Goal: Task Accomplishment & Management: Use online tool/utility

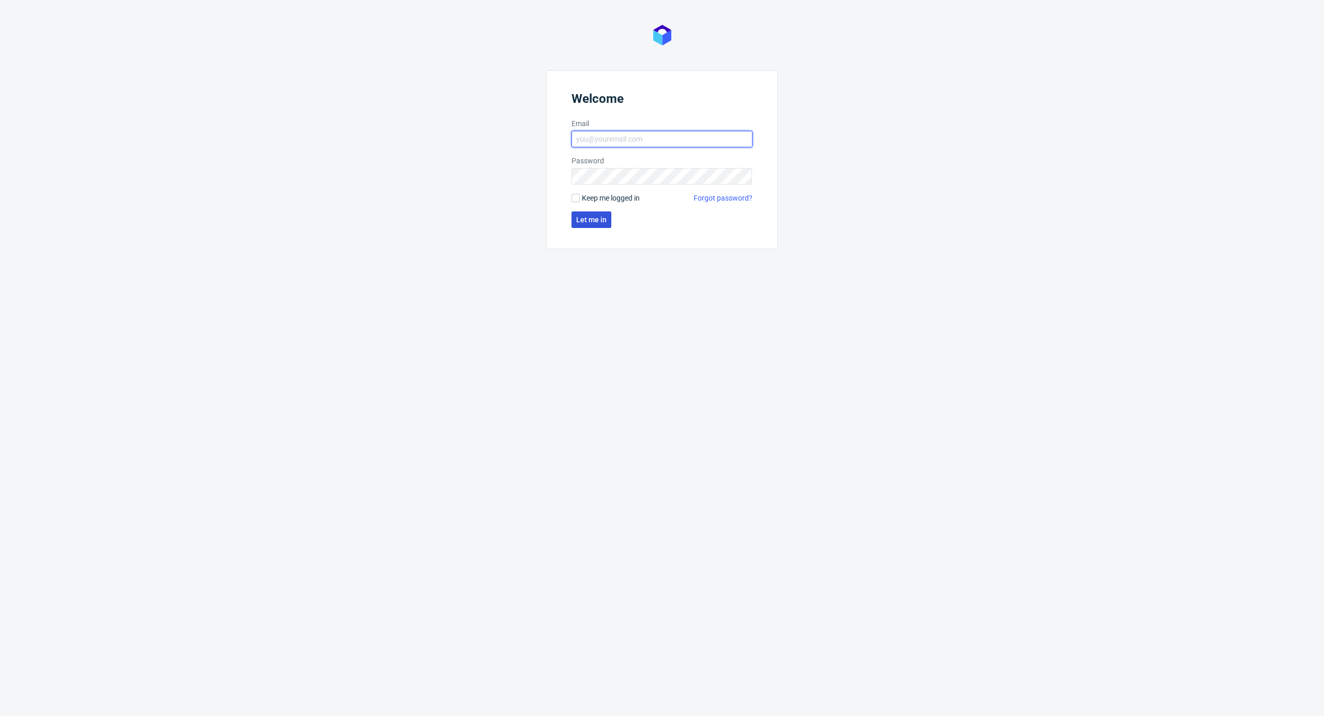
type input "kacper.tobrucki@packhelp.com"
click at [581, 219] on span "Let me in" at bounding box center [591, 219] width 31 height 7
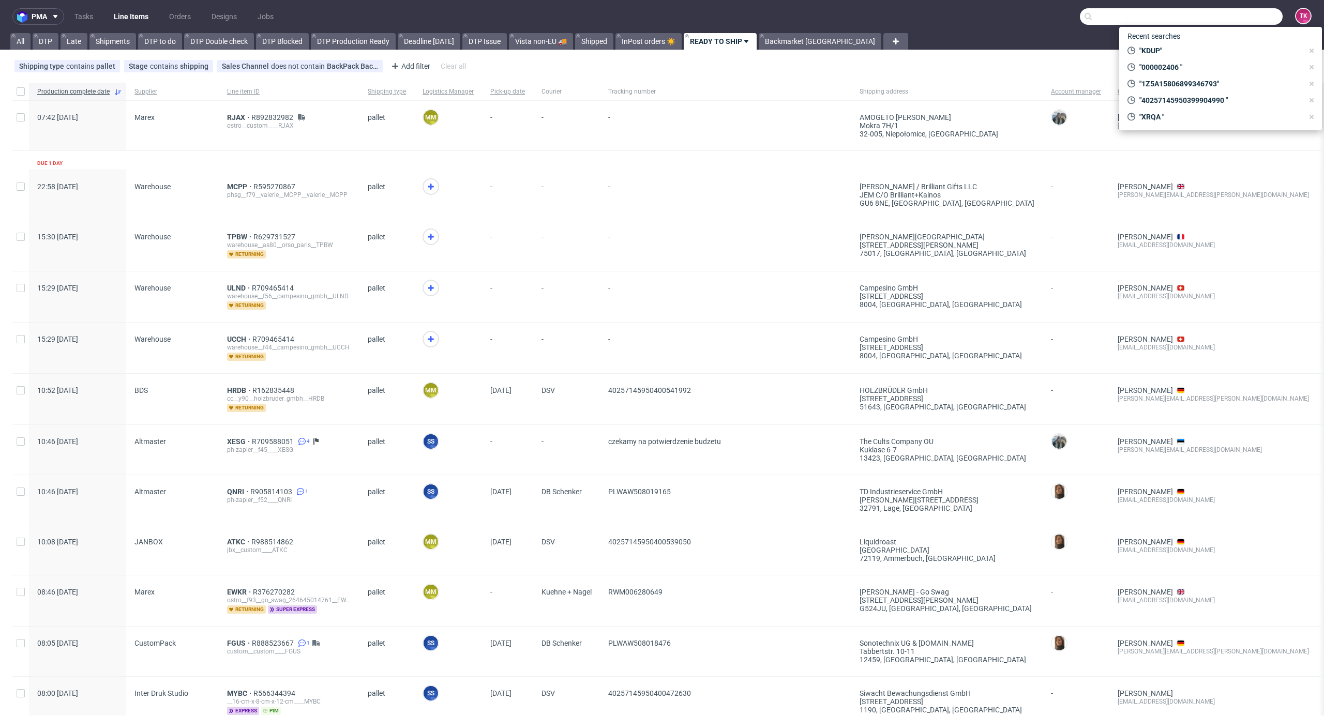
click at [1231, 14] on input "text" at bounding box center [1181, 16] width 203 height 17
paste input "40257145950397179734"
type input "4025714595039717973"
click at [1157, 36] on div "HFOY" at bounding box center [1220, 42] width 186 height 19
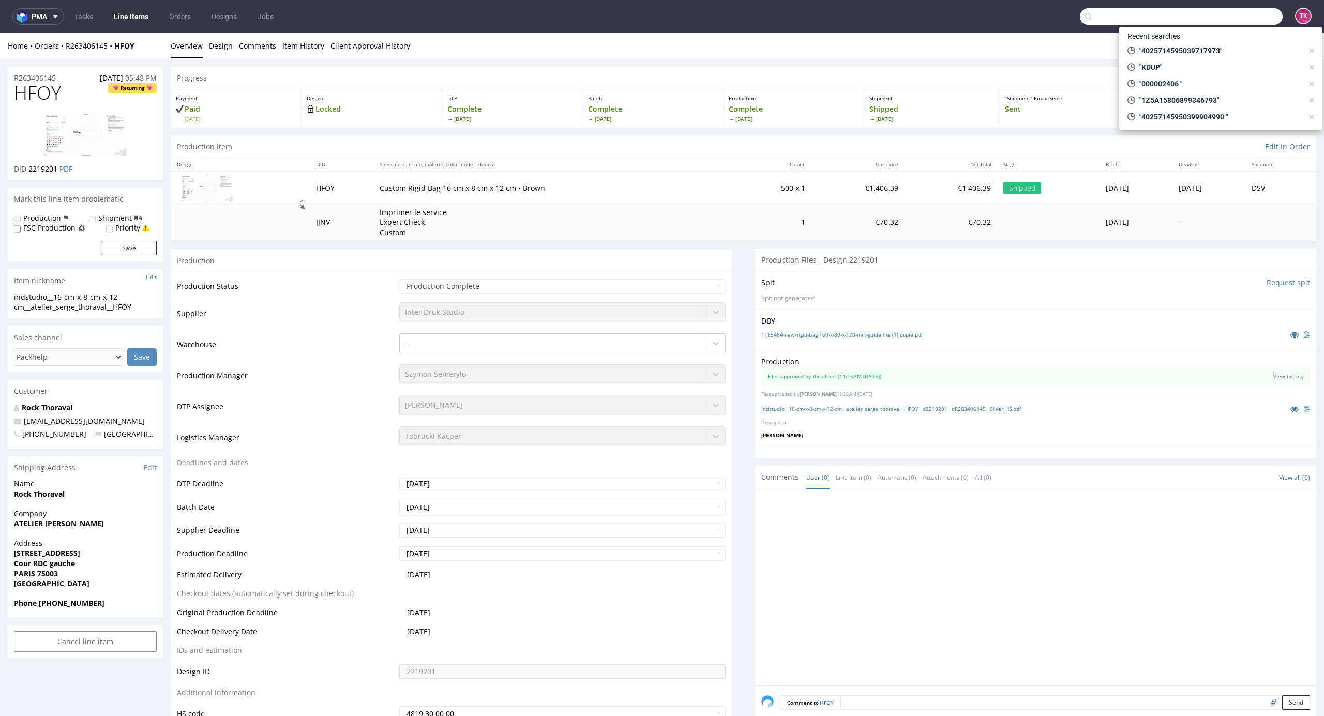
drag, startPoint x: 1243, startPoint y: 11, endPoint x: 1239, endPoint y: 16, distance: 5.9
click at [1239, 16] on input "text" at bounding box center [1181, 16] width 203 height 17
paste input "40257145950396846163"
type input "40257145950396846163"
click at [1188, 44] on div "LPBU" at bounding box center [1220, 42] width 186 height 19
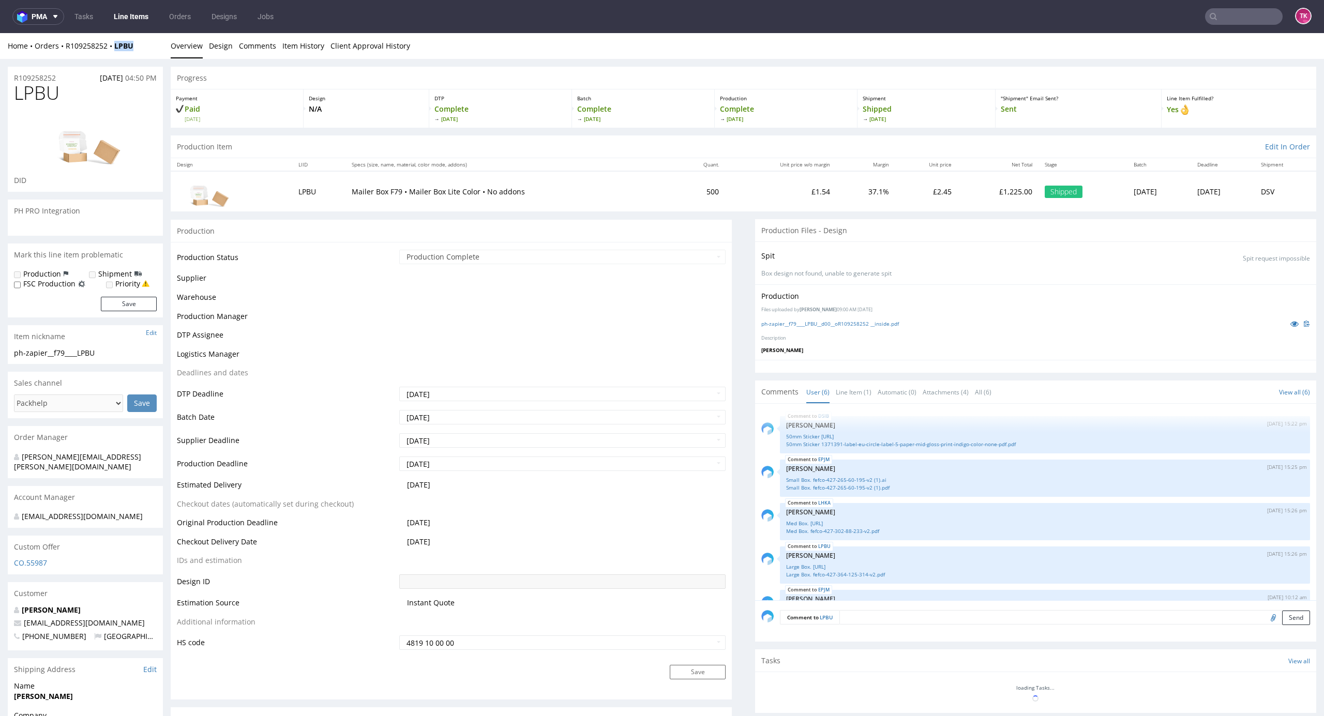
scroll to position [57, 0]
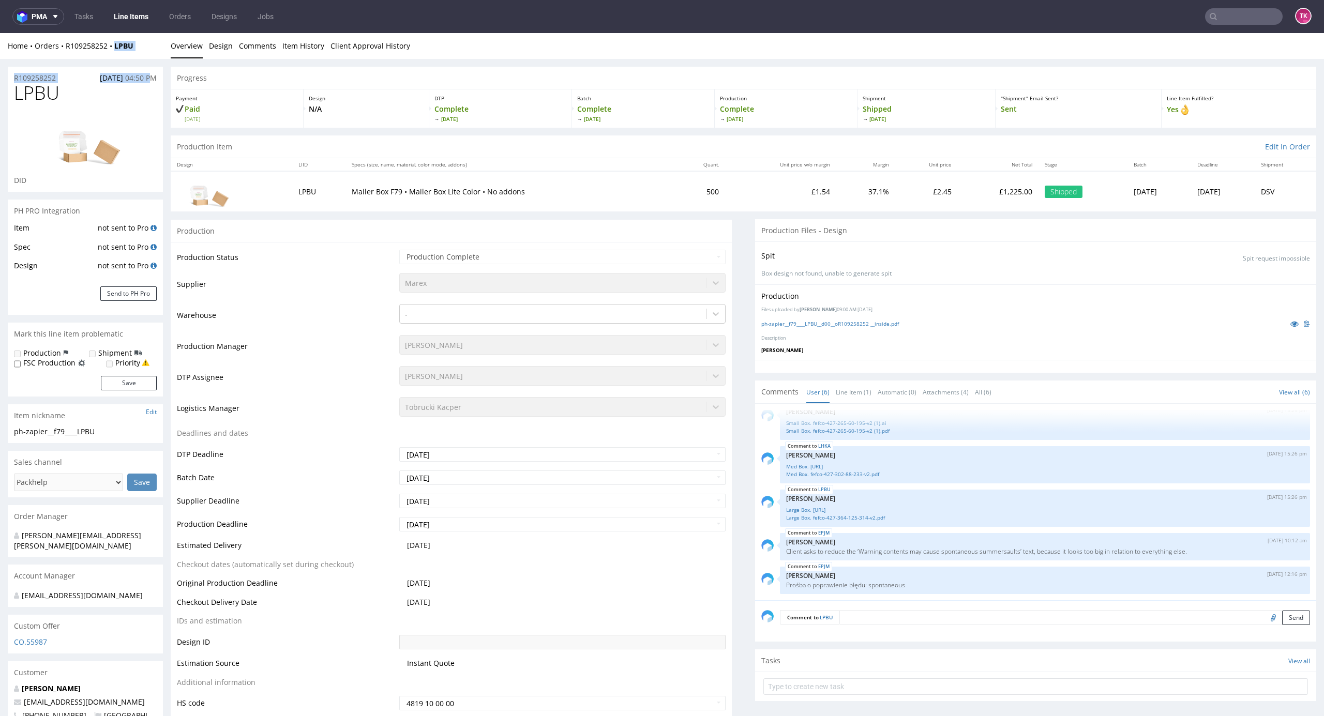
drag, startPoint x: 112, startPoint y: 55, endPoint x: 150, endPoint y: 71, distance: 41.2
drag, startPoint x: 131, startPoint y: 52, endPoint x: 138, endPoint y: 50, distance: 7.0
click at [131, 53] on div "Home Orders R109258252 LPBU Overview Design Comments Item History Client Approv…" at bounding box center [662, 46] width 1324 height 26
drag, startPoint x: 139, startPoint y: 48, endPoint x: 123, endPoint y: 63, distance: 21.6
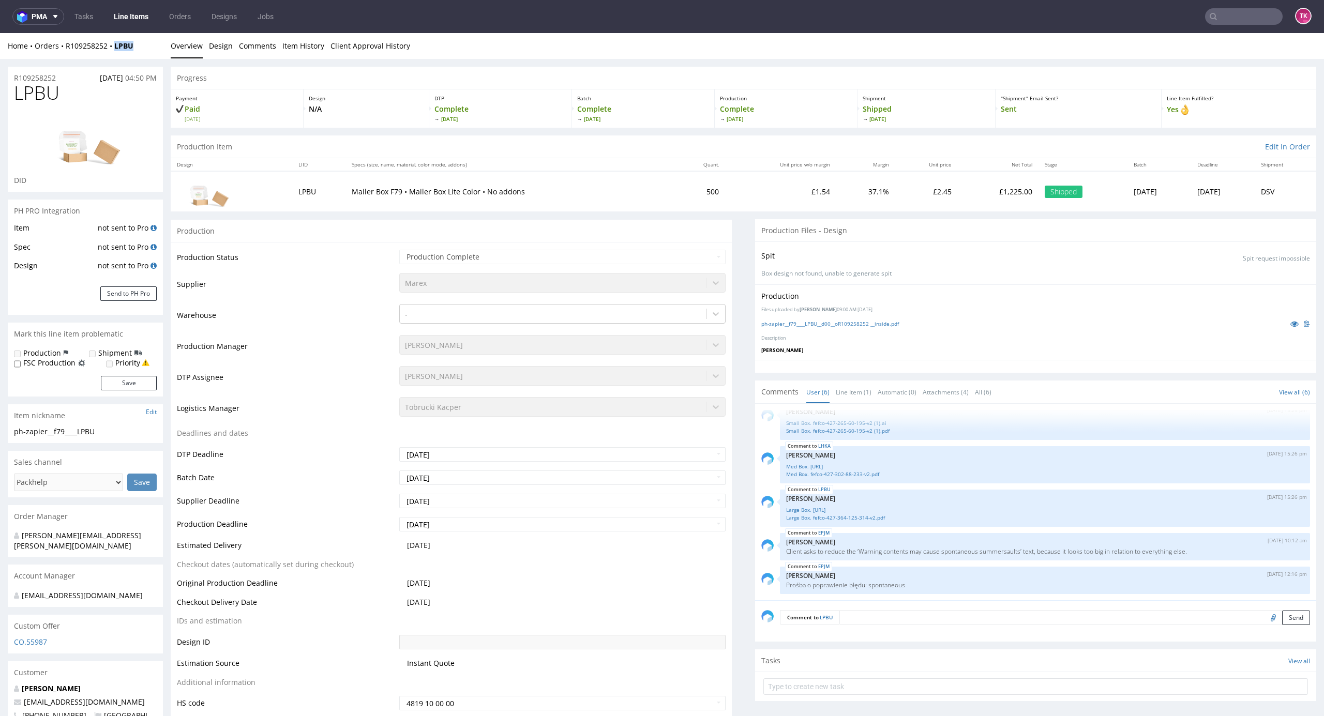
click at [114, 54] on div "Home Orders R109258252 LPBU Overview Design Comments Item History Client Approv…" at bounding box center [662, 46] width 1324 height 26
copy strong "LPBU"
click at [119, 11] on link "Line Items" at bounding box center [131, 16] width 47 height 17
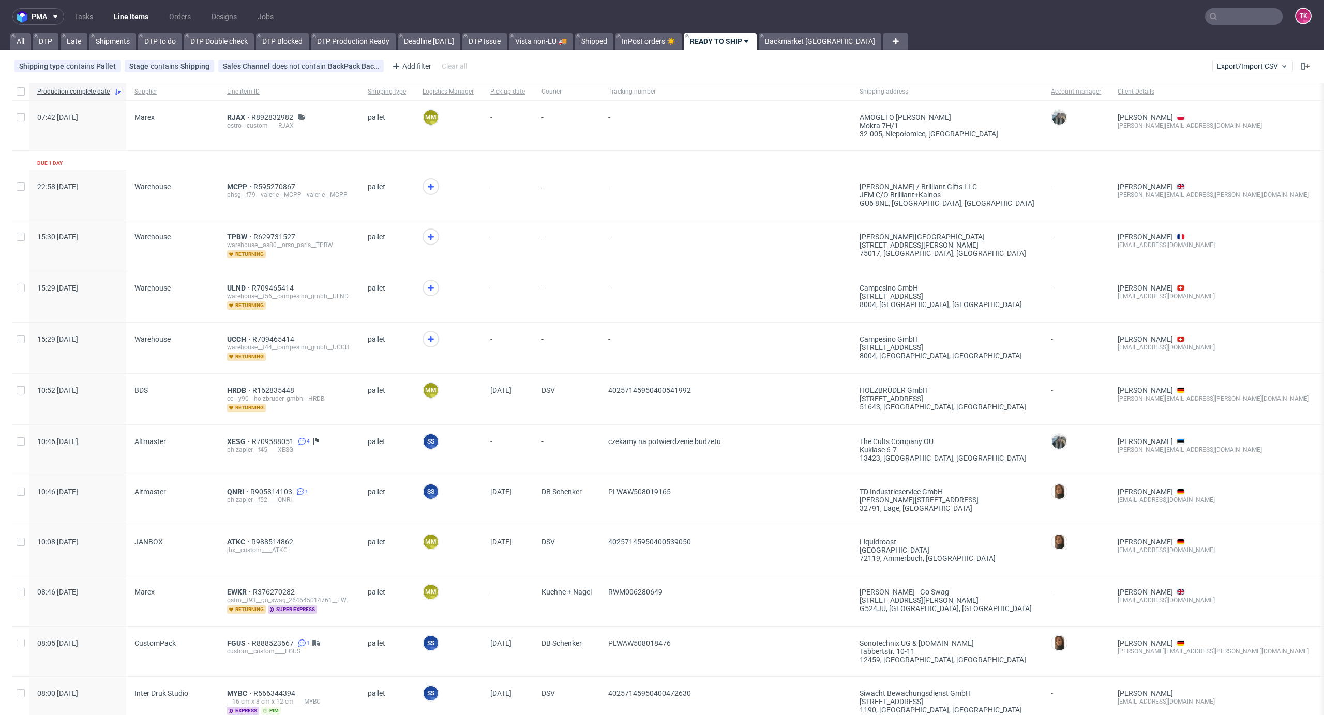
click at [115, 13] on link "Line Items" at bounding box center [131, 16] width 47 height 17
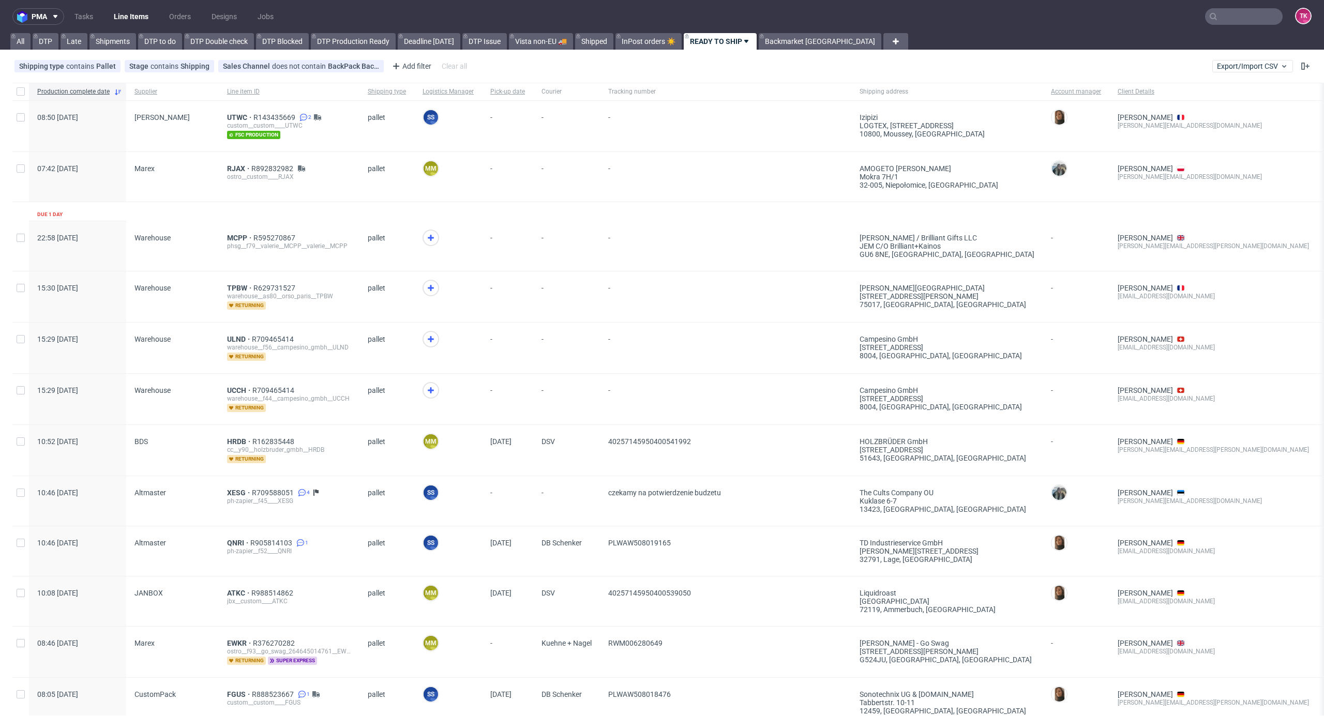
drag, startPoint x: 106, startPoint y: 11, endPoint x: 120, endPoint y: 23, distance: 18.0
click at [110, 15] on ul "Tasks Line Items Orders Designs Jobs" at bounding box center [174, 16] width 220 height 17
click at [120, 23] on link "Line Items" at bounding box center [131, 16] width 47 height 17
drag, startPoint x: 109, startPoint y: 13, endPoint x: 115, endPoint y: 13, distance: 6.2
click at [113, 13] on ul "Tasks Line Items Orders Designs Jobs" at bounding box center [174, 16] width 220 height 17
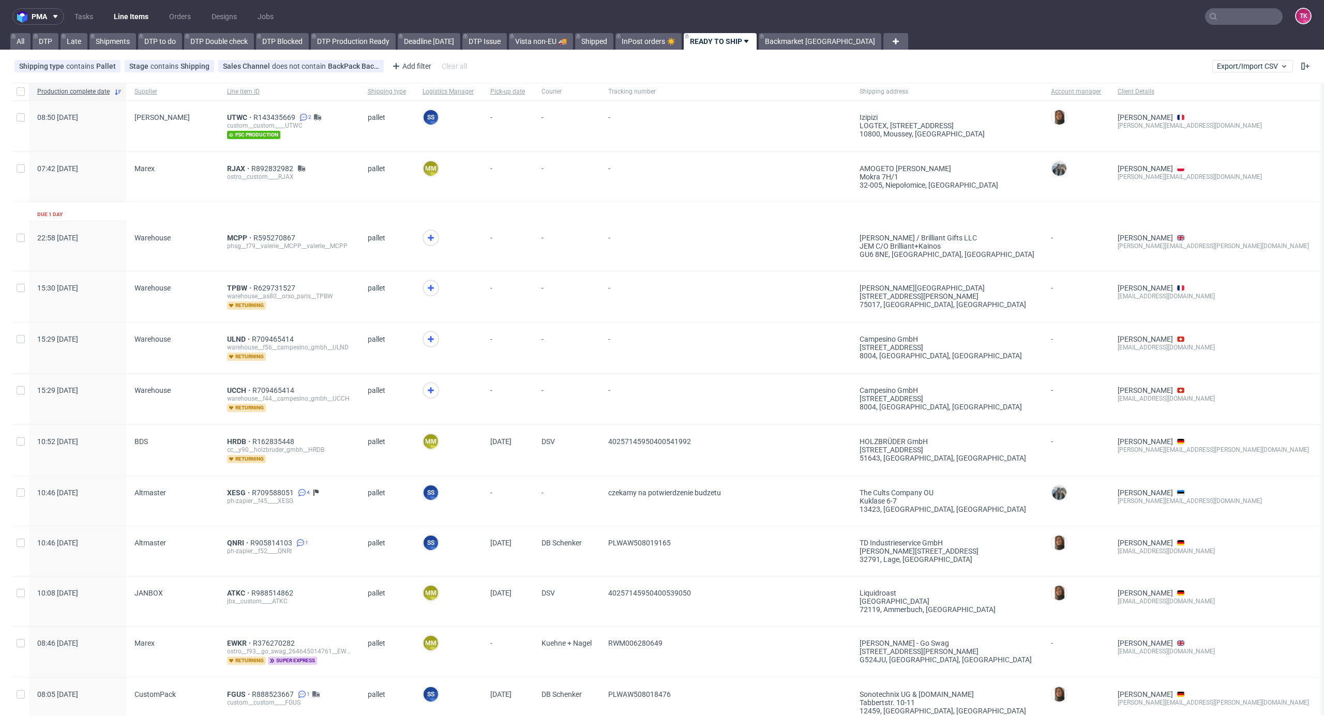
click at [124, 13] on link "Line Items" at bounding box center [131, 16] width 47 height 17
click at [236, 388] on span "UCCH" at bounding box center [239, 390] width 25 height 8
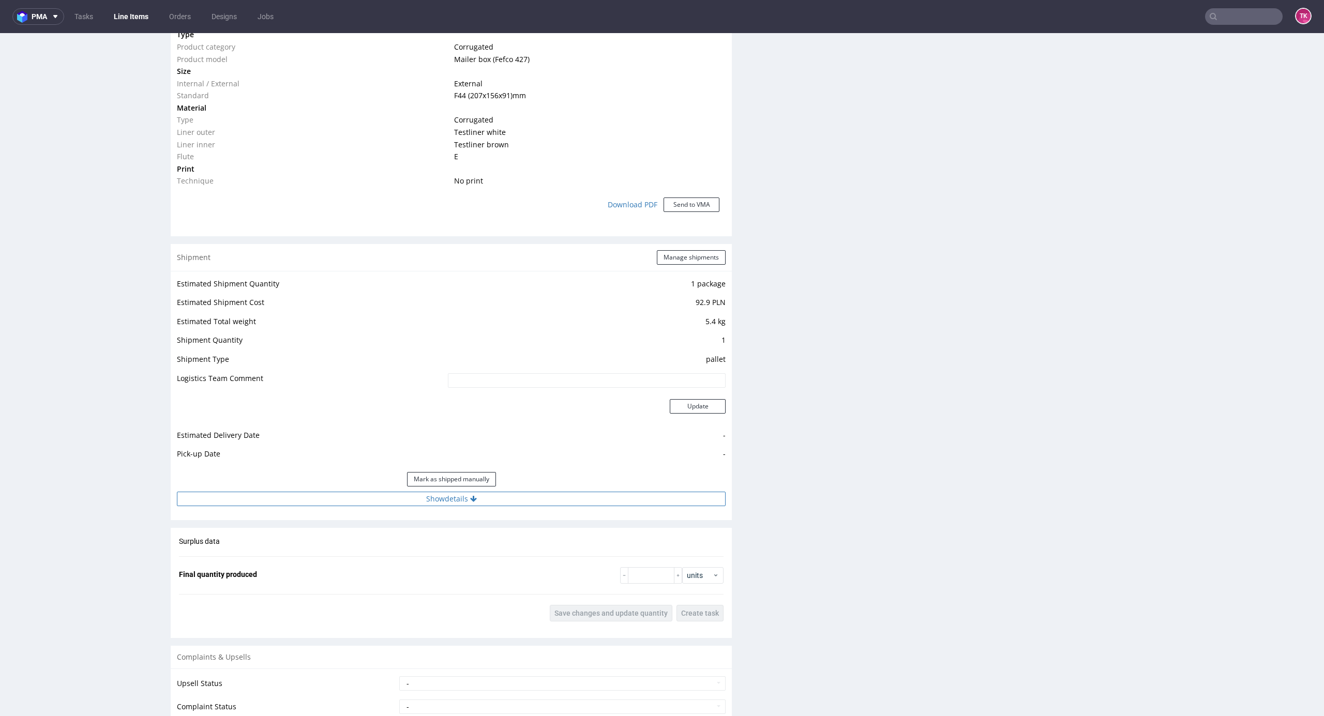
scroll to position [970, 0]
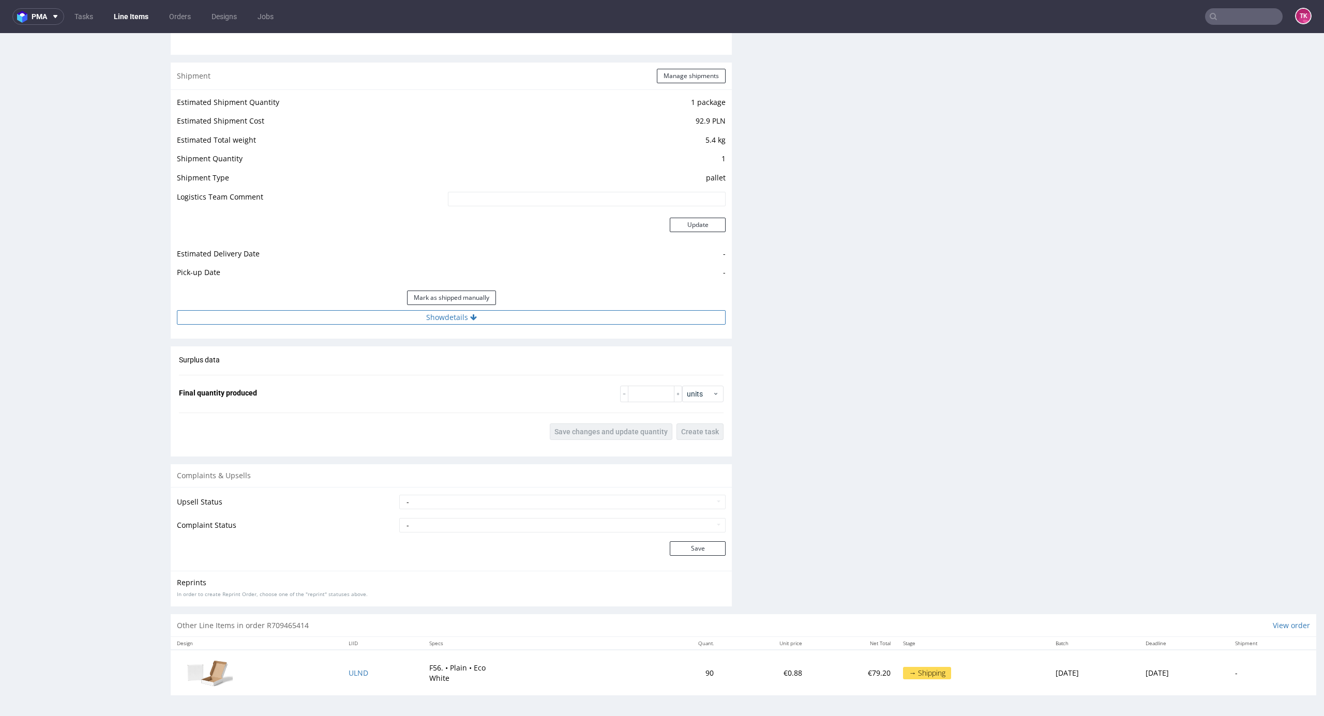
click at [497, 315] on button "Show details" at bounding box center [451, 317] width 549 height 14
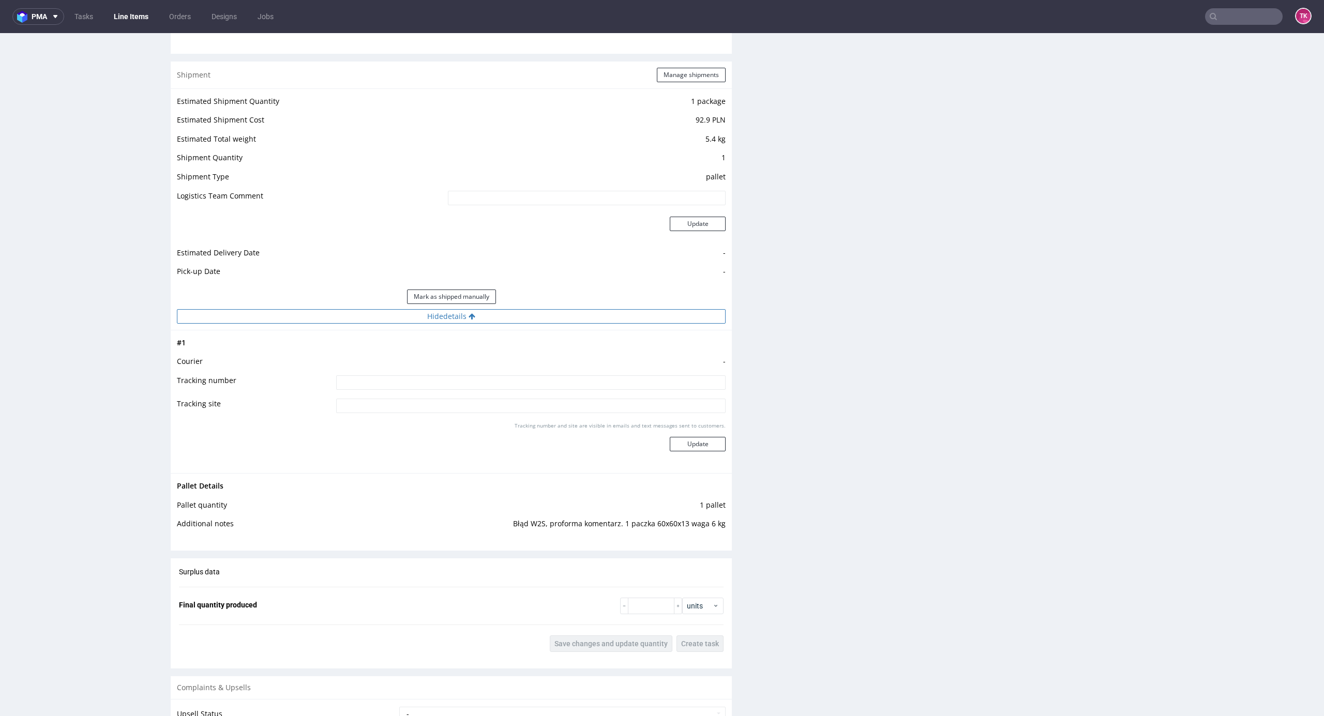
click at [497, 315] on button "Hide details" at bounding box center [451, 316] width 549 height 14
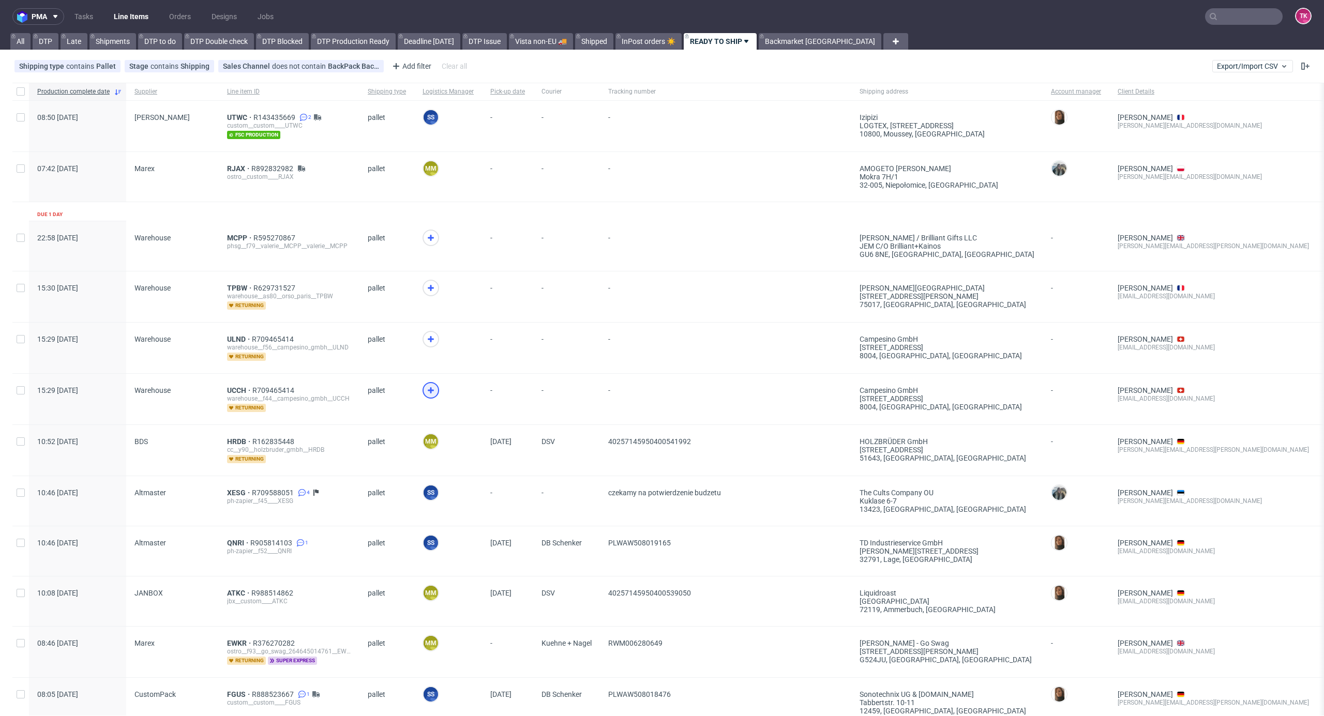
click at [428, 389] on use at bounding box center [431, 390] width 6 height 6
click at [427, 337] on icon at bounding box center [430, 339] width 12 height 12
click at [238, 390] on span "UCCH" at bounding box center [239, 390] width 25 height 8
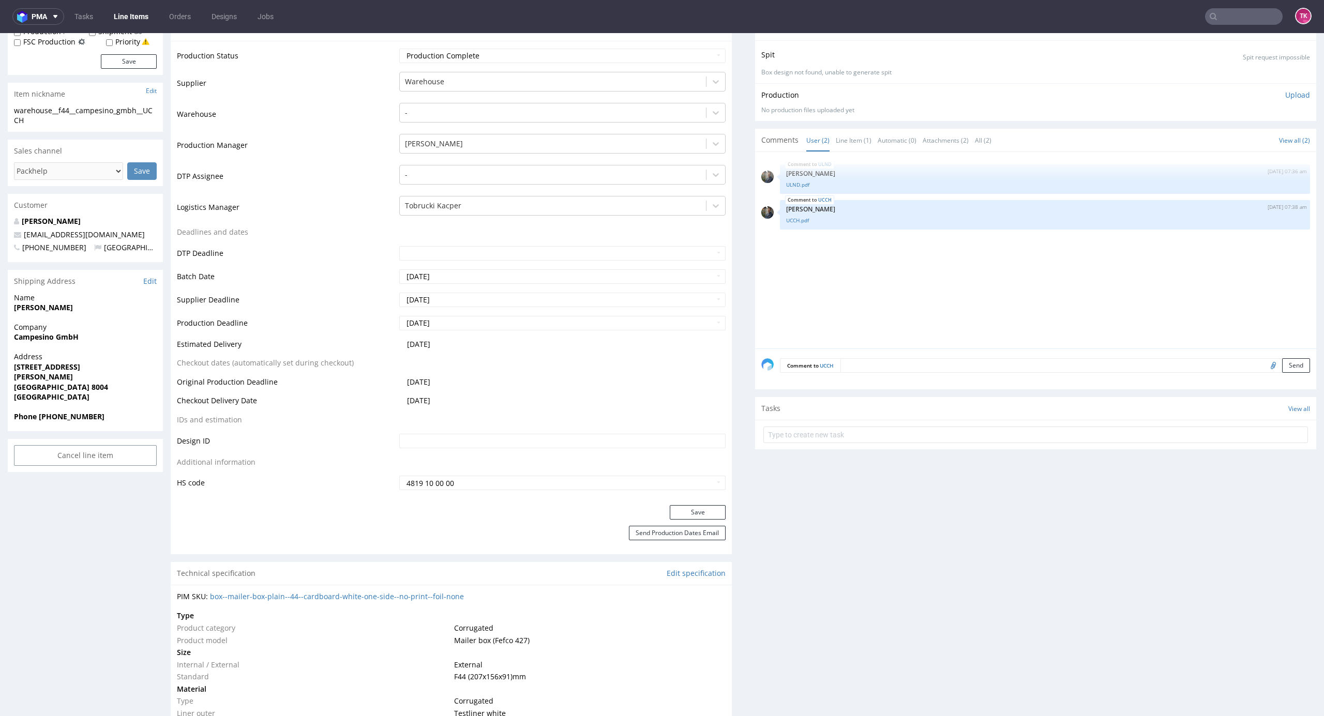
scroll to position [276, 0]
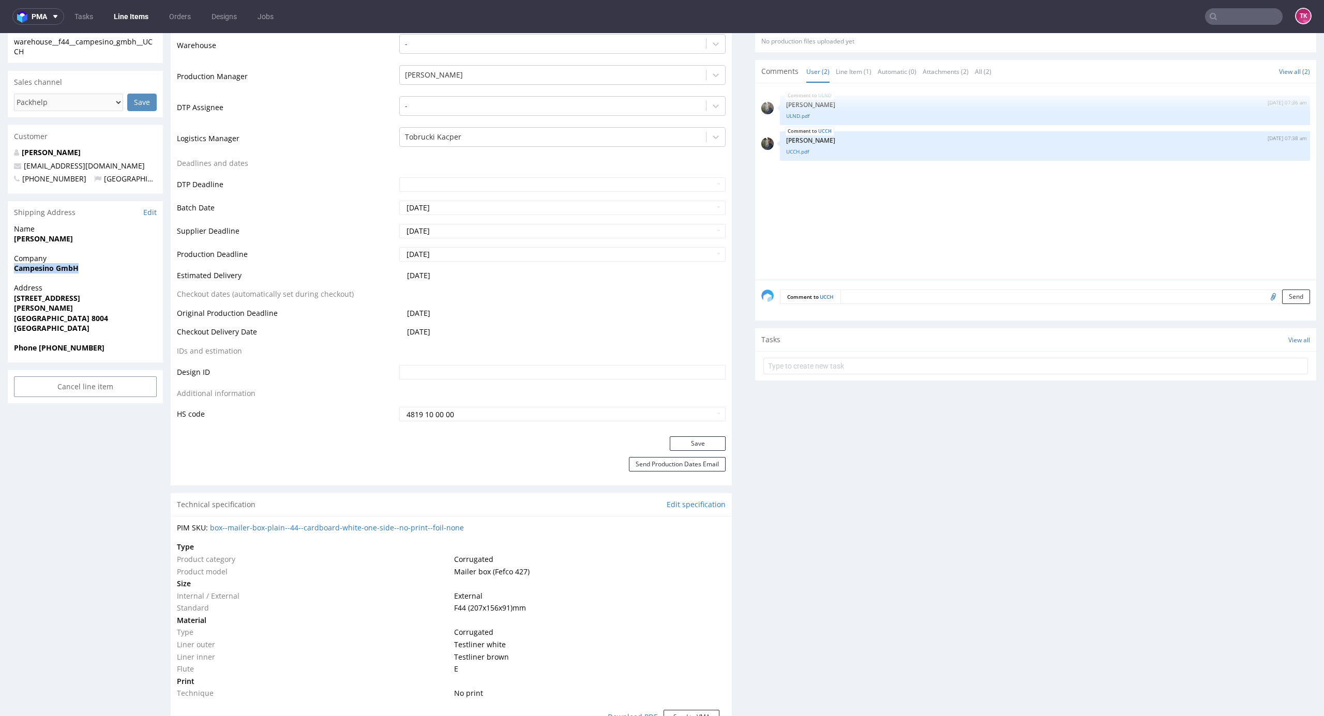
drag, startPoint x: 38, startPoint y: 273, endPoint x: 114, endPoint y: 275, distance: 76.5
click at [114, 275] on div "Company Campesino GmbH" at bounding box center [85, 267] width 155 height 29
drag, startPoint x: 27, startPoint y: 237, endPoint x: 83, endPoint y: 238, distance: 55.9
click at [83, 238] on div "Name Umar Bermejo" at bounding box center [85, 238] width 155 height 29
drag, startPoint x: 75, startPoint y: 298, endPoint x: 118, endPoint y: 318, distance: 48.1
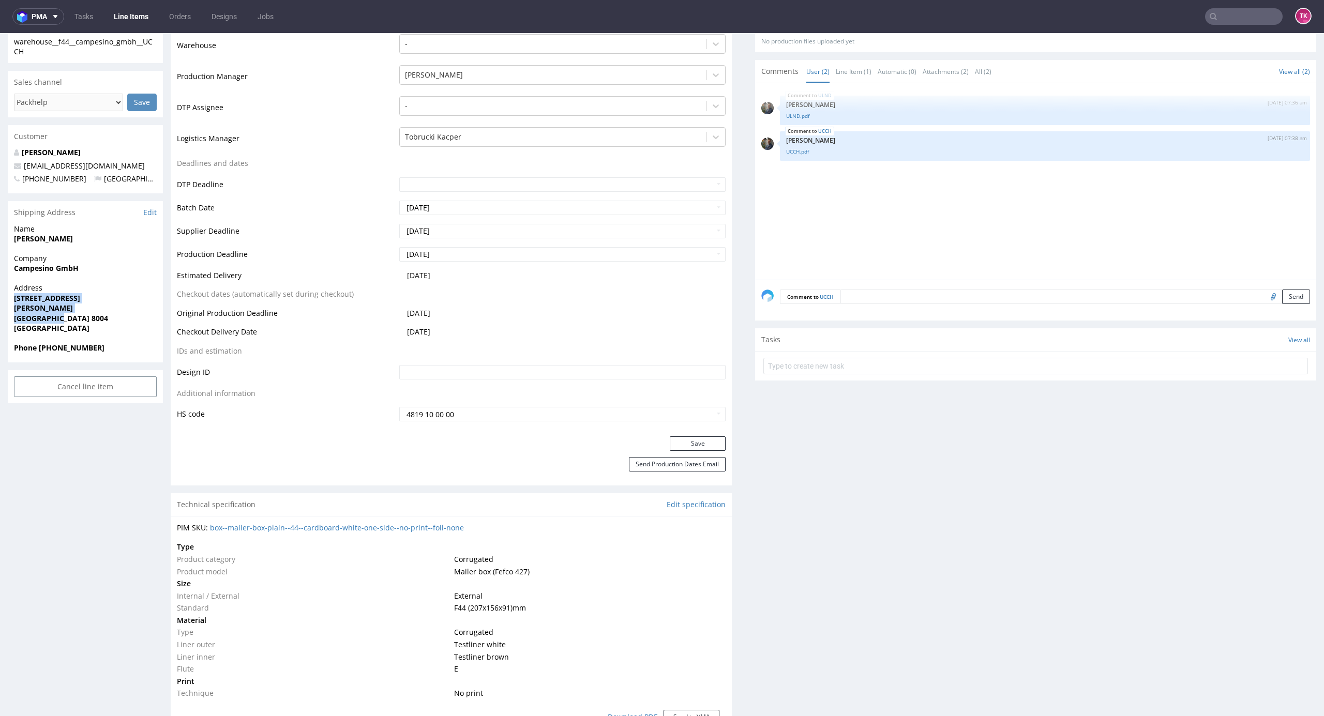
click at [118, 318] on div "R709465414 13.08.2025 03:26 PM UCCH Returning DID Mark this line item problemat…" at bounding box center [662, 594] width 1324 height 1622
copy p "Brauerstrasse 58 Umar Bermejo Zürich 8004"
drag, startPoint x: 40, startPoint y: 346, endPoint x: 142, endPoint y: 345, distance: 101.9
click at [142, 345] on span "Phone +41782083539" at bounding box center [85, 348] width 143 height 10
copy strong "+41782083539"
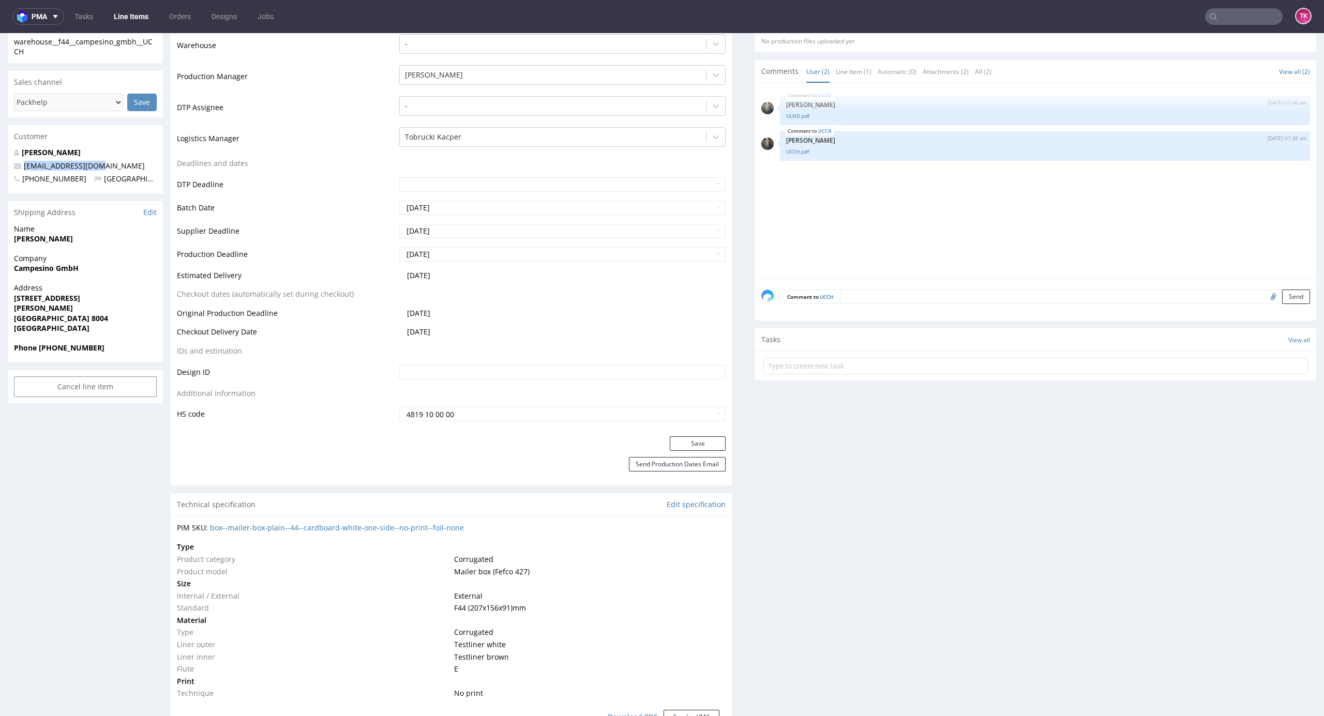
drag, startPoint x: 109, startPoint y: 161, endPoint x: 26, endPoint y: 196, distance: 89.9
click at [0, 164] on div "R709465414 13.08.2025 03:26 PM UCCH Returning DID Mark this line item problemat…" at bounding box center [662, 594] width 1324 height 1622
copy span "[EMAIL_ADDRESS][DOMAIN_NAME]"
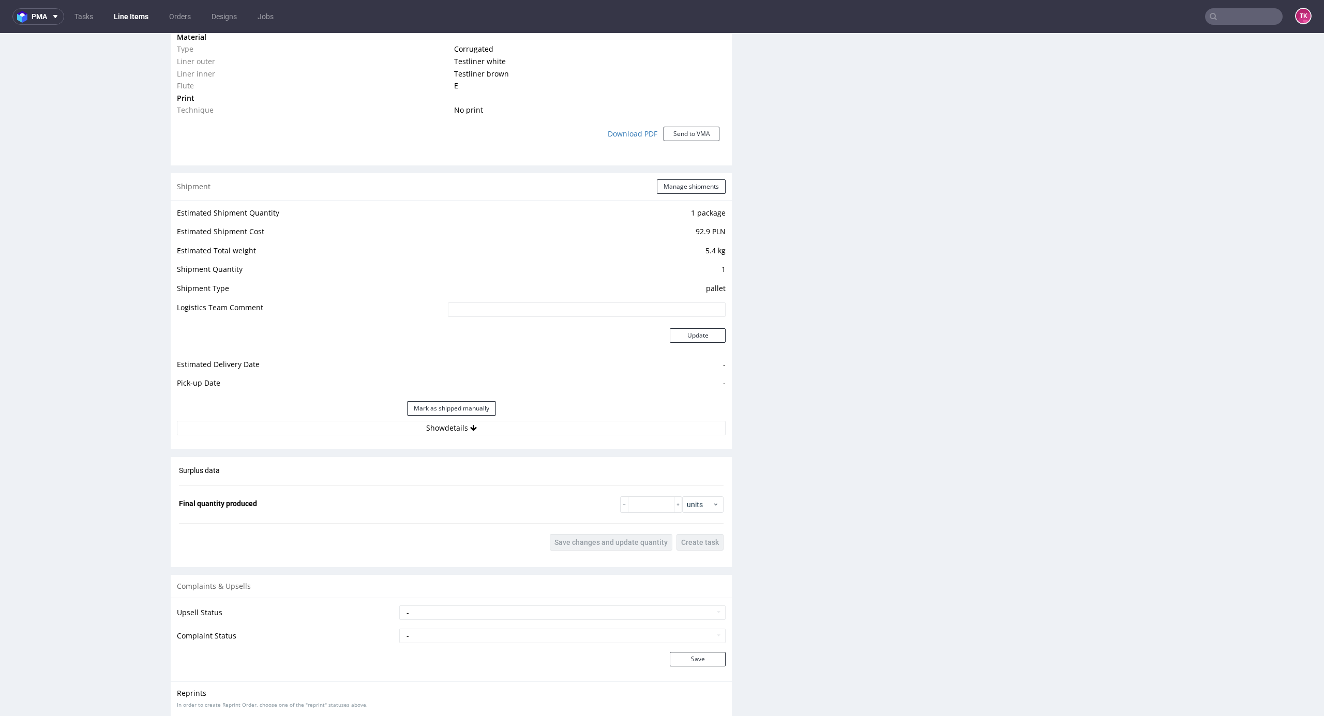
scroll to position [965, 0]
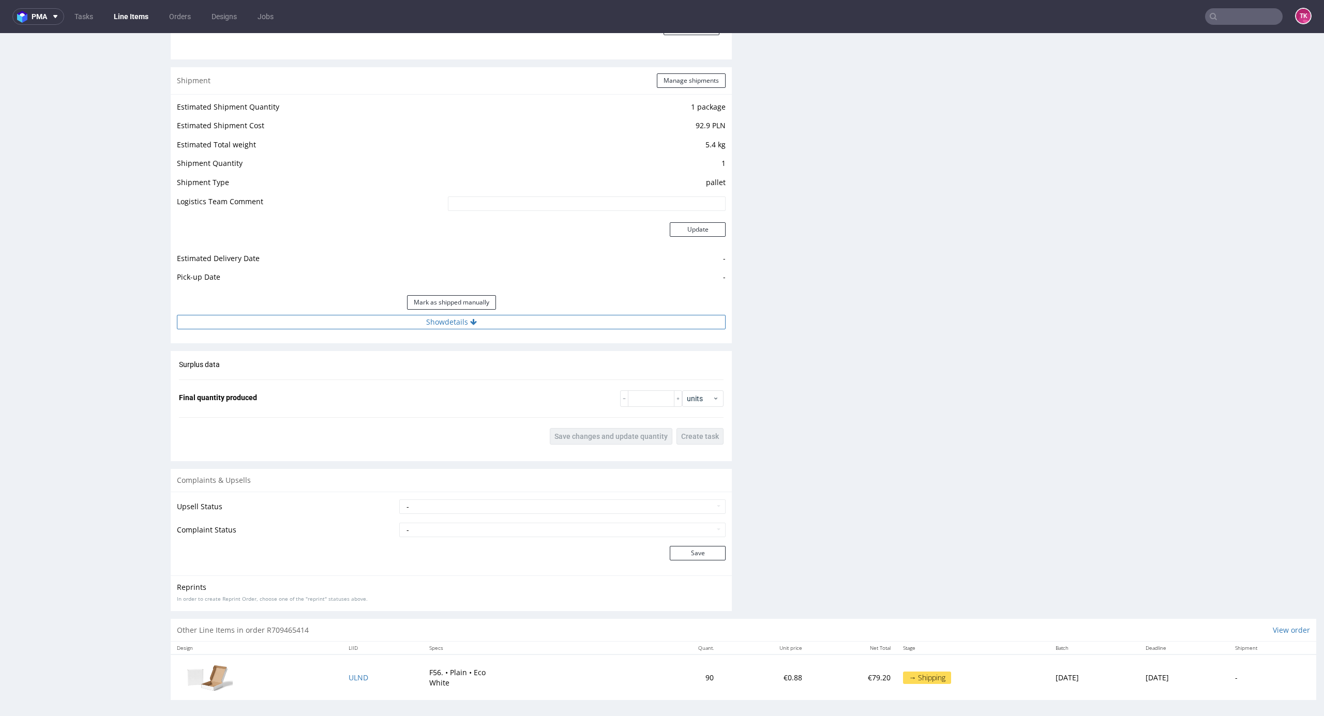
click at [575, 315] on button "Show details" at bounding box center [451, 322] width 549 height 14
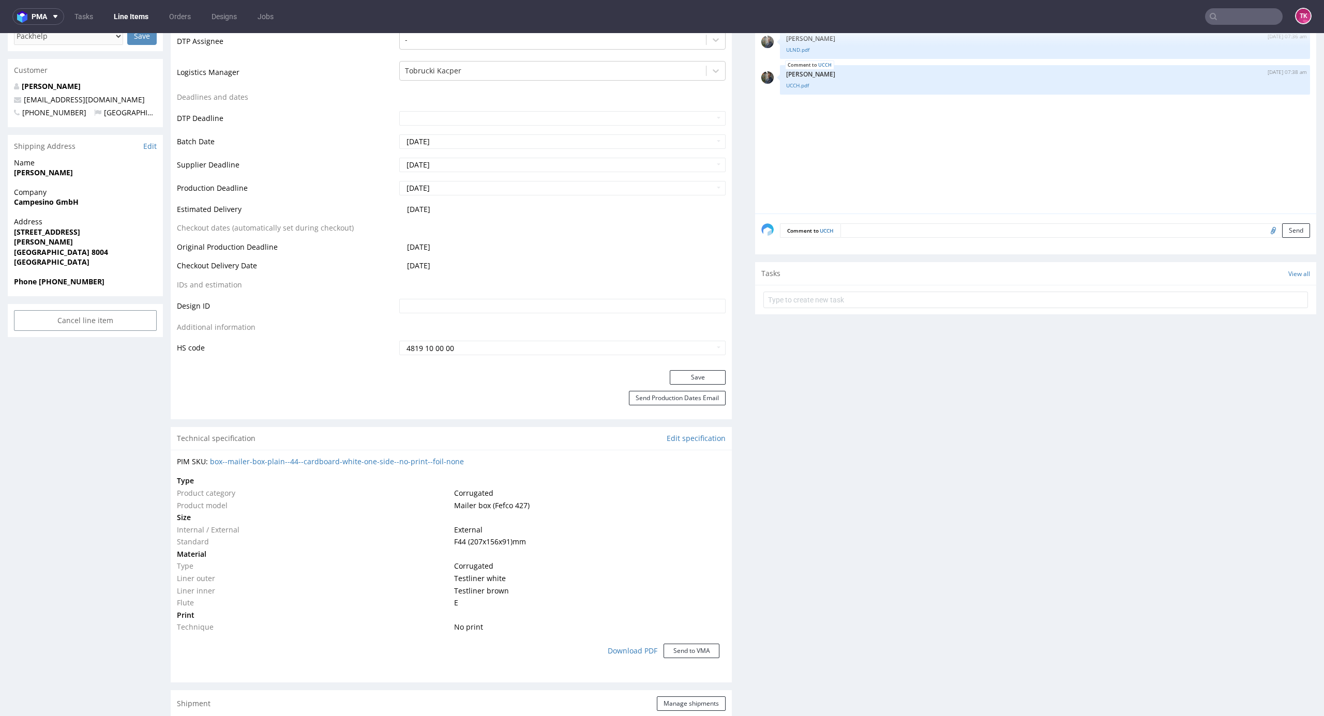
scroll to position [0, 0]
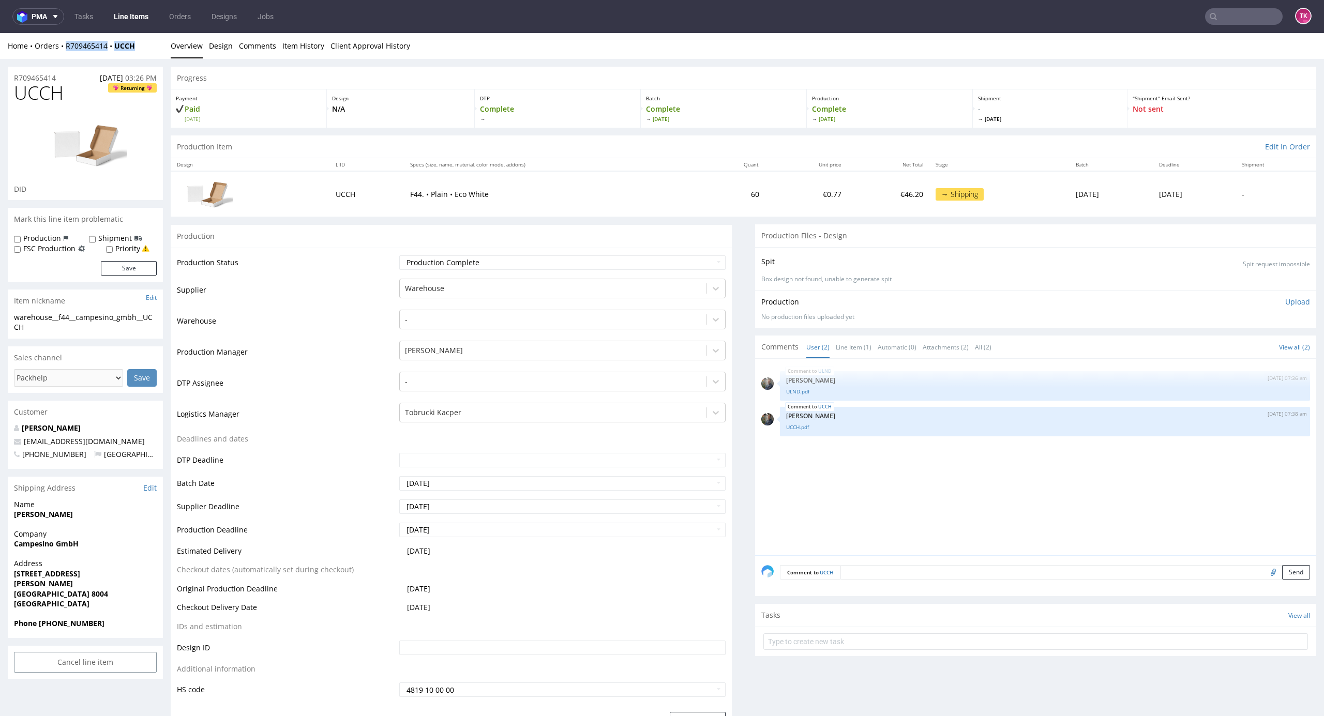
drag, startPoint x: 148, startPoint y: 47, endPoint x: 60, endPoint y: 54, distance: 87.7
click at [60, 54] on div "Home Orders R709465414 UCCH Overview Design Comments Item History Client Approv…" at bounding box center [662, 46] width 1324 height 26
copy div "R709465414 UCCH"
click at [795, 424] on link "UCCH.pdf" at bounding box center [1045, 427] width 518 height 8
drag, startPoint x: 104, startPoint y: 433, endPoint x: 3, endPoint y: 439, distance: 101.0
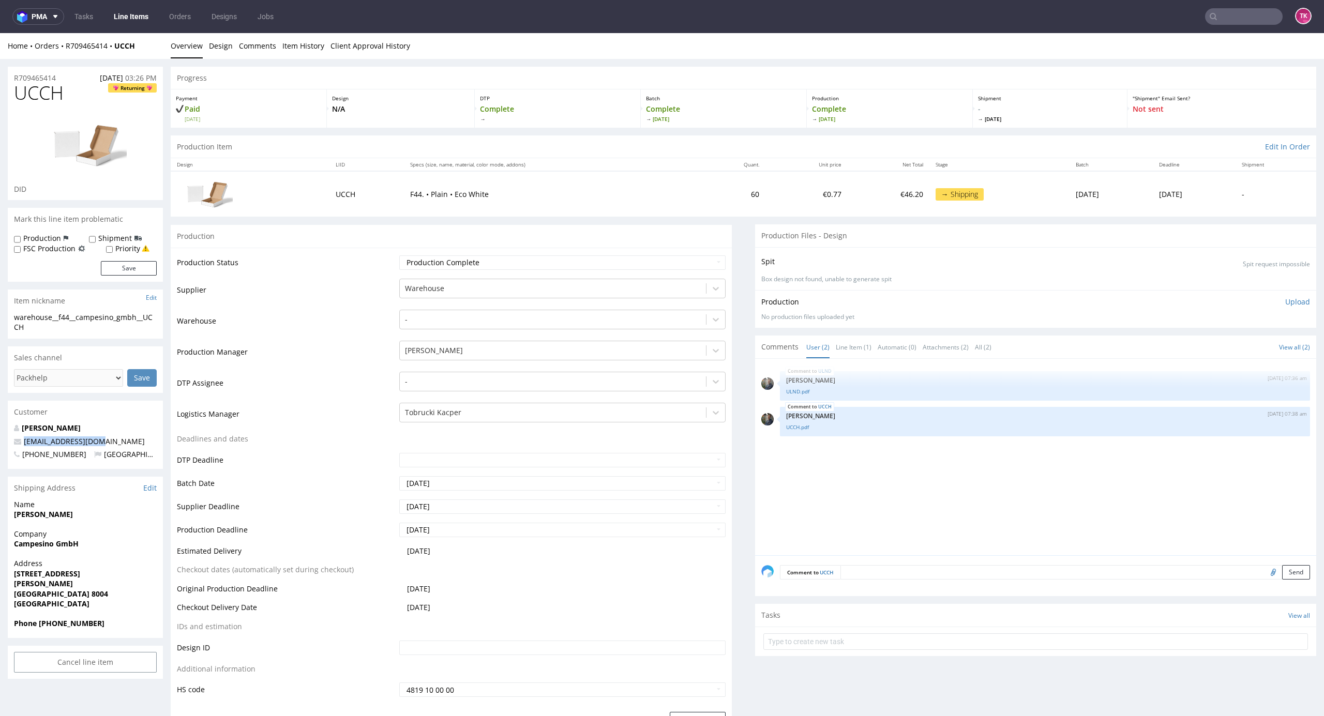
copy span "[EMAIL_ADDRESS][DOMAIN_NAME]"
click at [862, 637] on input "text" at bounding box center [1035, 641] width 544 height 17
type input "etykiety"
click at [857, 629] on div "etykiety Set due date" at bounding box center [1035, 637] width 544 height 21
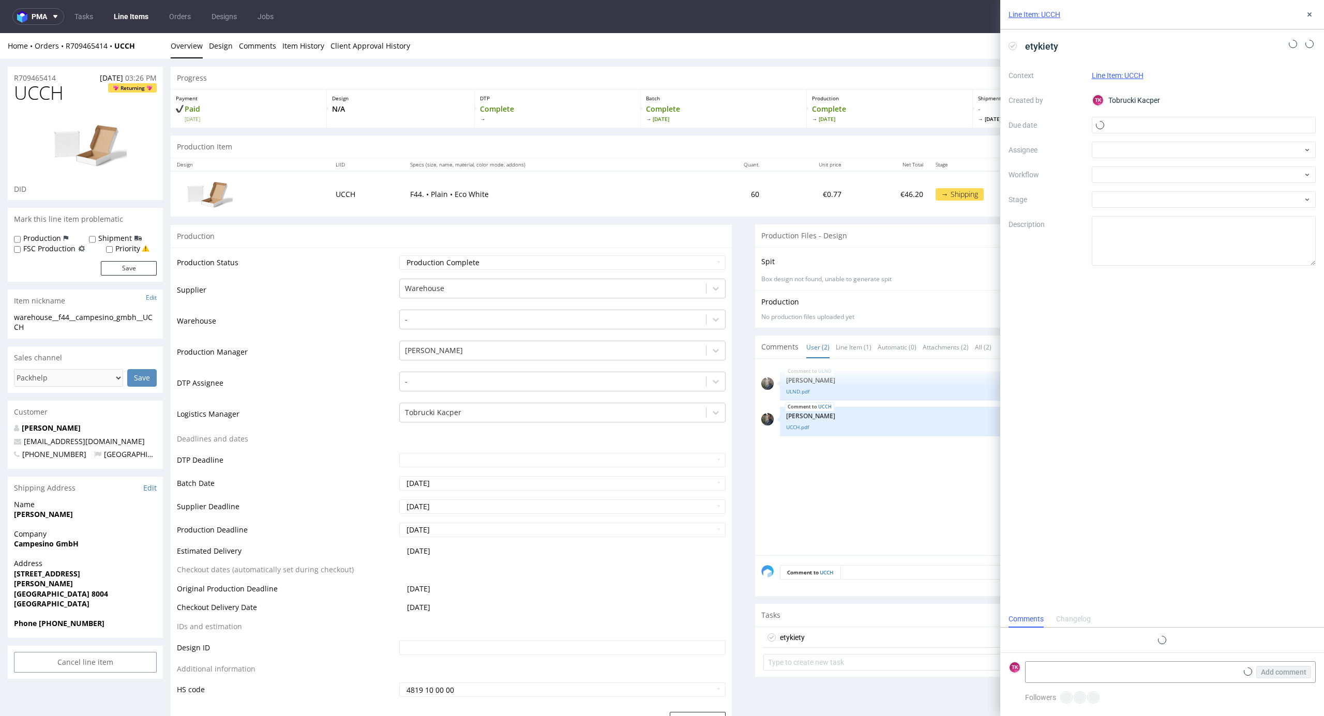
scroll to position [8, 0]
click at [1103, 660] on form "TK Add comment" at bounding box center [1162, 672] width 324 height 39
drag, startPoint x: 1103, startPoint y: 666, endPoint x: 1197, endPoint y: 677, distance: 94.7
click at [1109, 667] on textarea at bounding box center [1131, 672] width 212 height 21
paste textarea "1Z5A15800495395536"
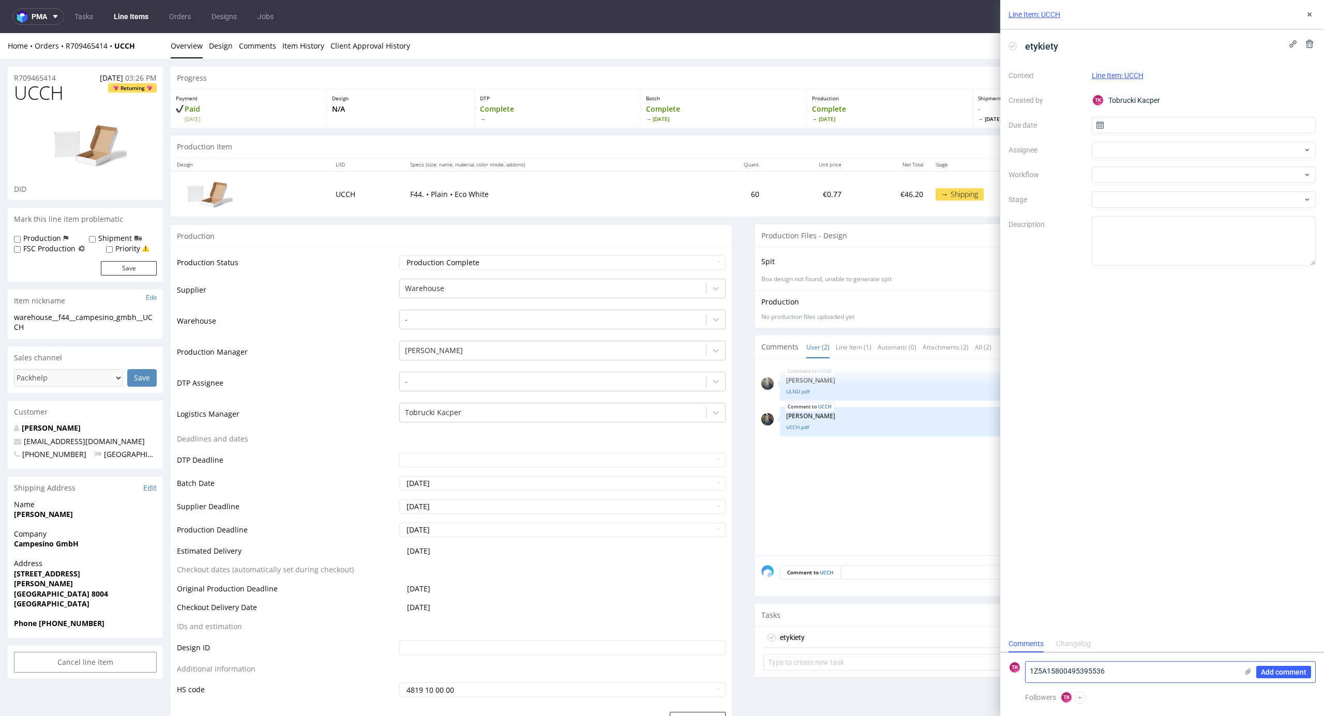
type textarea "1Z5A15800495395536"
click at [1244, 674] on icon at bounding box center [1247, 671] width 8 height 8
click at [0, 0] on input "file" at bounding box center [0, 0] width 0 height 0
click at [1273, 675] on span "Add comment" at bounding box center [1283, 672] width 45 height 7
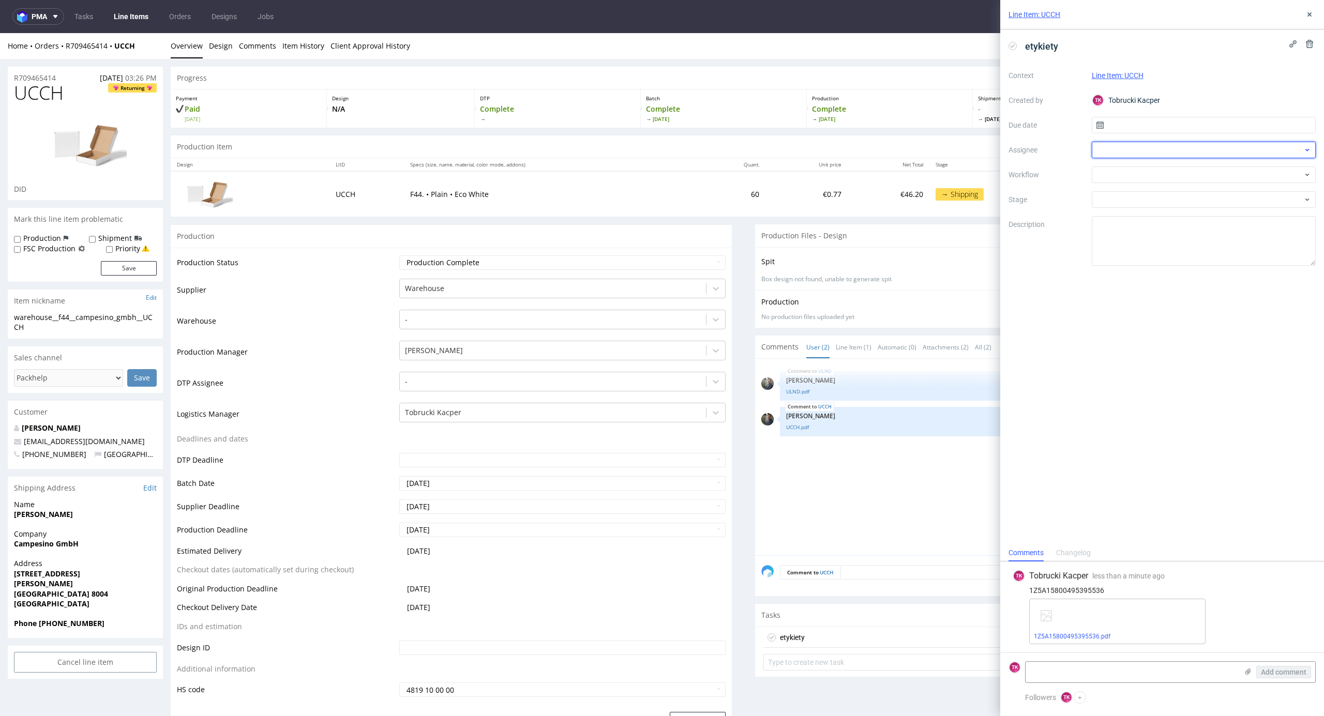
click at [1119, 147] on div at bounding box center [1203, 150] width 224 height 17
type input "sobo"
click at [1126, 170] on span "[PERSON_NAME]" at bounding box center [1141, 173] width 55 height 10
click at [1132, 132] on input "text" at bounding box center [1203, 125] width 224 height 17
drag, startPoint x: 1217, startPoint y: 227, endPoint x: 1212, endPoint y: 257, distance: 30.3
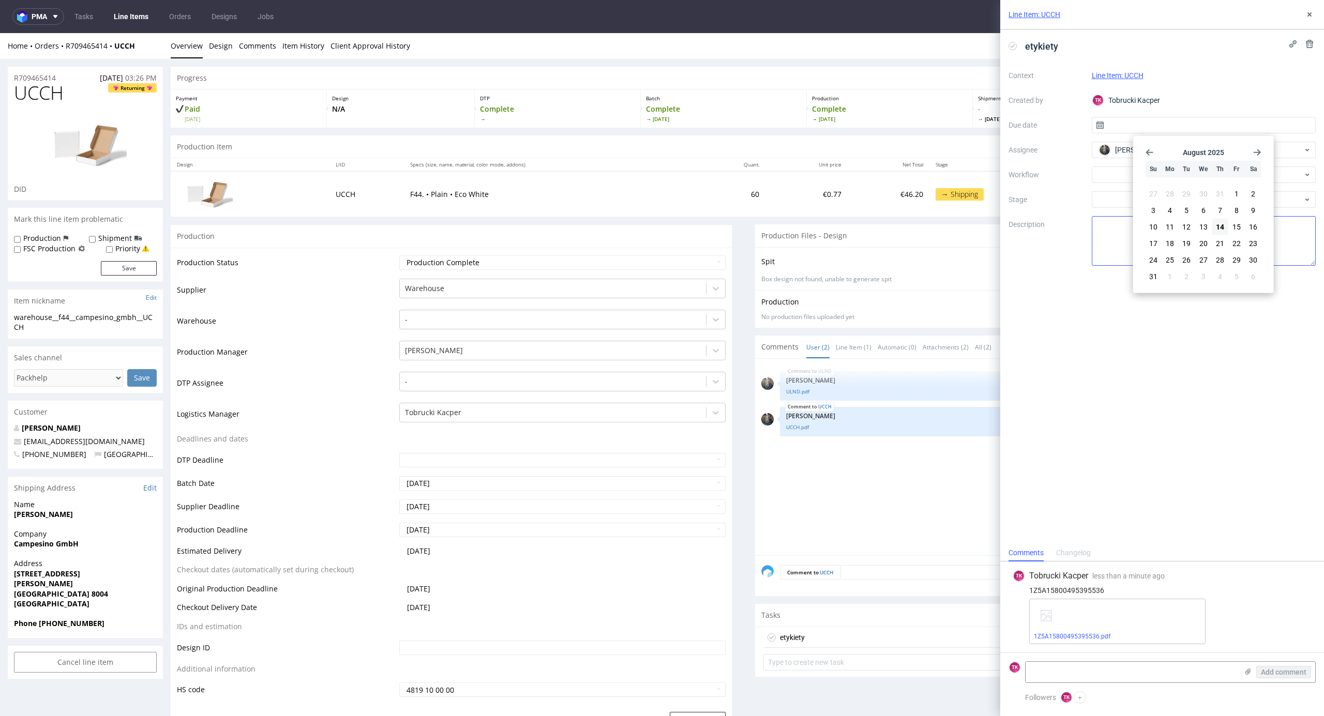
click at [1217, 228] on span "14" at bounding box center [1220, 227] width 8 height 10
type input "[DATE]"
drag, startPoint x: 1308, startPoint y: 9, endPoint x: 1301, endPoint y: 21, distance: 13.9
click at [1308, 12] on button at bounding box center [1309, 14] width 12 height 12
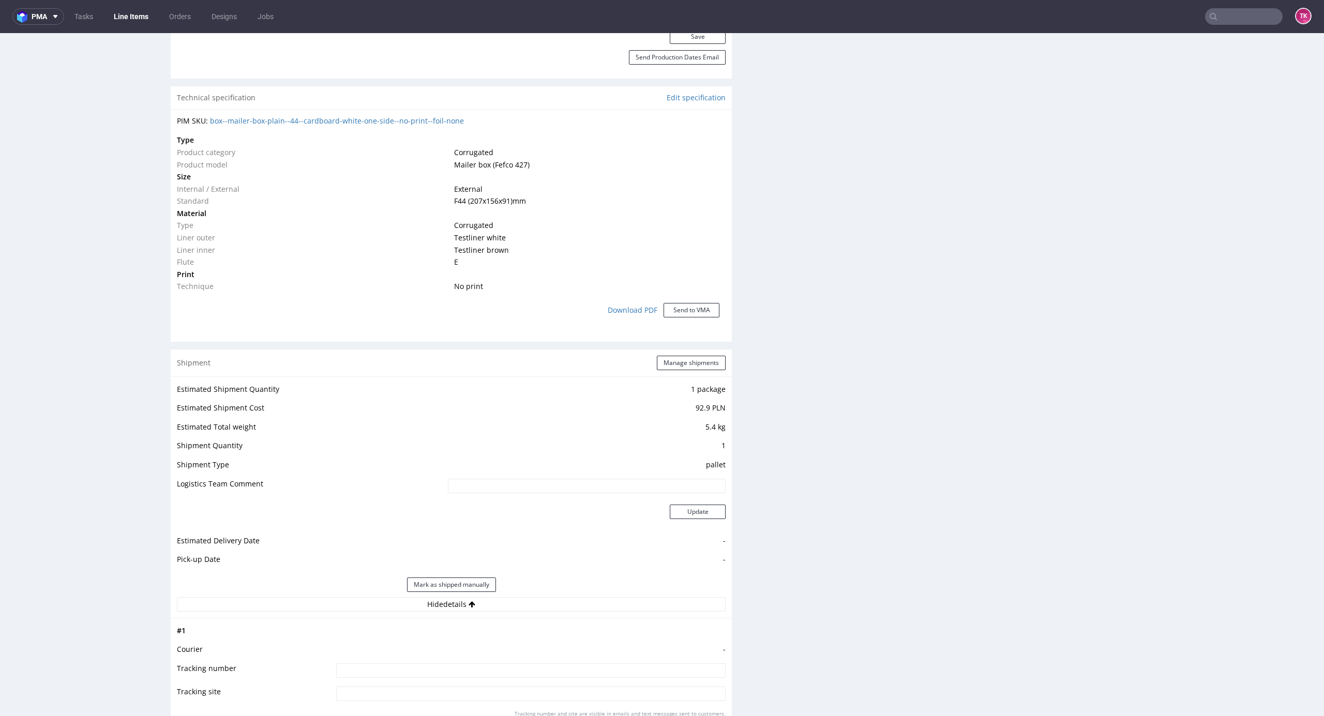
scroll to position [758, 0]
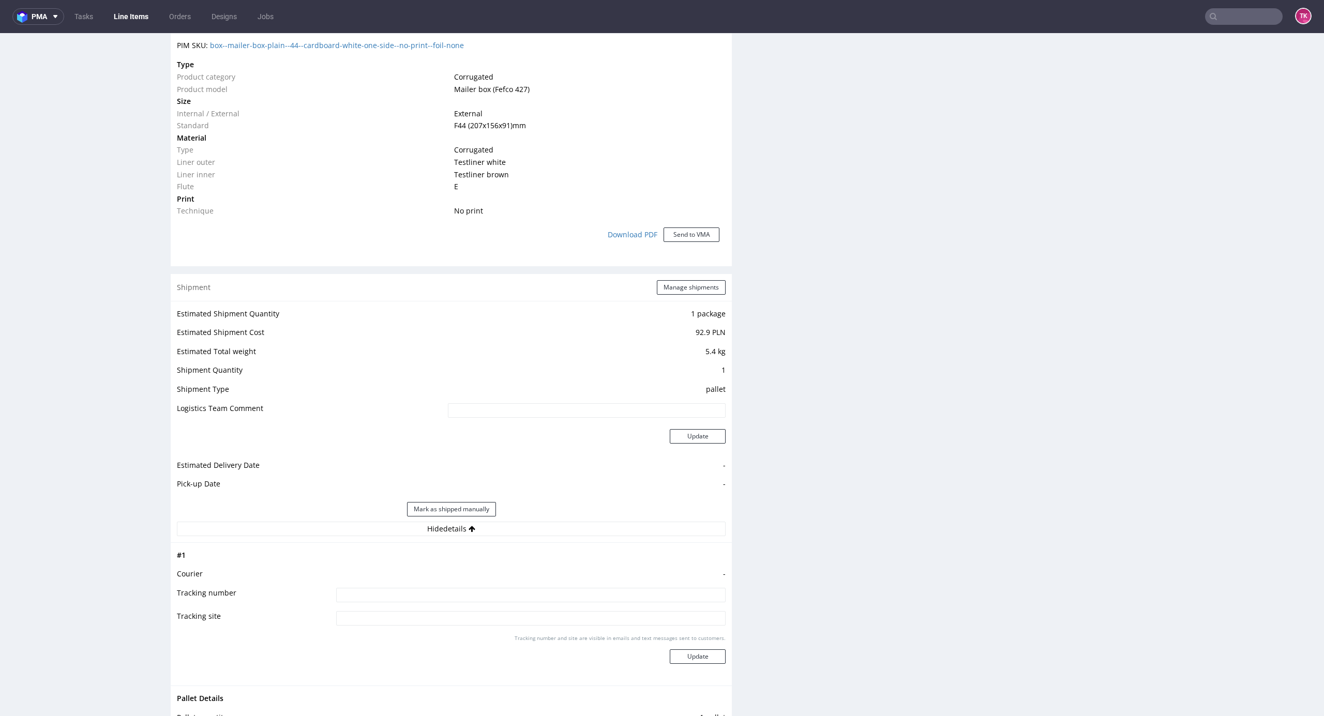
click at [534, 599] on input at bounding box center [530, 595] width 389 height 14
type input "1Z5A15800495395536"
click at [680, 287] on button "Manage shipments" at bounding box center [691, 287] width 69 height 14
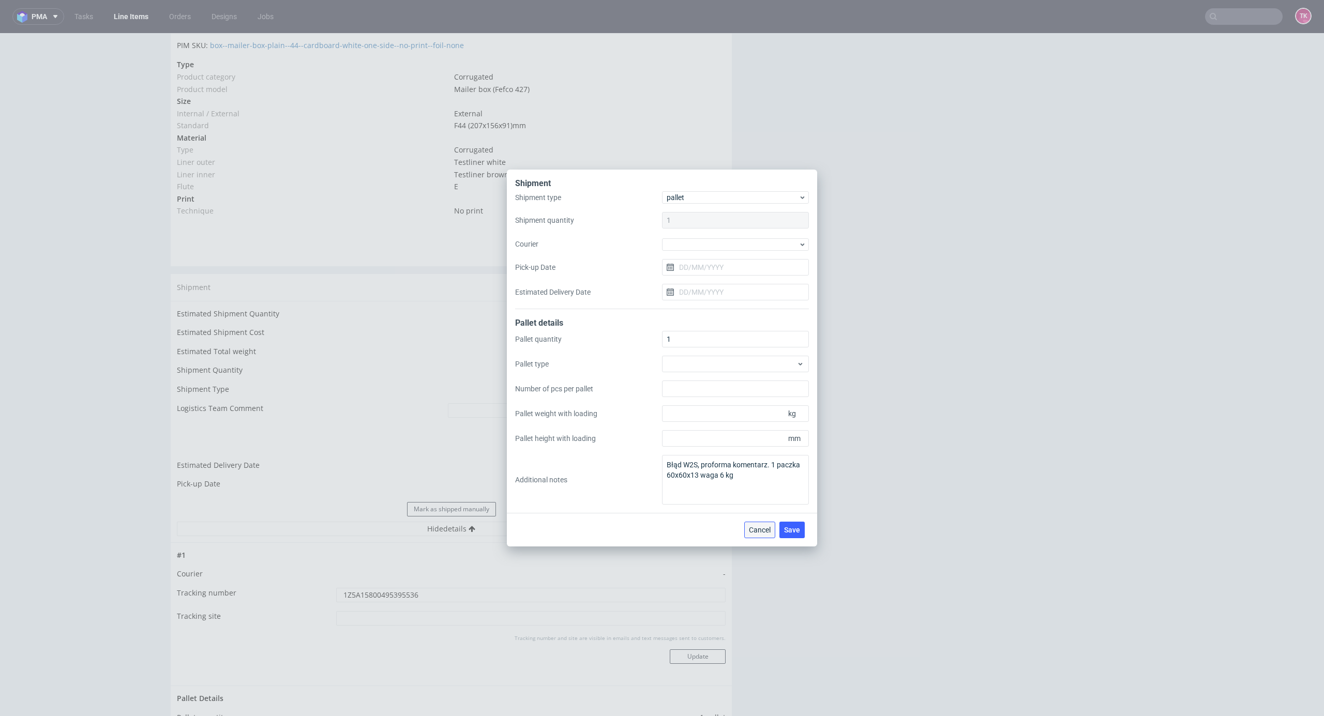
click at [750, 527] on span "Cancel" at bounding box center [760, 529] width 22 height 7
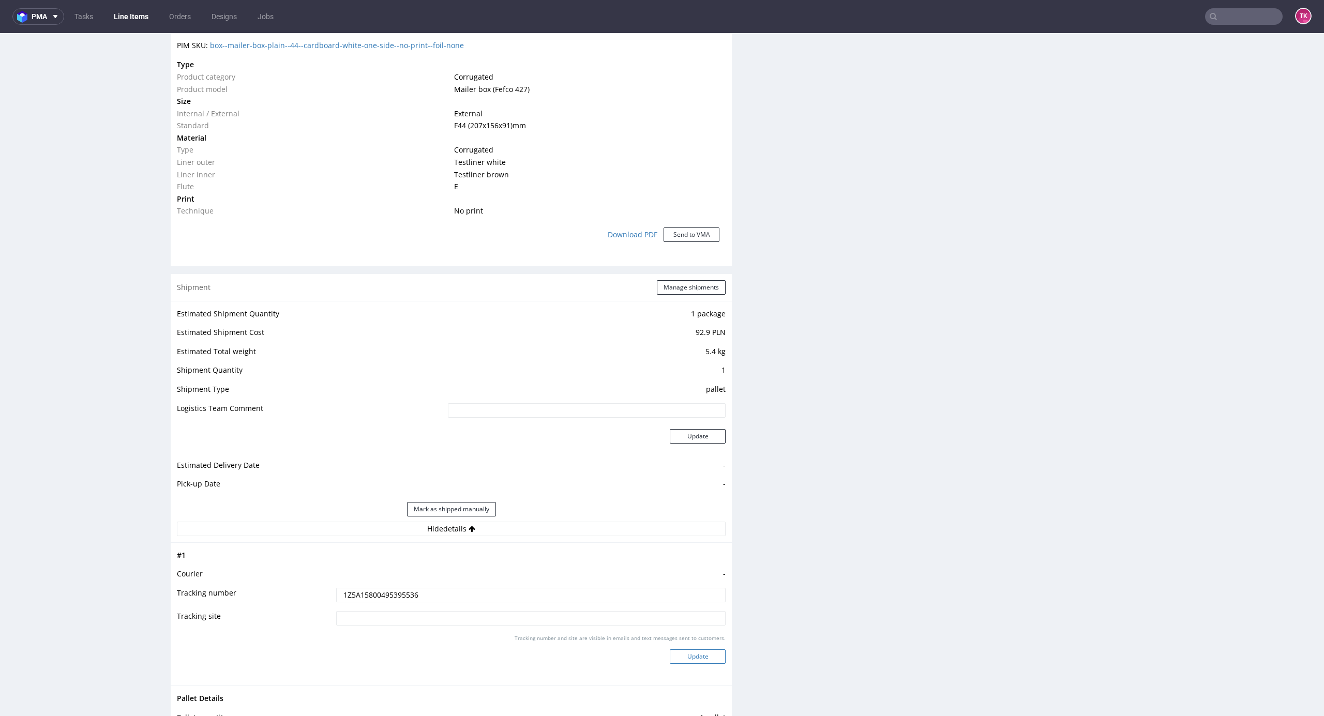
click at [697, 658] on button "Update" at bounding box center [698, 656] width 56 height 14
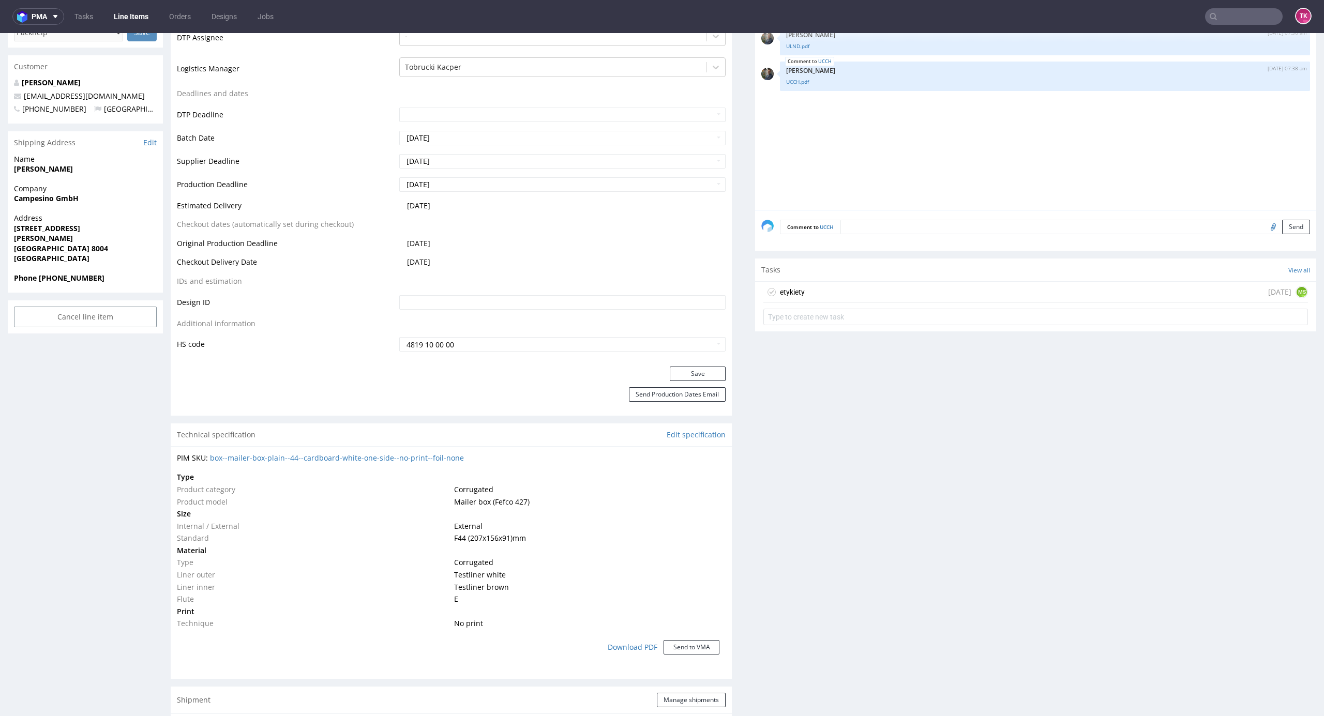
scroll to position [680, 0]
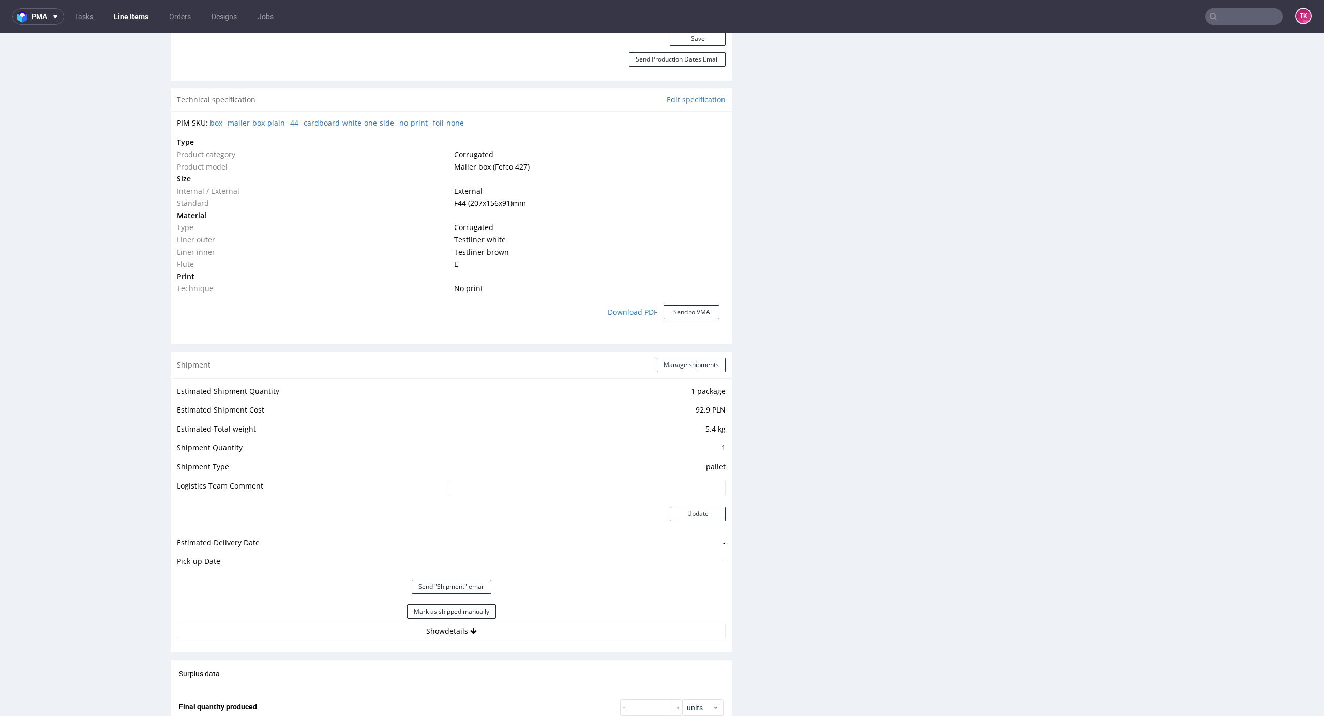
click at [683, 389] on td "1 package" at bounding box center [585, 394] width 280 height 19
click at [683, 376] on div "Shipment Manage shipments" at bounding box center [451, 365] width 561 height 27
click at [681, 365] on button "Manage shipments" at bounding box center [691, 365] width 69 height 14
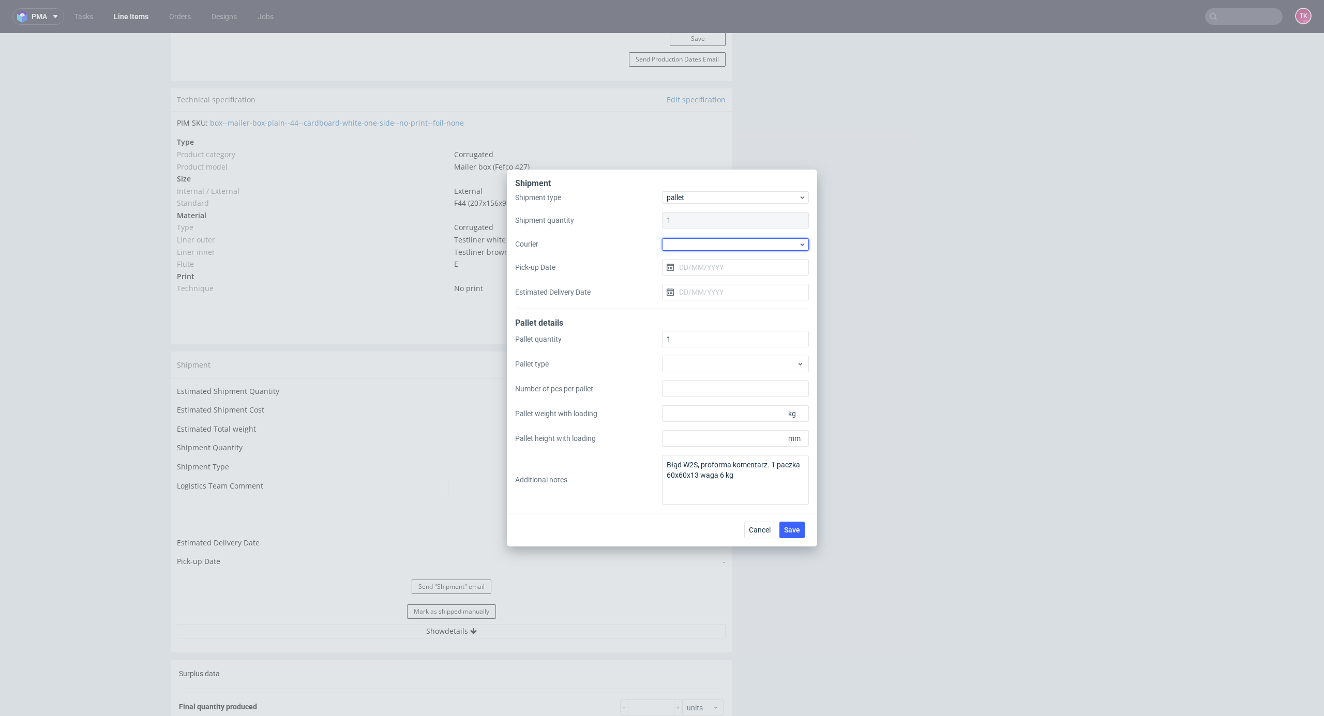
click at [727, 247] on div at bounding box center [735, 244] width 147 height 12
click at [724, 315] on div "UPS Pallets" at bounding box center [735, 317] width 139 height 19
click at [708, 274] on div "Shipment type pallet Shipment quantity 1 Courier UPS Pallets Pick-up Date Estim…" at bounding box center [662, 250] width 294 height 116
click at [708, 271] on input "Pick-up Date" at bounding box center [735, 267] width 147 height 17
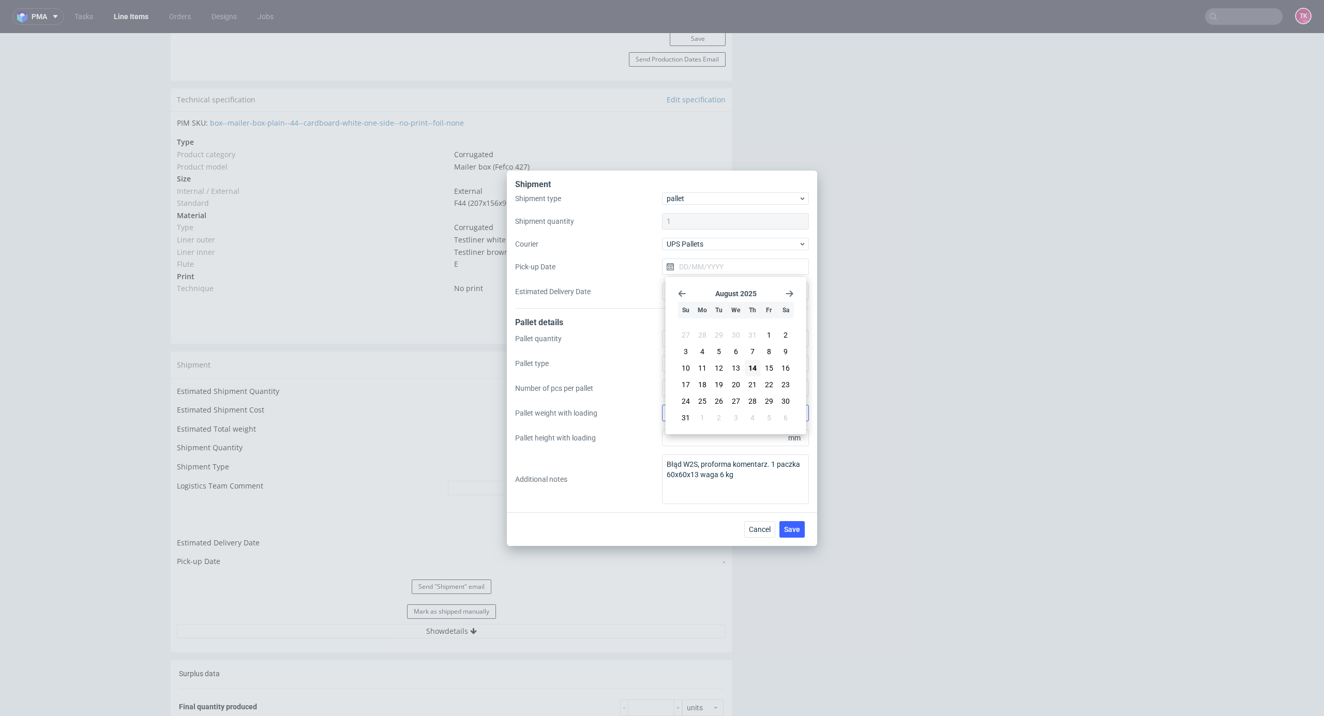
drag, startPoint x: 757, startPoint y: 372, endPoint x: 762, endPoint y: 413, distance: 40.6
click at [756, 373] on button "14" at bounding box center [752, 368] width 16 height 17
type input "[DATE]"
click at [793, 535] on button "Save" at bounding box center [791, 529] width 25 height 17
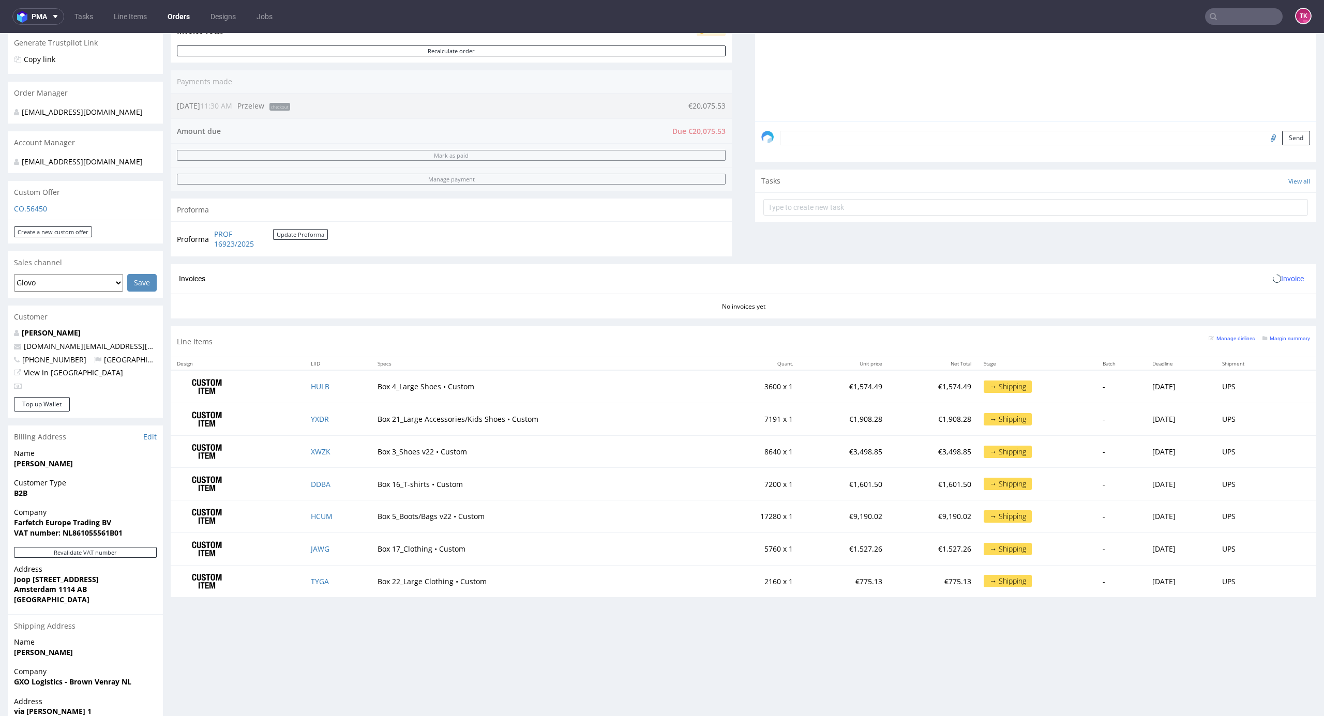
scroll to position [276, 0]
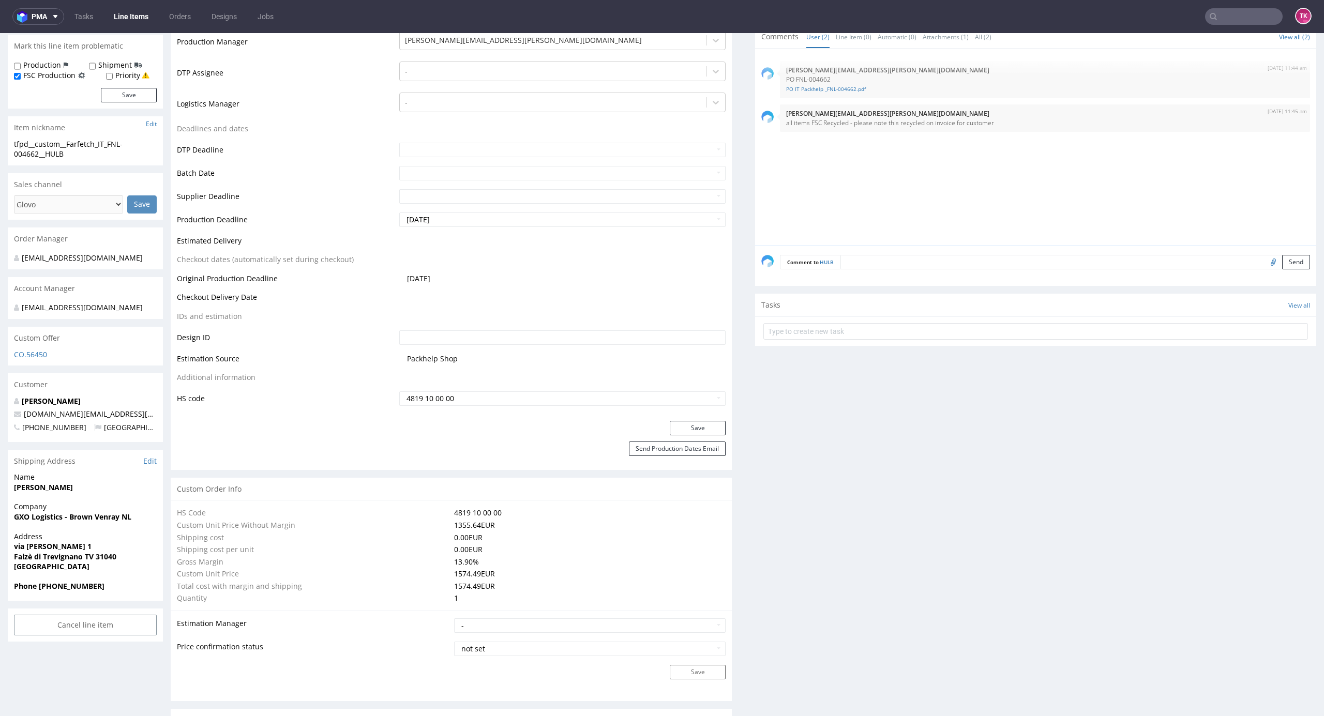
scroll to position [1099, 0]
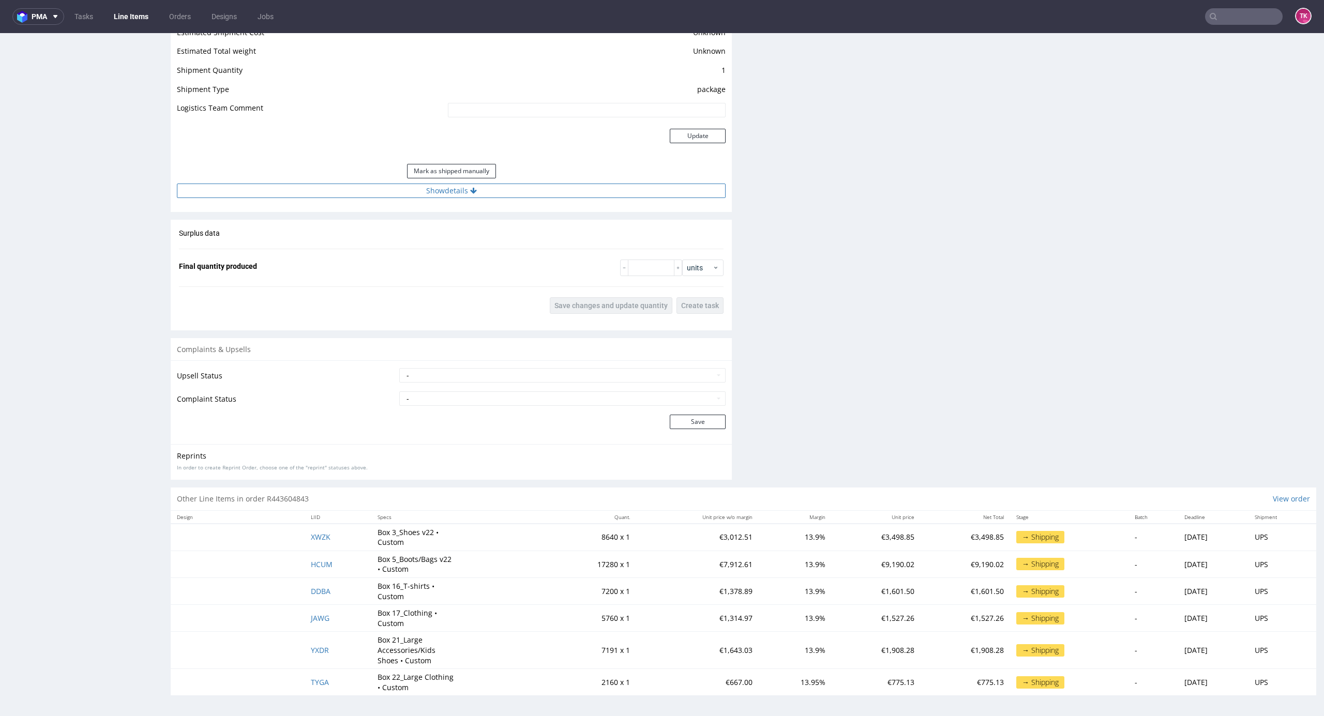
drag, startPoint x: 432, startPoint y: 199, endPoint x: 427, endPoint y: 196, distance: 6.1
click at [429, 197] on div "Estimated Shipment Quantity Unknown Estimated Shipment Cost Unknown Estimated T…" at bounding box center [451, 103] width 561 height 204
click at [427, 193] on button "Show details" at bounding box center [451, 191] width 549 height 14
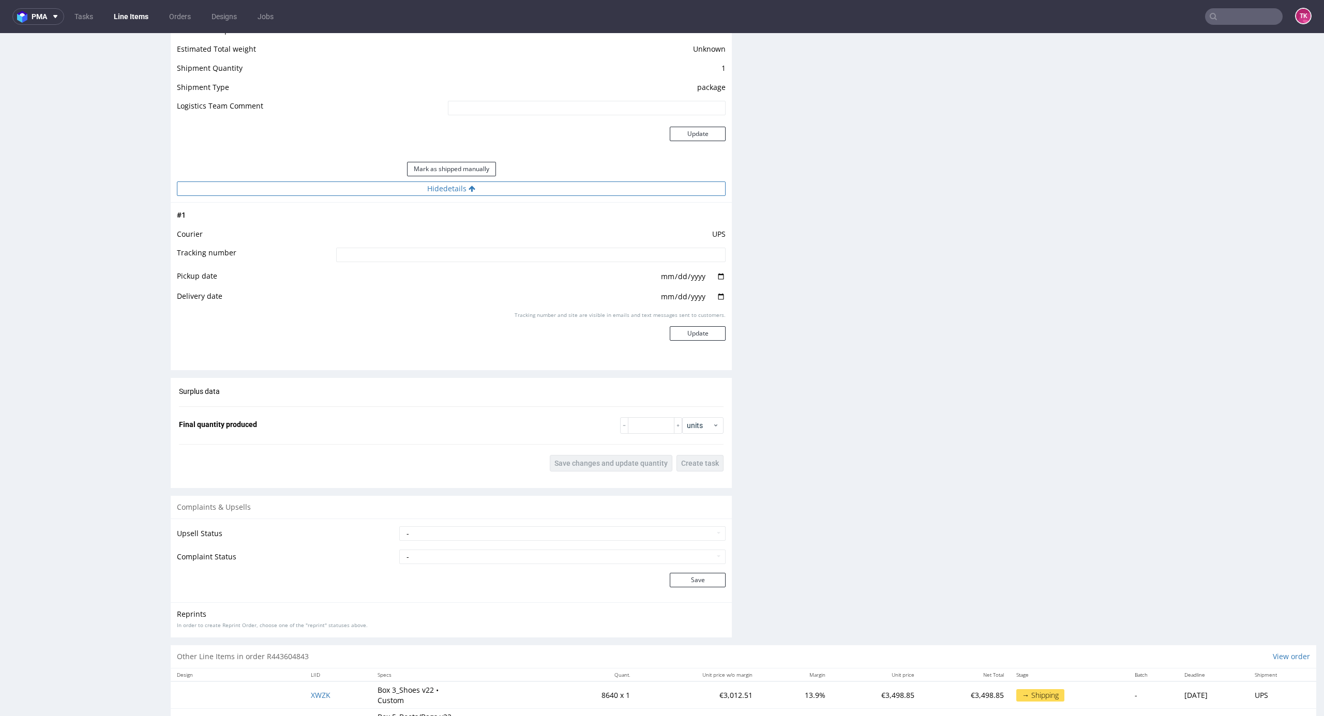
click at [425, 194] on button "Hide details" at bounding box center [451, 188] width 549 height 14
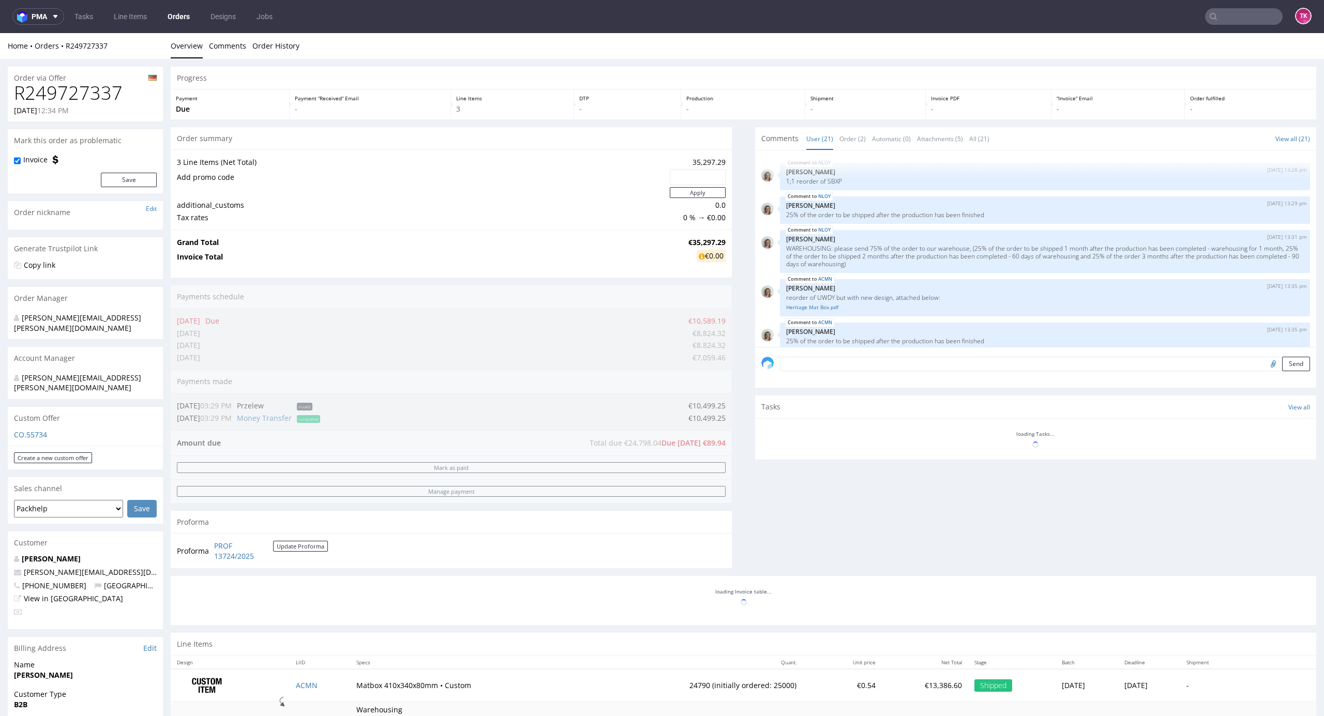
scroll to position [640, 0]
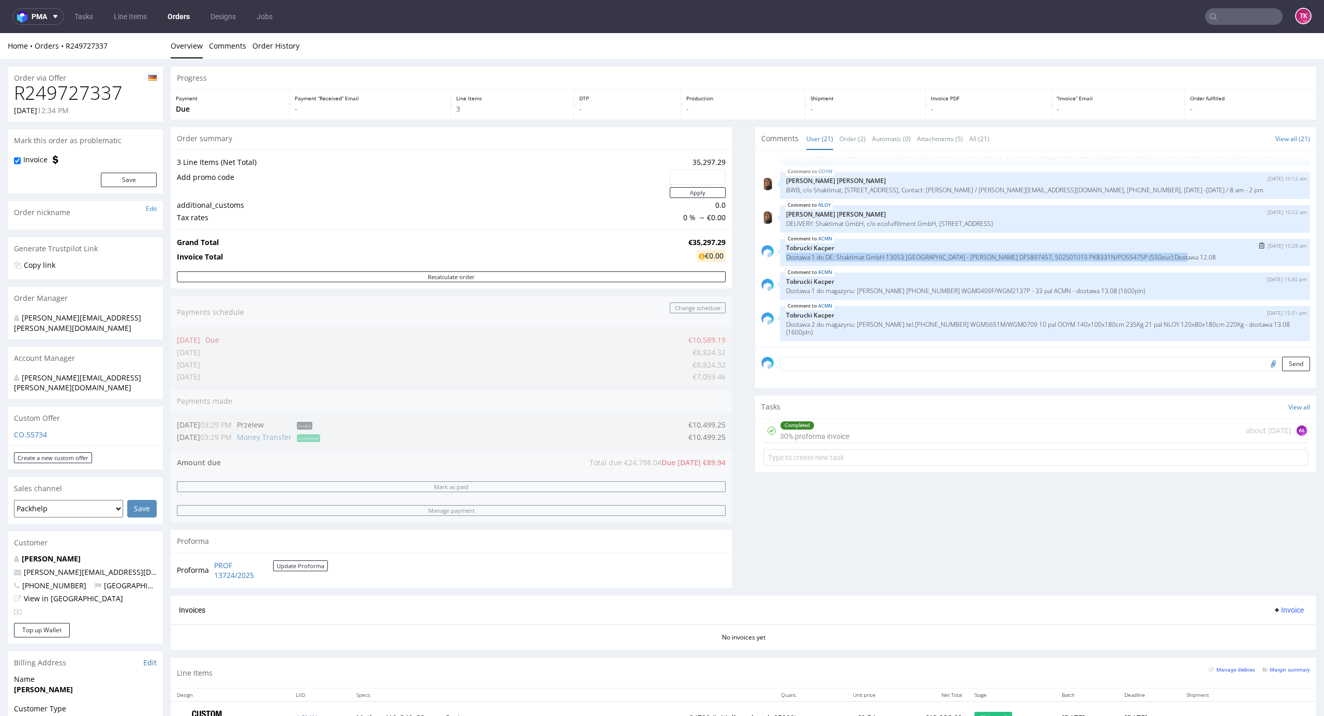
drag, startPoint x: 772, startPoint y: 259, endPoint x: 1164, endPoint y: 252, distance: 392.0
click at [1164, 252] on div "ACMN 11th Aug 25 | 10:28 am Tobrucki Kacper Dostawa 1 do DE: Shaktimat GmbH 130…" at bounding box center [1045, 252] width 530 height 27
copy p "Dostawa 1 do DE: Shaktimat GmbH 13053 Berlin - Sławomir Grzmil DFS897457, 50250…"
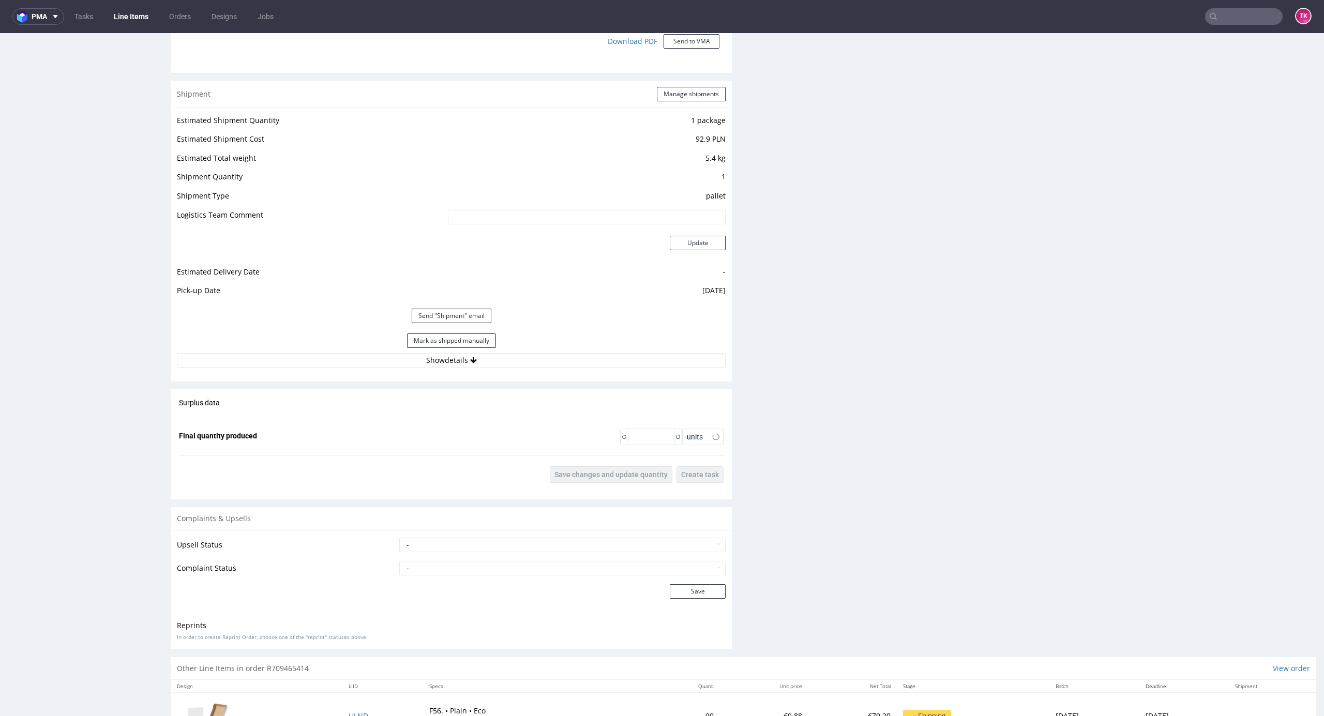
scroll to position [995, 0]
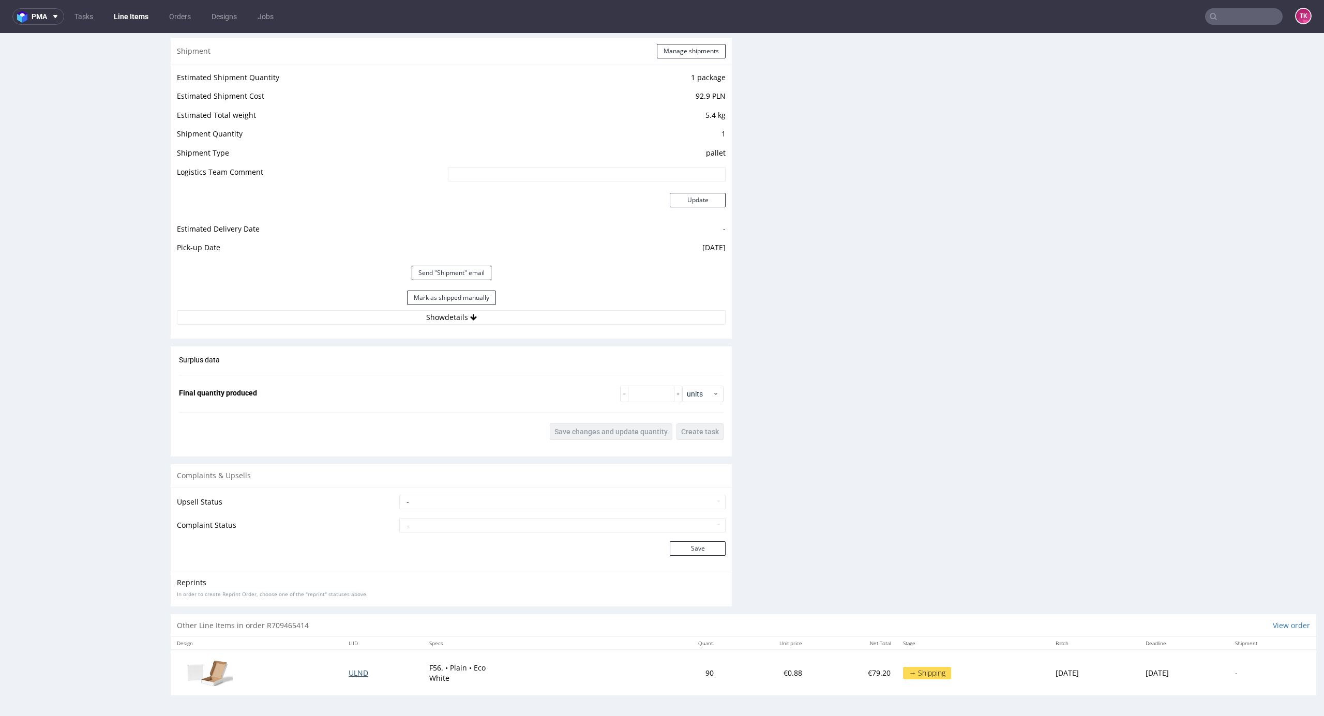
click at [348, 670] on span "ULND" at bounding box center [358, 673] width 20 height 10
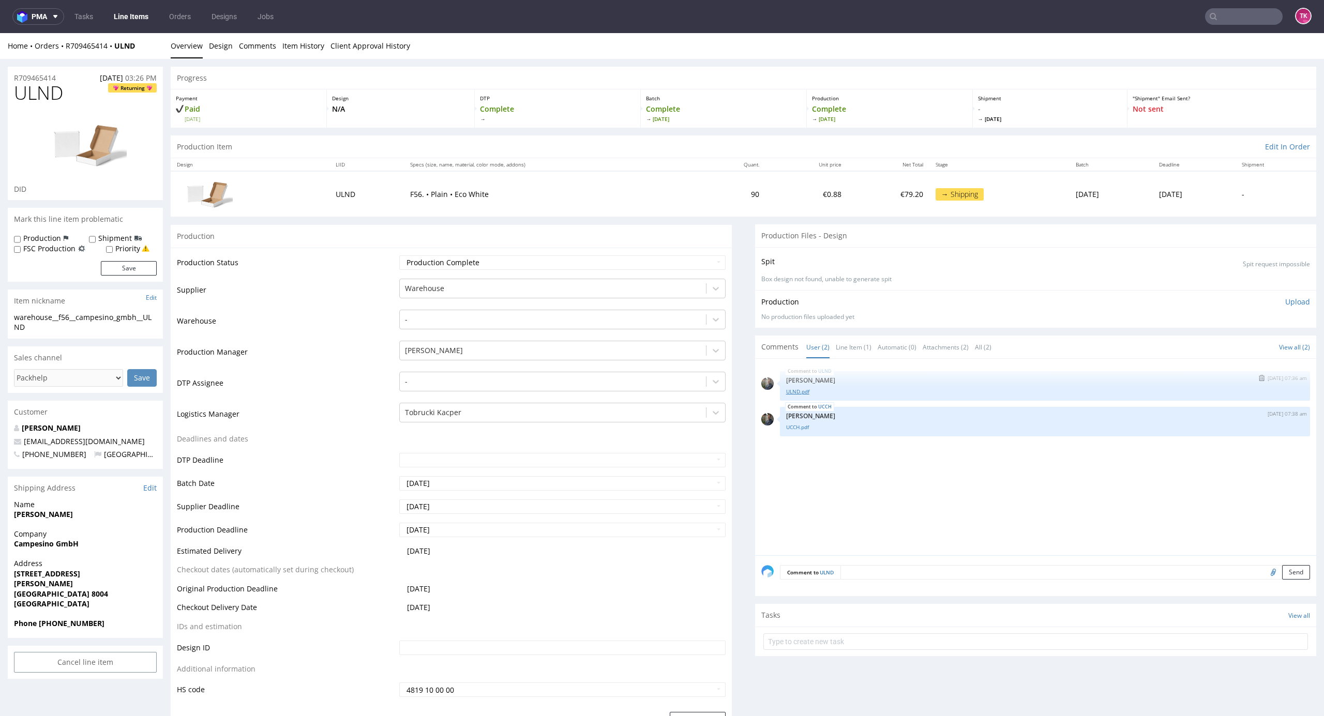
click at [788, 391] on link "ULND.pdf" at bounding box center [1045, 392] width 518 height 8
drag, startPoint x: 8, startPoint y: 544, endPoint x: 112, endPoint y: 550, distance: 104.1
drag, startPoint x: 5, startPoint y: 518, endPoint x: 102, endPoint y: 523, distance: 96.8
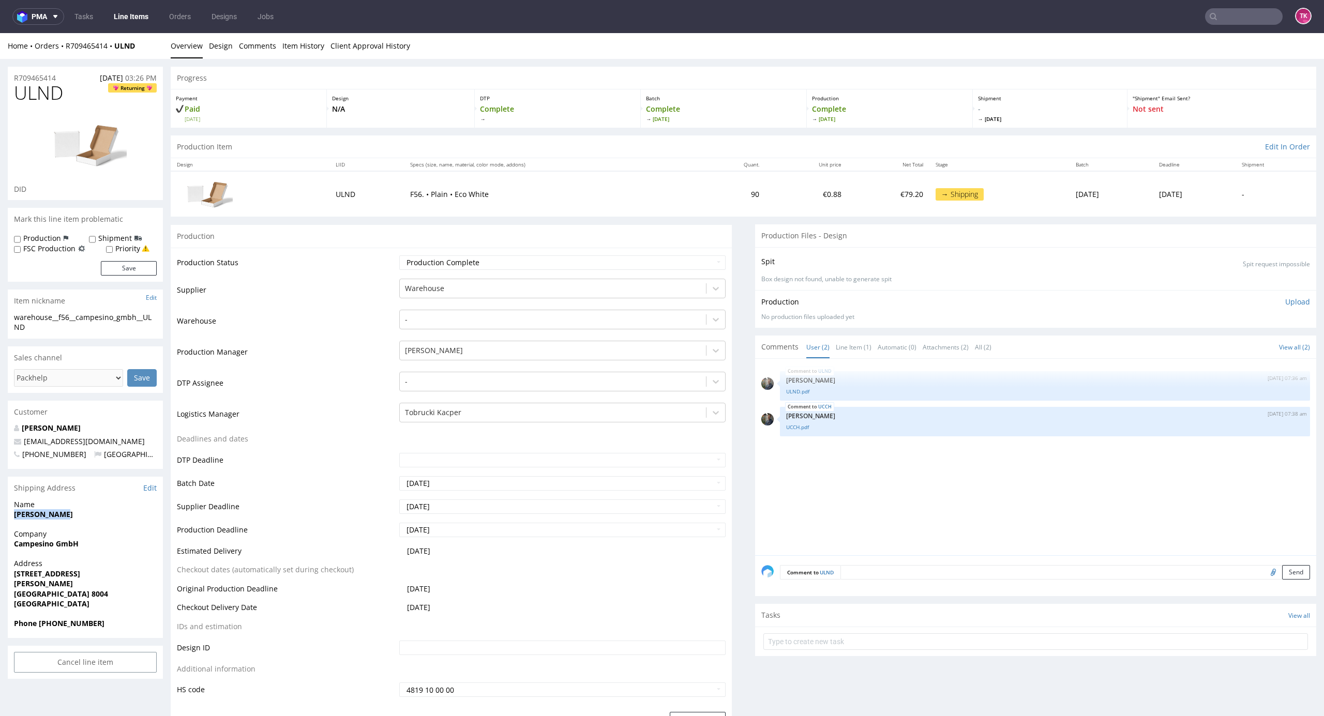
copy strong "[PERSON_NAME]"
drag, startPoint x: 15, startPoint y: 573, endPoint x: 94, endPoint y: 596, distance: 82.5
click at [94, 596] on div "Address Brauerstrasse 58 Umar Bermejo Zürich 8004 Switzerland" at bounding box center [85, 588] width 155 height 60
copy p "Brauerstrasse 58 Umar Bermejo Zürich 8004"
drag, startPoint x: 109, startPoint y: 437, endPoint x: 10, endPoint y: 439, distance: 98.2
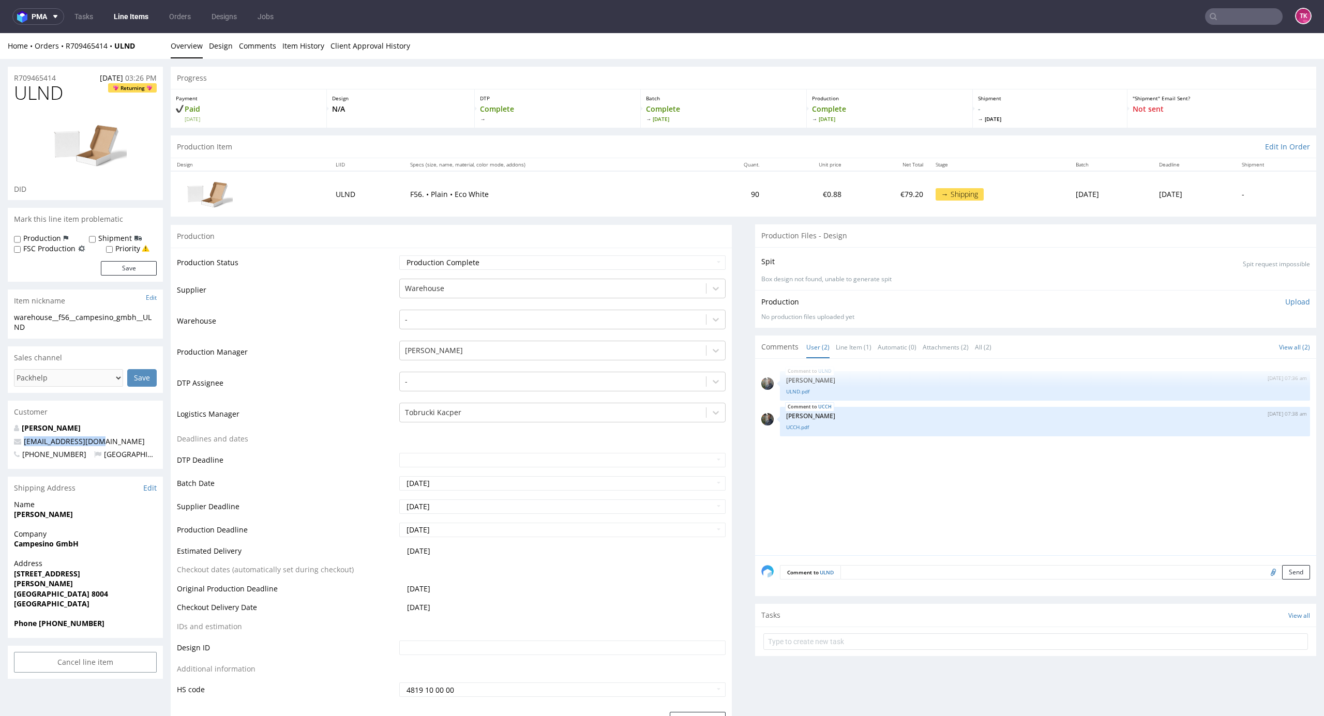
click at [11, 438] on div "Umar Bermejo hello@mirocoffee.co +41782083539 Switzerland" at bounding box center [85, 446] width 155 height 46
copy span "[EMAIL_ADDRESS][DOMAIN_NAME]"
drag, startPoint x: 42, startPoint y: 621, endPoint x: 131, endPoint y: 619, distance: 89.0
click at [131, 619] on span "Phone +41782083539" at bounding box center [85, 623] width 143 height 10
drag, startPoint x: 40, startPoint y: 621, endPoint x: 102, endPoint y: 624, distance: 62.1
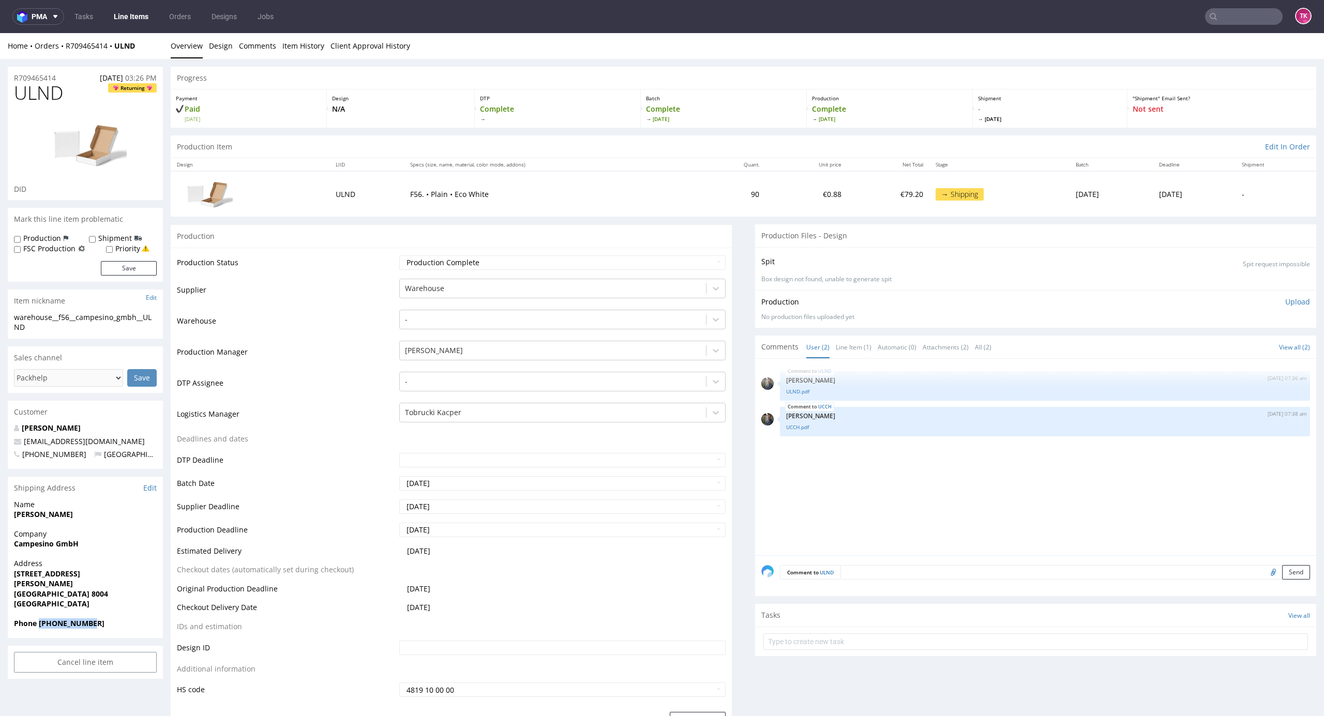
click at [101, 624] on span "Phone +41782083539" at bounding box center [85, 623] width 143 height 10
copy strong "+41782083539"
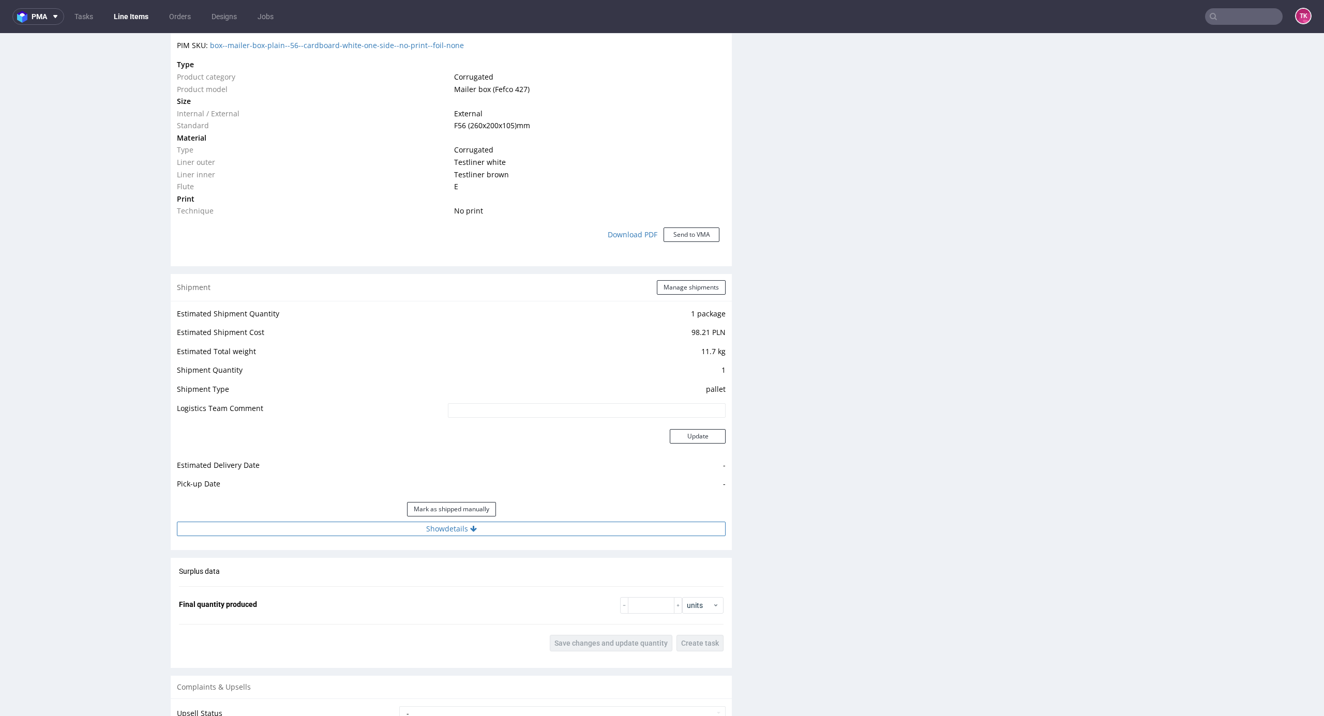
click at [535, 526] on button "Show details" at bounding box center [451, 529] width 549 height 14
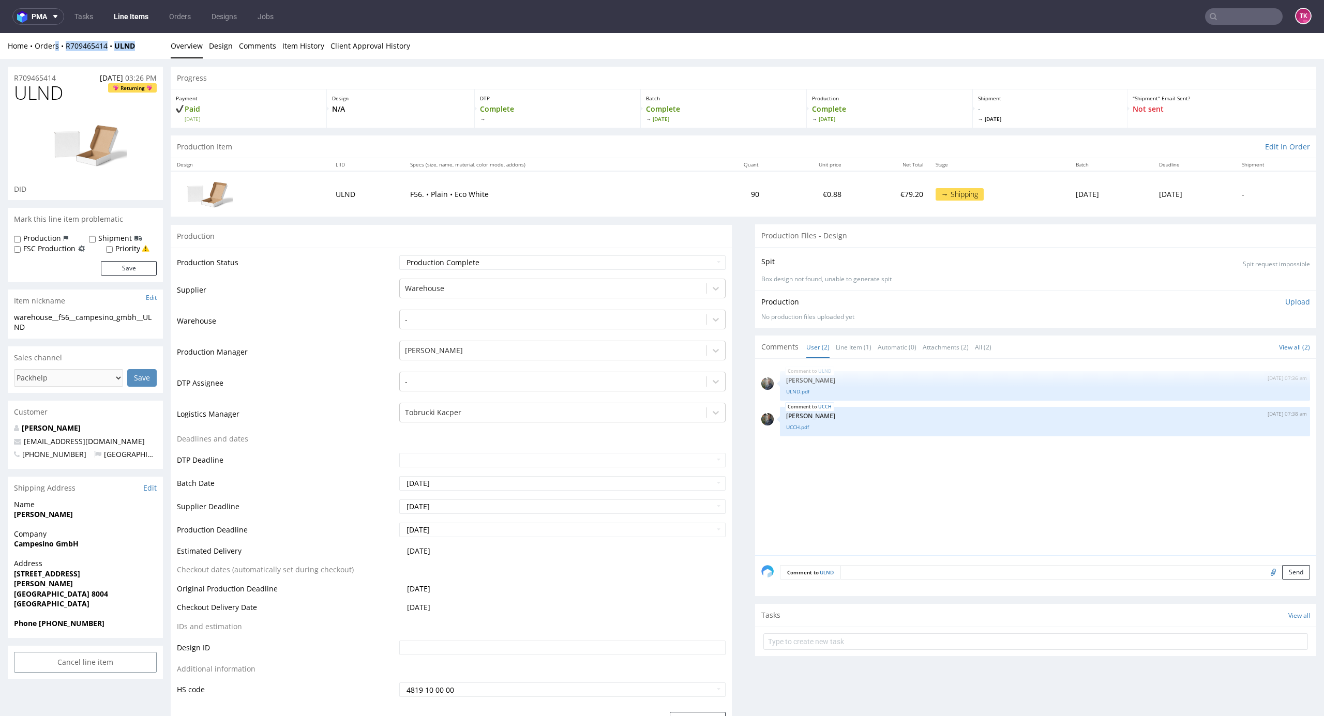
drag, startPoint x: 136, startPoint y: 52, endPoint x: 55, endPoint y: 58, distance: 81.9
click at [55, 58] on div "Home Orders R709465414 ULND Overview Design Comments Item History Client Approv…" at bounding box center [662, 46] width 1324 height 26
click at [77, 67] on div "R709465414 13.08.2025 03:26 PM" at bounding box center [85, 75] width 155 height 17
drag, startPoint x: 64, startPoint y: 57, endPoint x: 150, endPoint y: 52, distance: 86.0
click at [150, 52] on div "Home Orders R709465414 ULND Overview Design Comments Item History Client Approv…" at bounding box center [662, 46] width 1324 height 26
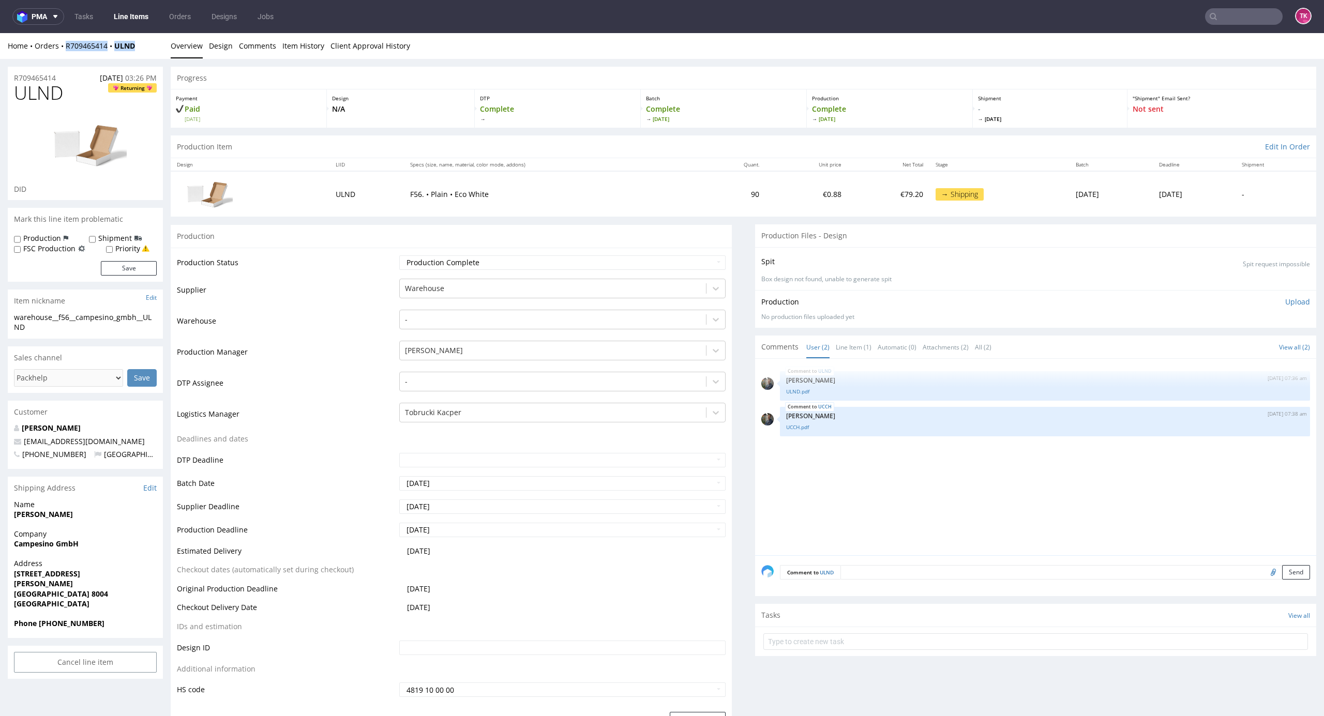
copy div "R709465414 ULND"
drag, startPoint x: 36, startPoint y: 618, endPoint x: 129, endPoint y: 625, distance: 93.8
click at [129, 625] on span "Phone +41782083539" at bounding box center [85, 623] width 143 height 10
copy strong "+41782083539"
click at [912, 635] on input "text" at bounding box center [1035, 641] width 544 height 17
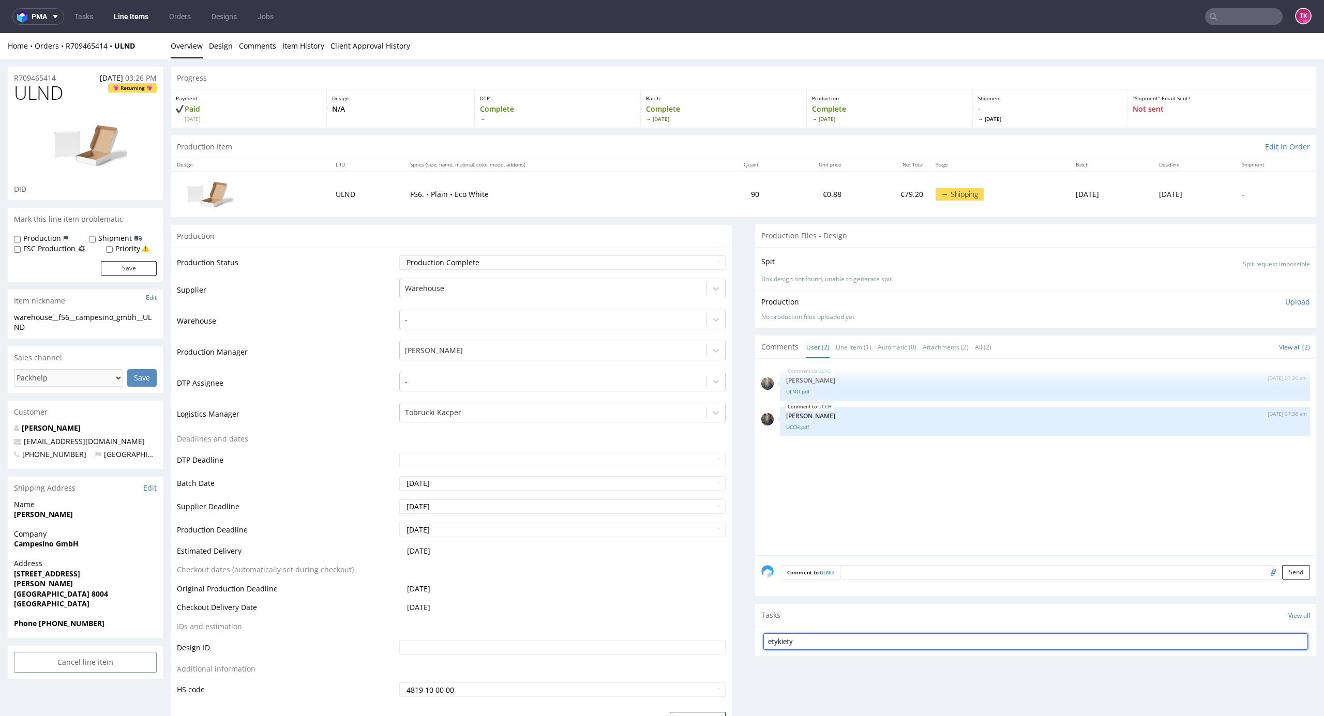
type input "etykiety"
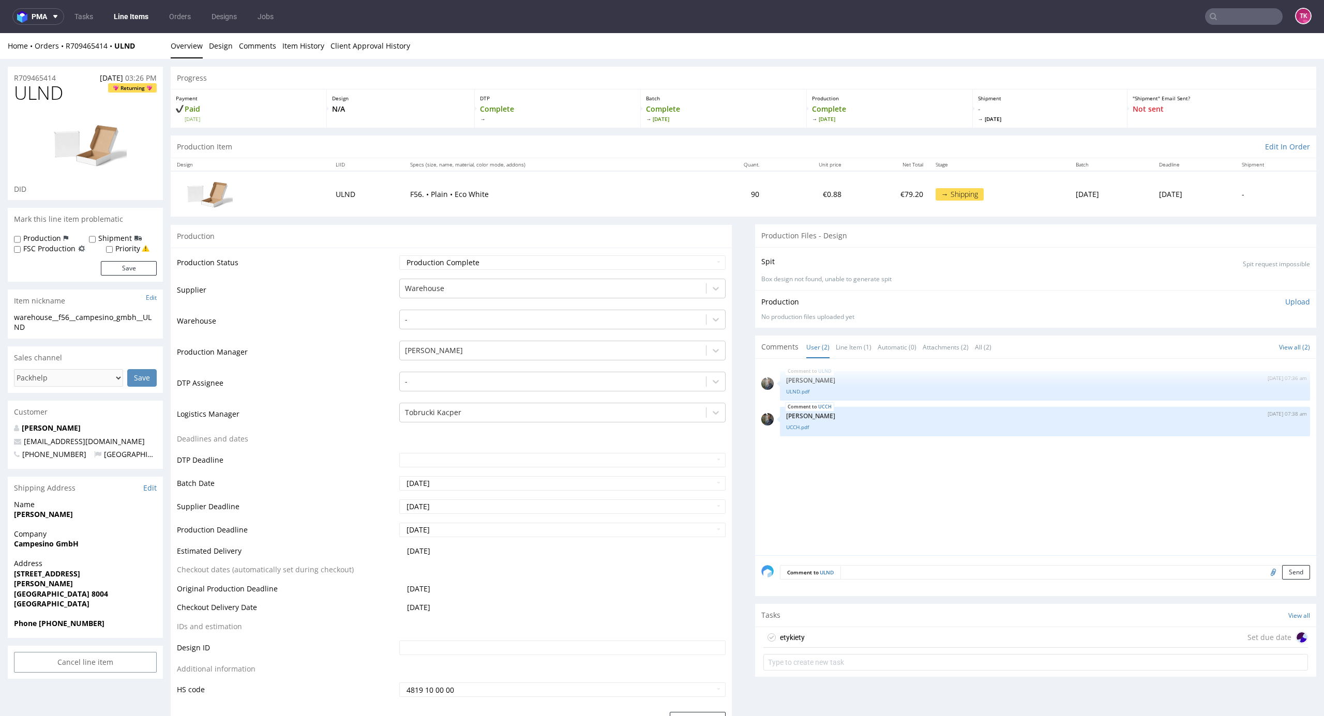
click at [911, 634] on div "etykiety Set due date" at bounding box center [1035, 637] width 544 height 21
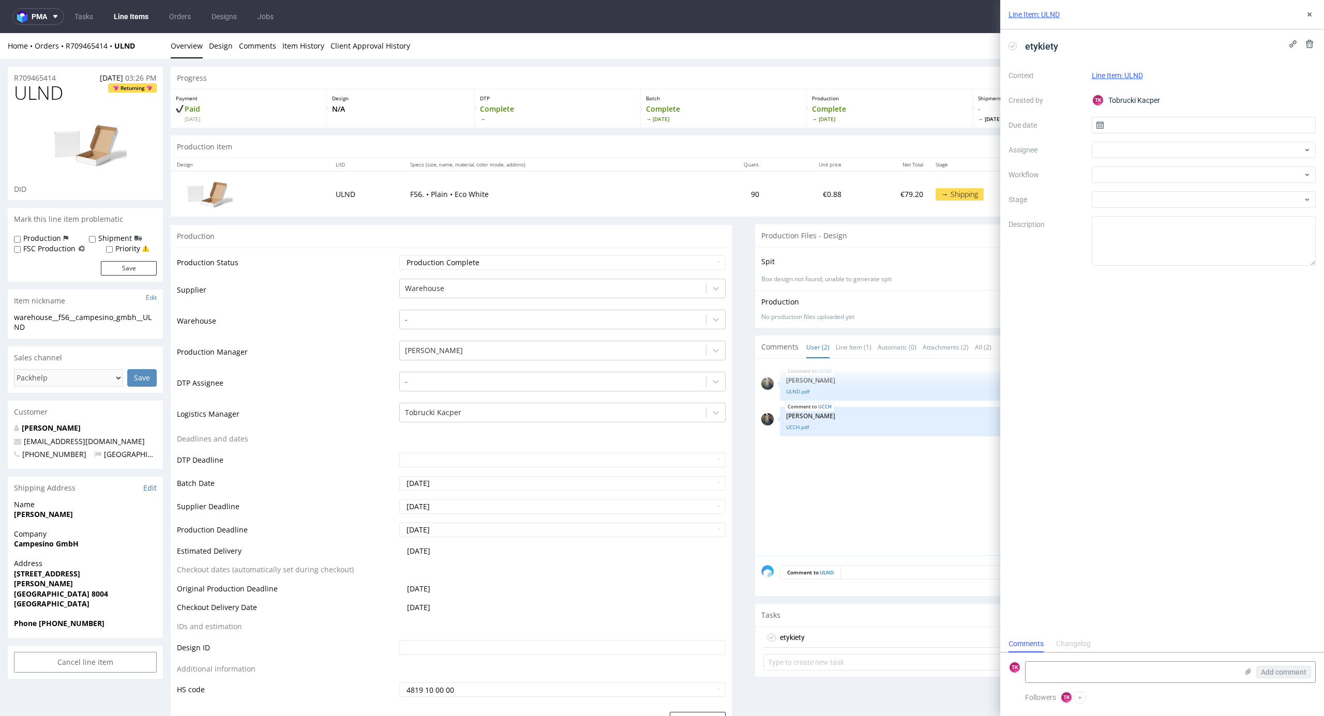
scroll to position [8, 0]
drag, startPoint x: 1073, startPoint y: 675, endPoint x: 1081, endPoint y: 673, distance: 7.5
click at [1074, 673] on textarea at bounding box center [1131, 672] width 212 height 21
paste textarea "1Z5A15800498098941"
type textarea "1Z5A15800498098941"
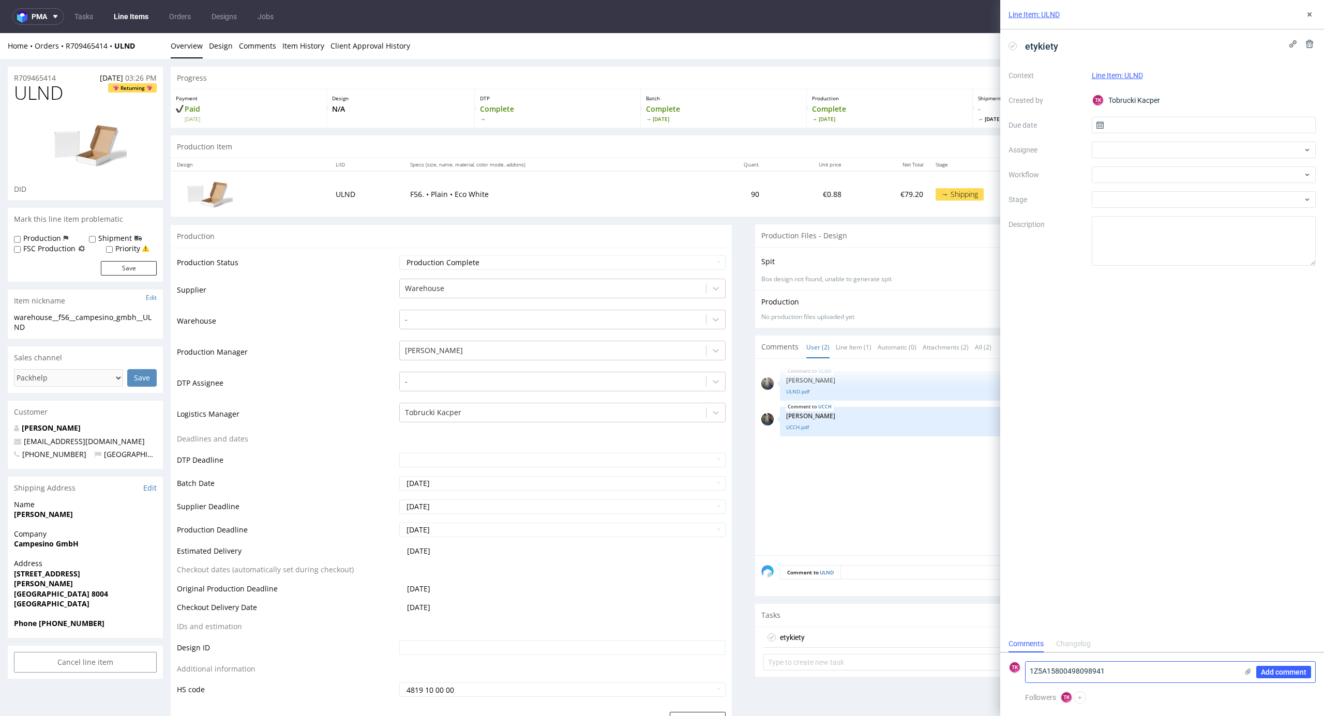
click at [1248, 673] on icon at bounding box center [1247, 671] width 8 height 8
click at [0, 0] on input "file" at bounding box center [0, 0] width 0 height 0
click at [1127, 128] on input "text" at bounding box center [1203, 125] width 224 height 17
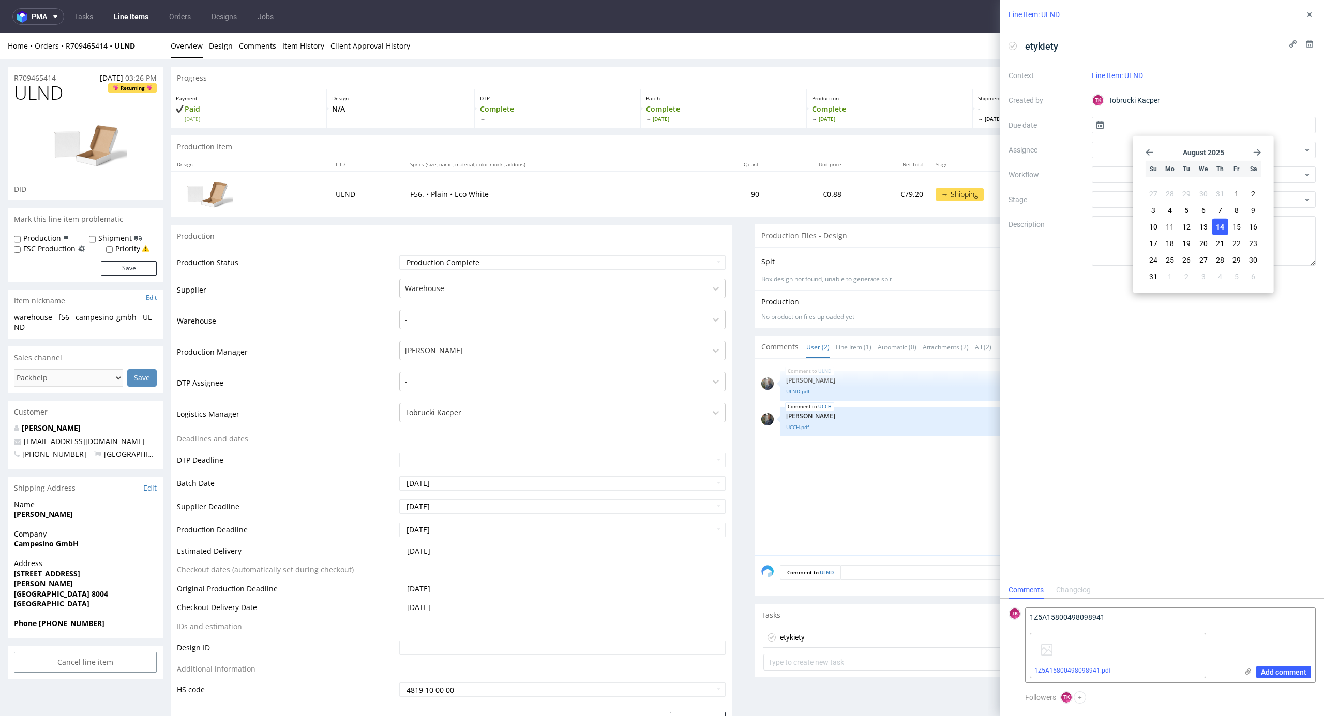
click at [1218, 226] on span "14" at bounding box center [1220, 227] width 8 height 10
type input "[DATE]"
click at [1113, 139] on div "Context Line Item: ULND Created by TK Tobrucki Kacper Due date 14/08/2025 Assig…" at bounding box center [1161, 166] width 307 height 199
click at [1120, 147] on div at bounding box center [1203, 150] width 224 height 17
type input "sob"
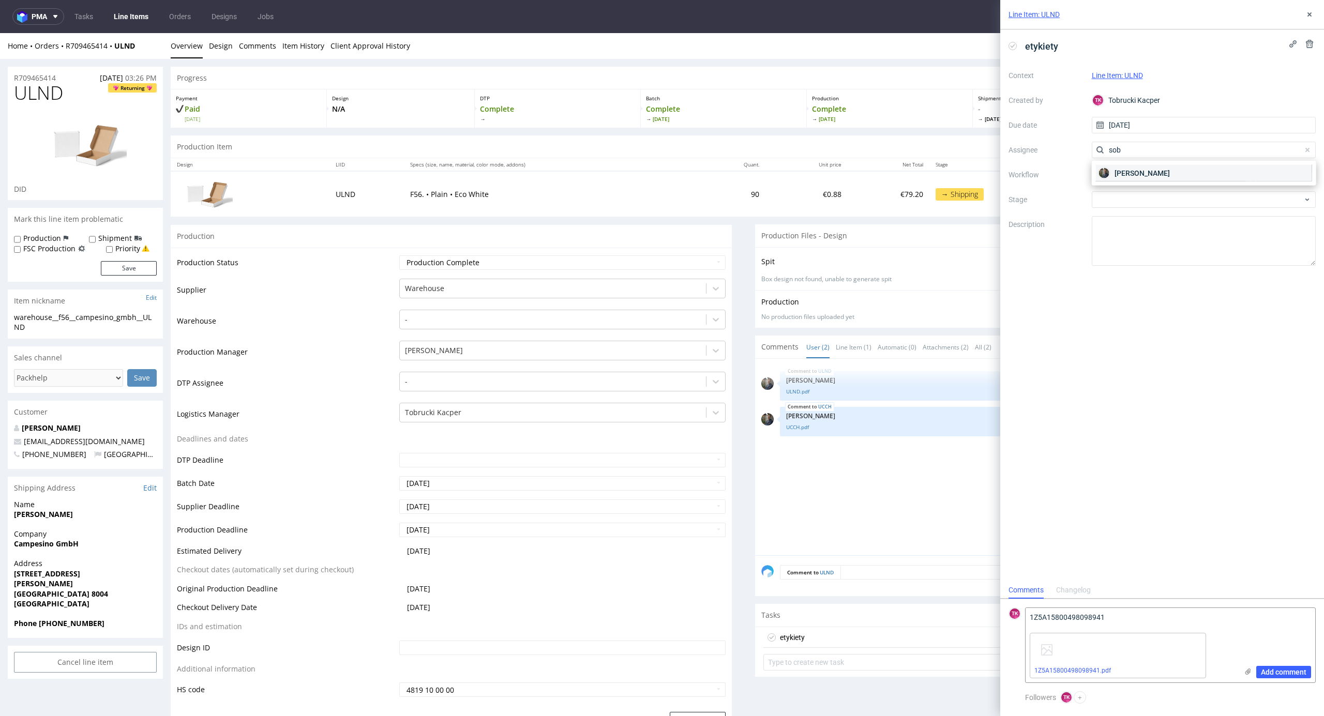
click at [1143, 172] on span "[PERSON_NAME]" at bounding box center [1141, 173] width 55 height 10
click at [1278, 666] on button "Add comment" at bounding box center [1283, 672] width 55 height 12
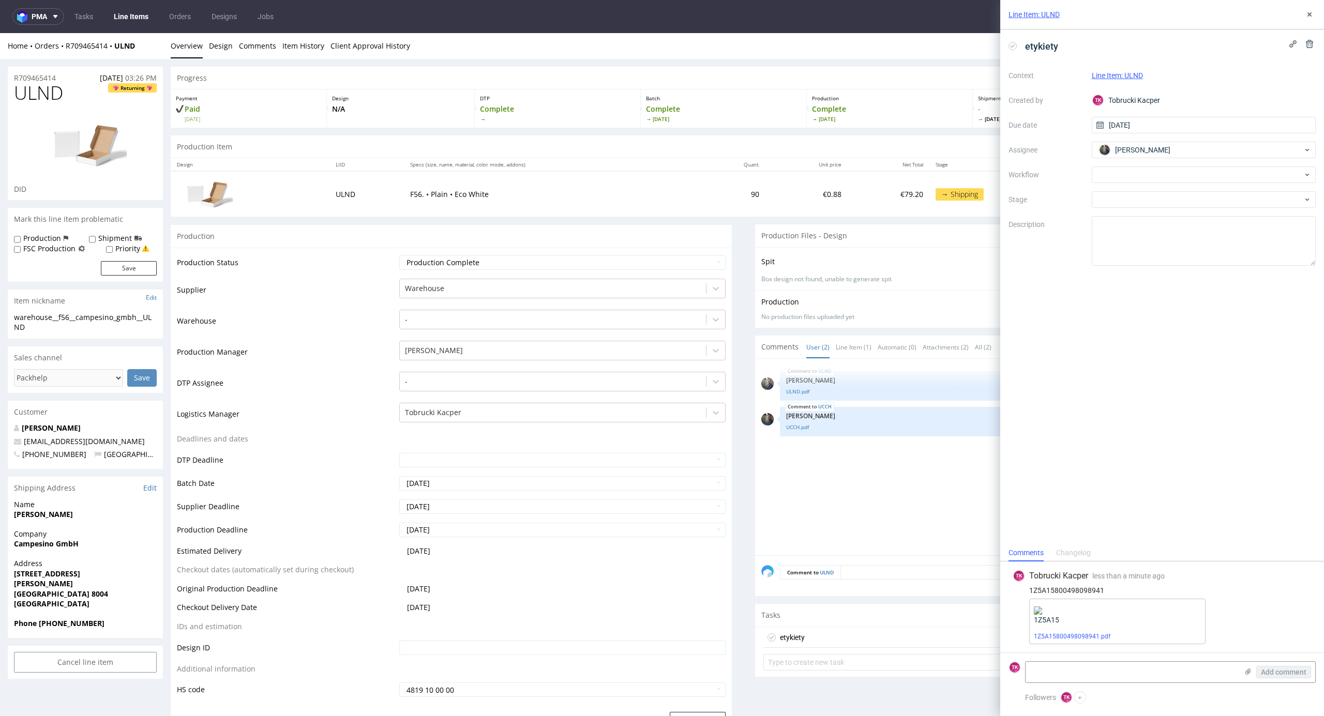
scroll to position [0, 0]
click at [1307, 21] on div "Line Item: ULND" at bounding box center [1162, 14] width 324 height 29
click at [1312, 15] on icon at bounding box center [1309, 14] width 8 height 8
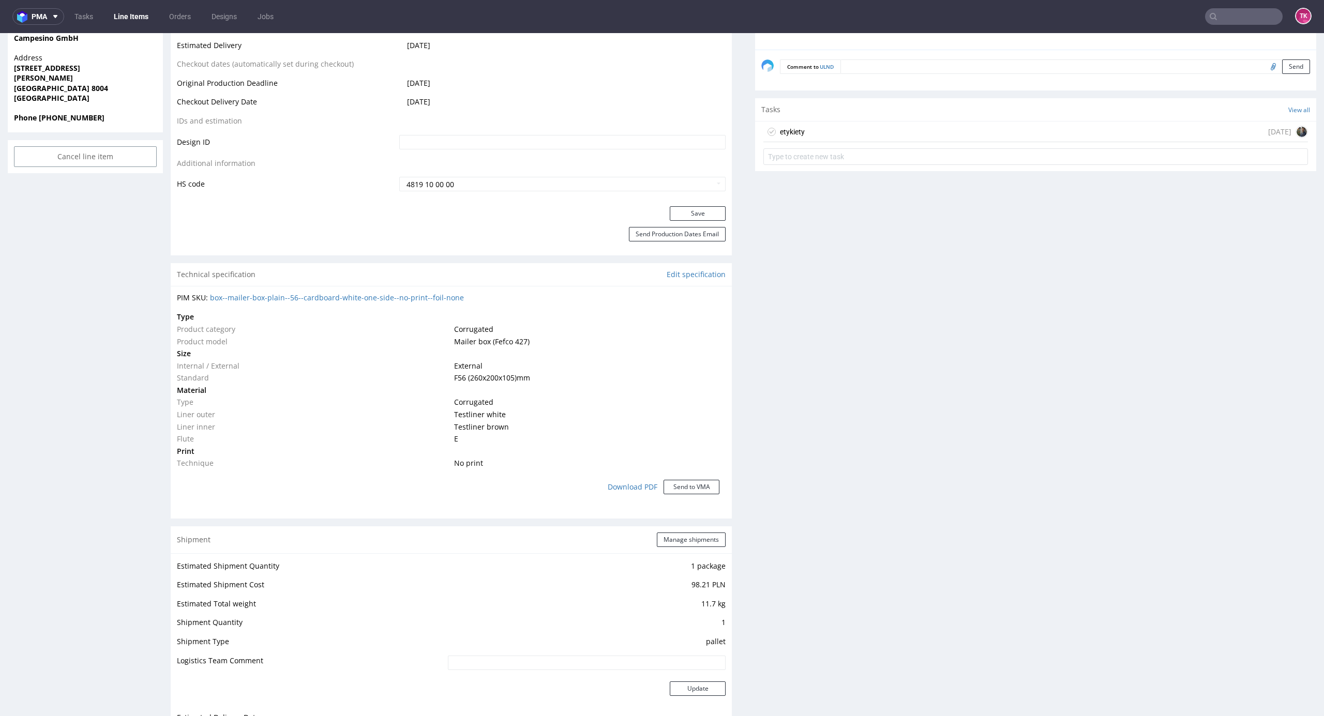
scroll to position [758, 0]
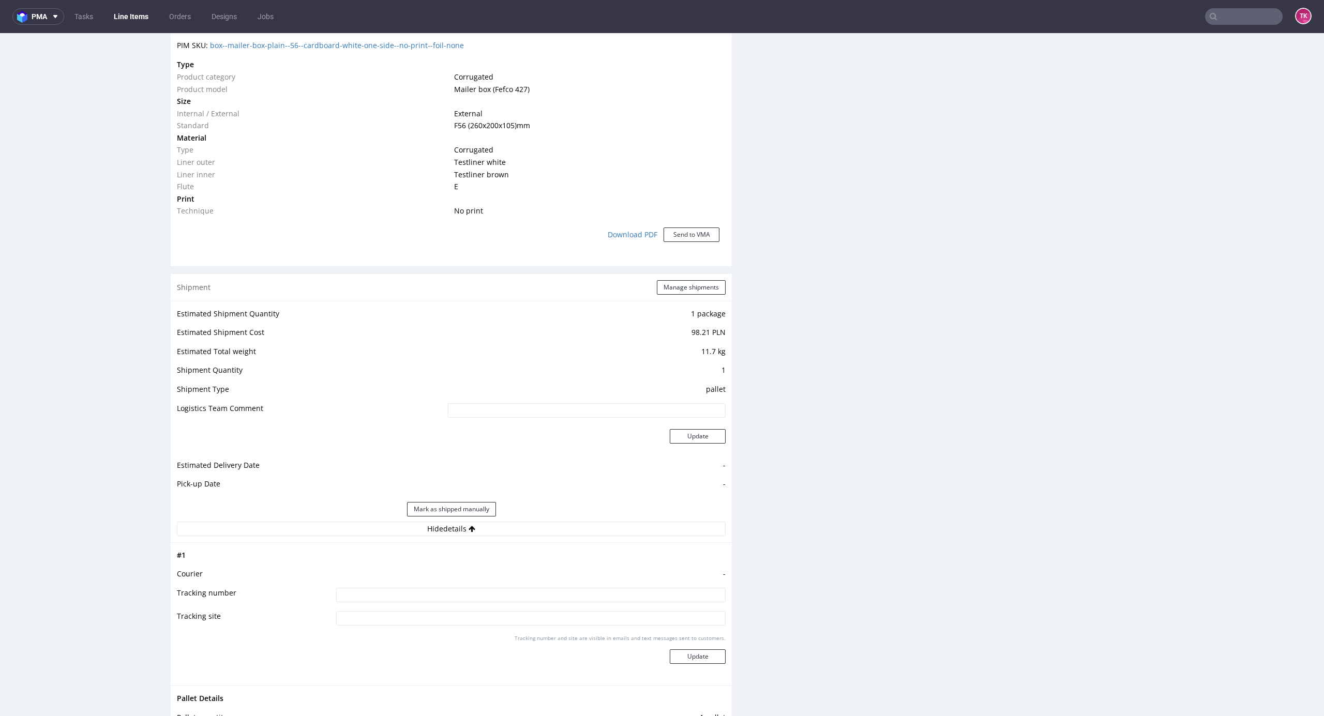
click at [529, 590] on input at bounding box center [530, 595] width 389 height 14
type input "1Z5A15800498098941"
click at [679, 654] on button "Update" at bounding box center [698, 656] width 56 height 14
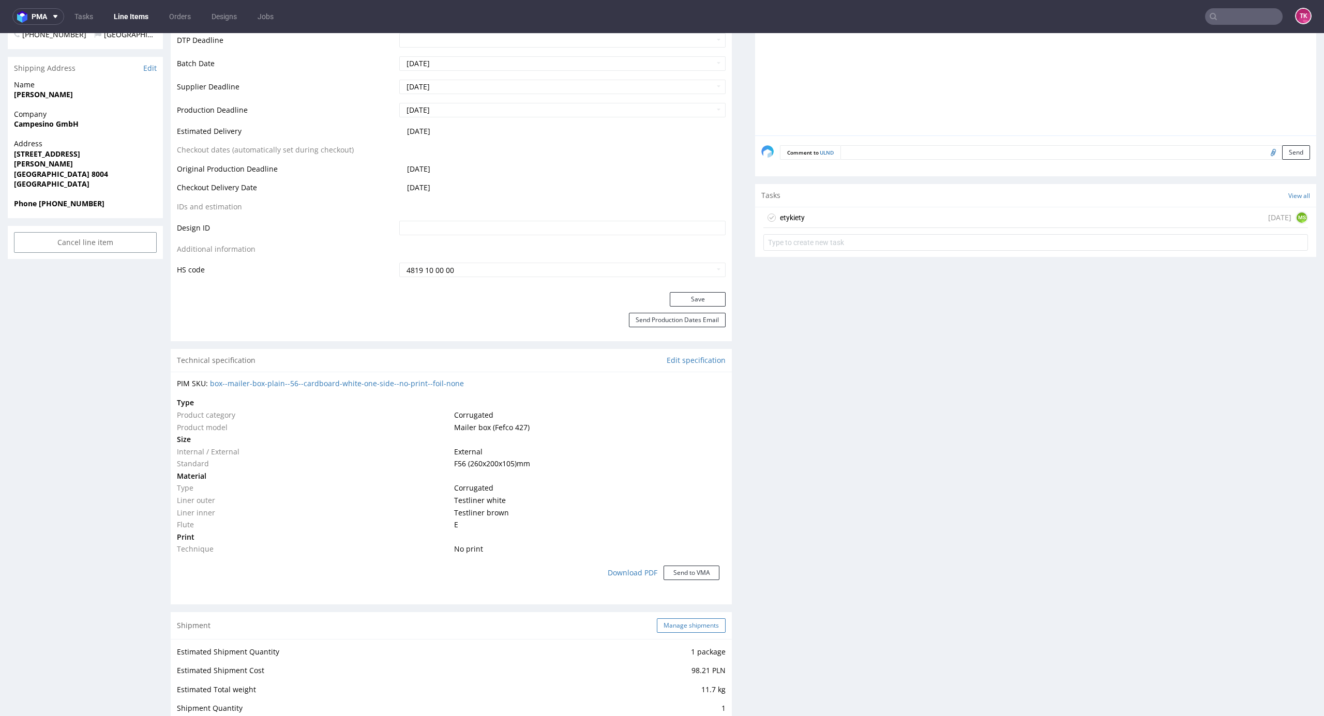
scroll to position [474, 0]
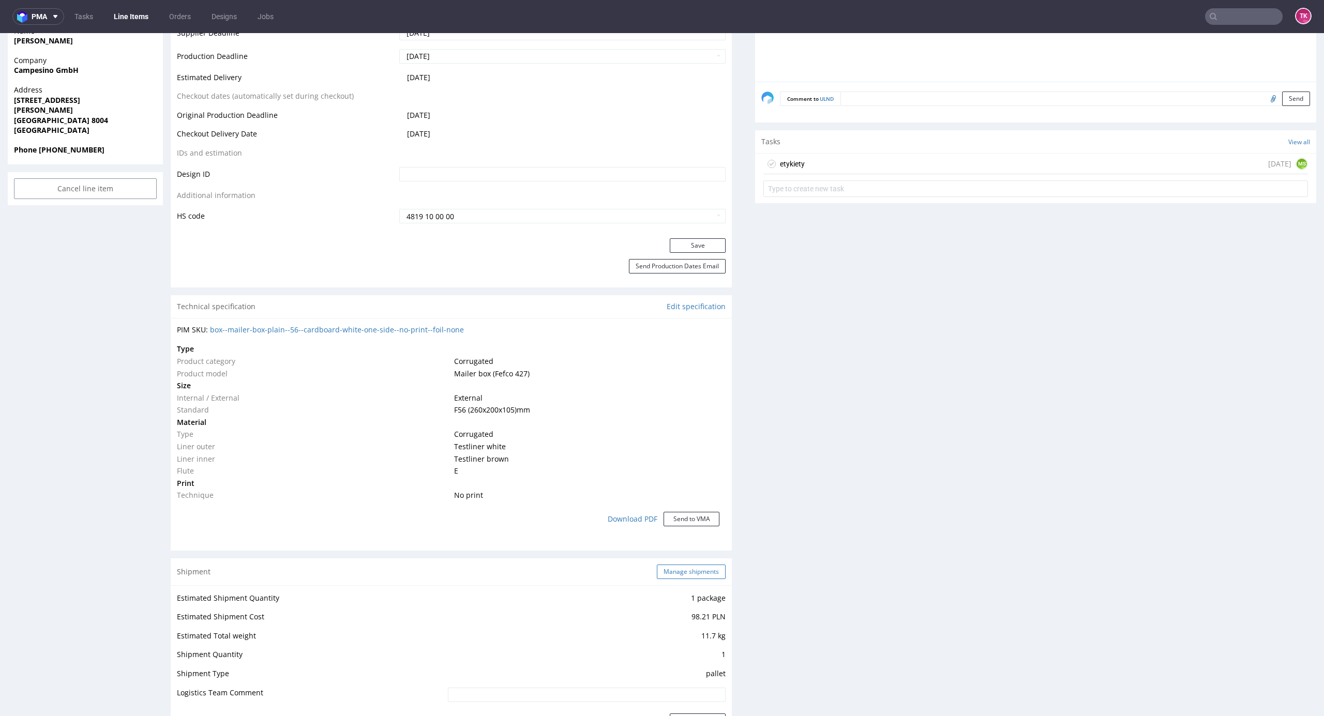
click at [691, 573] on button "Manage shipments" at bounding box center [691, 572] width 69 height 14
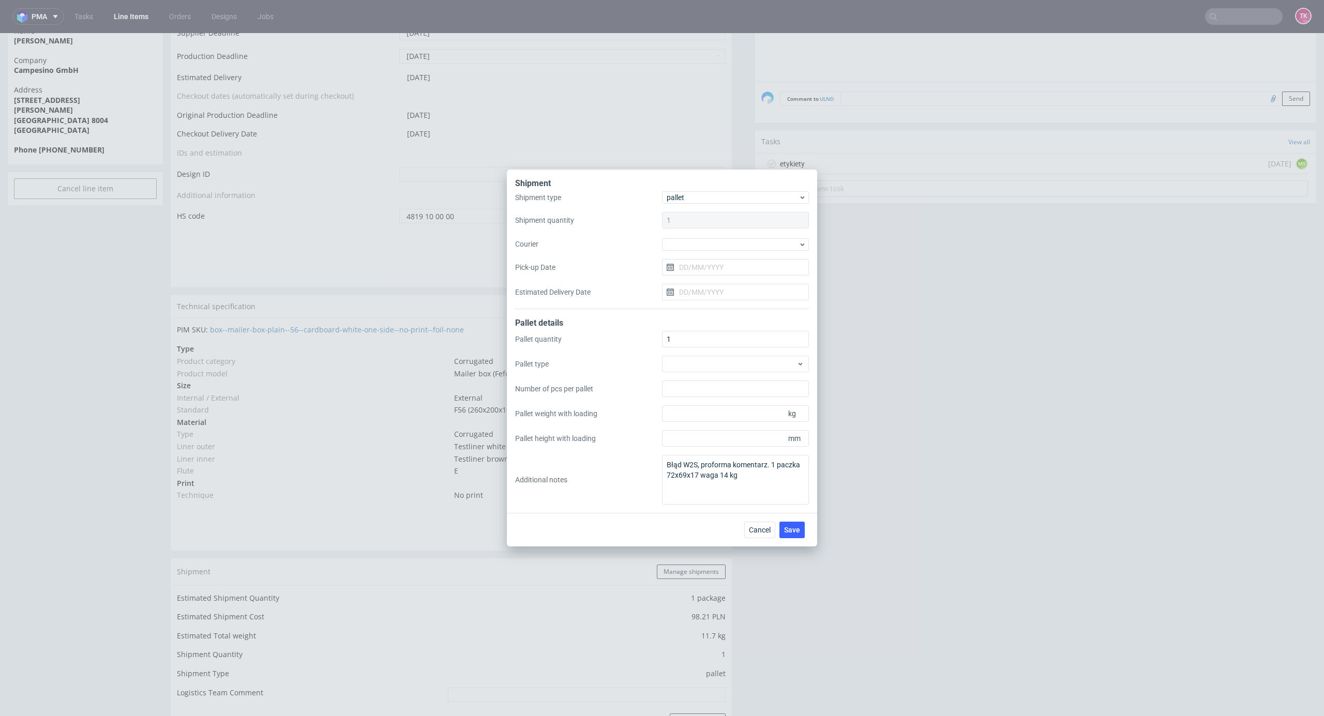
click at [687, 254] on div "Shipment type pallet Shipment quantity 1 Courier Pick-up Date Estimated Deliver…" at bounding box center [662, 250] width 294 height 118
click at [689, 246] on div at bounding box center [735, 244] width 147 height 12
click at [716, 307] on div "DB Schenker" at bounding box center [735, 303] width 139 height 19
click at [704, 247] on span "DB Schenker" at bounding box center [732, 244] width 132 height 10
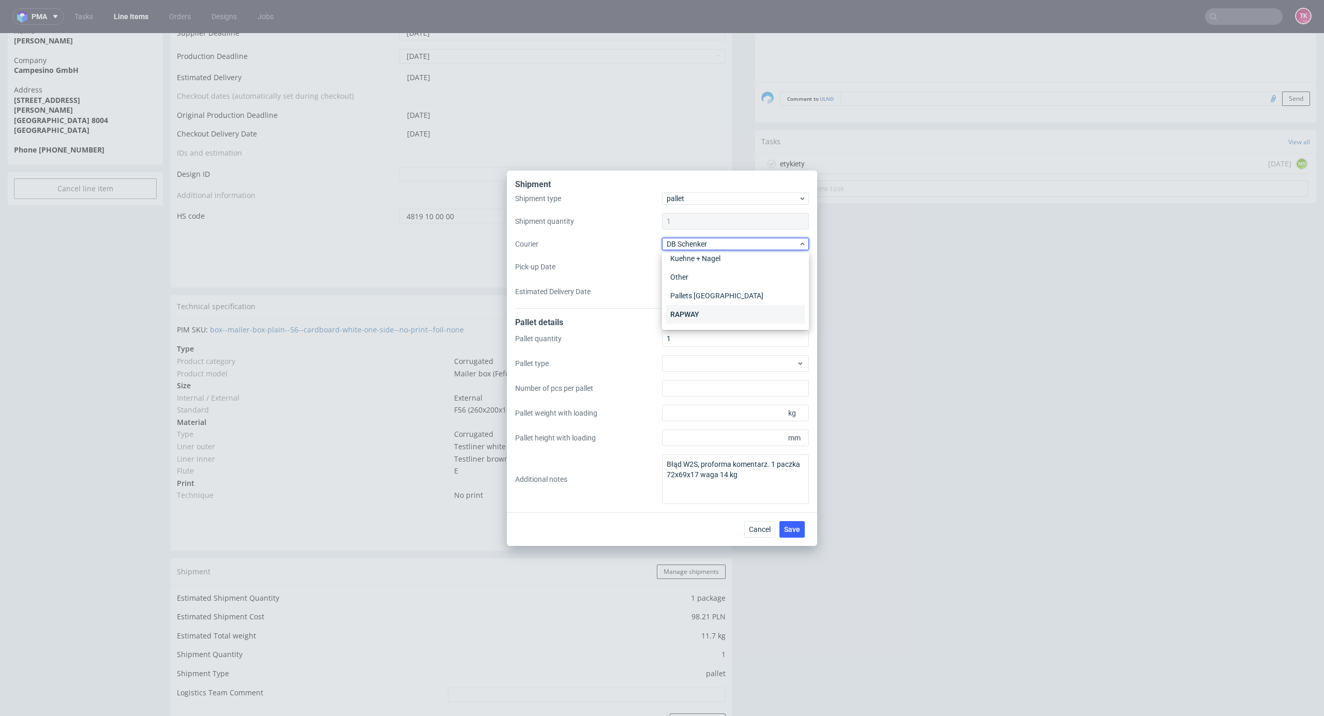
click at [701, 318] on div "RAPWAY" at bounding box center [735, 314] width 139 height 19
click at [683, 243] on span "RAPWAY" at bounding box center [732, 244] width 132 height 10
click at [701, 325] on div "UPS Pallets" at bounding box center [735, 317] width 139 height 19
click at [686, 267] on input "Pick-up Date" at bounding box center [735, 267] width 147 height 17
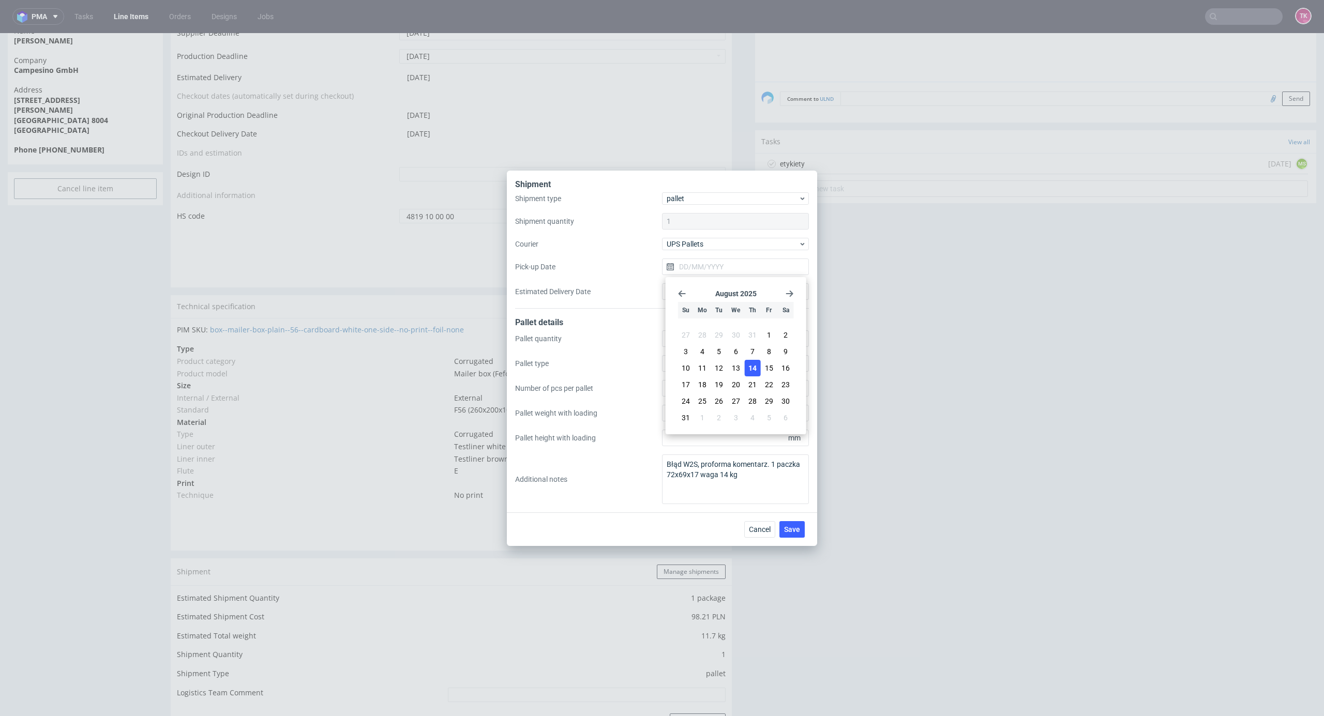
click at [760, 363] on button "14" at bounding box center [752, 368] width 16 height 17
type input "[DATE]"
click at [795, 523] on button "Save" at bounding box center [791, 529] width 25 height 17
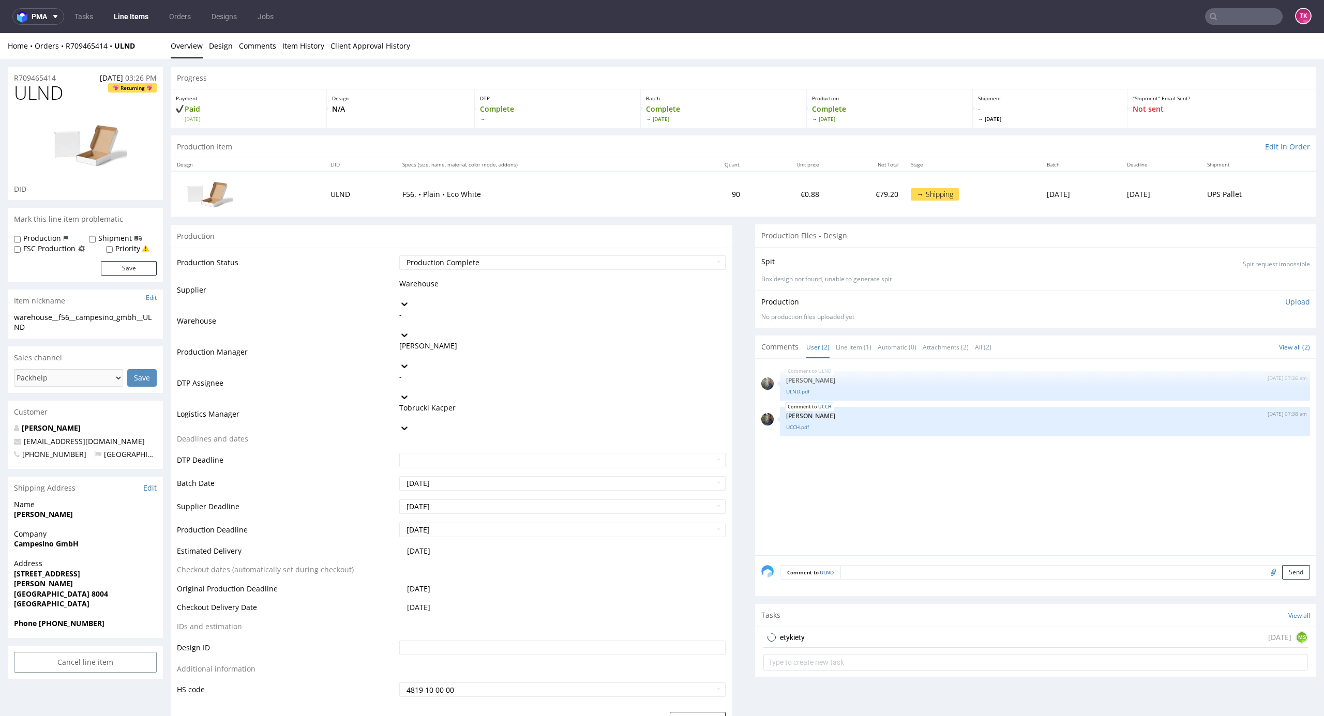
click at [135, 15] on link "Line Items" at bounding box center [131, 16] width 47 height 17
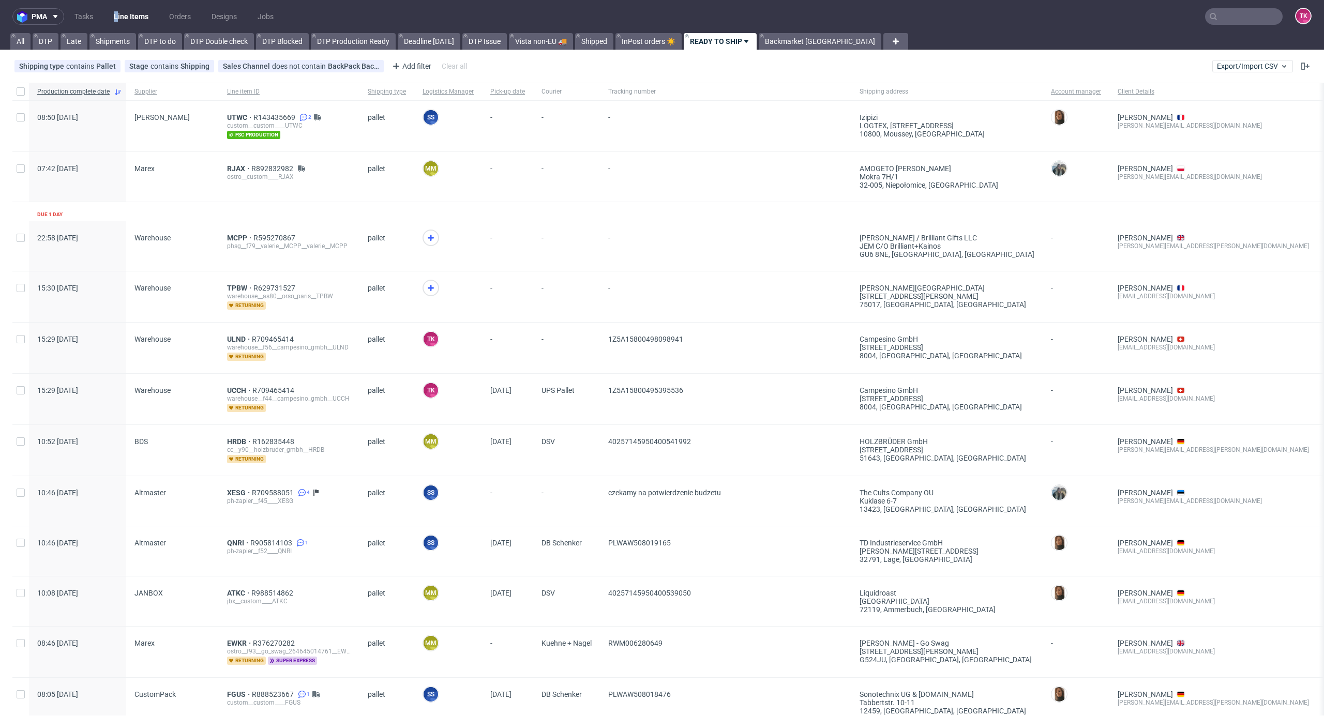
click at [117, 25] on nav "pma Tasks Line Items Orders Designs Jobs TK" at bounding box center [662, 16] width 1324 height 33
click at [118, 23] on link "Line Items" at bounding box center [131, 16] width 47 height 17
click at [428, 289] on use at bounding box center [431, 288] width 6 height 6
click at [236, 284] on span "TPBW" at bounding box center [240, 288] width 26 height 8
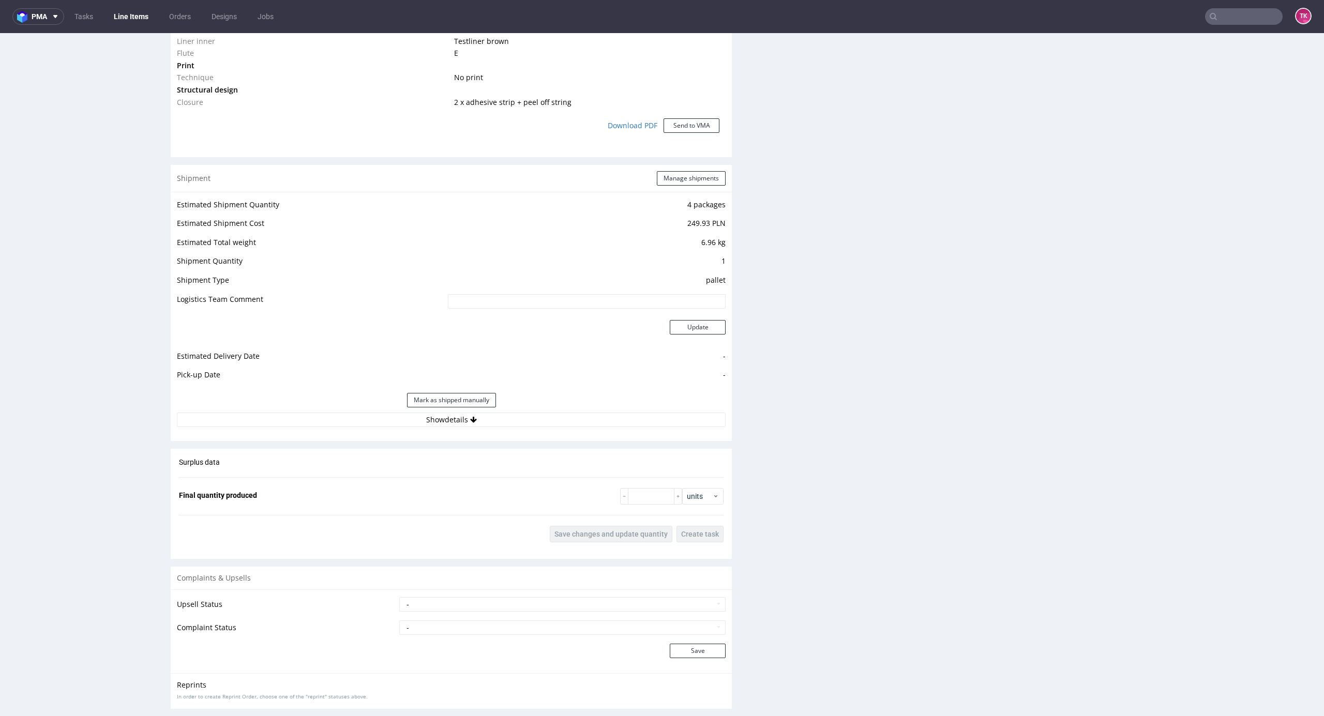
scroll to position [1034, 0]
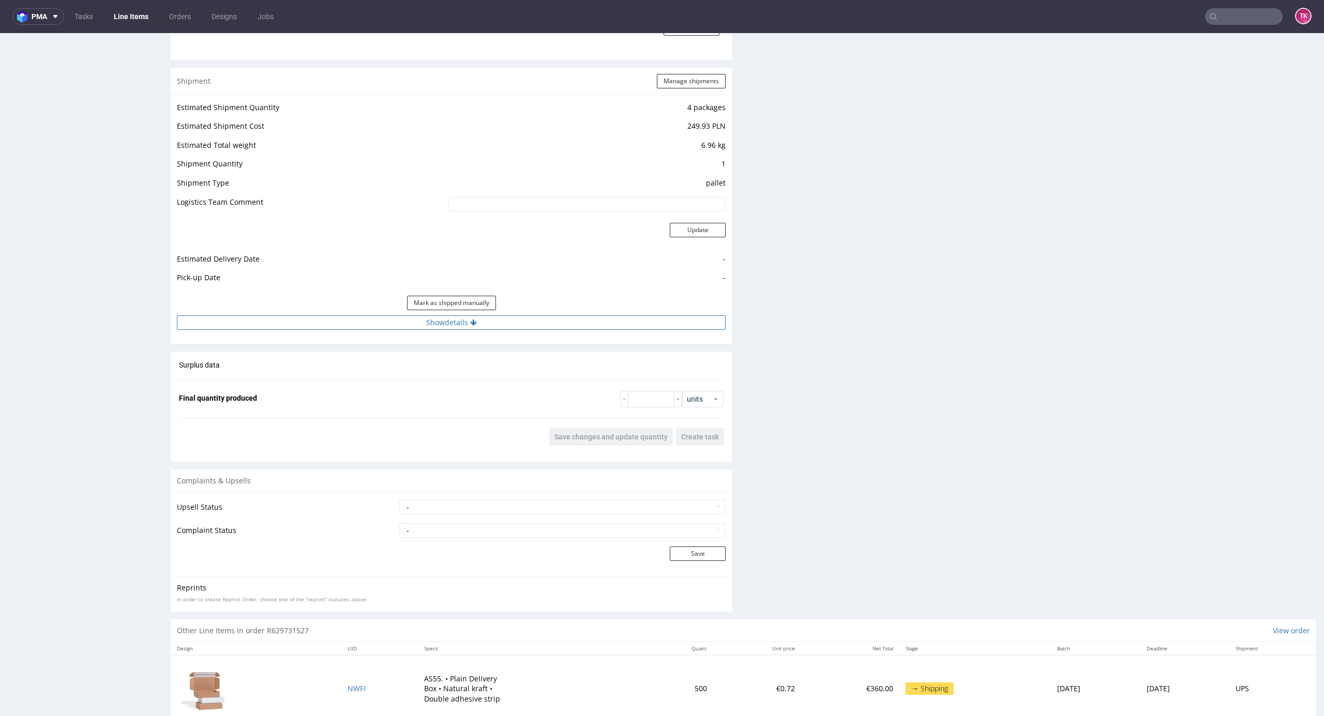
click at [577, 319] on button "Show details" at bounding box center [451, 322] width 549 height 14
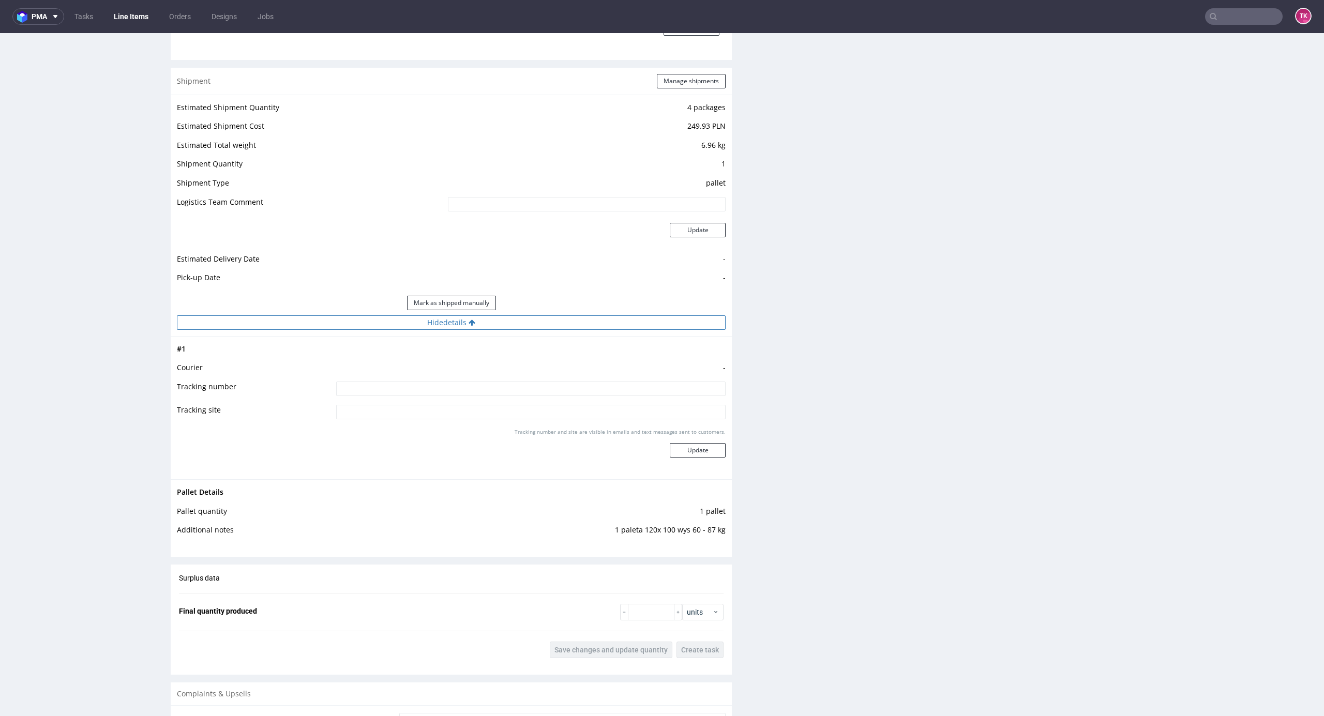
click at [577, 319] on button "Hide details" at bounding box center [451, 322] width 549 height 14
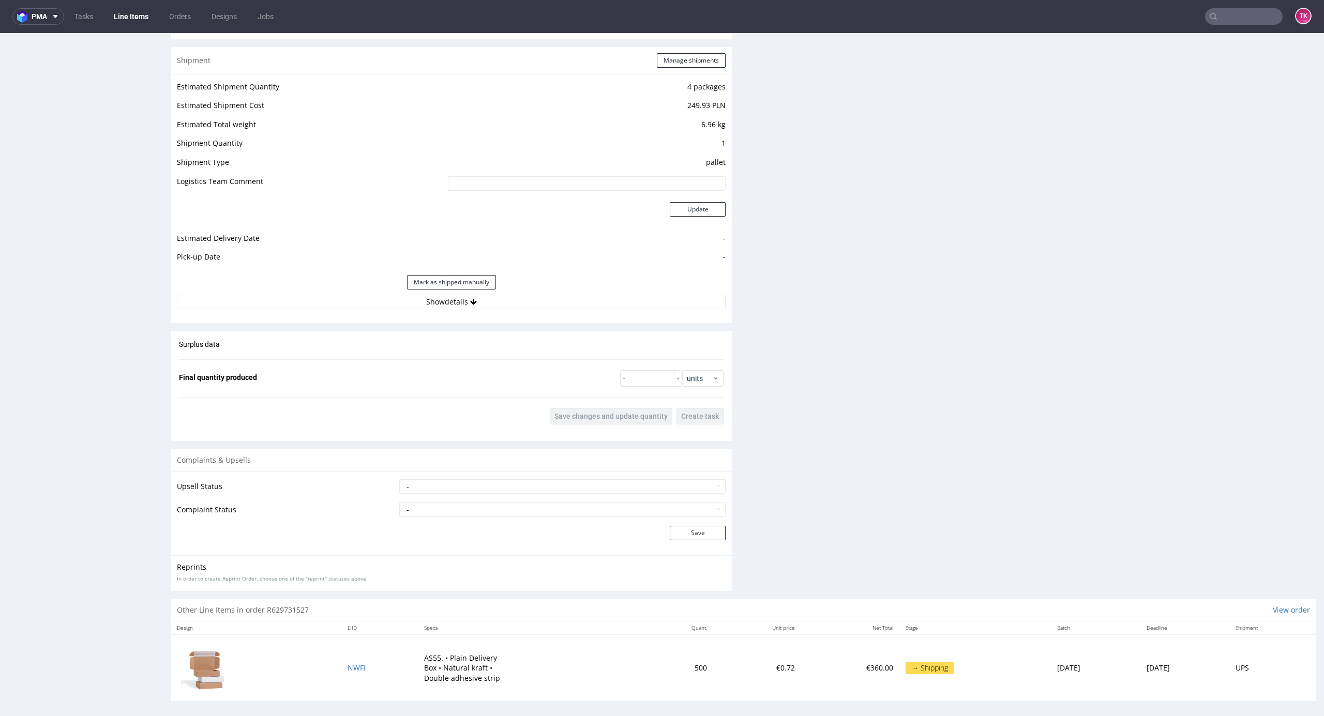
scroll to position [1061, 0]
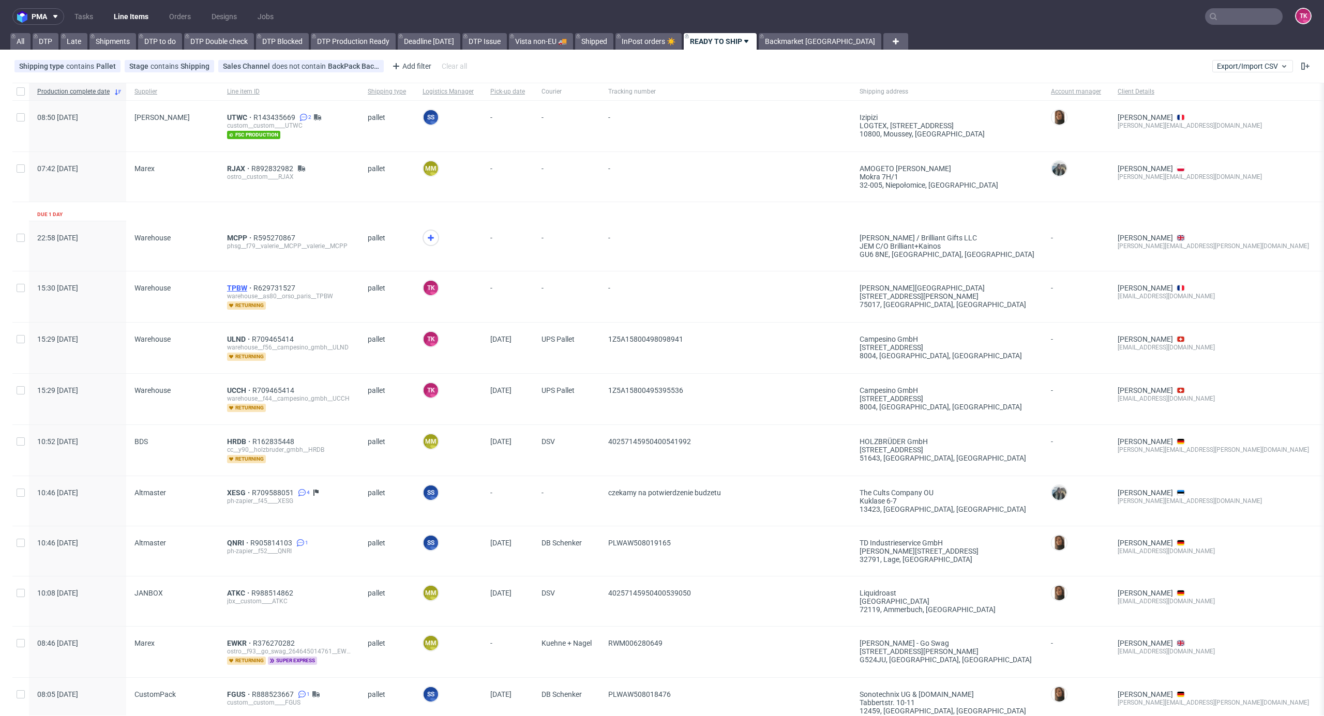
click at [238, 285] on span "TPBW" at bounding box center [240, 288] width 26 height 8
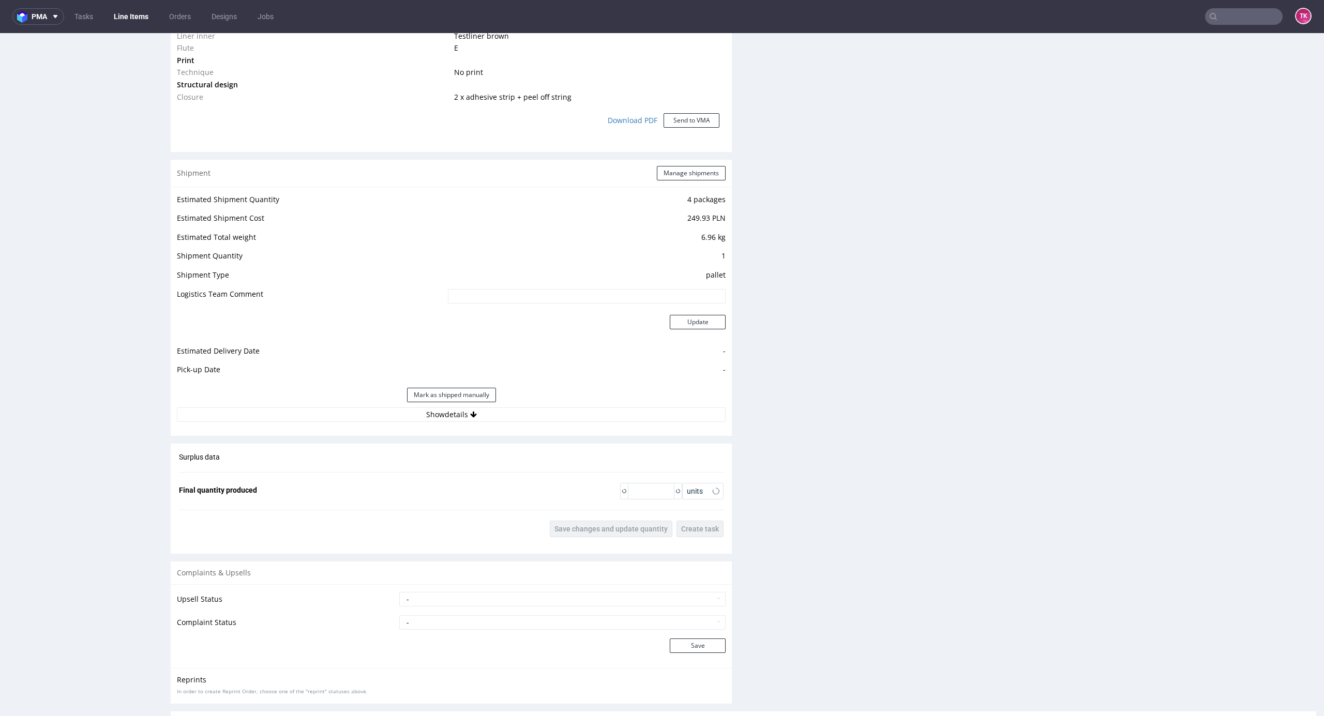
scroll to position [1061, 0]
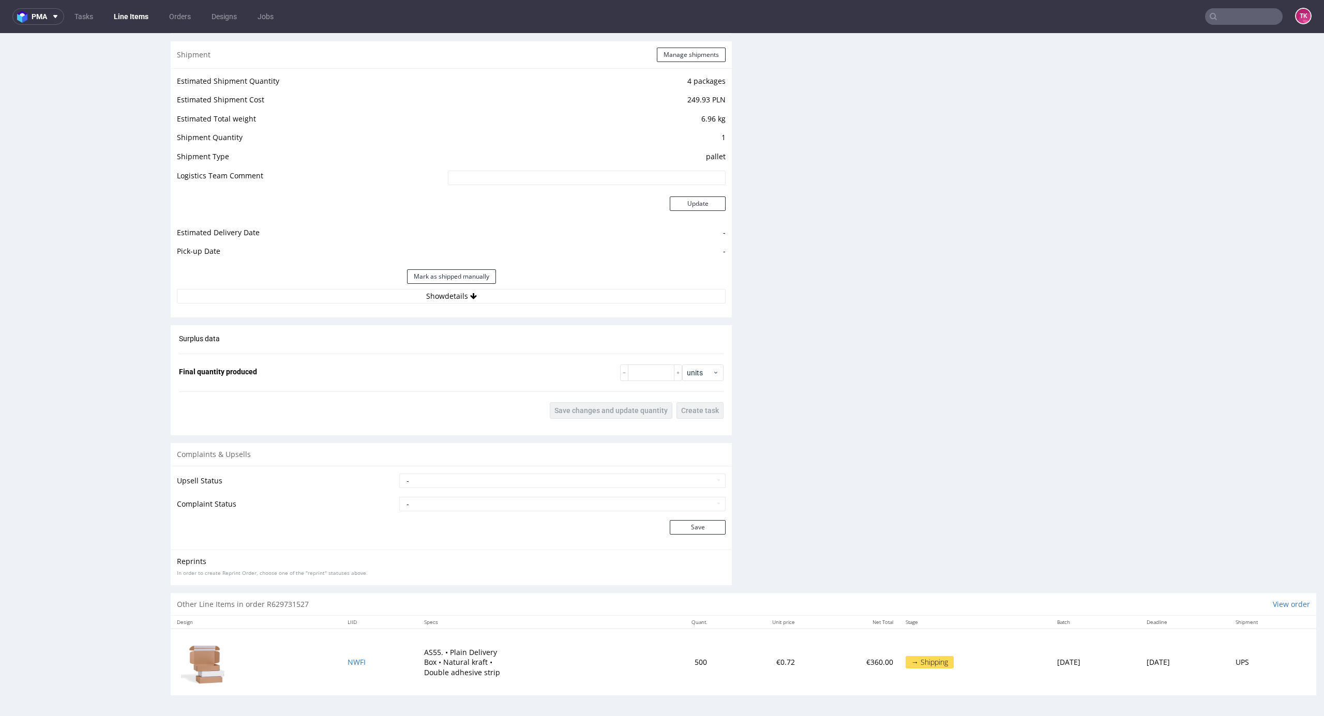
click at [346, 669] on td "NWFI" at bounding box center [379, 662] width 77 height 67
click at [347, 661] on span "NWFI" at bounding box center [356, 662] width 18 height 10
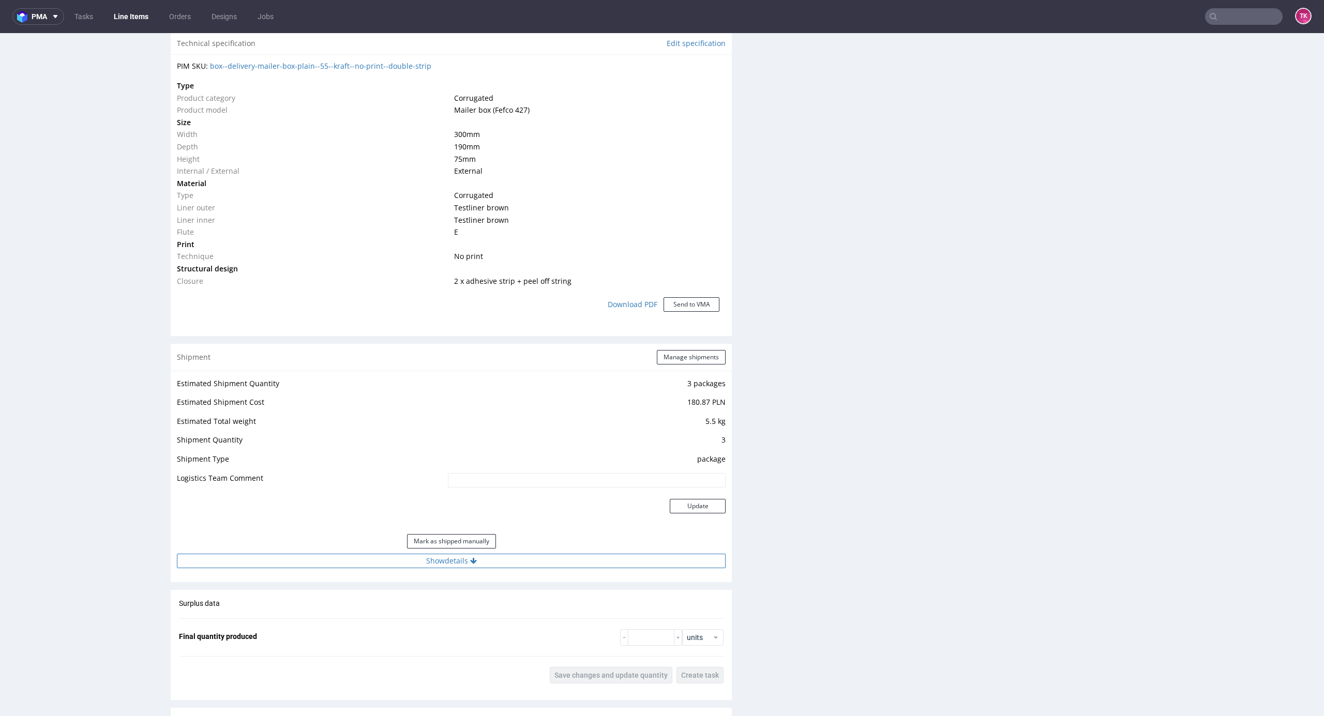
click at [538, 557] on button "Show details" at bounding box center [451, 561] width 549 height 14
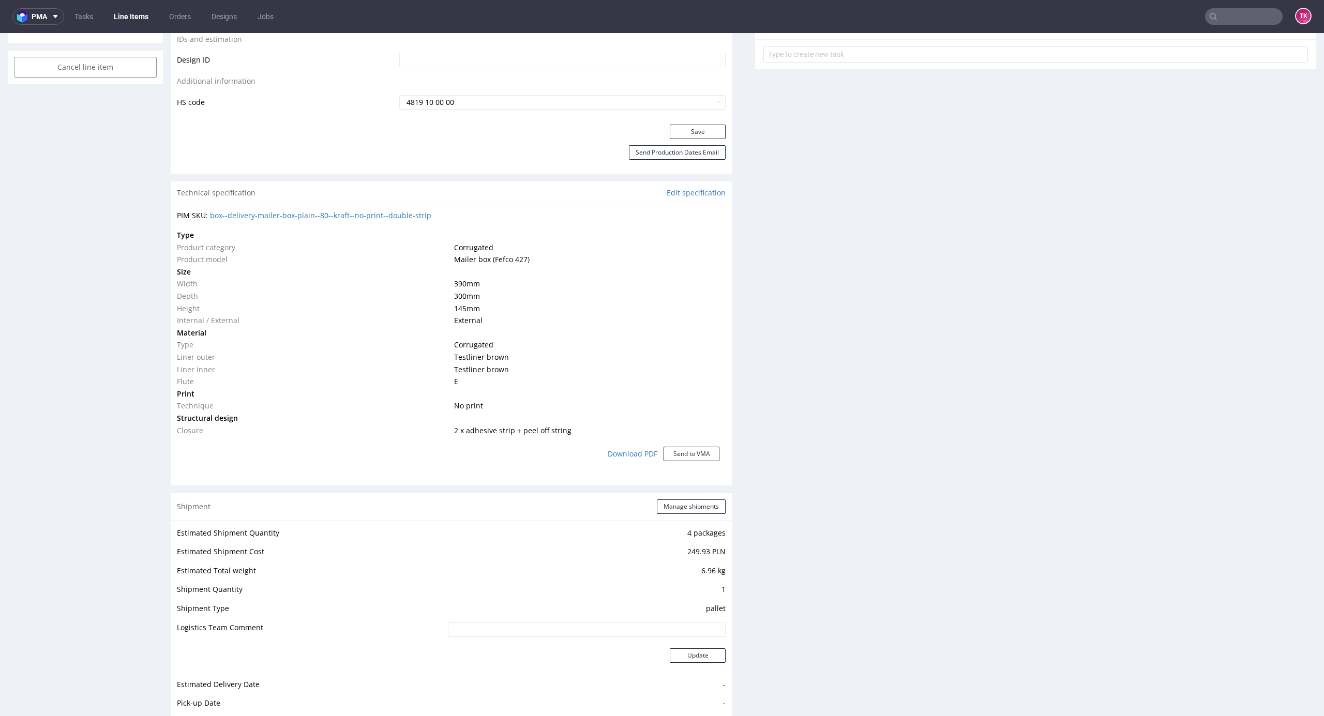
scroll to position [722, 0]
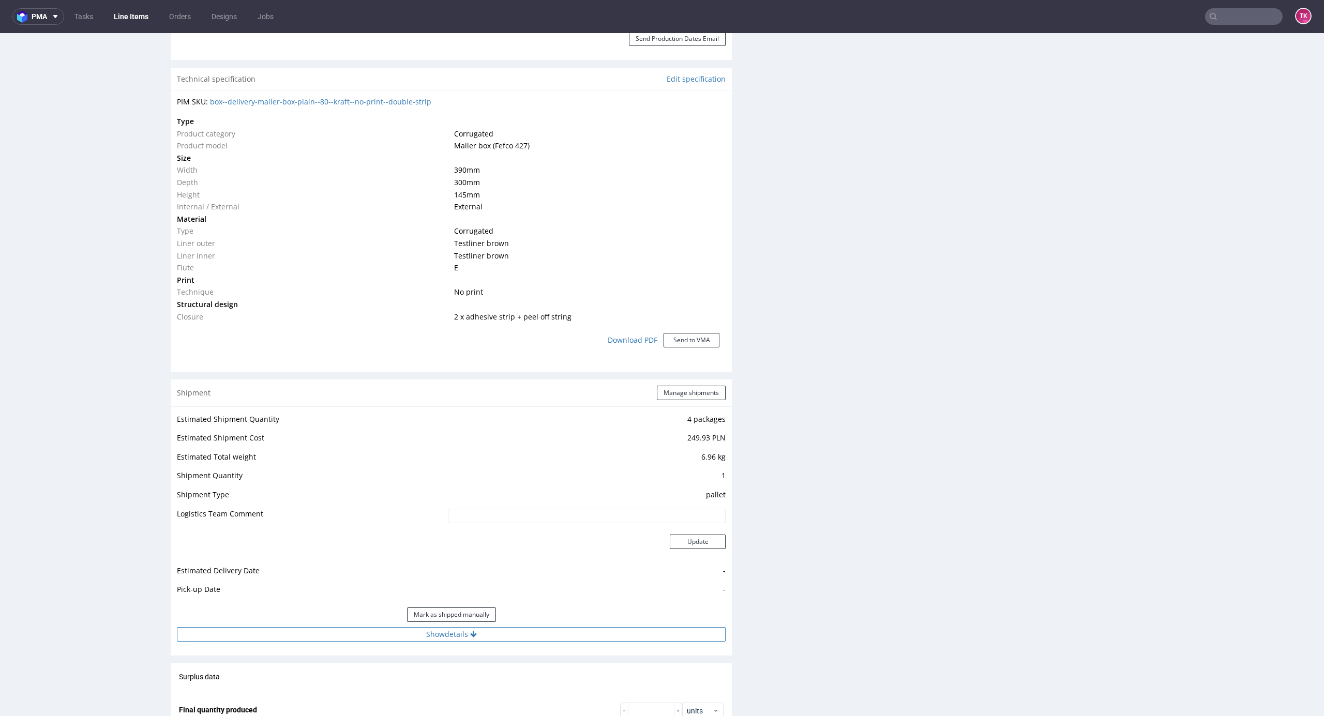
click at [562, 629] on button "Show details" at bounding box center [451, 634] width 549 height 14
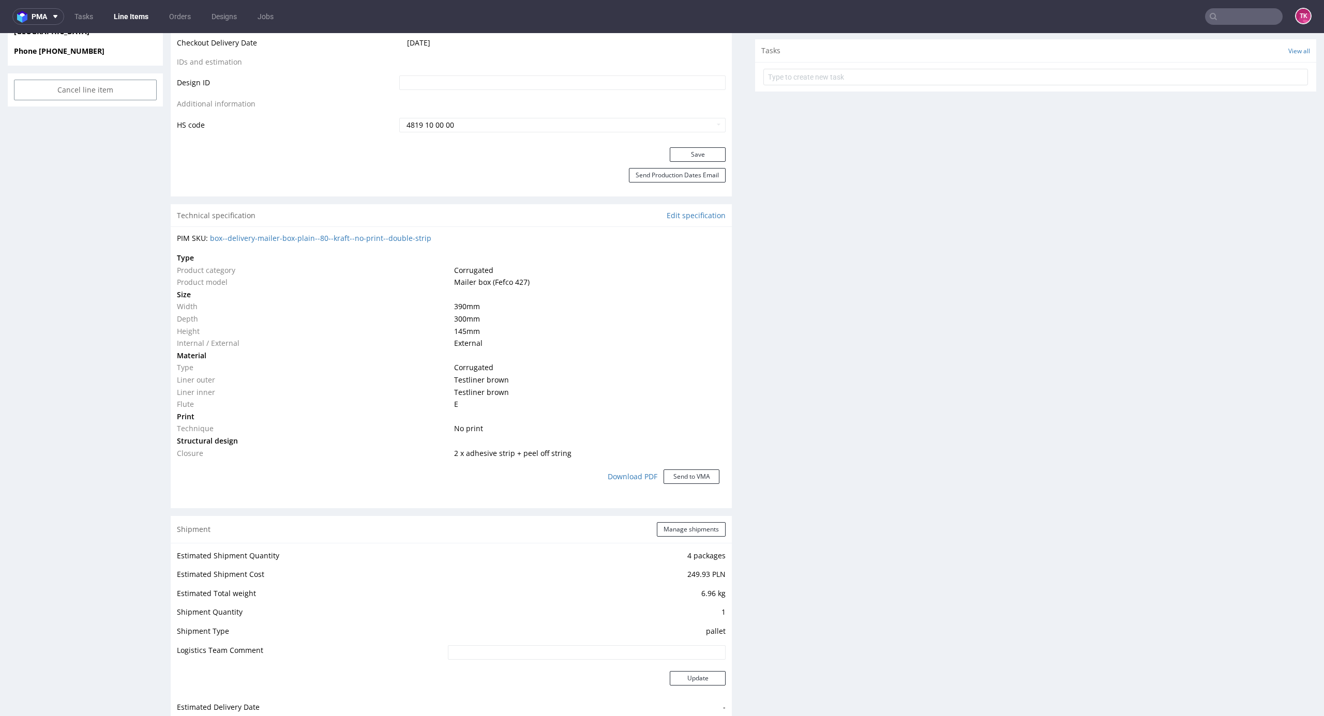
scroll to position [654, 0]
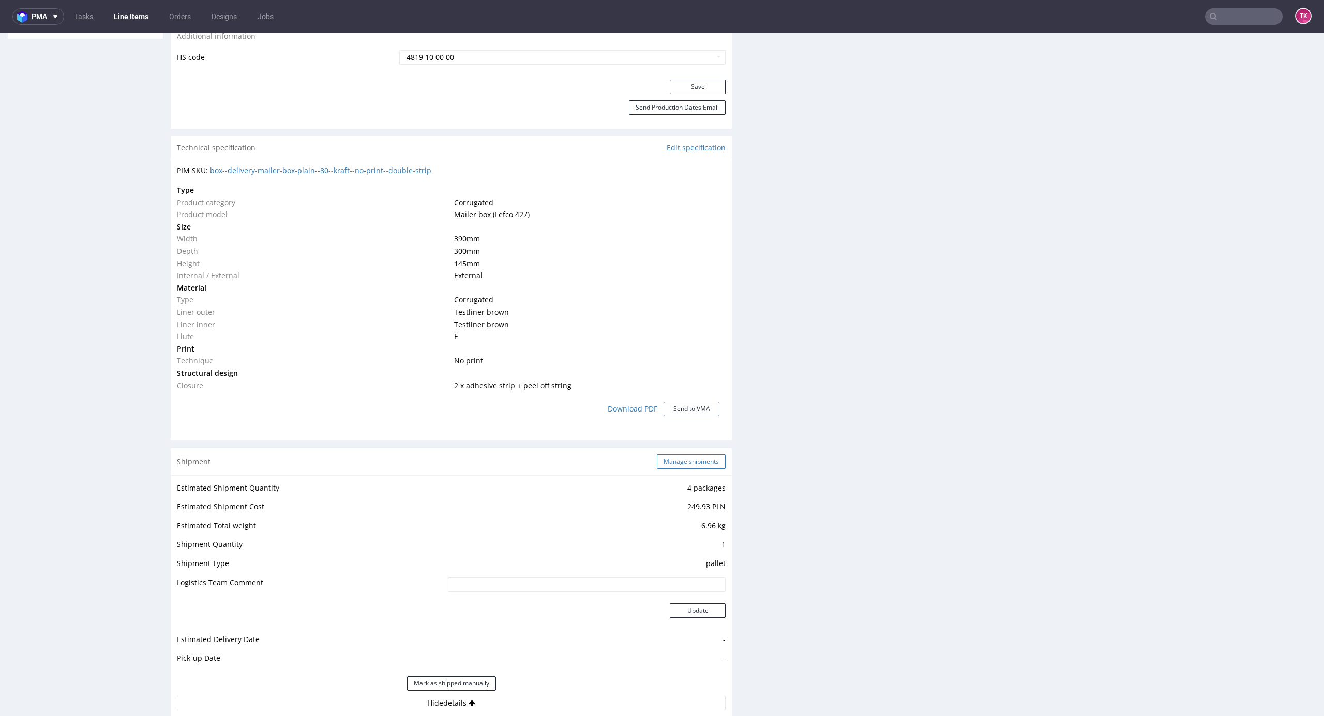
click at [696, 468] on button "Manage shipments" at bounding box center [691, 461] width 69 height 14
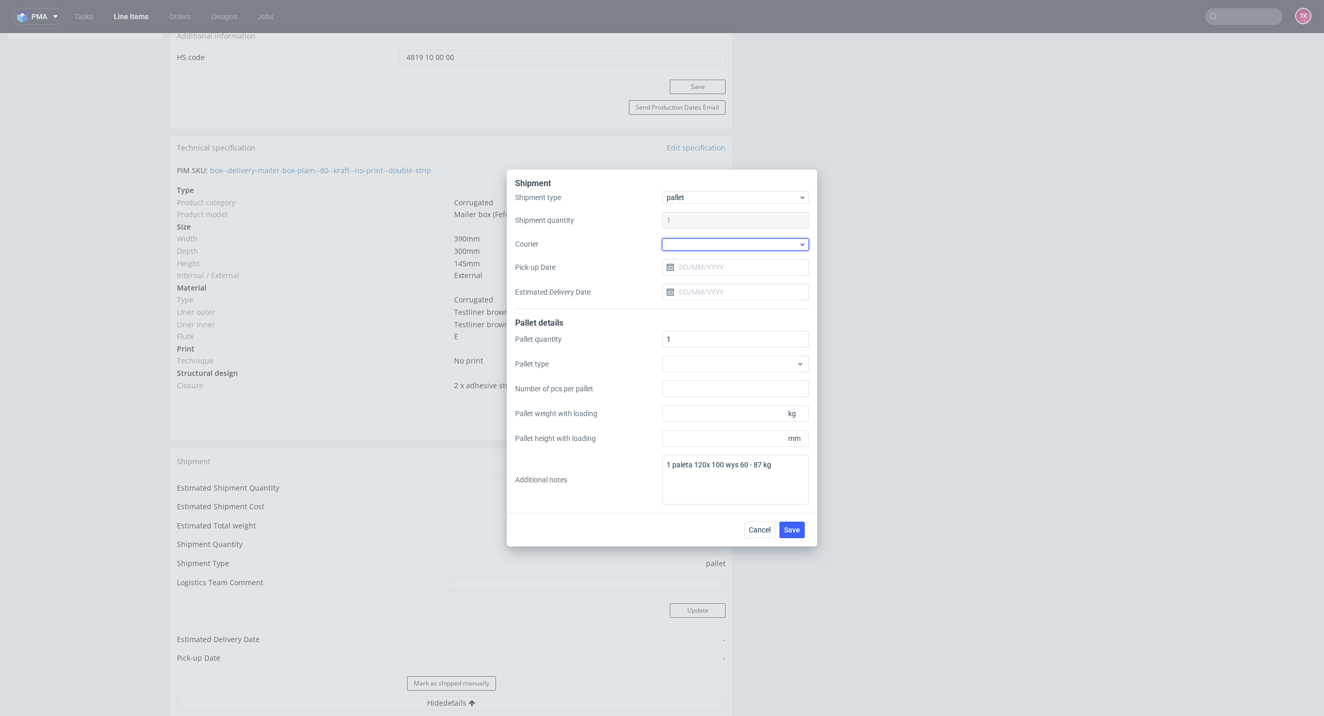
click at [726, 247] on div at bounding box center [735, 244] width 147 height 12
click at [724, 306] on div "DB Schenker" at bounding box center [735, 303] width 139 height 19
click at [709, 271] on input "Pick-up Date" at bounding box center [735, 267] width 147 height 17
drag, startPoint x: 757, startPoint y: 373, endPoint x: 758, endPoint y: 392, distance: 18.6
click at [757, 373] on button "14" at bounding box center [752, 368] width 16 height 17
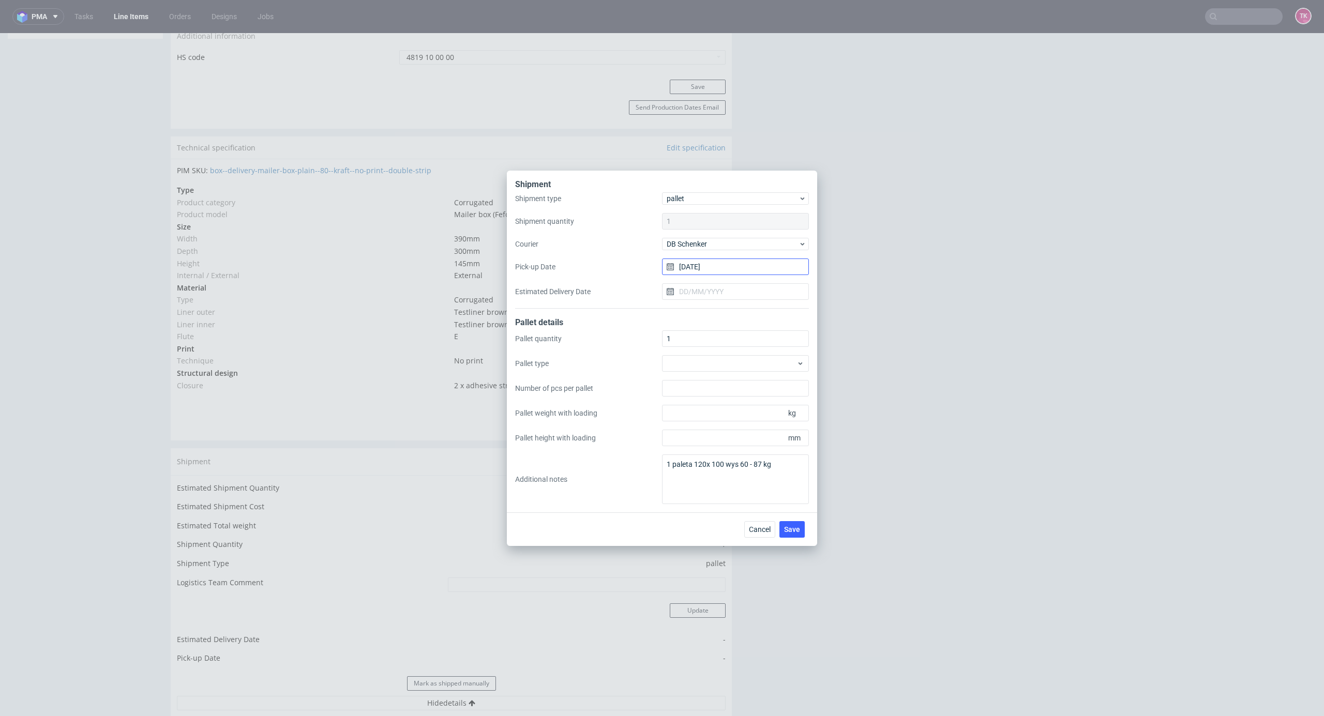
click at [751, 263] on input "[DATE]" at bounding box center [735, 267] width 147 height 17
click at [700, 382] on span "18" at bounding box center [702, 385] width 8 height 10
type input "[DATE]"
click at [807, 529] on div "Cancel Save" at bounding box center [776, 529] width 65 height 17
click at [801, 532] on button "Save" at bounding box center [791, 529] width 25 height 17
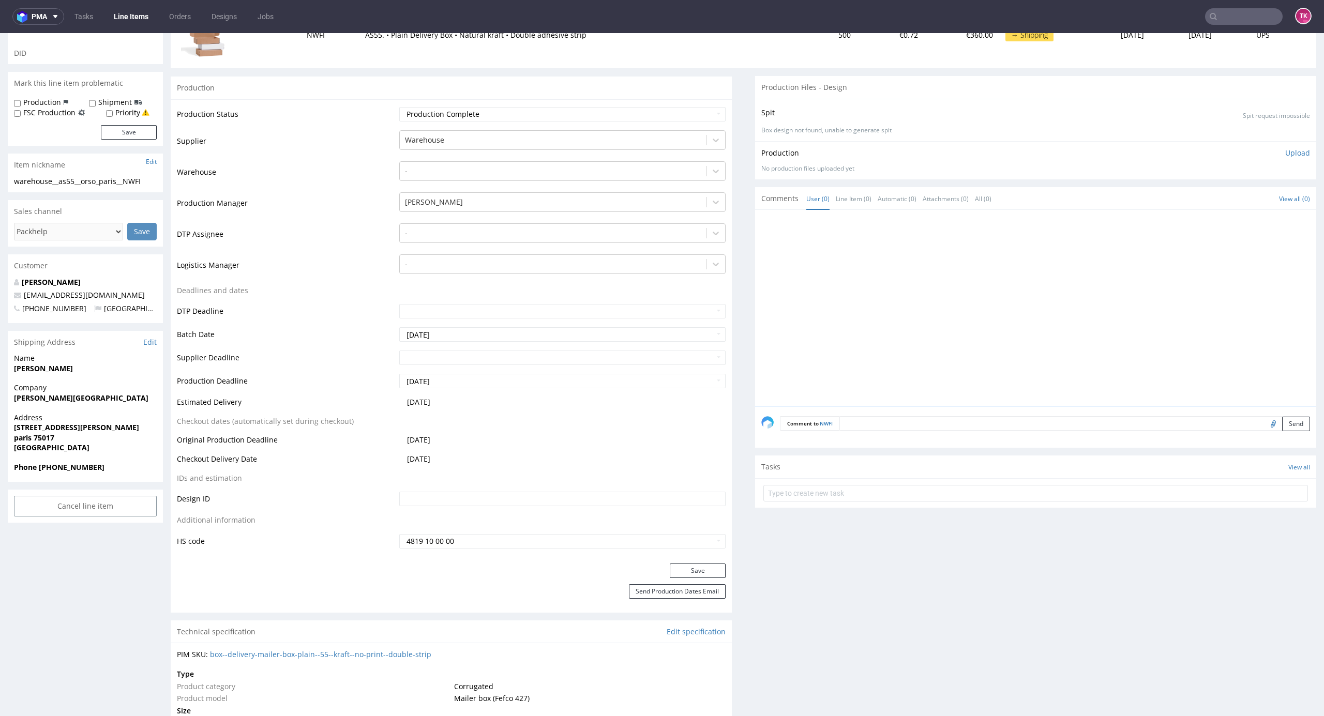
scroll to position [69, 0]
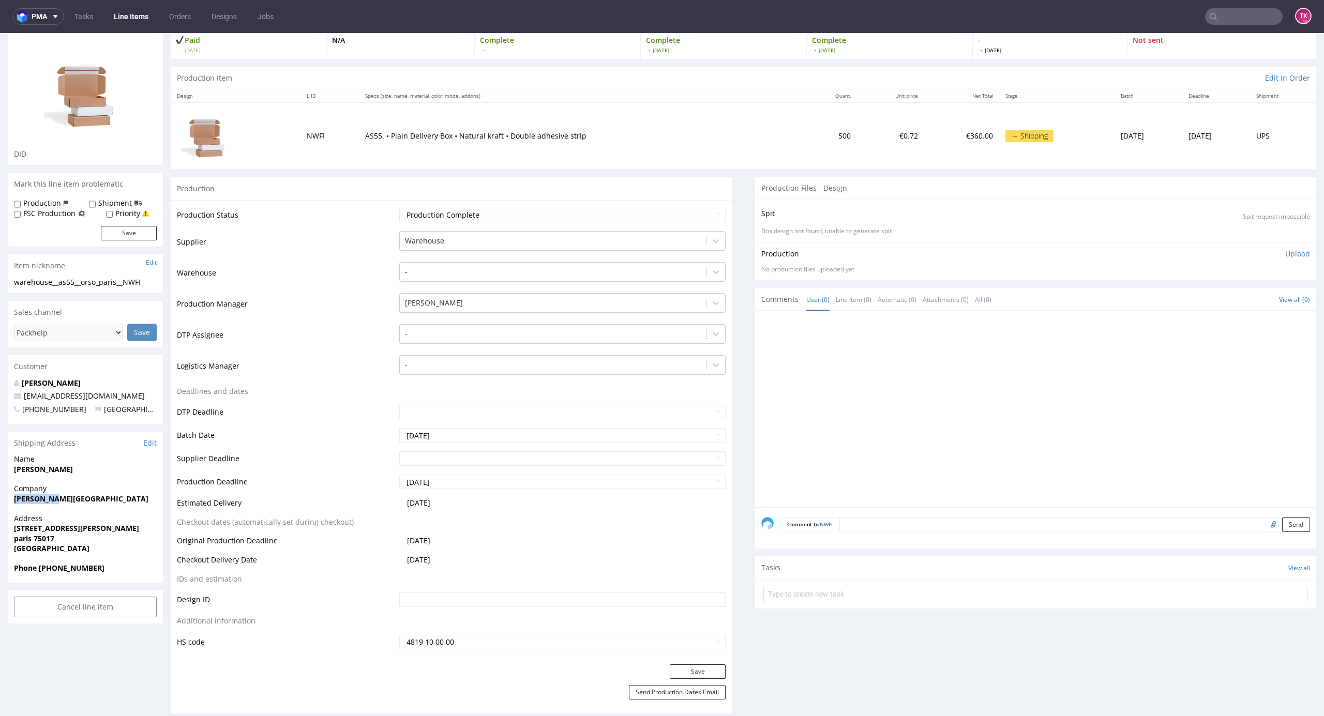
drag, startPoint x: 9, startPoint y: 506, endPoint x: 73, endPoint y: 499, distance: 64.5
click at [67, 503] on div "Company [PERSON_NAME][GEOGRAPHIC_DATA]" at bounding box center [85, 497] width 155 height 29
copy strong "[PERSON_NAME][GEOGRAPHIC_DATA]"
drag, startPoint x: 7, startPoint y: 470, endPoint x: 109, endPoint y: 468, distance: 101.9
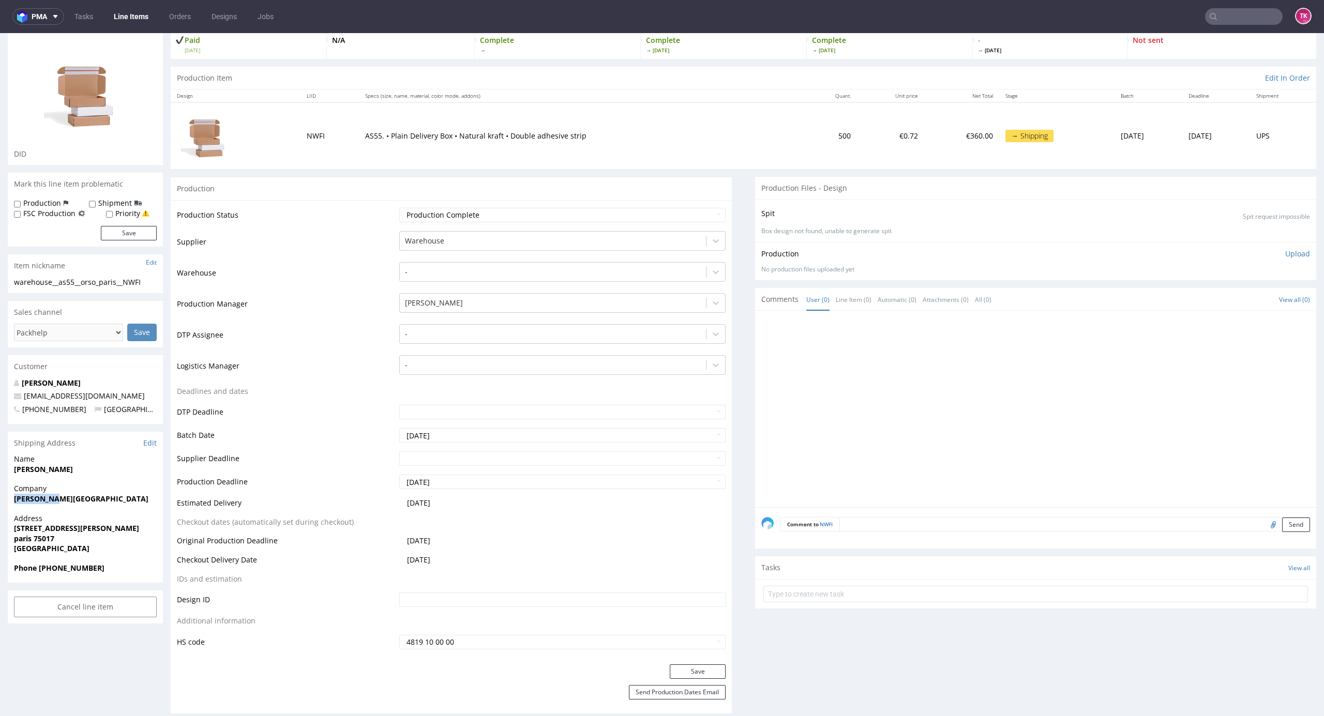
copy strong "[PERSON_NAME]"
drag, startPoint x: 34, startPoint y: 546, endPoint x: 42, endPoint y: 539, distance: 11.0
click at [44, 542] on strong "paris 75017" at bounding box center [34, 539] width 40 height 10
drag, startPoint x: 6, startPoint y: 520, endPoint x: 68, endPoint y: 544, distance: 66.4
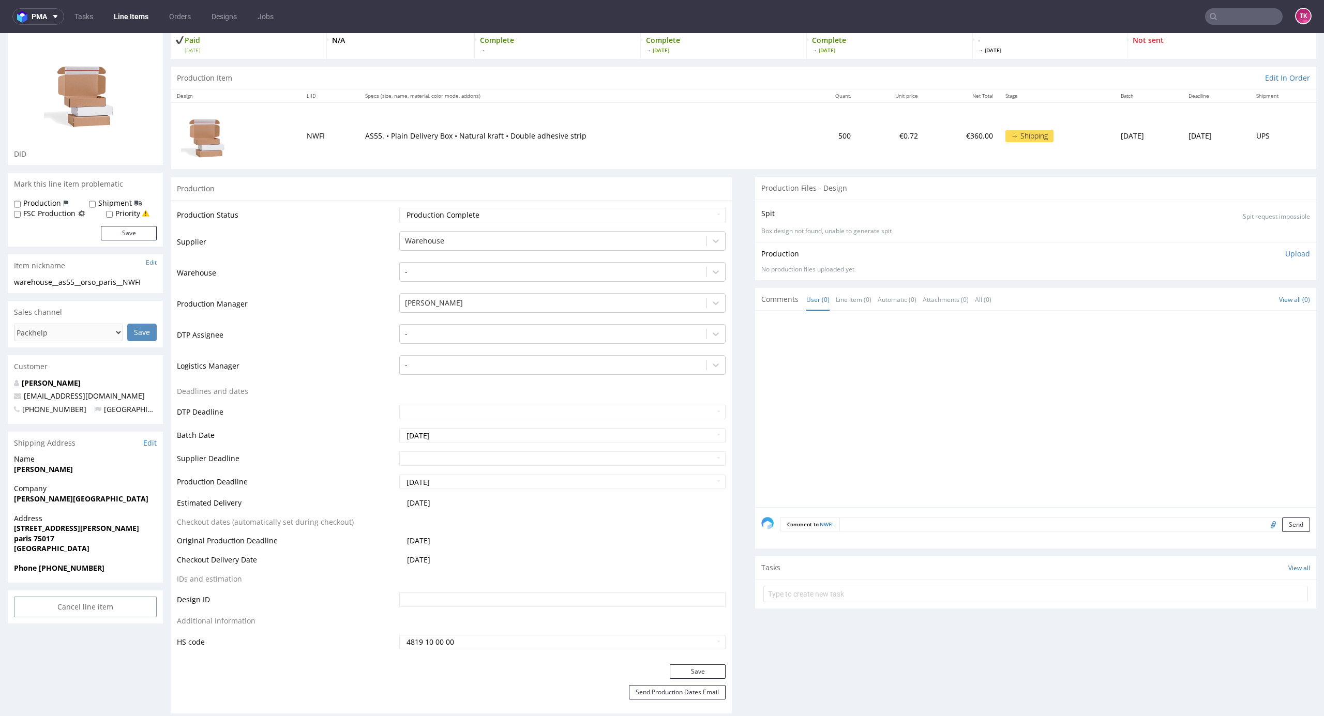
click at [68, 544] on span "[GEOGRAPHIC_DATA]" at bounding box center [85, 548] width 143 height 10
drag, startPoint x: 15, startPoint y: 528, endPoint x: 71, endPoint y: 543, distance: 57.8
click at [71, 544] on p "Address [STREET_ADDRESS][PERSON_NAME]" at bounding box center [85, 533] width 143 height 40
click at [71, 543] on span "[GEOGRAPHIC_DATA]" at bounding box center [85, 548] width 143 height 10
drag, startPoint x: 4, startPoint y: 532, endPoint x: 62, endPoint y: 540, distance: 58.6
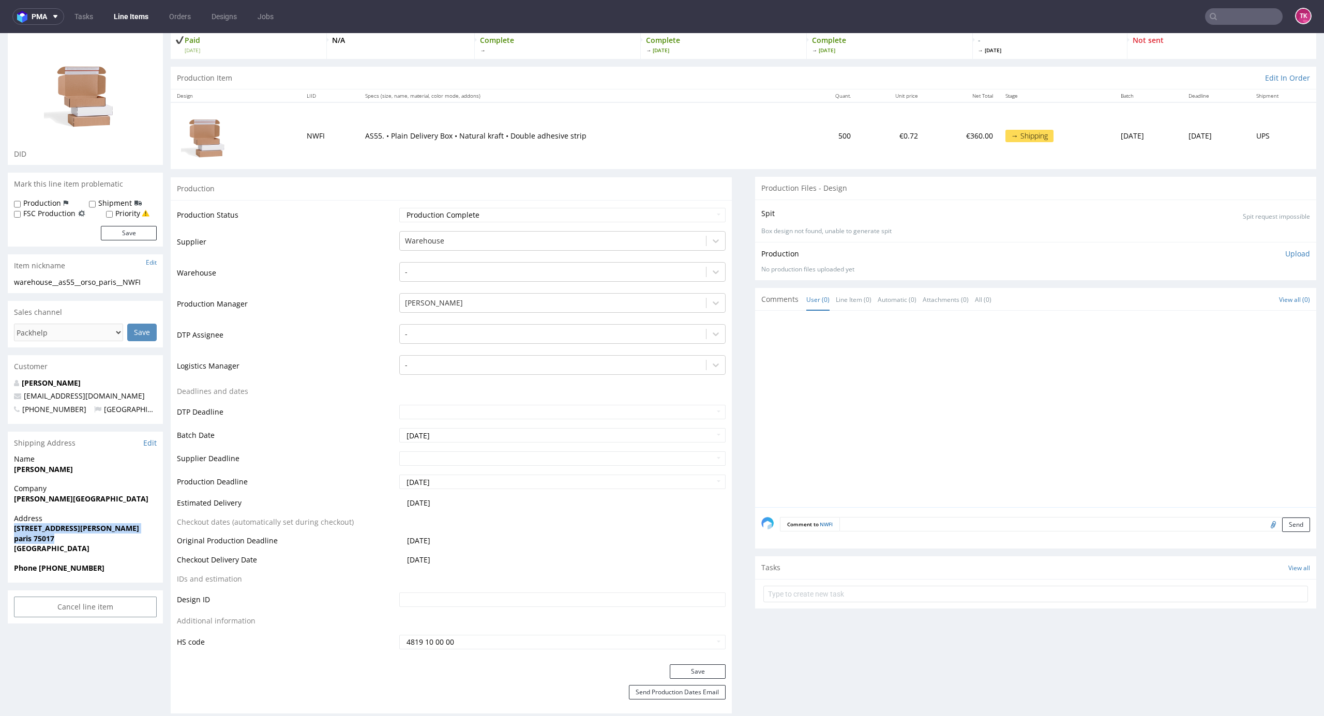
copy p "[STREET_ADDRESS][PERSON_NAME]"
drag, startPoint x: 42, startPoint y: 567, endPoint x: 54, endPoint y: 564, distance: 11.9
click at [75, 568] on strong "Phone [PHONE_NUMBER]" at bounding box center [59, 568] width 90 height 10
drag, startPoint x: 42, startPoint y: 566, endPoint x: 123, endPoint y: 571, distance: 80.8
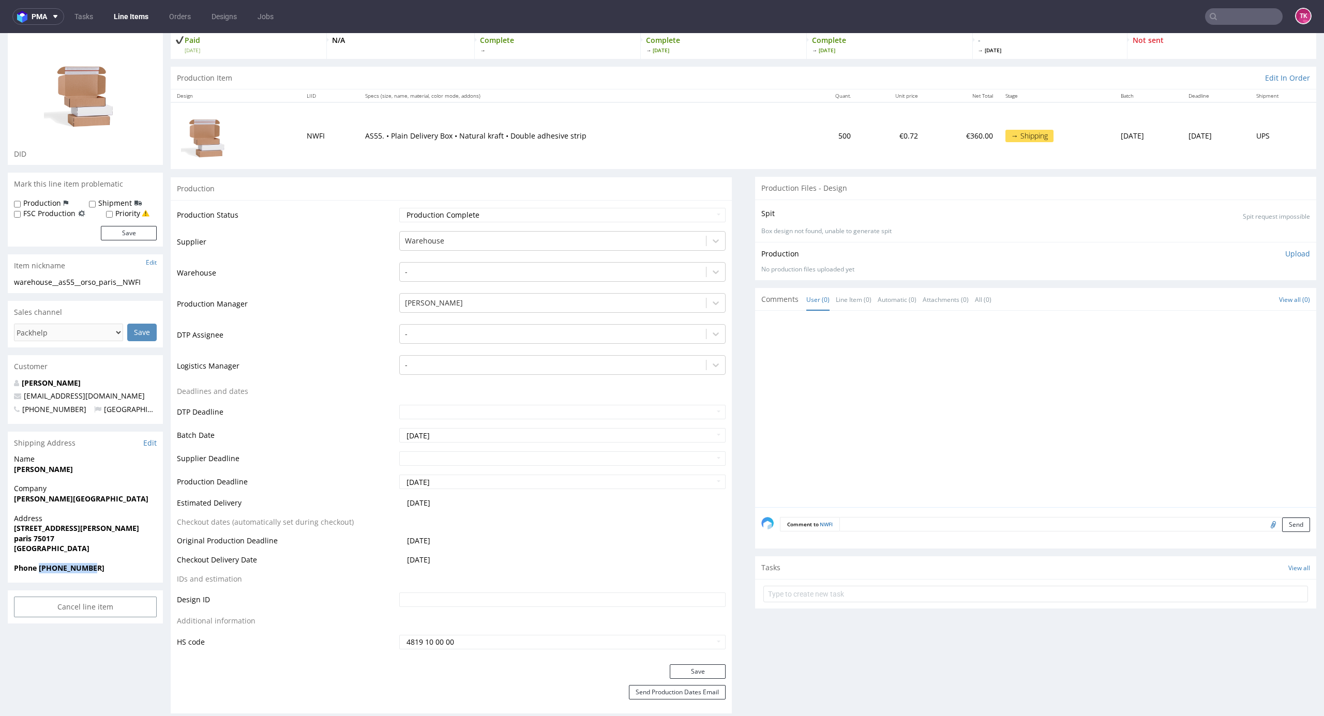
click at [123, 571] on span "Phone [PHONE_NUMBER]" at bounding box center [85, 568] width 143 height 10
copy strong "[PHONE_NUMBER]"
drag, startPoint x: 104, startPoint y: 388, endPoint x: 5, endPoint y: 394, distance: 100.0
copy span "[EMAIL_ADDRESS][DOMAIN_NAME]"
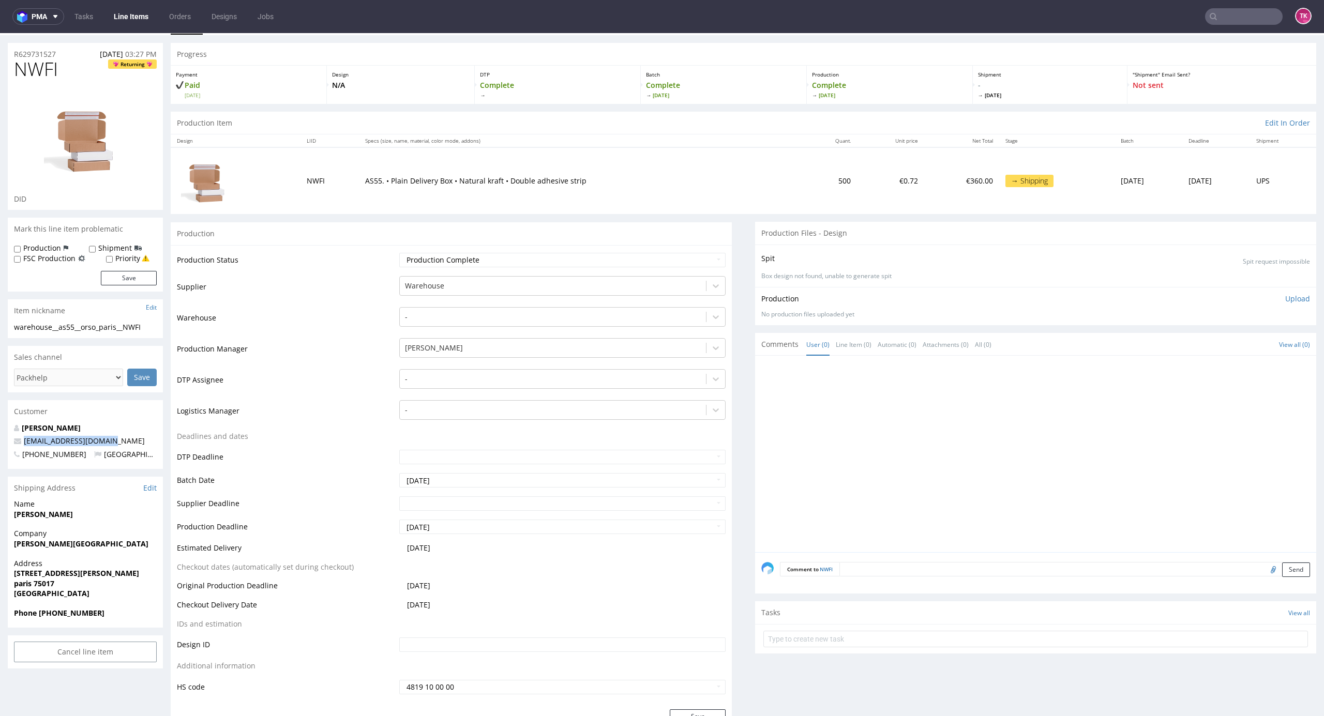
scroll to position [0, 0]
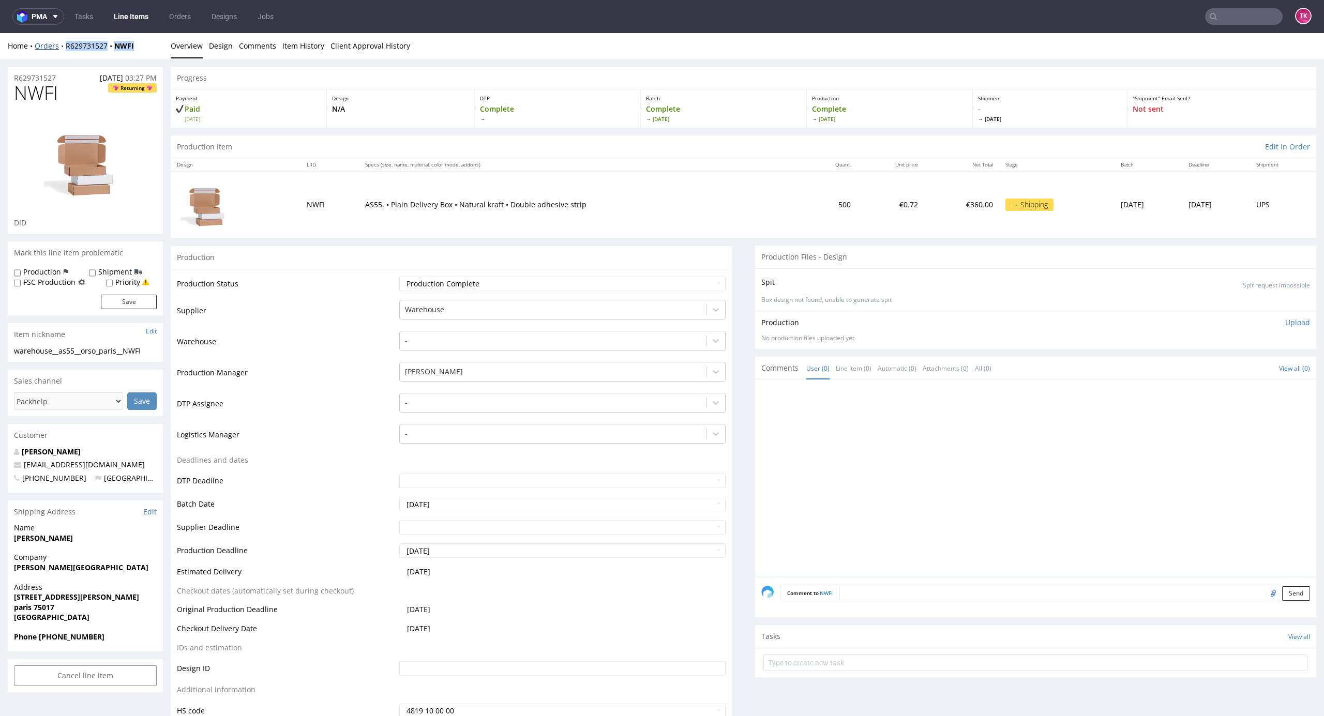
drag, startPoint x: 89, startPoint y: 50, endPoint x: 62, endPoint y: 50, distance: 26.9
click at [64, 50] on div "Home Orders R629731527 NWFI" at bounding box center [85, 46] width 155 height 10
copy div "R629731527 NWFI"
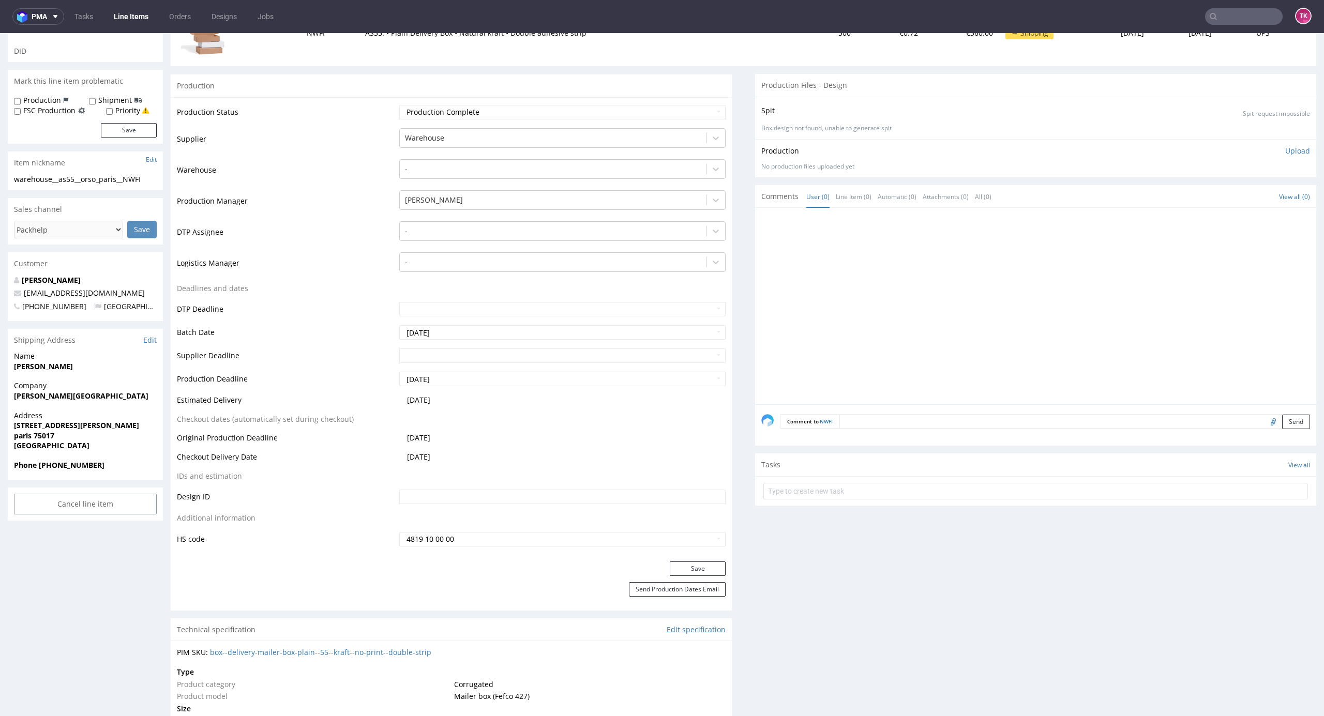
scroll to position [276, 0]
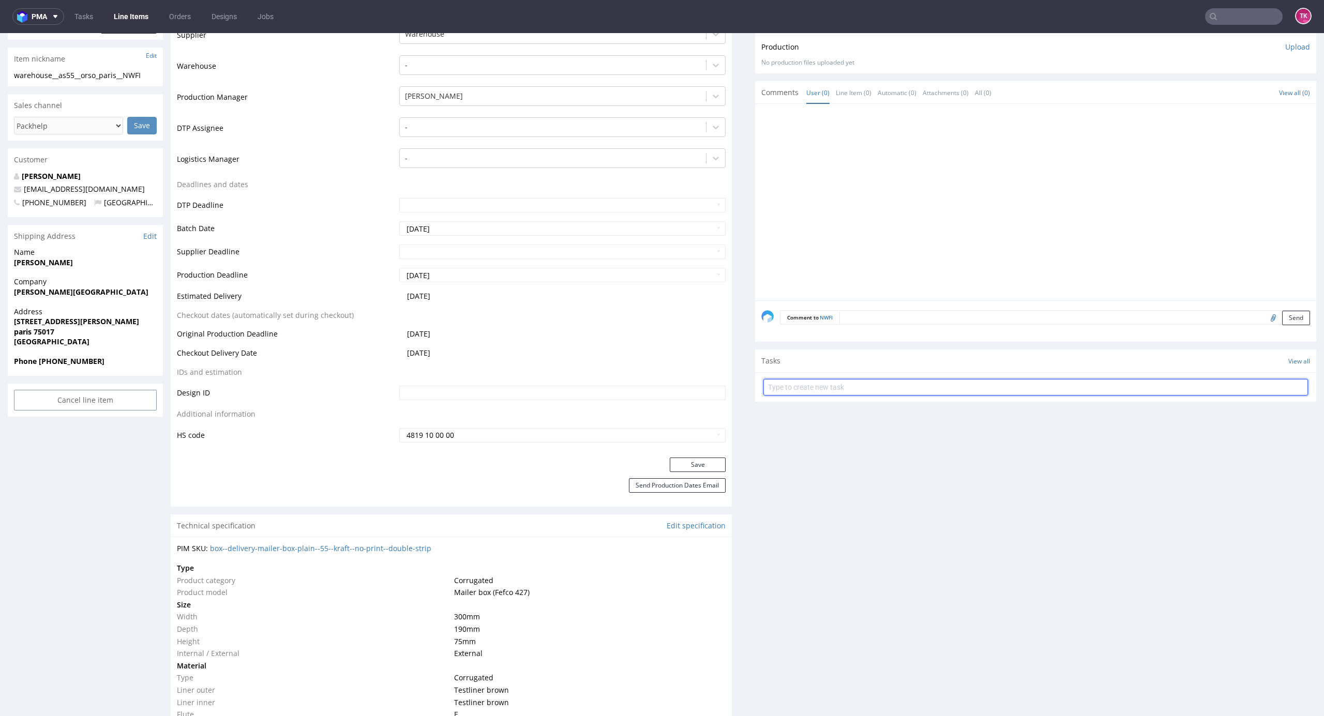
click at [797, 382] on input "text" at bounding box center [1035, 387] width 544 height 17
type input "etykiety"
click at [797, 383] on div "etykiety Set due date" at bounding box center [1035, 383] width 544 height 21
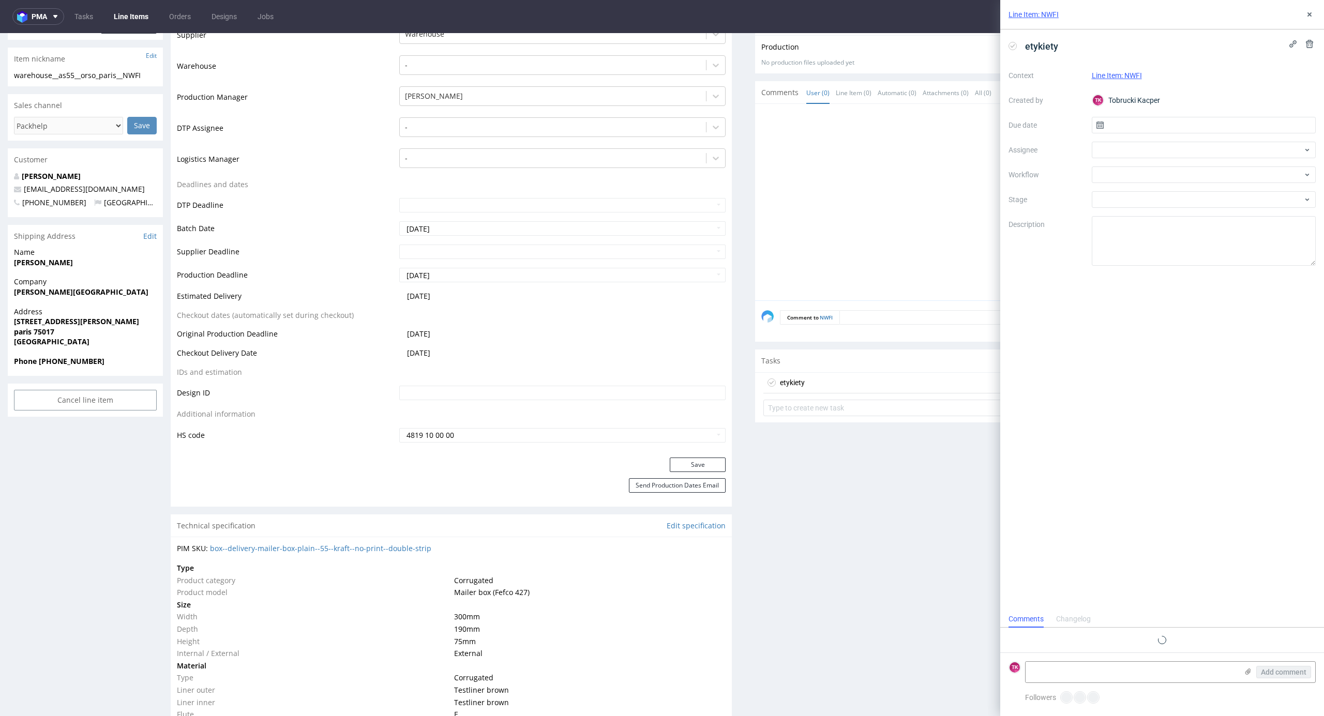
scroll to position [8, 0]
click at [1066, 660] on form "TK Add comment" at bounding box center [1162, 672] width 324 height 39
click at [1081, 666] on textarea at bounding box center [1131, 672] width 212 height 21
paste textarea "R629731527_NWFI"
click at [1243, 671] on icon at bounding box center [1247, 671] width 8 height 8
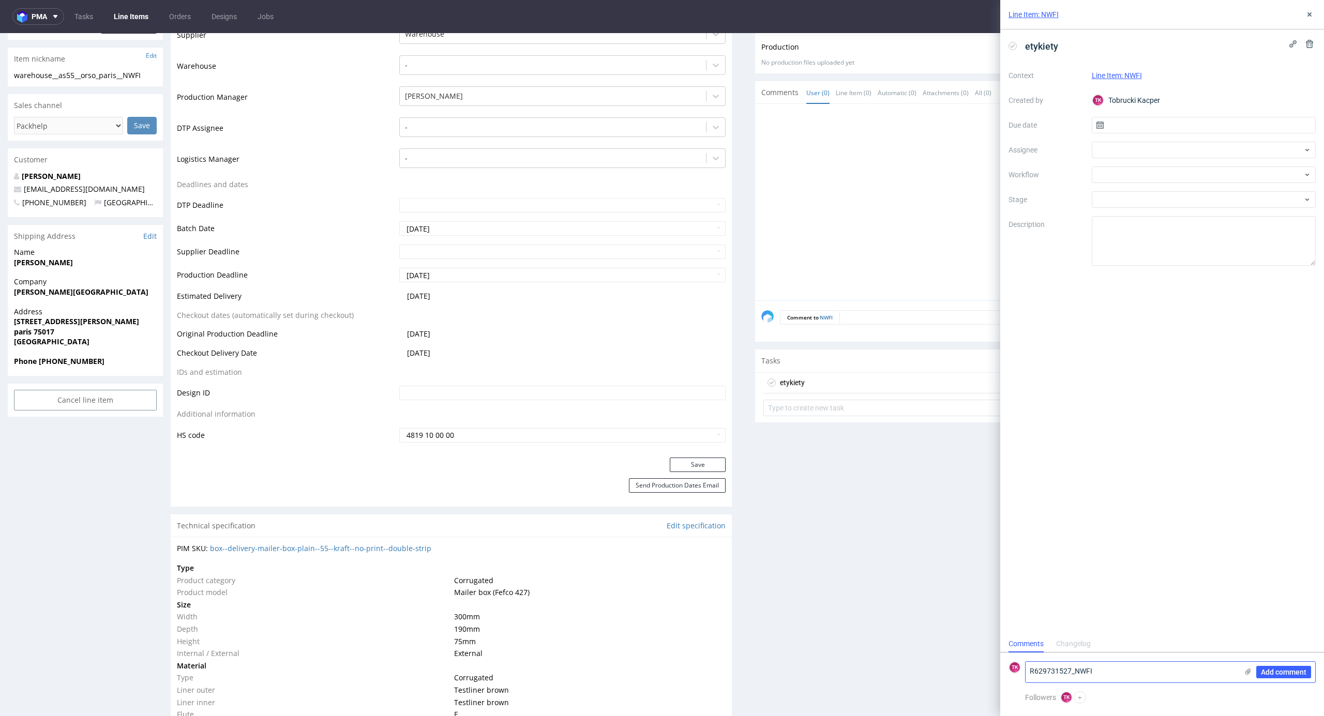
click at [0, 0] on input "file" at bounding box center [0, 0] width 0 height 0
drag, startPoint x: 1130, startPoint y: 615, endPoint x: 1120, endPoint y: 620, distance: 11.1
click at [1128, 617] on textarea "R629731527_NWFI" at bounding box center [1131, 618] width 212 height 21
drag, startPoint x: 1101, startPoint y: 620, endPoint x: 1105, endPoint y: 624, distance: 5.6
click at [1103, 621] on textarea "R629731527_NWFI -> odbiór 18.08 pon" at bounding box center [1131, 618] width 212 height 21
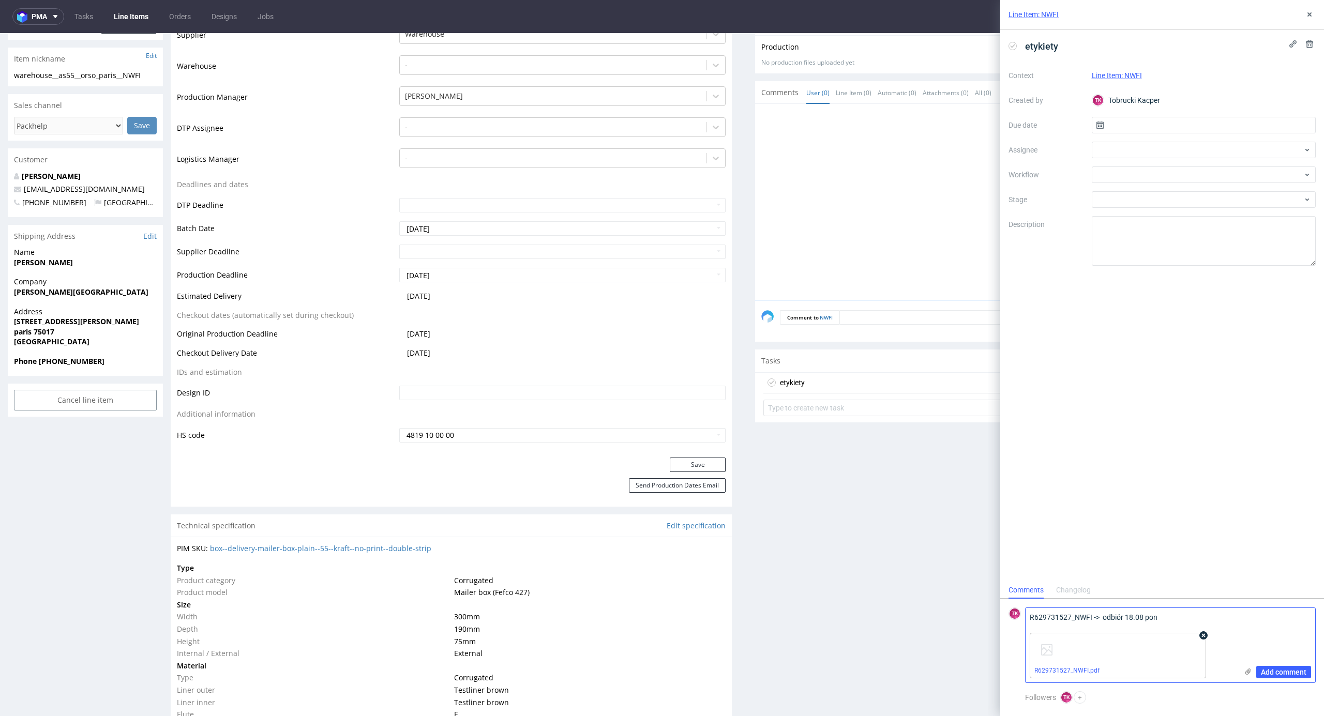
paste textarea "PLWAW508020480"
type textarea "R629731527_NWFI -> PLWAW508020480 odbiór 18.08 pon"
click at [1286, 669] on span "Add comment" at bounding box center [1283, 672] width 45 height 7
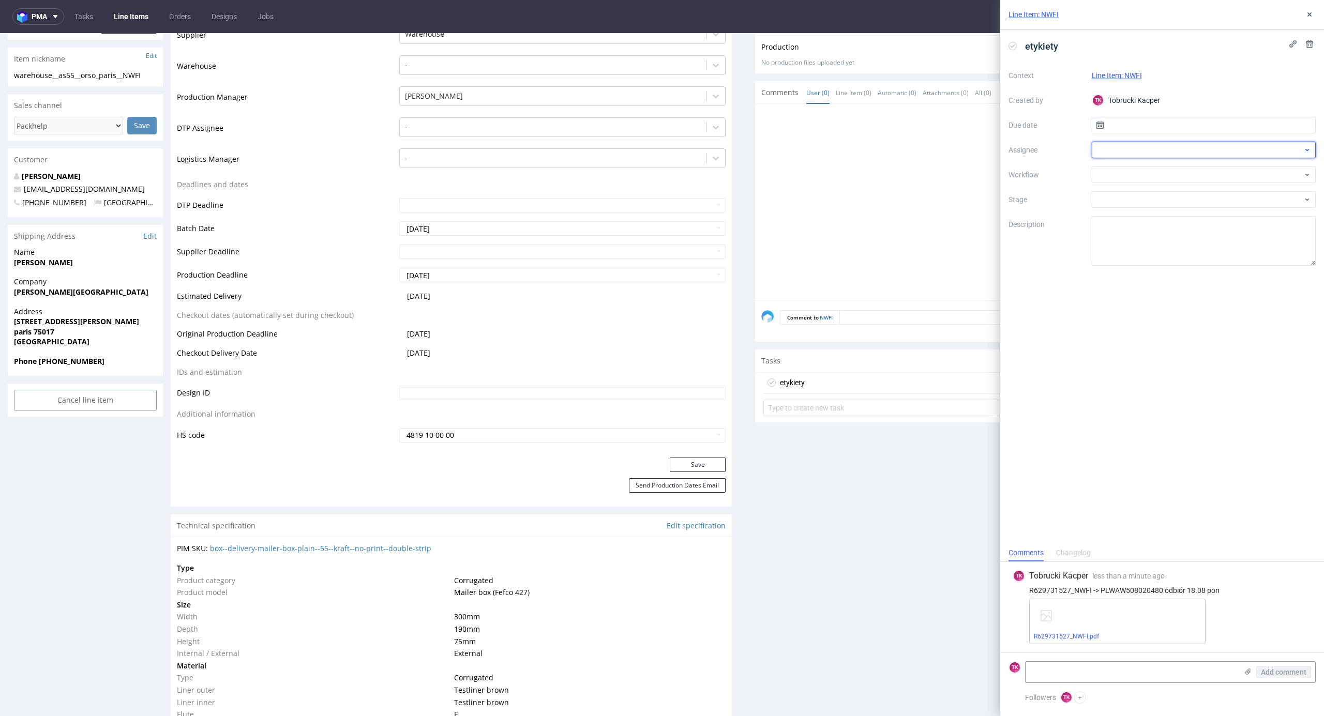
click at [1134, 145] on div at bounding box center [1203, 150] width 224 height 17
type input "sob"
drag, startPoint x: 1135, startPoint y: 170, endPoint x: 1132, endPoint y: 159, distance: 11.3
click at [1135, 171] on span "[PERSON_NAME]" at bounding box center [1141, 173] width 55 height 10
click at [1124, 125] on input "text" at bounding box center [1203, 125] width 224 height 17
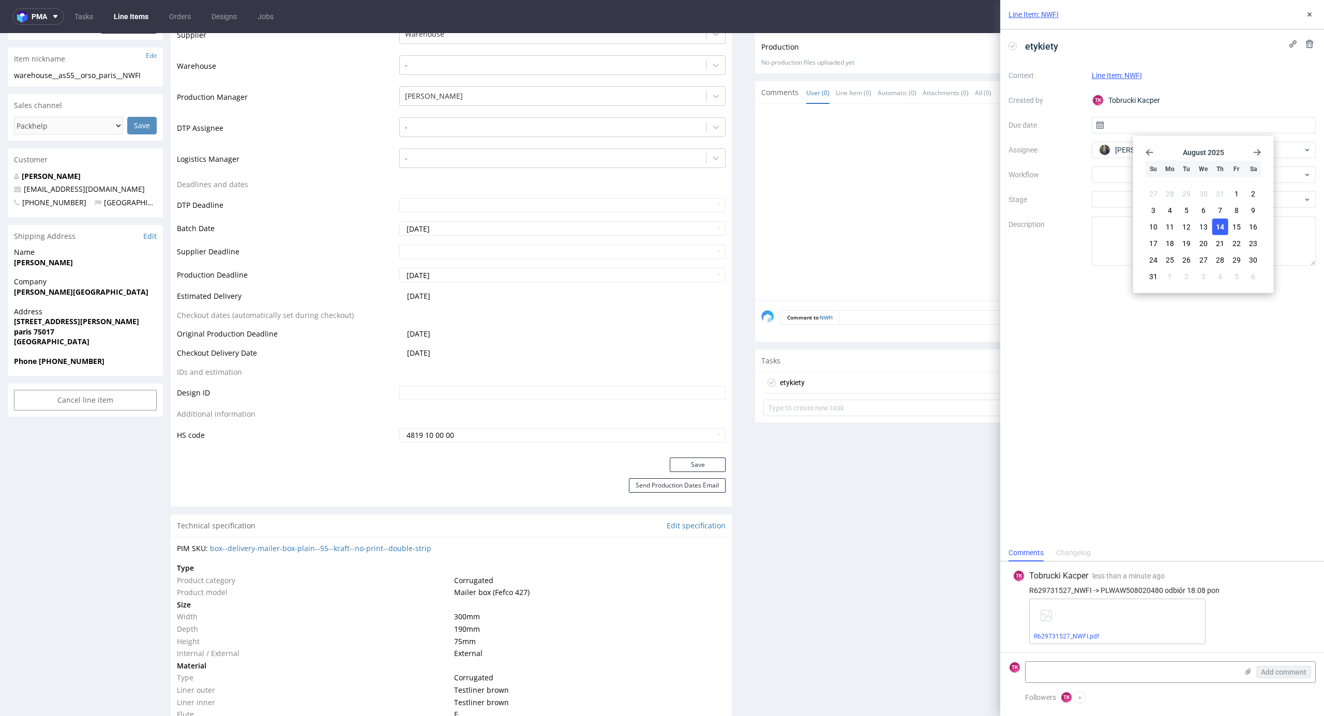
click at [1223, 230] on span "14" at bounding box center [1220, 227] width 8 height 10
click at [1140, 133] on div "Context Line Item: NWFI Created by TK Tobrucki Kacper Due date [DATE] Assignee …" at bounding box center [1161, 166] width 307 height 199
click at [1136, 131] on input "[DATE]" at bounding box center [1203, 125] width 224 height 17
click at [1173, 242] on span "18" at bounding box center [1169, 243] width 8 height 10
type input "[DATE]"
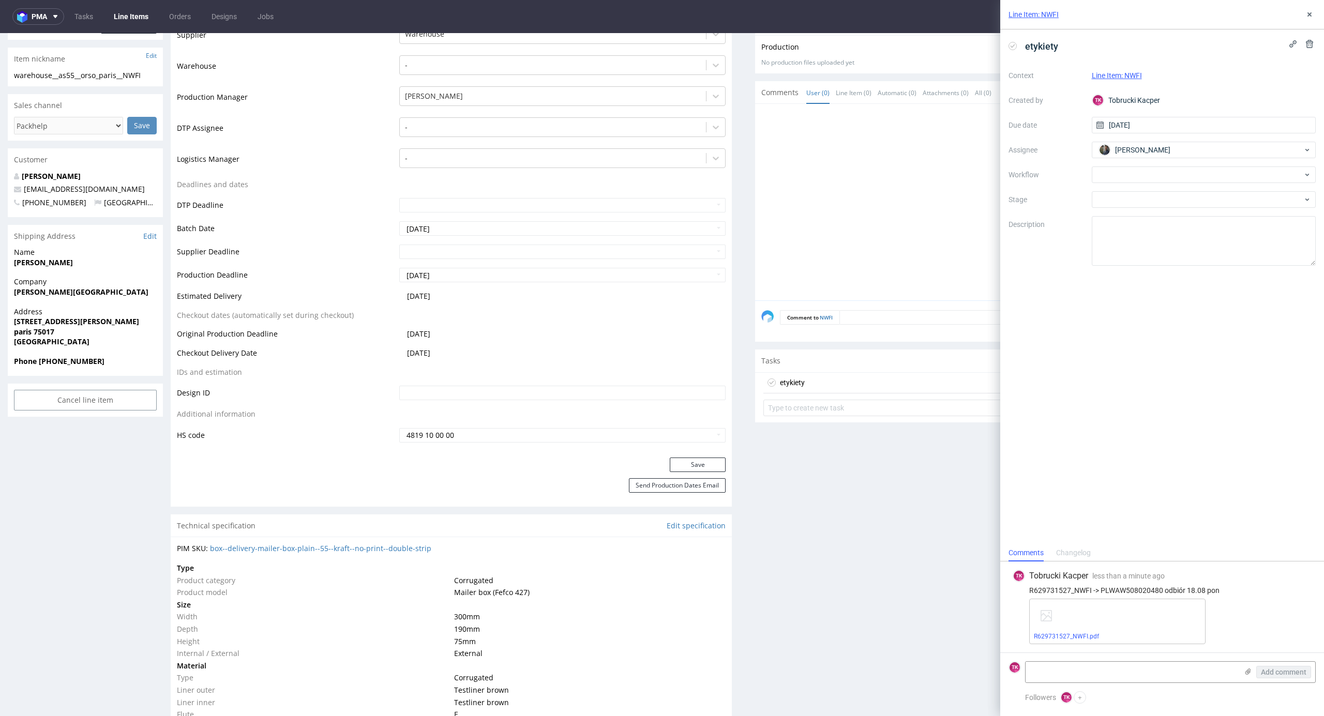
drag, startPoint x: 830, startPoint y: 576, endPoint x: 865, endPoint y: 532, distance: 56.0
click at [836, 555] on div "Production Files - Design Spit Spit request impossible Box design not found, un…" at bounding box center [1035, 655] width 561 height 1370
click at [1311, 12] on icon at bounding box center [1309, 14] width 8 height 8
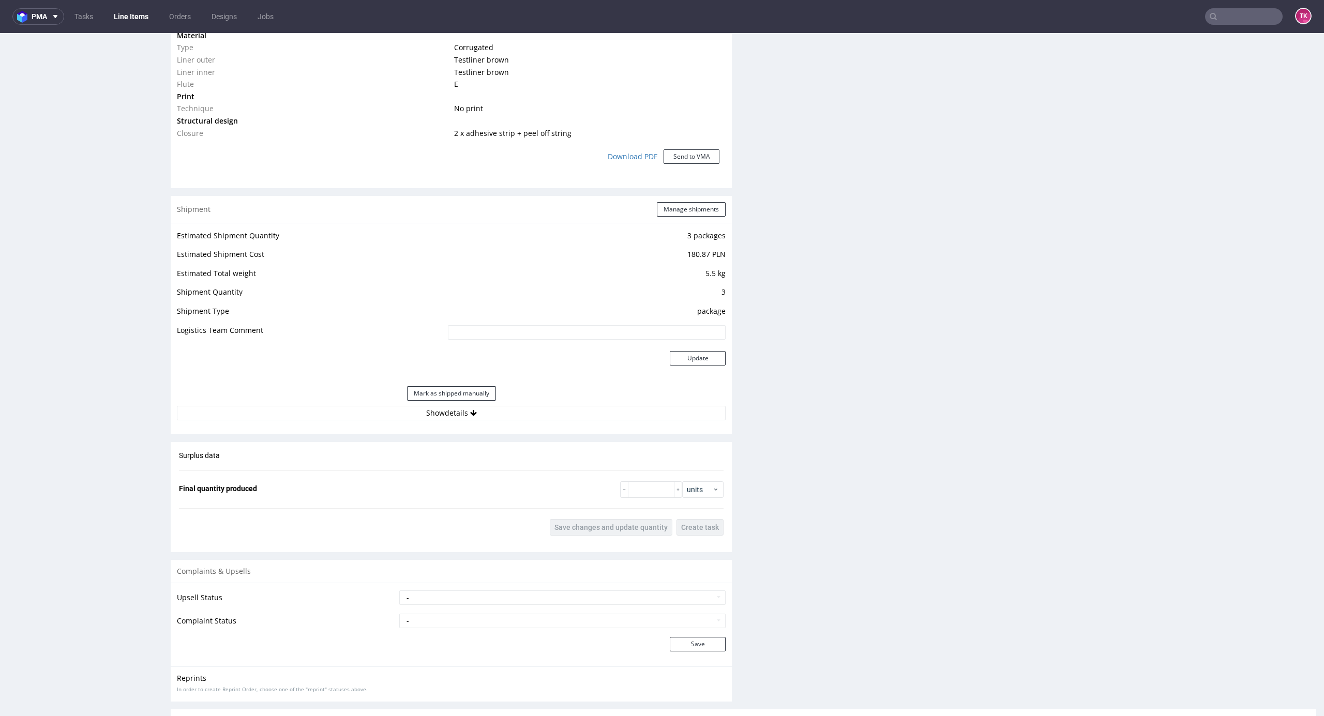
scroll to position [965, 0]
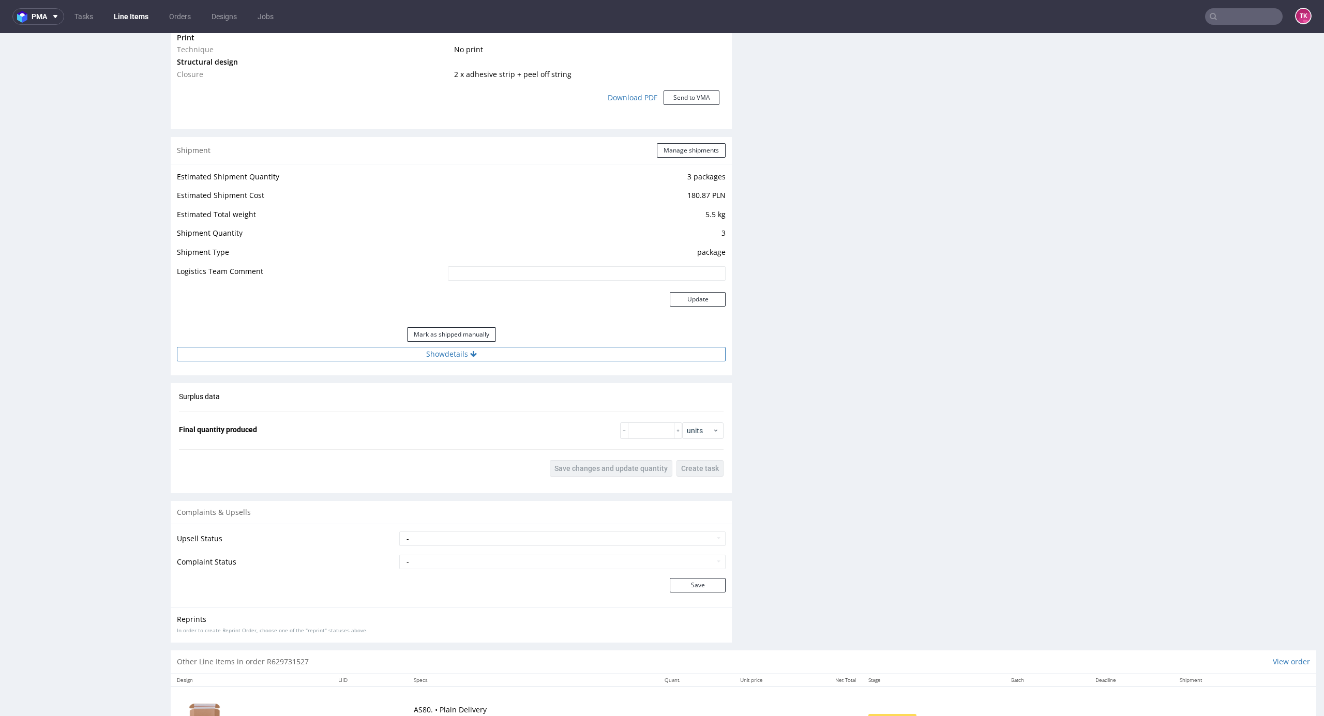
click at [528, 348] on button "Show details" at bounding box center [451, 354] width 549 height 14
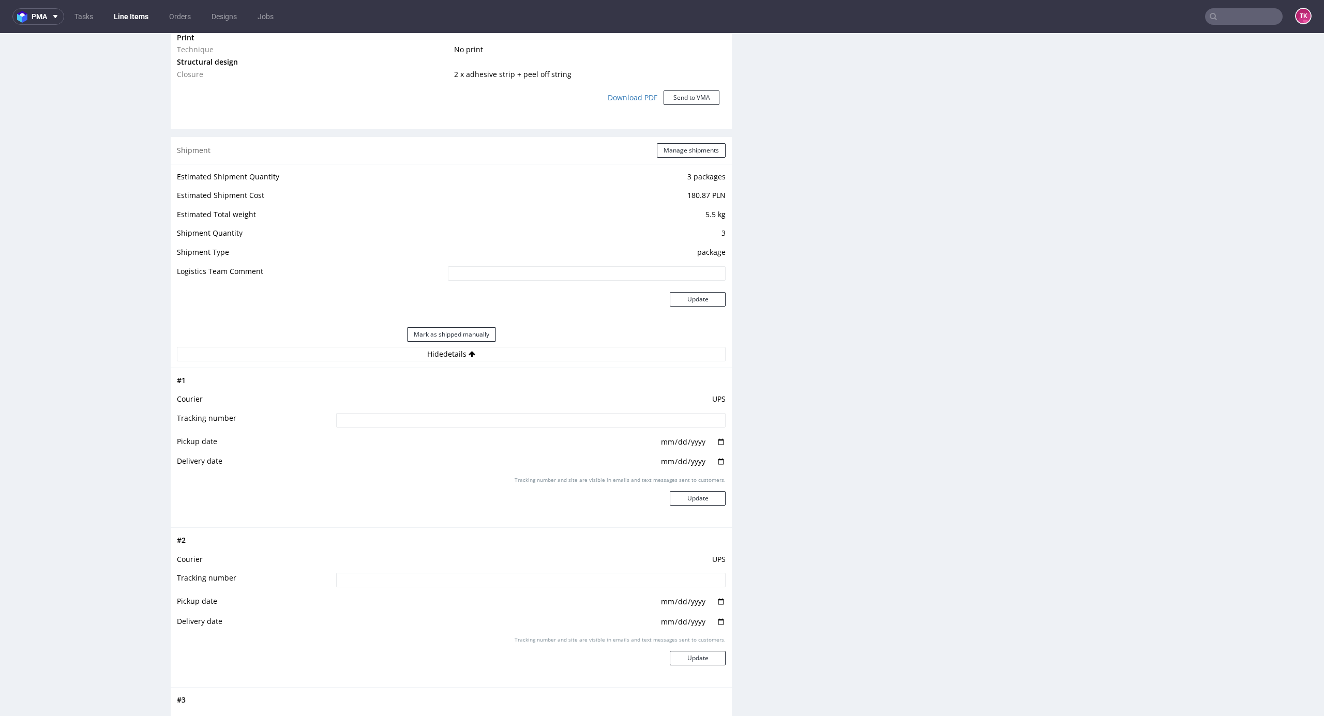
click at [507, 420] on input at bounding box center [530, 420] width 389 height 14
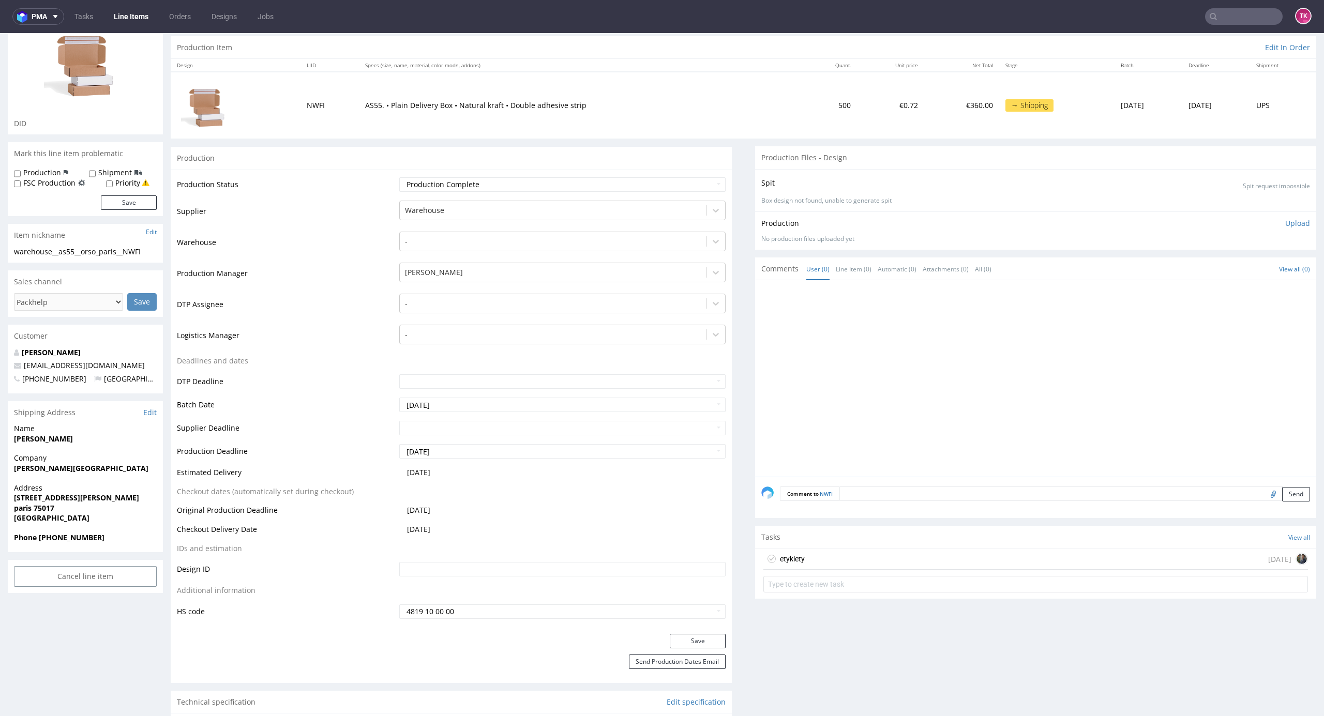
scroll to position [207, 0]
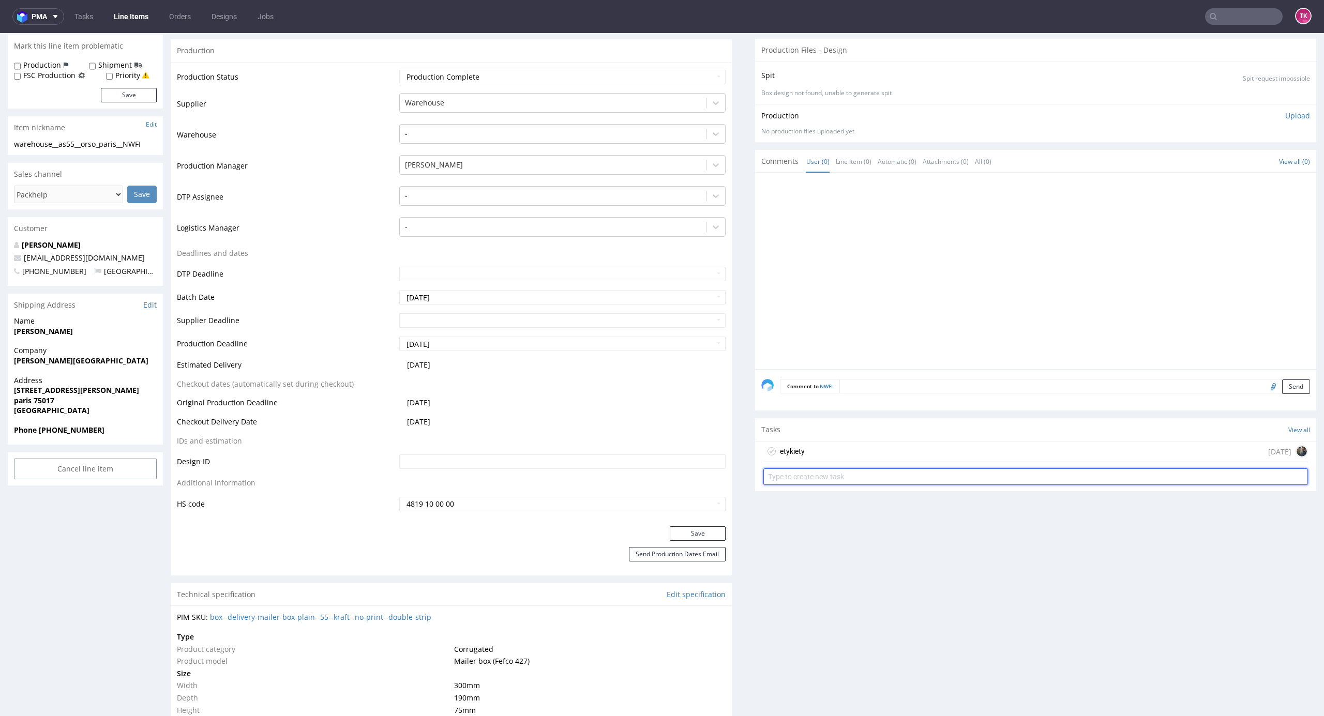
click at [1113, 468] on input "text" at bounding box center [1035, 476] width 544 height 17
click at [1104, 458] on div "etykiety [DATE]" at bounding box center [1035, 452] width 544 height 21
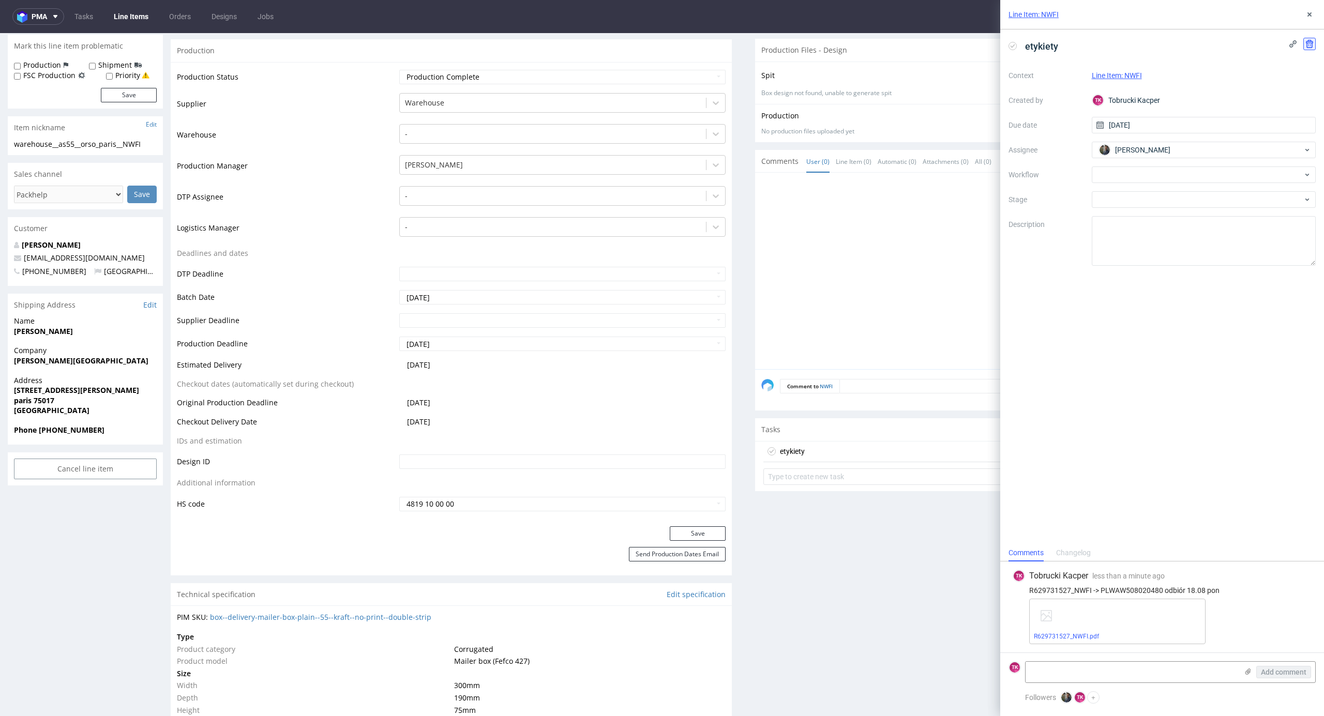
click at [1312, 38] on button at bounding box center [1309, 44] width 12 height 12
click at [1309, 91] on button "Delete" at bounding box center [1301, 94] width 31 height 17
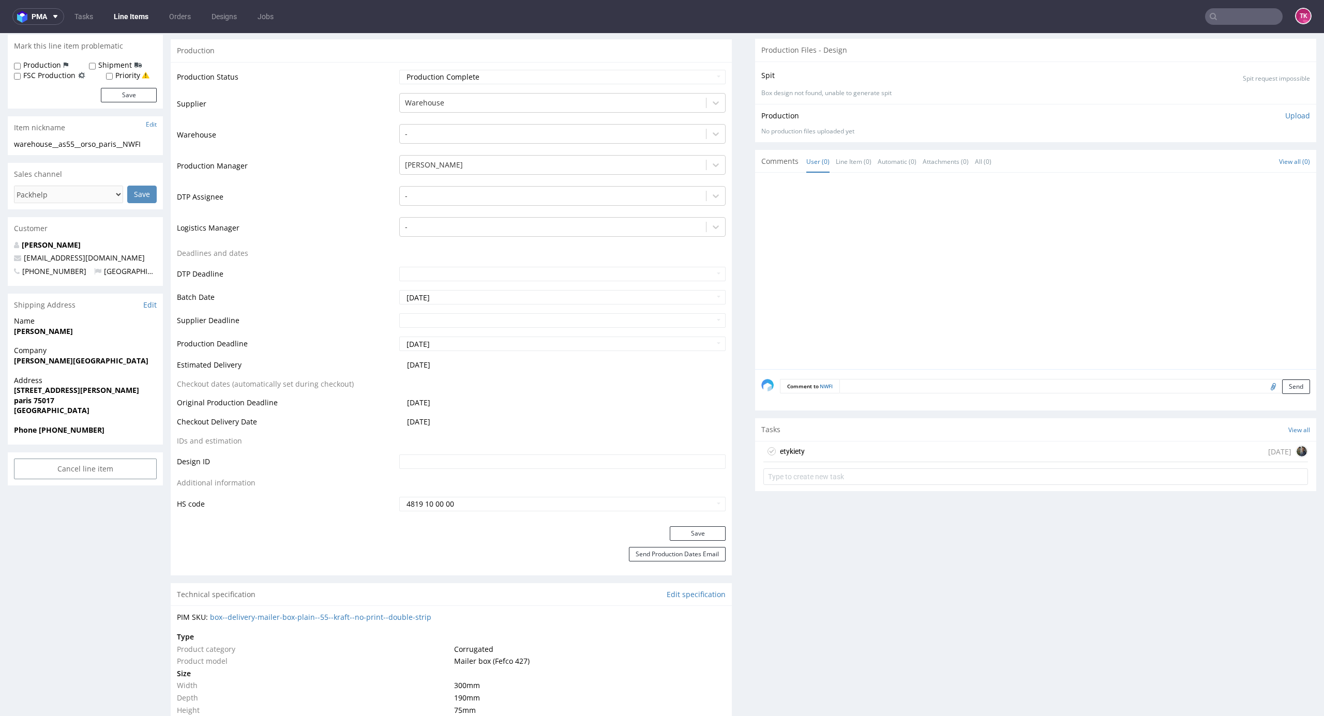
click at [896, 451] on div "etykiety [DATE]" at bounding box center [1035, 452] width 544 height 21
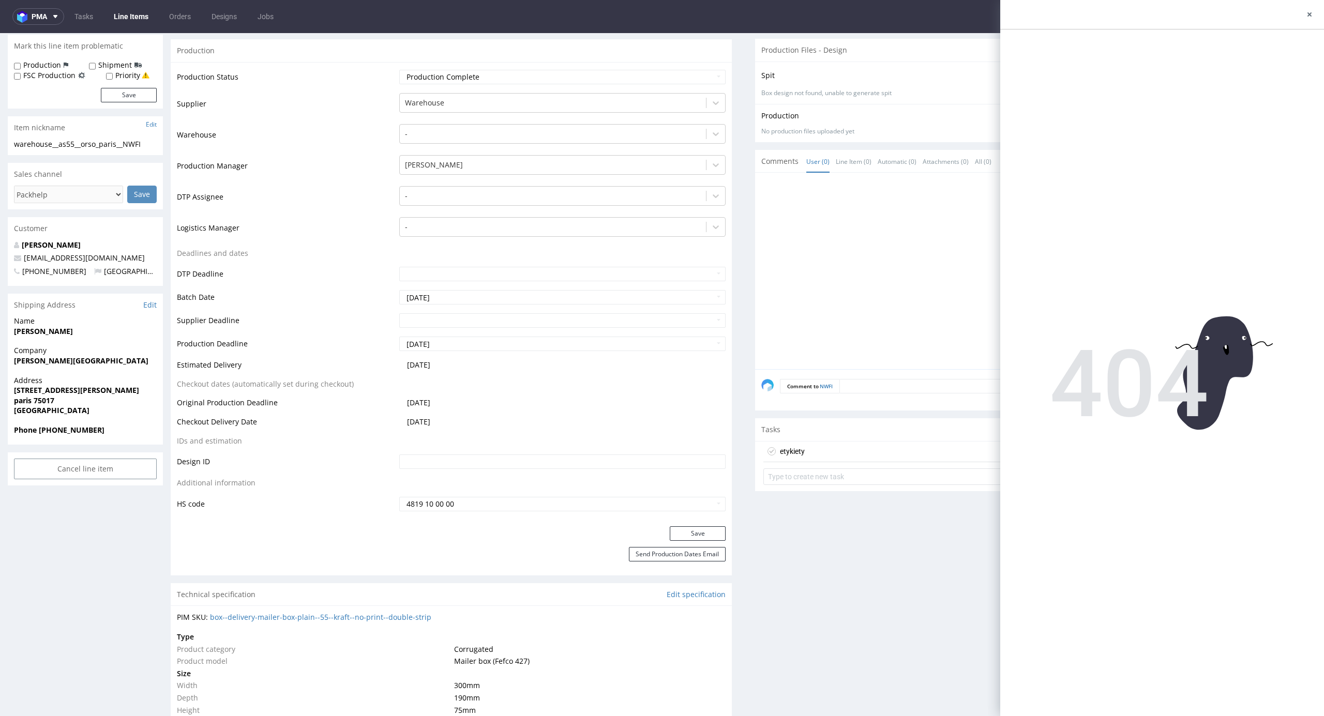
click at [133, 12] on link "Line Items" at bounding box center [131, 16] width 47 height 17
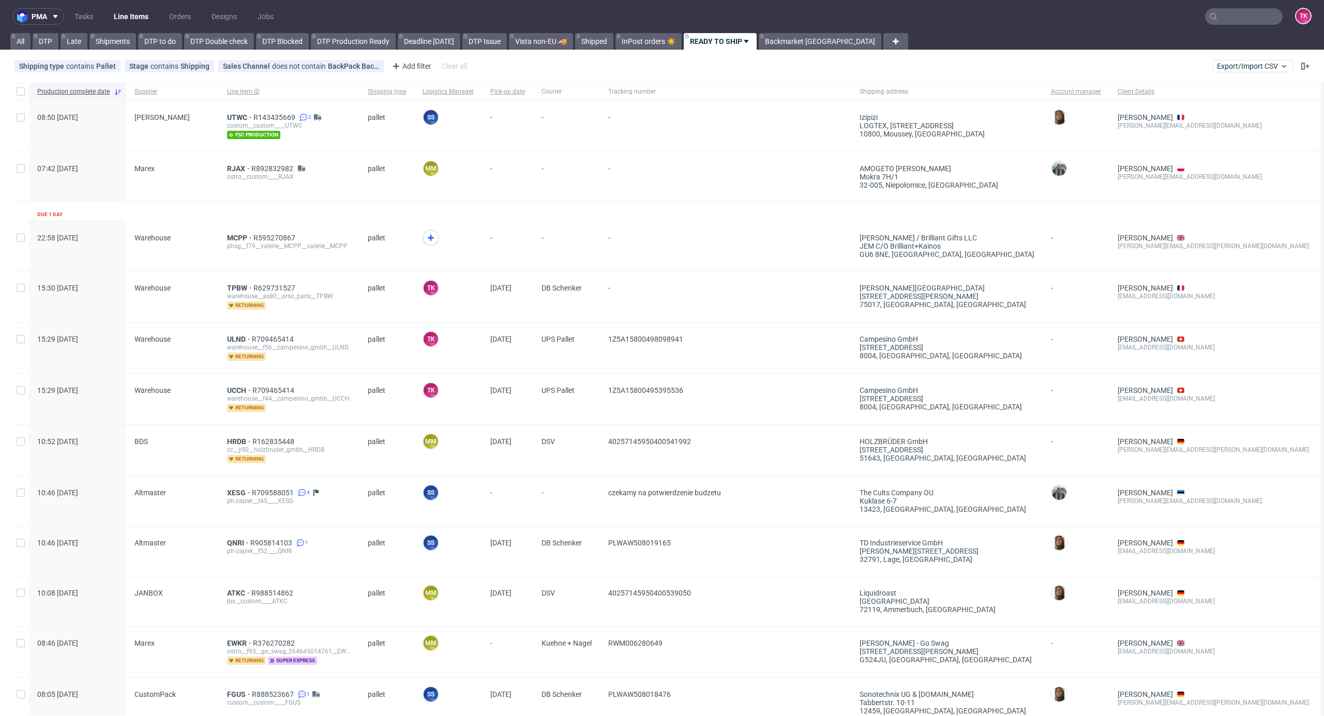
click at [238, 281] on div "TPBW R629731527 warehouse__as80__orso_paris__TPBW returning" at bounding box center [289, 296] width 141 height 51
click at [234, 288] on span "TPBW" at bounding box center [240, 288] width 26 height 8
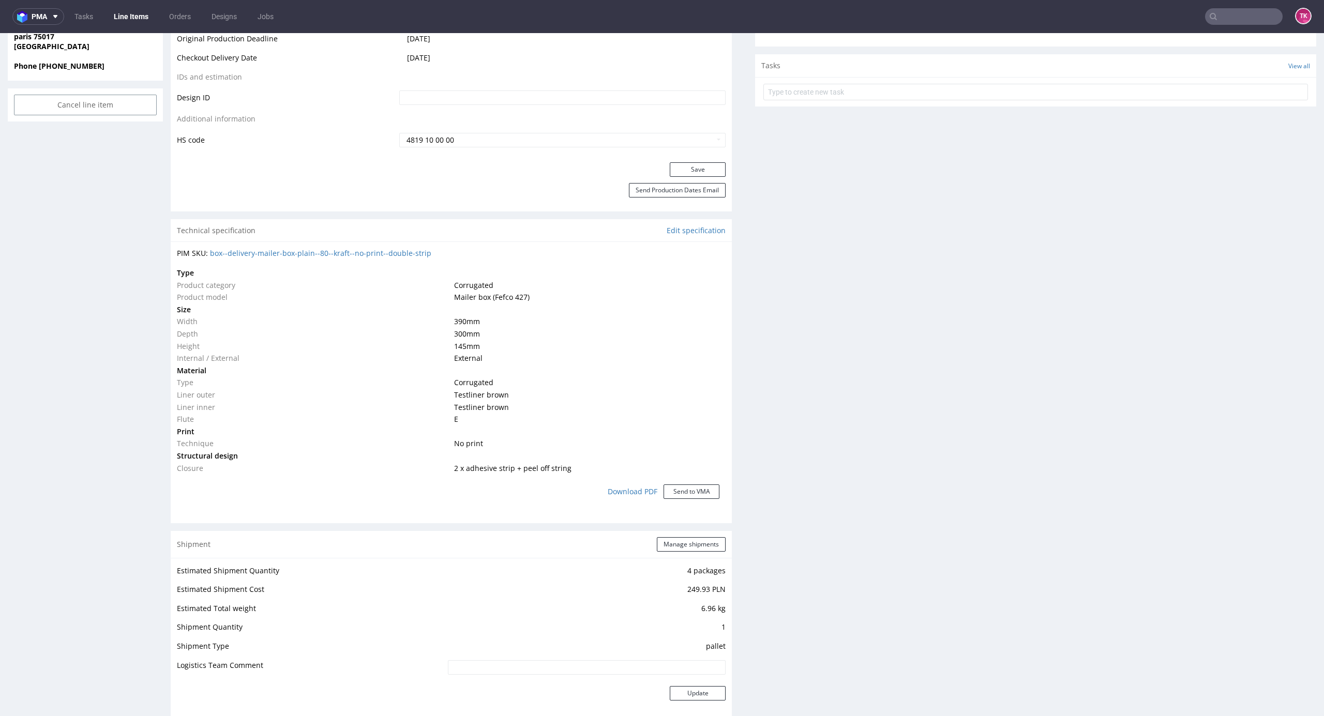
scroll to position [689, 0]
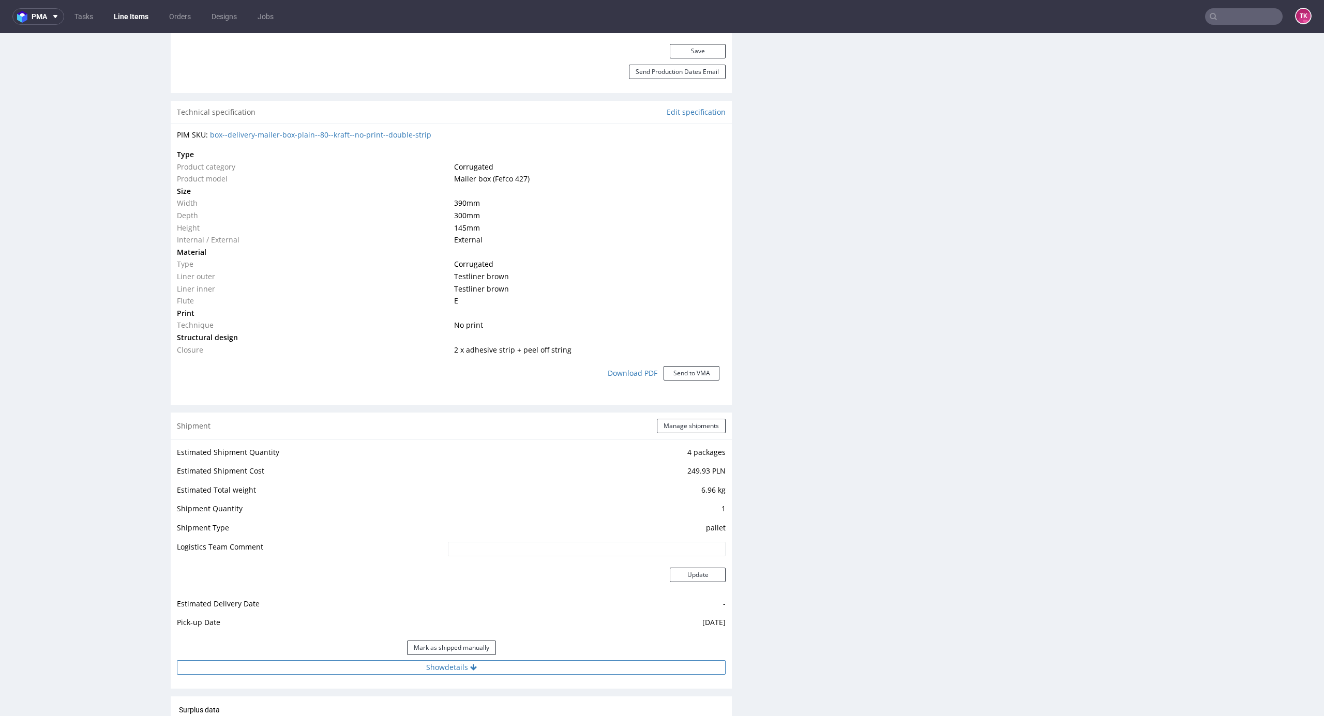
click at [548, 671] on button "Show details" at bounding box center [451, 667] width 549 height 14
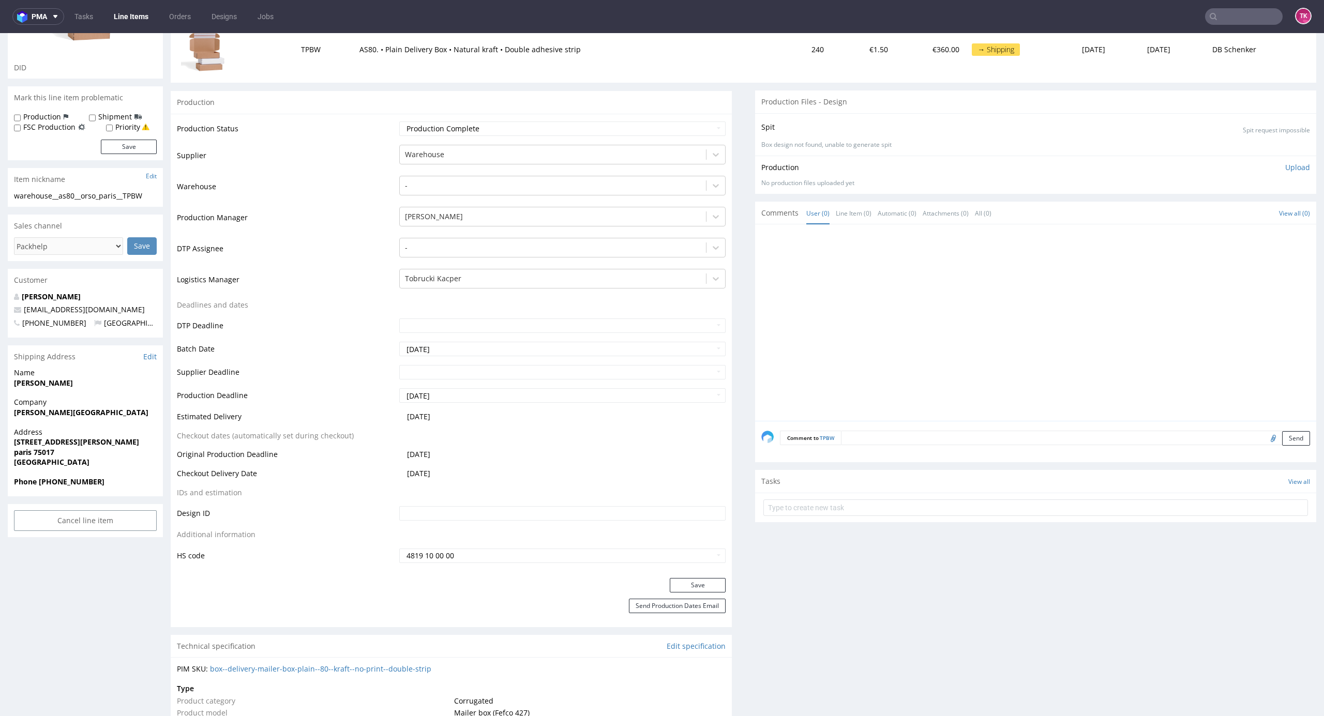
scroll to position [0, 0]
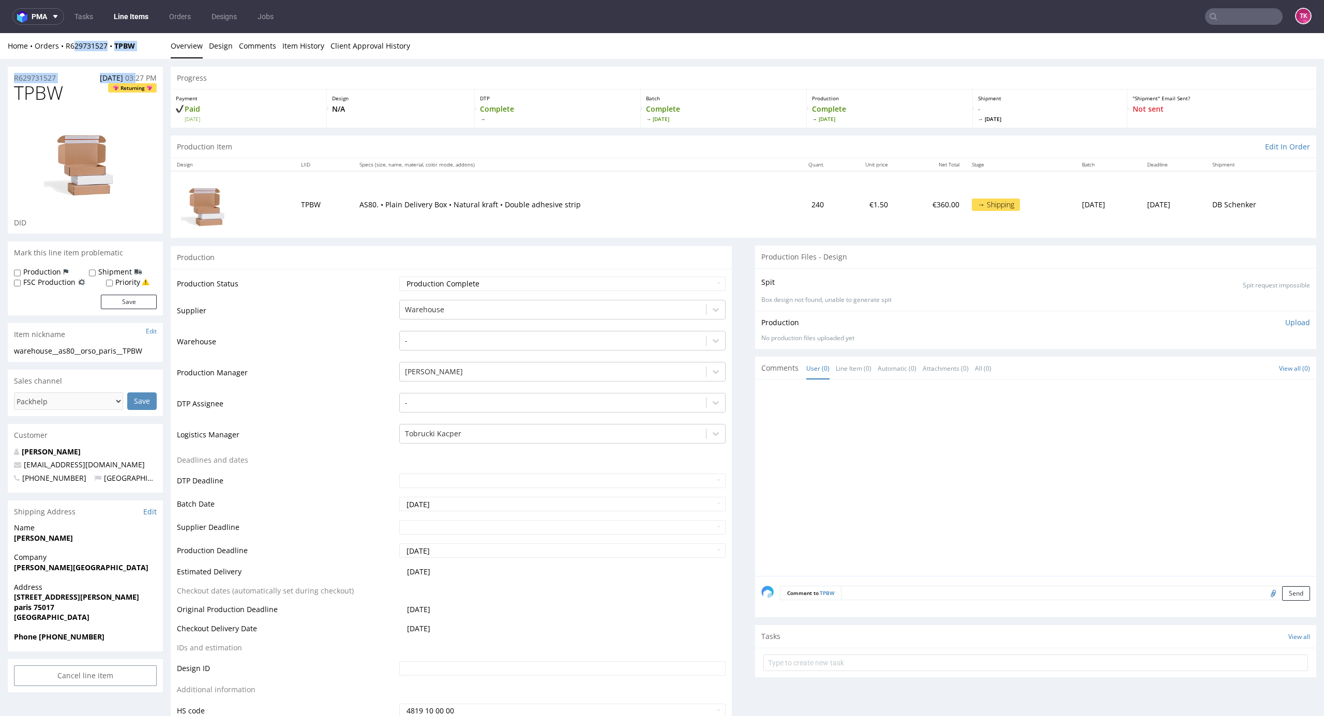
drag, startPoint x: 112, startPoint y: 52, endPoint x: 61, endPoint y: 58, distance: 51.5
click at [61, 56] on div "Home Orders R629731527 TPBW Overview Design Comments Item History Client Approv…" at bounding box center [662, 46] width 1324 height 26
drag, startPoint x: 71, startPoint y: 56, endPoint x: 148, endPoint y: 56, distance: 77.0
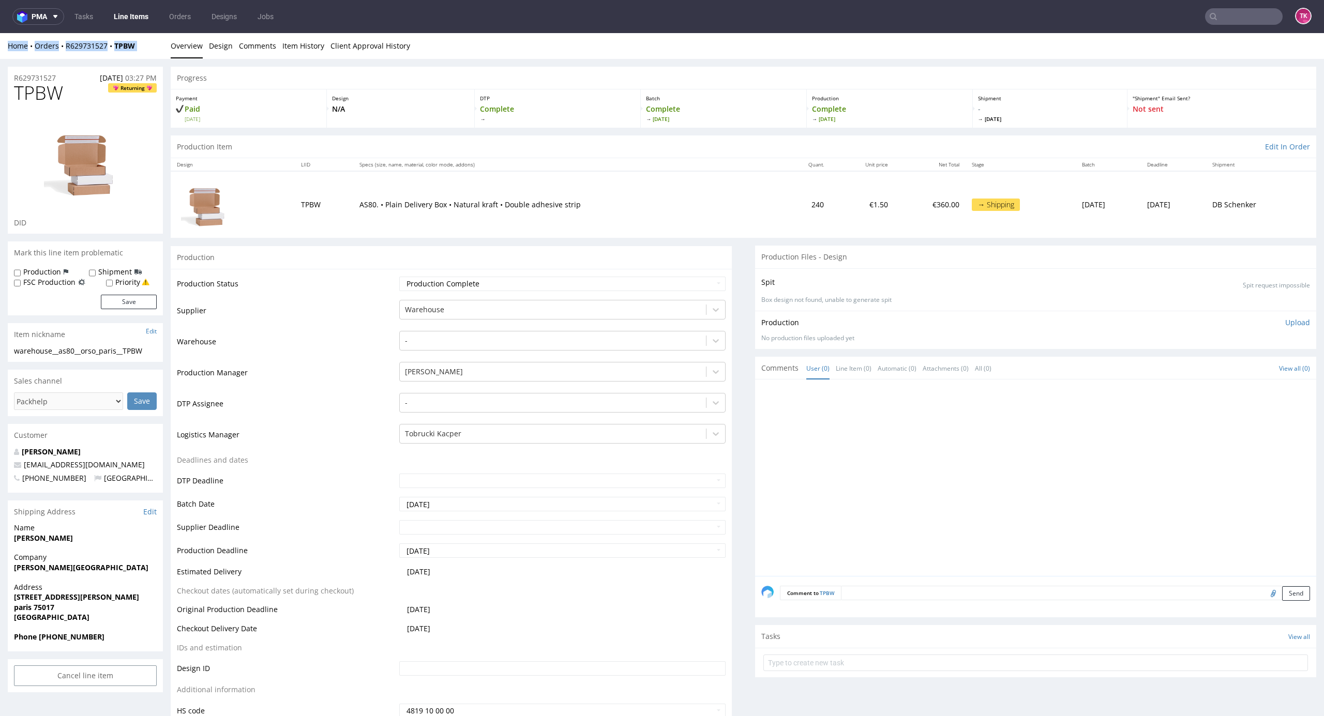
click at [148, 56] on div "Home Orders R629731527 TPBW Overview Design Comments Item History Client Approv…" at bounding box center [662, 46] width 1324 height 26
click at [139, 53] on div "Home Orders R629731527 TPBW Overview Design Comments Item History Client Approv…" at bounding box center [662, 46] width 1324 height 26
drag, startPoint x: 140, startPoint y: 50, endPoint x: 65, endPoint y: 56, distance: 74.7
click at [65, 56] on div "Home Orders R629731527 TPBW Overview Design Comments Item History Client Approv…" at bounding box center [662, 46] width 1324 height 26
copy div "R629731527 TPBW"
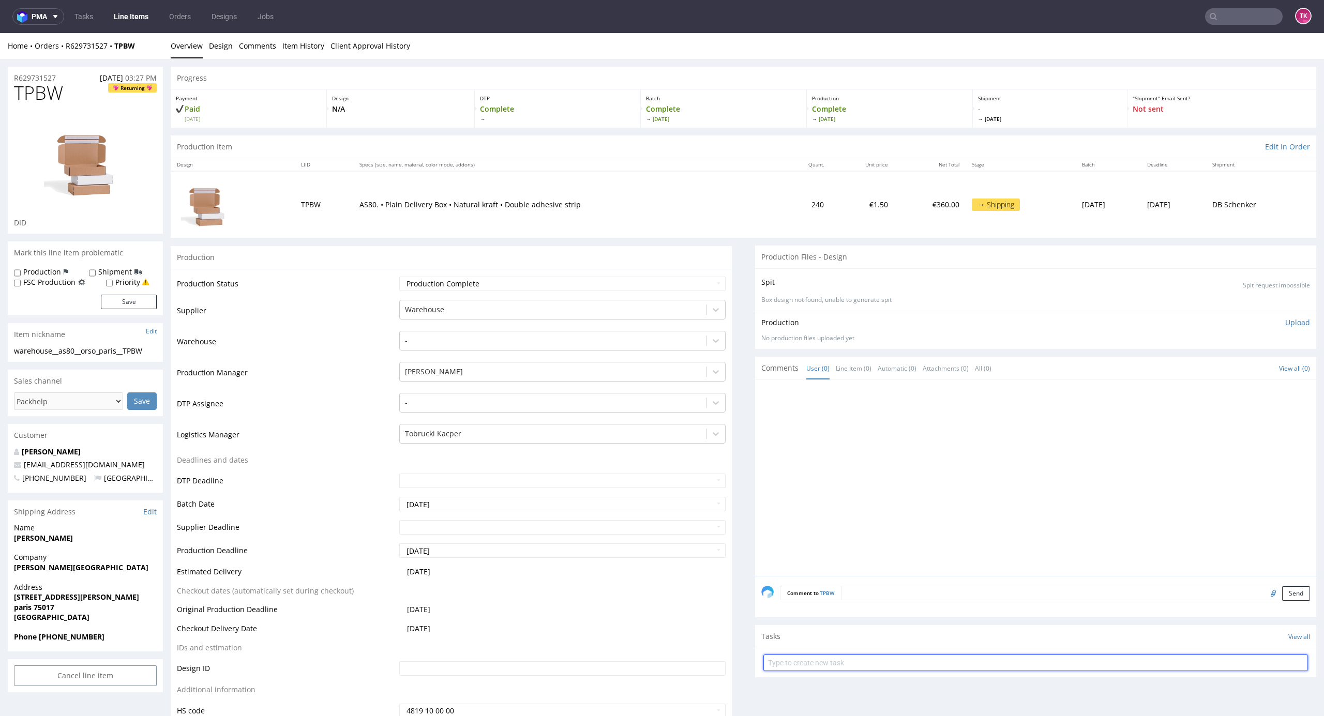
drag, startPoint x: 811, startPoint y: 671, endPoint x: 811, endPoint y: 665, distance: 5.7
click at [811, 669] on input "text" at bounding box center [1035, 663] width 544 height 17
type input "etykiety"
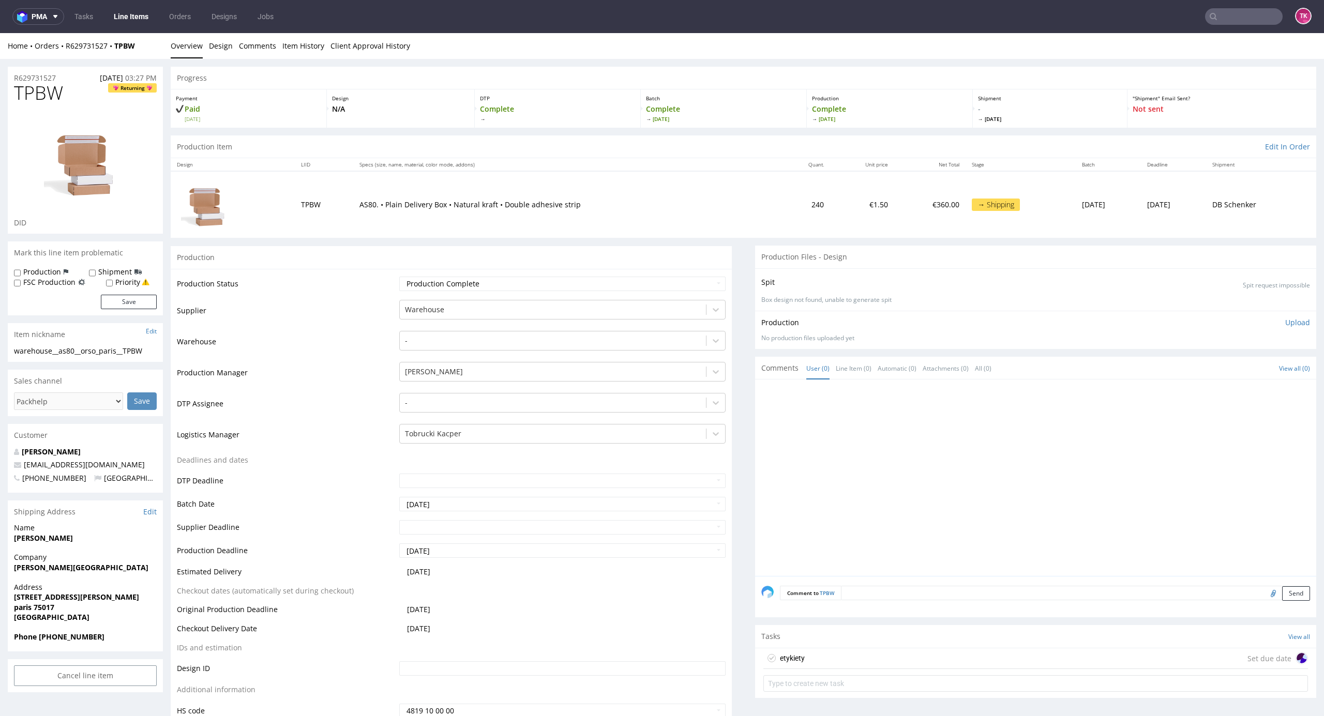
click at [987, 653] on div "etykiety Set due date" at bounding box center [1035, 658] width 544 height 21
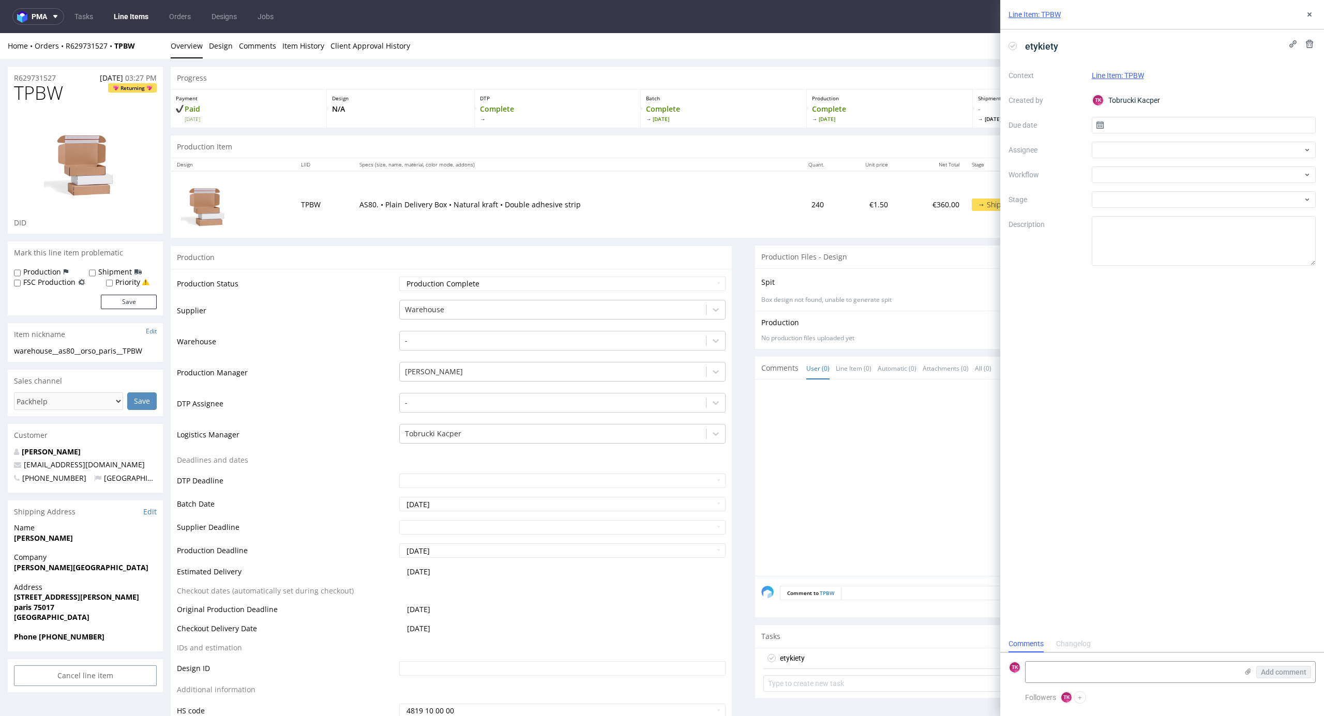
scroll to position [8, 0]
click at [1076, 659] on form "TK Add comment" at bounding box center [1162, 672] width 324 height 39
click at [1080, 669] on textarea at bounding box center [1131, 672] width 212 height 21
paste textarea "R629731527_TPBW"
type textarea "R629731527_TPBW"
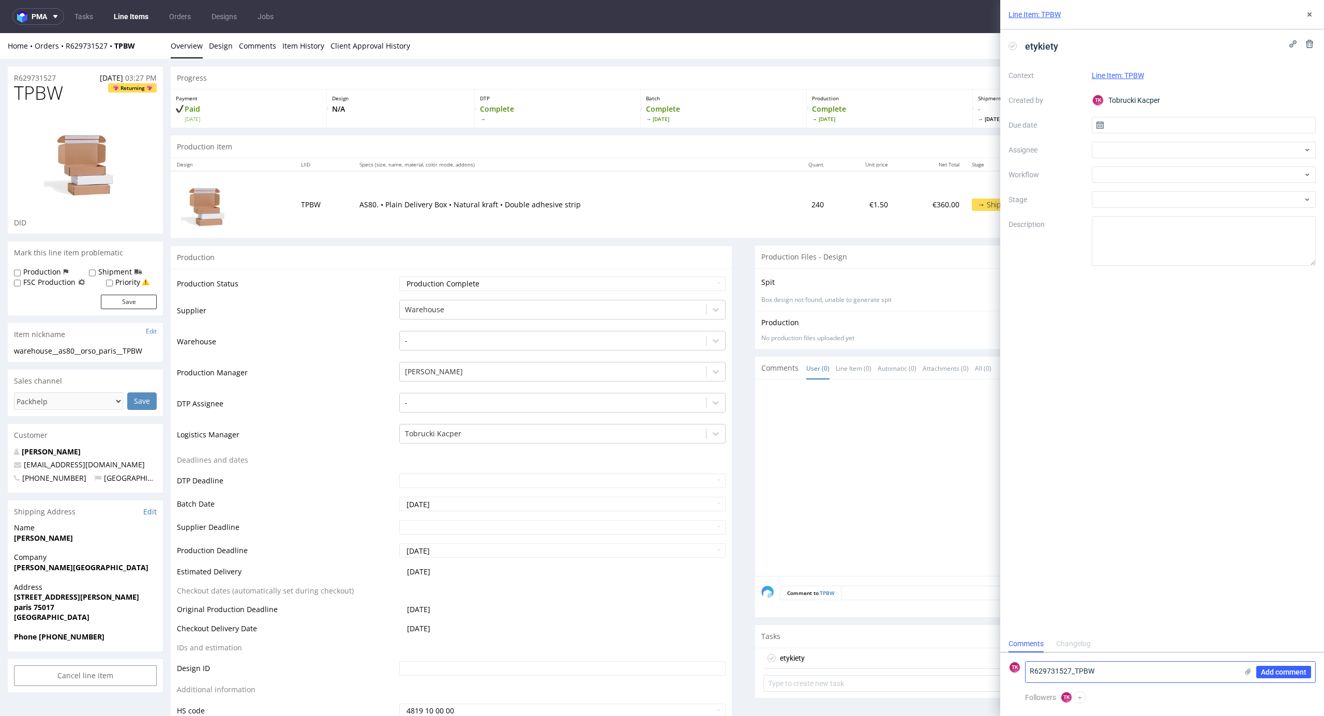
click at [1241, 671] on div "Add comment" at bounding box center [1276, 672] width 78 height 21
click at [1246, 673] on icon at bounding box center [1247, 671] width 8 height 8
click at [0, 0] on input "file" at bounding box center [0, 0] width 0 height 0
click at [1155, 130] on input "text" at bounding box center [1203, 125] width 224 height 17
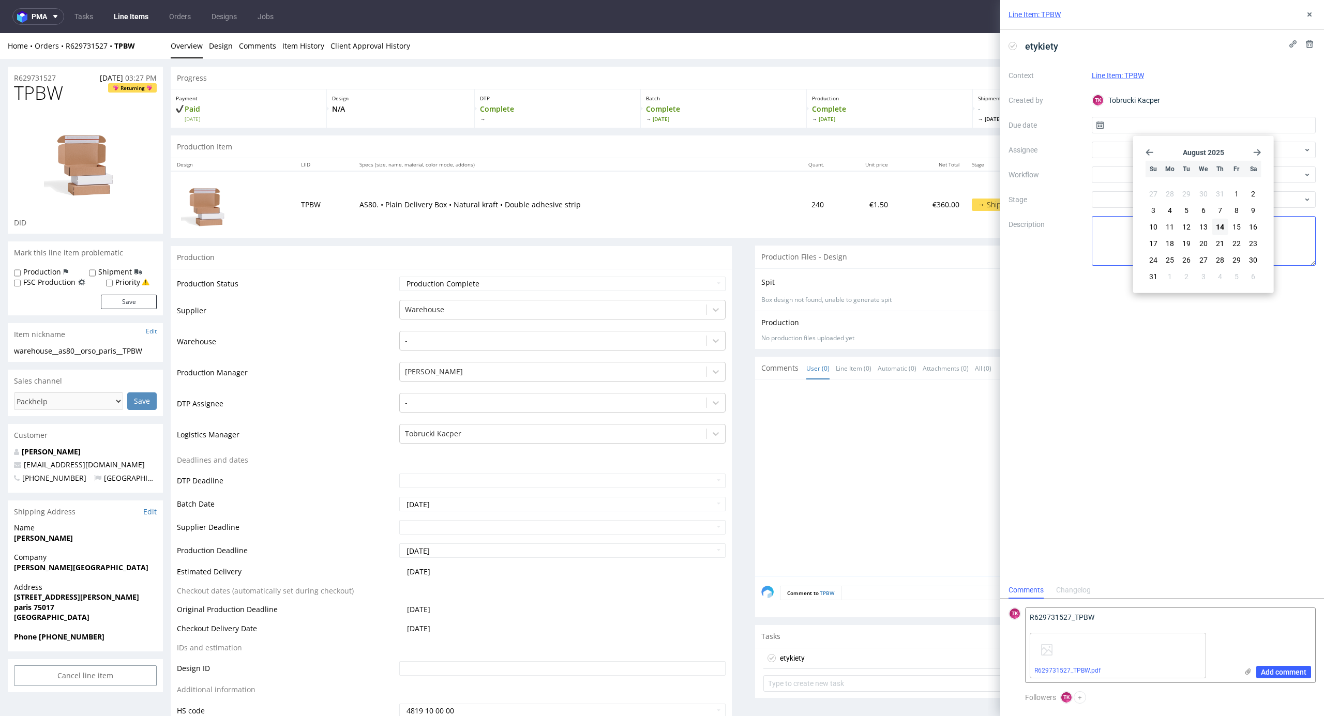
click at [1169, 246] on span "18" at bounding box center [1169, 243] width 8 height 10
type input "[DATE]"
click at [1129, 152] on div at bounding box center [1203, 150] width 224 height 17
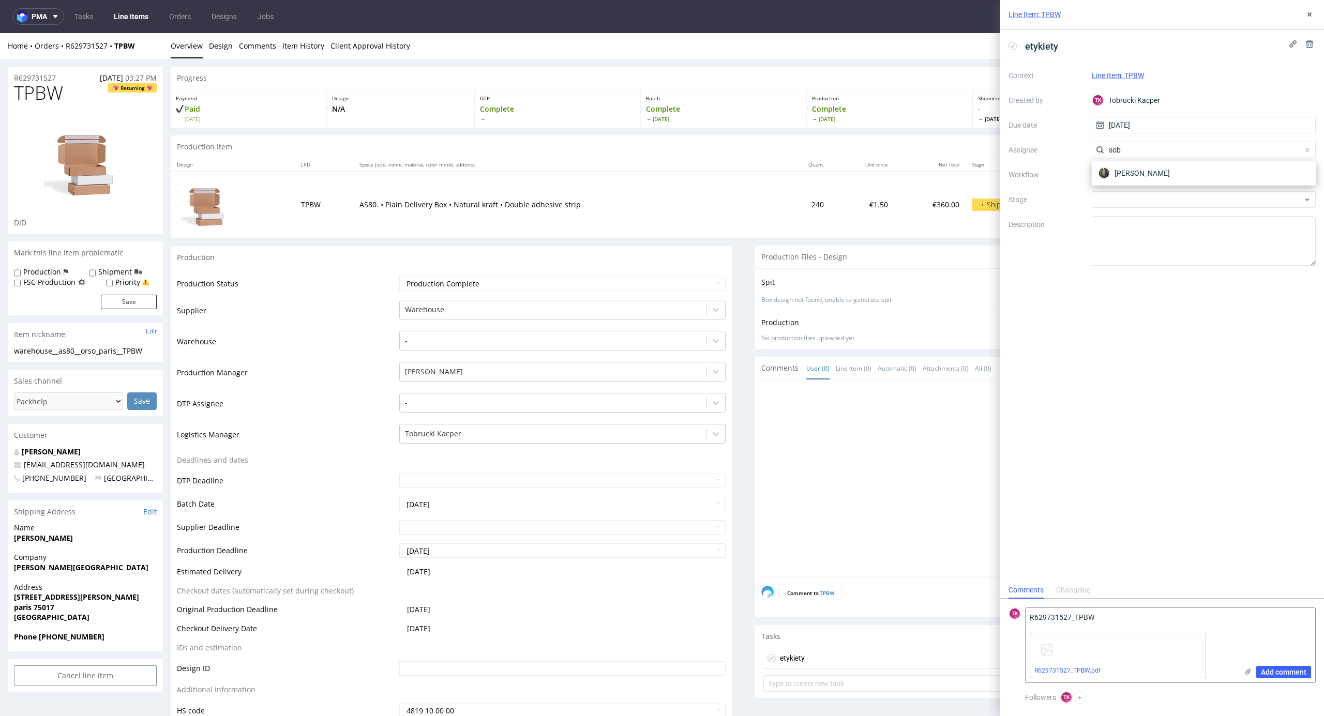
type input "sob"
click at [1142, 173] on span "[PERSON_NAME]" at bounding box center [1141, 173] width 55 height 10
click at [1105, 621] on textarea "R629731527_TPBW" at bounding box center [1131, 618] width 212 height 21
paste textarea "PLWAW508020494"
type textarea "R629731527_TPBW -> PLWAW508020494 odbiór poniedziałek"
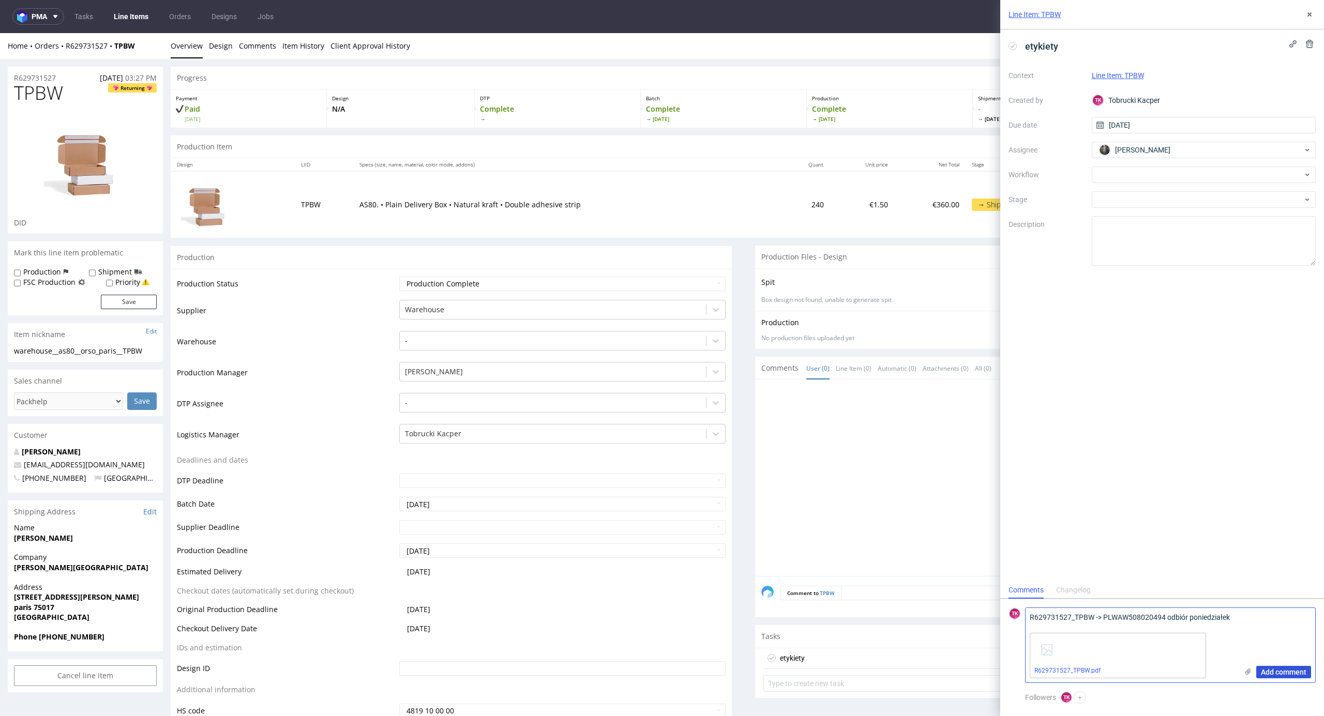
click at [1291, 669] on span "Add comment" at bounding box center [1283, 672] width 45 height 7
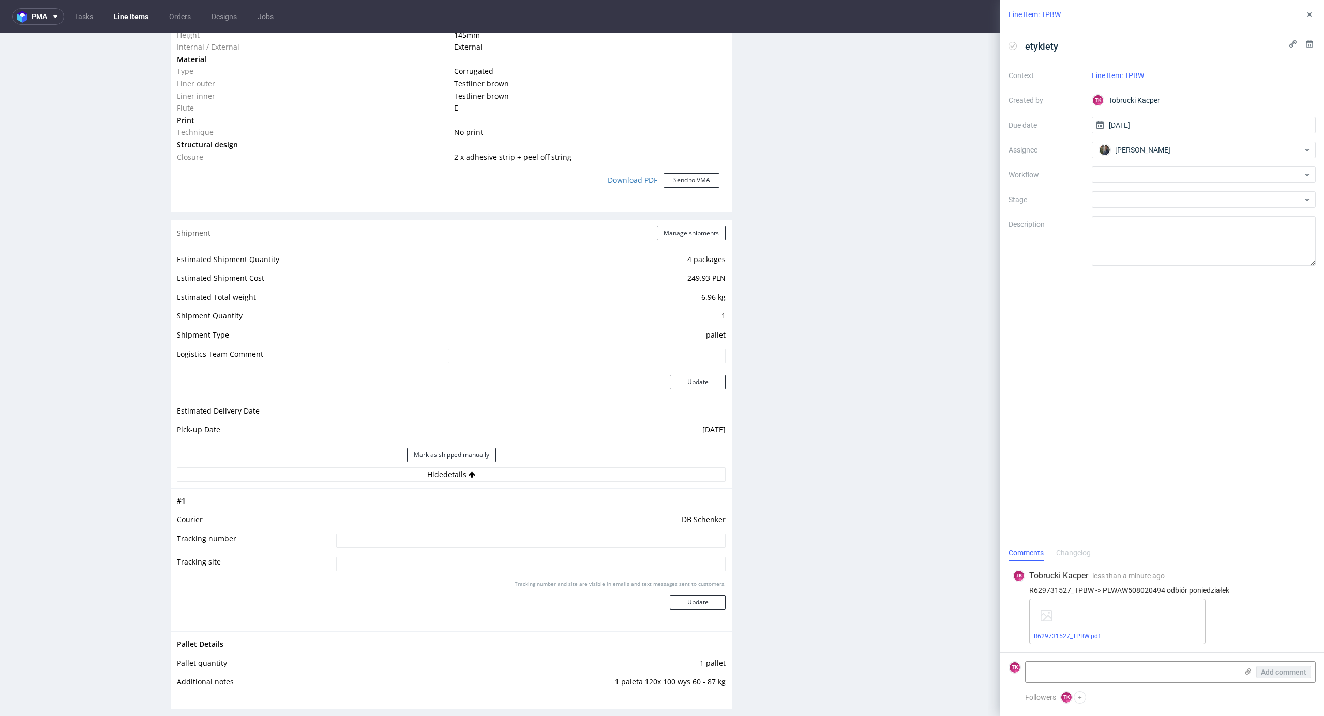
scroll to position [965, 0]
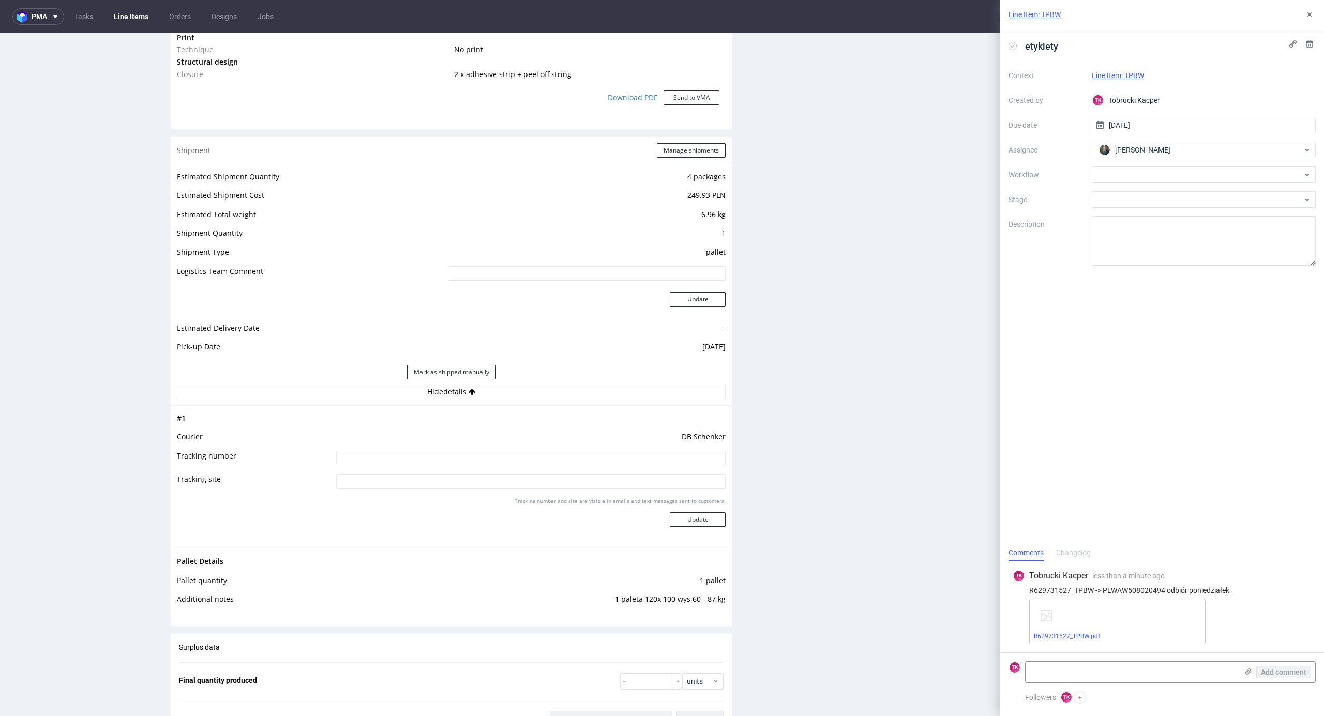
click at [487, 445] on td "DB Schenker" at bounding box center [529, 440] width 392 height 19
click at [491, 458] on input at bounding box center [530, 458] width 389 height 14
paste input "PLWAW508020494"
type input "PLWAW508020494"
click at [671, 524] on button "Update" at bounding box center [698, 519] width 56 height 14
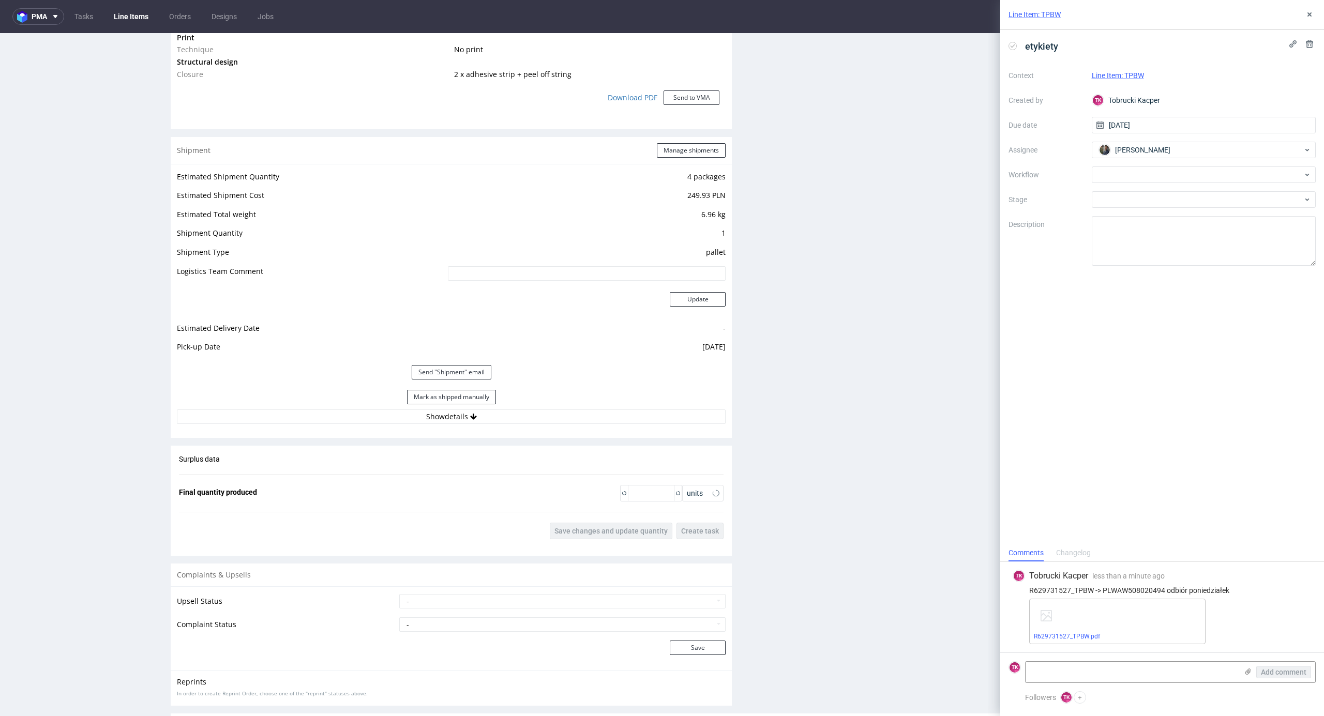
click at [141, 7] on nav "pma Tasks Line Items Orders Designs Jobs TK" at bounding box center [662, 16] width 1324 height 33
click at [140, 8] on link "Line Items" at bounding box center [131, 16] width 47 height 17
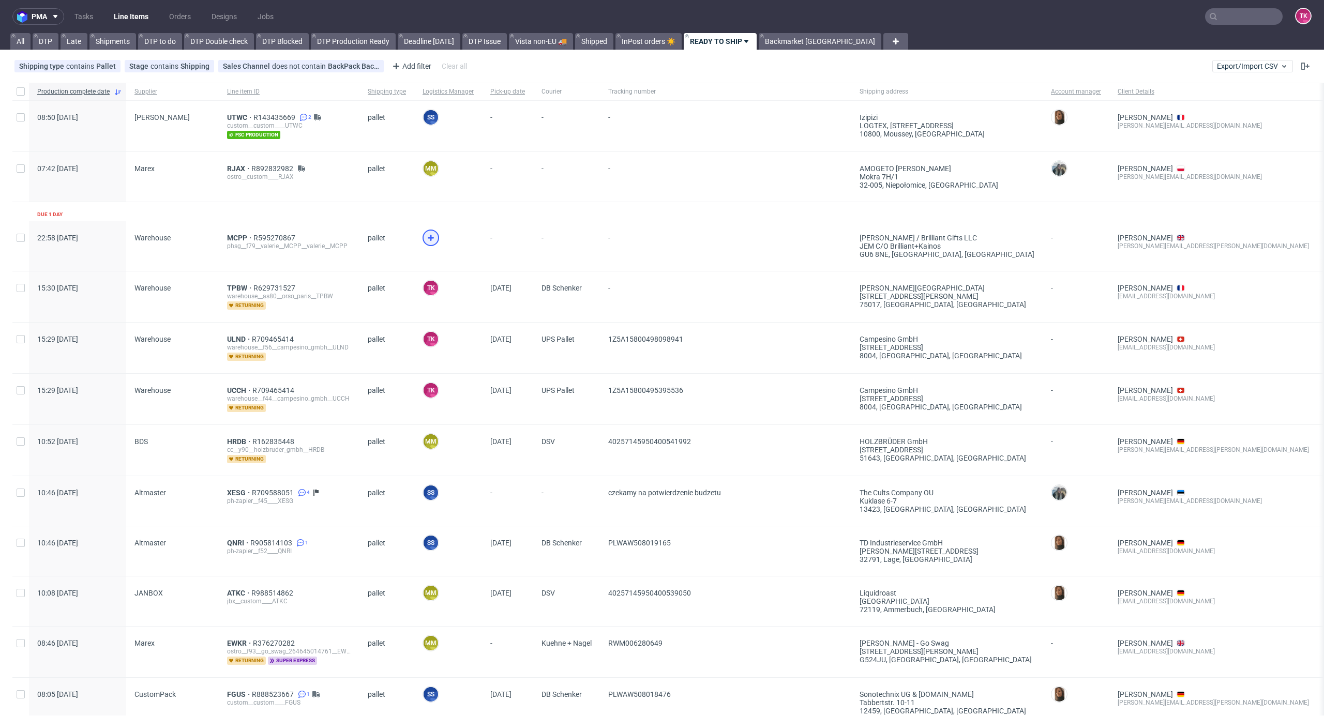
click at [426, 240] on icon at bounding box center [430, 238] width 12 height 12
click at [227, 237] on span "MCPP" at bounding box center [240, 238] width 26 height 8
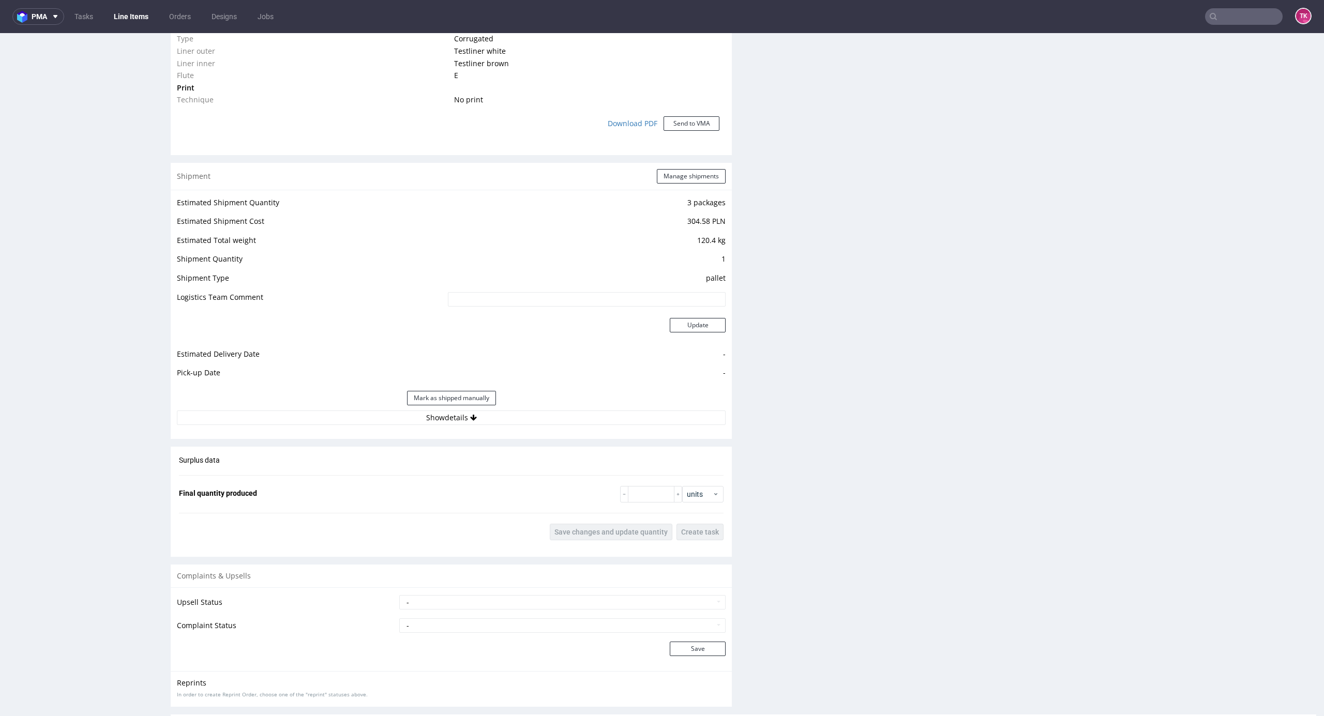
scroll to position [966, 0]
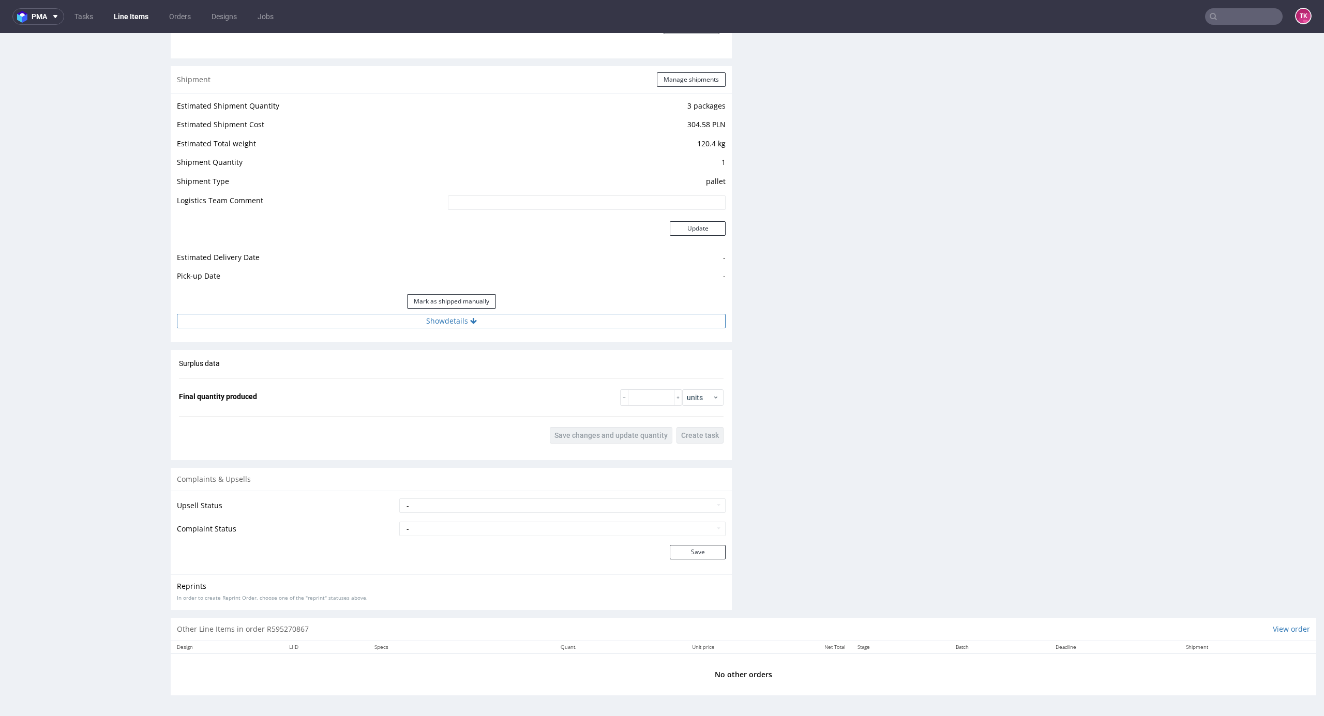
click at [559, 325] on button "Show details" at bounding box center [451, 321] width 549 height 14
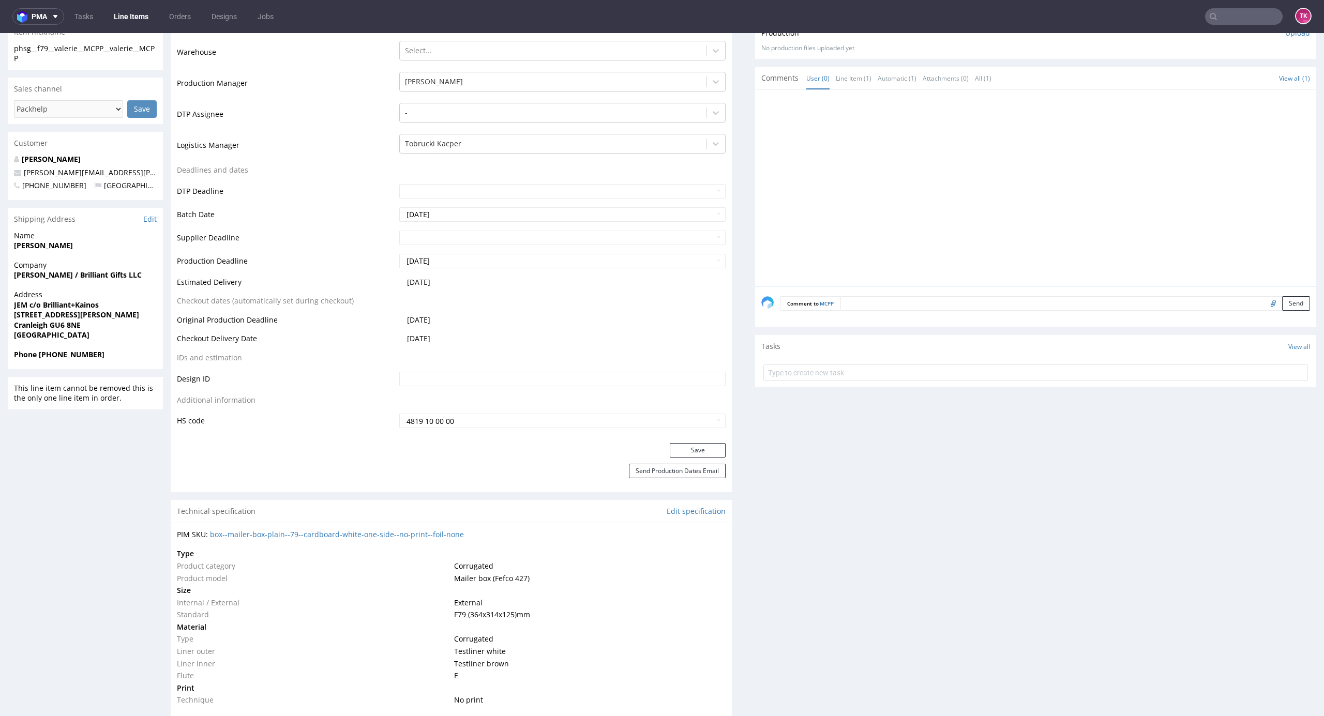
scroll to position [0, 0]
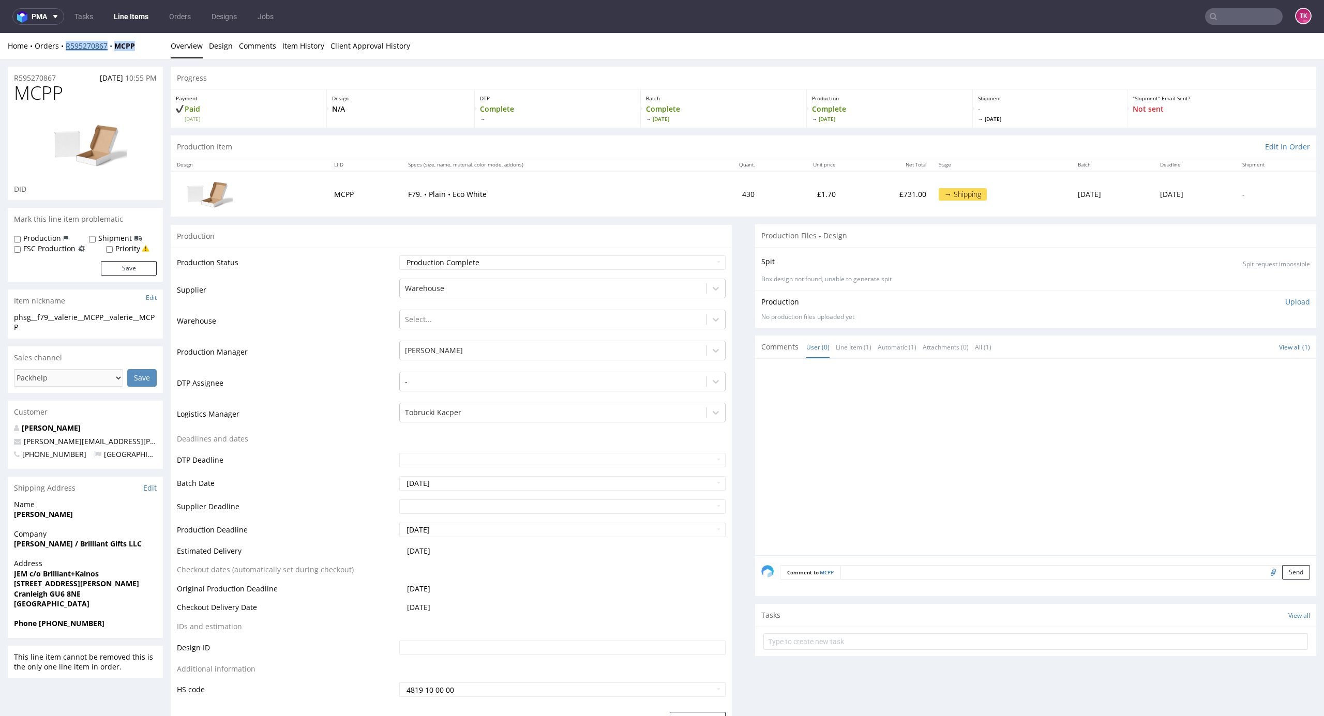
drag, startPoint x: 144, startPoint y: 56, endPoint x: 67, endPoint y: 49, distance: 77.4
click at [67, 49] on div "Home Orders R595270867 MCPP Overview Design Comments Item History Client Approv…" at bounding box center [662, 46] width 1324 height 26
copy div "R595270867 MCPP"
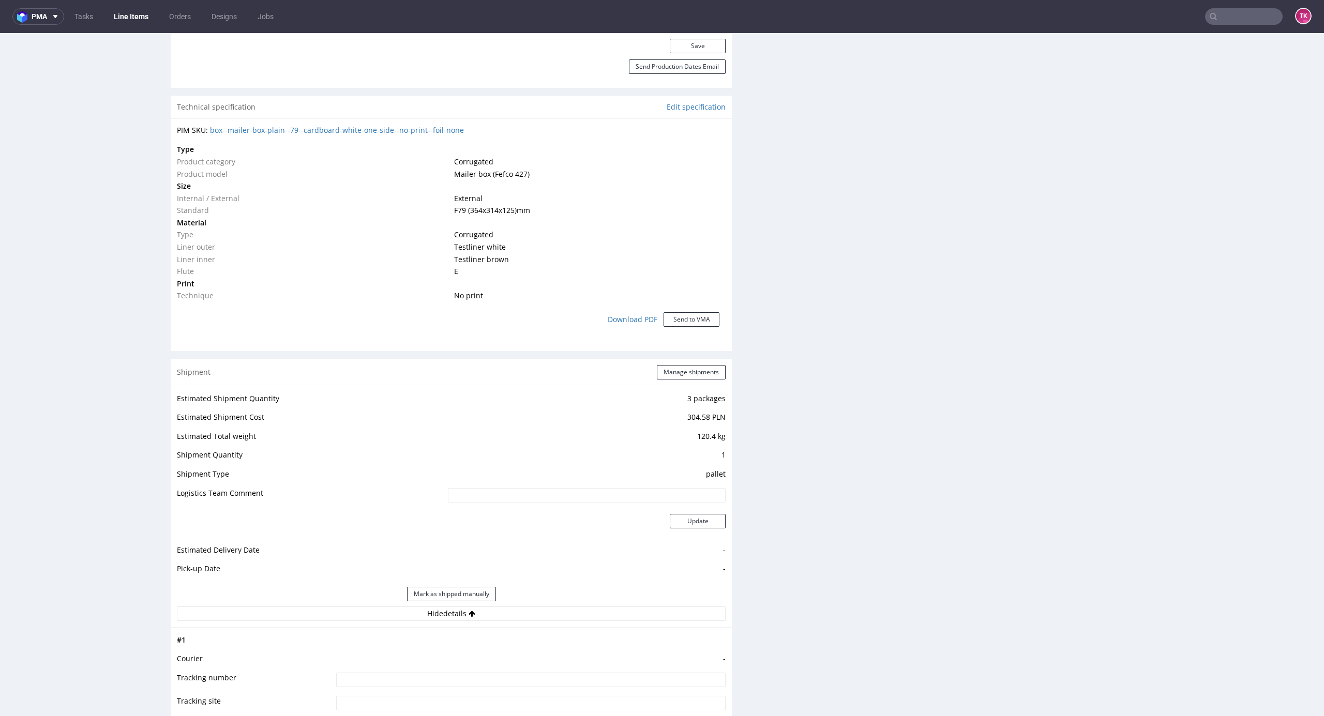
scroll to position [827, 0]
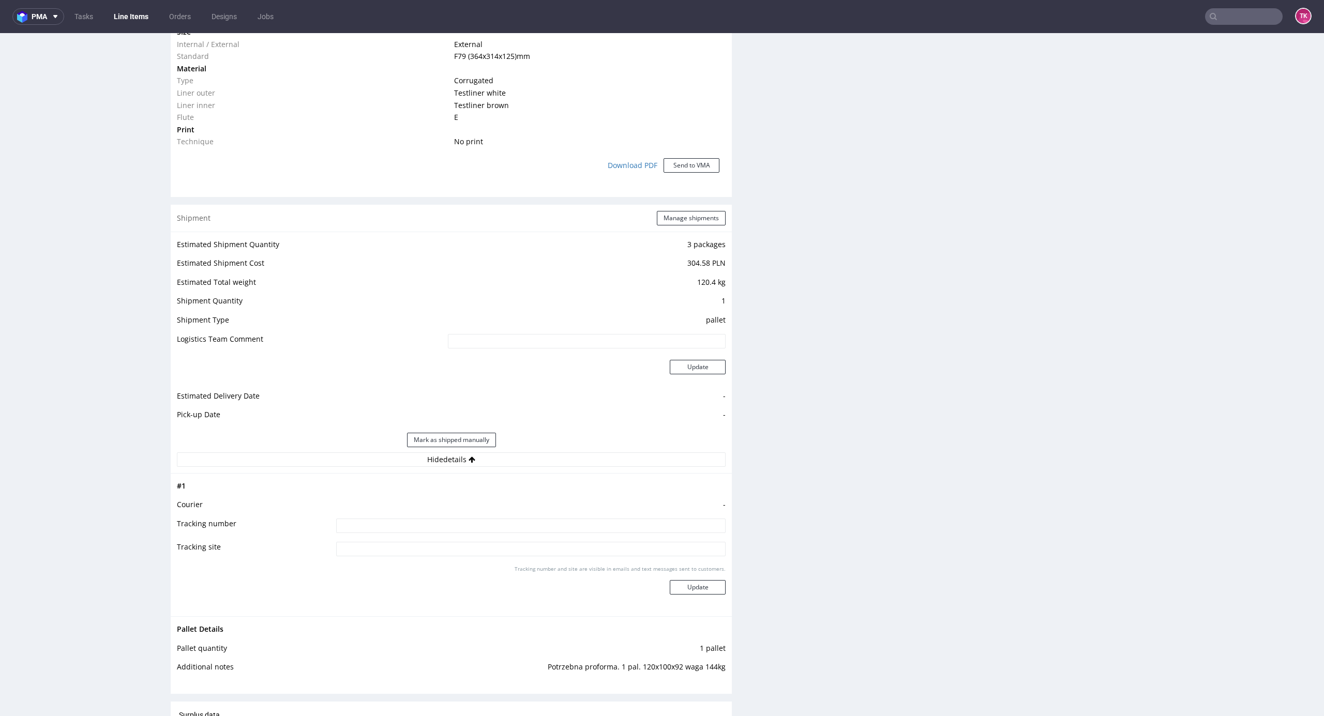
click at [112, 18] on link "Line Items" at bounding box center [131, 16] width 47 height 17
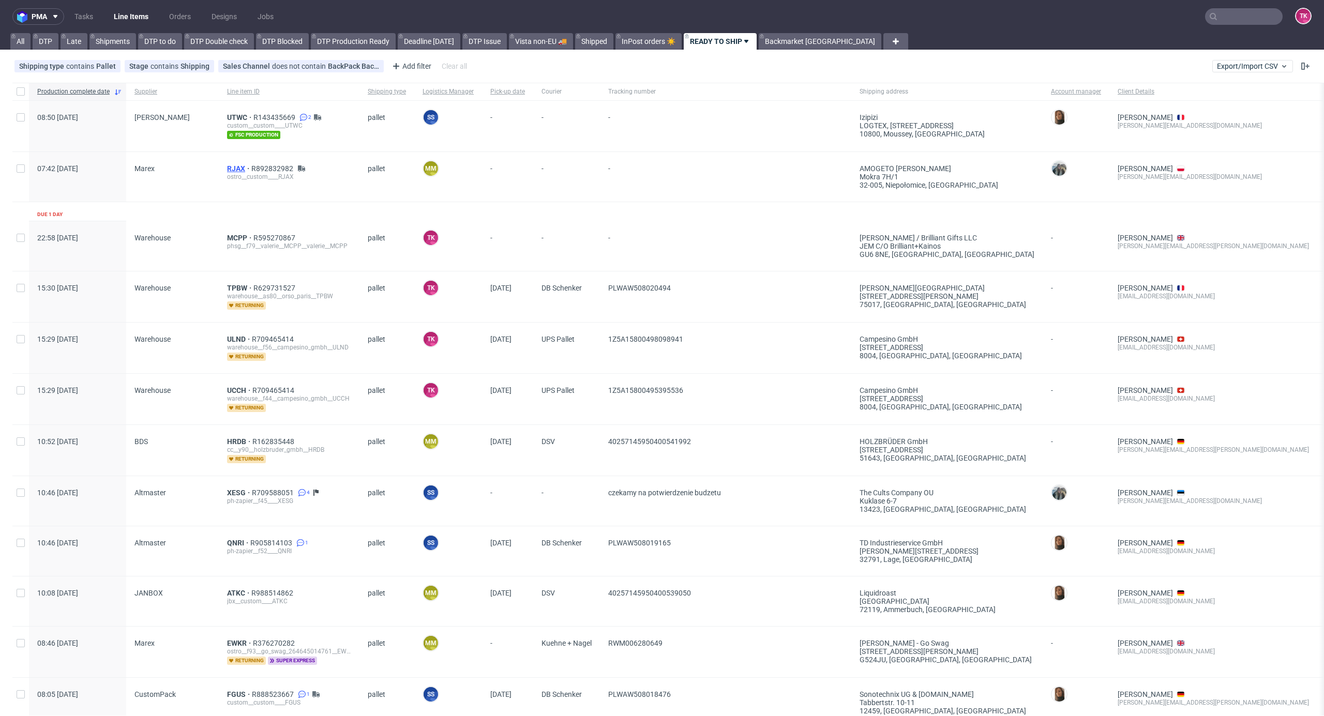
click at [235, 172] on span "RJAX" at bounding box center [239, 168] width 24 height 8
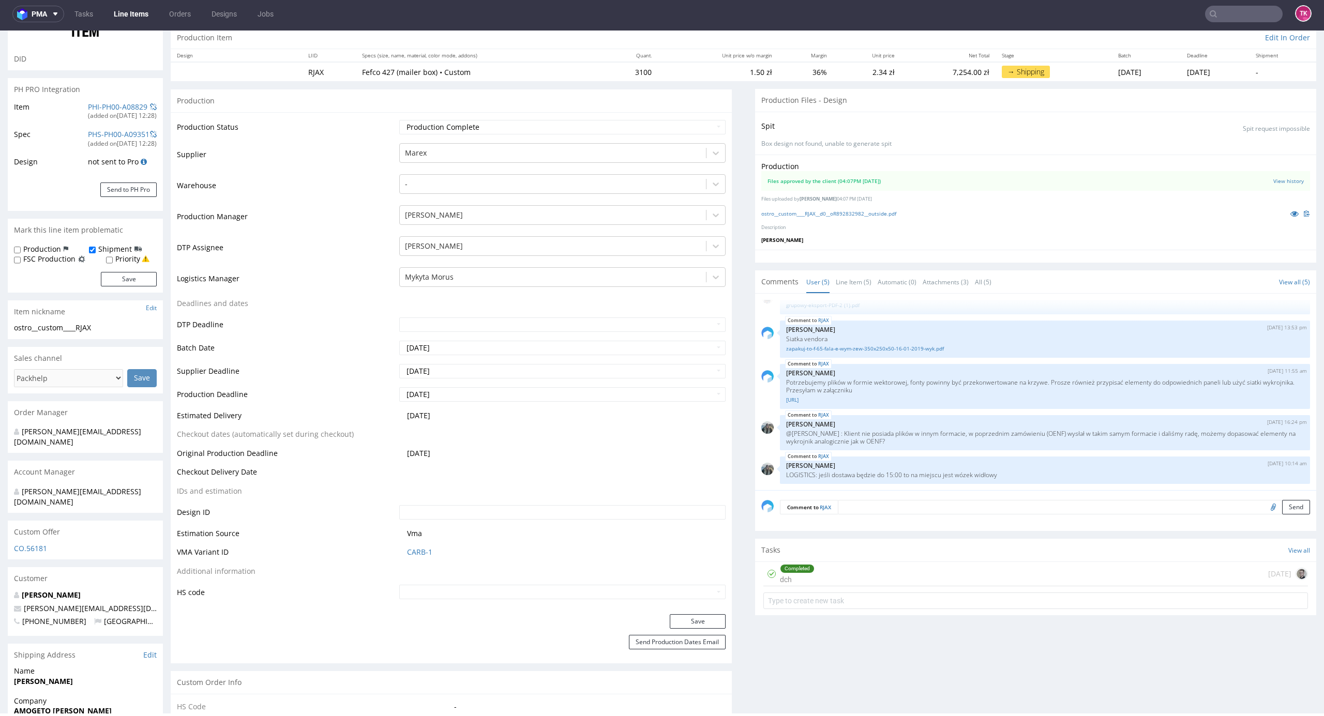
scroll to position [344, 0]
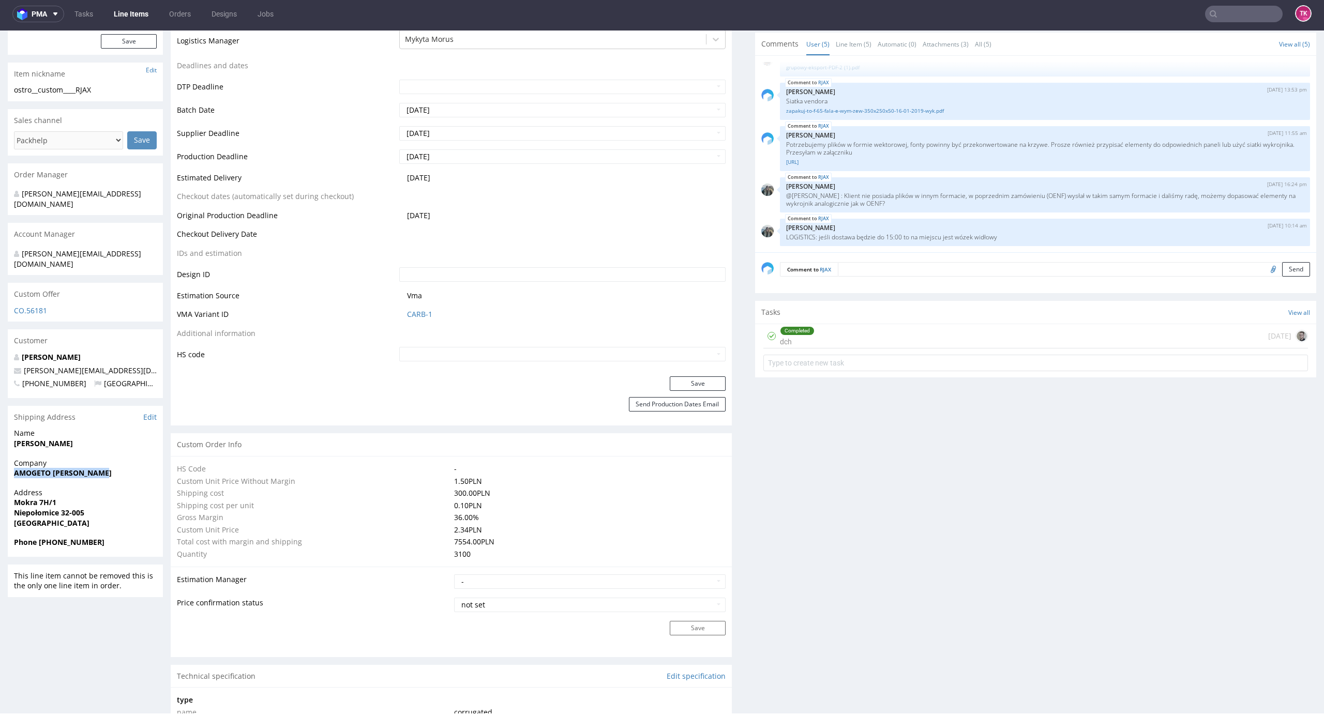
drag, startPoint x: 13, startPoint y: 456, endPoint x: 114, endPoint y: 453, distance: 100.9
click at [114, 458] on div "Company AMOGETO [PERSON_NAME]" at bounding box center [85, 472] width 155 height 29
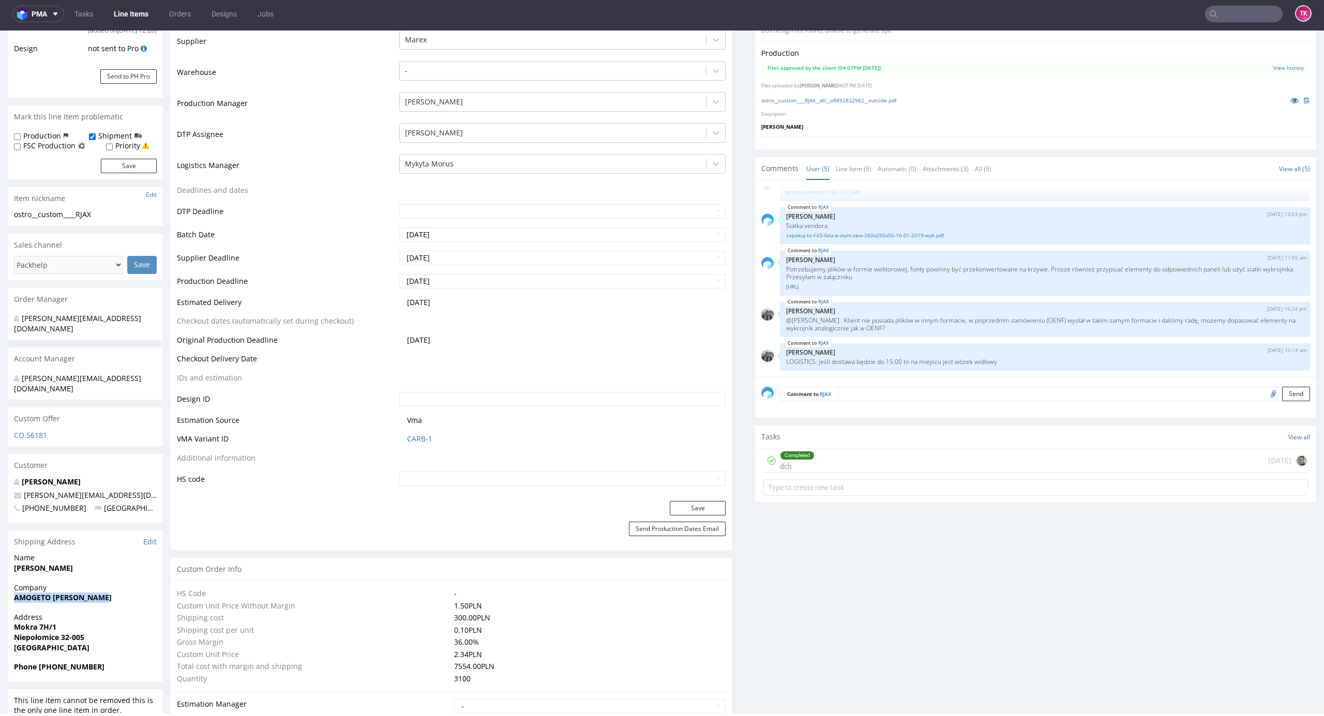
scroll to position [207, 0]
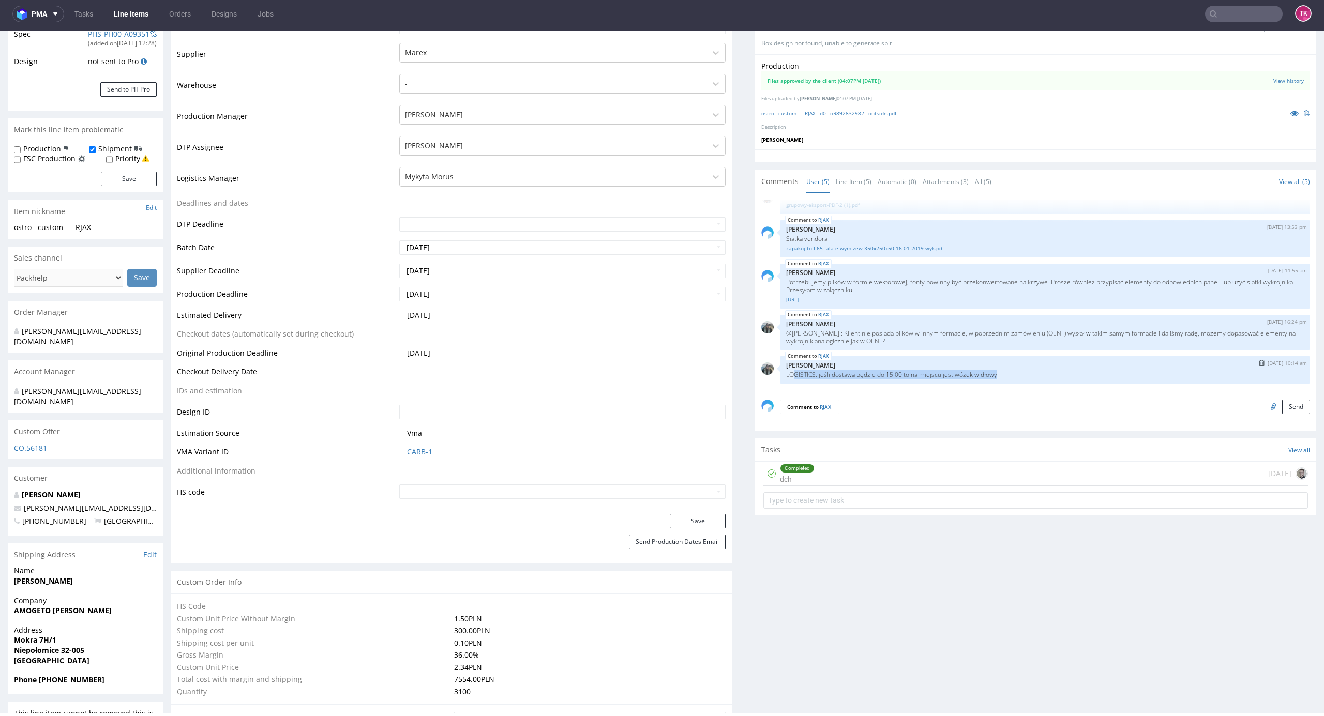
drag, startPoint x: 782, startPoint y: 376, endPoint x: 1020, endPoint y: 374, distance: 237.3
click at [1020, 374] on p "LOGISTICS: jeśli dostawa będzie do 15:00 to na miejscu jest wózek widłowy" at bounding box center [1045, 375] width 518 height 8
drag, startPoint x: 15, startPoint y: 604, endPoint x: 120, endPoint y: 587, distance: 106.3
copy strong "AMOGETO [PERSON_NAME]"
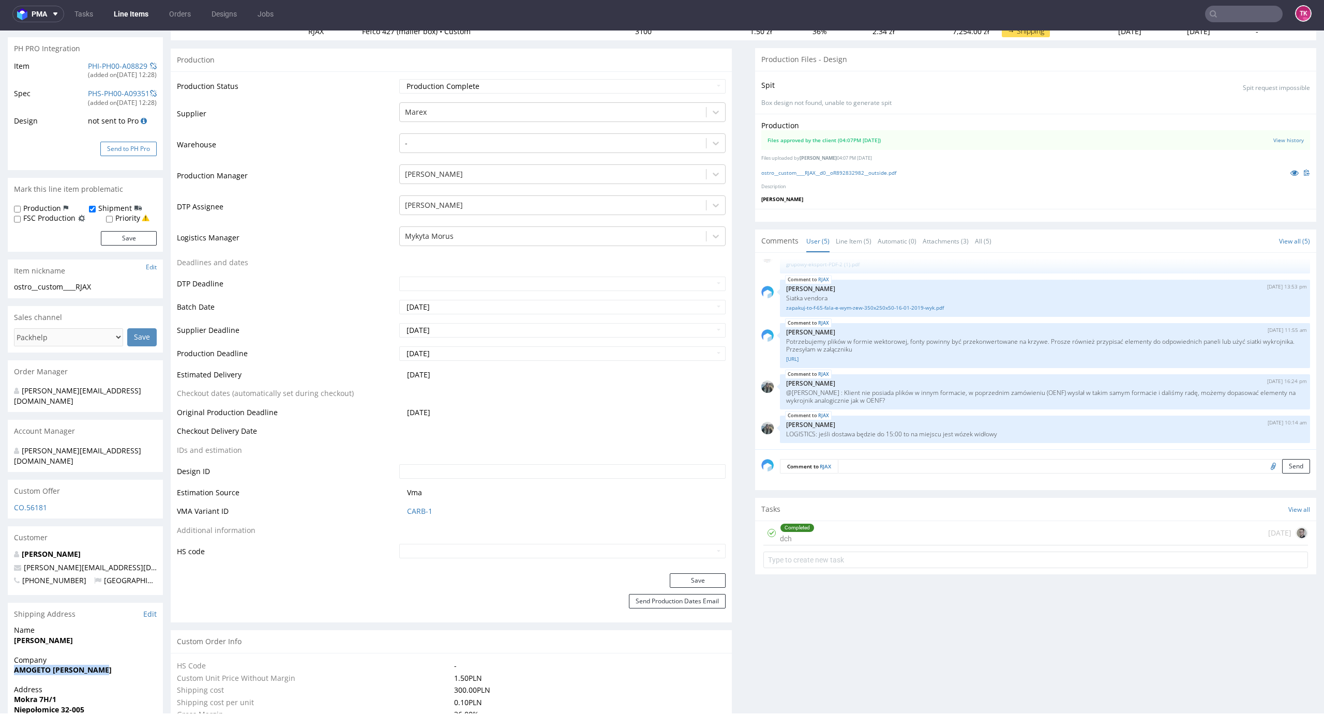
scroll to position [0, 0]
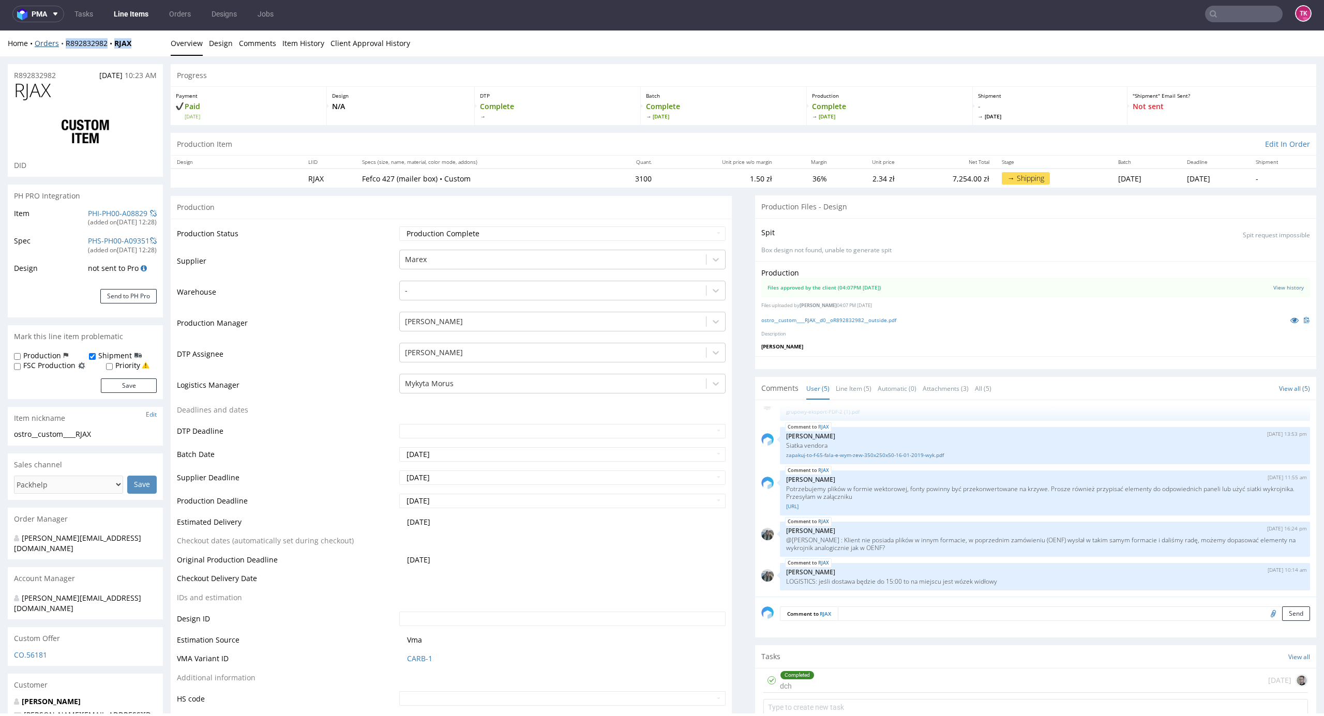
drag, startPoint x: 86, startPoint y: 49, endPoint x: 65, endPoint y: 46, distance: 21.4
click at [65, 46] on div "Home Orders R892832982 RJAX Overview Design Comments Item History Client Approv…" at bounding box center [662, 44] width 1324 height 26
copy div "R892832982 RJAX"
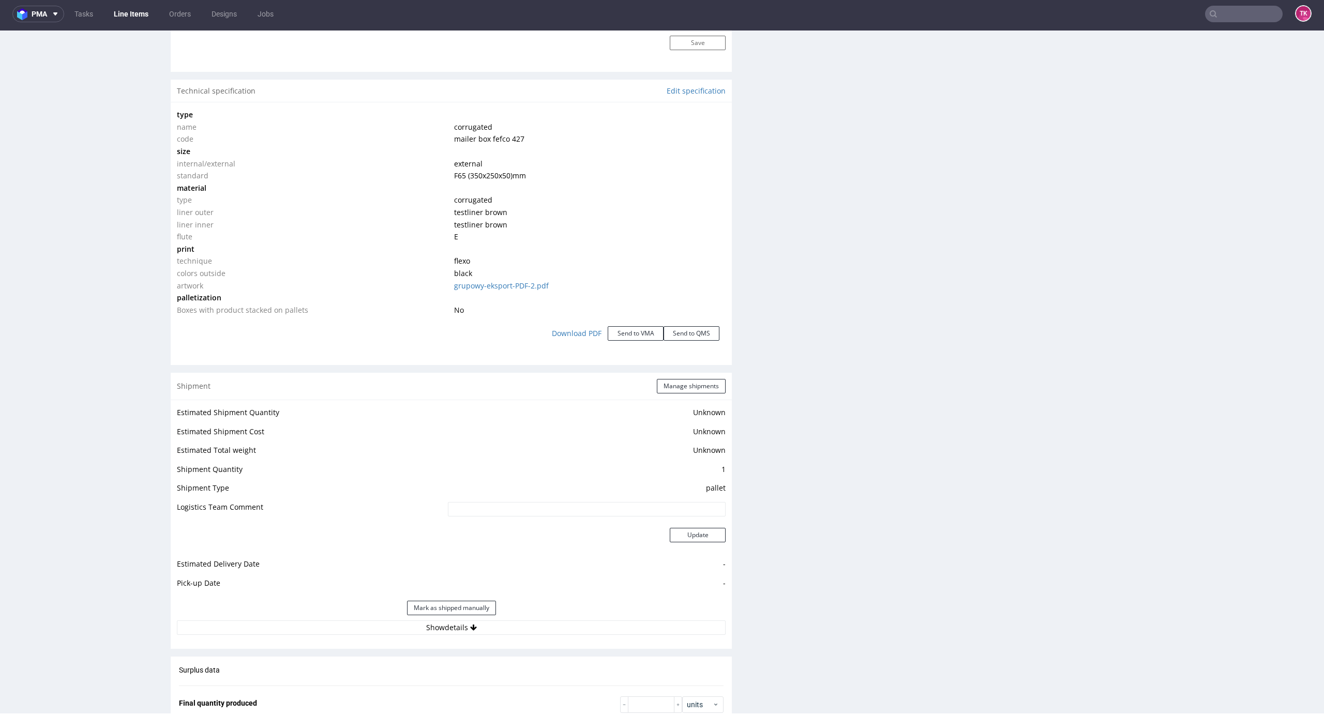
scroll to position [1034, 0]
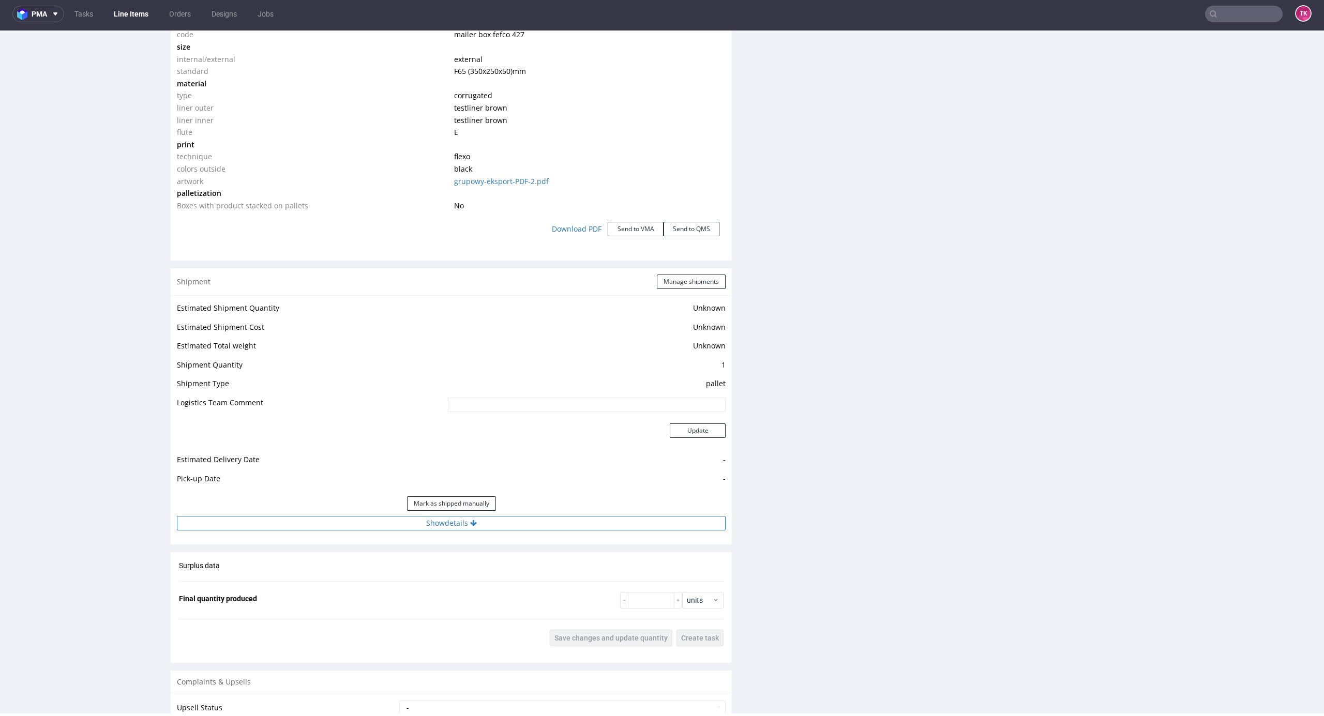
drag, startPoint x: 538, startPoint y: 532, endPoint x: 532, endPoint y: 522, distance: 11.4
click at [532, 523] on div "Estimated Shipment Quantity Unknown Estimated Shipment Cost Unknown Estimated T…" at bounding box center [451, 415] width 561 height 241
click at [532, 522] on button "Show details" at bounding box center [451, 523] width 549 height 14
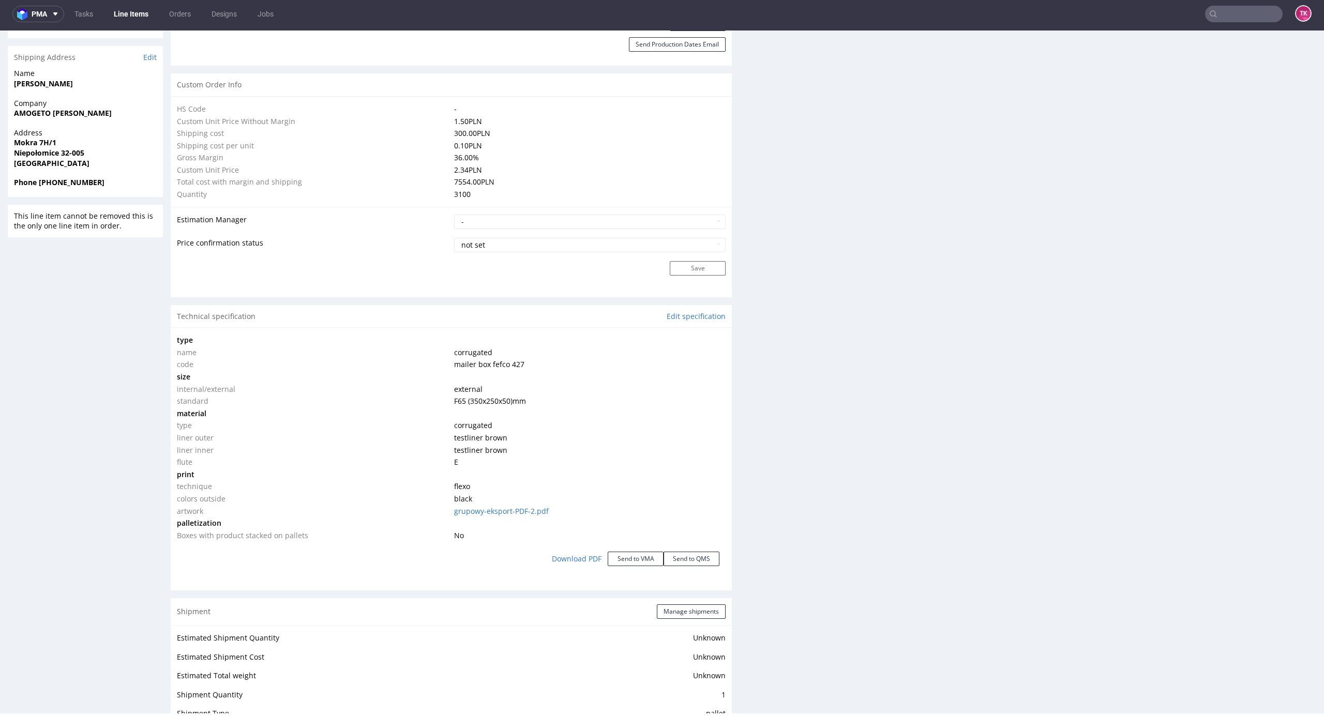
scroll to position [758, 0]
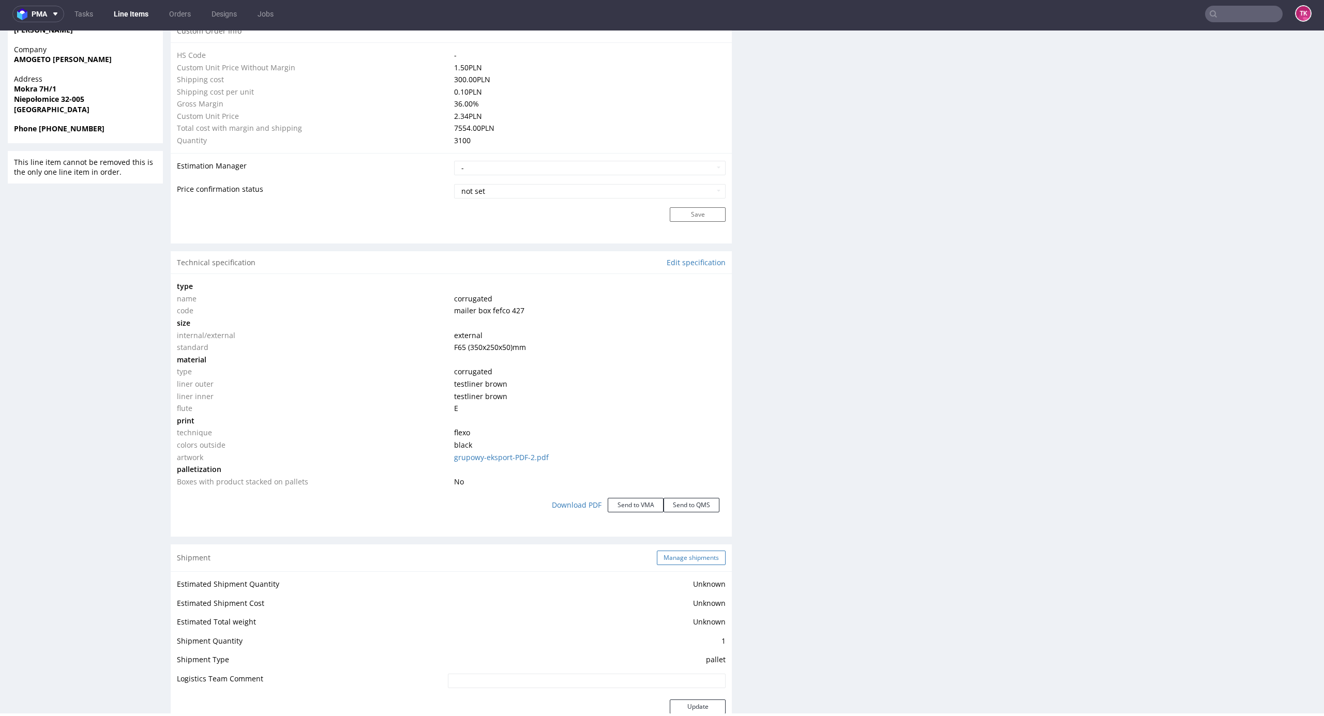
click at [677, 556] on button "Manage shipments" at bounding box center [691, 558] width 69 height 14
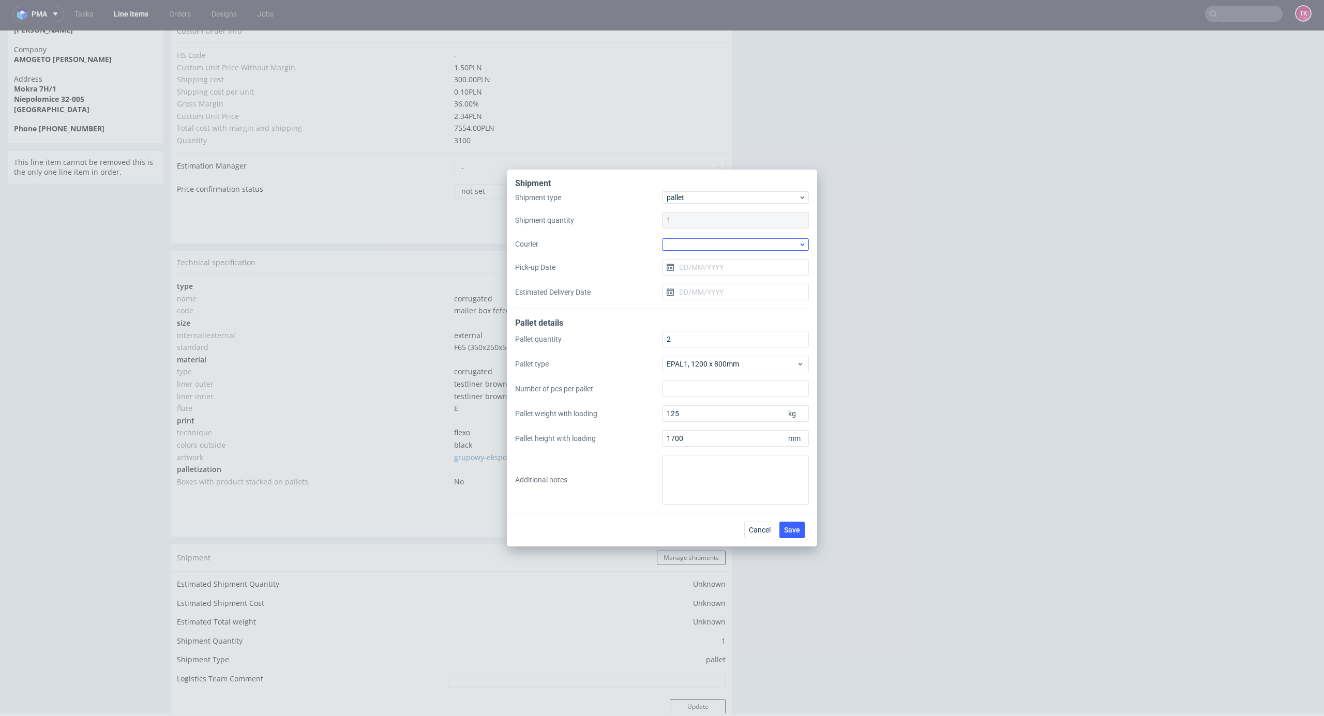
drag, startPoint x: 700, startPoint y: 234, endPoint x: 702, endPoint y: 240, distance: 6.4
click at [700, 235] on div "Shipment type pallet Shipment quantity 1 Courier Pick-up Date Estimated Deliver…" at bounding box center [662, 250] width 294 height 118
drag, startPoint x: 702, startPoint y: 245, endPoint x: 702, endPoint y: 250, distance: 5.7
click at [702, 248] on div at bounding box center [735, 244] width 147 height 12
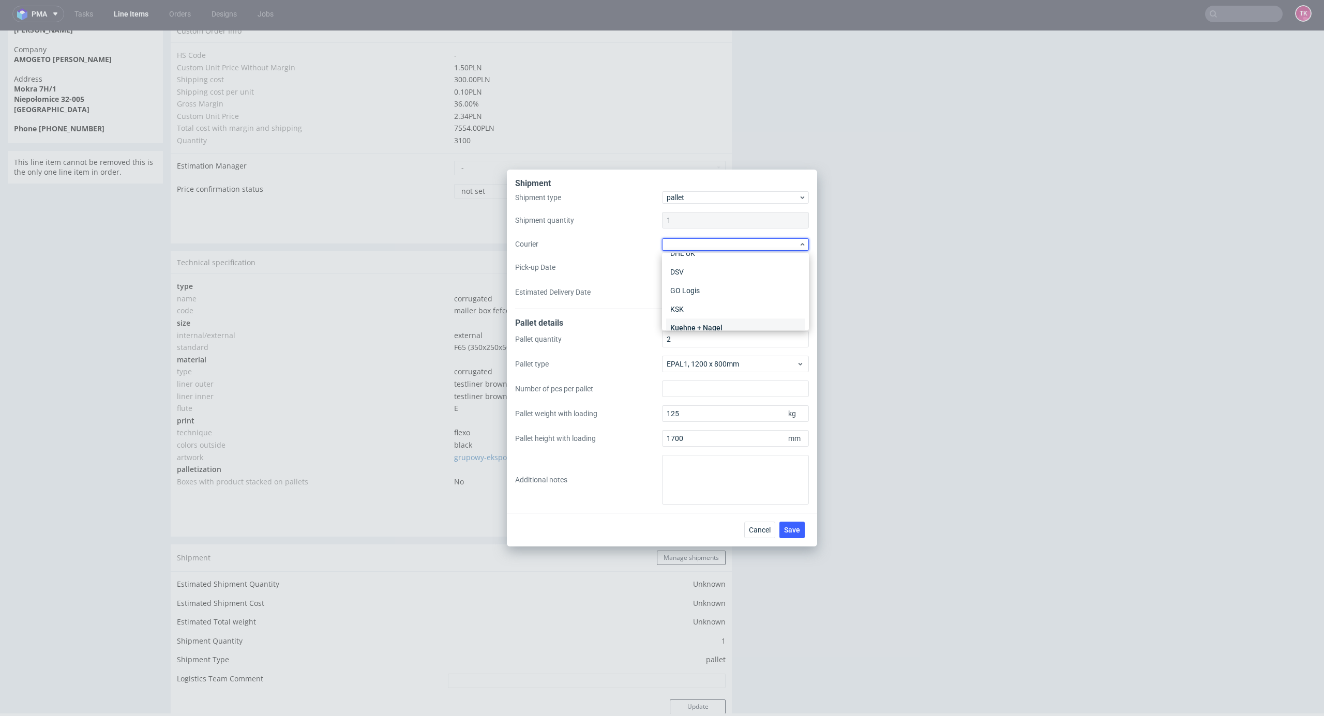
click at [718, 329] on div "Kuehne + Nagel" at bounding box center [735, 327] width 139 height 19
click at [783, 530] on button "Save" at bounding box center [791, 529] width 25 height 17
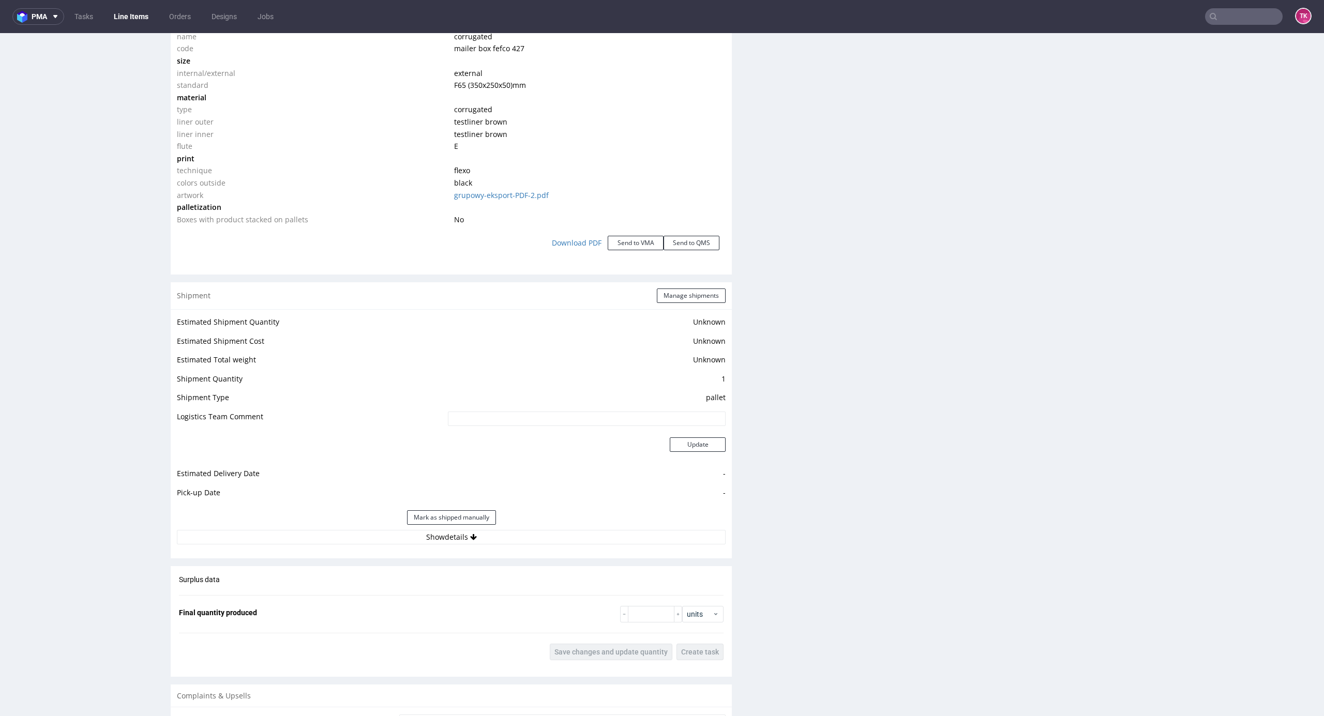
scroll to position [1240, 0]
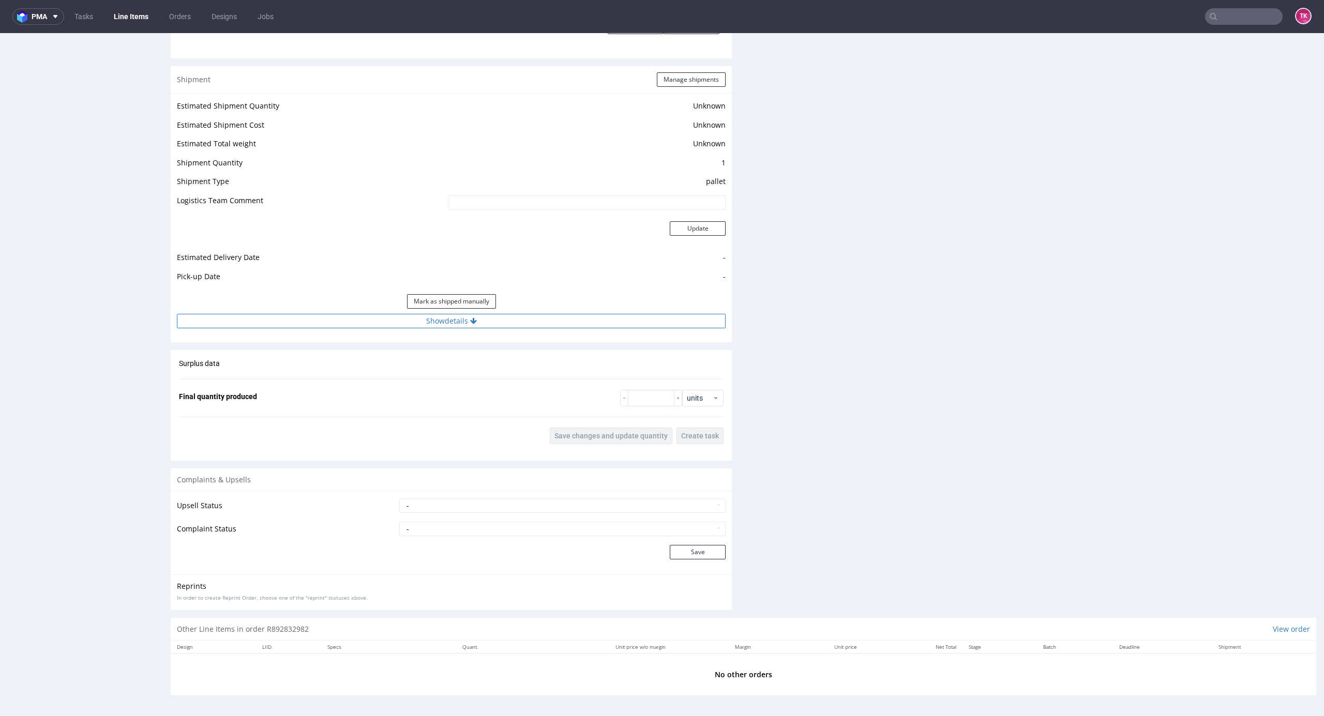
click at [525, 317] on button "Show details" at bounding box center [451, 321] width 549 height 14
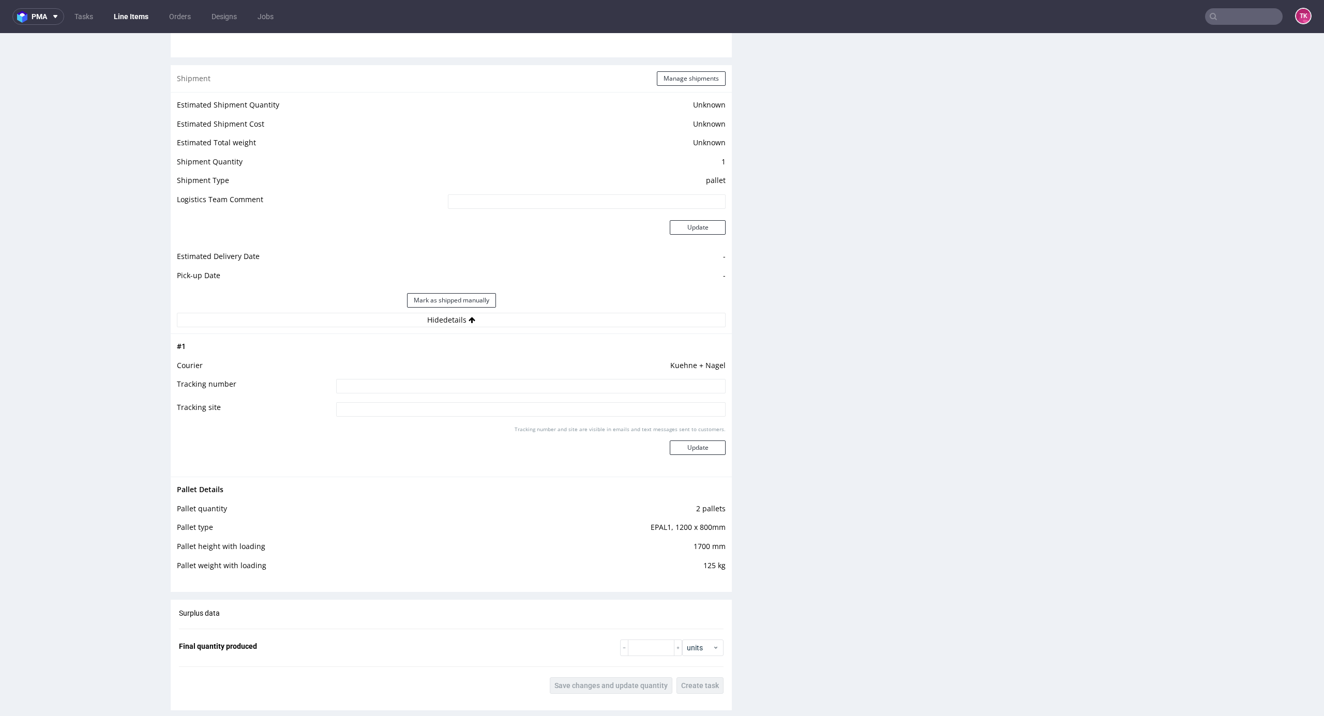
drag, startPoint x: 555, startPoint y: 382, endPoint x: 560, endPoint y: 391, distance: 11.1
click at [555, 386] on input at bounding box center [530, 386] width 389 height 14
paste input "RWM006285074"
type input "RWM006285074"
click at [677, 439] on div "Tracking number and site are visible in emails and text messages sent to custom…" at bounding box center [530, 444] width 389 height 37
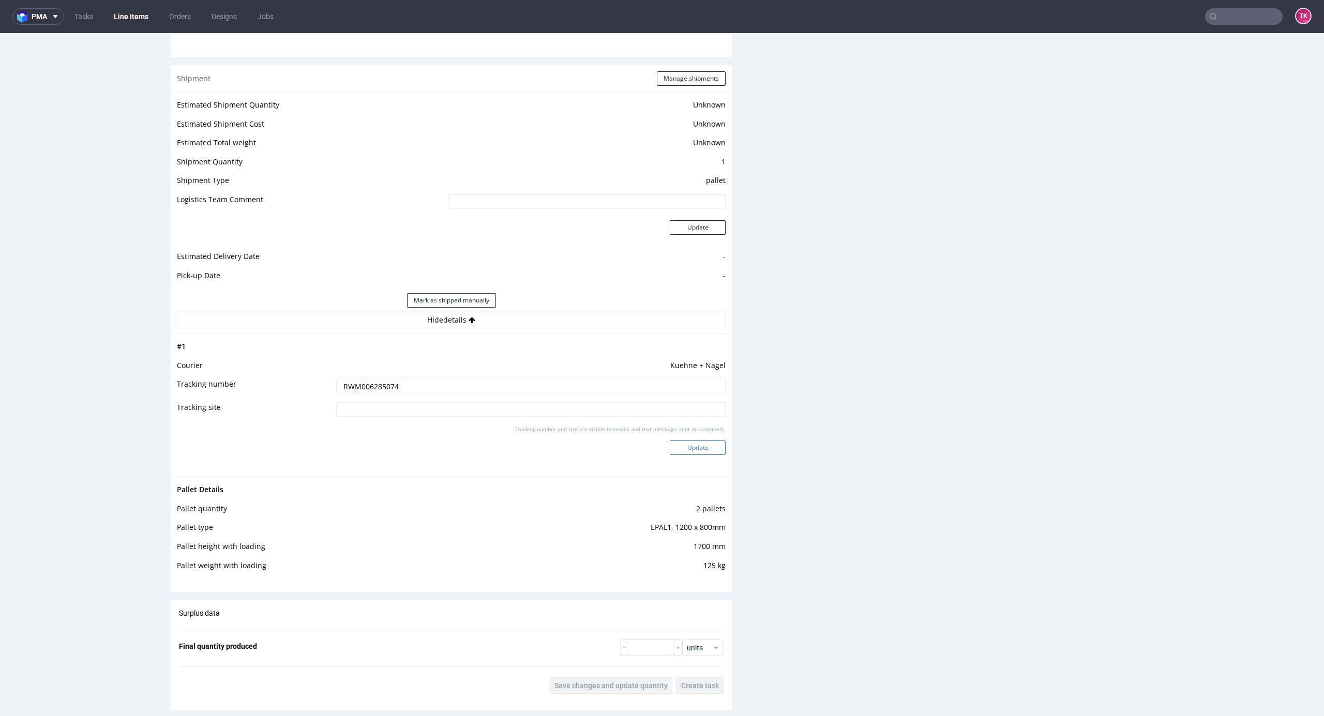
click at [682, 444] on button "Update" at bounding box center [698, 448] width 56 height 14
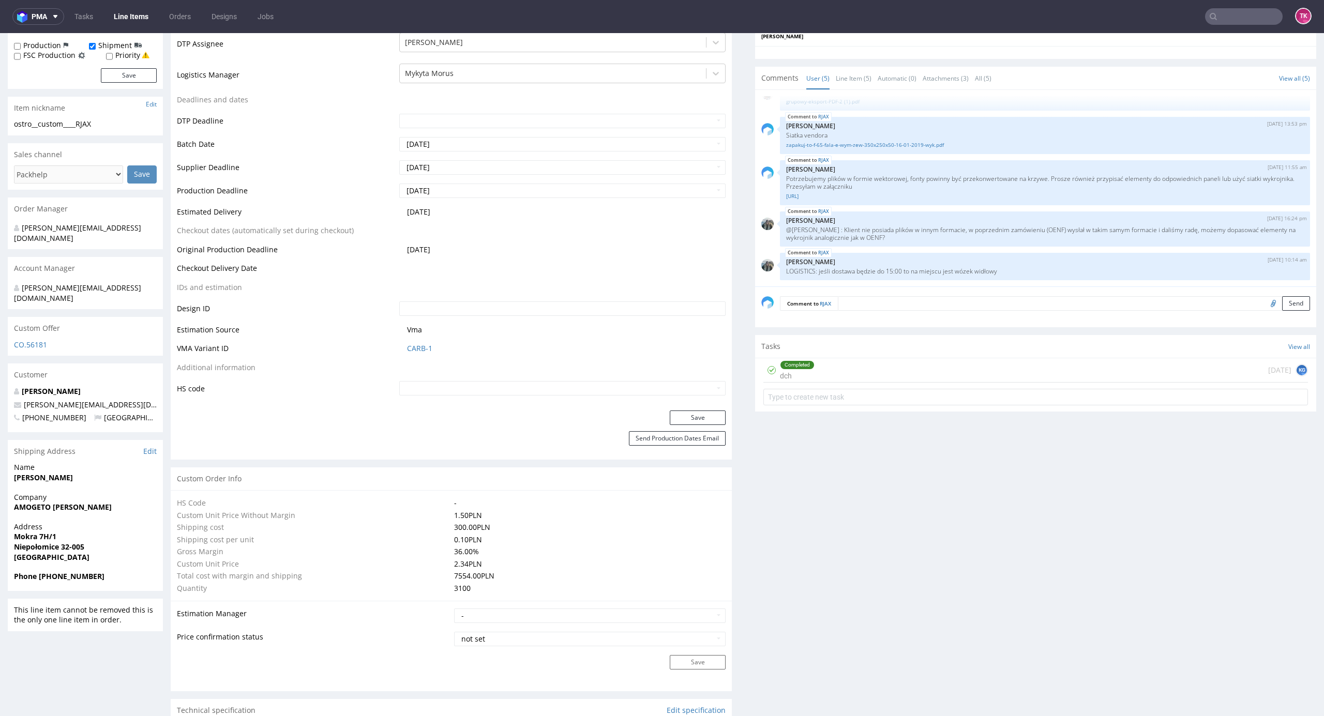
scroll to position [207, 0]
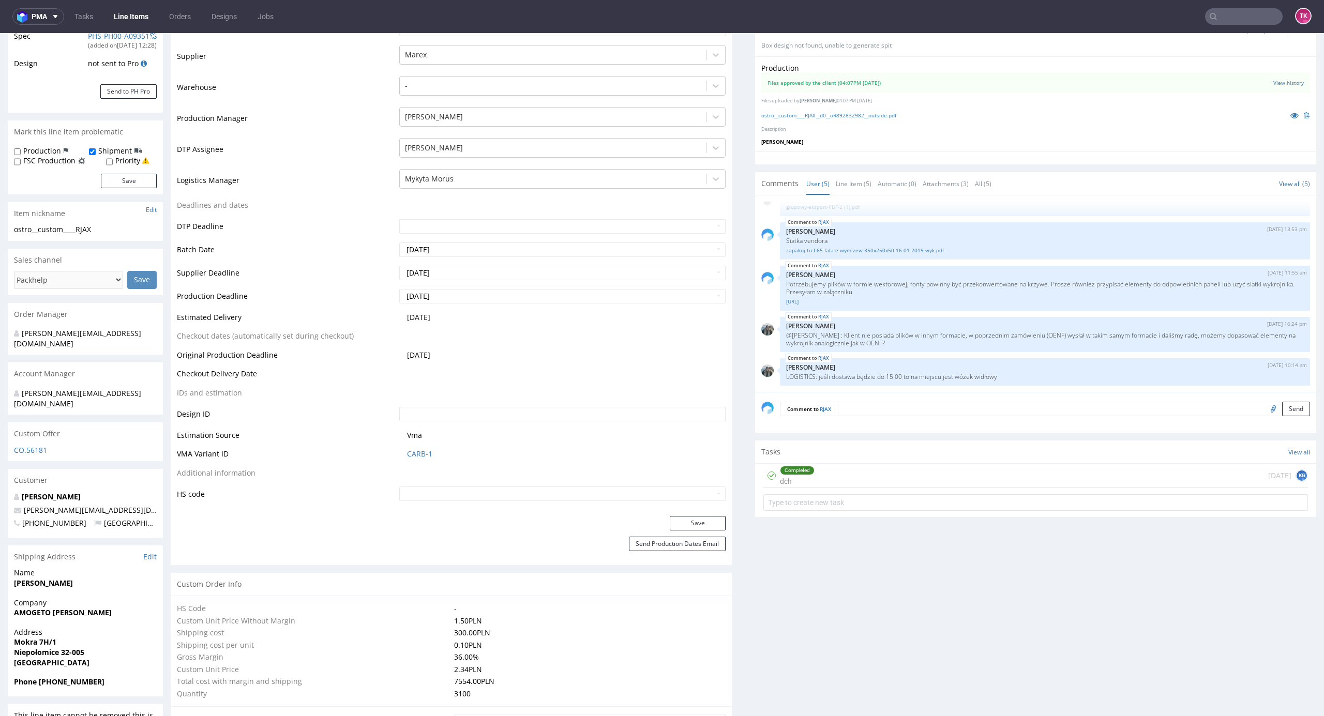
click at [110, 13] on link "Line Items" at bounding box center [131, 16] width 47 height 17
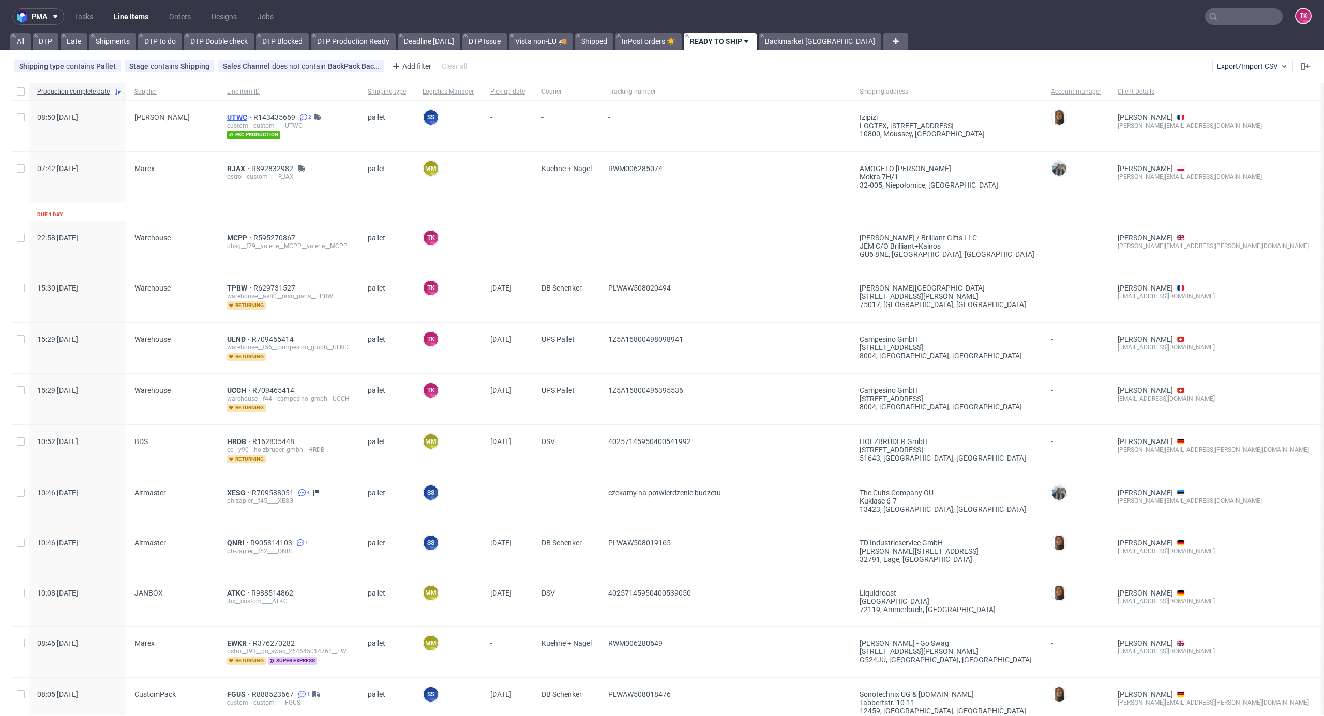
click at [230, 116] on span "UTWC" at bounding box center [240, 117] width 26 height 8
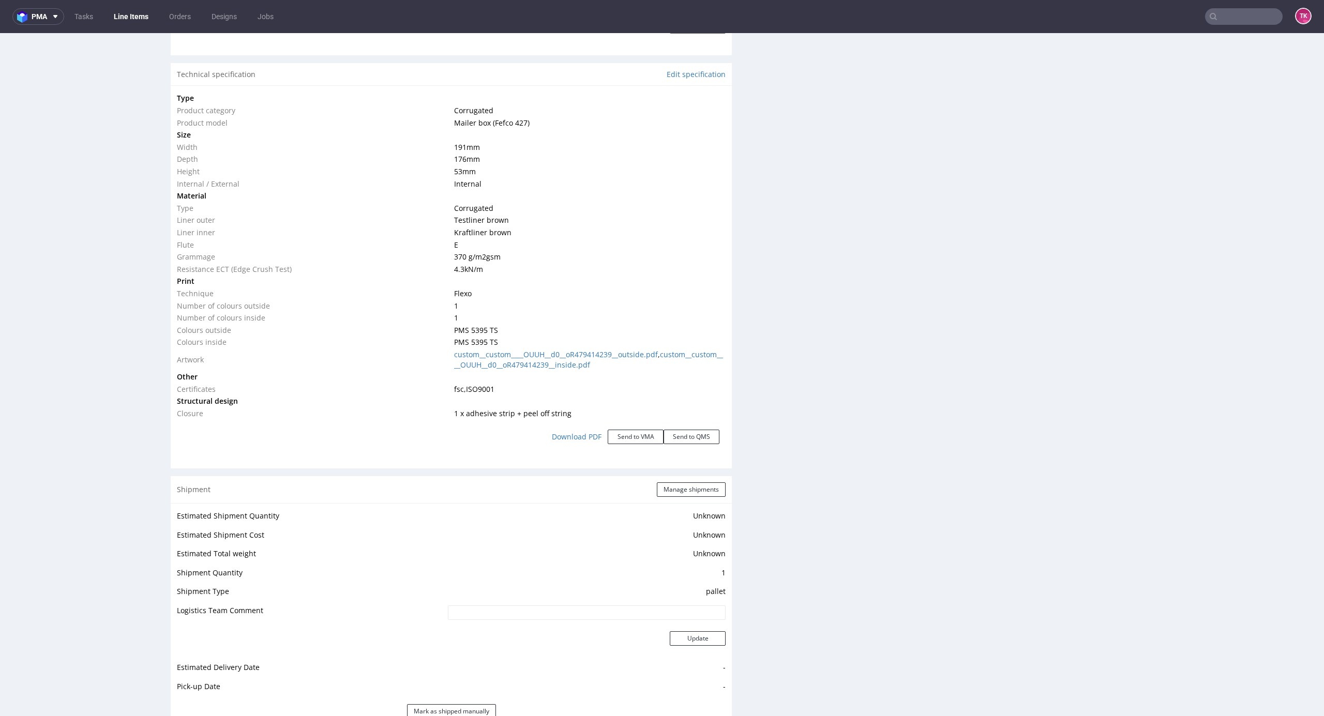
scroll to position [1034, 0]
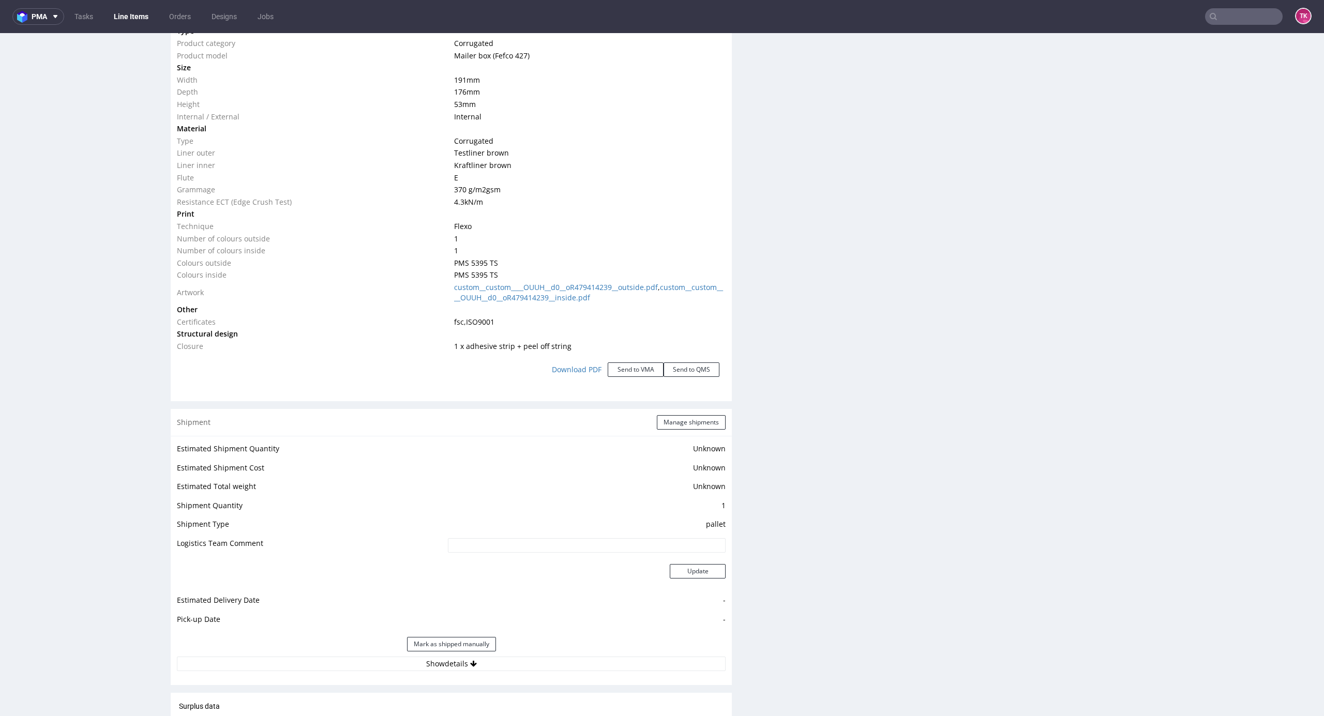
click at [540, 673] on div "Estimated Shipment Quantity Unknown Estimated Shipment Cost Unknown Estimated T…" at bounding box center [451, 556] width 561 height 241
click at [543, 664] on button "Show details" at bounding box center [451, 664] width 549 height 14
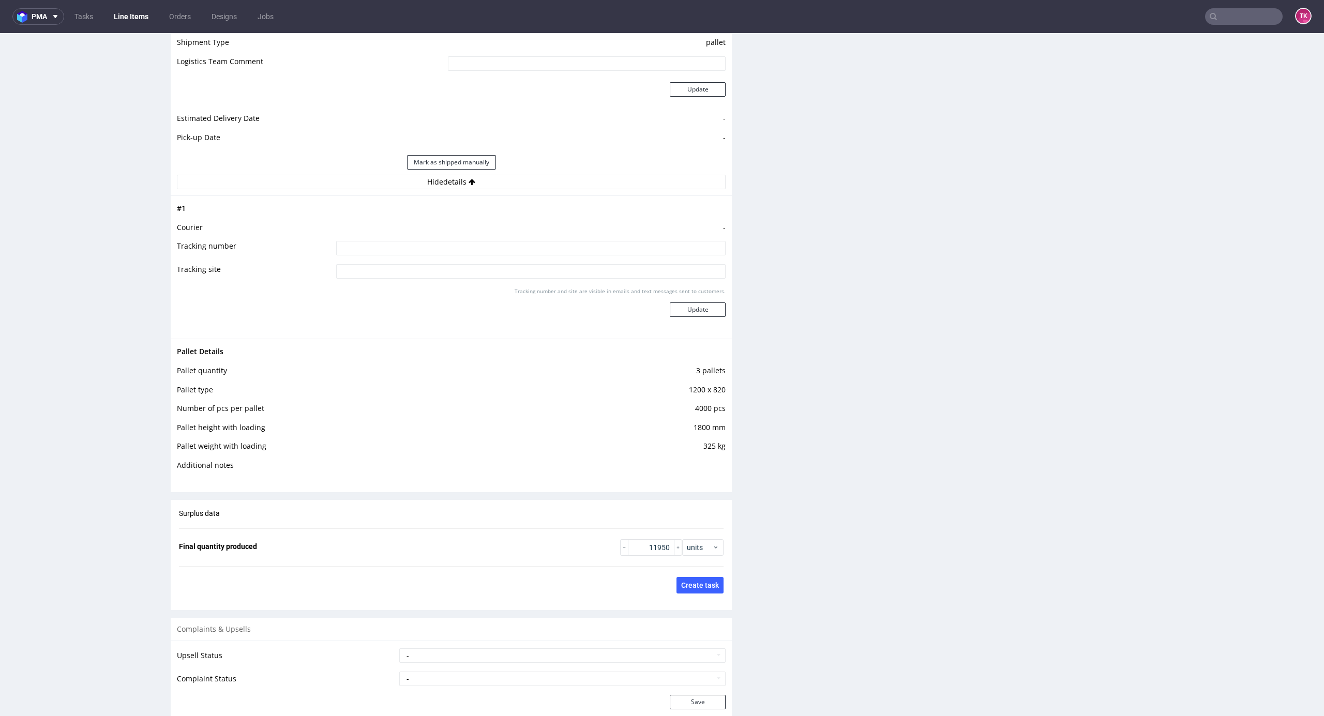
scroll to position [1516, 0]
drag, startPoint x: 1300, startPoint y: 582, endPoint x: 1228, endPoint y: 406, distance: 190.2
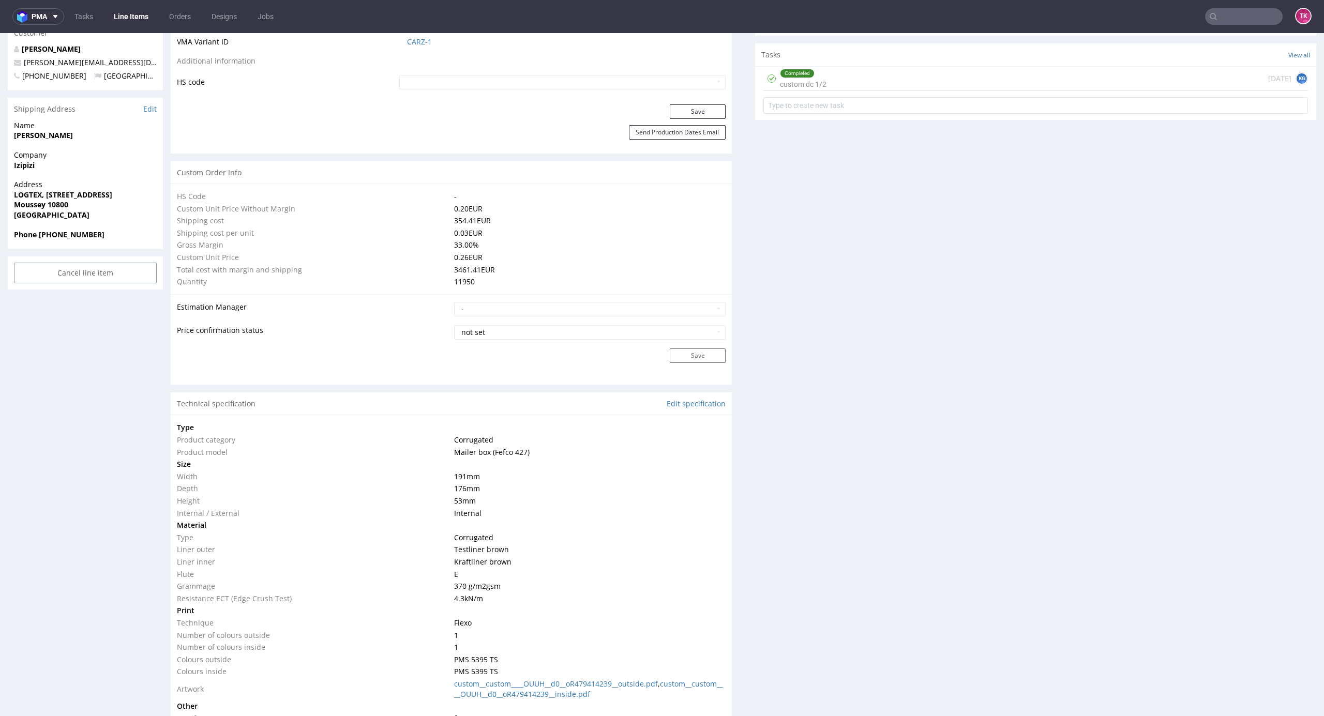
scroll to position [414, 0]
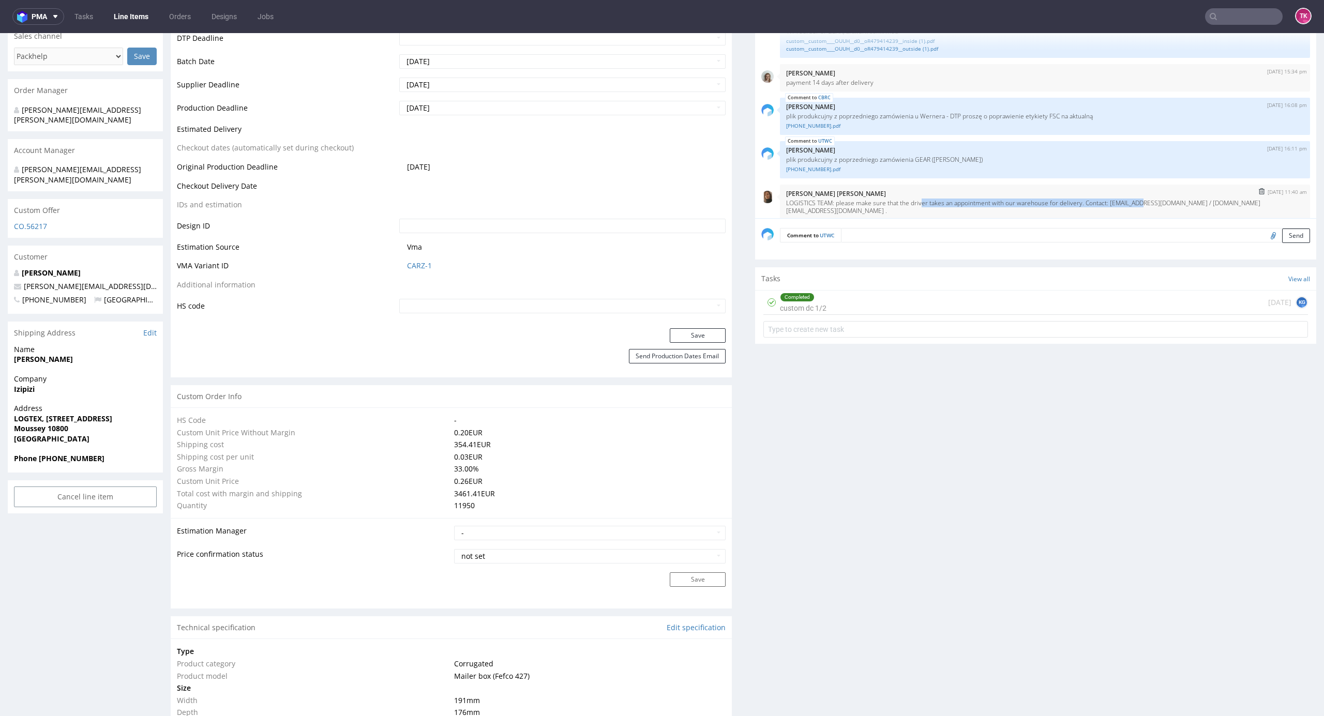
drag, startPoint x: 909, startPoint y: 199, endPoint x: 1123, endPoint y: 209, distance: 214.3
click at [1123, 209] on div "11th Aug 25 | 11:40 am Angelina Marć LOGISTICS TEAM: please make sure that the …" at bounding box center [1045, 202] width 530 height 35
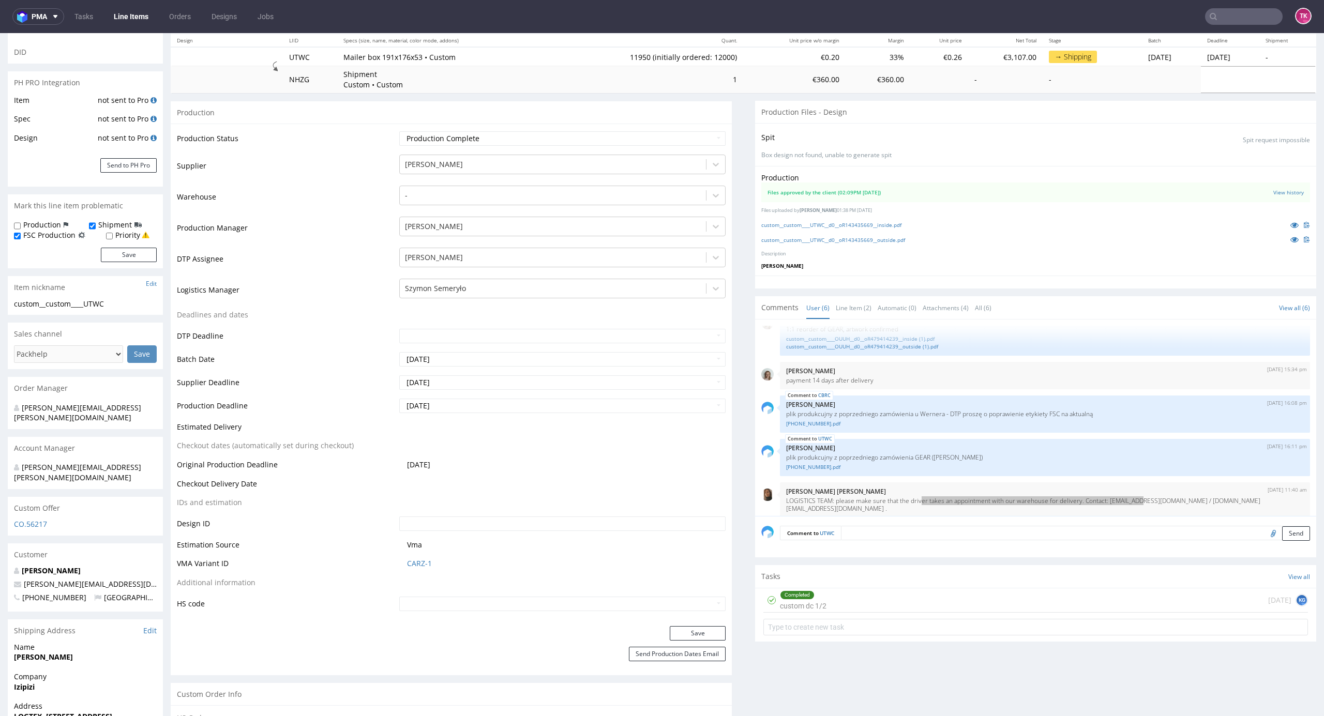
scroll to position [0, 0]
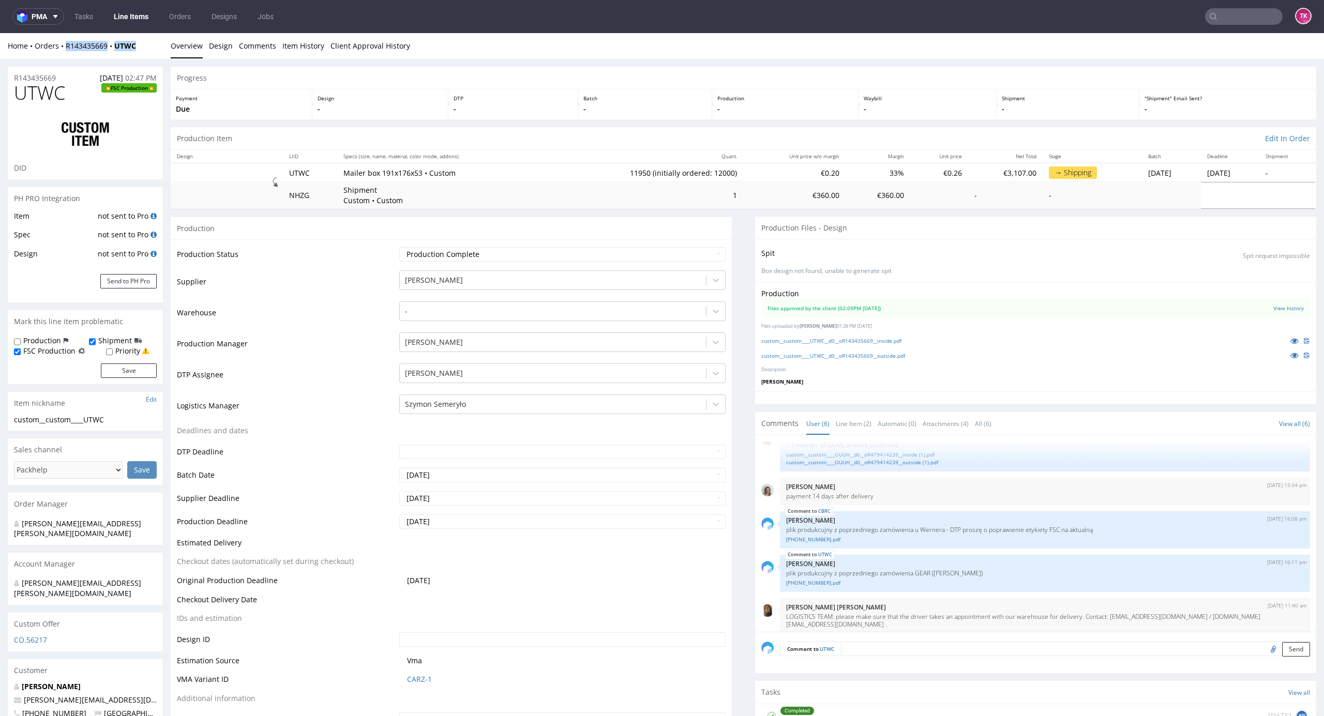
drag, startPoint x: 145, startPoint y: 47, endPoint x: 63, endPoint y: 56, distance: 82.7
click at [63, 56] on div "Home Orders R143435669 UTWC Overview Design Comments Item History Client Approv…" at bounding box center [662, 46] width 1324 height 26
copy div "R143435669 UTWC"
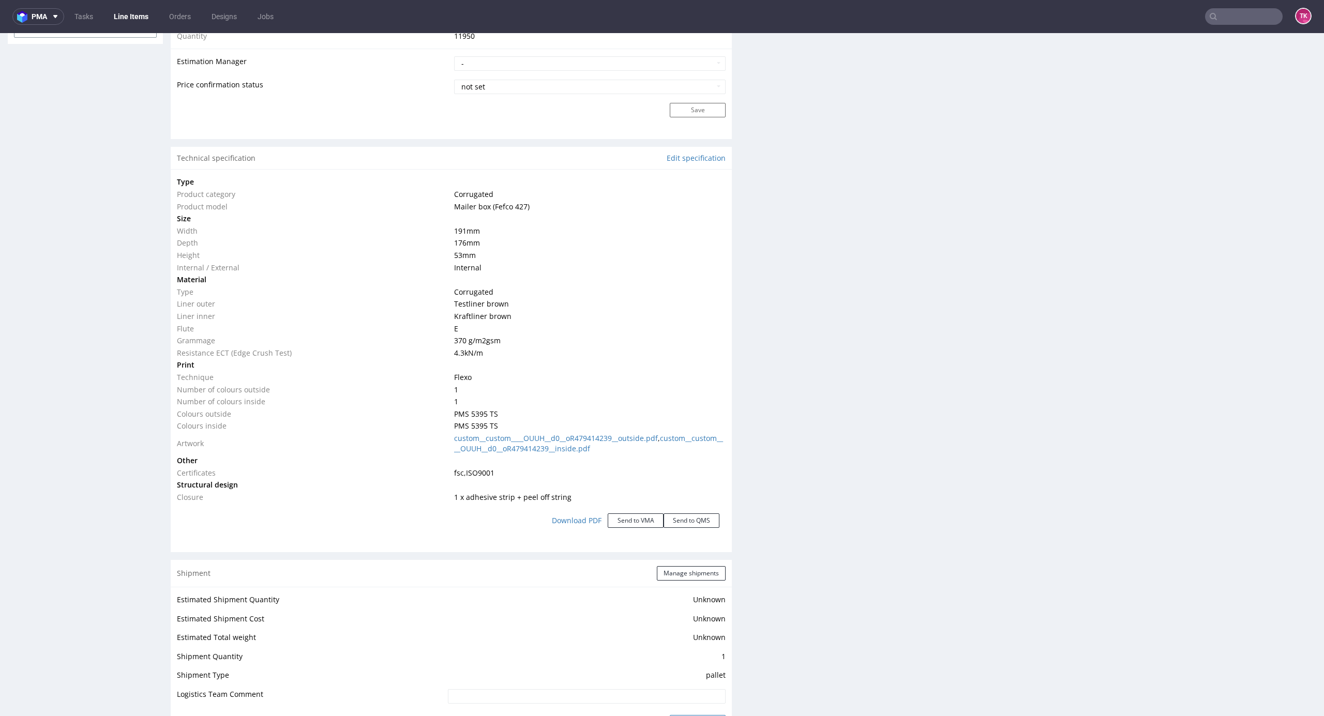
scroll to position [1103, 0]
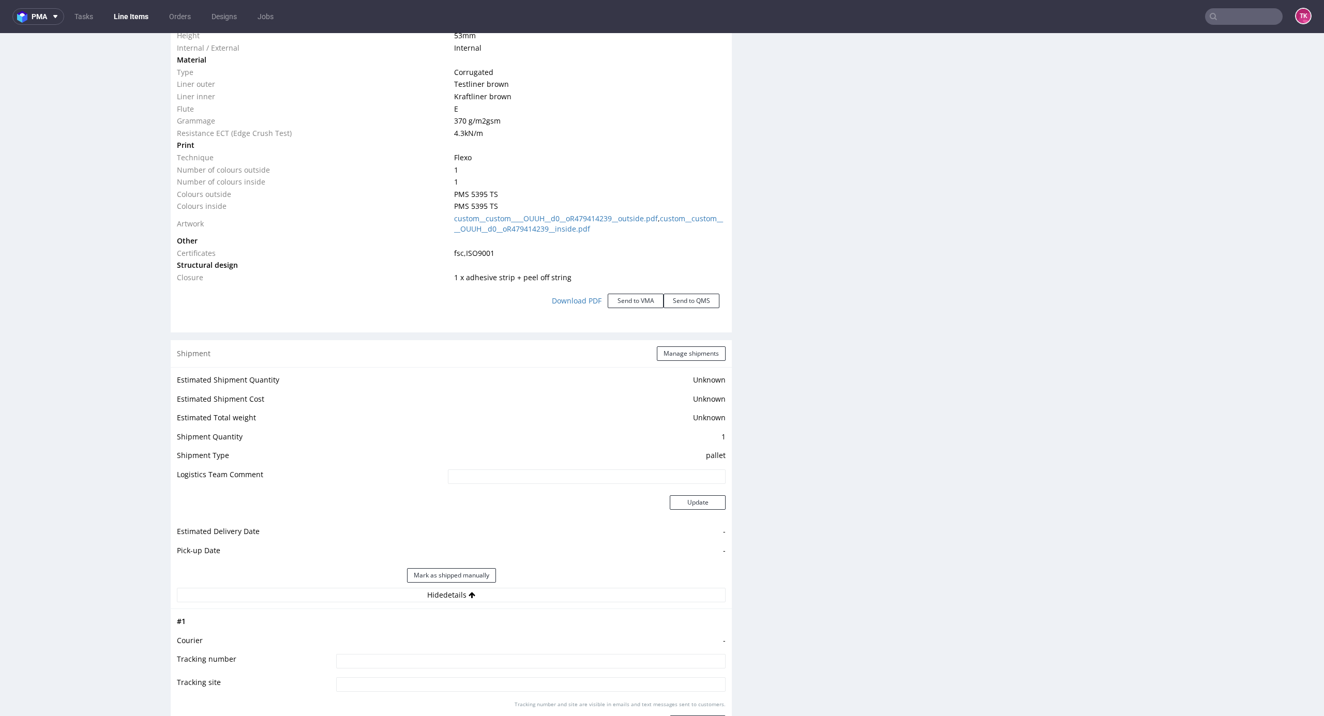
click at [671, 344] on div "Shipment Manage shipments" at bounding box center [451, 353] width 561 height 27
click at [664, 356] on button "Manage shipments" at bounding box center [691, 353] width 69 height 14
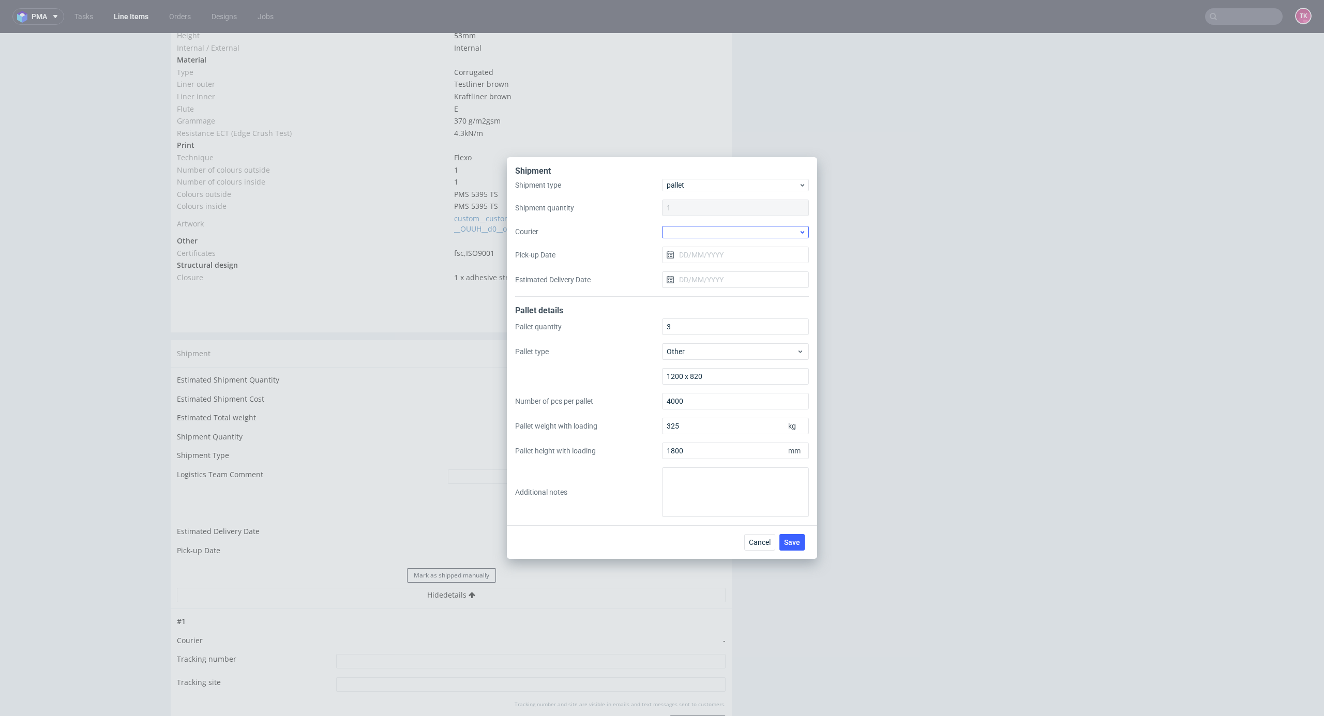
click at [720, 237] on div at bounding box center [735, 232] width 147 height 12
click at [697, 265] on div "DSV" at bounding box center [735, 259] width 139 height 19
click at [718, 259] on input "Pick-up Date" at bounding box center [735, 254] width 147 height 17
click at [696, 381] on button "25" at bounding box center [702, 389] width 16 height 17
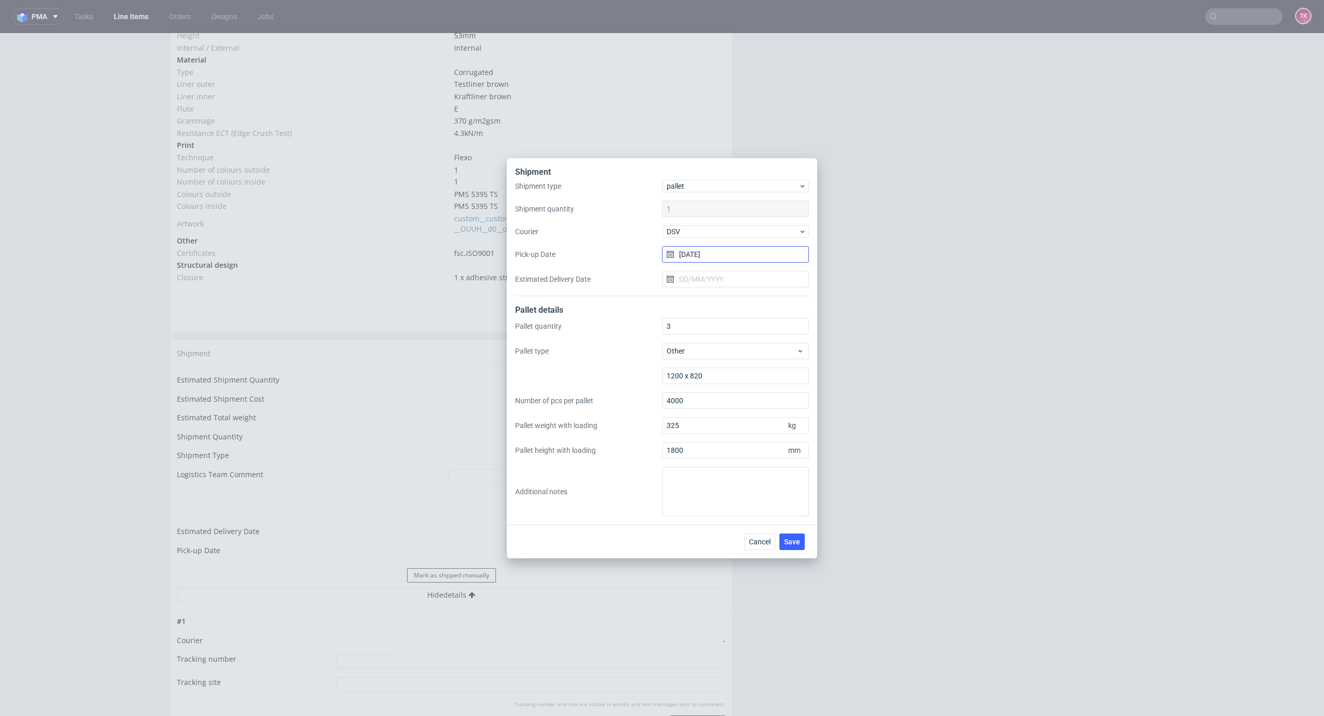
click at [708, 260] on input "25/08/2025" at bounding box center [735, 254] width 147 height 17
click at [708, 364] on button "18" at bounding box center [702, 372] width 16 height 17
type input "[DATE]"
click at [794, 540] on span "Save" at bounding box center [792, 541] width 16 height 7
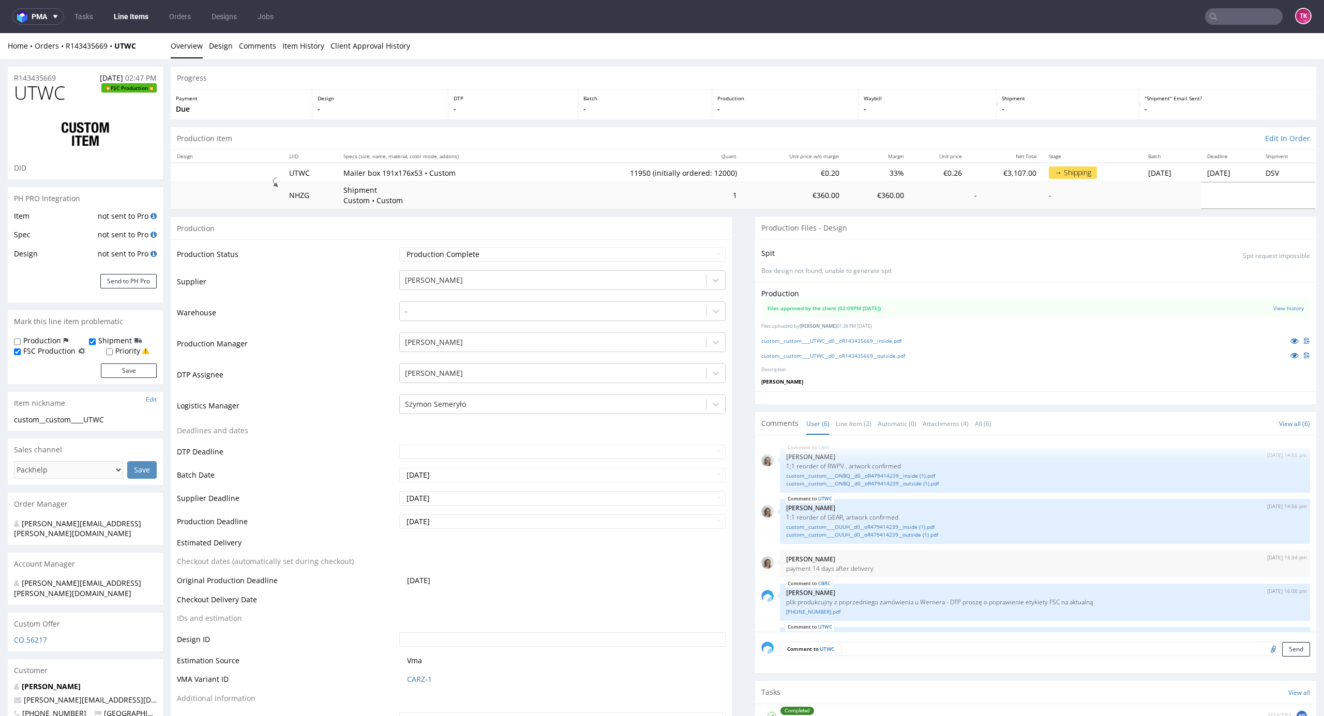
scroll to position [72, 0]
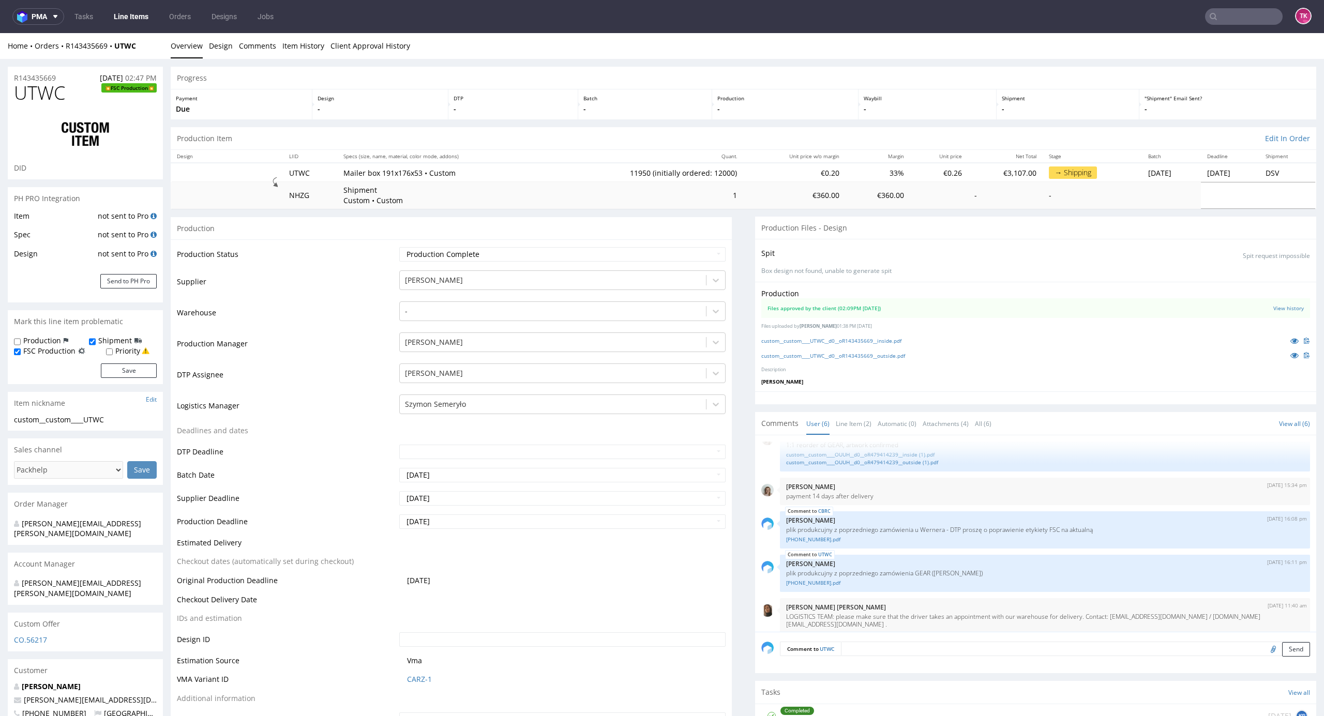
click at [133, 16] on link "Line Items" at bounding box center [131, 16] width 47 height 17
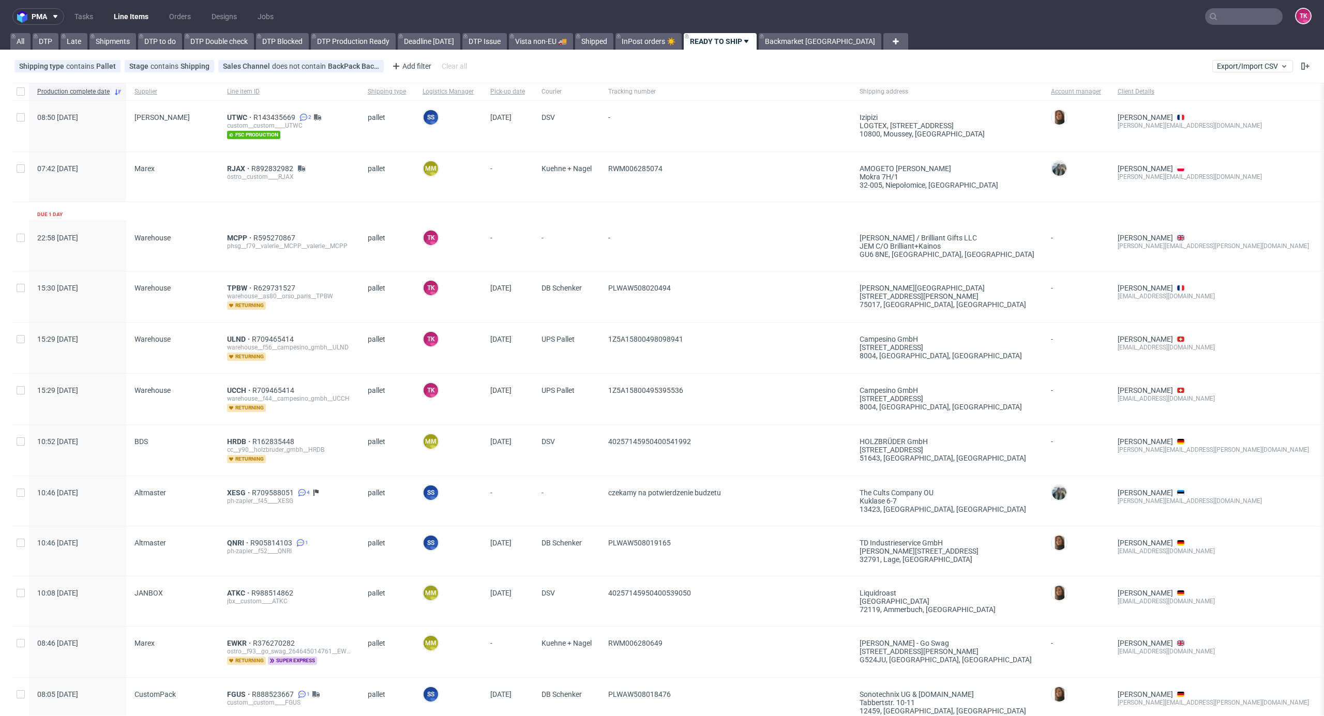
click at [128, 17] on link "Line Items" at bounding box center [131, 16] width 47 height 17
click at [125, 17] on link "Line Items" at bounding box center [131, 16] width 47 height 17
click at [136, 9] on link "Line Items" at bounding box center [131, 16] width 47 height 17
click at [234, 116] on span "UTWC" at bounding box center [240, 117] width 26 height 8
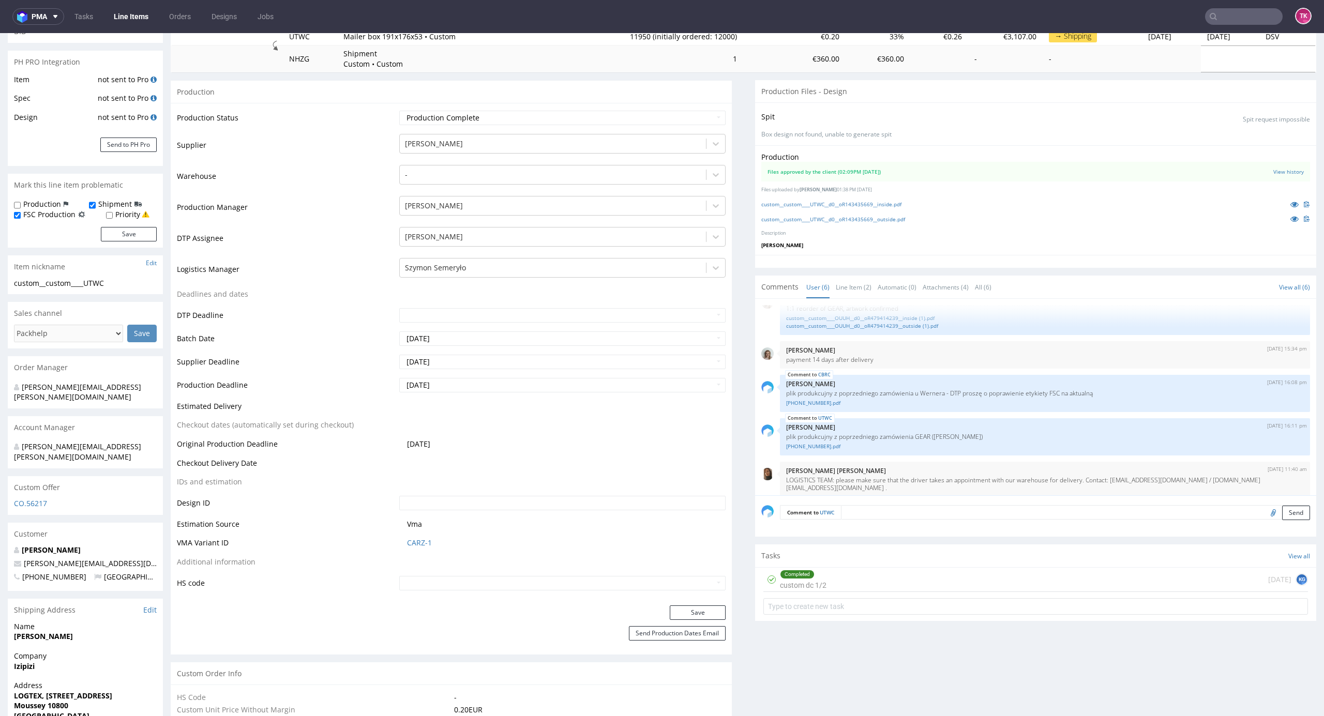
scroll to position [138, 0]
drag, startPoint x: 770, startPoint y: 480, endPoint x: 1300, endPoint y: 484, distance: 529.5
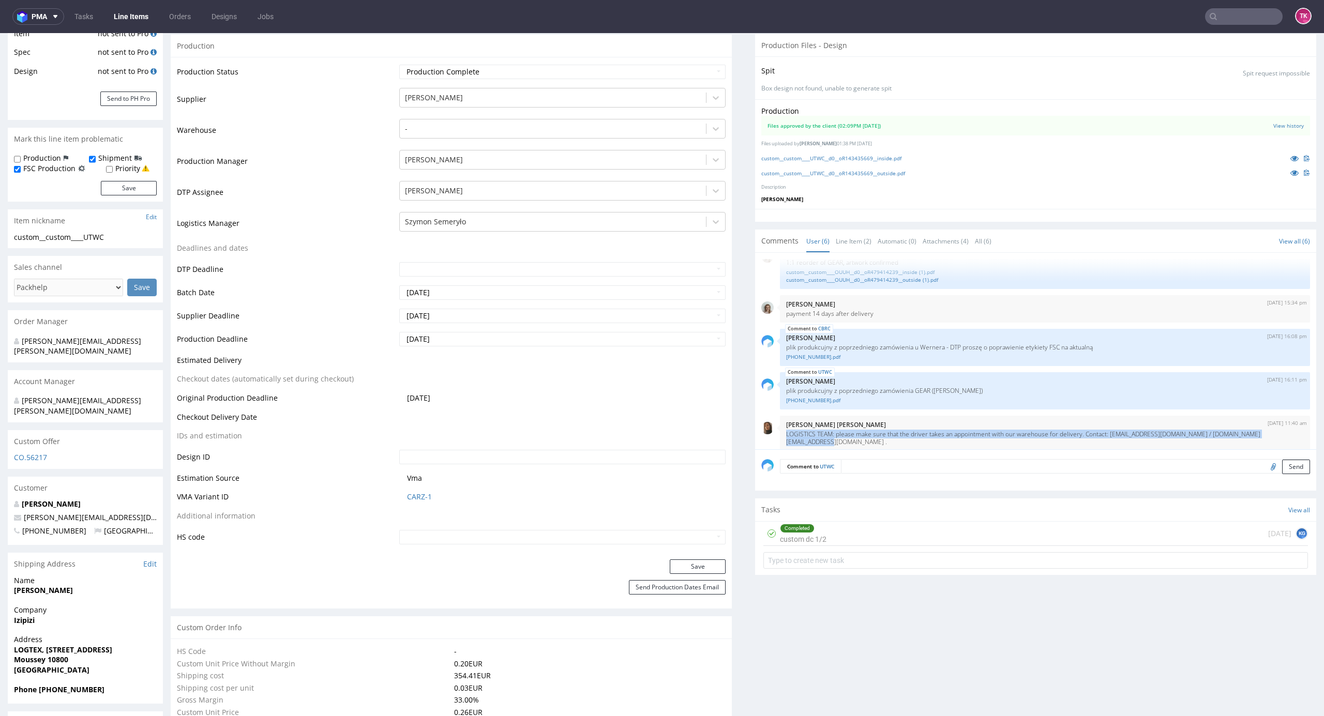
scroll to position [207, 0]
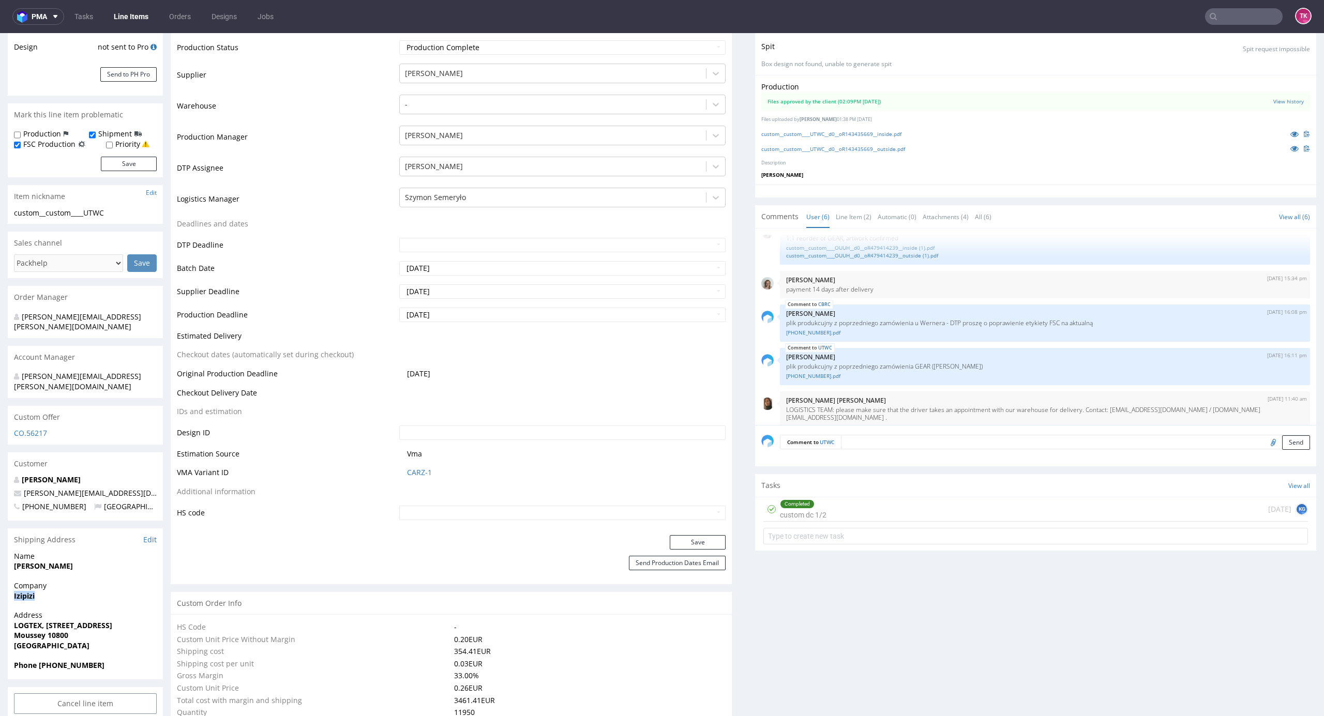
drag, startPoint x: 9, startPoint y: 574, endPoint x: 69, endPoint y: 575, distance: 59.5
click at [69, 581] on div "Company Izipizi" at bounding box center [85, 595] width 155 height 29
copy strong "Izipizi"
drag, startPoint x: 12, startPoint y: 544, endPoint x: 164, endPoint y: 526, distance: 152.5
click at [106, 552] on div "Name ZAKARIA BOUSSETTA" at bounding box center [85, 565] width 155 height 29
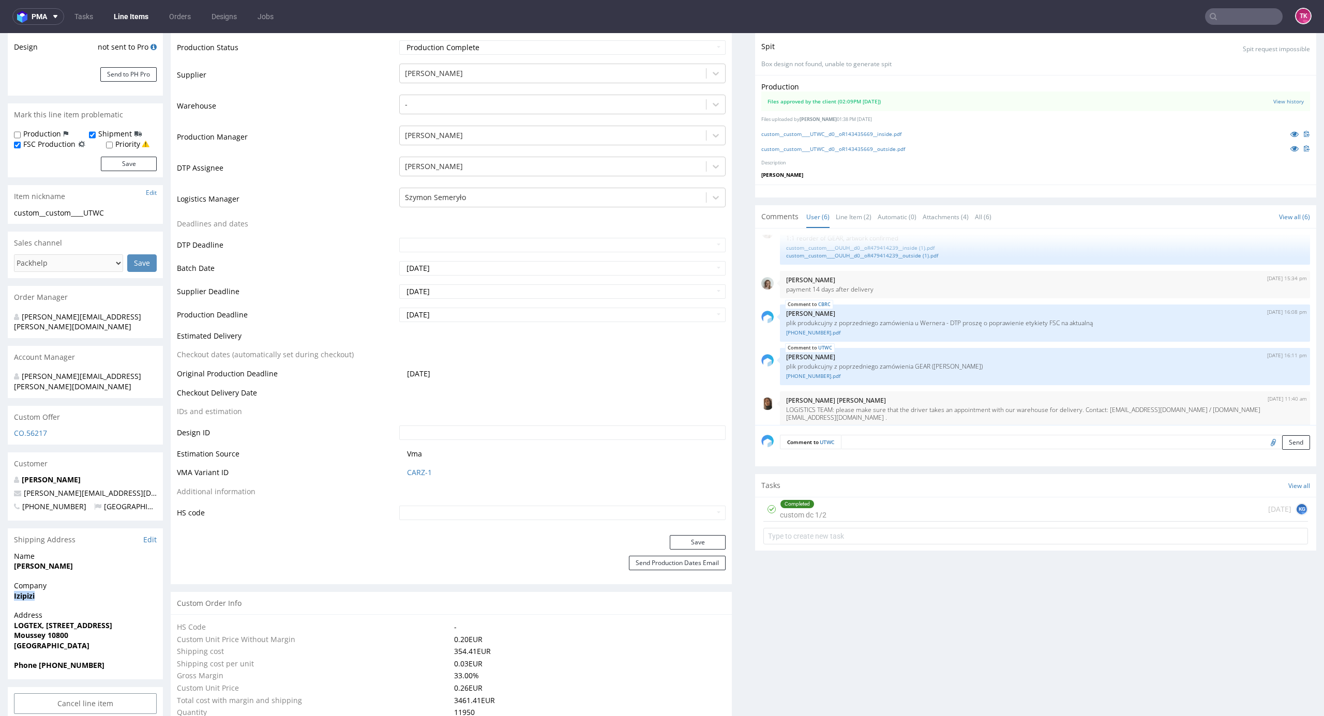
copy strong "[PERSON_NAME]"
drag, startPoint x: 3, startPoint y: 604, endPoint x: 111, endPoint y: 616, distance: 108.8
copy p "LOGTEX, 1 rue des Lacs Moussey 10800"
drag, startPoint x: 114, startPoint y: 465, endPoint x: 0, endPoint y: 474, distance: 114.6
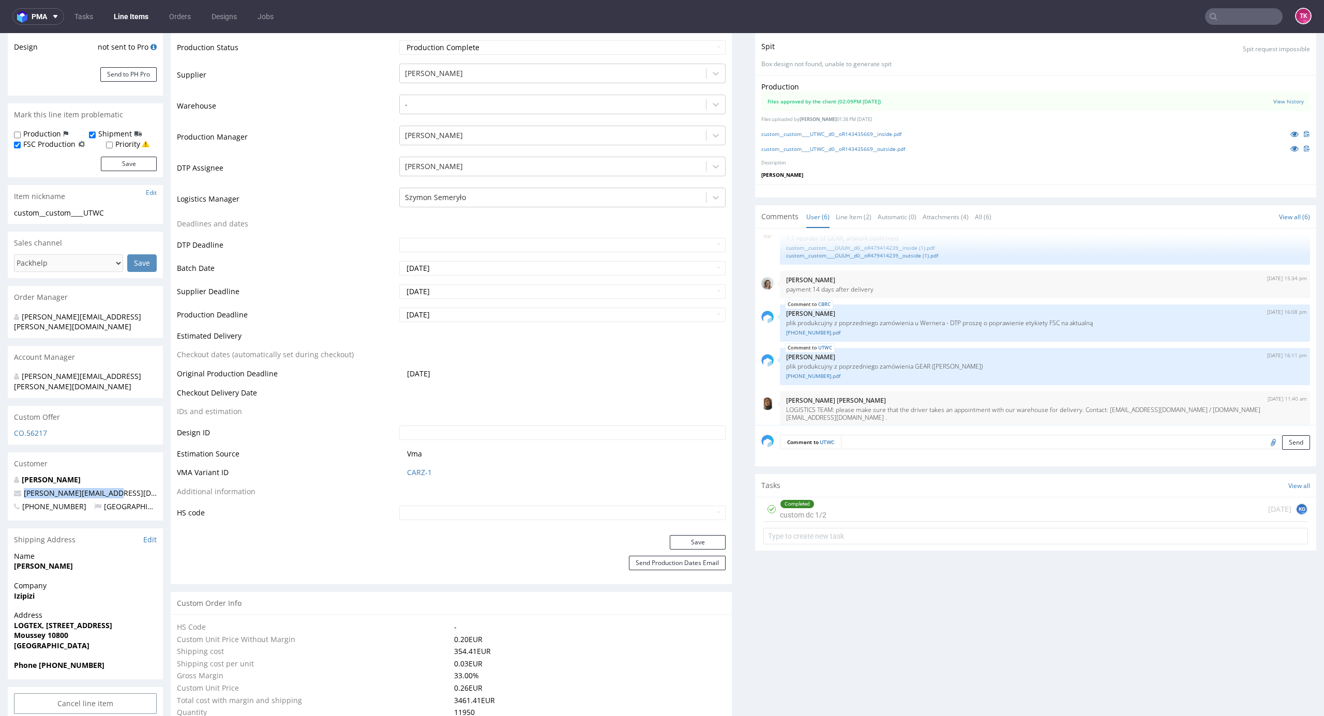
copy span "[PERSON_NAME][EMAIL_ADDRESS][DOMAIN_NAME]"
drag, startPoint x: 52, startPoint y: 643, endPoint x: 115, endPoint y: 651, distance: 63.1
click at [112, 660] on div "Phone +33187669721" at bounding box center [85, 670] width 155 height 20
copy strong "187669721"
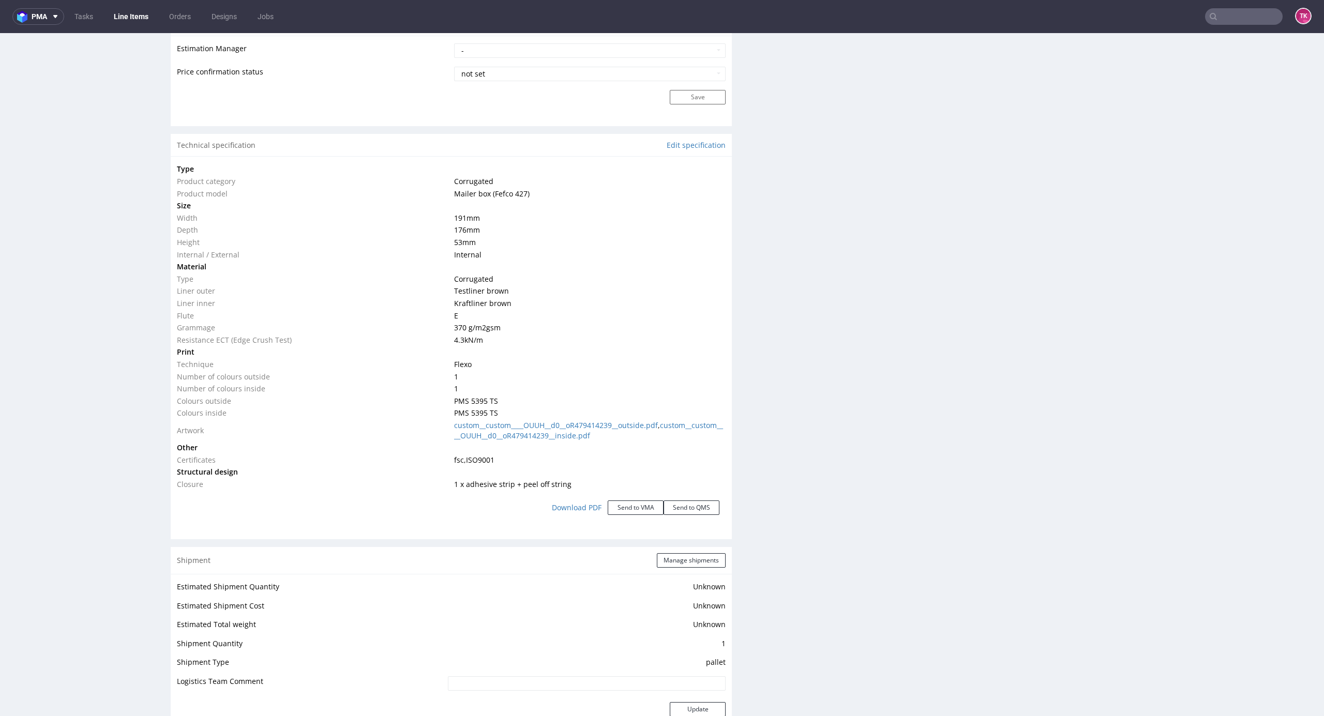
scroll to position [1241, 0]
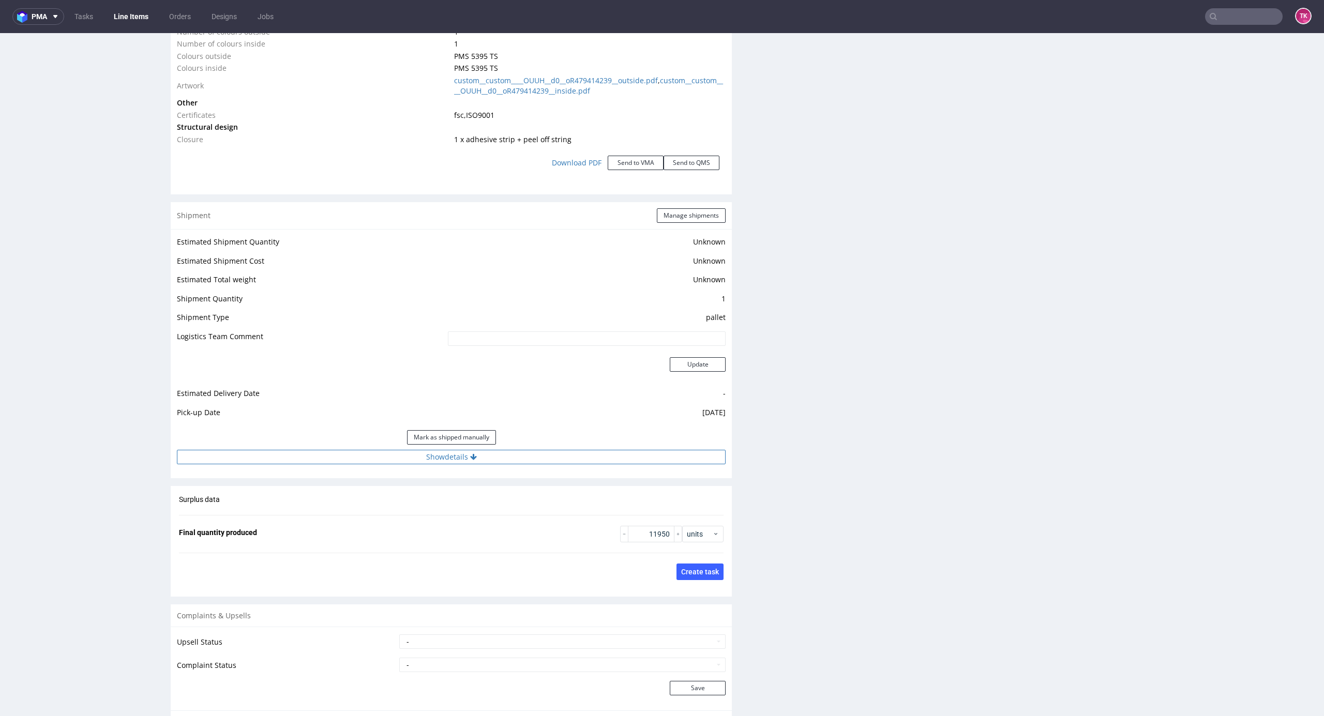
click at [533, 458] on button "Show details" at bounding box center [451, 457] width 549 height 14
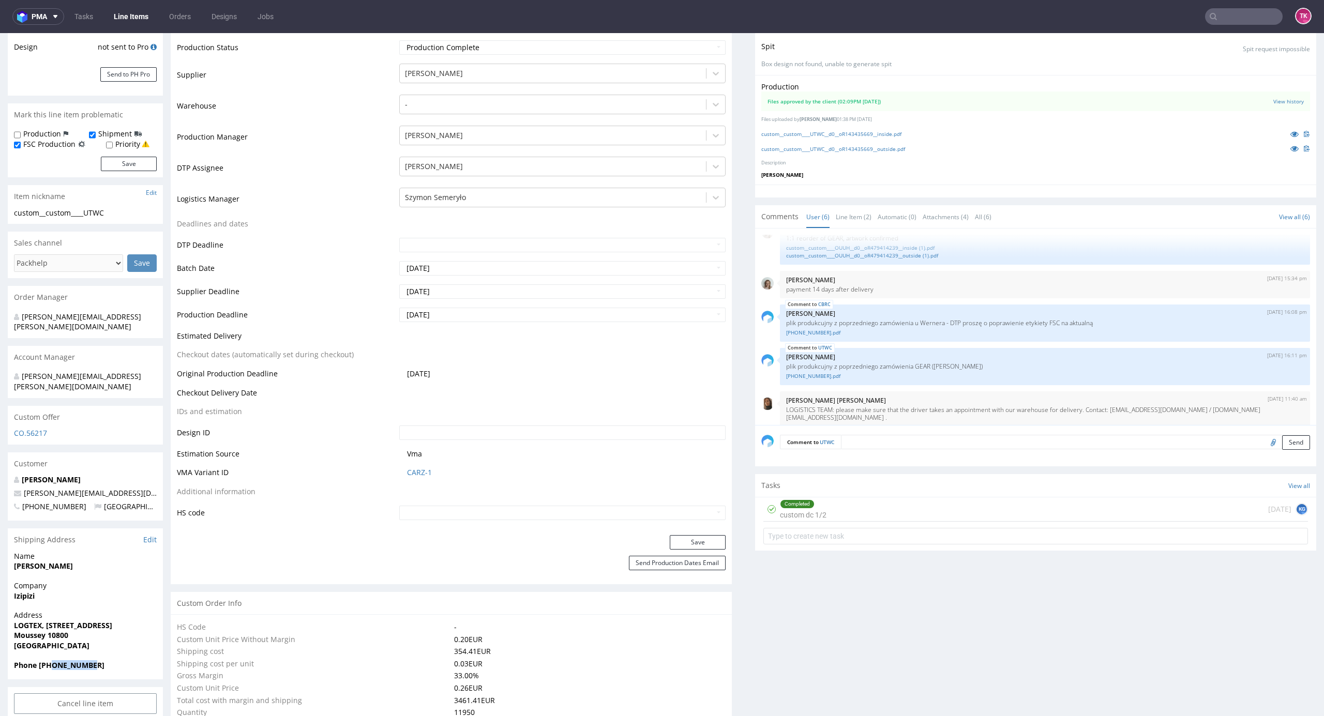
scroll to position [0, 0]
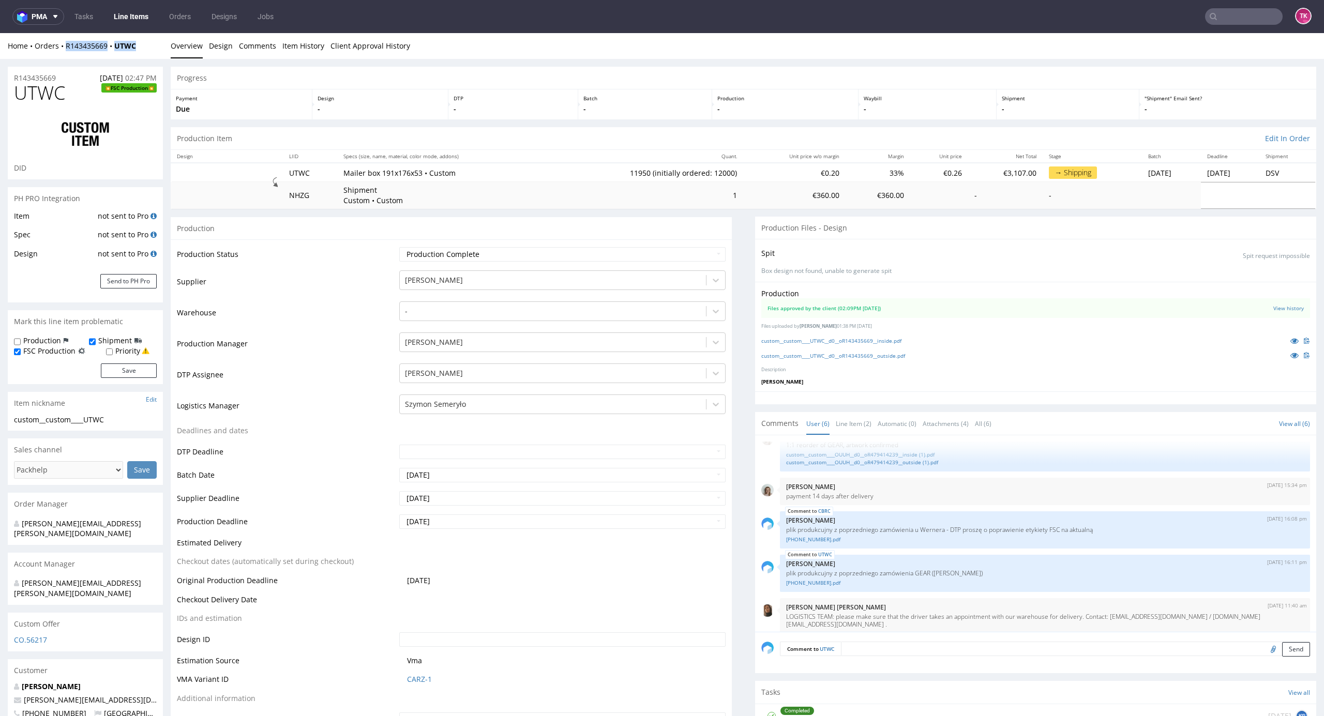
drag, startPoint x: 140, startPoint y: 45, endPoint x: 63, endPoint y: 56, distance: 77.8
click at [63, 56] on div "Home Orders R143435669 UTWC Overview Design Comments Item History Client Approv…" at bounding box center [662, 46] width 1324 height 26
copy div "R143435669 UTWC"
drag, startPoint x: 775, startPoint y: 611, endPoint x: 807, endPoint y: 614, distance: 32.8
click at [780, 616] on div "11th Aug 25 | 11:40 am Angelina Marć LOGISTICS TEAM: please make sure that the …" at bounding box center [1045, 615] width 530 height 35
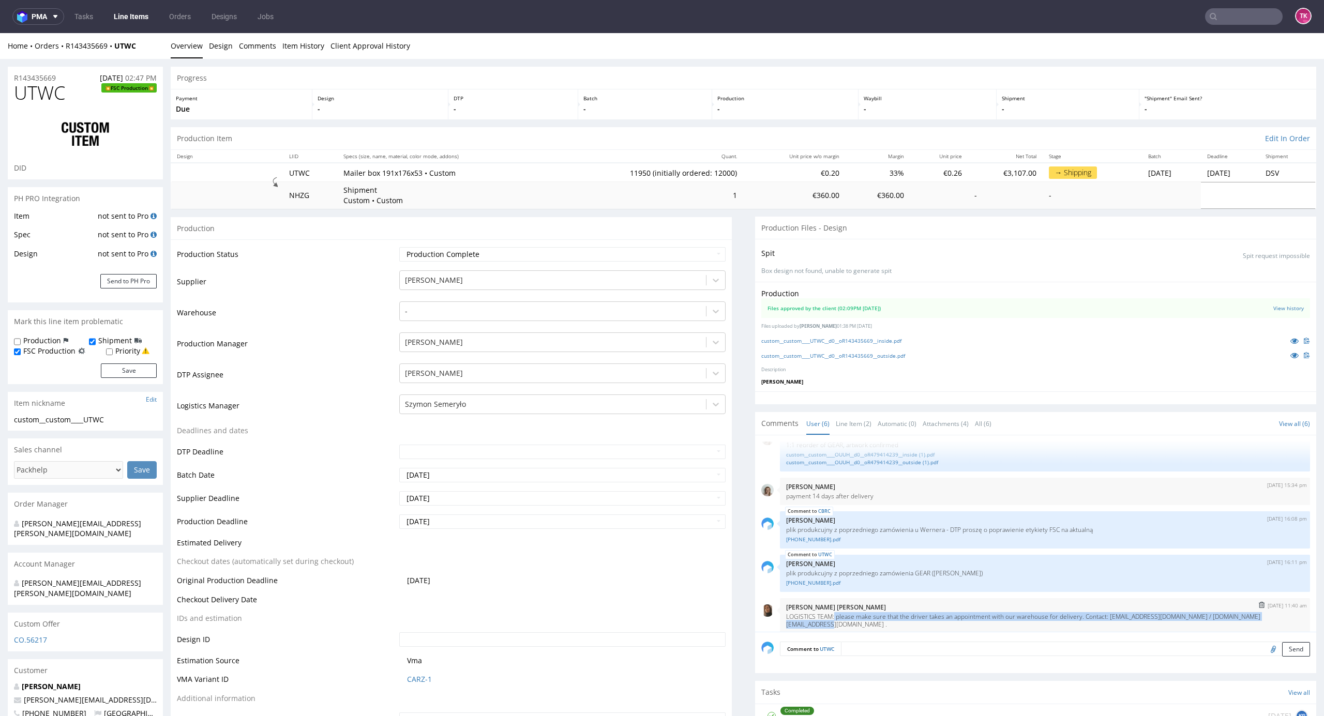
drag, startPoint x: 824, startPoint y: 616, endPoint x: 1276, endPoint y: 621, distance: 452.4
click at [1276, 621] on div "11th Aug 25 | 11:40 am Angelina Marć LOGISTICS TEAM: please make sure that the …" at bounding box center [1045, 615] width 530 height 35
copy p "please make sure that the driver takes an appointment with our warehouse for de…"
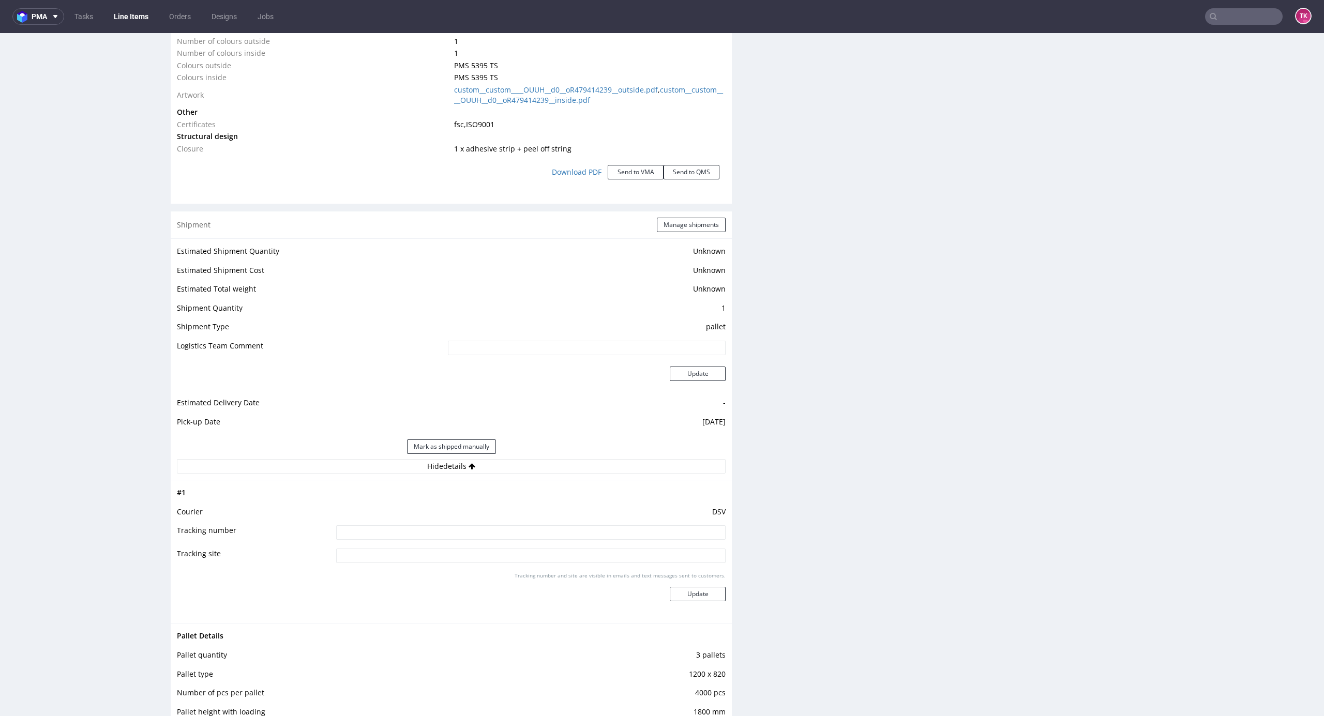
scroll to position [1378, 0]
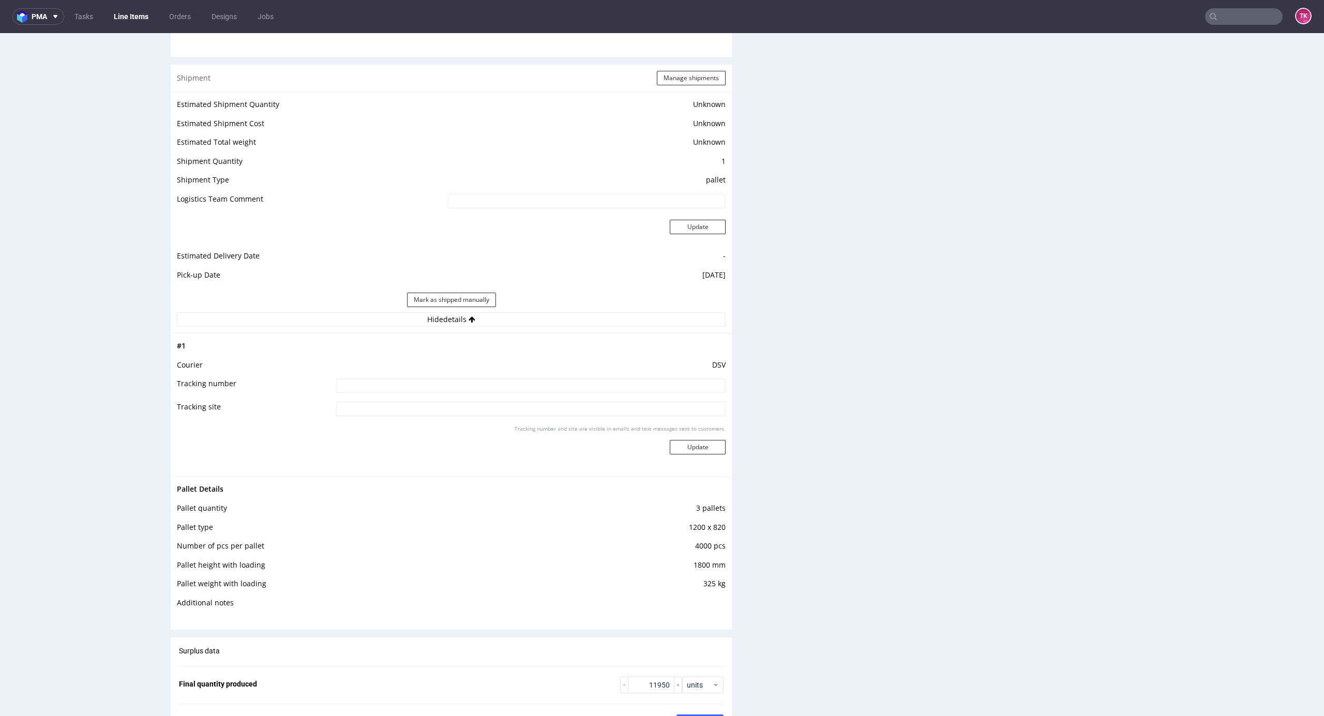
click at [546, 392] on input at bounding box center [530, 385] width 389 height 14
paste input "40257145950400688765"
type input "40257145950400688765"
click at [696, 444] on button "Update" at bounding box center [698, 447] width 56 height 14
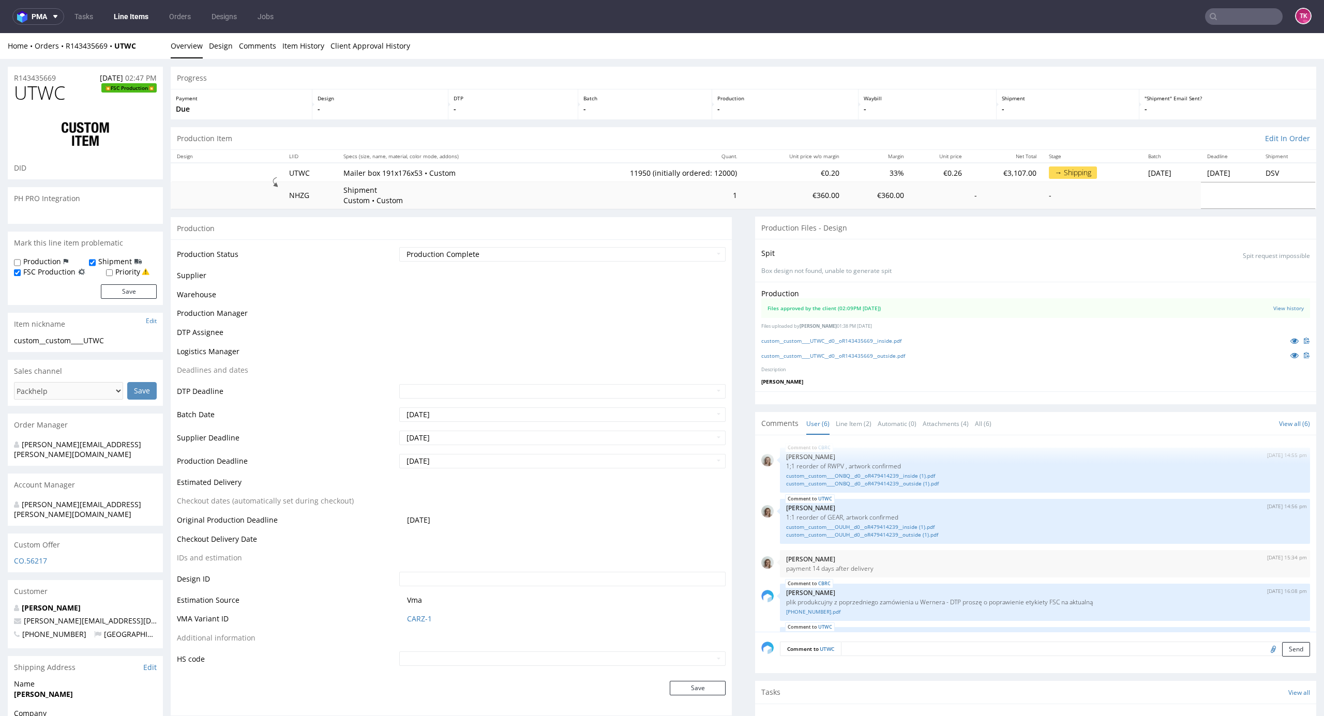
scroll to position [484, 0]
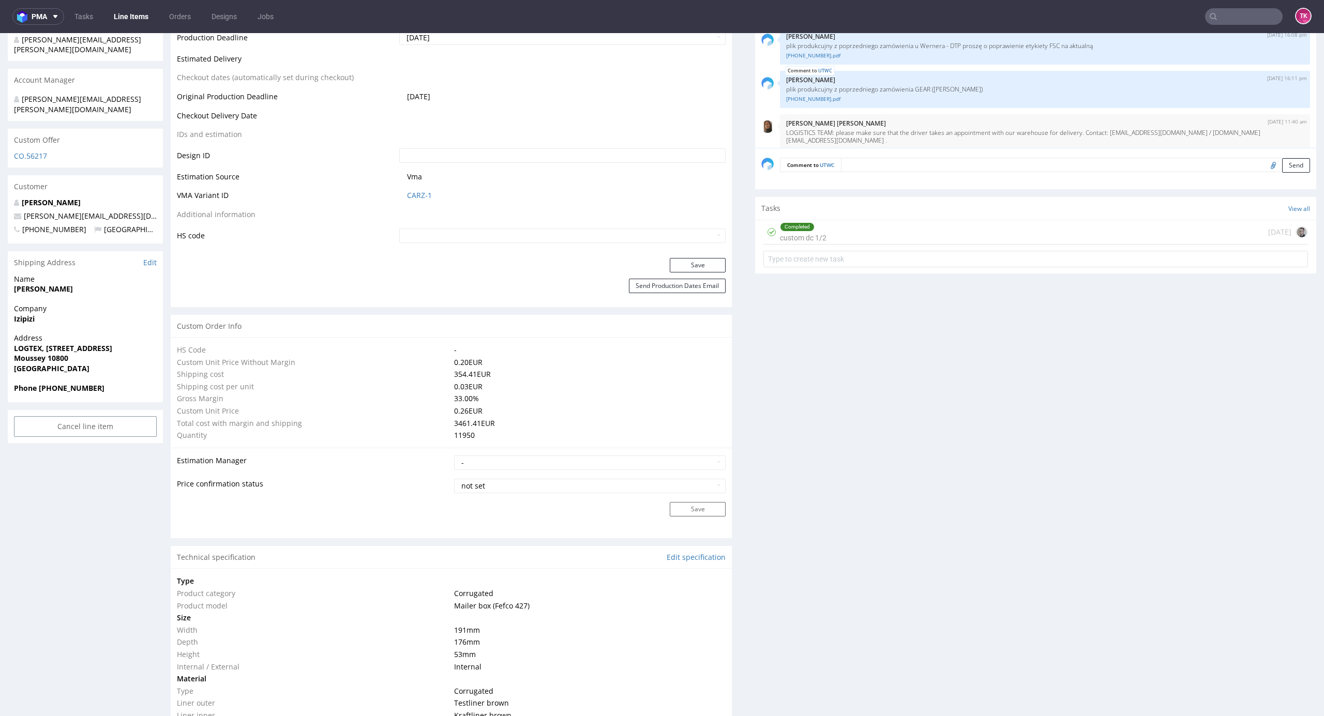
drag, startPoint x: 148, startPoint y: 2, endPoint x: 136, endPoint y: 16, distance: 17.6
click at [142, 11] on nav "pma Tasks Line Items Orders Designs Jobs TK" at bounding box center [662, 16] width 1324 height 33
click at [136, 16] on link "Line Items" at bounding box center [131, 16] width 47 height 17
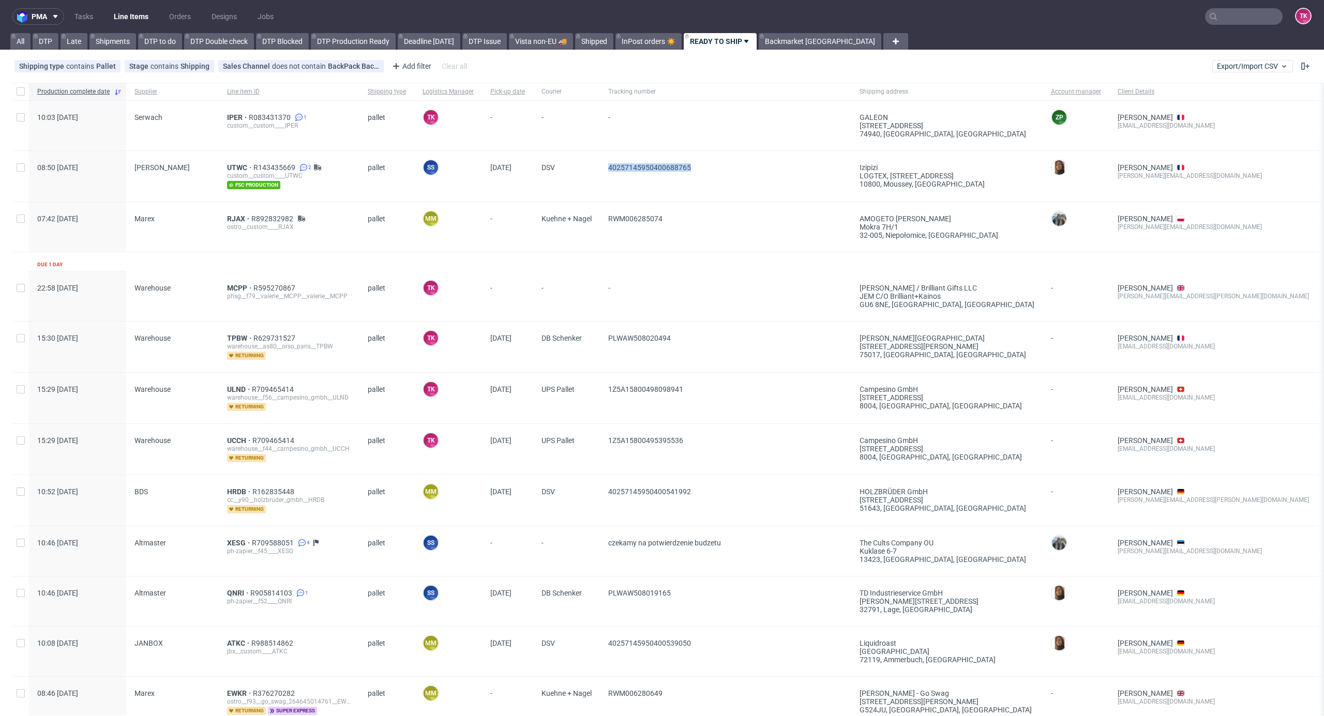
drag, startPoint x: 602, startPoint y: 166, endPoint x: 739, endPoint y: 171, distance: 137.6
click at [739, 171] on div "40257145950400688765" at bounding box center [725, 176] width 251 height 51
copy span "40257145950400688765"
click at [138, 16] on link "Line Items" at bounding box center [131, 16] width 47 height 17
click at [234, 118] on span "IPER" at bounding box center [238, 117] width 22 height 8
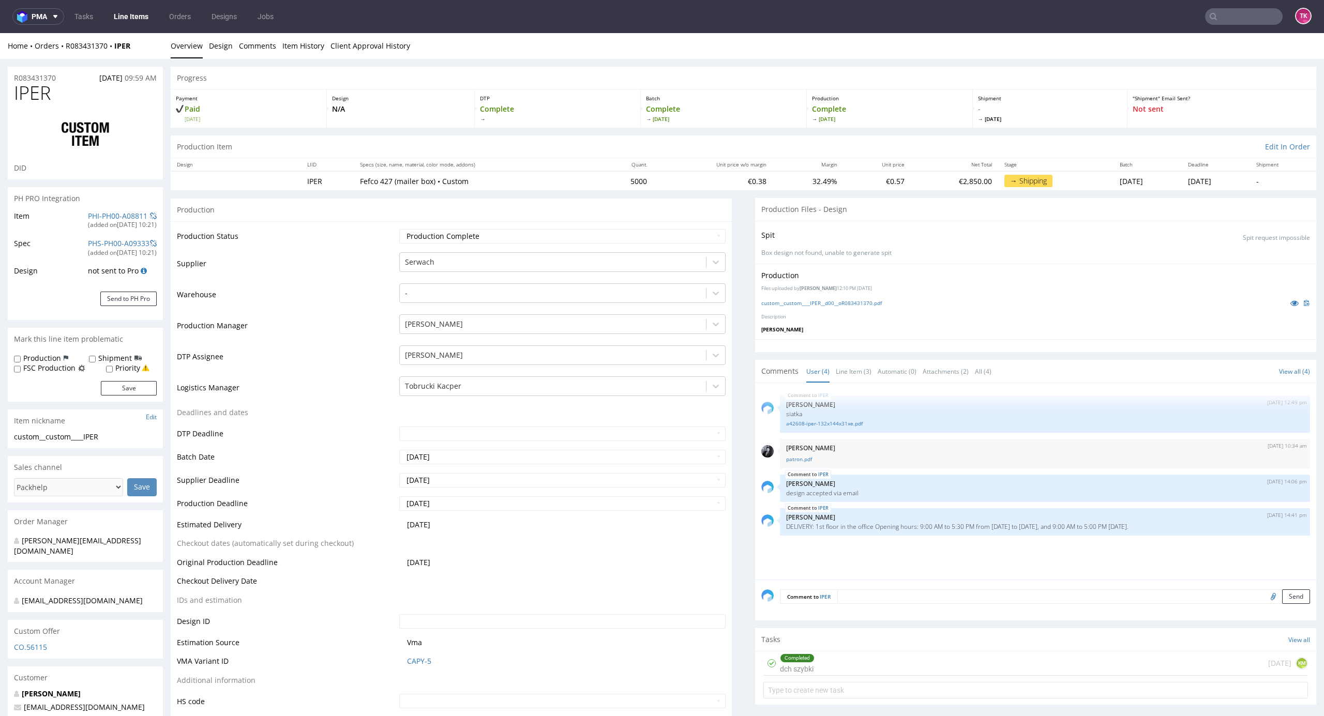
click at [151, 13] on link "Line Items" at bounding box center [131, 16] width 47 height 17
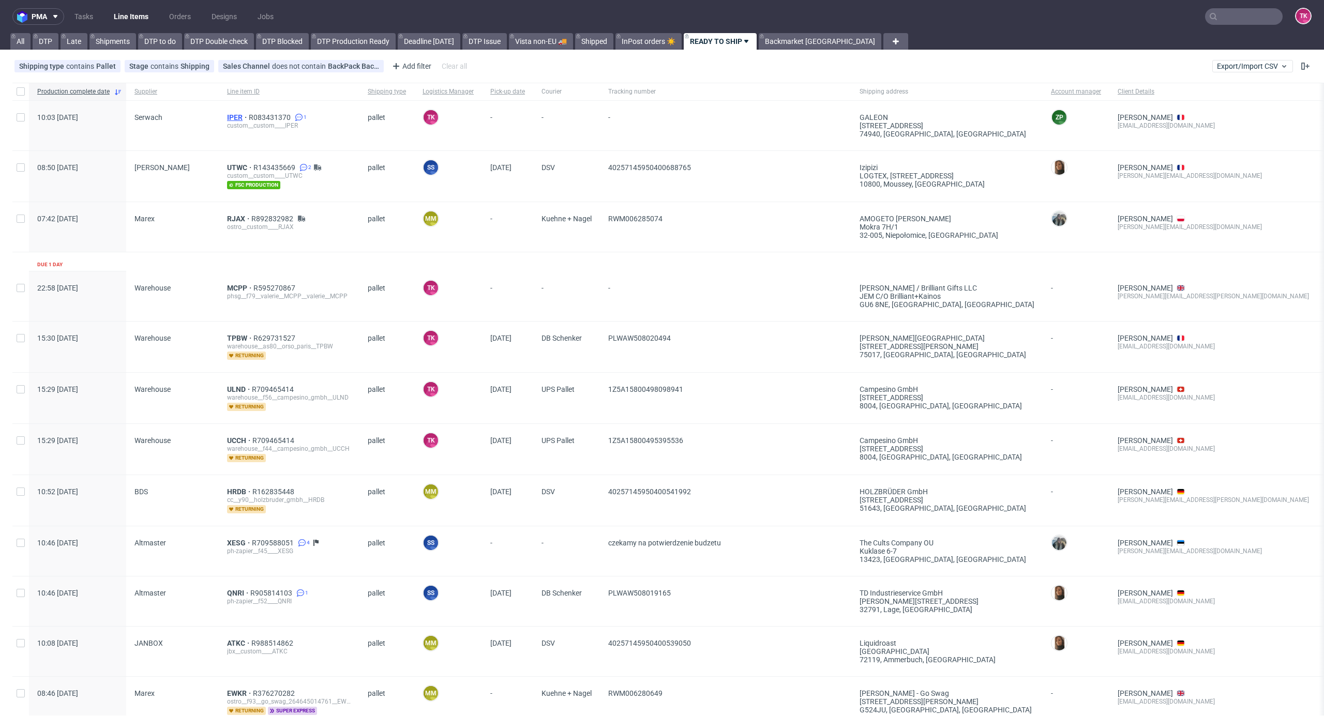
click at [231, 113] on span "IPER" at bounding box center [238, 117] width 22 height 8
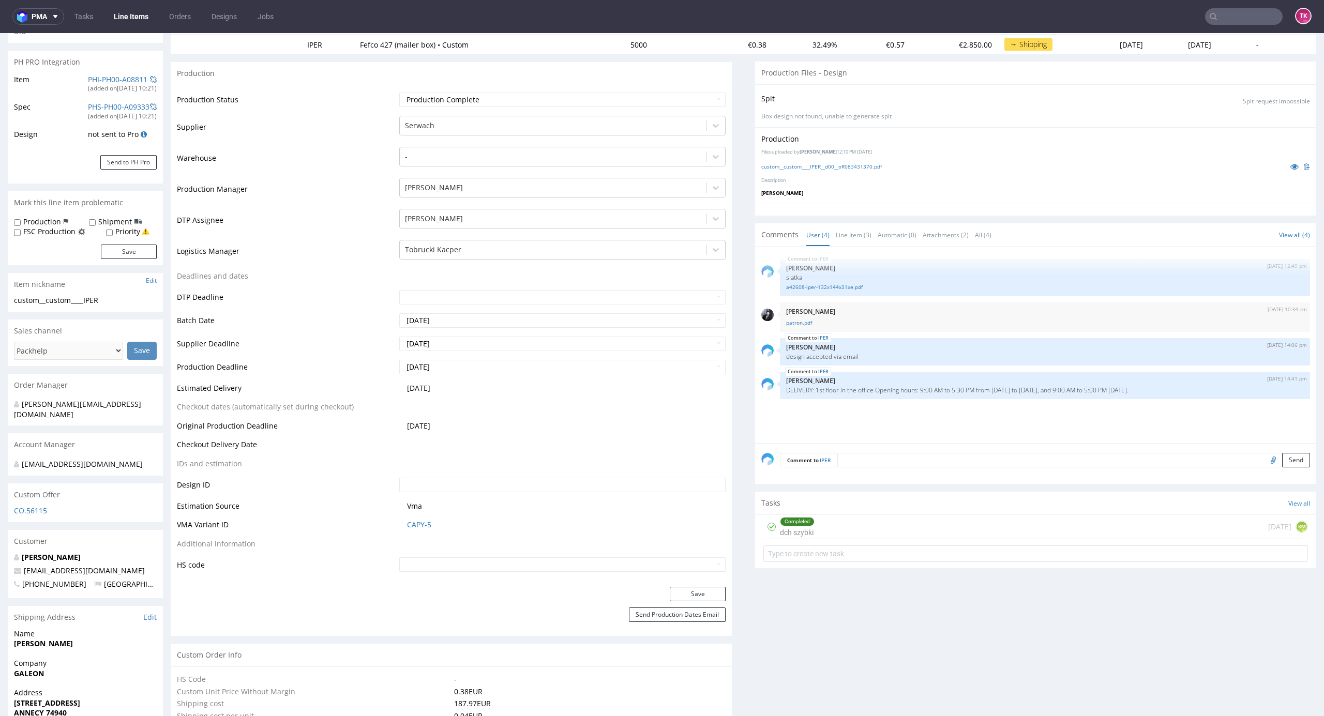
scroll to position [344, 0]
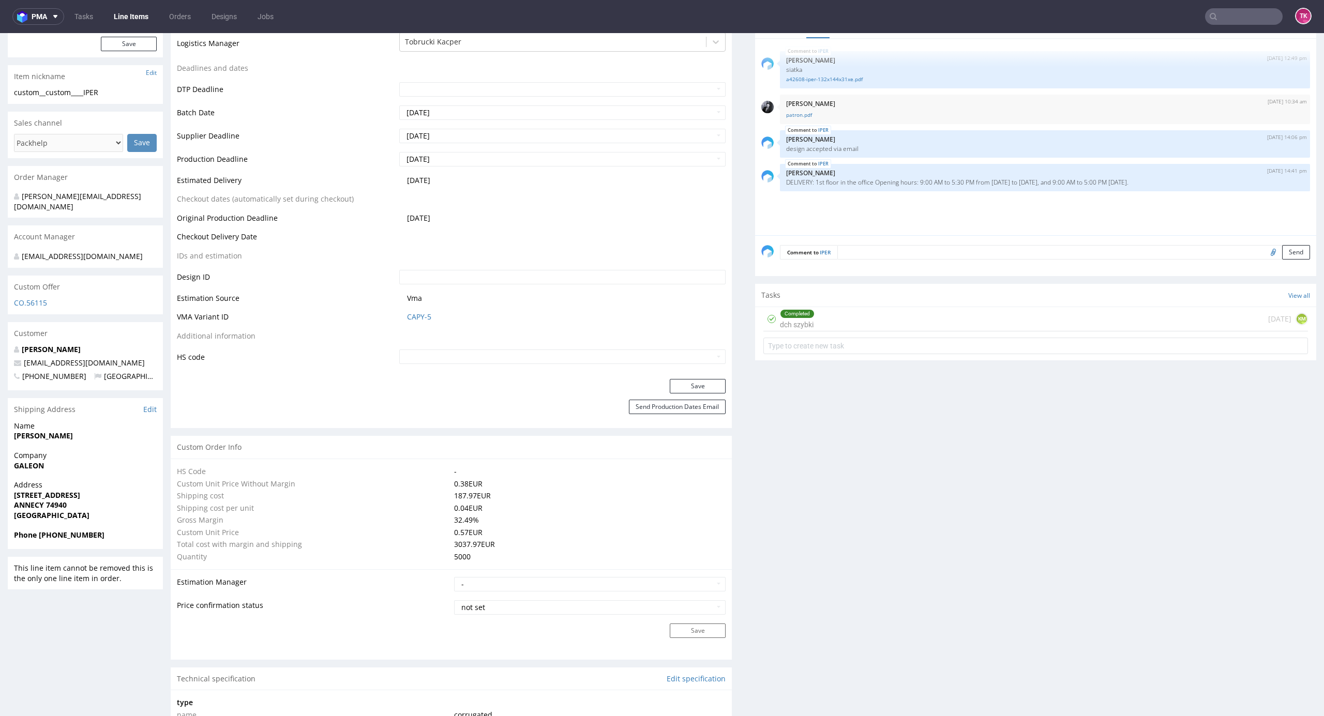
drag, startPoint x: 813, startPoint y: 183, endPoint x: 718, endPoint y: 306, distance: 156.0
click at [1119, 212] on div "IPER 18th Jul 25 | 12:49 pm Sebastian Markut siatka a42608-iper-132x144x31xe.pd…" at bounding box center [1038, 140] width 555 height 190
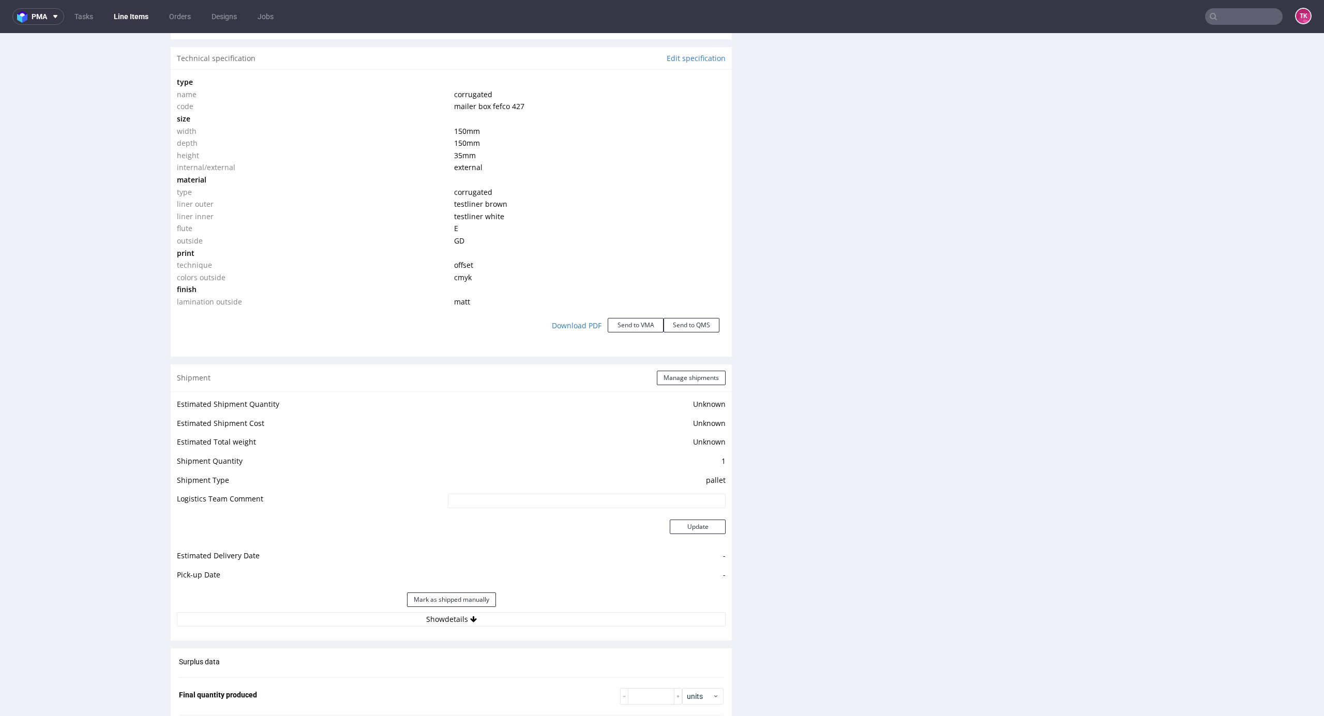
click at [598, 609] on div "Mark as shipped manually" at bounding box center [451, 599] width 549 height 25
click at [596, 616] on button "Show details" at bounding box center [451, 619] width 549 height 14
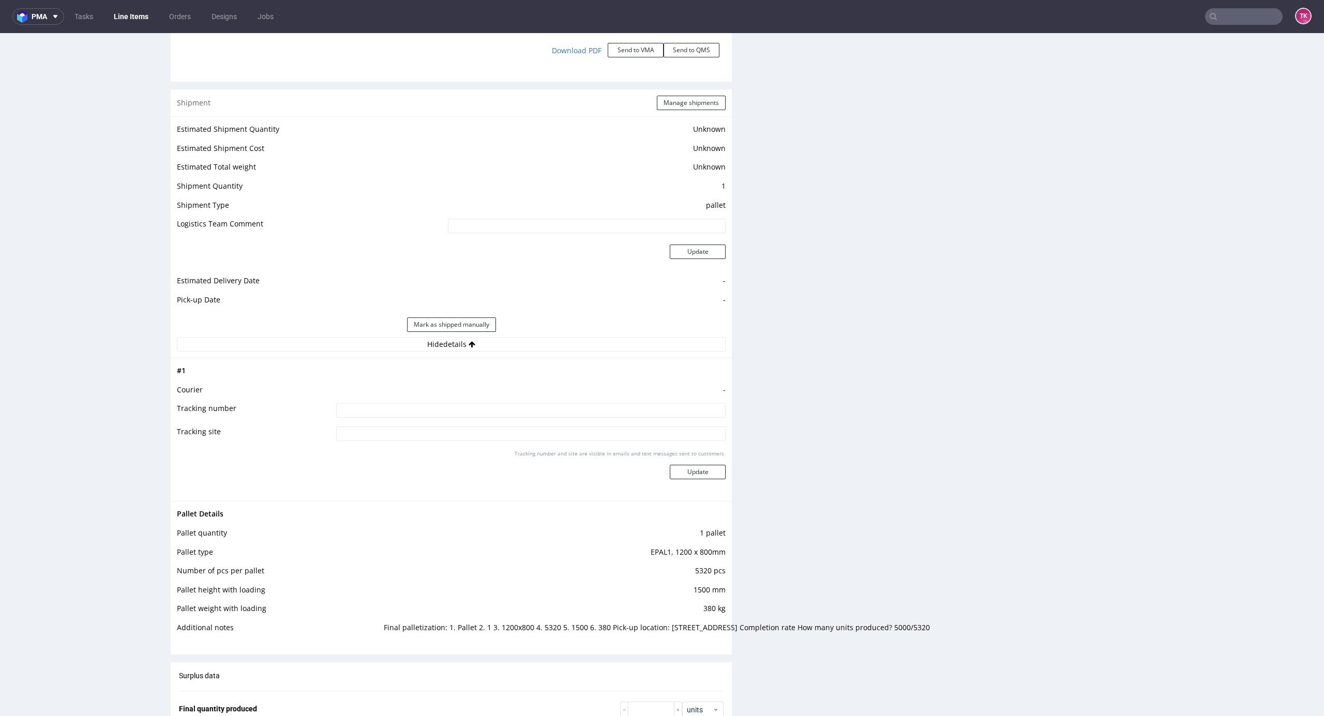
scroll to position [1241, 0]
click at [675, 108] on button "Manage shipments" at bounding box center [691, 102] width 69 height 14
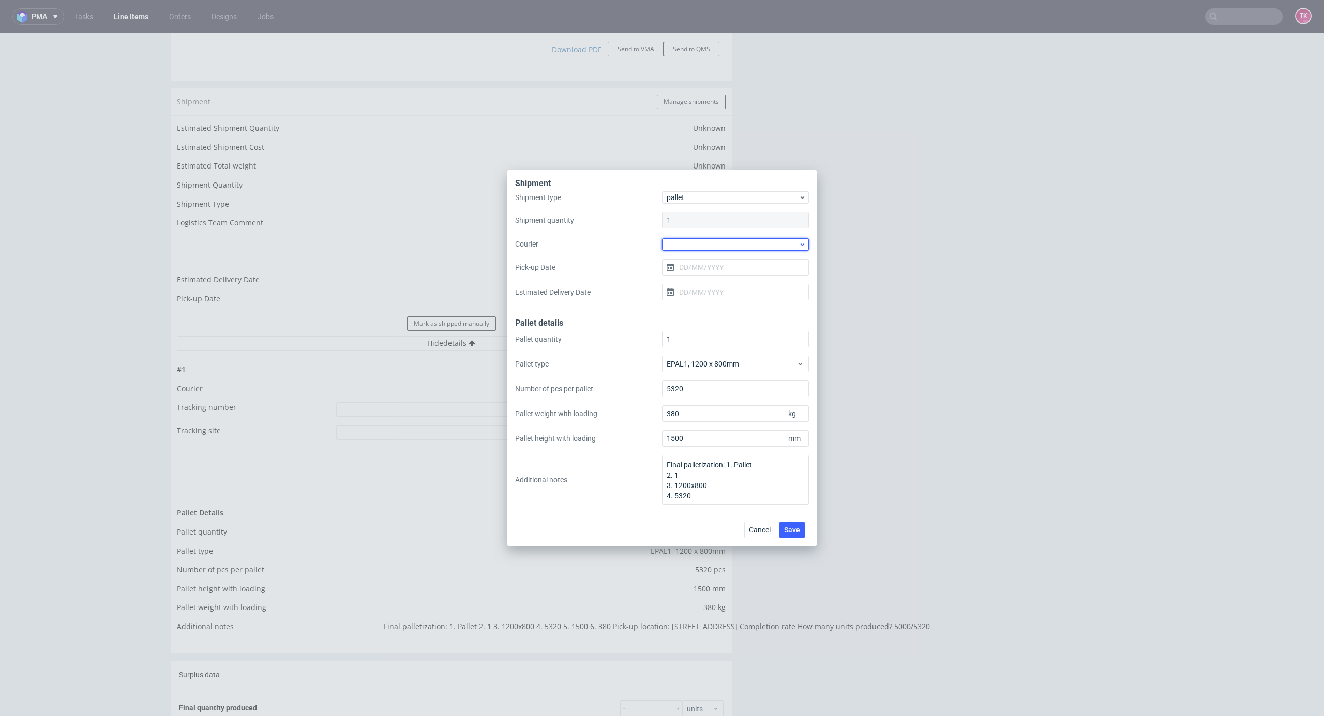
click at [676, 245] on div at bounding box center [735, 244] width 147 height 12
drag, startPoint x: 708, startPoint y: 274, endPoint x: 705, endPoint y: 269, distance: 5.3
click at [706, 274] on div "DSV" at bounding box center [735, 272] width 139 height 19
click at [704, 265] on input "Pick-up Date" at bounding box center [735, 267] width 147 height 17
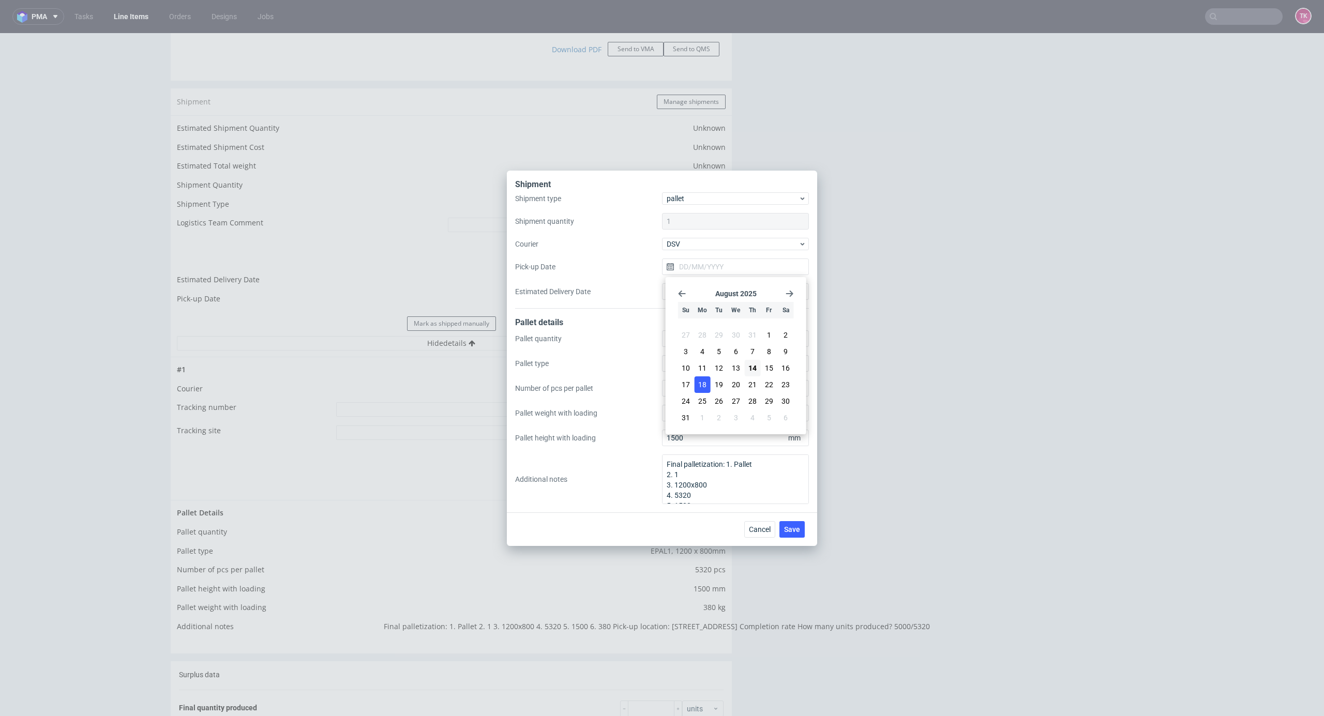
click at [703, 384] on span "18" at bounding box center [702, 385] width 8 height 10
type input "[DATE]"
click at [709, 300] on div "Shipment type pallet Shipment quantity 1 Courier DSV Pick-up Date 18/08/2025 Es…" at bounding box center [662, 250] width 294 height 116
click at [790, 526] on span "Save" at bounding box center [792, 529] width 16 height 7
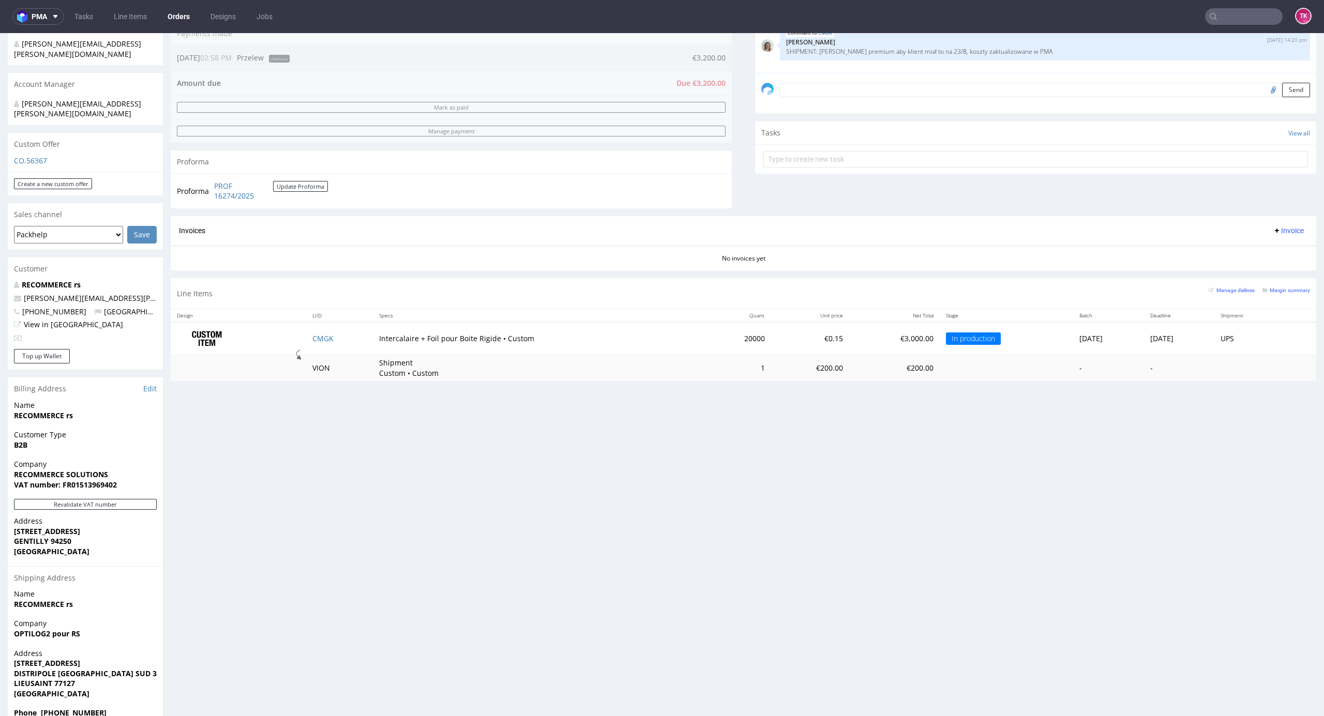
scroll to position [276, 0]
click at [325, 344] on td "CMGK" at bounding box center [339, 337] width 67 height 33
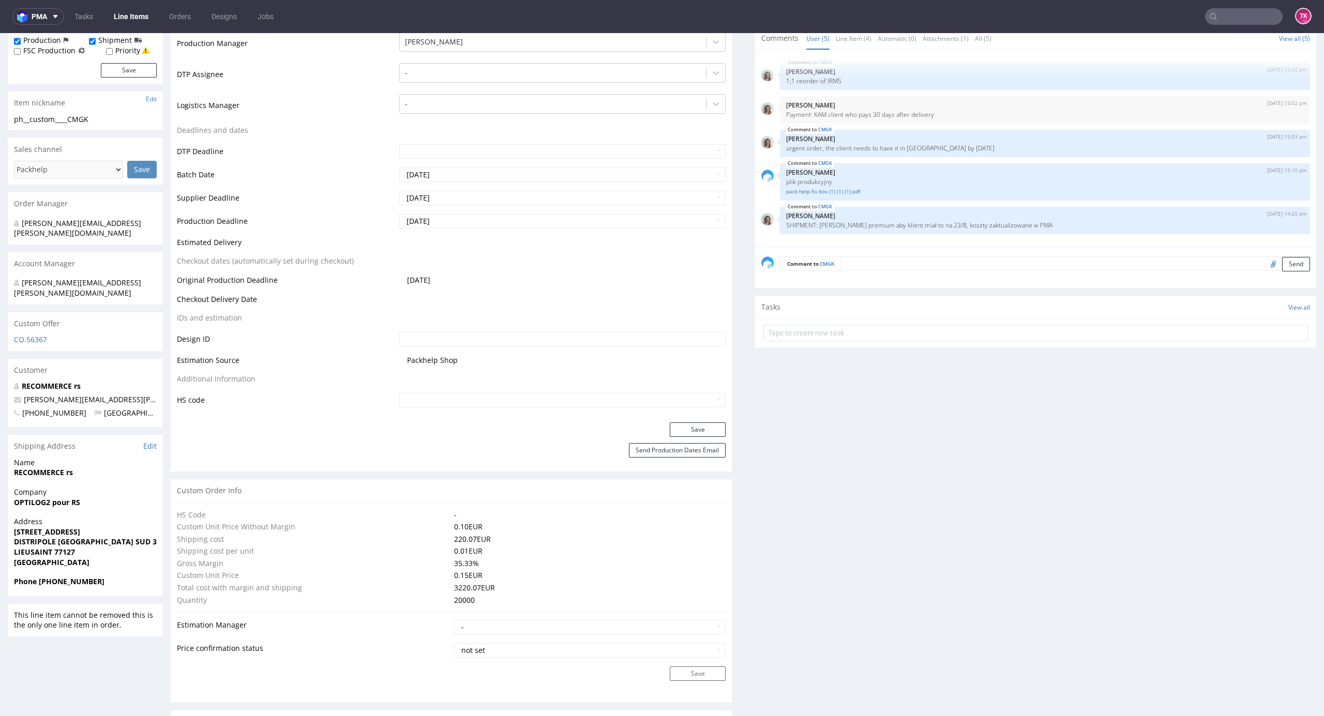
scroll to position [276, 0]
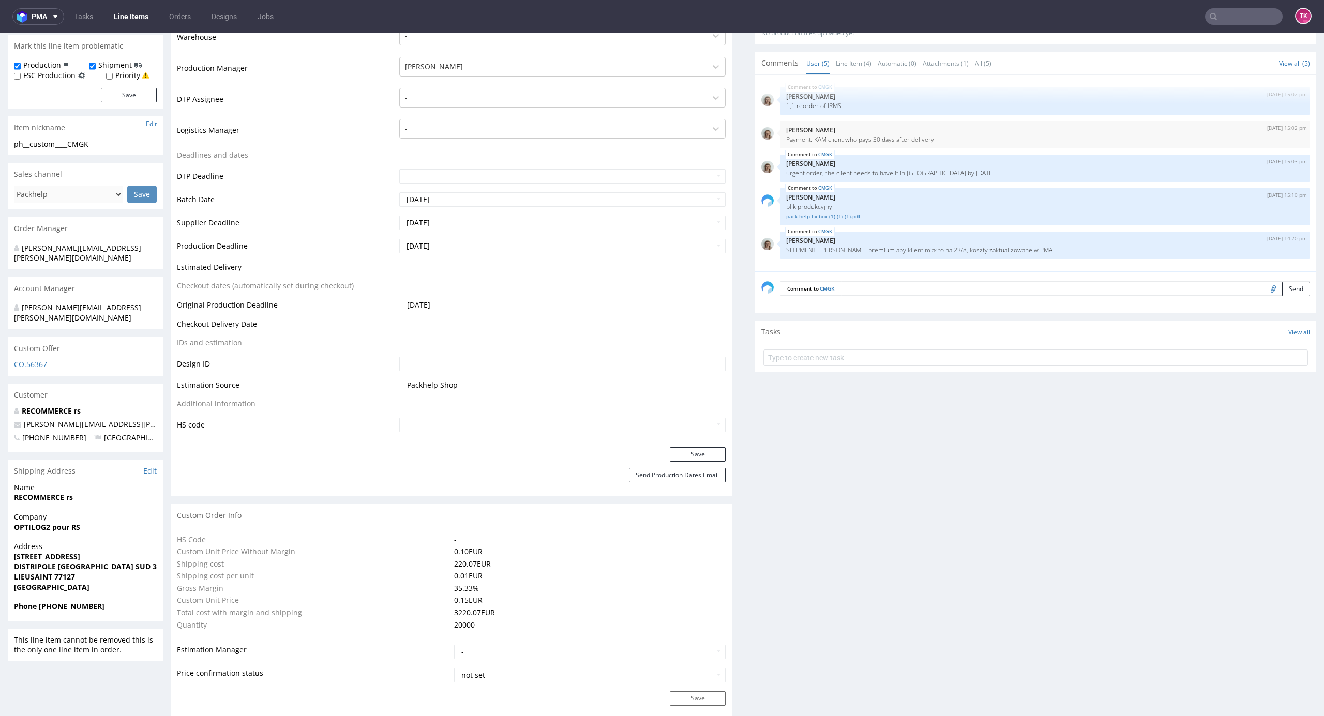
click at [141, 18] on link "Line Items" at bounding box center [131, 16] width 47 height 17
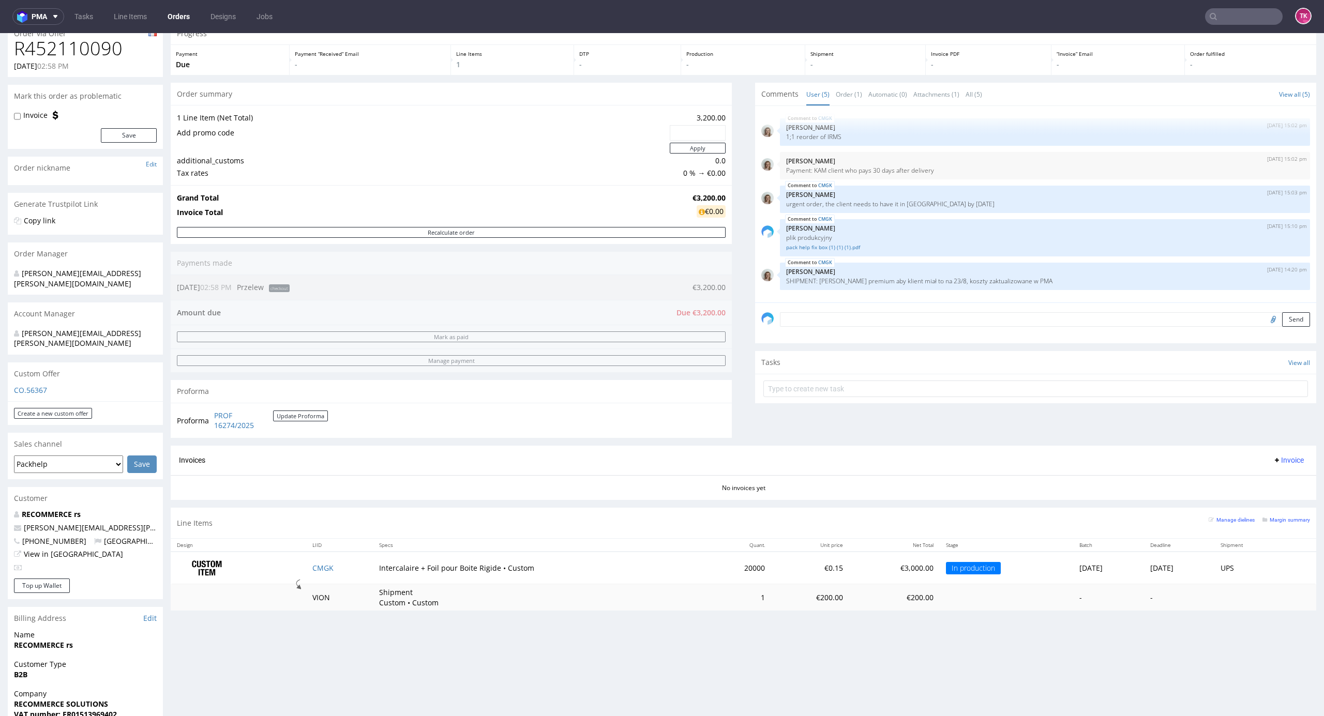
scroll to position [69, 0]
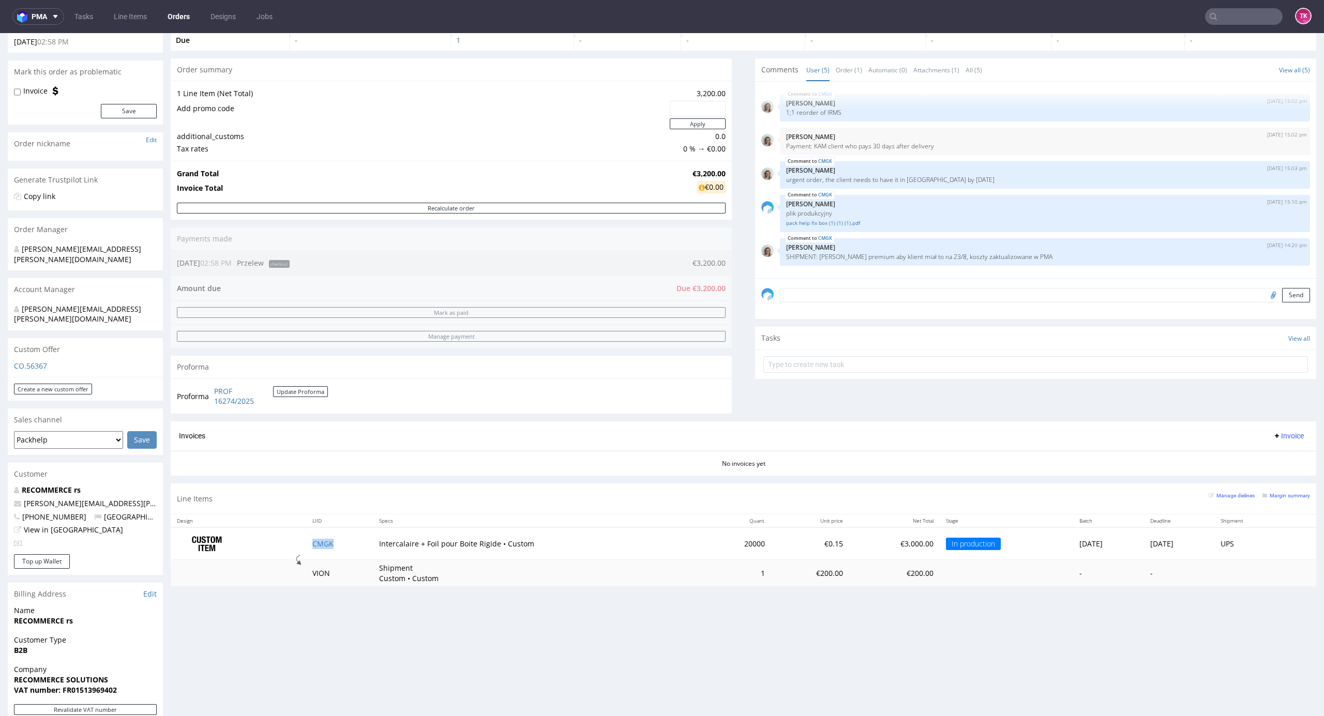
click at [309, 538] on td "CMGK" at bounding box center [339, 543] width 67 height 33
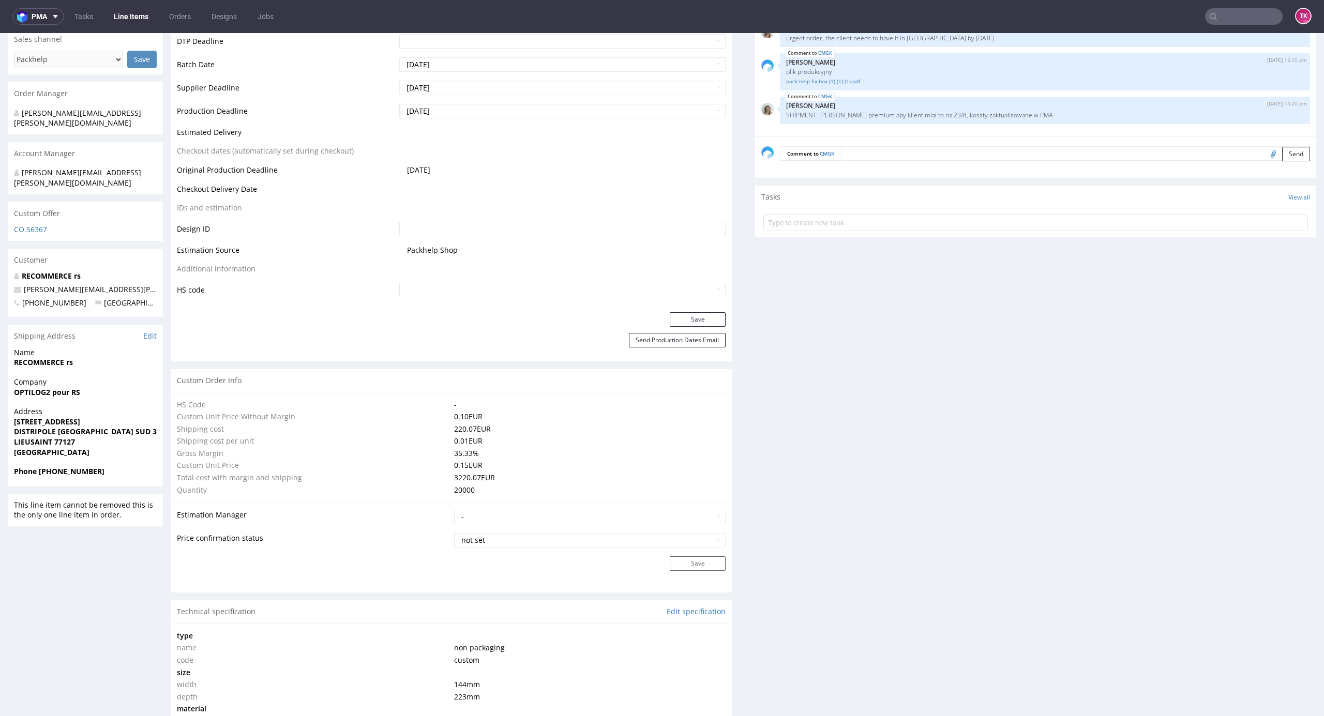
scroll to position [414, 0]
drag, startPoint x: 5, startPoint y: 369, endPoint x: 143, endPoint y: 371, distance: 137.5
click at [143, 371] on div "R452110090 [DATE] 02:58 PM CMGK DID PH PRO Integration Item not sent to Pro Spe…" at bounding box center [662, 523] width 1324 height 1756
copy strong "OPTILOG2 pour RS"
drag, startPoint x: 40, startPoint y: 340, endPoint x: 140, endPoint y: 342, distance: 99.3
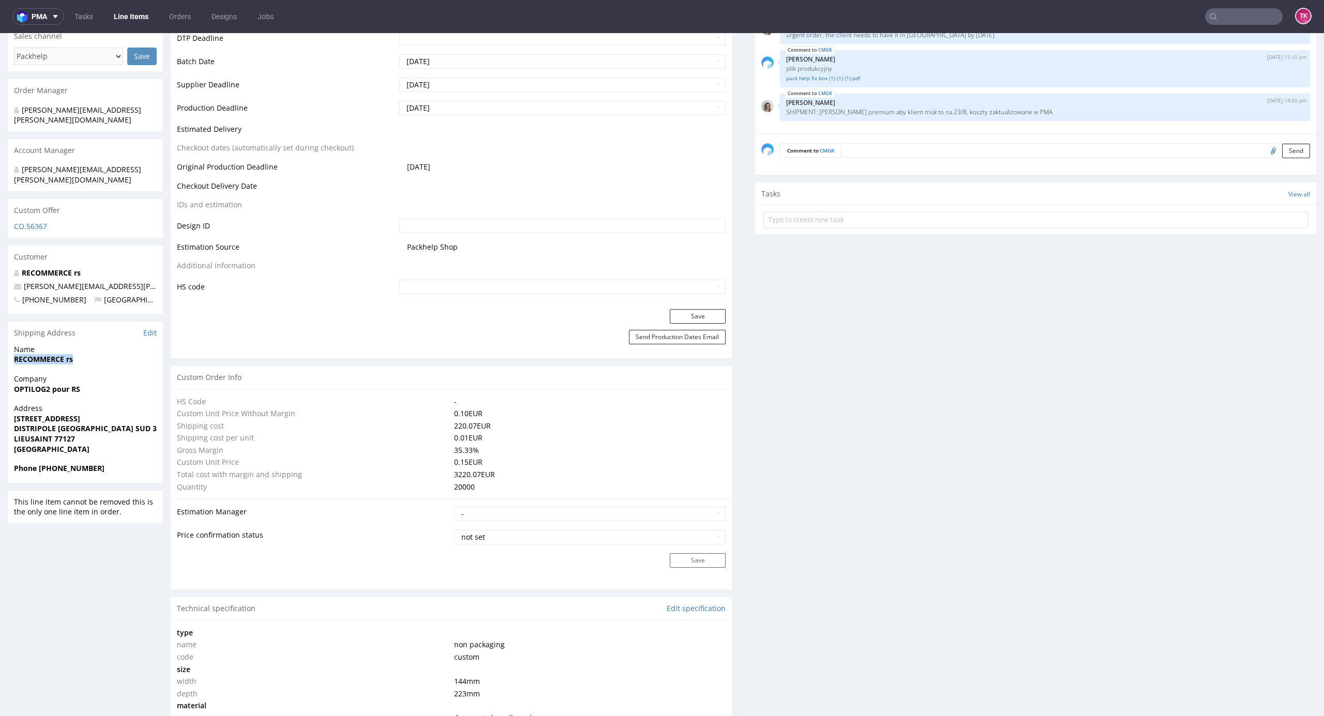
click at [140, 342] on div "R452110090 [DATE] 02:58 PM CMGK DID PH PRO Integration Item not sent to Pro Spe…" at bounding box center [662, 523] width 1324 height 1756
copy strong "RECOMMERCE rs"
click at [54, 434] on strong "LIEUSAINT 77127" at bounding box center [44, 439] width 61 height 10
copy strong "77127"
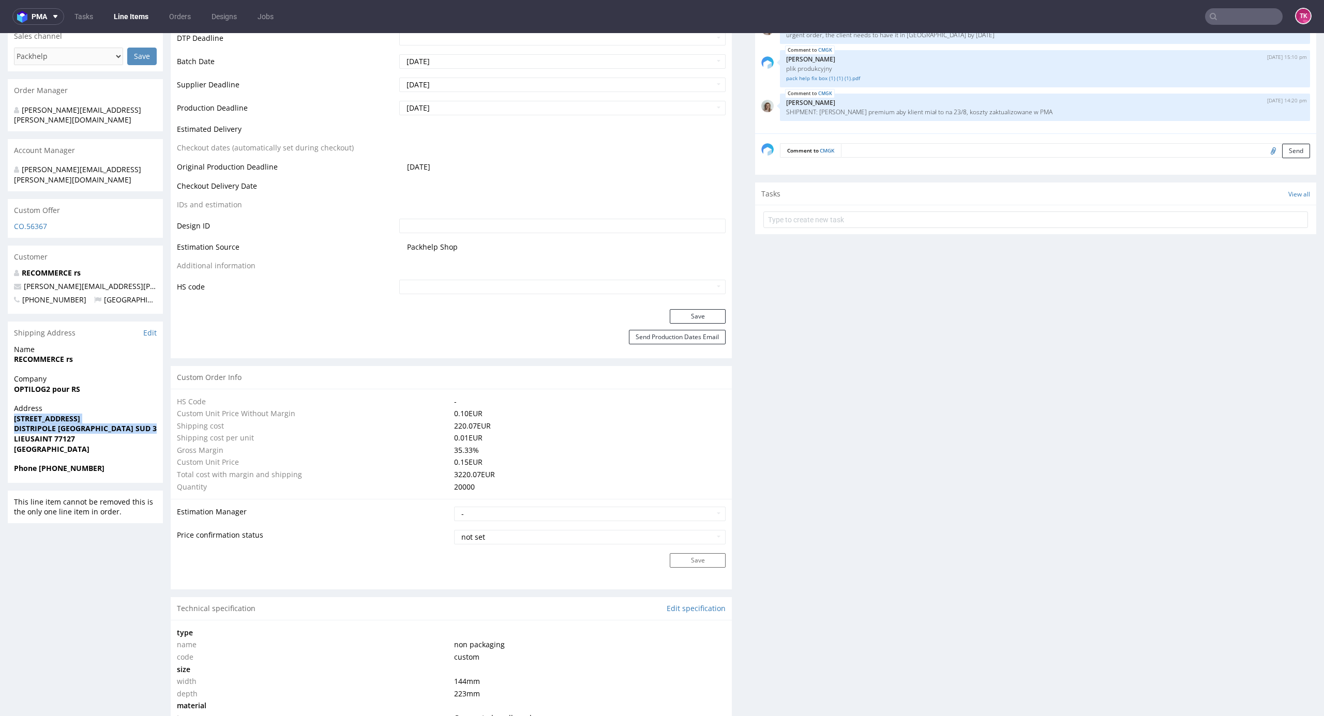
drag, startPoint x: 5, startPoint y: 399, endPoint x: 0, endPoint y: 418, distance: 19.2
click at [0, 418] on div "R452110090 31.07.2025 02:58 PM CMGK DID PH PRO Integration Item not sent to Pro…" at bounding box center [662, 523] width 1324 height 1756
copy p "1 RUE DE L ESPACE SCHENGEN DISTRIPOLE PARIS SUD 3 Bâtiment D"
drag, startPoint x: 139, startPoint y: 259, endPoint x: 0, endPoint y: 268, distance: 138.9
click at [0, 268] on div "R452110090 31.07.2025 02:58 PM CMGK DID PH PRO Integration Item not sent to Pro…" at bounding box center [662, 523] width 1324 height 1756
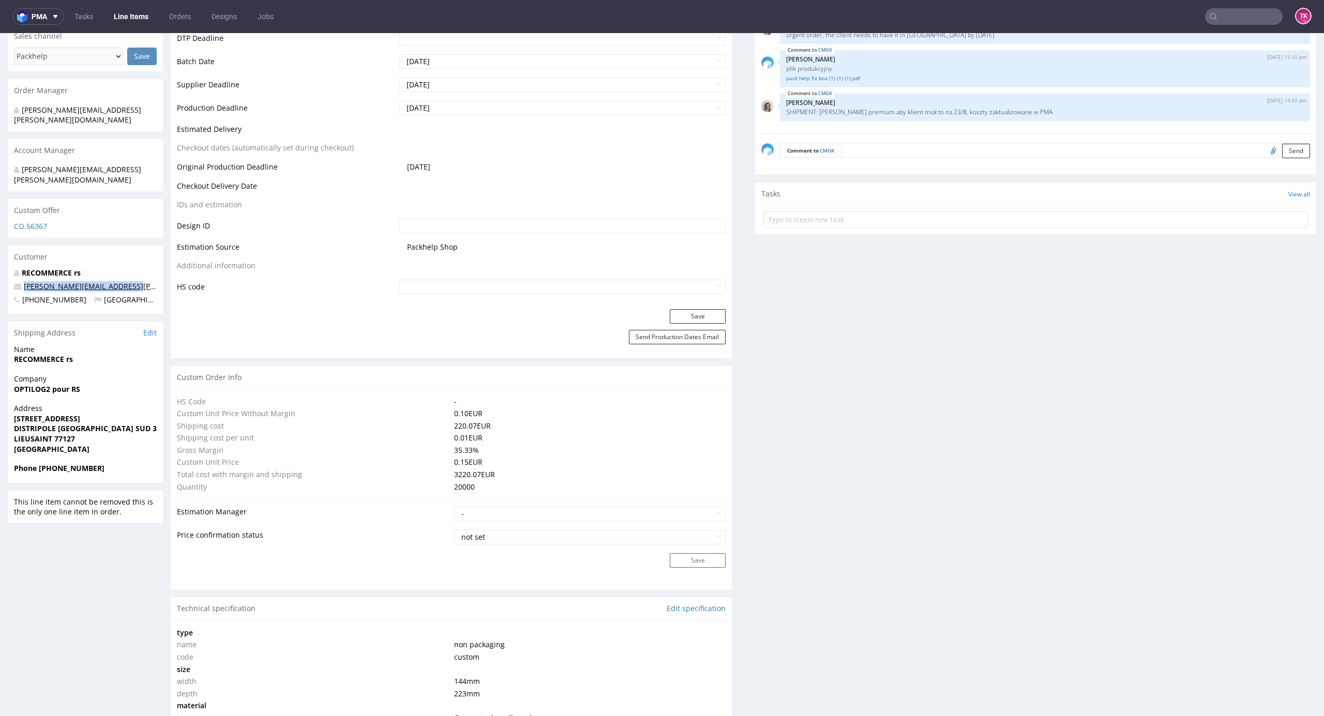
copy span "[PERSON_NAME][EMAIL_ADDRESS][PERSON_NAME][DOMAIN_NAME]"
drag, startPoint x: 37, startPoint y: 451, endPoint x: 127, endPoint y: 449, distance: 89.5
click at [128, 463] on span "Phone [PHONE_NUMBER]" at bounding box center [85, 468] width 143 height 10
copy strong "[PHONE_NUMBER]"
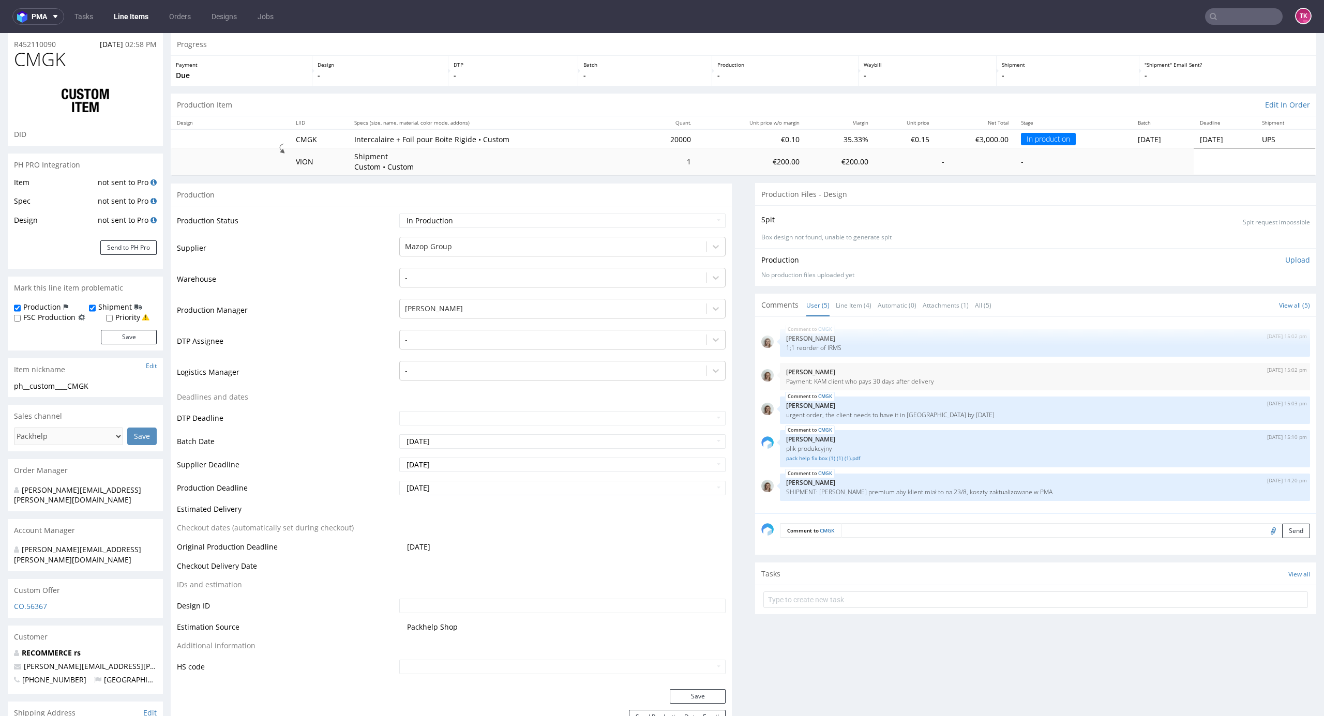
scroll to position [0, 0]
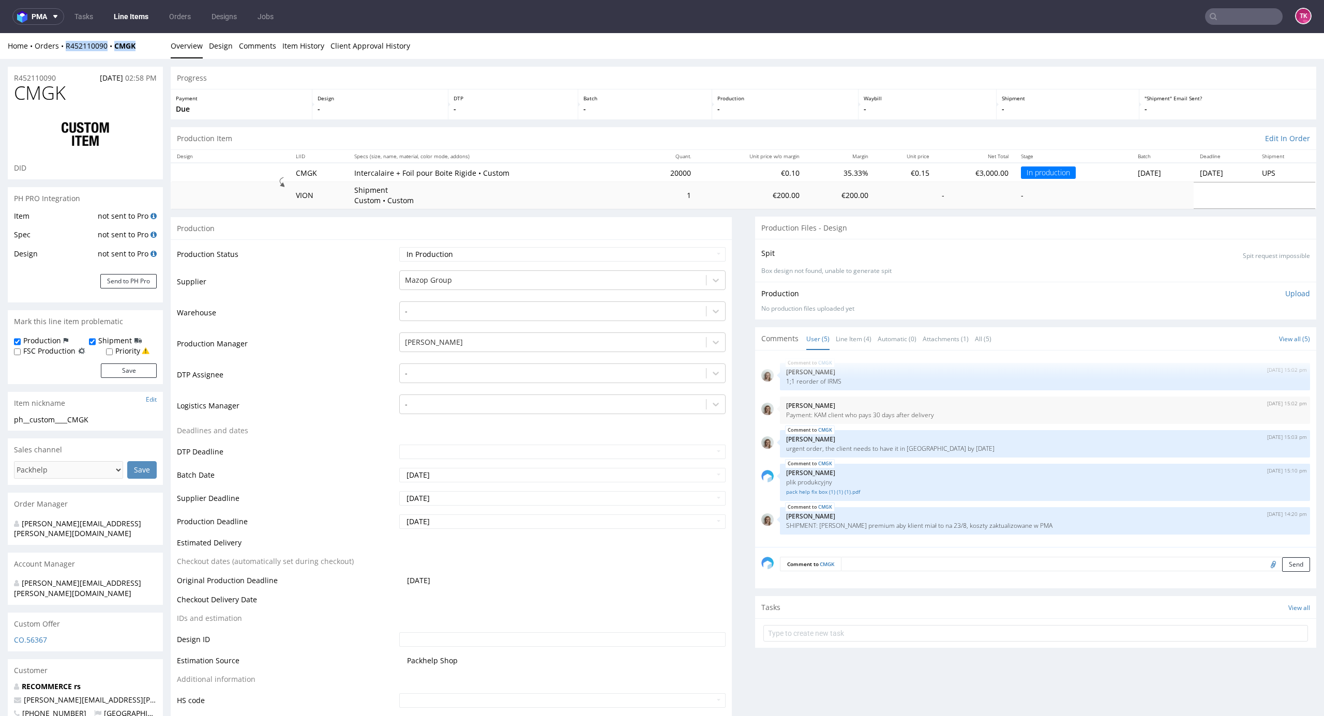
drag, startPoint x: 143, startPoint y: 48, endPoint x: 65, endPoint y: 52, distance: 78.2
click at [65, 52] on div "Home Orders R452110090 CMGK Overview Design Comments Item History Client Approv…" at bounding box center [662, 46] width 1324 height 26
copy div "R452110090 CMGK"
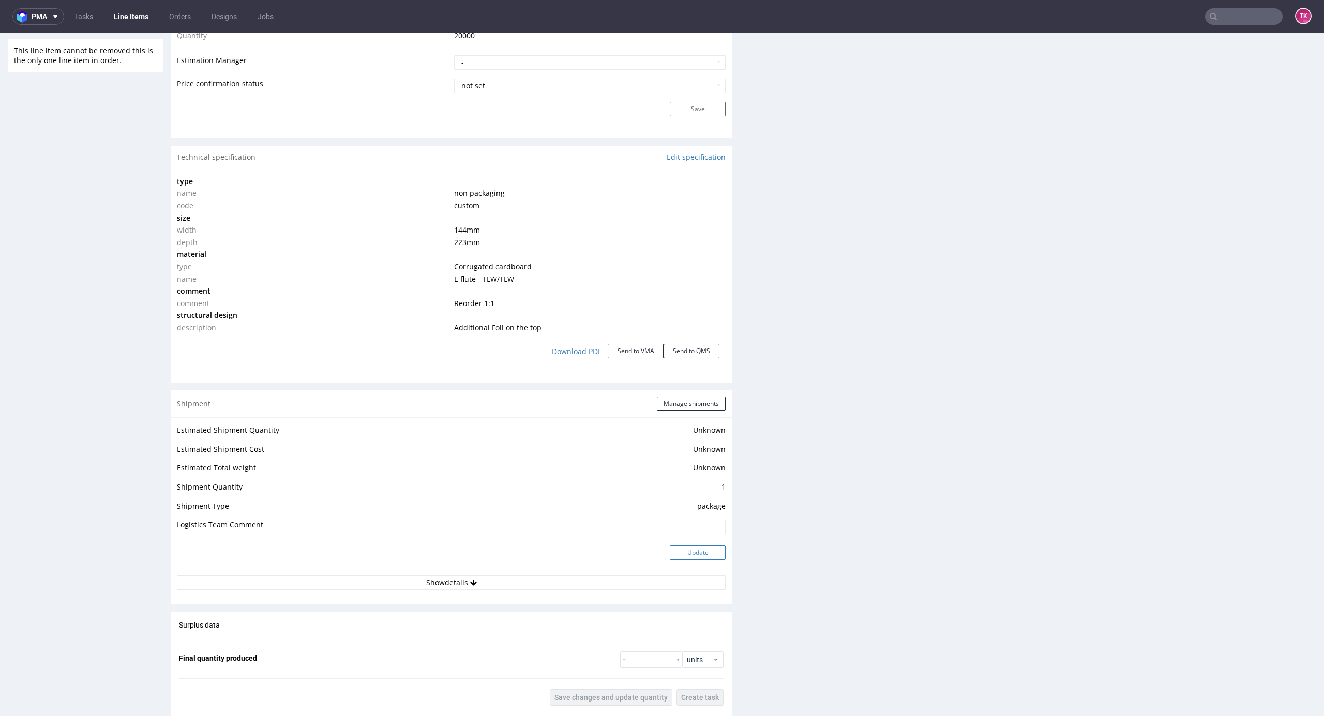
scroll to position [1034, 0]
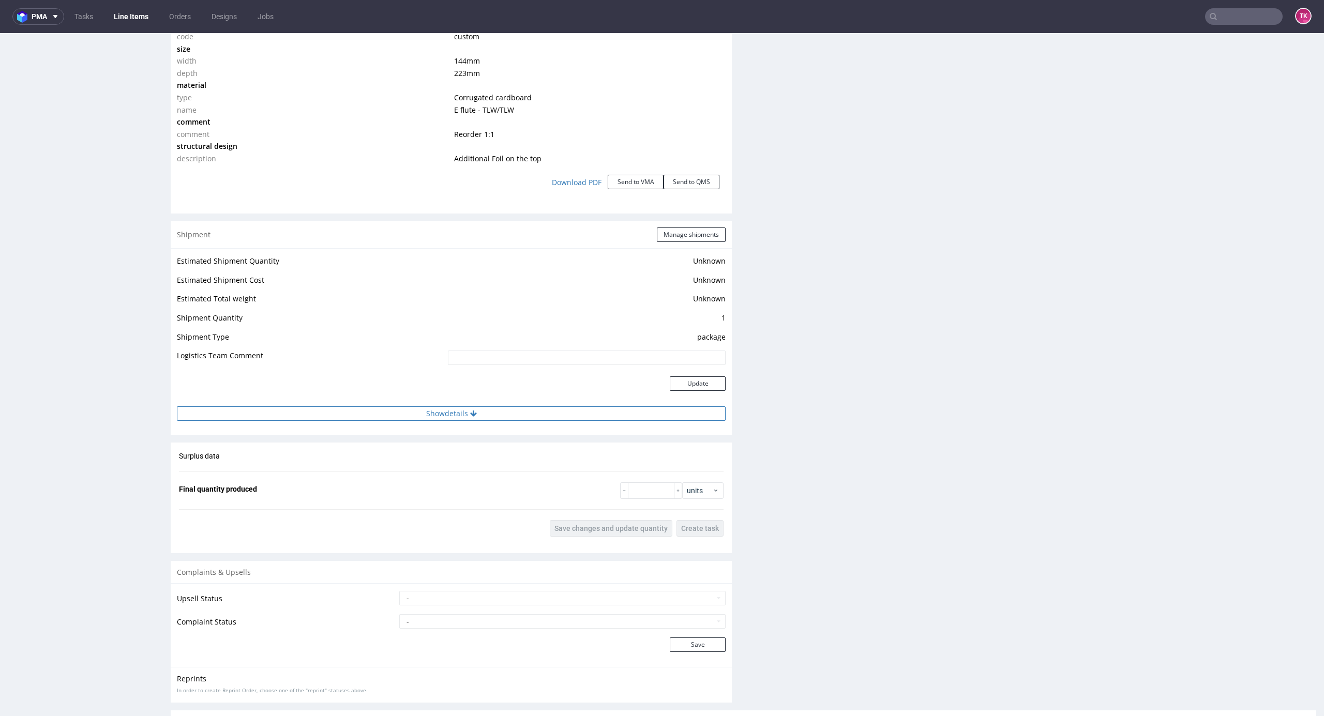
click at [611, 414] on button "Show details" at bounding box center [451, 413] width 549 height 14
click at [676, 240] on button "Manage shipments" at bounding box center [691, 234] width 69 height 14
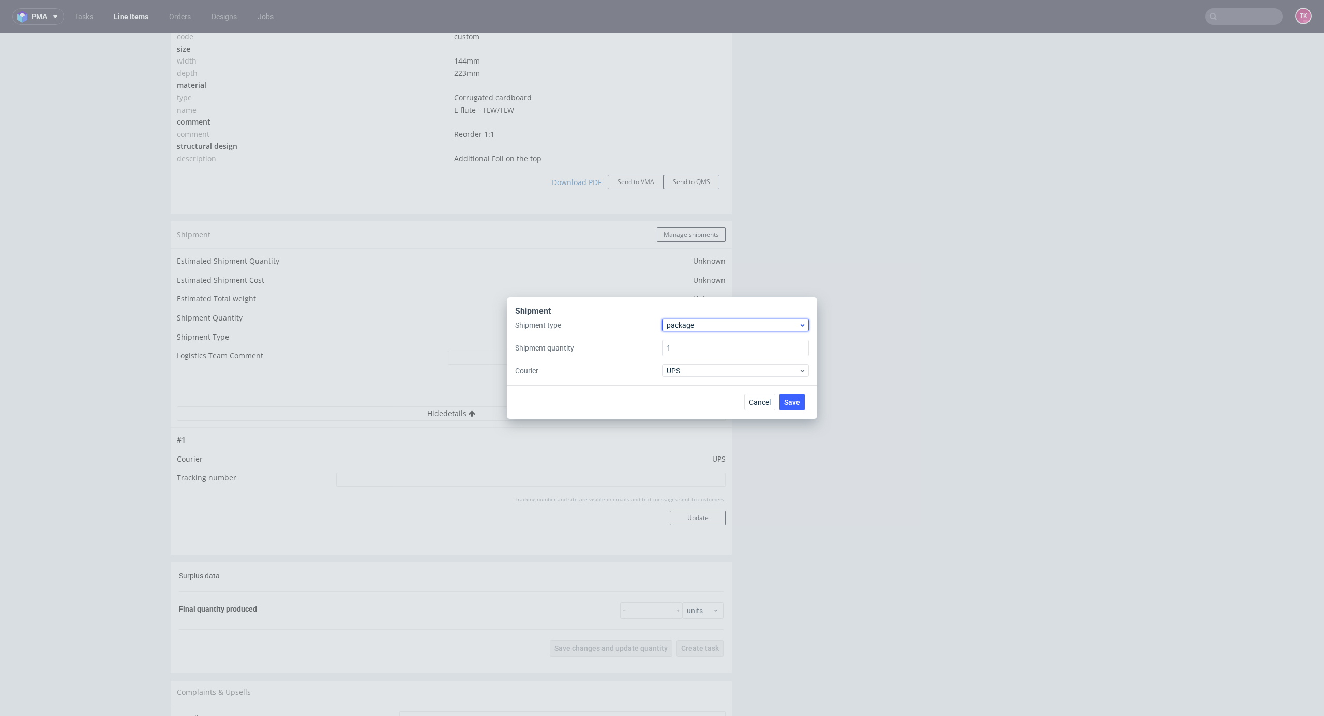
click at [720, 325] on span "package" at bounding box center [732, 325] width 132 height 10
click at [706, 343] on div "pallet" at bounding box center [735, 347] width 139 height 19
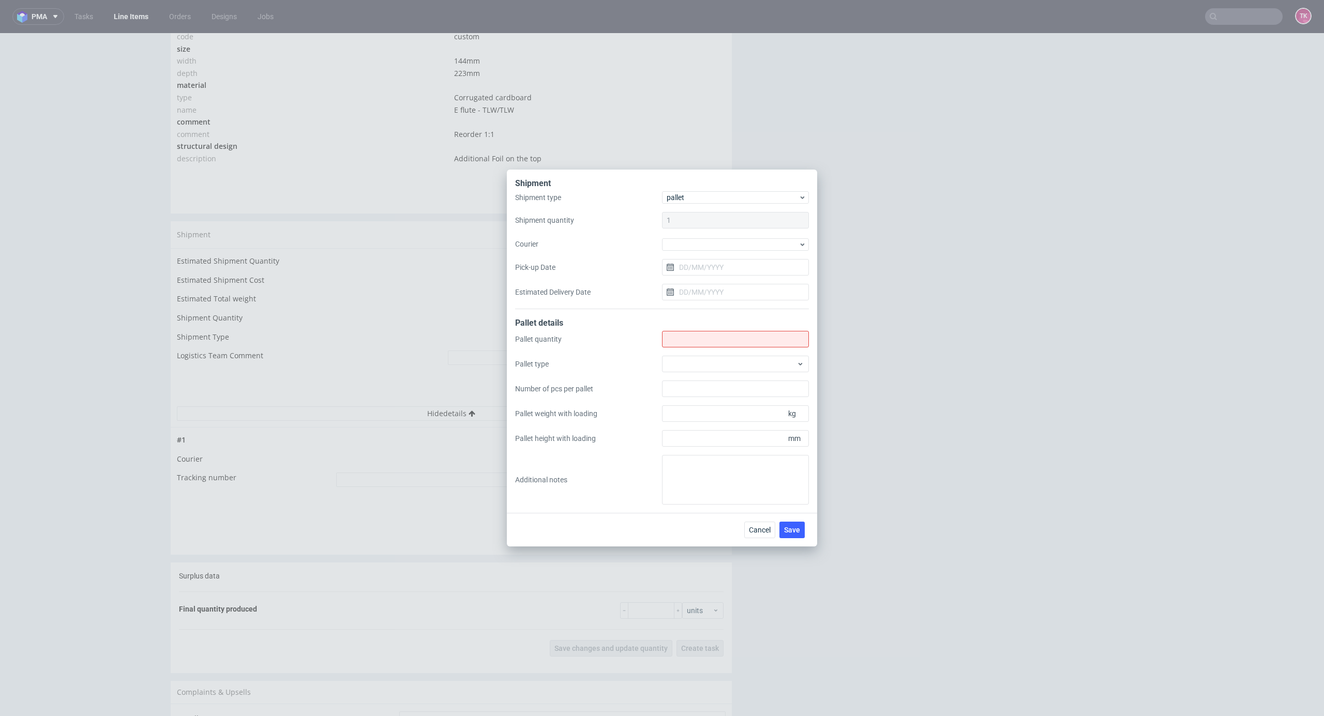
click at [690, 328] on div "Pallet details" at bounding box center [662, 323] width 294 height 13
click at [693, 342] on input "Shipment type" at bounding box center [735, 339] width 147 height 17
type input "1"
click at [704, 242] on div at bounding box center [735, 244] width 147 height 12
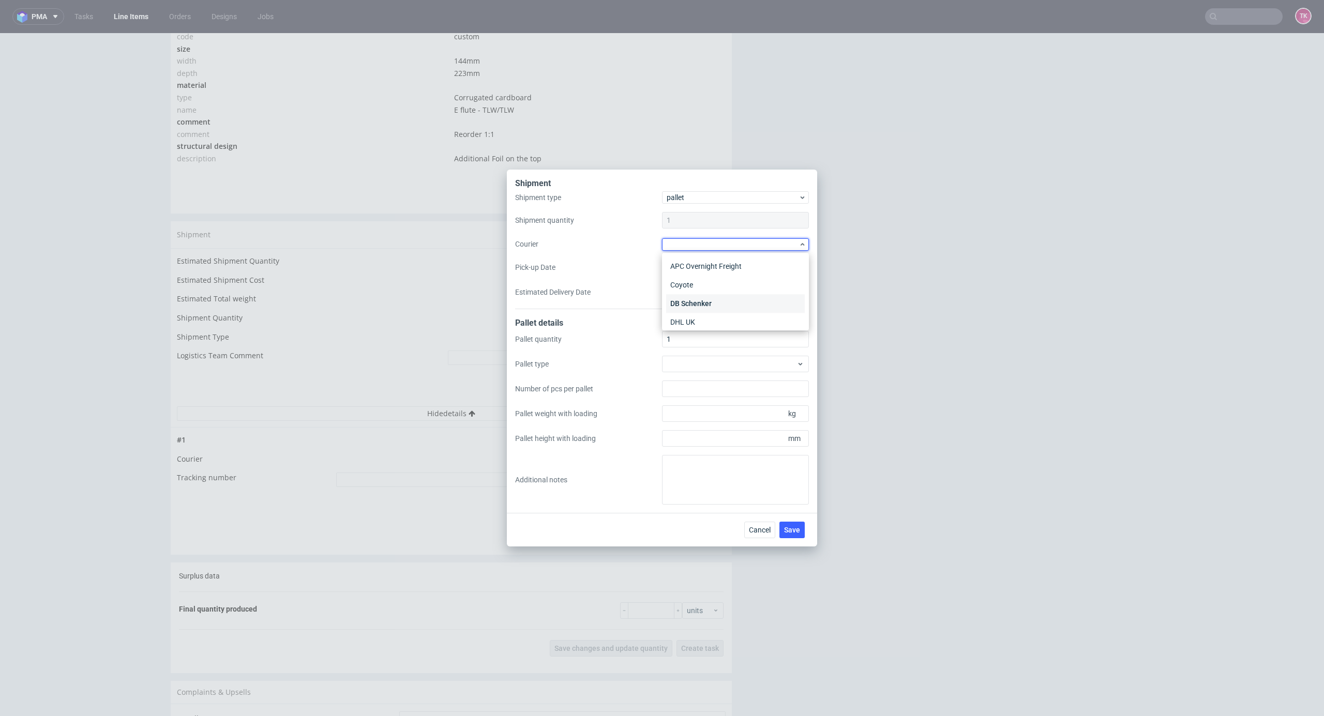
click at [710, 298] on div "DB Schenker" at bounding box center [735, 303] width 139 height 19
click at [712, 267] on input "Pick-up Date" at bounding box center [735, 267] width 147 height 17
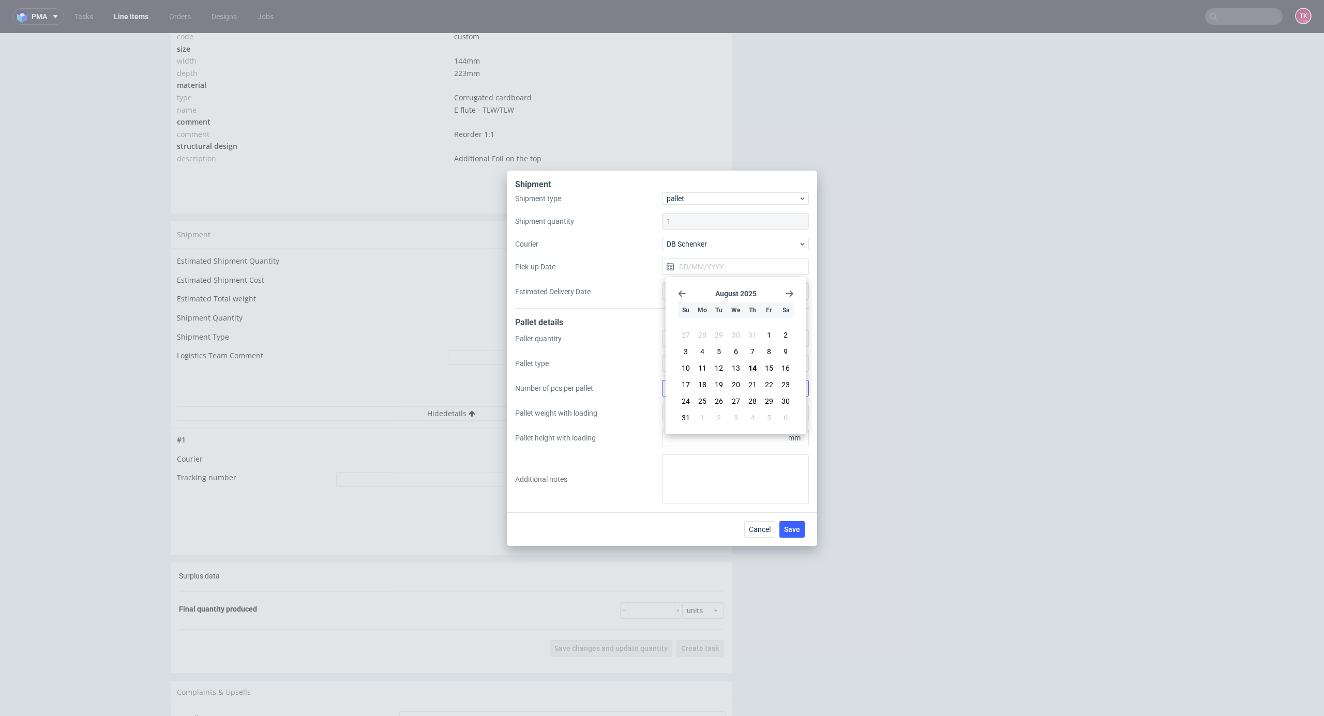
click at [699, 387] on span "18" at bounding box center [702, 385] width 8 height 10
type input "[DATE]"
click at [704, 285] on input "Estimated Delivery Date" at bounding box center [735, 291] width 147 height 17
click at [751, 408] on span "21" at bounding box center [752, 409] width 8 height 10
type input "[DATE]"
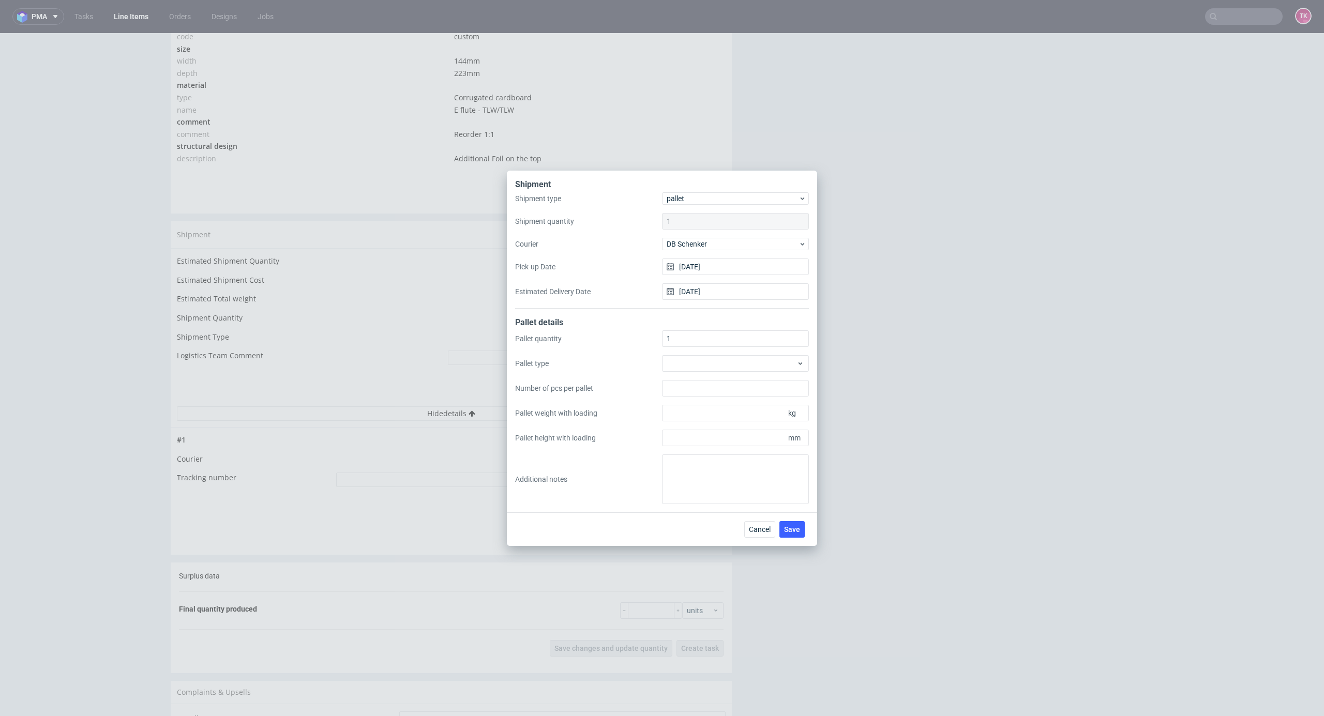
click at [801, 507] on div "Shipment Shipment type pallet Shipment quantity 1 Courier DB Schenker Pick-up D…" at bounding box center [662, 342] width 310 height 342
click at [789, 529] on span "Save" at bounding box center [792, 529] width 16 height 7
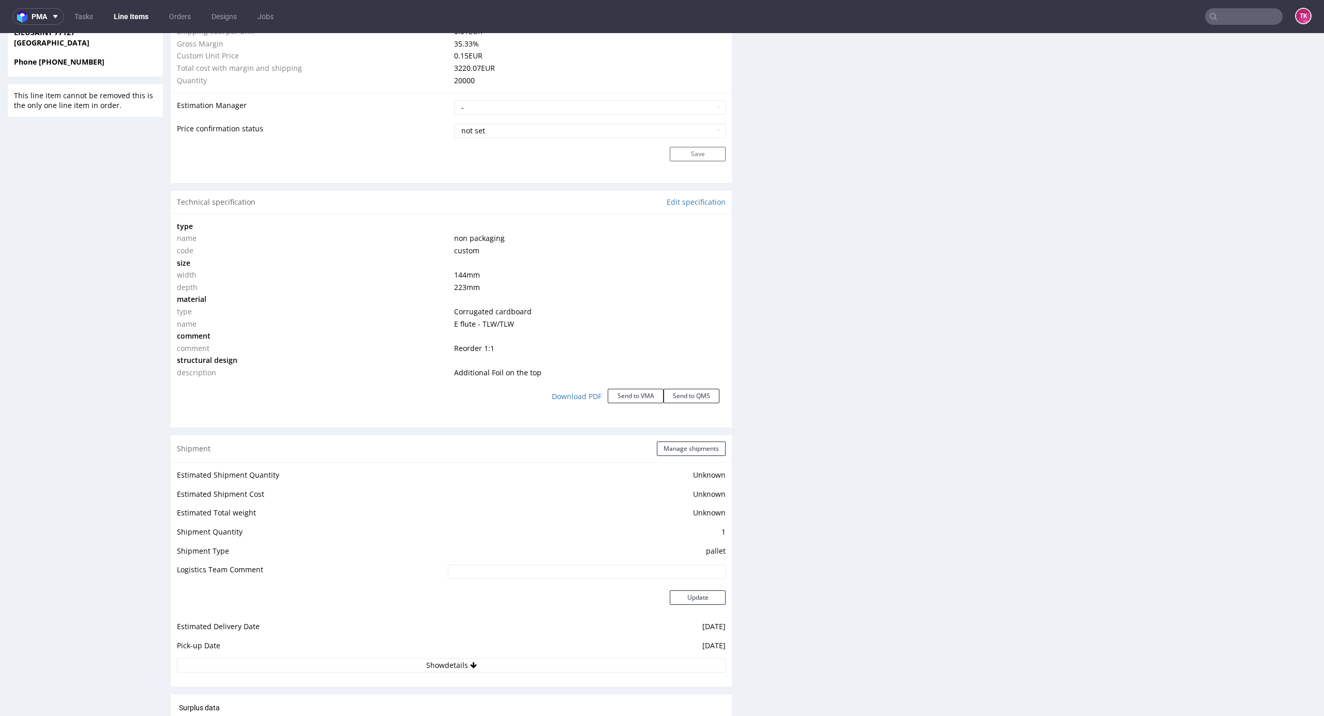
scroll to position [1034, 0]
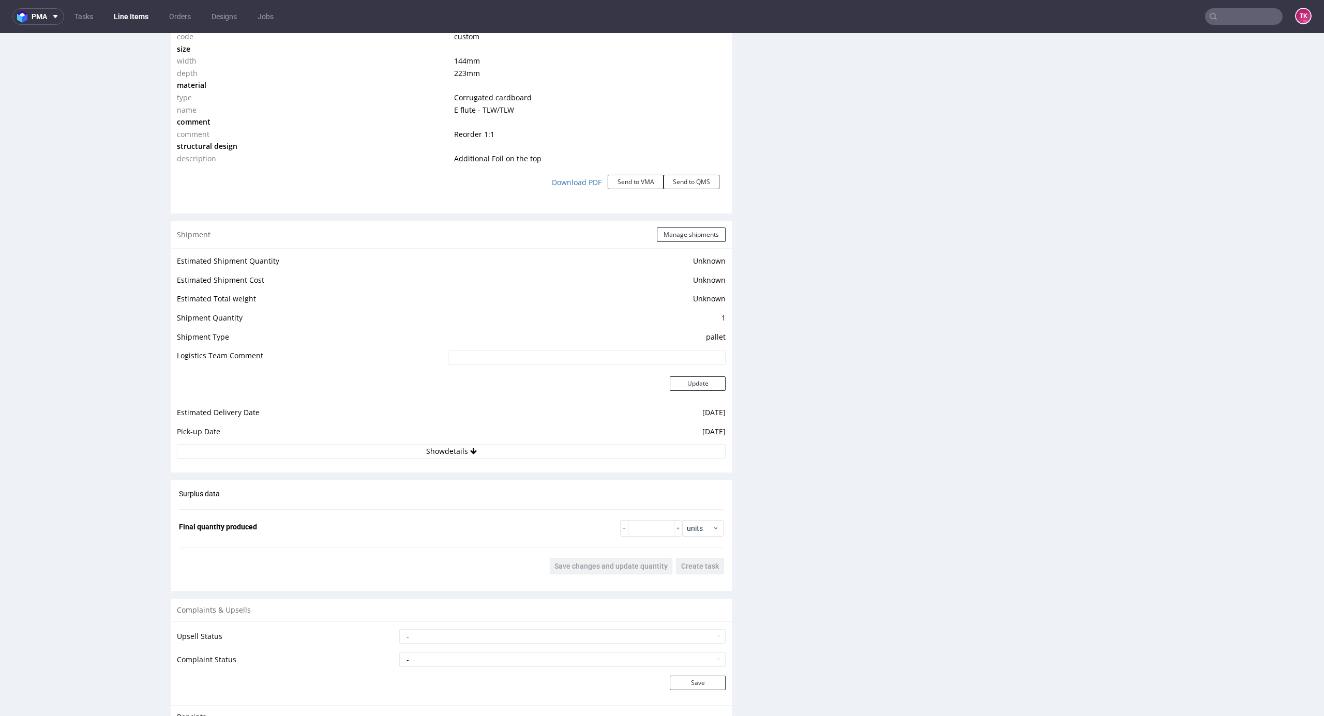
click at [518, 441] on td "[DATE]" at bounding box center [585, 435] width 280 height 19
click at [513, 453] on button "Show details" at bounding box center [451, 451] width 549 height 14
drag, startPoint x: 458, startPoint y: 509, endPoint x: 459, endPoint y: 516, distance: 6.9
click at [457, 513] on tbody "# 1 Courier [PERSON_NAME] Tracking number Tracking site Tracking number and sit…" at bounding box center [451, 537] width 549 height 130
click at [467, 521] on input at bounding box center [530, 518] width 389 height 14
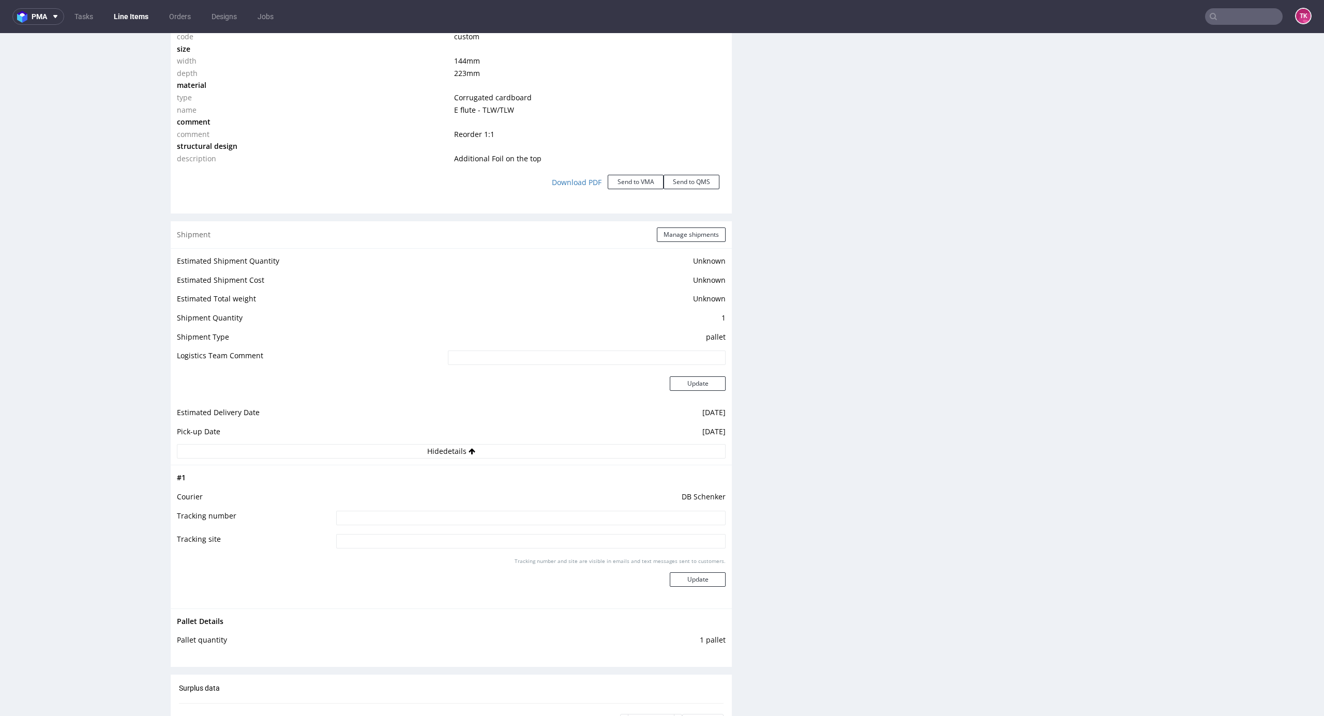
paste input "PLWAW508020692"
type input "PLWAW508020692"
click at [687, 575] on button "Update" at bounding box center [698, 579] width 56 height 14
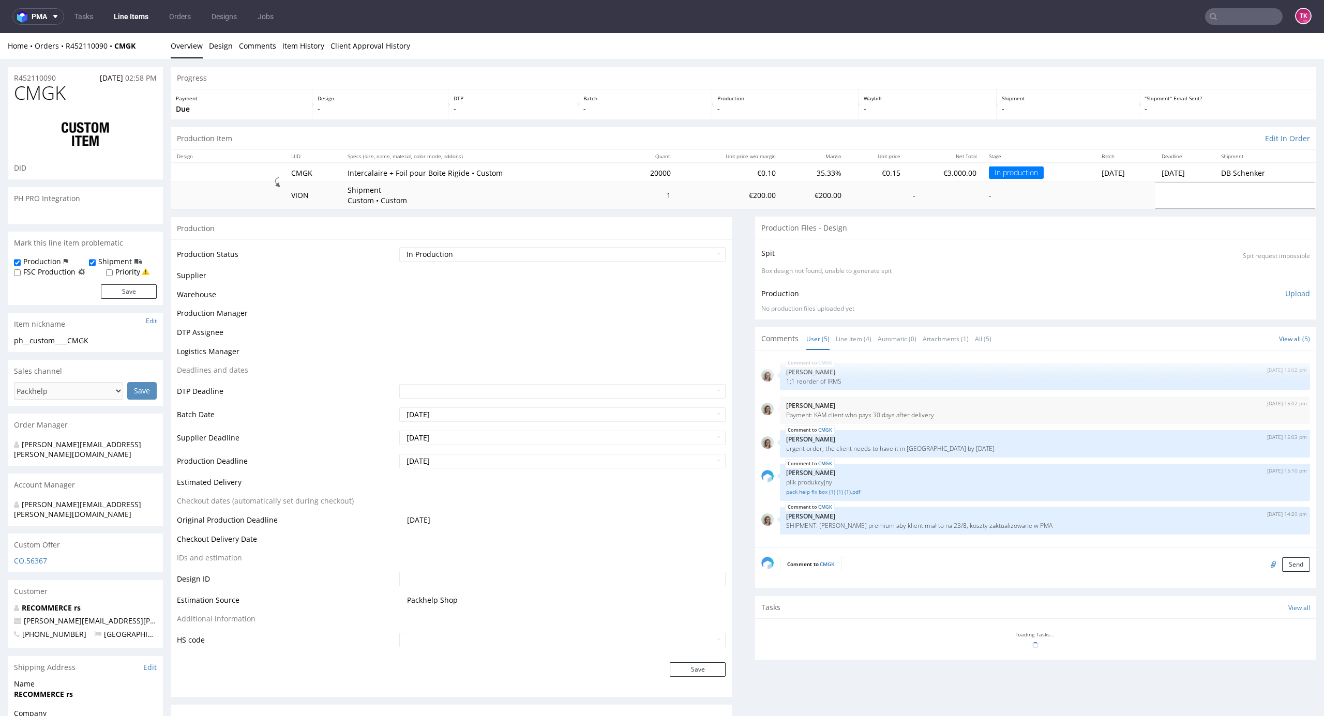
scroll to position [418, 0]
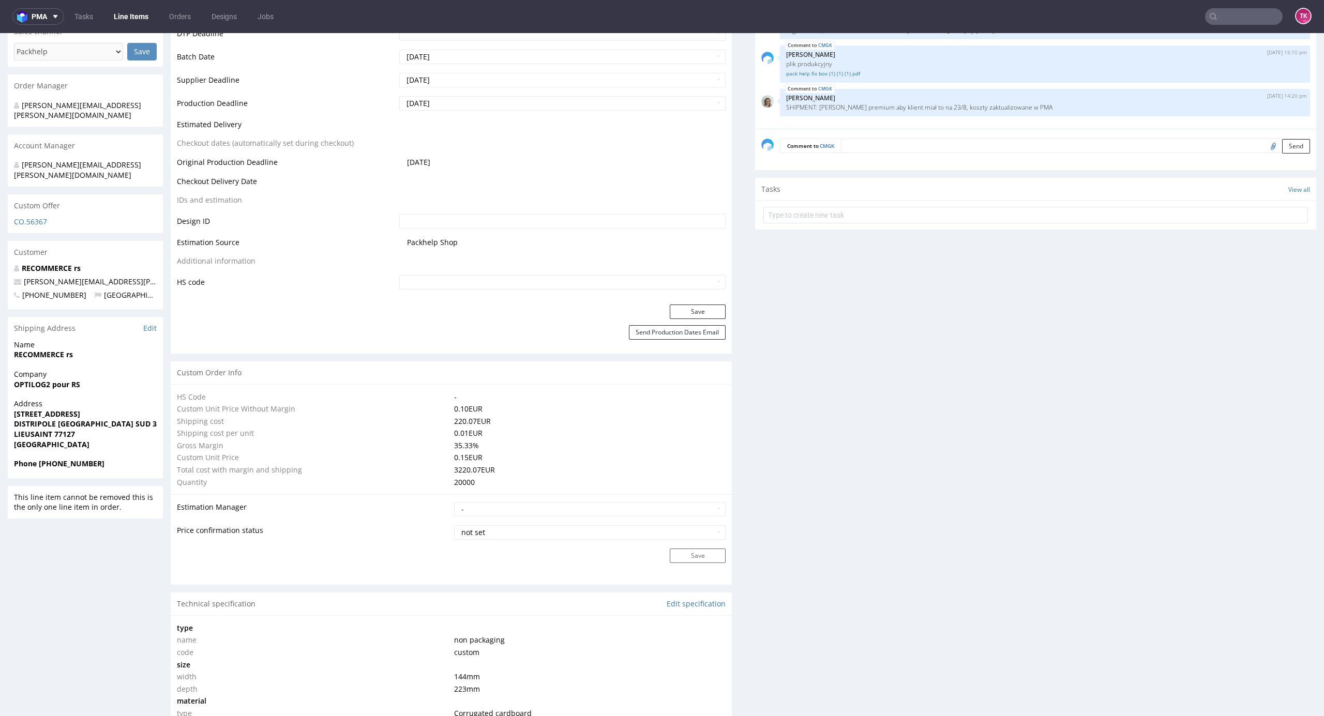
click at [134, 18] on link "Line Items" at bounding box center [131, 16] width 47 height 17
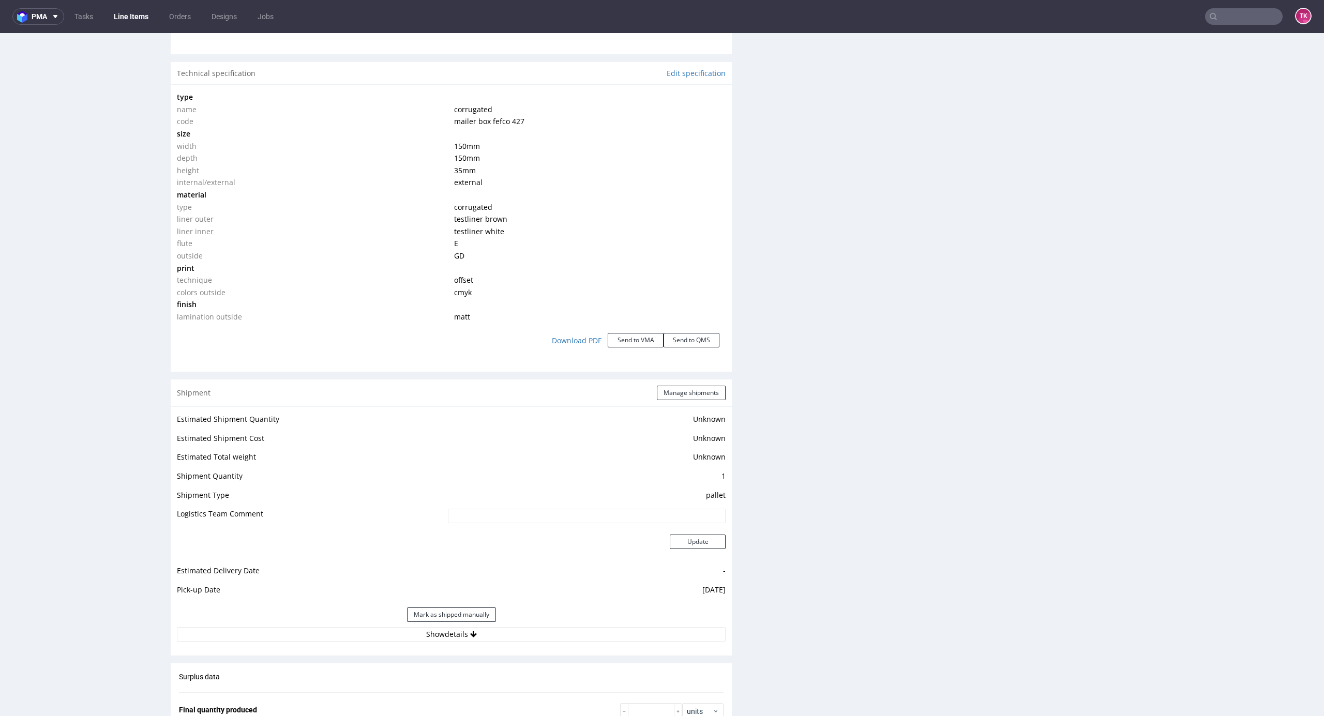
scroll to position [1103, 0]
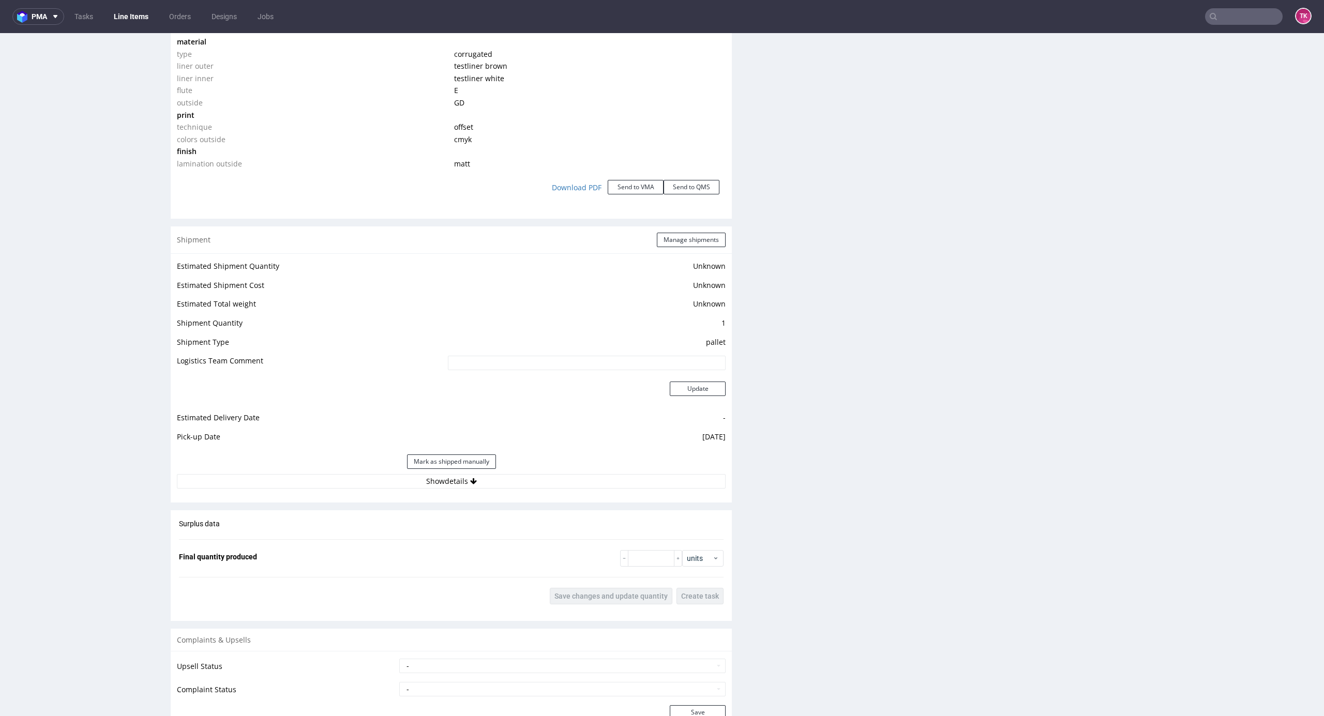
click at [579, 490] on div "Estimated Shipment Quantity Unknown Estimated Shipment Cost Unknown Estimated T…" at bounding box center [451, 373] width 561 height 241
click at [579, 482] on button "Show details" at bounding box center [451, 481] width 549 height 14
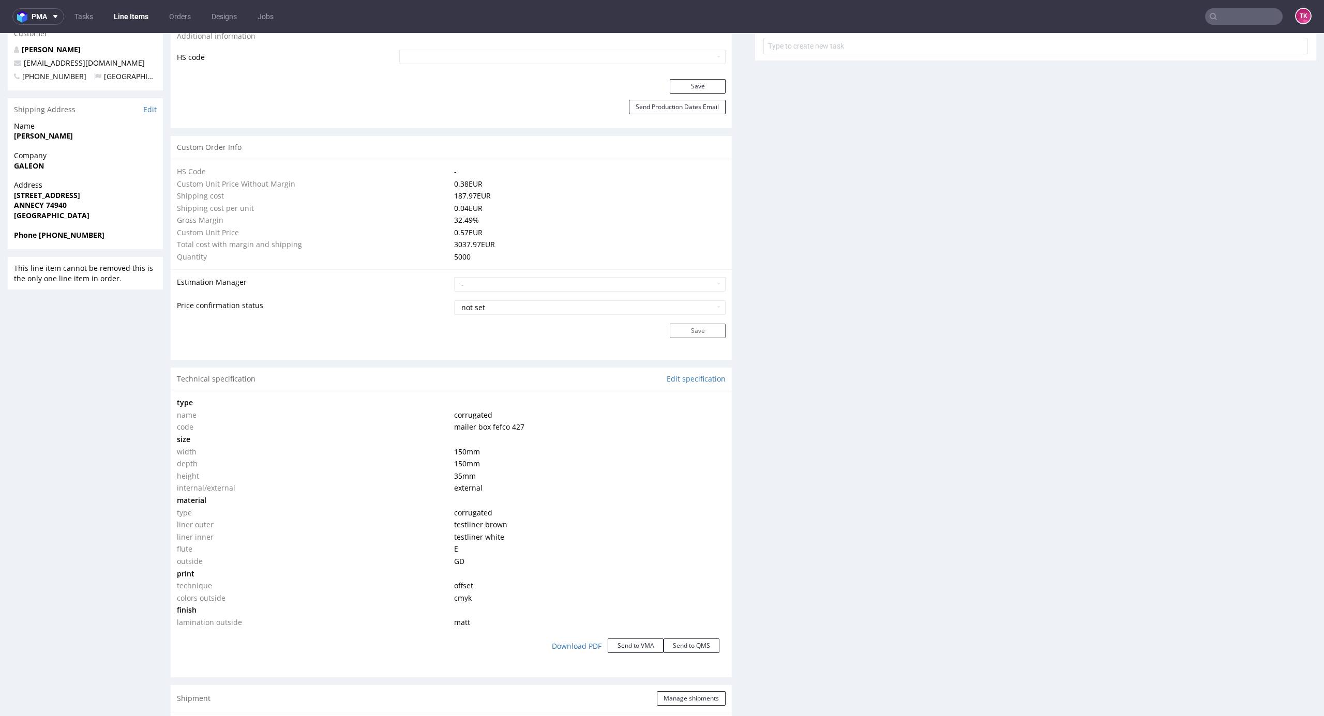
scroll to position [620, 0]
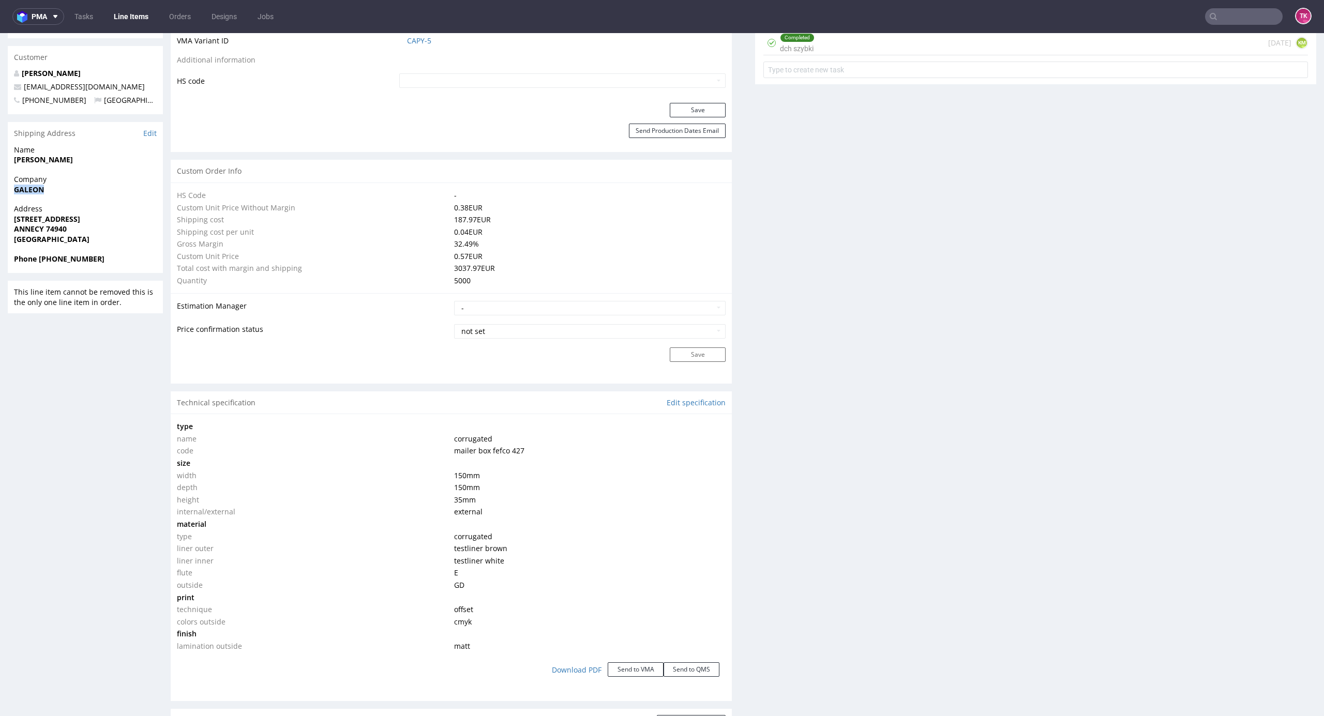
drag, startPoint x: 1, startPoint y: 189, endPoint x: 105, endPoint y: 191, distance: 104.5
click at [105, 191] on div "R083431370 18.07.2025 09:59 AM IPER DID PH PRO Integration Item PHI-PH00-A08811…" at bounding box center [662, 540] width 1324 height 2204
copy strong "GALEON"
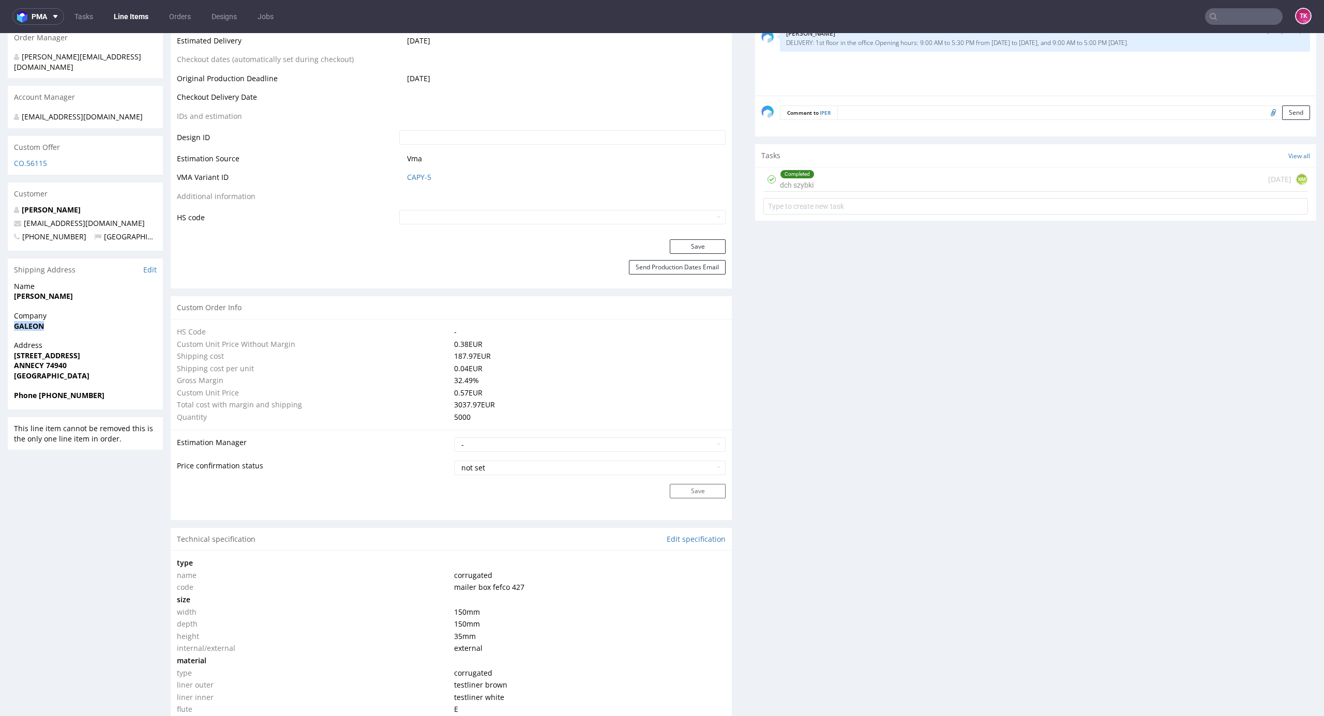
scroll to position [482, 0]
drag, startPoint x: 3, startPoint y: 298, endPoint x: 116, endPoint y: 298, distance: 112.7
click at [116, 298] on div "R083431370 18.07.2025 09:59 AM IPER DID PH PRO Integration Item PHI-PH00-A08811…" at bounding box center [662, 679] width 1324 height 2204
copy strong "[PERSON_NAME]"
drag, startPoint x: 3, startPoint y: 358, endPoint x: 106, endPoint y: 370, distance: 104.1
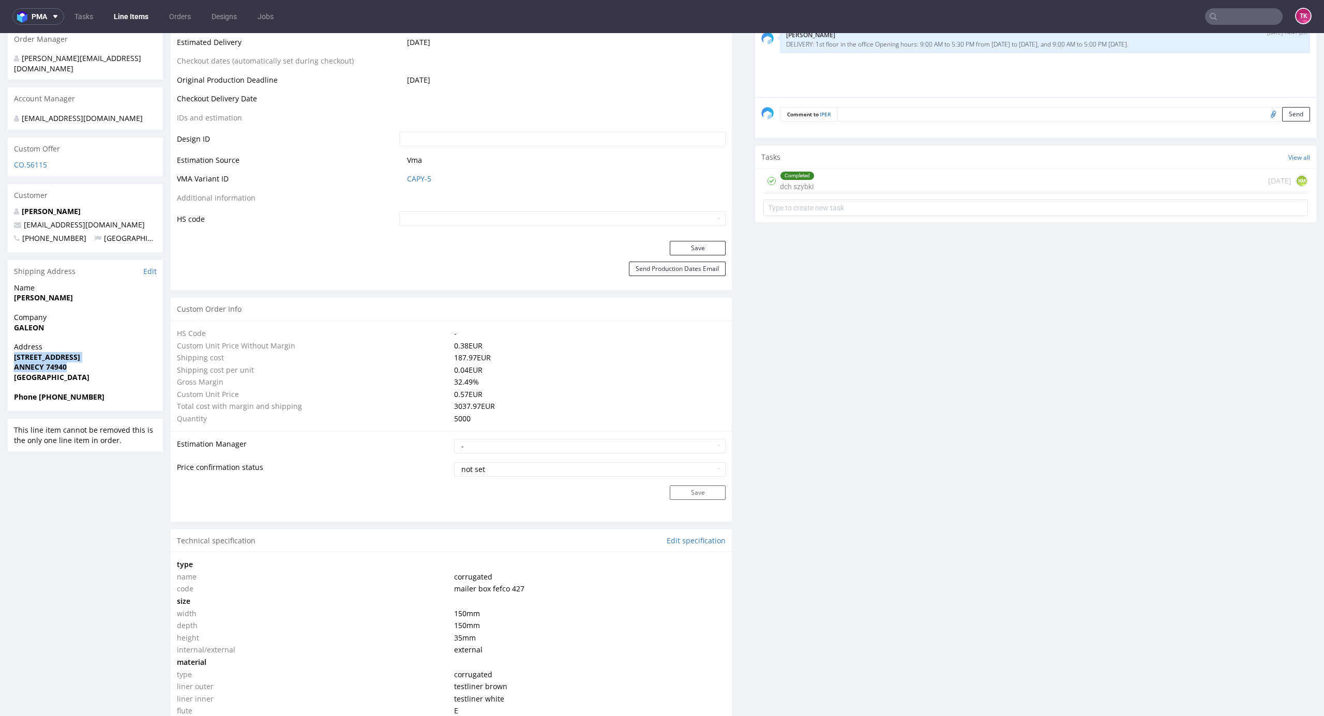
click at [106, 370] on div "R083431370 18.07.2025 09:59 AM IPER DID PH PRO Integration Item PHI-PH00-A08811…" at bounding box center [662, 679] width 1324 height 2204
copy p "5 Avenue du Pré Félin ANNECY 74940"
drag, startPoint x: 112, startPoint y: 234, endPoint x: 62, endPoint y: 284, distance: 70.9
click at [3, 223] on div "R083431370 18.07.2025 09:59 AM IPER DID PH PRO Integration Item PHI-PH00-A08811…" at bounding box center [662, 679] width 1324 height 2204
click at [108, 275] on div "Shipping Address Edit" at bounding box center [85, 271] width 155 height 23
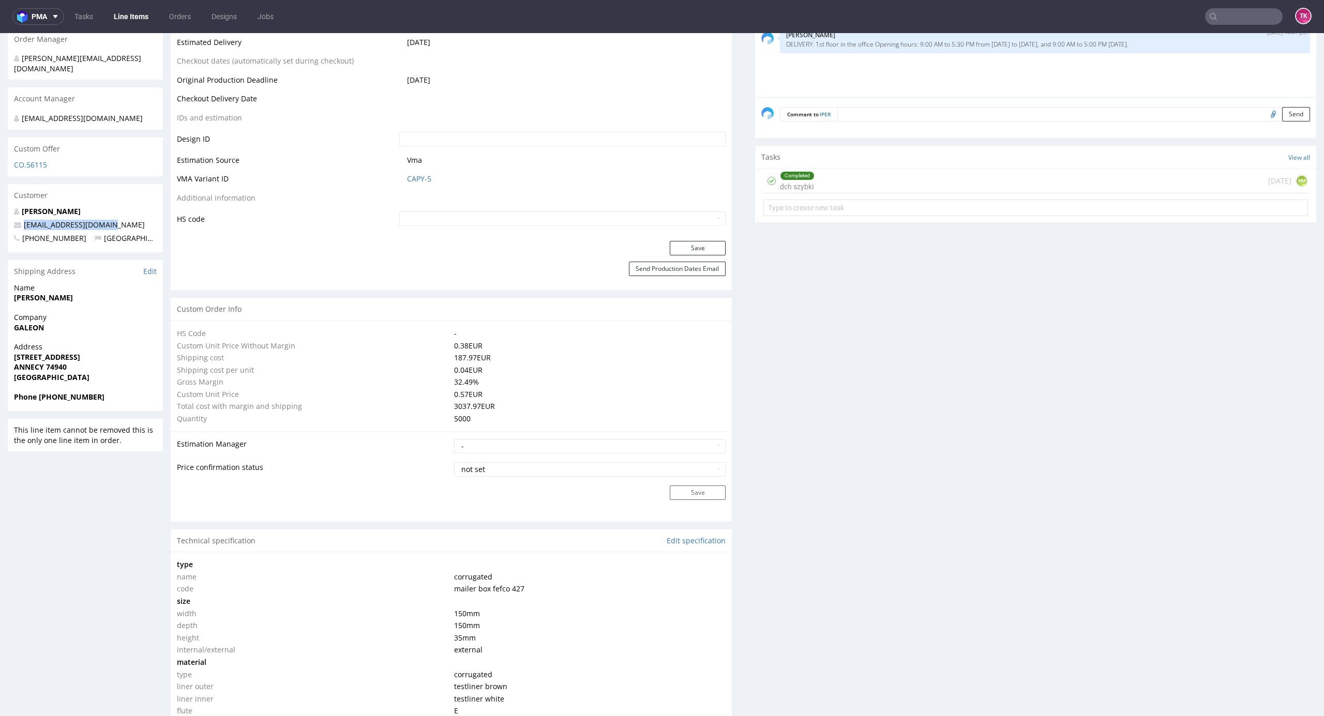
drag, startPoint x: 94, startPoint y: 221, endPoint x: 0, endPoint y: 224, distance: 94.2
click at [0, 224] on div "R083431370 18.07.2025 09:59 AM IPER DID PH PRO Integration Item PHI-PH00-A08811…" at bounding box center [662, 679] width 1324 height 2204
copy span "[EMAIL_ADDRESS][DOMAIN_NAME]"
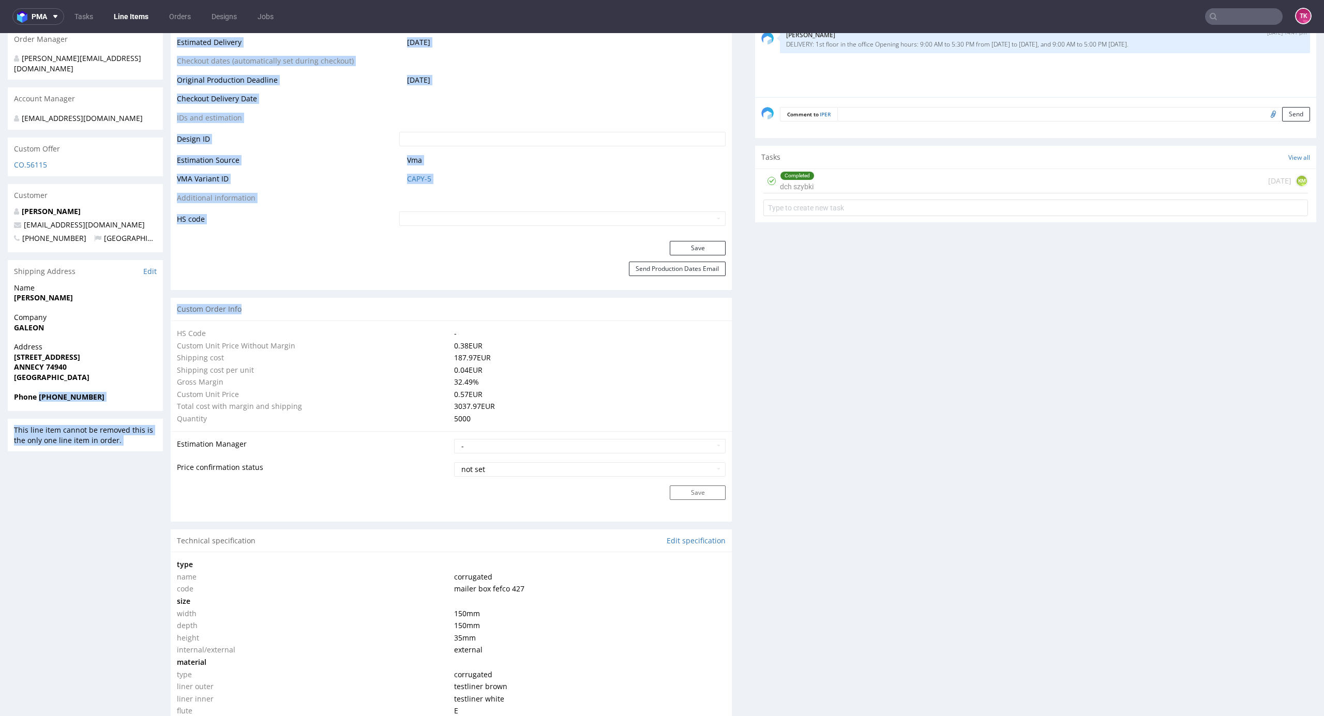
drag, startPoint x: 38, startPoint y: 395, endPoint x: 183, endPoint y: 397, distance: 144.3
click at [174, 396] on div "R083431370 18.07.2025 09:59 AM IPER DID PH PRO Integration Item PHI-PH00-A08811…" at bounding box center [662, 679] width 1324 height 2204
copy div "+33677112277 This line item cannot be removed this is the only one line item in…"
click at [47, 405] on div "Phone +33677112277" at bounding box center [85, 402] width 155 height 20
click at [49, 400] on strong "Phone +33677112277" at bounding box center [59, 397] width 90 height 10
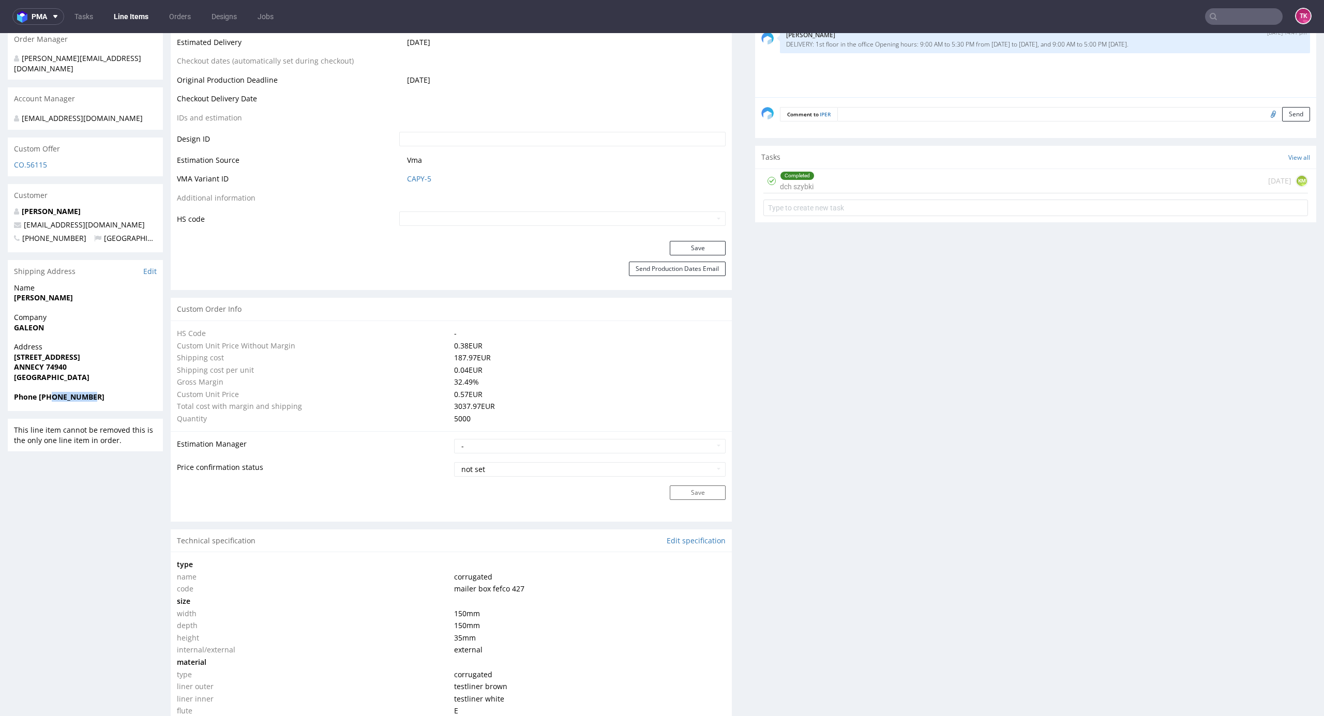
drag, startPoint x: 50, startPoint y: 396, endPoint x: 141, endPoint y: 393, distance: 90.5
click at [141, 393] on span "Phone +33677112277" at bounding box center [85, 397] width 143 height 10
copy strong "677112277"
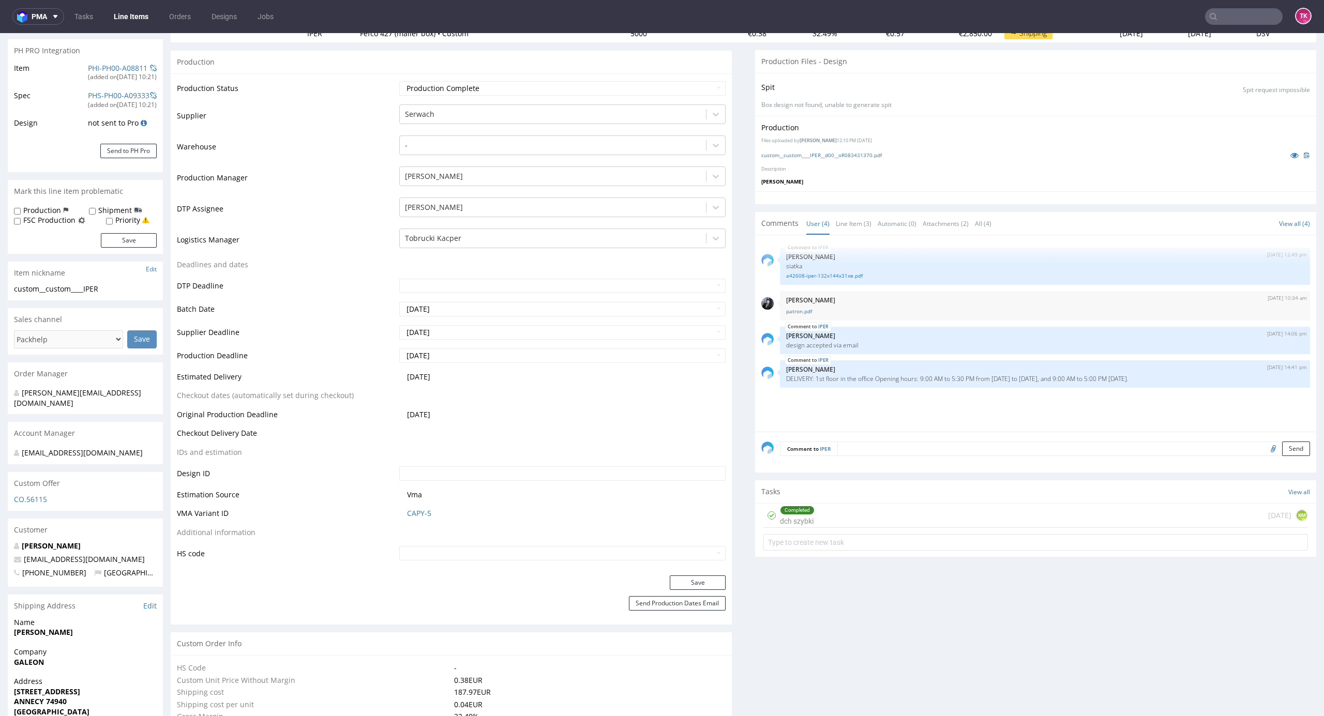
scroll to position [0, 0]
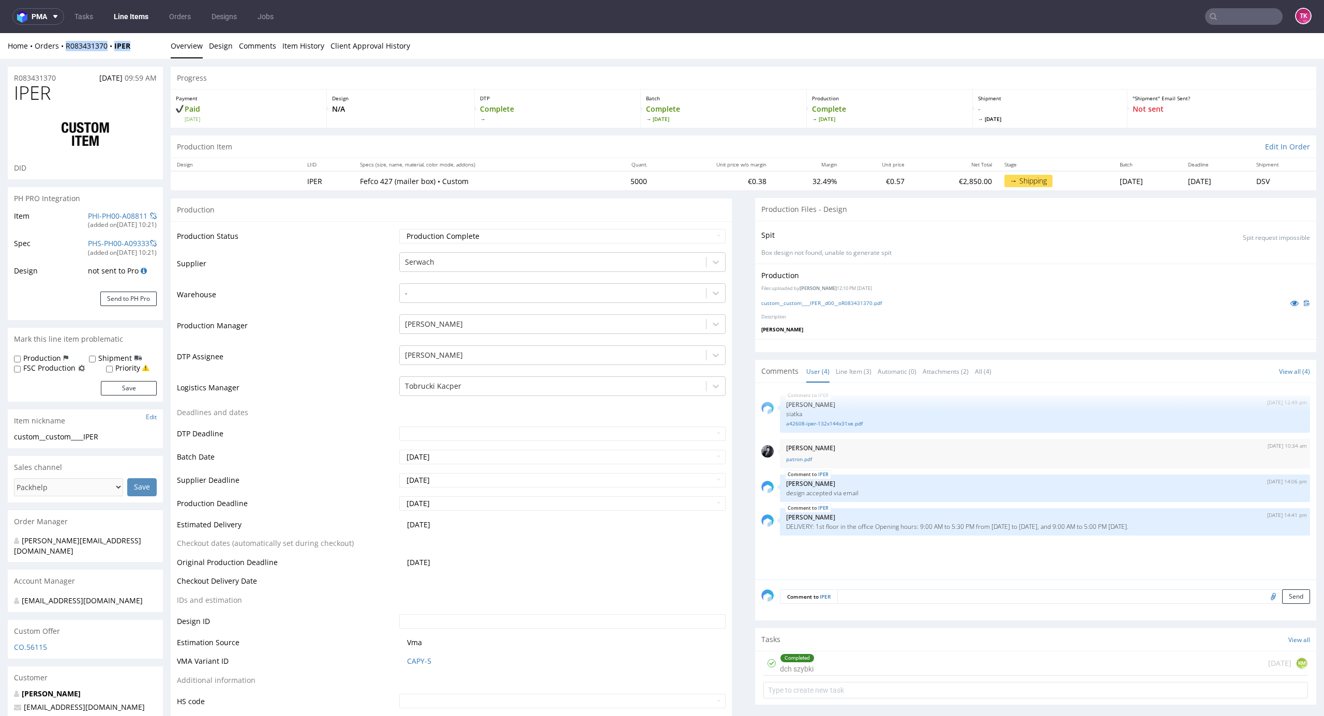
drag, startPoint x: 127, startPoint y: 52, endPoint x: 62, endPoint y: 50, distance: 64.7
click at [62, 50] on div "Home Orders R083431370 IPER Overview Design Comments Item History Client Approv…" at bounding box center [662, 46] width 1324 height 26
copy div "R083431370 IPER"
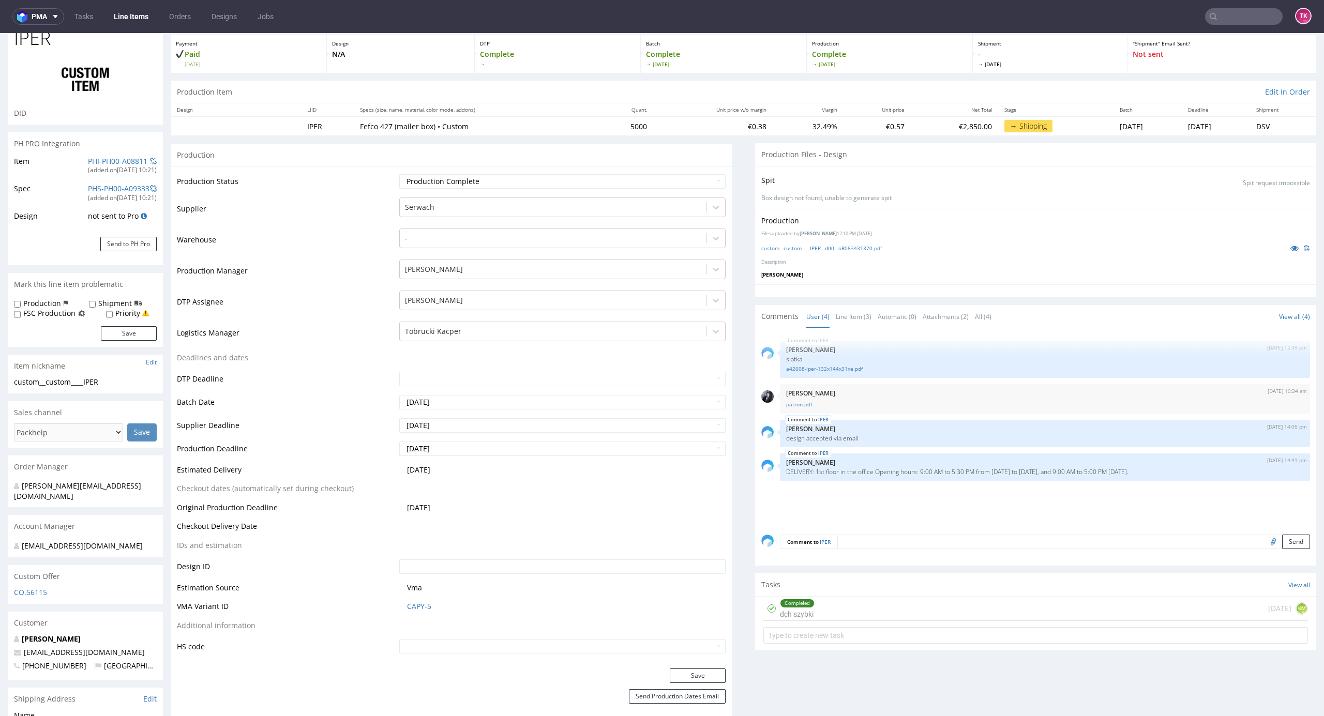
scroll to position [207, 0]
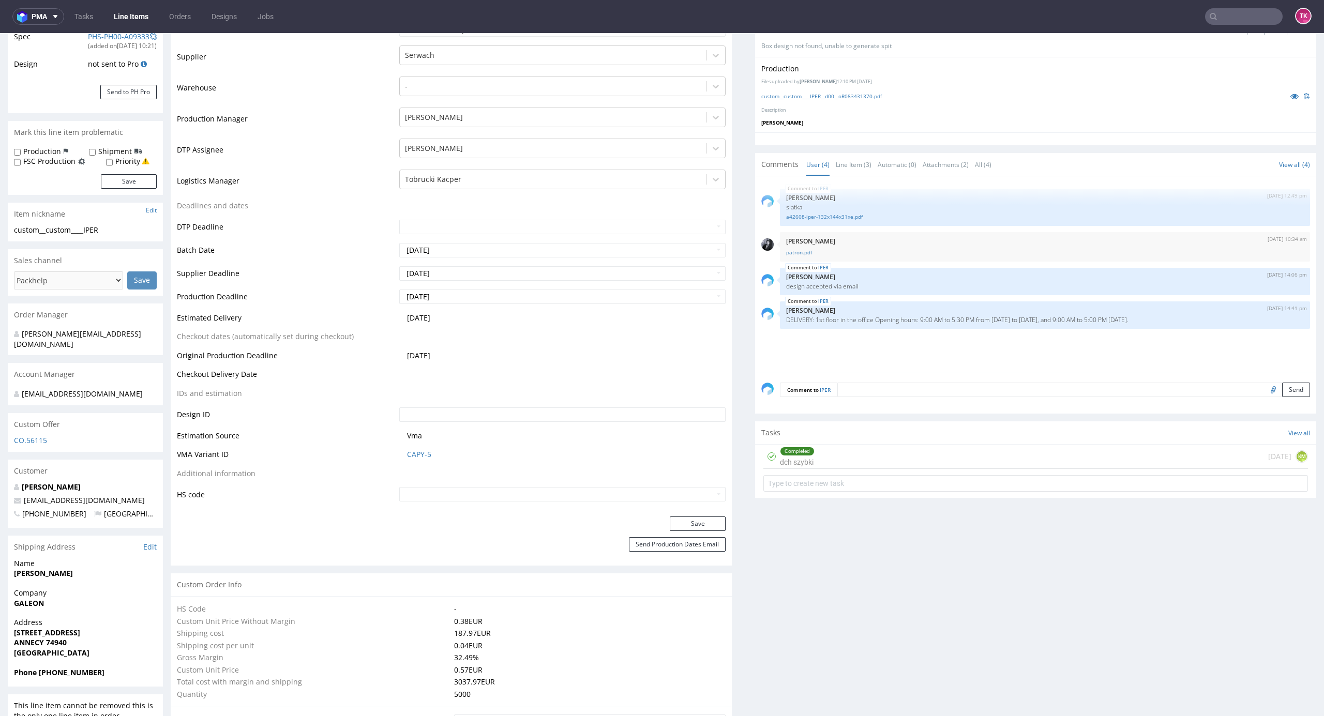
drag, startPoint x: 805, startPoint y: 320, endPoint x: 1186, endPoint y: 343, distance: 381.8
click at [1186, 343] on div "IPER 18th Jul 25 | 12:49 pm Sebastian Markut siatka a42608-iper-132x144x31xe.pd…" at bounding box center [1038, 278] width 555 height 190
copy p "1st floor in the office Opening hours: 9:00 AM to 5:30 PM from Monday to Thursd…"
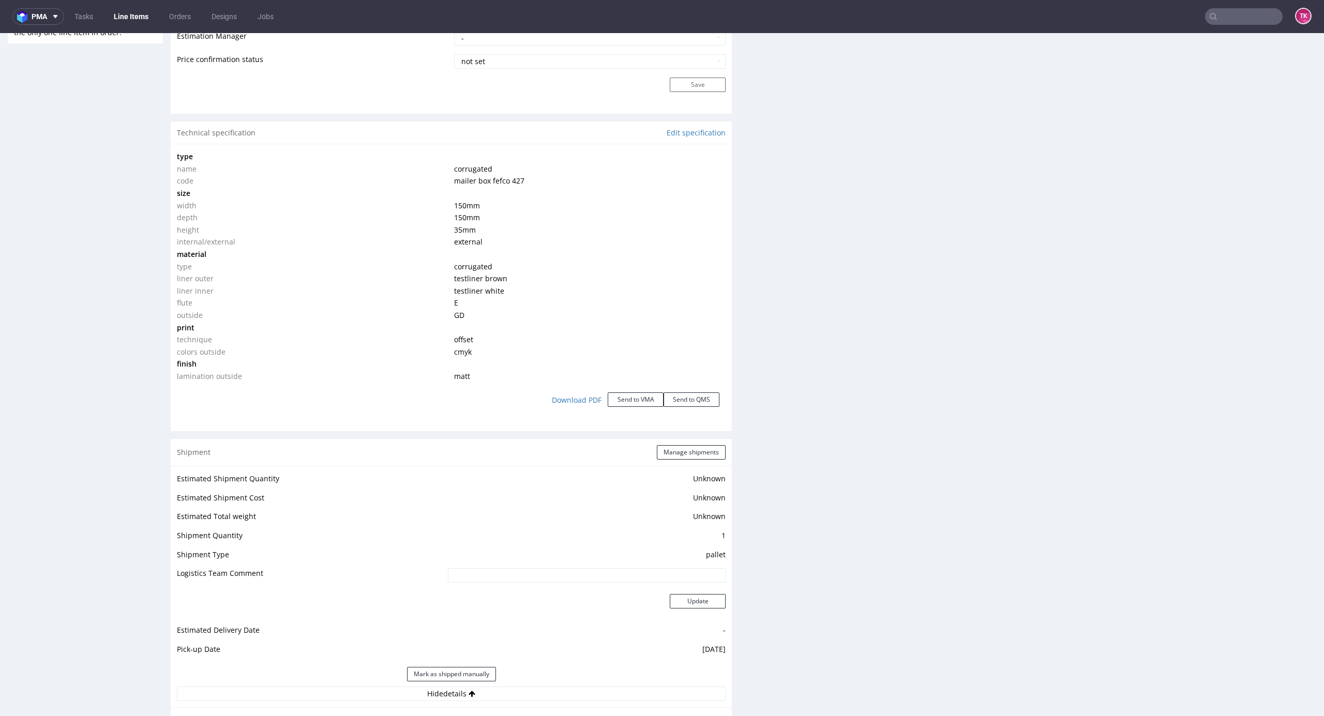
scroll to position [1103, 0]
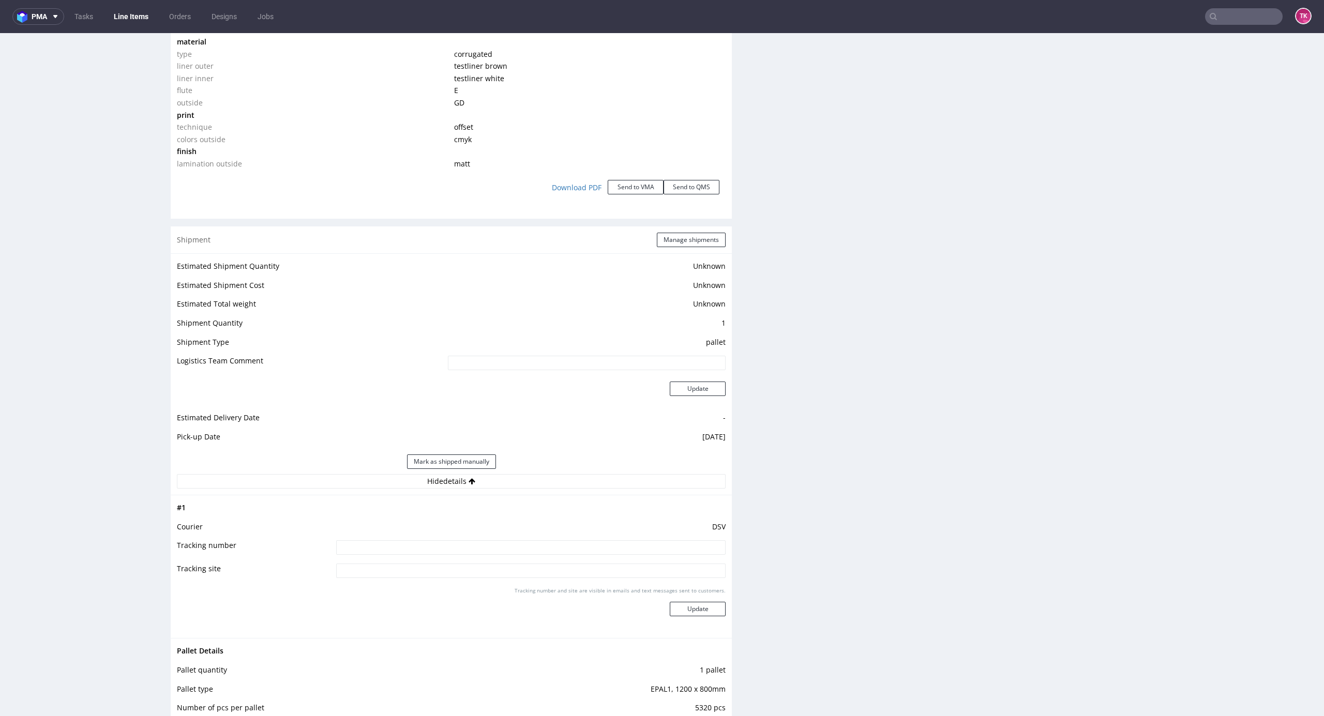
click at [549, 546] on input at bounding box center [530, 547] width 389 height 14
click at [554, 549] on input at bounding box center [530, 547] width 389 height 14
paste input "40257145950400697057"
type input "40257145950400697057"
click at [677, 608] on button "Update" at bounding box center [698, 609] width 56 height 14
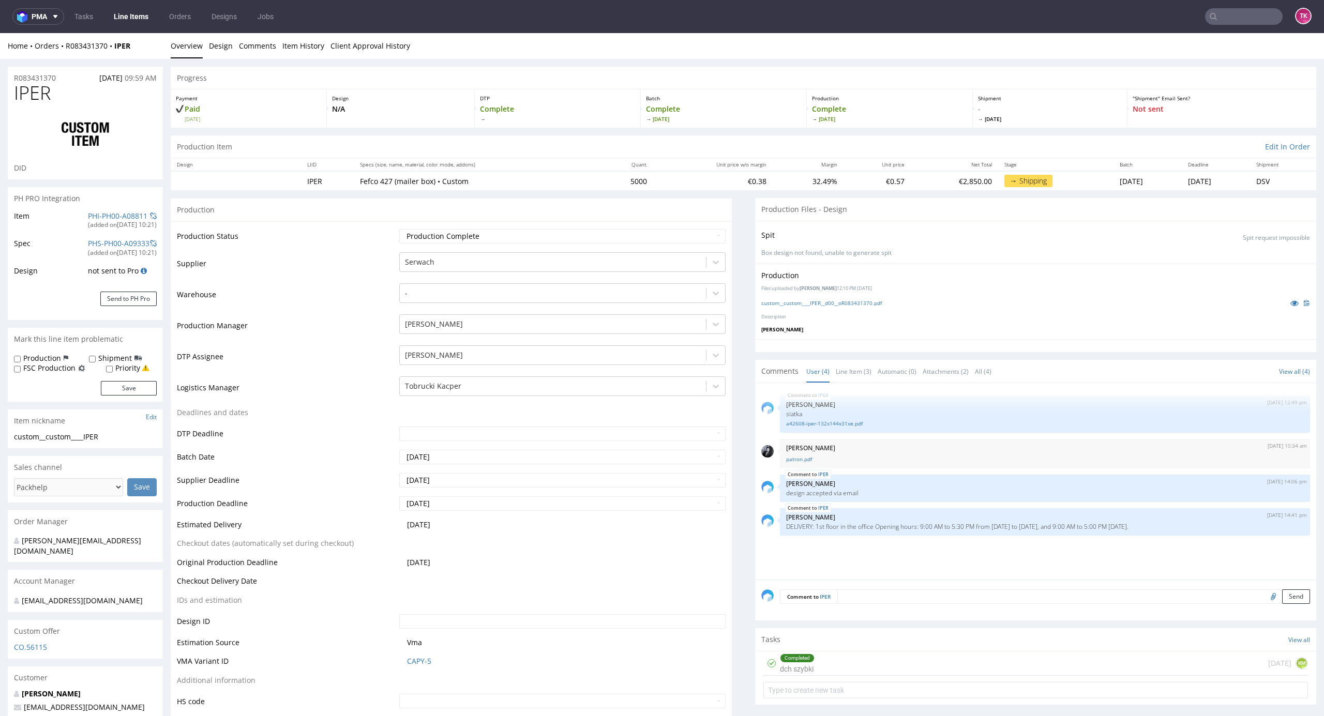
scroll to position [933, 0]
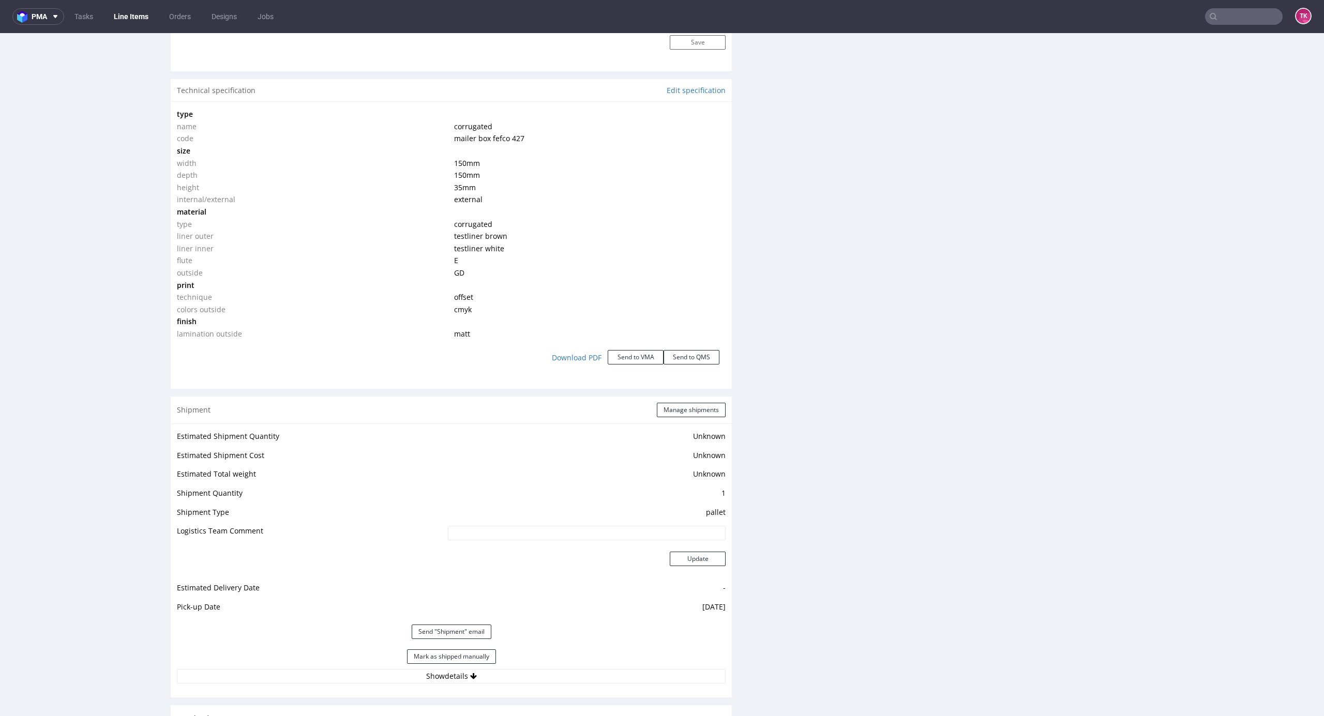
click at [124, 20] on link "Line Items" at bounding box center [131, 16] width 47 height 17
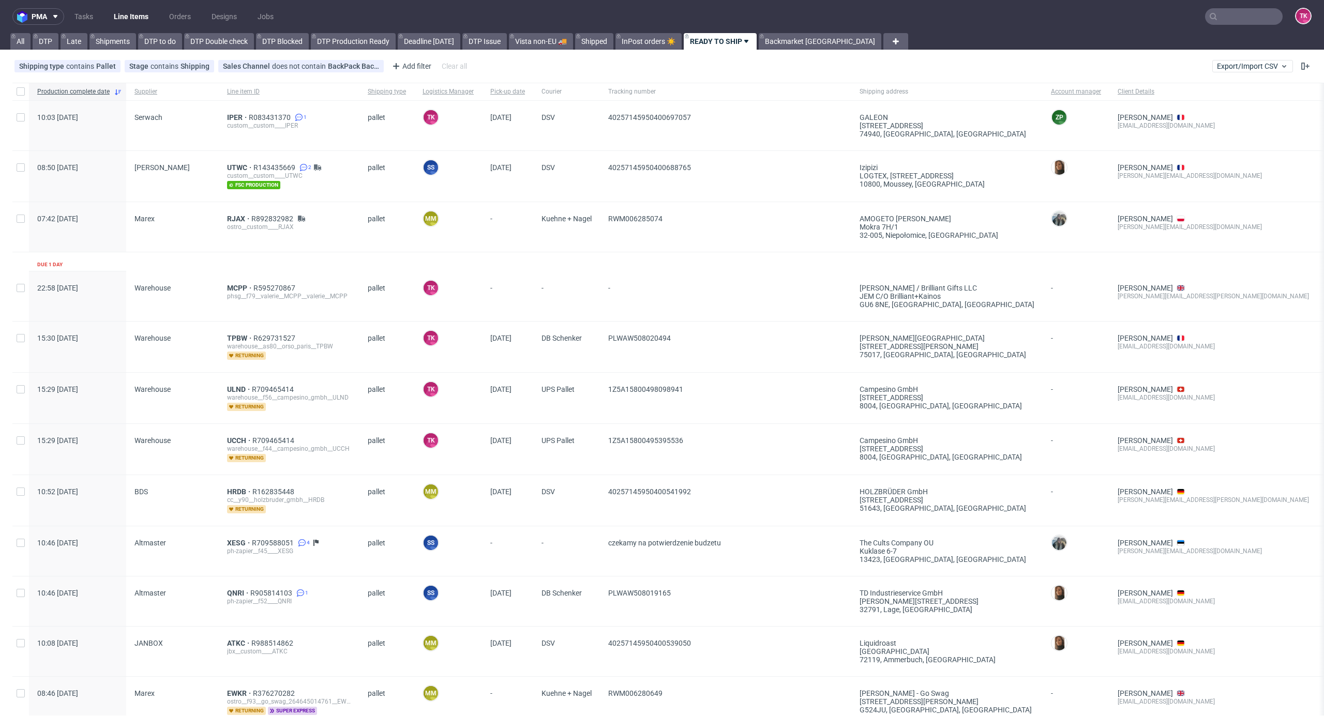
click at [145, 12] on link "Line Items" at bounding box center [131, 16] width 47 height 17
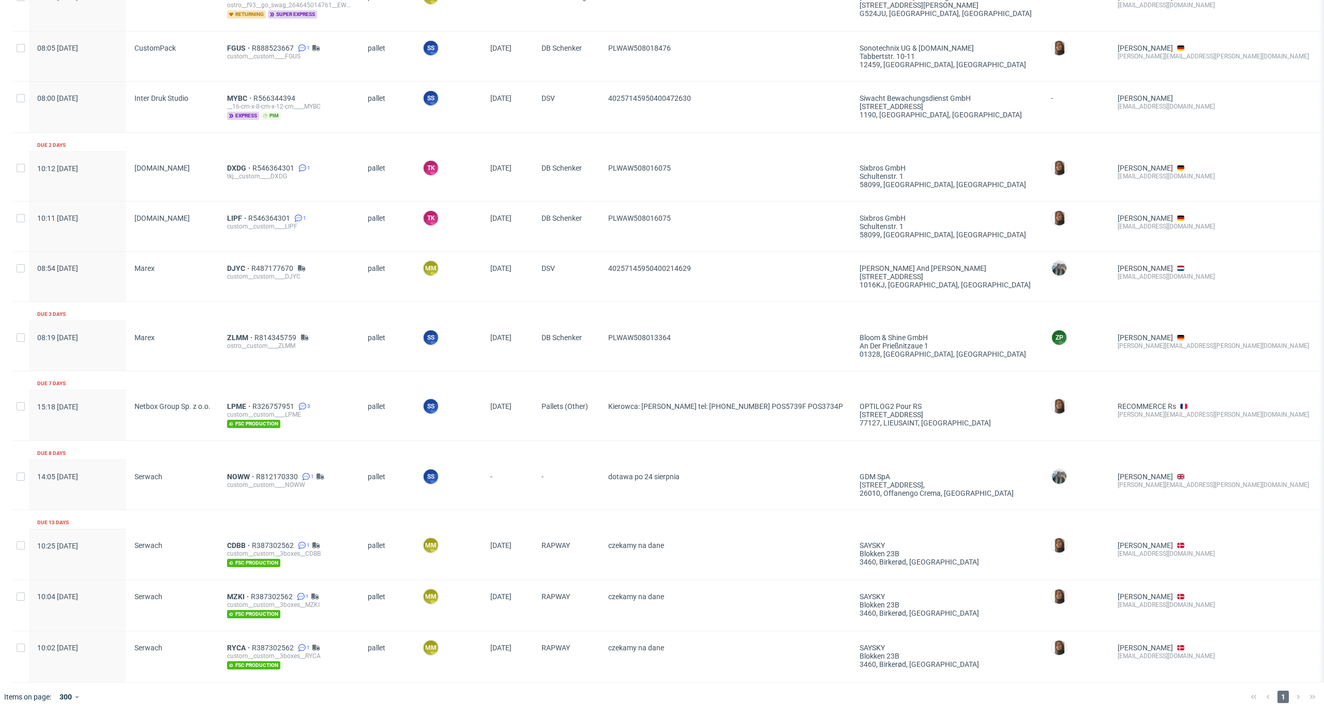
scroll to position [706, 0]
click at [232, 541] on span "CDBB" at bounding box center [239, 545] width 25 height 8
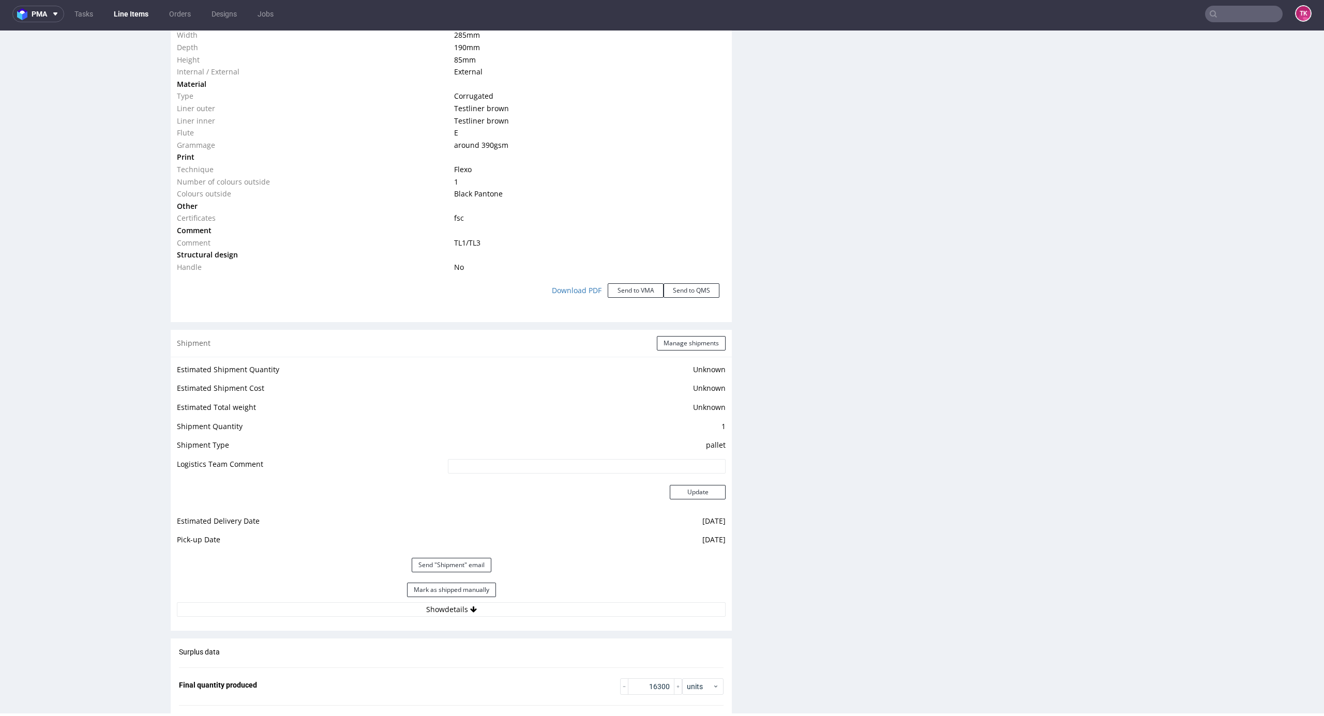
scroll to position [1113, 0]
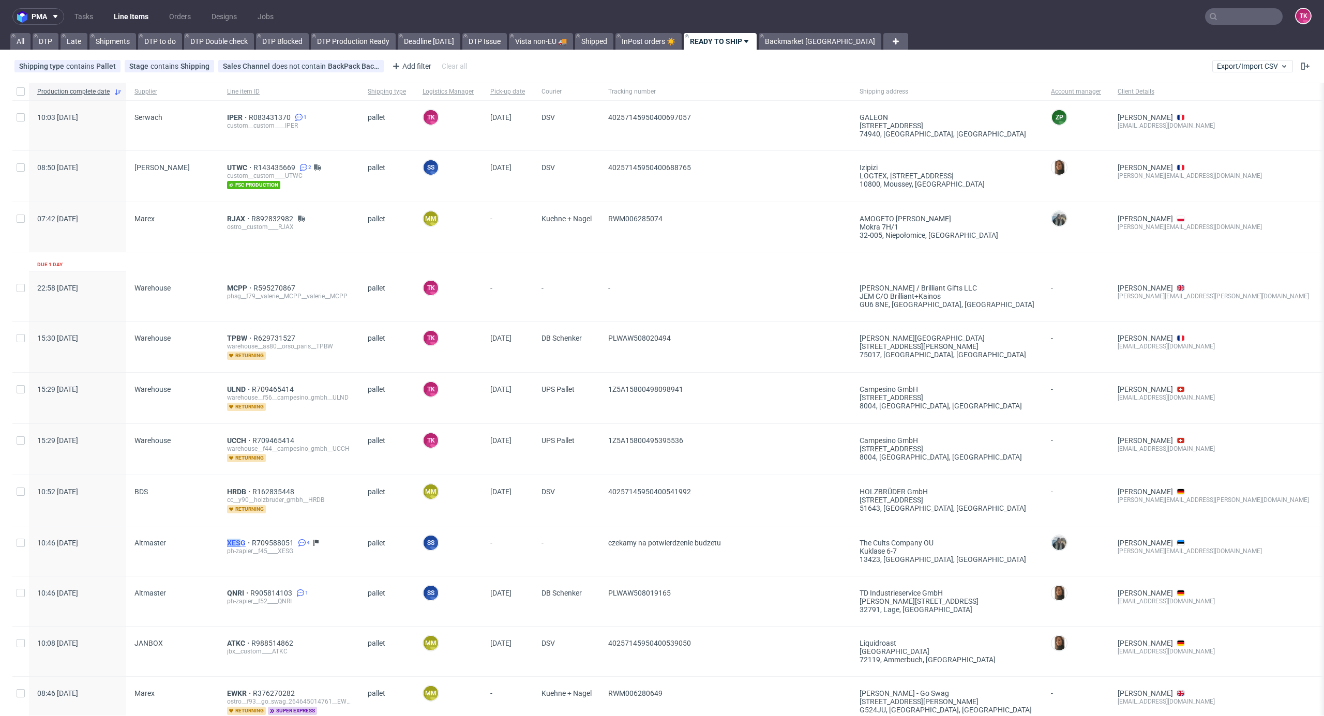
drag, startPoint x: 218, startPoint y: 546, endPoint x: 240, endPoint y: 542, distance: 23.1
click at [240, 542] on div "10:46 Wed 13.08.2025 Altmaster XESG R709588051 4 ph-zapier__f45____XESG pallet …" at bounding box center [791, 551] width 1559 height 50
click at [233, 544] on span "XESG" at bounding box center [239, 543] width 25 height 8
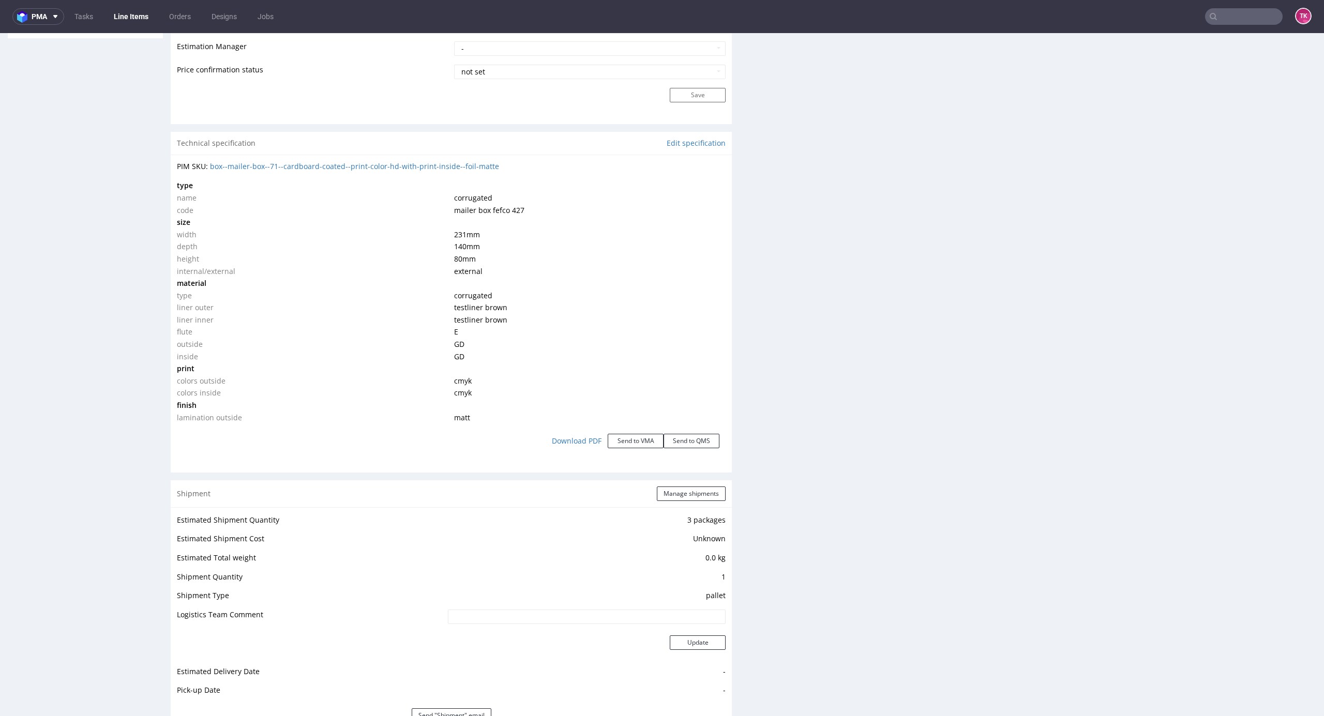
scroll to position [1172, 0]
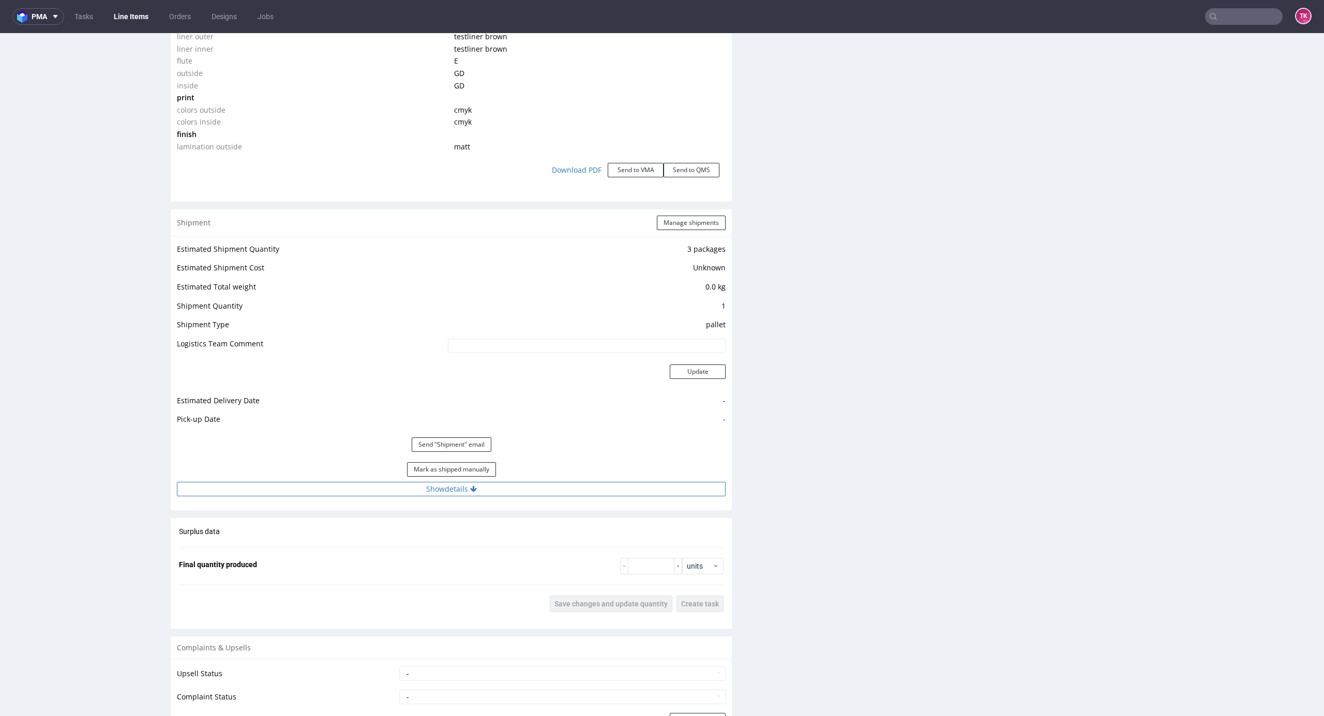
click at [514, 487] on button "Show details" at bounding box center [451, 489] width 549 height 14
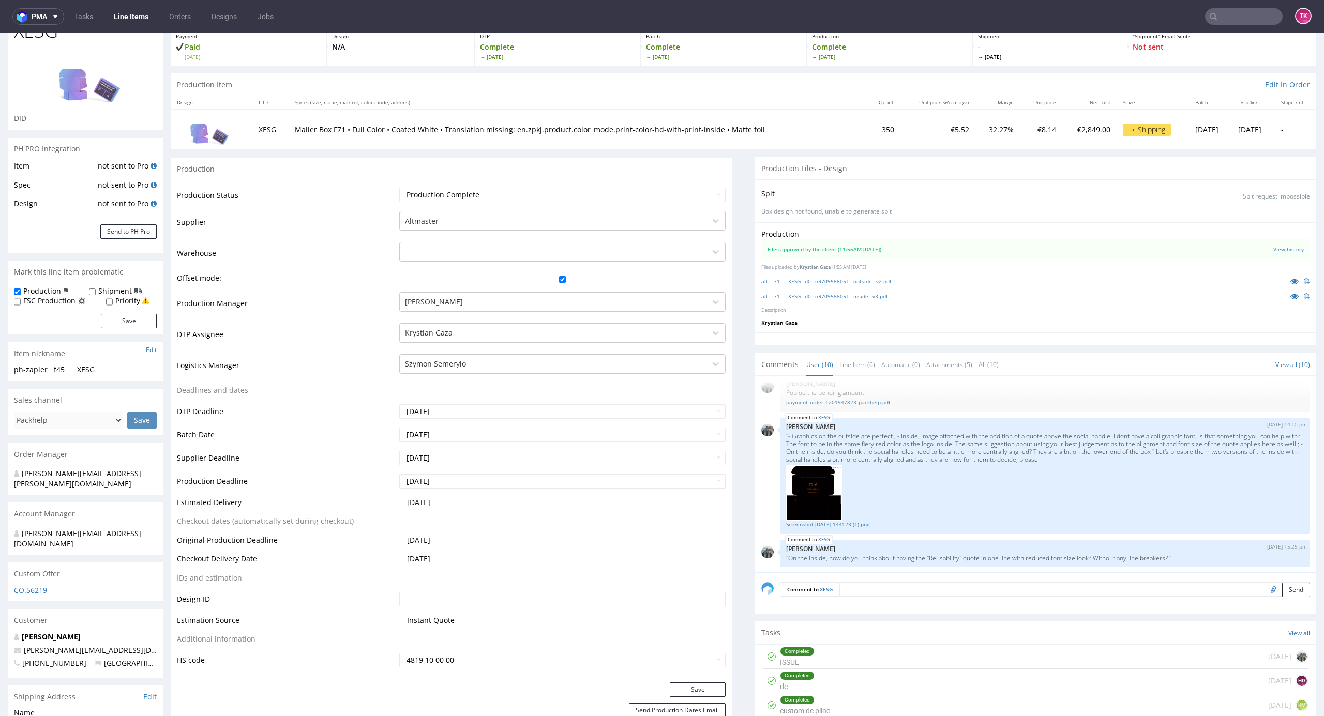
scroll to position [0, 0]
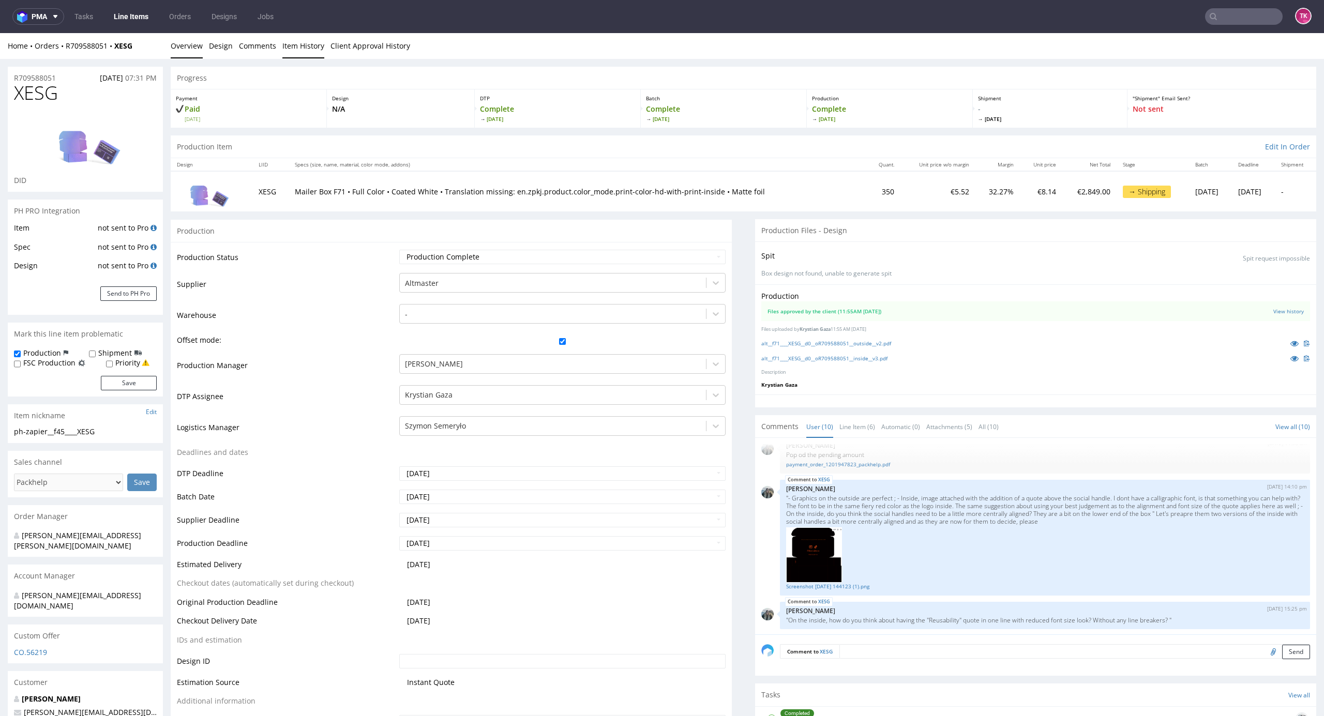
click at [307, 44] on link "Item History" at bounding box center [303, 45] width 42 height 25
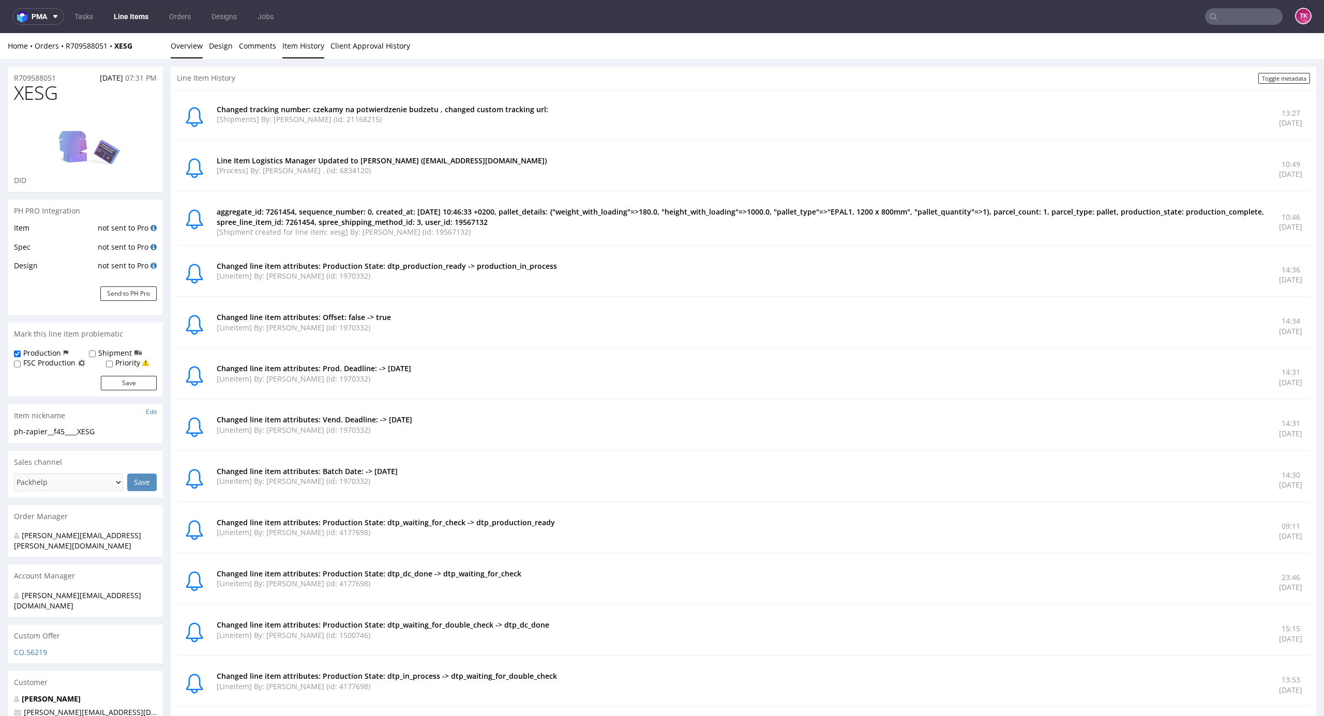
click at [187, 44] on link "Overview" at bounding box center [187, 45] width 32 height 25
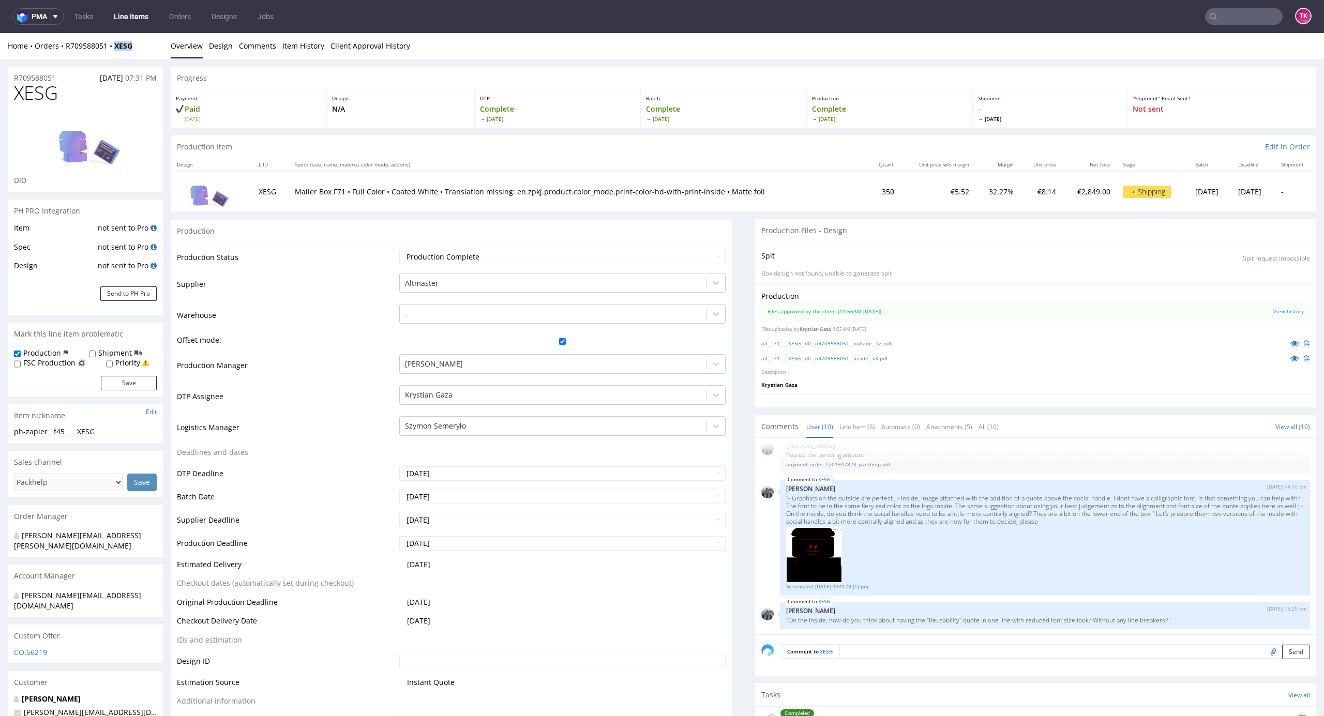
drag, startPoint x: 134, startPoint y: 46, endPoint x: 114, endPoint y: 54, distance: 22.1
click at [114, 54] on div "Home Orders R709588051 XESG Overview Design Comments Item History Client Approv…" at bounding box center [662, 46] width 1324 height 26
copy strong "XESG"
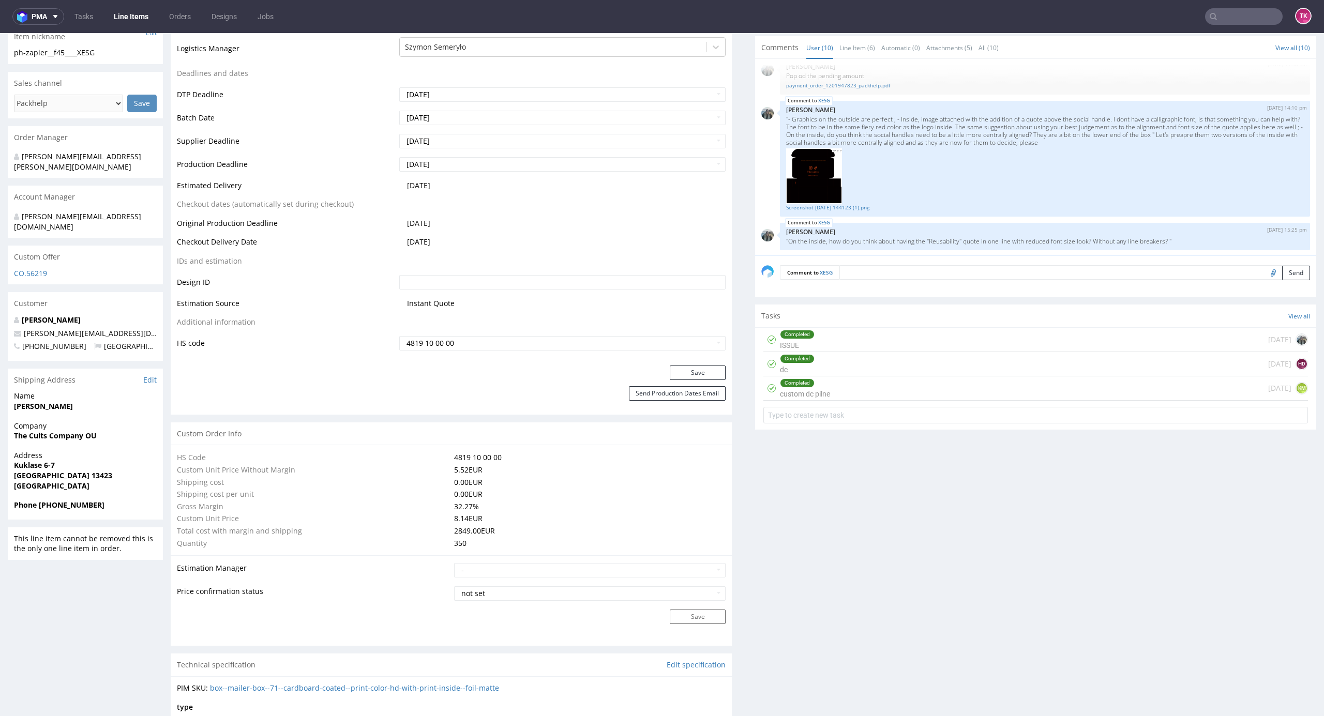
scroll to position [282, 0]
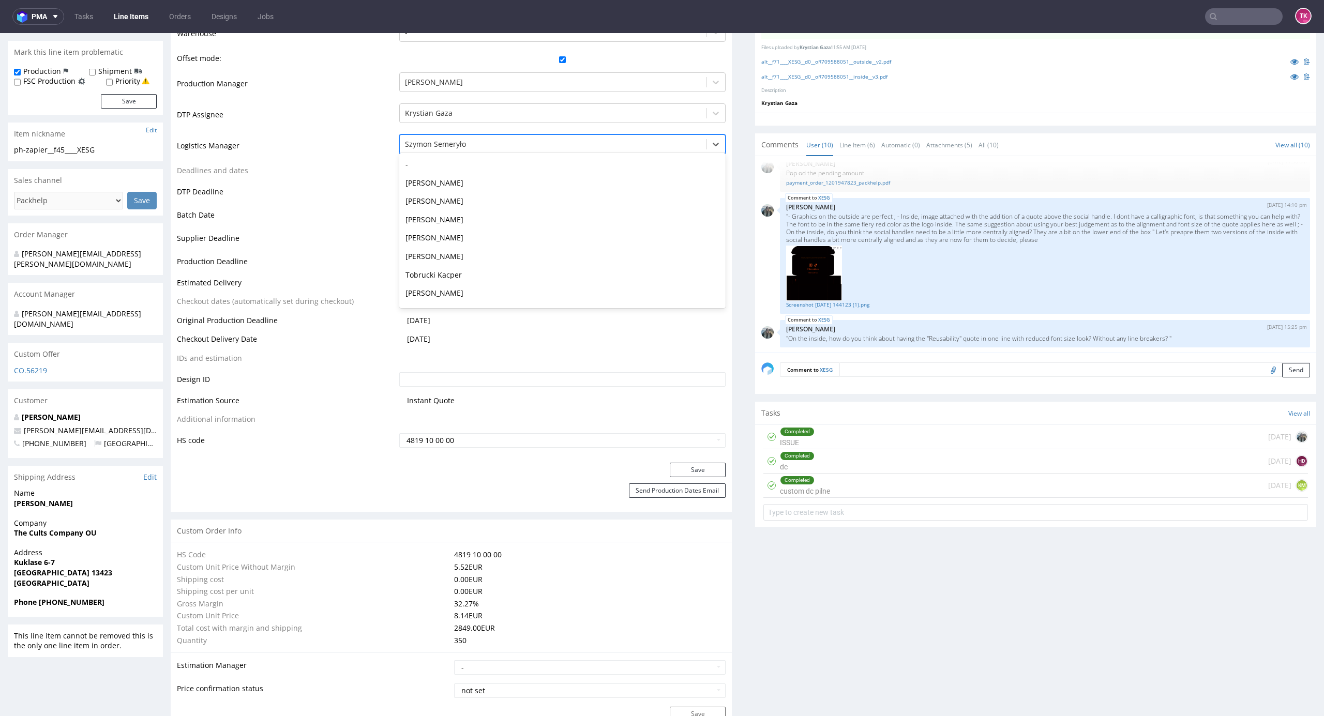
click at [515, 139] on div at bounding box center [553, 144] width 296 height 12
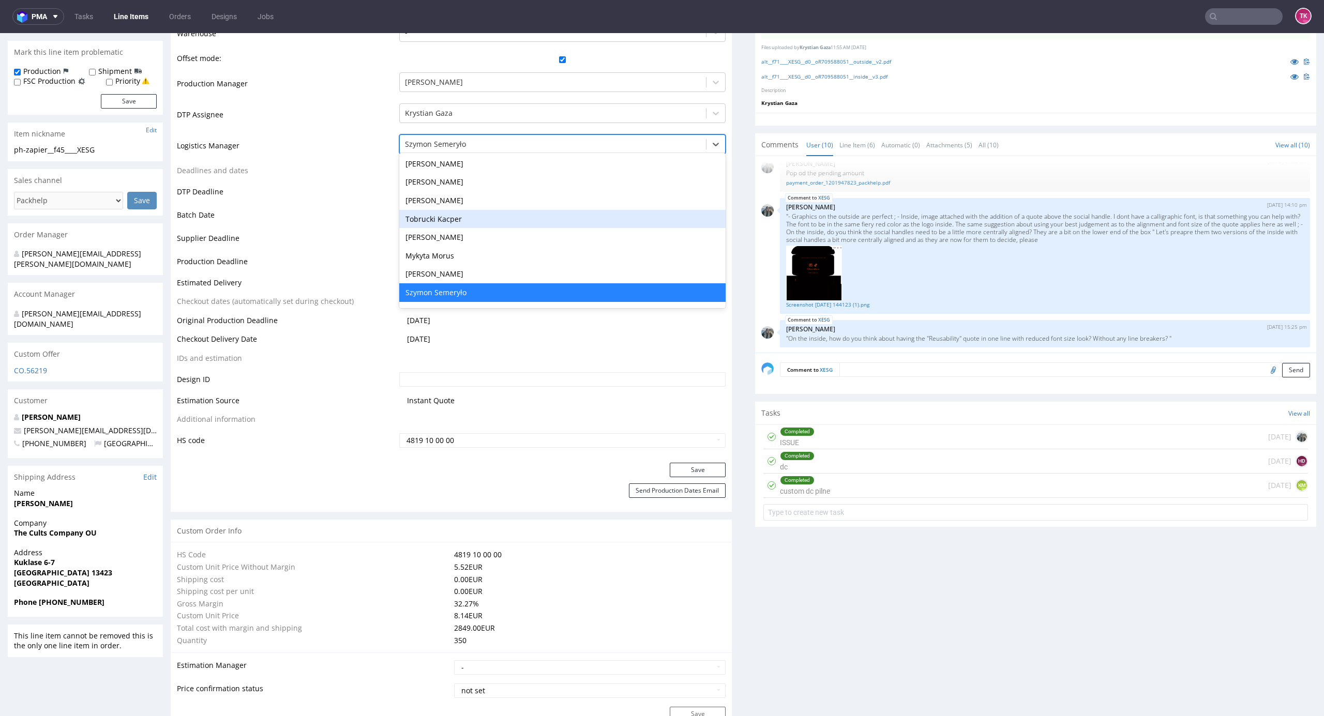
click at [480, 213] on div "Tobrucki Kacper" at bounding box center [562, 219] width 327 height 19
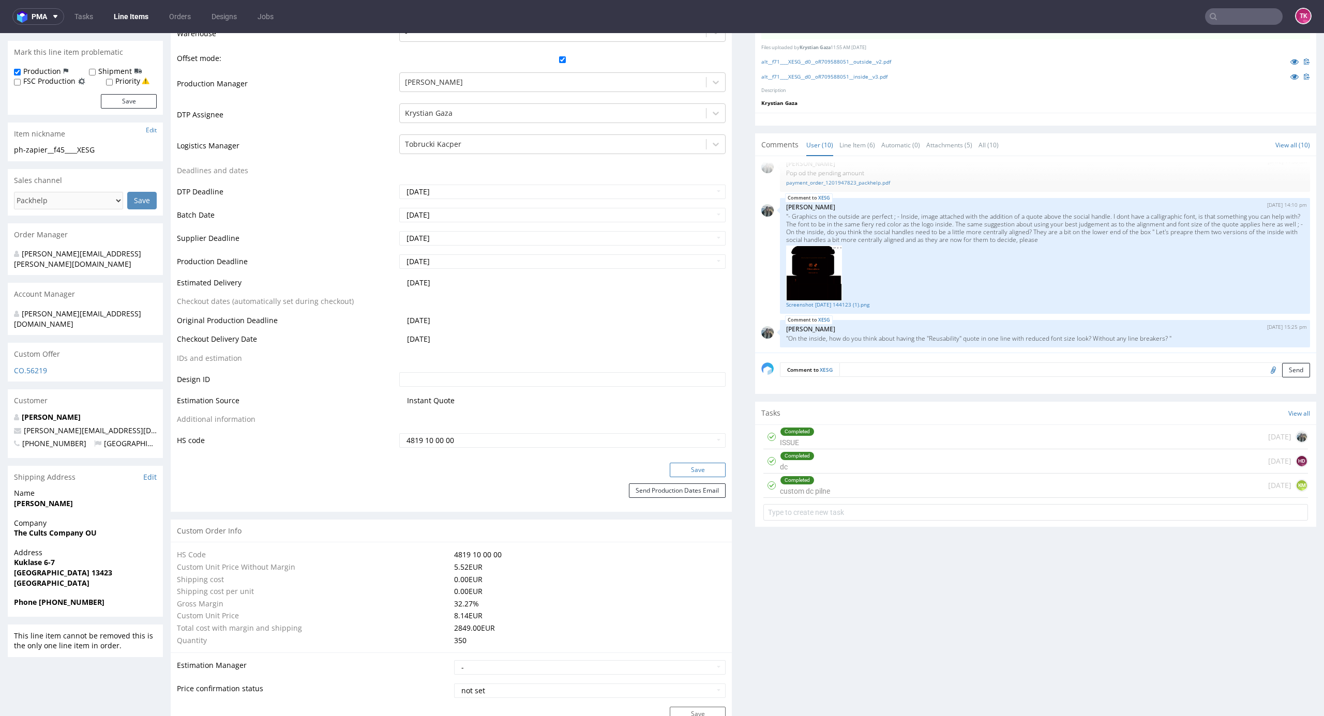
click at [689, 463] on button "Save" at bounding box center [698, 470] width 56 height 14
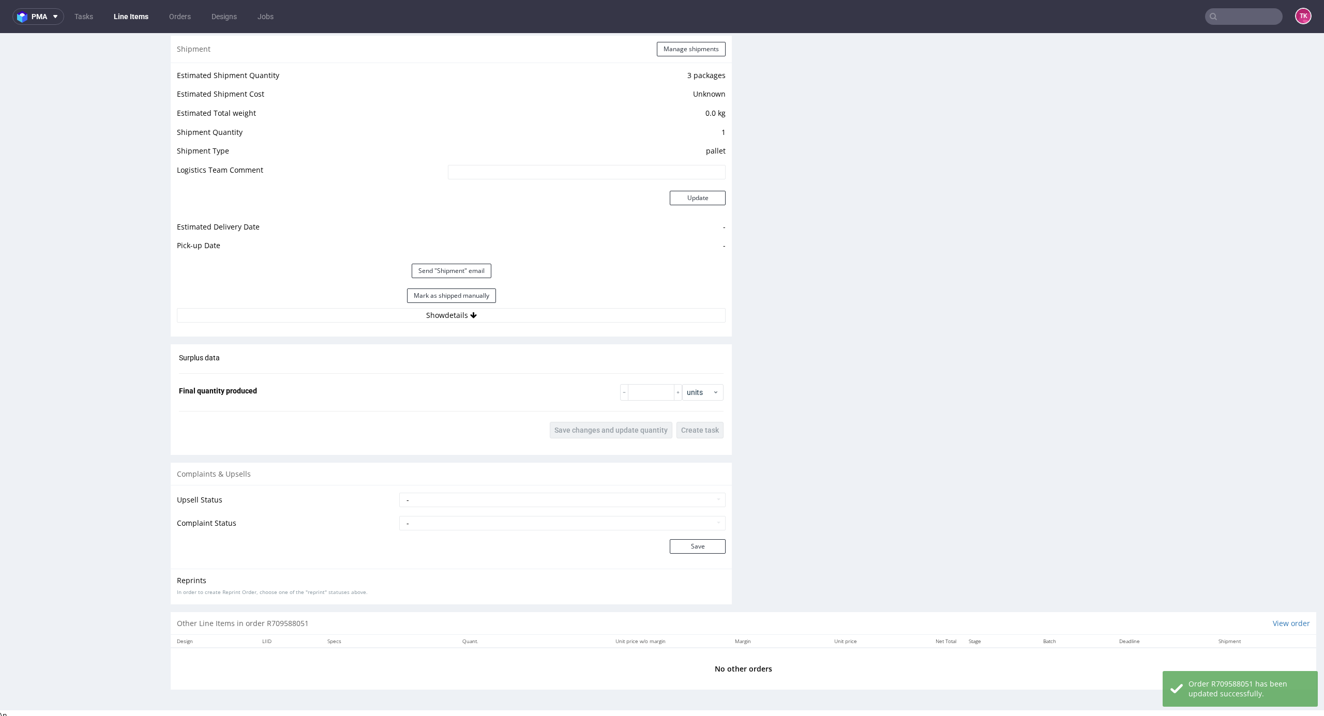
scroll to position [1351, 0]
drag, startPoint x: 591, startPoint y: 321, endPoint x: 583, endPoint y: 304, distance: 18.5
click at [590, 321] on div "Estimated Shipment Quantity 3 packages Estimated Shipment Cost Unknown Estimate…" at bounding box center [451, 191] width 561 height 266
click at [583, 304] on button "Show details" at bounding box center [451, 311] width 549 height 14
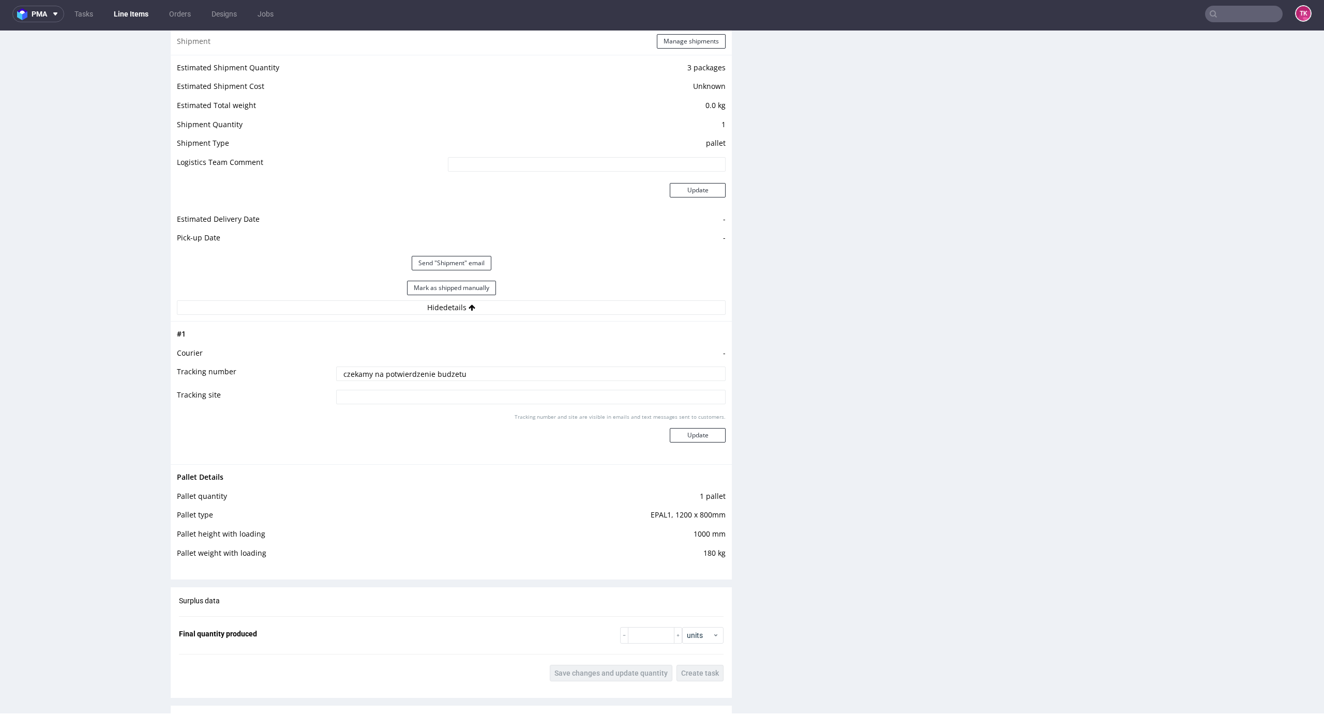
scroll to position [1281, 0]
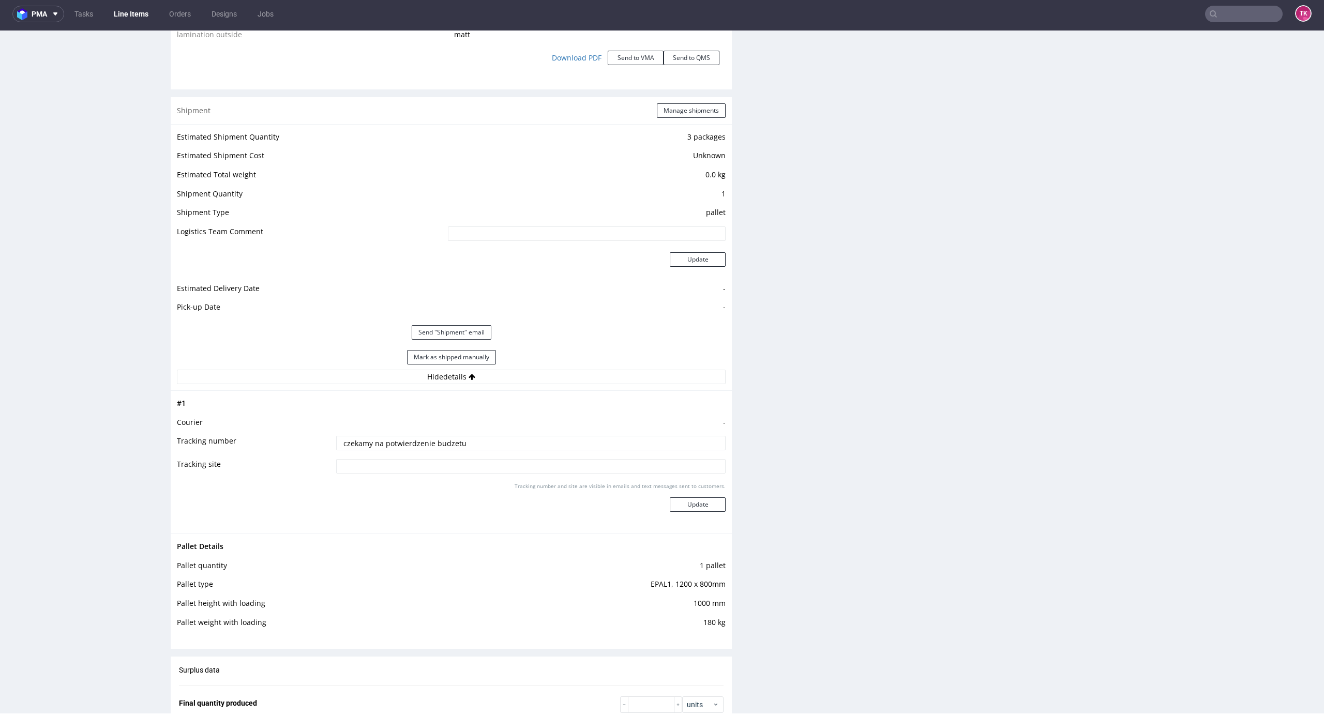
click at [691, 122] on div "Shipment Manage shipments" at bounding box center [451, 110] width 561 height 27
click at [693, 111] on button "Manage shipments" at bounding box center [691, 110] width 69 height 14
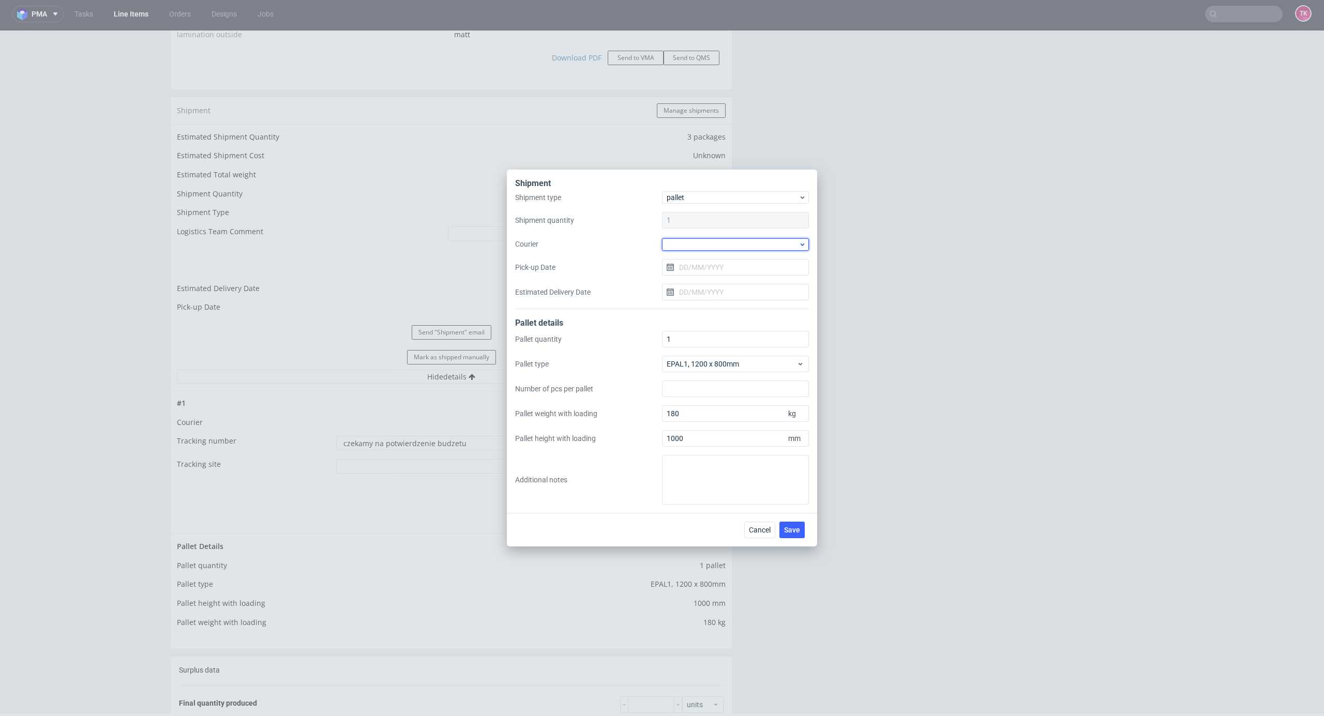
click at [708, 249] on div at bounding box center [735, 244] width 147 height 12
click at [720, 302] on div "DB Schenker" at bounding box center [735, 303] width 139 height 19
click at [710, 271] on input "Pick-up Date" at bounding box center [735, 267] width 147 height 17
click at [760, 371] on section "27 28 29 30 31 1 2 3 4 5 6 7 8 9 10 11 12 13 14 15 16 17 18 19 20 21 22 23 24 2…" at bounding box center [736, 376] width 116 height 99
click at [706, 385] on button "18" at bounding box center [702, 384] width 16 height 17
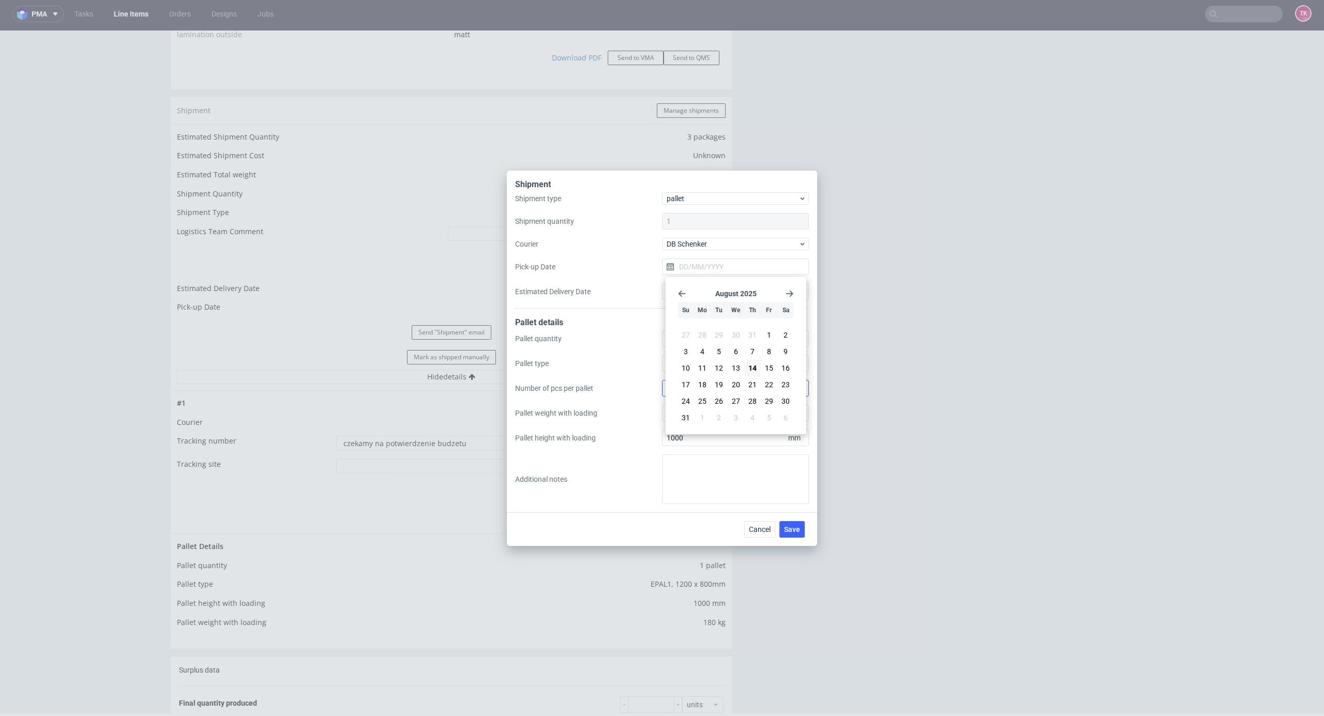
type input "[DATE]"
click at [724, 300] on div "Shipment type pallet Shipment quantity 1 Courier DB Schenker Pick-up Date 18/08…" at bounding box center [662, 250] width 294 height 116
click at [797, 530] on span "Save" at bounding box center [792, 529] width 16 height 7
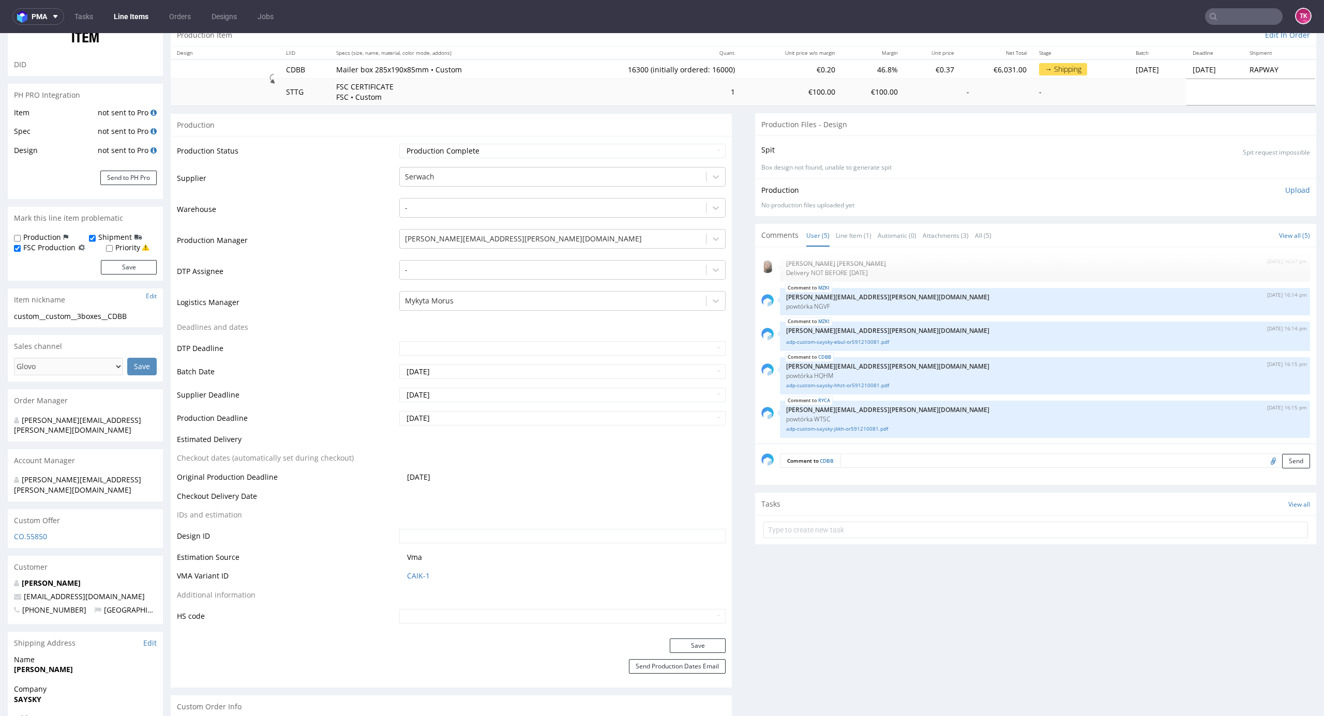
scroll to position [344, 0]
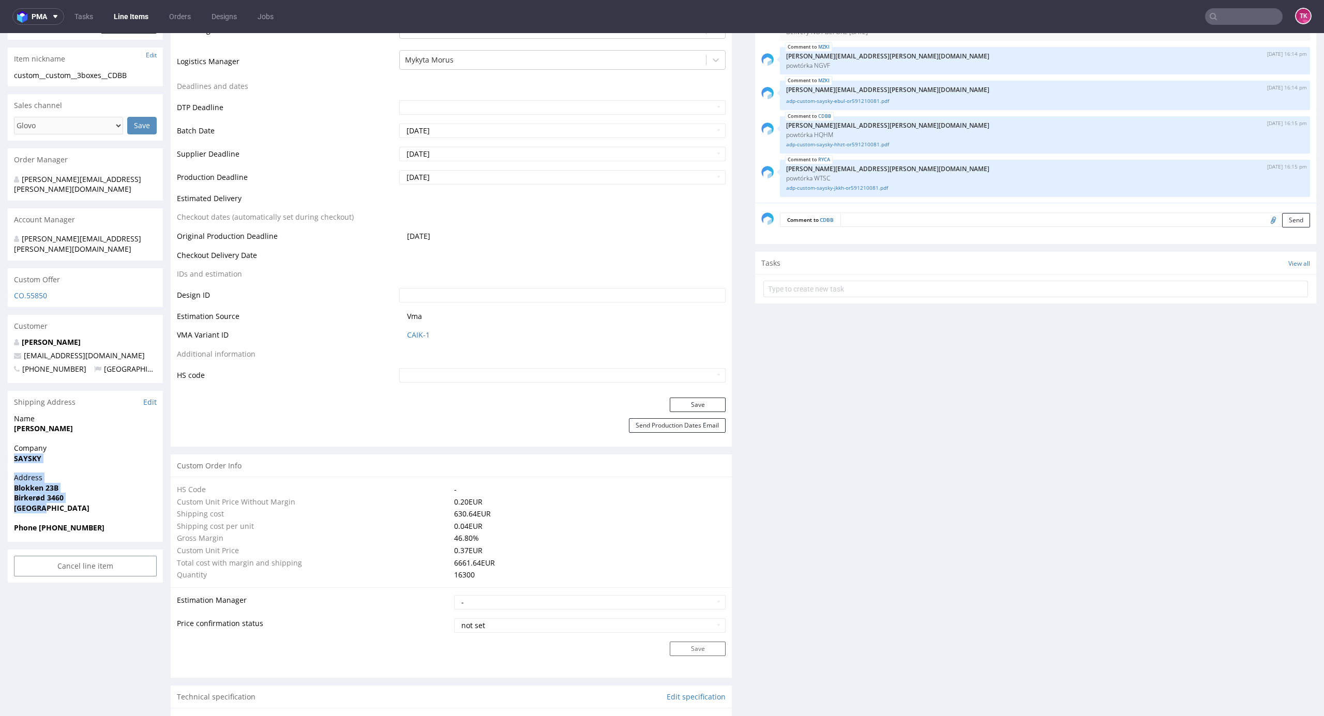
drag, startPoint x: 13, startPoint y: 445, endPoint x: 102, endPoint y: 491, distance: 100.1
click at [102, 491] on section "Shipping Address Edit Name [PERSON_NAME] Company SAYSKY Address [STREET_ADDRESS…" at bounding box center [85, 466] width 155 height 151
copy section "SAYSKY Address [STREET_ADDRESS]"
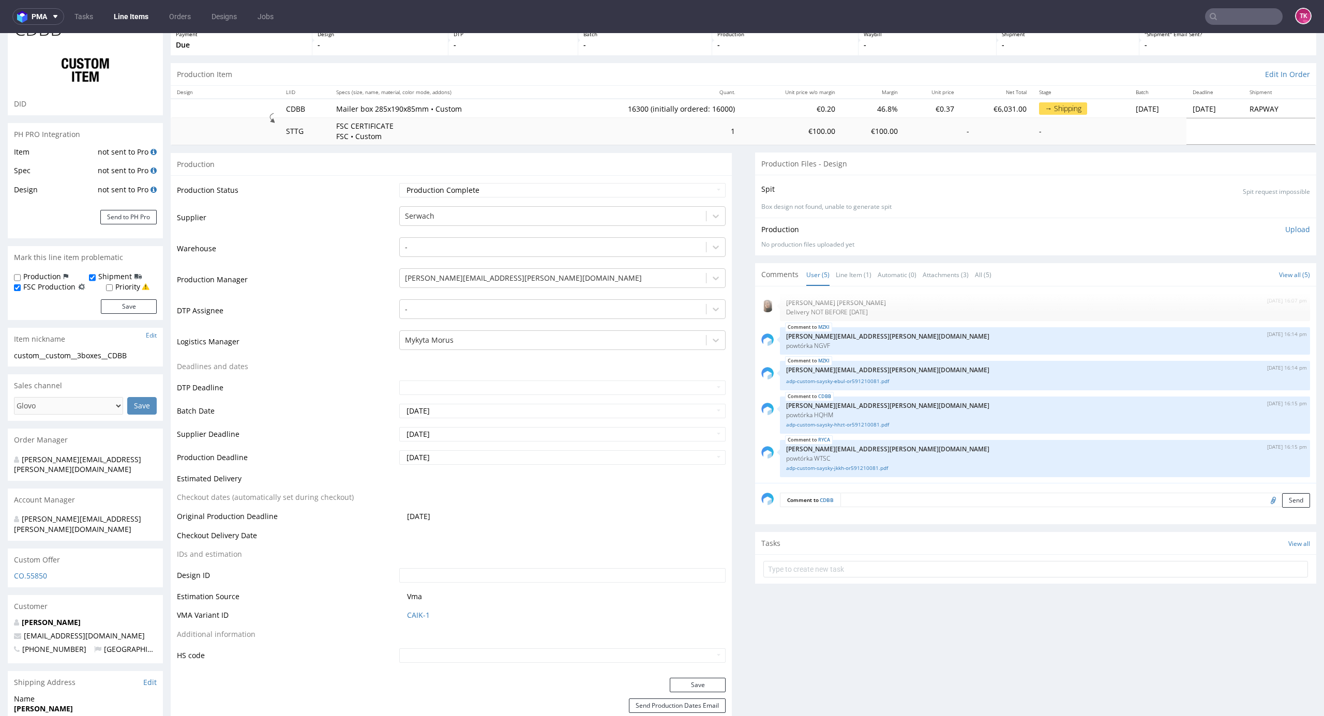
scroll to position [0, 0]
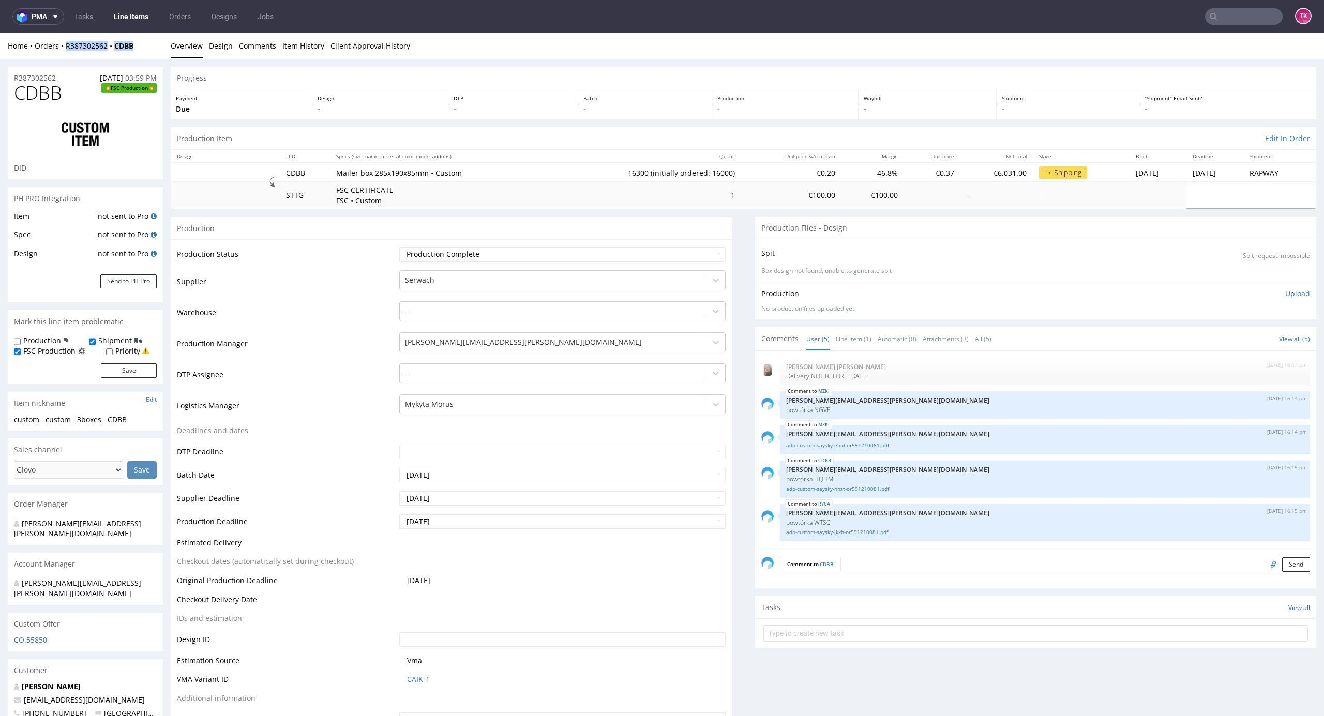
drag, startPoint x: 75, startPoint y: 54, endPoint x: 147, endPoint y: 43, distance: 72.6
click at [147, 43] on div "Home Orders R387302562 CDBB Overview Design Comments Item History Client Approv…" at bounding box center [662, 46] width 1324 height 26
copy div "R387302562 CDBB"
drag, startPoint x: 51, startPoint y: 97, endPoint x: 32, endPoint y: 128, distance: 36.2
click at [11, 102] on div "CDBB FSC Production DID" at bounding box center [85, 131] width 155 height 97
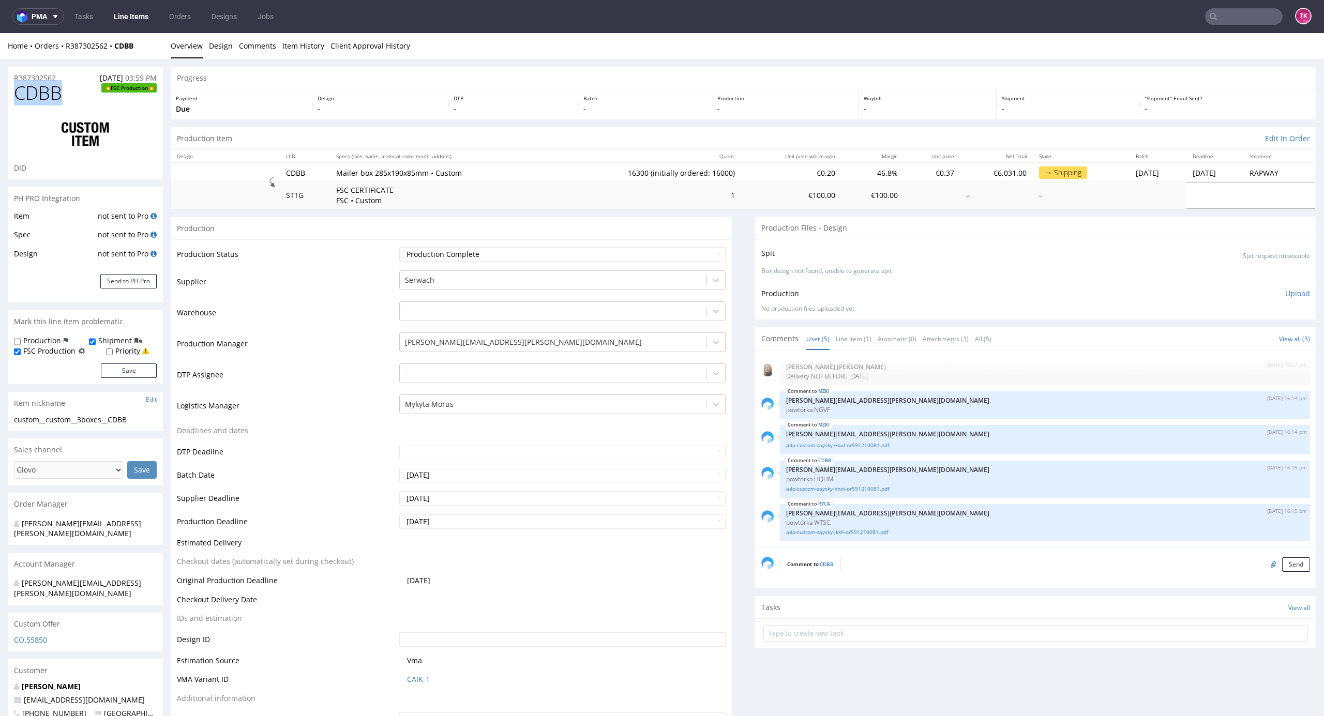
copy span "CDBB"
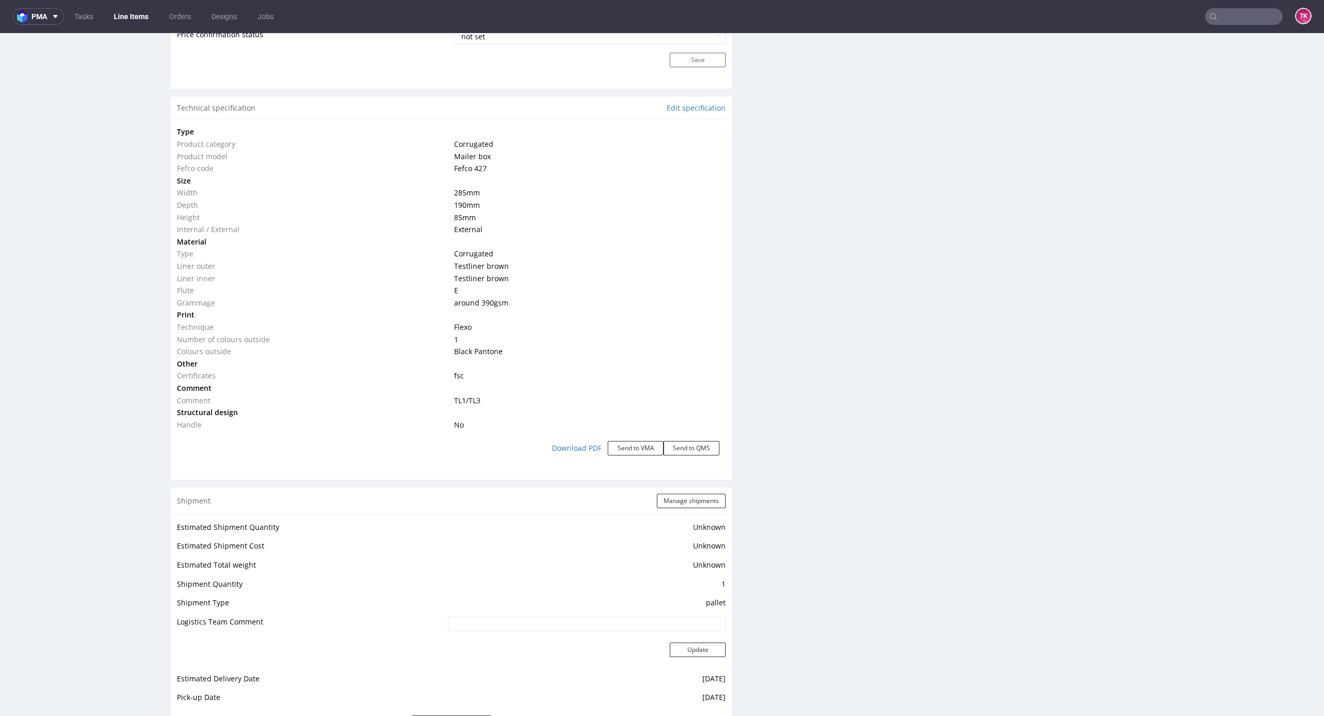
scroll to position [1034, 0]
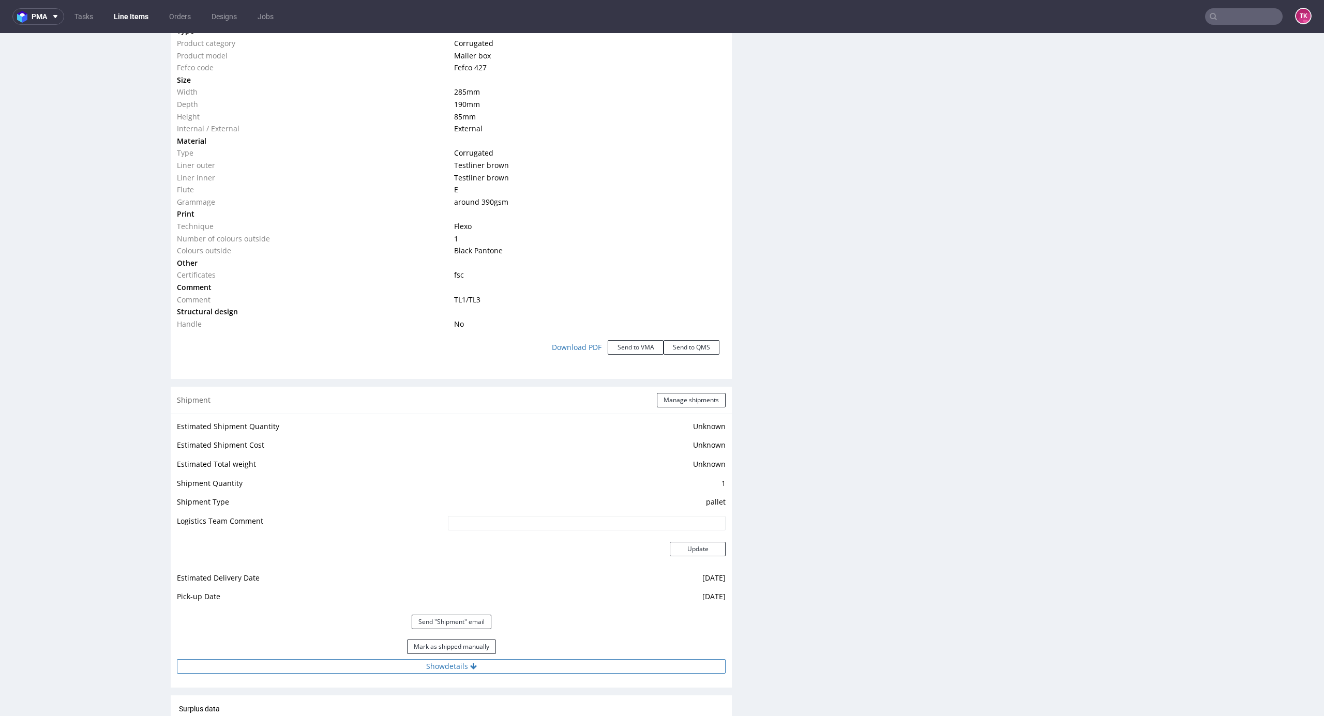
click at [511, 664] on button "Show details" at bounding box center [451, 666] width 549 height 14
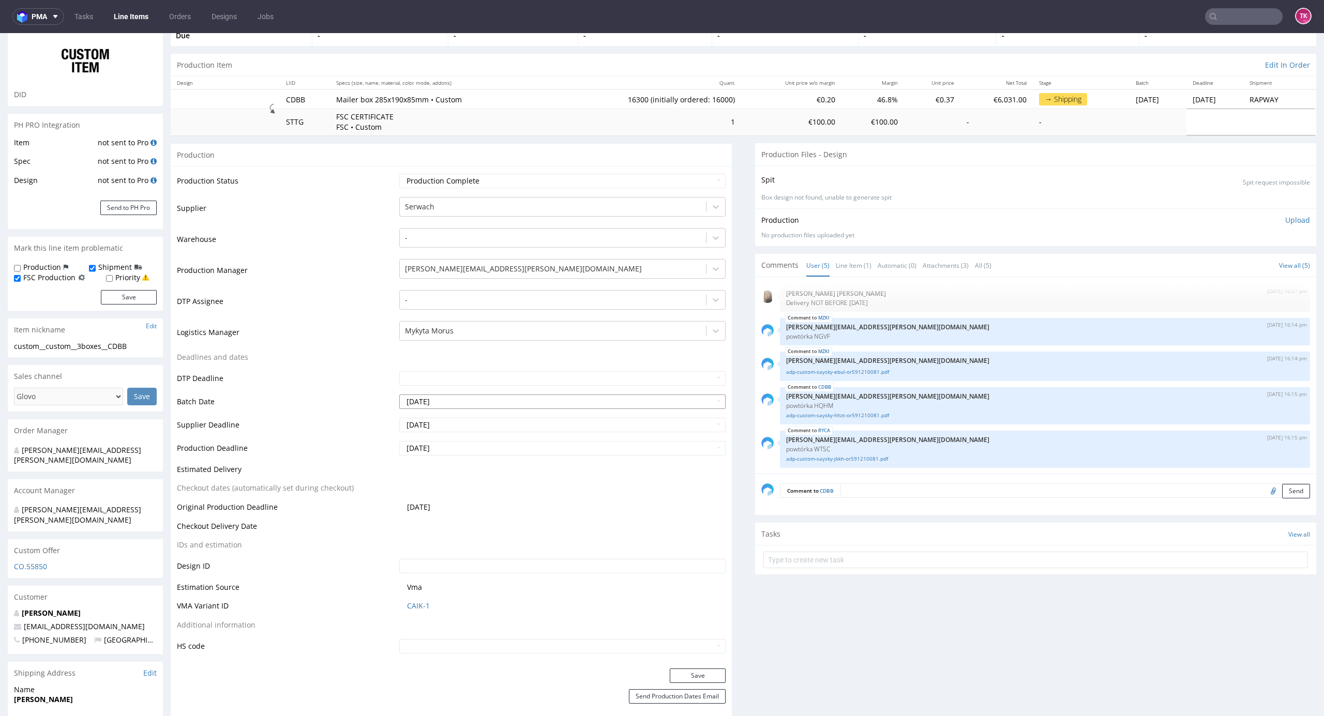
scroll to position [69, 0]
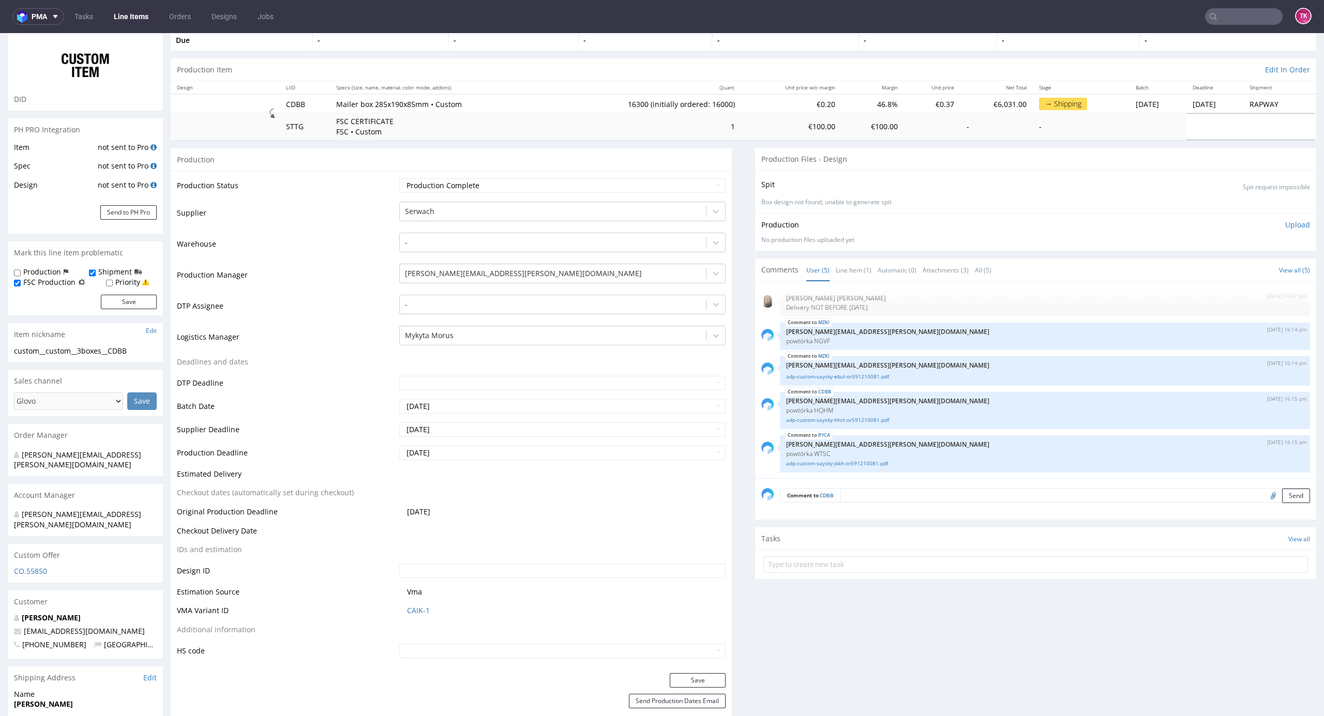
click at [140, 15] on link "Line Items" at bounding box center [131, 16] width 47 height 17
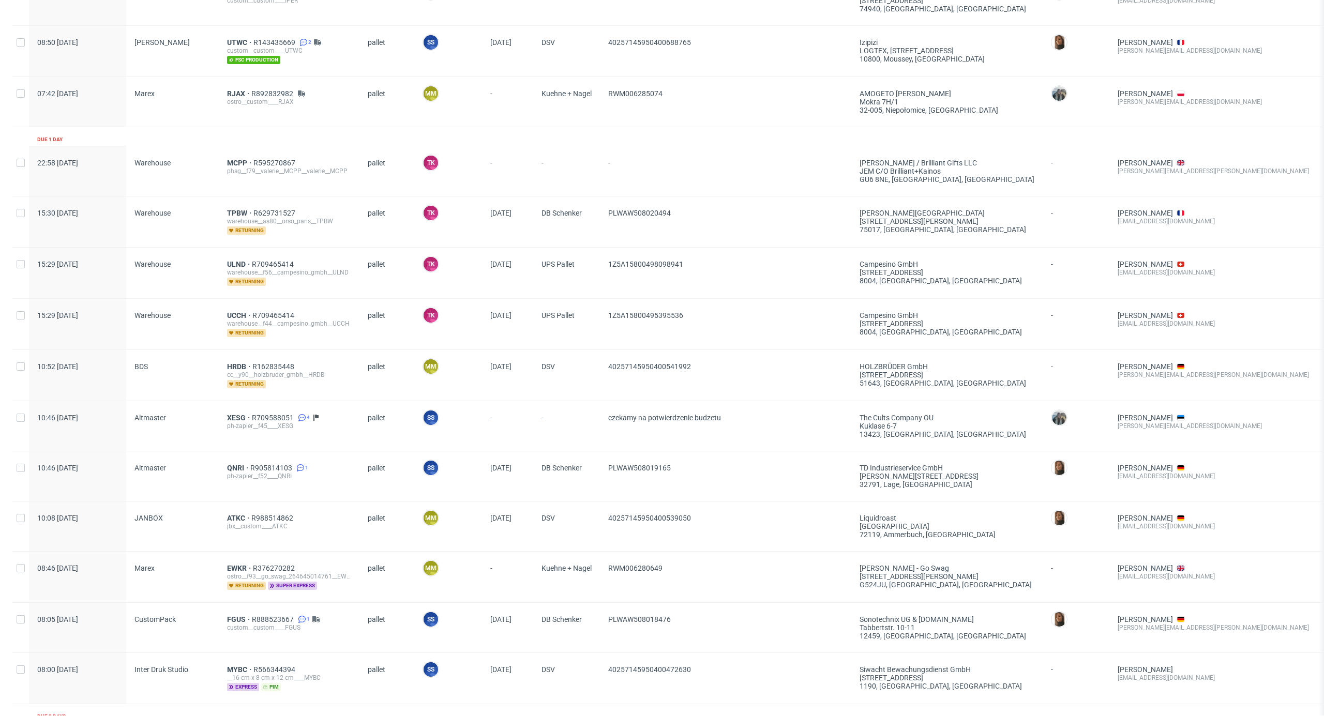
scroll to position [138, 0]
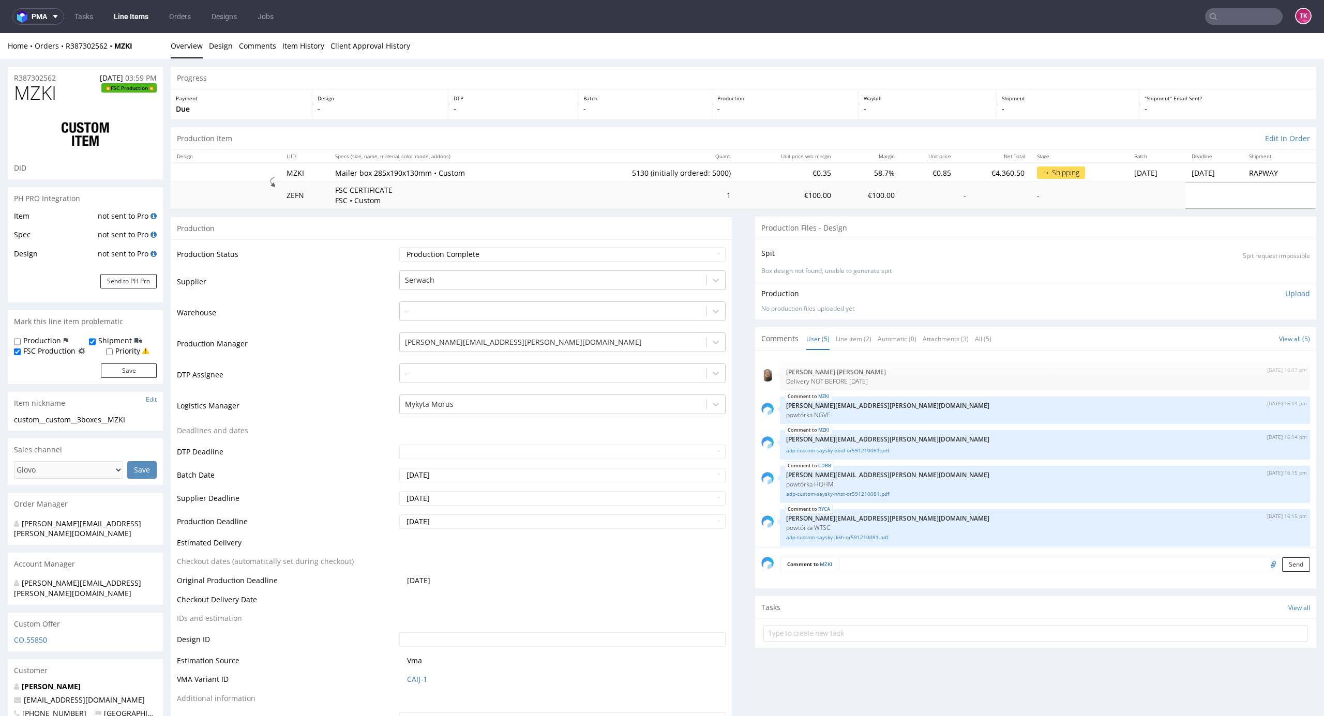
scroll to position [5, 0]
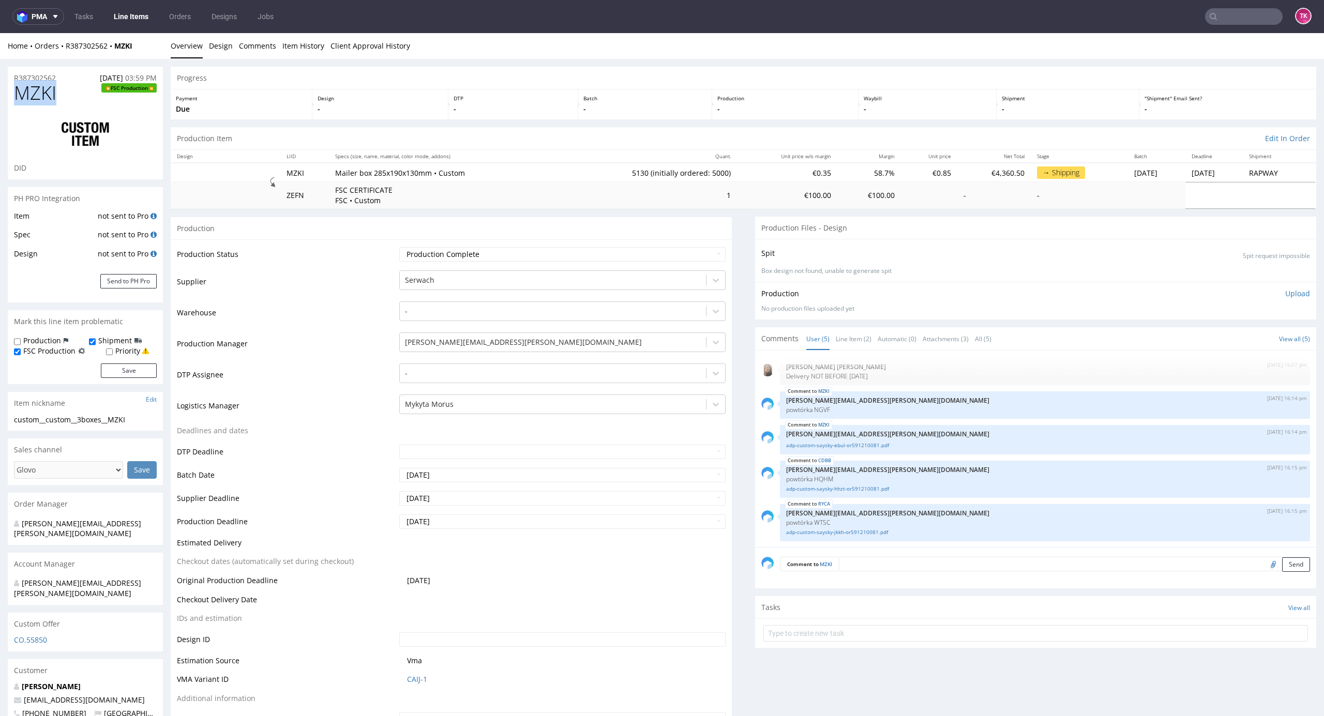
drag, startPoint x: 44, startPoint y: 92, endPoint x: 7, endPoint y: 96, distance: 37.5
drag, startPoint x: 92, startPoint y: 105, endPoint x: 66, endPoint y: 103, distance: 25.4
click at [87, 104] on div "MZKI FSC Production DID" at bounding box center [85, 131] width 155 height 97
drag, startPoint x: 62, startPoint y: 100, endPoint x: 3, endPoint y: 98, distance: 59.5
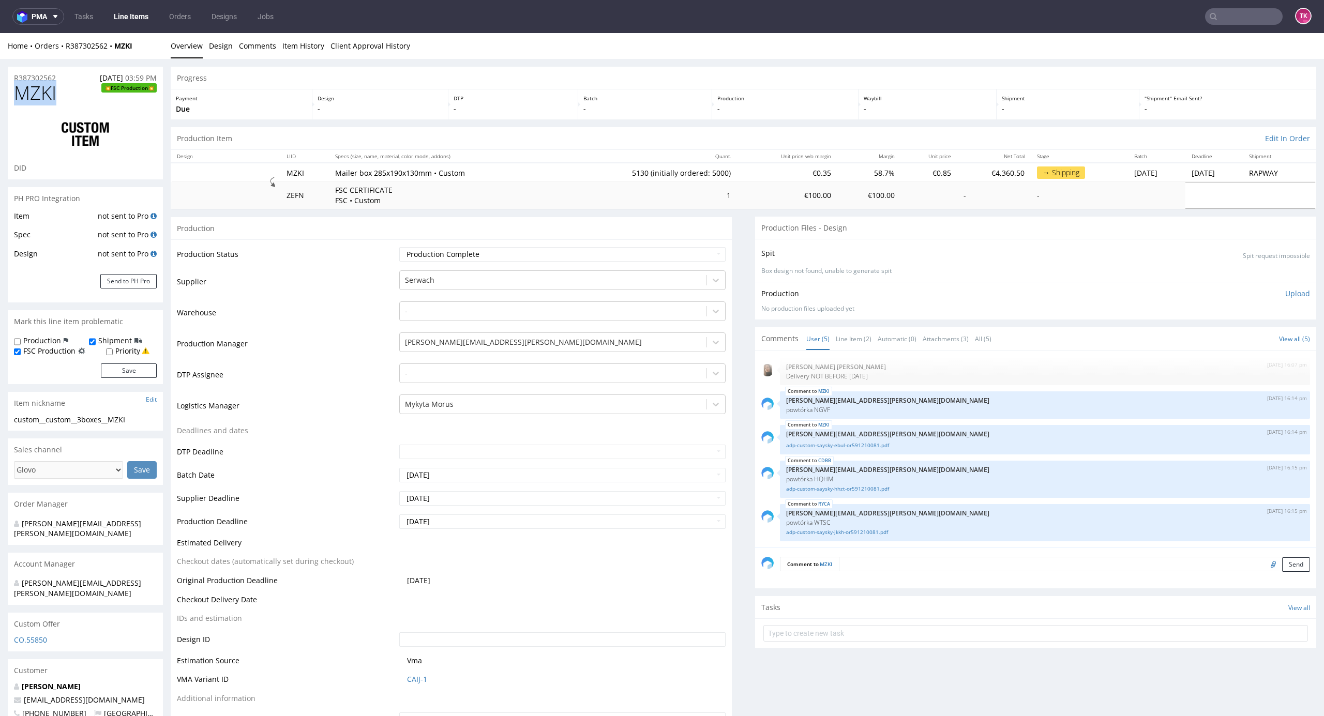
copy span "MZKI"
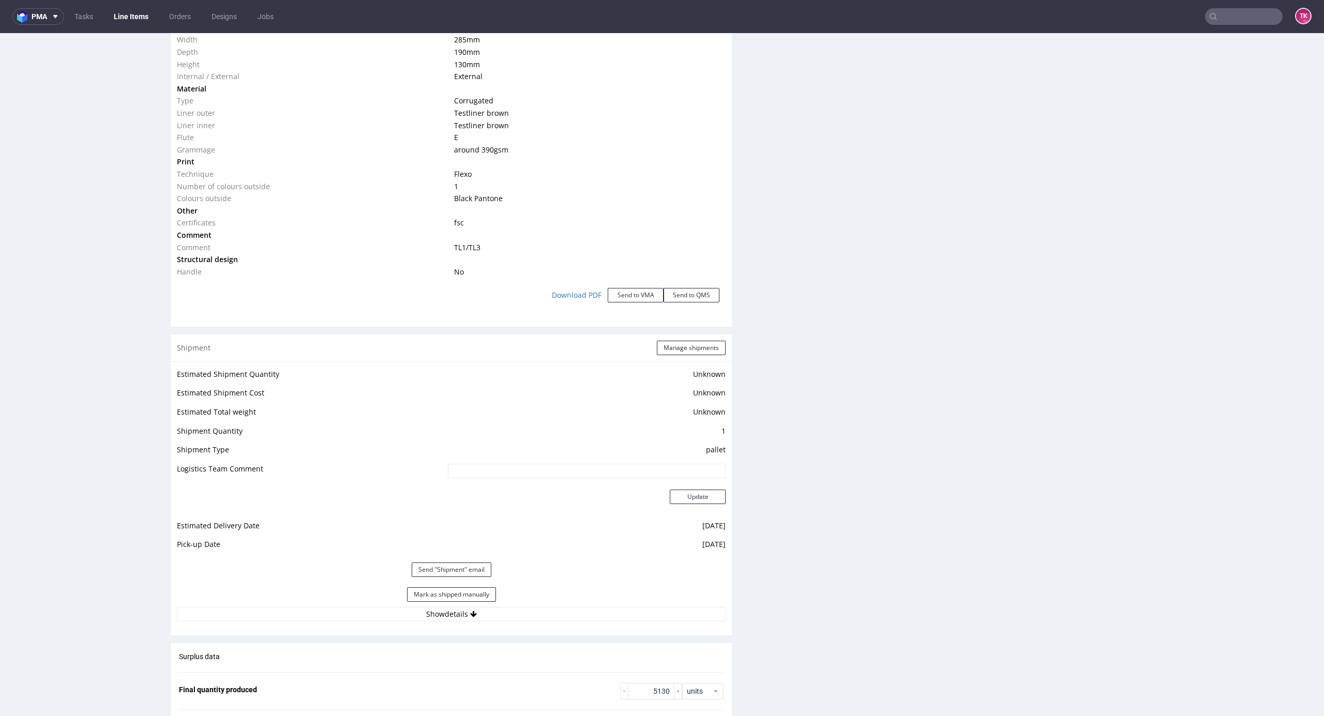
scroll to position [1241, 0]
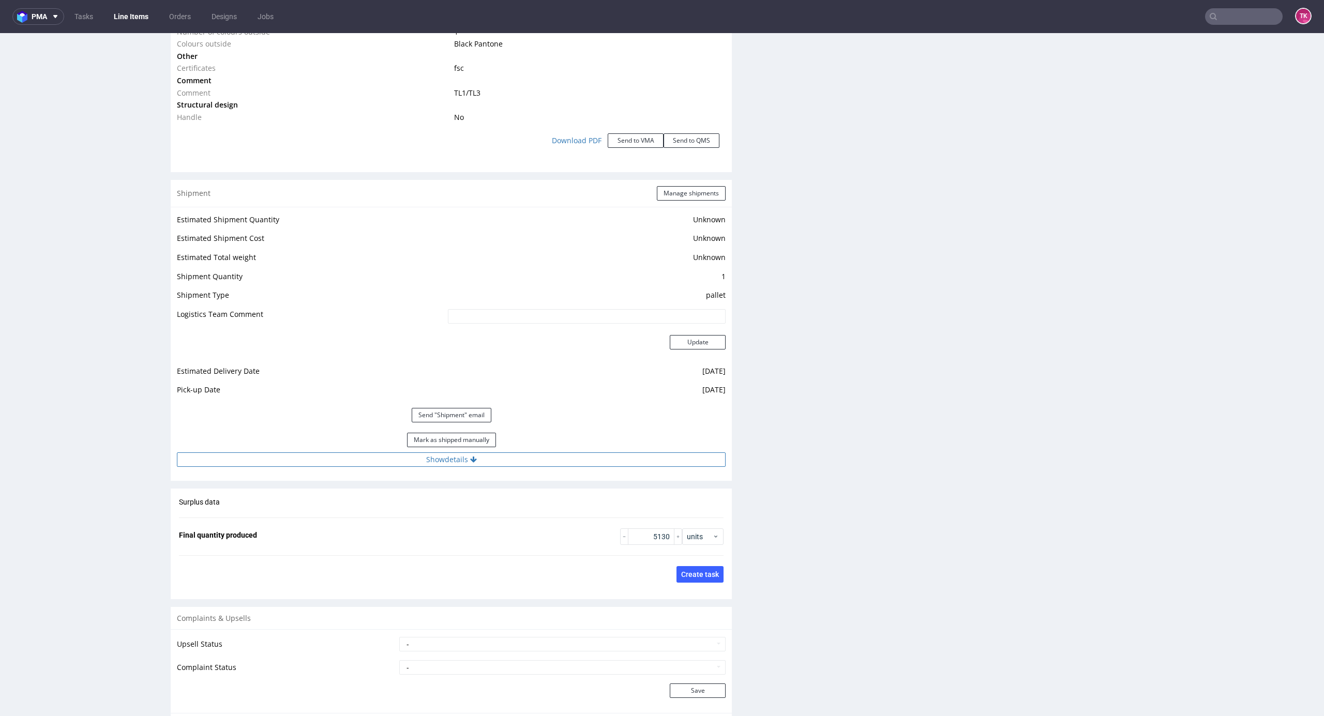
drag, startPoint x: 552, startPoint y: 449, endPoint x: 552, endPoint y: 457, distance: 7.8
click at [552, 453] on div "Estimated Shipment Quantity Unknown Estimated Shipment Cost Unknown Estimated T…" at bounding box center [451, 340] width 561 height 266
drag, startPoint x: 552, startPoint y: 457, endPoint x: 578, endPoint y: 464, distance: 26.3
click at [553, 458] on button "Show details" at bounding box center [451, 459] width 549 height 14
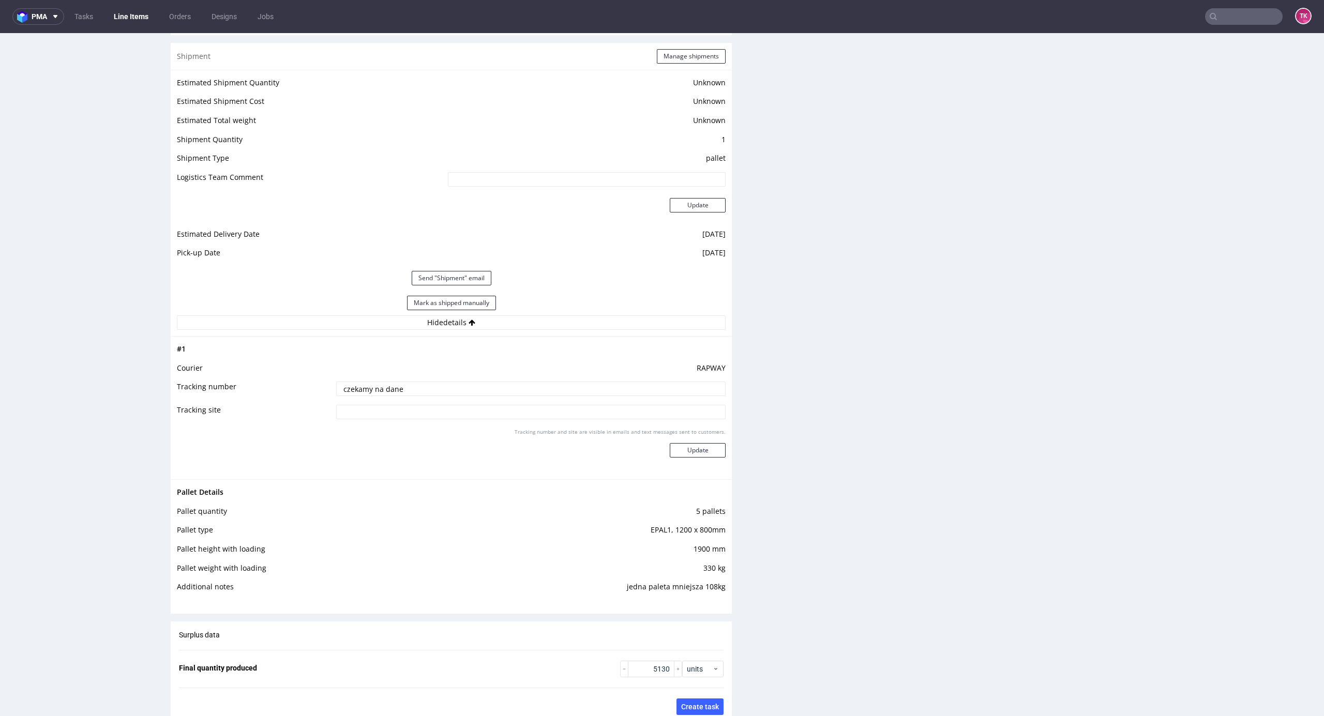
scroll to position [1378, 0]
type input "x"
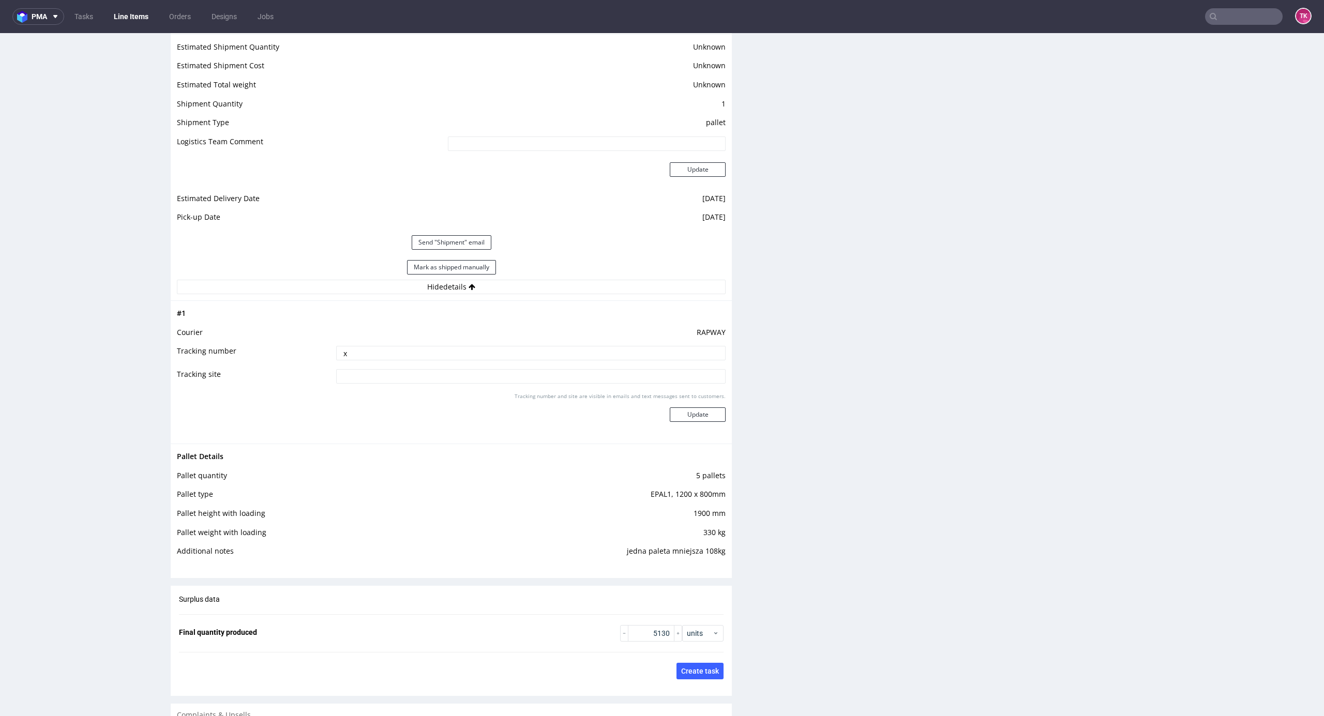
scroll to position [1397, 0]
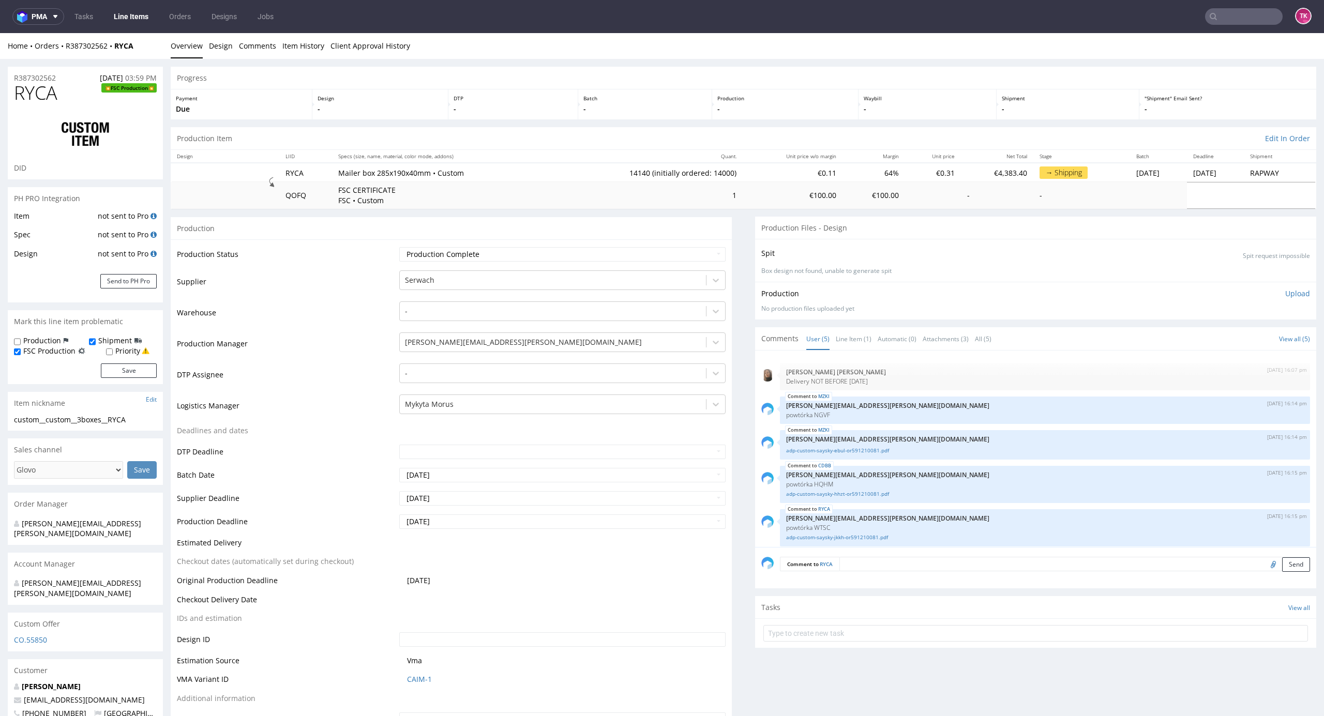
scroll to position [5, 0]
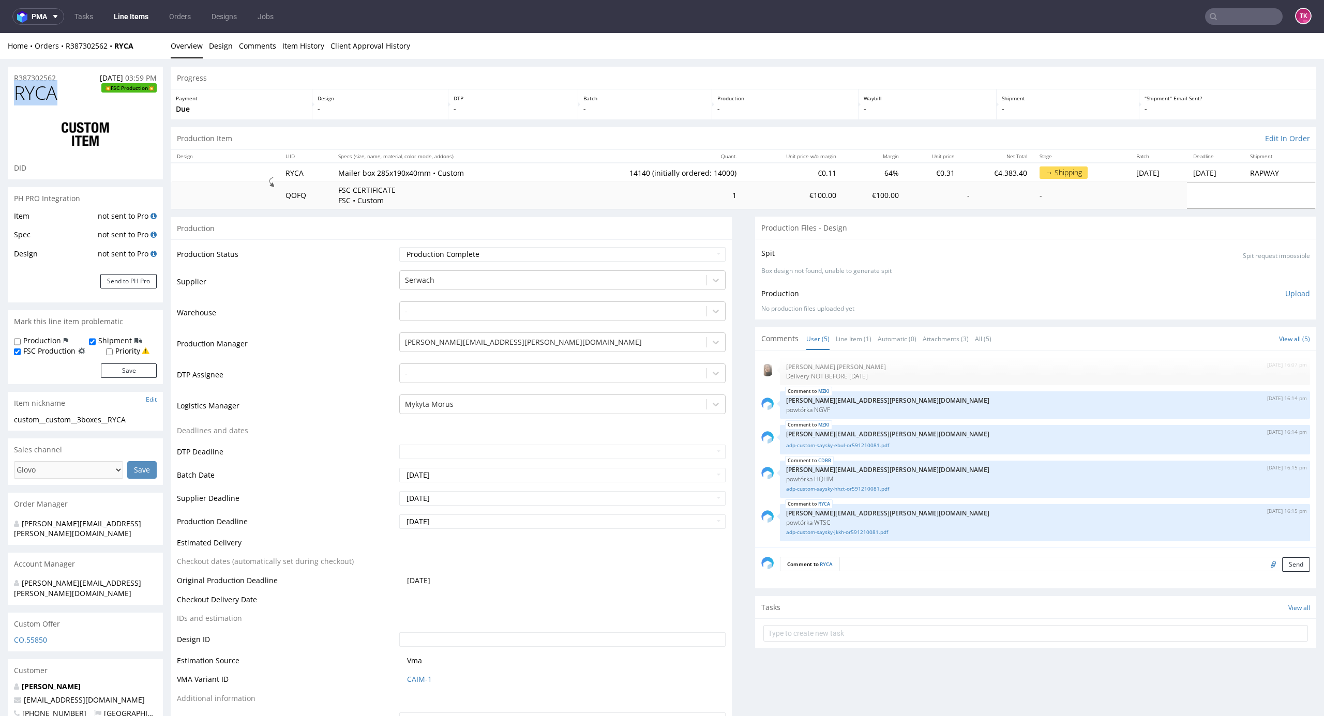
drag, startPoint x: 56, startPoint y: 83, endPoint x: 0, endPoint y: 98, distance: 57.8
copy span "RYCA"
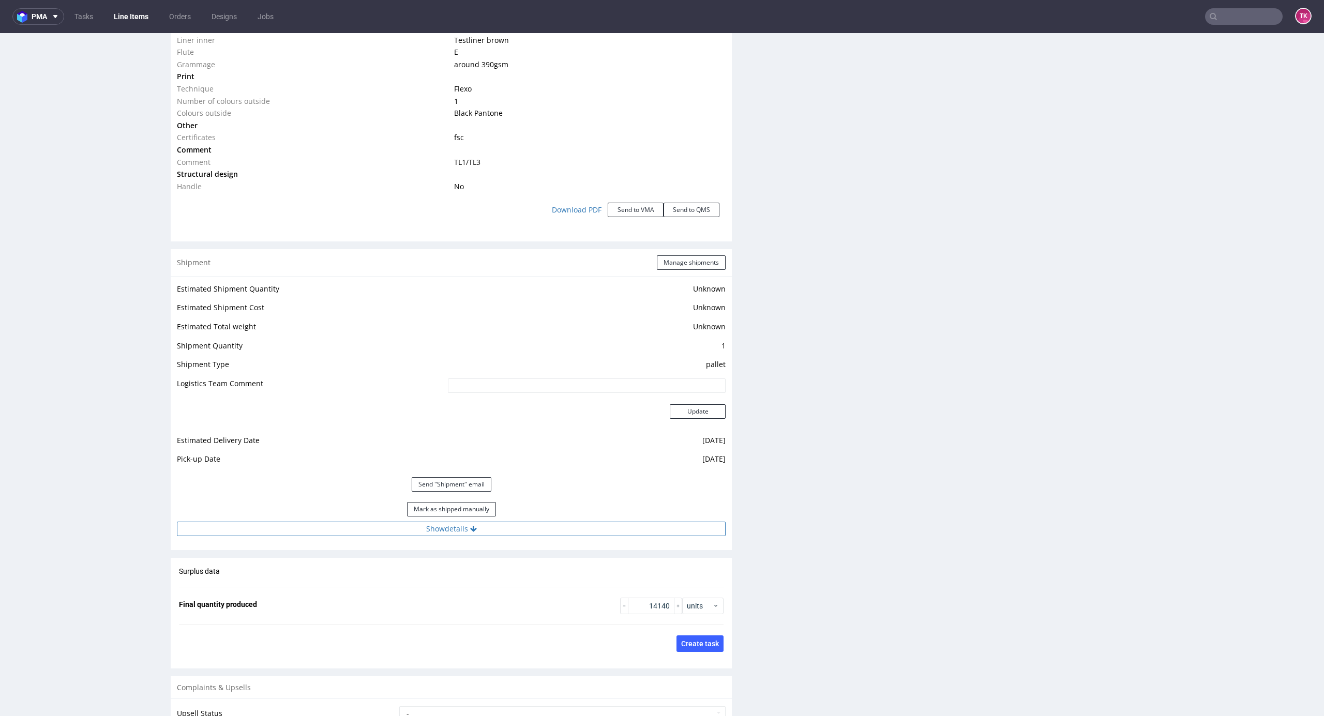
click at [490, 522] on button "Show details" at bounding box center [451, 529] width 549 height 14
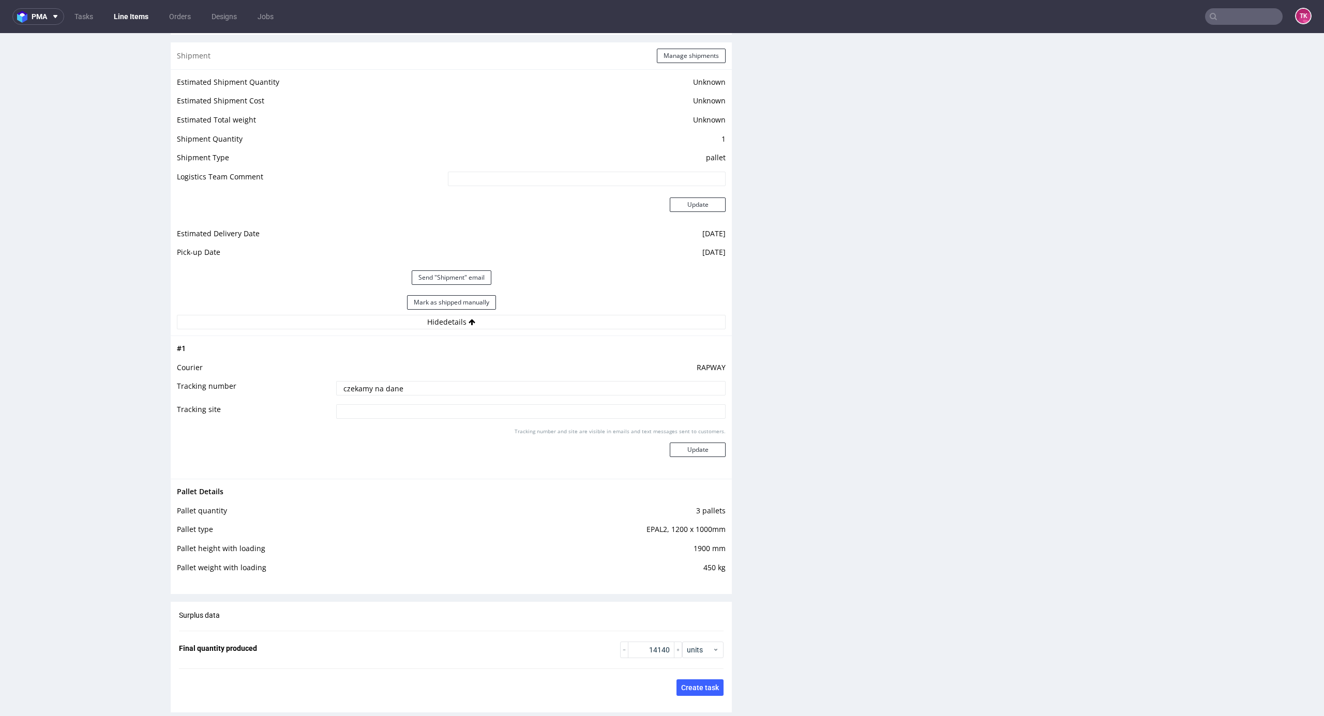
scroll to position [1516, 0]
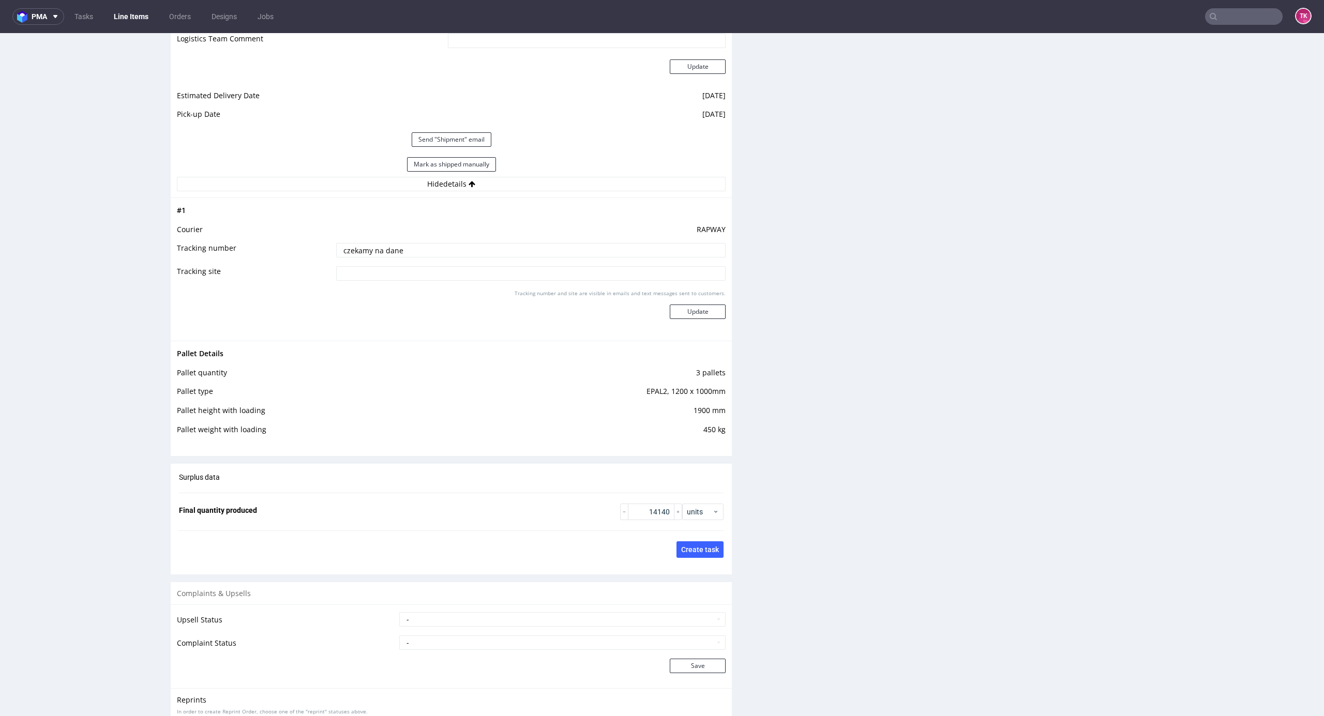
drag, startPoint x: 449, startPoint y: 251, endPoint x: 8, endPoint y: 296, distance: 442.8
paste input "PLWAW508020881"
type input "PLWAW508020881"
click at [672, 311] on button "Update" at bounding box center [698, 312] width 56 height 14
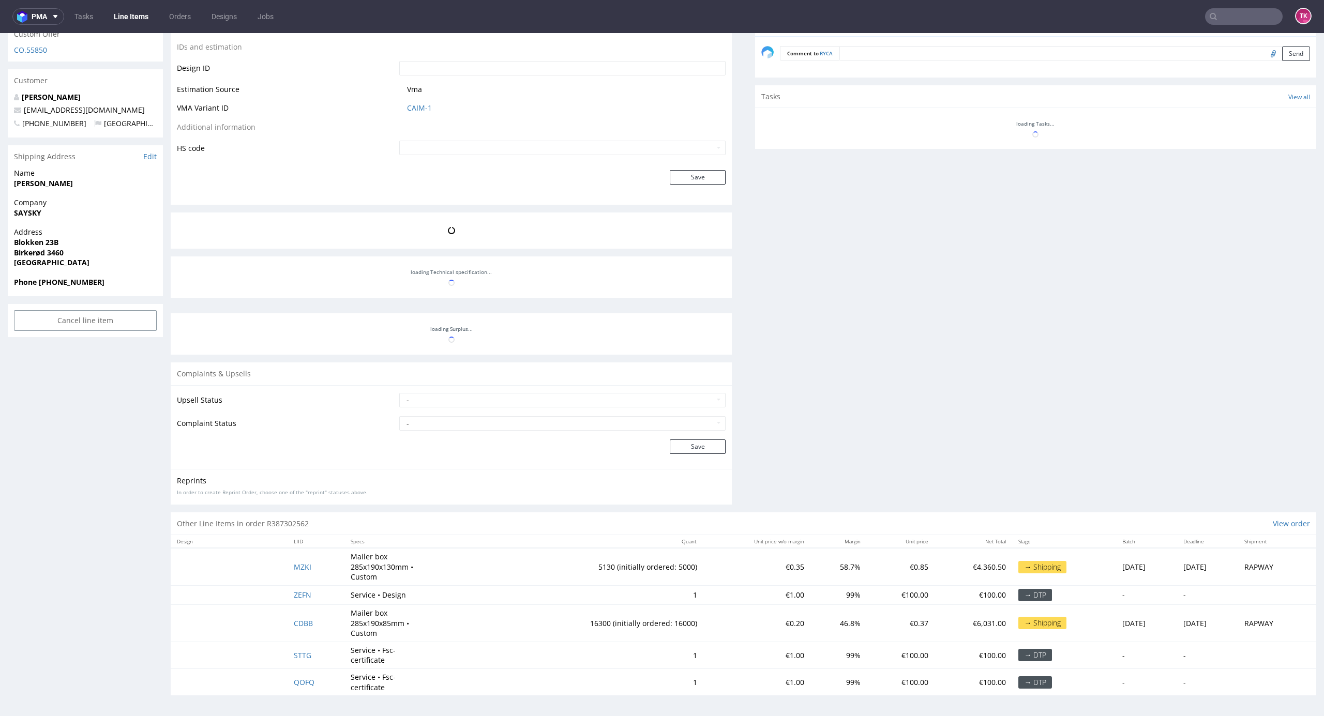
scroll to position [600, 0]
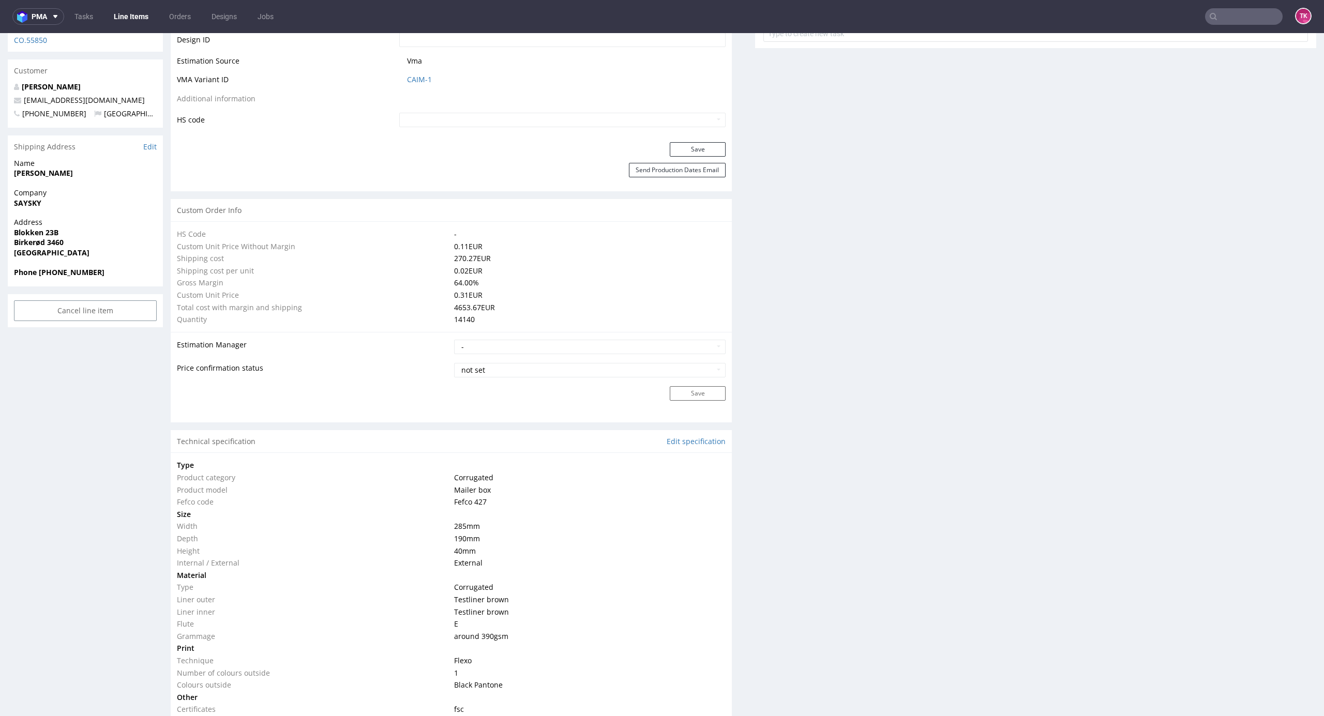
click at [112, 18] on link "Line Items" at bounding box center [131, 16] width 47 height 17
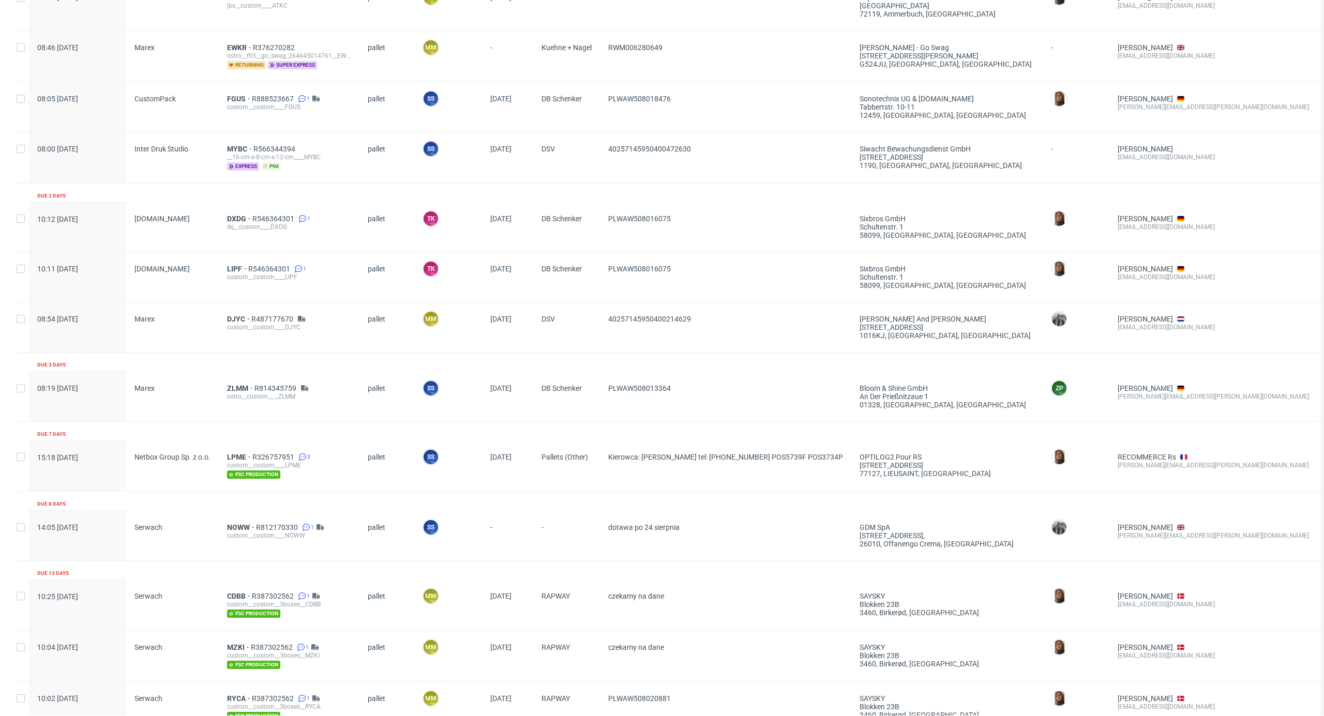
scroll to position [706, 0]
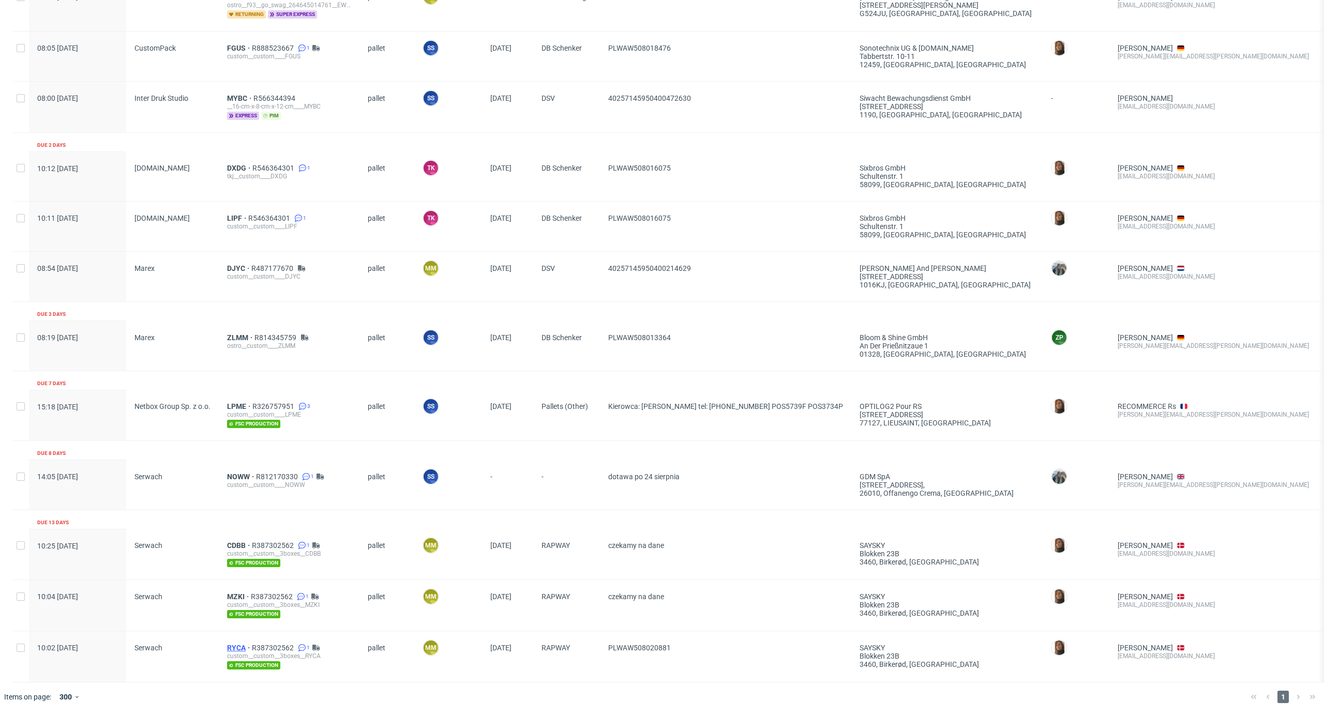
click at [238, 644] on span "RYCA" at bounding box center [239, 648] width 25 height 8
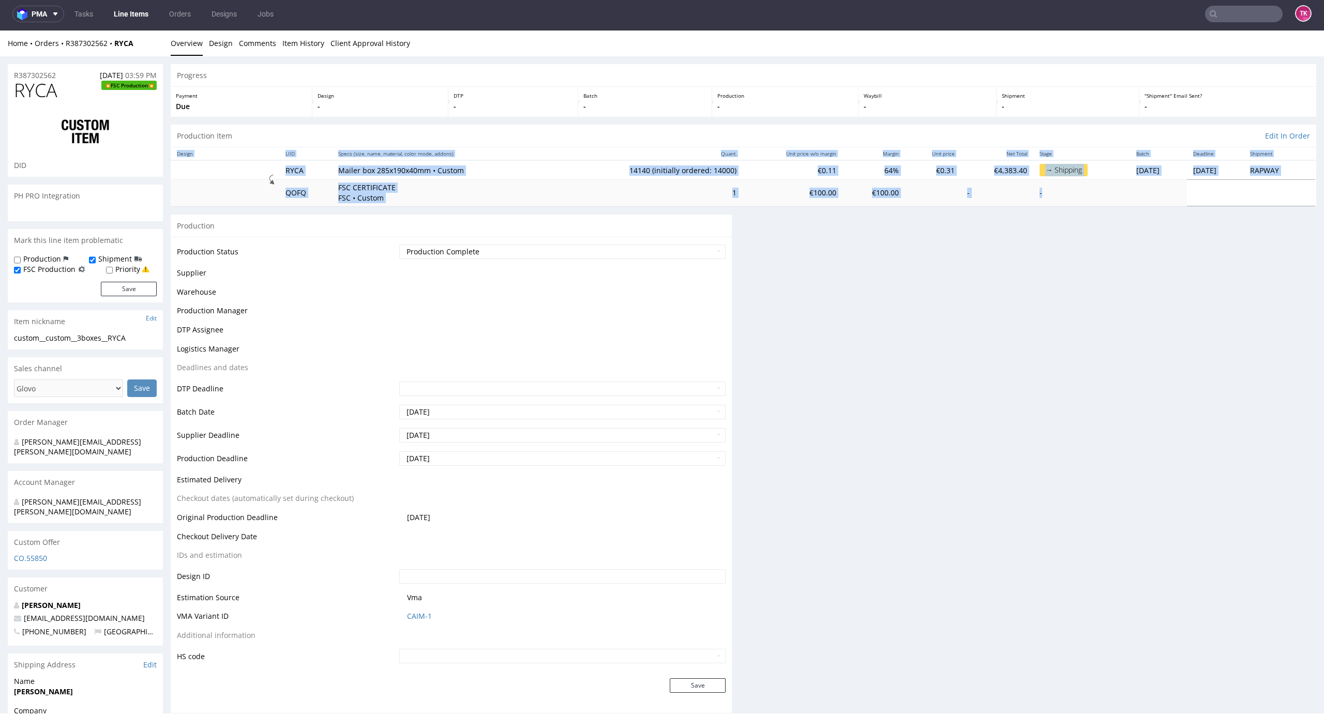
scroll to position [3, 0]
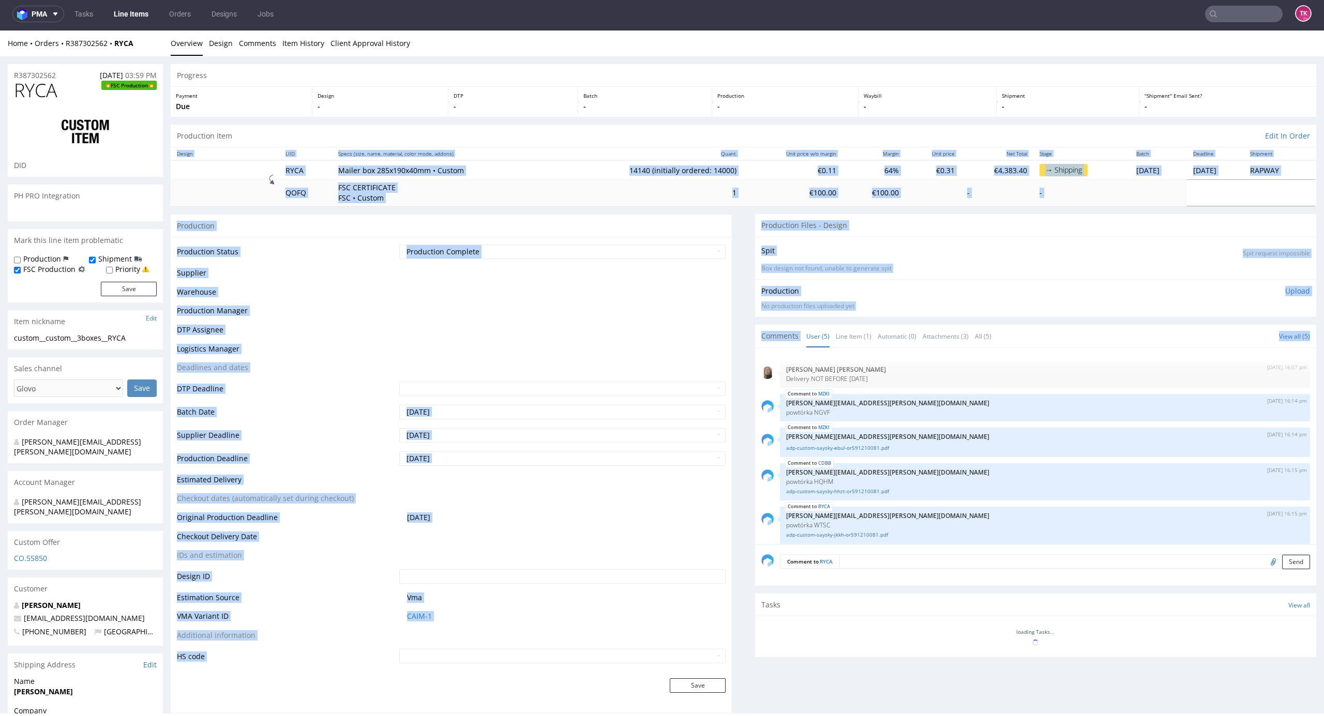
drag, startPoint x: 1299, startPoint y: 238, endPoint x: 1297, endPoint y: 321, distance: 82.2
click at [1291, 336] on div "R387302562 01.07.2025 03:59 PM RYCA FSC Production DID PH PRO Integration Mark …" at bounding box center [662, 637] width 1324 height 1163
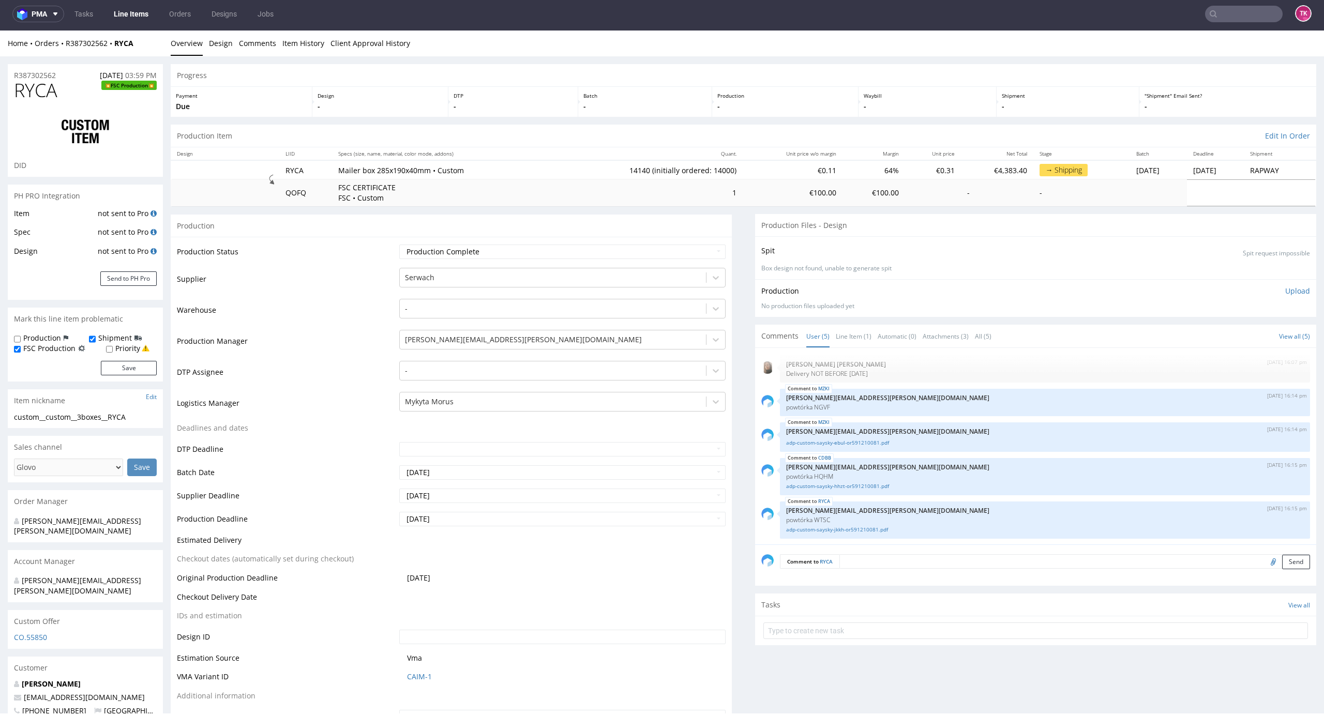
scroll to position [1283, 0]
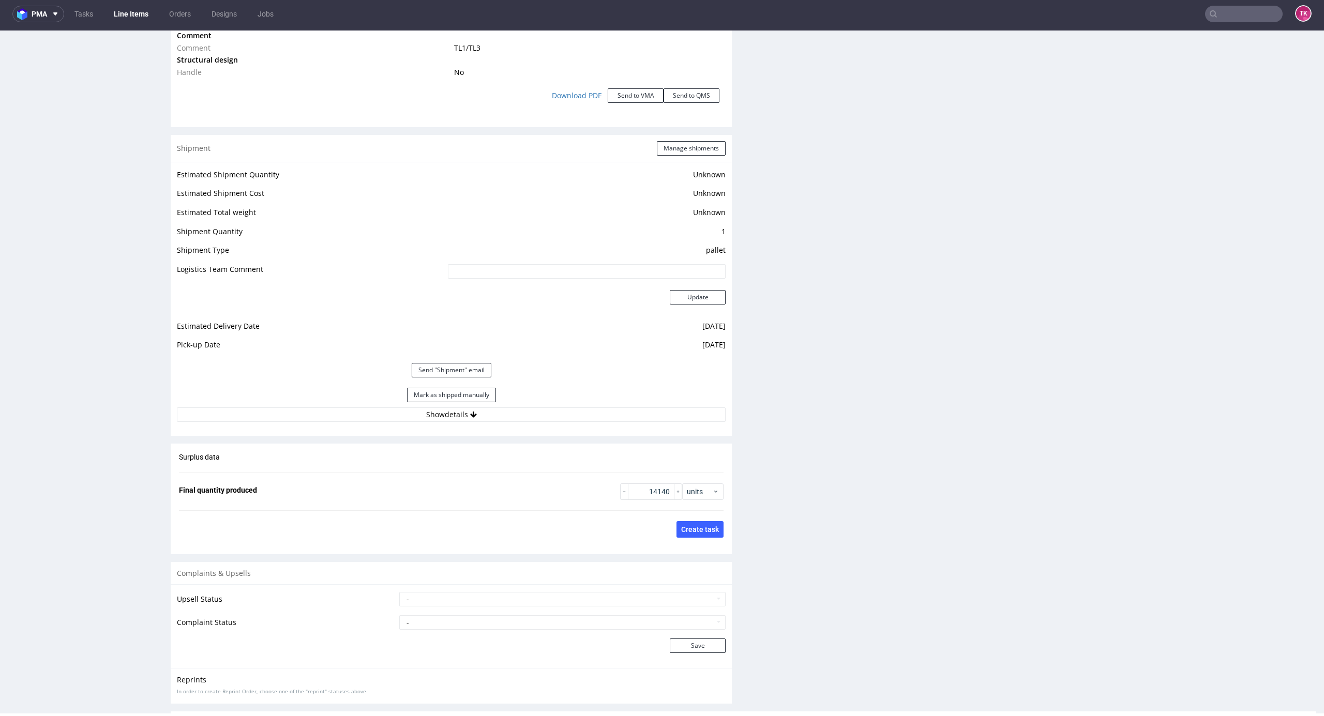
drag, startPoint x: 518, startPoint y: 409, endPoint x: 515, endPoint y: 424, distance: 15.6
click at [518, 414] on button "Show details" at bounding box center [451, 414] width 549 height 14
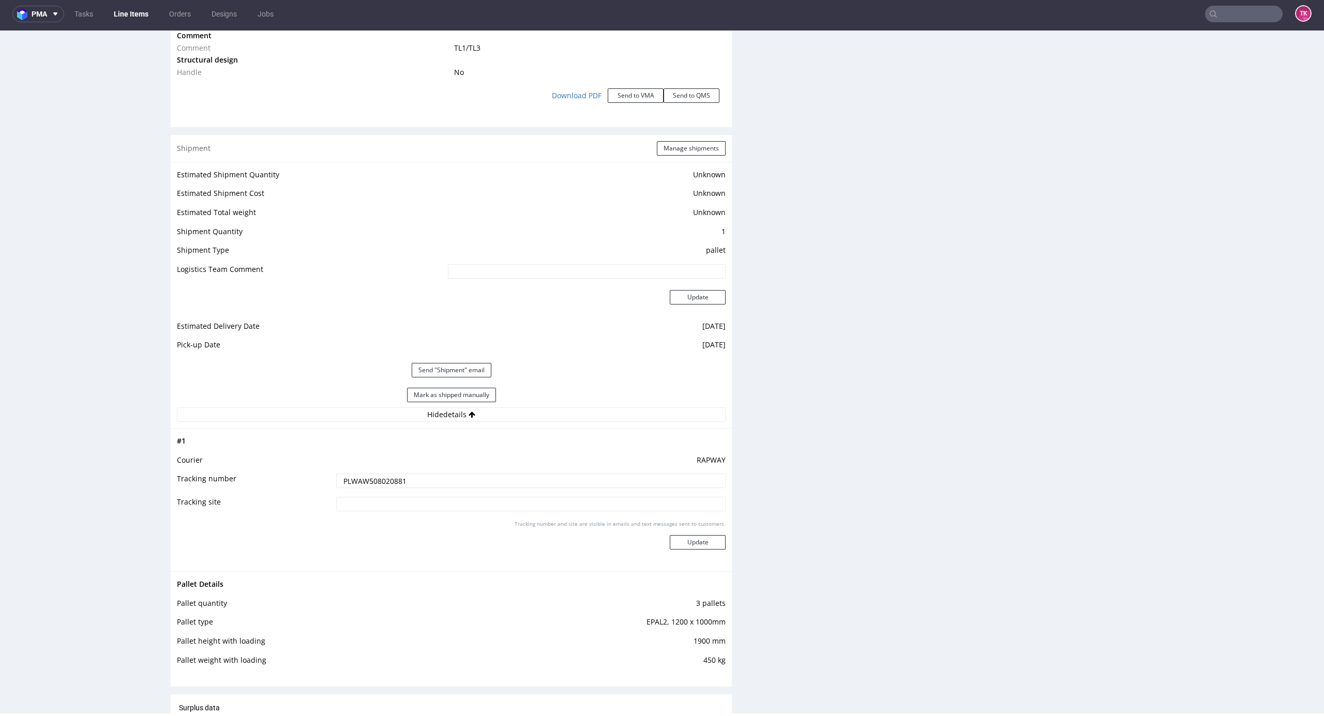
drag, startPoint x: 457, startPoint y: 483, endPoint x: 342, endPoint y: 478, distance: 114.9
click at [213, 476] on tr "Tracking number PLWAW508020881" at bounding box center [451, 484] width 549 height 23
type input "x"
drag, startPoint x: 720, startPoint y: 537, endPoint x: 701, endPoint y: 542, distance: 19.2
click at [704, 541] on div "# 1 Courier RAPWAY Tracking number x Tracking site Tracking number and site are…" at bounding box center [451, 499] width 561 height 143
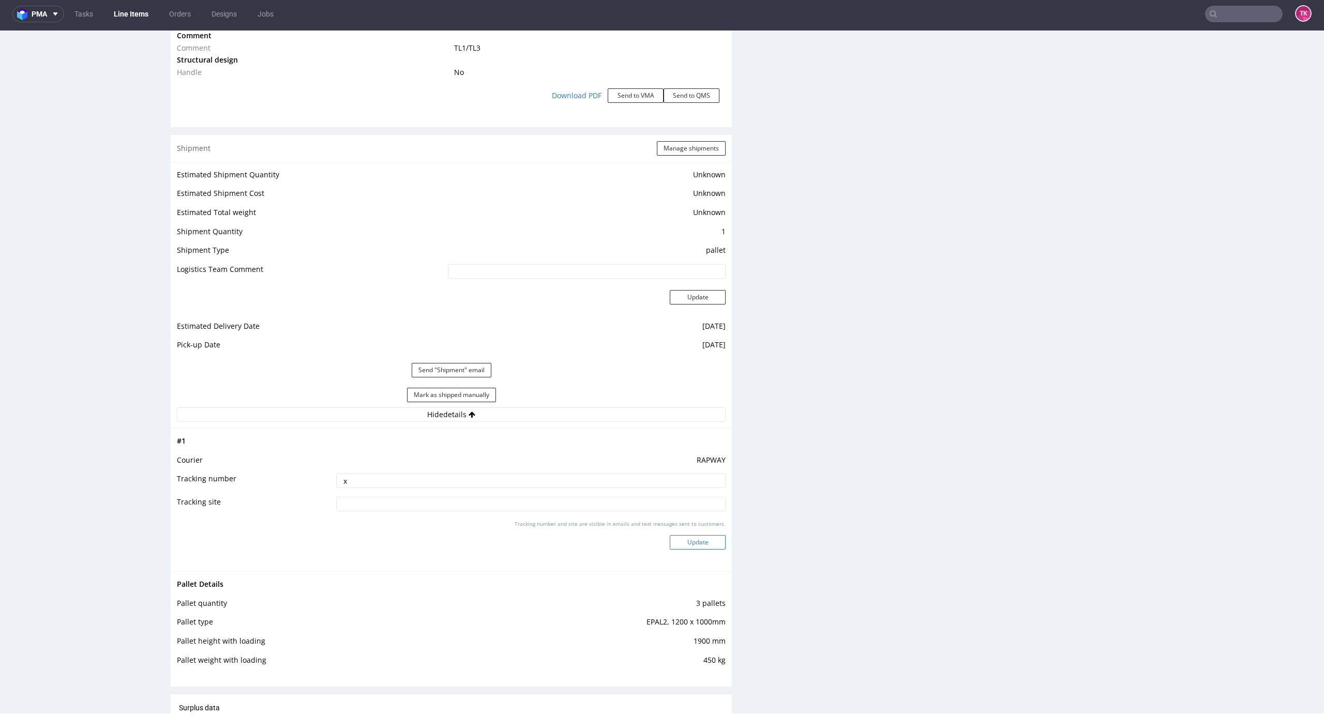
click at [700, 542] on button "Update" at bounding box center [698, 542] width 56 height 14
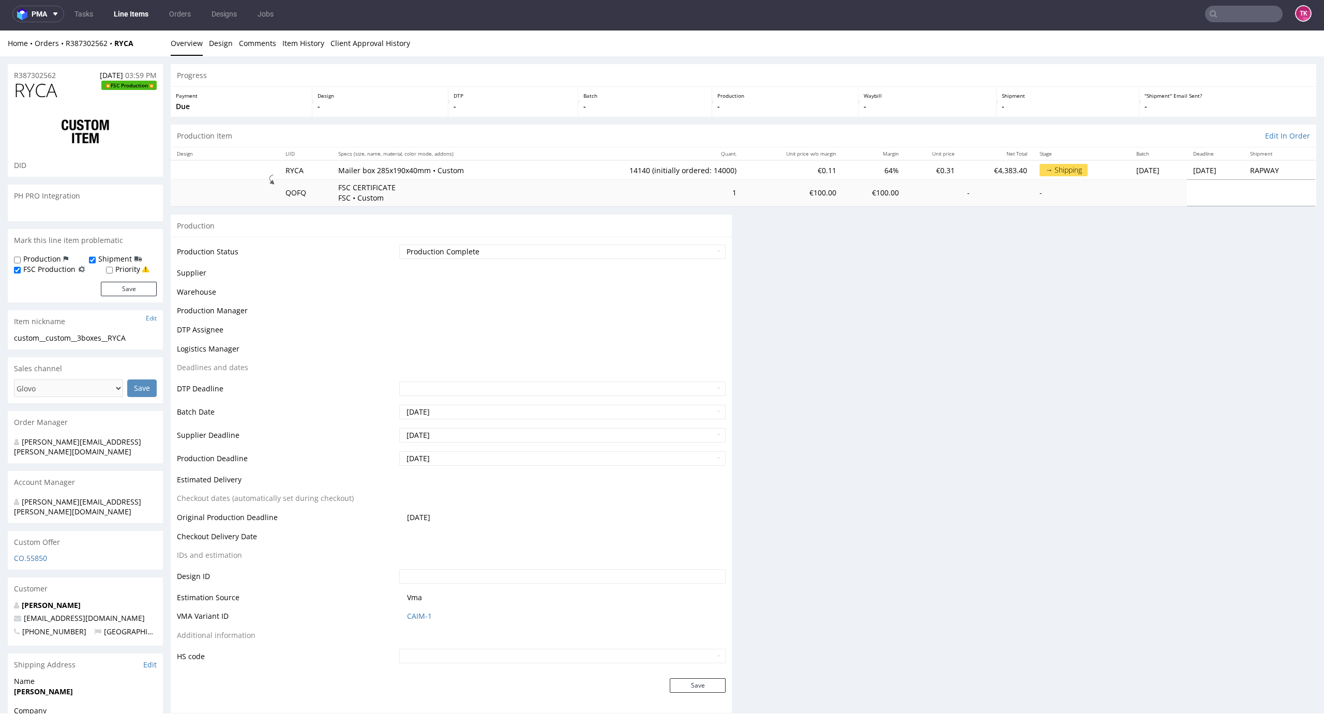
scroll to position [496, 0]
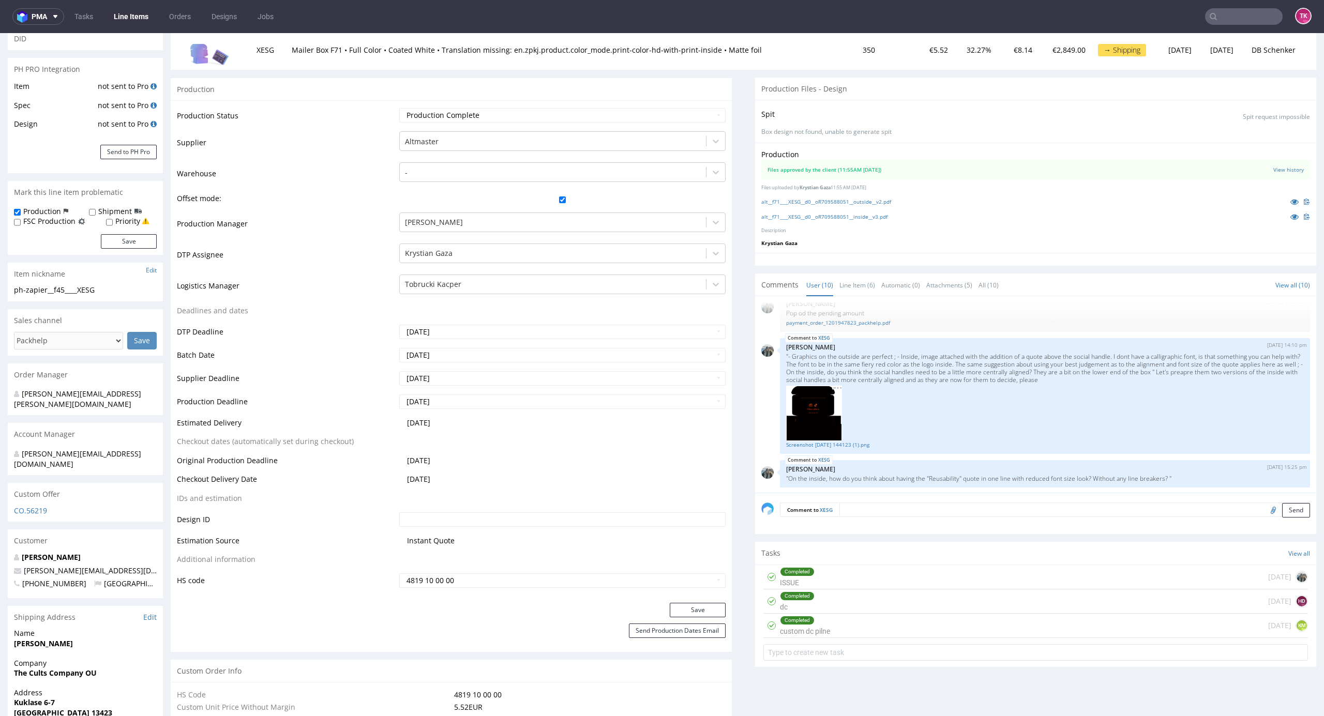
scroll to position [276, 0]
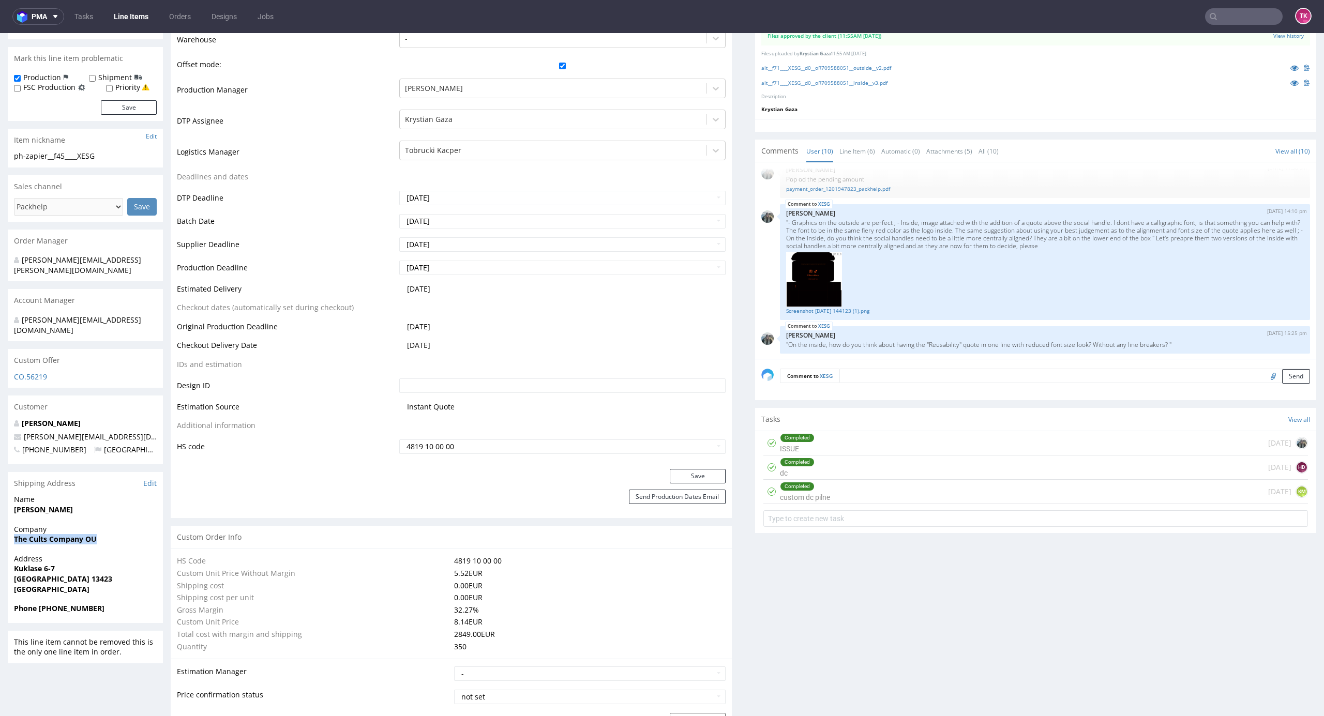
drag, startPoint x: 26, startPoint y: 521, endPoint x: 126, endPoint y: 516, distance: 100.4
click at [126, 524] on div "Company The Cults Company OU" at bounding box center [85, 538] width 155 height 29
copy strong "[PERSON_NAME]"
drag, startPoint x: 11, startPoint y: 493, endPoint x: 97, endPoint y: 484, distance: 86.7
click at [97, 494] on div "Name Arnab Sharma" at bounding box center [85, 508] width 155 height 29
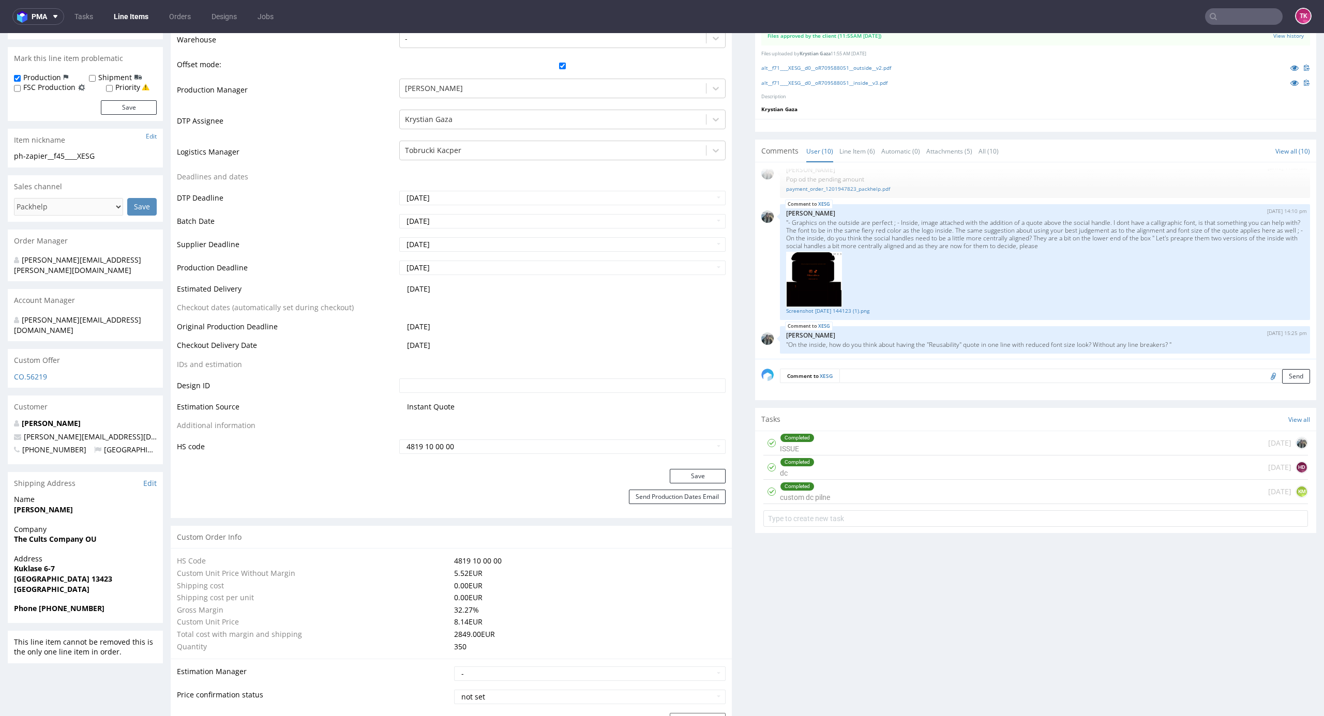
click at [47, 574] on strong "Tallinn 13423" at bounding box center [63, 579] width 98 height 10
copy strong "13423"
drag, startPoint x: 14, startPoint y: 549, endPoint x: 68, endPoint y: 549, distance: 53.8
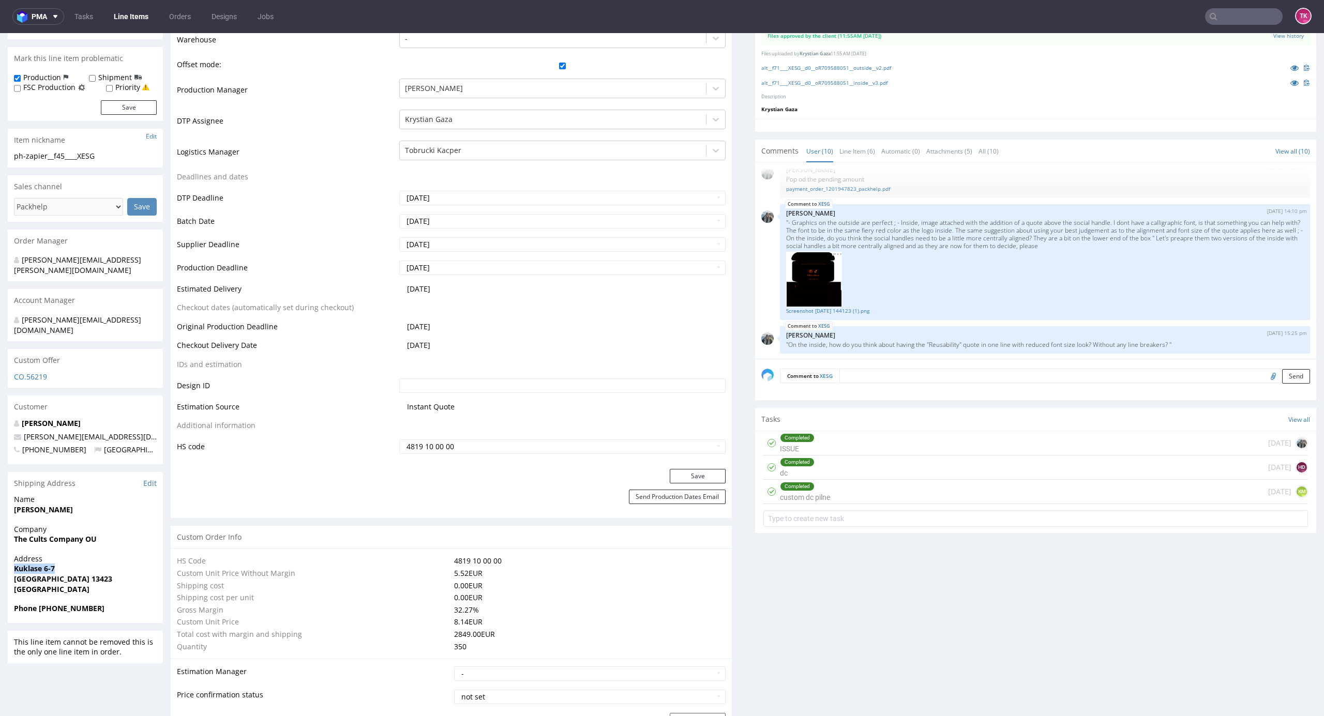
copy strong "Kuklase 6-7"
copy span "arnab@thecults.com"
drag, startPoint x: 99, startPoint y: 416, endPoint x: 0, endPoint y: 416, distance: 99.3
drag, startPoint x: 38, startPoint y: 587, endPoint x: 140, endPoint y: 581, distance: 102.0
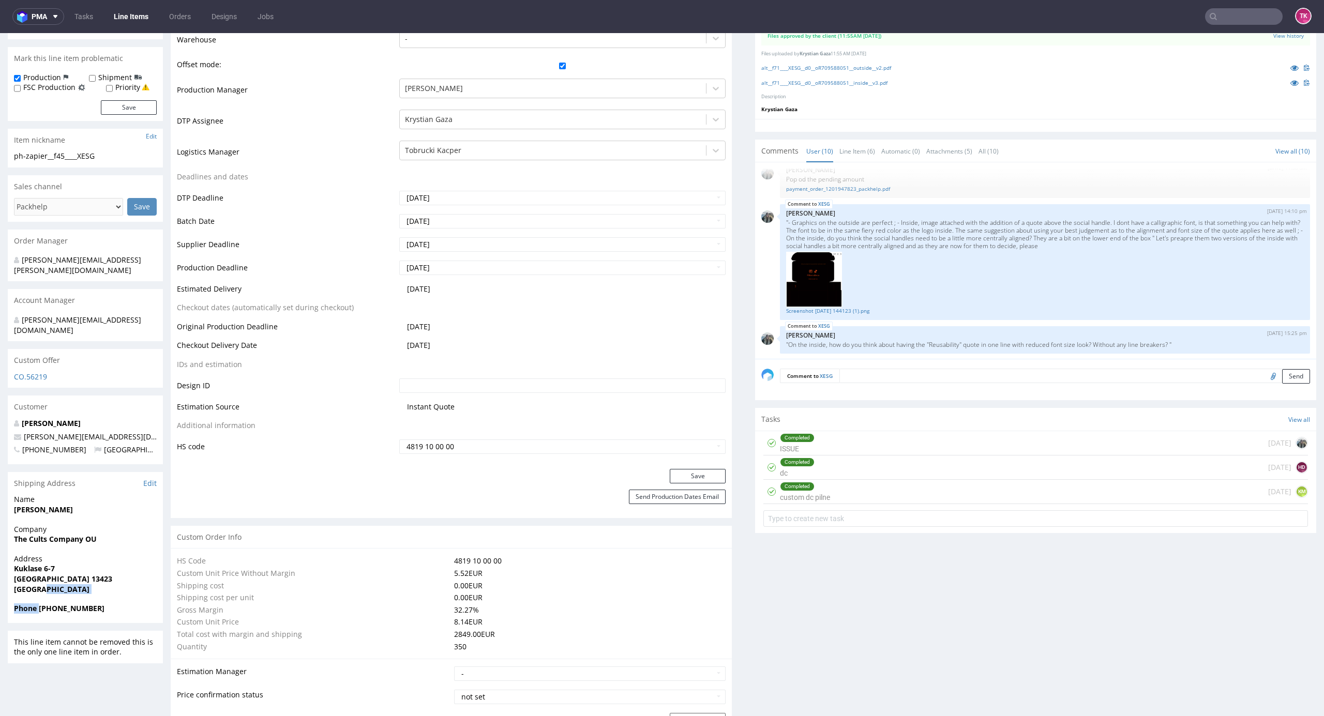
click at [140, 580] on section "Shipping Address Edit Name Arnab Sharma Company The Cults Company OU Address Ku…" at bounding box center [85, 547] width 155 height 151
drag, startPoint x: 108, startPoint y: 591, endPoint x: 39, endPoint y: 592, distance: 68.3
click at [39, 603] on span "Phone +37256900292" at bounding box center [85, 608] width 143 height 10
copy strong "+37256900292"
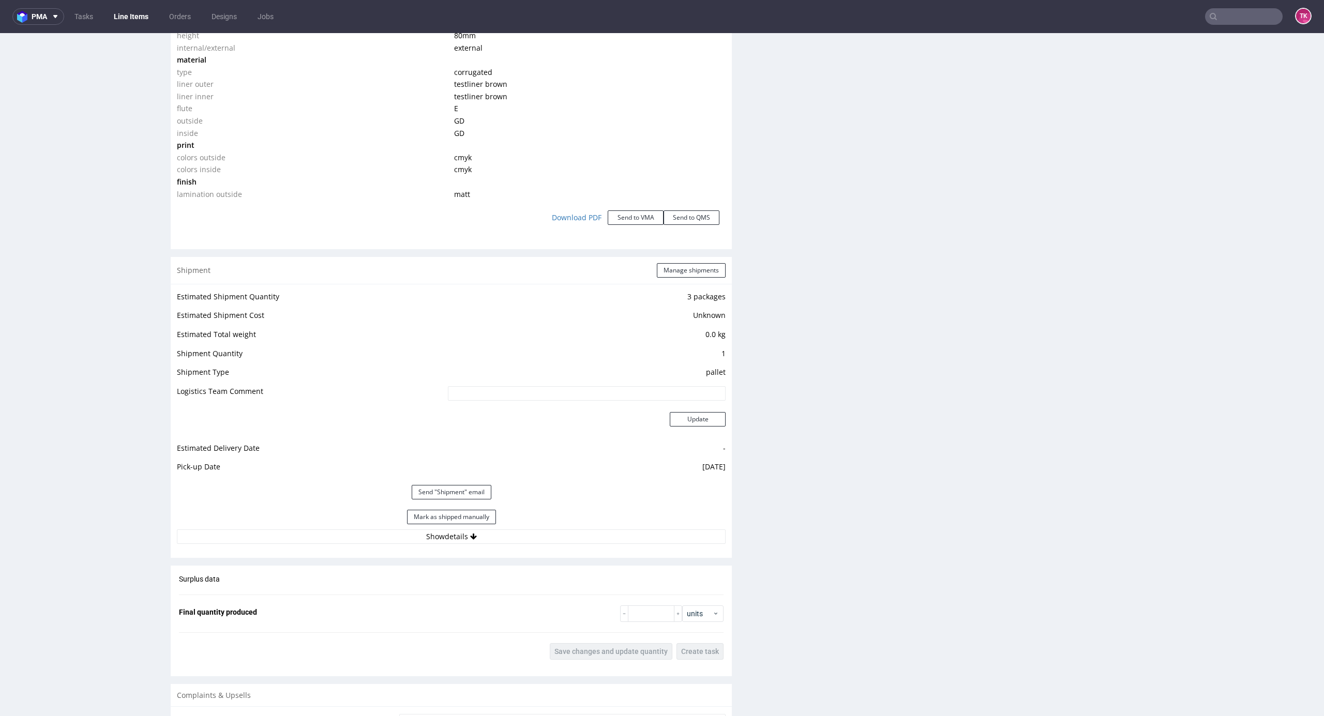
scroll to position [1241, 0]
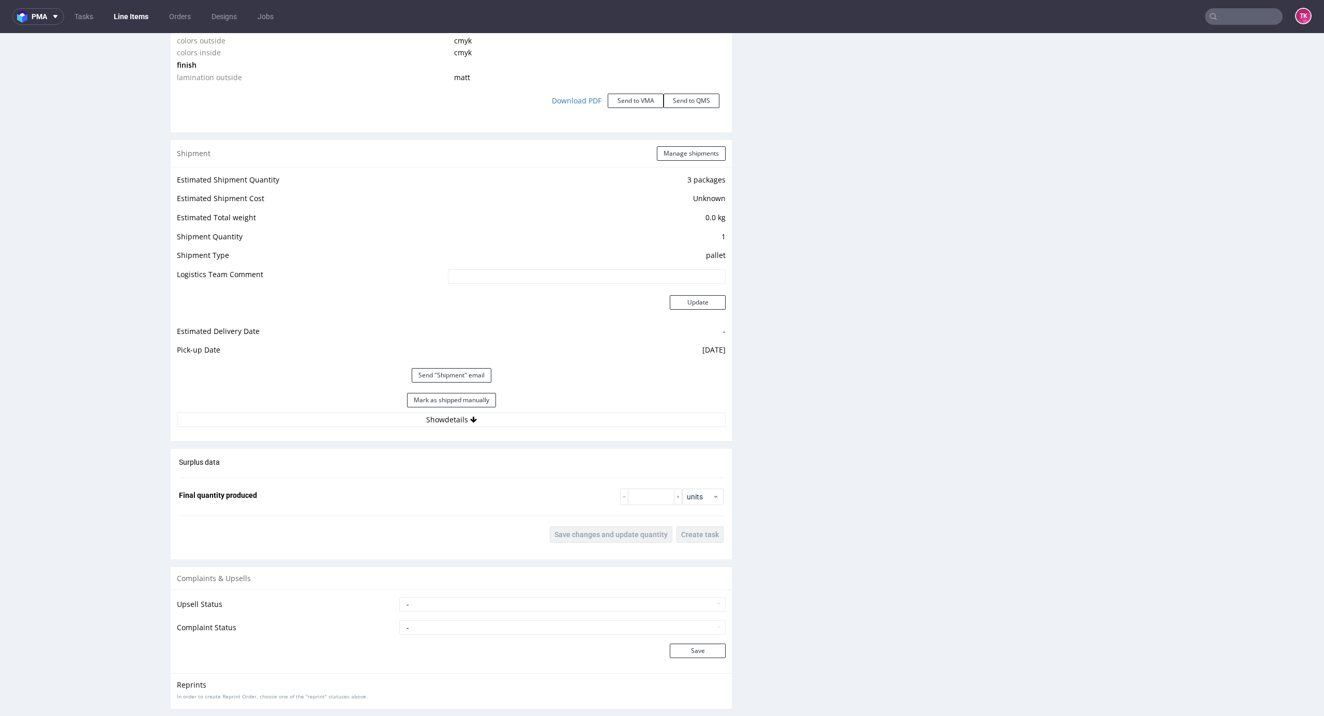
click at [544, 408] on div "Mark as shipped manually" at bounding box center [451, 400] width 549 height 25
click at [551, 426] on button "Show details" at bounding box center [451, 420] width 549 height 14
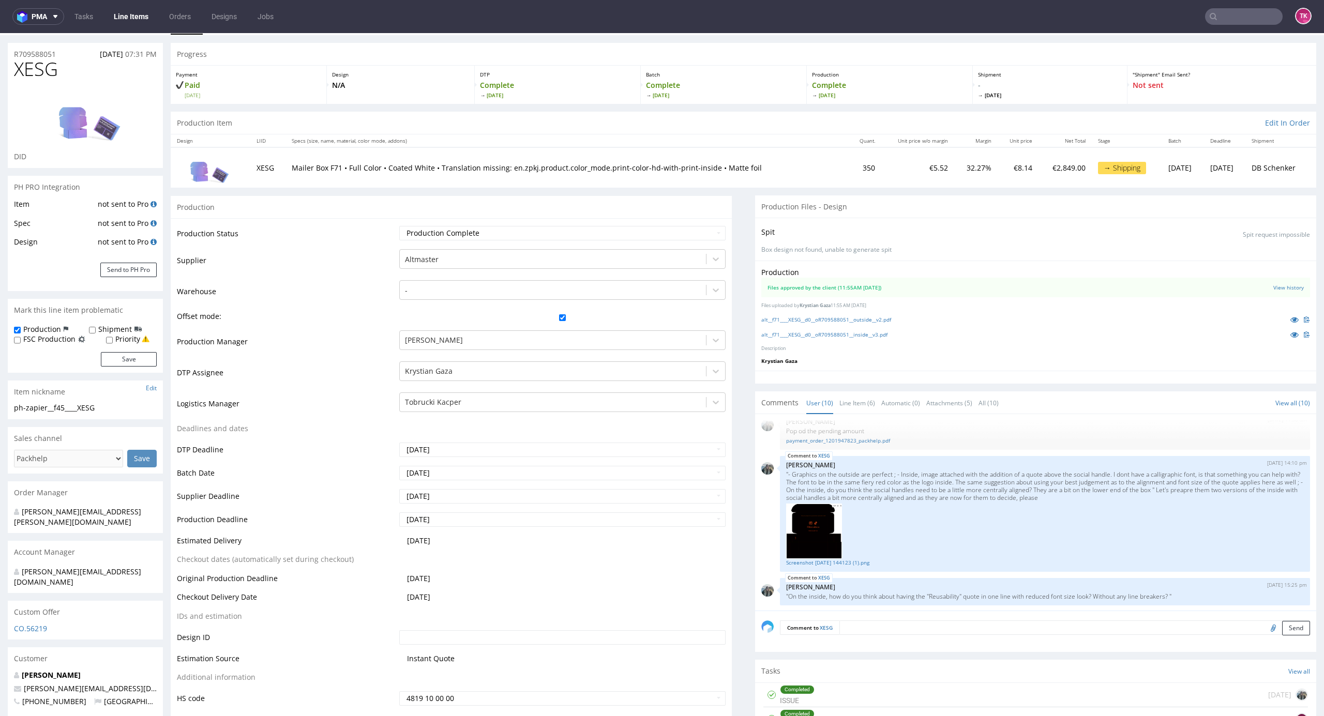
scroll to position [0, 0]
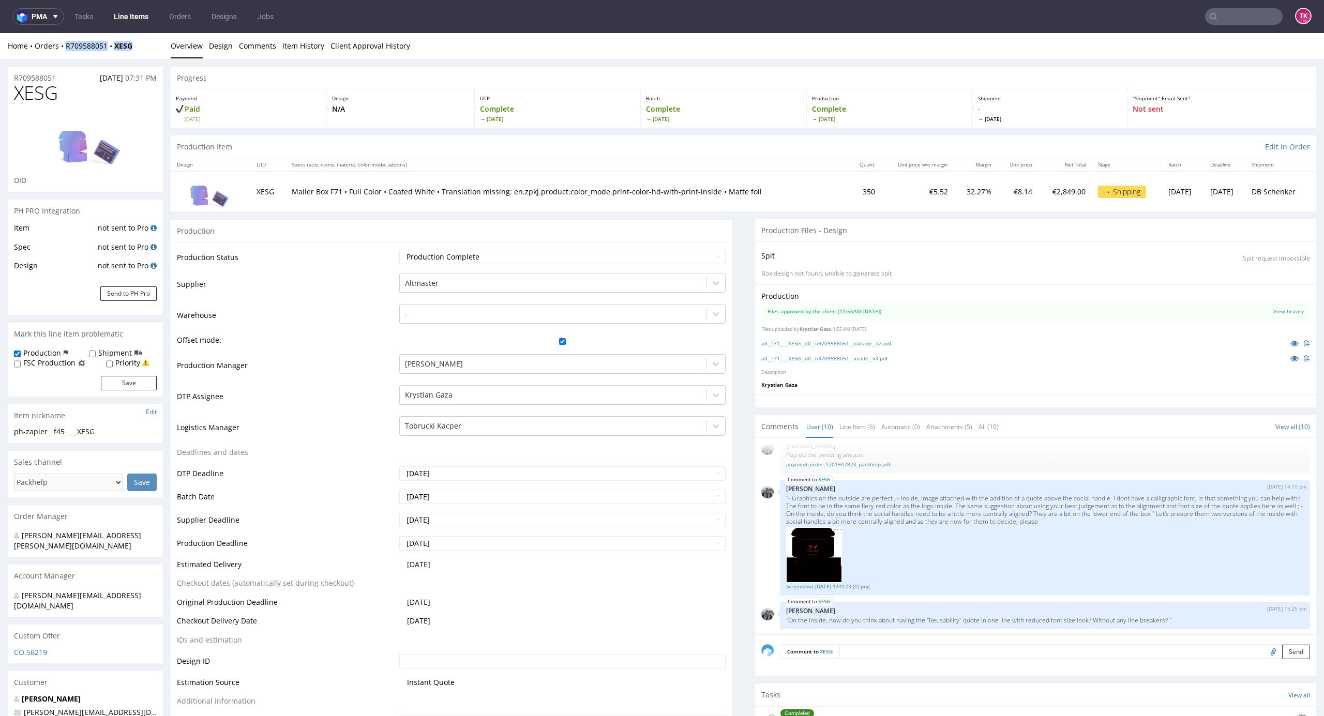
drag, startPoint x: 138, startPoint y: 48, endPoint x: 62, endPoint y: 53, distance: 75.6
click at [62, 53] on div "Home Orders R709588051 XESG Overview Design Comments Item History Client Approv…" at bounding box center [662, 46] width 1324 height 26
copy div "R709588051 XESG"
drag, startPoint x: 1310, startPoint y: 256, endPoint x: 1316, endPoint y: 183, distance: 73.7
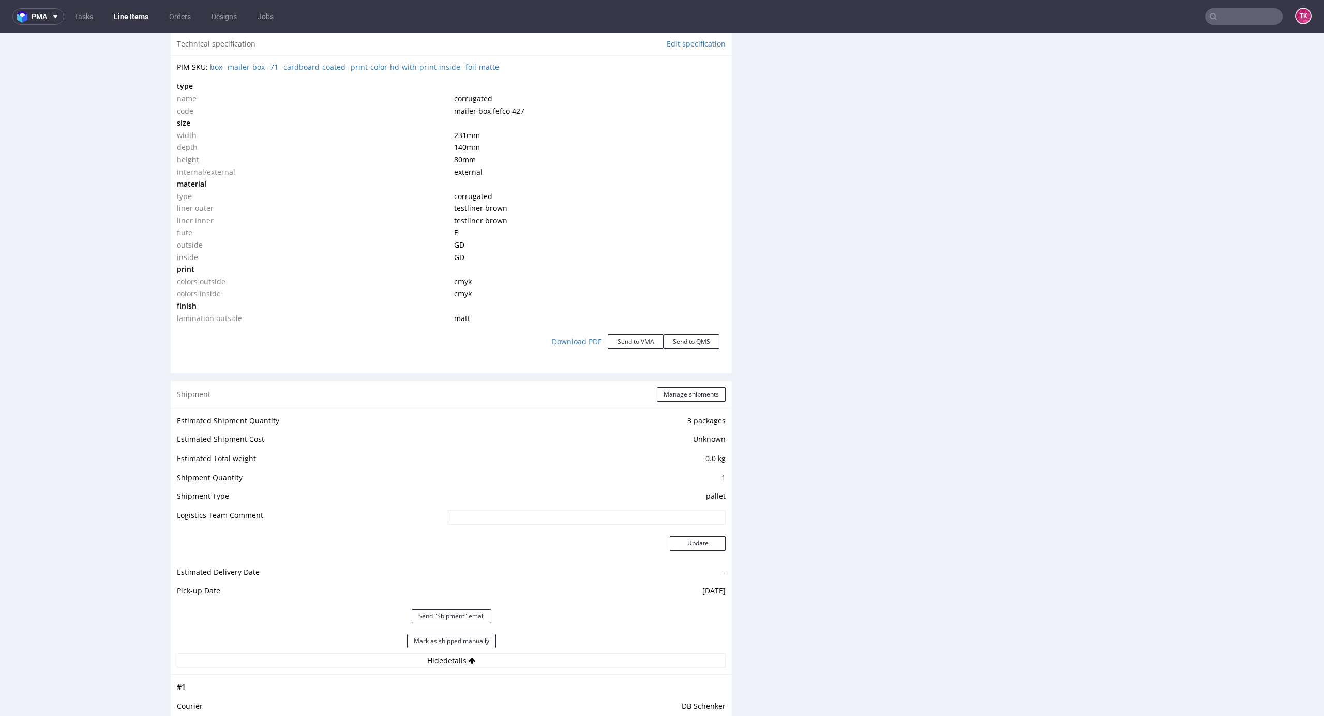
scroll to position [1103, 0]
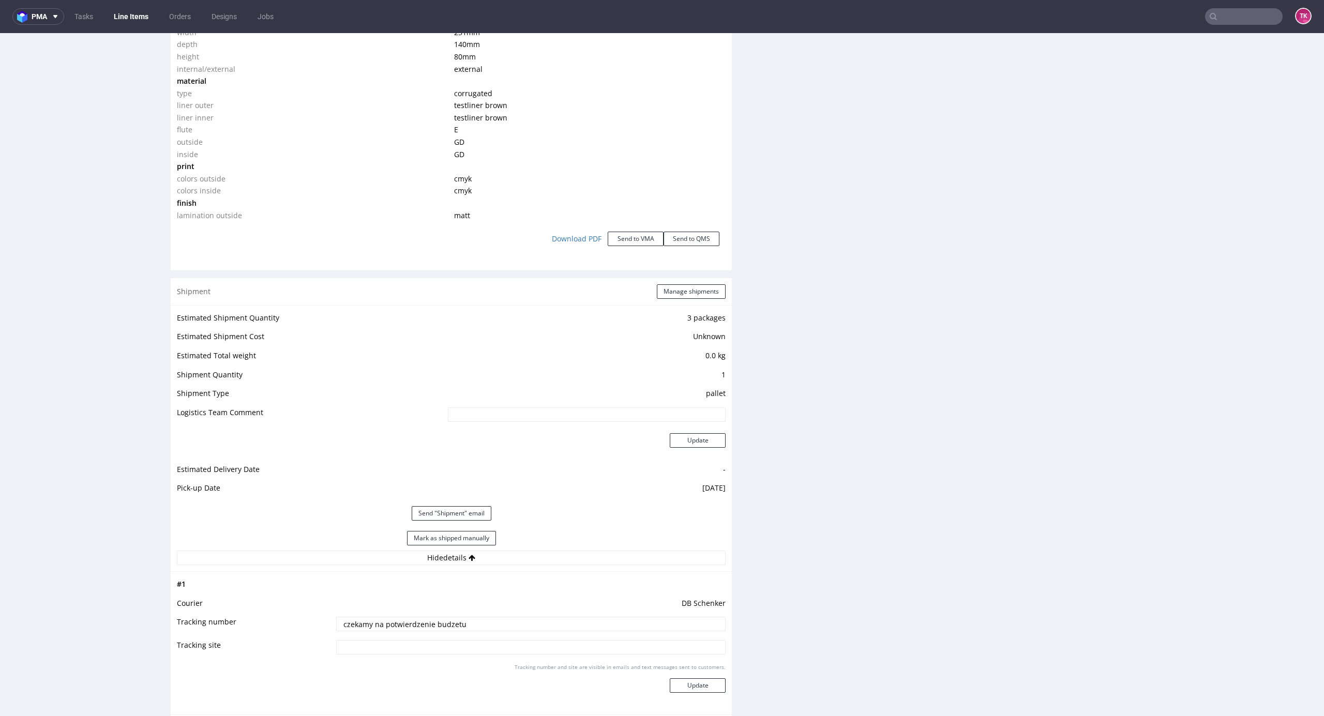
drag, startPoint x: 471, startPoint y: 621, endPoint x: 378, endPoint y: 628, distance: 92.3
click at [169, 624] on div "R709588051 22.07.2025 07:31 PM XESG DID PH PRO Integration Item not sent to Pro…" at bounding box center [662, 77] width 1324 height 2243
paste input "PLWAW508020881"
type input "PLWAW508020881"
click at [696, 679] on button "Update" at bounding box center [698, 685] width 56 height 14
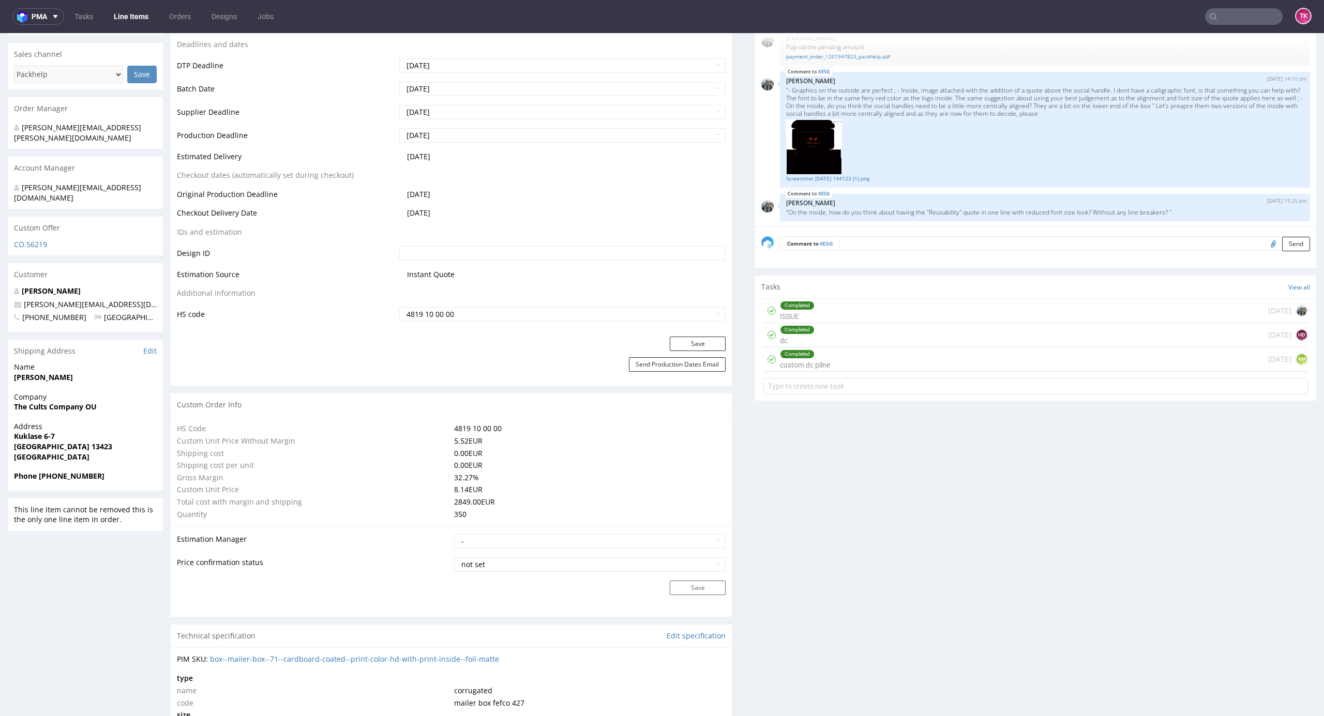
scroll to position [487, 0]
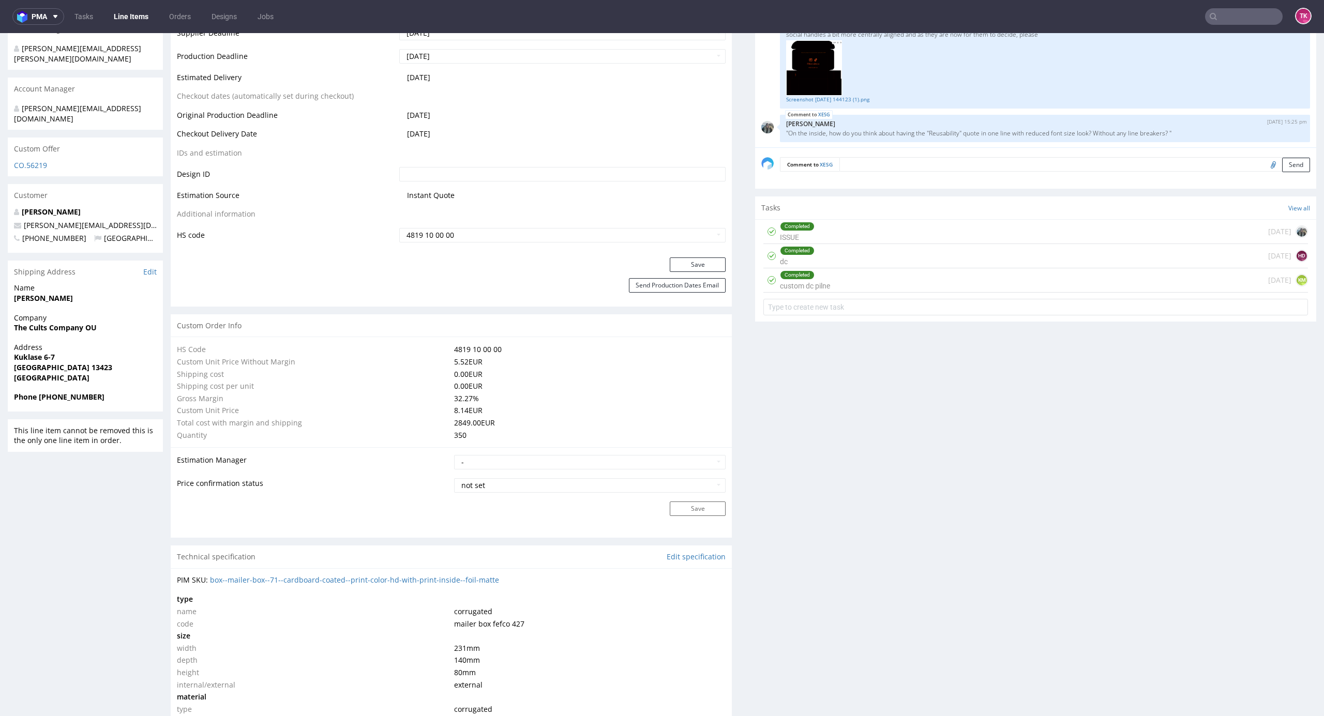
drag, startPoint x: 104, startPoint y: 11, endPoint x: 120, endPoint y: 21, distance: 18.4
click at [110, 15] on ul "Tasks Line Items Orders Designs Jobs" at bounding box center [174, 16] width 220 height 17
click at [120, 21] on link "Line Items" at bounding box center [131, 16] width 47 height 17
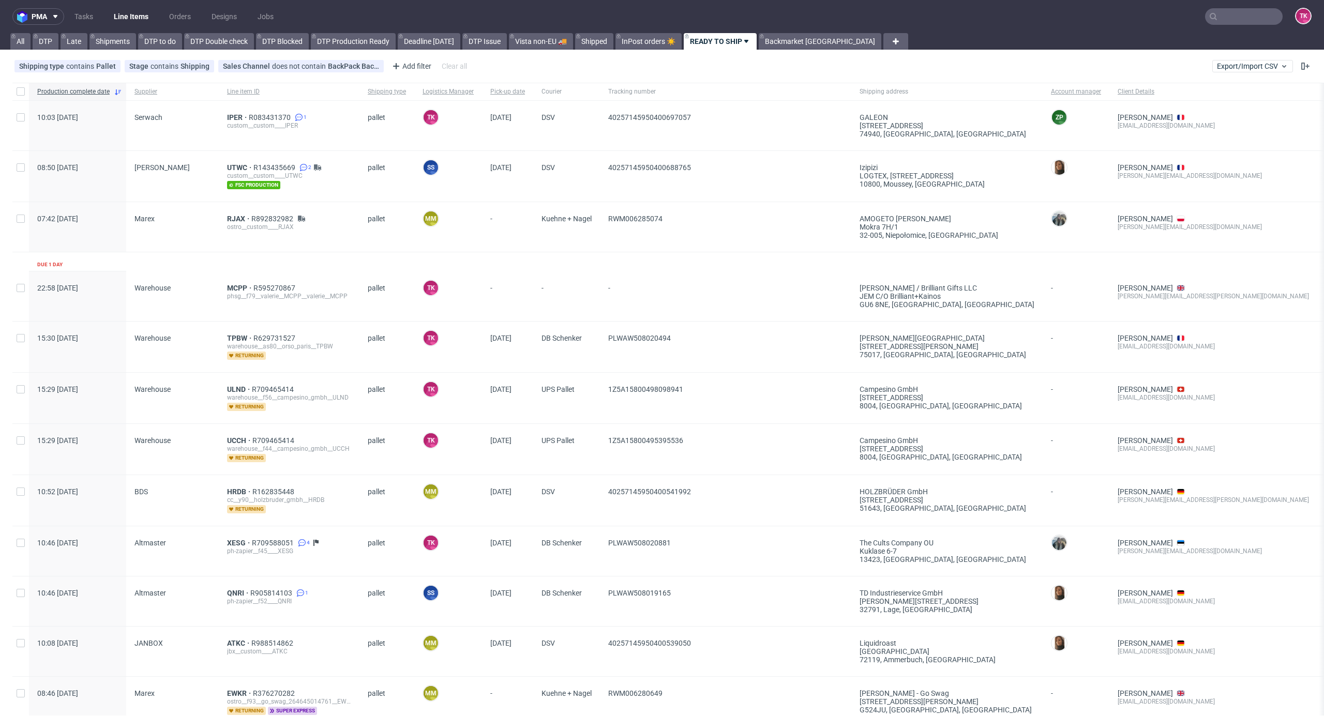
click at [232, 292] on div "phsg__f79__valerie__MCPP__valerie__MCPP" at bounding box center [289, 296] width 124 height 8
click at [235, 285] on span "MCPP" at bounding box center [240, 288] width 26 height 8
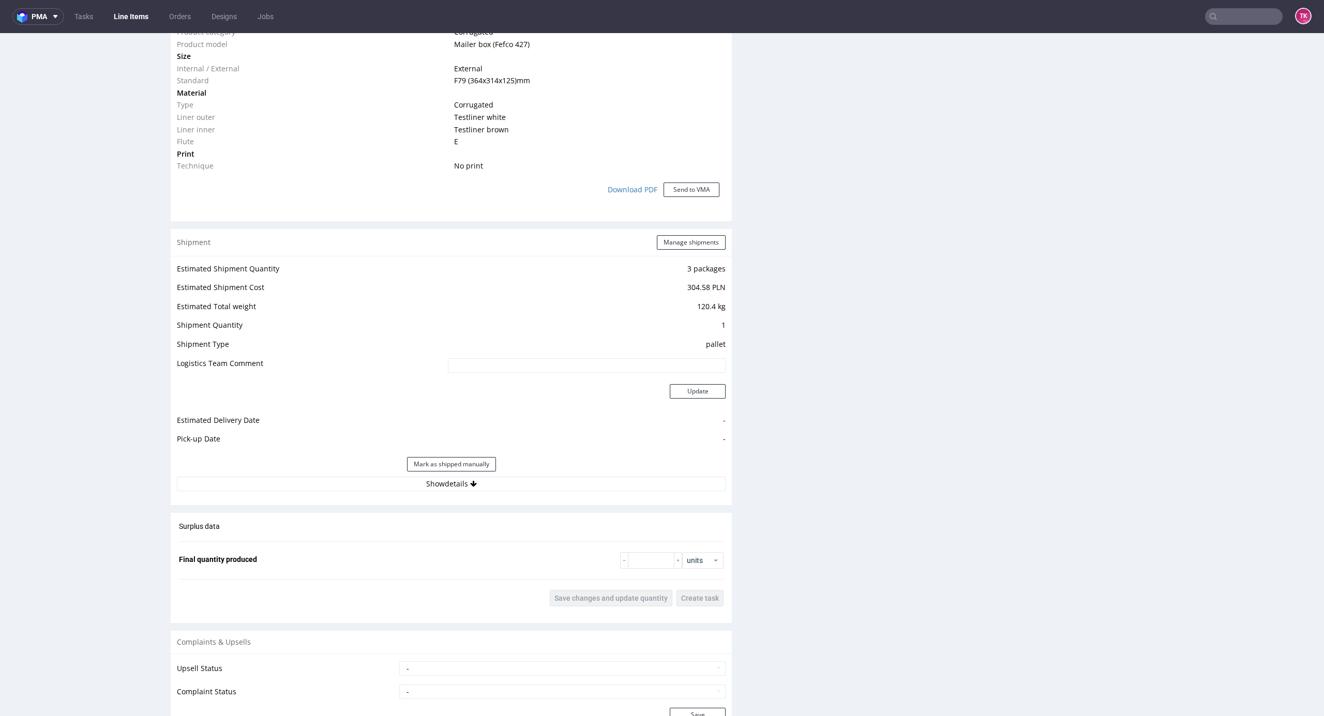
scroll to position [827, 0]
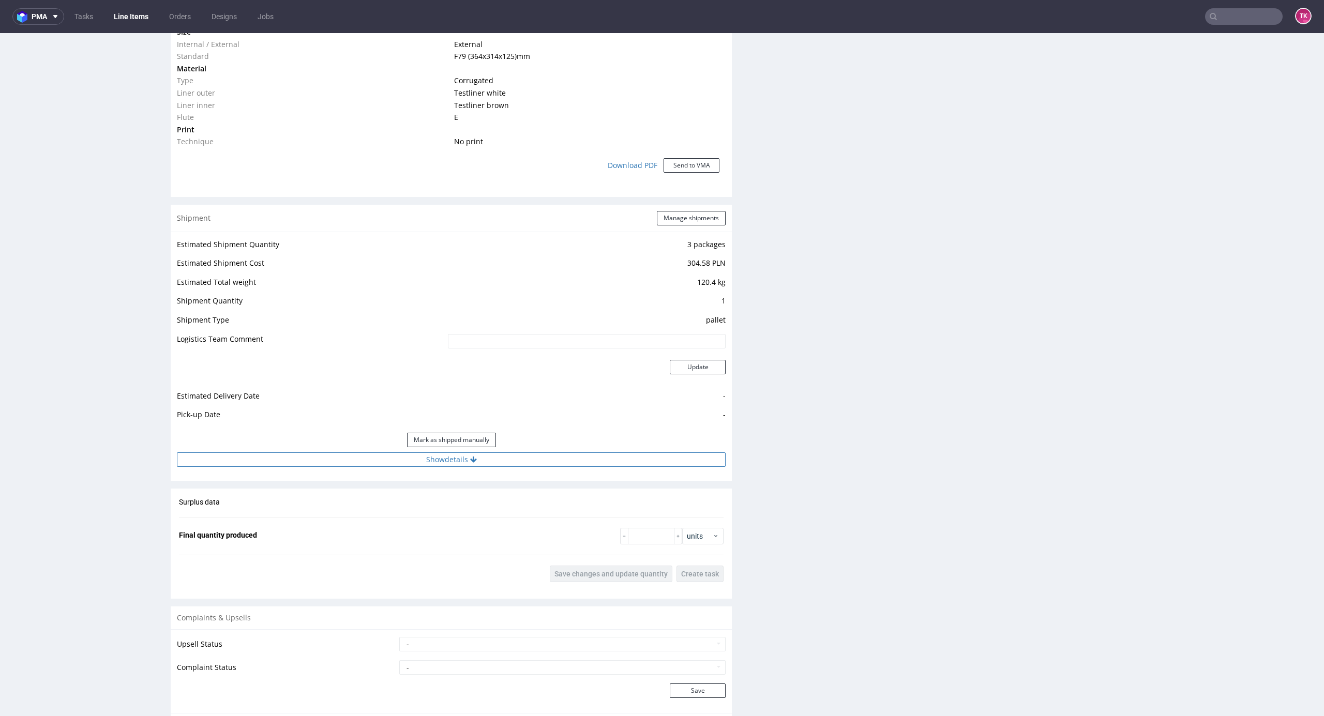
click at [555, 453] on button "Show details" at bounding box center [451, 459] width 549 height 14
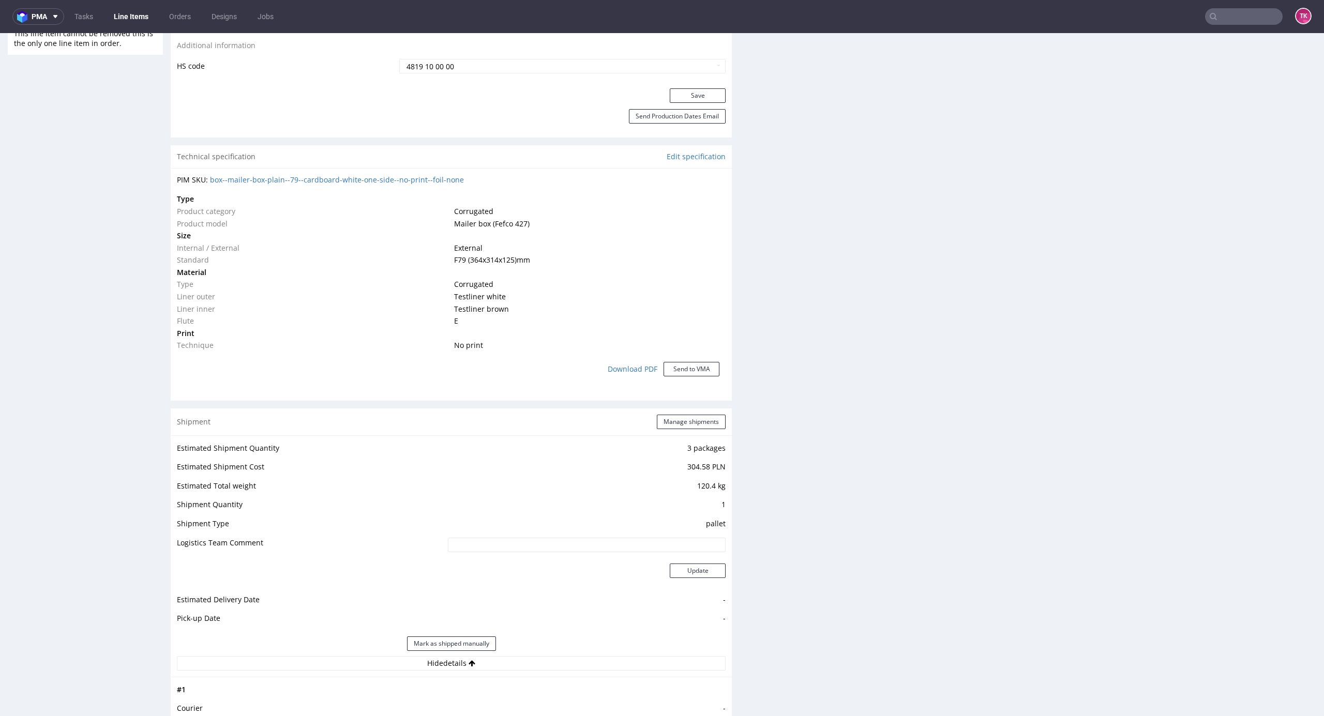
scroll to position [620, 0]
drag, startPoint x: 684, startPoint y: 417, endPoint x: 681, endPoint y: 427, distance: 10.7
click at [681, 422] on div "Shipment Manage shipments" at bounding box center [451, 425] width 561 height 27
click at [681, 427] on button "Manage shipments" at bounding box center [691, 425] width 69 height 14
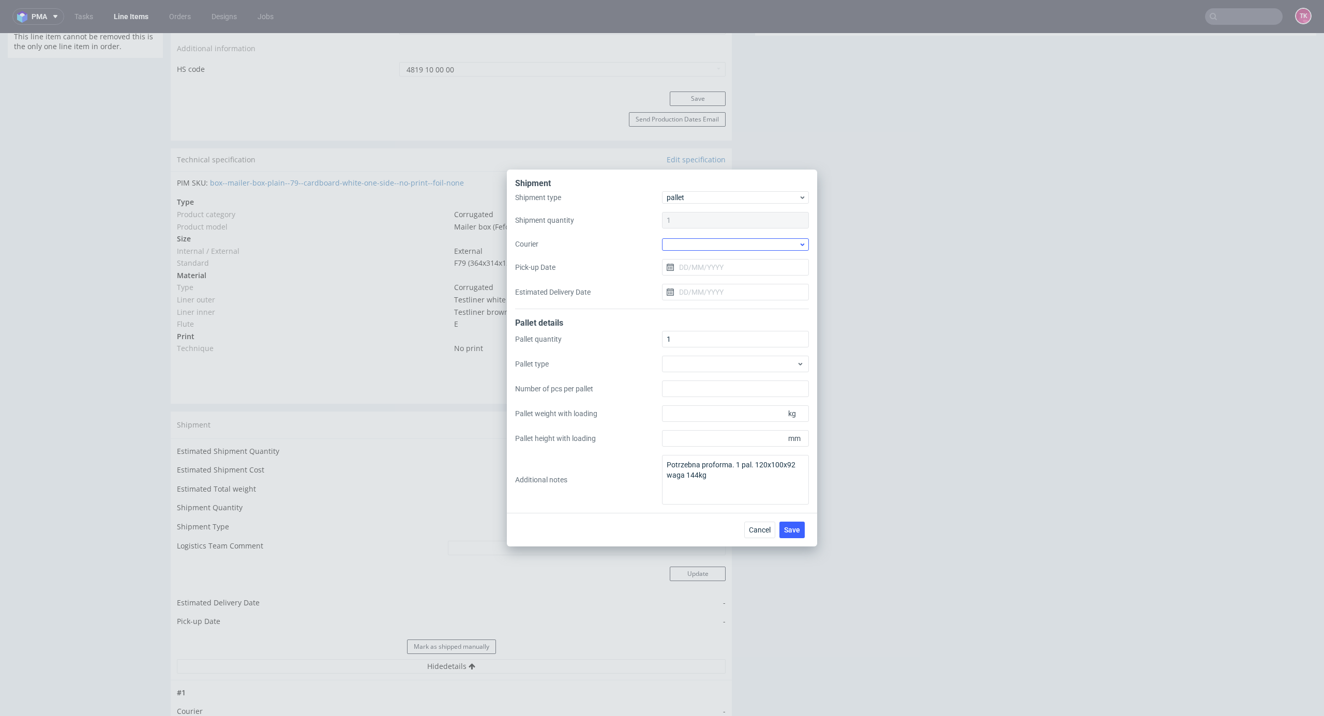
click at [749, 247] on div at bounding box center [735, 244] width 147 height 12
click at [715, 327] on div "Kuehne + Nagel" at bounding box center [735, 327] width 139 height 19
click at [712, 274] on input "Pick-up Date" at bounding box center [735, 267] width 147 height 17
click at [795, 528] on span "Save" at bounding box center [792, 529] width 16 height 7
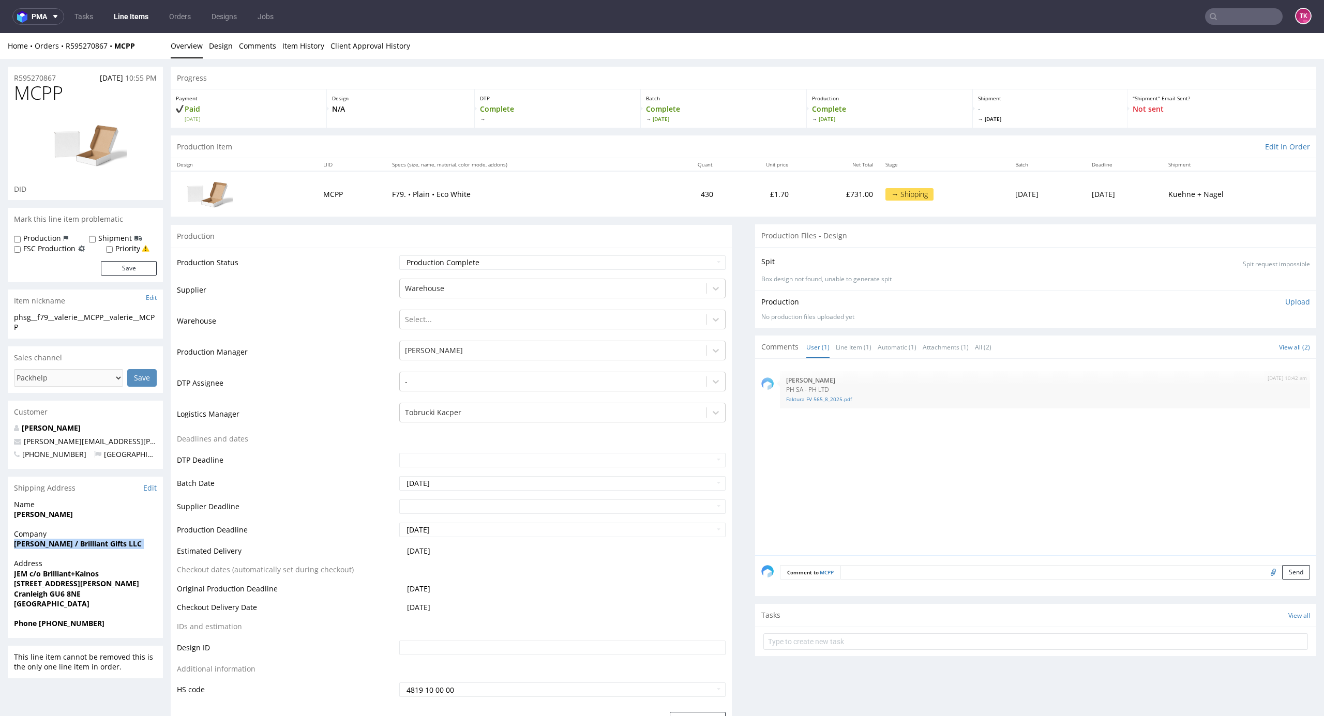
drag, startPoint x: 3, startPoint y: 545, endPoint x: 1, endPoint y: 559, distance: 14.6
copy strong "[PERSON_NAME] / Brilliant Gifts LLC"
drag, startPoint x: 7, startPoint y: 574, endPoint x: 143, endPoint y: 586, distance: 136.0
click at [143, 586] on div "Address JEM [STREET_ADDRESS][PERSON_NAME]" at bounding box center [85, 588] width 155 height 60
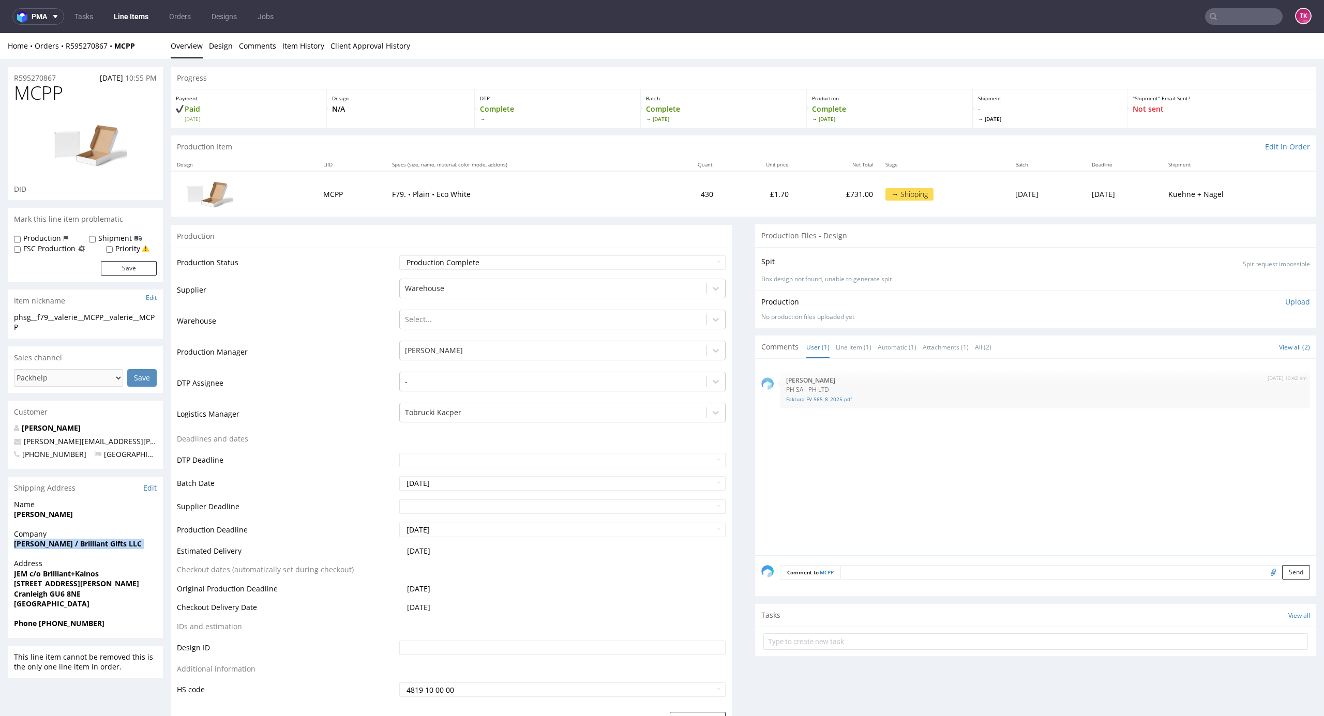
copy p "JEM c/o Brilliant+Kainos [STREET_ADDRESS][PERSON_NAME]"
drag, startPoint x: 7, startPoint y: 597, endPoint x: 160, endPoint y: 590, distance: 152.7
click at [160, 590] on div "Address JEM [STREET_ADDRESS][PERSON_NAME]" at bounding box center [85, 588] width 155 height 60
copy strong "Cranleigh GU6 8NE"
copy strong "[PERSON_NAME]"
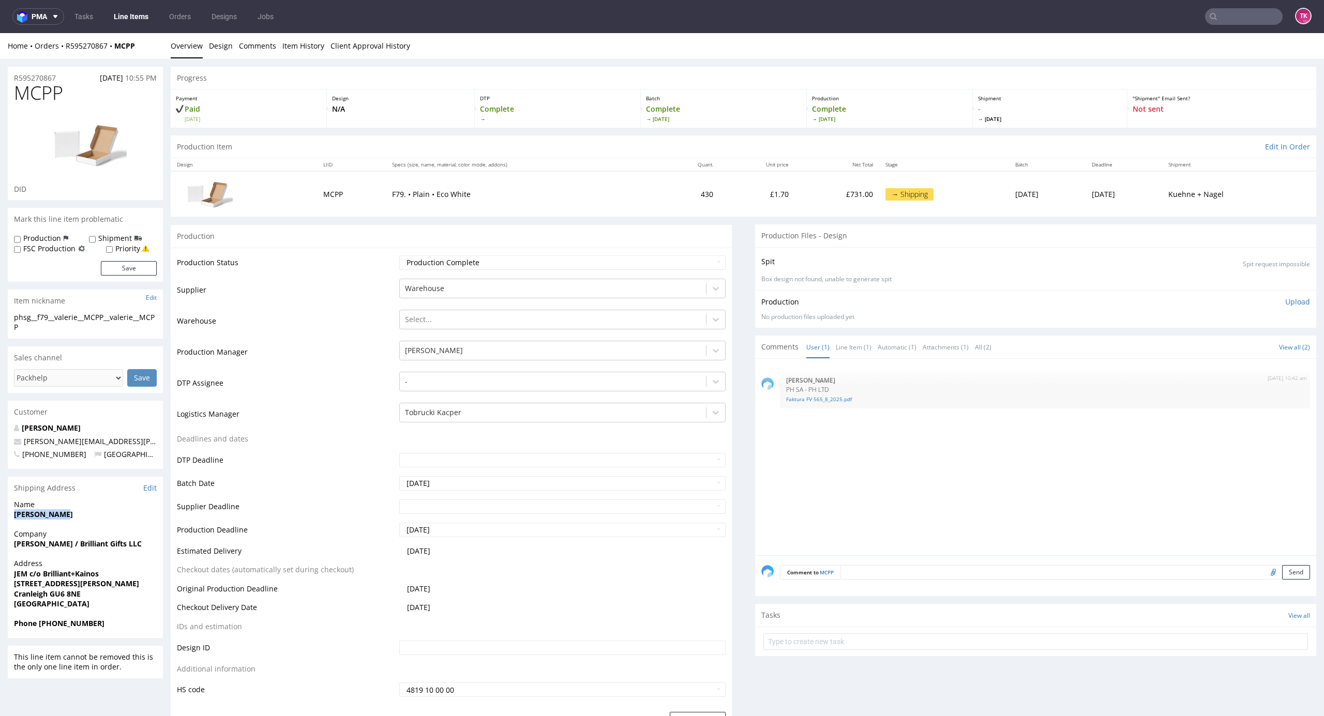
drag, startPoint x: 10, startPoint y: 517, endPoint x: 119, endPoint y: 520, distance: 108.6
click at [119, 520] on div "Name [PERSON_NAME]" at bounding box center [85, 513] width 155 height 29
drag, startPoint x: 137, startPoint y: 434, endPoint x: 0, endPoint y: 441, distance: 137.2
copy span "[PERSON_NAME][EMAIL_ADDRESS][PERSON_NAME][DOMAIN_NAME]"
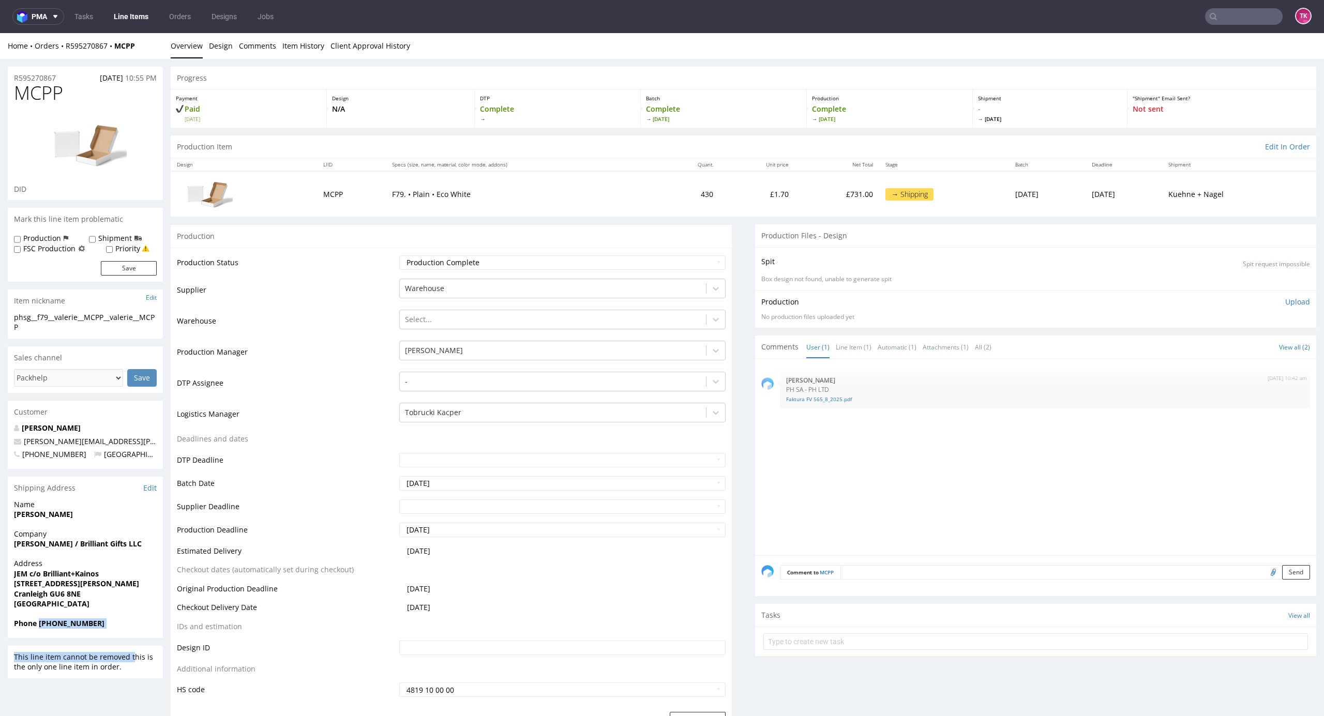
drag, startPoint x: 40, startPoint y: 627, endPoint x: 130, endPoint y: 634, distance: 90.2
click at [130, 634] on div "Phone +1415-980-4600" at bounding box center [85, 628] width 155 height 20
copy strong "+1415-980-4600"
drag, startPoint x: 128, startPoint y: 51, endPoint x: 70, endPoint y: 51, distance: 57.9
click at [65, 51] on div "Home Orders R595270867 MCPP Overview Design Comments Item History Client Approv…" at bounding box center [662, 46] width 1324 height 26
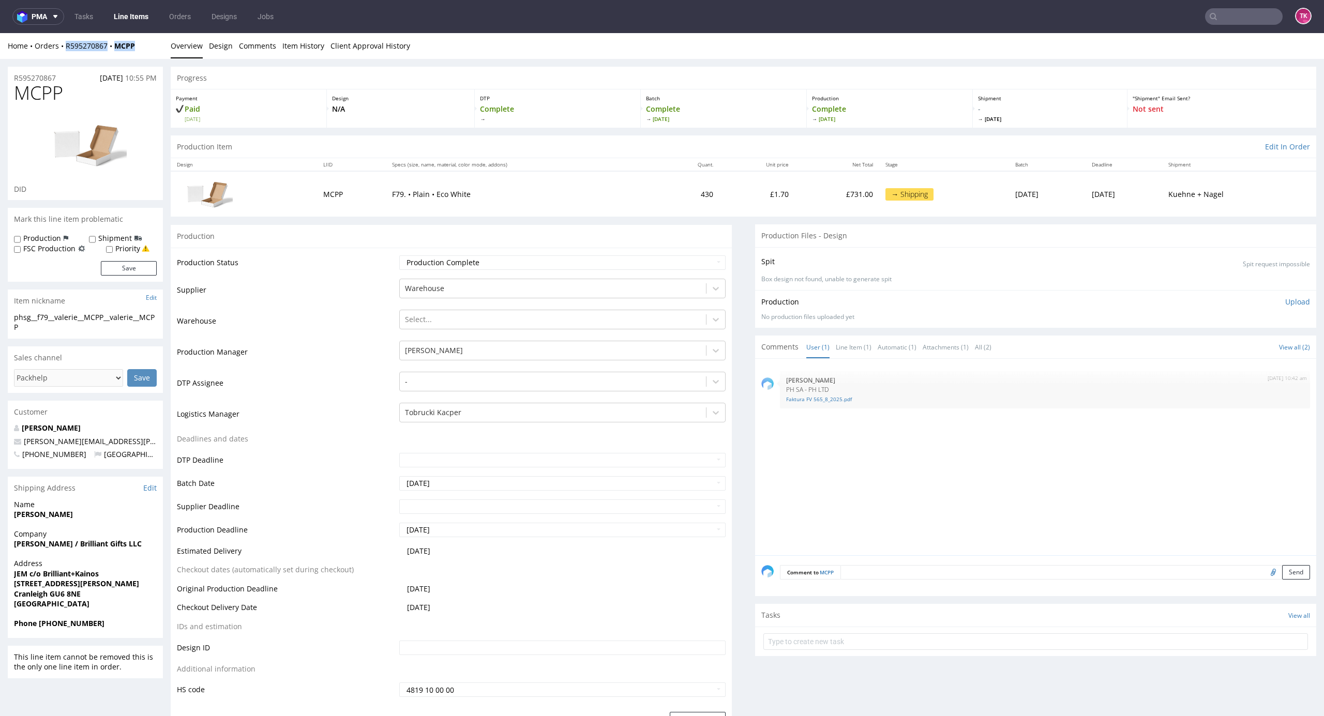
drag, startPoint x: 89, startPoint y: 58, endPoint x: 69, endPoint y: 53, distance: 20.8
click at [62, 52] on div "Home Orders R595270867 MCPP Overview Design Comments Item History Client Approv…" at bounding box center [662, 46] width 1324 height 26
copy div "R595270867 MCPP"
drag, startPoint x: 119, startPoint y: 437, endPoint x: 8, endPoint y: 443, distance: 110.8
click at [8, 443] on div "Cupp Valerie valerie.cupp@brilliantmade.com +1415-980-4600 United Kingdom" at bounding box center [85, 446] width 155 height 46
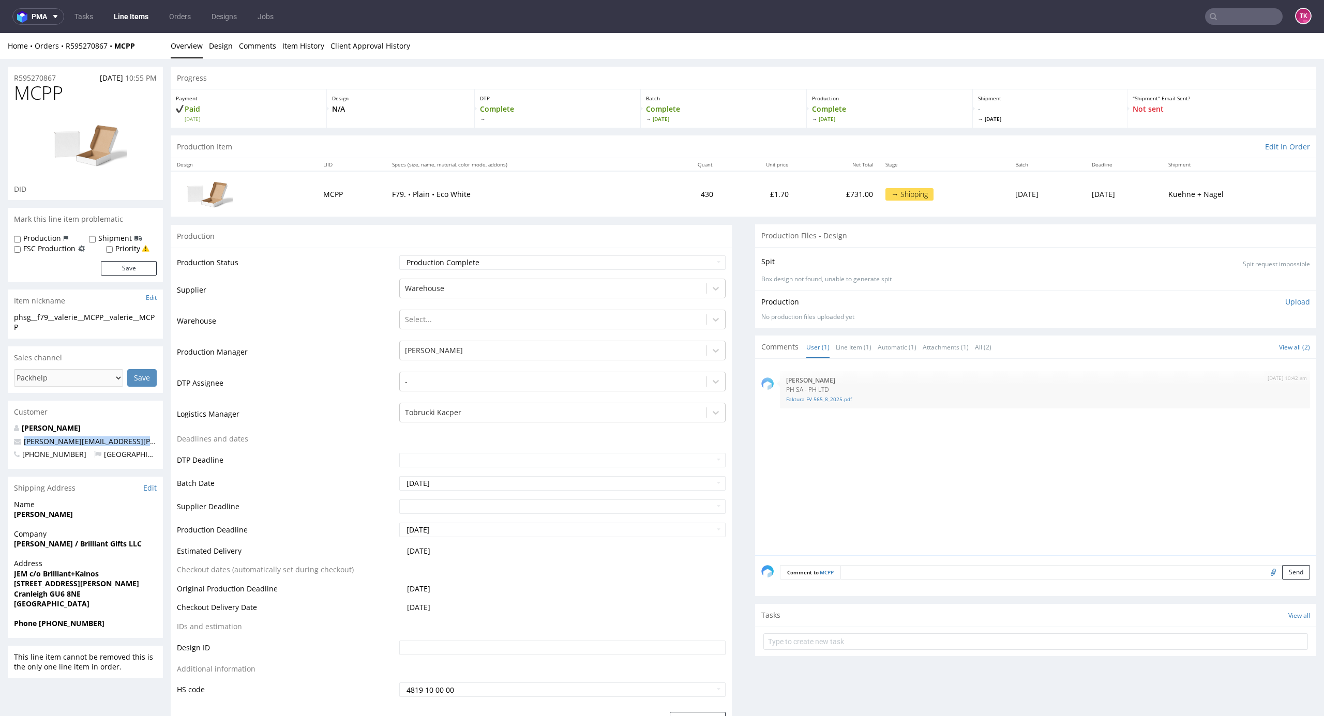
copy span "[PERSON_NAME][EMAIL_ADDRESS][PERSON_NAME][DOMAIN_NAME]"
click at [875, 641] on input "text" at bounding box center [1035, 641] width 544 height 17
paste input "[PERSON_NAME][EMAIL_ADDRESS][PERSON_NAME][DOMAIN_NAME]"
type input "[PERSON_NAME][EMAIL_ADDRESS][PERSON_NAME][DOMAIN_NAME]"
type input "etykiety"
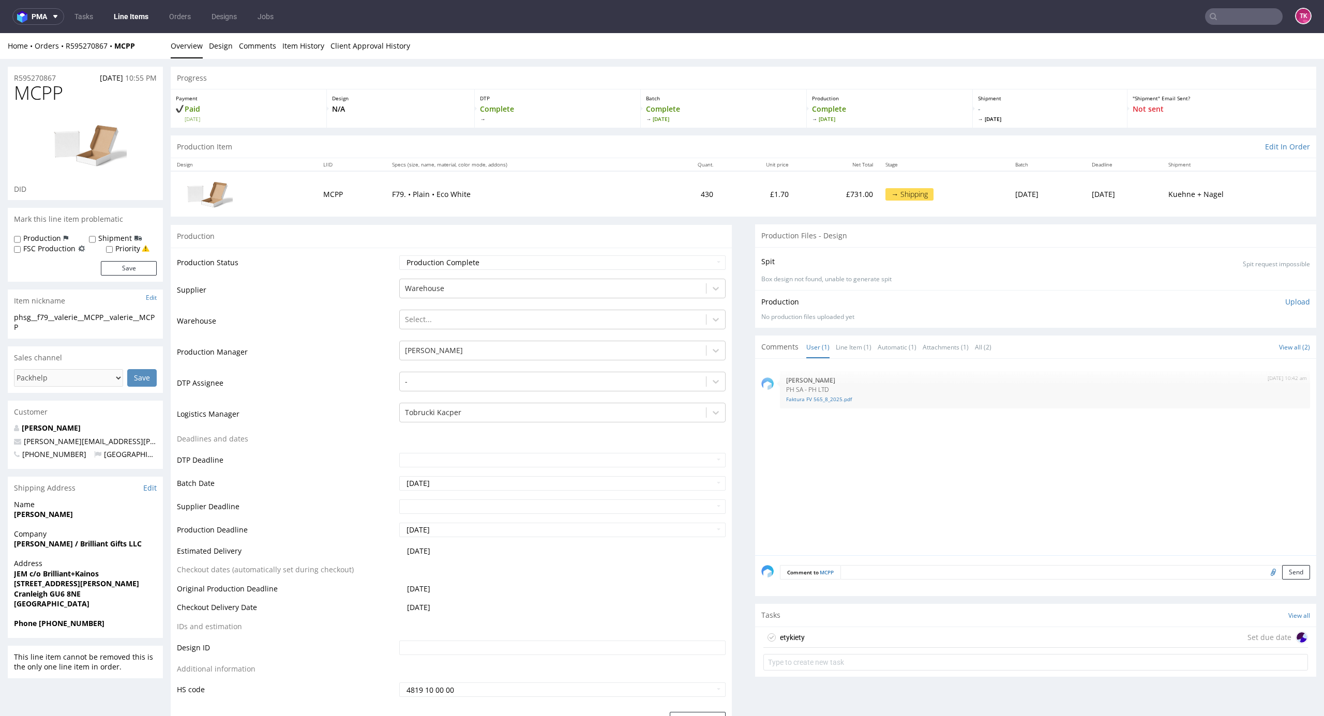
click at [1068, 632] on div "etykiety Set due date" at bounding box center [1035, 637] width 544 height 21
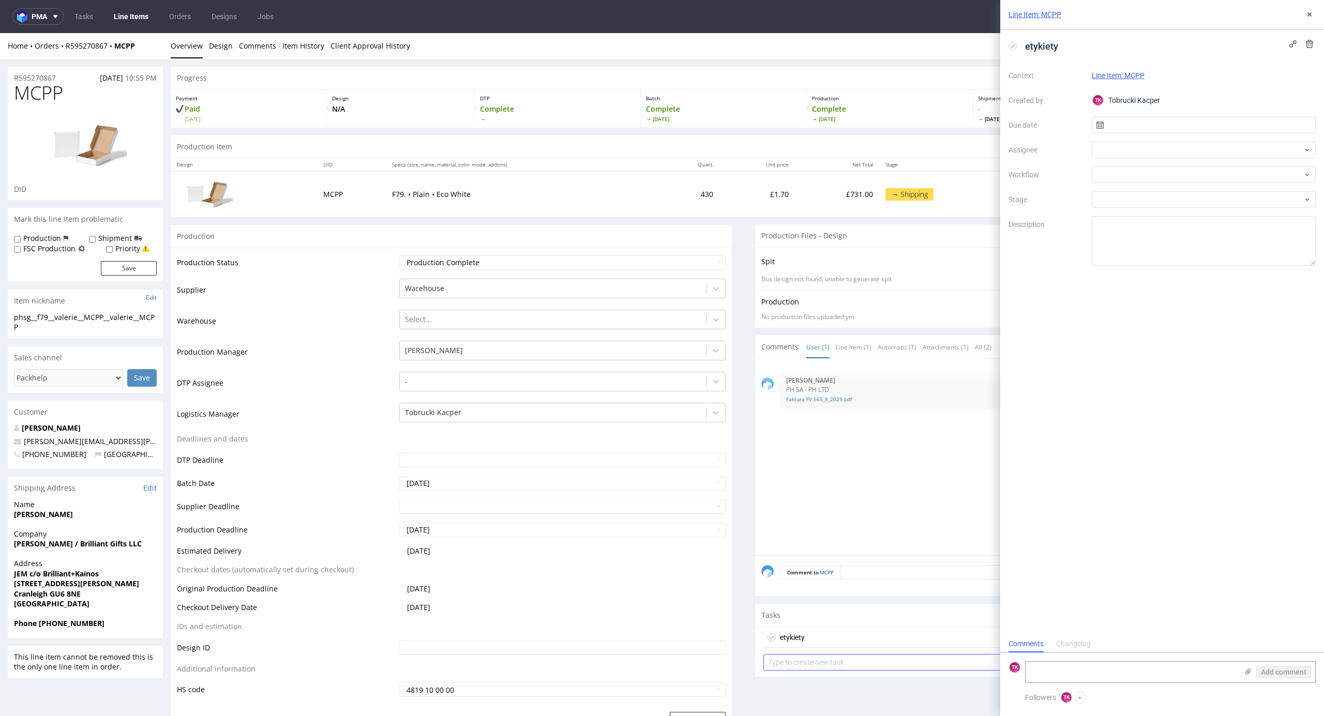
scroll to position [8, 0]
drag, startPoint x: 138, startPoint y: 51, endPoint x: 79, endPoint y: 60, distance: 59.2
click at [68, 54] on div "Home Orders R595270867 MCPP Overview Design Comments Item History Client Approv…" at bounding box center [662, 46] width 1324 height 26
copy div "595270867 MCPP"
click at [1065, 669] on textarea at bounding box center [1131, 672] width 212 height 21
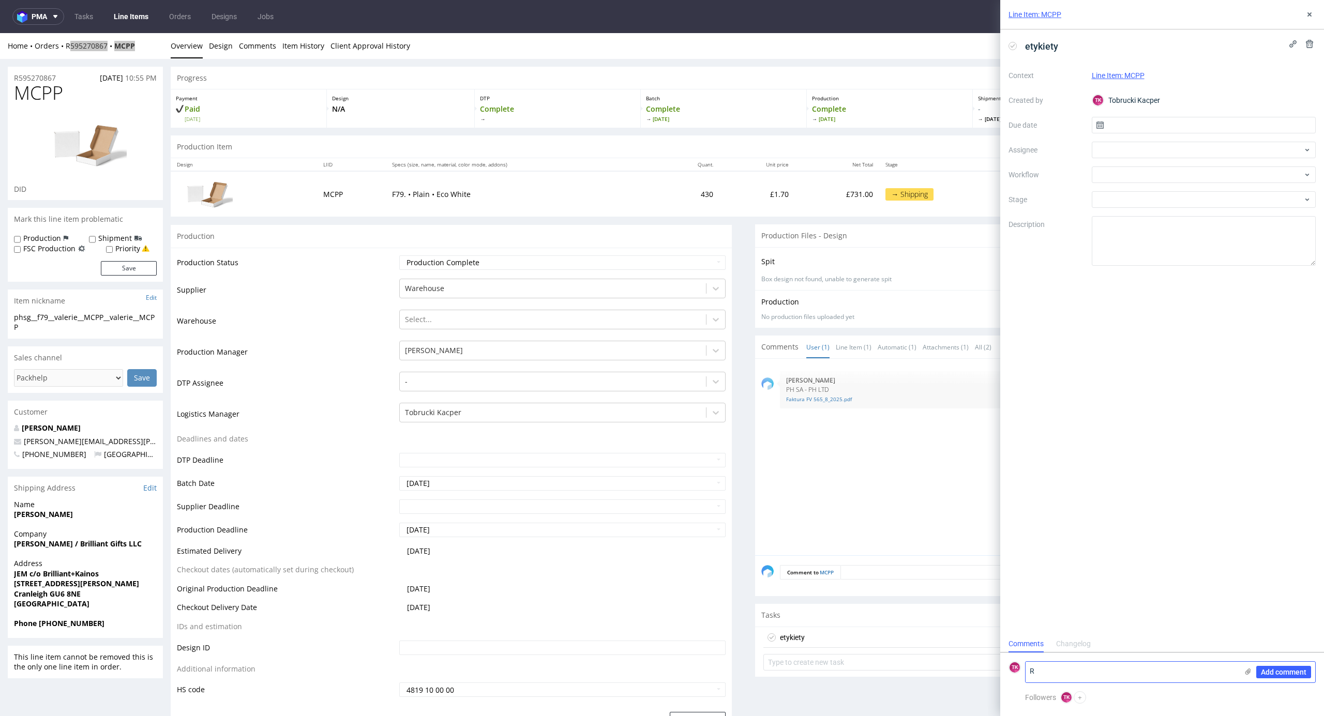
paste textarea "595270867MCPP"
click at [1070, 671] on textarea "R595270867MCPP" at bounding box center [1131, 672] width 212 height 21
click at [1108, 668] on textarea "R595270867_MCPP" at bounding box center [1131, 672] width 212 height 21
paste textarea "RWM006286811"
type textarea "R595270867_MCPP -> RWM006286811 - odbiór poniedziałek"
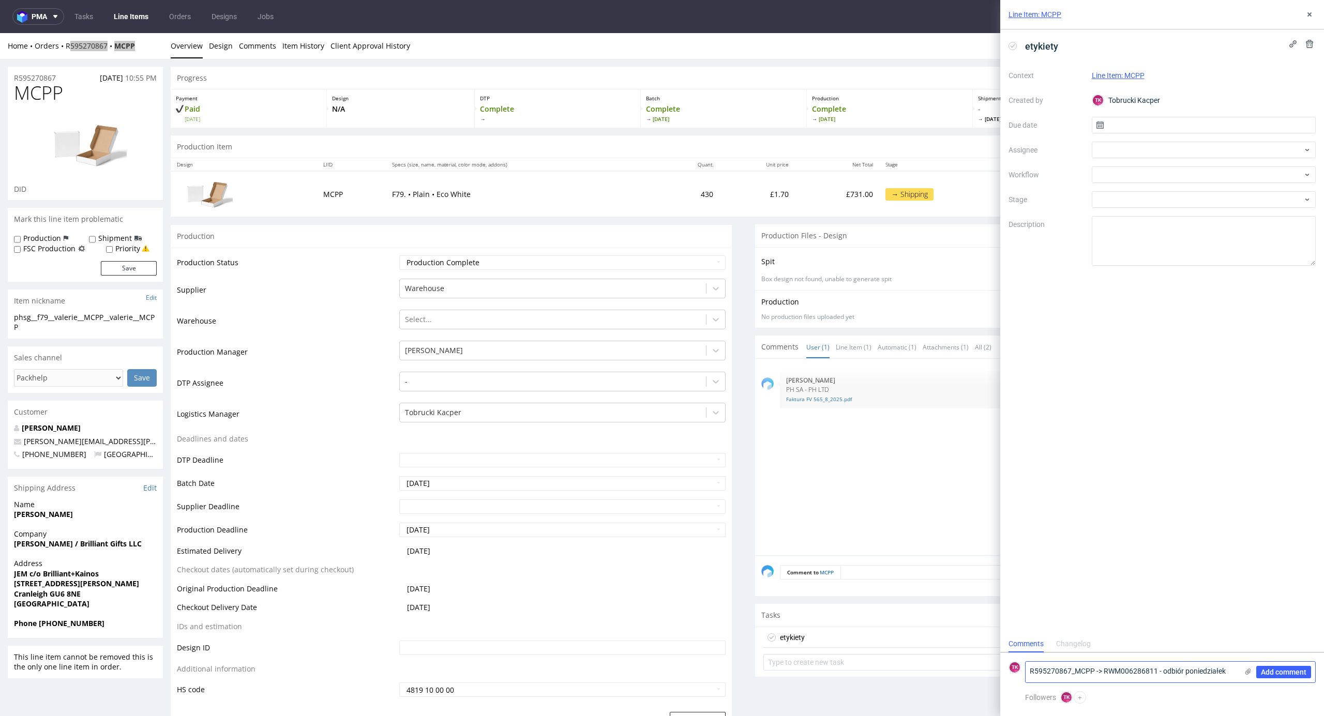
click at [1251, 677] on div "Add comment" at bounding box center [1276, 672] width 78 height 21
click at [1248, 673] on icon at bounding box center [1247, 671] width 8 height 8
click at [0, 0] on input "file" at bounding box center [0, 0] width 0 height 0
click at [1080, 669] on textarea "R595270867_MCPP -> RWM006286811 - odbiór poniedziałek" at bounding box center [1131, 672] width 212 height 21
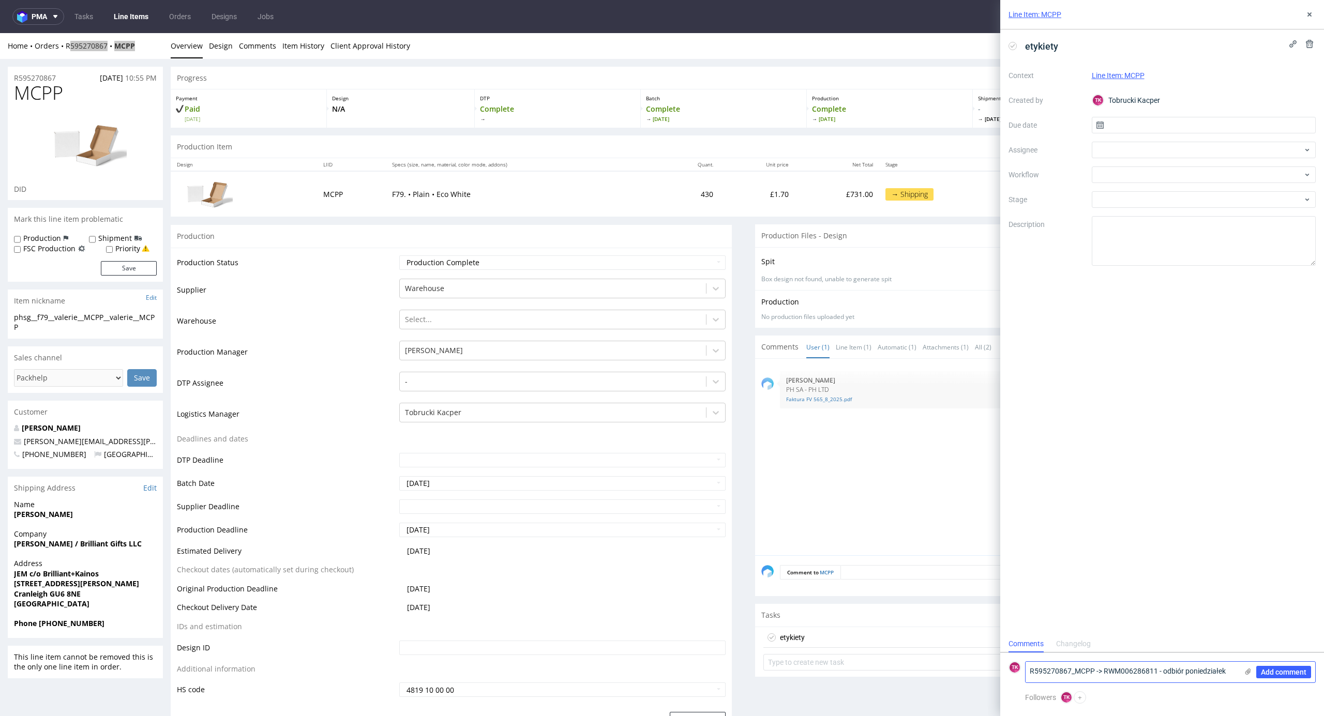
click at [1248, 672] on use at bounding box center [1248, 672] width 6 height 6
click at [0, 0] on input "file" at bounding box center [0, 0] width 0 height 0
click at [1280, 675] on span "Add comment" at bounding box center [1283, 672] width 45 height 7
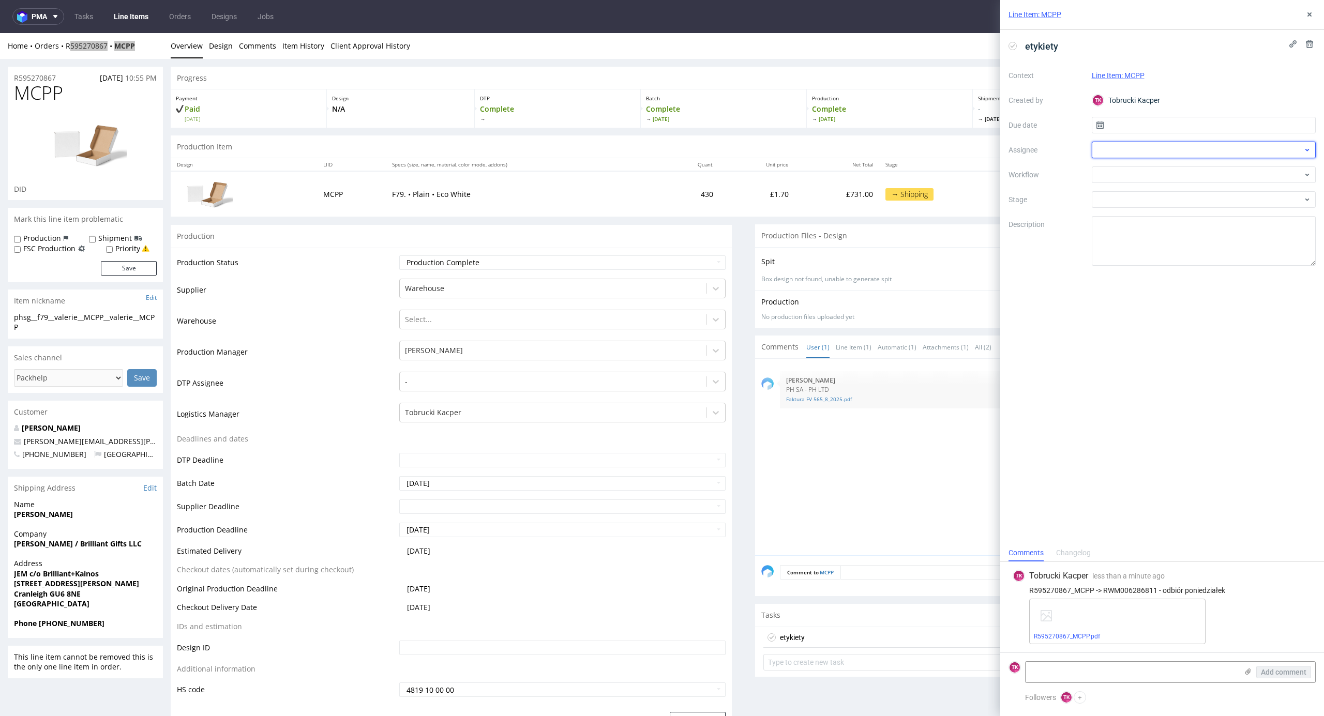
click at [1133, 149] on div at bounding box center [1203, 150] width 224 height 17
type input "sob"
click at [1144, 172] on span "[PERSON_NAME]" at bounding box center [1141, 173] width 55 height 10
click at [1136, 127] on input "text" at bounding box center [1203, 125] width 224 height 17
click at [1219, 226] on span "14" at bounding box center [1220, 227] width 8 height 10
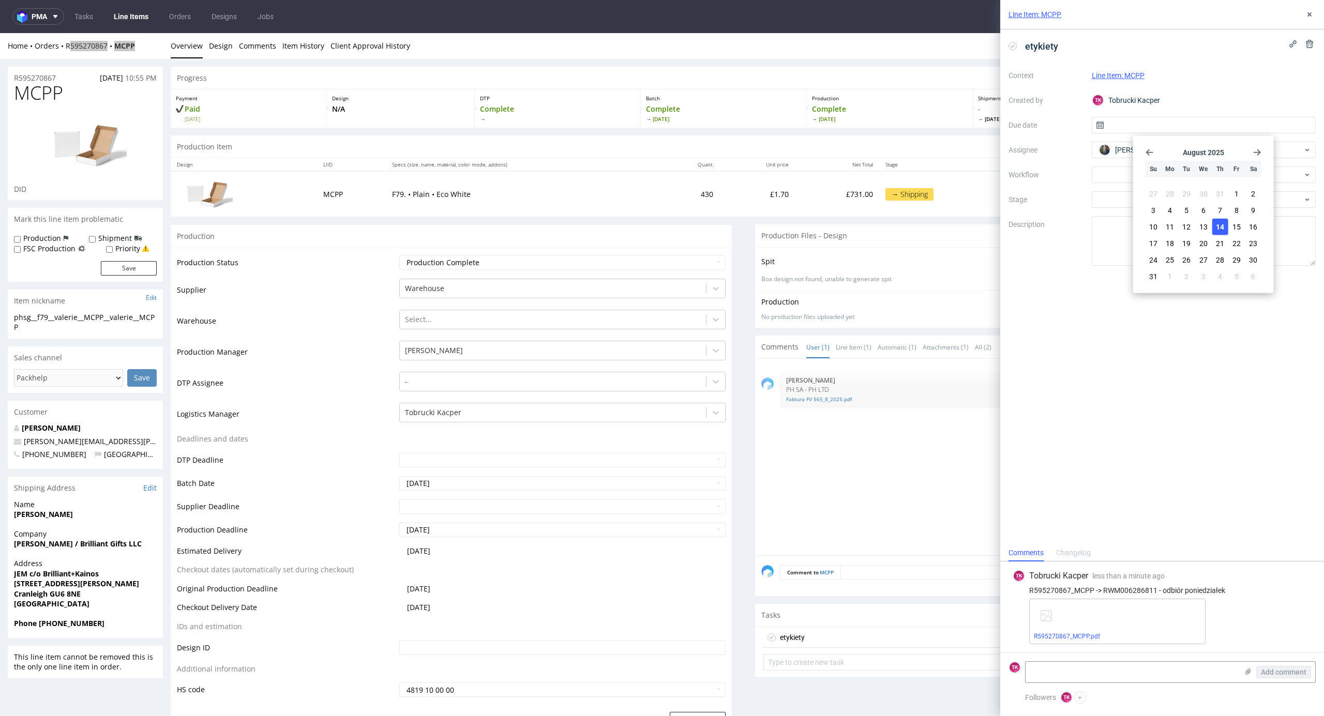
type input "[DATE]"
click at [1312, 9] on div "Line Item: MCPP" at bounding box center [1162, 14] width 324 height 29
click at [1308, 12] on icon at bounding box center [1309, 14] width 8 height 8
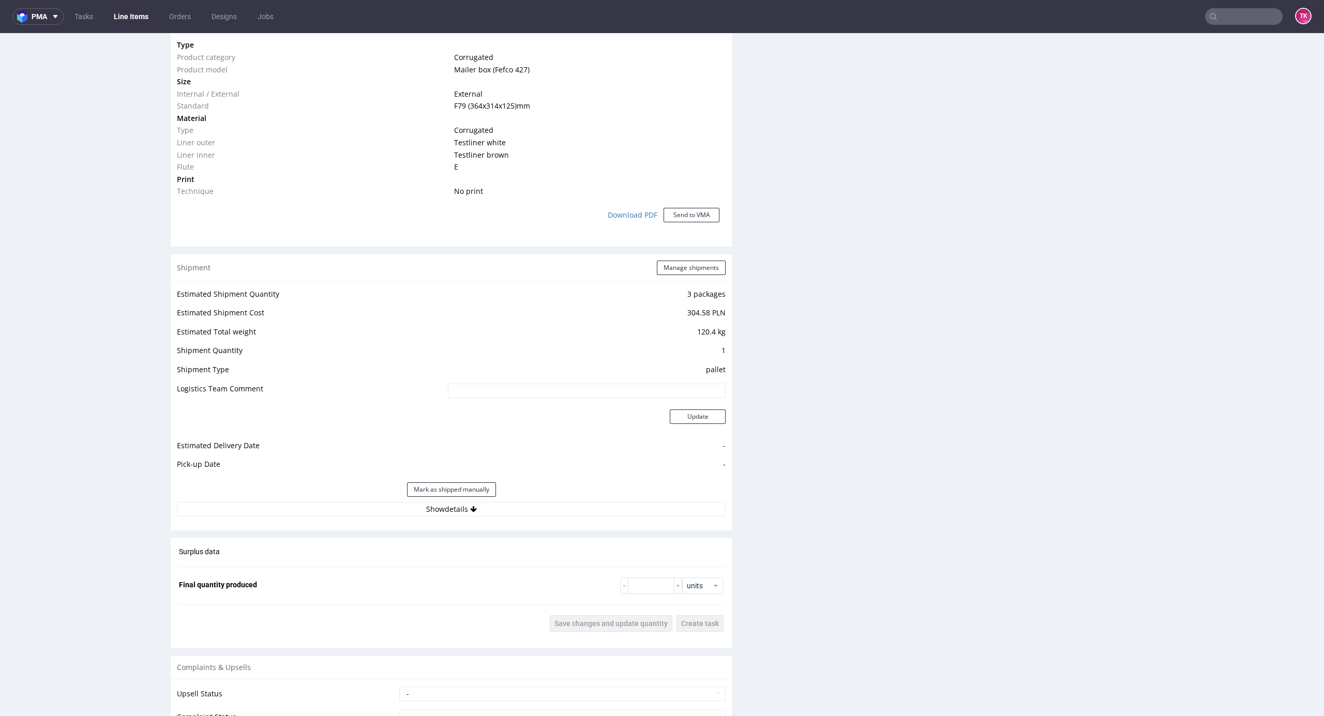
scroll to position [827, 0]
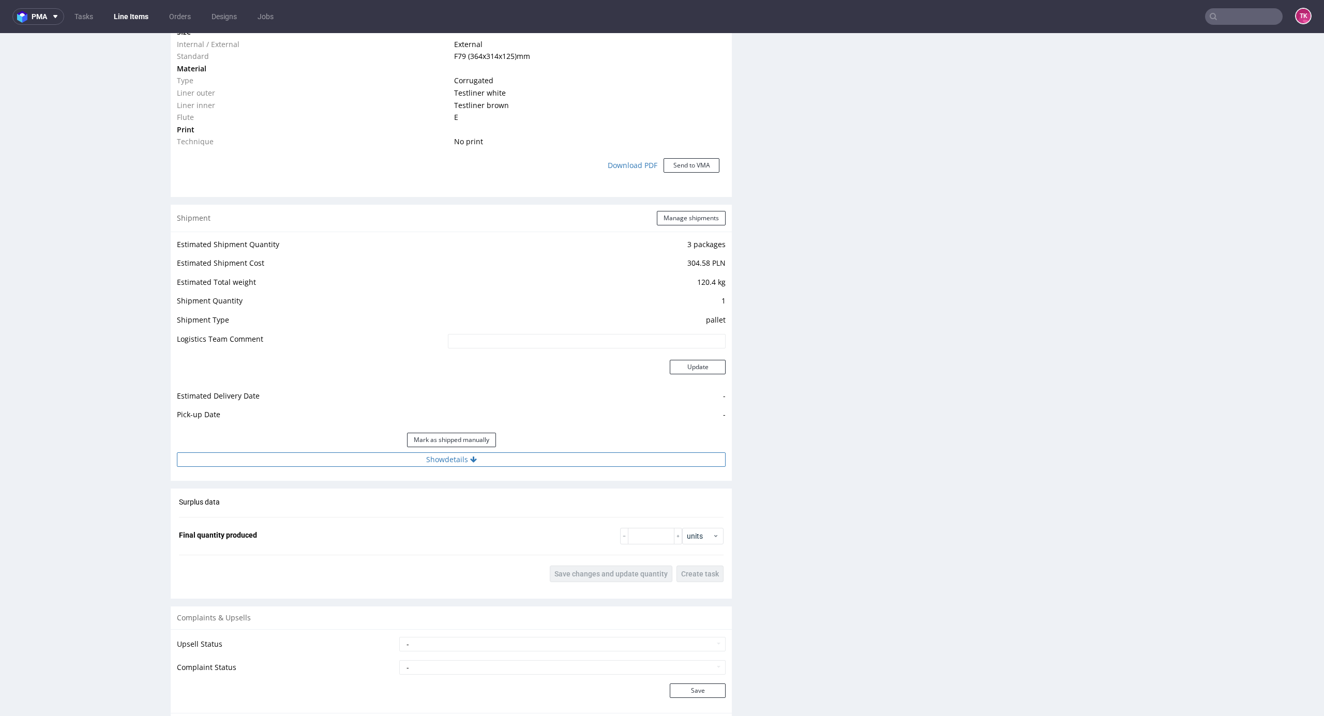
drag, startPoint x: 580, startPoint y: 439, endPoint x: 582, endPoint y: 462, distance: 22.8
click at [582, 450] on div "Mark as shipped manually" at bounding box center [451, 440] width 549 height 25
click at [584, 465] on button "Show details" at bounding box center [451, 459] width 549 height 14
click at [495, 530] on input at bounding box center [530, 526] width 389 height 14
paste input "R595270867_MCPP"
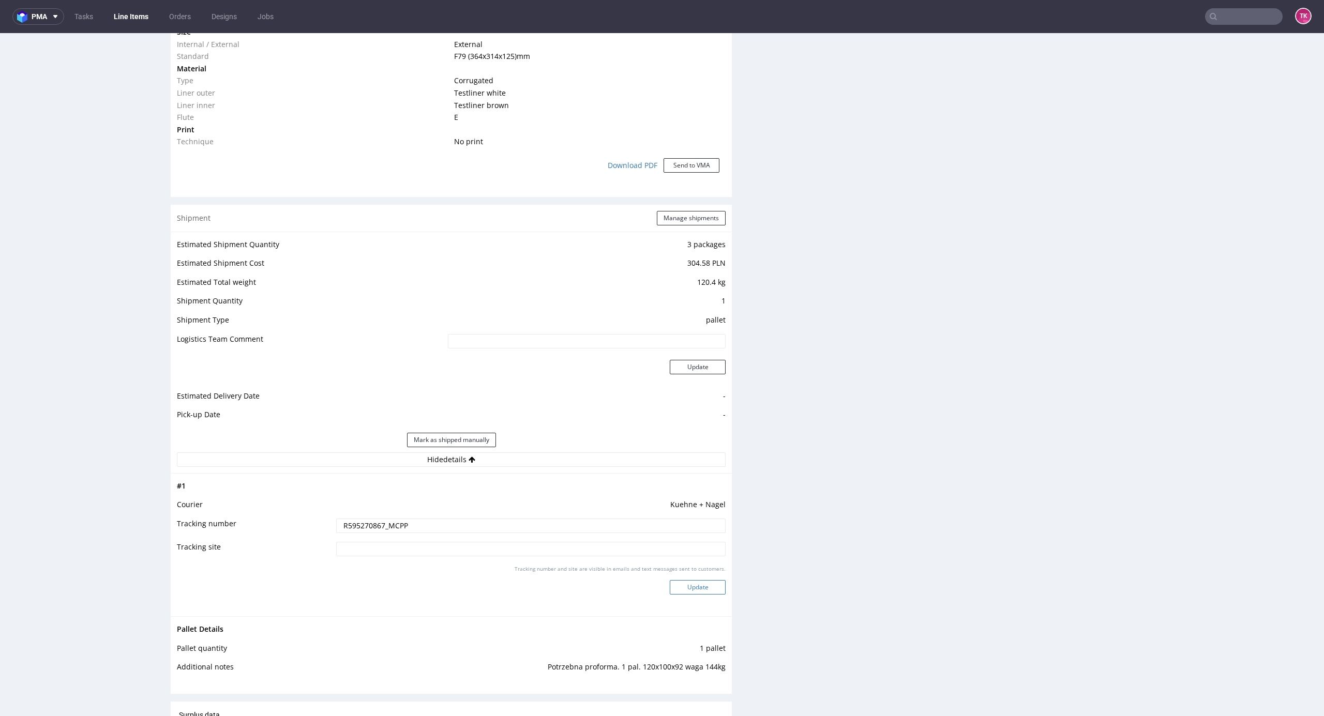
type input "R595270867_MCPP"
click at [675, 593] on button "Update" at bounding box center [698, 587] width 56 height 14
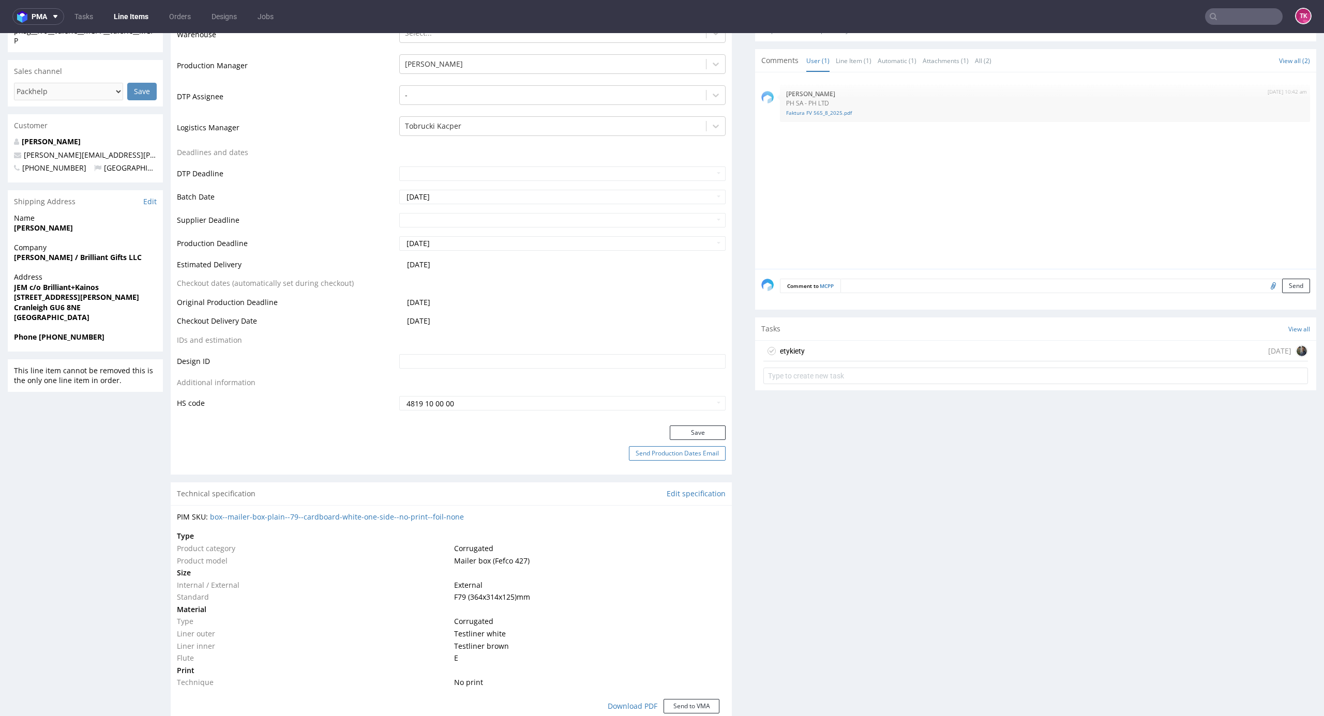
scroll to position [263, 0]
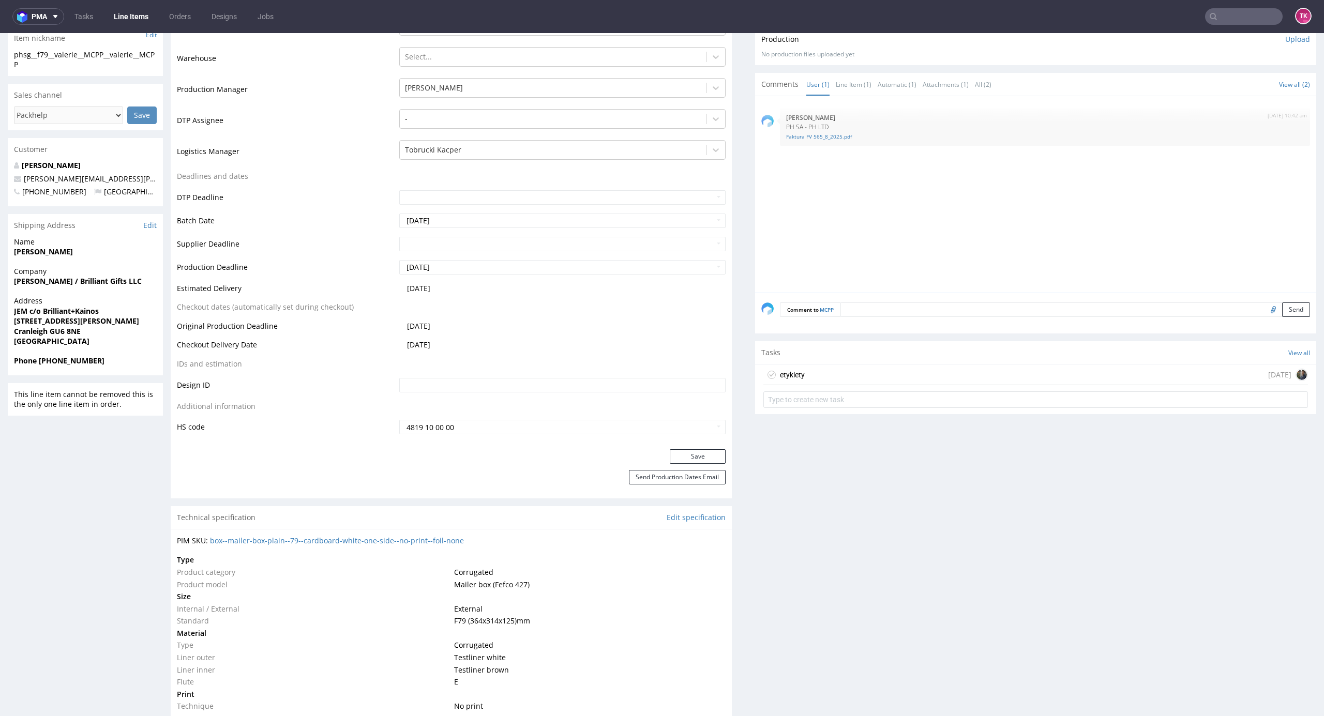
click at [131, 18] on link "Line Items" at bounding box center [131, 16] width 47 height 17
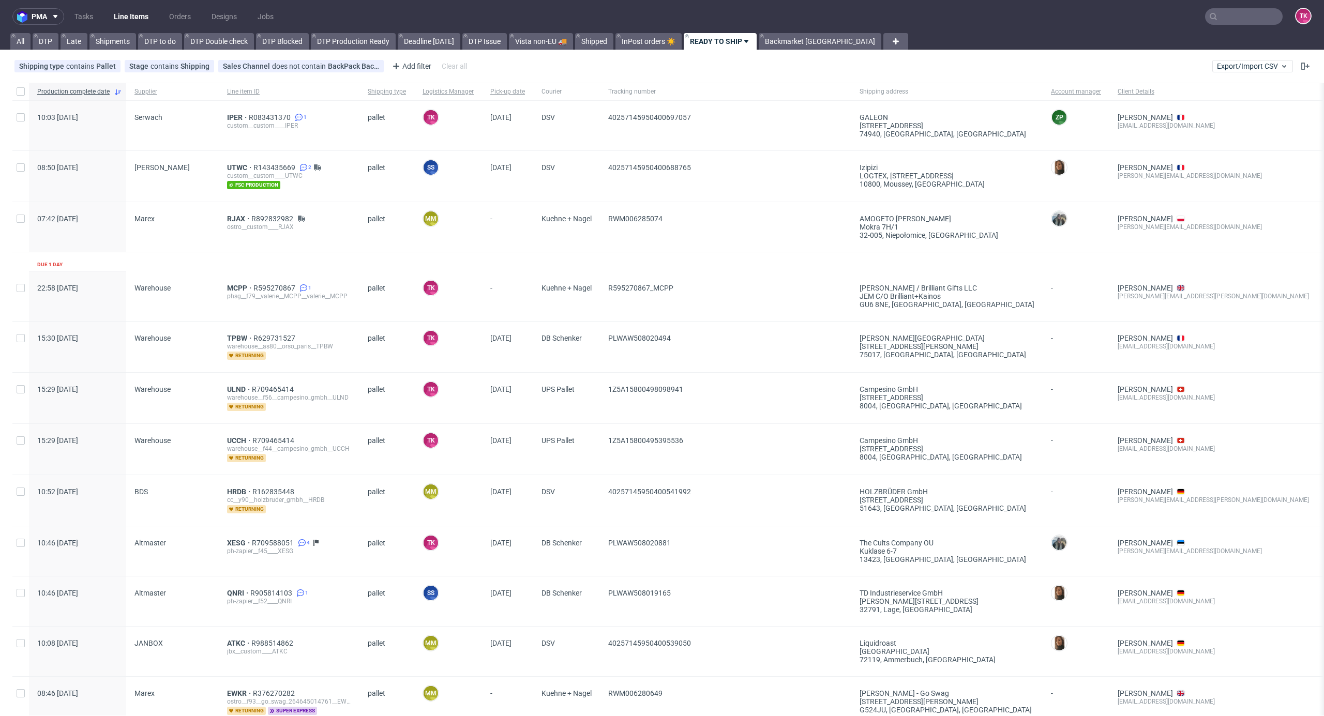
click at [124, 20] on link "Line Items" at bounding box center [131, 16] width 47 height 17
click at [137, 21] on link "Line Items" at bounding box center [131, 16] width 47 height 17
drag, startPoint x: 1217, startPoint y: 19, endPoint x: 1217, endPoint y: 25, distance: 6.7
click at [1217, 23] on input "text" at bounding box center [1244, 16] width 78 height 17
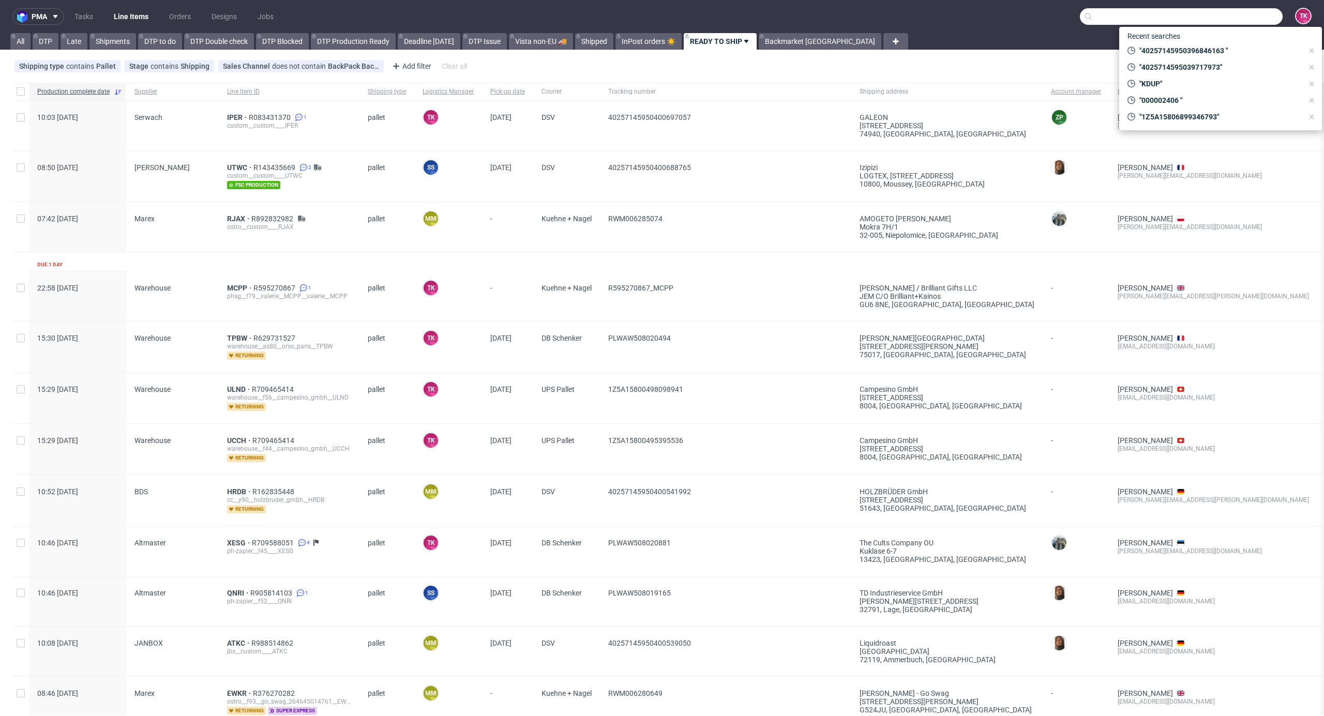
paste input "1Z5A2R626834251354"
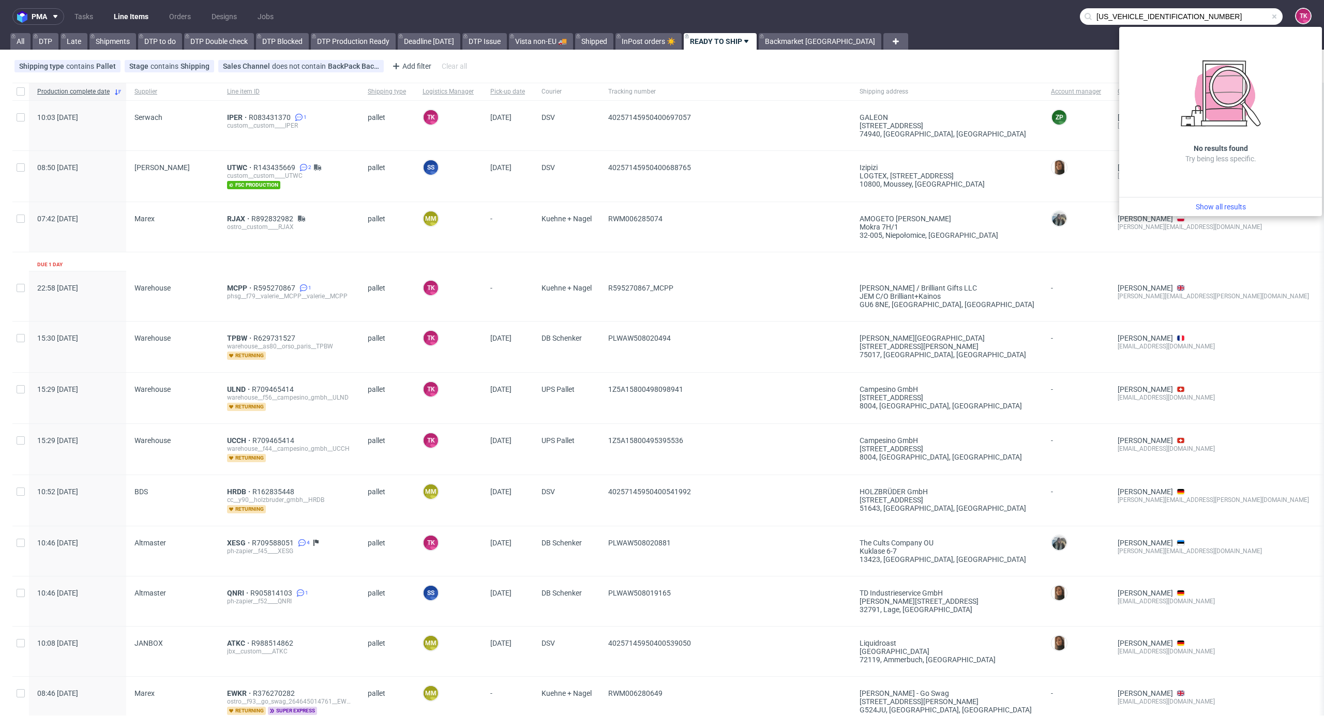
type input "1Z5A2R62683425135"
click at [144, 9] on link "Line Items" at bounding box center [131, 16] width 47 height 17
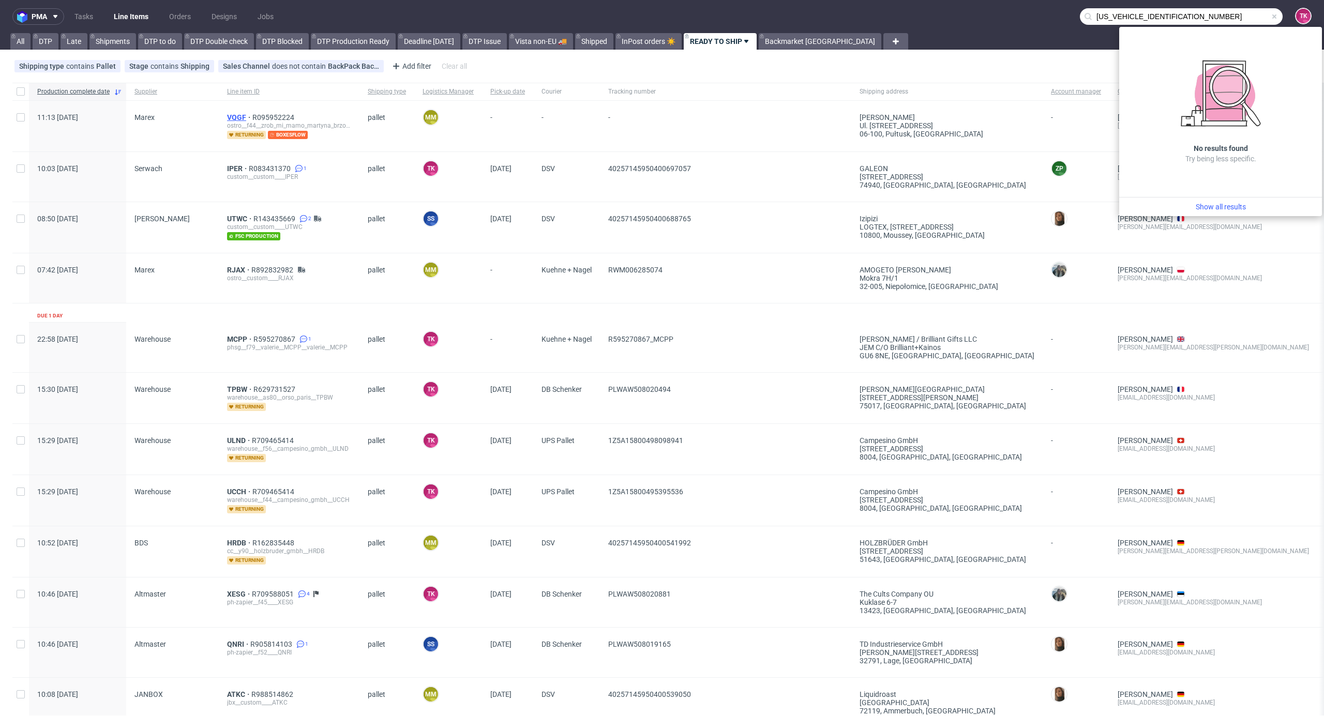
click at [242, 118] on span "VQGF" at bounding box center [239, 117] width 25 height 8
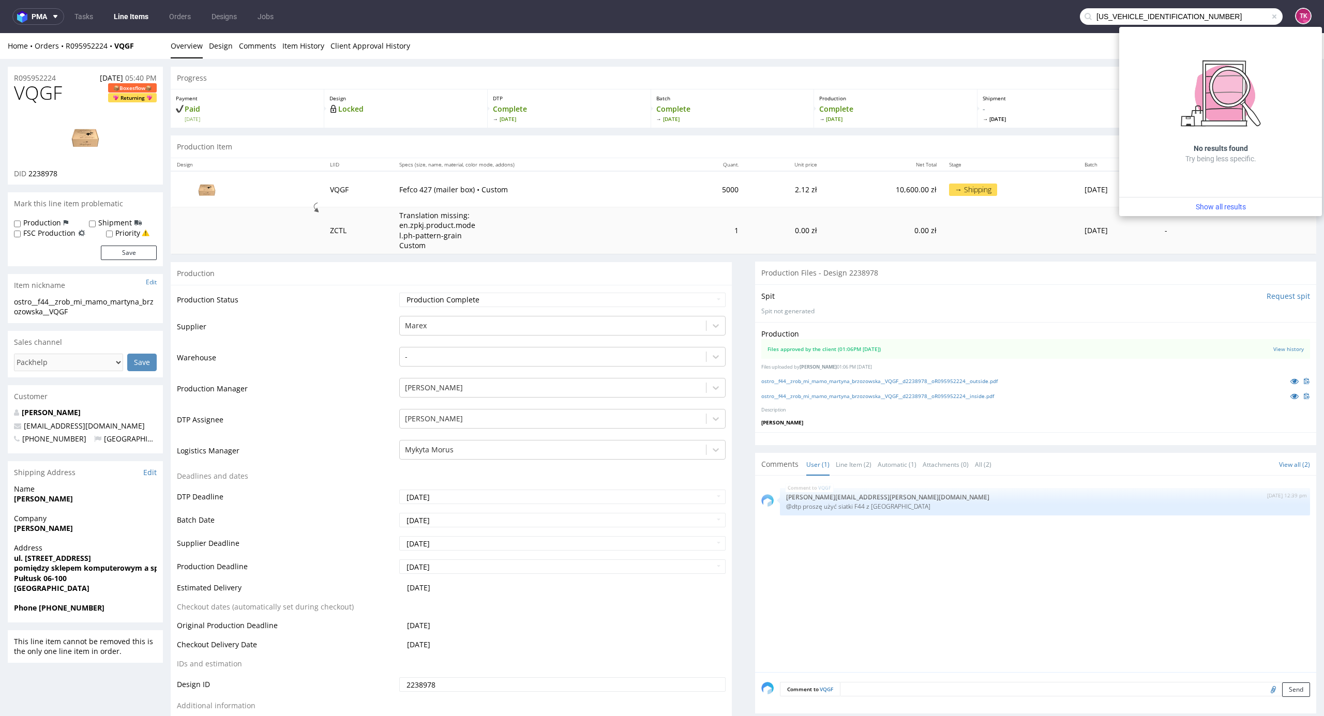
click at [143, 8] on link "Line Items" at bounding box center [131, 16] width 47 height 17
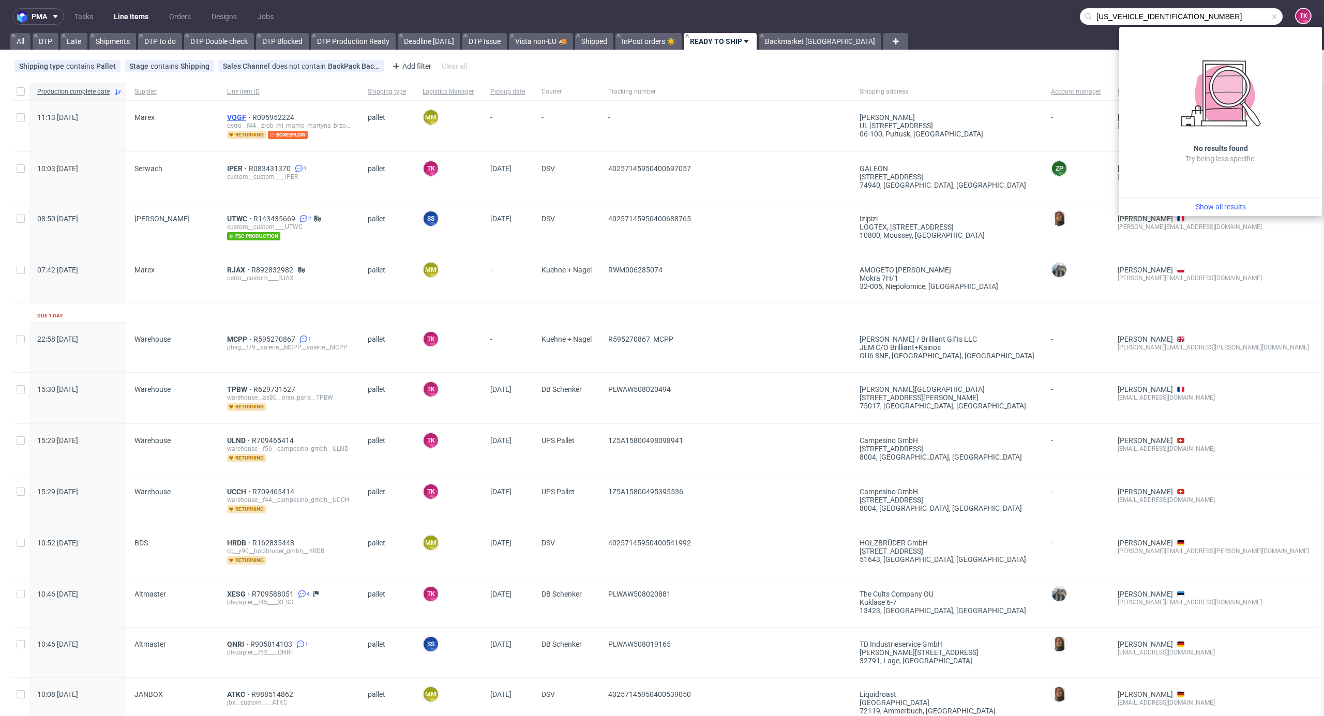
click at [232, 115] on span "VQGF" at bounding box center [239, 117] width 25 height 8
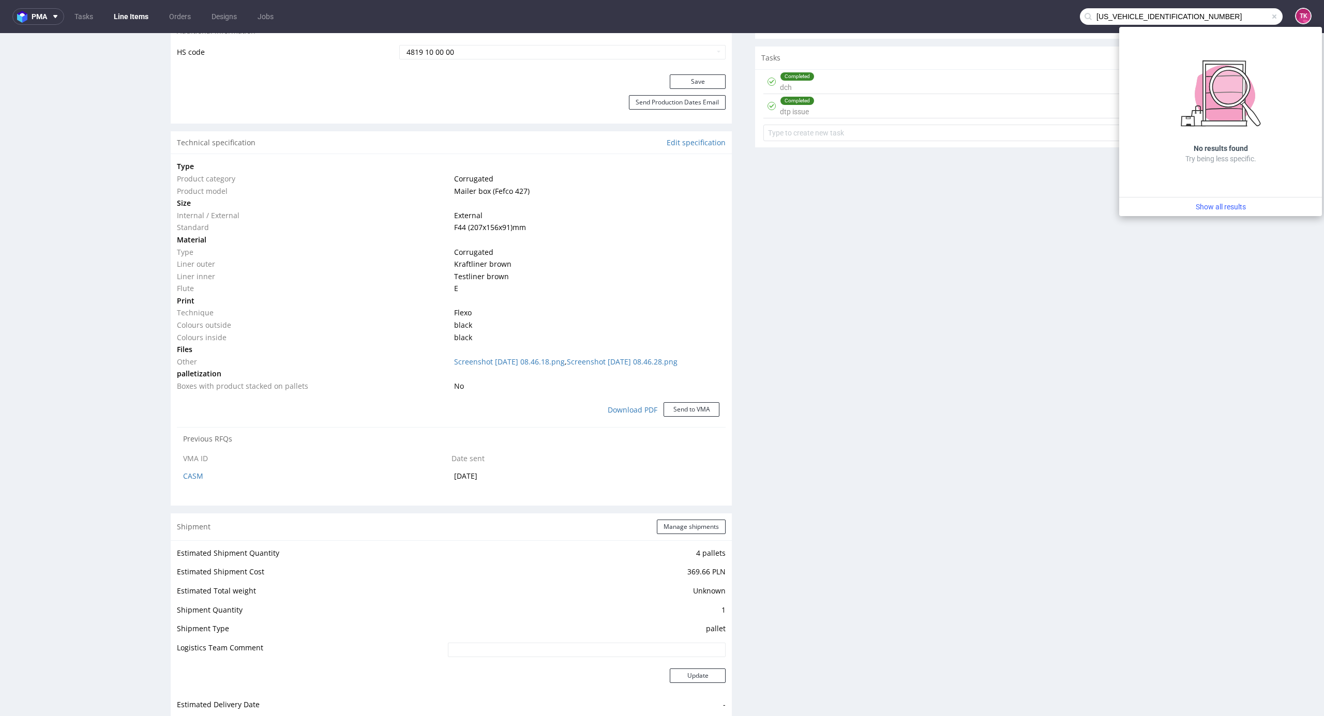
scroll to position [689, 0]
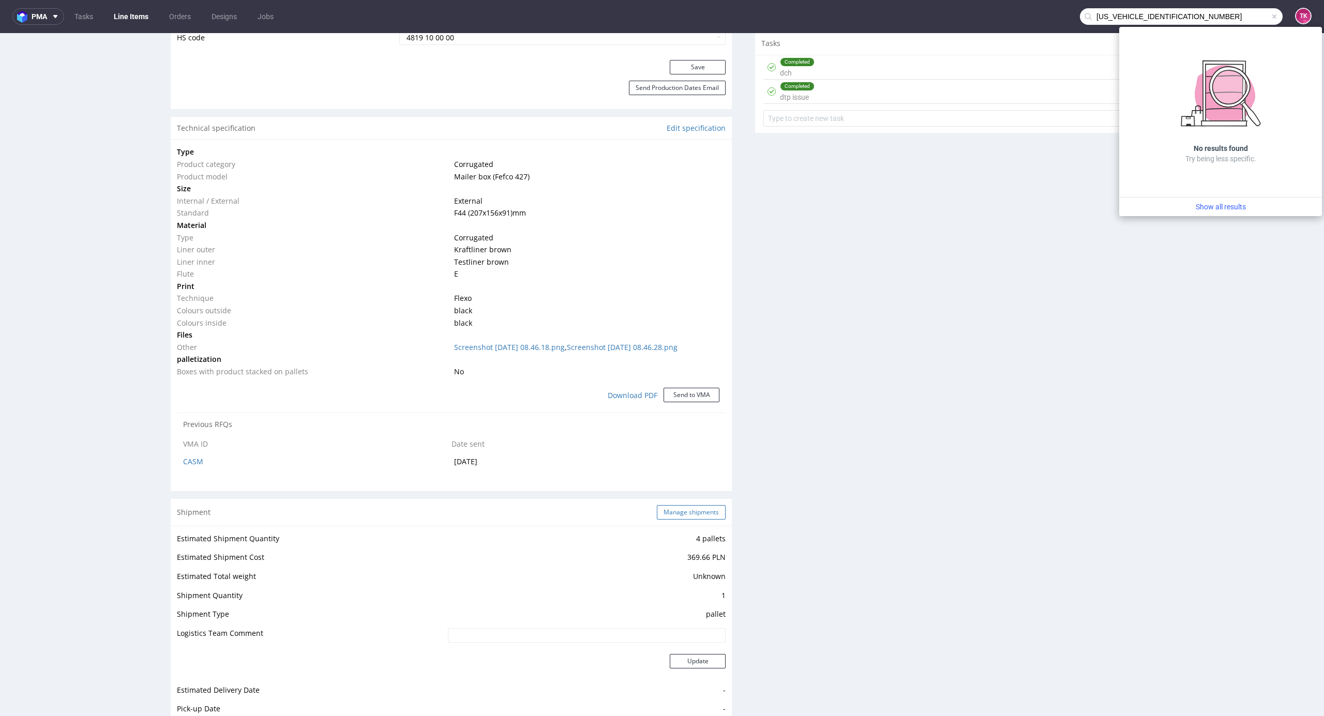
click at [706, 509] on button "Manage shipments" at bounding box center [691, 512] width 69 height 14
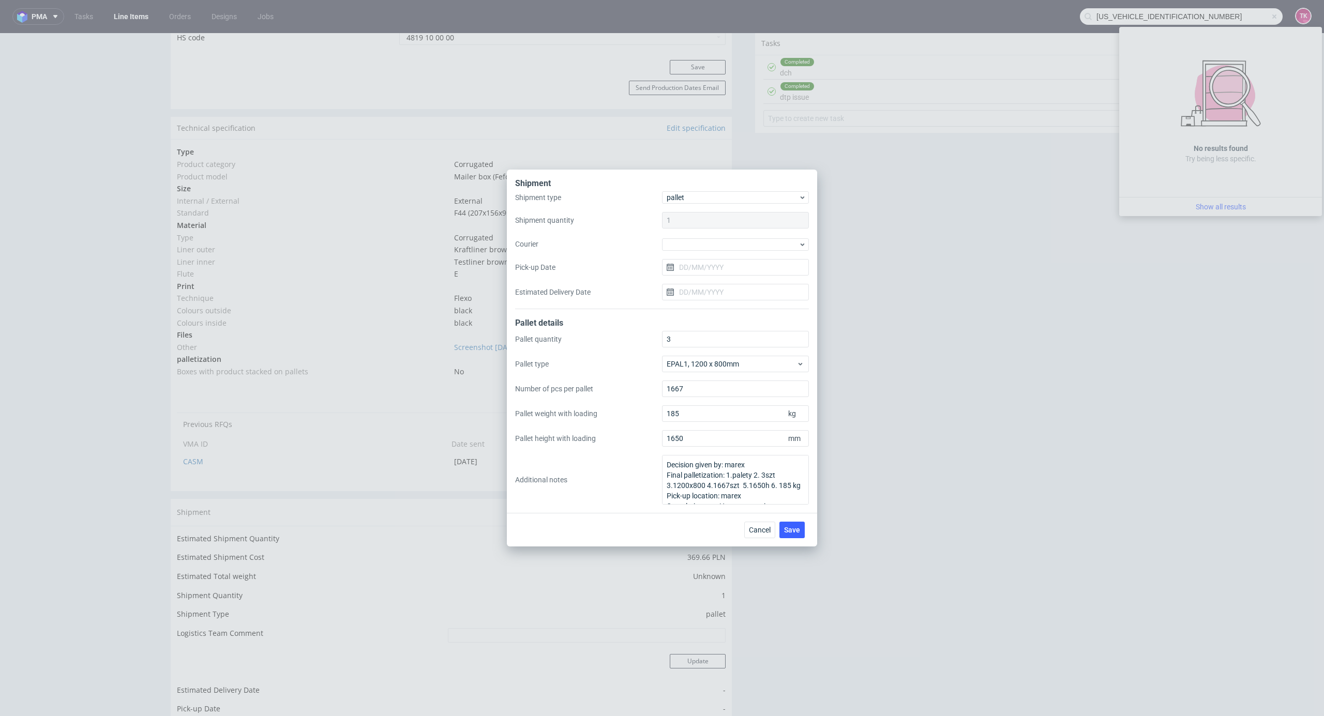
drag, startPoint x: 963, startPoint y: 369, endPoint x: 912, endPoint y: 453, distance: 97.9
click at [962, 370] on div "Shipment Shipment type pallet Shipment quantity 1 Courier Pick-up Date Estimate…" at bounding box center [662, 358] width 1324 height 716
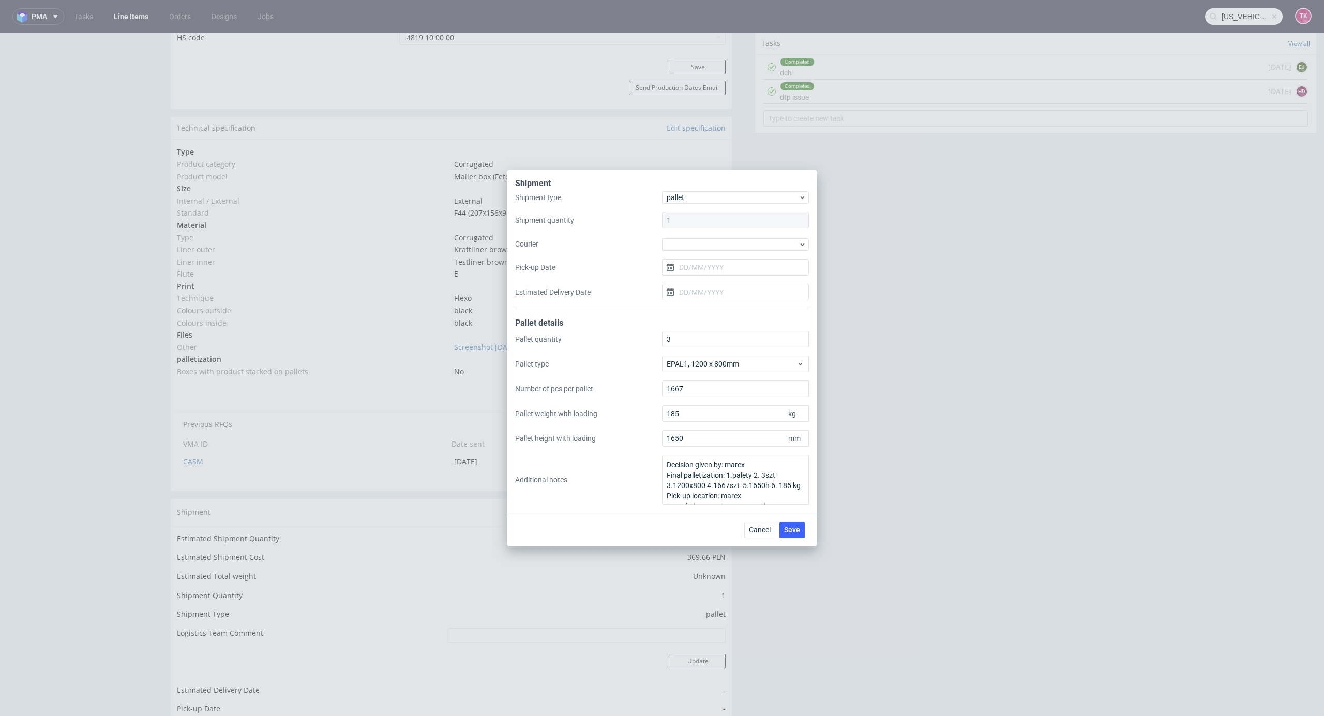
click at [729, 252] on div "Shipment type pallet Shipment quantity 1 Courier Pick-up Date Estimated Deliver…" at bounding box center [662, 250] width 294 height 118
click at [732, 237] on div at bounding box center [735, 244] width 147 height 14
click at [712, 289] on div "Kuehne + Nagel" at bounding box center [735, 293] width 139 height 19
click at [782, 520] on div "Cancel Save" at bounding box center [662, 529] width 310 height 34
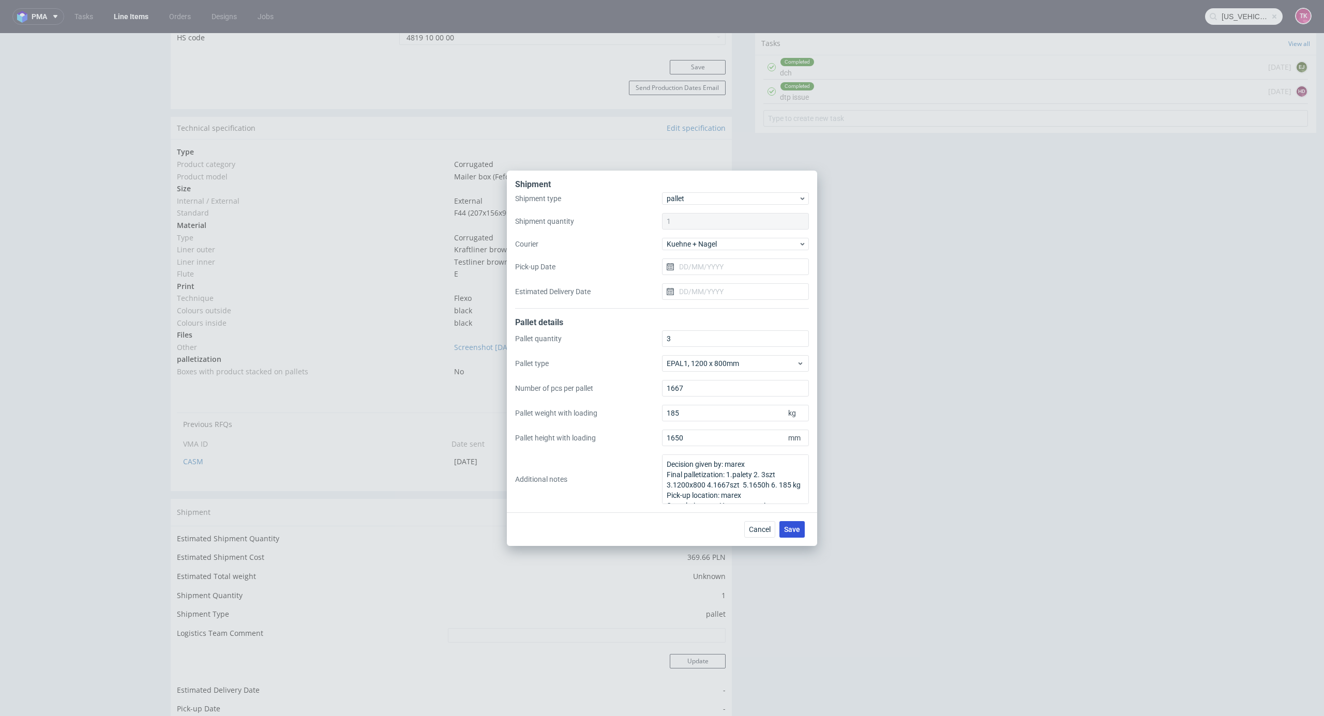
click at [791, 532] on span "Save" at bounding box center [792, 529] width 16 height 7
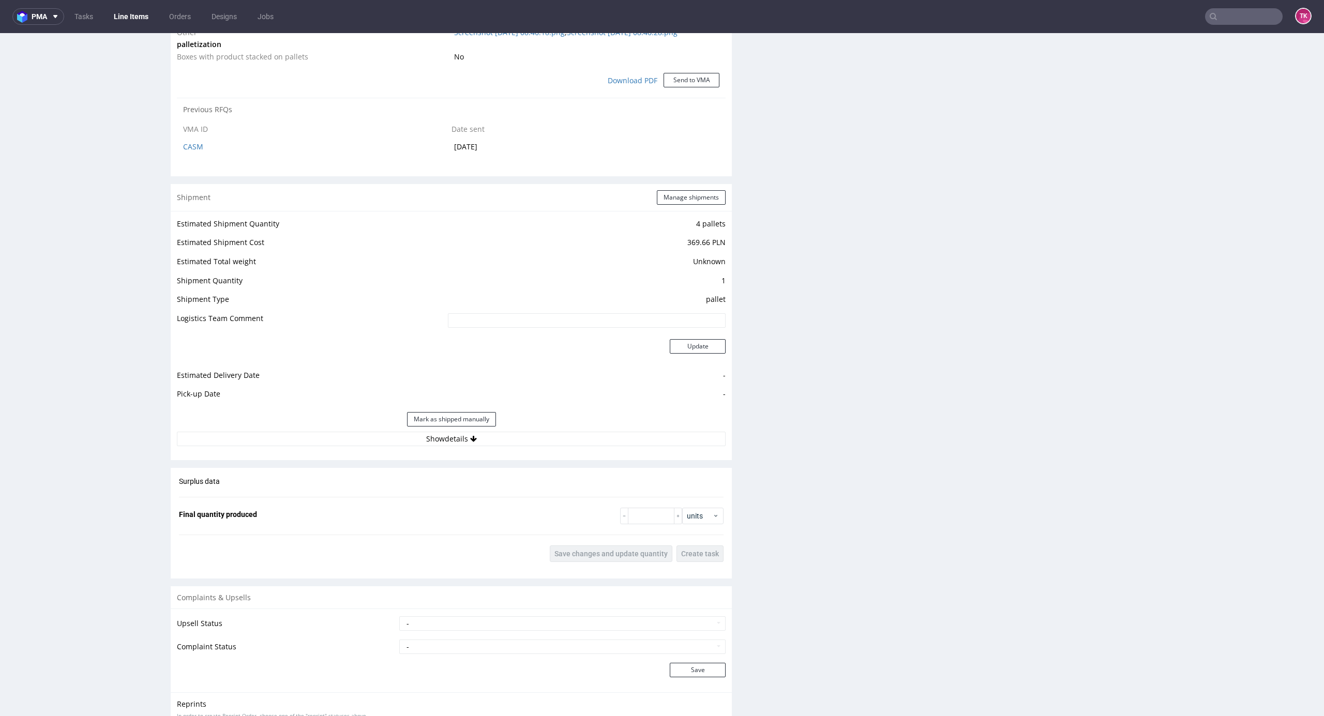
scroll to position [1109, 0]
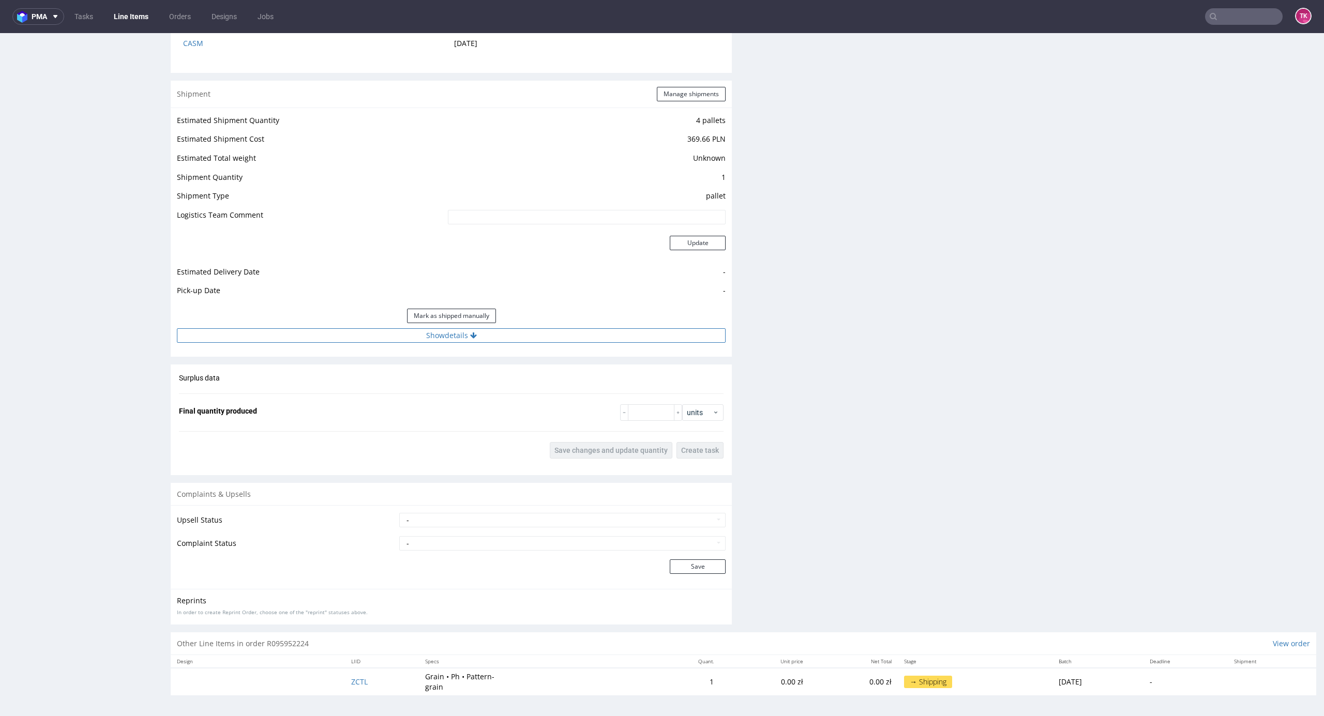
click at [505, 333] on button "Show details" at bounding box center [451, 335] width 549 height 14
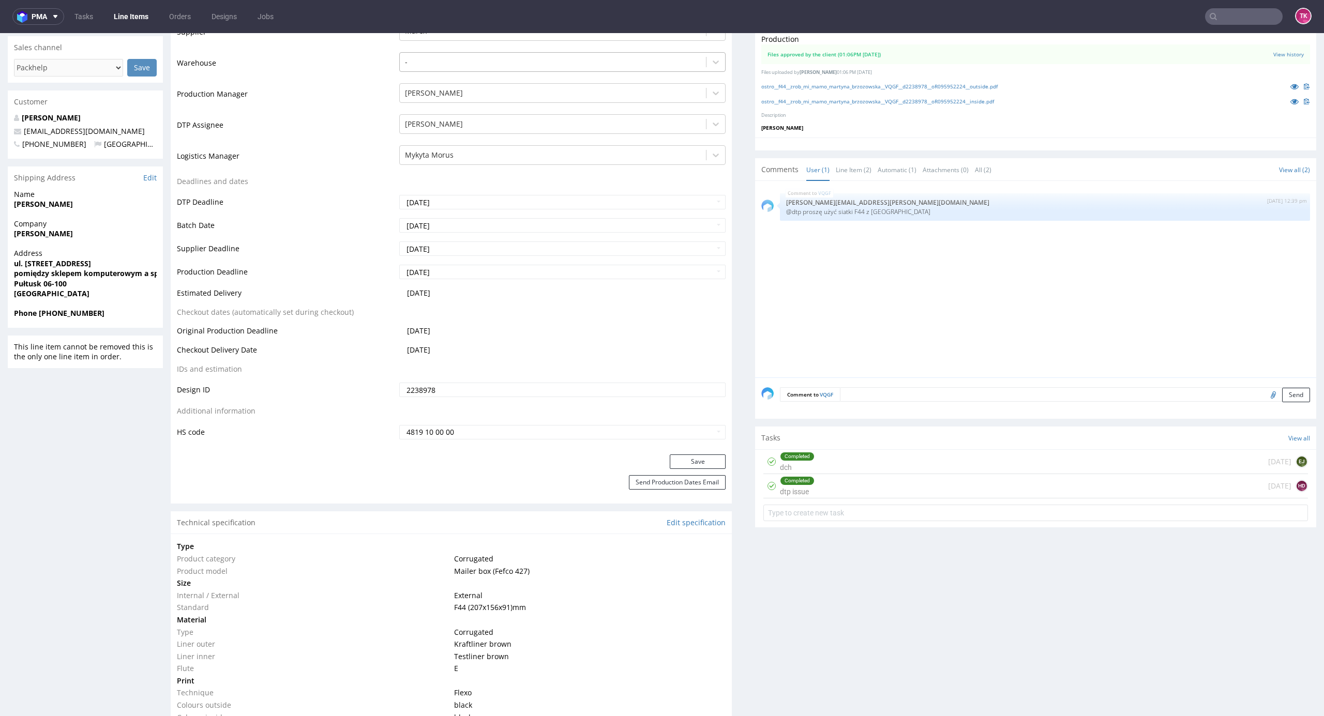
scroll to position [143, 0]
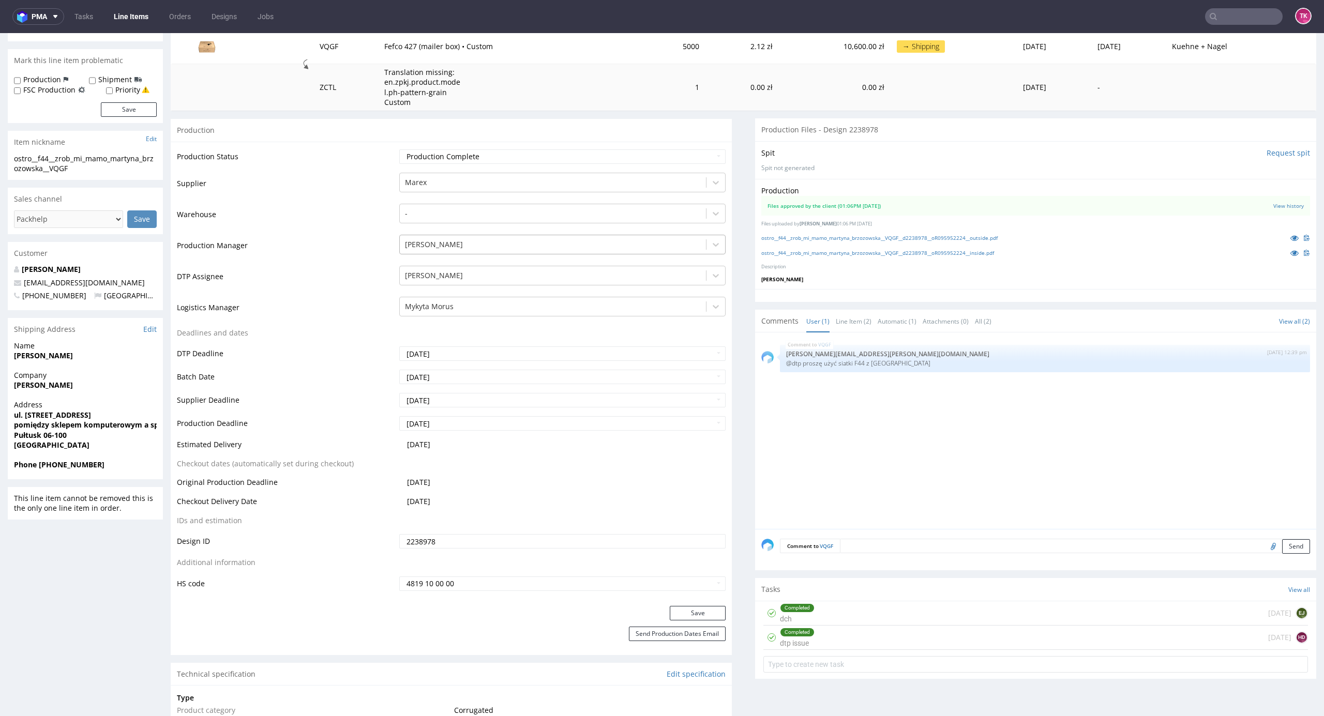
click at [471, 242] on div at bounding box center [553, 244] width 296 height 12
click at [344, 268] on td "DTP Assignee" at bounding box center [287, 280] width 220 height 31
click at [451, 309] on div at bounding box center [553, 306] width 296 height 12
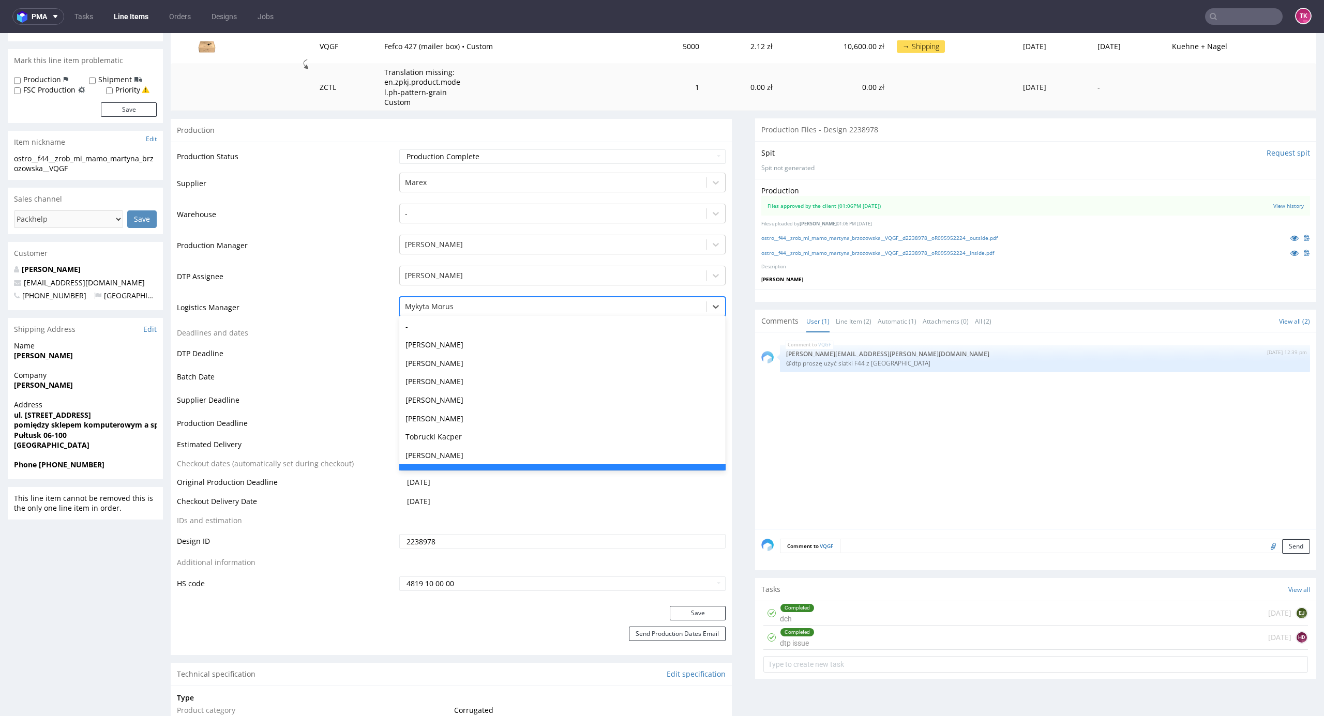
scroll to position [19, 0]
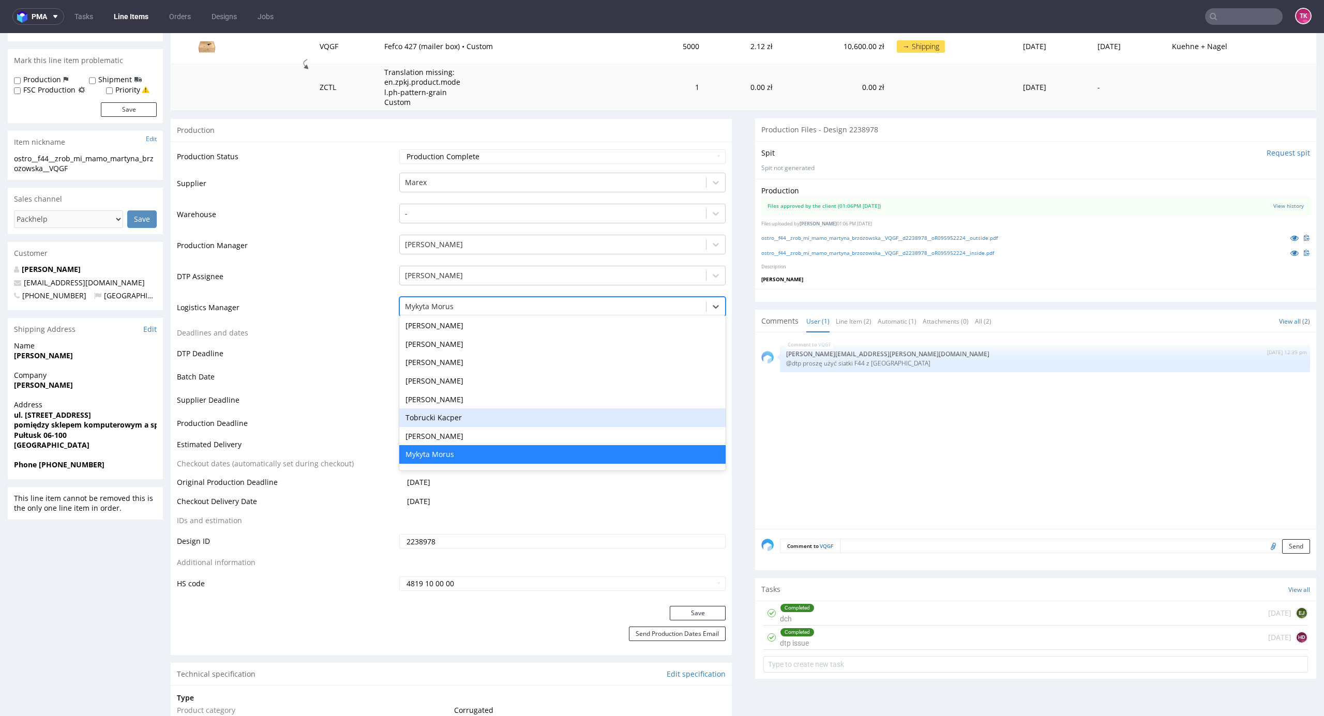
click at [466, 416] on div "Tobrucki Kacper" at bounding box center [562, 417] width 327 height 19
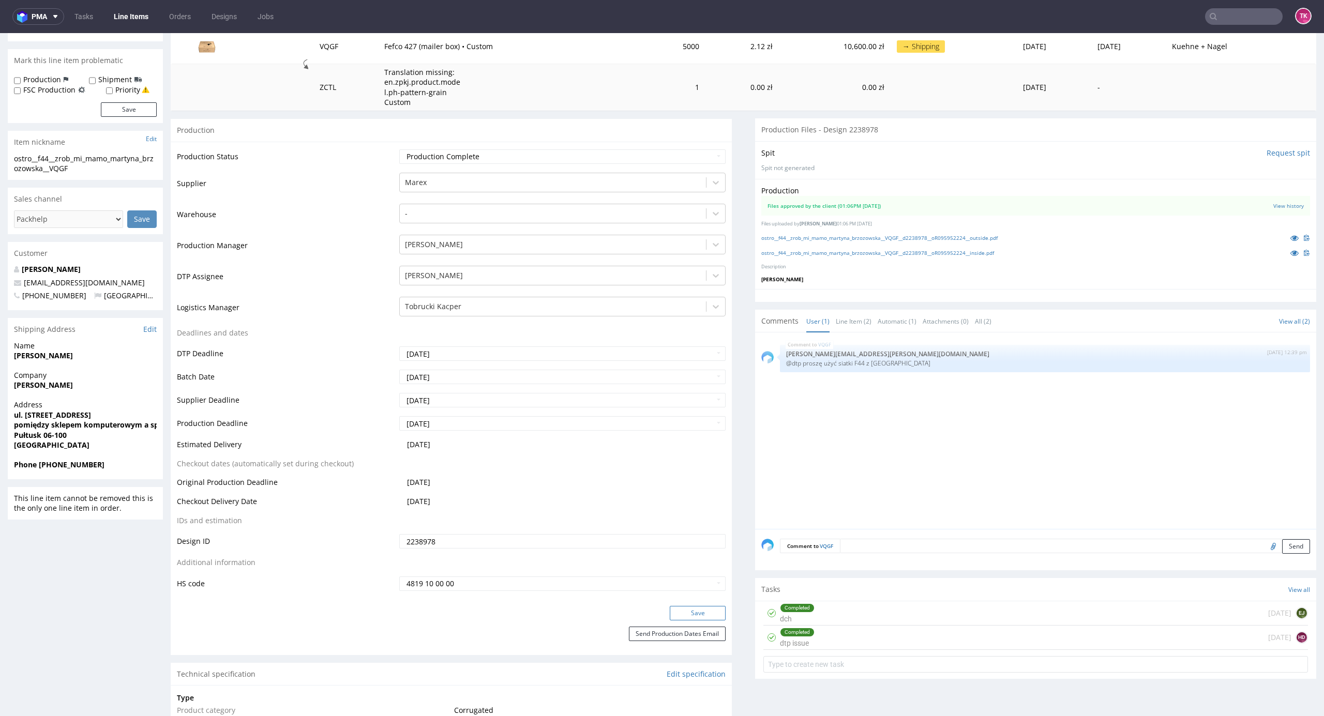
click at [689, 613] on button "Save" at bounding box center [698, 613] width 56 height 14
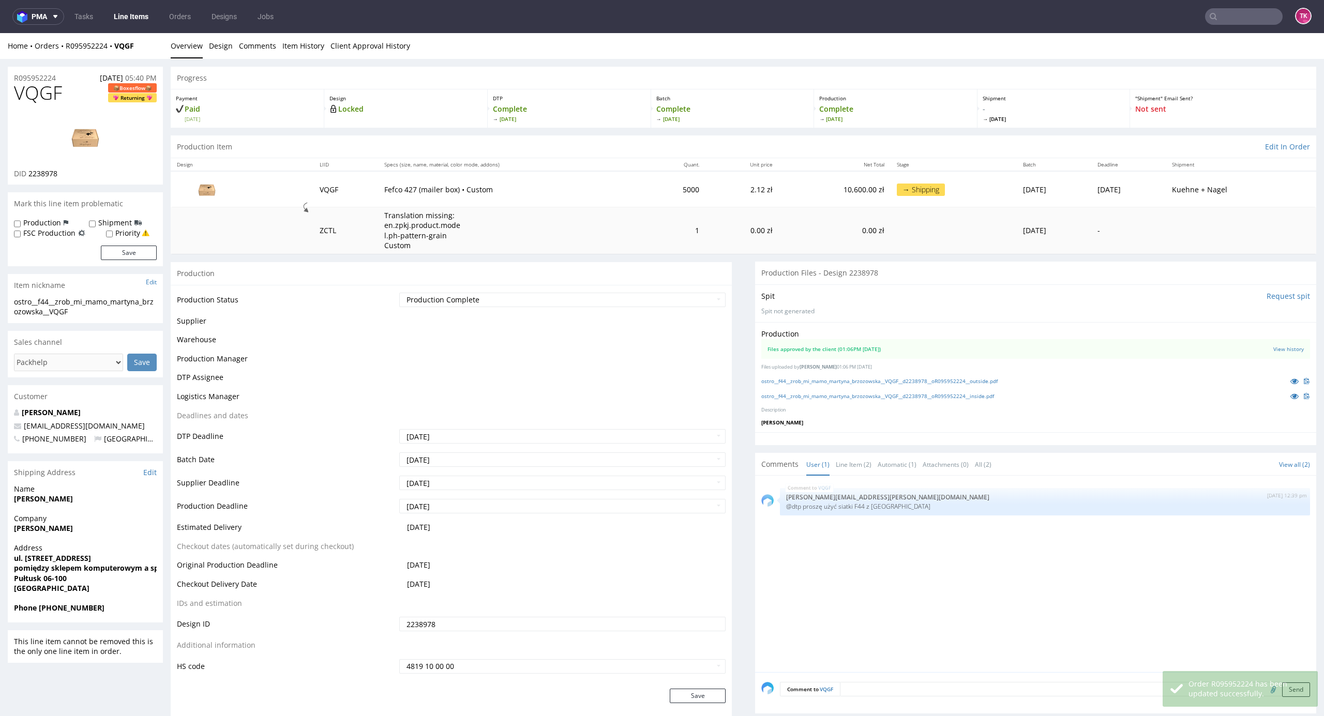
scroll to position [143, 0]
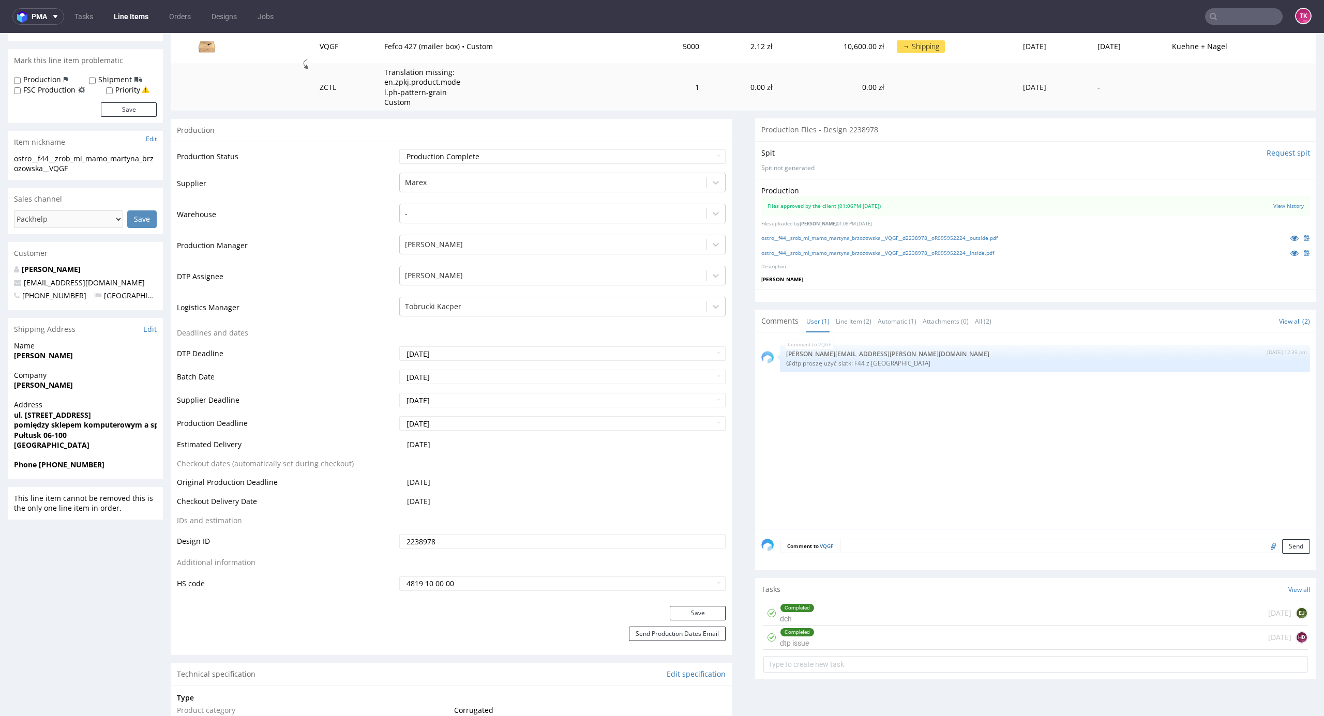
click at [1248, 19] on input "text" at bounding box center [1244, 16] width 78 height 17
paste input "40257145950396846163"
type input "40257145950396846163"
drag, startPoint x: 1181, startPoint y: 44, endPoint x: 1181, endPoint y: 11, distance: 33.1
click at [1181, 44] on div "LPBU" at bounding box center [1220, 42] width 186 height 19
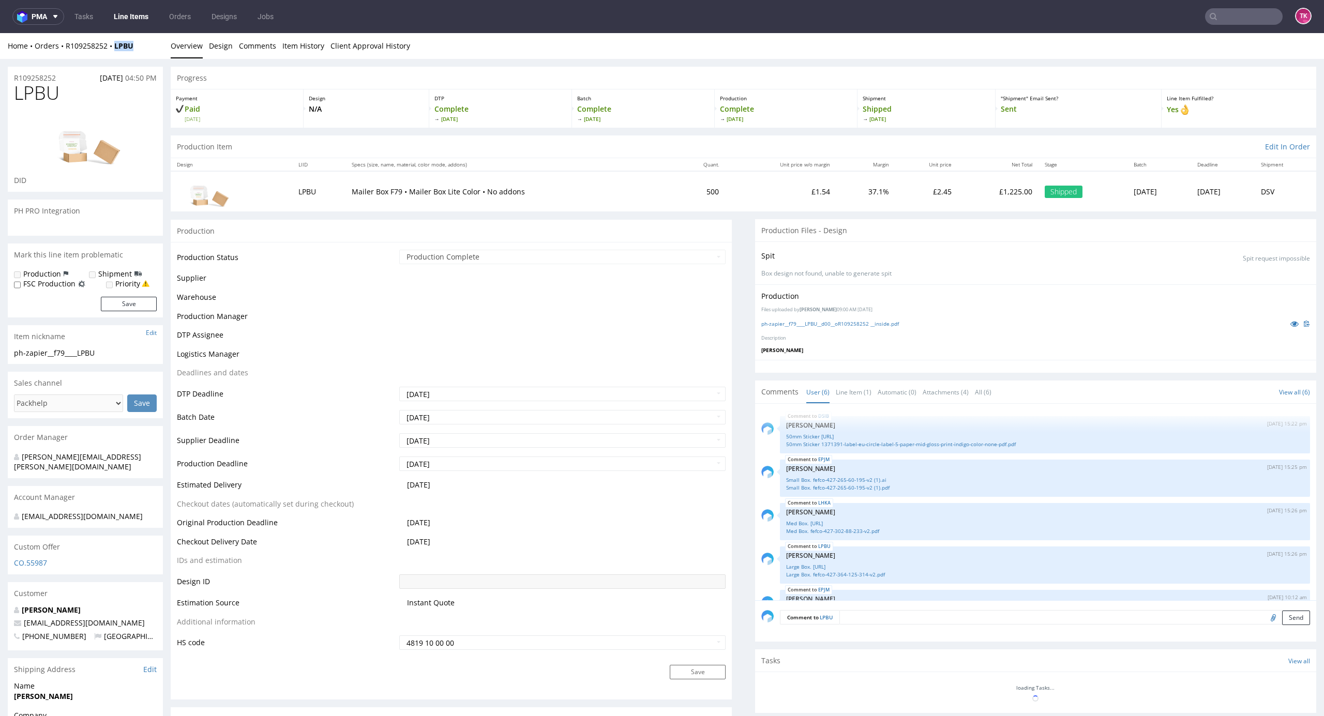
drag, startPoint x: 139, startPoint y: 44, endPoint x: 108, endPoint y: 51, distance: 31.1
click at [108, 50] on div "Home Orders R109258252 LPBU" at bounding box center [85, 46] width 155 height 10
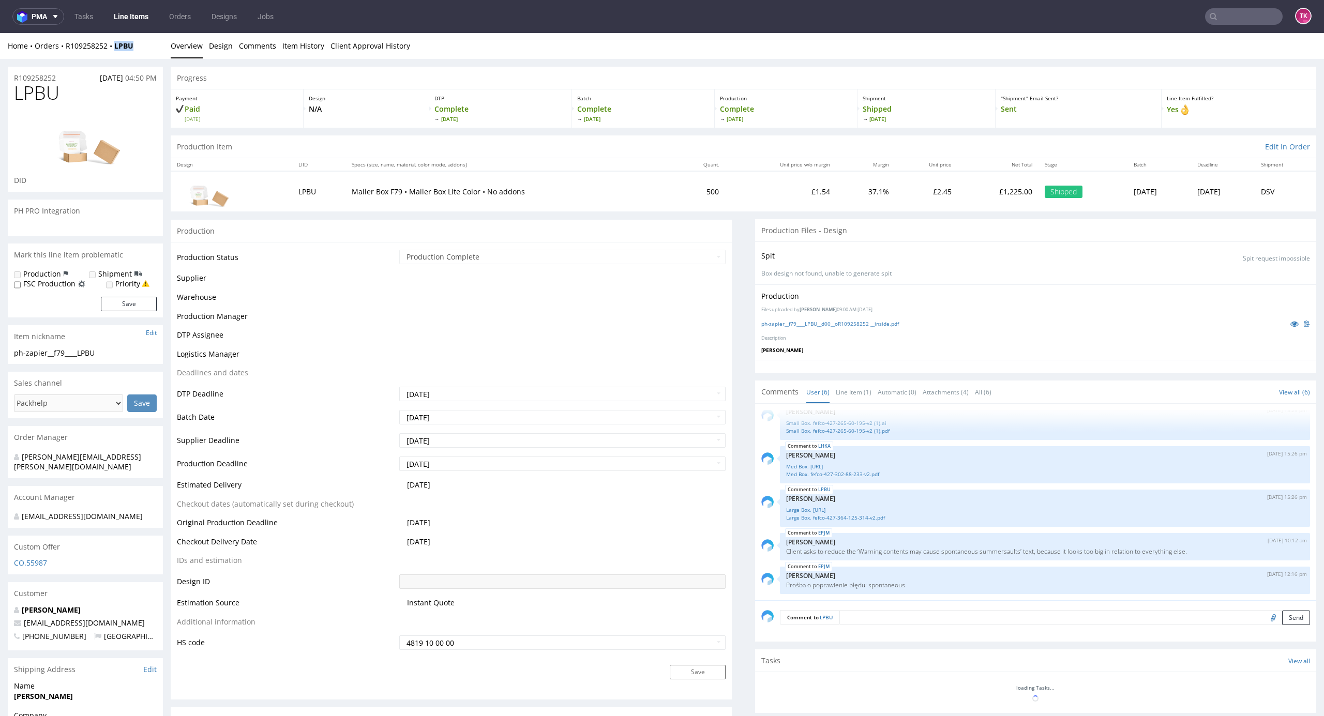
copy strong "LPBU"
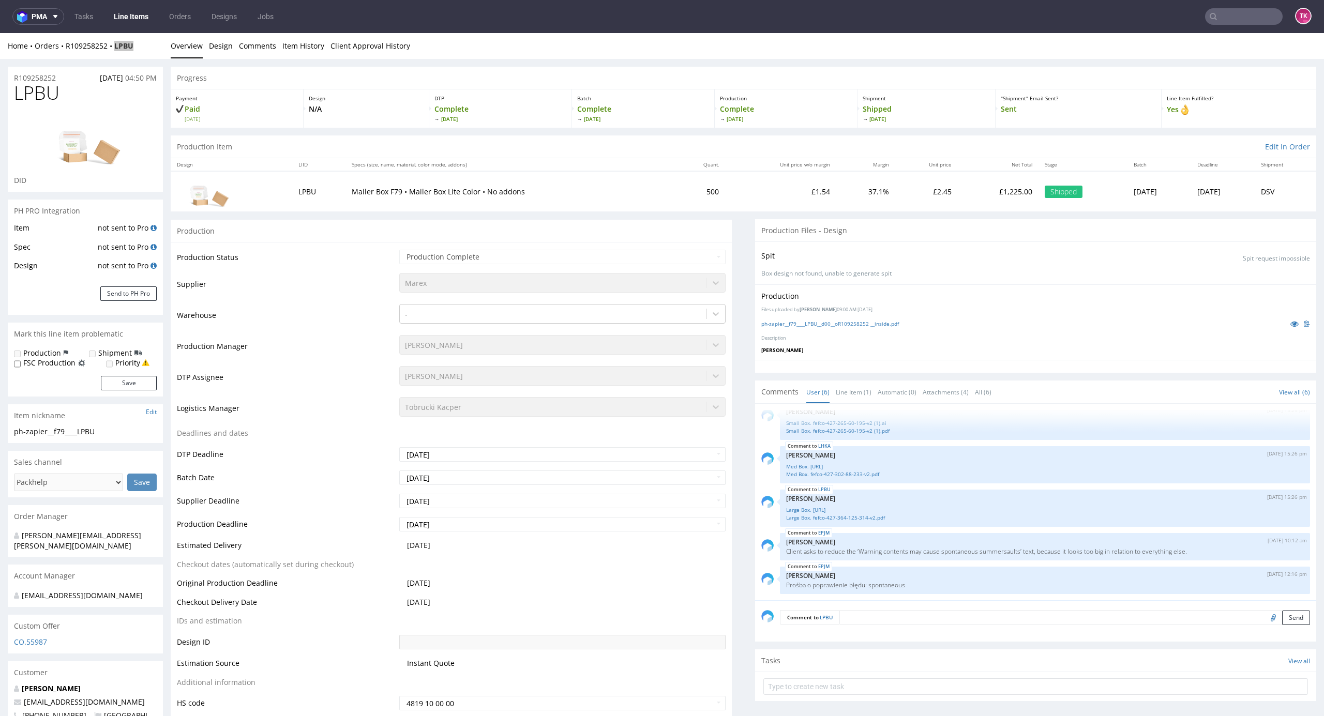
click at [133, 20] on link "Line Items" at bounding box center [131, 16] width 47 height 17
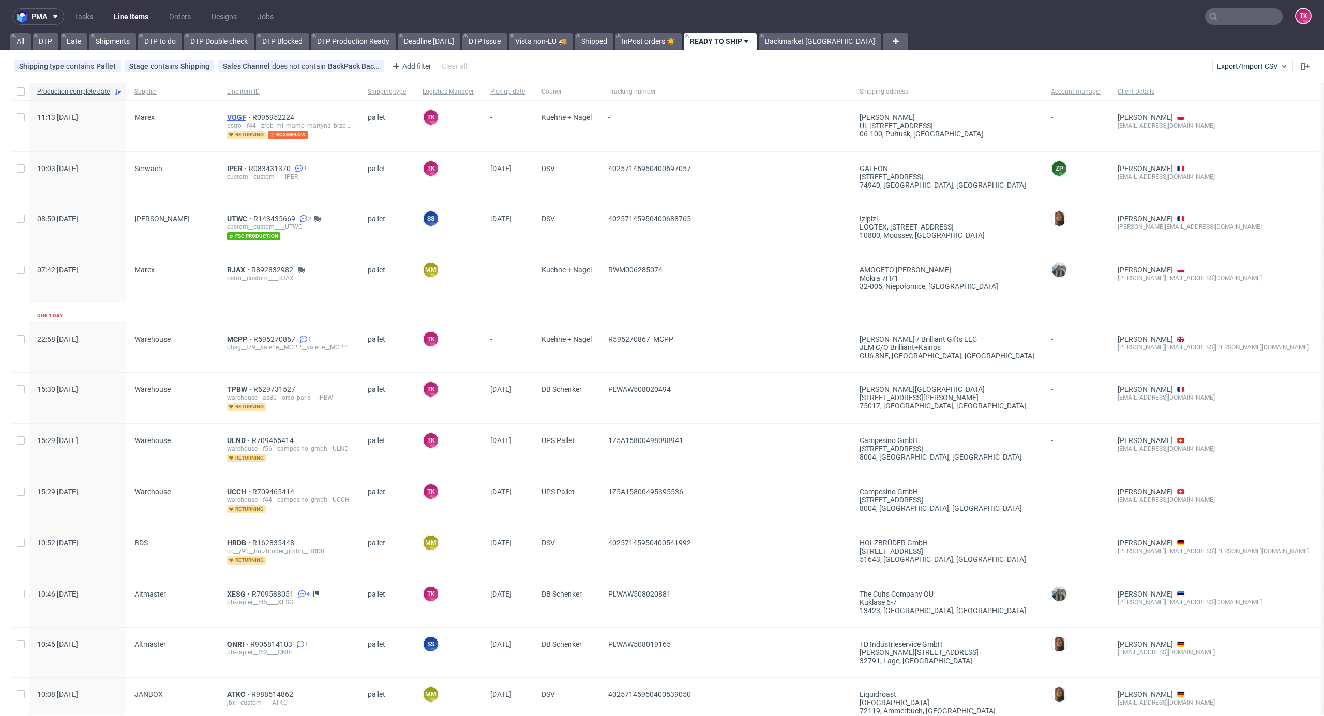
click at [240, 116] on span "VQGF" at bounding box center [239, 117] width 25 height 8
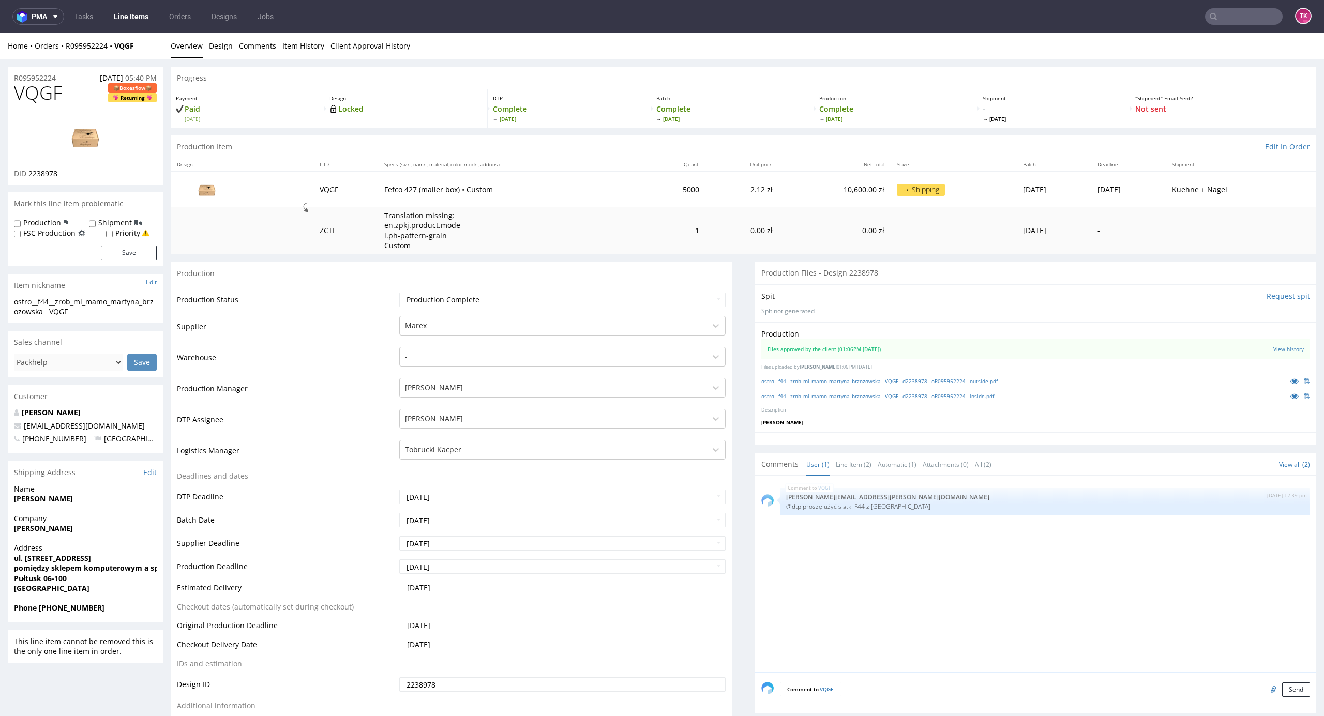
drag, startPoint x: 9, startPoint y: 532, endPoint x: 102, endPoint y: 530, distance: 92.6
click at [102, 530] on div "Company [PERSON_NAME]" at bounding box center [85, 527] width 155 height 29
copy strong "[PERSON_NAME]"
drag, startPoint x: 9, startPoint y: 561, endPoint x: 0, endPoint y: 588, distance: 28.9
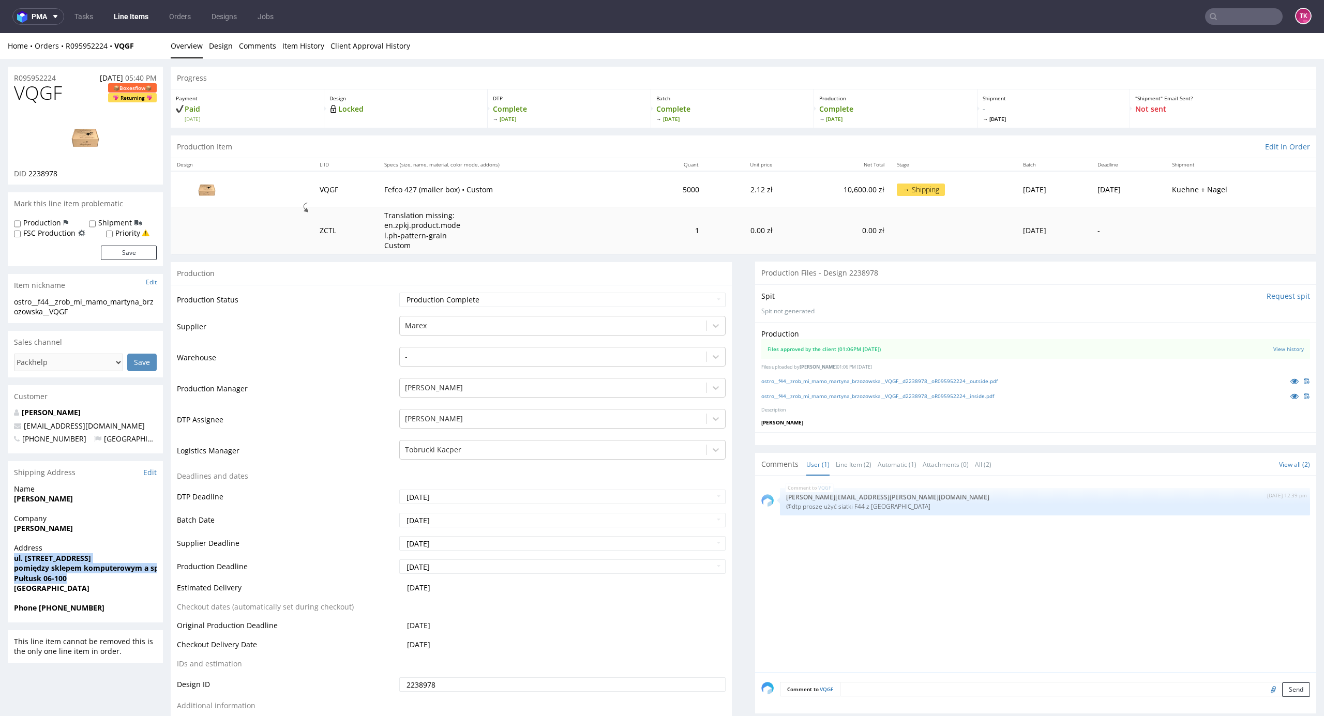
copy p "ul. [STREET_ADDRESS] pomiędzy sklepem komputerowym a sportowym Pułtusk 06-100"
drag, startPoint x: 146, startPoint y: 43, endPoint x: 93, endPoint y: 77, distance: 62.3
click at [62, 54] on div "Home Orders R095952224 VQGF Overview Design Comments Item History Client Approv…" at bounding box center [662, 46] width 1324 height 26
copy div "R095952224 VQGF"
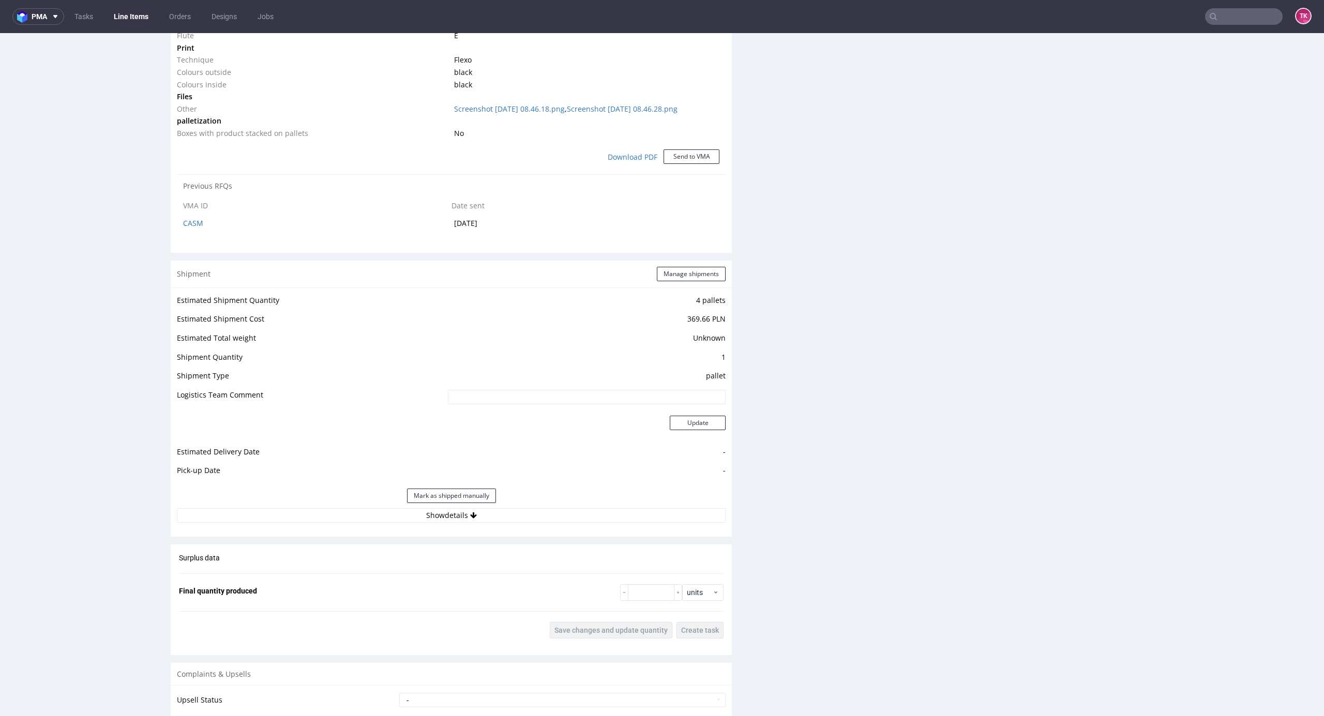
scroll to position [1034, 0]
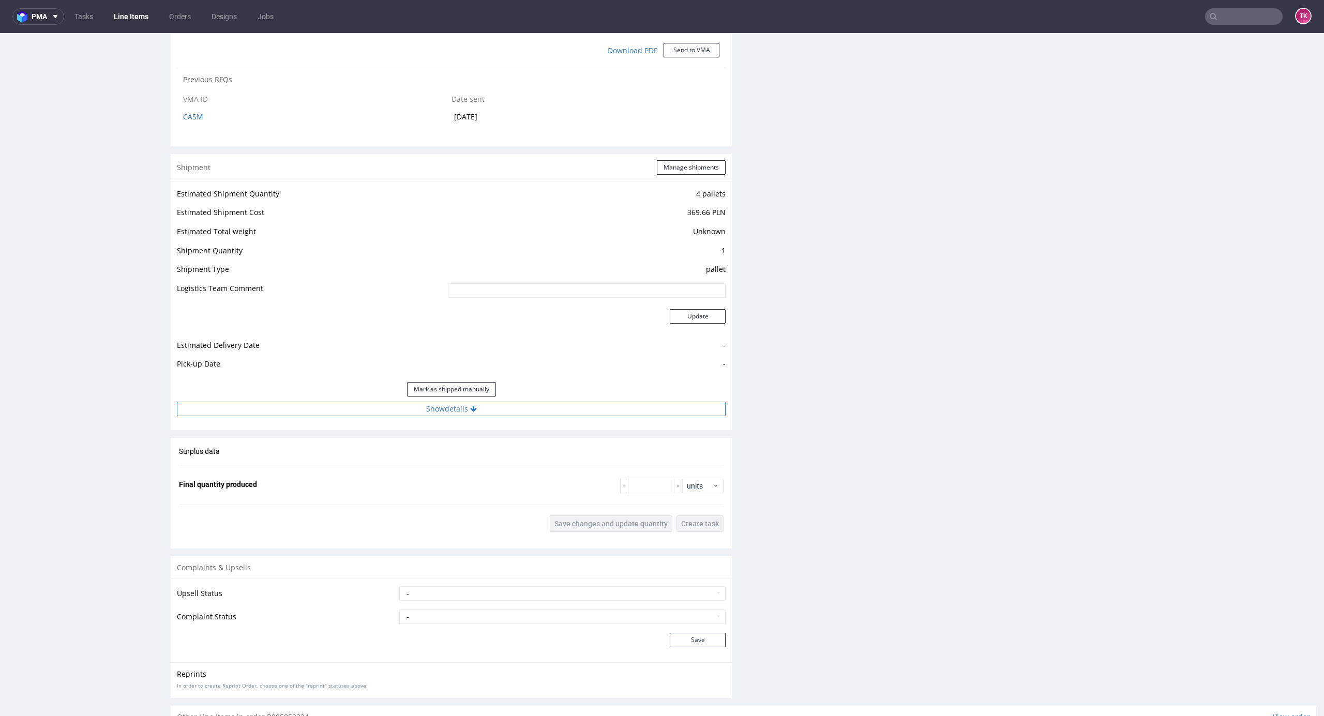
click at [585, 409] on button "Show details" at bounding box center [451, 409] width 549 height 14
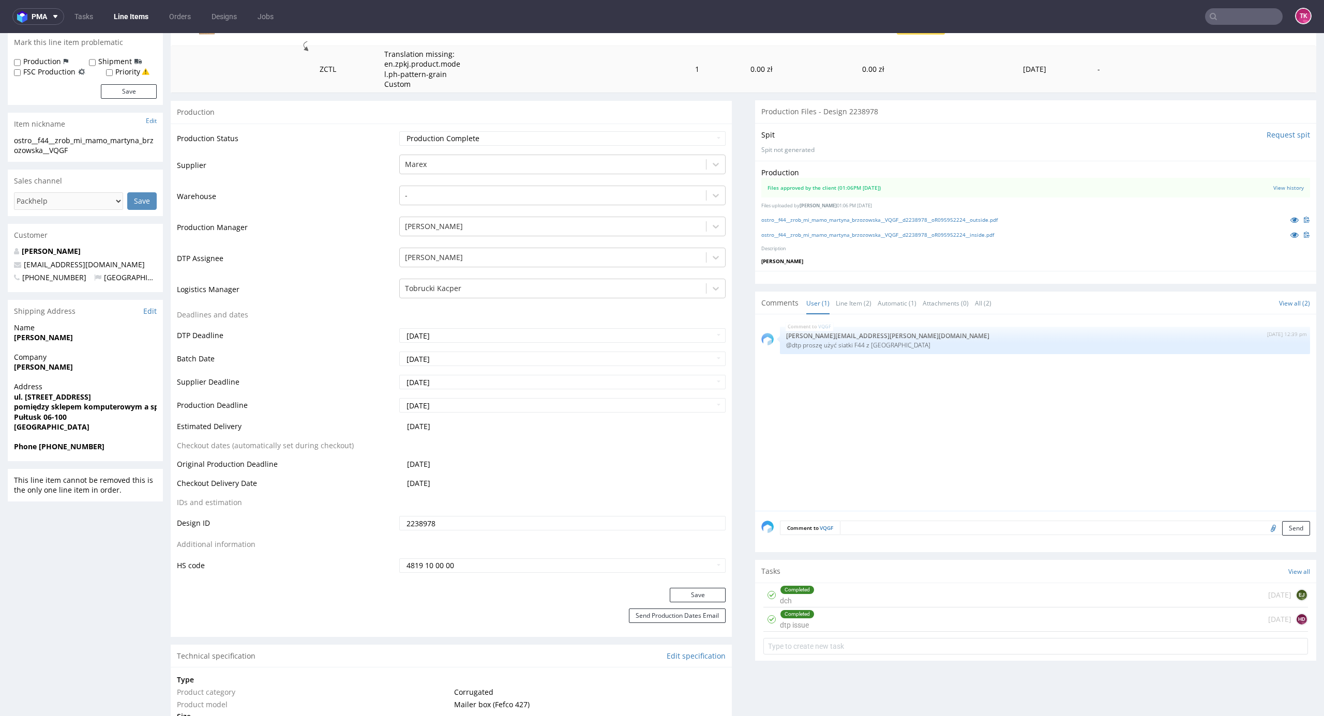
scroll to position [138, 0]
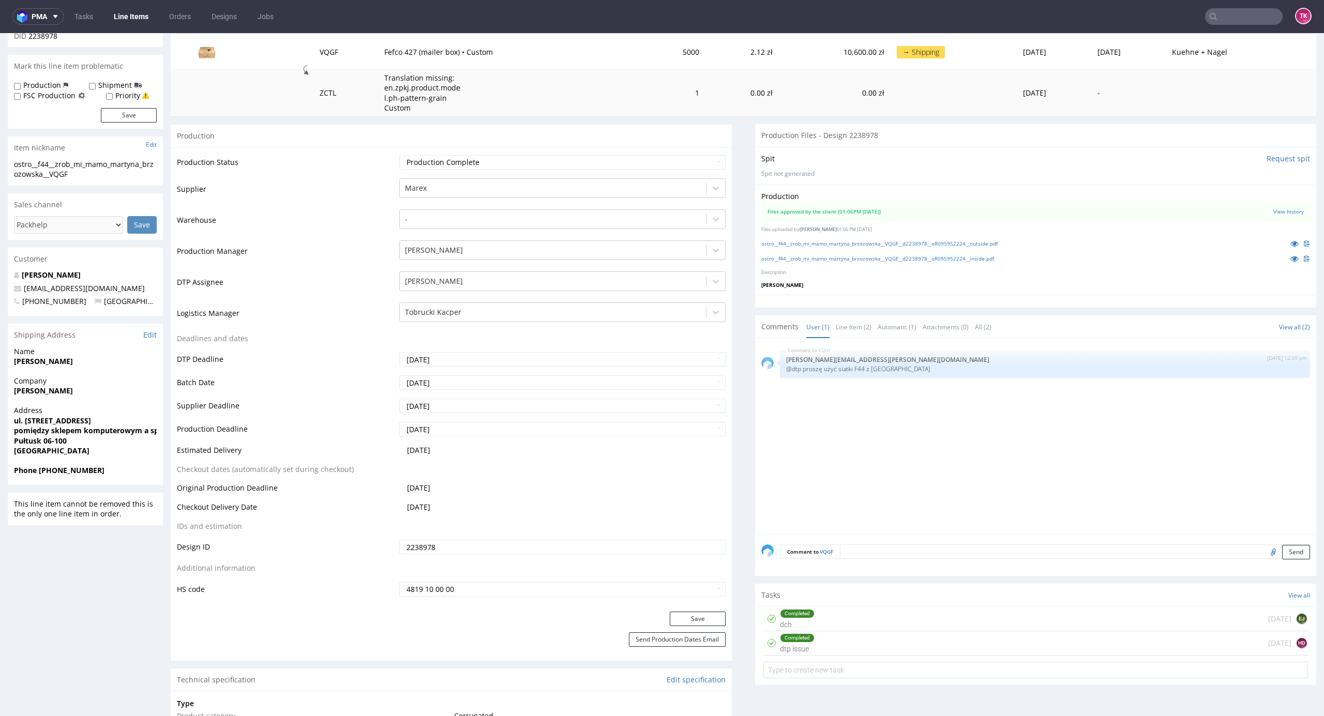
click at [36, 469] on strong "Phone [PHONE_NUMBER]" at bounding box center [59, 470] width 90 height 10
drag, startPoint x: 90, startPoint y: 465, endPoint x: 39, endPoint y: 480, distance: 52.8
click at [39, 480] on div "Phone [PHONE_NUMBER]" at bounding box center [85, 475] width 155 height 20
copy strong "[PHONE_NUMBER]"
drag, startPoint x: 131, startPoint y: 288, endPoint x: 4, endPoint y: 289, distance: 127.2
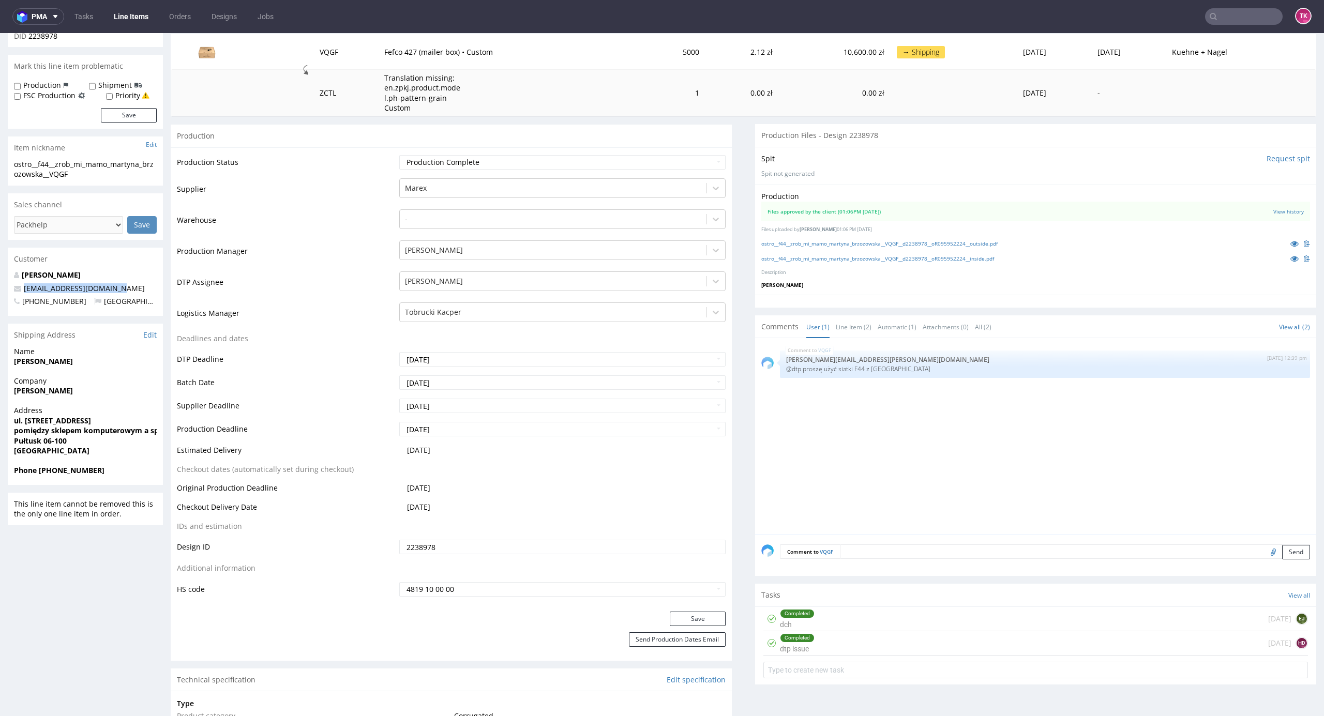
copy span "[EMAIL_ADDRESS][DOMAIN_NAME]"
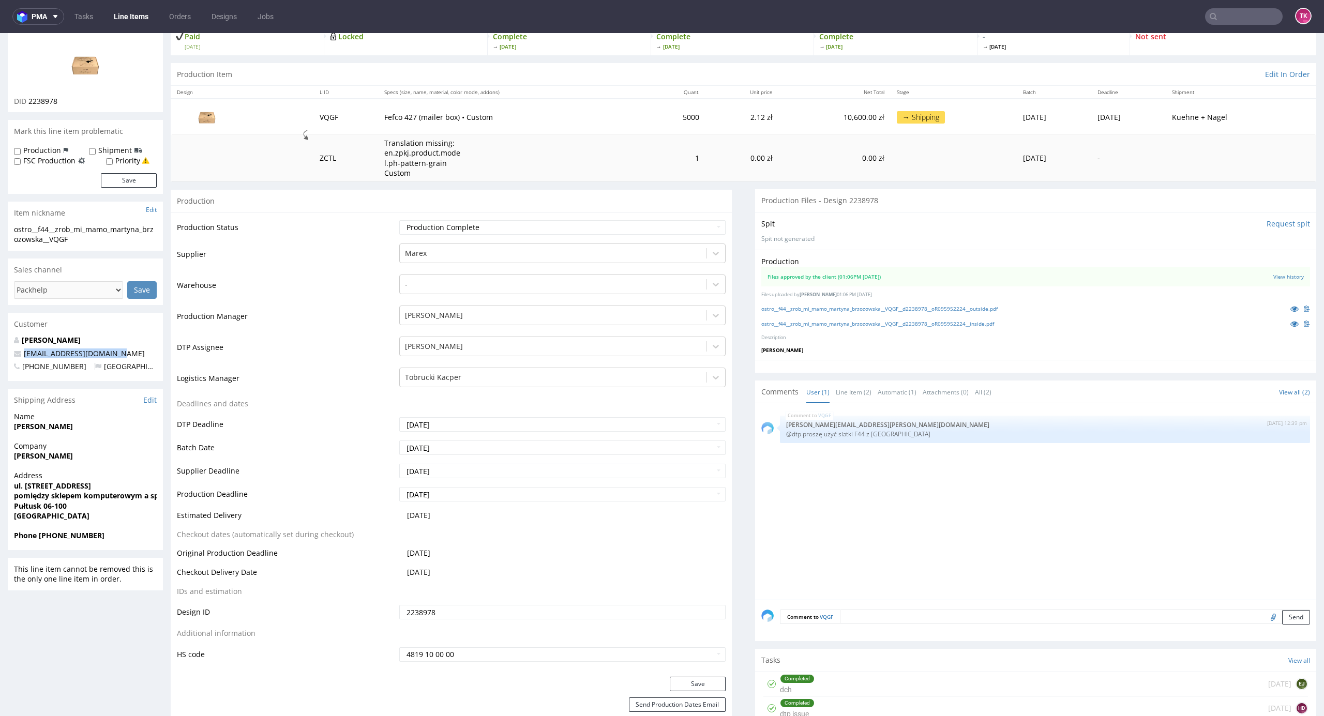
scroll to position [0, 0]
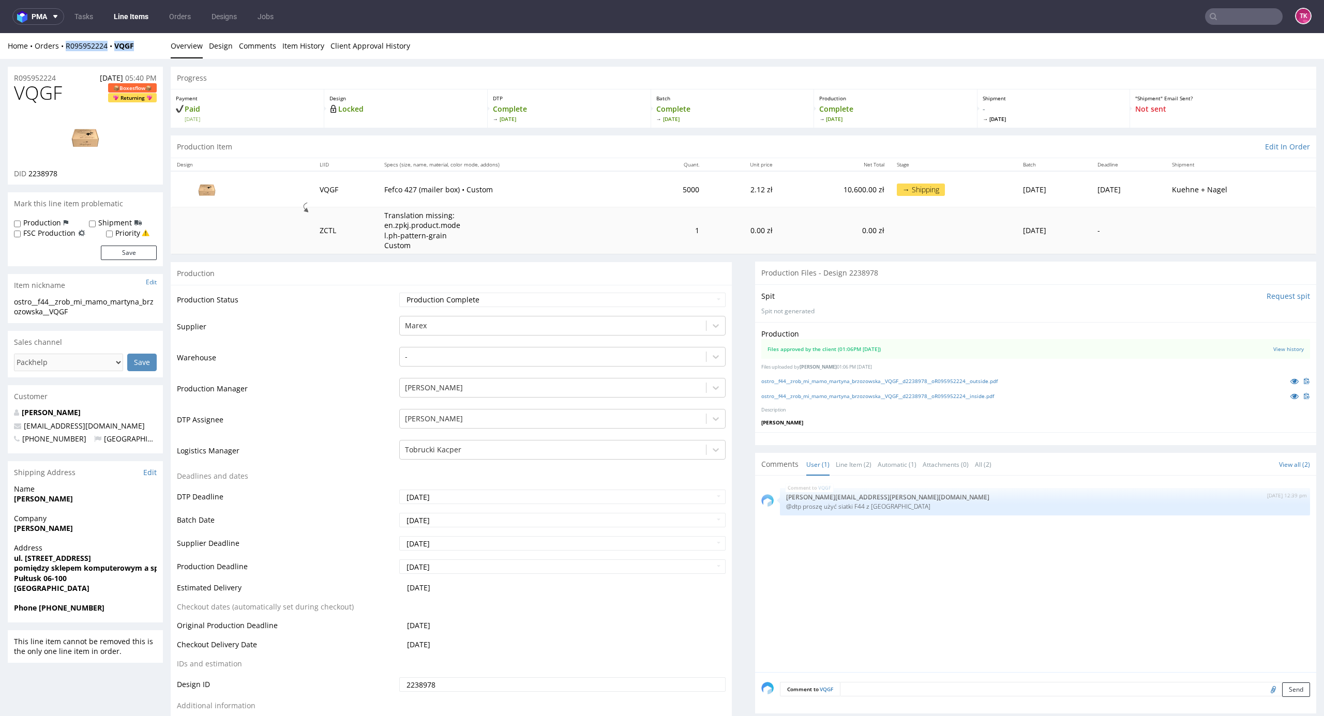
drag, startPoint x: 131, startPoint y: 52, endPoint x: 67, endPoint y: 56, distance: 64.2
click at [67, 56] on div "Home Orders R095952224 VQGF Overview Design Comments Item History Client Approv…" at bounding box center [662, 46] width 1324 height 26
copy div "R095952224 VQGF"
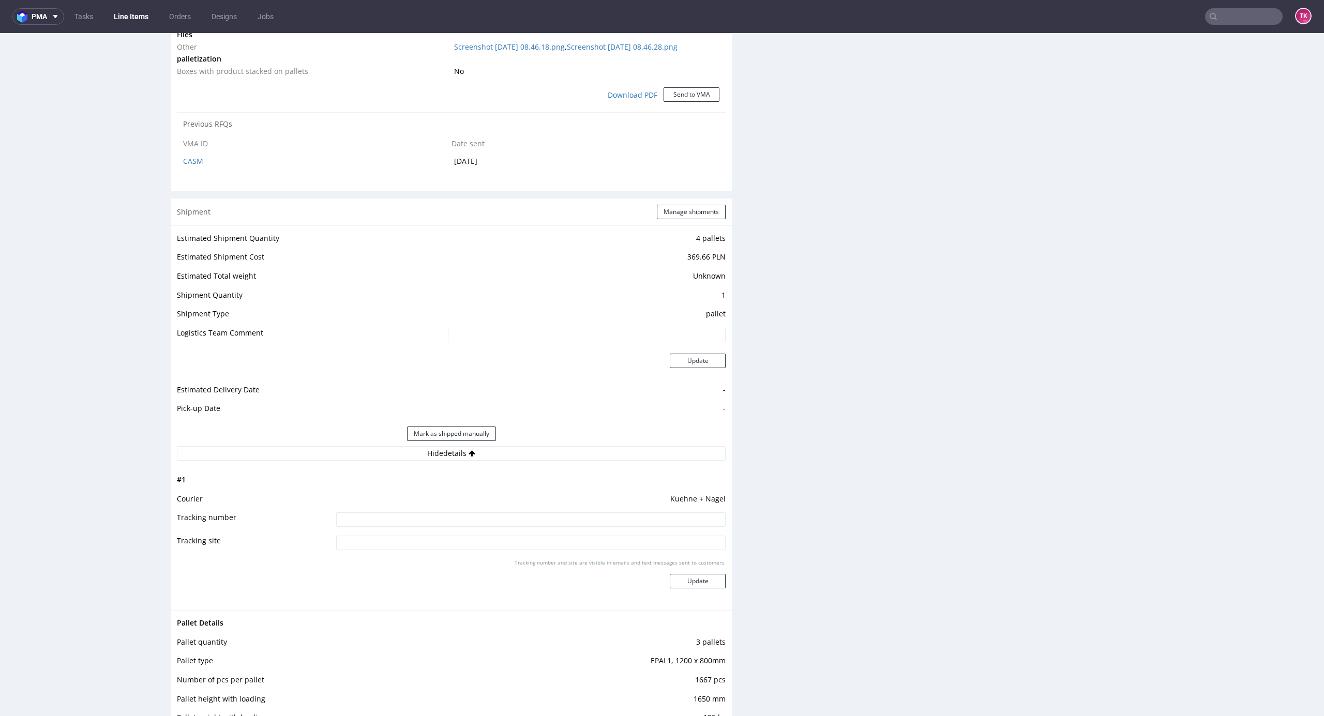
scroll to position [1397, 0]
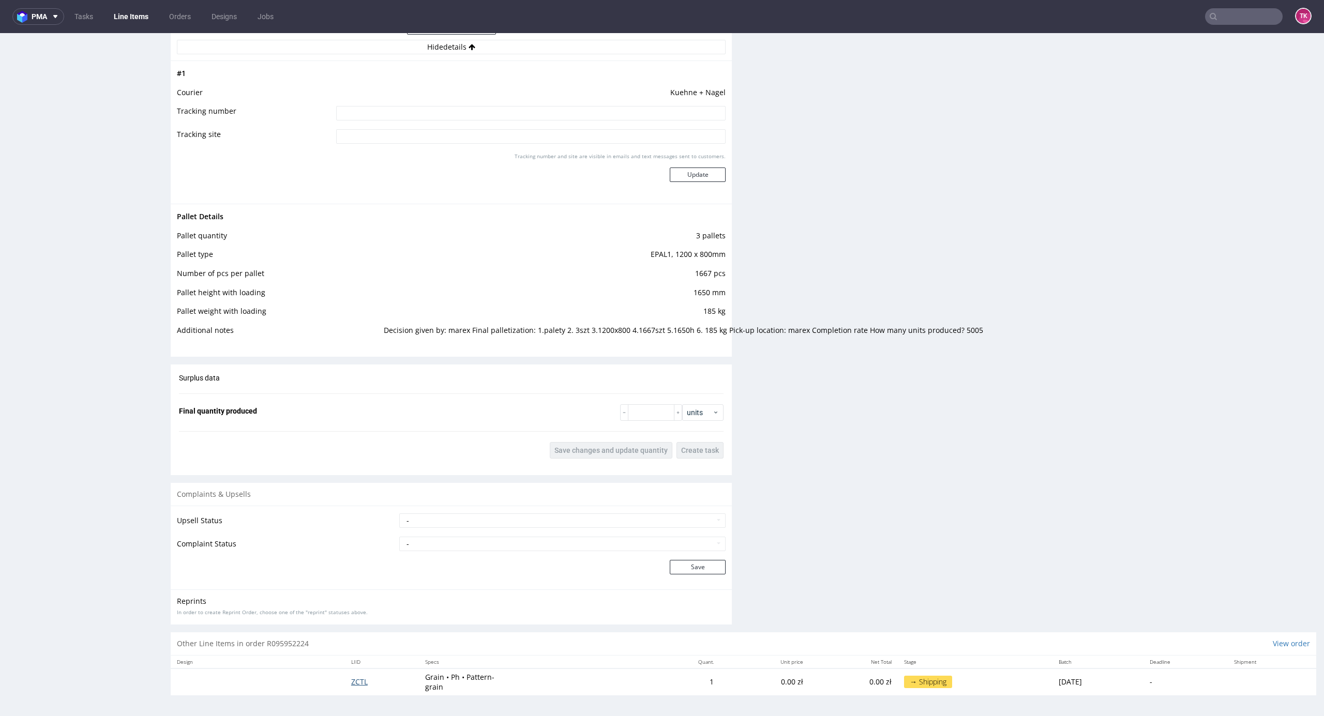
click at [351, 683] on span "ZCTL" at bounding box center [359, 682] width 17 height 10
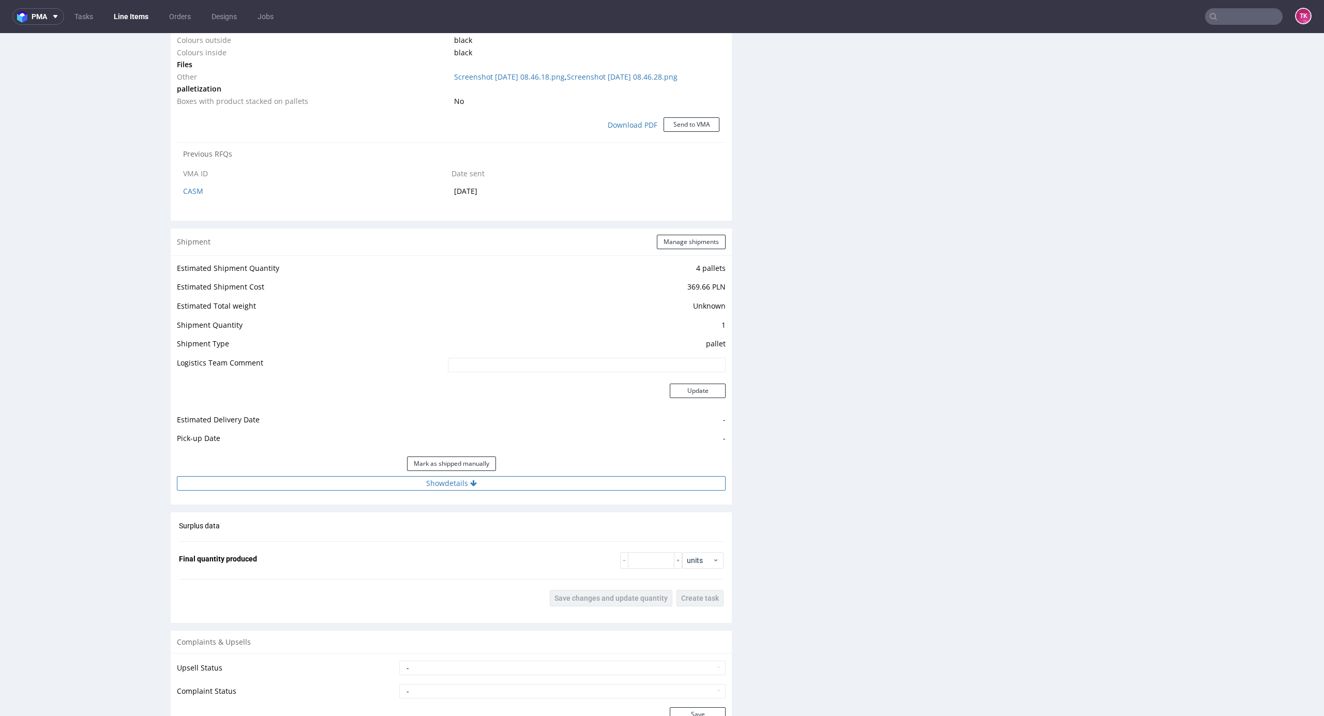
scroll to position [975, 0]
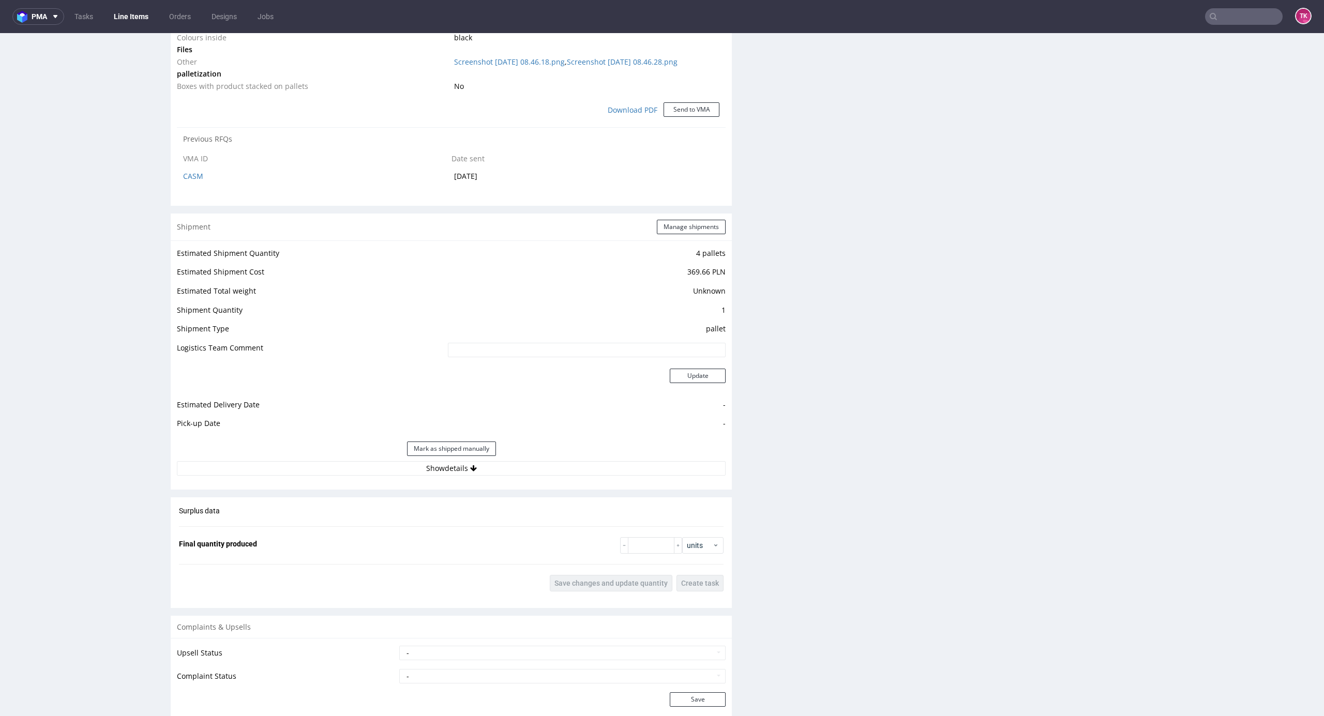
drag, startPoint x: 632, startPoint y: 467, endPoint x: 631, endPoint y: 479, distance: 11.4
click at [632, 472] on button "Show details" at bounding box center [451, 468] width 549 height 14
click at [593, 545] on td at bounding box center [529, 537] width 392 height 23
click at [594, 535] on input at bounding box center [530, 534] width 389 height 14
paste input "RWM006287825"
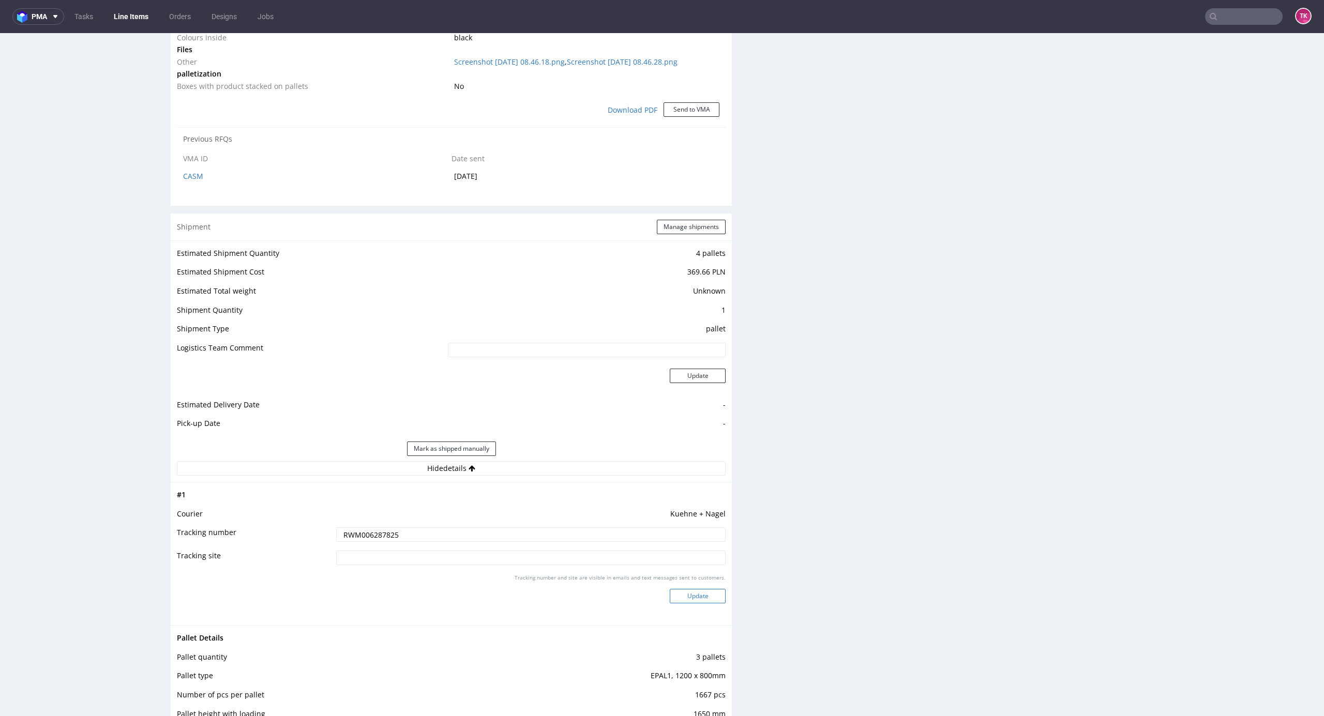
type input "RWM006287825"
click at [692, 603] on button "Update" at bounding box center [698, 596] width 56 height 14
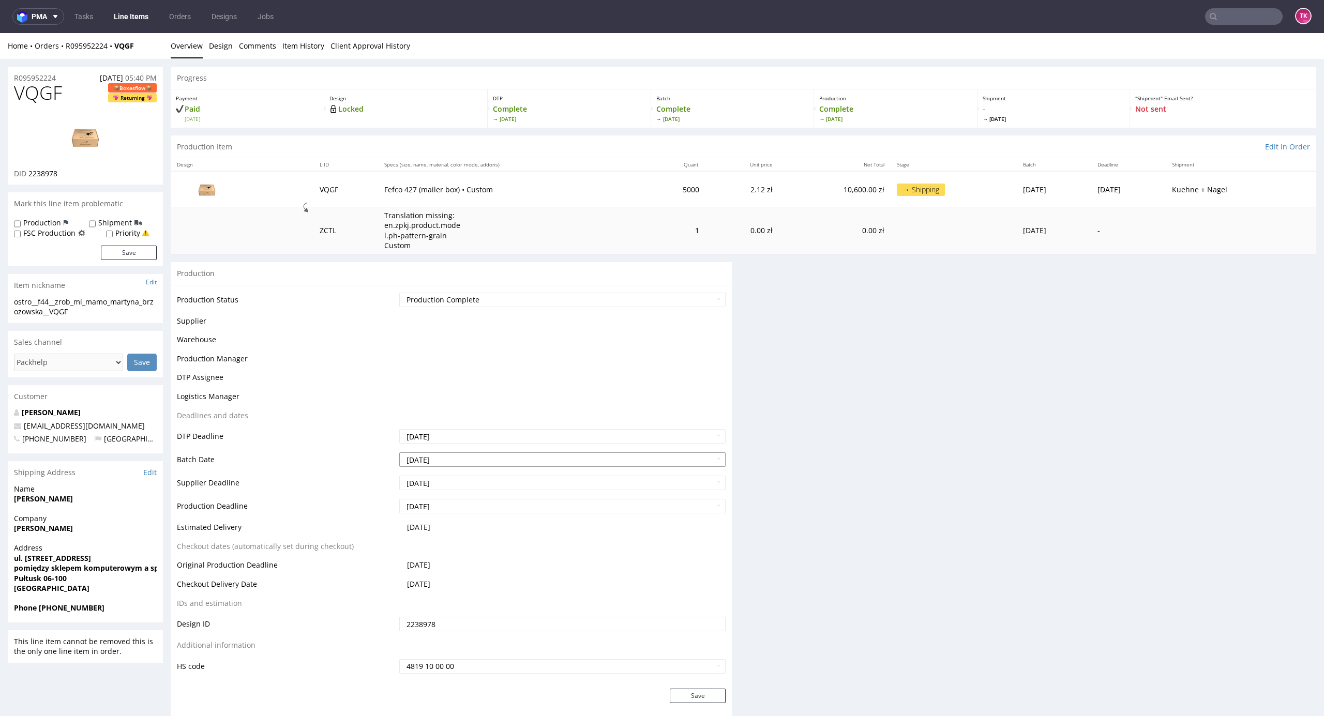
scroll to position [354, 0]
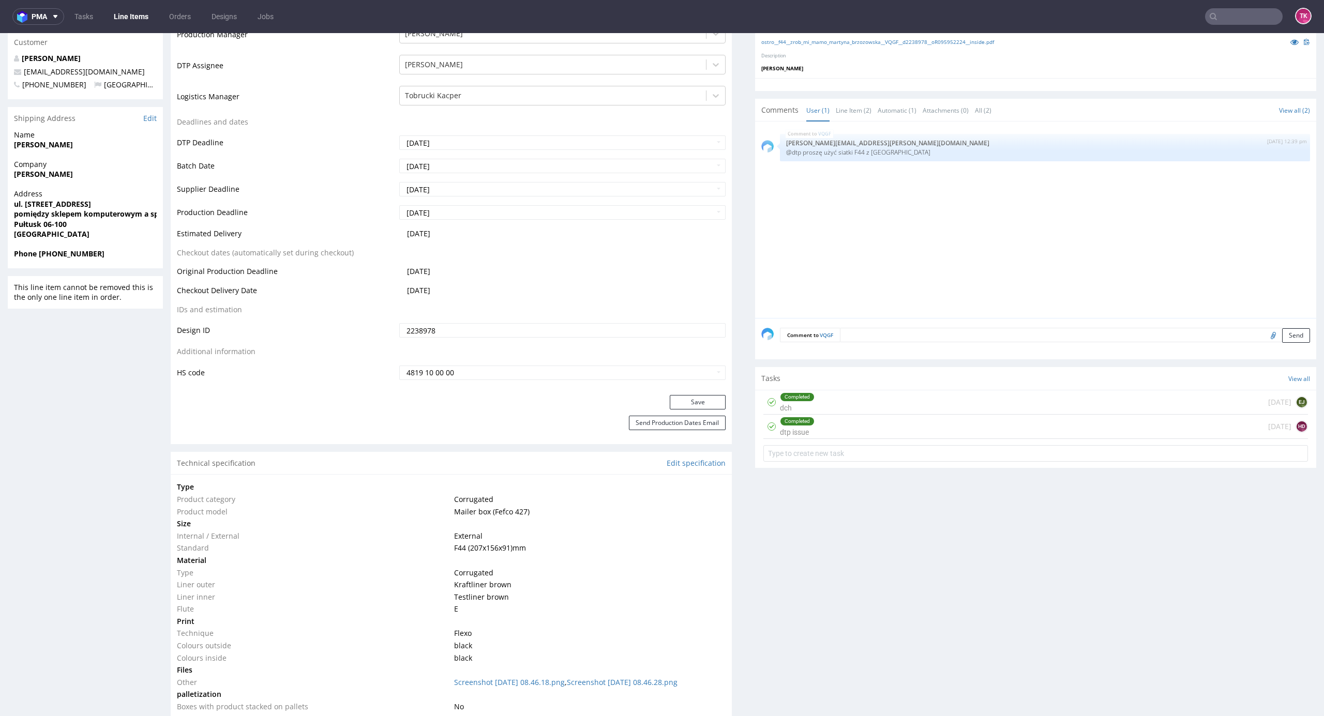
click at [124, 23] on link "Line Items" at bounding box center [131, 16] width 47 height 17
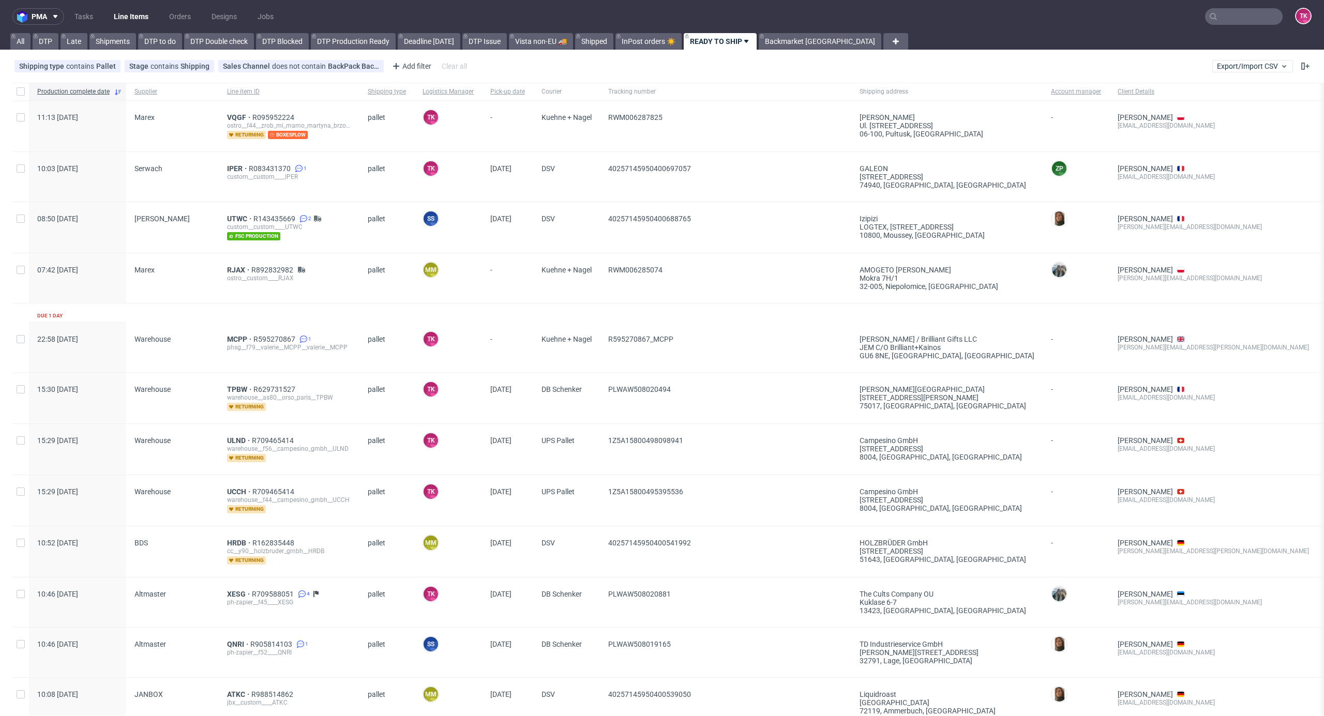
click at [137, 12] on link "Line Items" at bounding box center [131, 16] width 47 height 17
click at [111, 11] on ul "Tasks Line Items Orders Designs Jobs" at bounding box center [174, 16] width 220 height 17
click at [118, 15] on link "Line Items" at bounding box center [131, 16] width 47 height 17
click at [131, 16] on link "Line Items" at bounding box center [131, 16] width 47 height 17
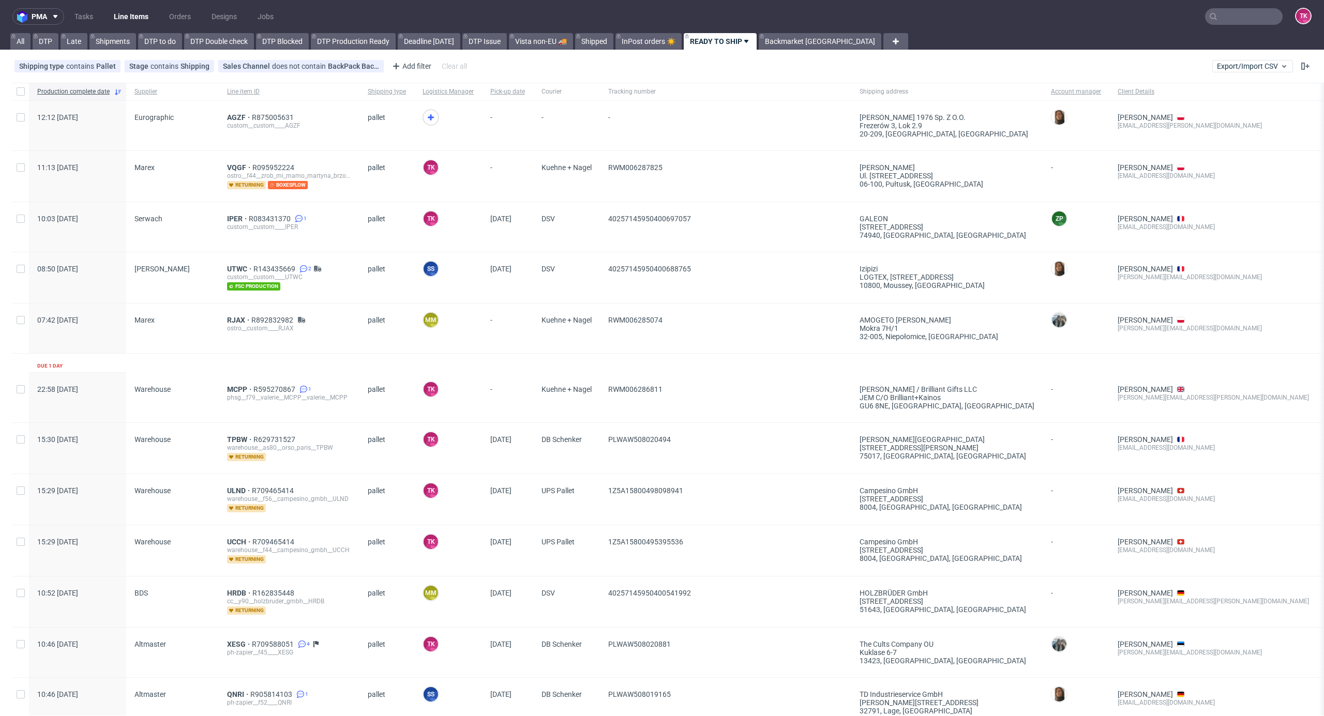
drag, startPoint x: 426, startPoint y: 116, endPoint x: 386, endPoint y: 137, distance: 45.3
click at [426, 119] on icon at bounding box center [430, 117] width 12 height 12
click at [236, 114] on span "AGZF" at bounding box center [239, 117] width 25 height 8
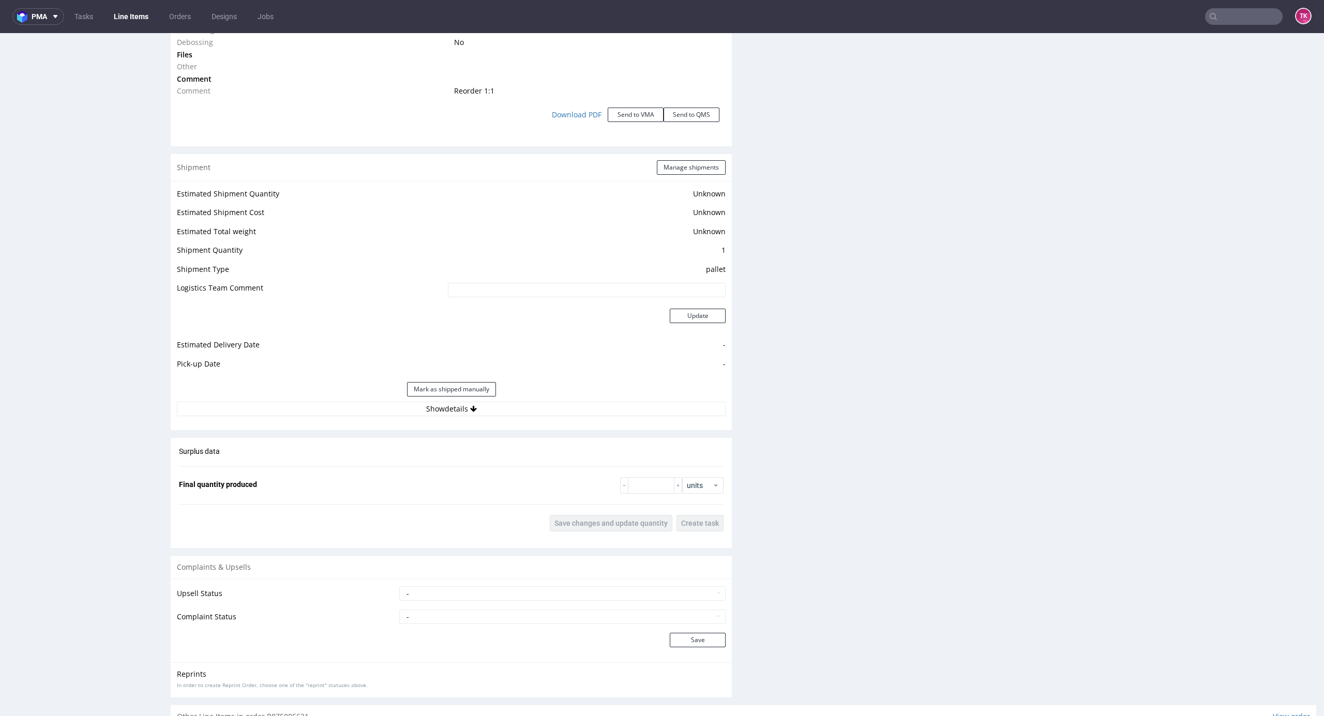
scroll to position [1313, 0]
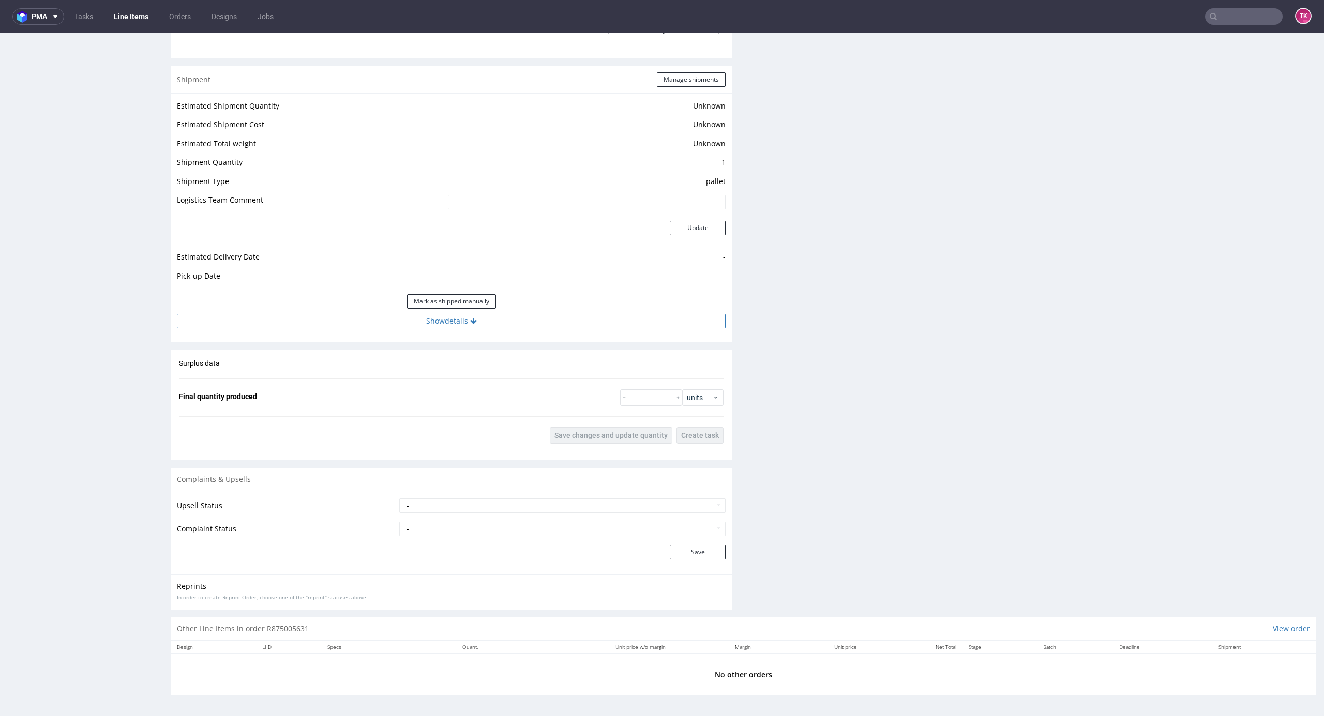
click at [561, 317] on button "Show details" at bounding box center [451, 321] width 549 height 14
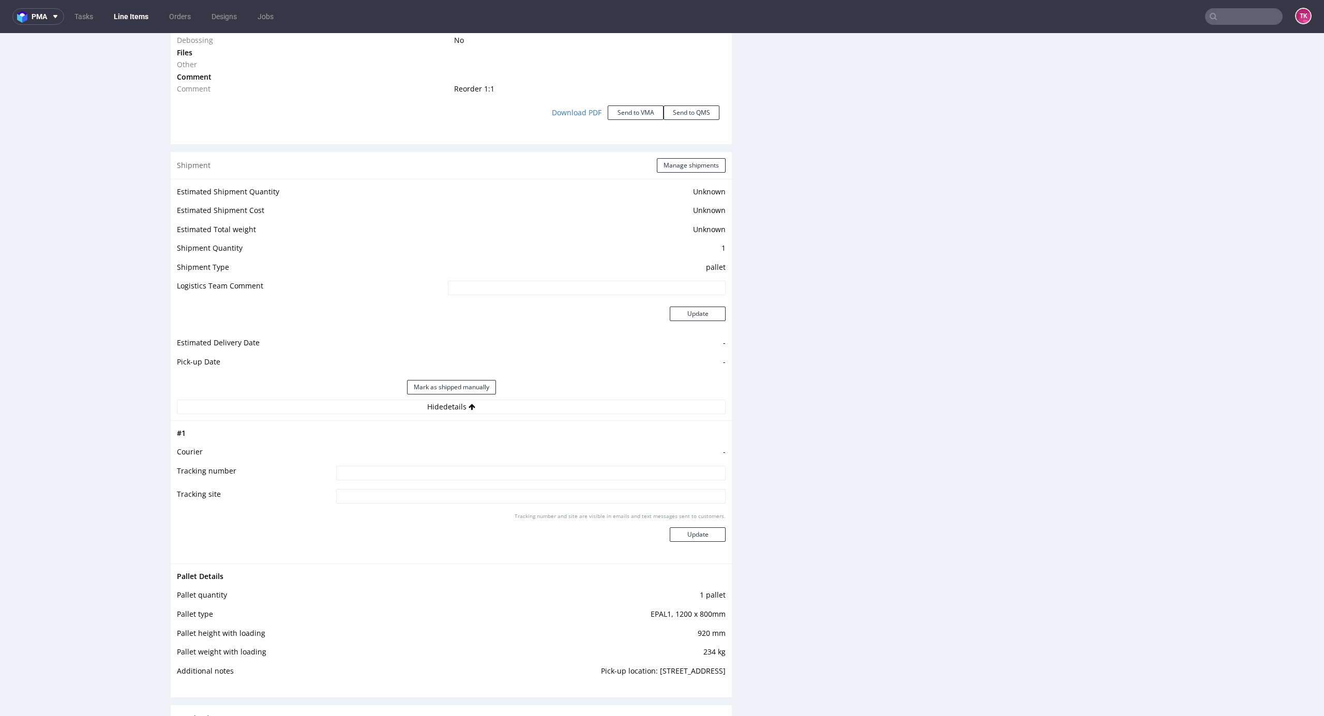
scroll to position [1175, 0]
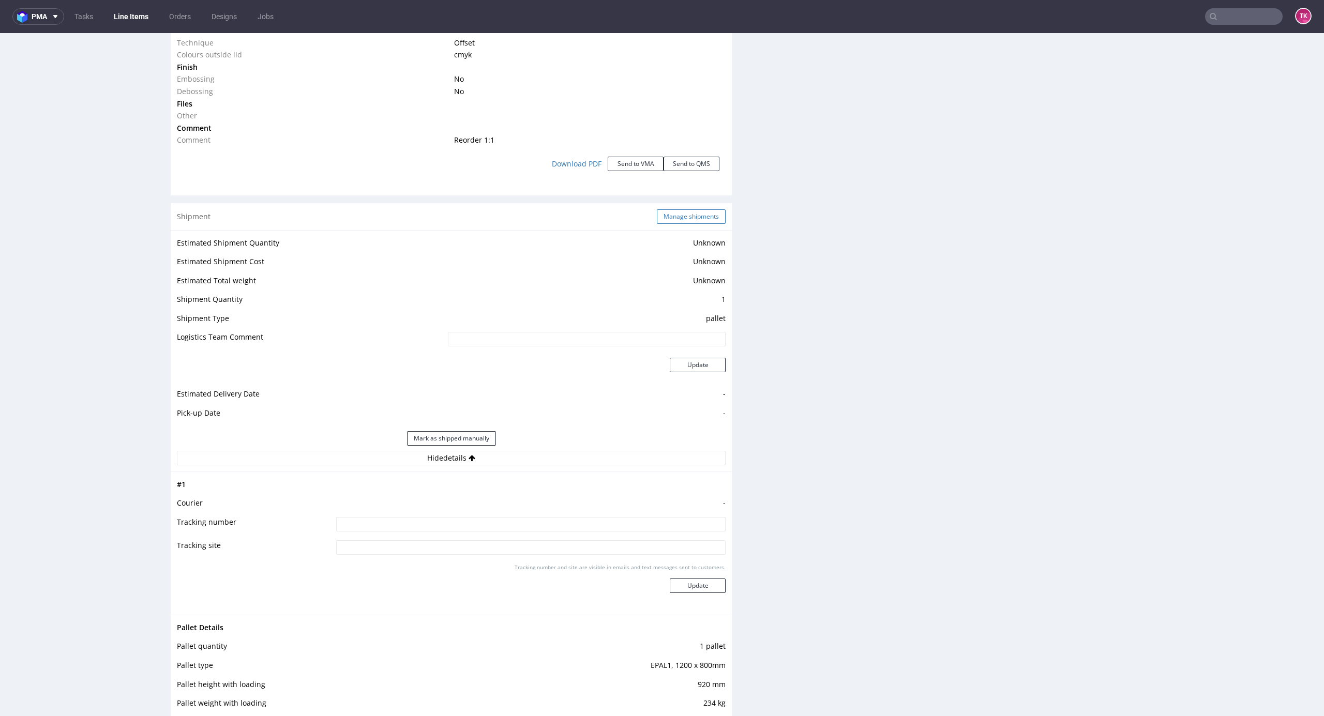
click at [662, 220] on button "Manage shipments" at bounding box center [691, 216] width 69 height 14
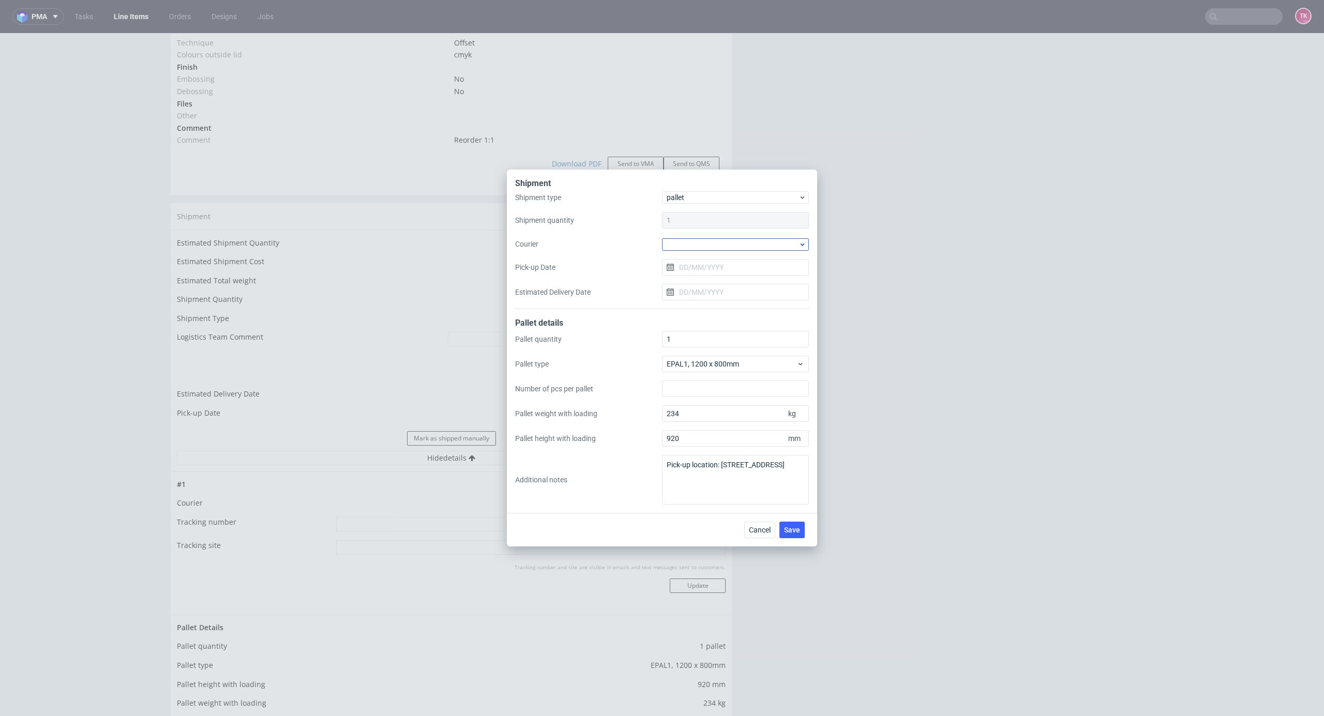
click at [712, 247] on div at bounding box center [735, 244] width 147 height 12
click at [721, 321] on div "Kuehne + Nagel" at bounding box center [735, 327] width 139 height 19
click at [796, 534] on button "Save" at bounding box center [791, 529] width 25 height 17
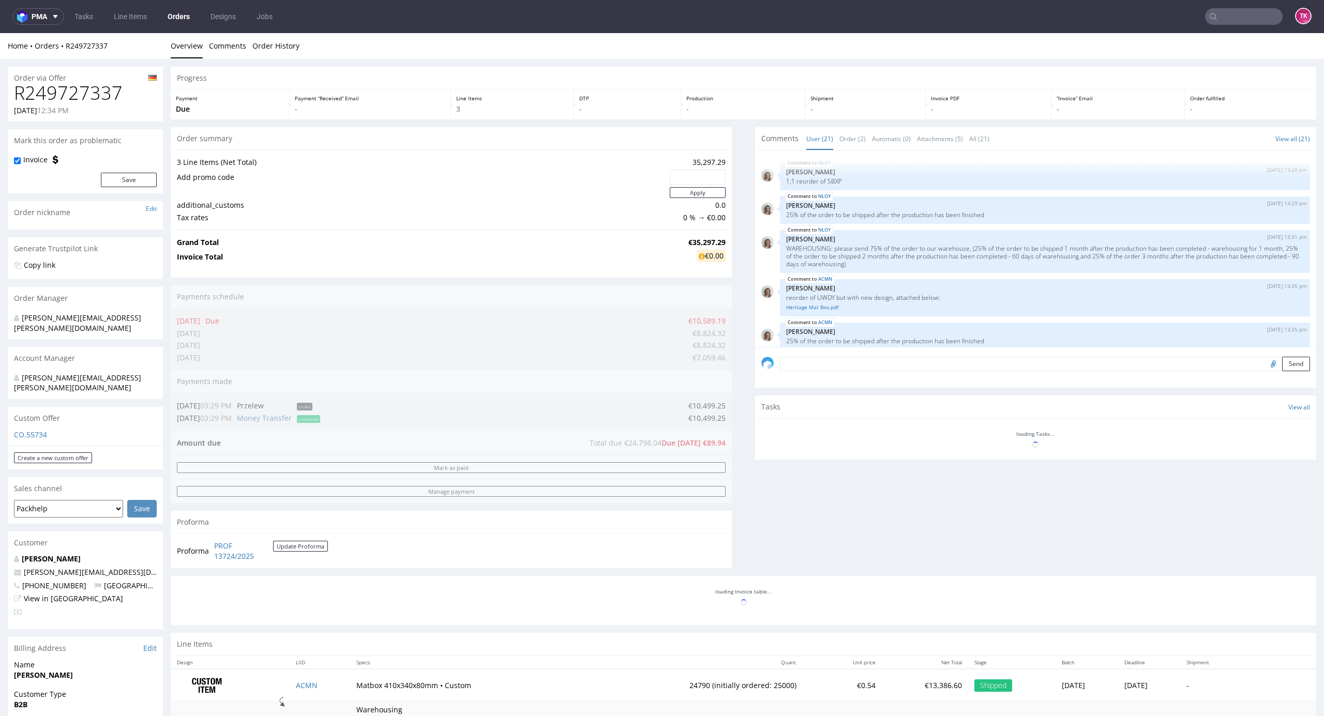
scroll to position [640, 0]
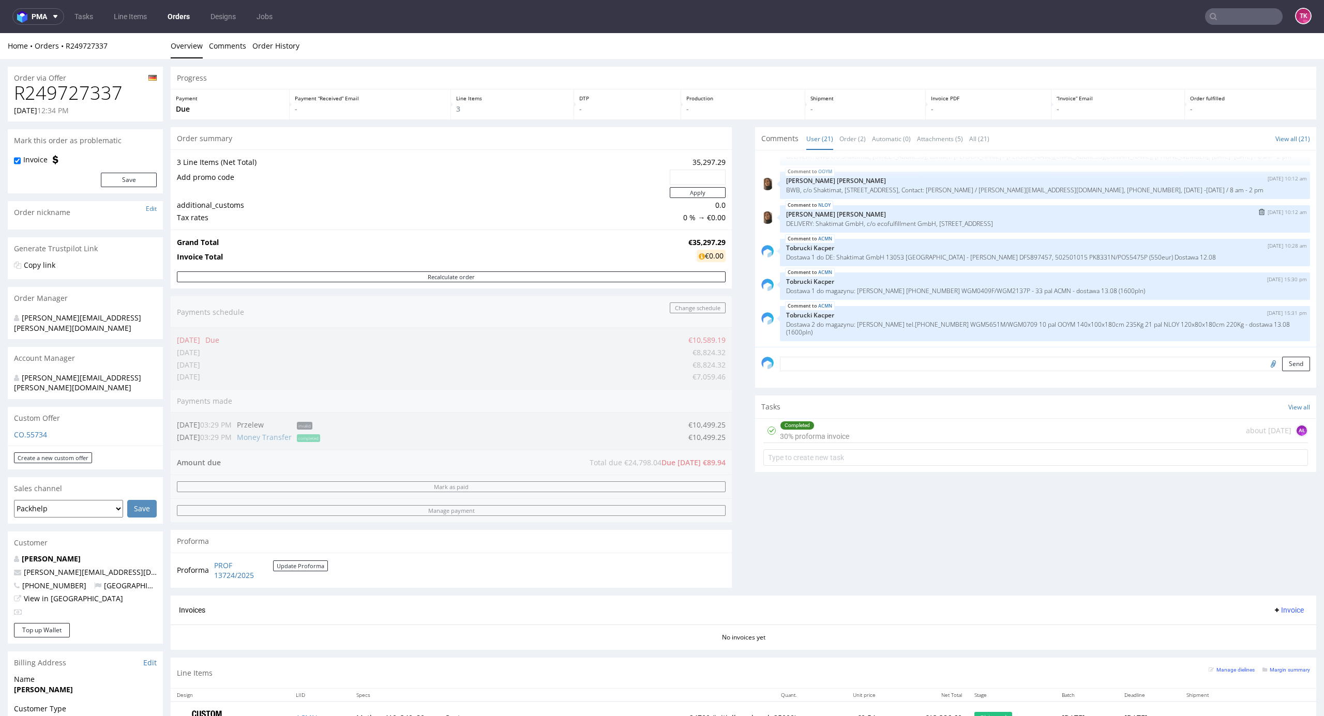
drag, startPoint x: 764, startPoint y: 219, endPoint x: 770, endPoint y: 216, distance: 6.9
click at [769, 217] on div "NLOY [DATE] 10:12 am [PERSON_NAME] [PERSON_NAME] DELIVERY: Shaktimat GmbH, c/o …" at bounding box center [1035, 218] width 549 height 27
drag, startPoint x: 769, startPoint y: 189, endPoint x: 1055, endPoint y: 222, distance: 287.8
click at [1055, 222] on div "NLOY [DATE] 13:28 pm [PERSON_NAME] 1;1 reorder of SBXP NLOY [DATE] 13:29 pm [PE…" at bounding box center [1038, 252] width 555 height 190
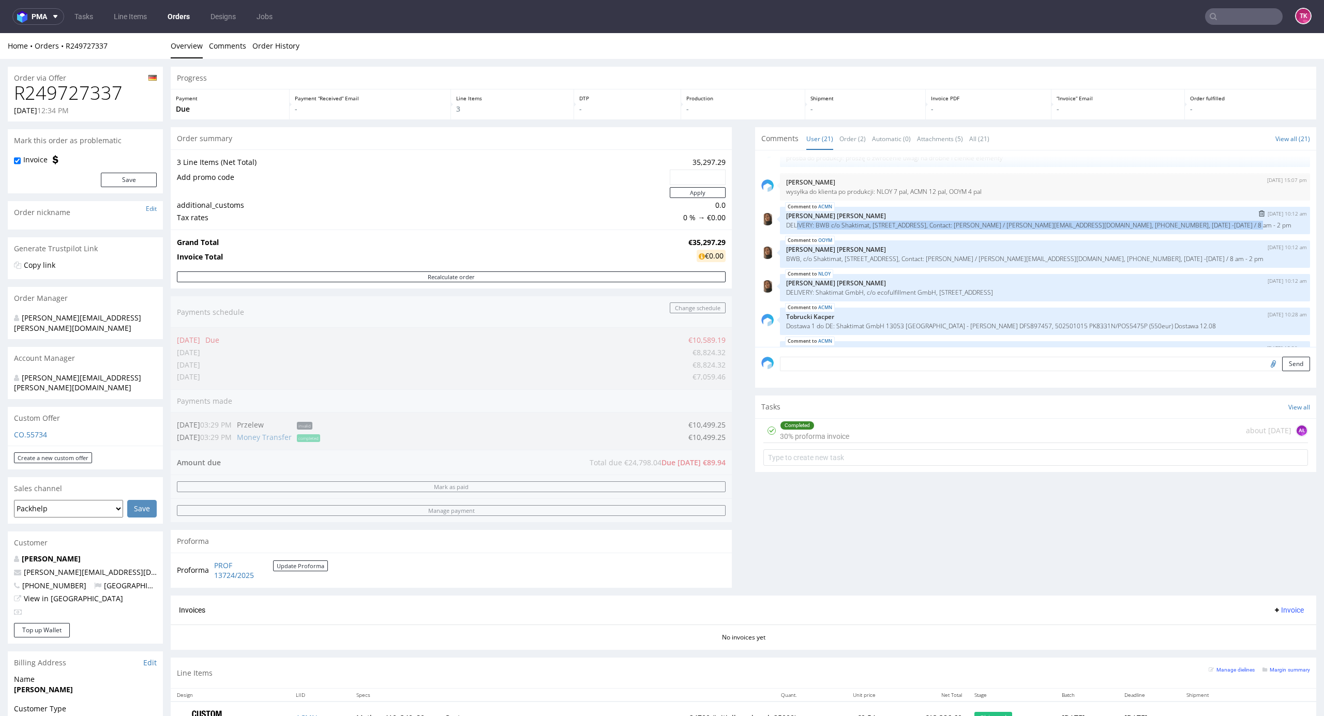
drag, startPoint x: 785, startPoint y: 225, endPoint x: 1224, endPoint y: 234, distance: 439.6
click at [1224, 234] on div "ACMN [DATE] 10:12 am [PERSON_NAME] [PERSON_NAME] DELIVERY: BWB c/o Shaktimat, […" at bounding box center [1045, 220] width 530 height 27
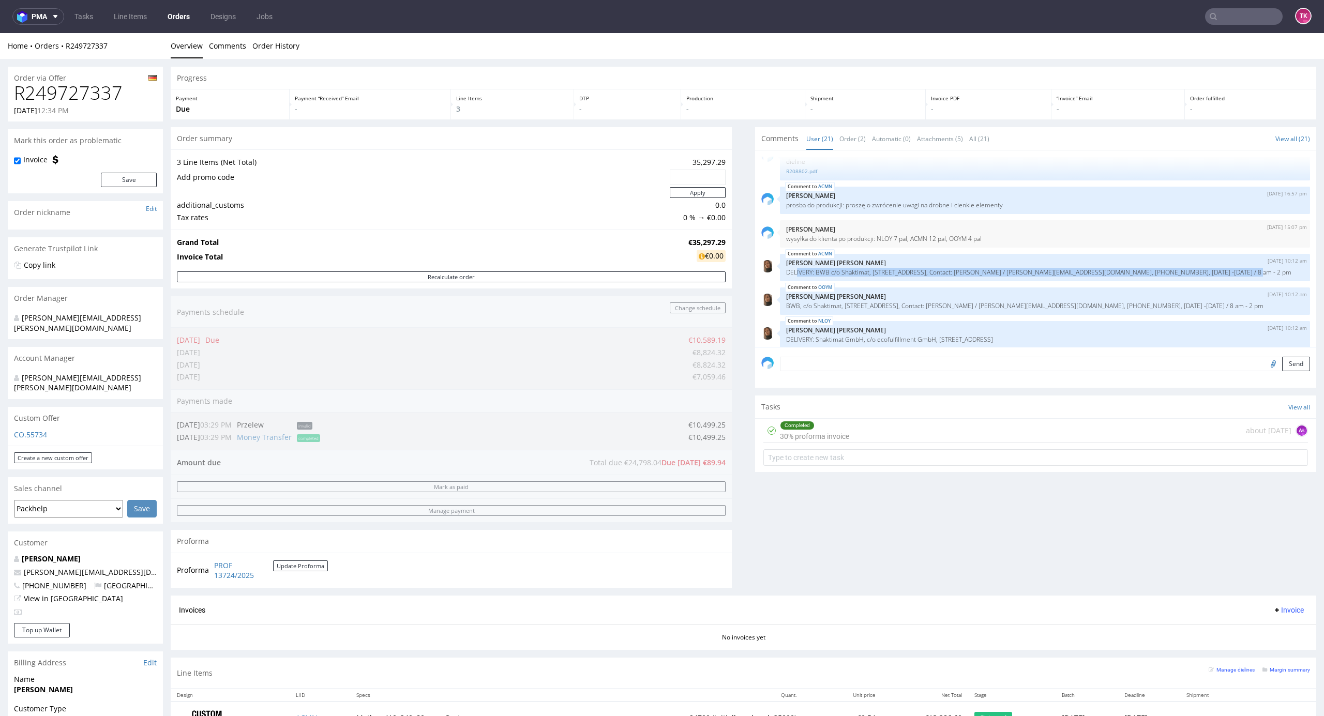
scroll to position [503, 0]
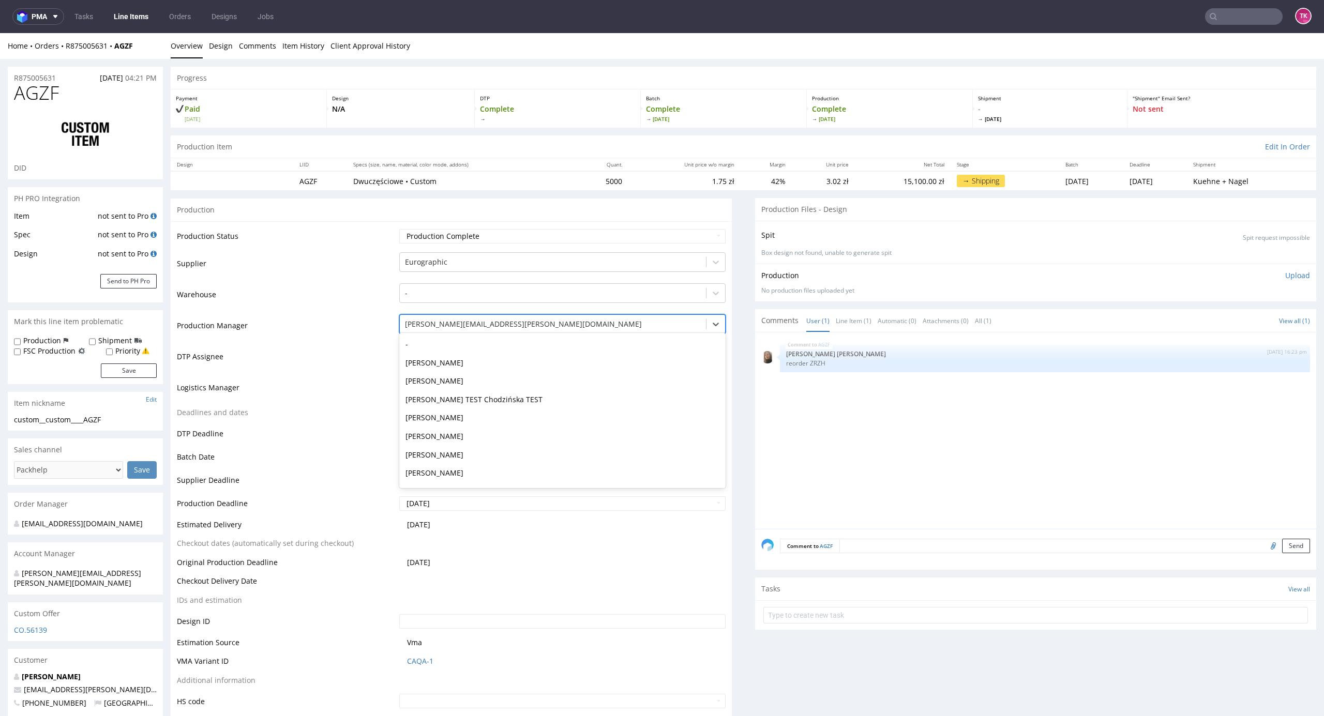
click at [455, 315] on div "[PERSON_NAME][EMAIL_ADDRESS][PERSON_NAME][DOMAIN_NAME]" at bounding box center [562, 324] width 327 height 20
drag, startPoint x: 464, startPoint y: 376, endPoint x: 464, endPoint y: 385, distance: 8.3
click at [464, 381] on div "Szymon Semeryło" at bounding box center [562, 386] width 327 height 20
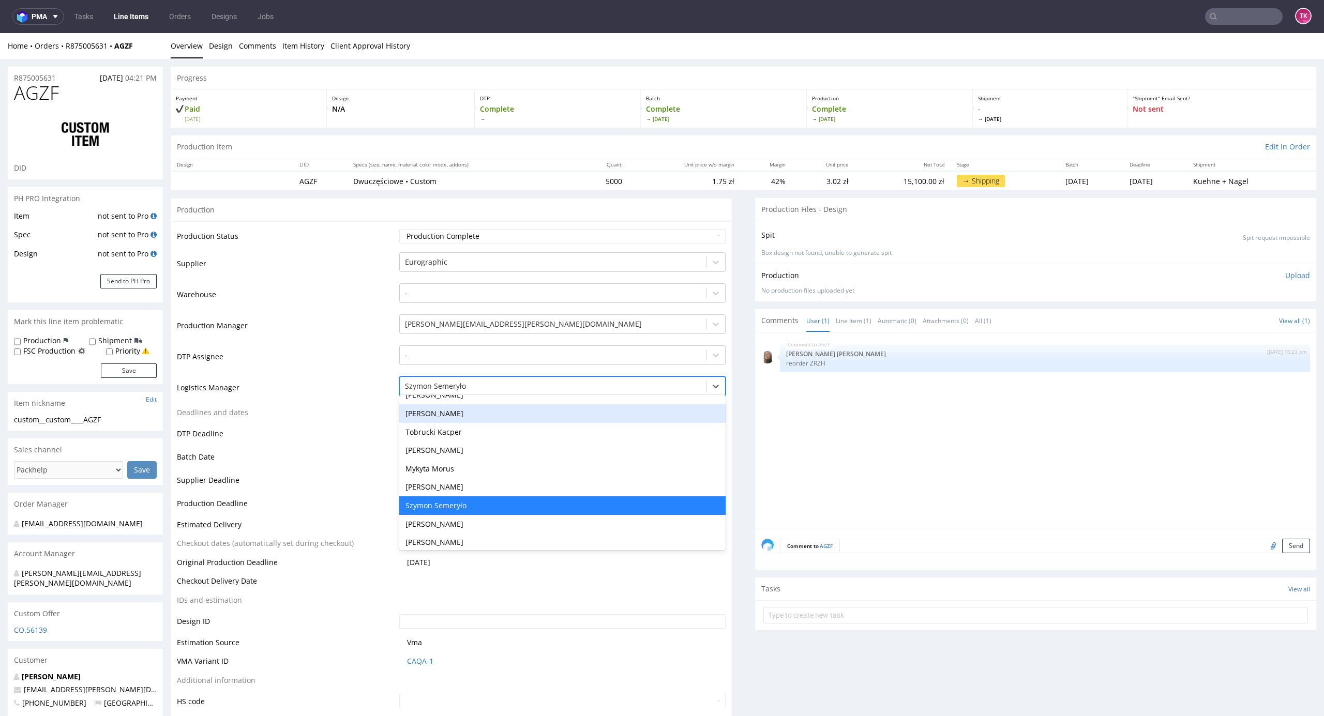
scroll to position [56, 0]
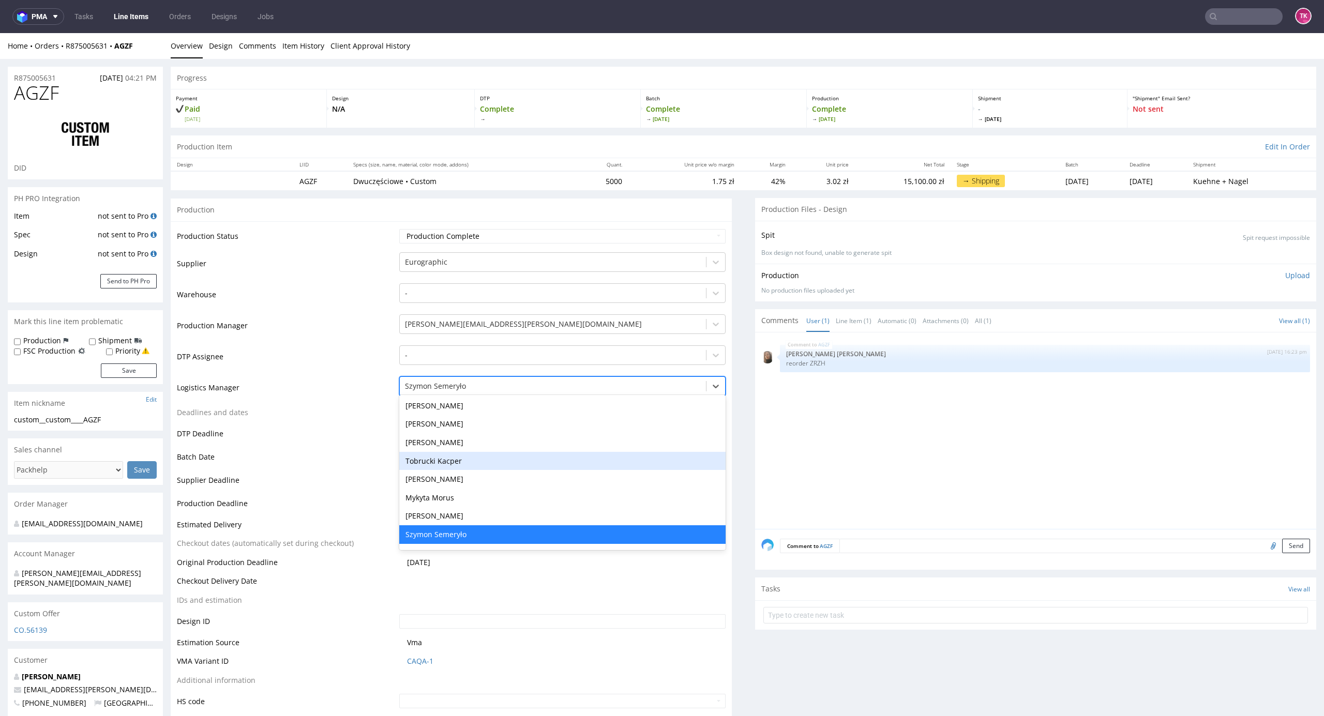
click at [454, 468] on div "Tobrucki Kacper" at bounding box center [562, 461] width 327 height 19
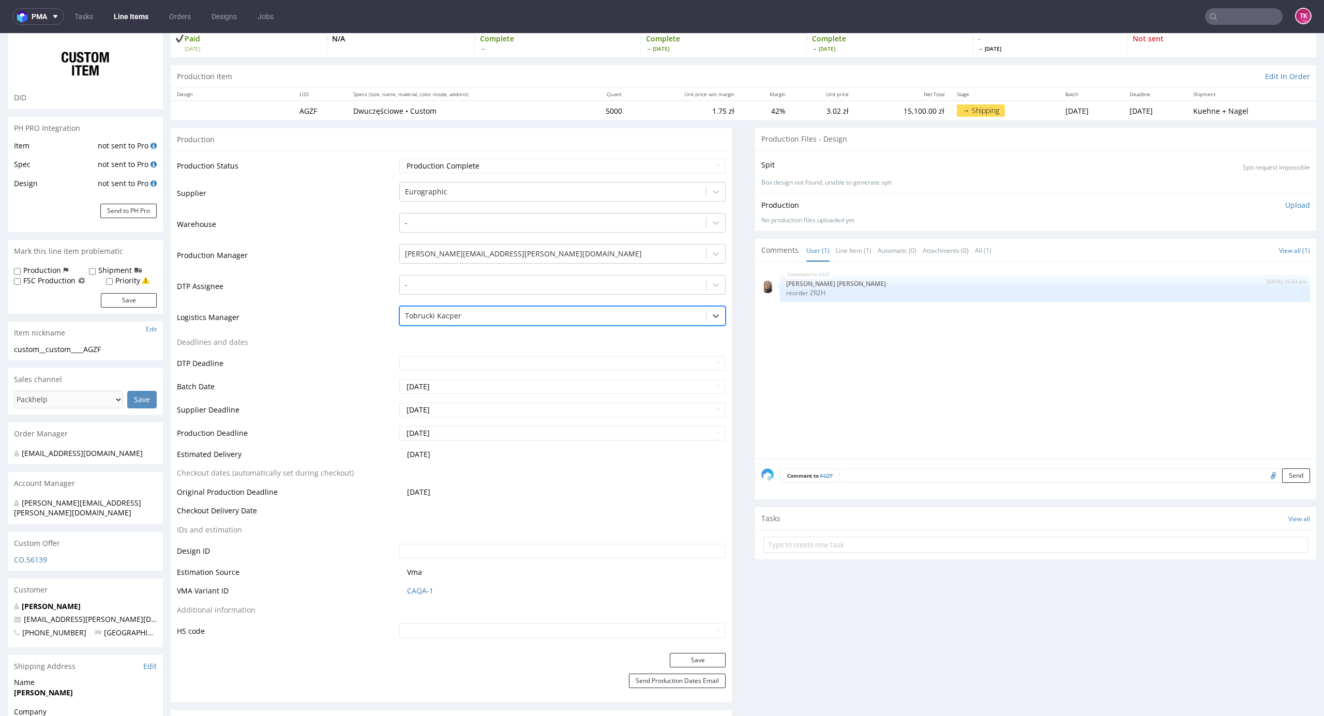
scroll to position [138, 0]
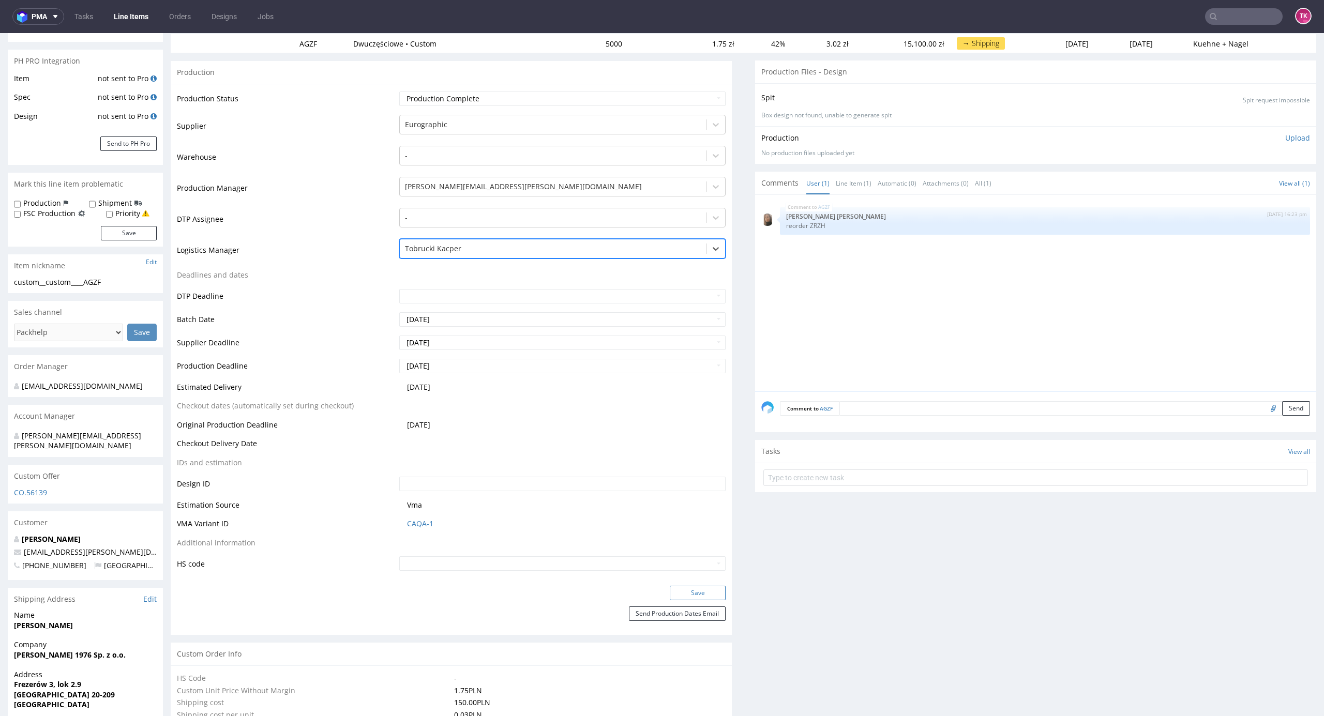
click at [693, 592] on button "Save" at bounding box center [698, 593] width 56 height 14
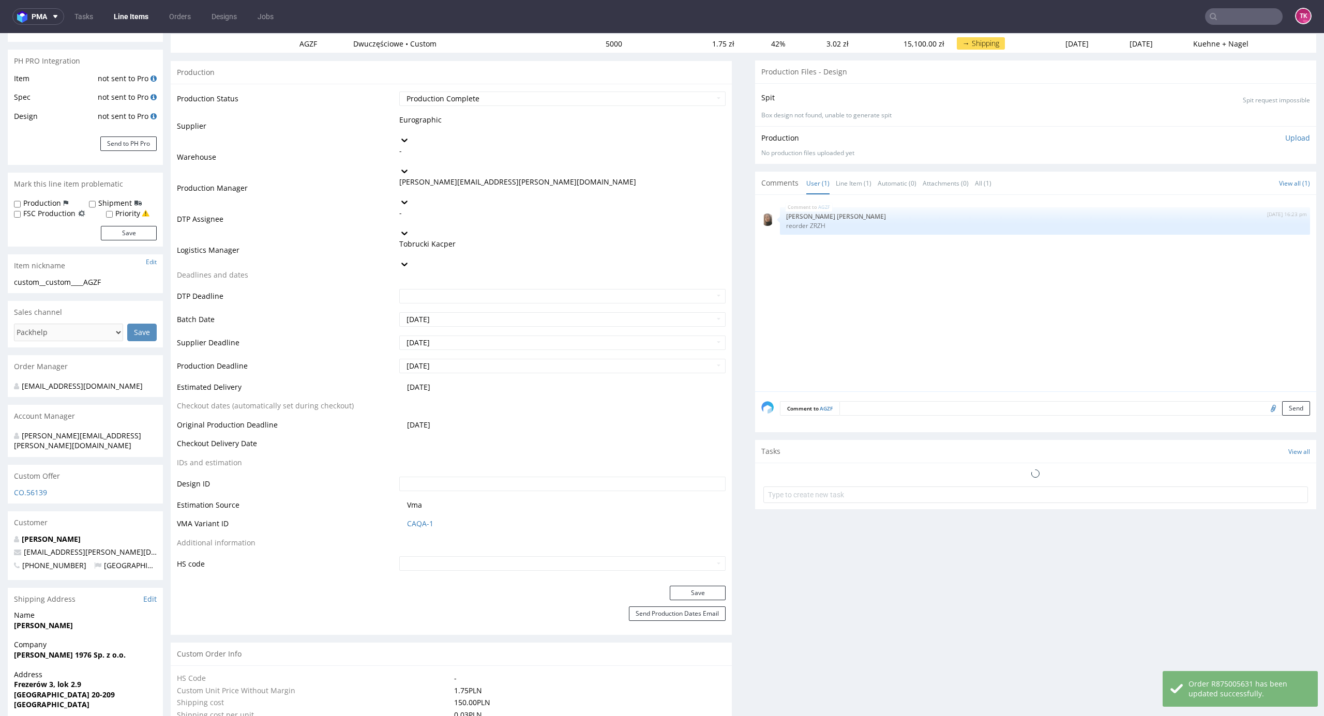
click at [133, 17] on link "Line Items" at bounding box center [131, 16] width 47 height 17
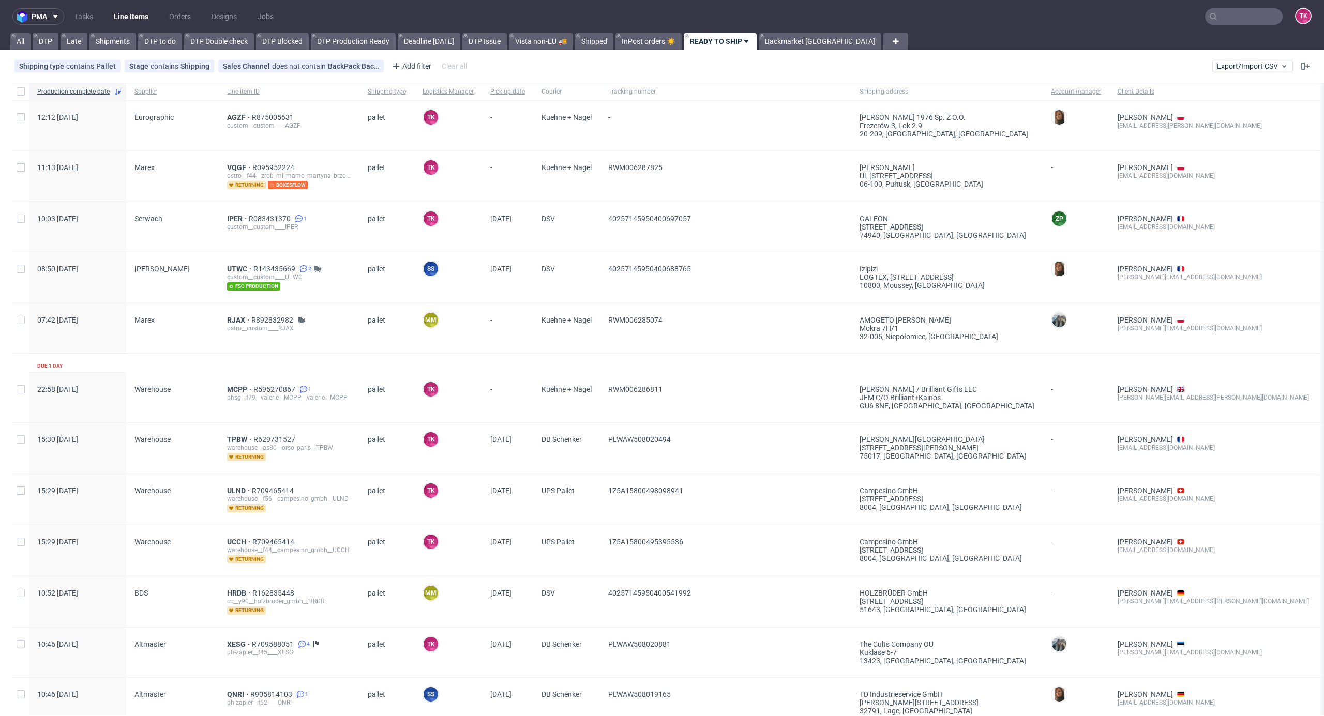
click at [133, 7] on nav "pma Tasks Line Items Orders Designs Jobs TK" at bounding box center [662, 16] width 1324 height 33
click at [133, 2] on nav "pma Tasks Line Items Orders Designs Jobs TK" at bounding box center [662, 16] width 1324 height 33
click at [134, 0] on html "pma Tasks Line Items Orders Designs Jobs TK All DTP Late Shipments DTP to do DT…" at bounding box center [662, 358] width 1324 height 716
click at [134, 3] on nav "pma Tasks Line Items Orders Designs Jobs TK" at bounding box center [662, 16] width 1324 height 33
drag, startPoint x: 133, startPoint y: 7, endPoint x: 133, endPoint y: 12, distance: 5.7
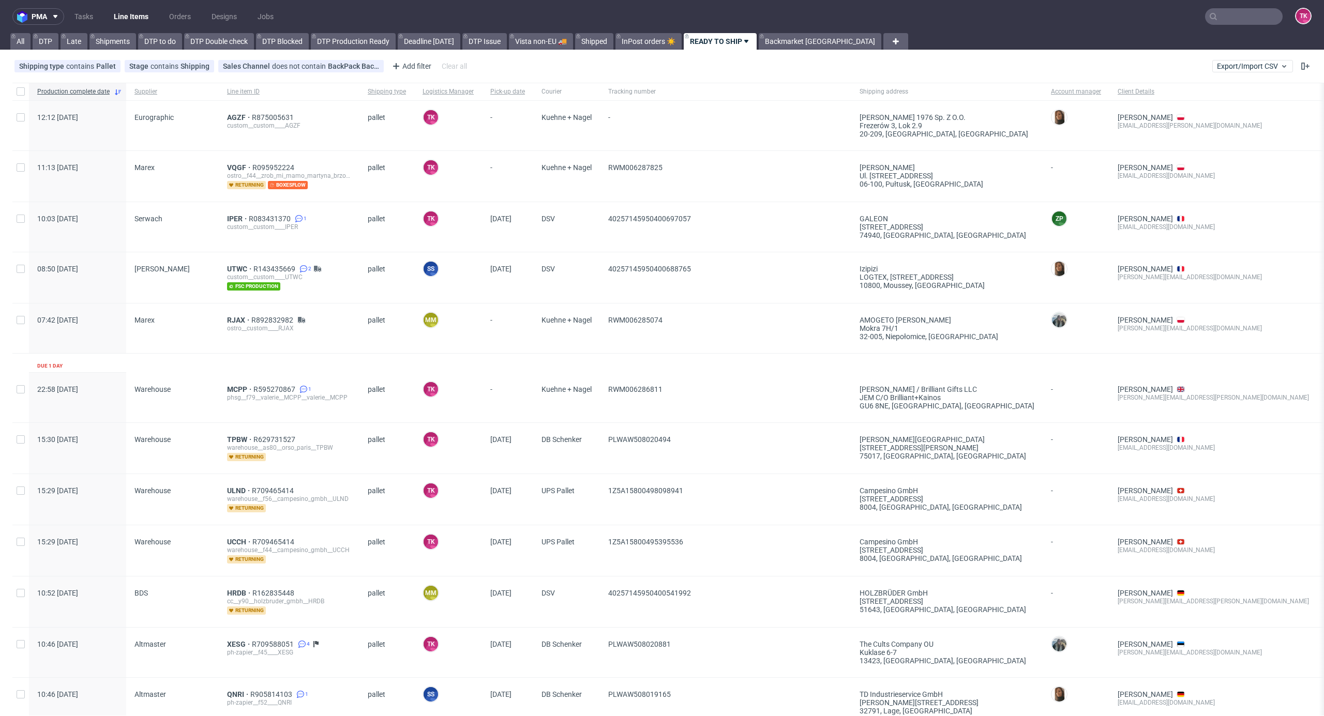
click at [133, 8] on nav "pma Tasks Line Items Orders Designs Jobs TK" at bounding box center [662, 16] width 1324 height 33
click at [133, 12] on link "Line Items" at bounding box center [131, 16] width 47 height 17
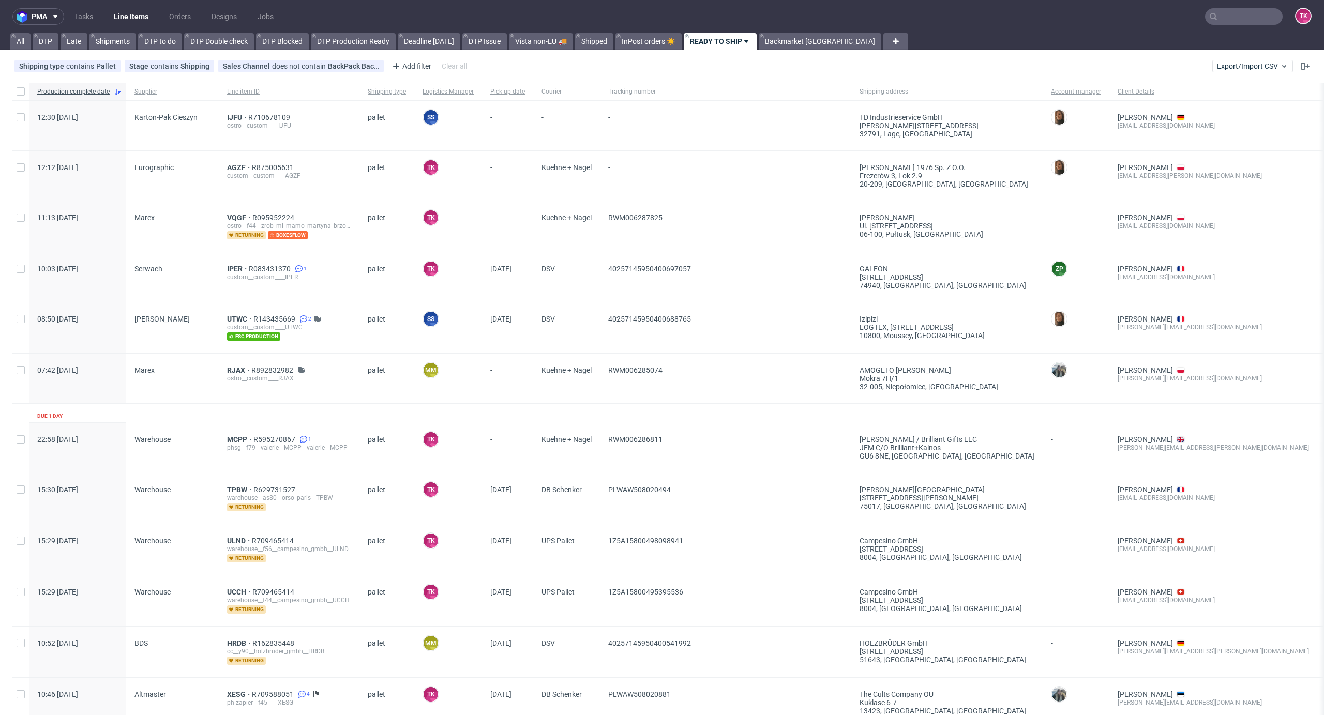
click at [133, 22] on link "Line Items" at bounding box center [131, 16] width 47 height 17
click at [232, 170] on span "AGZF" at bounding box center [239, 167] width 25 height 8
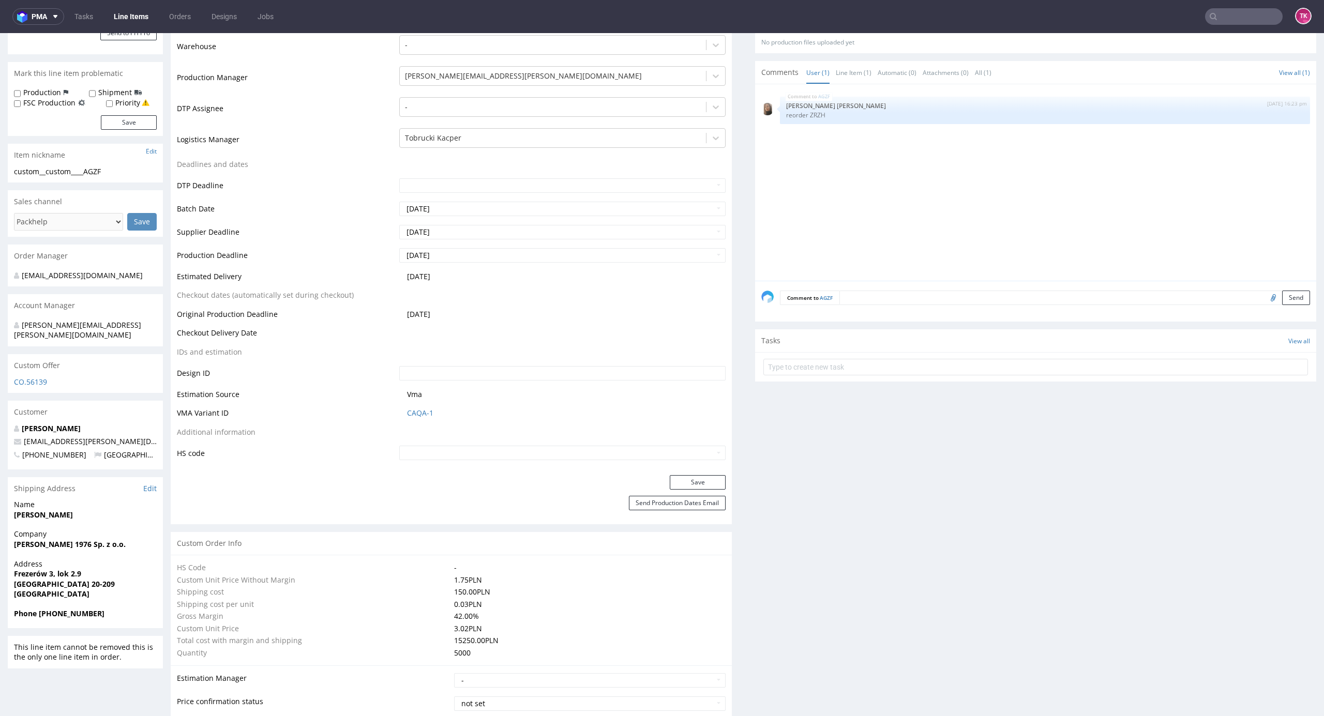
scroll to position [482, 0]
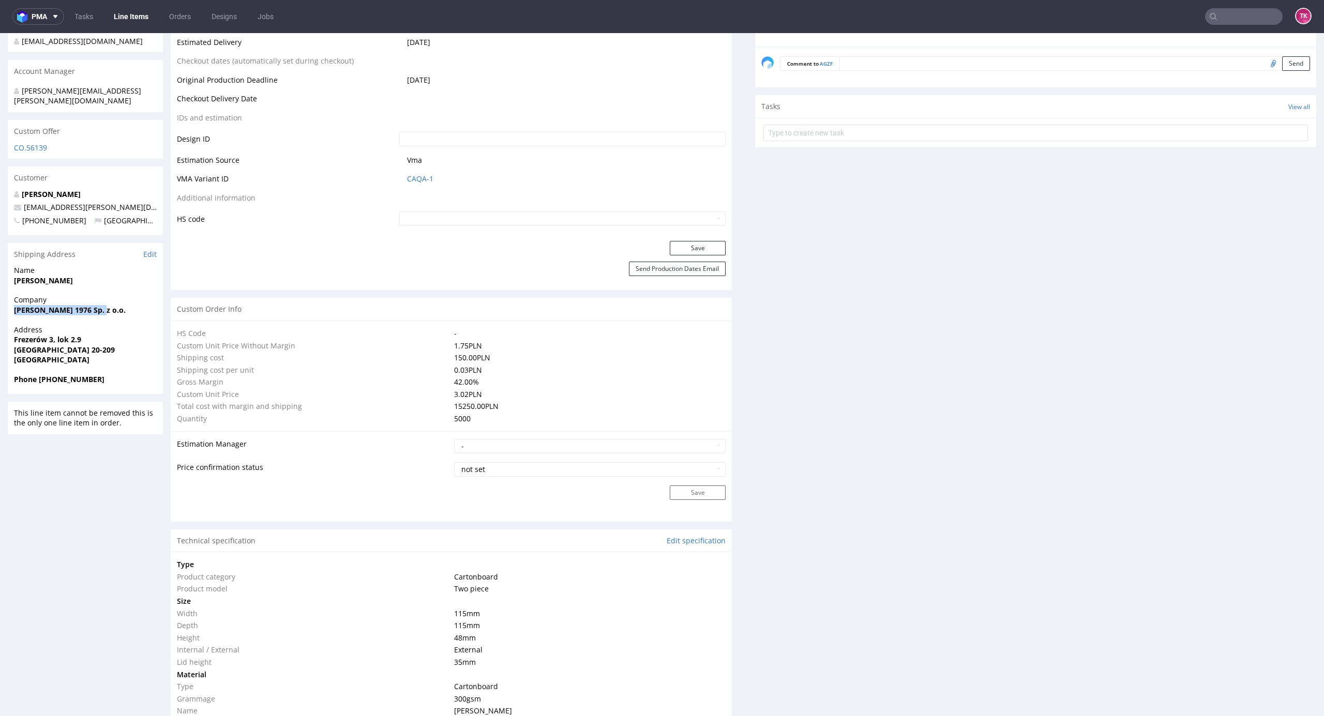
drag, startPoint x: 42, startPoint y: 299, endPoint x: 104, endPoint y: 302, distance: 62.2
click at [104, 302] on div "R875005631 24.07.2025 04:21 PM AGZF DID PH PRO Integration Item not sent to Pro…" at bounding box center [662, 559] width 1324 height 1964
drag, startPoint x: 4, startPoint y: 328, endPoint x: 102, endPoint y: 338, distance: 98.7
click at [102, 338] on div "R875005631 24.07.2025 04:21 PM AGZF DID PH PRO Integration Item not sent to Pro…" at bounding box center [662, 559] width 1324 height 1964
copy p "Frezerów 3, lok 2.9 Lublin 20-209"
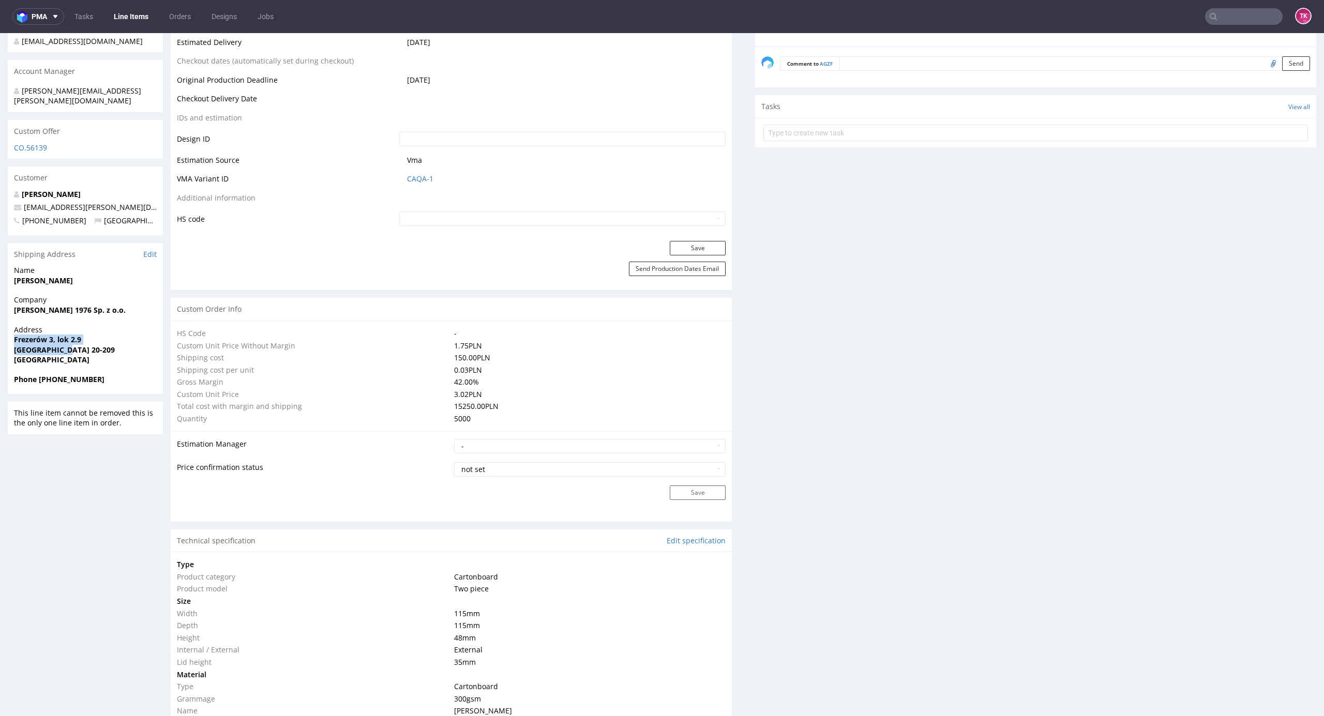
drag, startPoint x: 106, startPoint y: 280, endPoint x: 0, endPoint y: 275, distance: 106.1
click at [0, 275] on div "R875005631 24.07.2025 04:21 PM AGZF DID PH PRO Integration Item not sent to Pro…" at bounding box center [662, 559] width 1324 height 1964
copy strong "[PERSON_NAME]"
drag, startPoint x: 116, startPoint y: 191, endPoint x: 0, endPoint y: 195, distance: 116.4
click at [0, 195] on div "R875005631 24.07.2025 04:21 PM AGZF DID PH PRO Integration Item not sent to Pro…" at bounding box center [662, 559] width 1324 height 1964
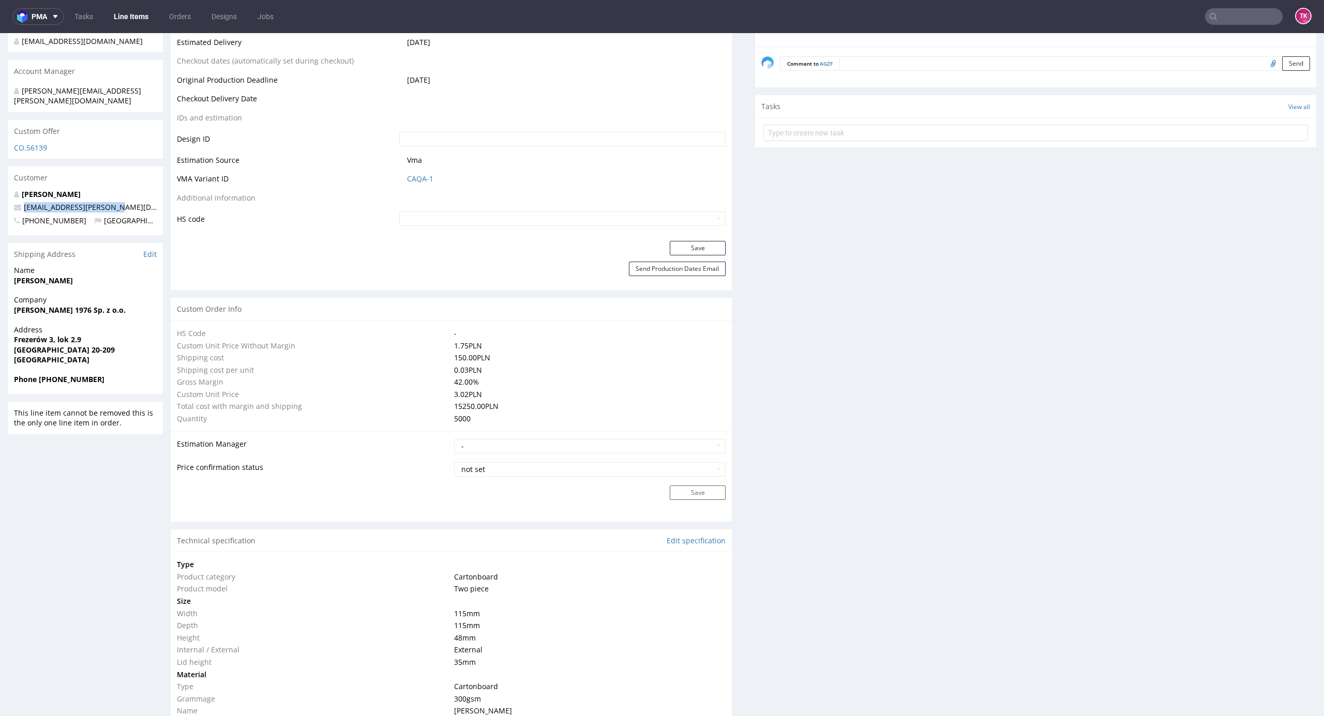
copy span "[EMAIL_ADDRESS][PERSON_NAME][DOMAIN_NAME]"
drag, startPoint x: 42, startPoint y: 370, endPoint x: 100, endPoint y: 379, distance: 58.6
click at [100, 378] on div "Phone +48609979414" at bounding box center [85, 384] width 155 height 20
copy strong "+48609979414"
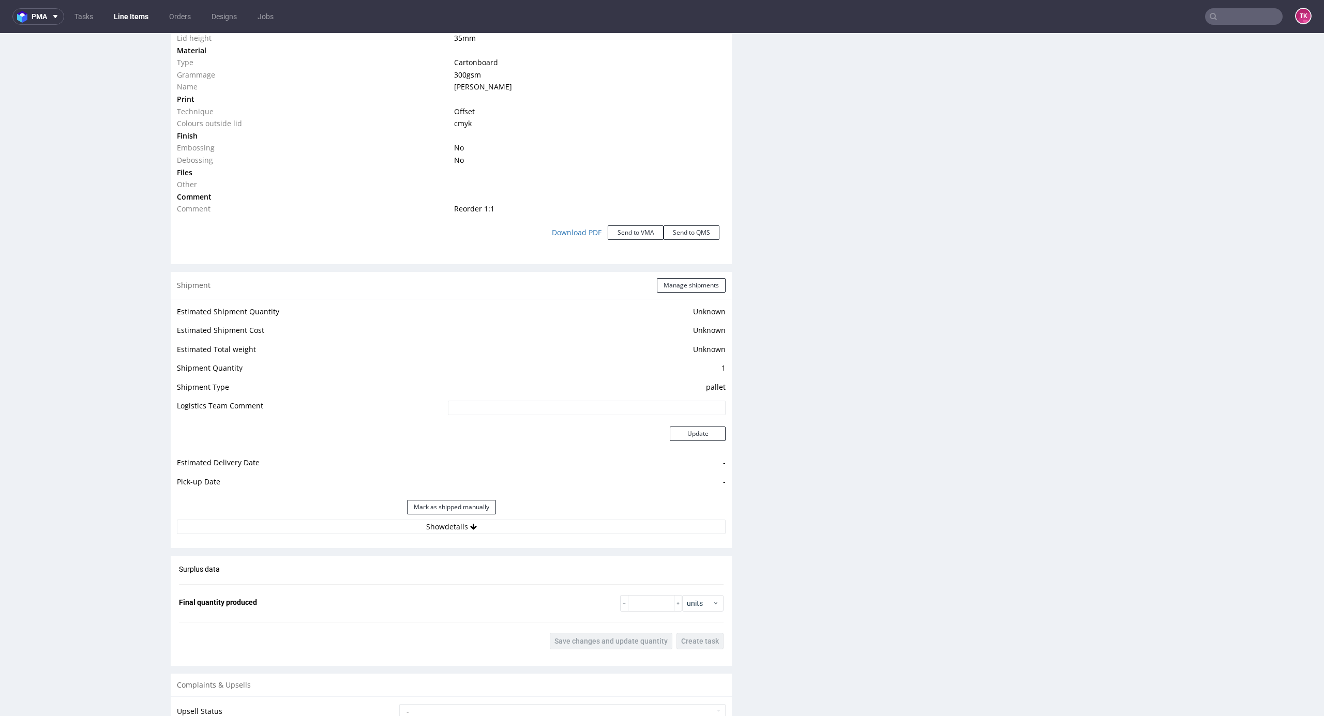
scroll to position [1172, 0]
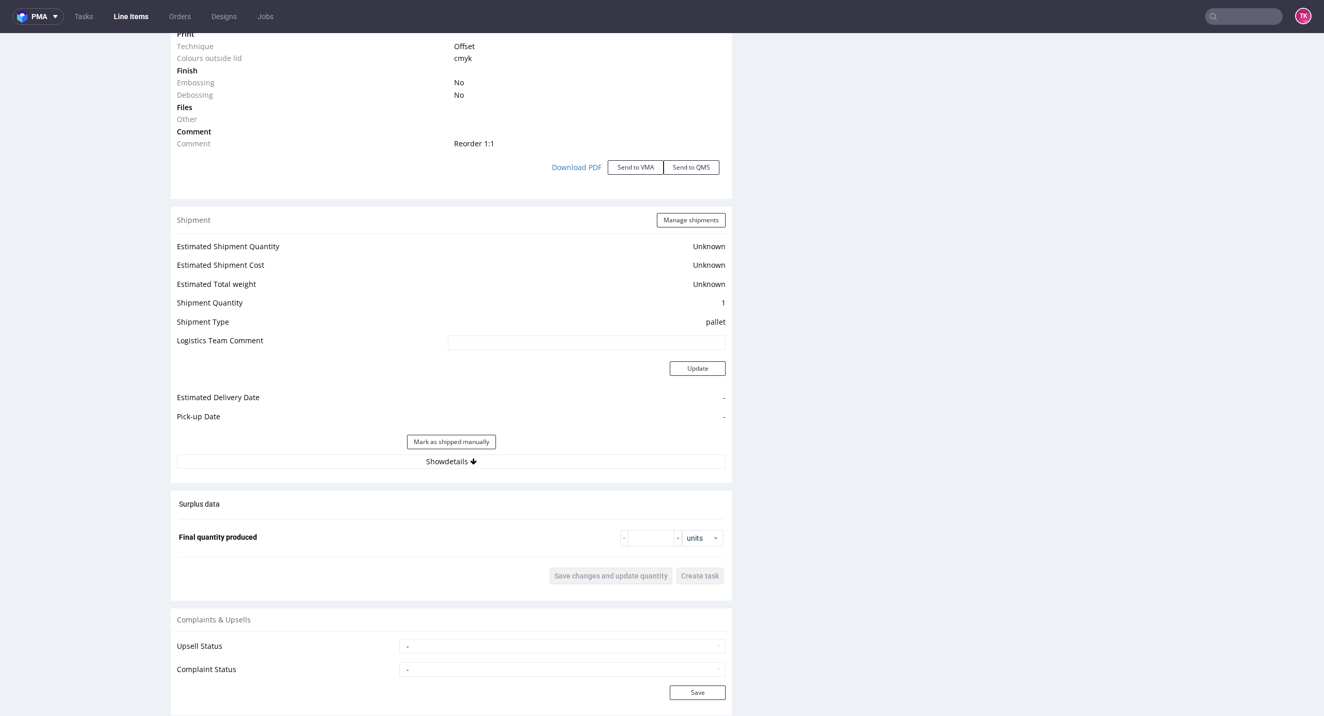
click at [545, 475] on div "Estimated Shipment Quantity Unknown Estimated Shipment Cost Unknown Estimated T…" at bounding box center [451, 354] width 561 height 241
click at [547, 464] on button "Show details" at bounding box center [451, 461] width 549 height 14
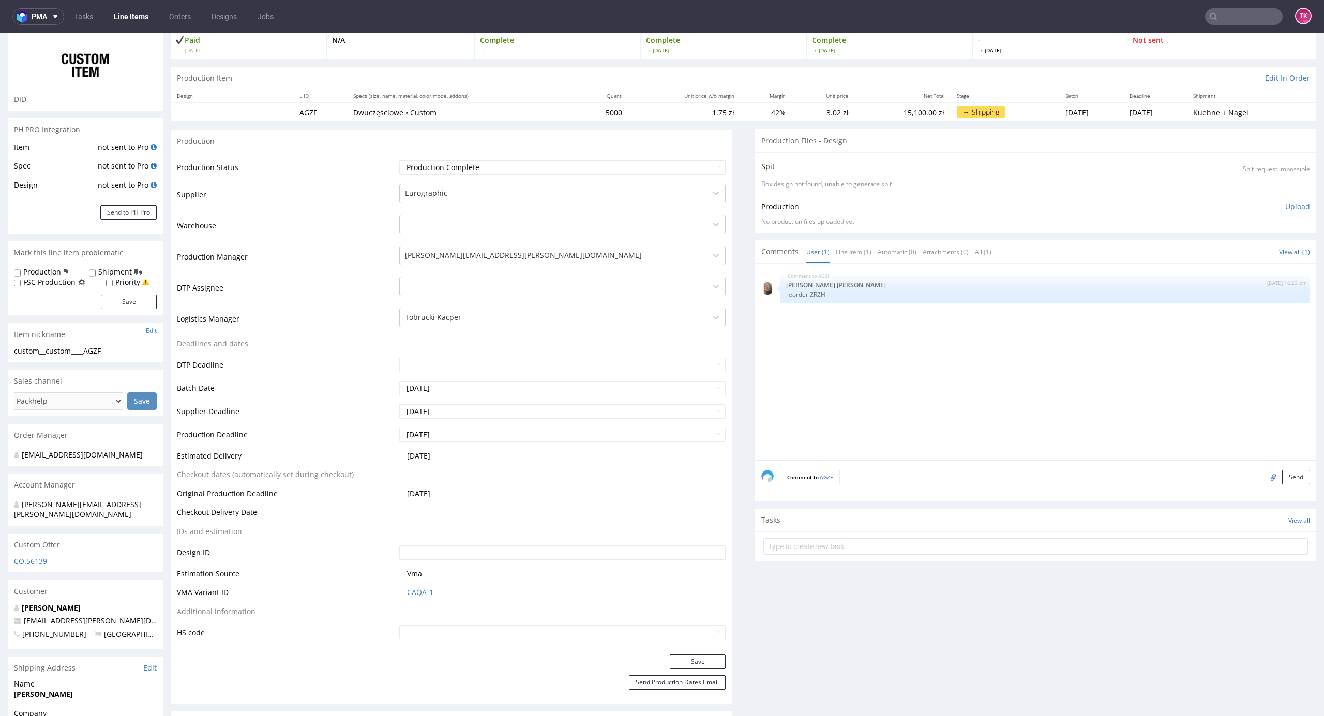
scroll to position [0, 0]
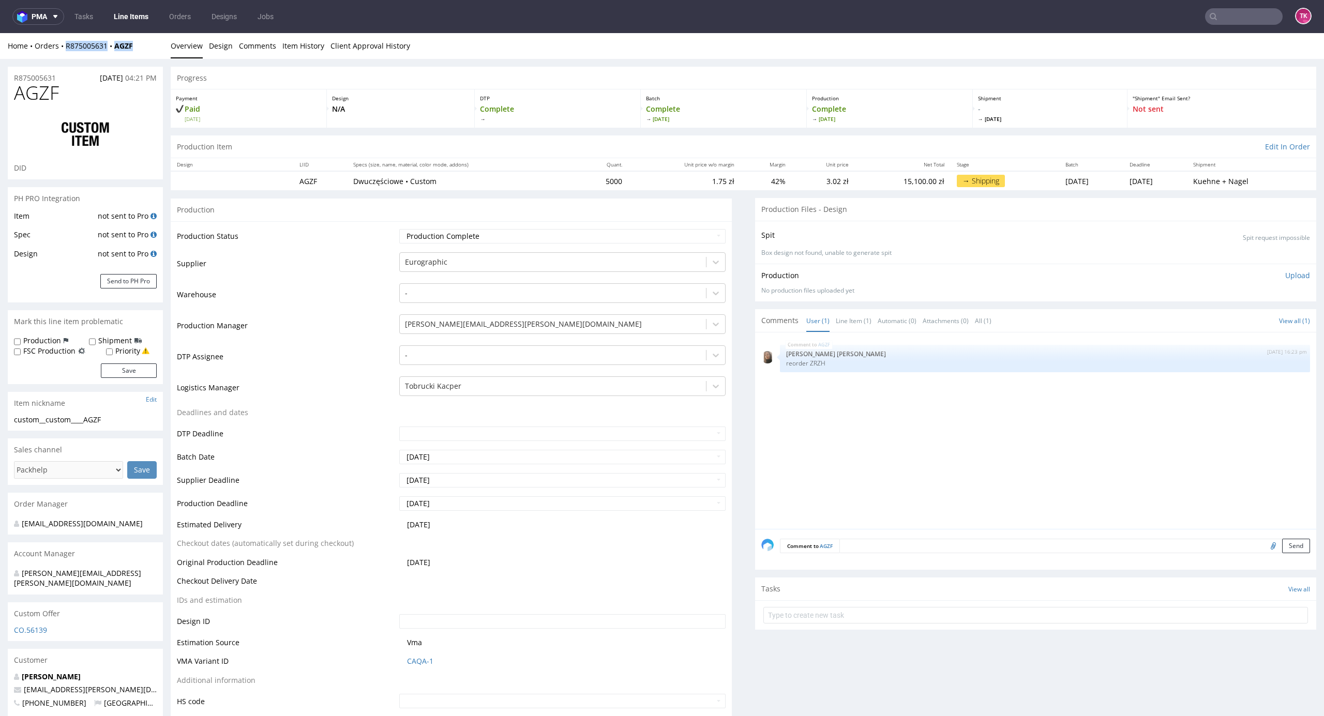
drag, startPoint x: 141, startPoint y: 40, endPoint x: 65, endPoint y: 57, distance: 77.9
click at [65, 57] on div "Home Orders R875005631 AGZF Overview Design Comments Item History Client Approv…" at bounding box center [662, 46] width 1324 height 26
copy div "R875005631 AGZF"
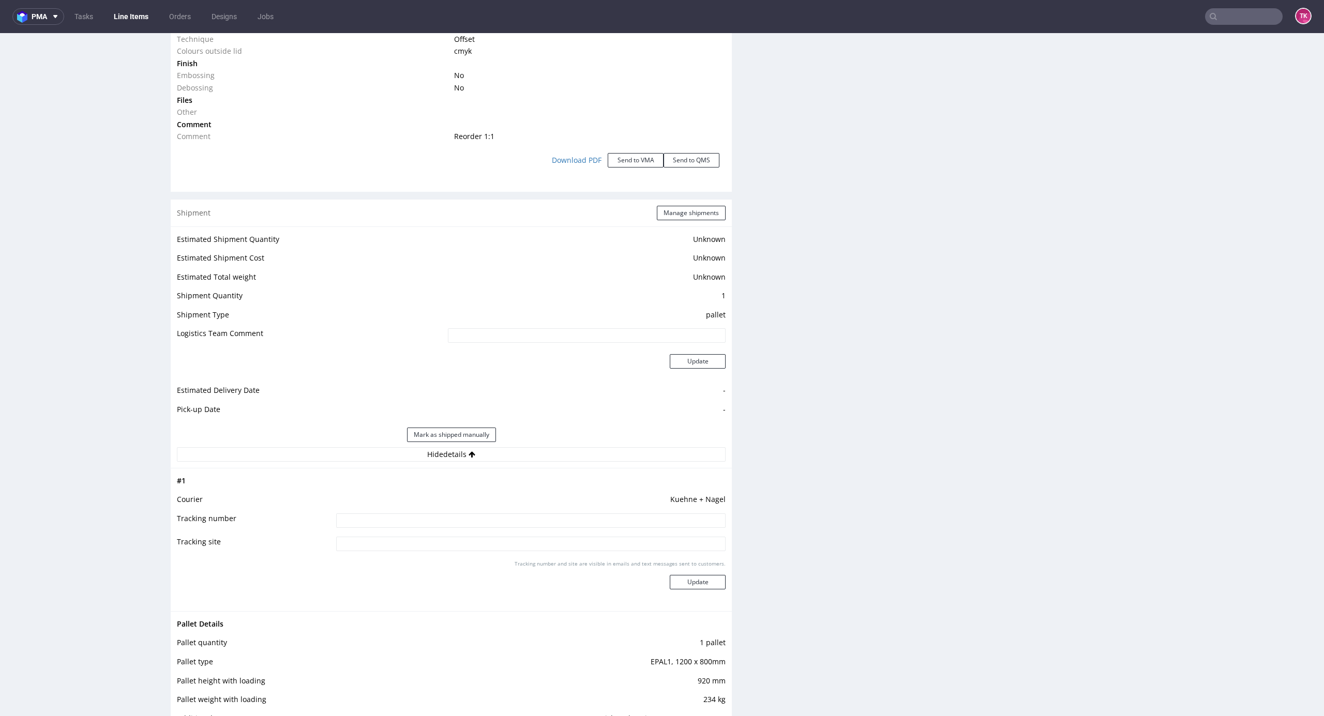
scroll to position [1310, 0]
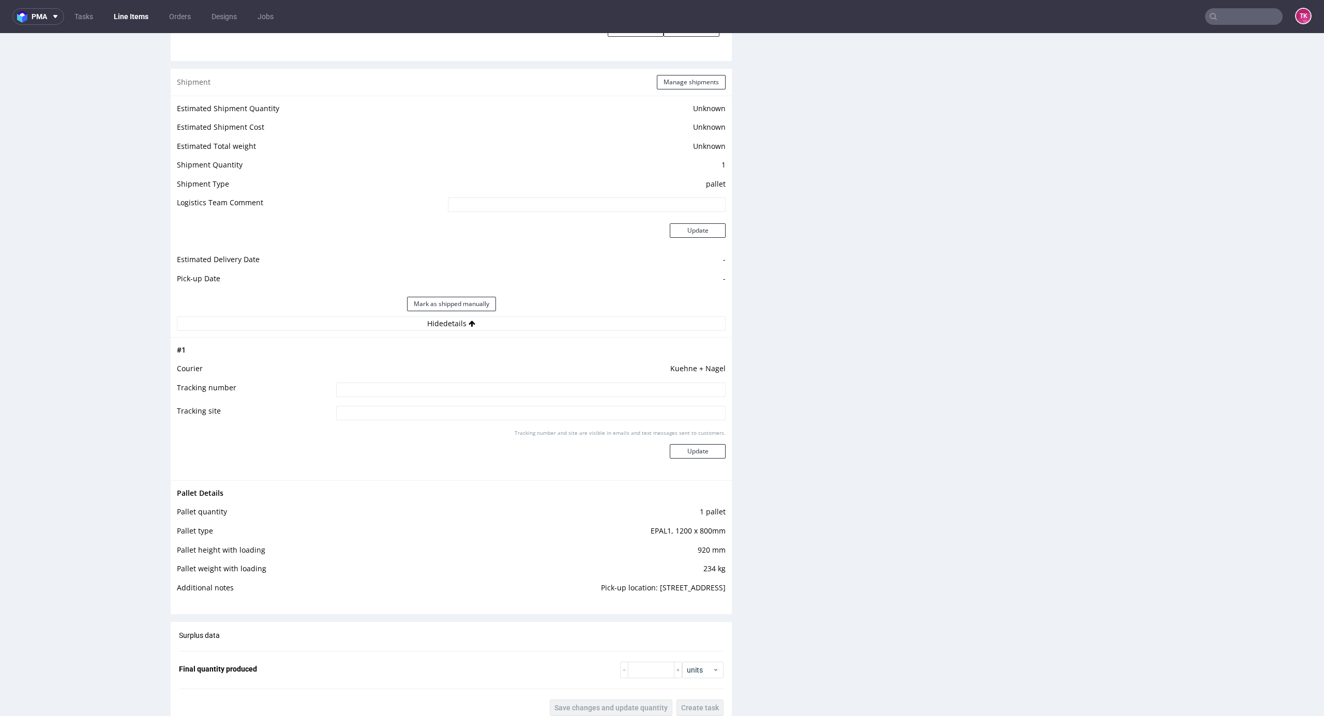
click at [601, 385] on input at bounding box center [530, 390] width 389 height 14
paste input "RWM006288189"
type input "RWM006288189"
click at [677, 447] on button "Update" at bounding box center [698, 451] width 56 height 14
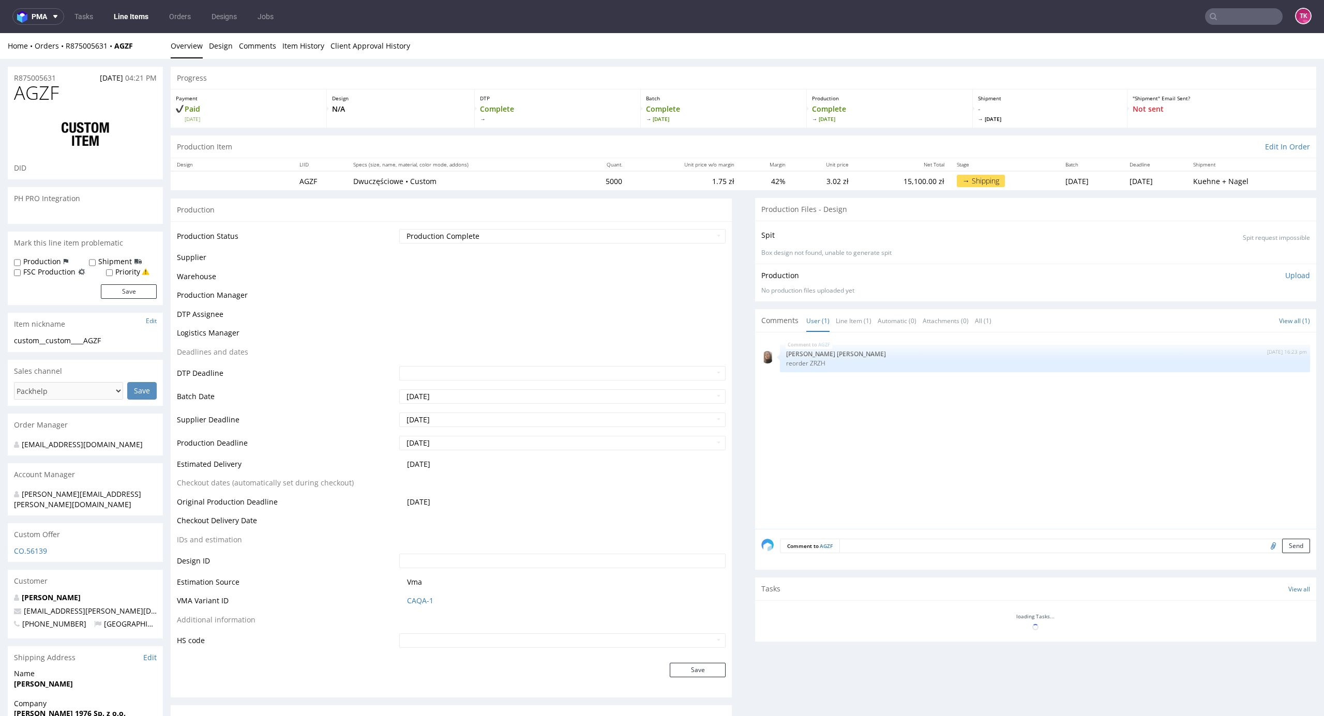
scroll to position [466, 0]
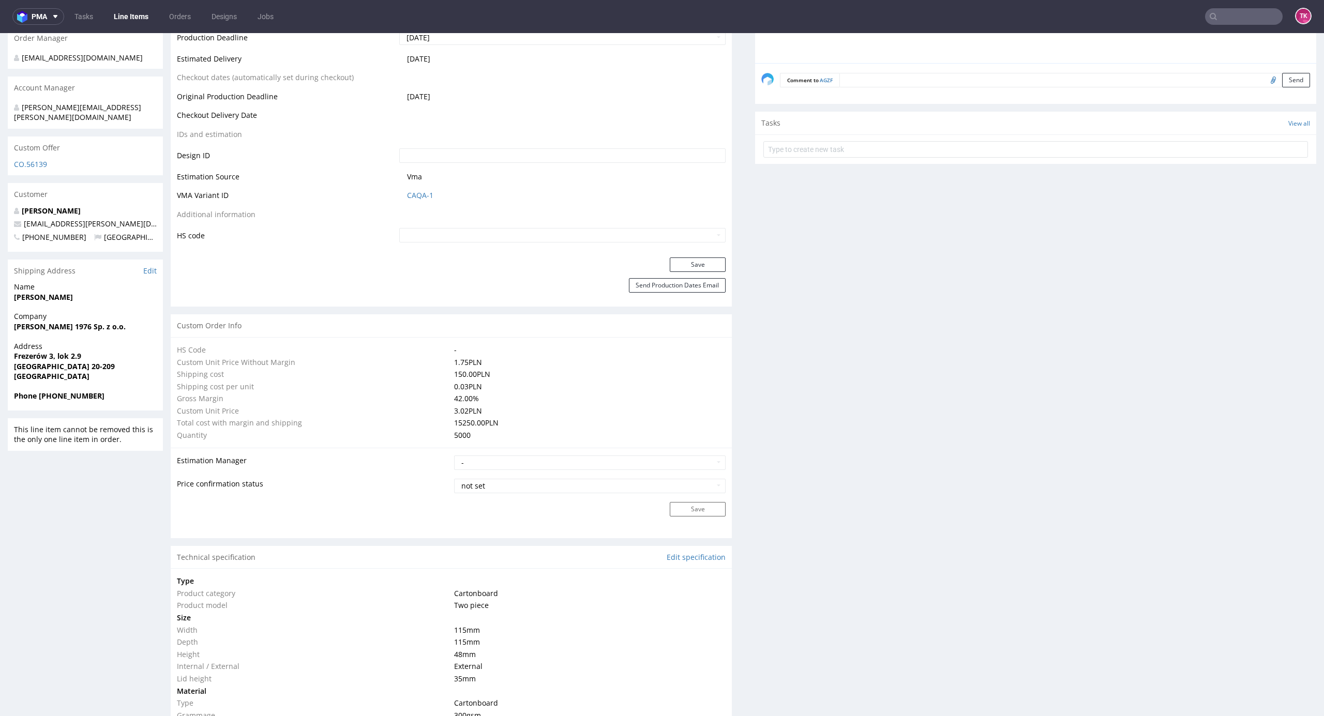
click at [122, 18] on link "Line Items" at bounding box center [131, 16] width 47 height 17
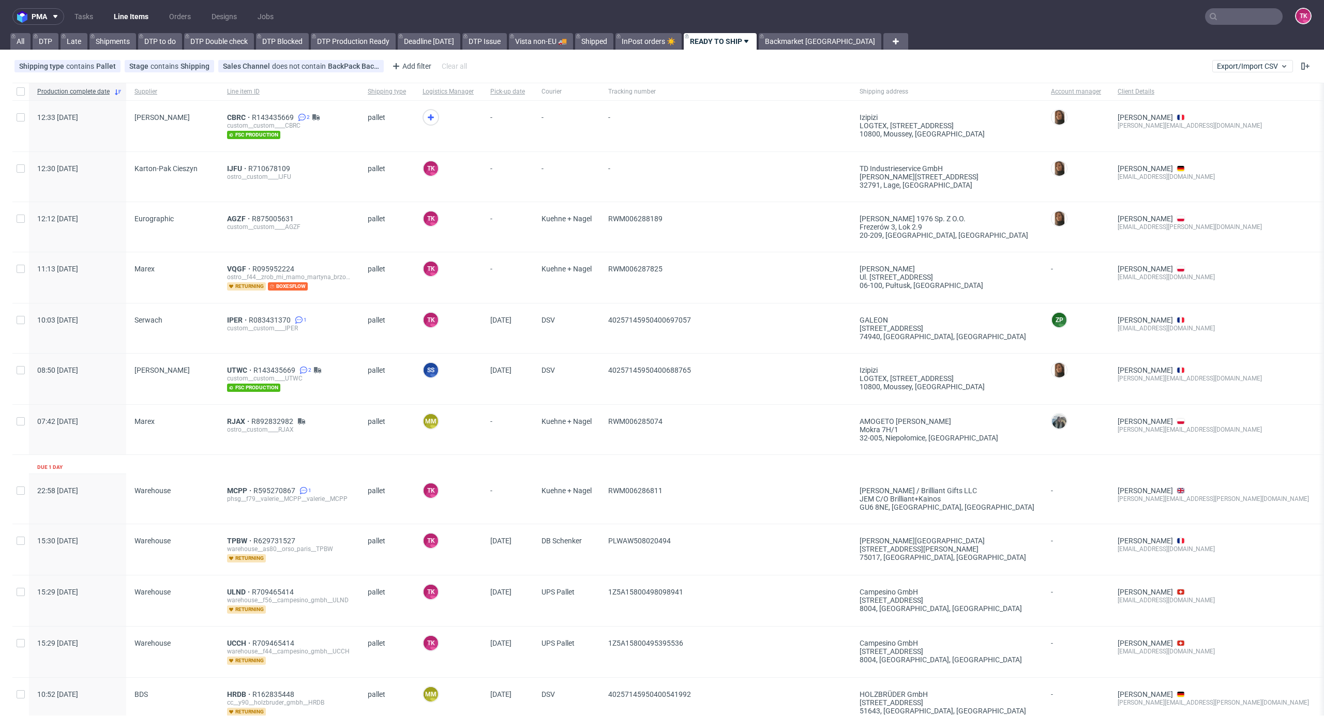
click at [147, 19] on link "Line Items" at bounding box center [131, 16] width 47 height 17
click at [130, 17] on link "Line Items" at bounding box center [131, 16] width 47 height 17
click at [234, 114] on span "CBRC" at bounding box center [239, 117] width 25 height 8
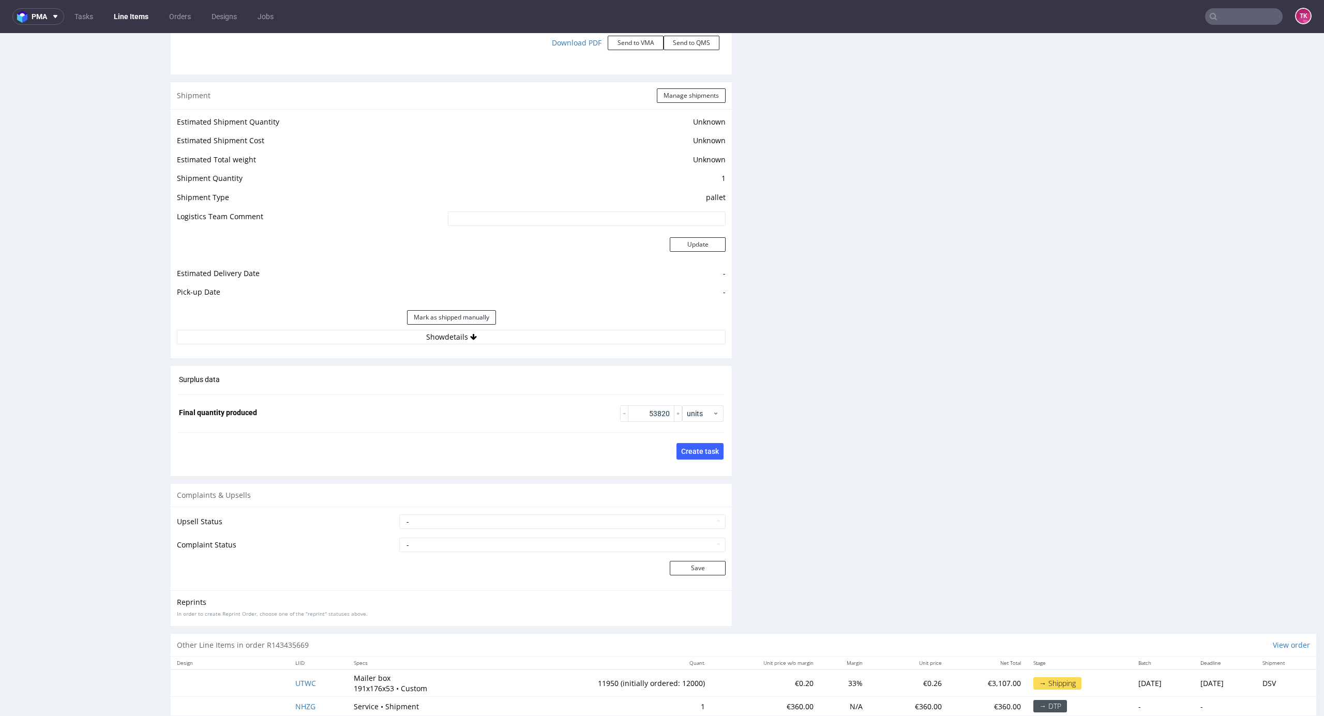
scroll to position [1414, 0]
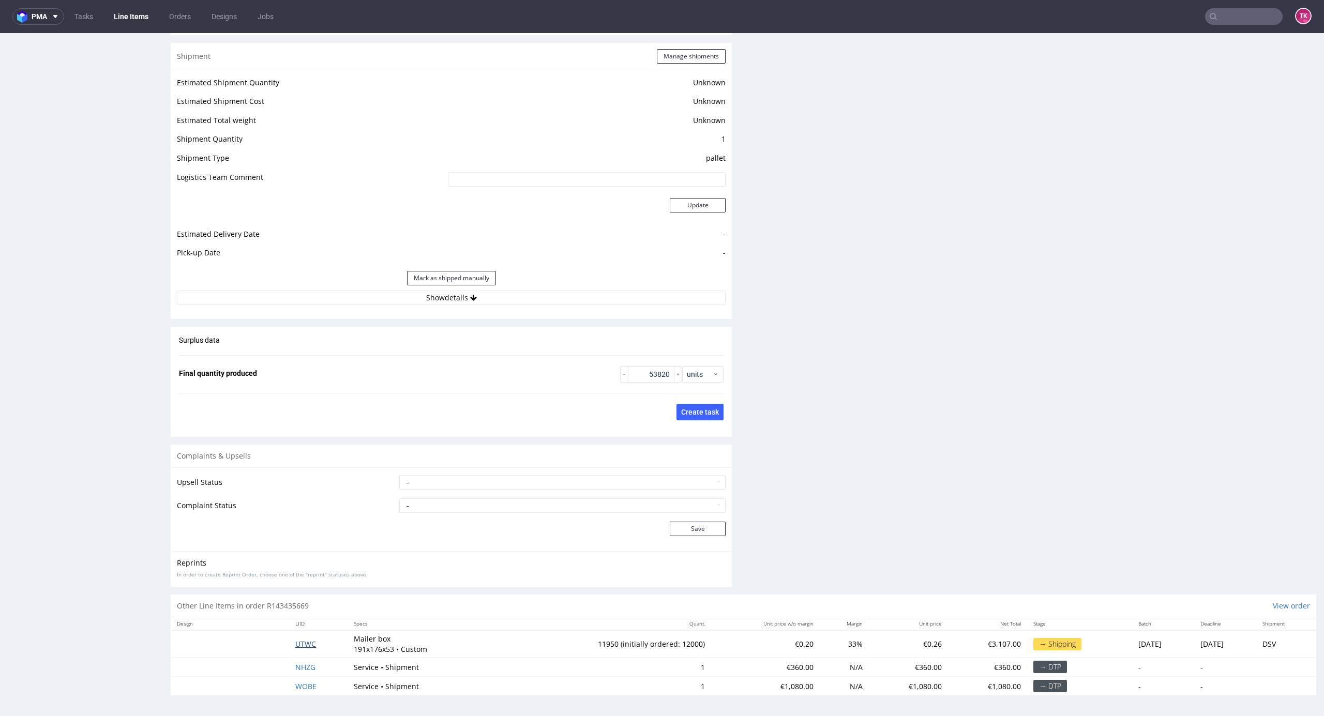
drag, startPoint x: 311, startPoint y: 645, endPoint x: 297, endPoint y: 644, distance: 14.0
click at [309, 645] on td "UTWC" at bounding box center [318, 643] width 58 height 27
click at [297, 644] on span "UTWC" at bounding box center [305, 644] width 21 height 10
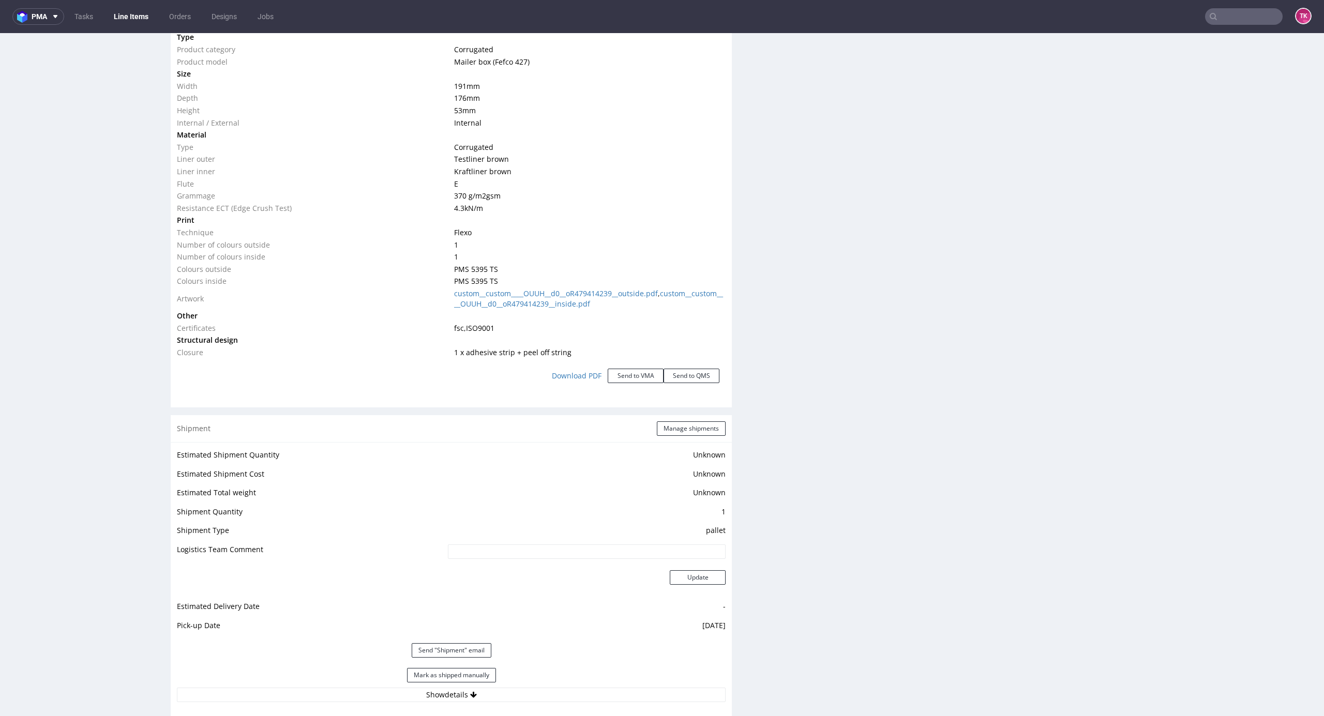
scroll to position [1103, 0]
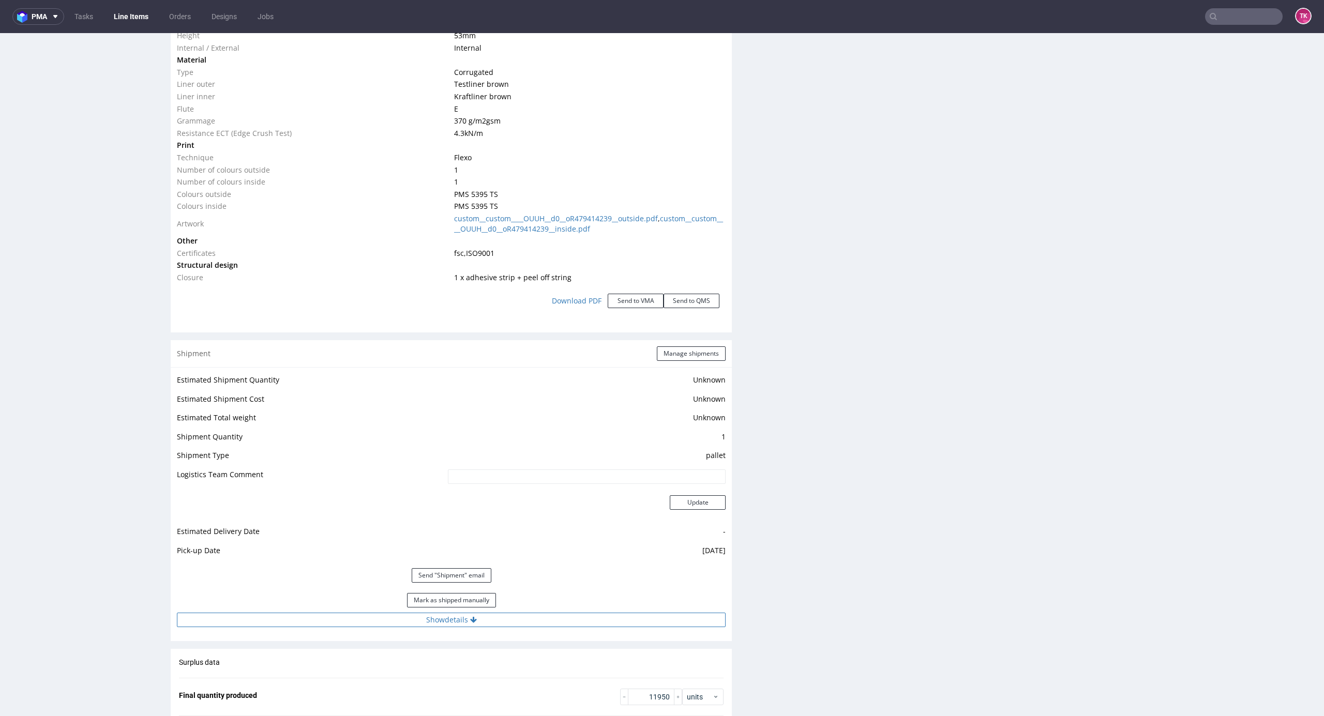
click at [528, 620] on button "Show details" at bounding box center [451, 620] width 549 height 14
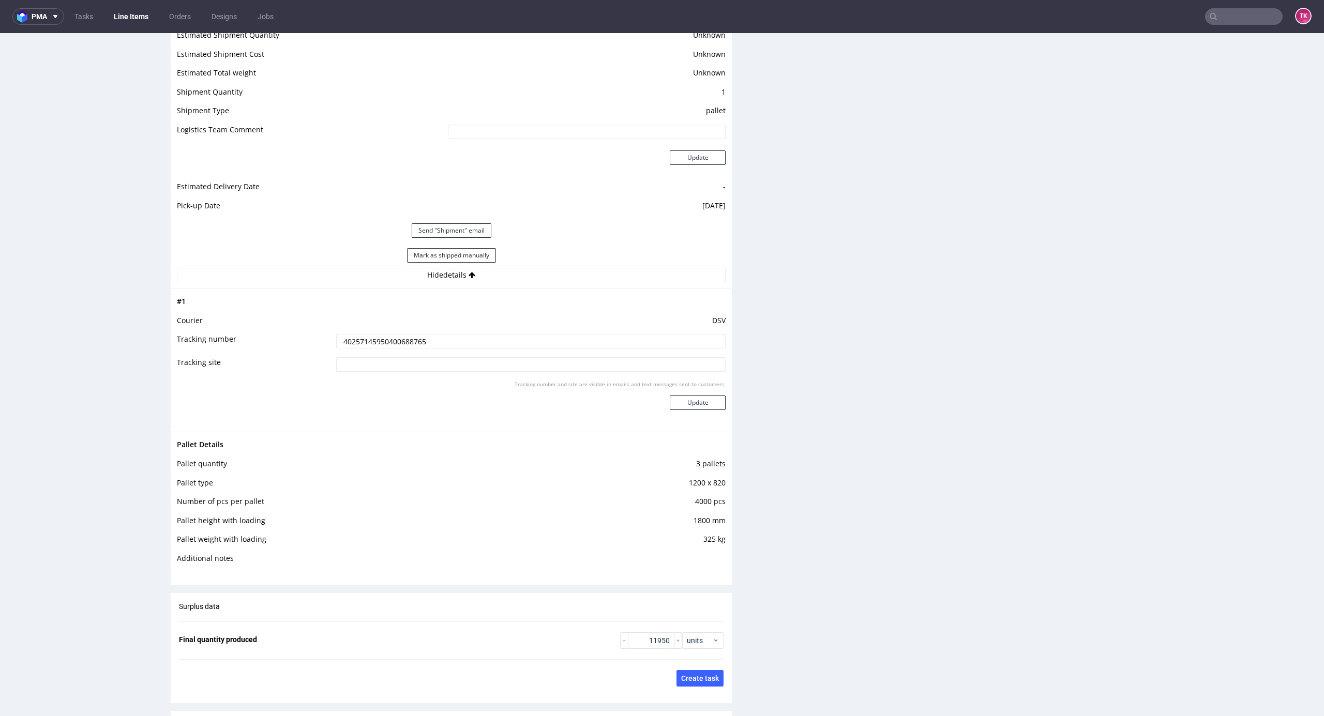
scroll to position [1716, 0]
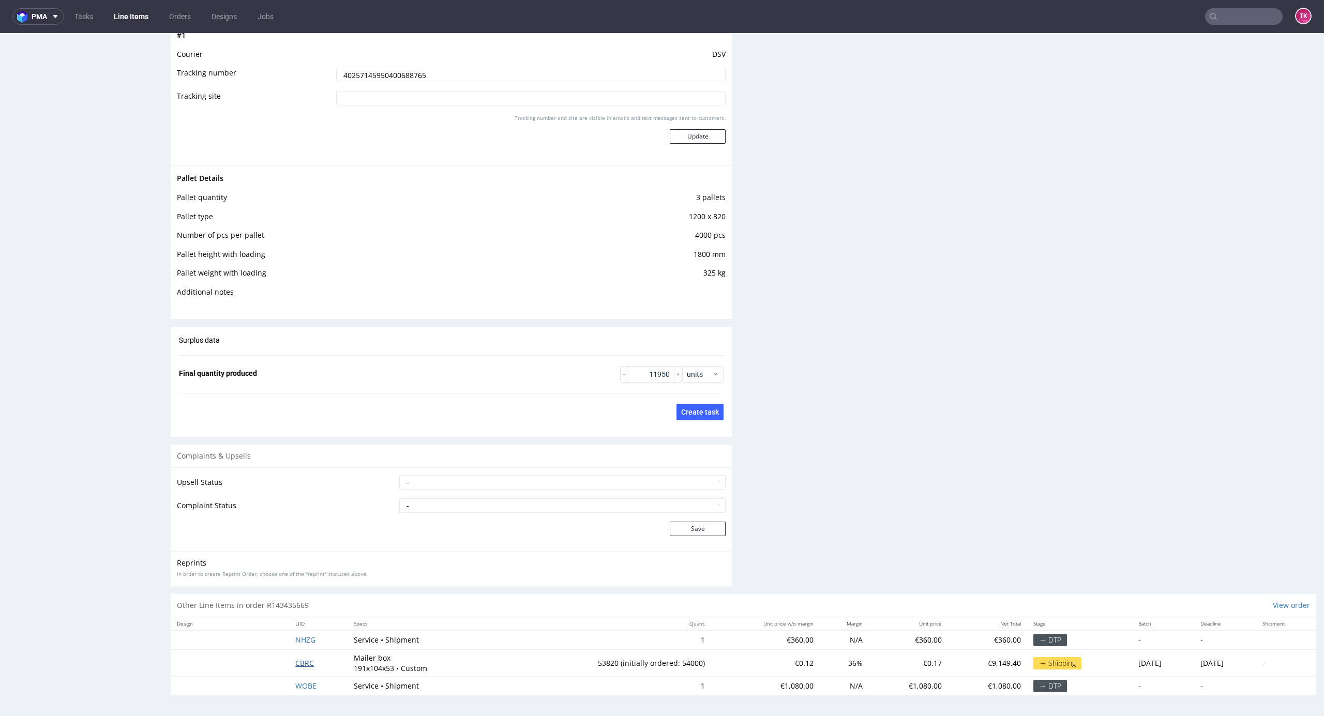
click at [296, 662] on span "CBRC" at bounding box center [304, 663] width 19 height 10
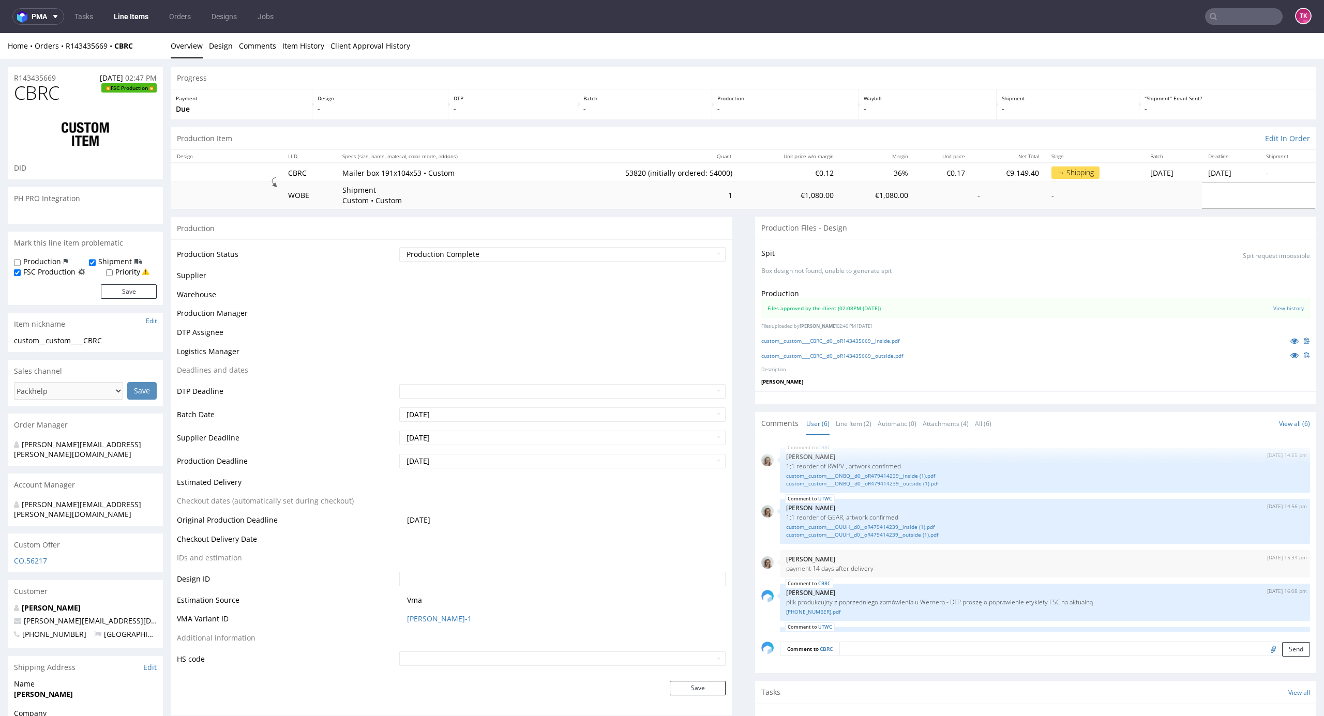
scroll to position [72, 0]
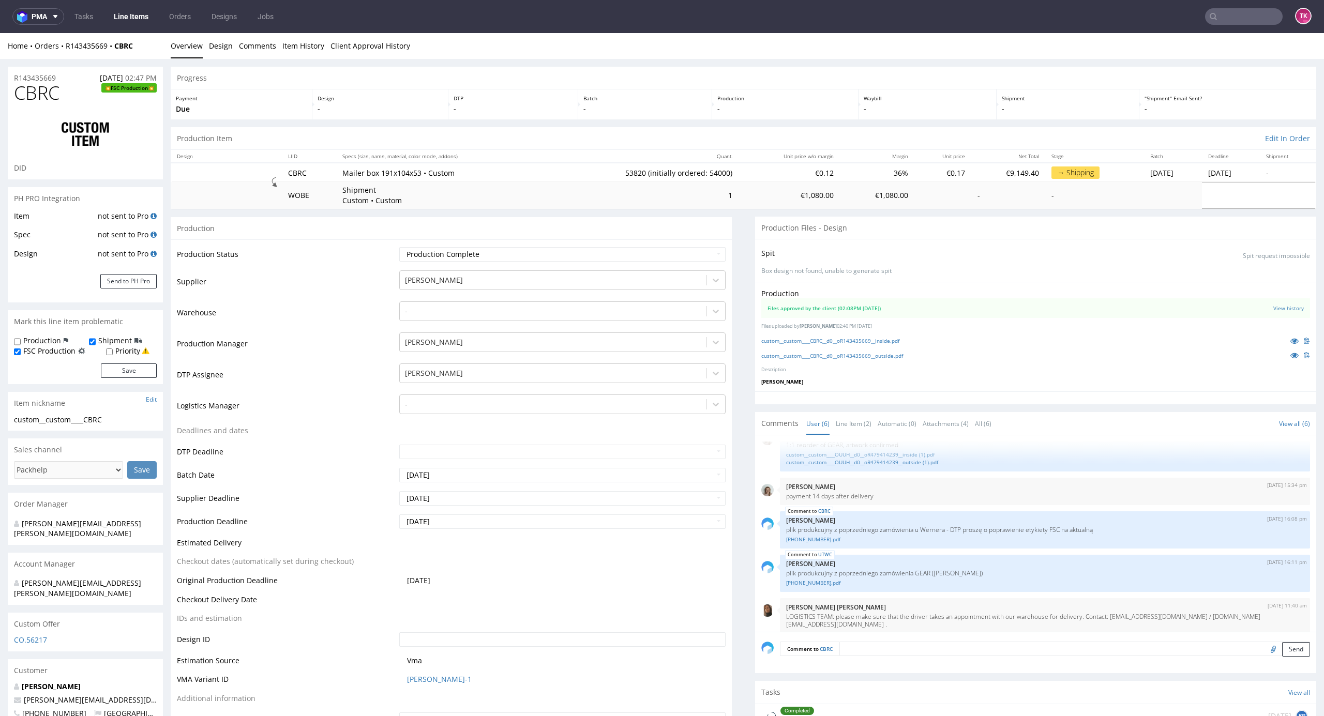
type input "53820"
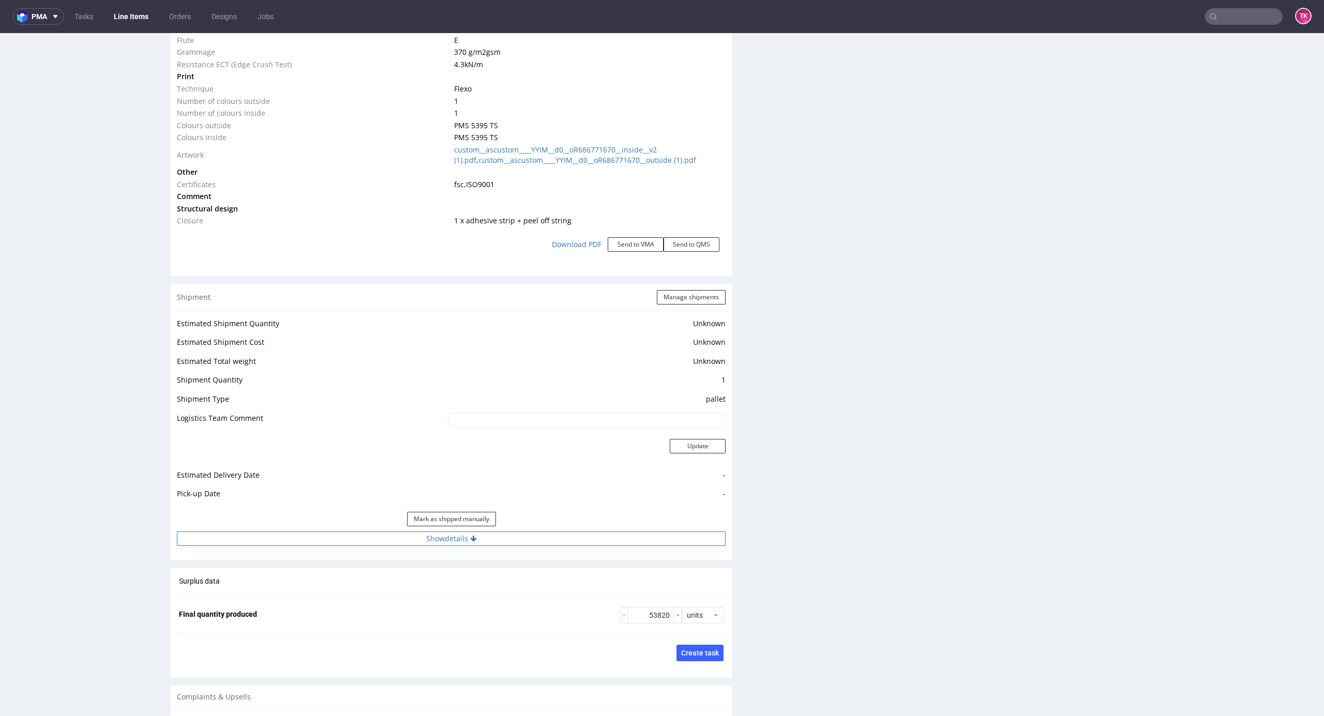
drag, startPoint x: 620, startPoint y: 533, endPoint x: 621, endPoint y: 538, distance: 5.7
click at [620, 534] on button "Show details" at bounding box center [451, 539] width 549 height 14
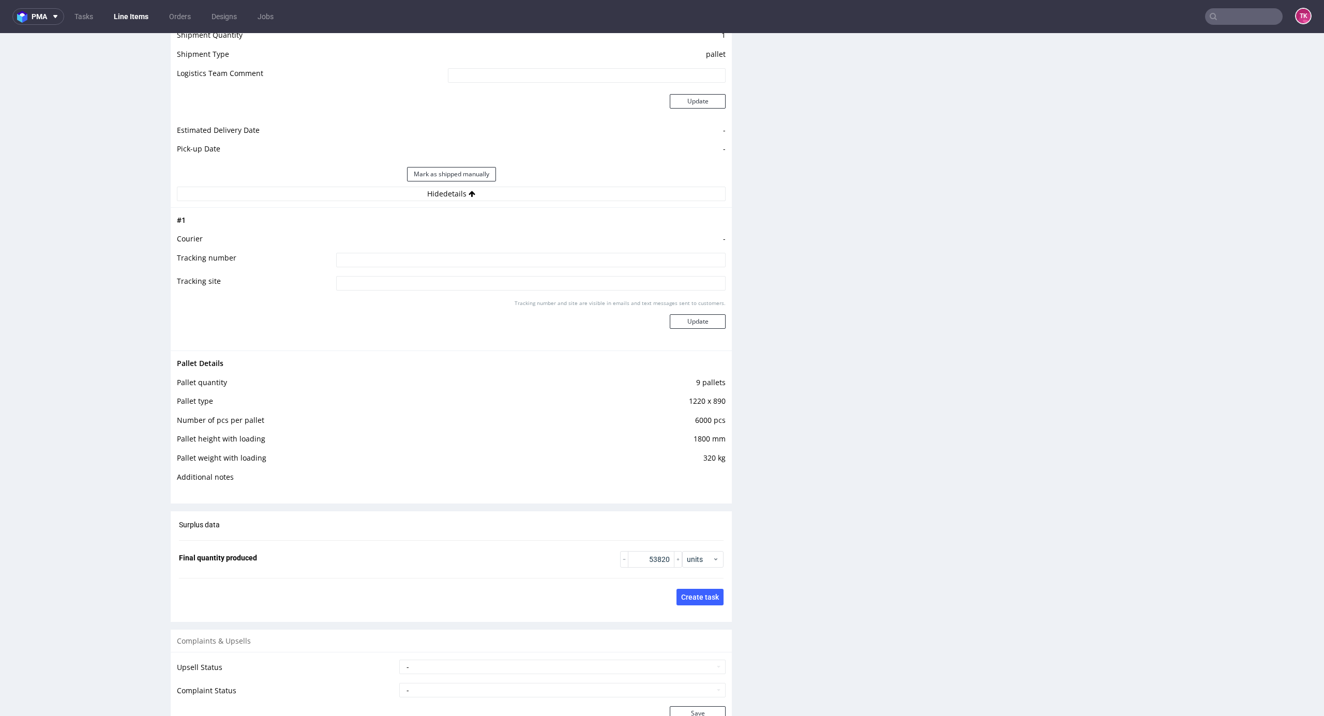
scroll to position [1703, 0]
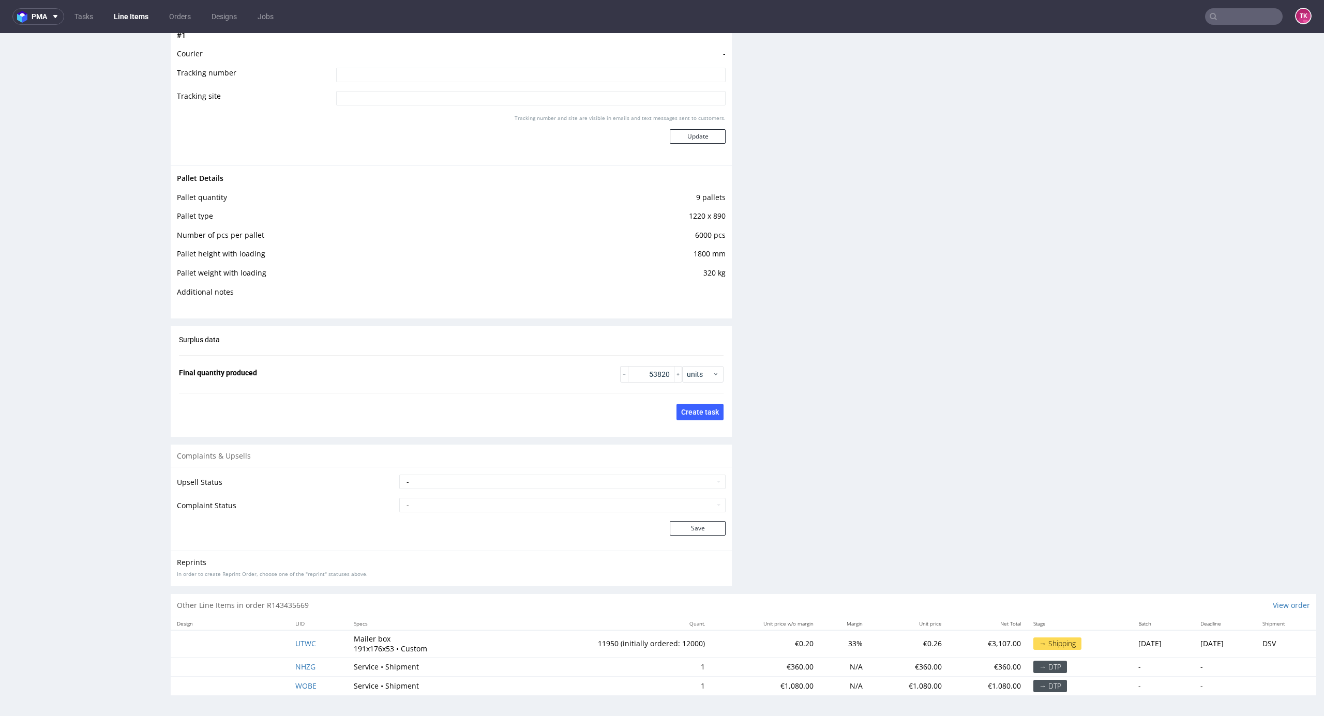
click at [294, 650] on td "UTWC" at bounding box center [318, 643] width 58 height 27
click at [294, 646] on td "UTWC" at bounding box center [318, 643] width 58 height 27
click at [295, 646] on span "UTWC" at bounding box center [305, 644] width 21 height 10
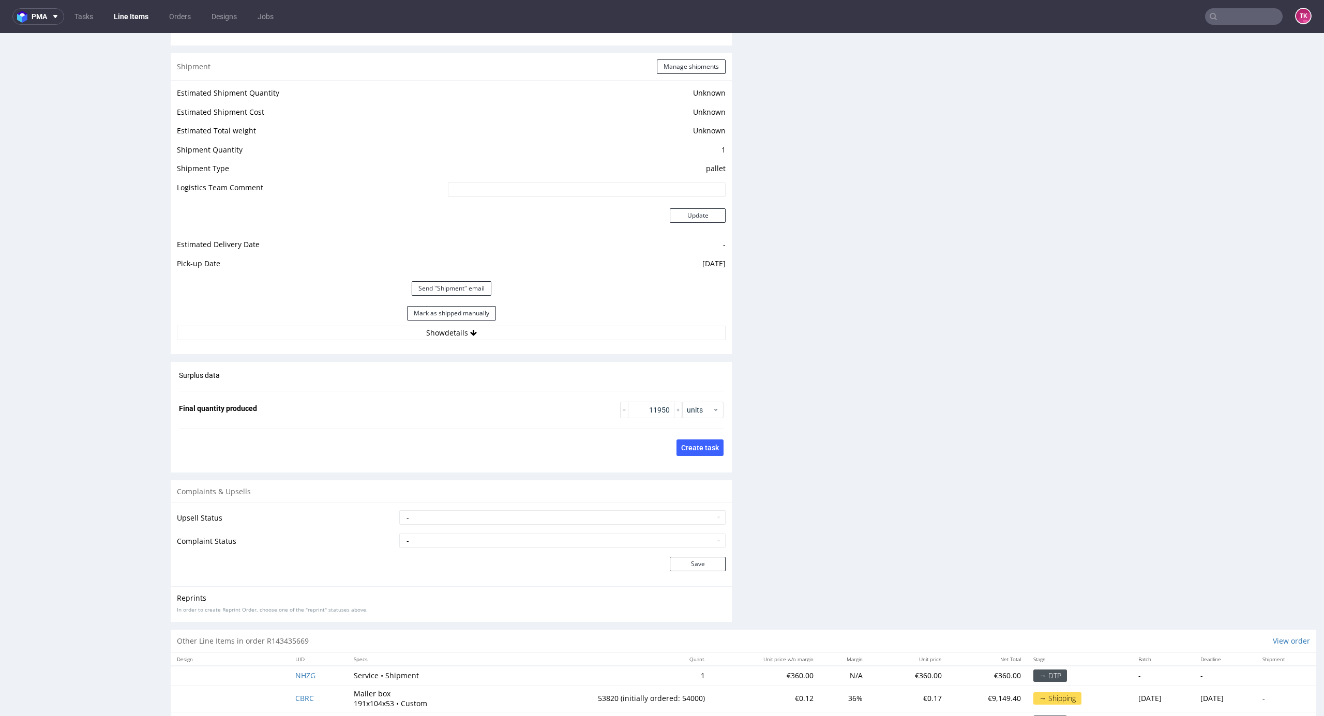
scroll to position [1427, 0]
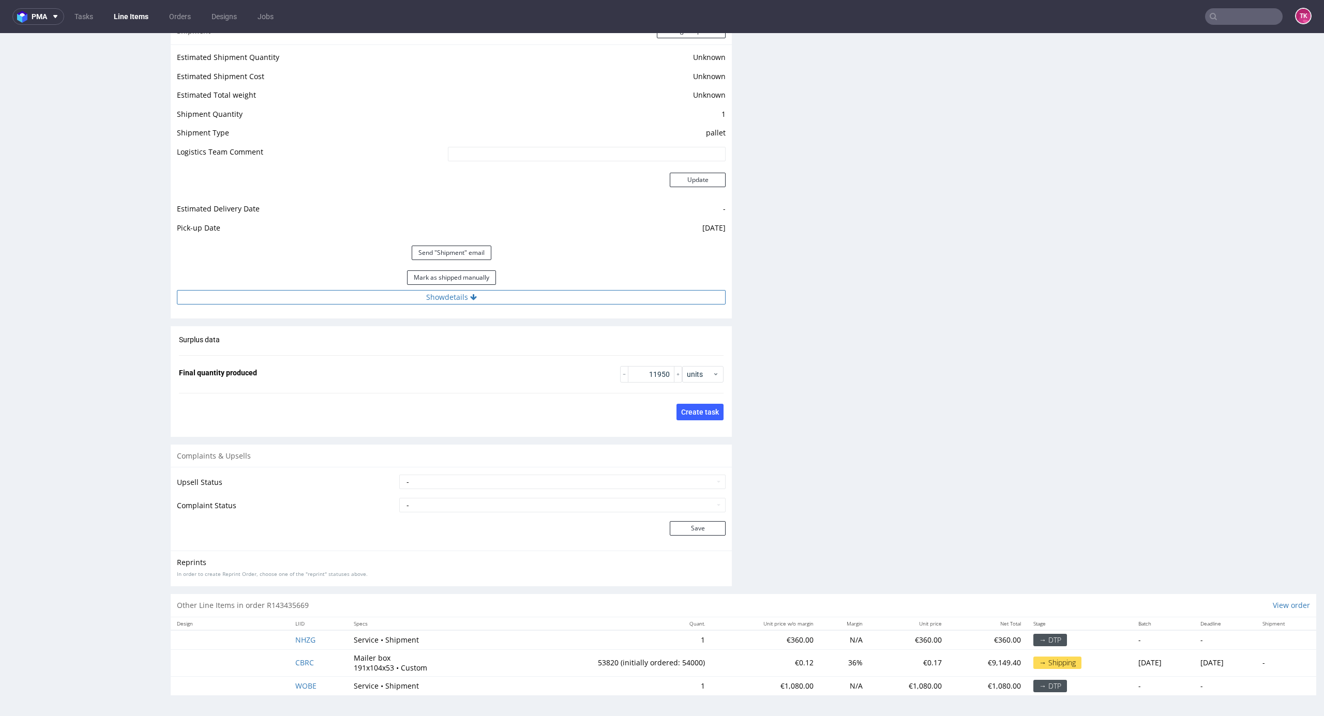
click at [617, 286] on div "Mark as shipped manually" at bounding box center [451, 277] width 549 height 25
drag, startPoint x: 617, startPoint y: 290, endPoint x: 617, endPoint y: 296, distance: 6.7
click at [617, 290] on button "Show details" at bounding box center [451, 297] width 549 height 14
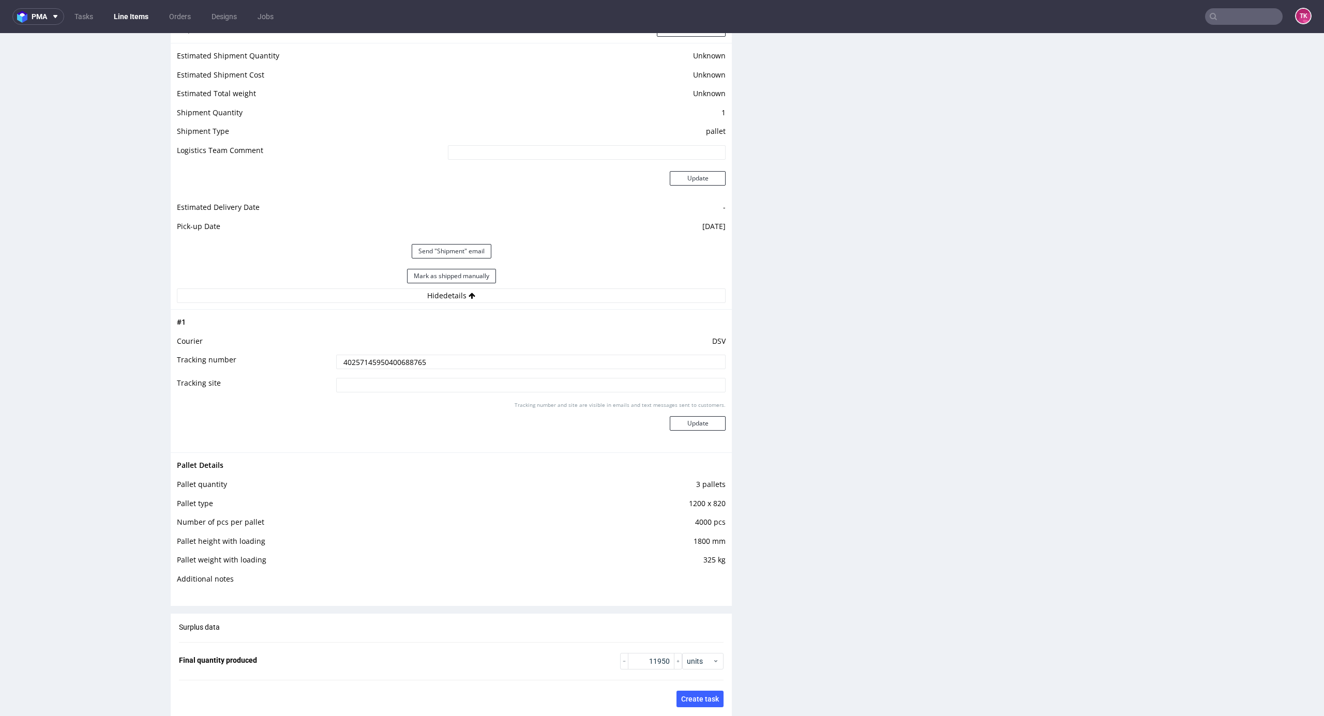
click at [397, 366] on input "40257145950400688765" at bounding box center [530, 362] width 389 height 14
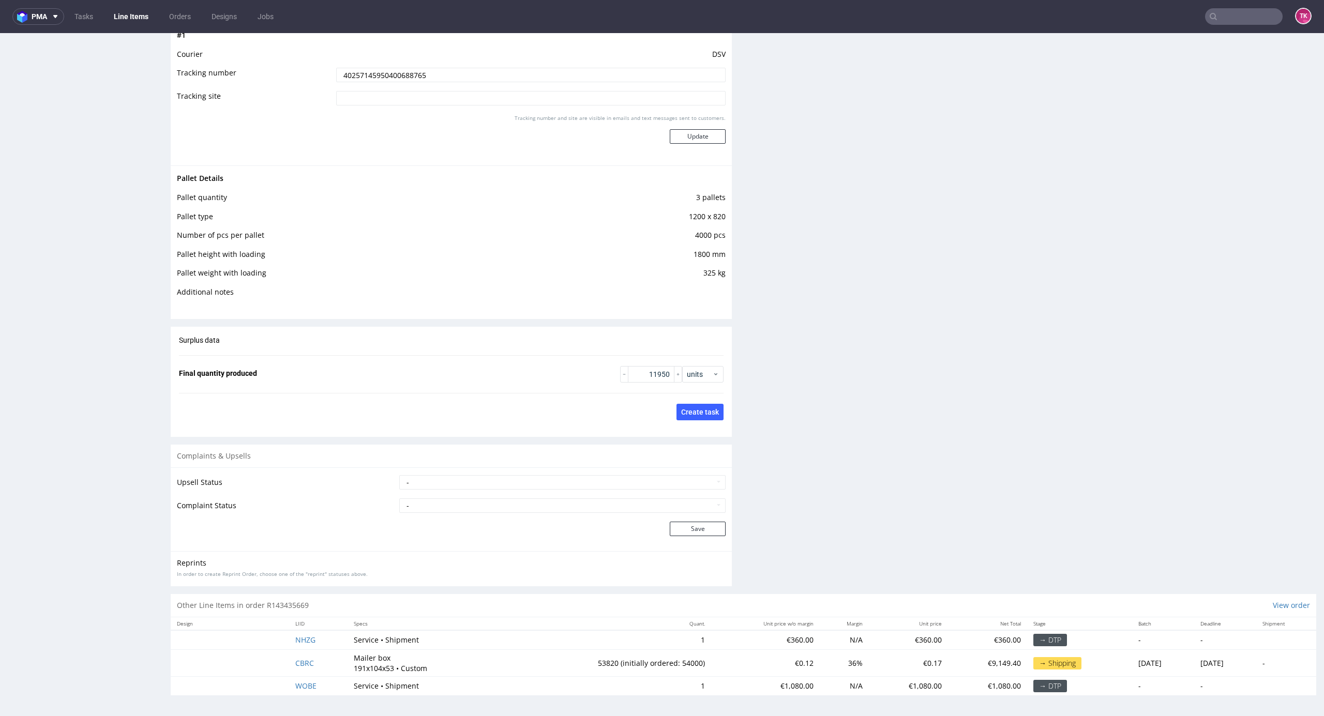
scroll to position [3, 0]
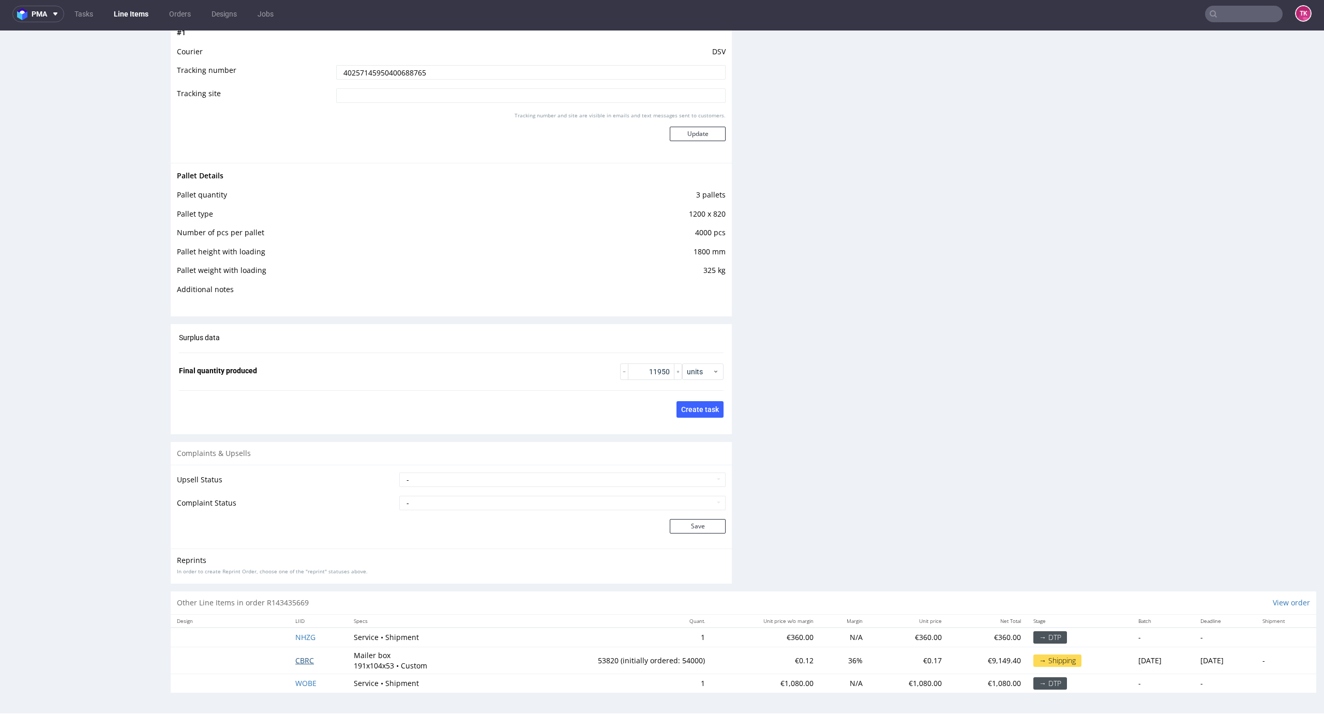
click at [302, 660] on span "CBRC" at bounding box center [304, 661] width 19 height 10
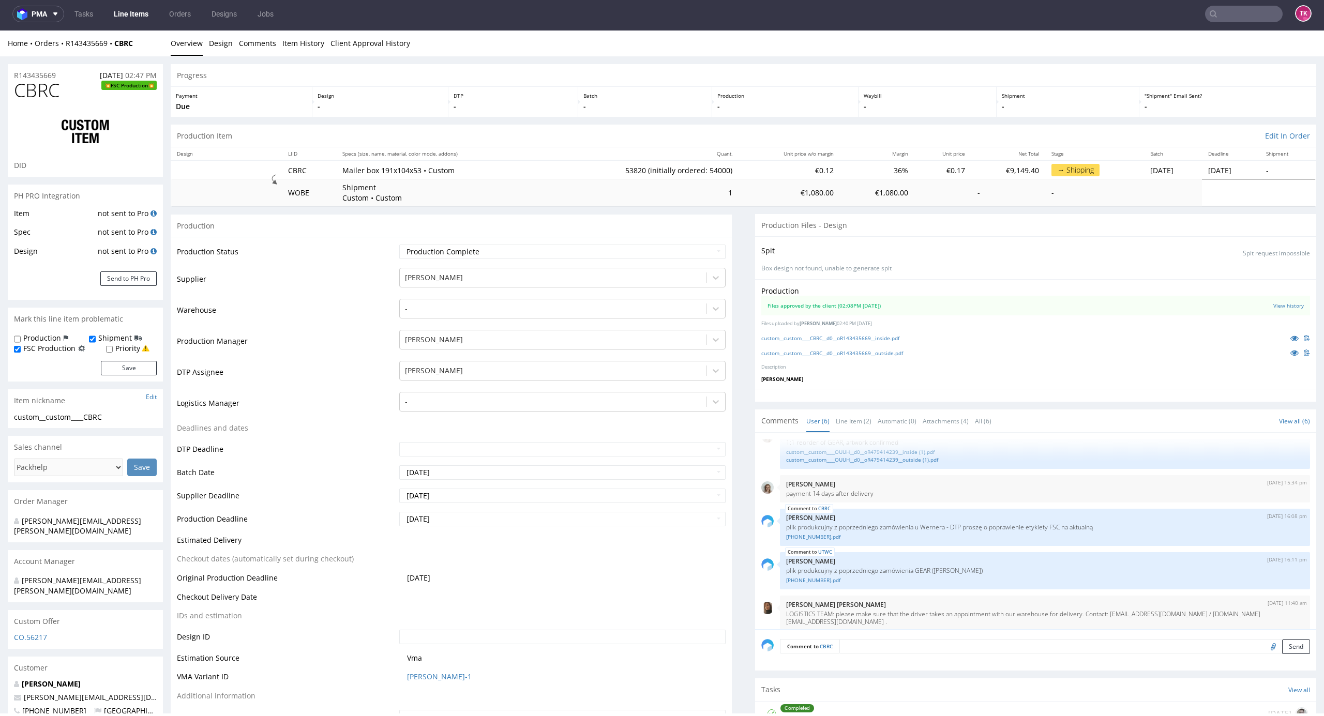
scroll to position [1414, 0]
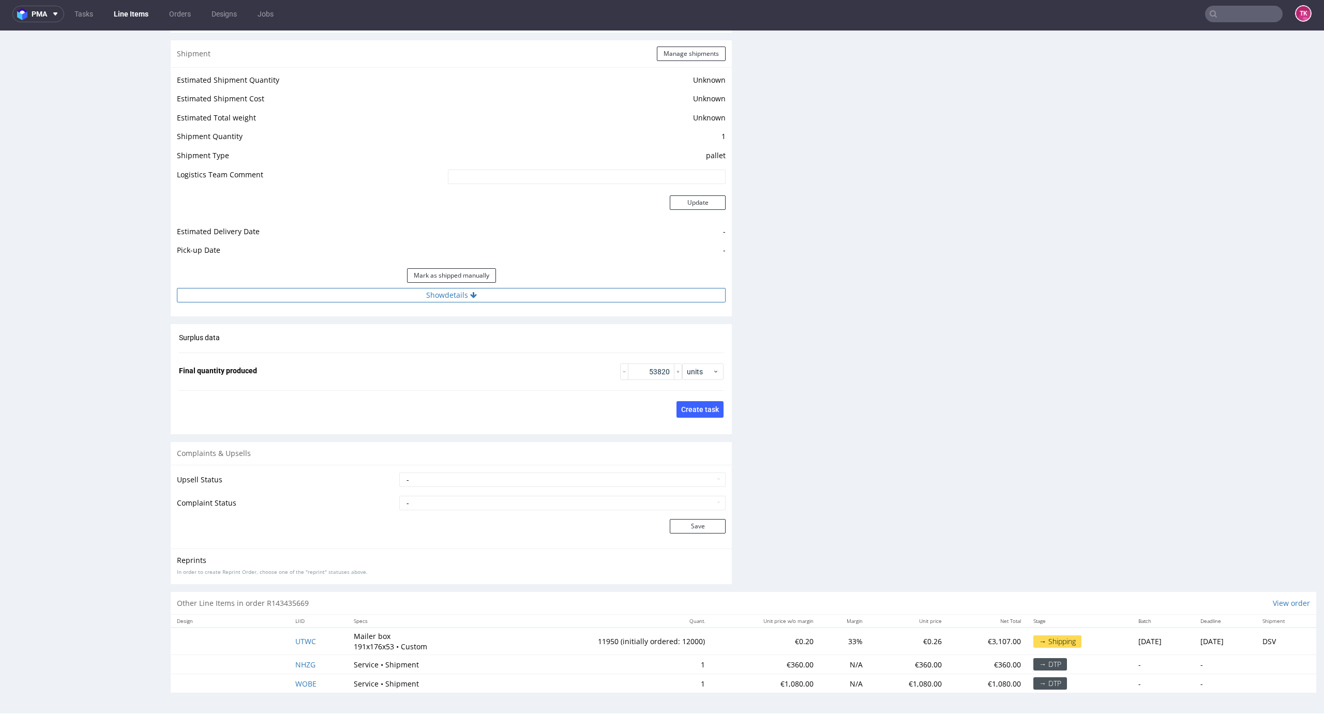
click at [391, 300] on button "Show details" at bounding box center [451, 295] width 549 height 14
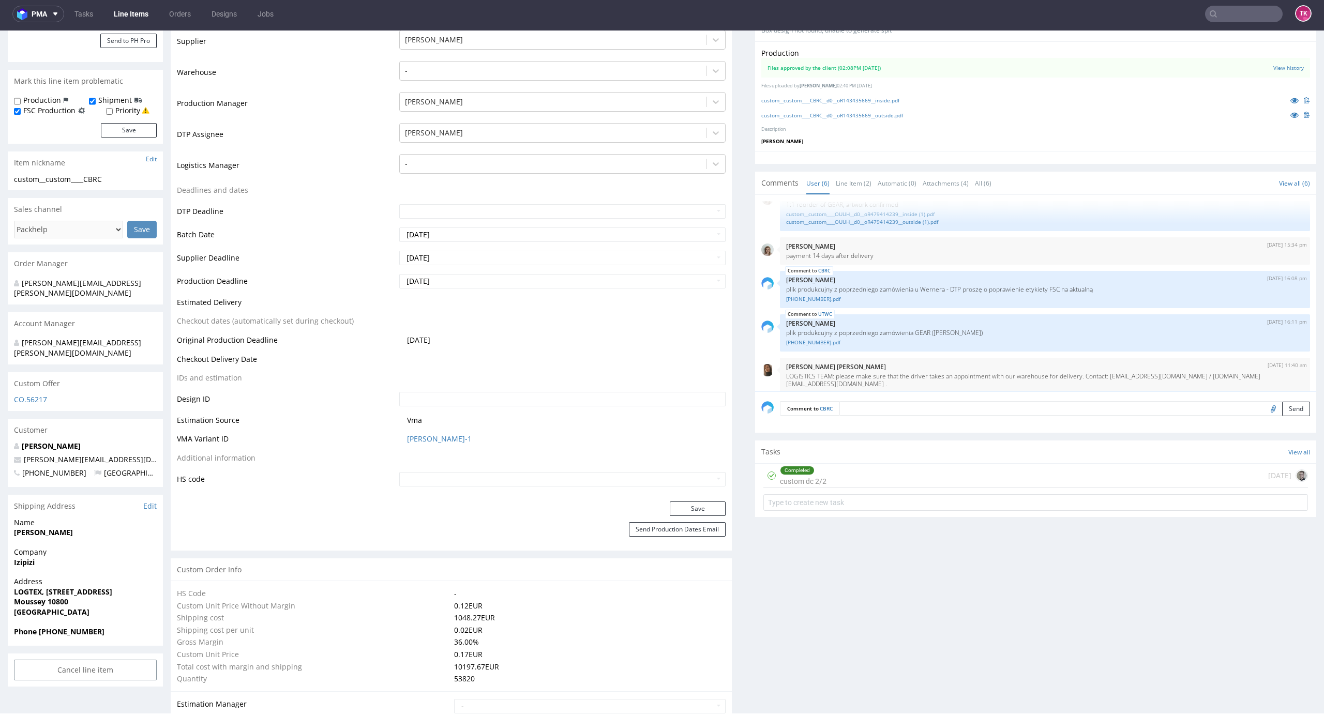
scroll to position [462, 0]
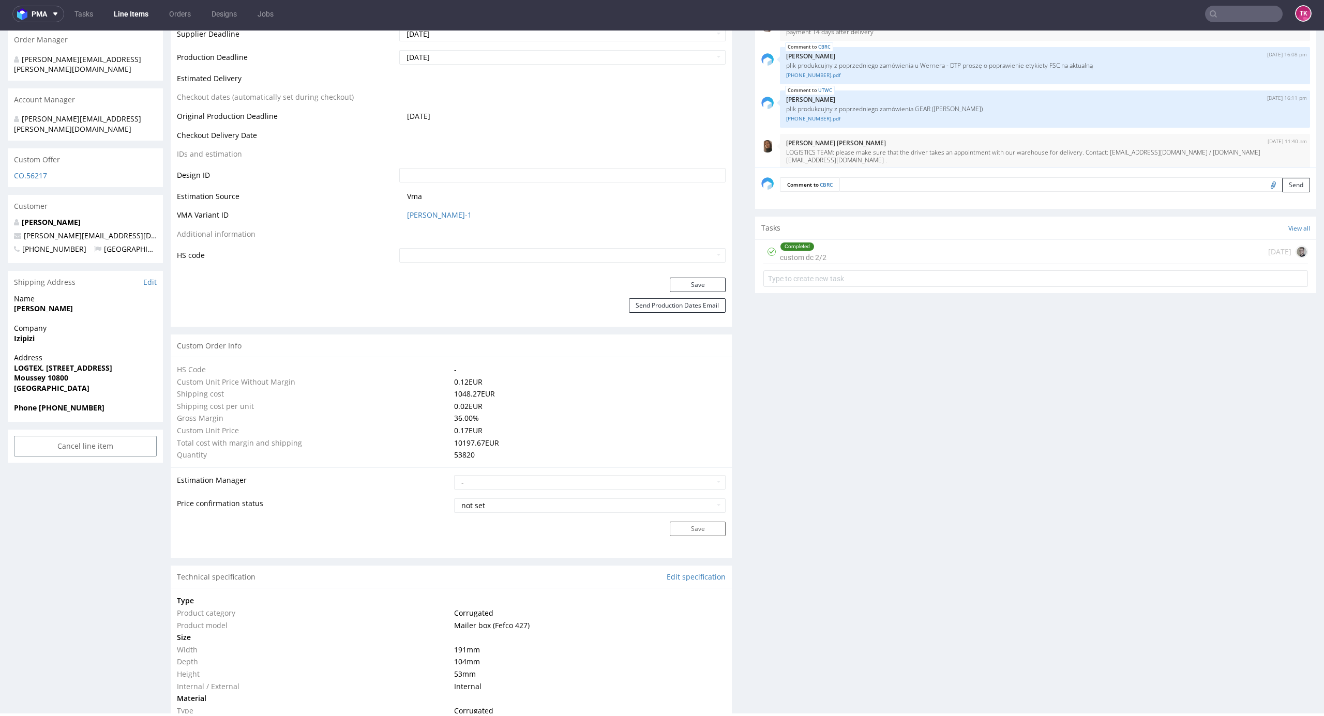
click at [123, 16] on link "Line Items" at bounding box center [131, 14] width 47 height 17
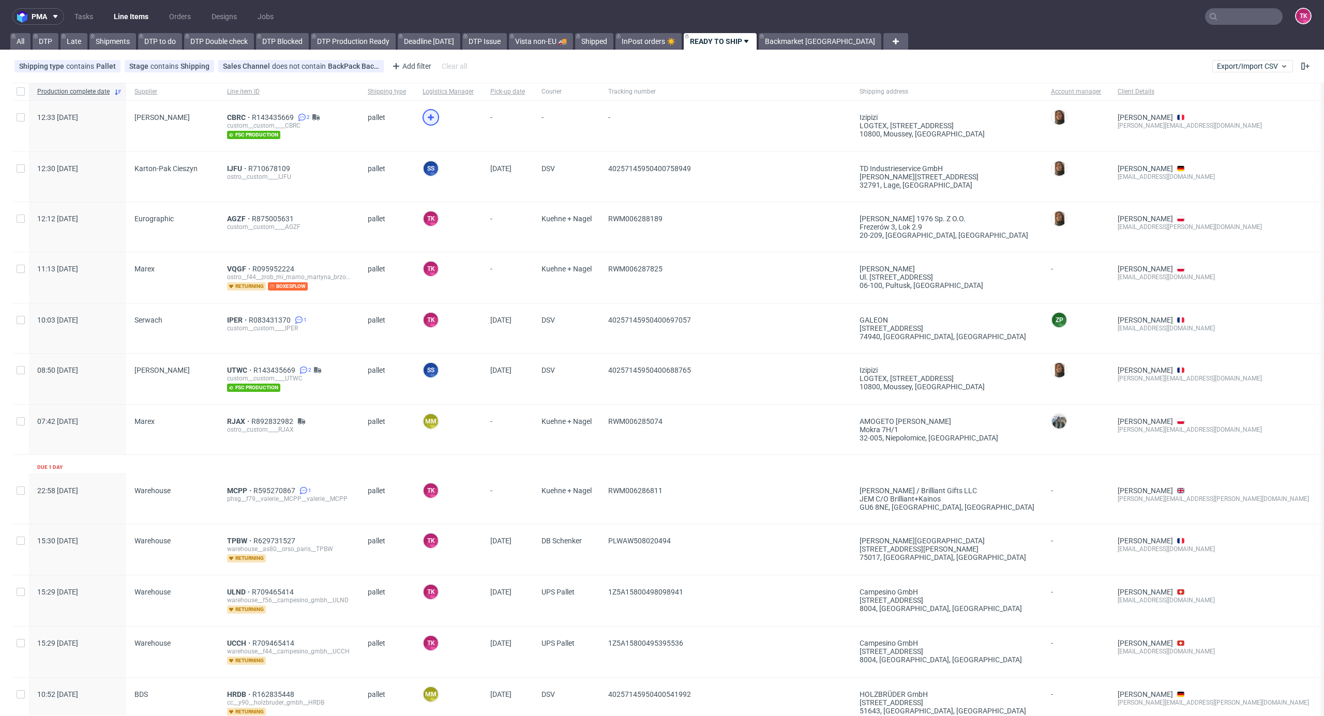
click at [422, 120] on div at bounding box center [430, 117] width 17 height 17
click at [142, 18] on link "Line Items" at bounding box center [131, 16] width 47 height 17
click at [114, 14] on link "Line Items" at bounding box center [131, 16] width 47 height 17
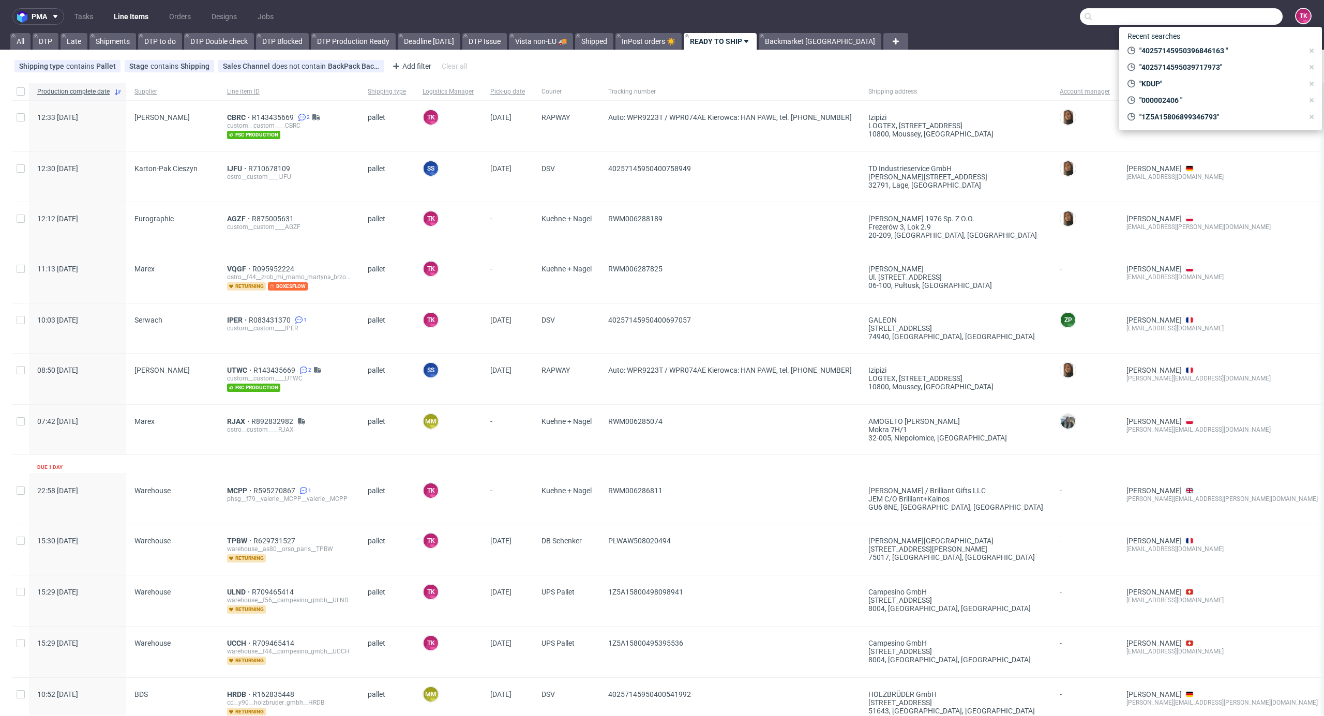
click at [1216, 17] on input "text" at bounding box center [1181, 16] width 203 height 17
paste input "KDUP"
type input "KDUP"
click at [1177, 52] on div "ostro__custom____ KDUP" at bounding box center [1207, 54] width 68 height 9
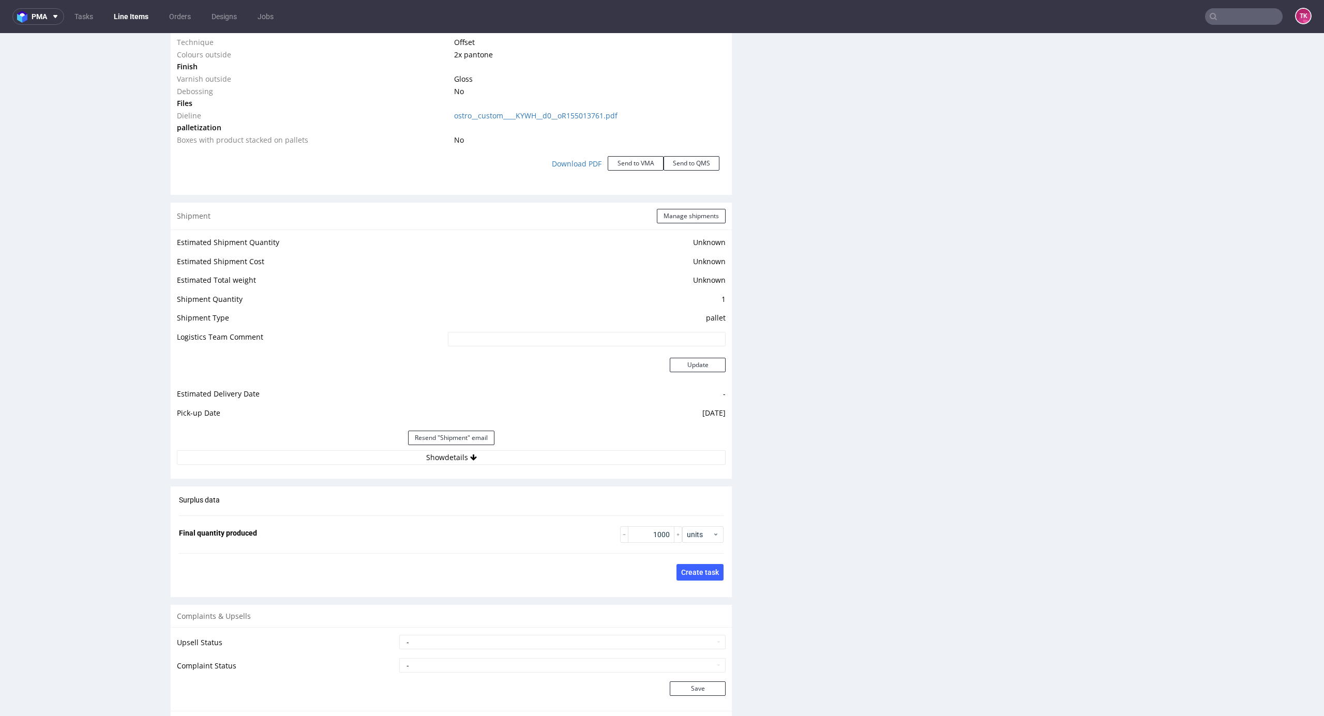
scroll to position [1248, 0]
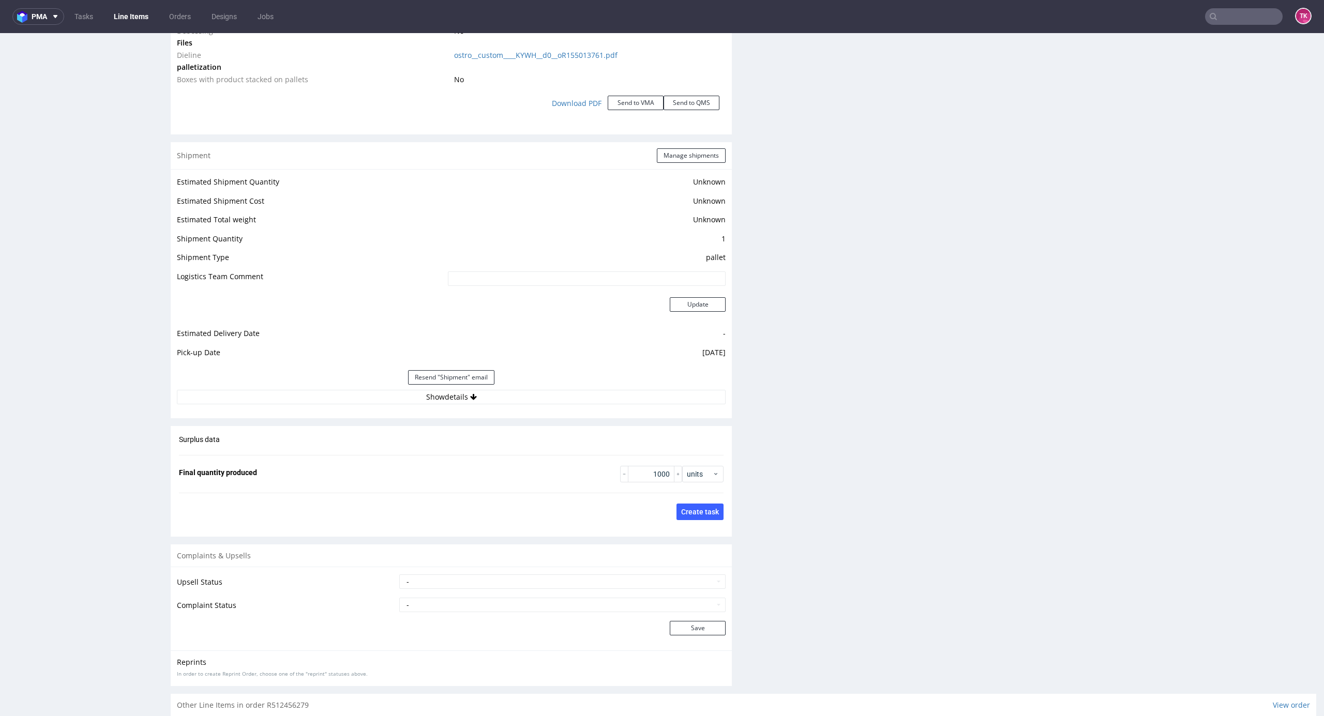
drag, startPoint x: 546, startPoint y: 396, endPoint x: 536, endPoint y: 409, distance: 16.6
click at [546, 398] on button "Show details" at bounding box center [451, 397] width 549 height 14
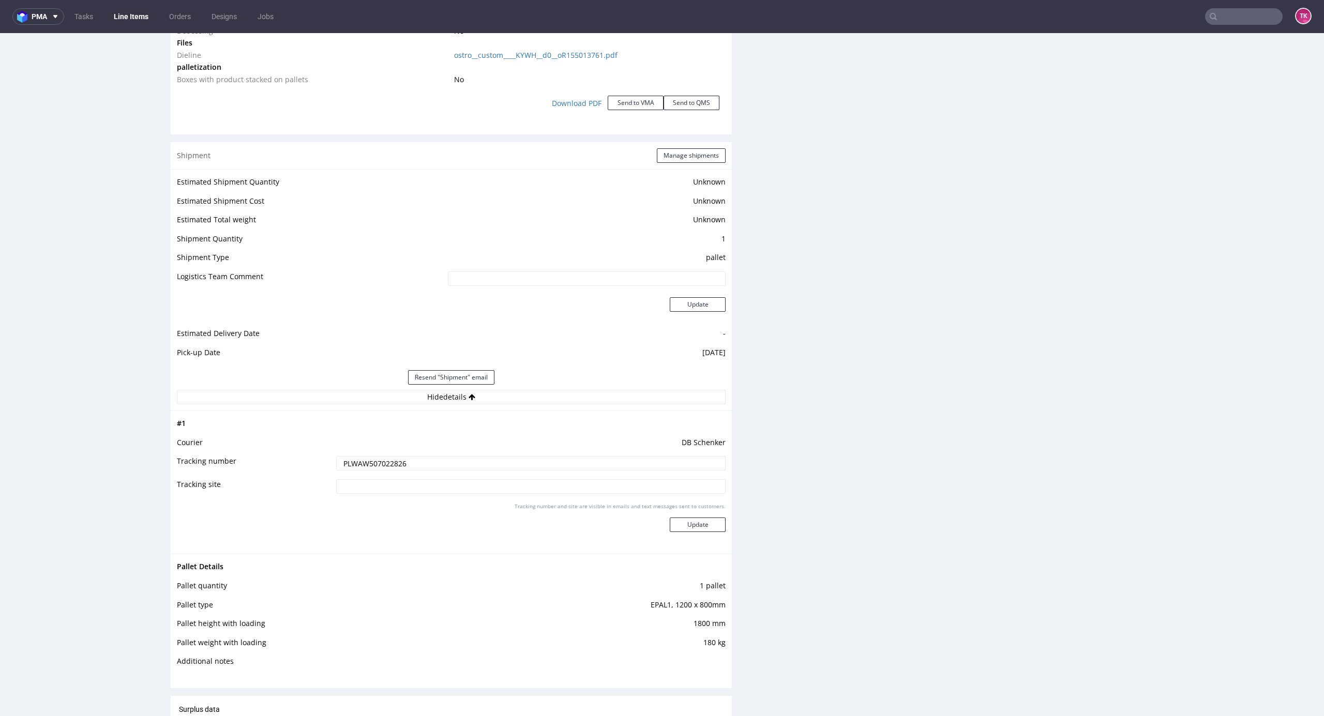
click at [387, 463] on input "PLWAW507022826" at bounding box center [530, 463] width 389 height 14
click at [133, 21] on link "Line Items" at bounding box center [131, 16] width 47 height 17
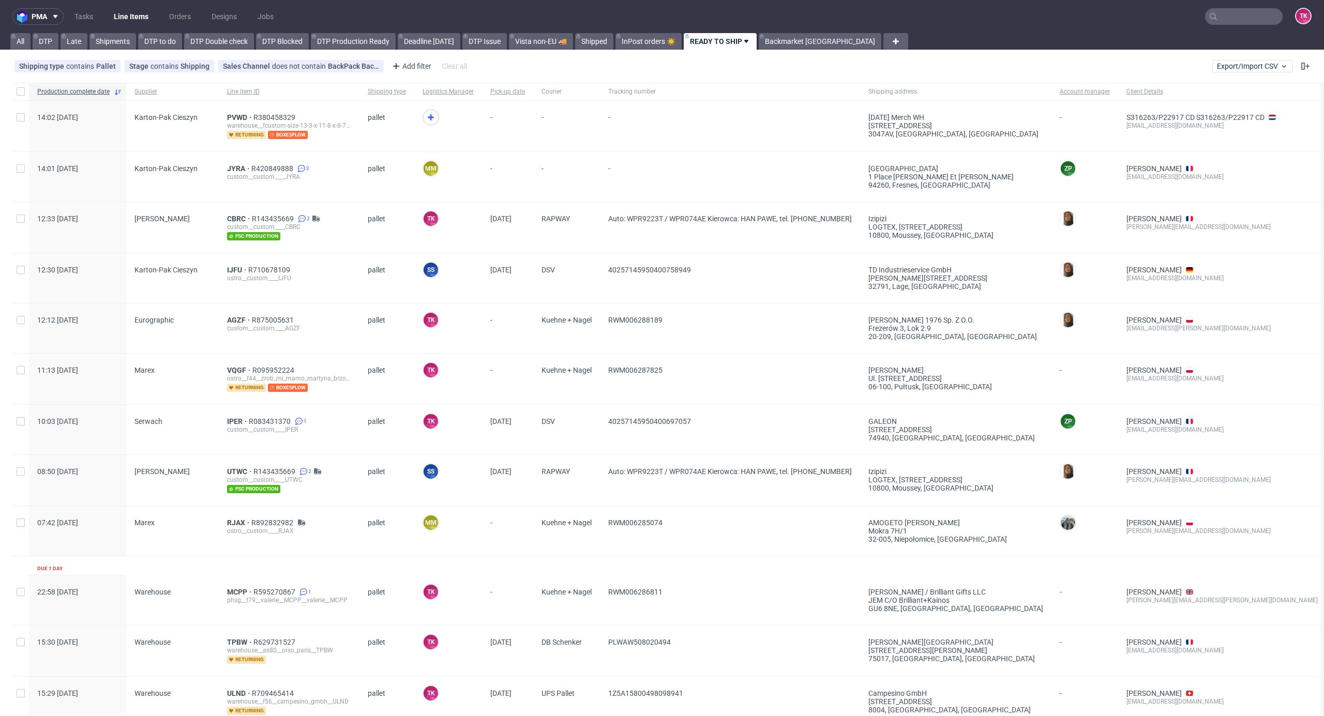
click at [141, 17] on link "Line Items" at bounding box center [131, 16] width 47 height 17
click at [431, 122] on icon at bounding box center [430, 117] width 12 height 12
click at [234, 119] on span "PVWD" at bounding box center [240, 117] width 26 height 8
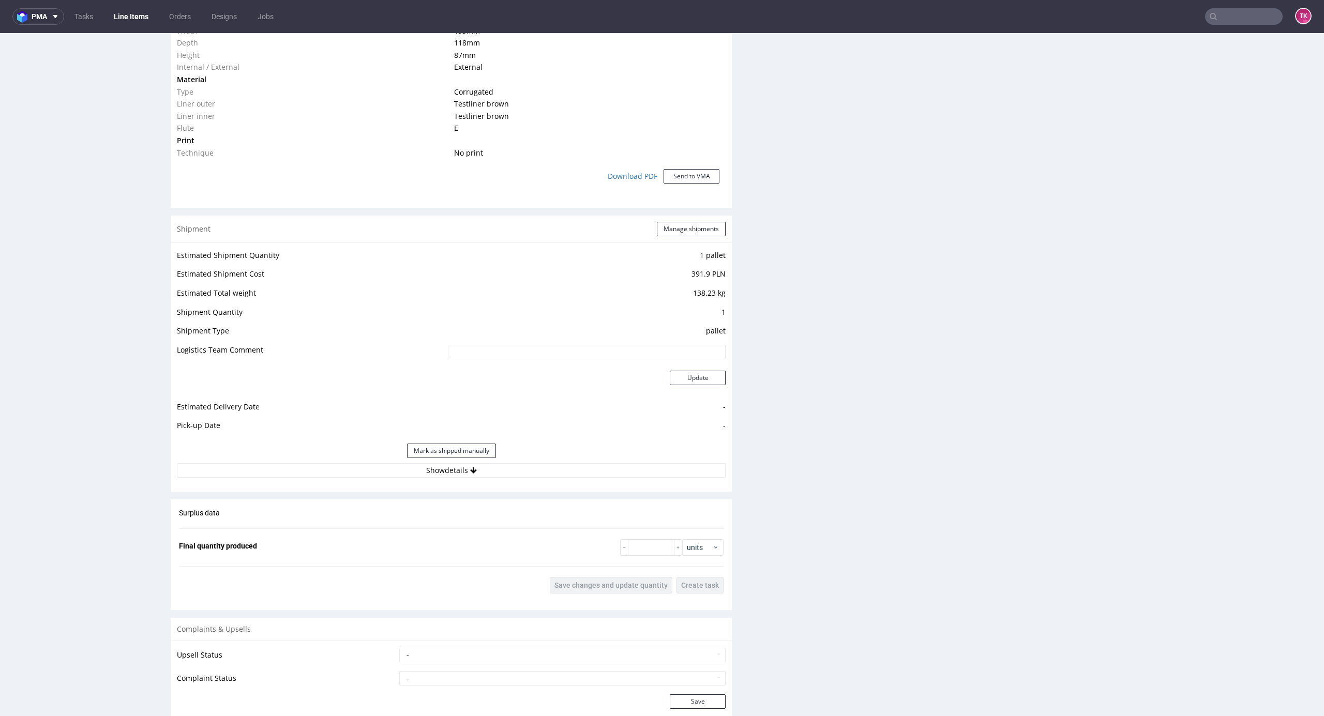
scroll to position [965, 0]
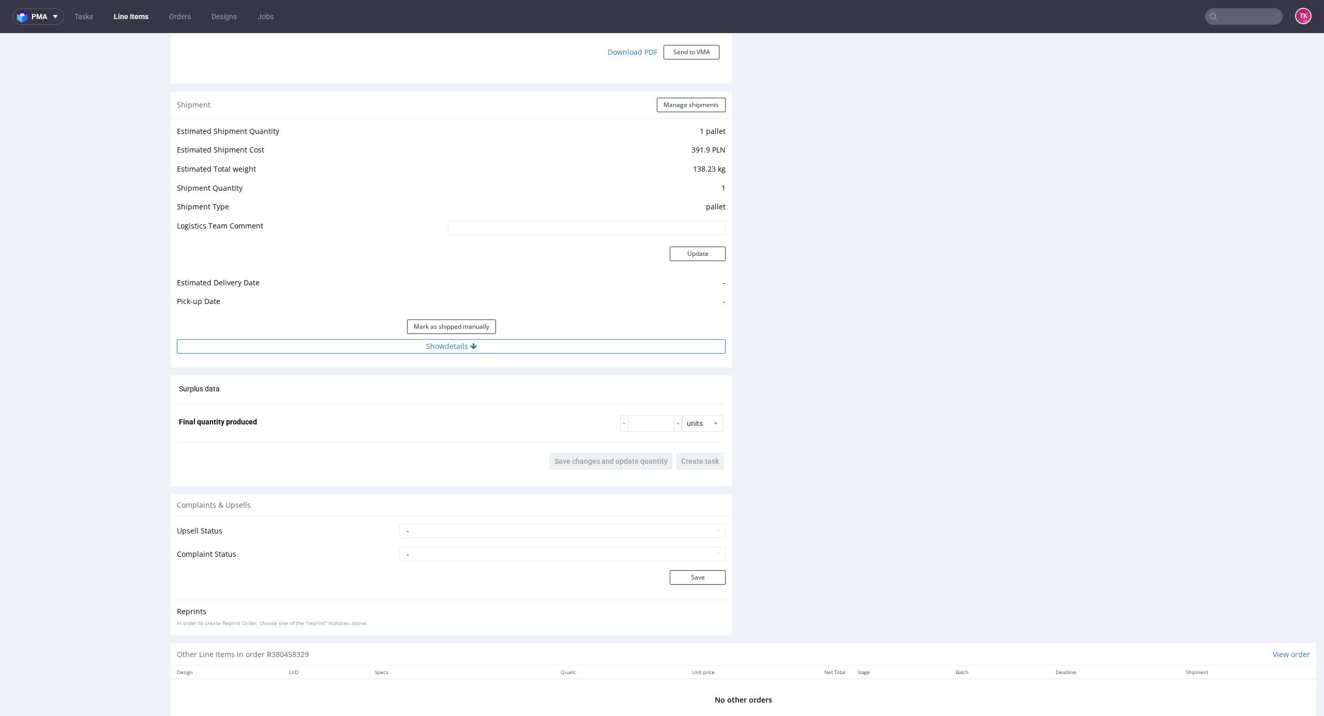
click at [565, 341] on button "Show details" at bounding box center [451, 346] width 549 height 14
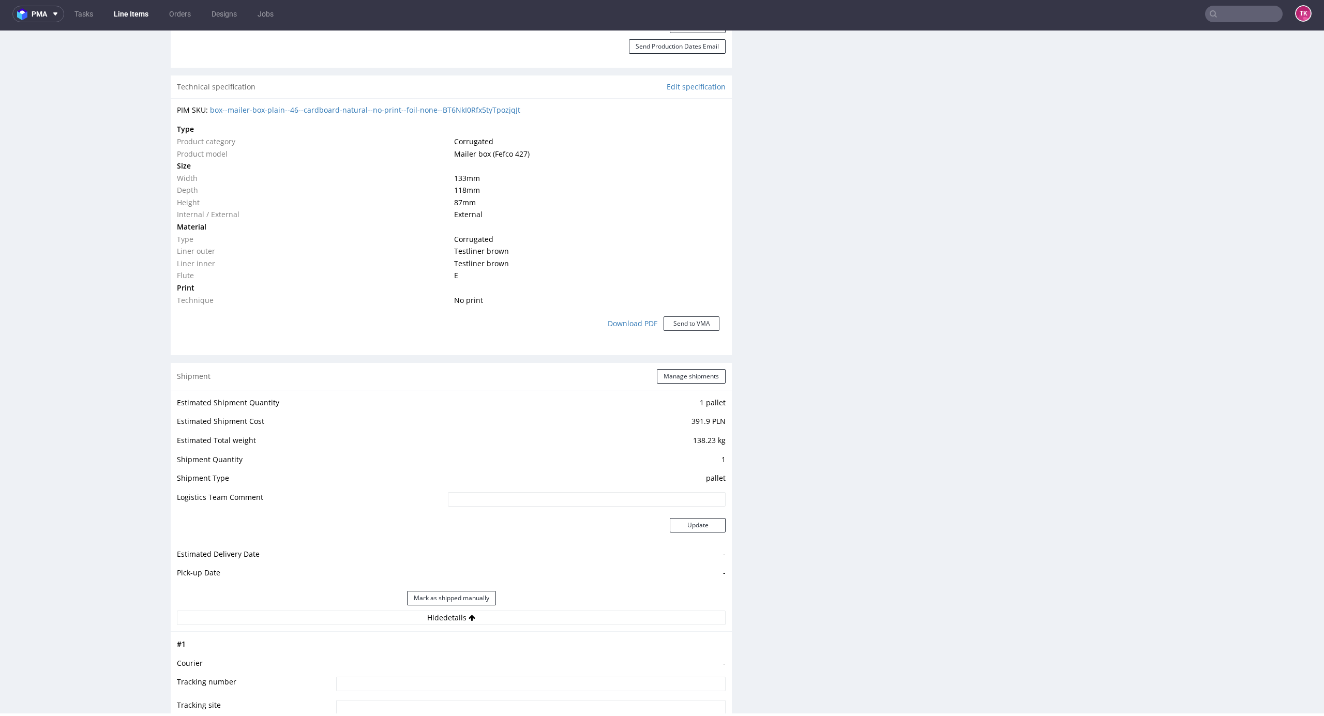
scroll to position [758, 0]
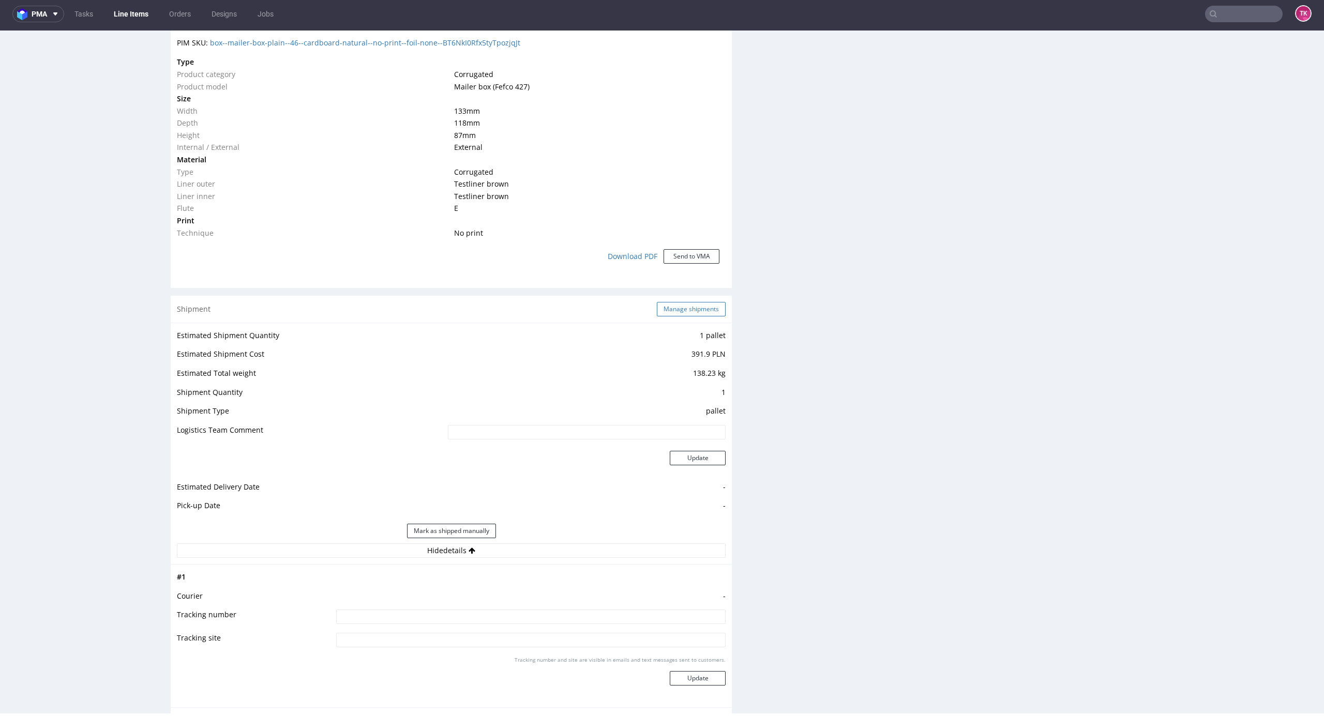
click at [661, 304] on button "Manage shipments" at bounding box center [691, 309] width 69 height 14
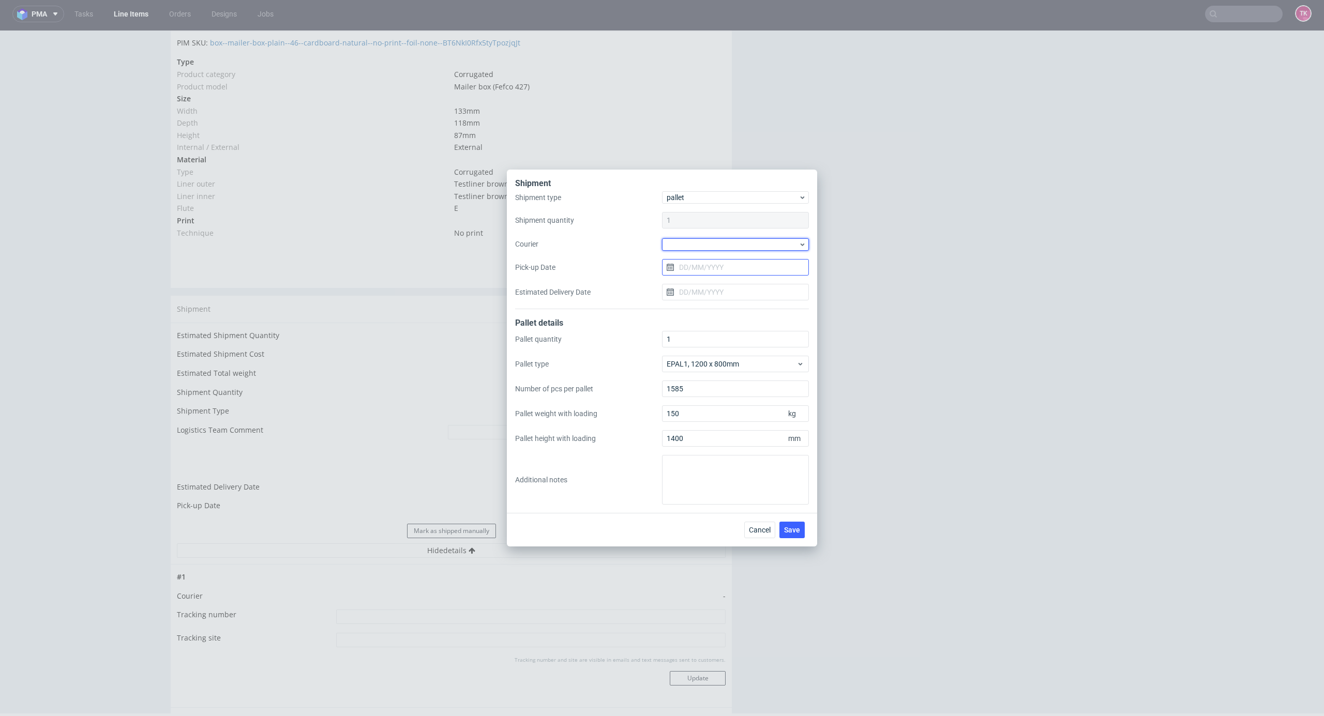
drag, startPoint x: 703, startPoint y: 250, endPoint x: 716, endPoint y: 271, distance: 24.8
click at [704, 251] on div "Shipment type pallet Shipment quantity 1 Courier Pick-up Date Estimated Deliver…" at bounding box center [662, 250] width 294 height 118
click at [702, 235] on div "Shipment type pallet Shipment quantity 1 Courier Pick-up Date Estimated Deliver…" at bounding box center [662, 250] width 294 height 118
drag, startPoint x: 707, startPoint y: 246, endPoint x: 710, endPoint y: 252, distance: 6.9
click at [707, 247] on div at bounding box center [735, 244] width 147 height 12
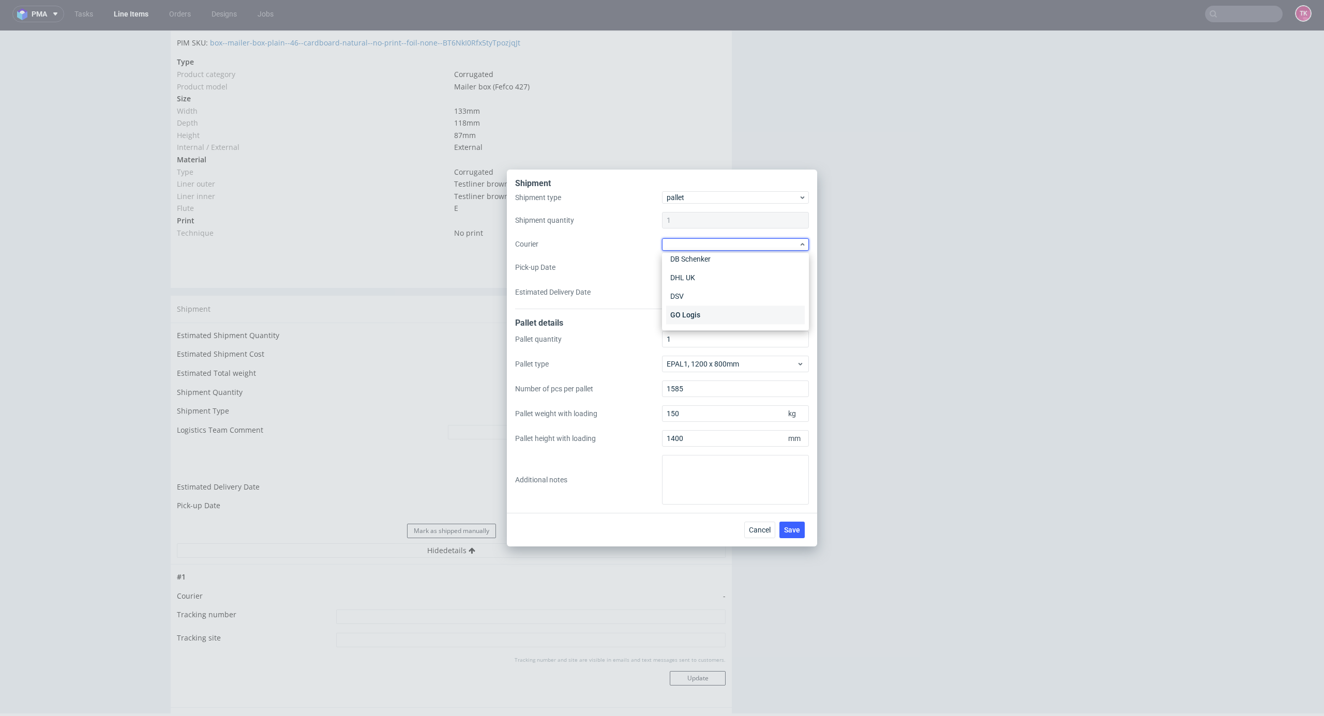
scroll to position [69, 0]
click at [700, 273] on div "DSV" at bounding box center [735, 272] width 139 height 19
click at [702, 259] on input "Pick-up Date" at bounding box center [735, 267] width 147 height 17
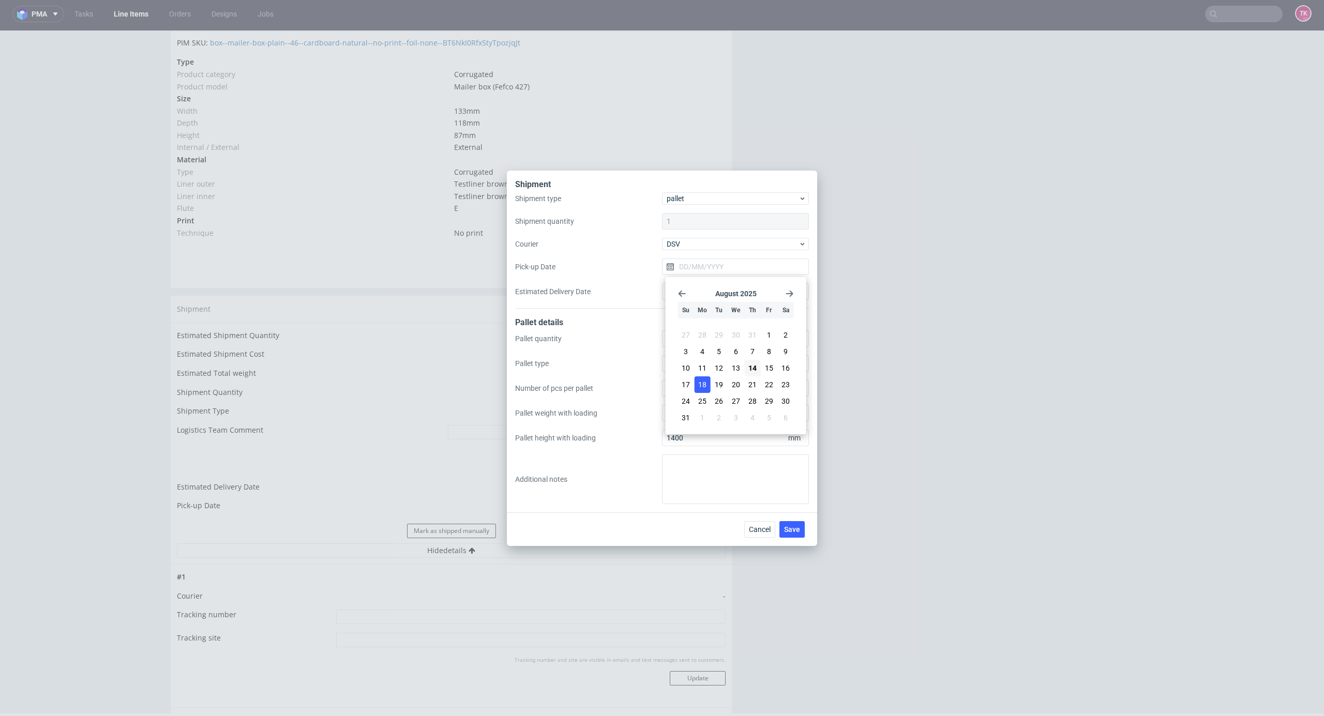
click at [700, 387] on span "18" at bounding box center [702, 385] width 8 height 10
type input "[DATE]"
click at [801, 528] on button "Save" at bounding box center [791, 529] width 25 height 17
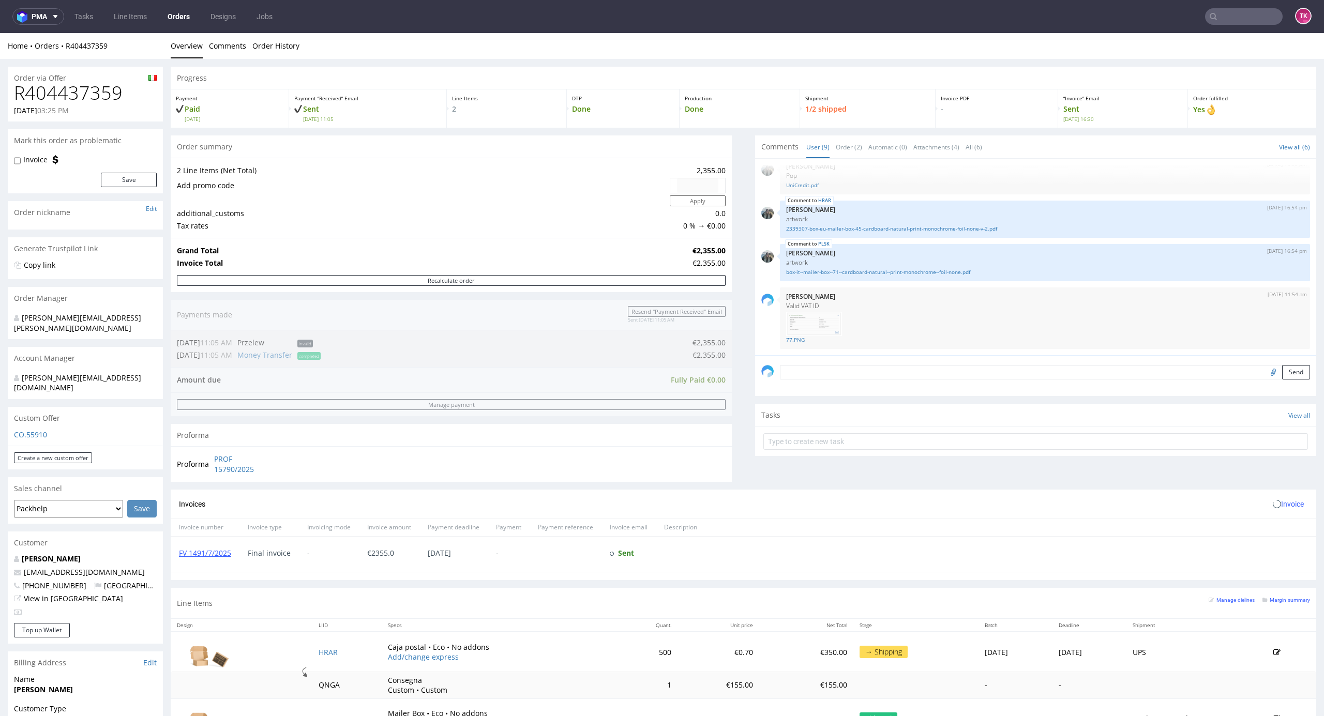
scroll to position [138, 0]
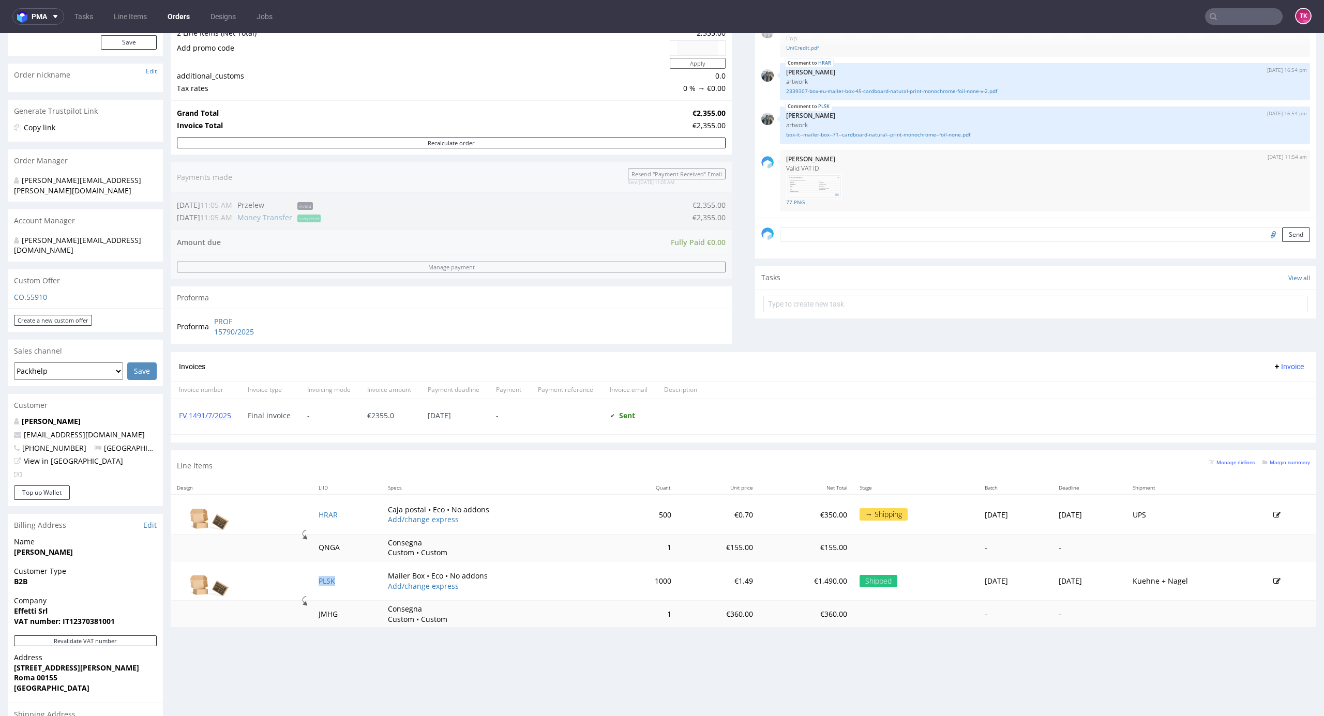
click at [328, 578] on td "PLSK" at bounding box center [347, 581] width 70 height 40
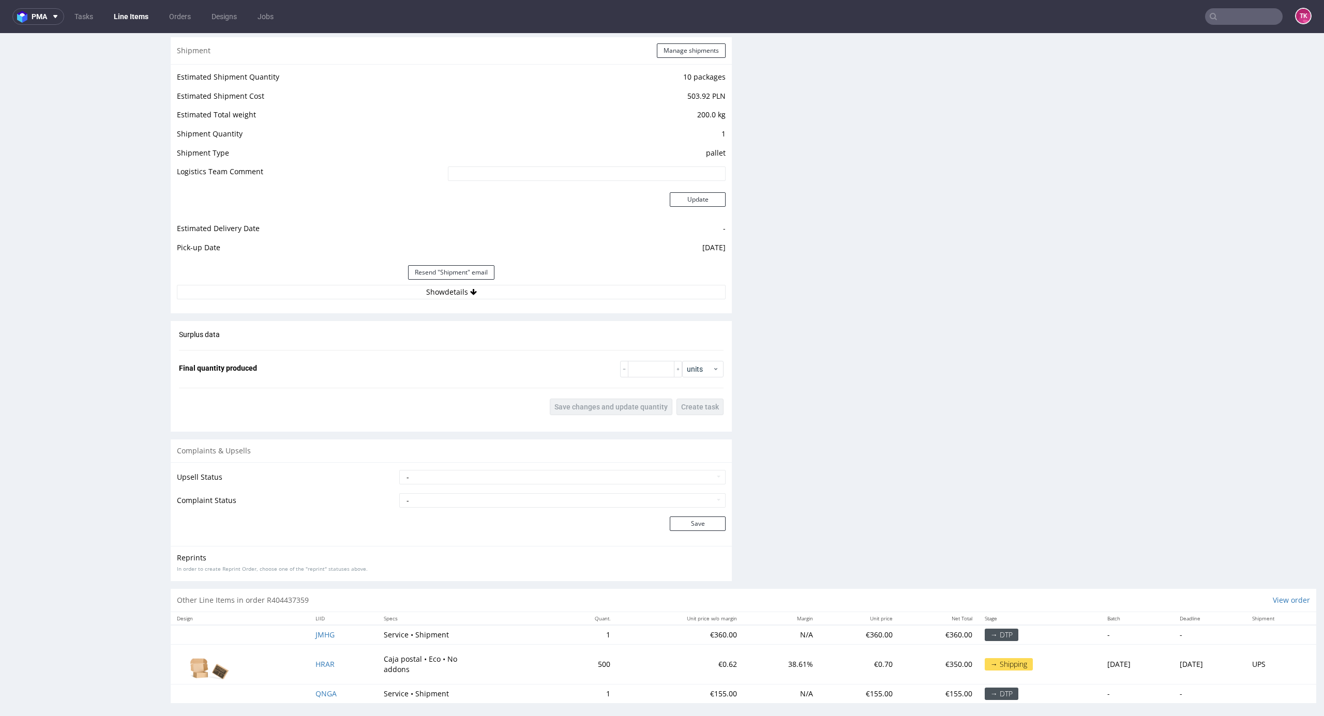
scroll to position [1275, 0]
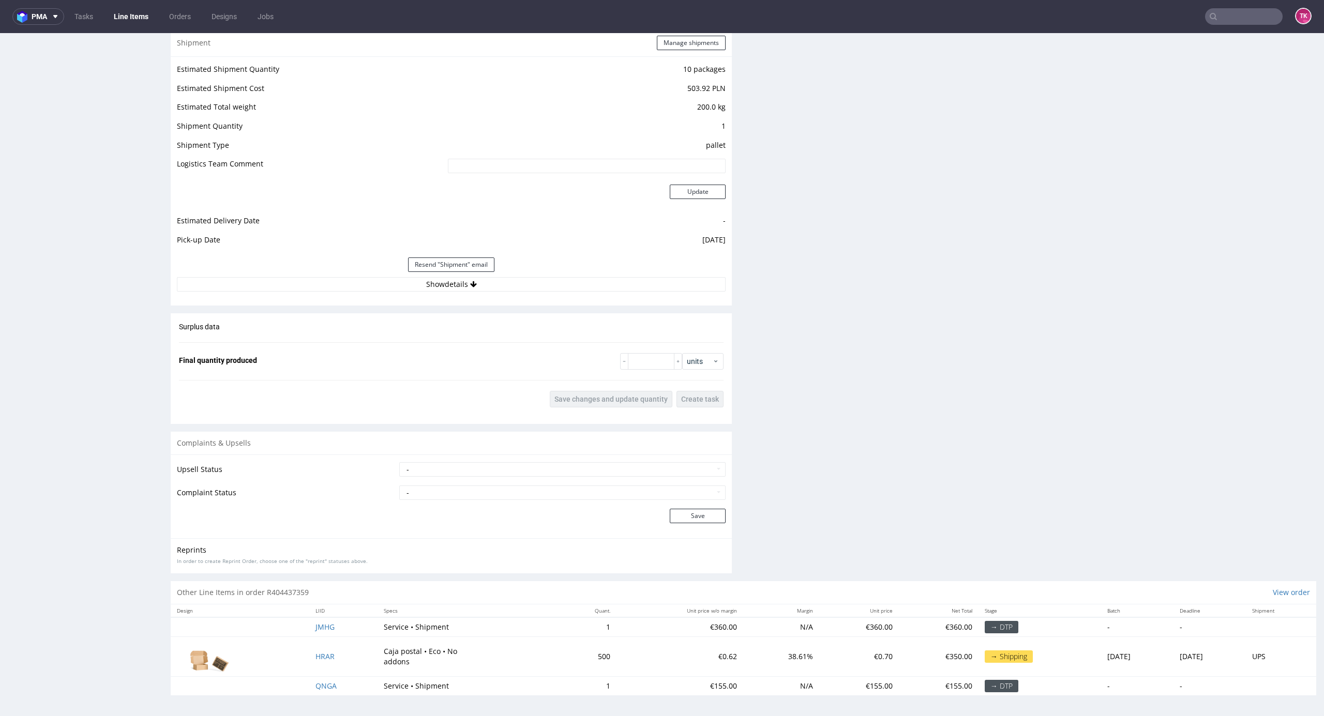
click at [558, 298] on div "Shipment Manage shipments Estimated Shipment Quantity 10 packages Estimated Shi…" at bounding box center [451, 167] width 561 height 276
click at [560, 293] on div "Estimated Shipment Quantity 10 packages Estimated Shipment Cost 503.92 PLN Esti…" at bounding box center [451, 176] width 561 height 241
click at [555, 280] on button "Show details" at bounding box center [451, 284] width 549 height 14
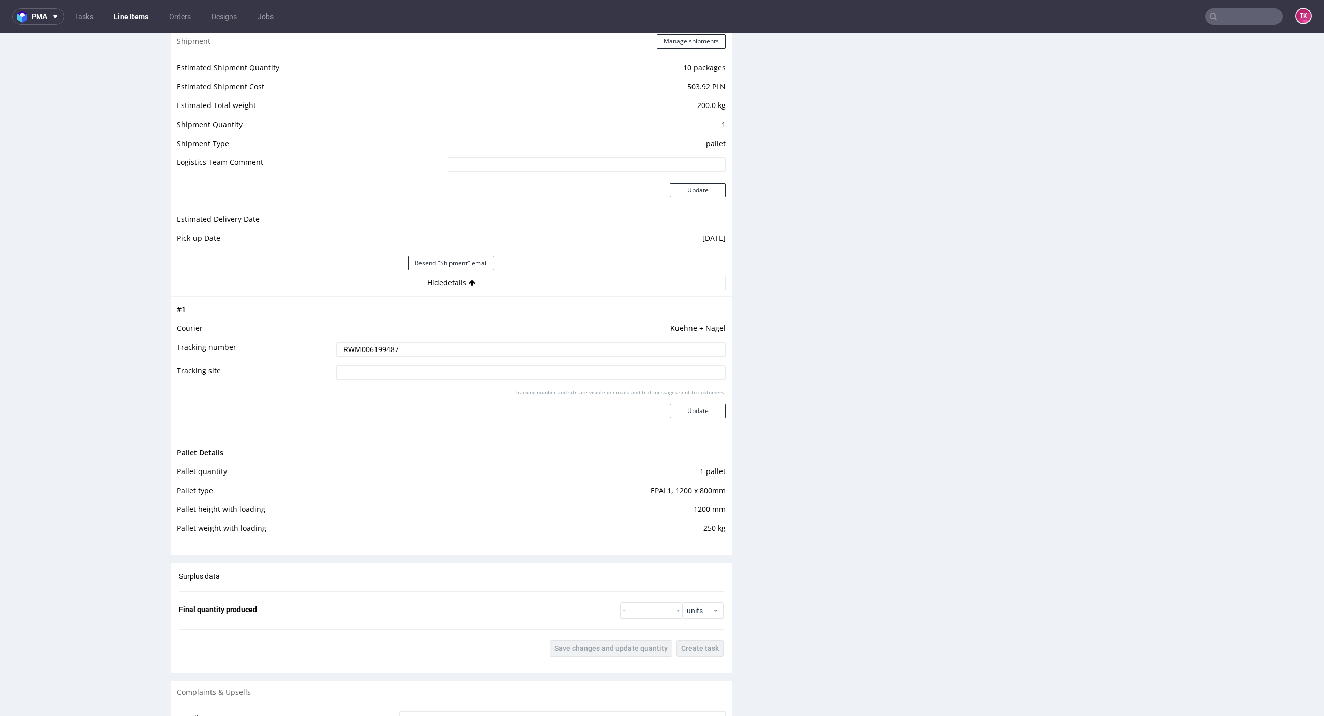
drag, startPoint x: 381, startPoint y: 338, endPoint x: 377, endPoint y: 343, distance: 6.3
click at [378, 341] on tbody "# 1 Courier Kuehne + Nagel Tracking number RWM006199487 Tracking site Tracking …" at bounding box center [451, 368] width 549 height 130
click at [376, 351] on input "RWM006199487" at bounding box center [530, 349] width 389 height 14
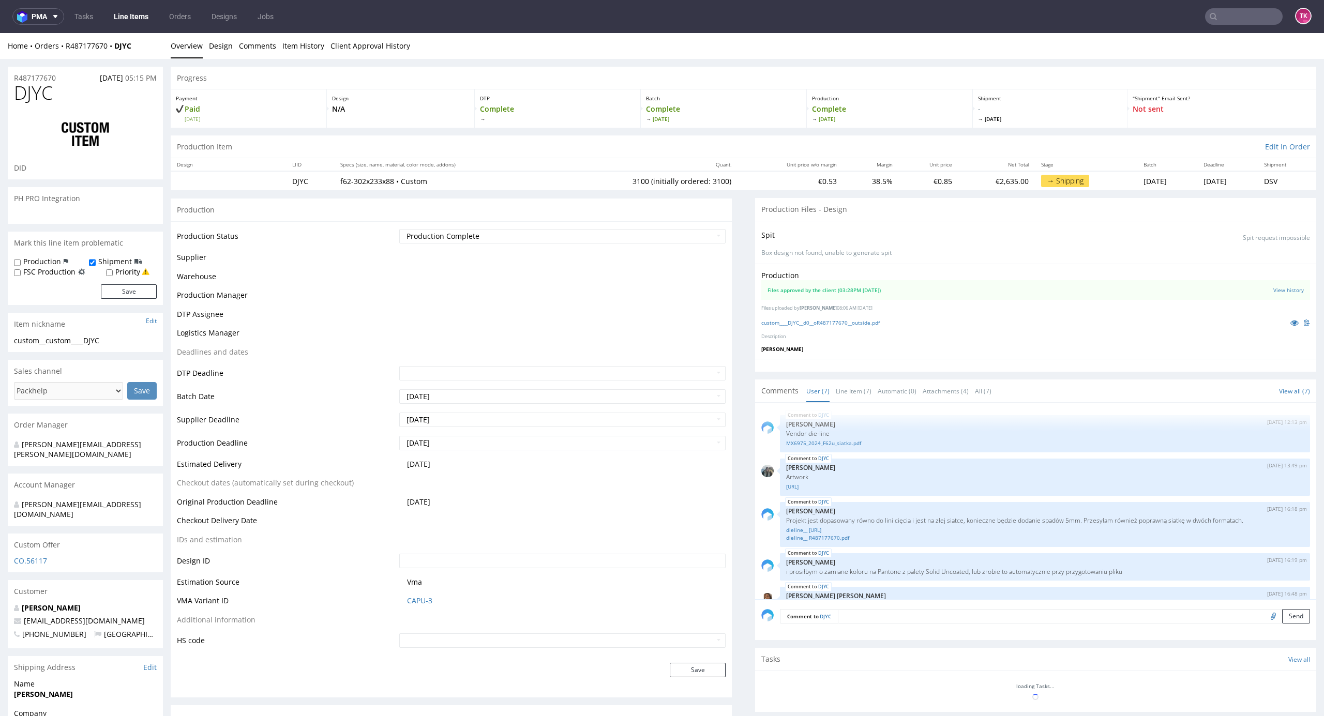
scroll to position [106, 0]
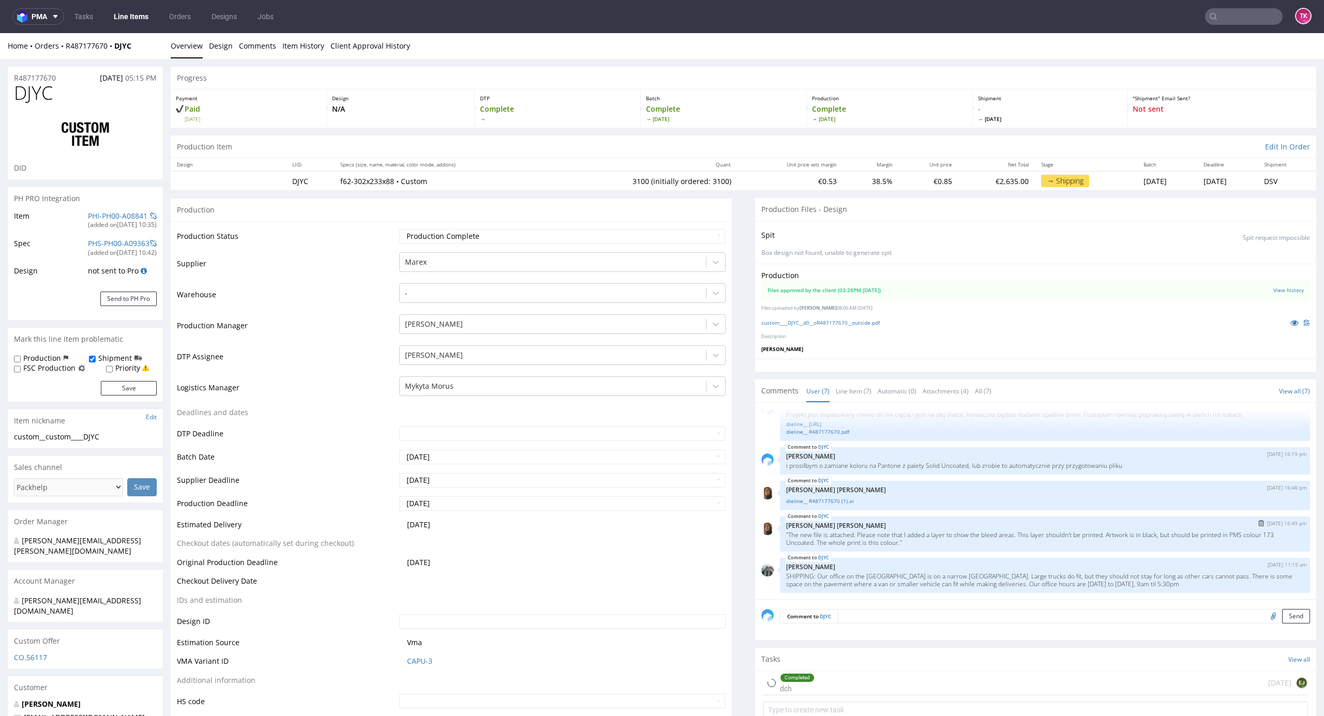
type input "3100"
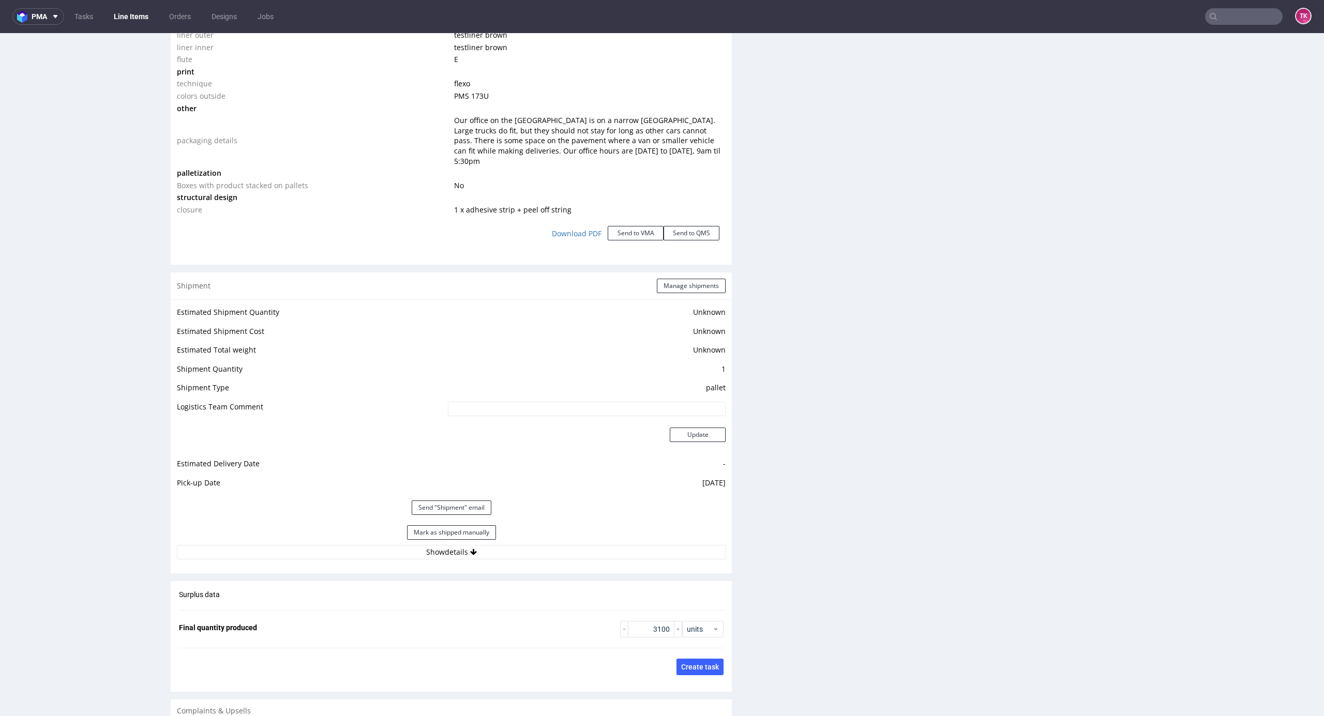
scroll to position [1310, 0]
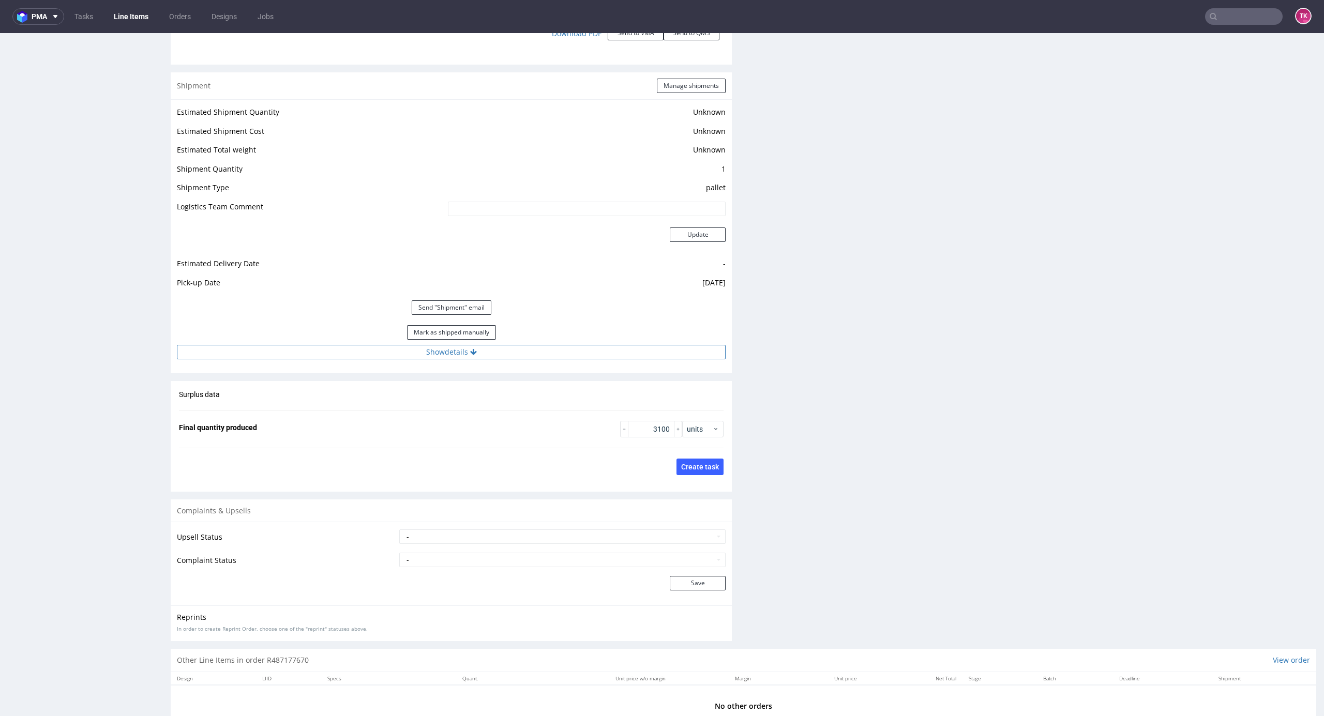
click at [540, 345] on button "Show details" at bounding box center [451, 352] width 549 height 14
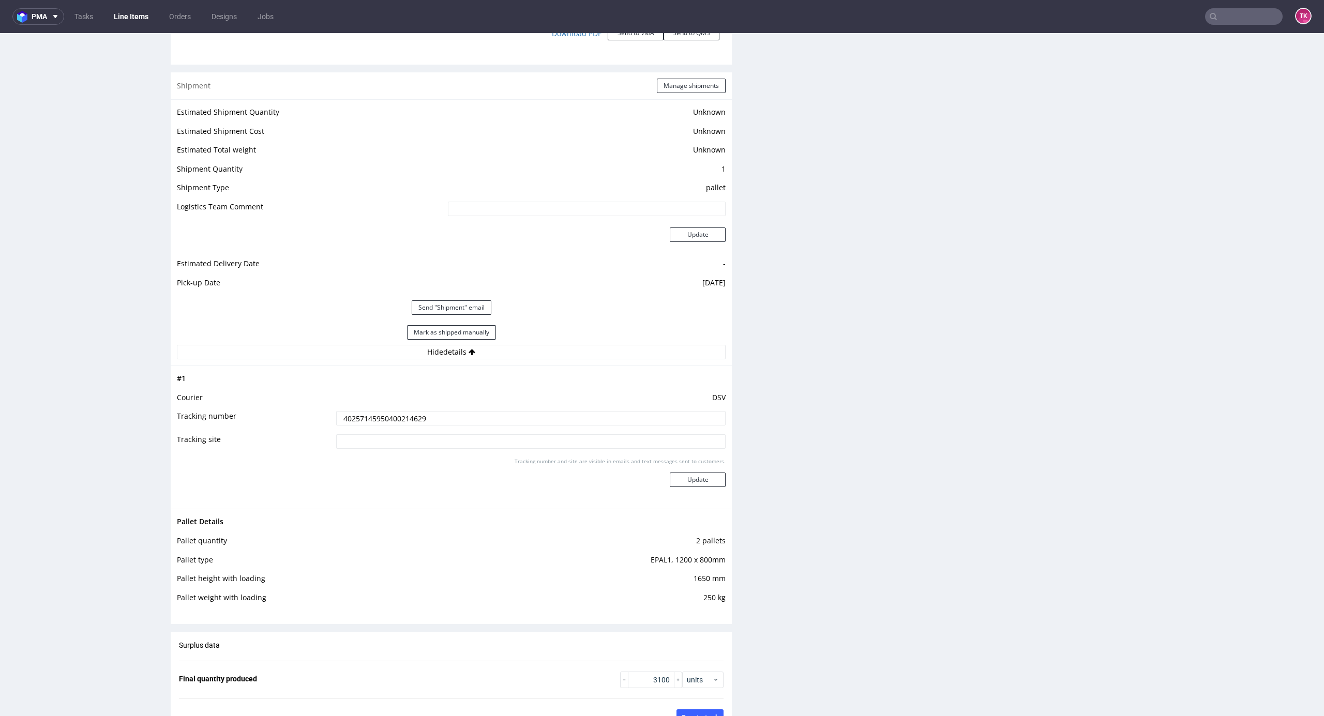
click at [414, 399] on td "DSV" at bounding box center [529, 400] width 392 height 19
click at [414, 400] on td "DSV" at bounding box center [529, 400] width 392 height 19
click at [414, 411] on input "40257145950400214629" at bounding box center [530, 418] width 389 height 14
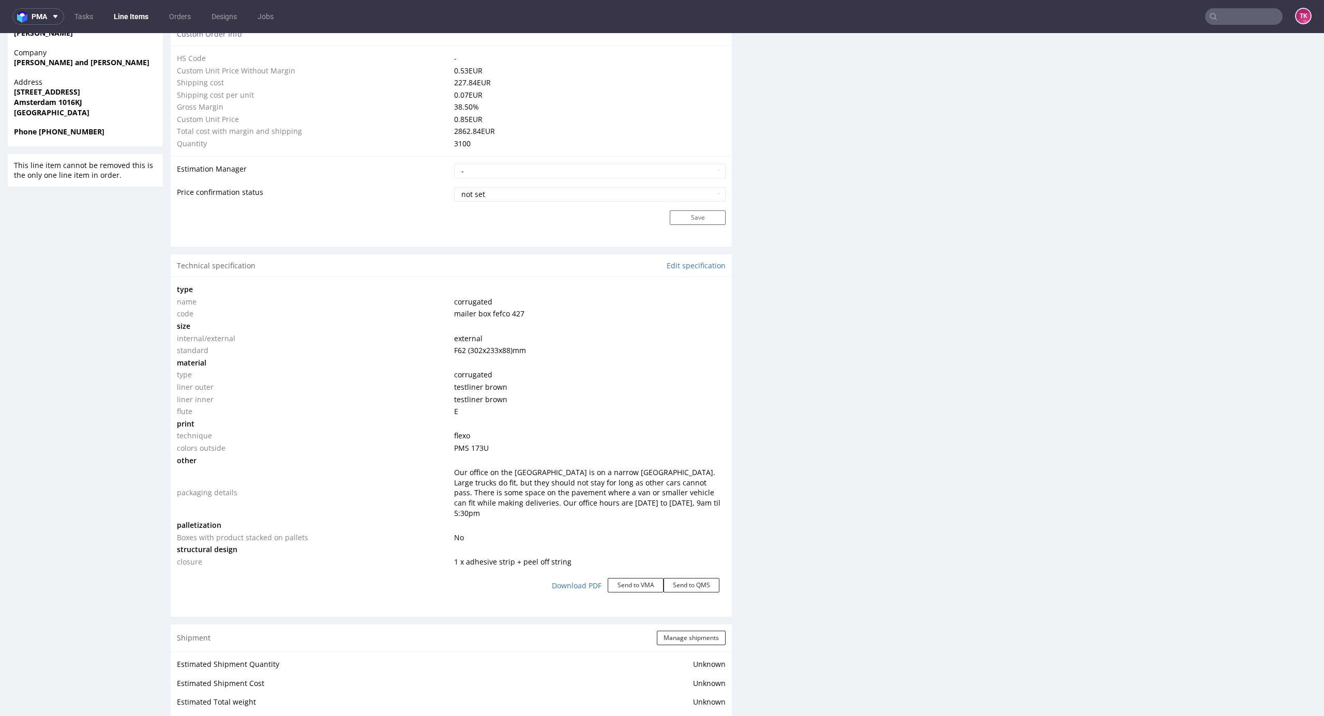
scroll to position [414, 0]
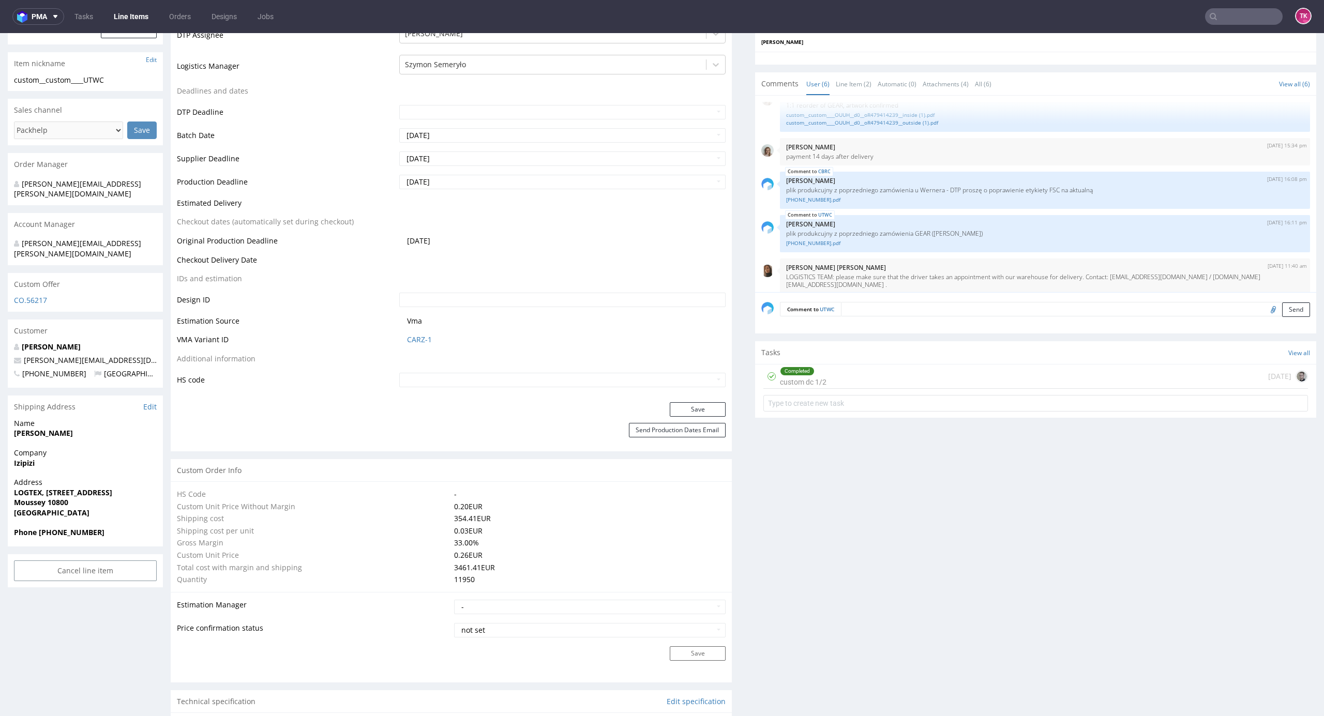
scroll to position [344, 0]
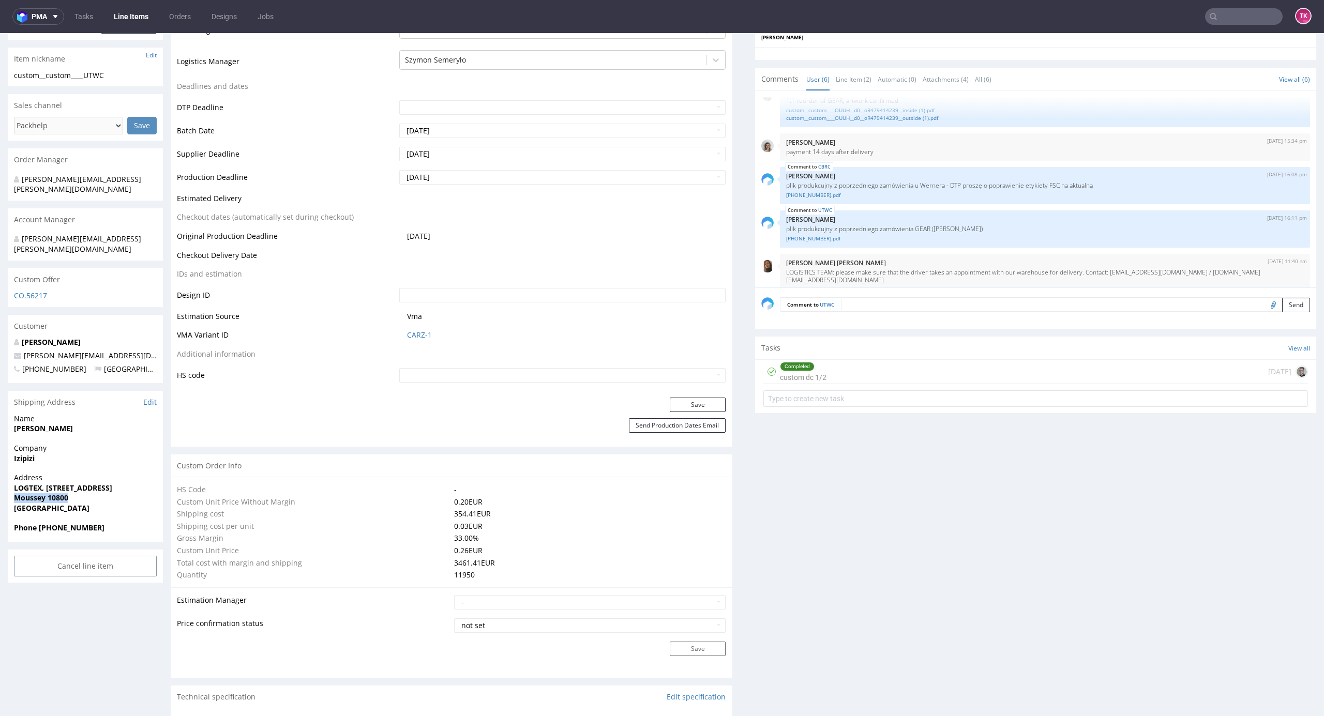
drag, startPoint x: 63, startPoint y: 472, endPoint x: 0, endPoint y: 480, distance: 63.1
copy strong "Moussey 10800"
drag, startPoint x: 120, startPoint y: 329, endPoint x: 62, endPoint y: 391, distance: 84.9
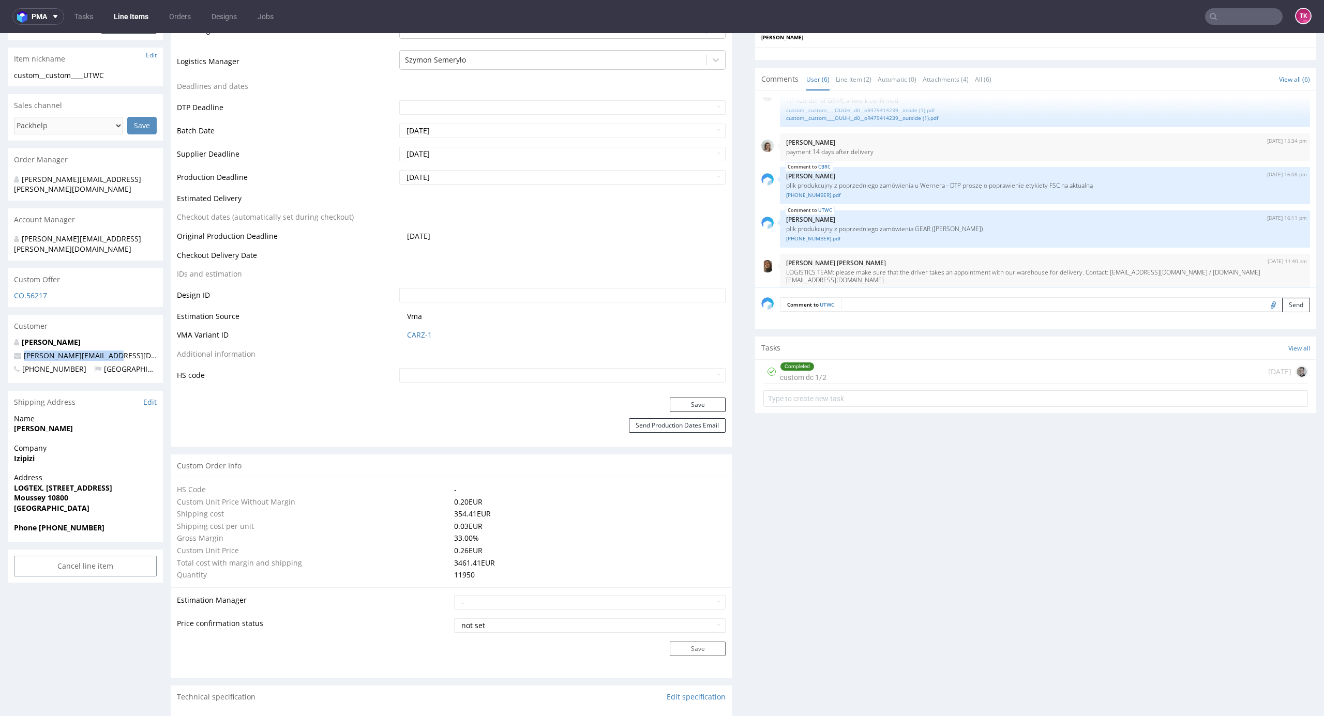
copy span "[PERSON_NAME][EMAIL_ADDRESS][DOMAIN_NAME]"
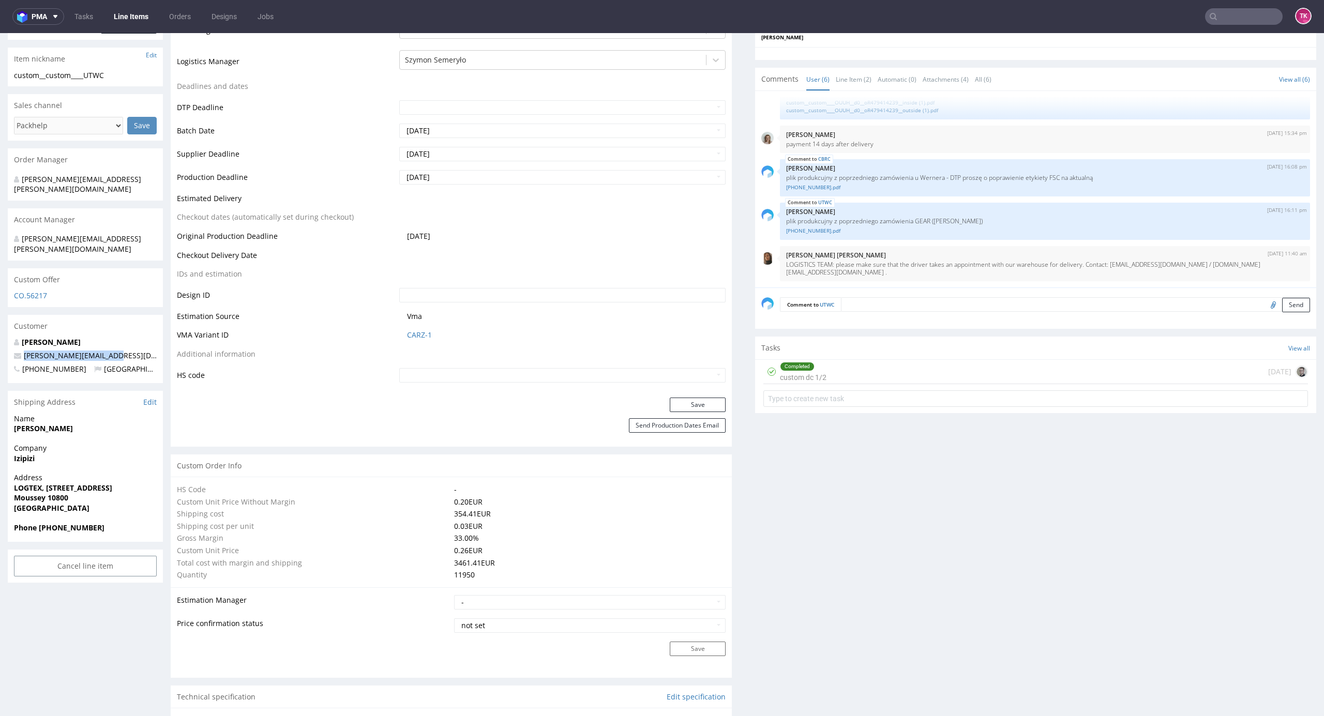
scroll to position [72, 0]
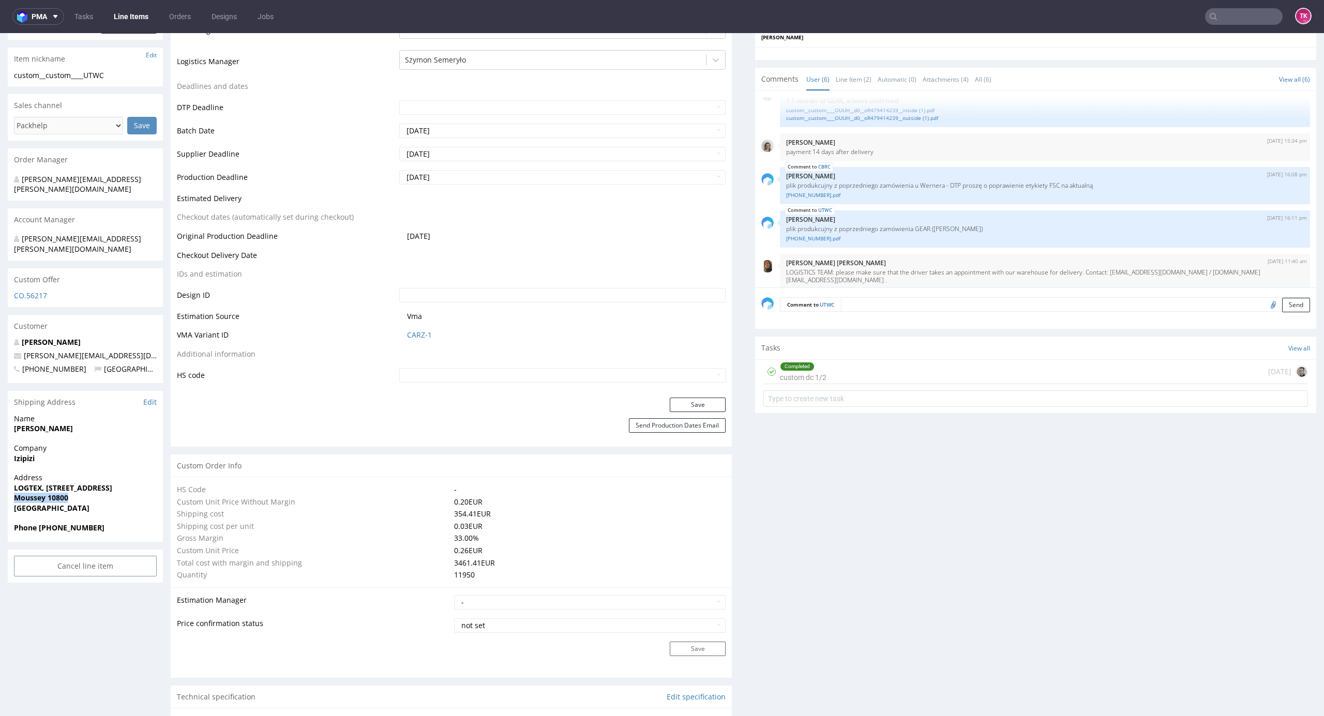
drag, startPoint x: 2, startPoint y: 474, endPoint x: 87, endPoint y: 474, distance: 84.8
copy strong "Moussey 10800"
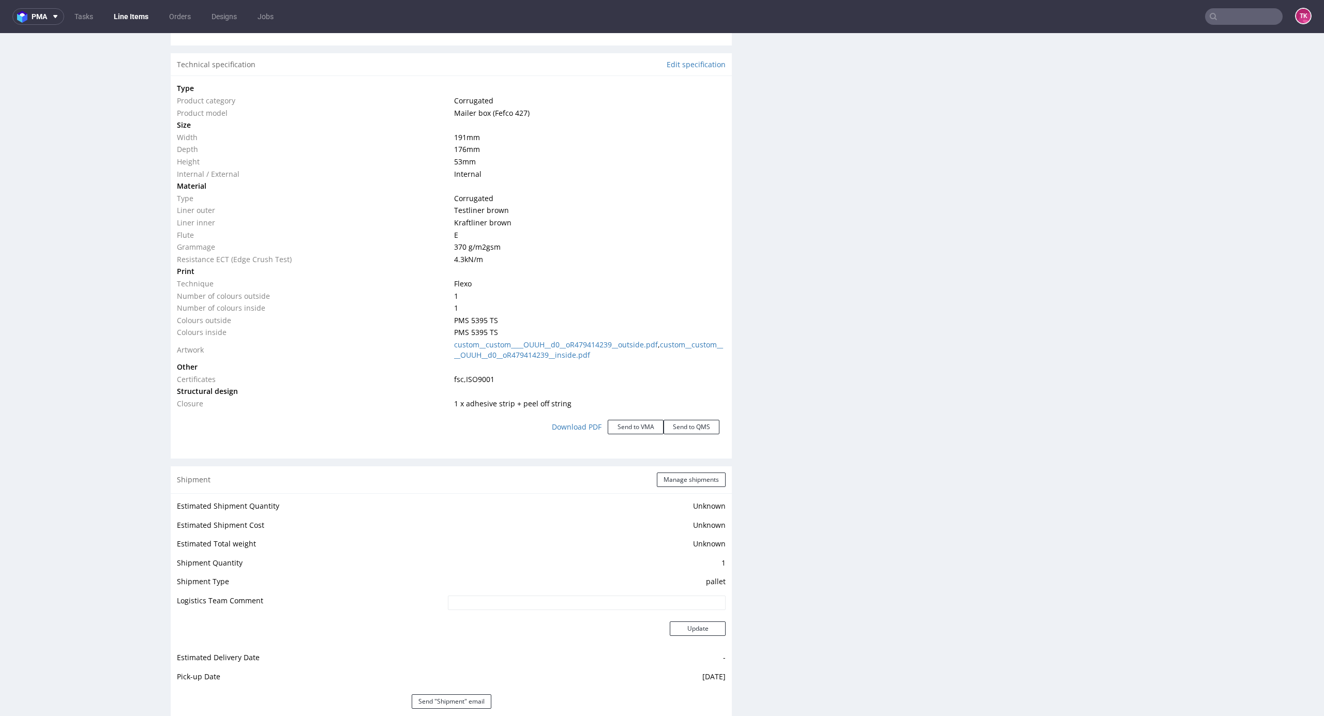
scroll to position [1103, 0]
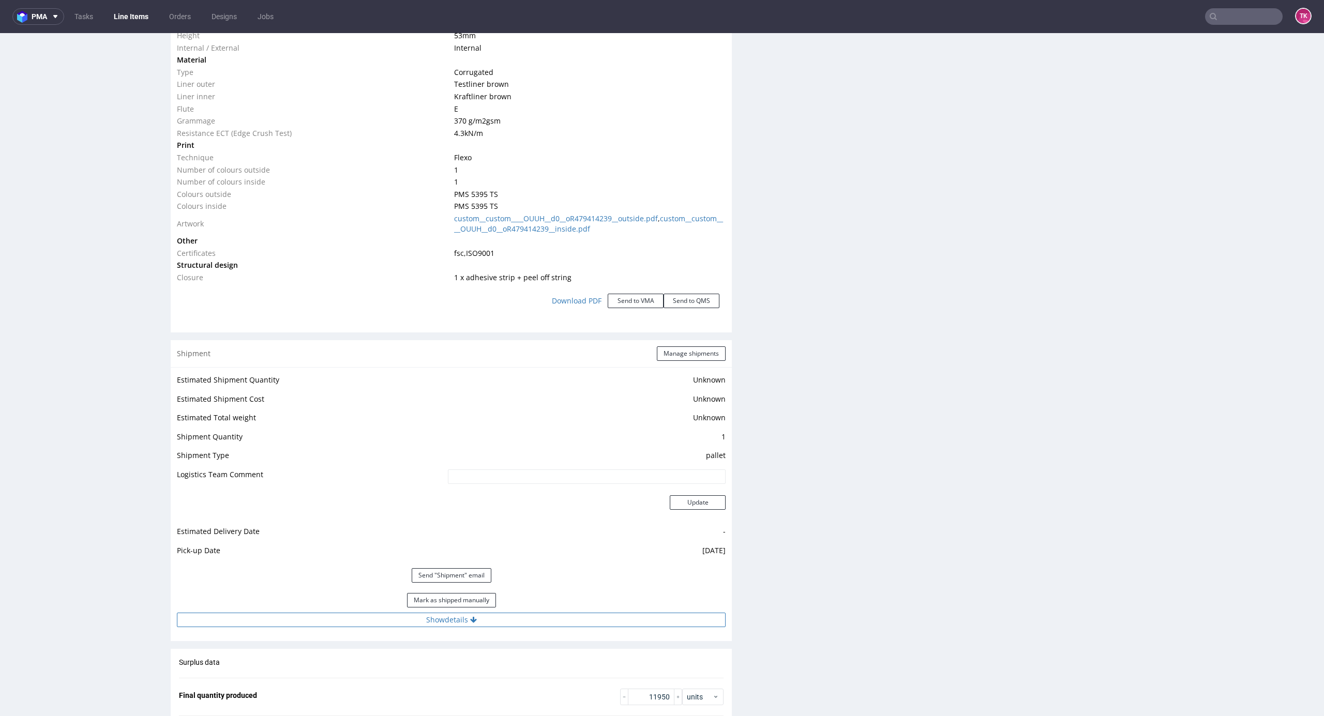
click at [550, 620] on button "Show details" at bounding box center [451, 620] width 549 height 14
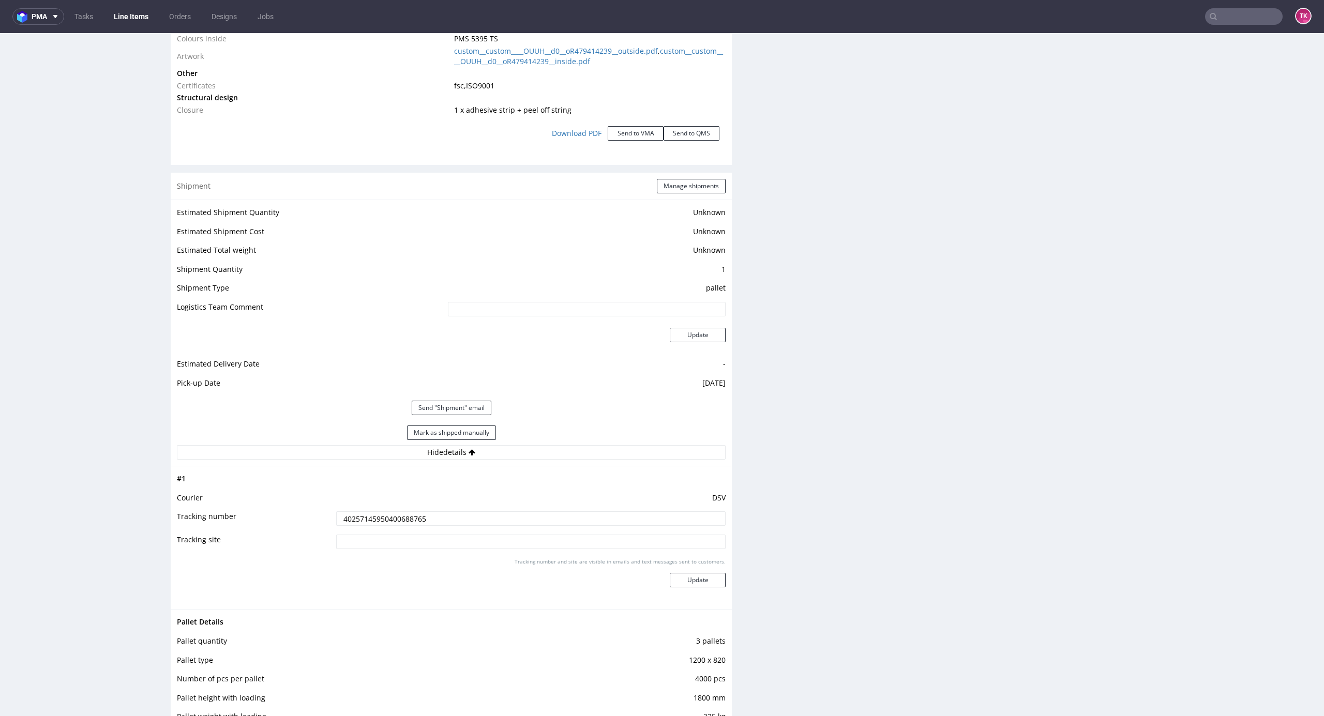
scroll to position [1378, 0]
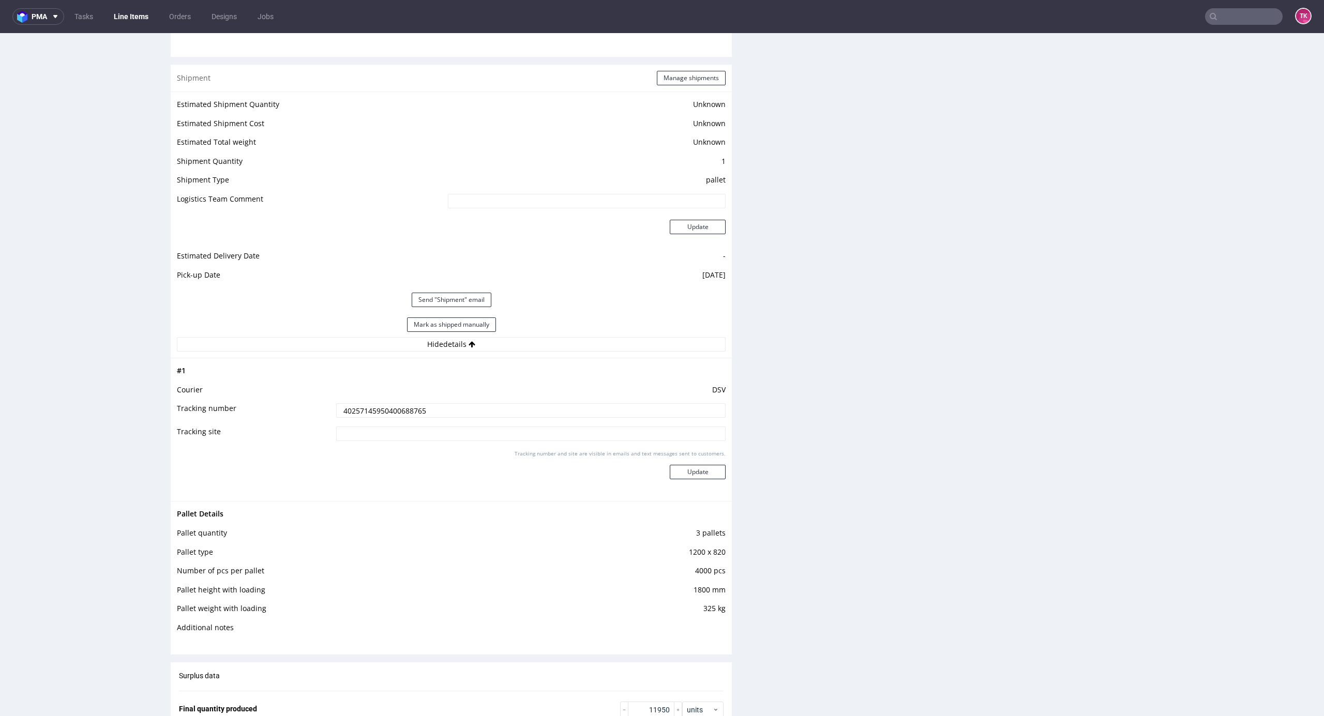
click at [392, 421] on td "40257145950400688765" at bounding box center [529, 413] width 392 height 23
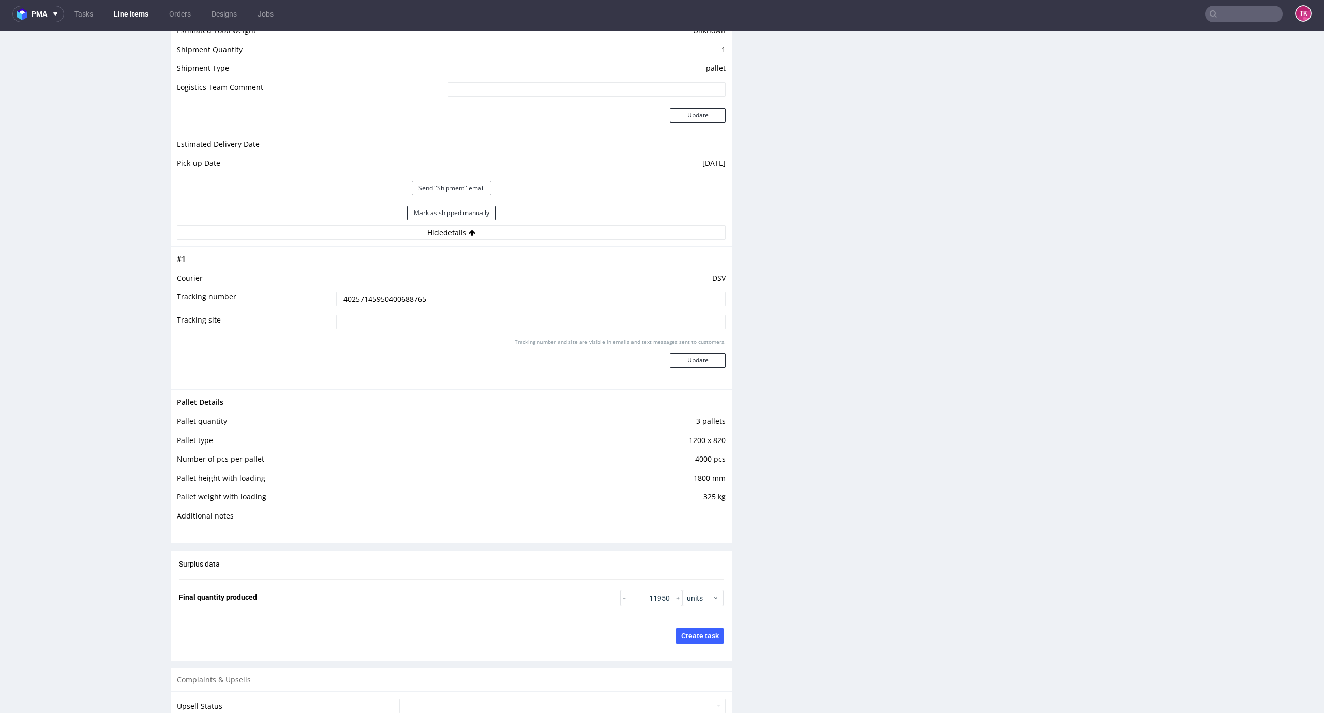
scroll to position [1371, 0]
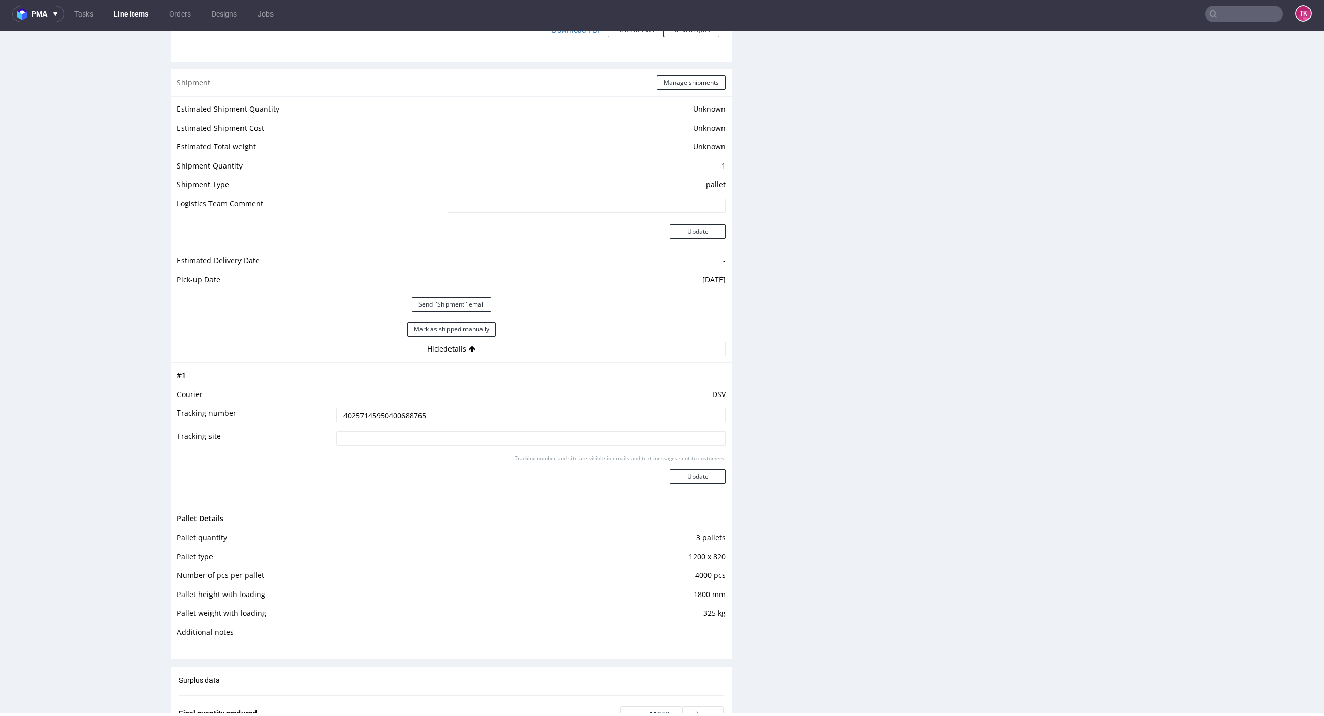
drag, startPoint x: 690, startPoint y: 93, endPoint x: 687, endPoint y: 78, distance: 14.7
click at [689, 93] on div "Shipment Manage shipments" at bounding box center [451, 82] width 561 height 27
click at [687, 79] on button "Manage shipments" at bounding box center [691, 82] width 69 height 14
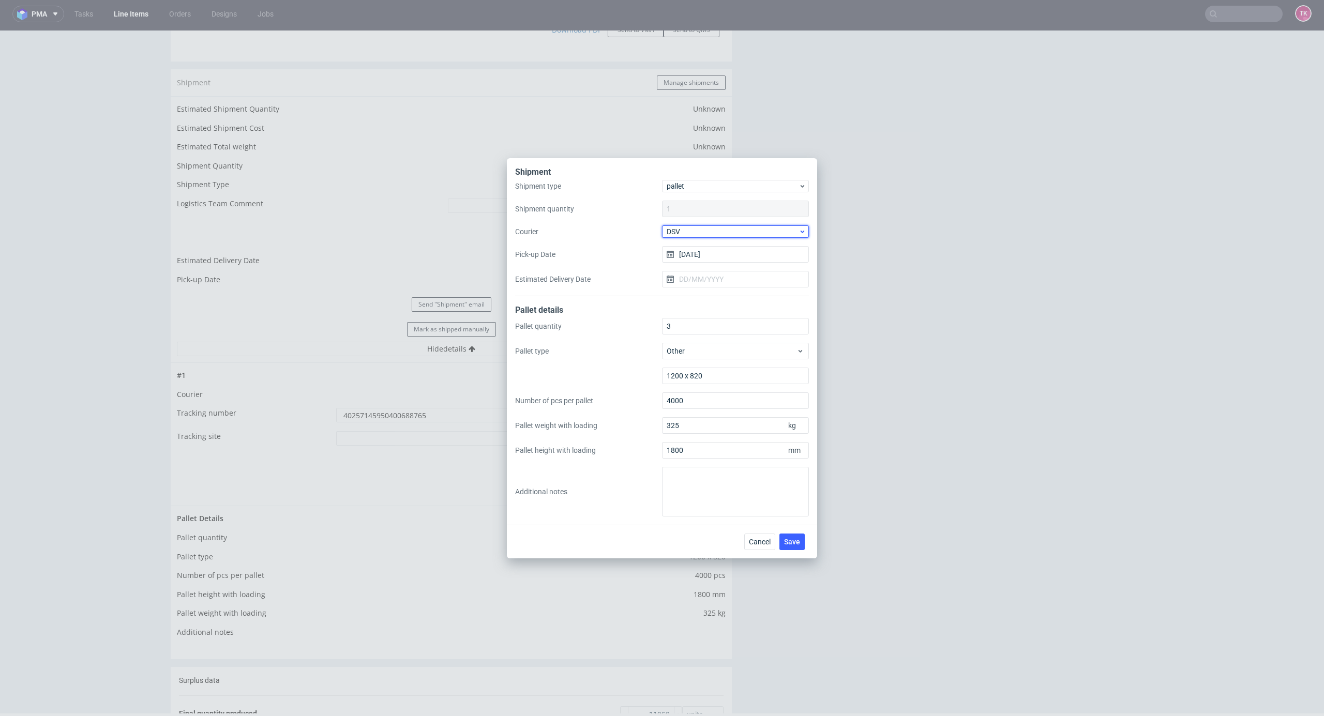
click at [689, 232] on span "DSV" at bounding box center [732, 231] width 132 height 10
click at [714, 266] on div "RAPWAY" at bounding box center [735, 267] width 139 height 19
click at [714, 260] on input "[DATE]" at bounding box center [735, 254] width 147 height 17
click at [790, 537] on button "Save" at bounding box center [791, 542] width 25 height 17
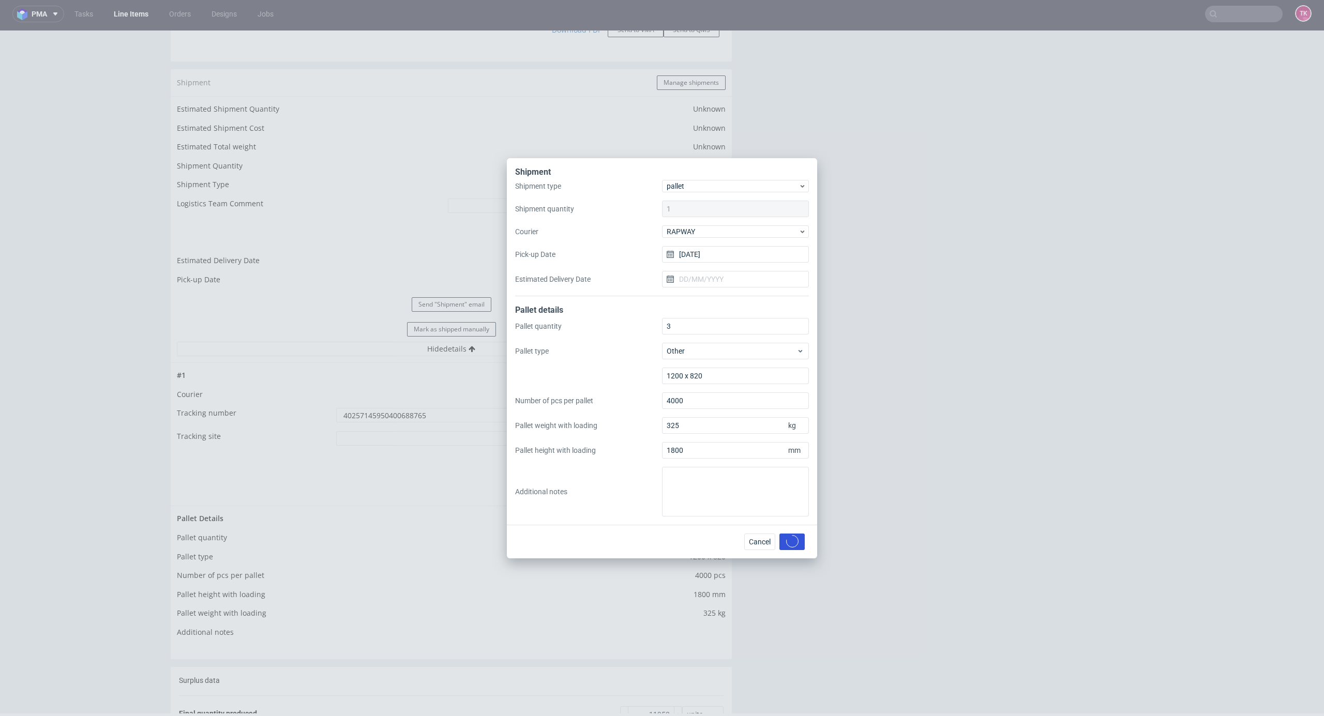
click at [791, 540] on circle at bounding box center [791, 541] width 13 height 13
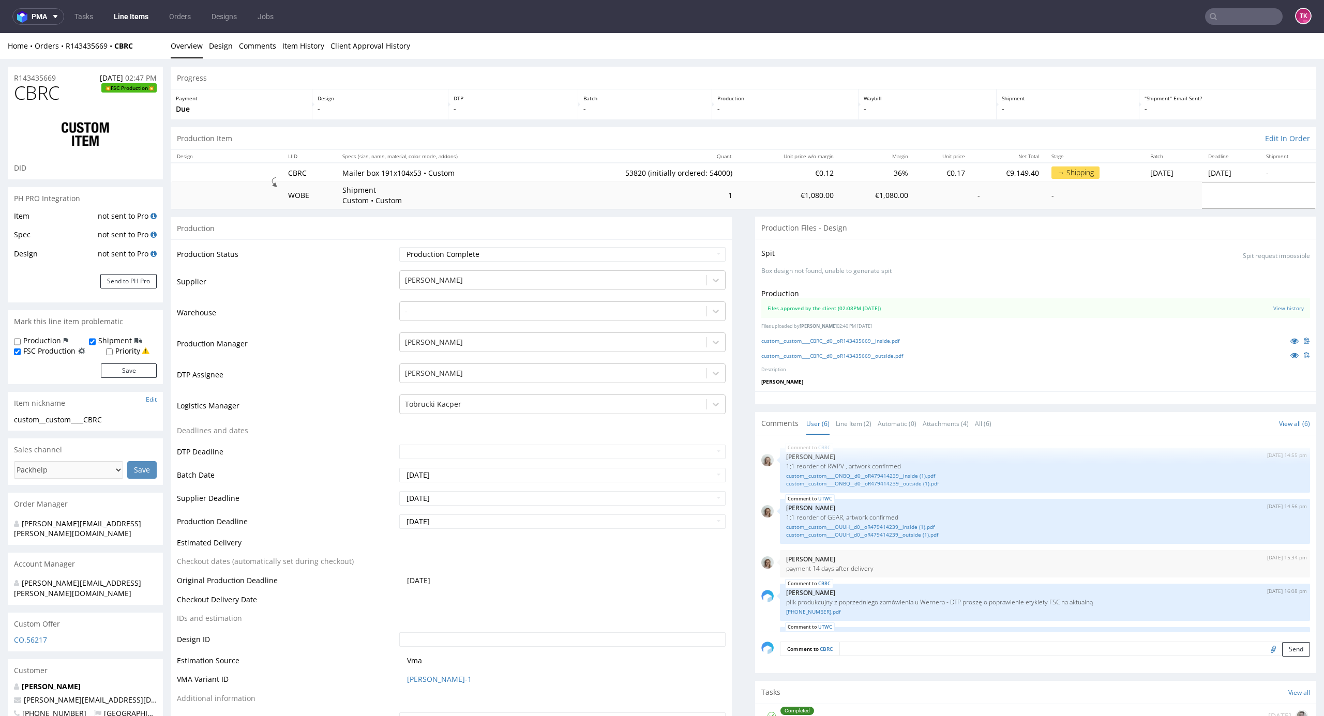
scroll to position [72, 0]
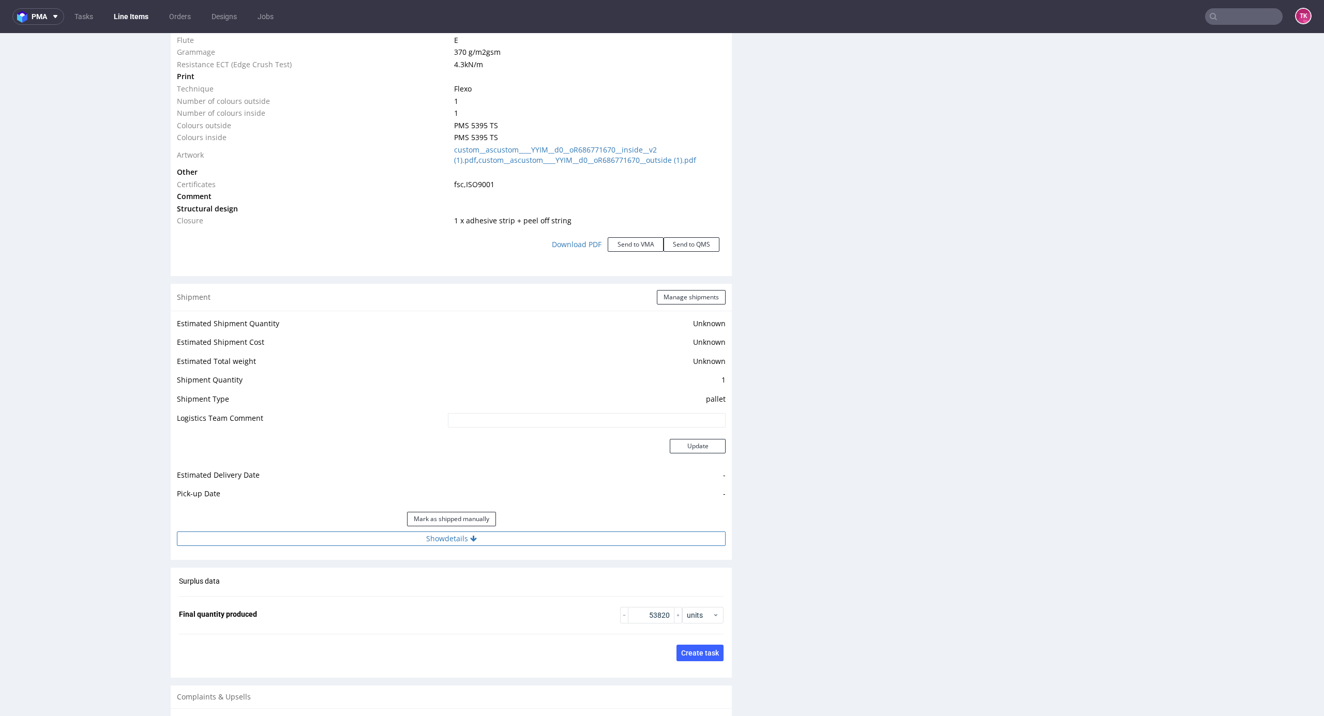
click at [562, 536] on button "Show details" at bounding box center [451, 539] width 549 height 14
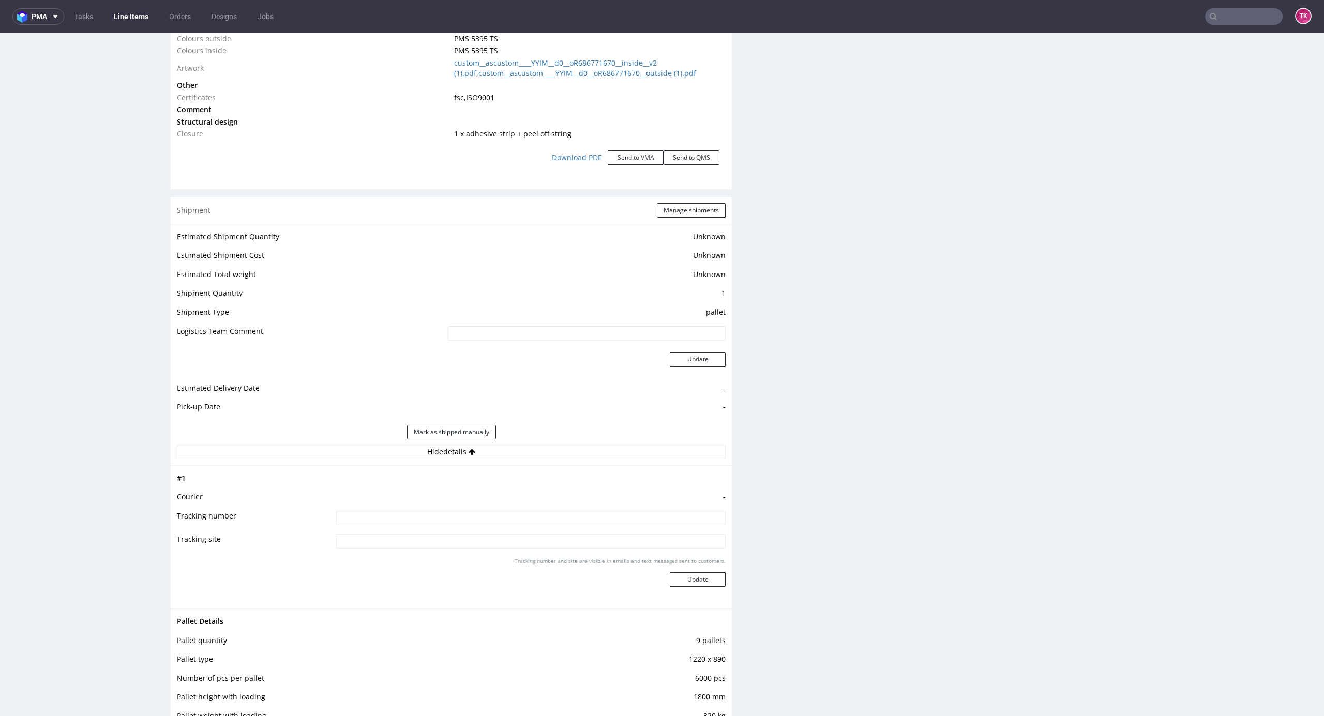
scroll to position [1378, 0]
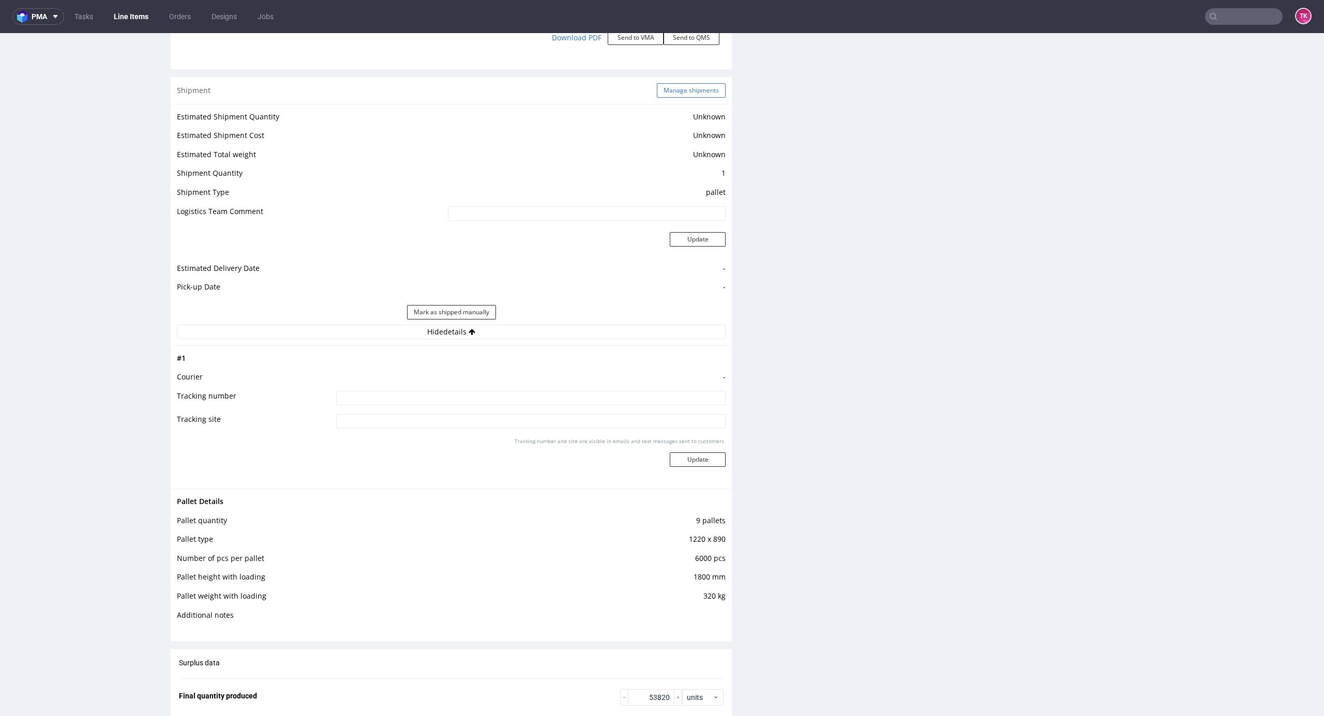
click at [708, 89] on button "Manage shipments" at bounding box center [691, 90] width 69 height 14
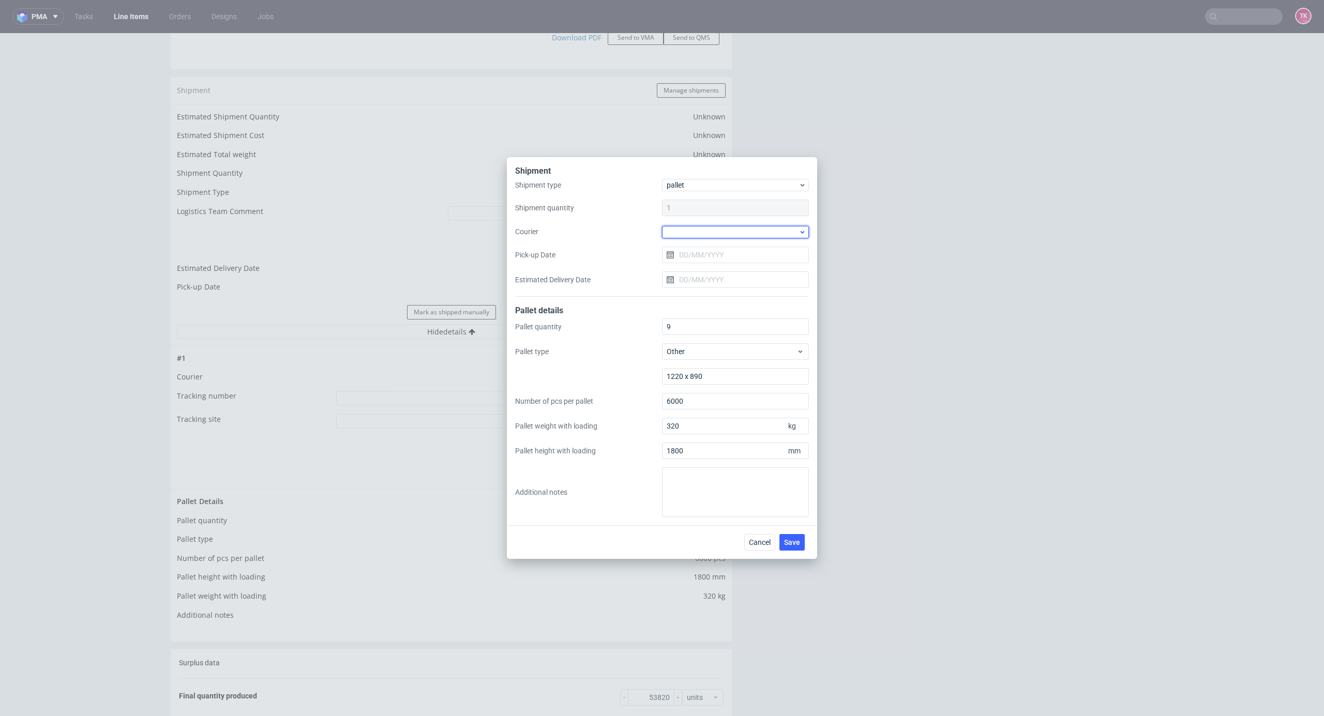
click at [712, 234] on div at bounding box center [735, 232] width 147 height 12
click at [706, 274] on div "RAPWAY" at bounding box center [735, 268] width 139 height 19
drag, startPoint x: 718, startPoint y: 248, endPoint x: 716, endPoint y: 264, distance: 15.6
click at [718, 252] on input "Pick-up Date" at bounding box center [735, 254] width 147 height 17
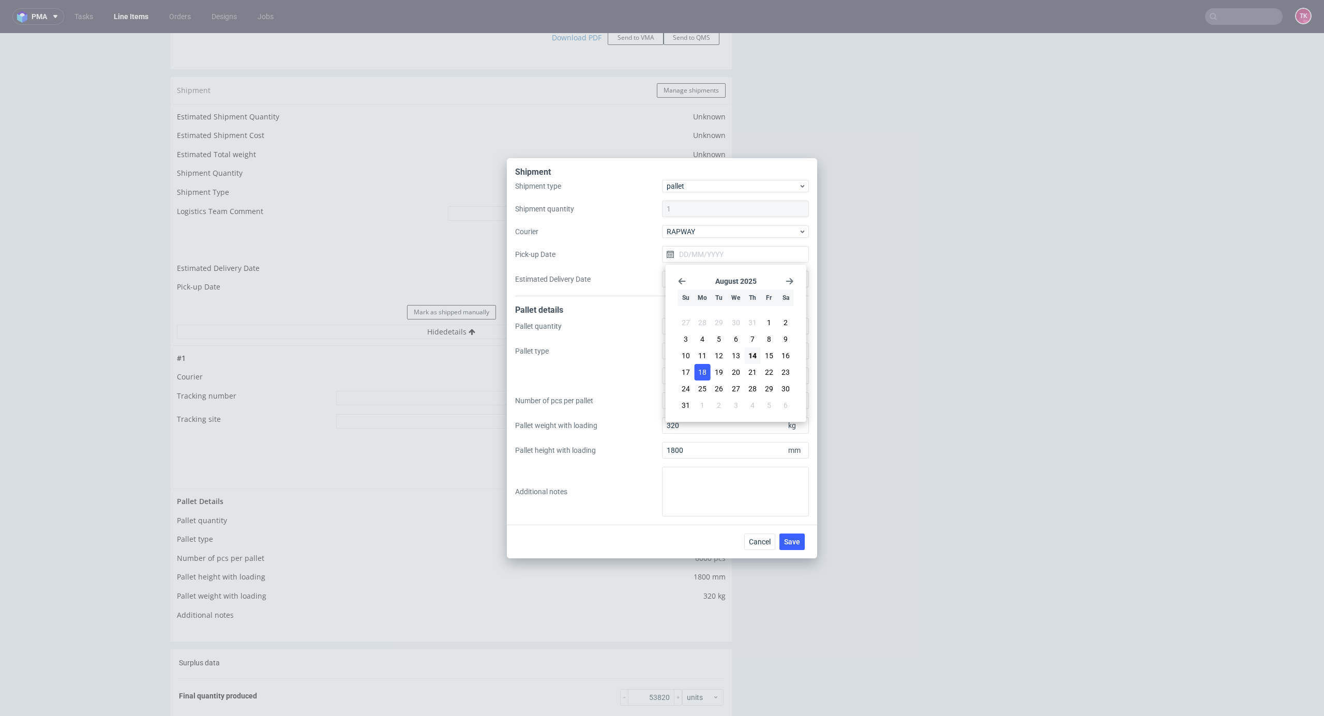
click at [698, 371] on span "18" at bounding box center [702, 372] width 8 height 10
type input "[DATE]"
click at [797, 546] on button "Save" at bounding box center [791, 542] width 25 height 17
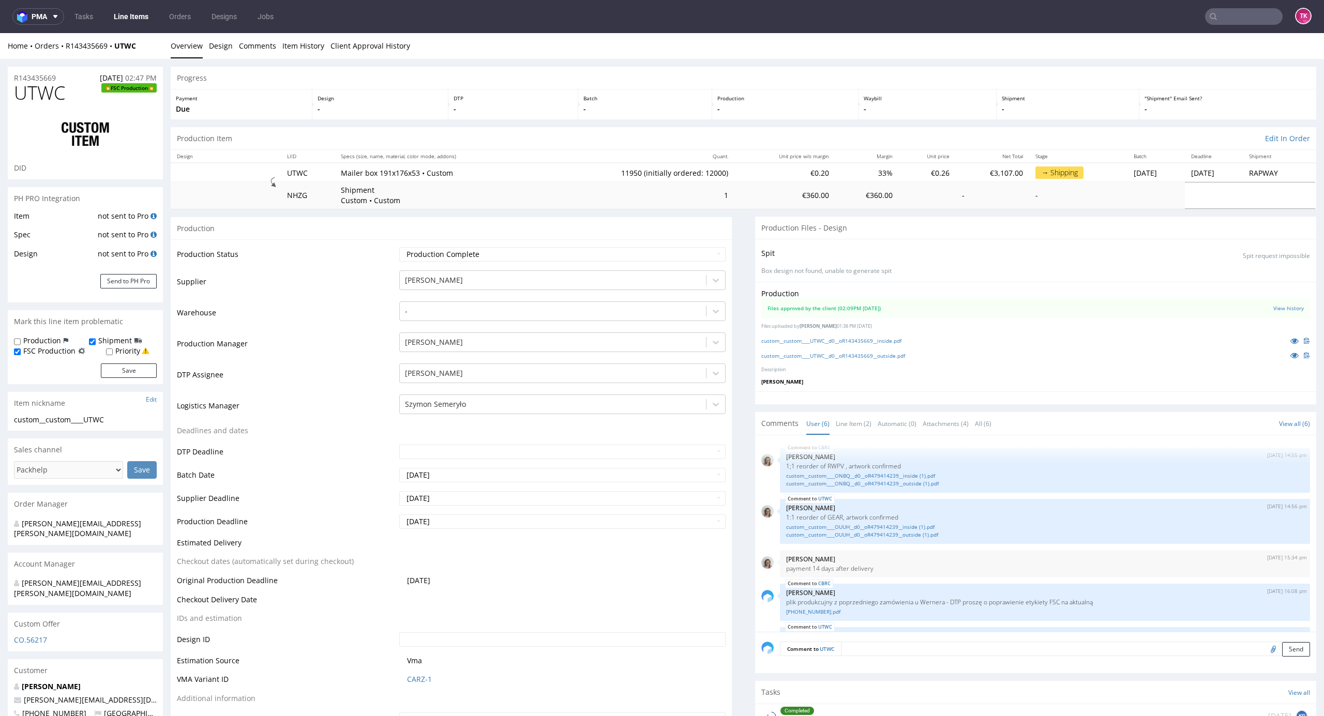
type input "11950"
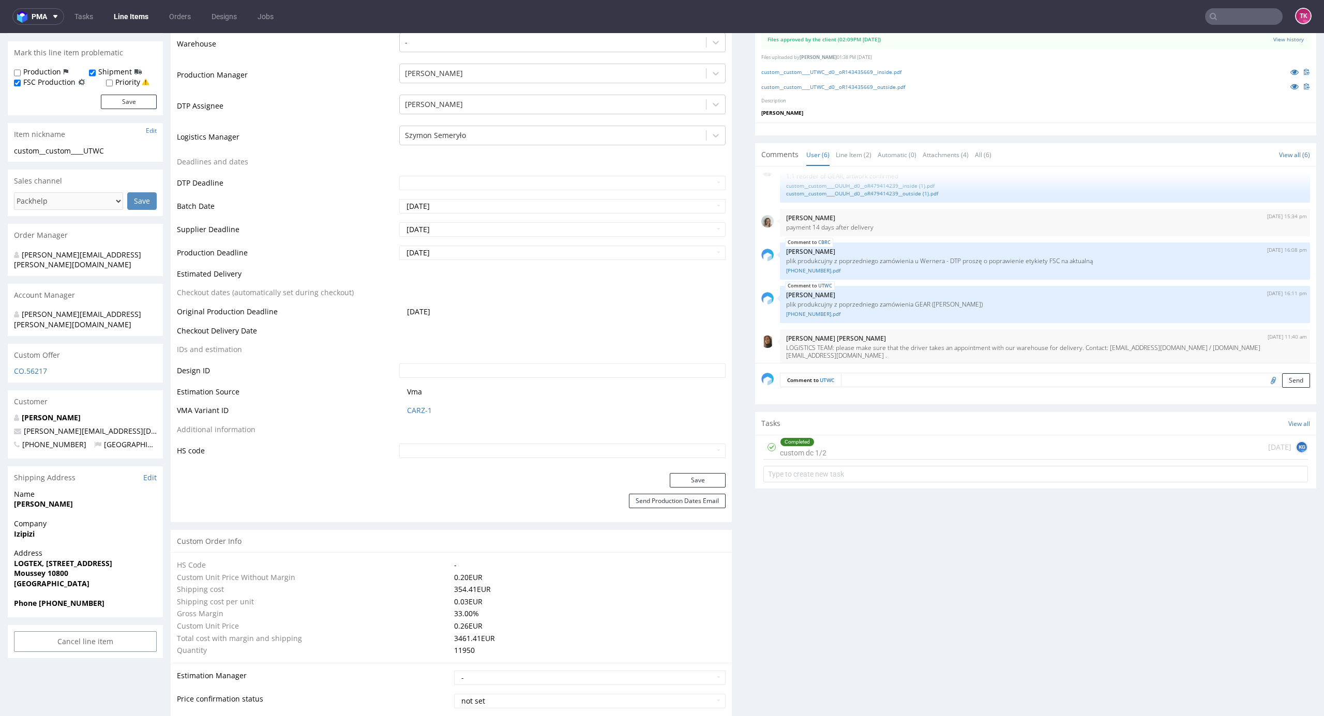
scroll to position [276, 0]
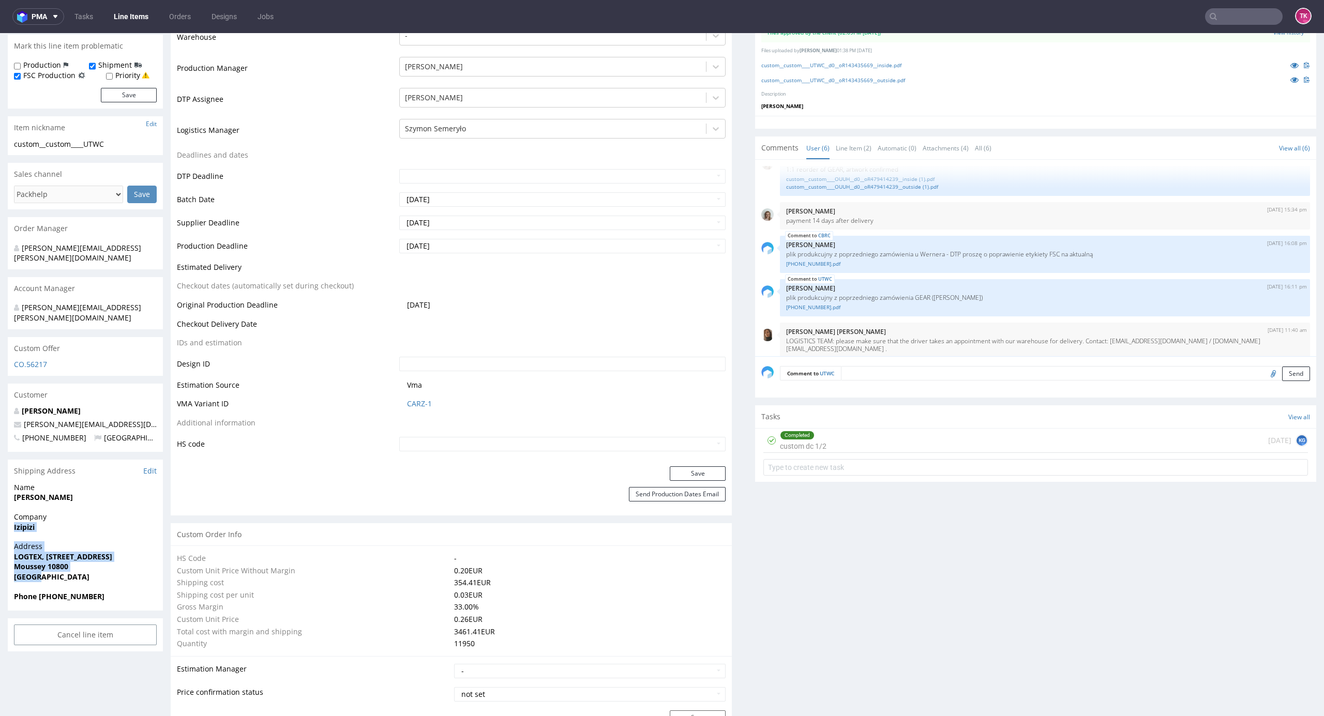
drag, startPoint x: 17, startPoint y: 516, endPoint x: 81, endPoint y: 557, distance: 76.7
drag, startPoint x: 1070, startPoint y: 341, endPoint x: 1268, endPoint y: 344, distance: 197.5
click at [1268, 344] on p "LOGISTICS TEAM: please make sure that the driver takes an appointment with our …" at bounding box center [1045, 345] width 518 height 16
copy p "Contact: [EMAIL_ADDRESS][DOMAIN_NAME] / [DOMAIN_NAME][EMAIL_ADDRESS][DOMAIN_NAM…"
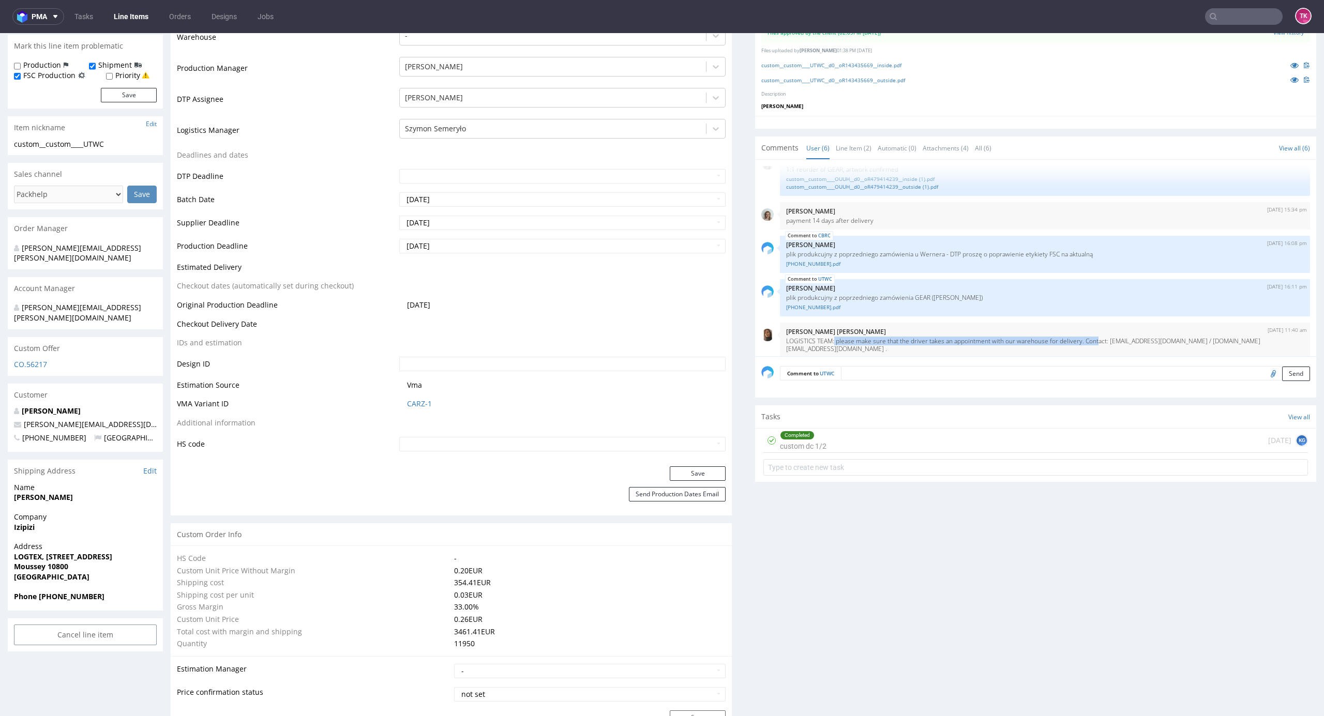
drag, startPoint x: 824, startPoint y: 336, endPoint x: 1085, endPoint y: 352, distance: 261.6
click at [1085, 352] on div "CBRC [DATE] 14:55 pm [PERSON_NAME] 1;1 reorder of RWPV , artwork confirmed cust…" at bounding box center [1038, 261] width 555 height 190
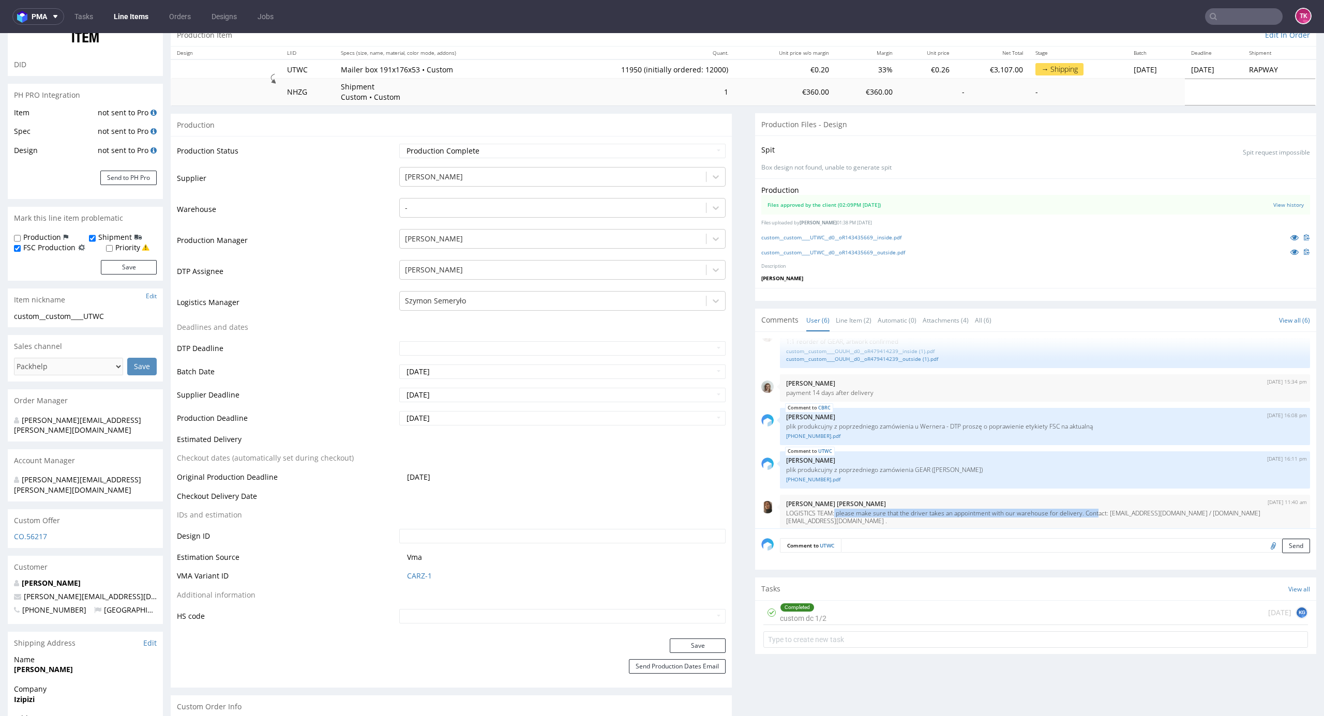
scroll to position [0, 0]
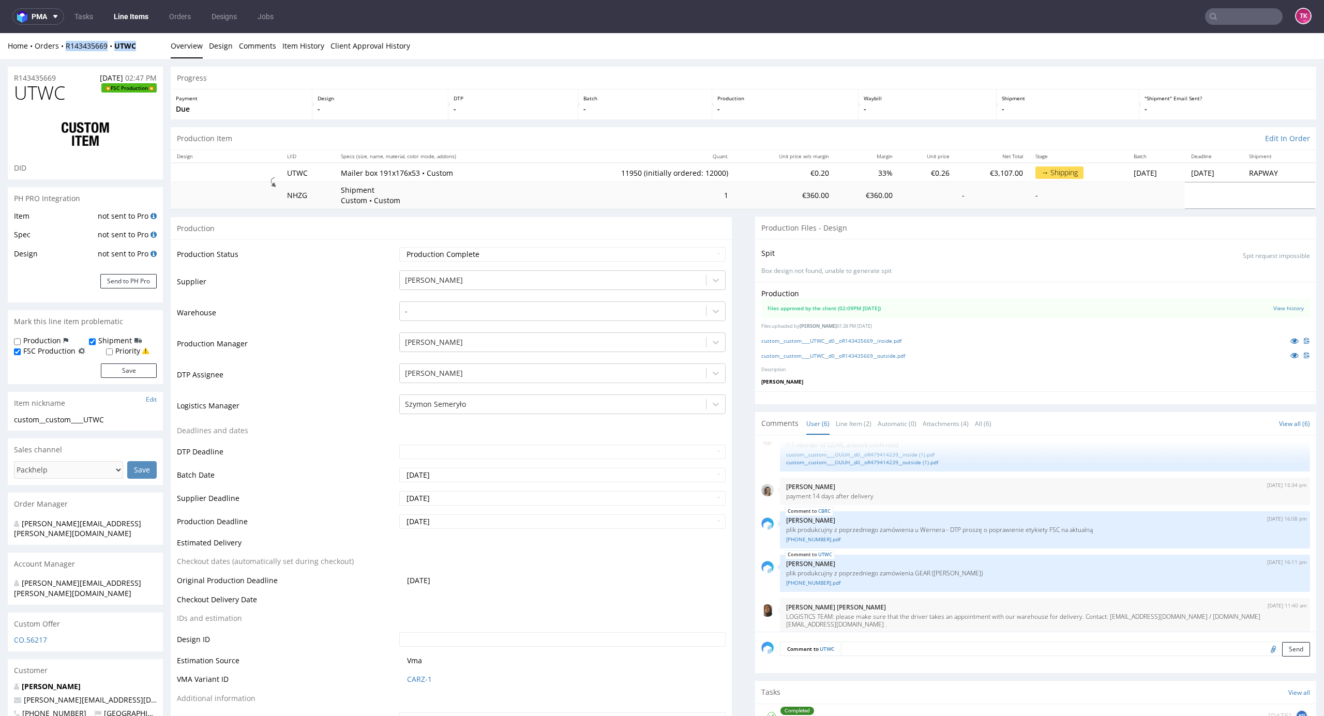
drag, startPoint x: 142, startPoint y: 52, endPoint x: 63, endPoint y: 56, distance: 78.7
click at [63, 56] on div "Home Orders R143435669 UTWC Overview Design Comments Item History Client Approv…" at bounding box center [662, 46] width 1324 height 26
copy div "R143435669 UTWC"
click at [896, 652] on textarea at bounding box center [1045, 664] width 530 height 44
paste textarea "R143435669UTWC"
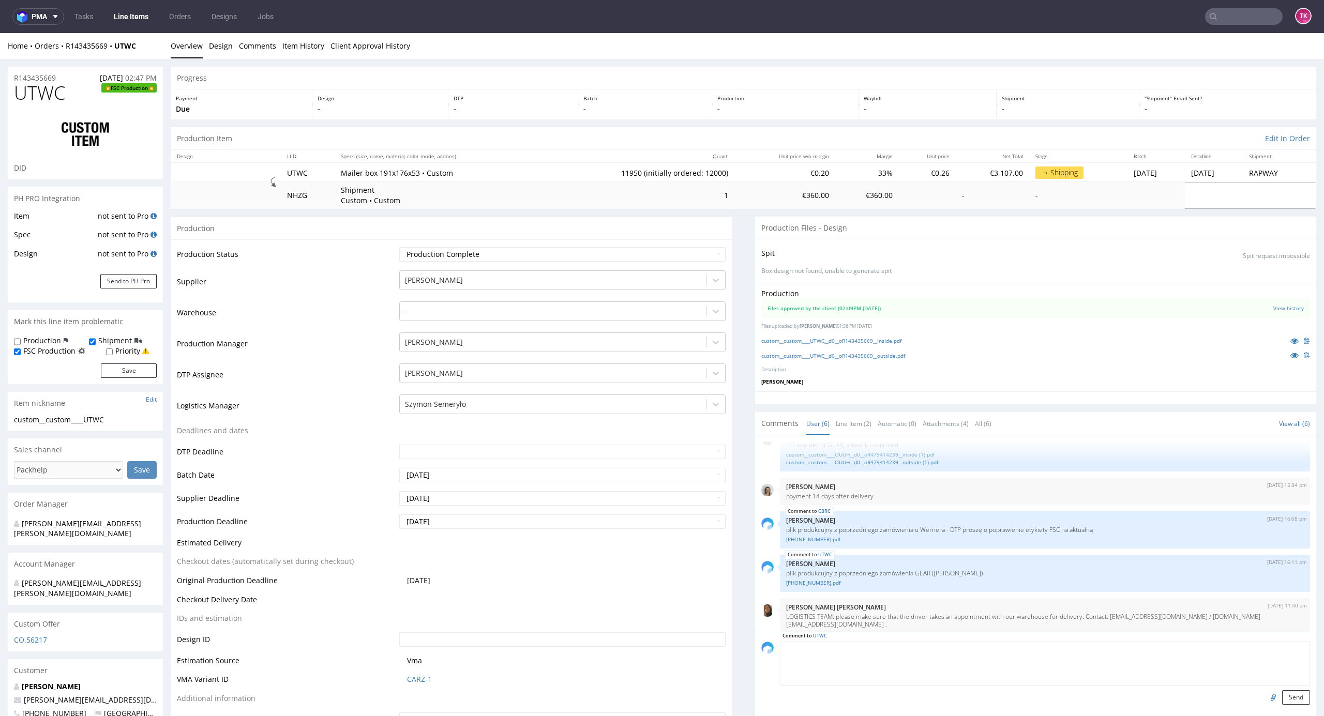
type textarea "R143435669UTWC"
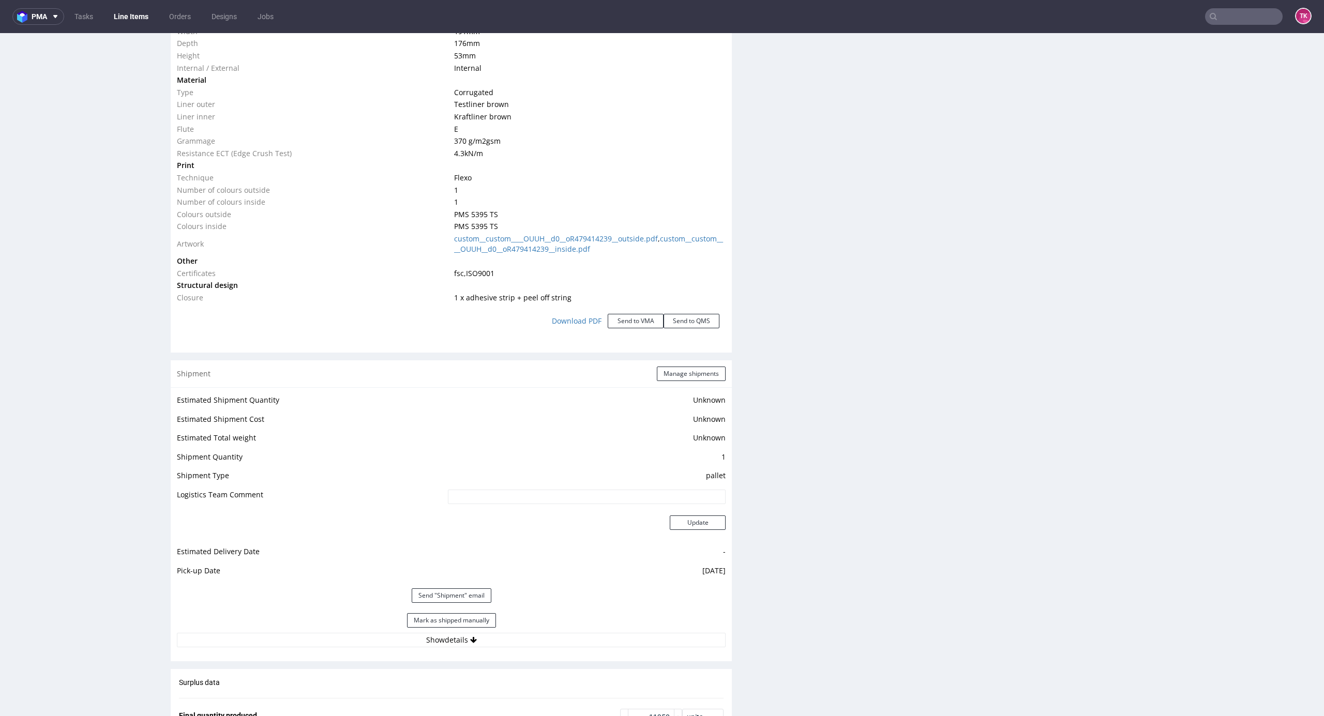
scroll to position [1310, 0]
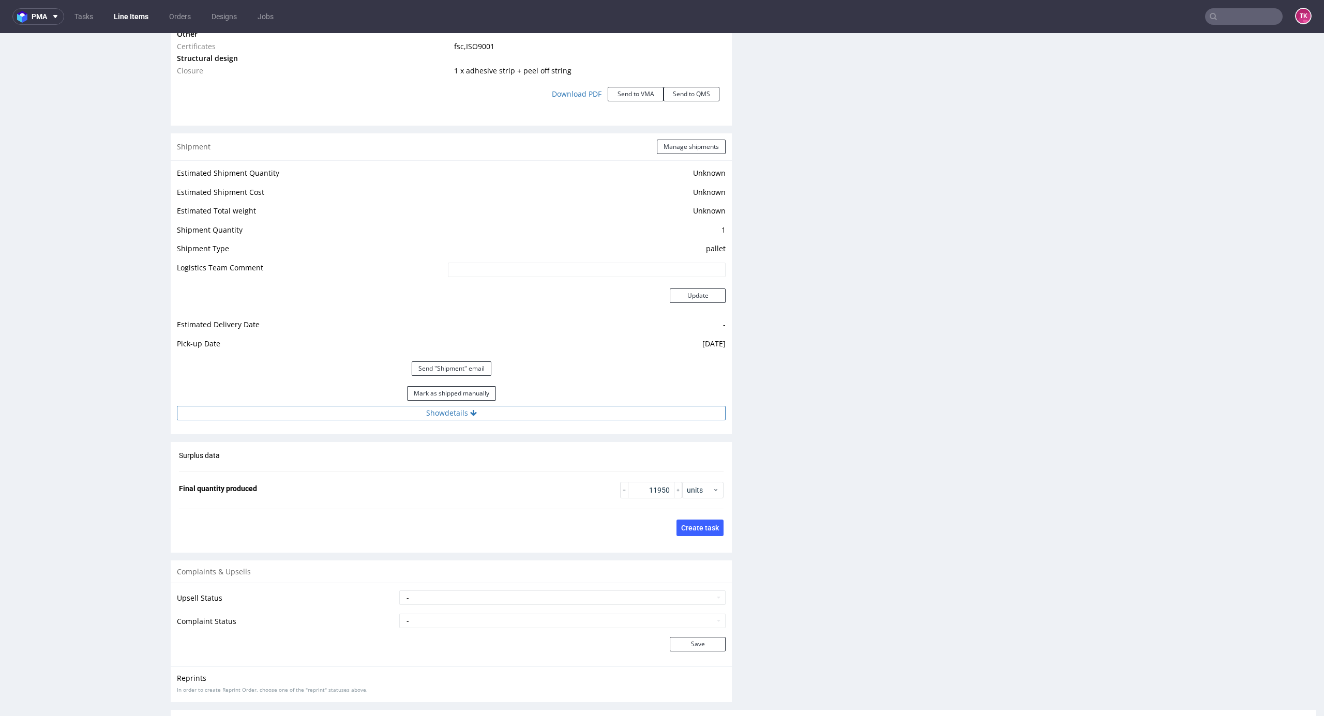
click at [511, 411] on button "Show details" at bounding box center [451, 413] width 549 height 14
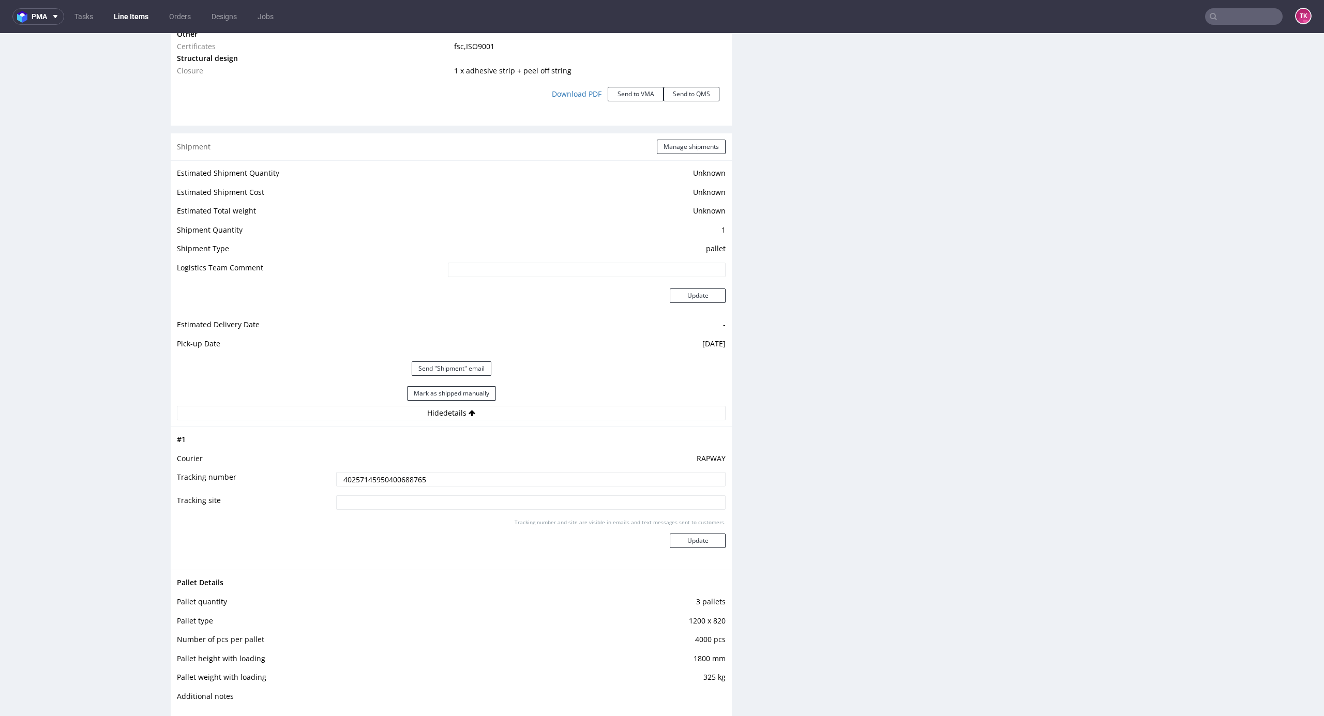
drag, startPoint x: 464, startPoint y: 478, endPoint x: 240, endPoint y: 487, distance: 224.1
click at [195, 475] on tr "Tracking number 40257145950400688765" at bounding box center [451, 482] width 549 height 23
paste input "Auto: WPR9223T / WPR074AE Kierowca: HAN PAWE, tel. [PHONE_NUMBER]"
type input "Auto: WPR9223T / WPR074AE Kierowca: HAN PAWE, tel. [PHONE_NUMBER]"
click at [675, 545] on button "Update" at bounding box center [698, 541] width 56 height 14
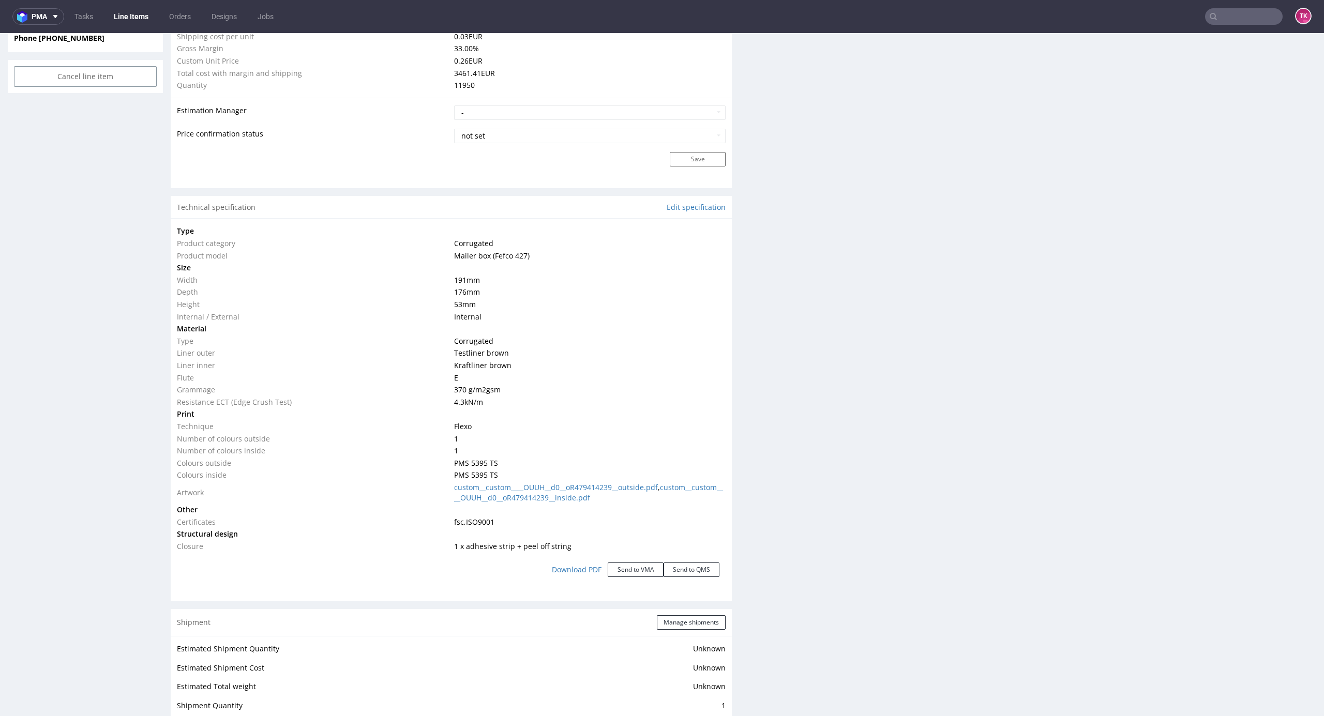
scroll to position [72, 0]
click at [683, 621] on button "Manage shipments" at bounding box center [691, 622] width 69 height 14
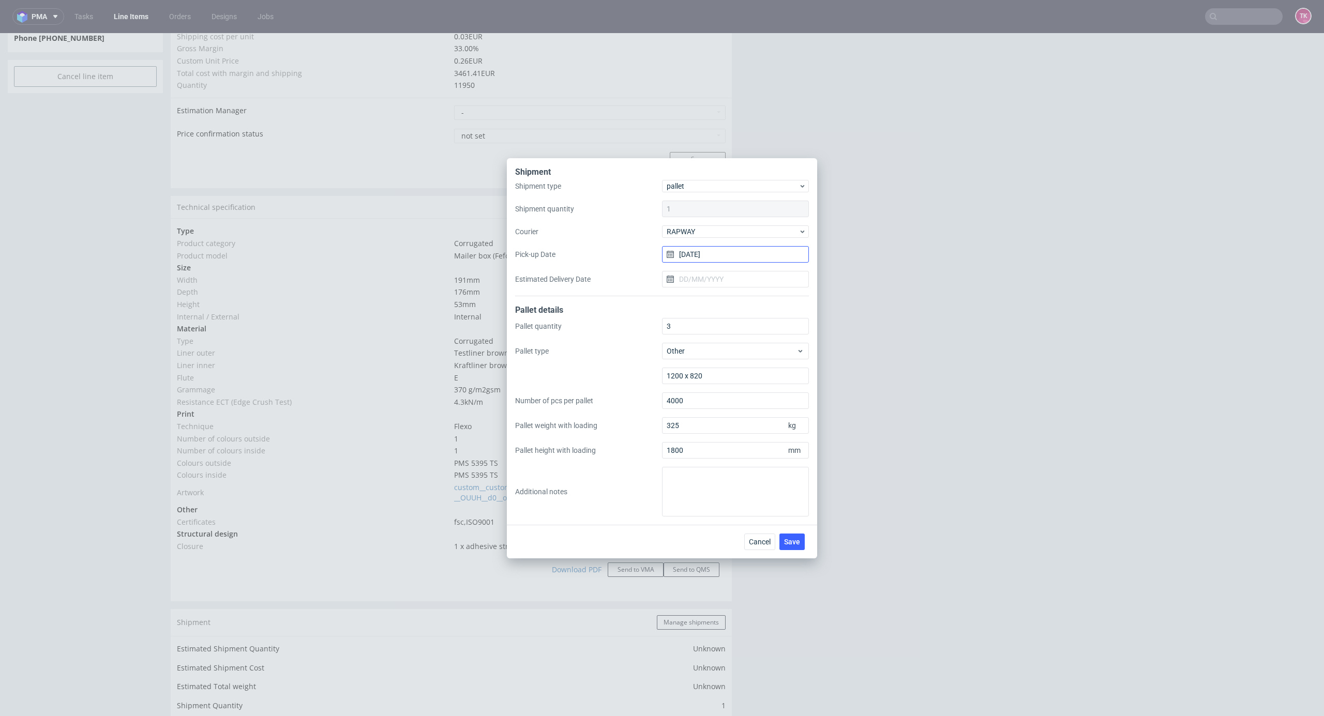
drag, startPoint x: 699, startPoint y: 251, endPoint x: 700, endPoint y: 261, distance: 9.3
click at [699, 253] on input "[DATE]" at bounding box center [735, 254] width 147 height 17
click at [719, 374] on span "19" at bounding box center [719, 372] width 8 height 10
type input "[DATE]"
click at [707, 282] on div "Shipment type pallet Shipment quantity 1 Courier RAPWAY Pick-up Date 19/08/2025…" at bounding box center [662, 238] width 294 height 116
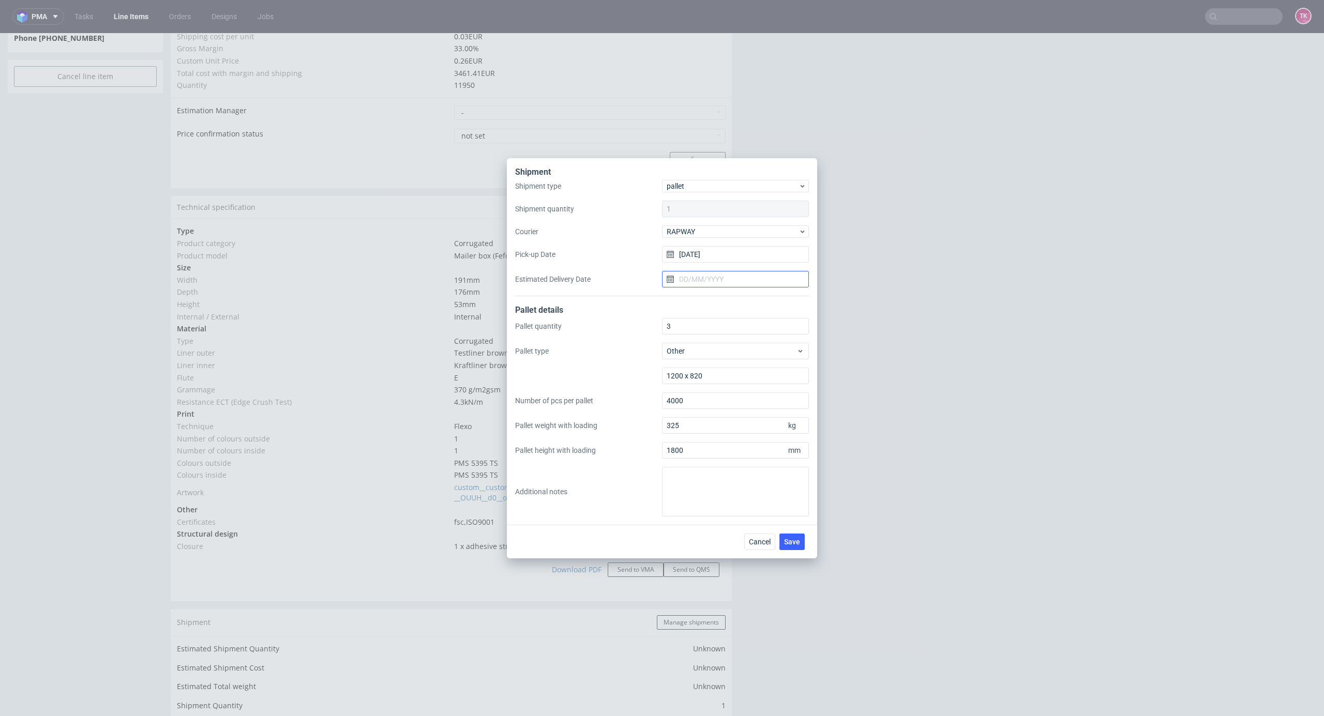
click at [707, 282] on input "Estimated Delivery Date" at bounding box center [735, 279] width 147 height 17
click at [749, 397] on span "21" at bounding box center [752, 397] width 8 height 10
type input "[DATE]"
click at [791, 538] on span "Save" at bounding box center [792, 541] width 16 height 7
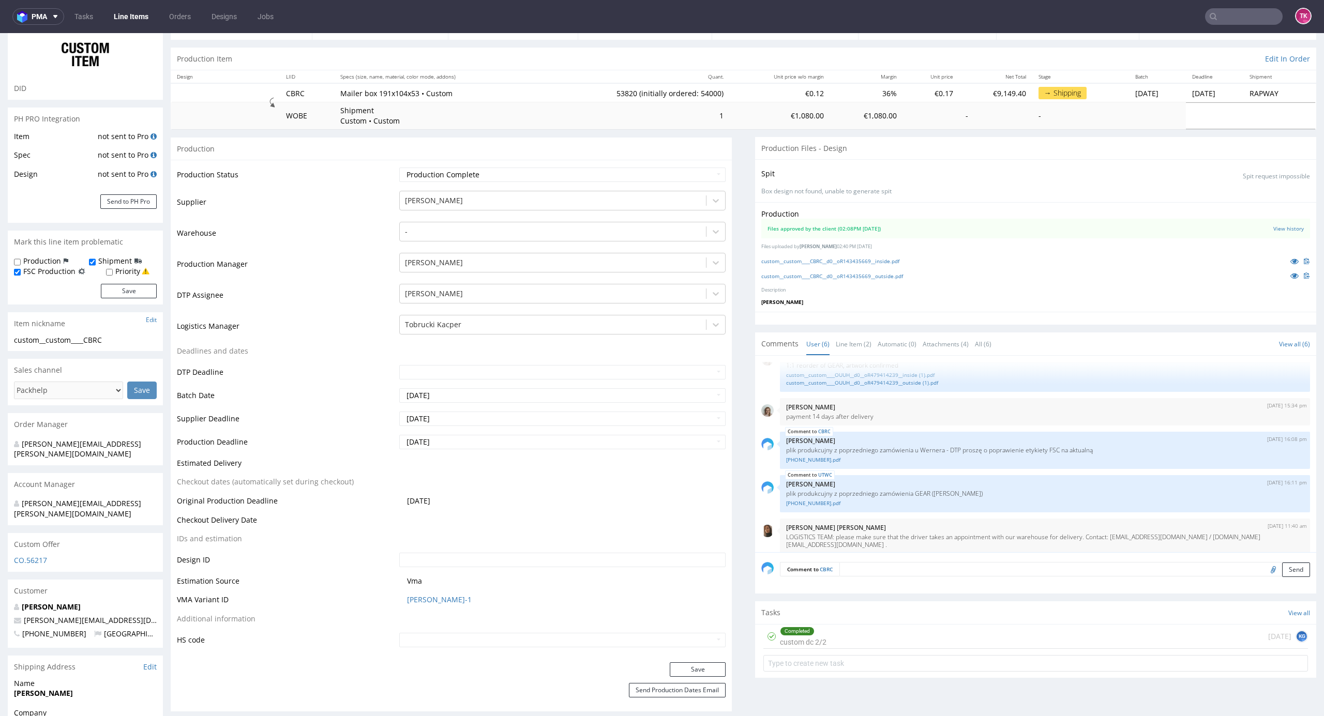
scroll to position [276, 0]
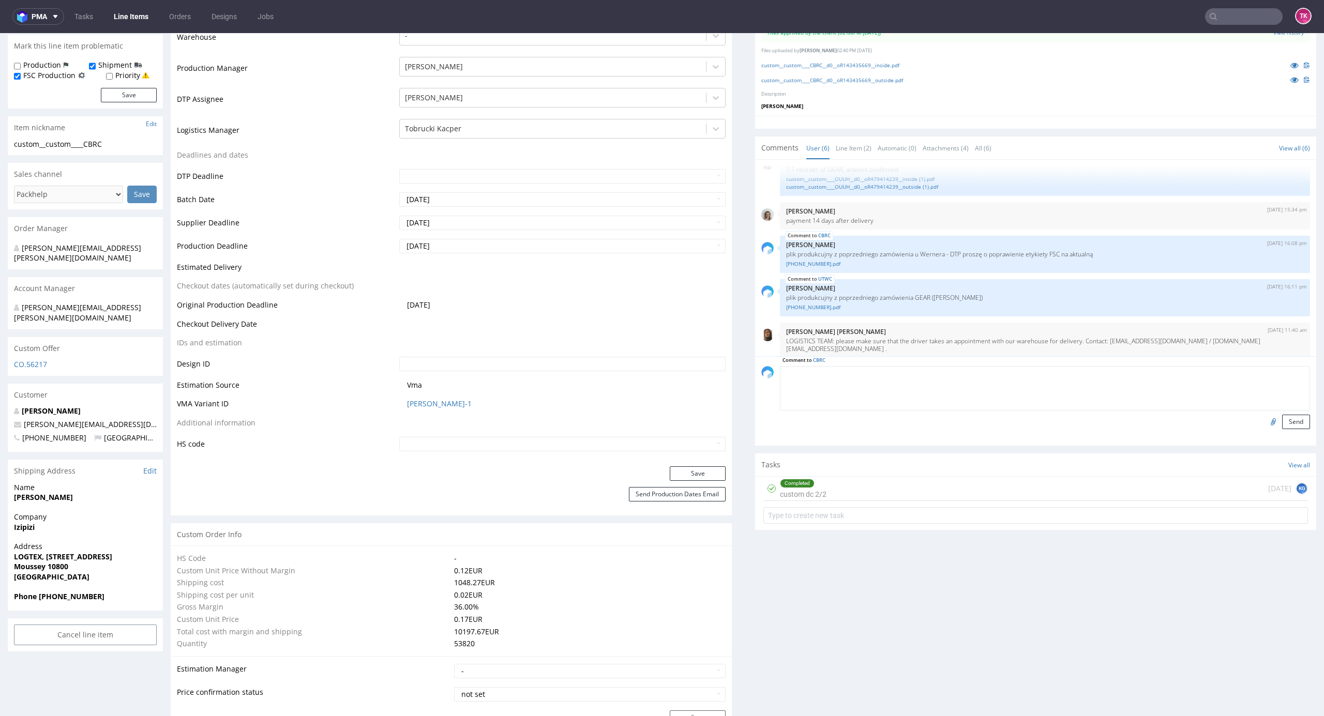
click at [861, 373] on textarea at bounding box center [1045, 388] width 530 height 44
paste textarea "R143435669UTWC"
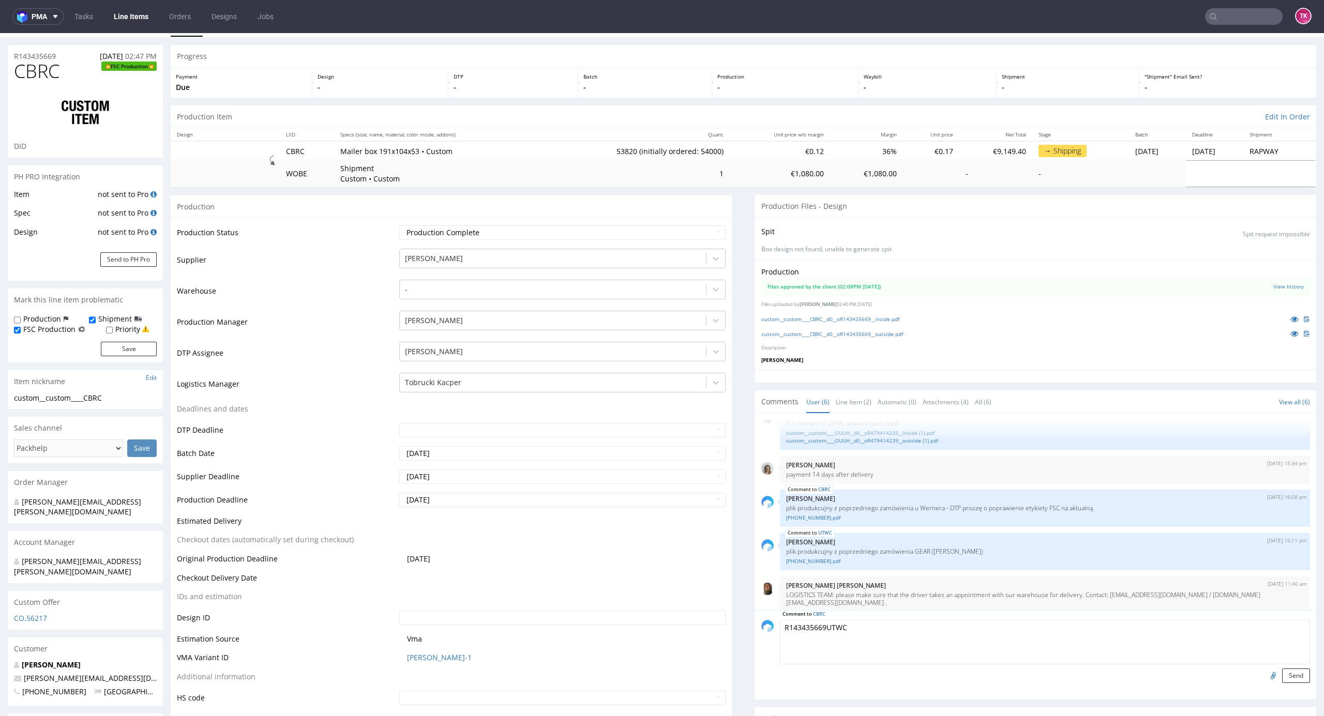
scroll to position [0, 0]
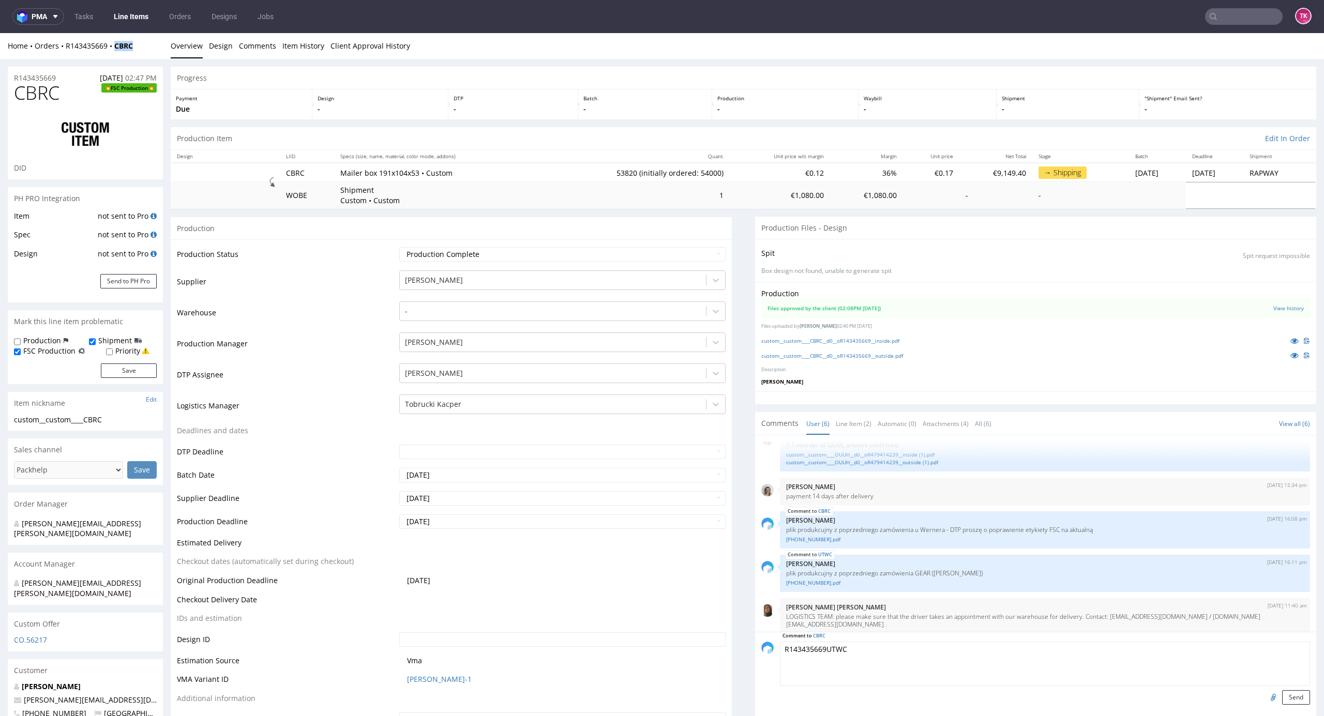
drag, startPoint x: 141, startPoint y: 45, endPoint x: 127, endPoint y: 65, distance: 24.1
click at [112, 56] on div "Home Orders R143435669 CBRC Overview Design Comments Item History Client Approv…" at bounding box center [662, 46] width 1324 height 26
copy strong "CBRC"
click at [894, 653] on textarea "R143435669UTWC" at bounding box center [1045, 664] width 530 height 44
paste textarea "CBRC"
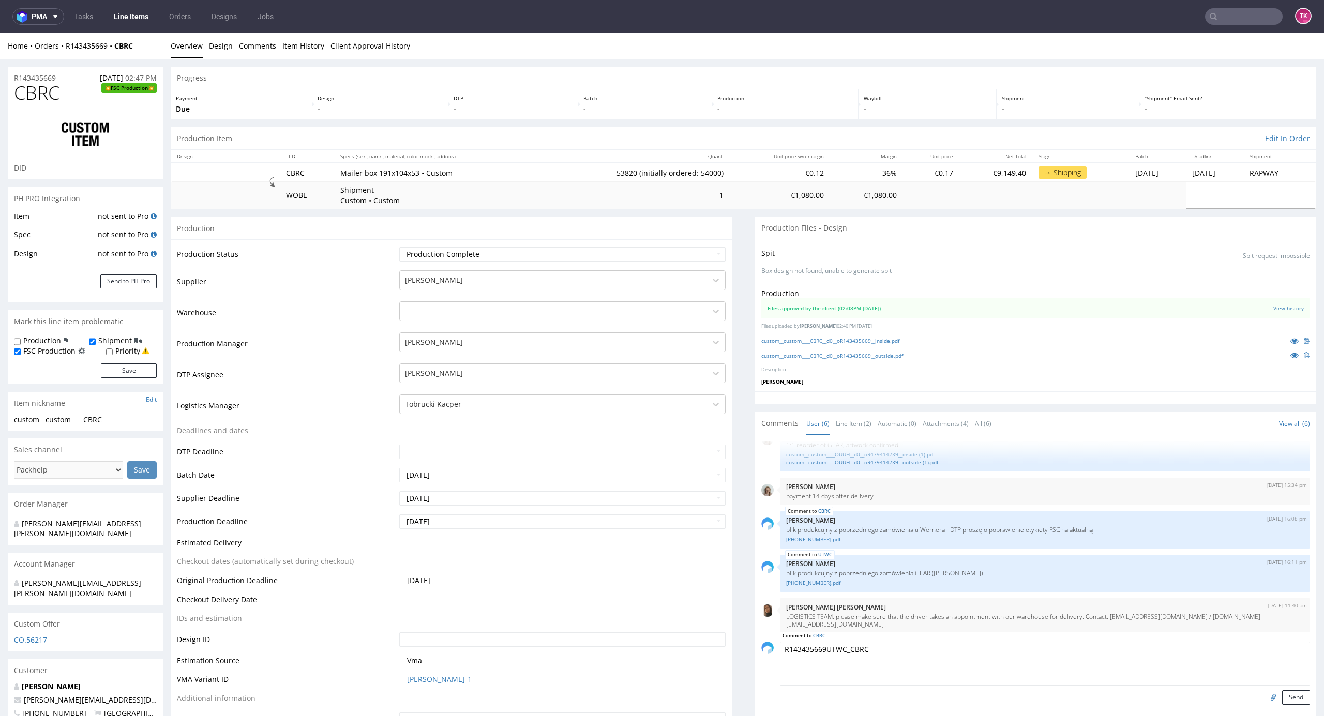
click at [815, 651] on textarea "R143435669UTWC_CBRC" at bounding box center [1045, 664] width 530 height 44
click at [815, 650] on textarea "R143435669UTWC_CBRC" at bounding box center [1045, 664] width 530 height 44
click at [809, 666] on textarea "R143435669UTWC_CBRC" at bounding box center [1045, 664] width 530 height 44
click at [818, 650] on textarea "R143435669UTWC_CBRC" at bounding box center [1045, 664] width 530 height 44
type textarea "R143435669_UTWC_CBRC"
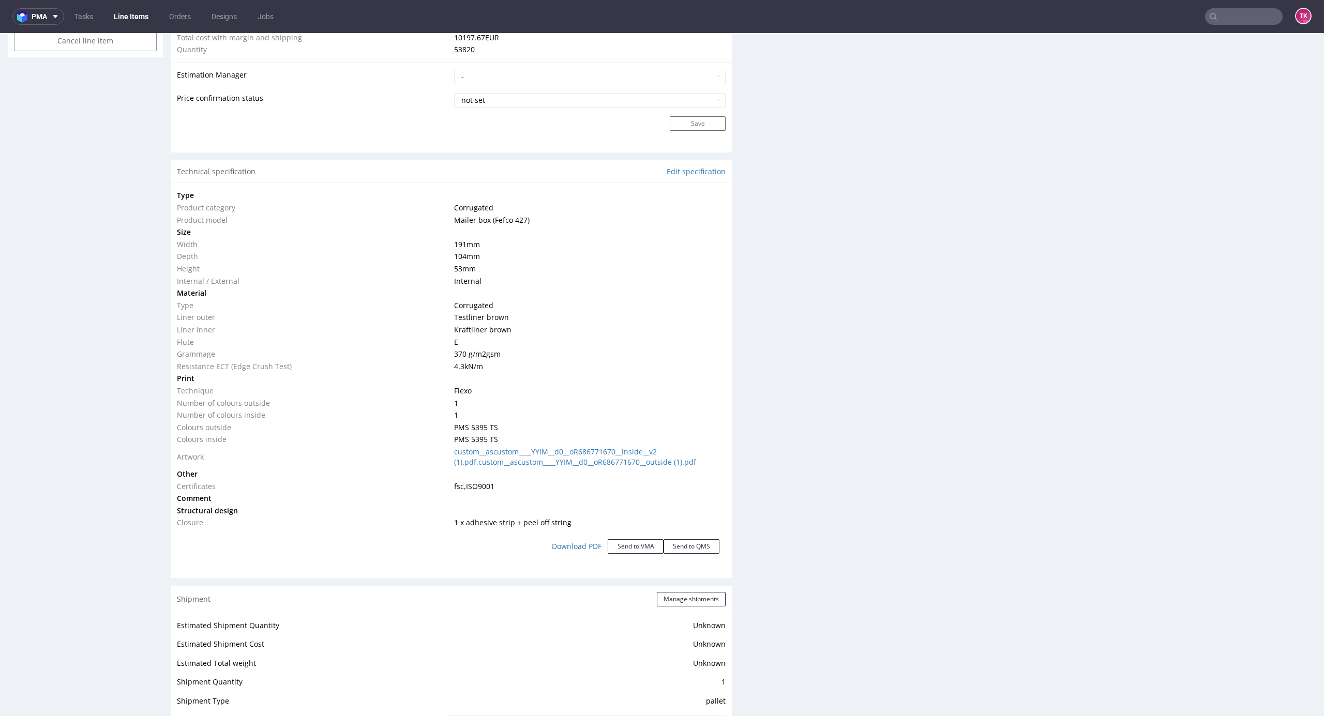
scroll to position [1172, 0]
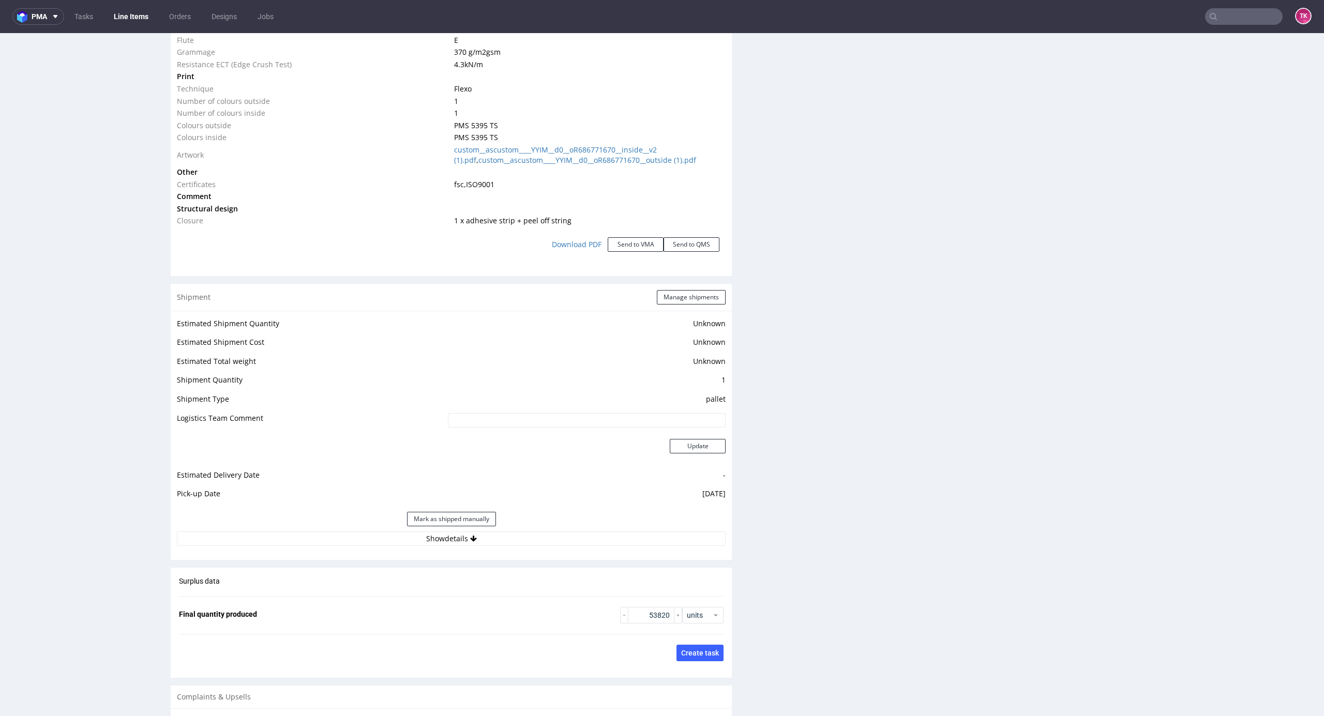
drag, startPoint x: 601, startPoint y: 532, endPoint x: 584, endPoint y: 550, distance: 24.9
click at [599, 532] on button "Show details" at bounding box center [451, 539] width 549 height 14
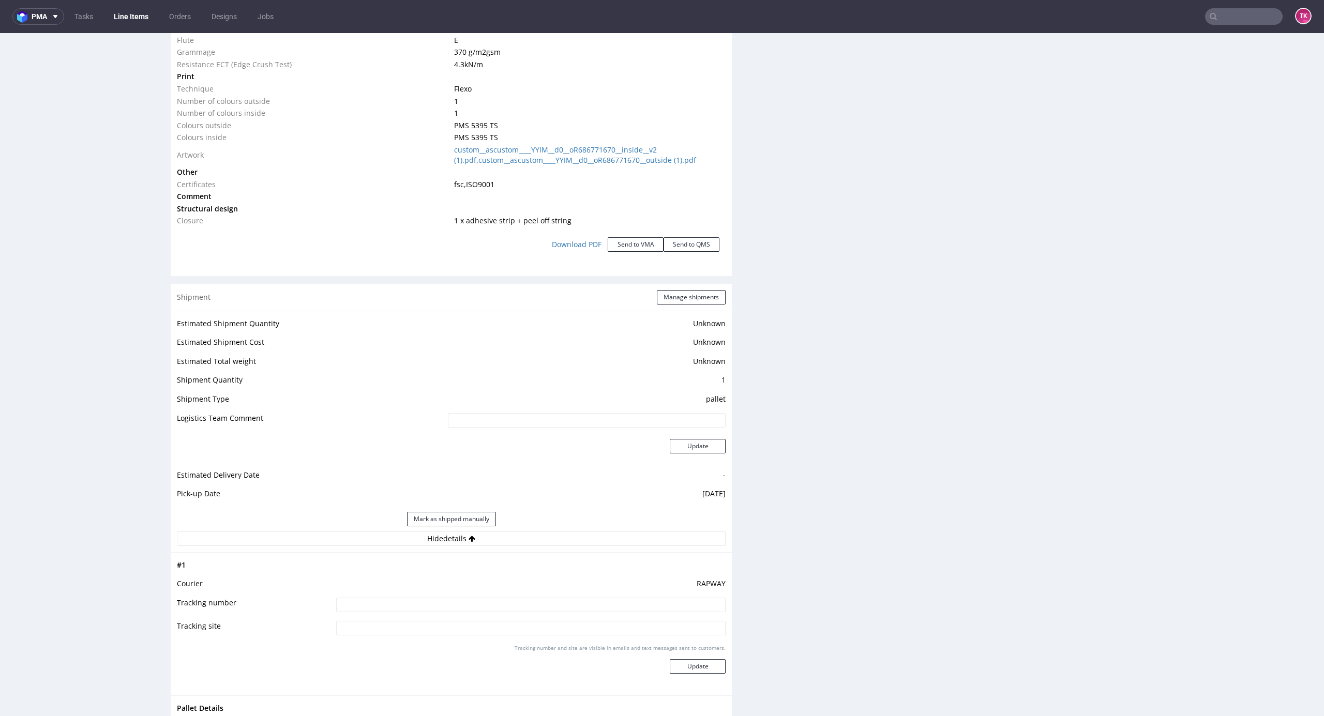
click at [500, 602] on input at bounding box center [530, 605] width 389 height 14
click at [500, 611] on input at bounding box center [530, 605] width 389 height 14
paste input "Auto: WPR9223T / WPR074AE Kierowca: HAN PAWE, tel. [PHONE_NUMBER]"
type input "Auto: WPR9223T / WPR074AE Kierowca: HAN PAWE, tel. [PHONE_NUMBER]"
drag, startPoint x: 660, startPoint y: 654, endPoint x: 685, endPoint y: 666, distance: 27.3
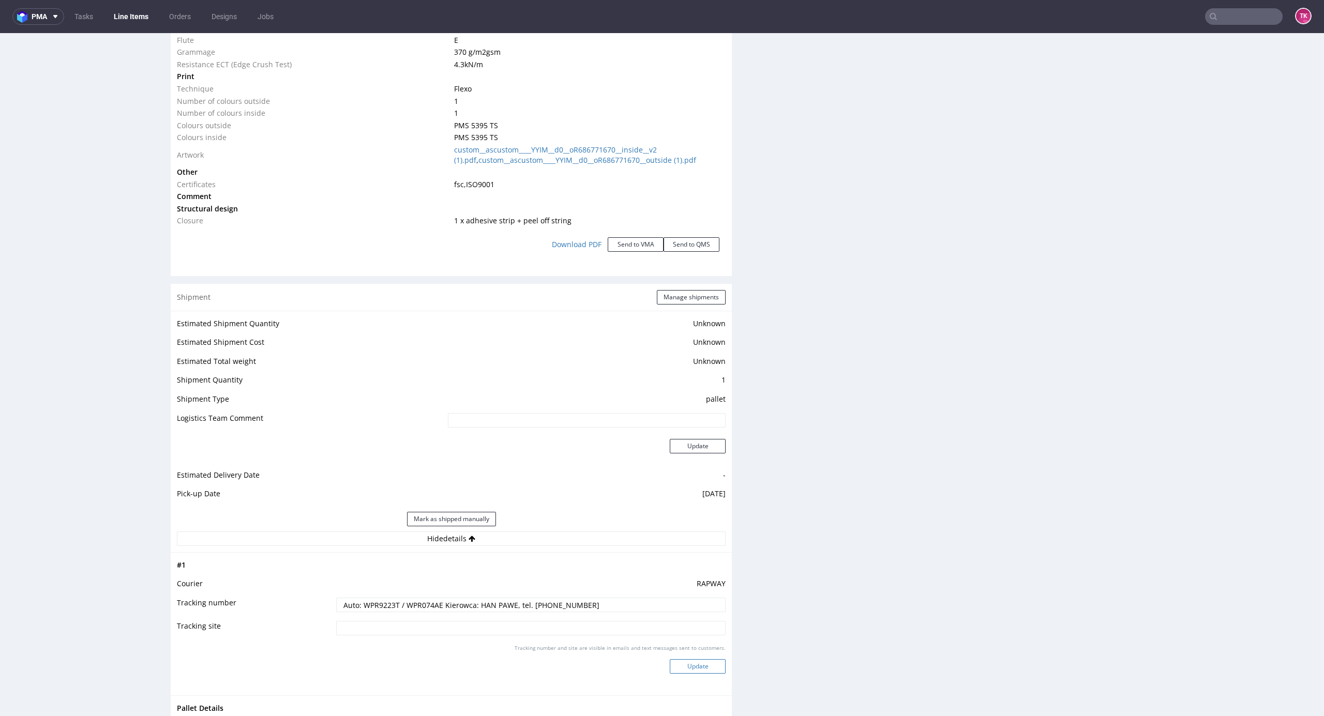
click at [662, 656] on div "Tracking number and site are visible in emails and text messages sent to custom…" at bounding box center [530, 662] width 389 height 37
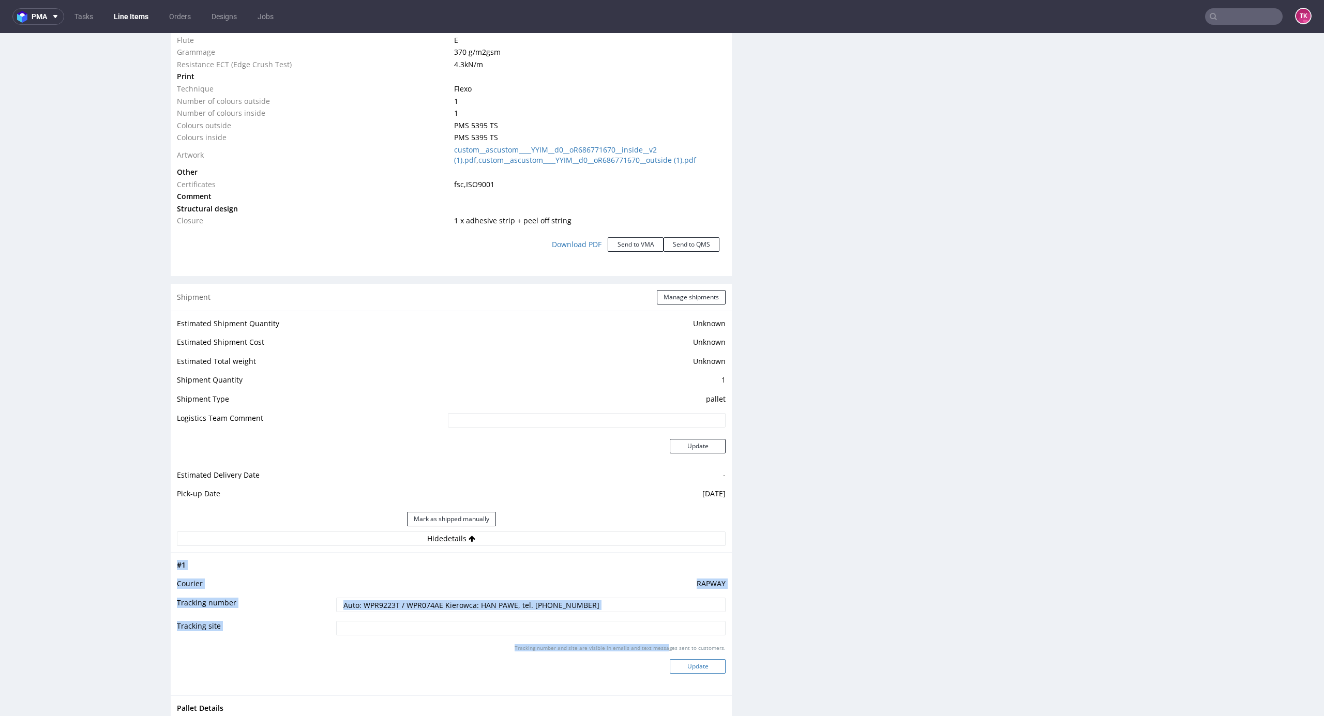
click at [685, 666] on button "Update" at bounding box center [698, 666] width 56 height 14
click at [691, 298] on button "Manage shipments" at bounding box center [691, 297] width 69 height 14
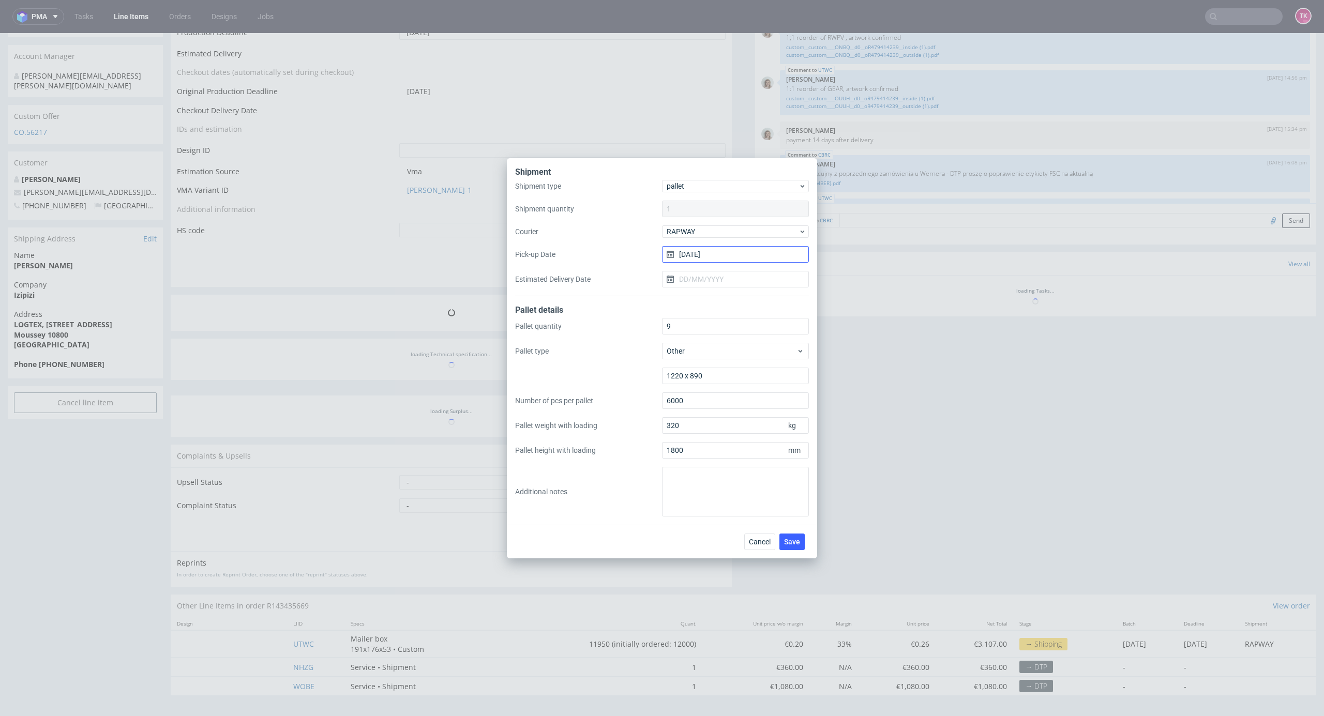
scroll to position [72, 0]
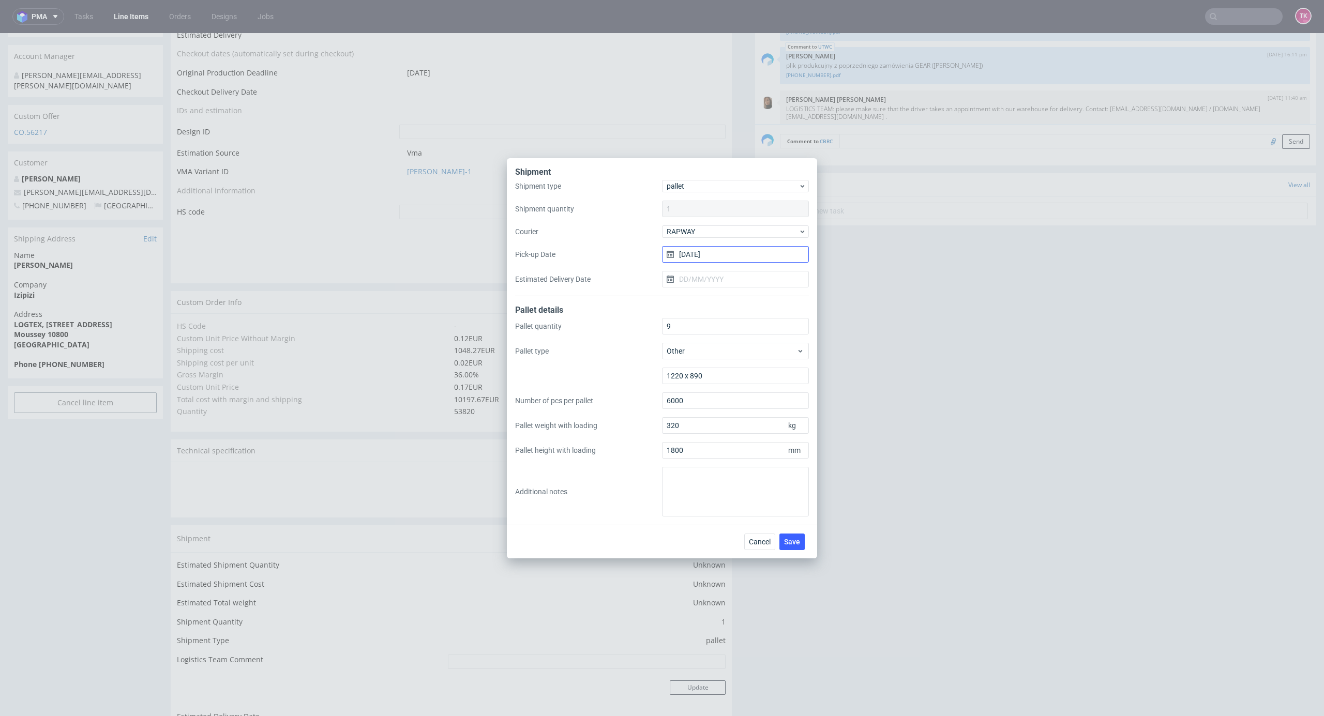
click at [710, 254] on input "[DATE]" at bounding box center [735, 254] width 147 height 17
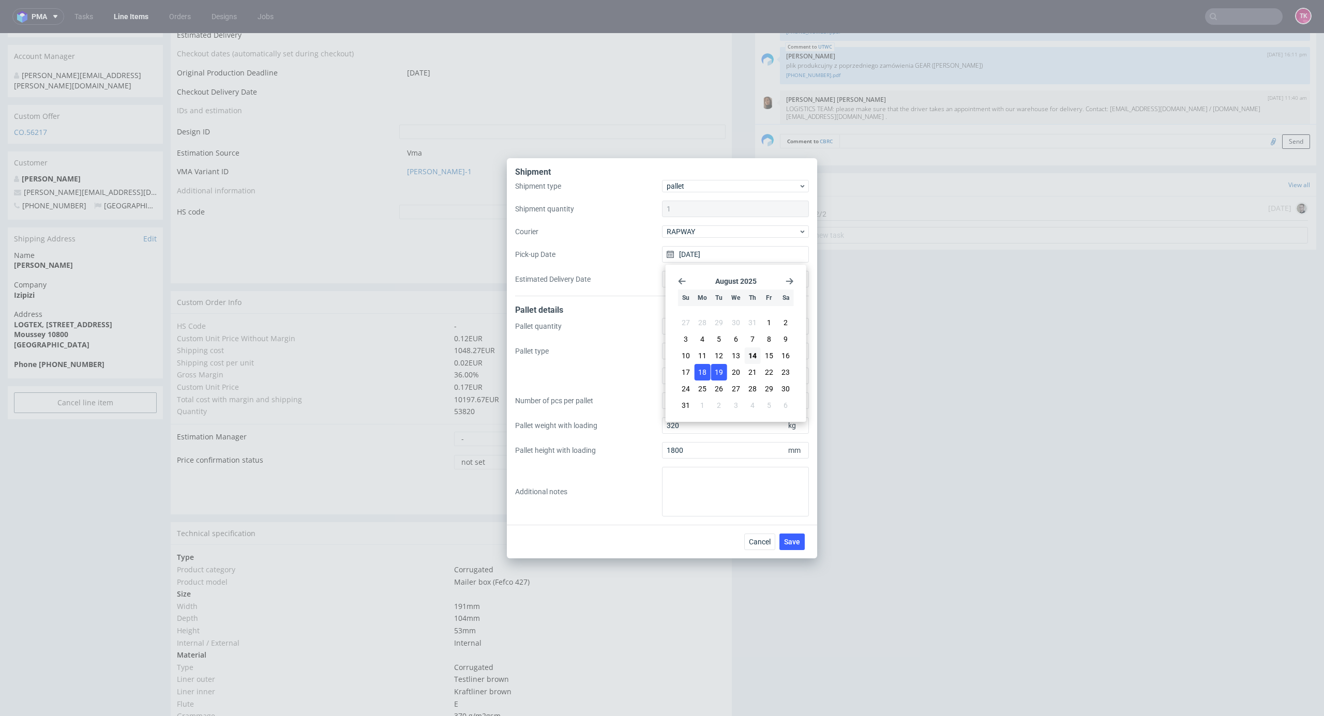
click at [721, 367] on span "19" at bounding box center [719, 372] width 8 height 10
type input "[DATE]"
click at [714, 282] on input "Estimated Delivery Date" at bounding box center [735, 279] width 147 height 17
drag, startPoint x: 747, startPoint y: 398, endPoint x: 753, endPoint y: 411, distance: 14.6
click at [747, 397] on button "21" at bounding box center [752, 397] width 16 height 17
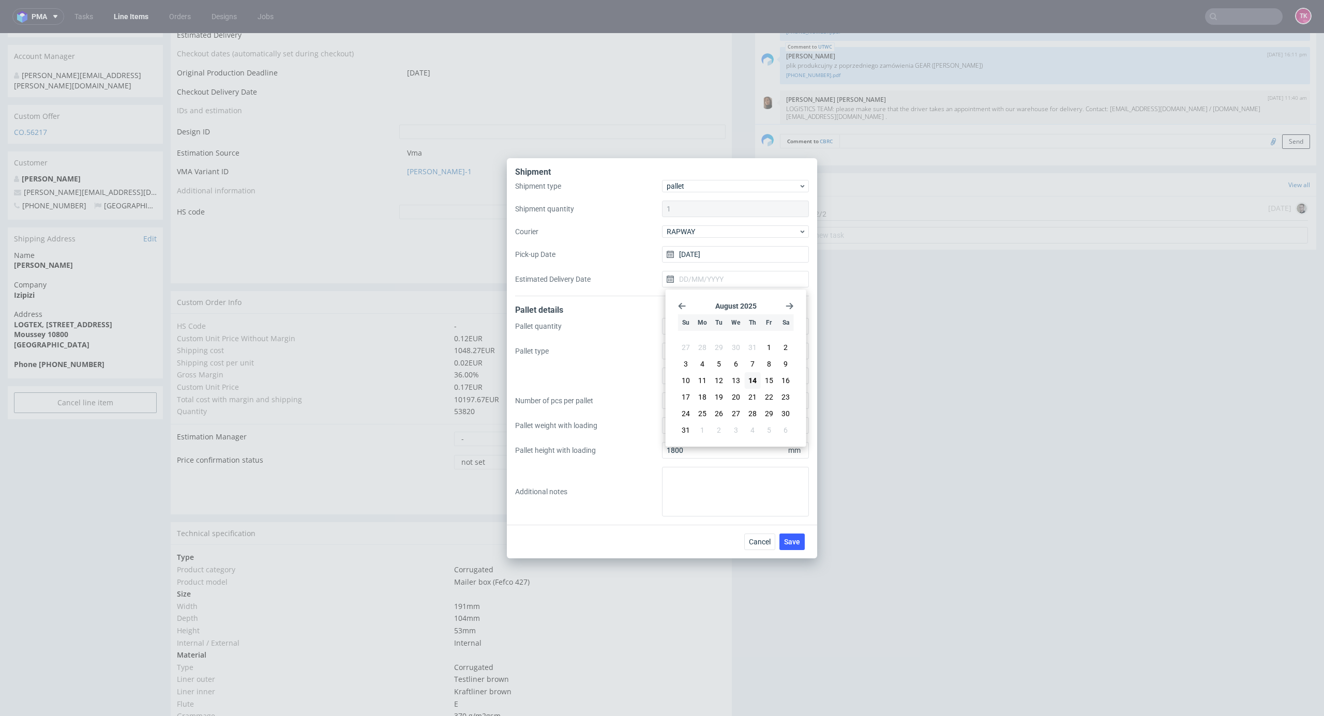
type input "[DATE]"
click at [805, 551] on div "Cancel Save" at bounding box center [662, 542] width 310 height 34
click at [798, 549] on div "Cancel Save" at bounding box center [662, 542] width 310 height 34
click at [797, 540] on span "Save" at bounding box center [792, 541] width 16 height 7
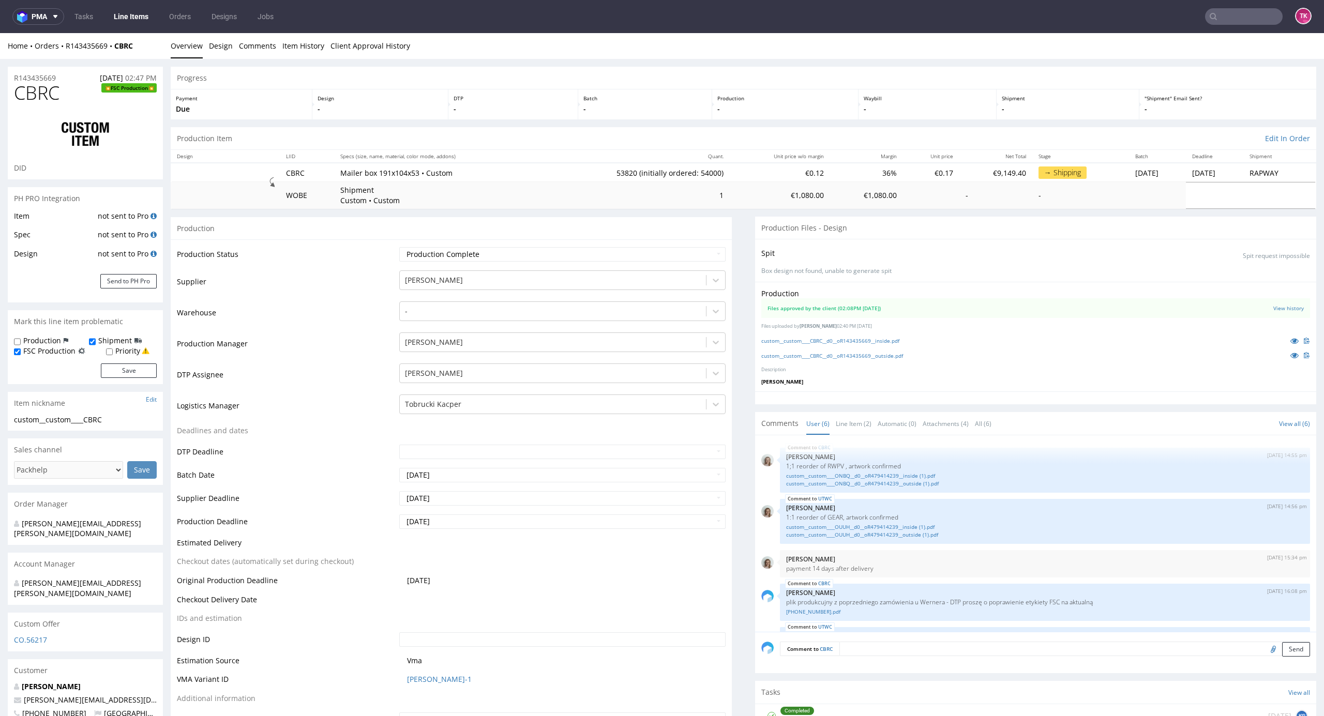
scroll to position [72, 0]
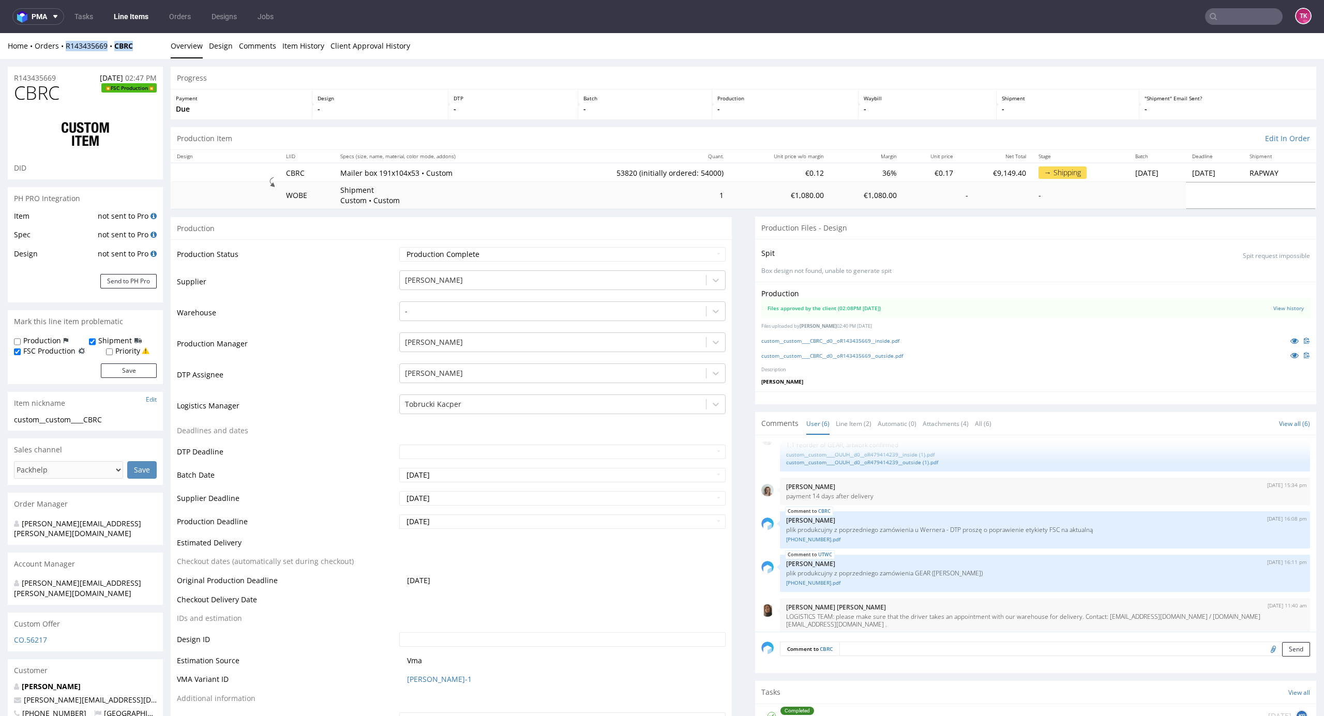
drag, startPoint x: 143, startPoint y: 53, endPoint x: 64, endPoint y: 51, distance: 78.6
click at [64, 50] on div "Home Orders R143435669 CBRC Overview Design Comments Item History Client Approv…" at bounding box center [662, 46] width 1324 height 26
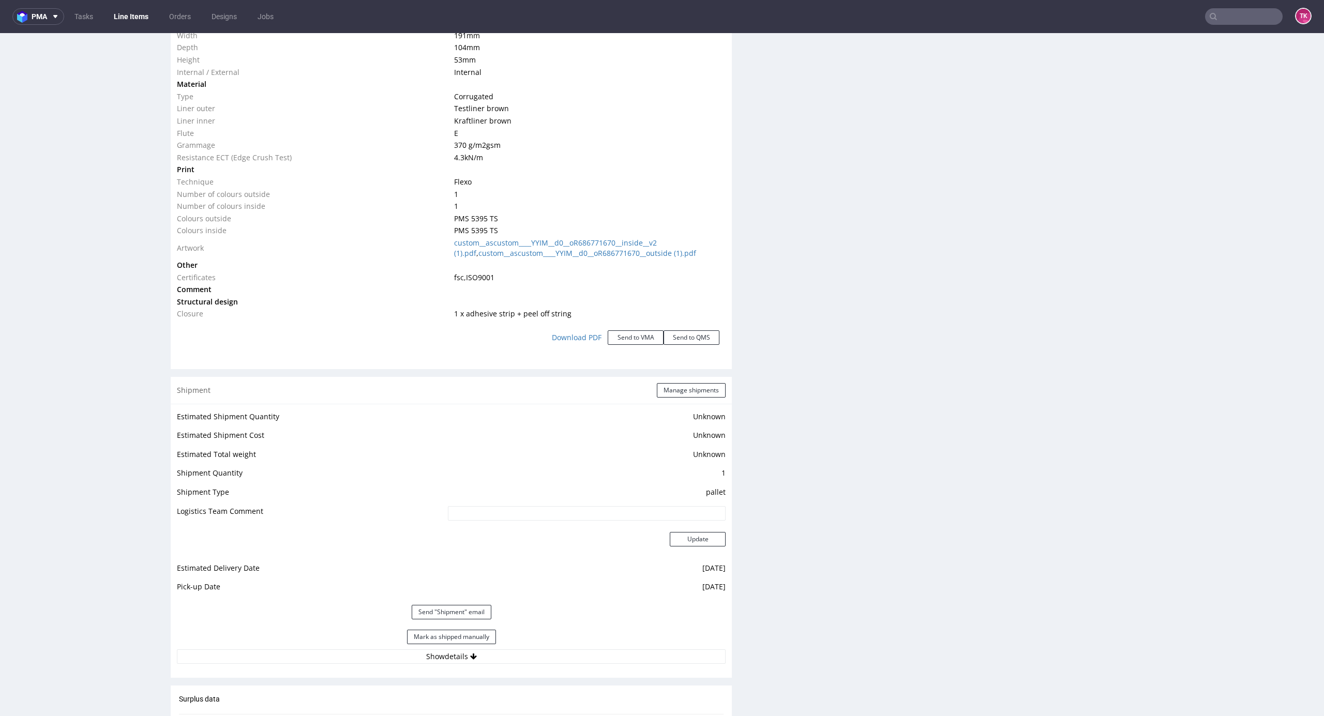
scroll to position [1103, 0]
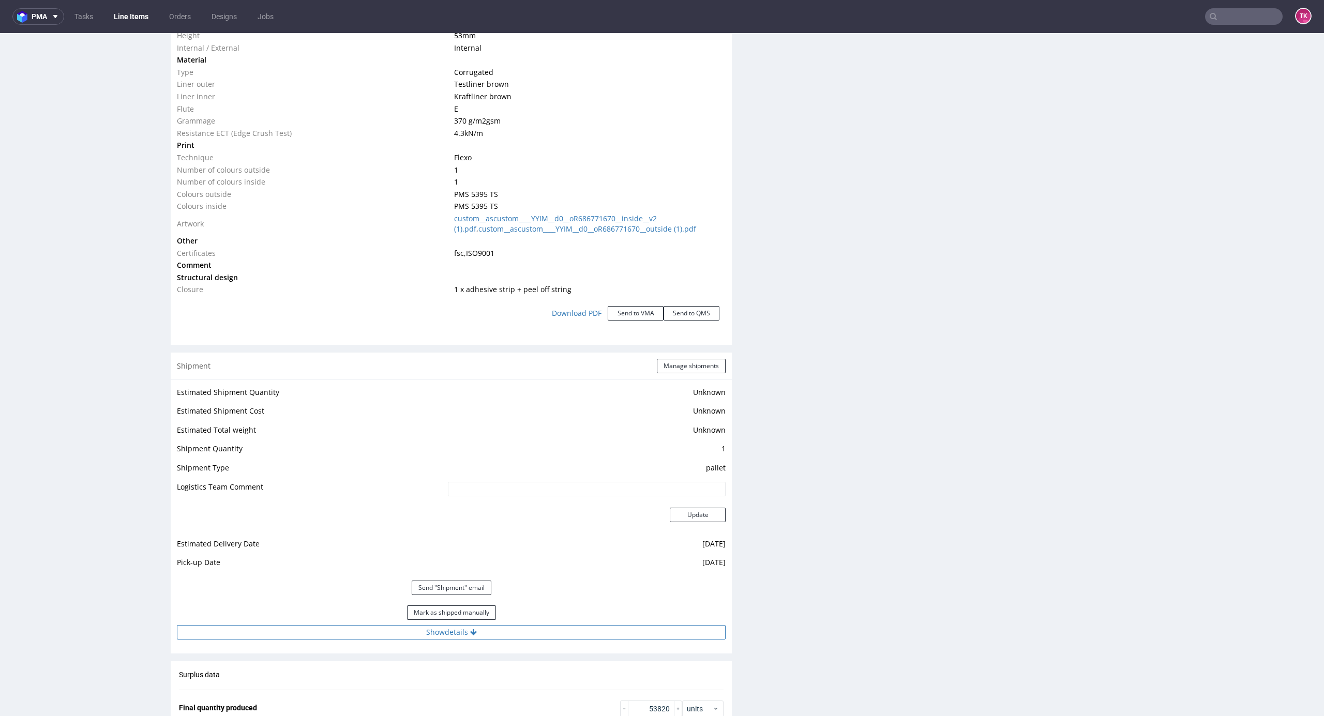
click at [526, 625] on div "Estimated Shipment Quantity Unknown Estimated Shipment Cost Unknown Estimated T…" at bounding box center [451, 513] width 561 height 266
click at [530, 631] on button "Show details" at bounding box center [451, 632] width 549 height 14
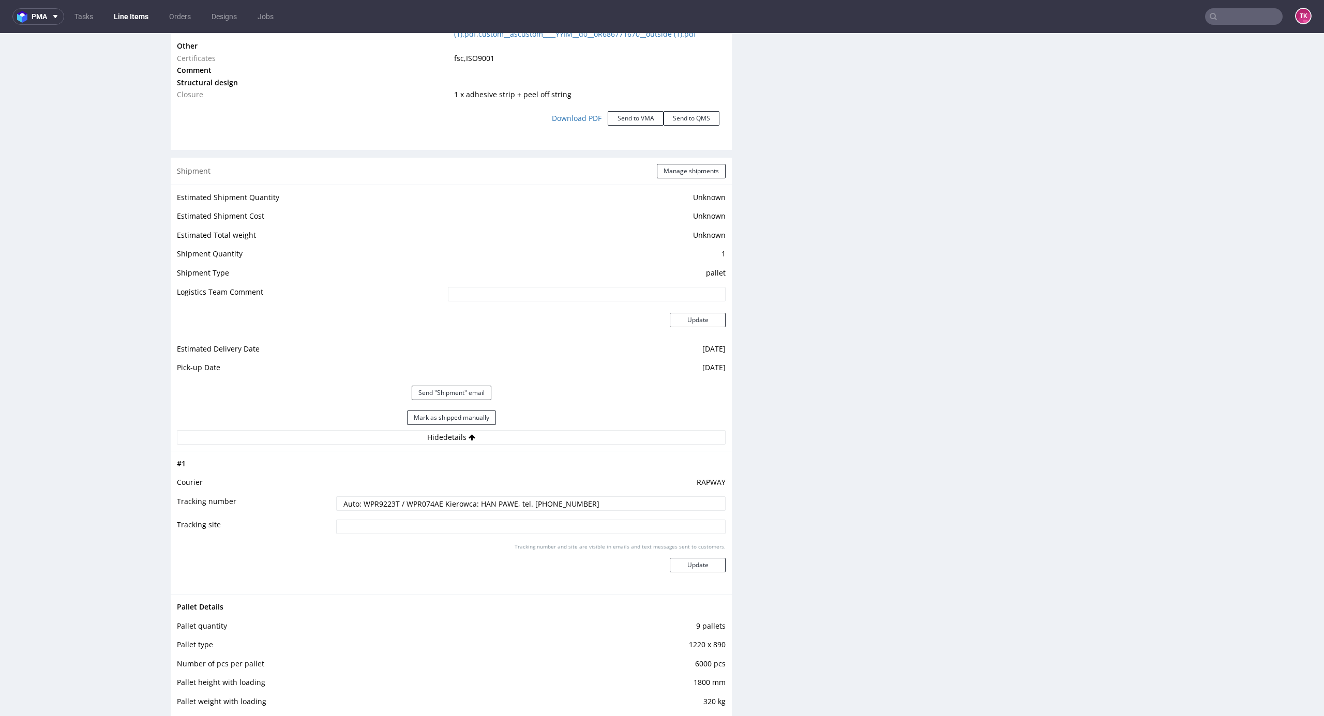
scroll to position [1448, 0]
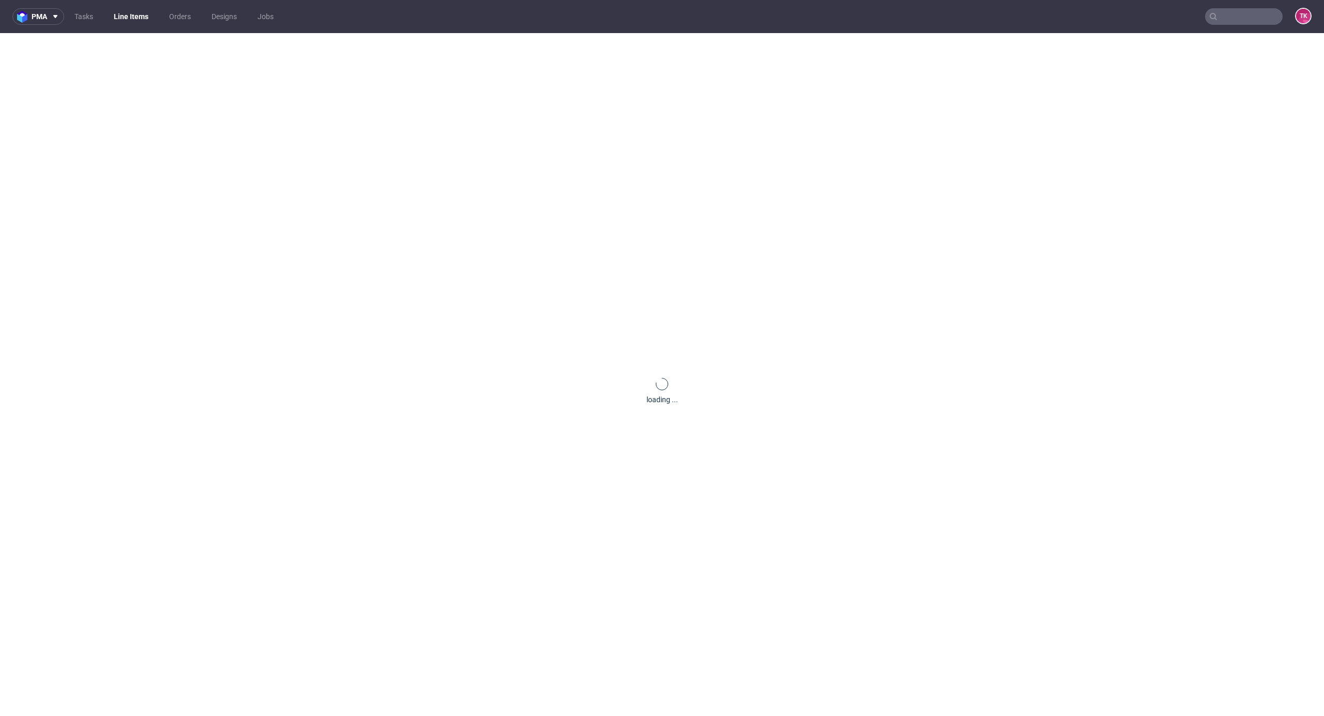
click at [133, 19] on link "Line Items" at bounding box center [131, 16] width 47 height 17
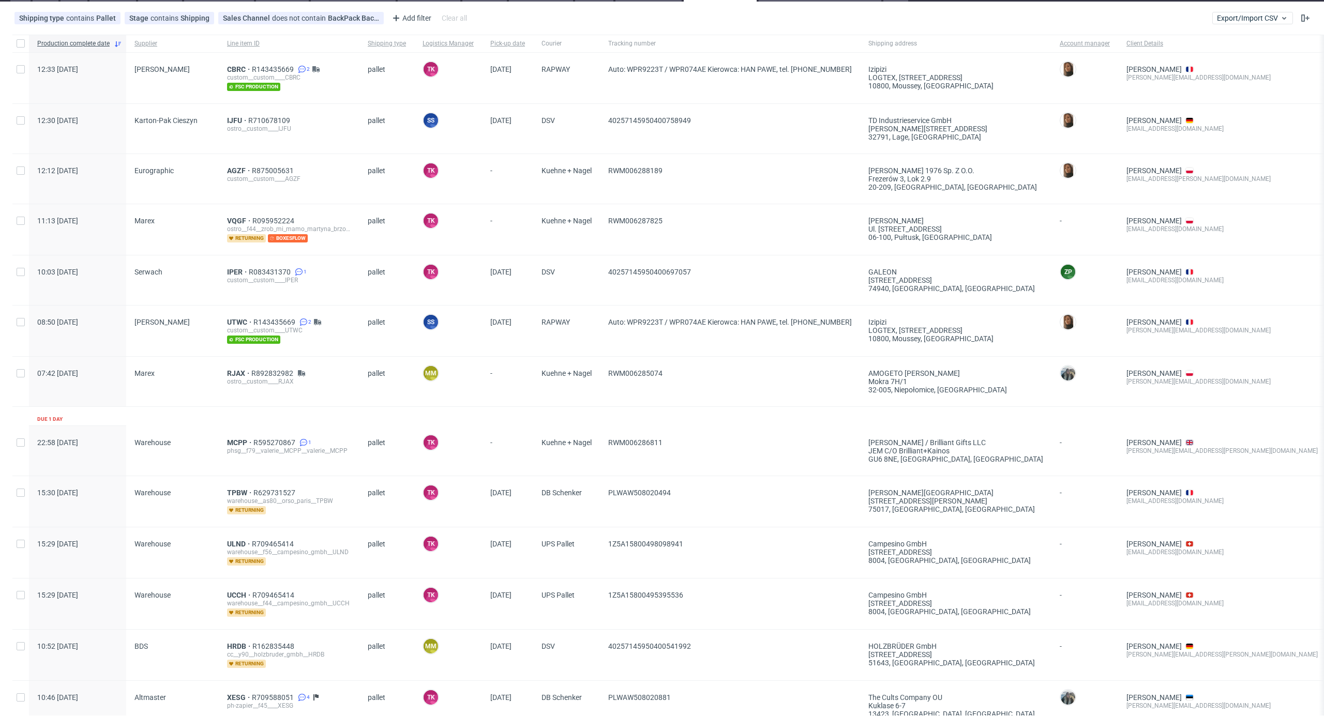
scroll to position [11, 0]
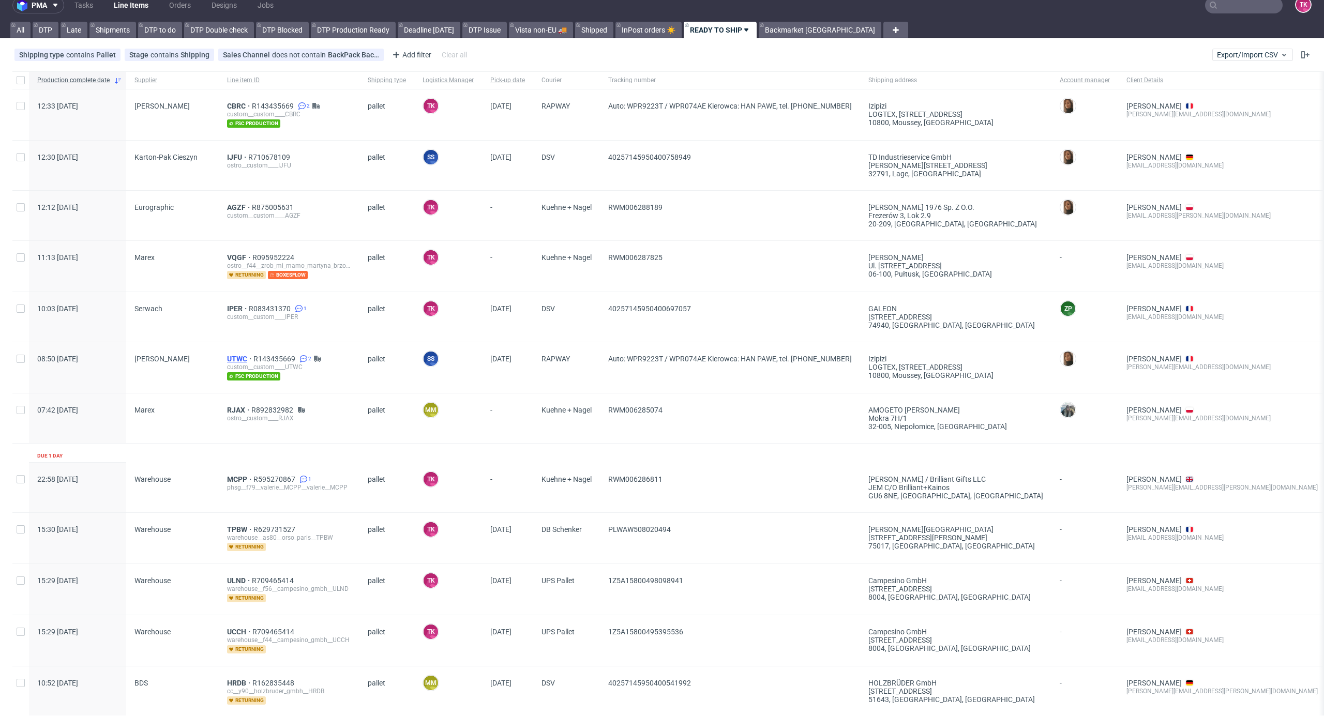
click at [235, 360] on span "UTWC" at bounding box center [240, 359] width 26 height 8
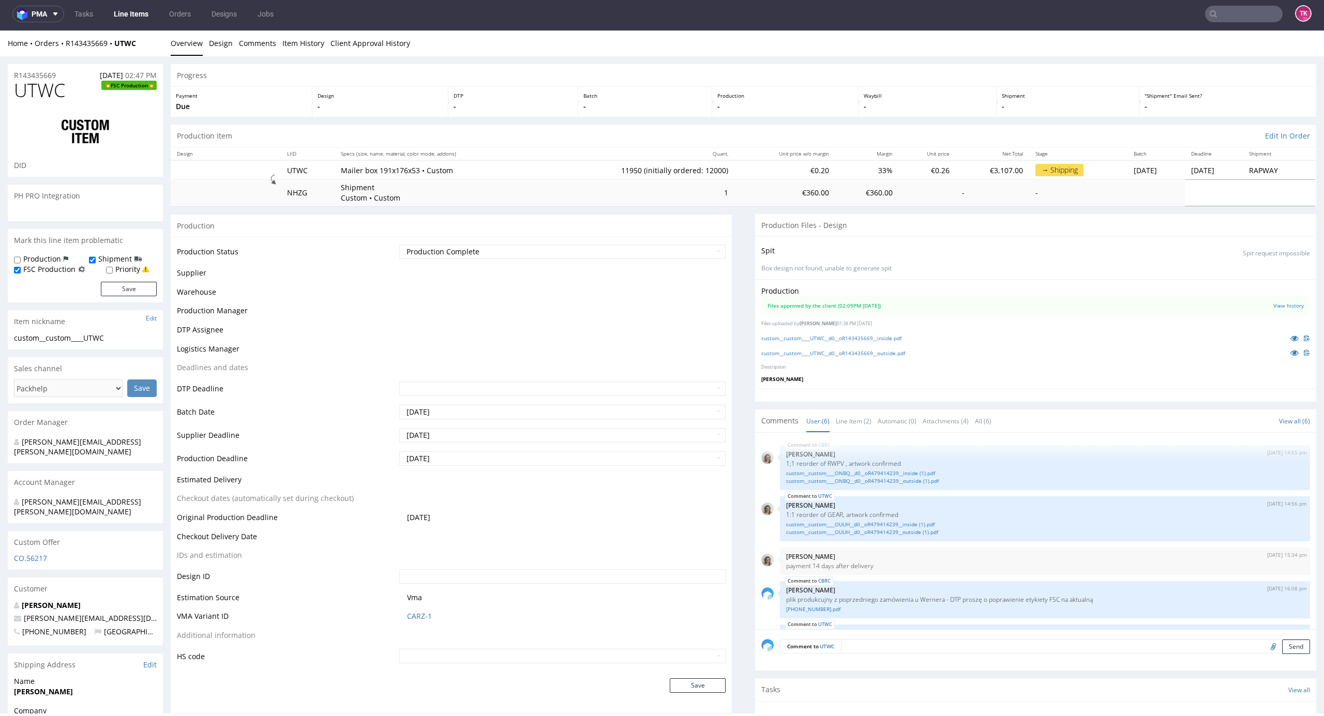
scroll to position [72, 0]
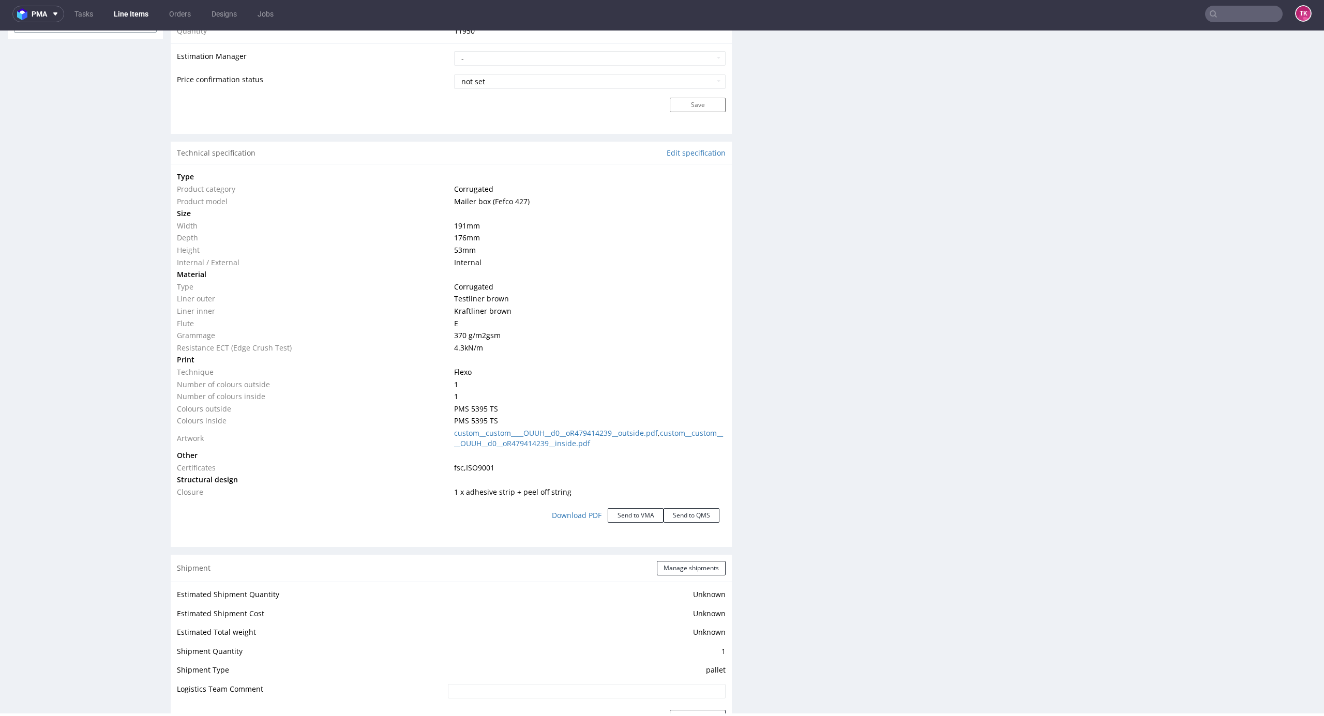
scroll to position [1427, 0]
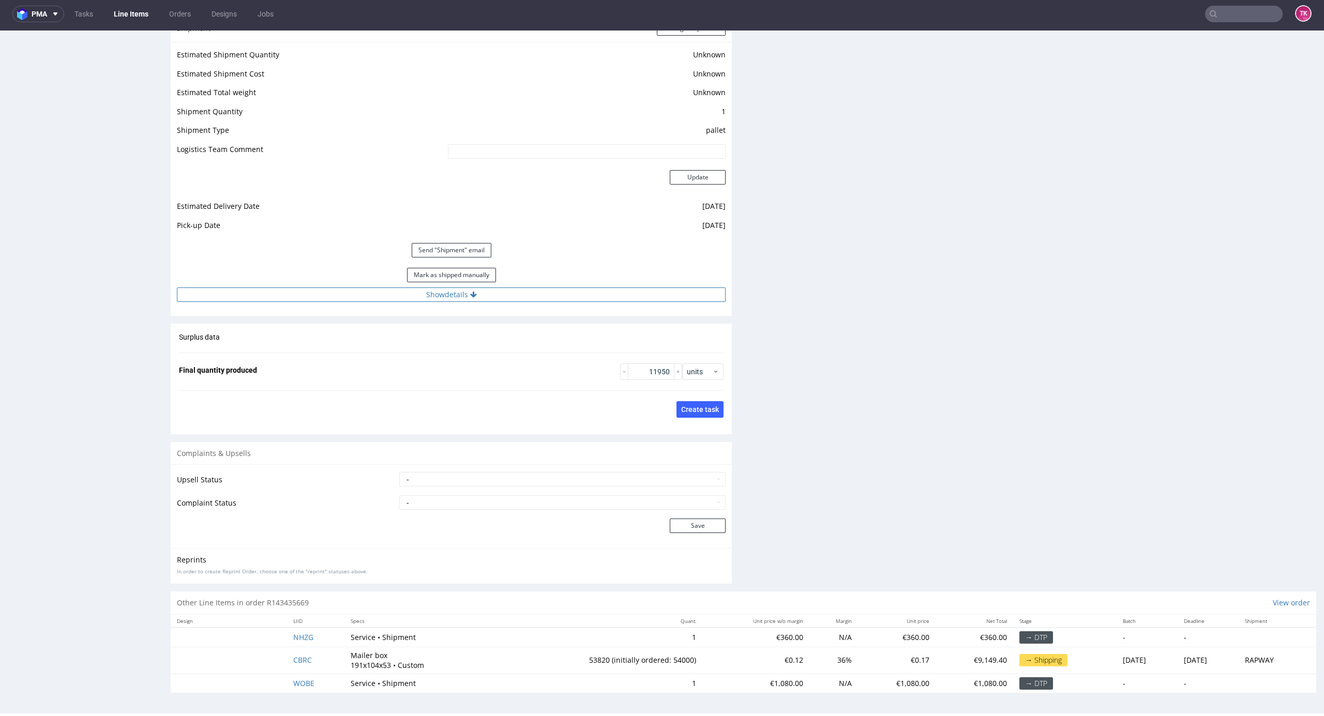
click at [643, 300] on button "Show details" at bounding box center [451, 294] width 549 height 14
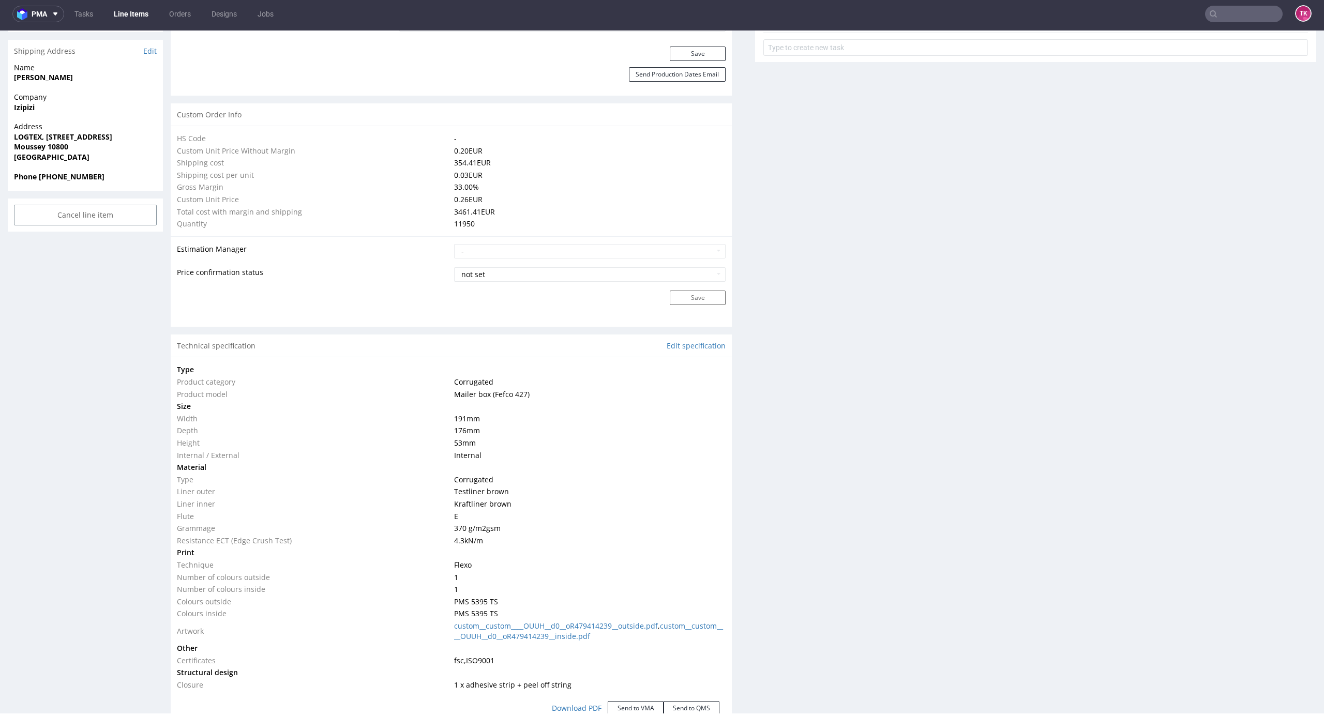
scroll to position [669, 0]
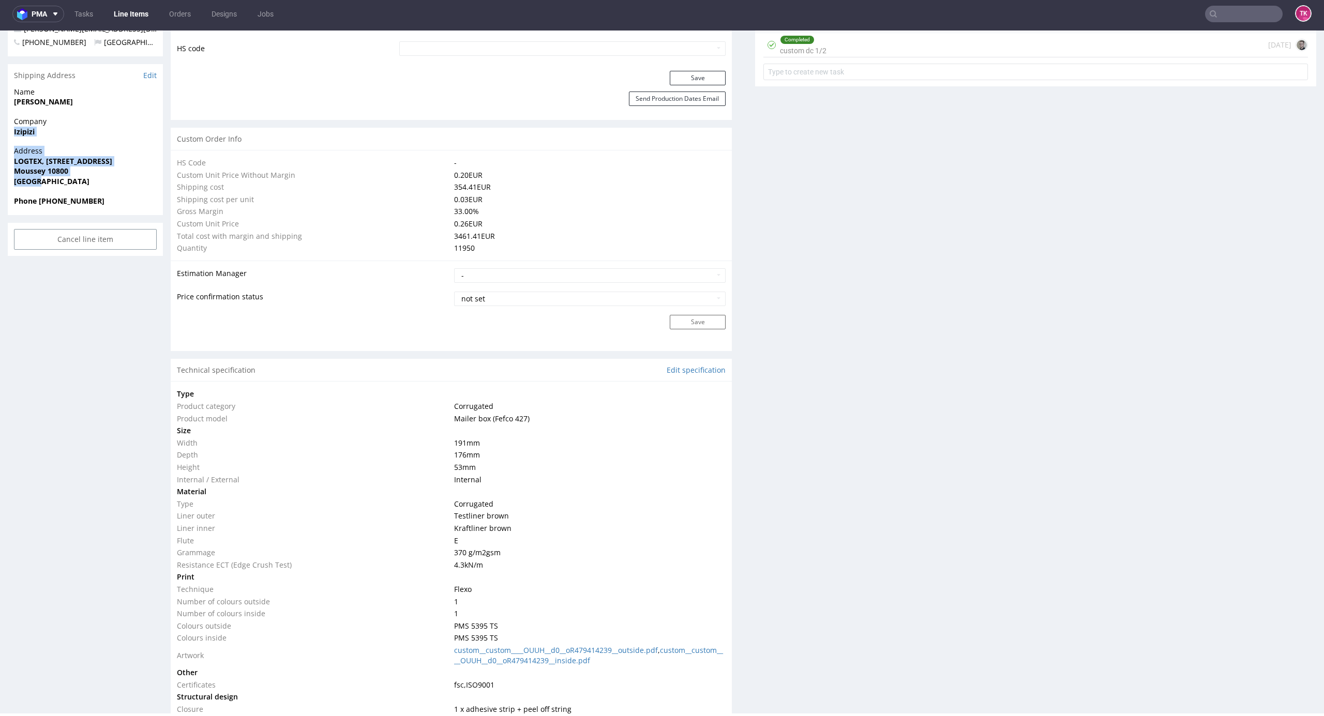
drag, startPoint x: 26, startPoint y: 116, endPoint x: 72, endPoint y: 157, distance: 61.9
click at [72, 157] on section "Shipping Address Edit Name [PERSON_NAME] Company Izipizi Address [GEOGRAPHIC_DA…" at bounding box center [85, 139] width 155 height 151
copy section "[PERSON_NAME] Address LOGTEX, [STREET_ADDRESS]"
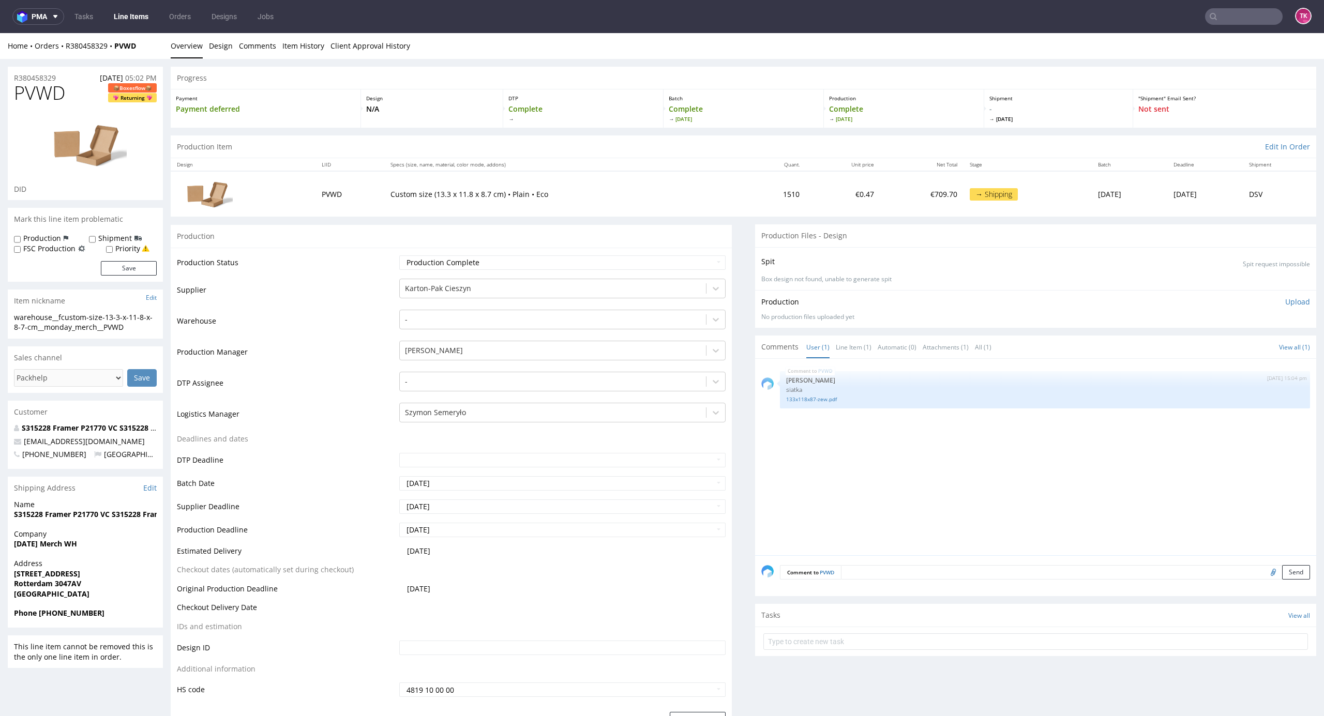
click at [125, 19] on link "Line Items" at bounding box center [131, 16] width 47 height 17
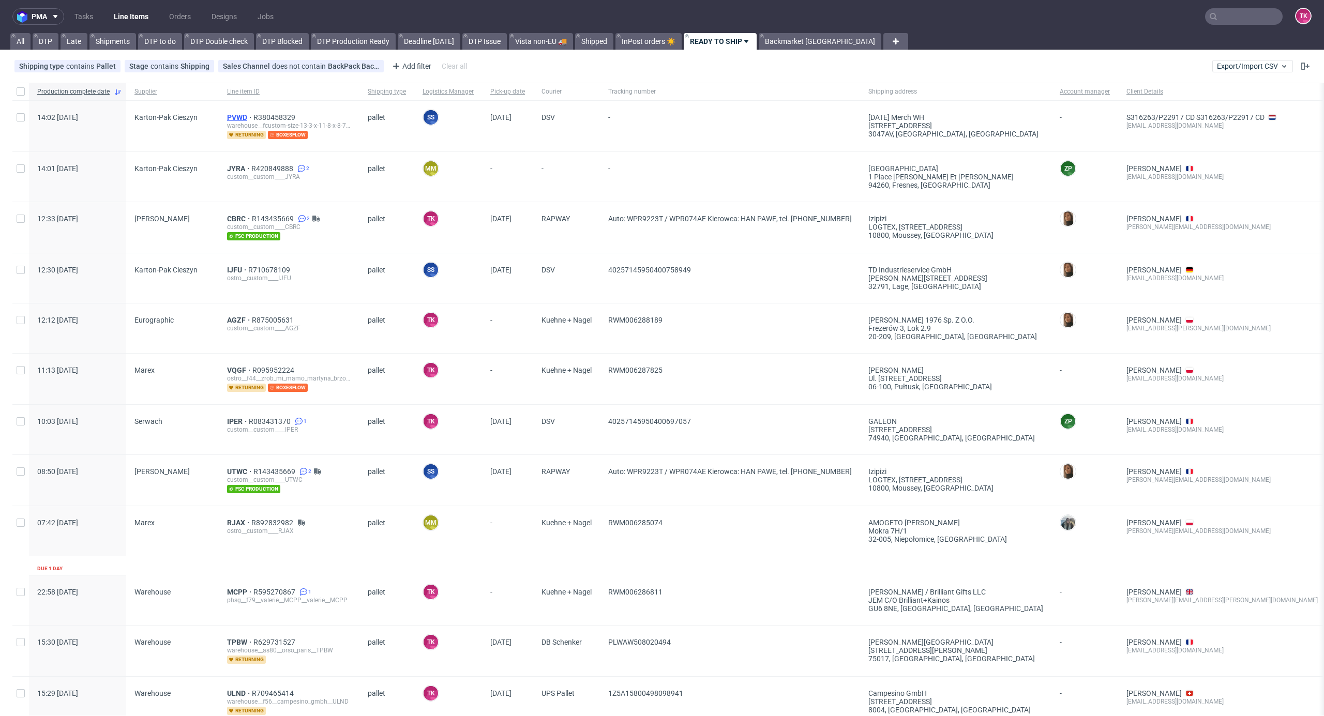
click at [238, 120] on span "PVWD" at bounding box center [240, 117] width 26 height 8
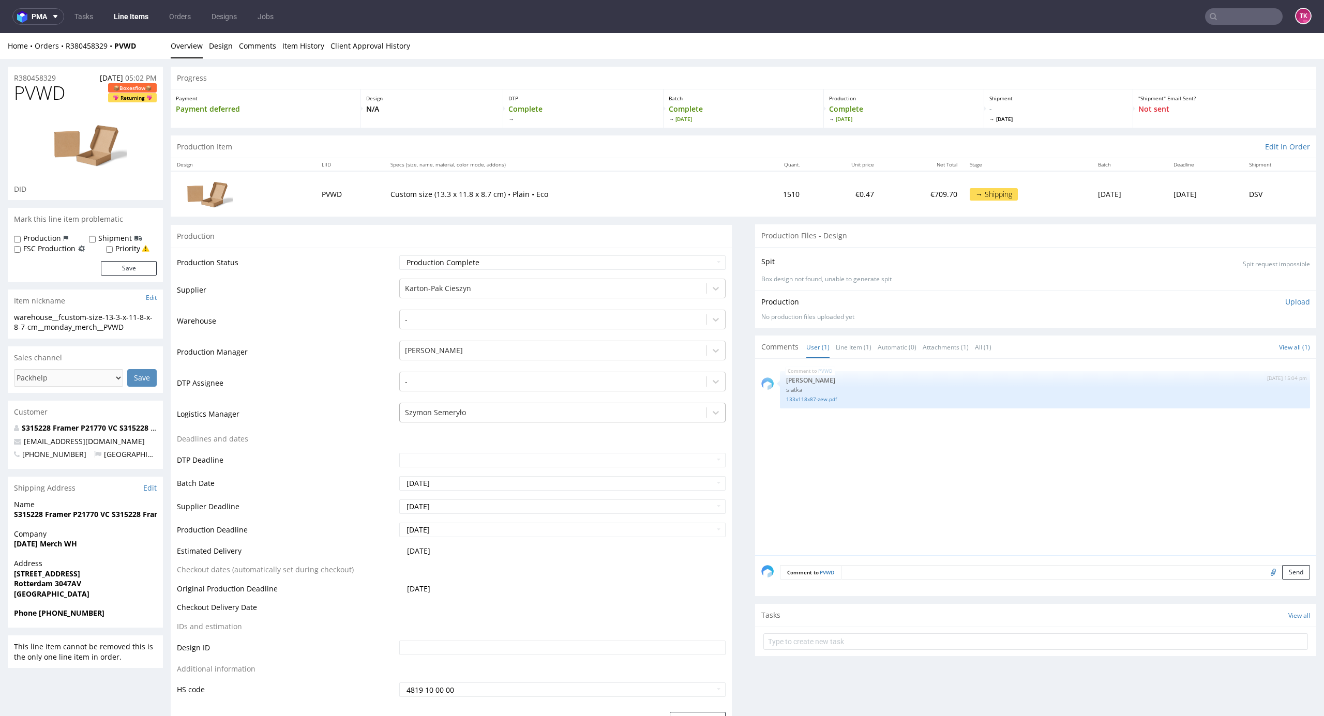
click at [487, 411] on div at bounding box center [553, 412] width 296 height 12
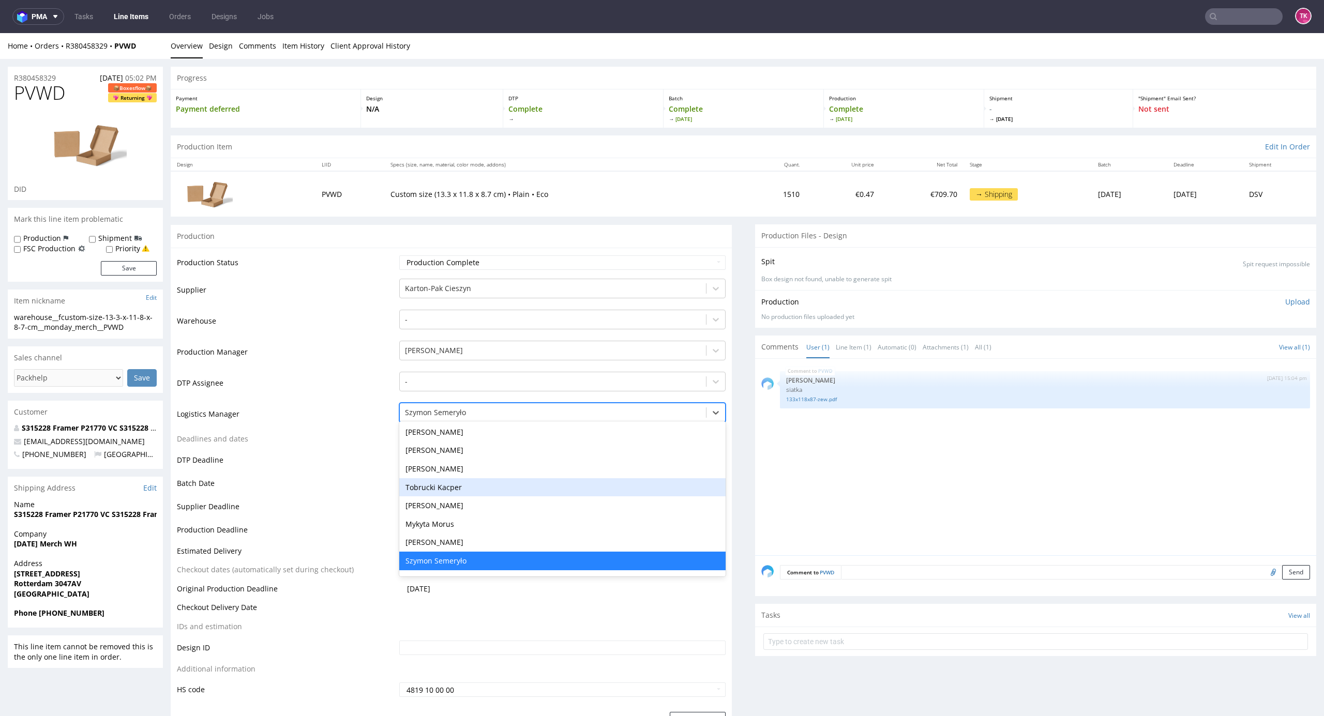
click at [467, 484] on div "Tobrucki Kacper" at bounding box center [562, 487] width 327 height 19
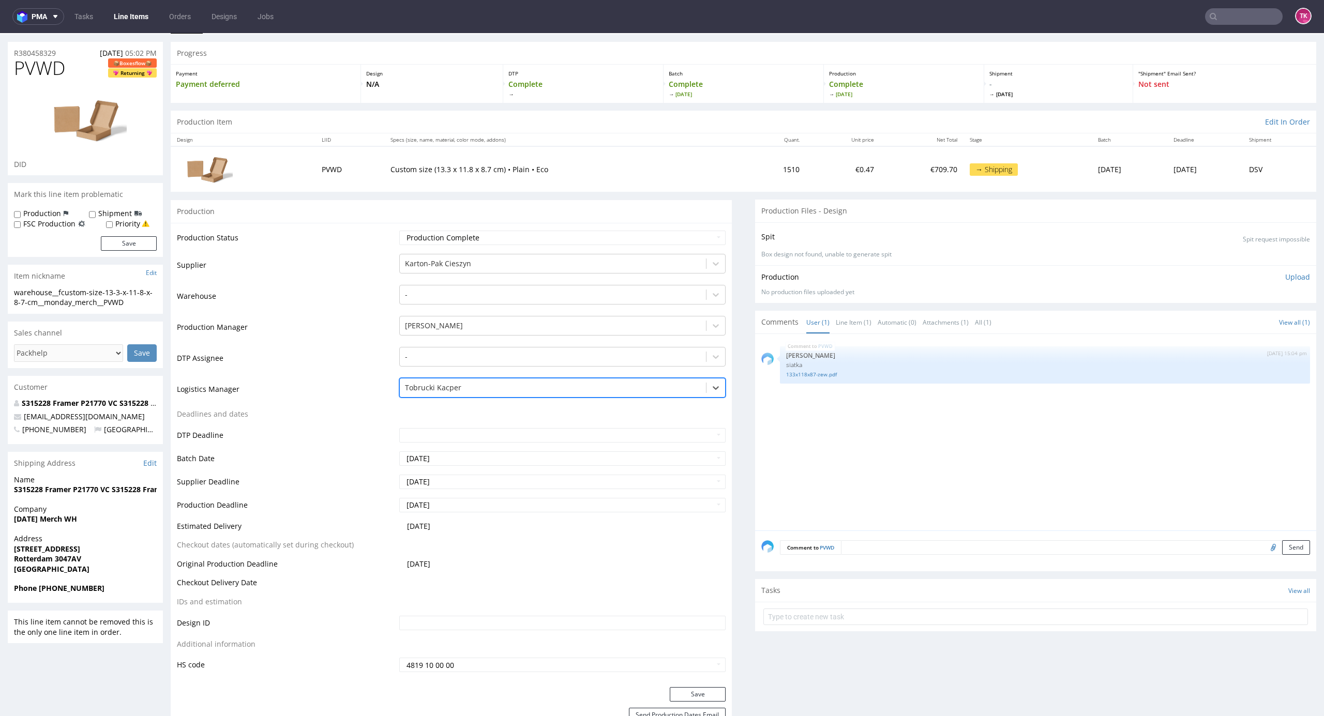
scroll to position [276, 0]
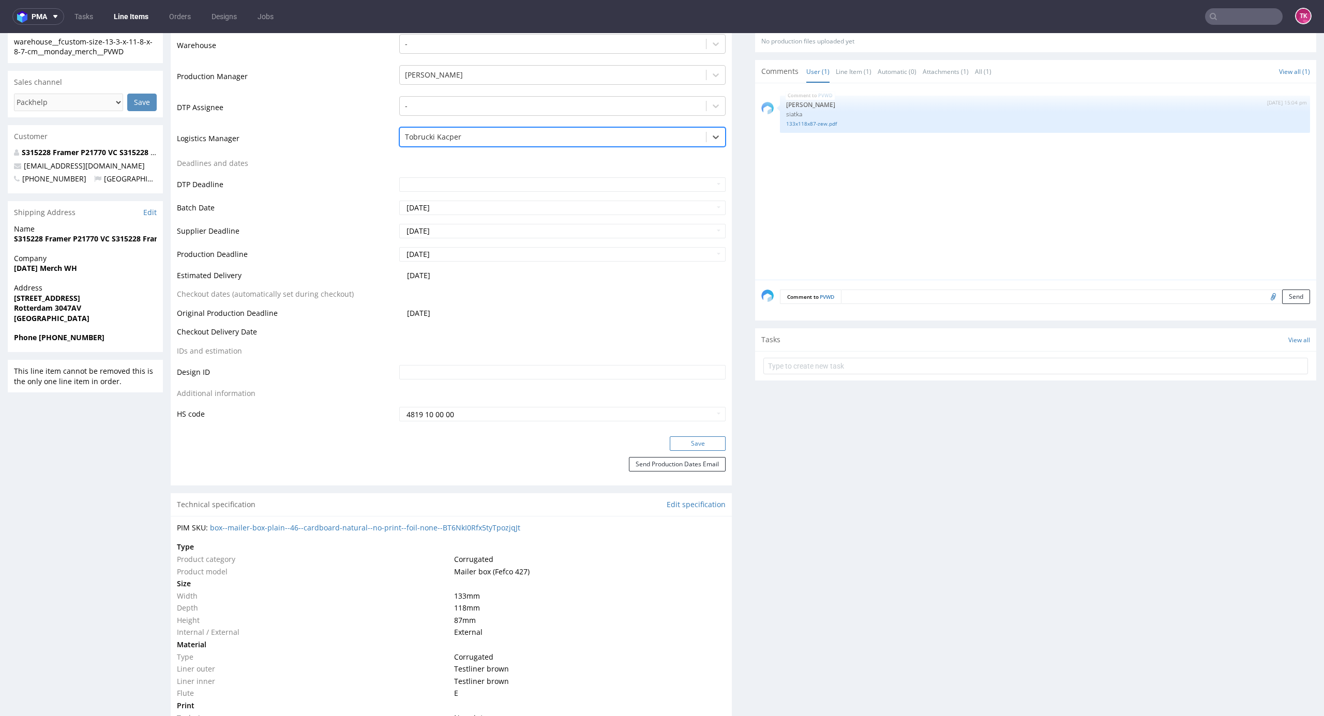
click at [693, 443] on button "Save" at bounding box center [698, 443] width 56 height 14
drag, startPoint x: 1, startPoint y: 263, endPoint x: 112, endPoint y: 280, distance: 111.9
click at [112, 280] on div "R380458329 [DATE] 05:02 PM PVWD Boxesflow Returning DID Mark this line item pro…" at bounding box center [662, 604] width 1324 height 1642
drag, startPoint x: 79, startPoint y: 279, endPoint x: 73, endPoint y: 278, distance: 6.4
click at [77, 278] on div "Company [DATE] Merch WH" at bounding box center [85, 267] width 155 height 29
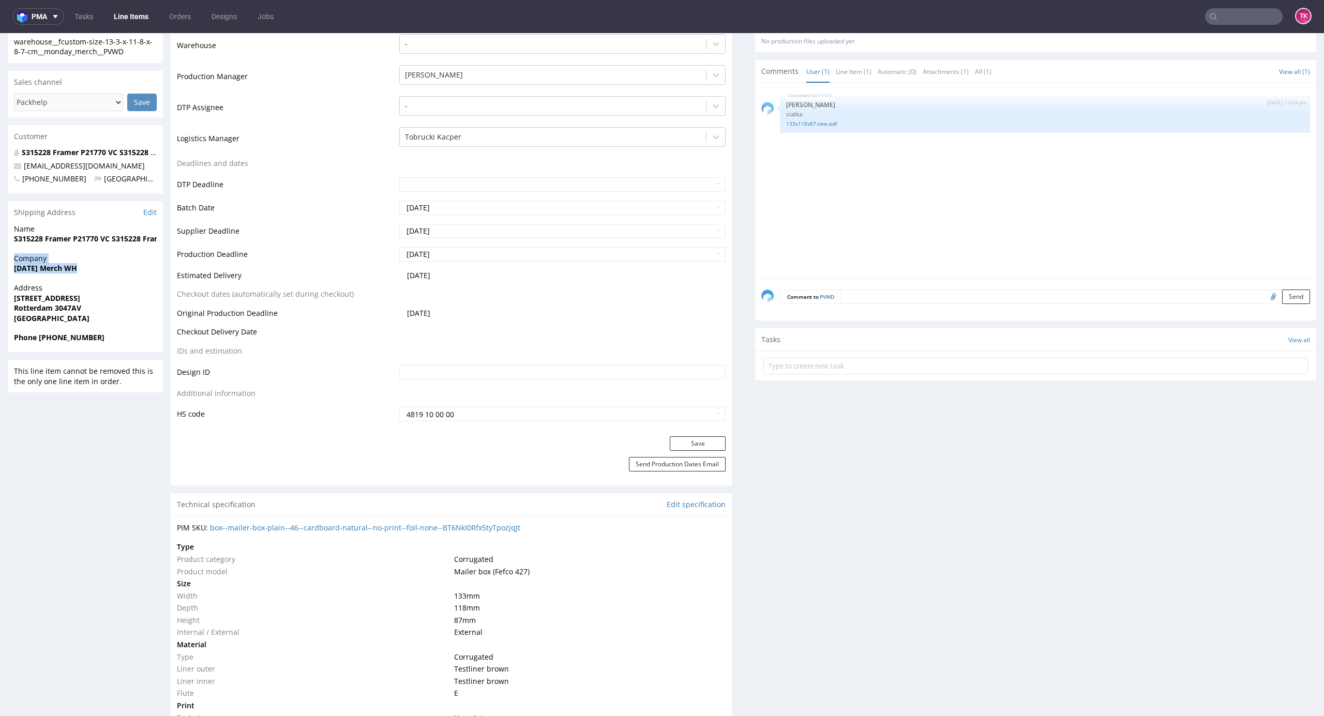
drag, startPoint x: 9, startPoint y: 264, endPoint x: 19, endPoint y: 275, distance: 15.0
click at [9, 265] on div "Company [DATE] Merch WH" at bounding box center [85, 267] width 155 height 29
click at [13, 271] on div "Company [DATE] Merch WH" at bounding box center [85, 267] width 155 height 29
click at [98, 290] on span "Address" at bounding box center [85, 288] width 143 height 10
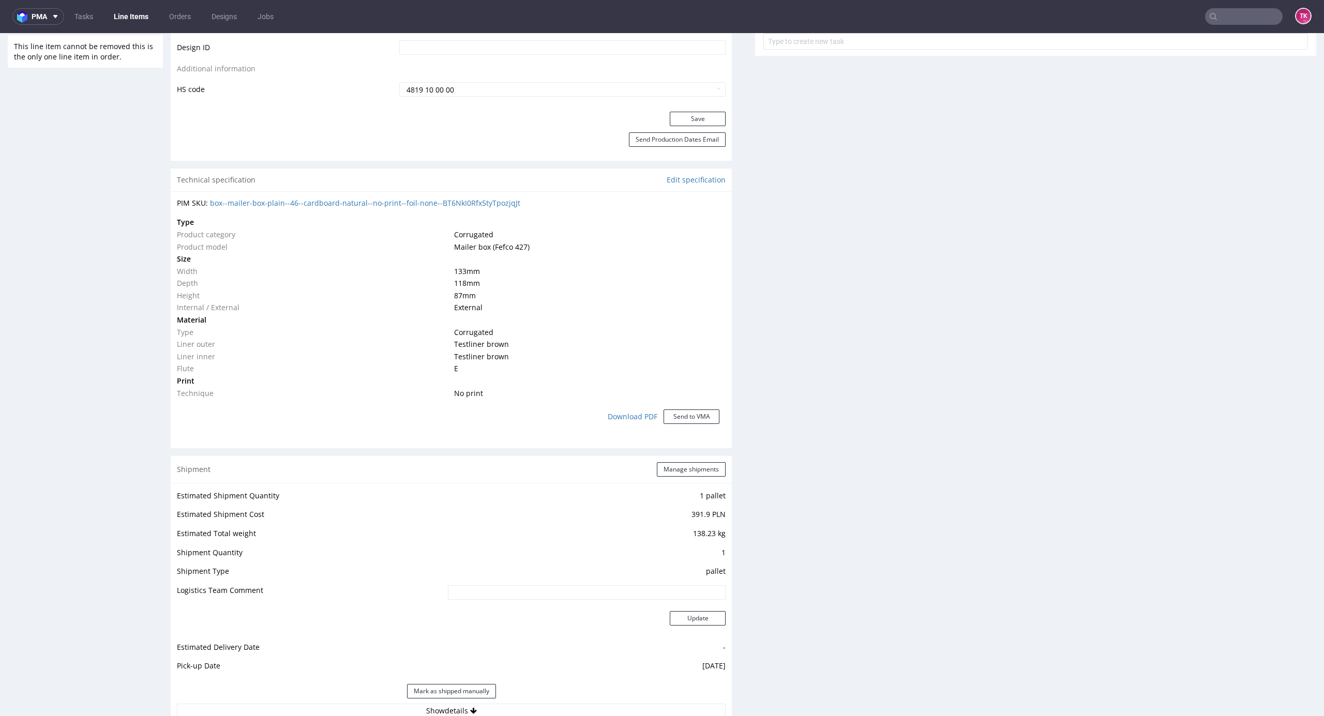
scroll to position [482, 0]
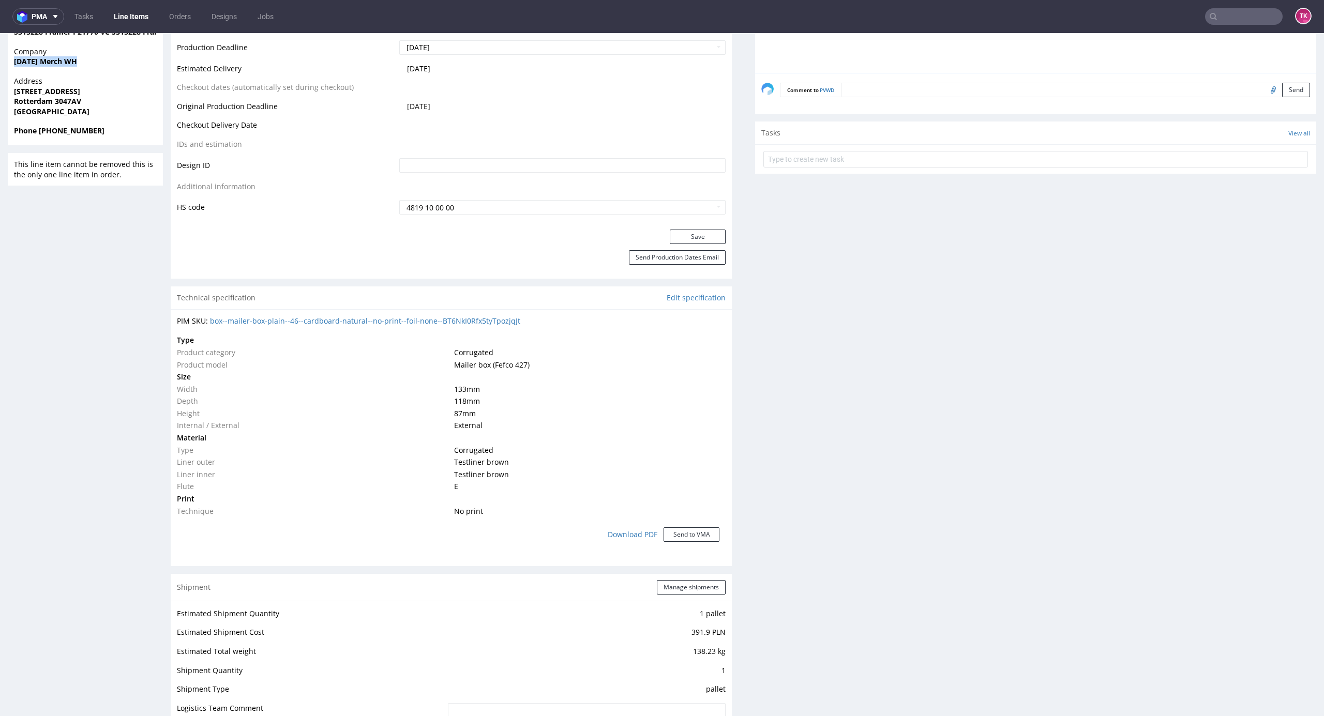
drag, startPoint x: 12, startPoint y: 64, endPoint x: 118, endPoint y: 66, distance: 105.5
click at [118, 63] on div "Company Monday Merch WH" at bounding box center [85, 61] width 155 height 29
copy strong "[DATE] Merch WH"
drag, startPoint x: 3, startPoint y: 93, endPoint x: 123, endPoint y: 105, distance: 120.6
click at [123, 105] on div "R380458329 17.07.2025 05:02 PM PVWD Boxesflow Returning DID Mark this line item…" at bounding box center [662, 398] width 1324 height 1642
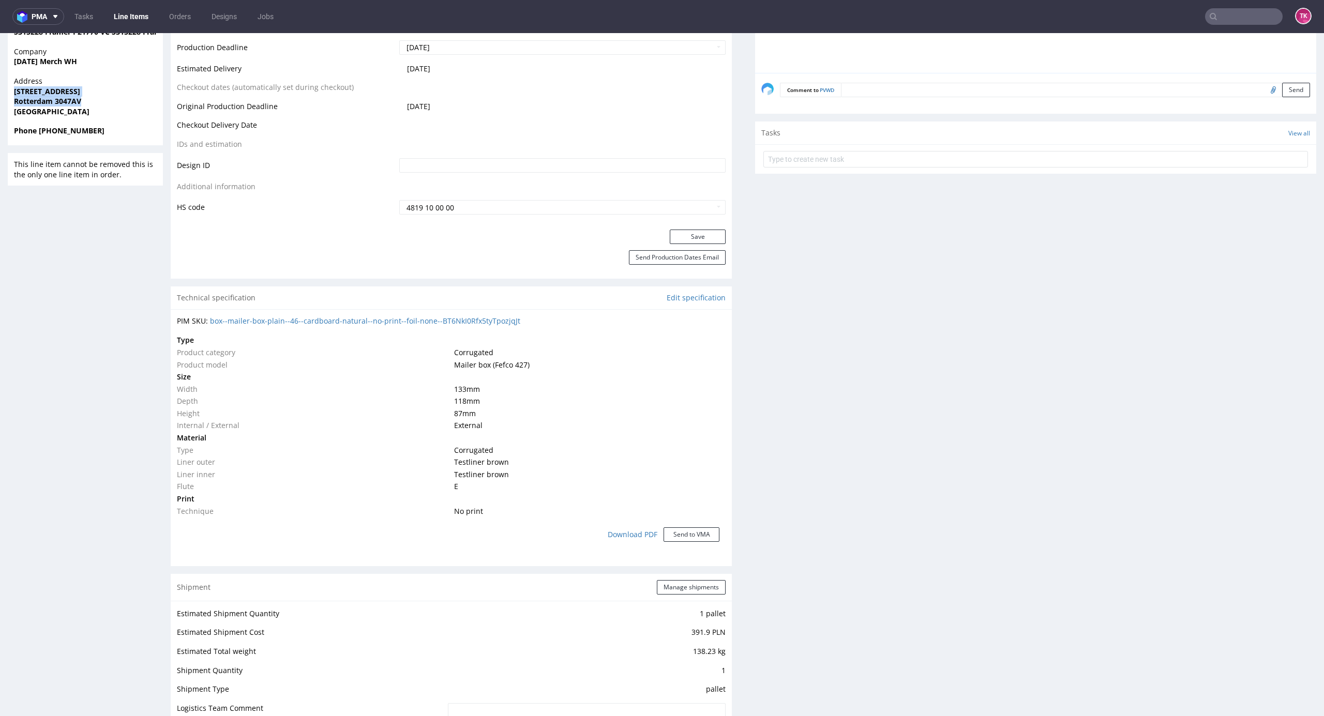
copy p "Vareseweg 130 Rotterdam 3047AV"
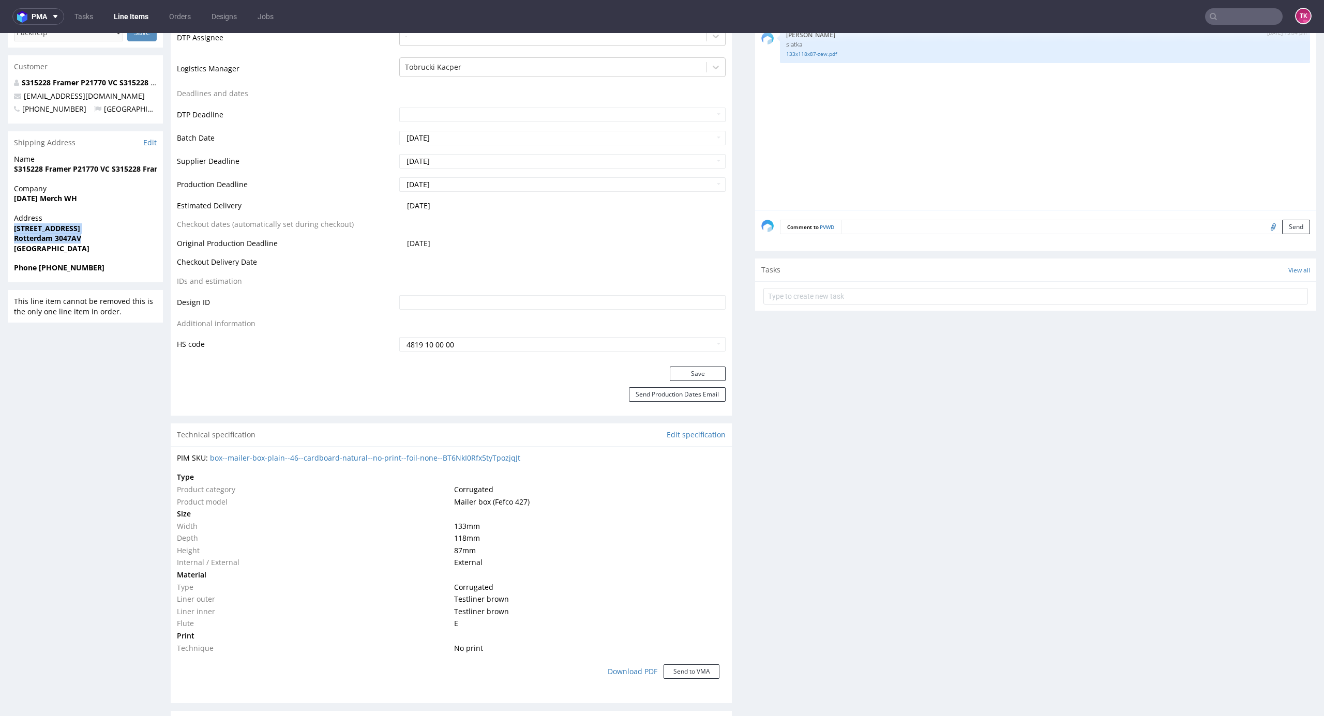
scroll to position [344, 0]
drag, startPoint x: 51, startPoint y: 272, endPoint x: 124, endPoint y: 274, distance: 73.4
click at [124, 274] on div "Phone +31103071686" at bounding box center [85, 274] width 155 height 20
copy strong "103071686"
drag, startPoint x: 3, startPoint y: 168, endPoint x: 7, endPoint y: 180, distance: 12.6
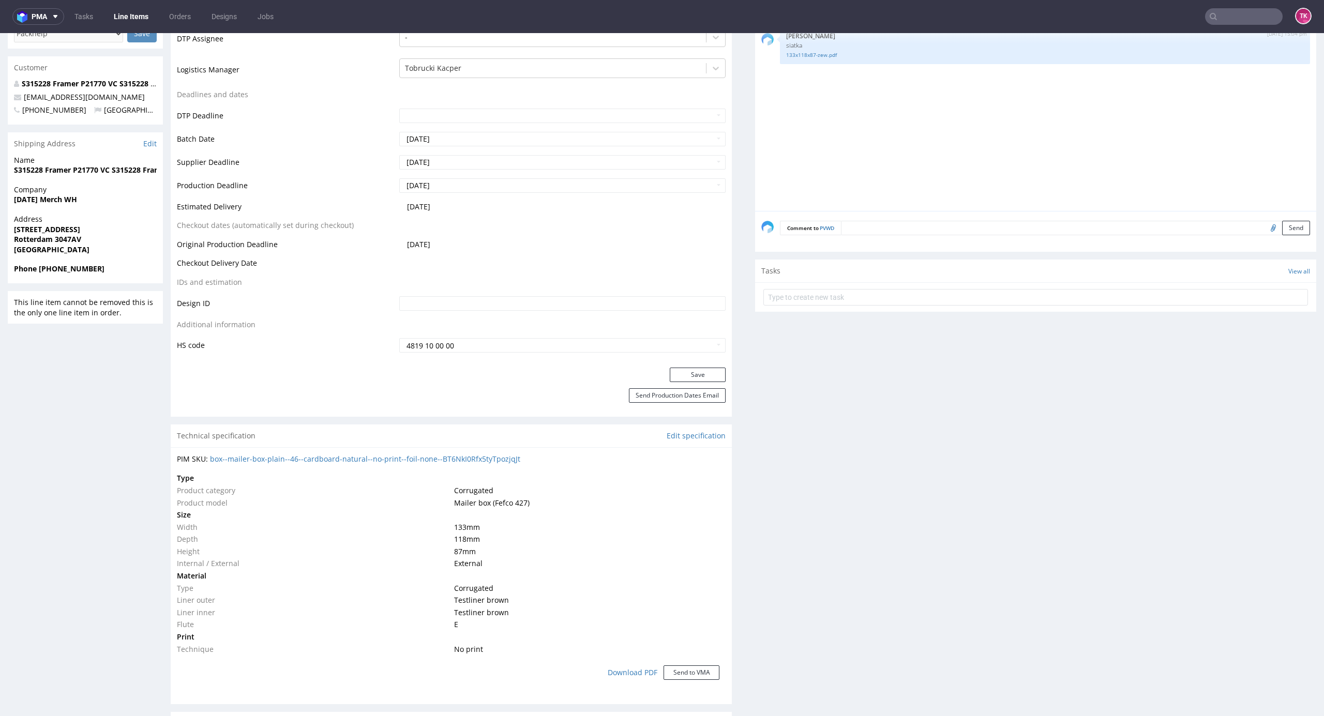
click at [7, 180] on div "R380458329 17.07.2025 05:02 PM PVWD Boxesflow Returning DID Mark this line item…" at bounding box center [662, 536] width 1324 height 1642
drag, startPoint x: 10, startPoint y: 170, endPoint x: 111, endPoint y: 171, distance: 100.3
click at [111, 171] on div "Name S315228 Framer P21770 VC S315228 Framer P21770 VC" at bounding box center [85, 169] width 155 height 29
click at [70, 172] on strong "S315228 Framer P21770 VC S315228 Framer P21770 VC" at bounding box center [110, 170] width 193 height 10
click at [54, 165] on strong "S315228 Framer P21770 VC S315228 Framer P21770 VC" at bounding box center [110, 170] width 193 height 10
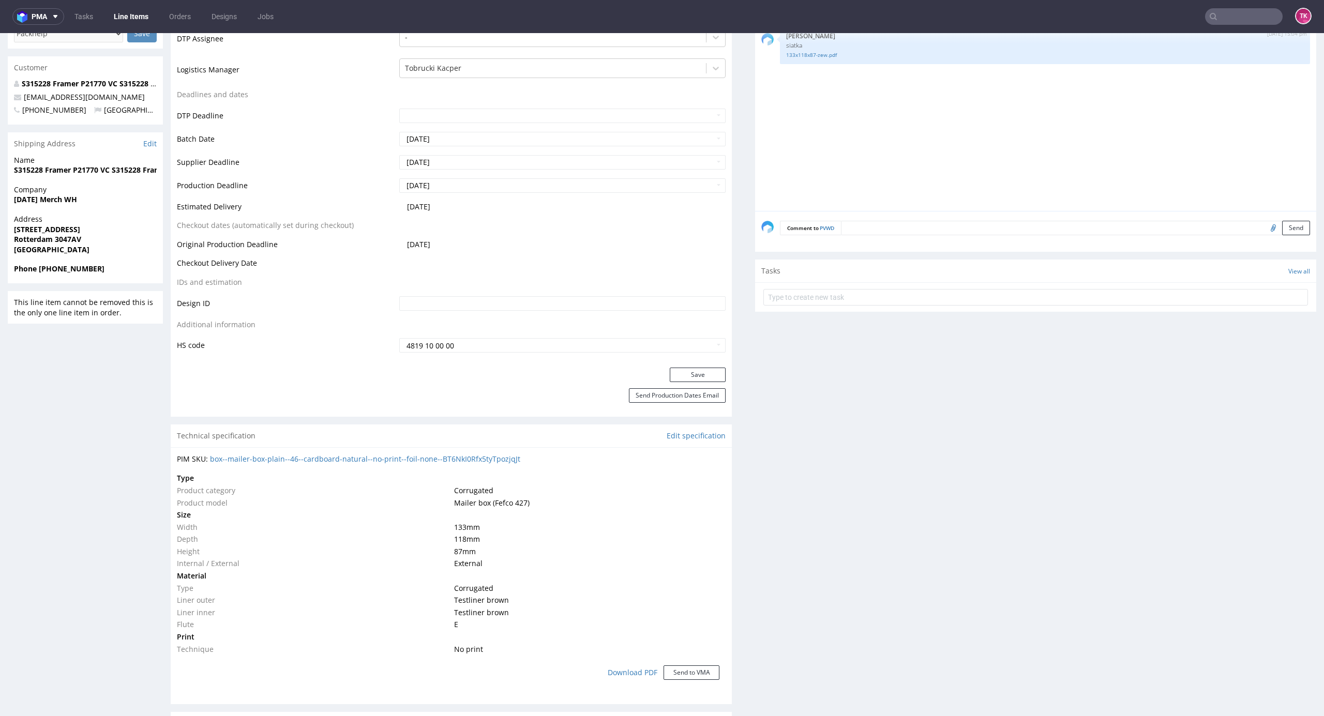
click at [54, 164] on p "Name S315228 Framer P21770 VC S315228 Framer P21770 VC" at bounding box center [85, 165] width 143 height 20
click at [56, 164] on p "Name S315228 Framer P21770 VC S315228 Framer P21770 VC" at bounding box center [85, 165] width 143 height 20
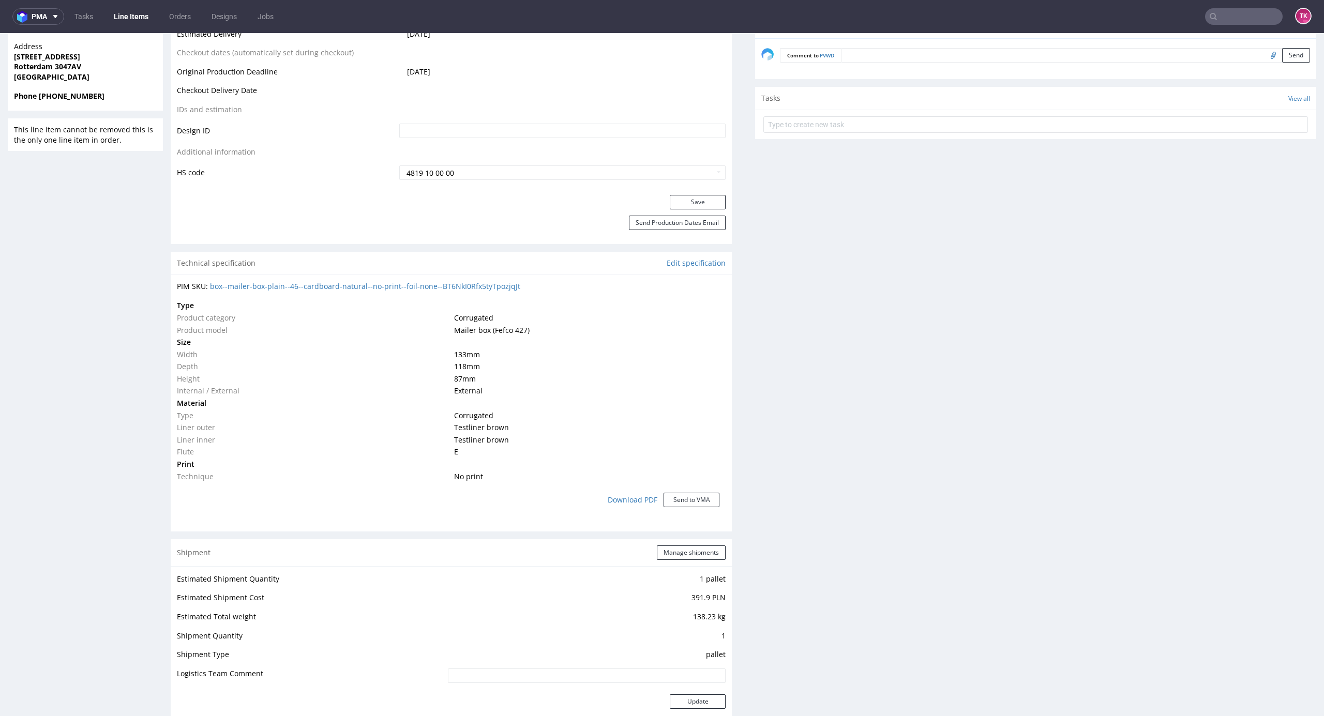
scroll to position [689, 0]
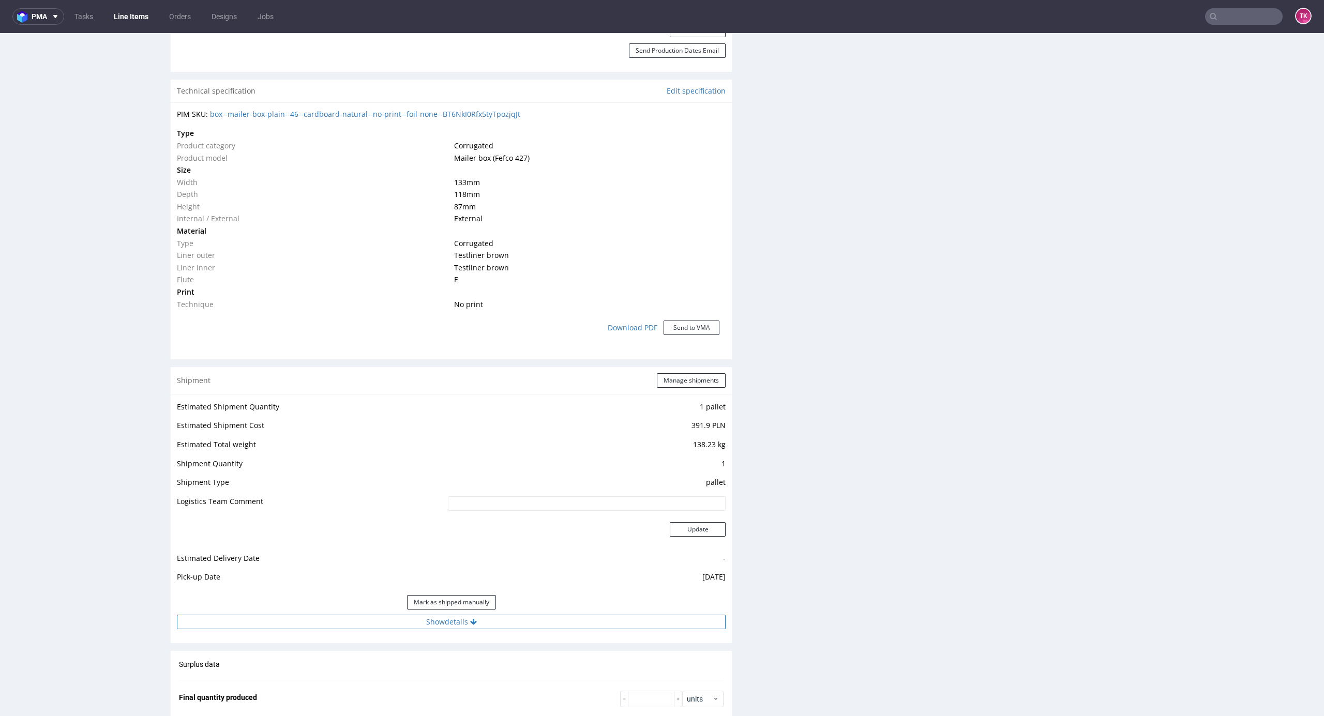
click at [538, 623] on button "Show details" at bounding box center [451, 622] width 549 height 14
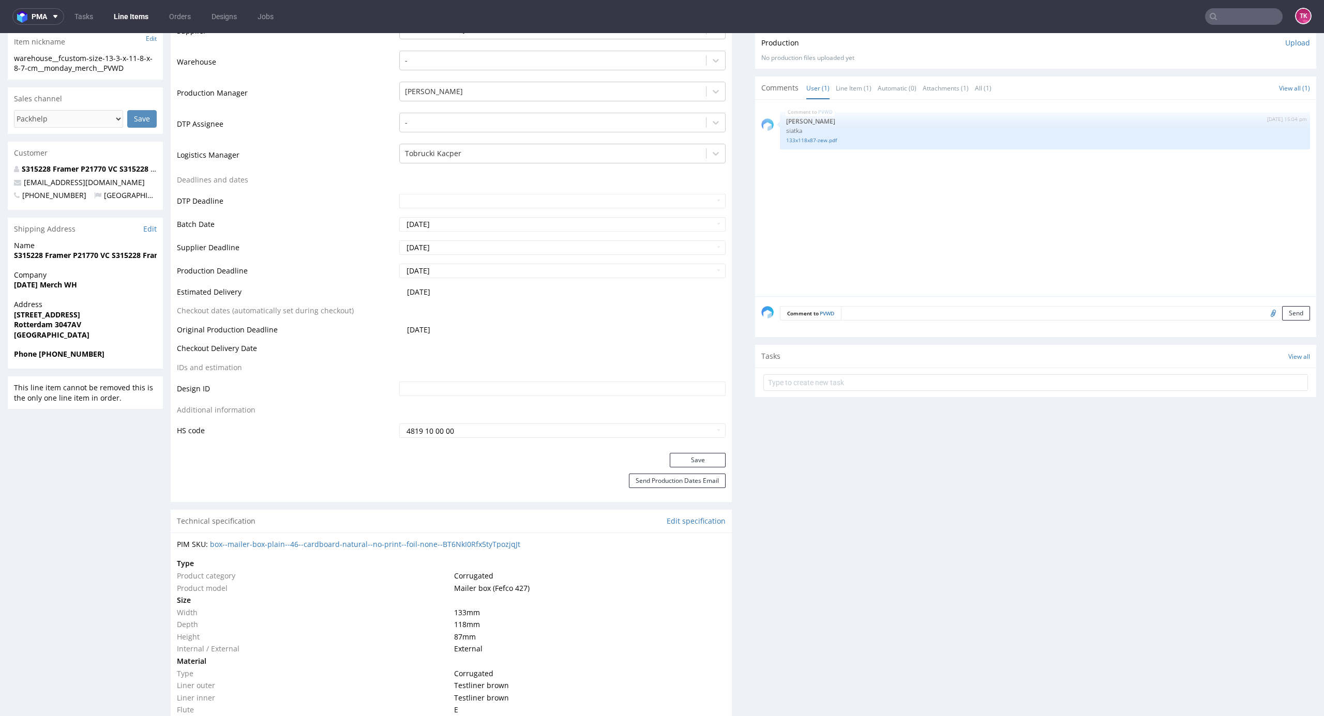
scroll to position [207, 0]
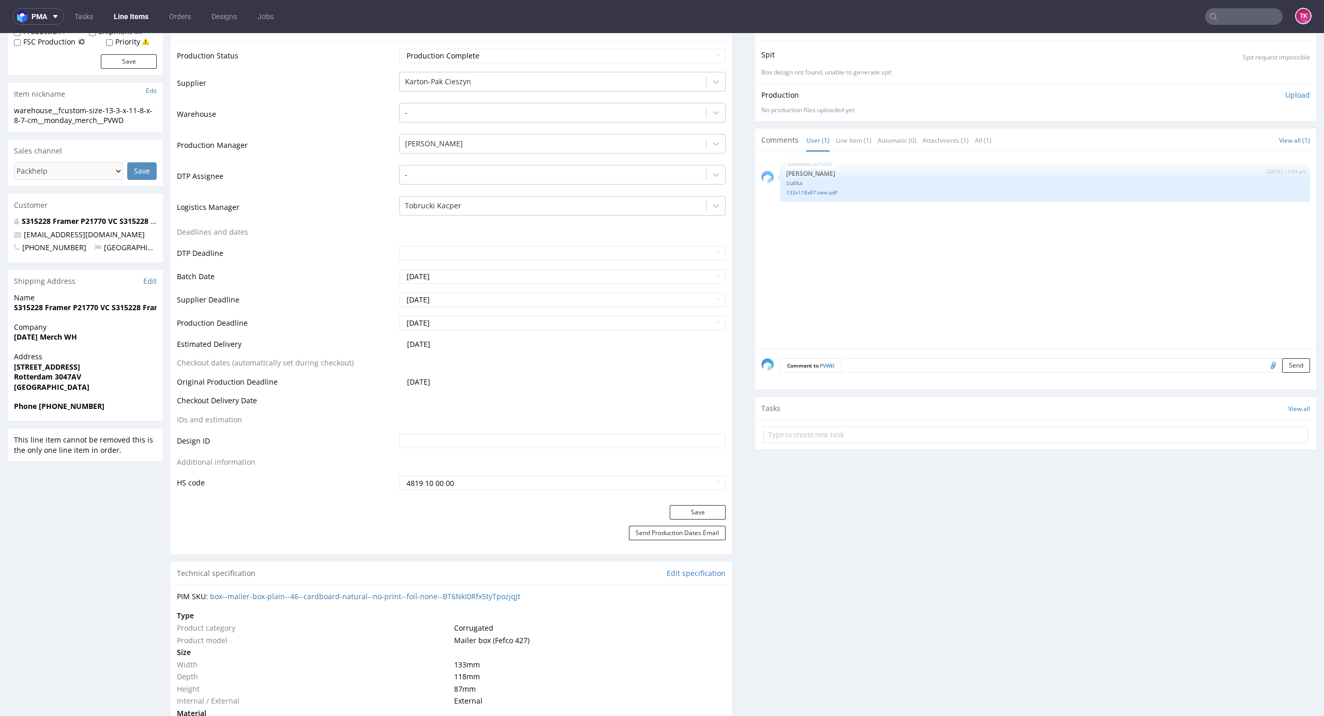
click at [67, 311] on strong "S315228 Framer P21770 VC S315228 Framer P21770 VC" at bounding box center [110, 307] width 193 height 10
drag, startPoint x: 71, startPoint y: 309, endPoint x: 84, endPoint y: 307, distance: 12.7
click at [63, 308] on strong "S315228 Framer P21770 VC S315228 Framer P21770 VC" at bounding box center [110, 307] width 193 height 10
drag, startPoint x: 96, startPoint y: 306, endPoint x: 3, endPoint y: 310, distance: 93.2
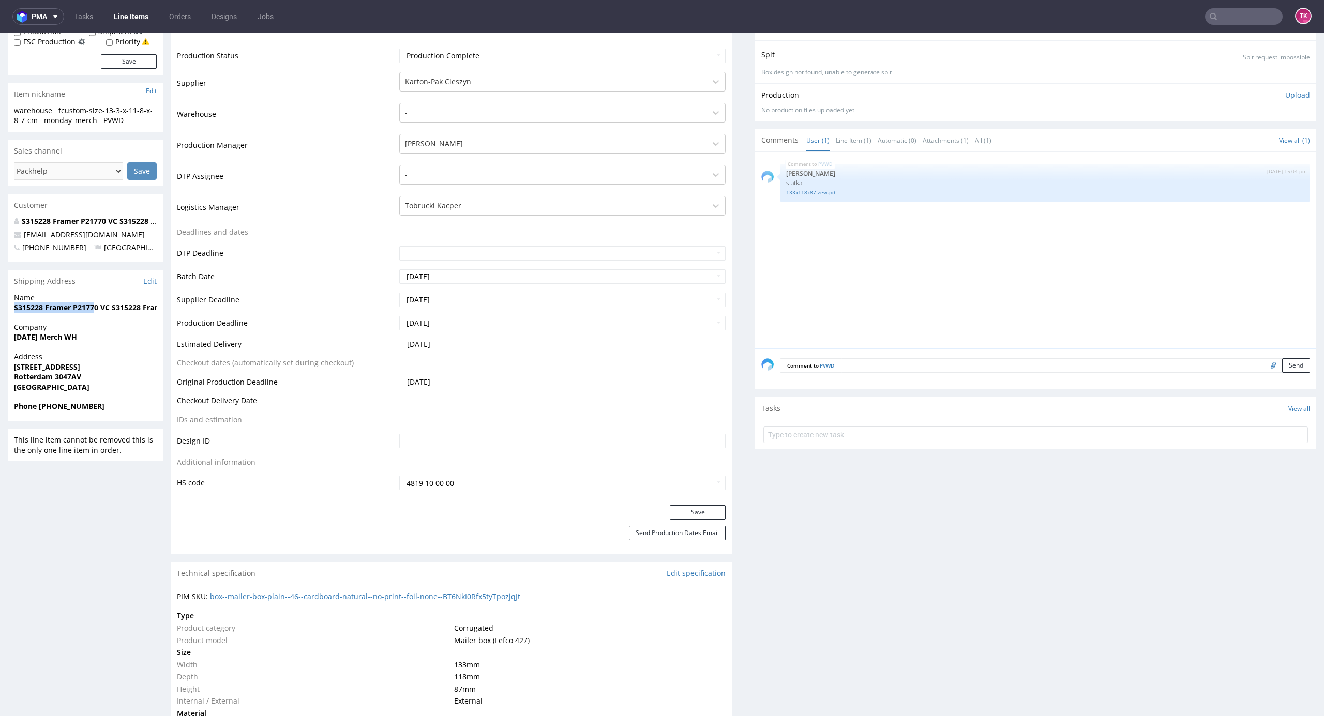
copy strong "S315228 Framer P2177"
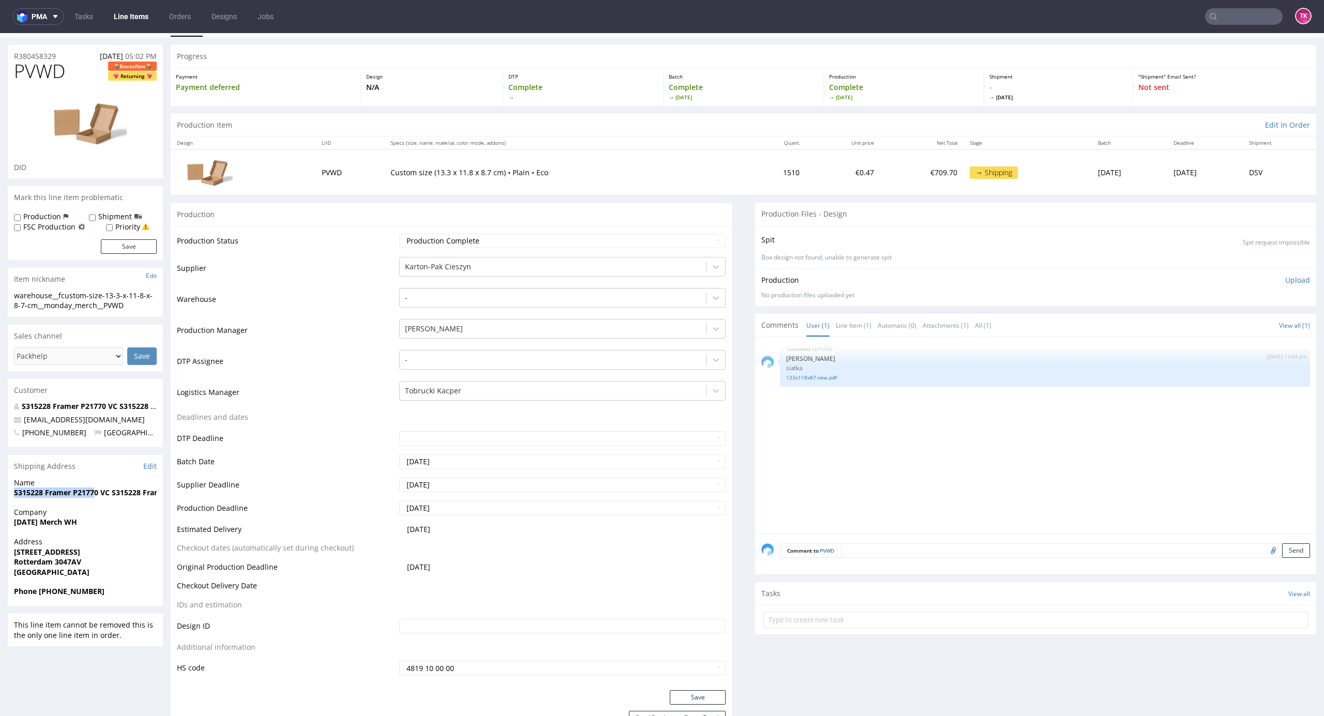
scroll to position [0, 0]
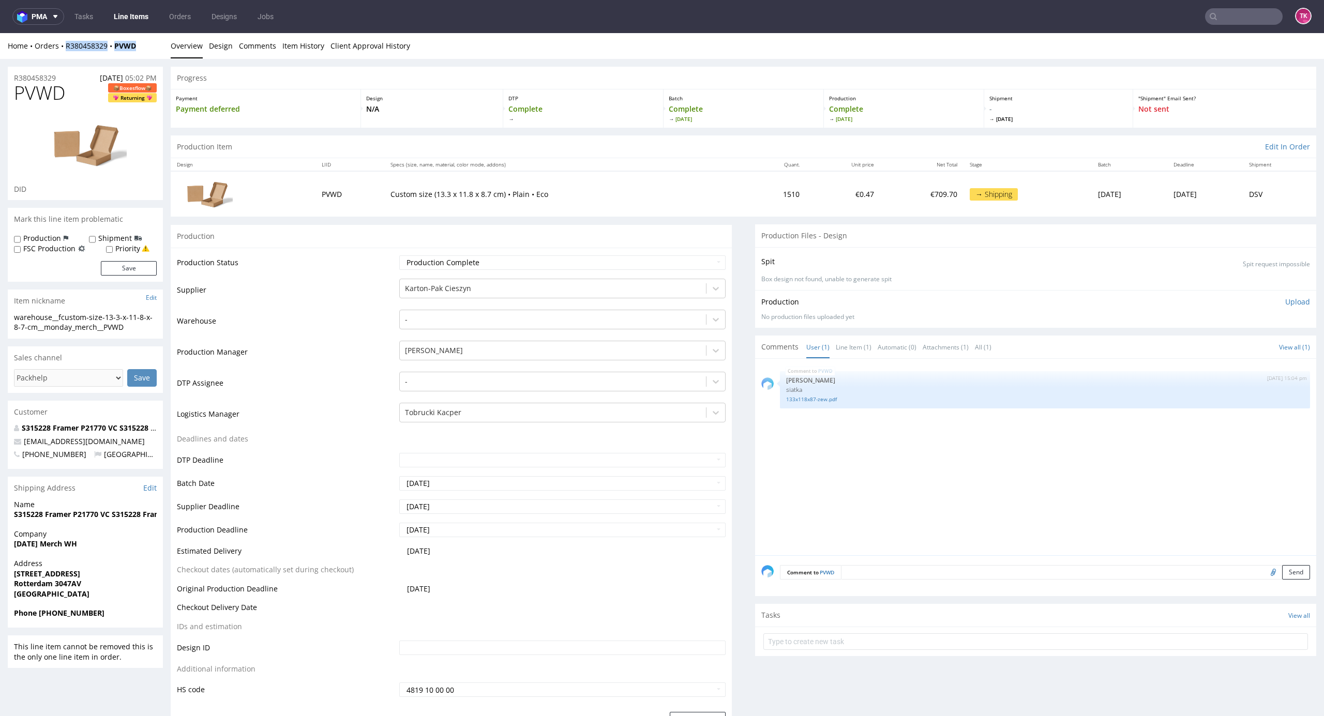
drag, startPoint x: 149, startPoint y: 46, endPoint x: 61, endPoint y: 55, distance: 88.3
click at [60, 55] on div "Home Orders R380458329 PVWD Overview Design Comments Item History Client Approv…" at bounding box center [662, 46] width 1324 height 26
copy div "R380458329 PVWD"
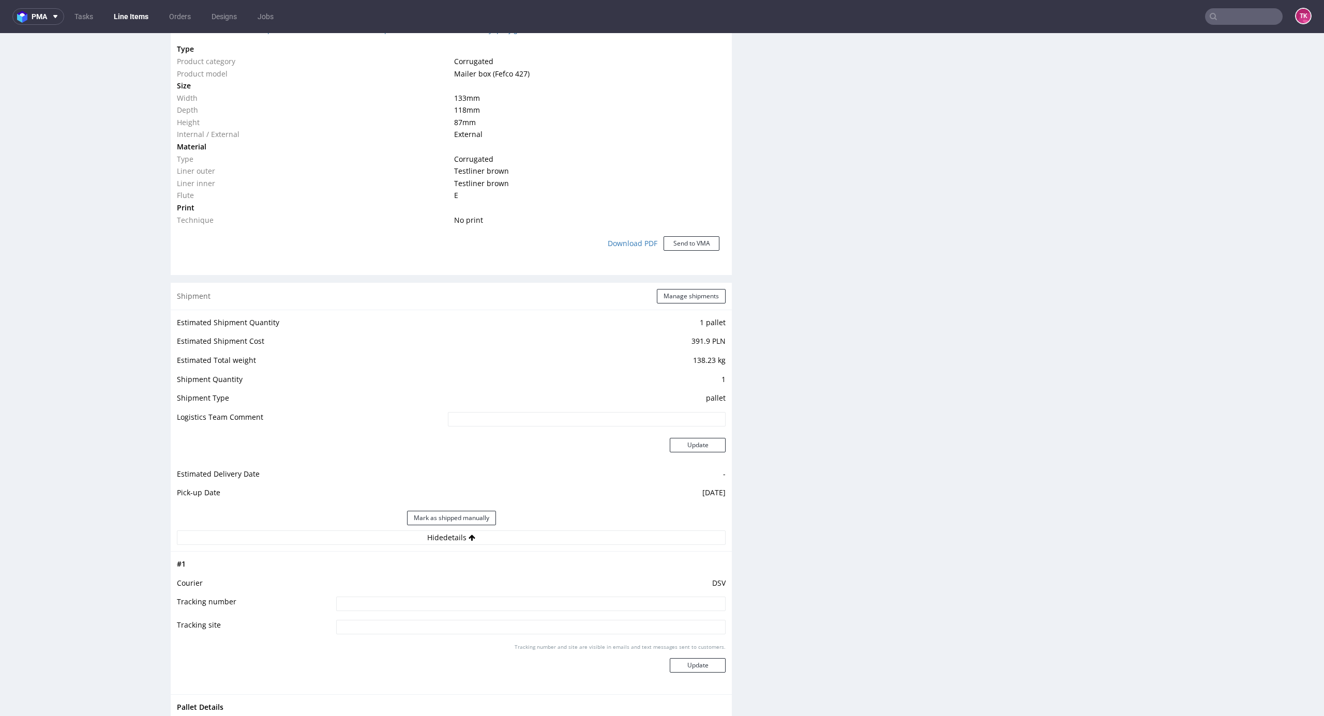
scroll to position [965, 0]
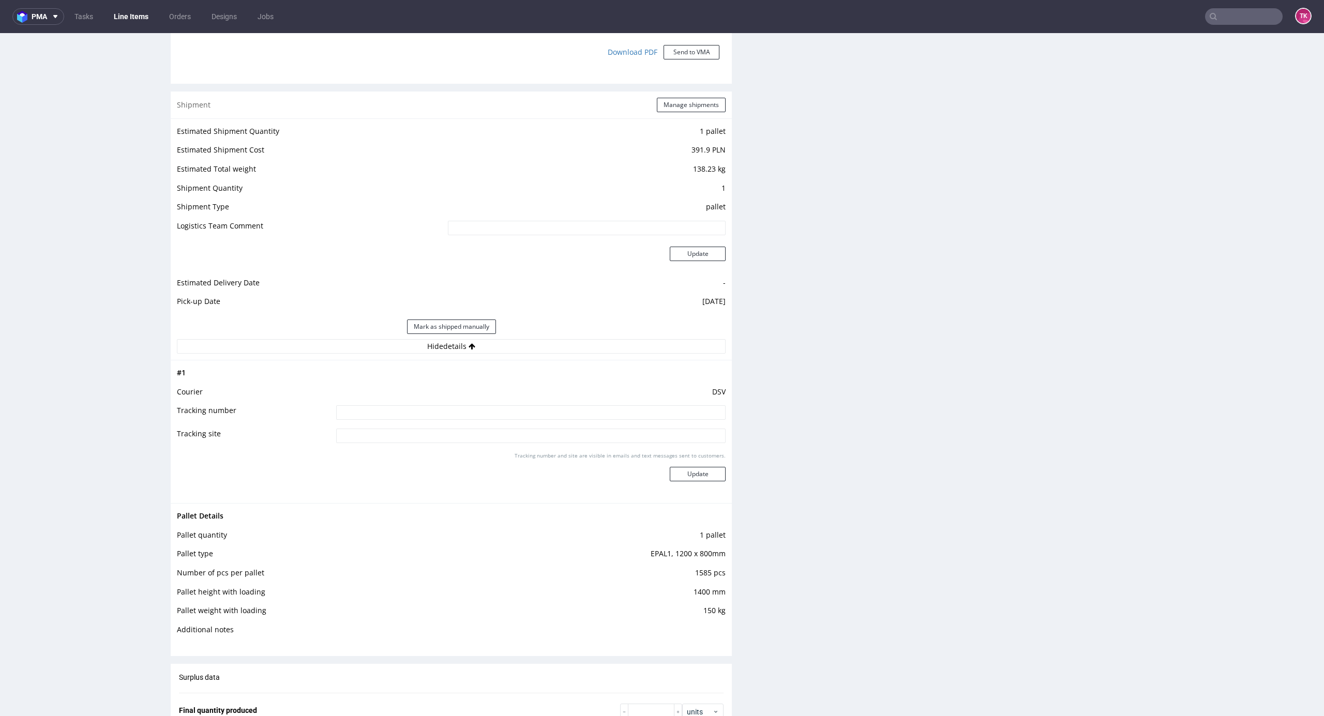
click at [496, 406] on input at bounding box center [530, 412] width 389 height 14
paste input "40257145950400797429"
type input "40257145950400797429"
drag, startPoint x: 676, startPoint y: 464, endPoint x: 676, endPoint y: 472, distance: 7.2
click at [675, 468] on div "Tracking number and site are visible in emails and text messages sent to custom…" at bounding box center [530, 470] width 389 height 37
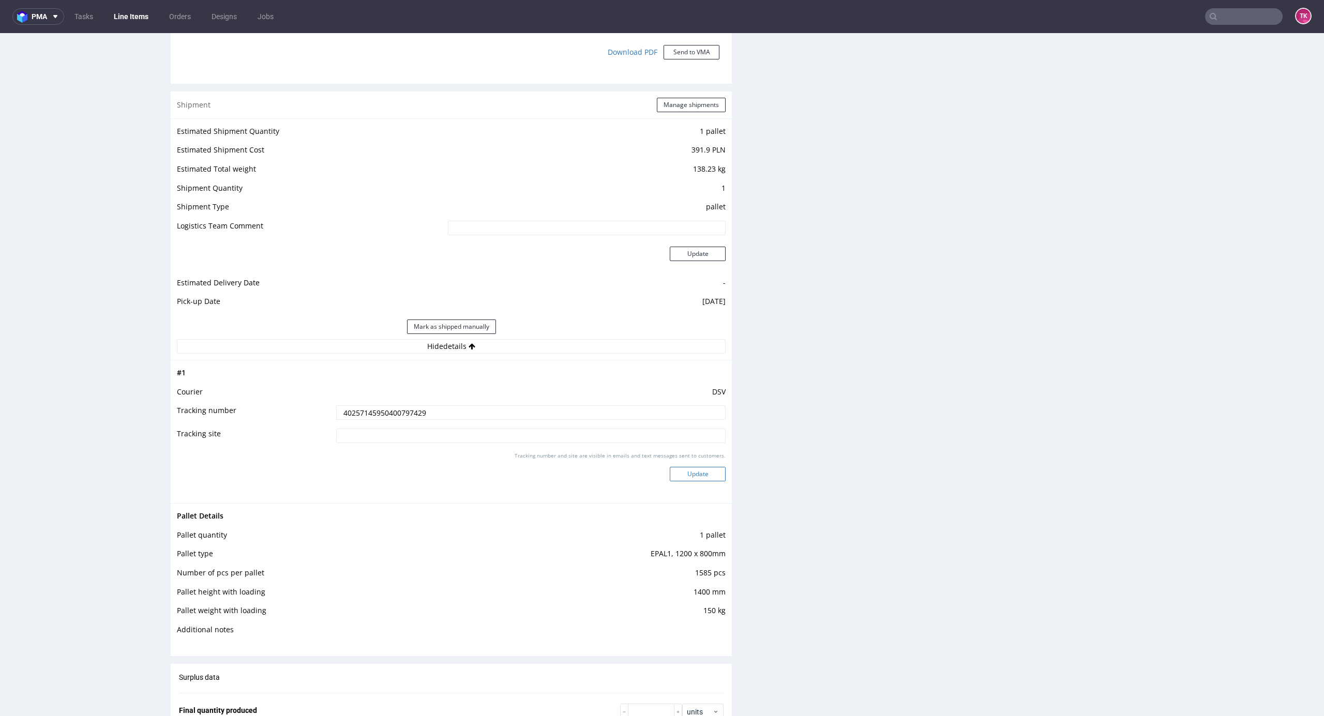
click at [676, 472] on button "Update" at bounding box center [698, 474] width 56 height 14
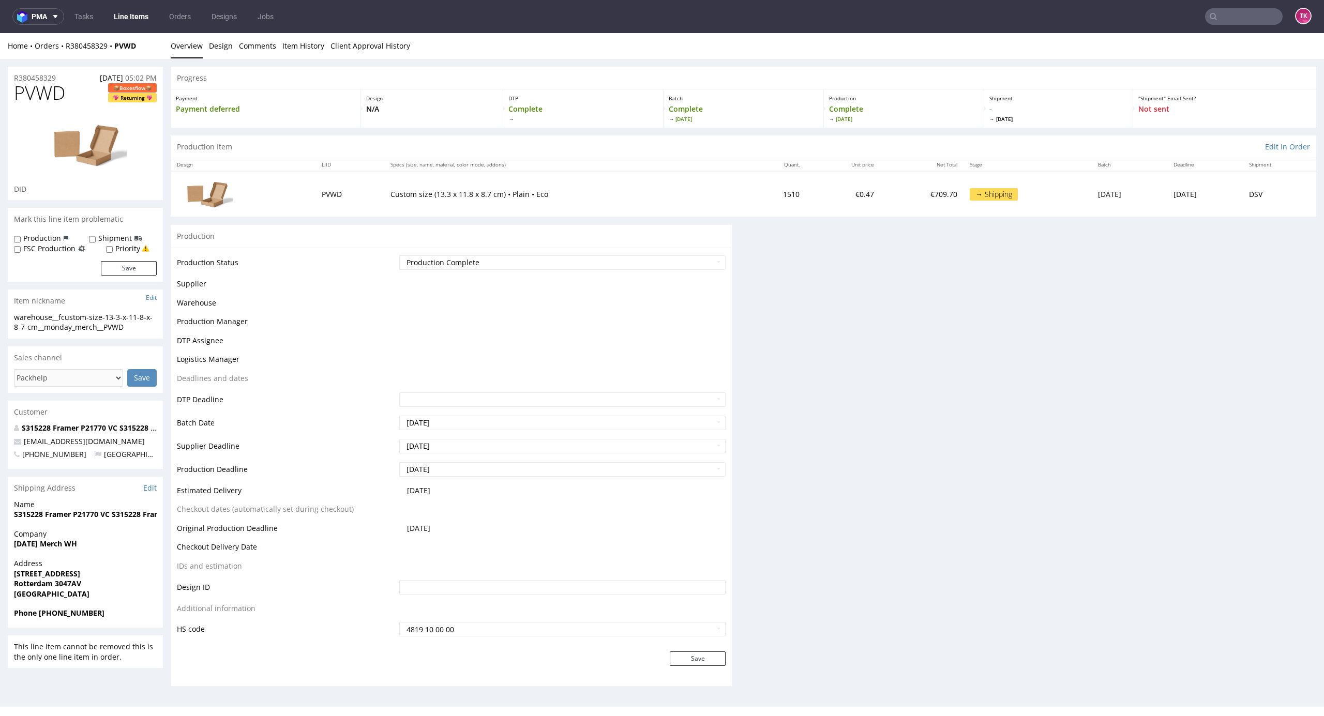
click at [135, 17] on link "Line Items" at bounding box center [131, 16] width 47 height 17
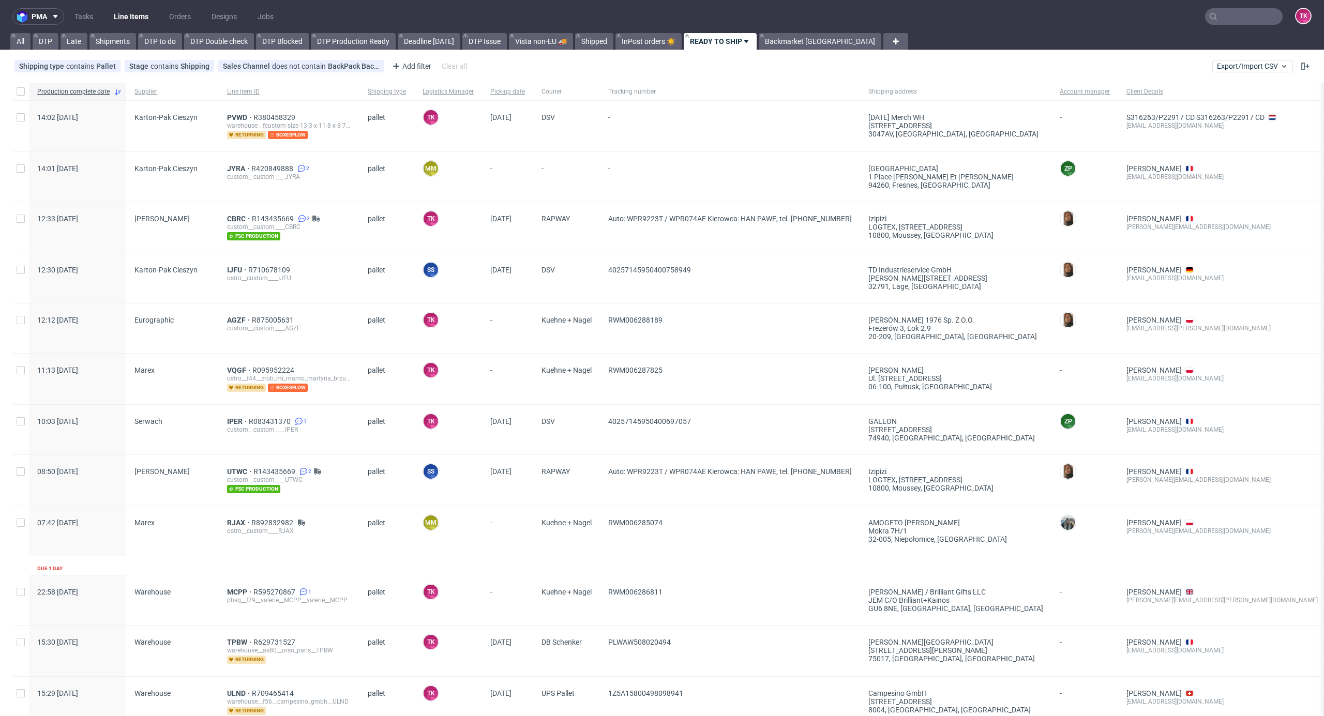
click at [125, 11] on link "Line Items" at bounding box center [131, 16] width 47 height 17
click at [131, 20] on link "Line Items" at bounding box center [131, 16] width 47 height 17
click at [130, 23] on link "Line Items" at bounding box center [131, 16] width 47 height 17
drag, startPoint x: 214, startPoint y: 170, endPoint x: 247, endPoint y: 168, distance: 32.6
click at [247, 168] on div "14:01 Thu 14.08.2025 Karton-Pak Cieszyn JYRA R420849888 2 custom__custom____JYR…" at bounding box center [796, 177] width 1568 height 50
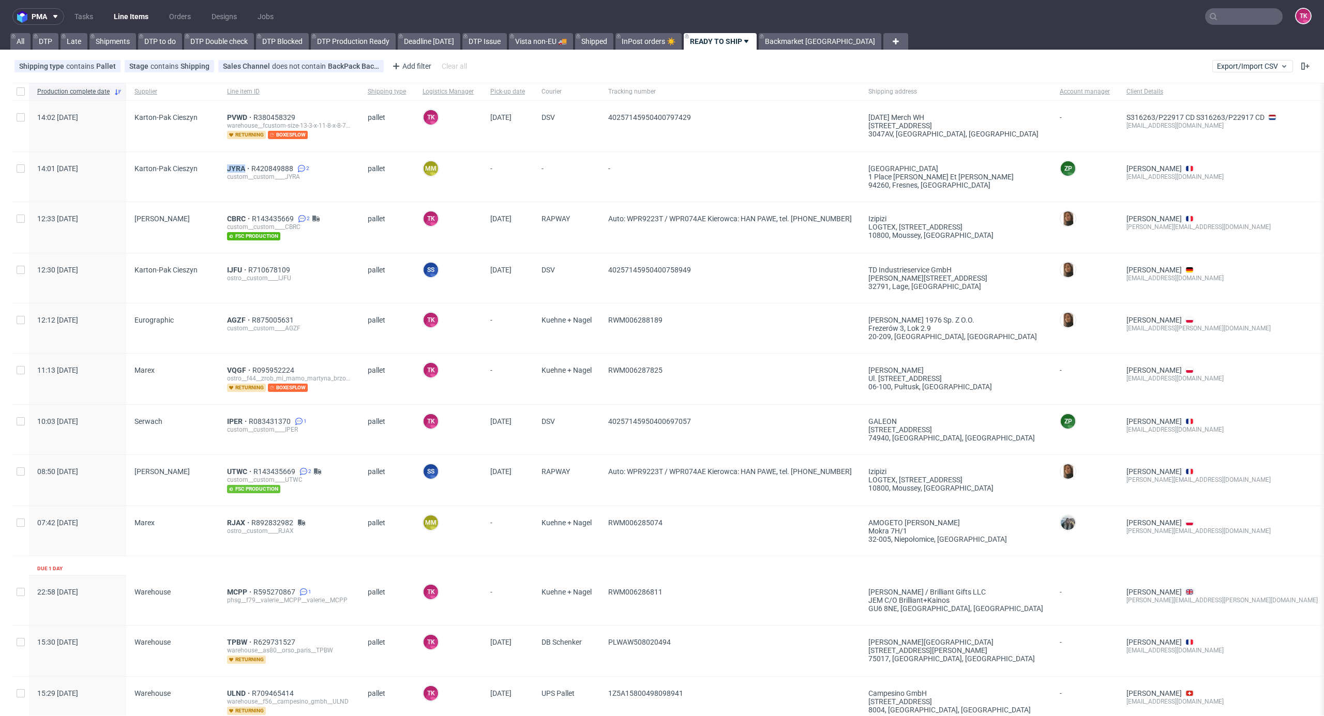
copy div "JYRA"
click at [120, 7] on nav "pma Tasks Line Items Orders Designs Jobs TK" at bounding box center [662, 16] width 1324 height 33
click at [121, 9] on link "Line Items" at bounding box center [131, 16] width 47 height 17
click at [234, 170] on span "JYRA" at bounding box center [239, 168] width 24 height 8
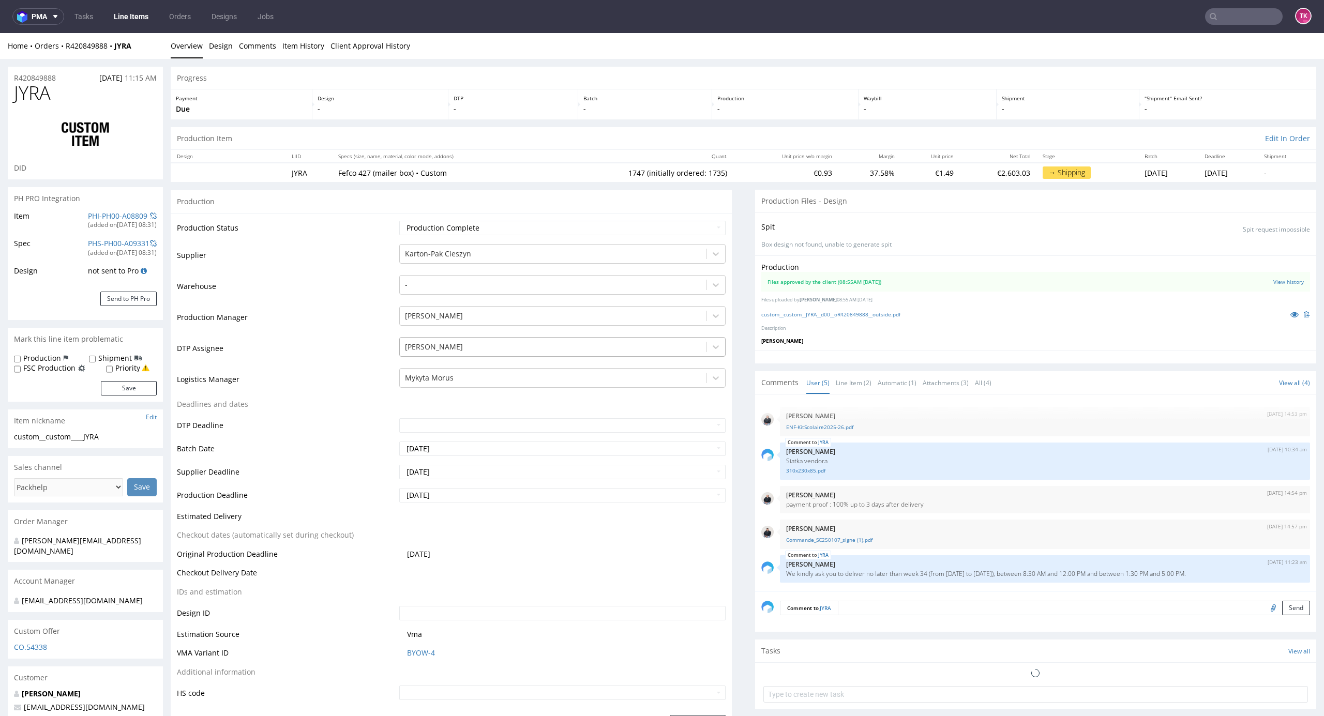
type input "1747"
click at [490, 377] on div at bounding box center [553, 378] width 296 height 12
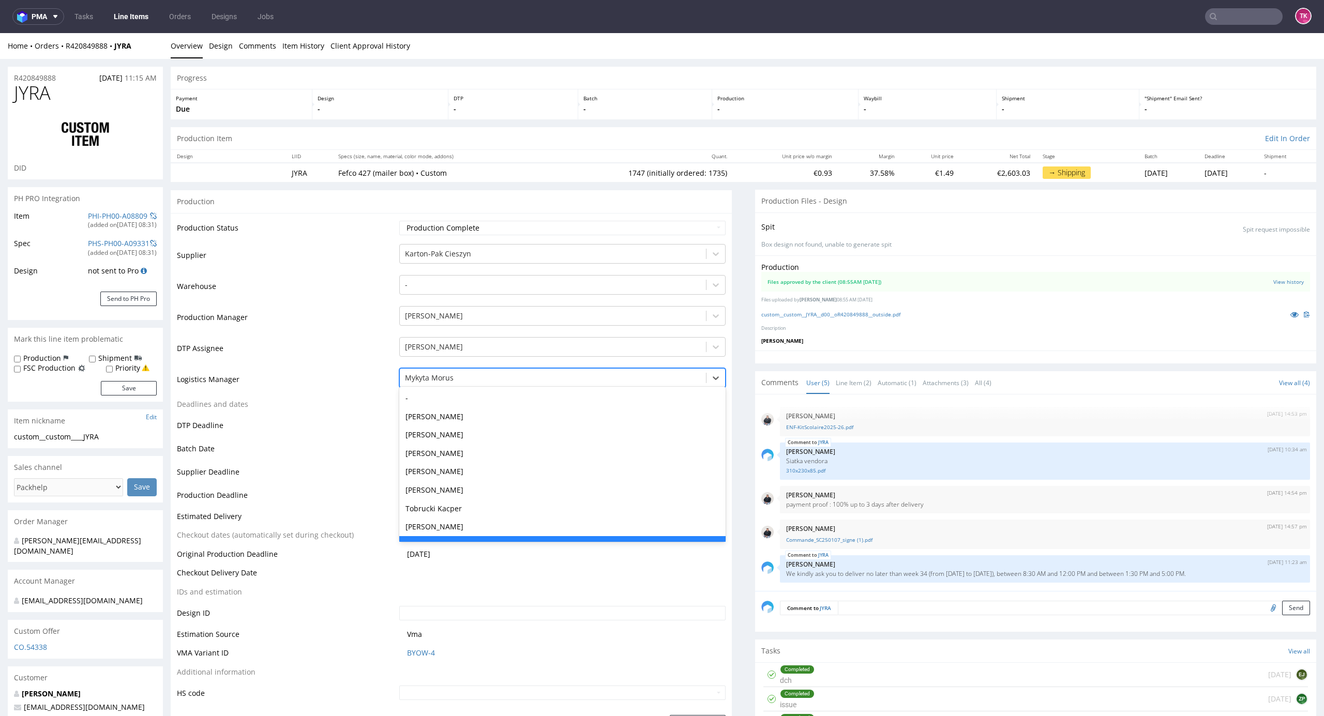
scroll to position [19, 0]
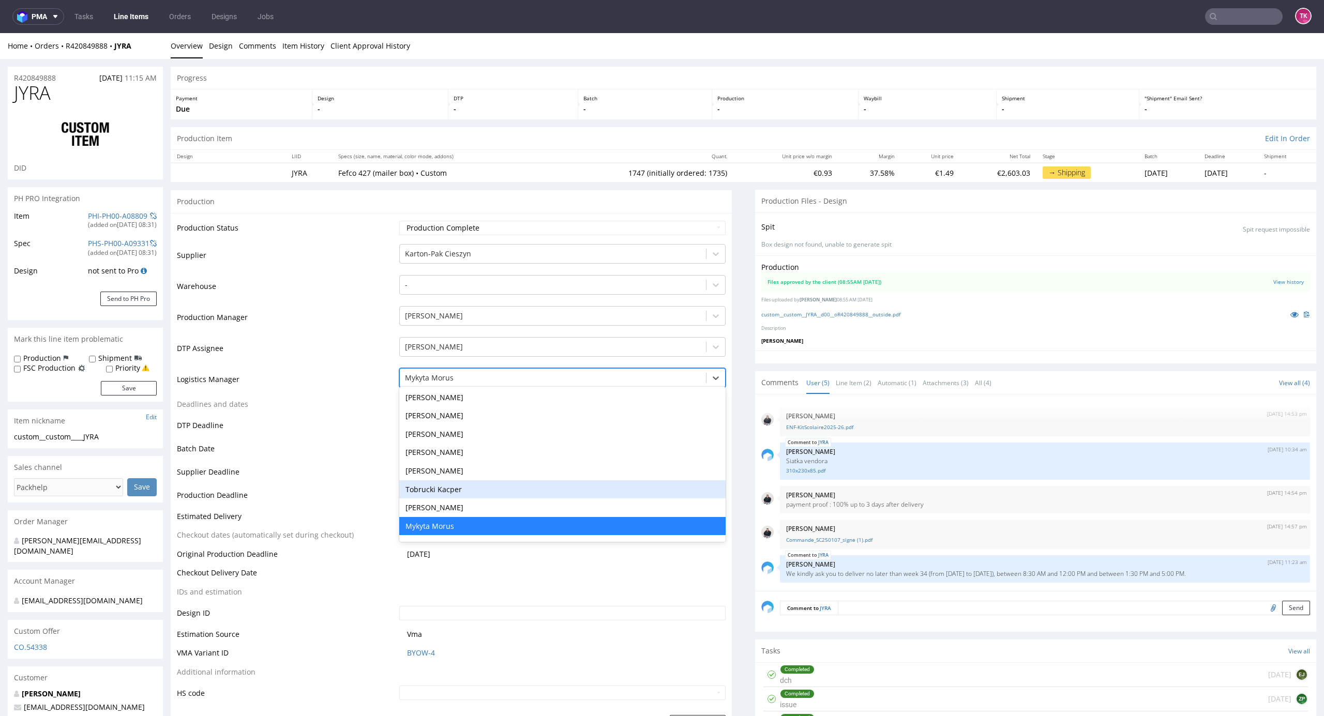
click at [454, 485] on div "Tobrucki Kacper" at bounding box center [562, 489] width 327 height 19
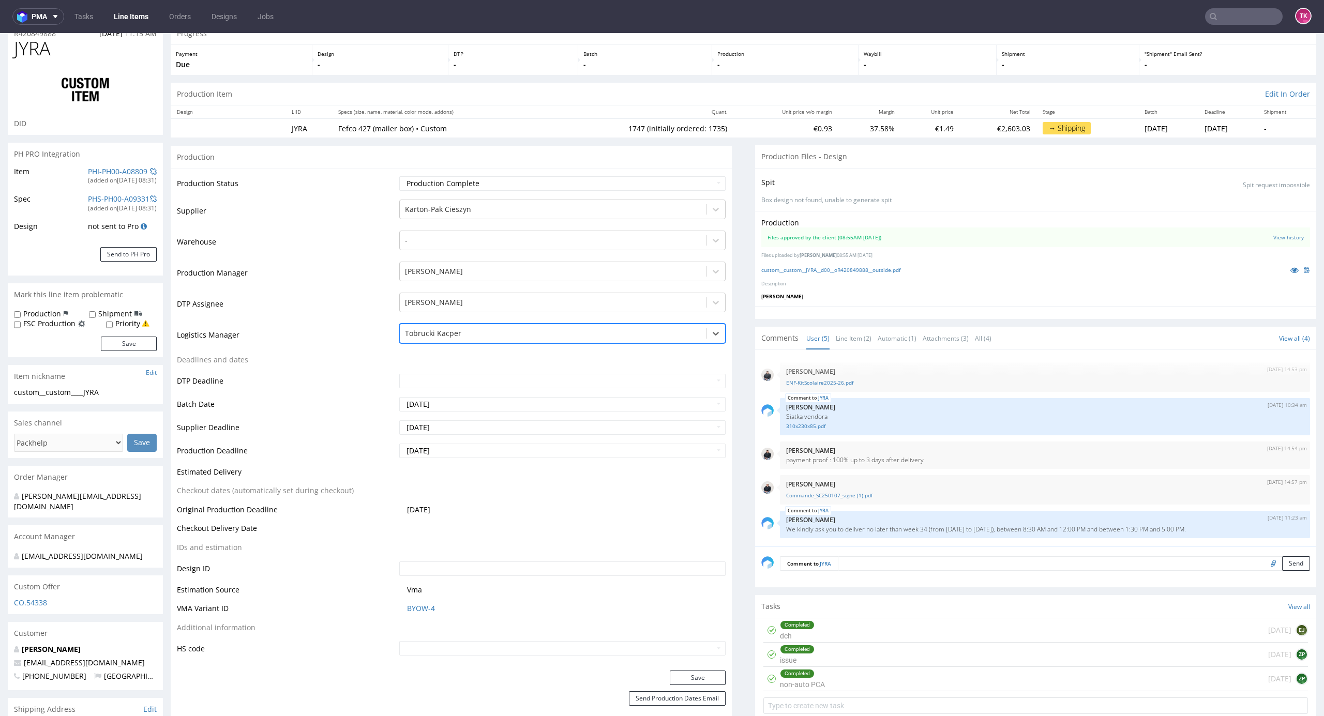
scroll to position [69, 0]
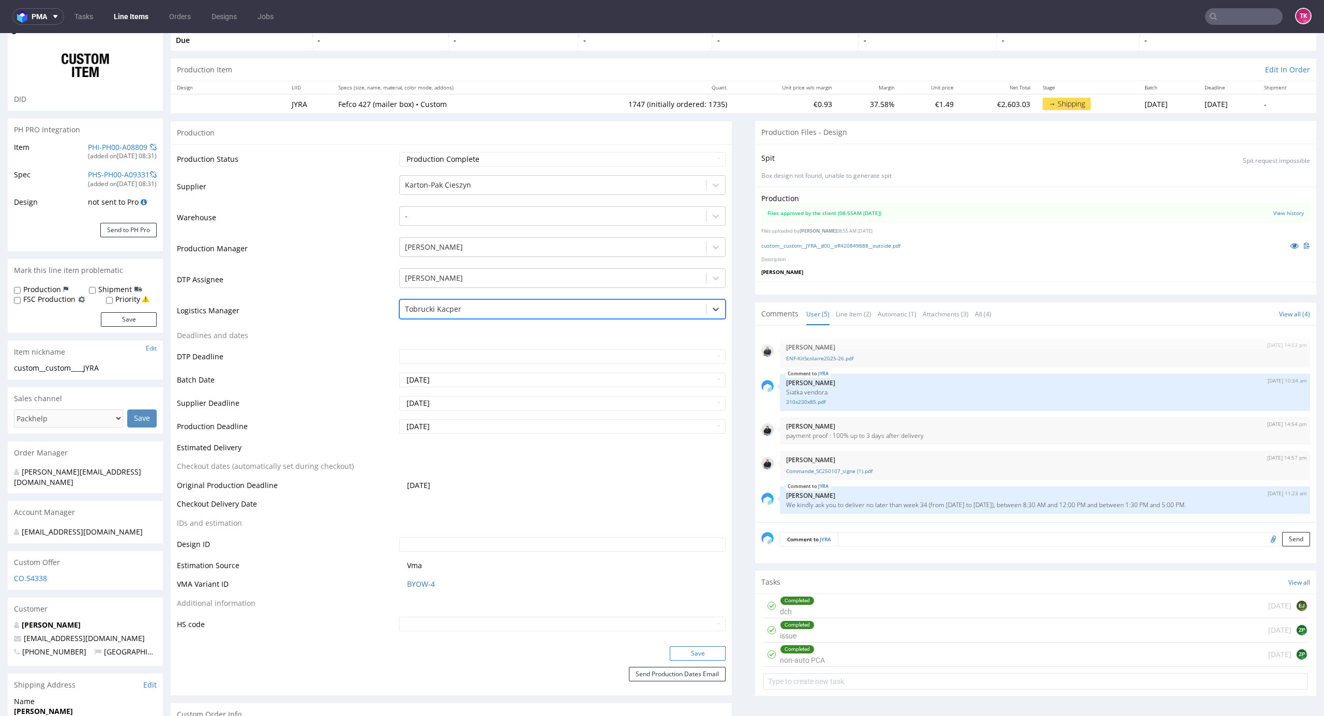
click at [686, 652] on button "Save" at bounding box center [698, 653] width 56 height 14
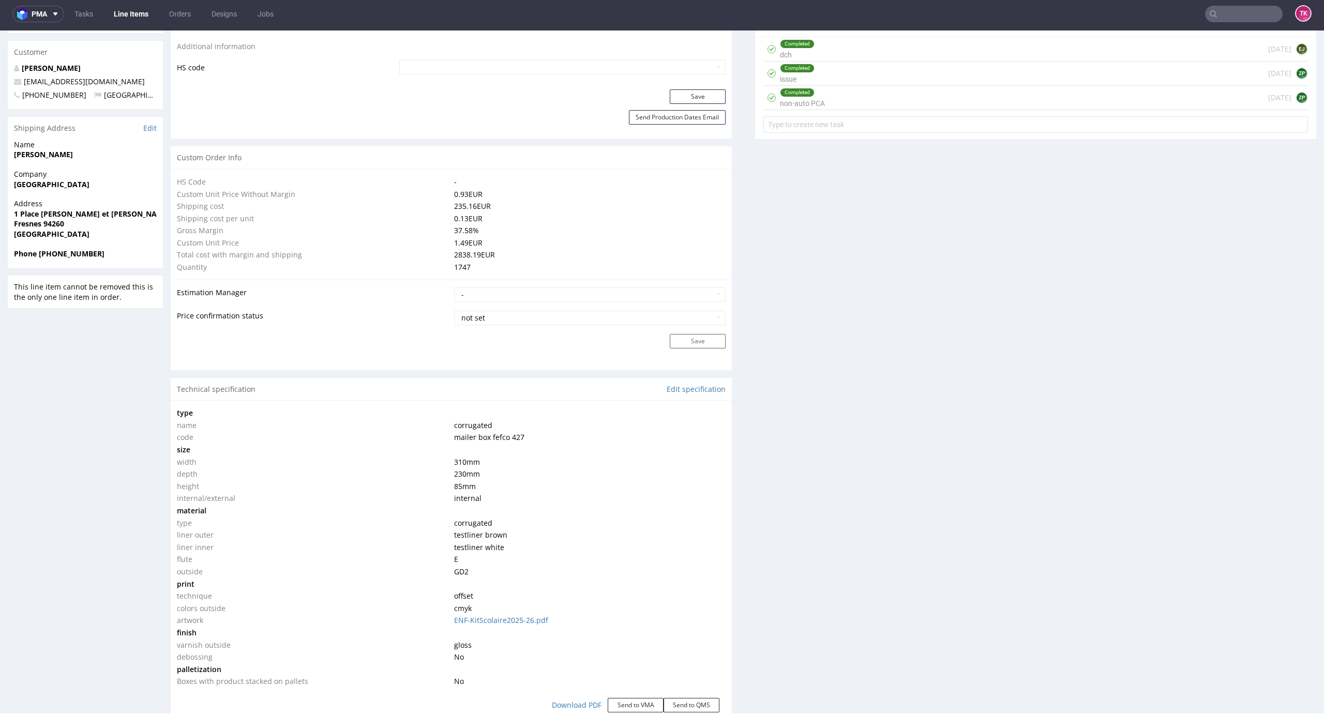
scroll to position [968, 0]
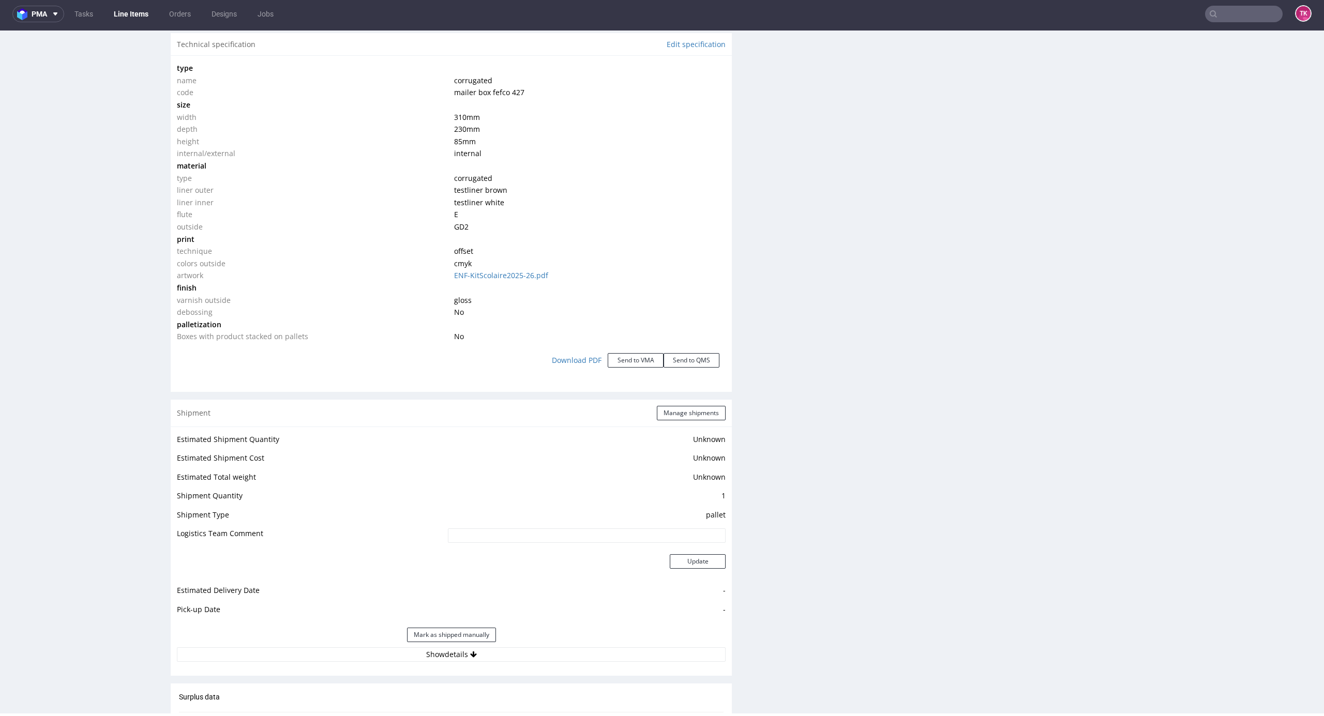
click at [518, 673] on div "Shipment Manage shipments Estimated Shipment Quantity Unknown Estimated Shipmen…" at bounding box center [451, 538] width 561 height 276
click at [525, 652] on button "Show details" at bounding box center [451, 654] width 549 height 14
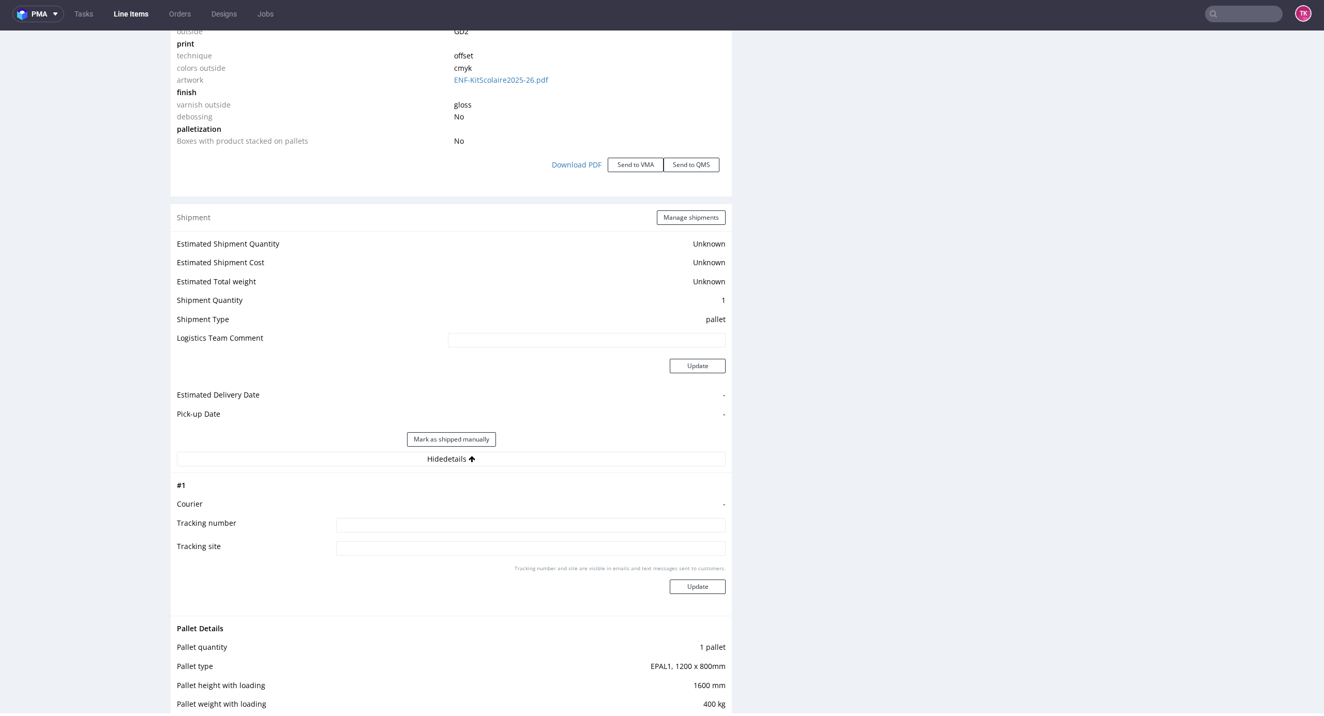
scroll to position [1312, 0]
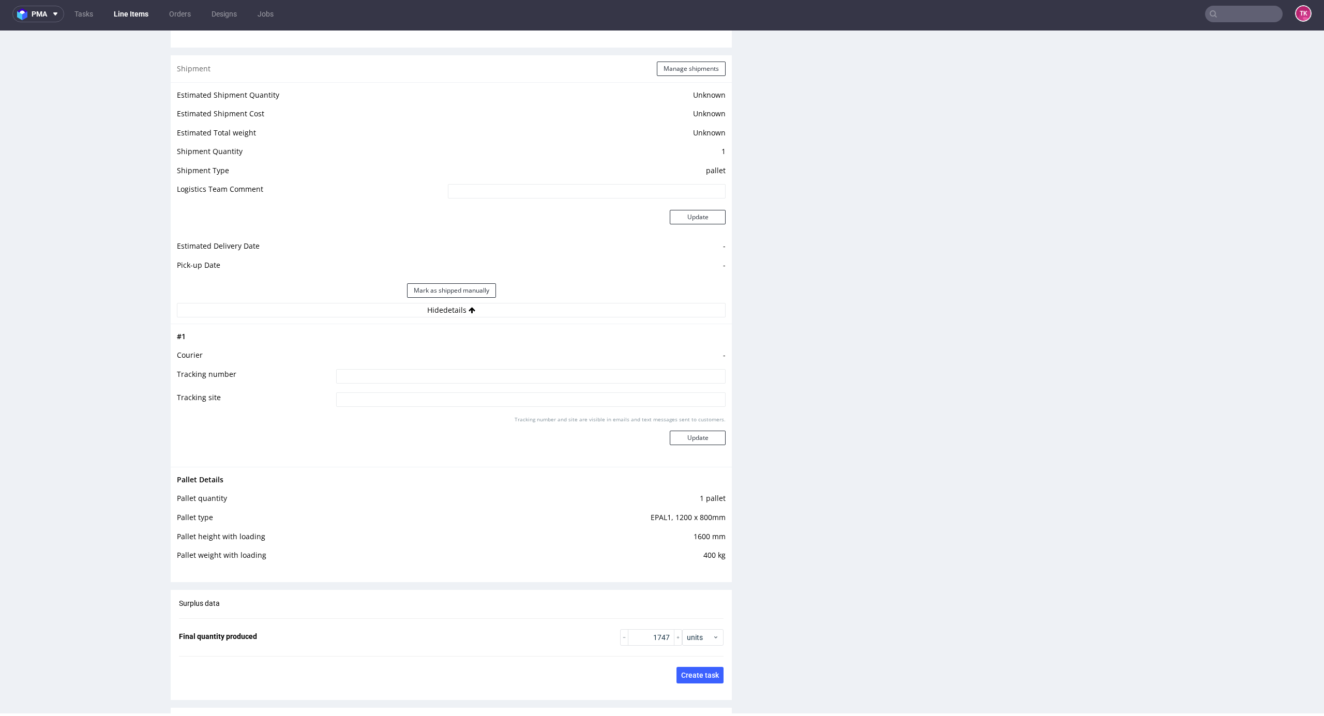
click at [138, 17] on link "Line Items" at bounding box center [131, 14] width 47 height 17
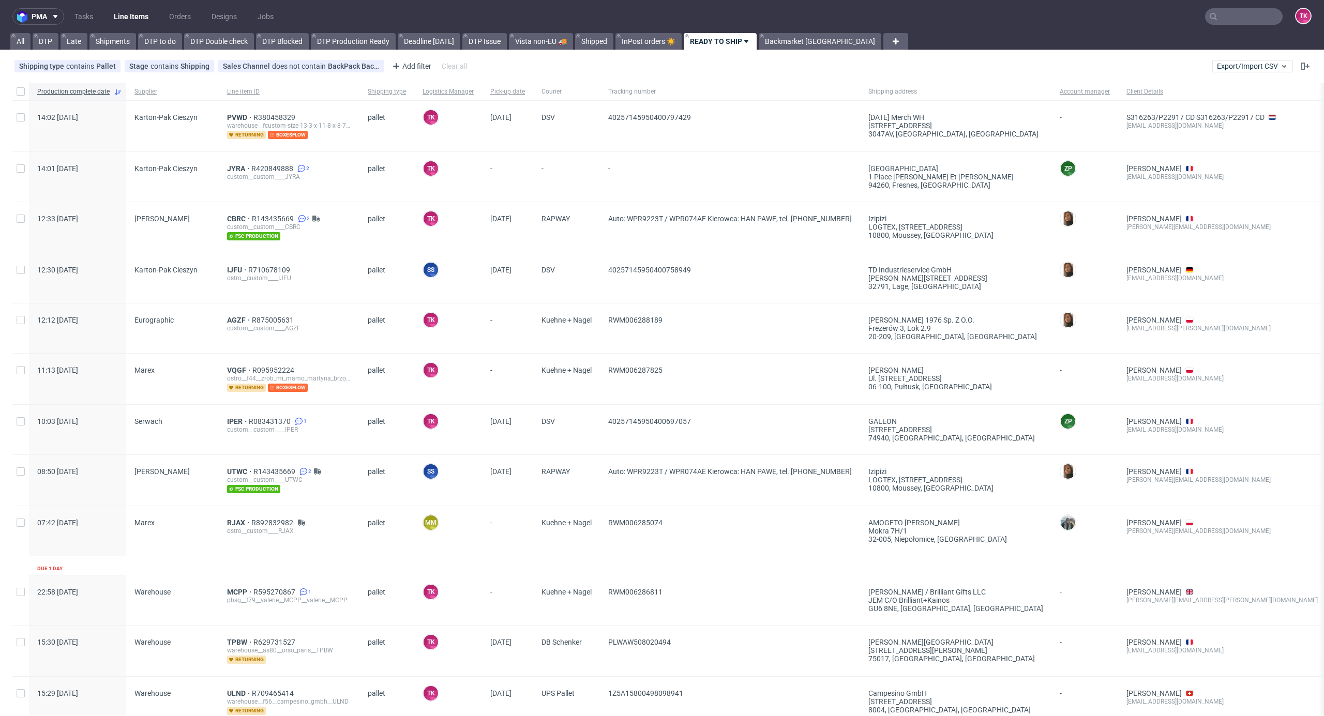
click at [234, 161] on div "JYRA R420849888 2 custom__custom____JYRA" at bounding box center [289, 177] width 141 height 50
click at [230, 174] on div "custom__custom____JYRA" at bounding box center [289, 177] width 124 height 8
click at [234, 170] on span "JYRA" at bounding box center [239, 168] width 24 height 8
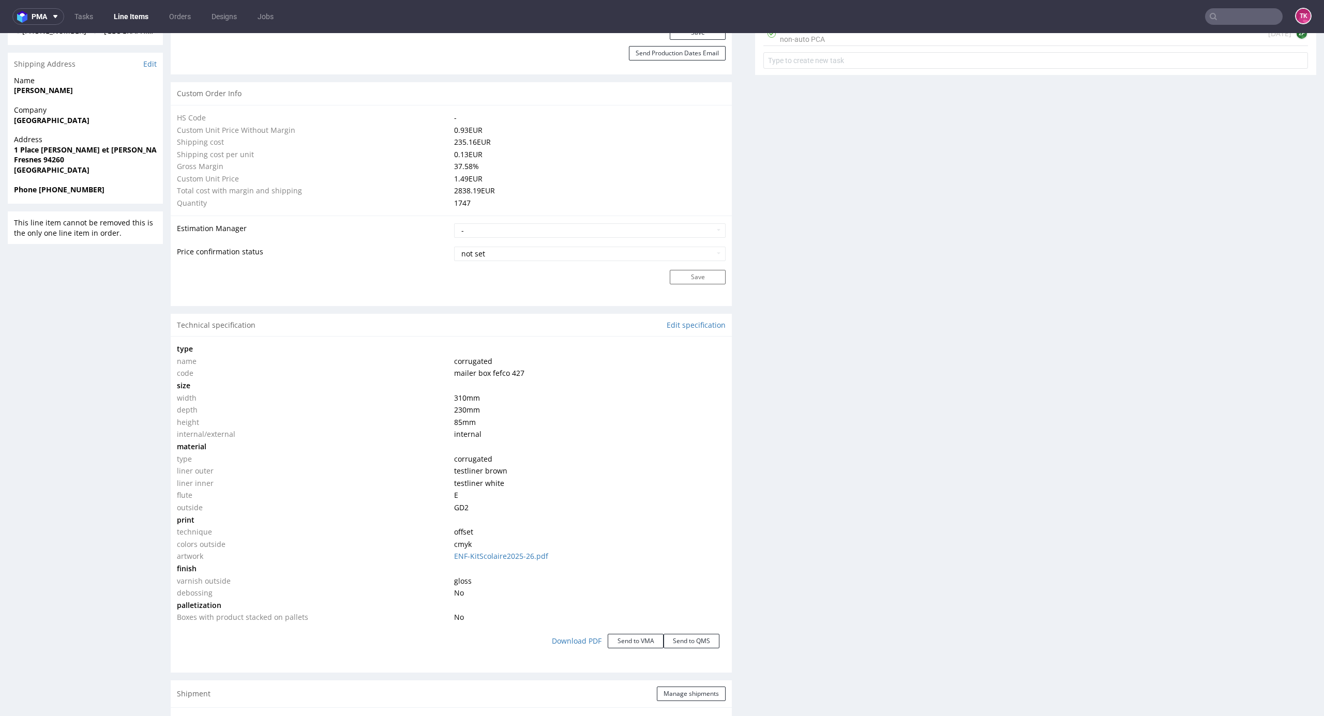
scroll to position [827, 0]
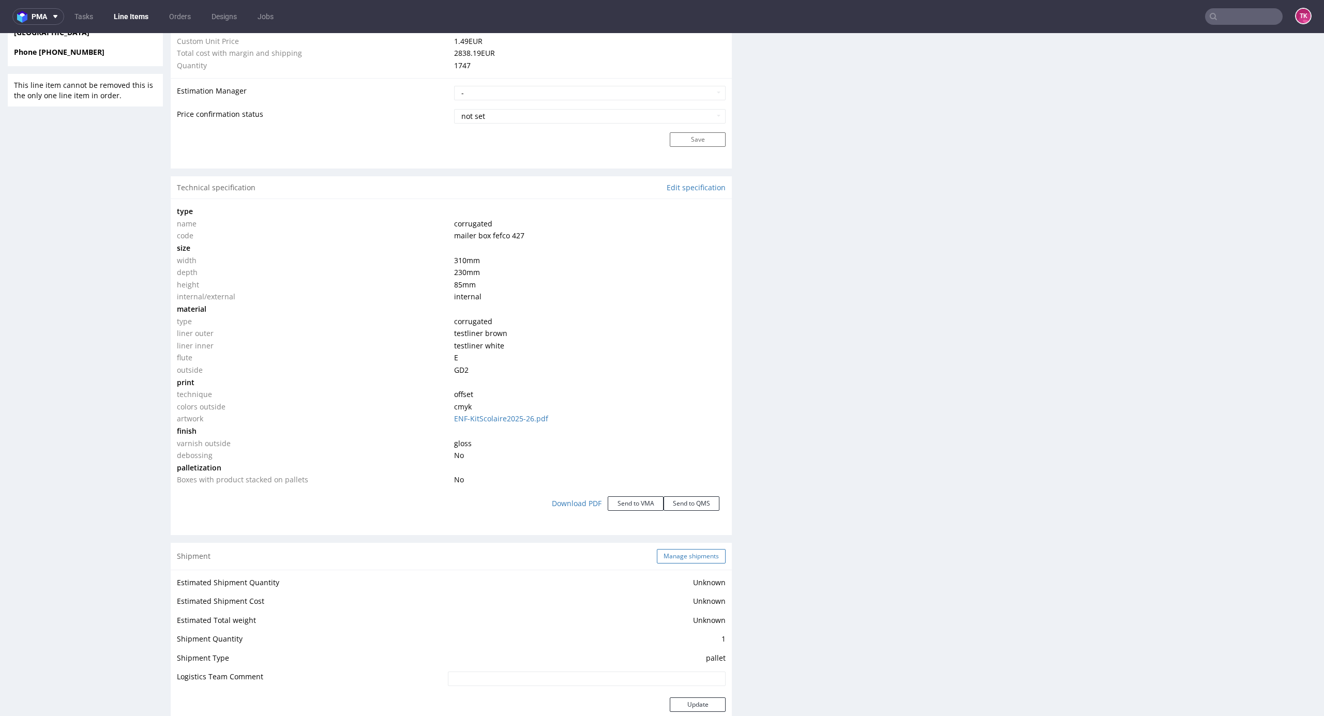
click at [673, 558] on button "Manage shipments" at bounding box center [691, 556] width 69 height 14
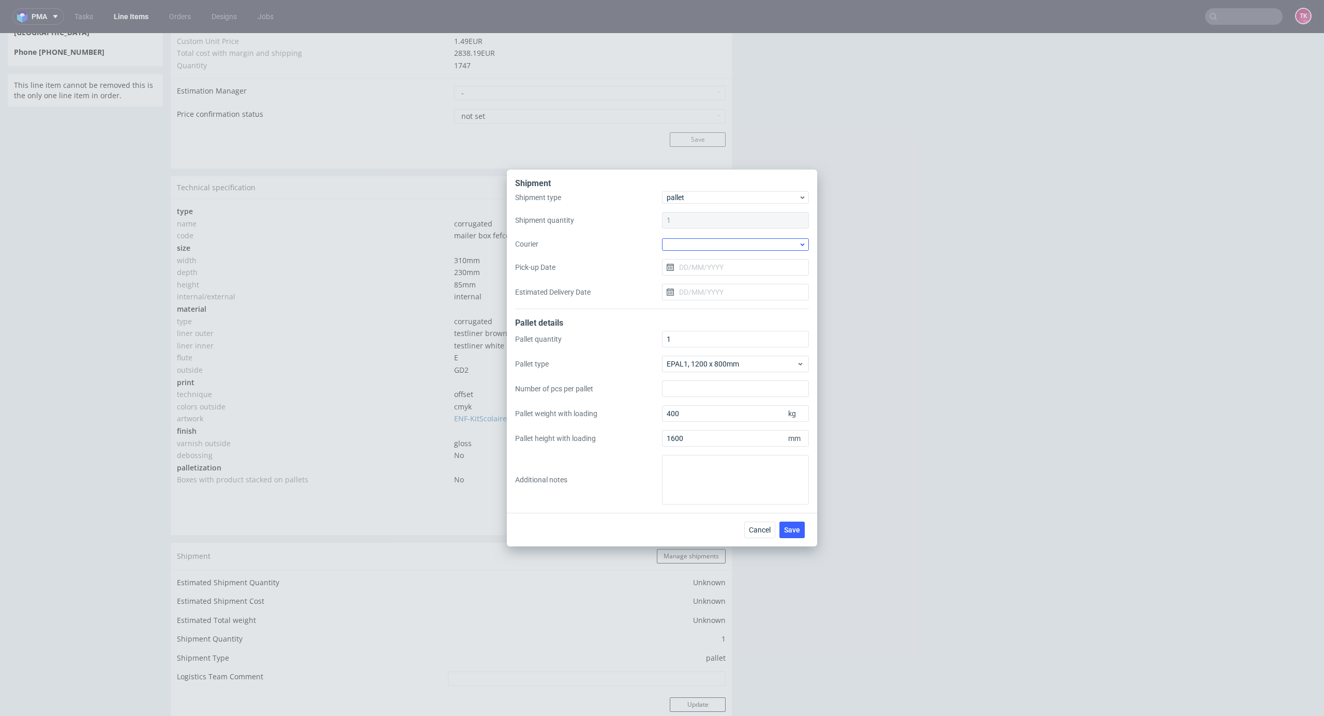
drag, startPoint x: 693, startPoint y: 255, endPoint x: 690, endPoint y: 247, distance: 9.0
click at [691, 255] on div "Shipment type pallet Shipment quantity 1 Courier Pick-up Date Estimated Deliver…" at bounding box center [662, 250] width 294 height 118
click at [690, 242] on div at bounding box center [735, 244] width 147 height 12
click at [695, 302] on div "KSK" at bounding box center [735, 309] width 139 height 19
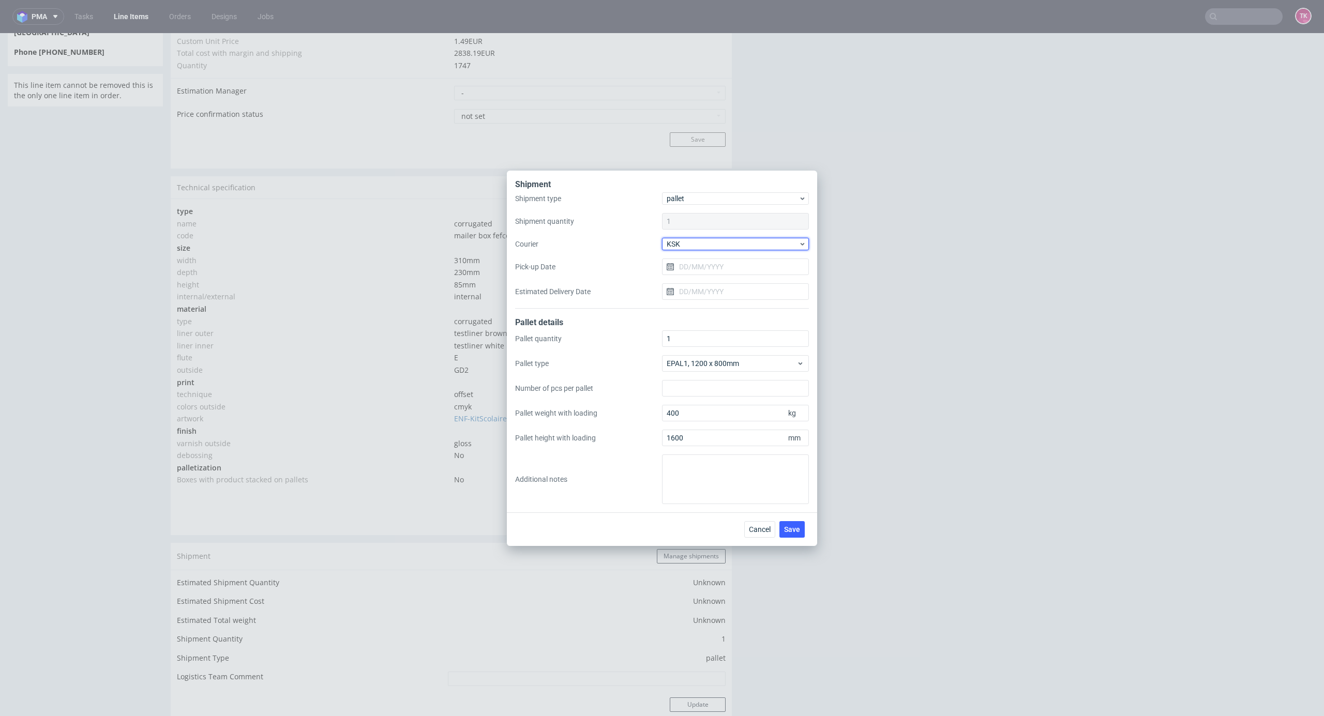
drag, startPoint x: 684, startPoint y: 245, endPoint x: 688, endPoint y: 251, distance: 7.9
click at [683, 245] on span "KSK" at bounding box center [732, 244] width 132 height 10
click at [691, 254] on div "DSV" at bounding box center [735, 254] width 139 height 19
drag, startPoint x: 701, startPoint y: 268, endPoint x: 702, endPoint y: 273, distance: 5.3
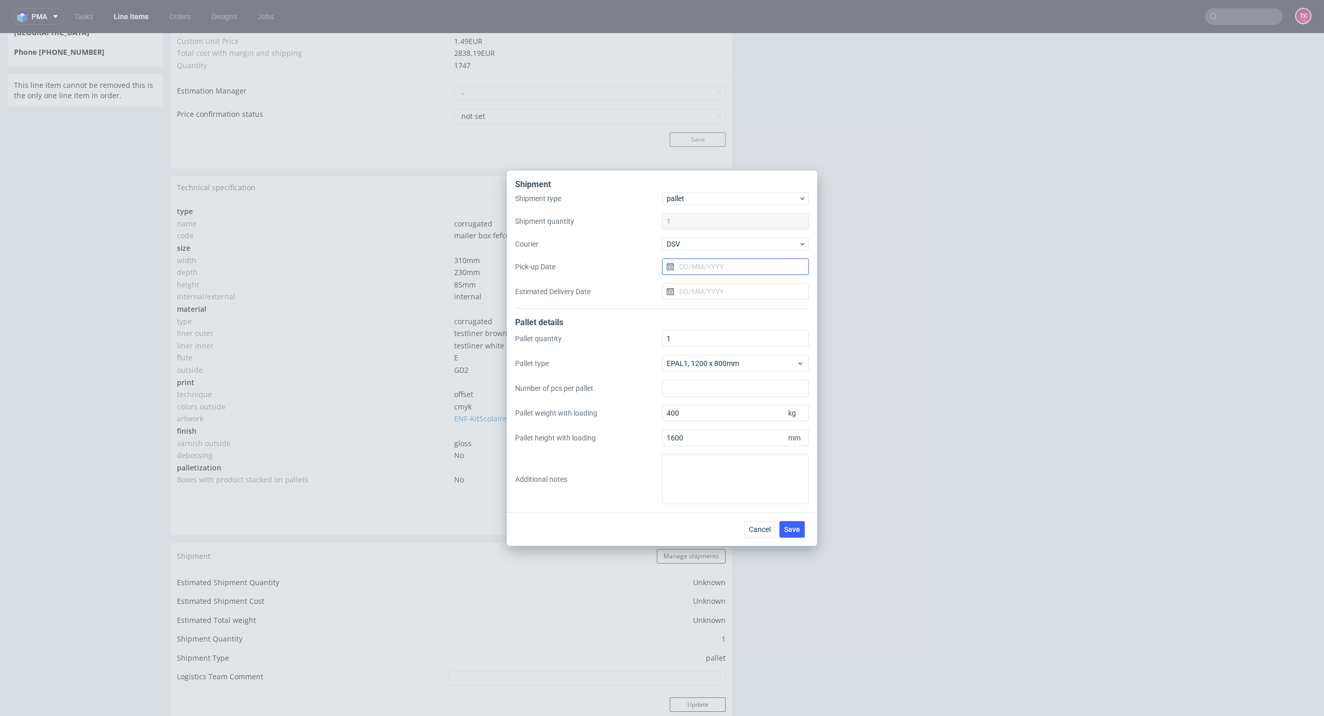
click at [701, 269] on input "Pick-up Date" at bounding box center [735, 267] width 147 height 17
click at [703, 387] on span "18" at bounding box center [702, 385] width 8 height 10
type input "[DATE]"
click at [805, 530] on div "Cancel Save" at bounding box center [776, 529] width 65 height 17
click at [800, 532] on button "Save" at bounding box center [791, 529] width 25 height 17
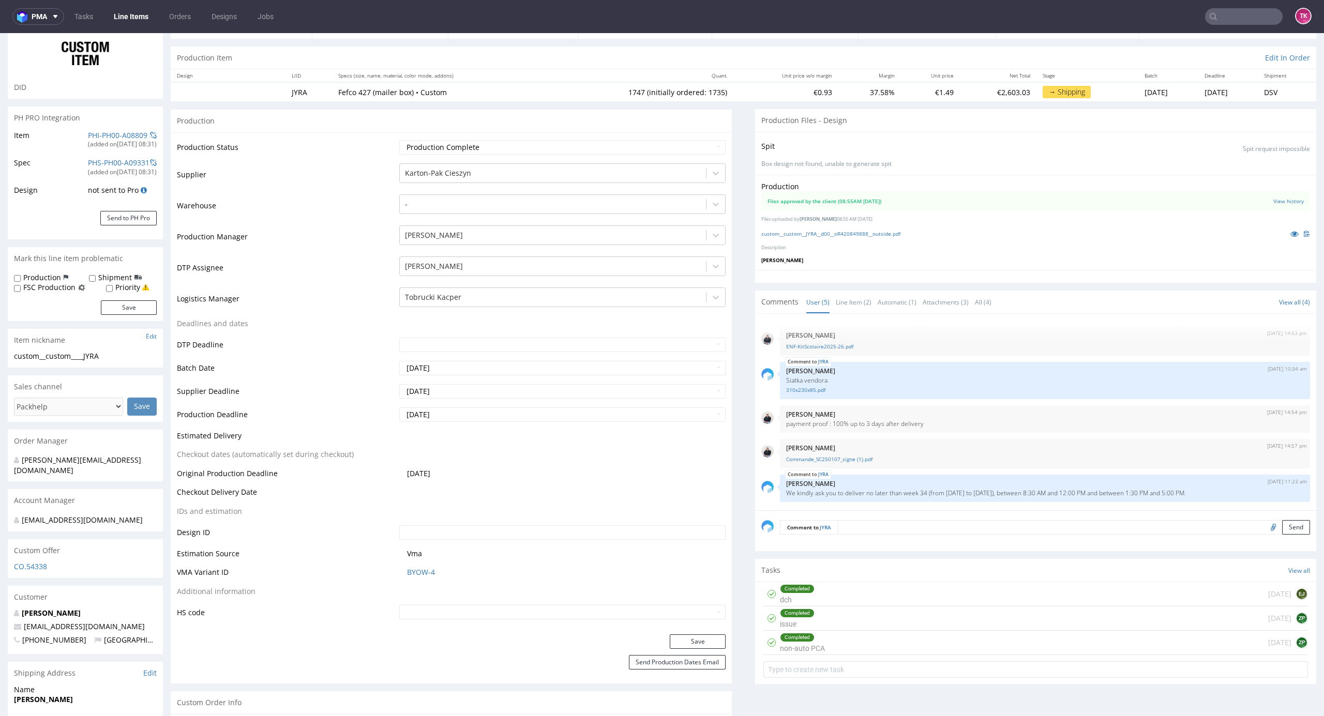
scroll to position [276, 0]
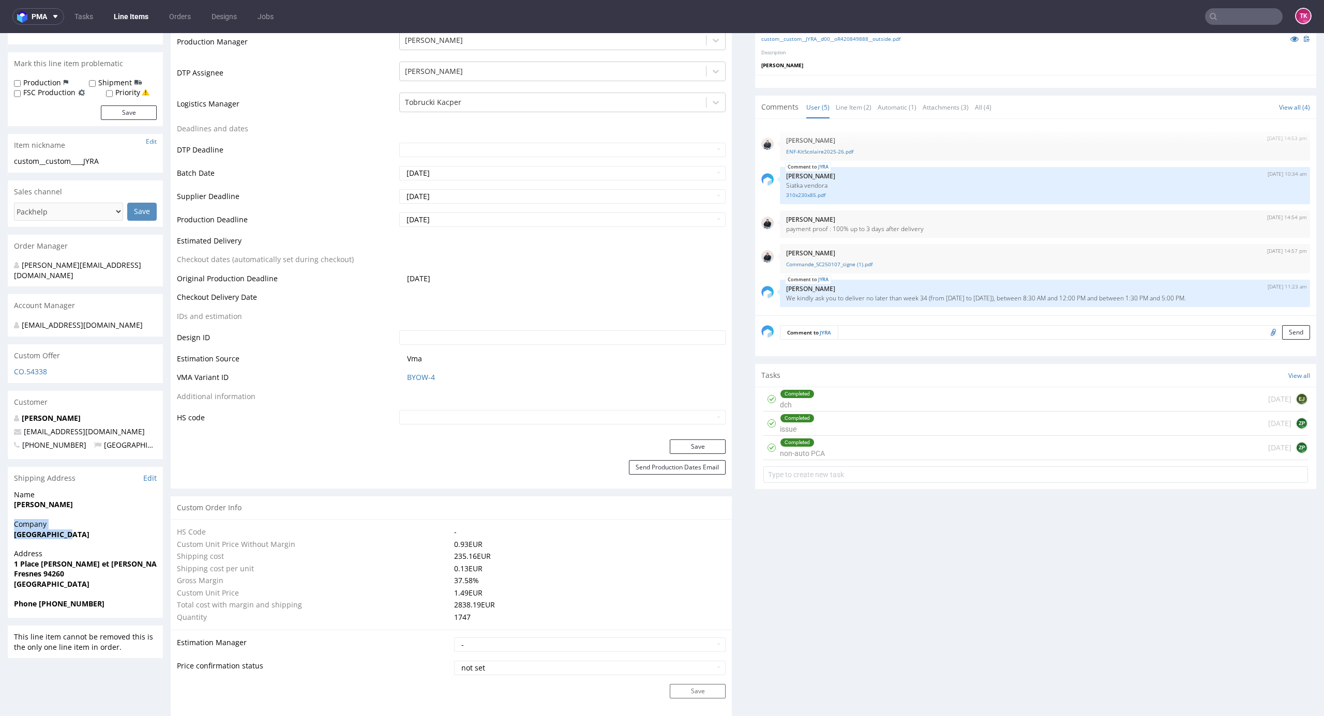
drag, startPoint x: 8, startPoint y: 524, endPoint x: 77, endPoint y: 548, distance: 72.8
click at [69, 544] on div "Company Mairie de Fresnes" at bounding box center [85, 533] width 155 height 29
click at [79, 549] on span "Address" at bounding box center [85, 554] width 143 height 10
drag, startPoint x: 88, startPoint y: 540, endPoint x: 0, endPoint y: 543, distance: 88.0
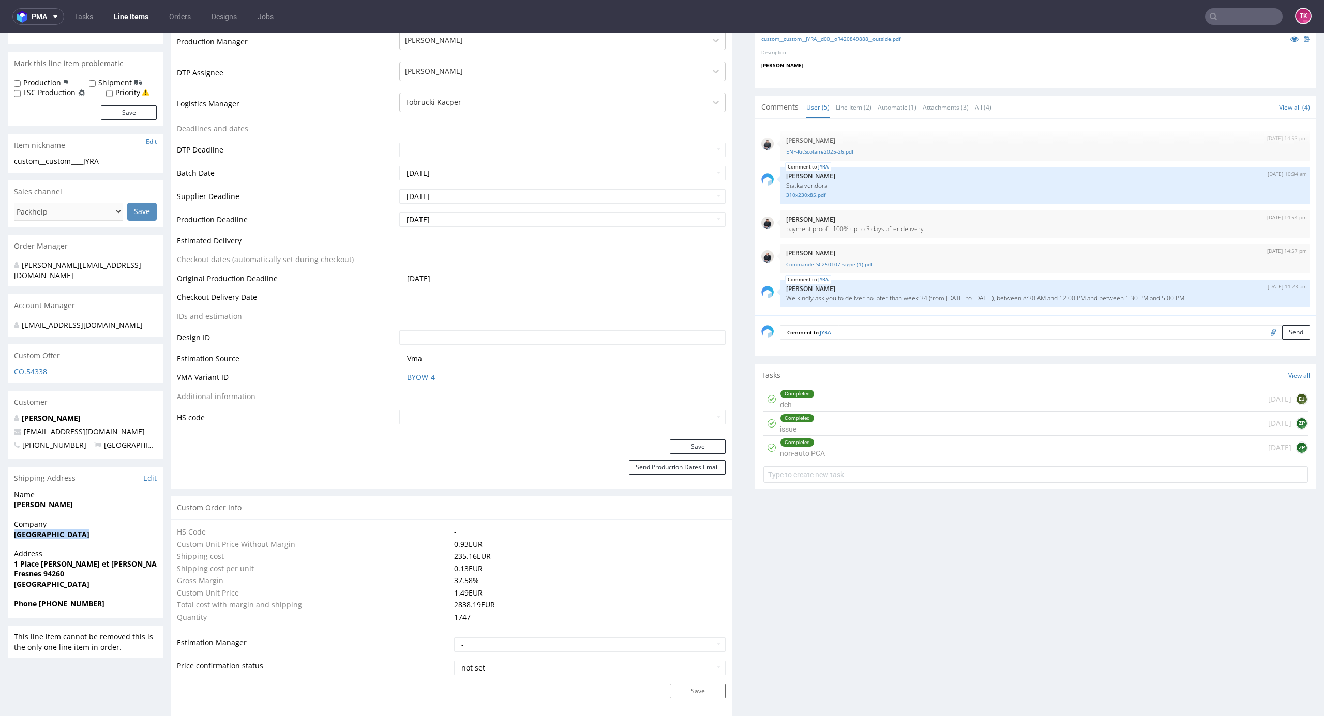
copy strong "Mairie de Fresnes"
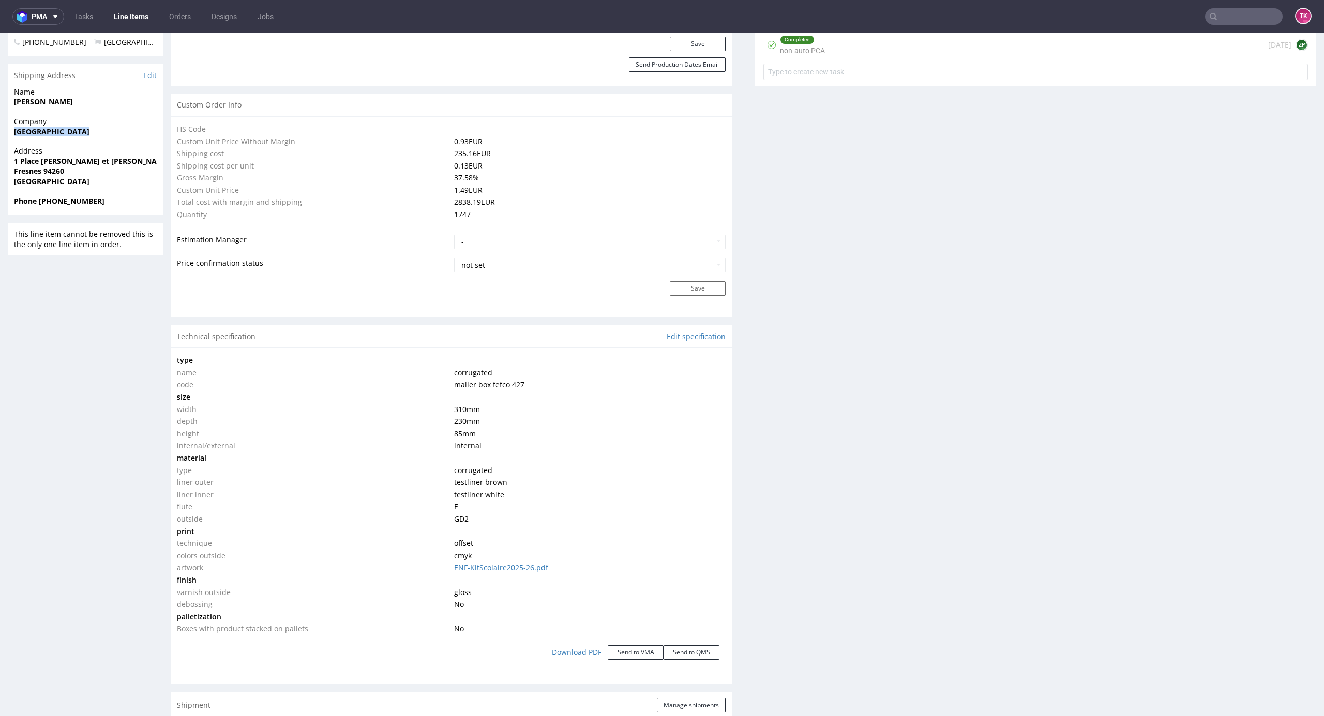
scroll to position [598, 0]
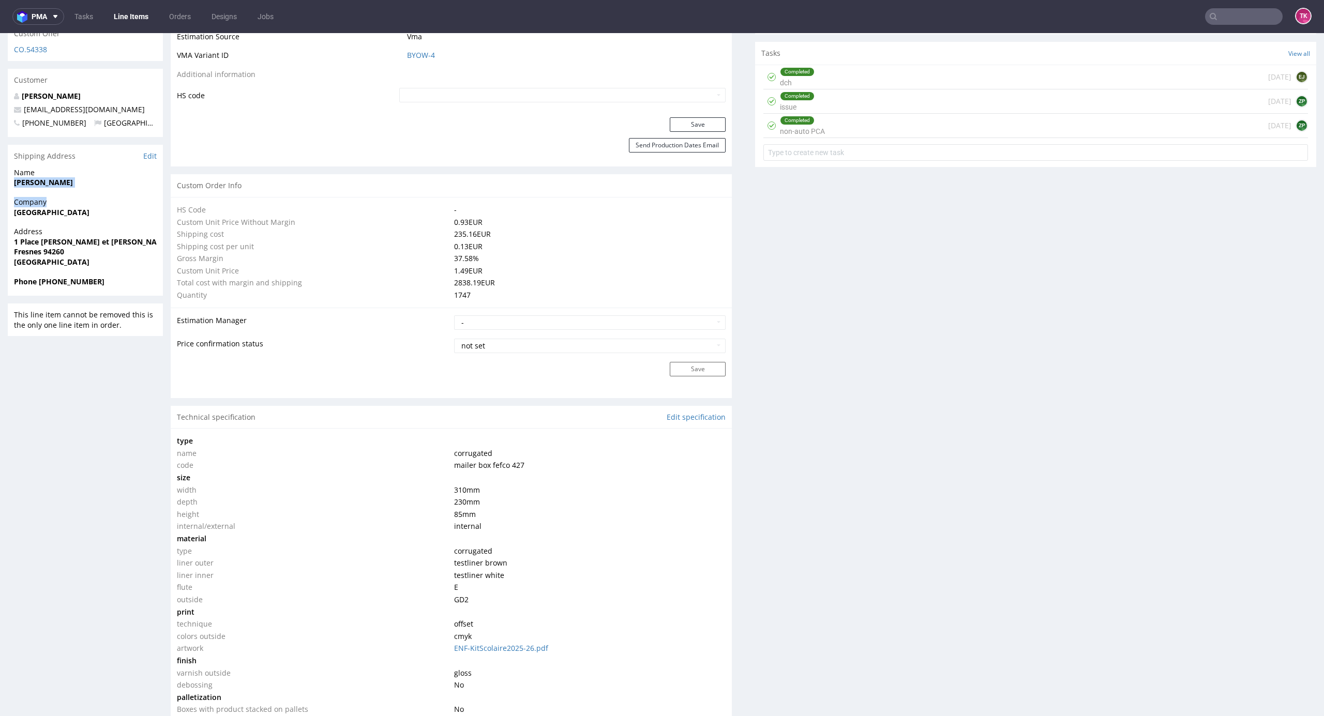
drag, startPoint x: 7, startPoint y: 188, endPoint x: 84, endPoint y: 200, distance: 77.4
click at [84, 199] on section "Shipping Address Edit Name Jihane Bellaouel Company Mairie de Fresnes Address 1…" at bounding box center [85, 220] width 155 height 151
copy section "Jihane Bellaouel Company"
drag, startPoint x: 54, startPoint y: 277, endPoint x: 29, endPoint y: 242, distance: 42.7
click at [53, 277] on strong "Phone +33149845671" at bounding box center [59, 282] width 90 height 10
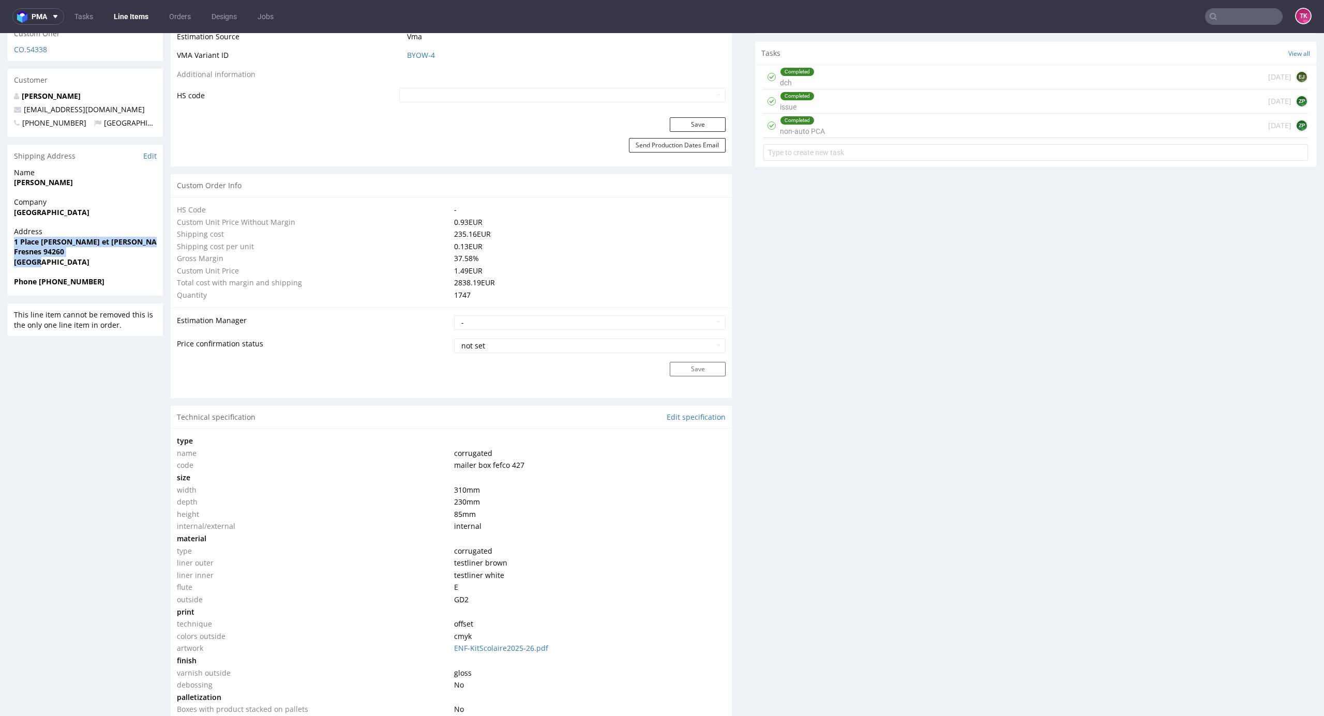
drag, startPoint x: 8, startPoint y: 242, endPoint x: 102, endPoint y: 265, distance: 96.3
click at [102, 265] on div "Address 1 Place Pierre et Marie Curie Fresnes 94260 France" at bounding box center [85, 251] width 155 height 50
copy p "1 Place Pierre et Marie Curie Fresnes 94260 France"
click at [23, 247] on strong "Fresnes 94260" at bounding box center [39, 252] width 50 height 10
click at [6, 238] on div "R420849888 17.07.2025 11:15 AM JYRA DID PH PRO Integration Item PHI-PH00-A08809…" at bounding box center [662, 439] width 1324 height 1956
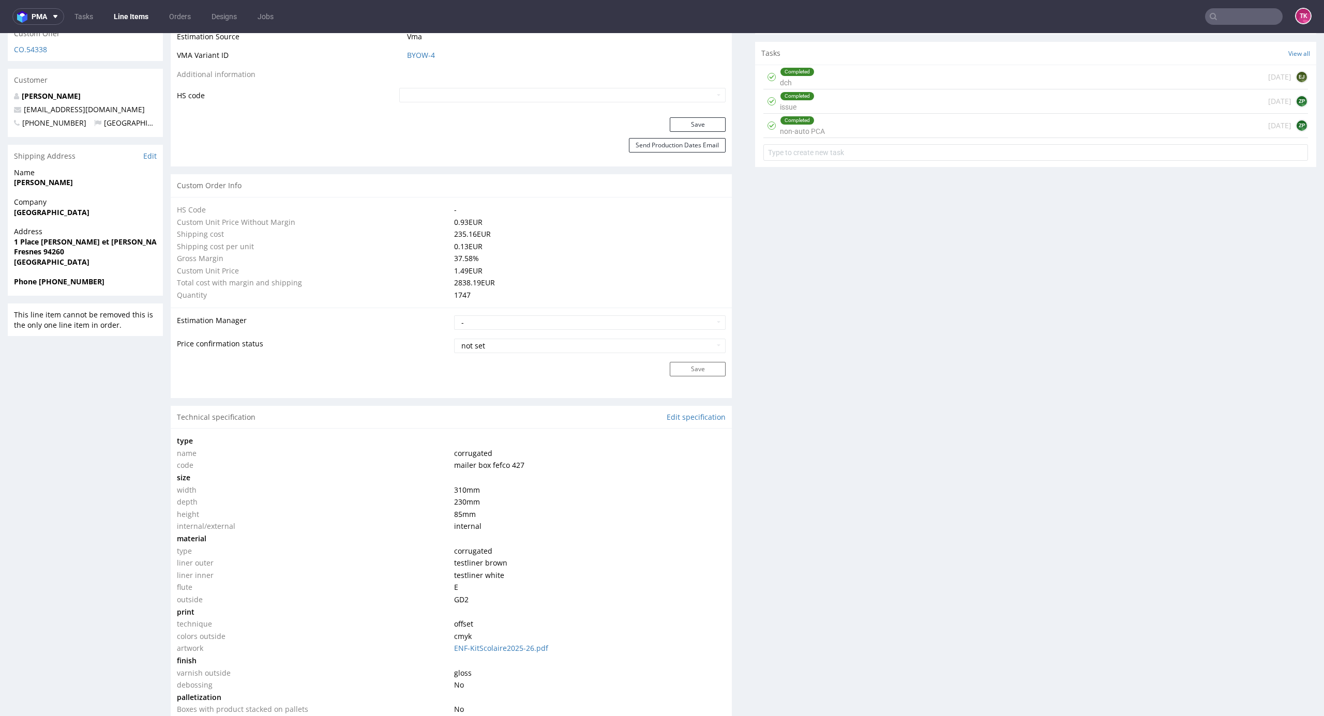
click at [12, 238] on div "R420849888 17.07.2025 11:15 AM JYRA DID PH PRO Integration Item PHI-PH00-A08809…" at bounding box center [662, 439] width 1324 height 1956
drag, startPoint x: 16, startPoint y: 239, endPoint x: 133, endPoint y: 240, distance: 117.4
click at [133, 240] on span "1 Place [PERSON_NAME] et [PERSON_NAME]" at bounding box center [85, 242] width 143 height 10
copy strong "1 Place [PERSON_NAME] et [PERSON_NAME]"
drag, startPoint x: 32, startPoint y: 179, endPoint x: 0, endPoint y: 192, distance: 34.8
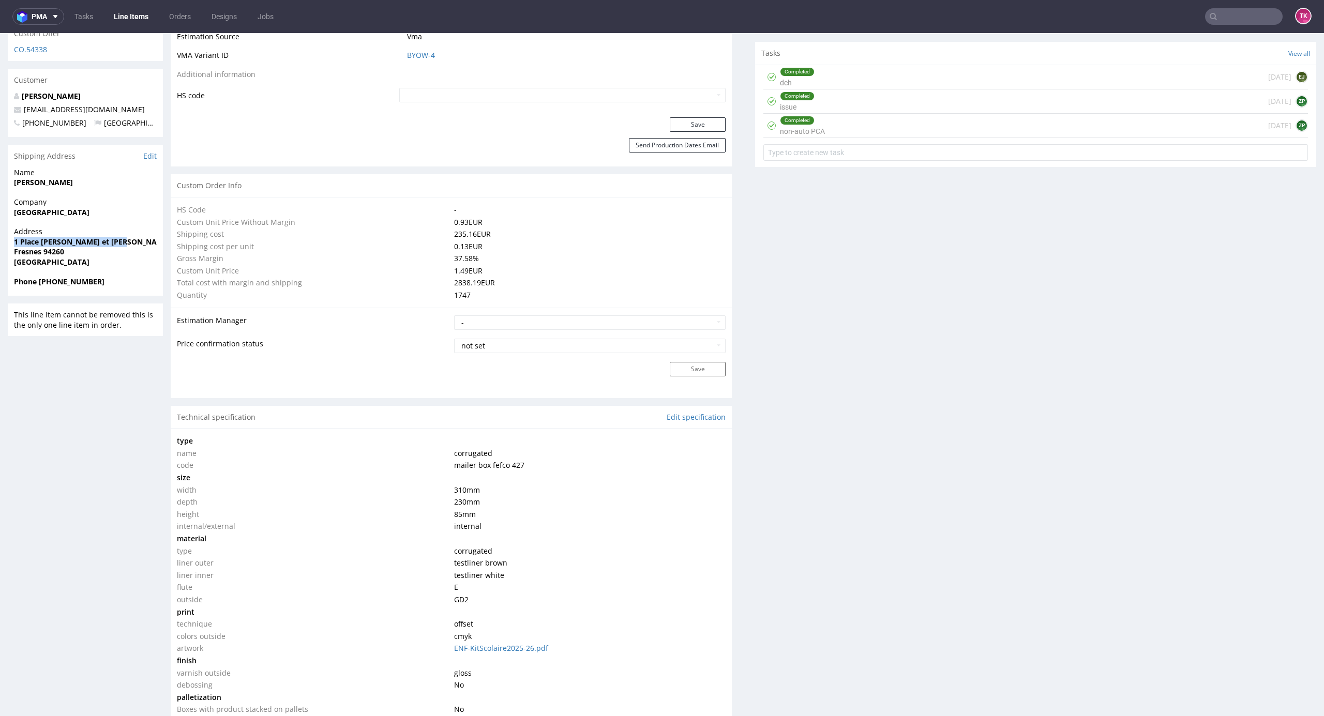
click at [0, 192] on div "R420849888 17.07.2025 11:15 AM JYRA DID PH PRO Integration Item PHI-PH00-A08809…" at bounding box center [662, 439] width 1324 height 1956
copy strong "Jihane Bellaouel"
drag, startPoint x: 133, startPoint y: 102, endPoint x: 0, endPoint y: 104, distance: 133.4
click at [0, 104] on div "R420849888 17.07.2025 11:15 AM JYRA DID PH PRO Integration Item PHI-PH00-A08809…" at bounding box center [662, 439] width 1324 height 1956
copy span "jihane.bellaouel@fresnes94.fr"
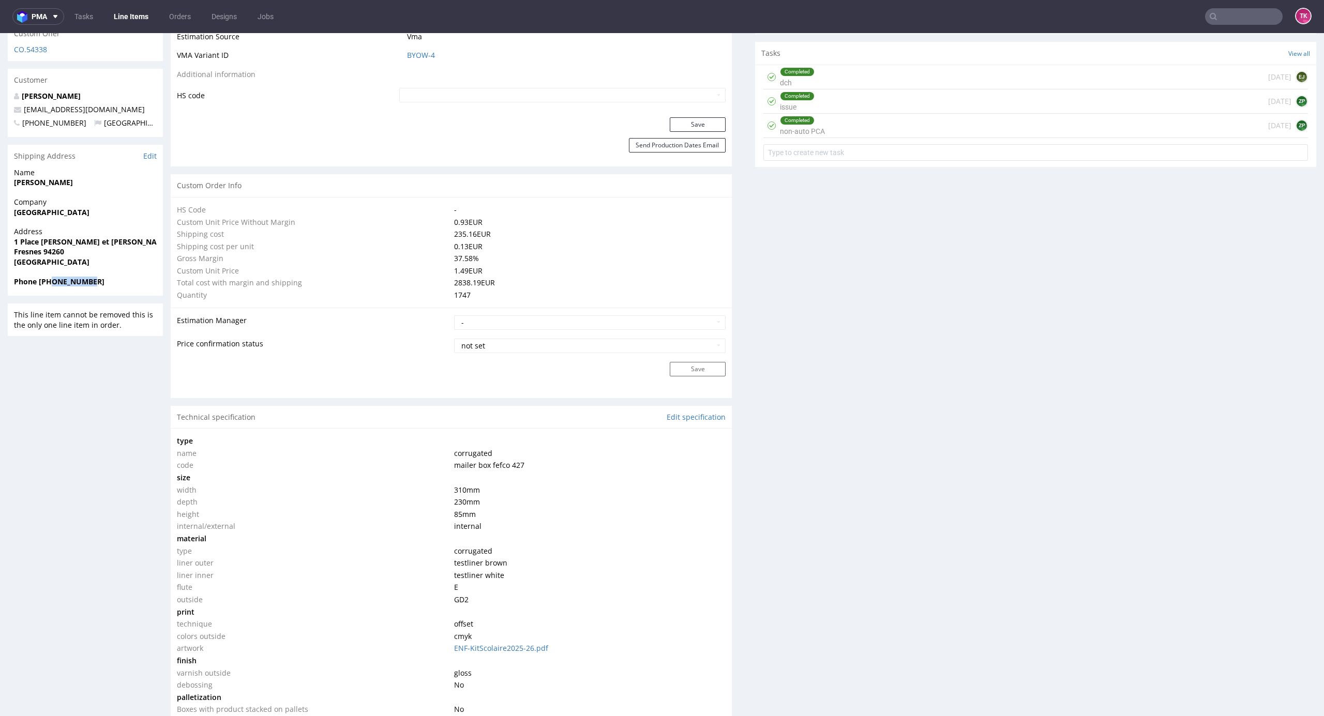
drag, startPoint x: 52, startPoint y: 278, endPoint x: 106, endPoint y: 286, distance: 54.9
click at [107, 282] on span "Phone +33149845671" at bounding box center [85, 282] width 143 height 10
copy strong "149845671"
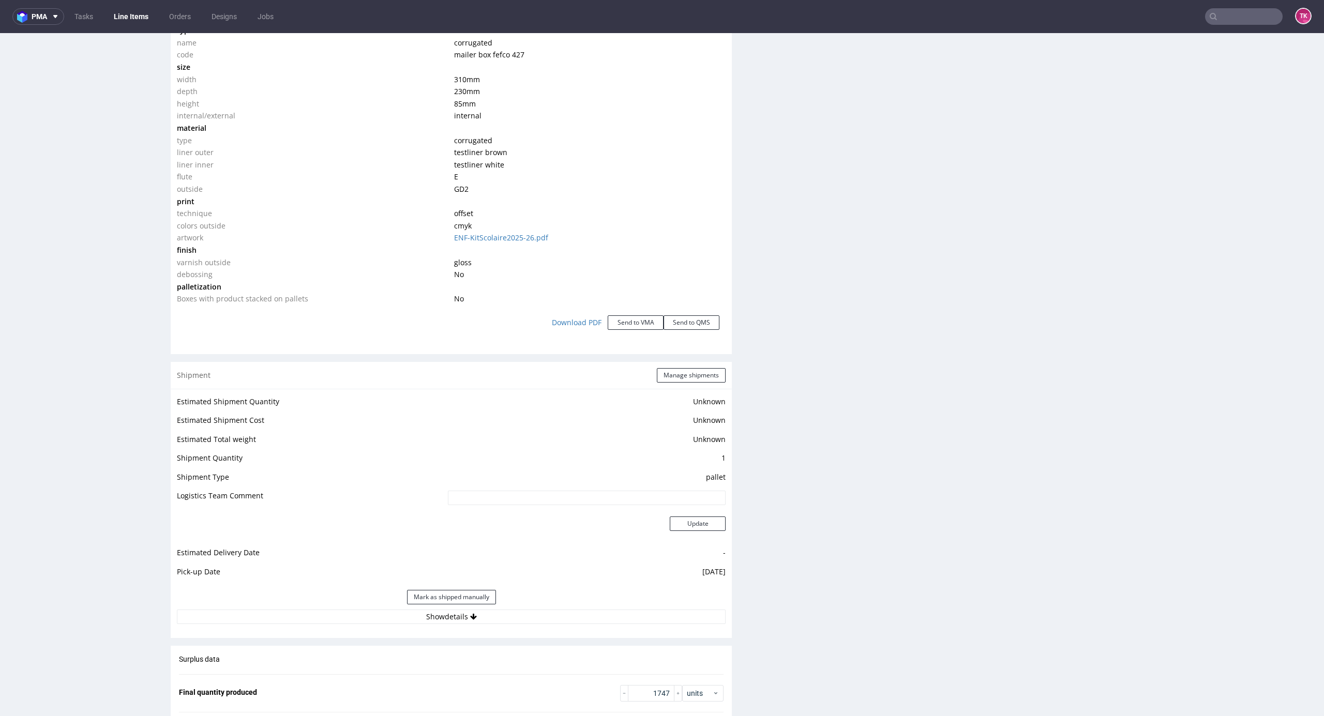
scroll to position [1080, 0]
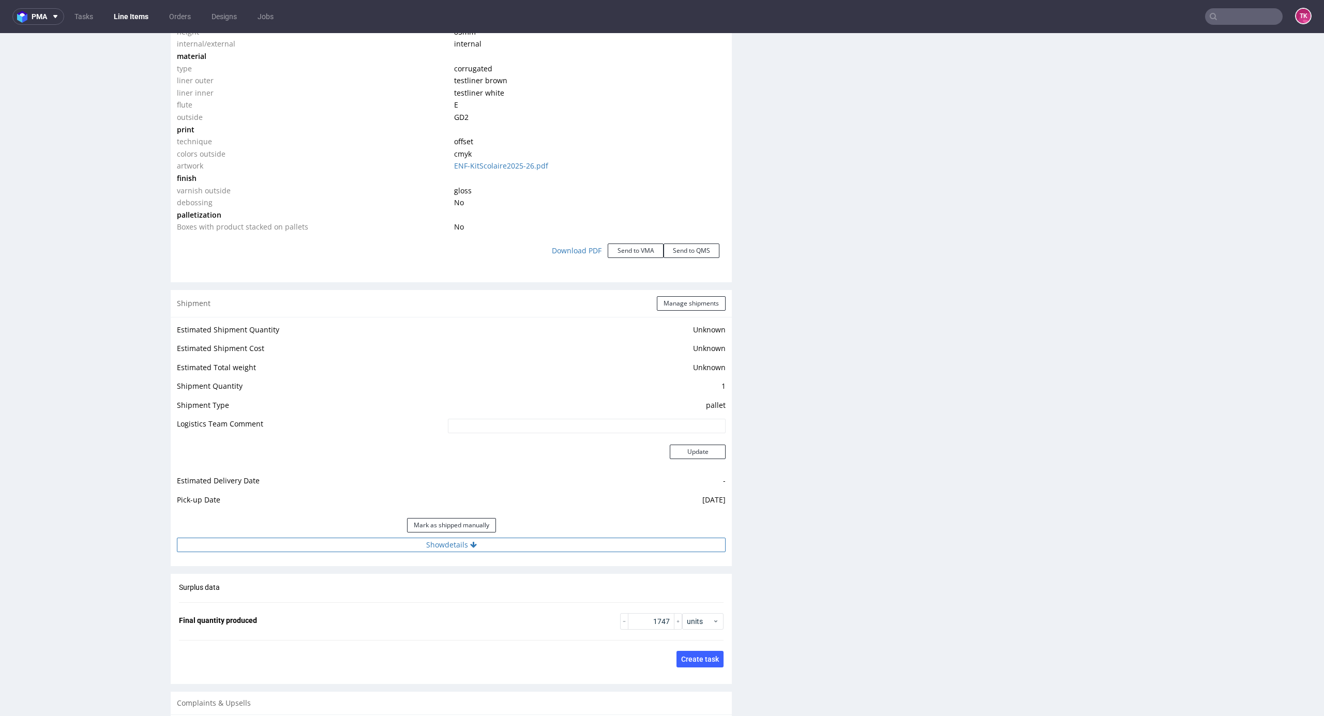
click at [542, 538] on button "Show details" at bounding box center [451, 545] width 549 height 14
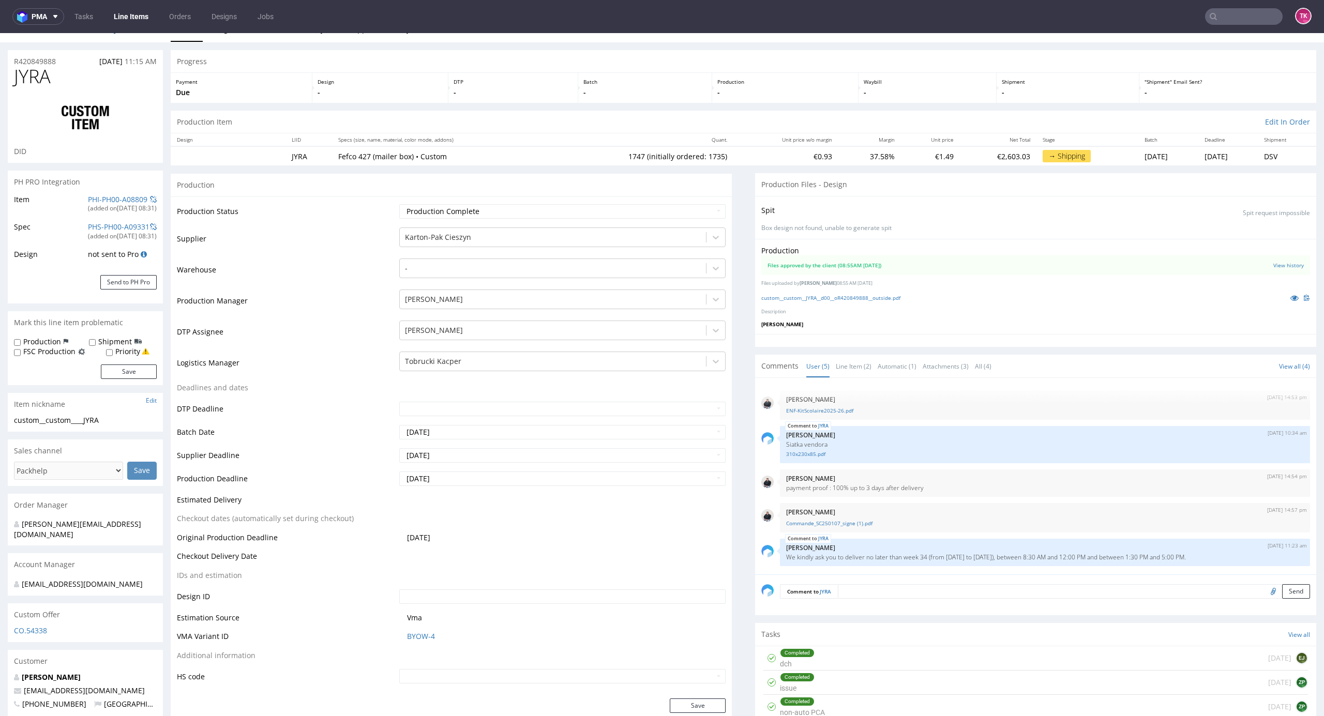
scroll to position [0, 0]
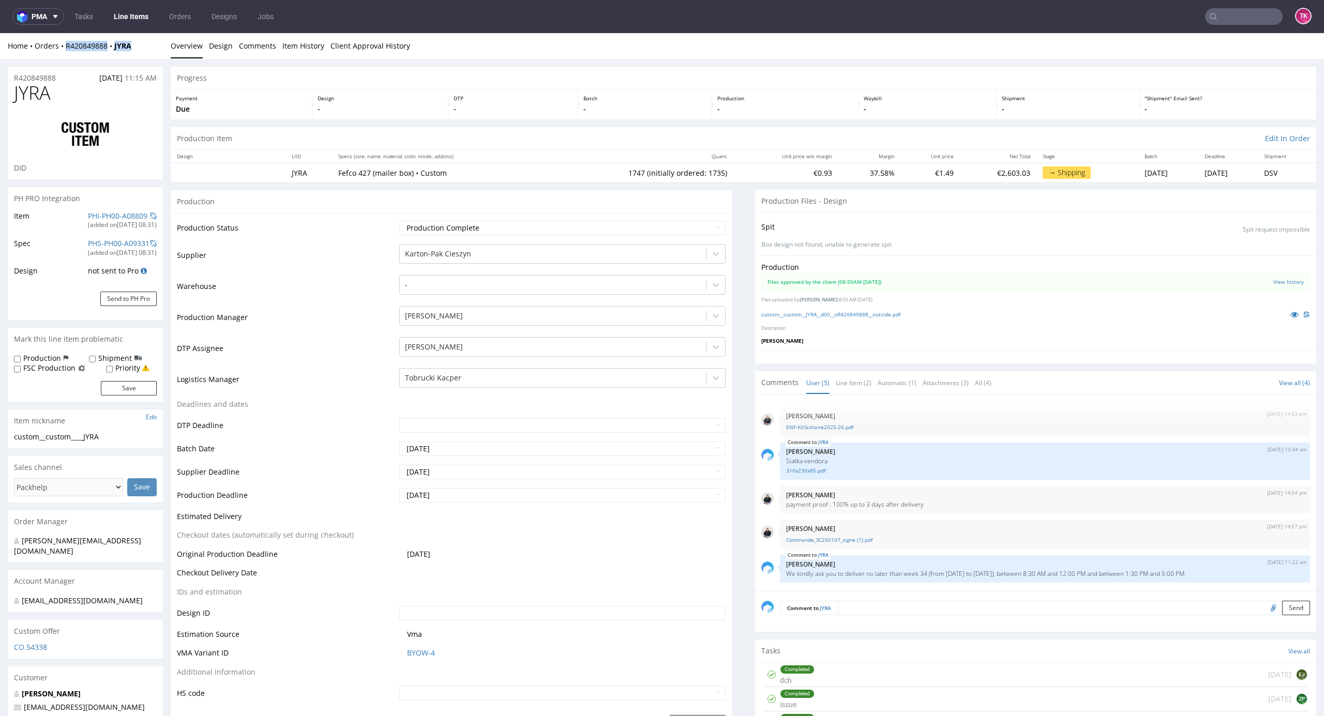
drag, startPoint x: 141, startPoint y: 47, endPoint x: 69, endPoint y: 54, distance: 72.2
click at [62, 51] on div "Home Orders R420849888 JYRA Overview Design Comments Item History Client Approv…" at bounding box center [662, 46] width 1324 height 26
copy div "R420849888 JYRA"
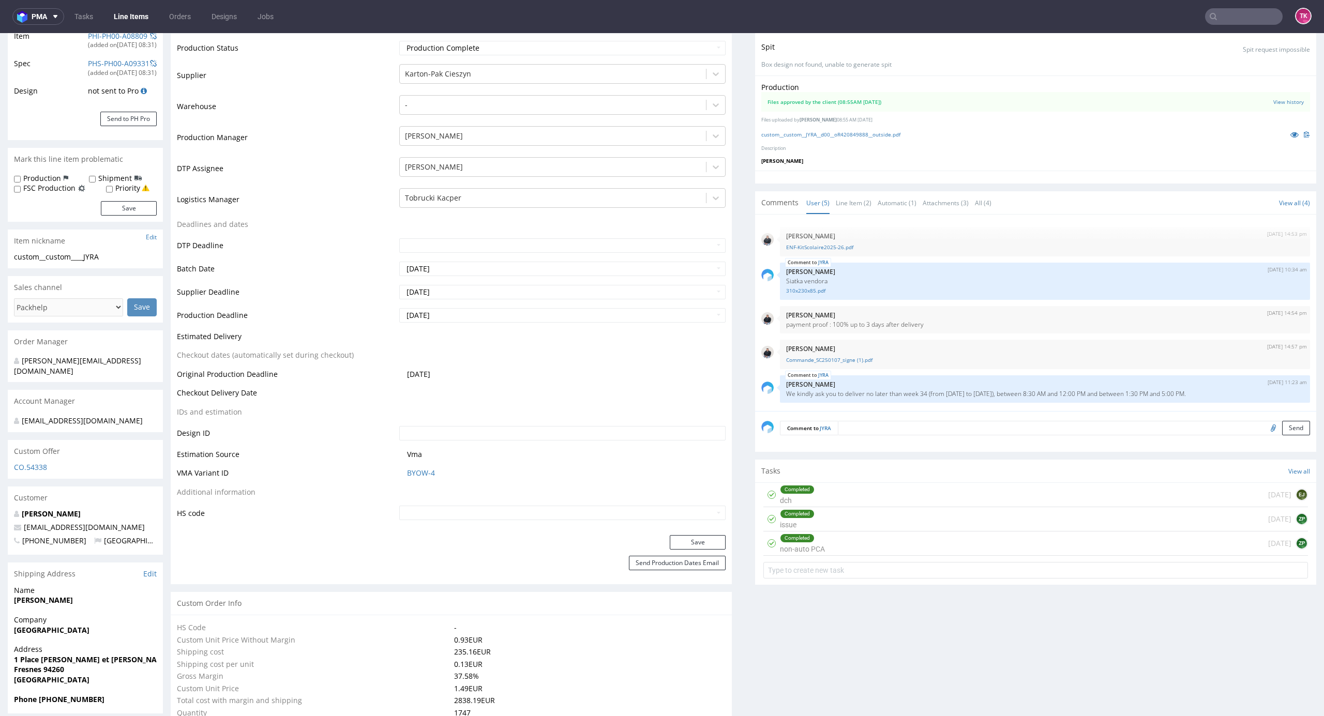
scroll to position [344, 0]
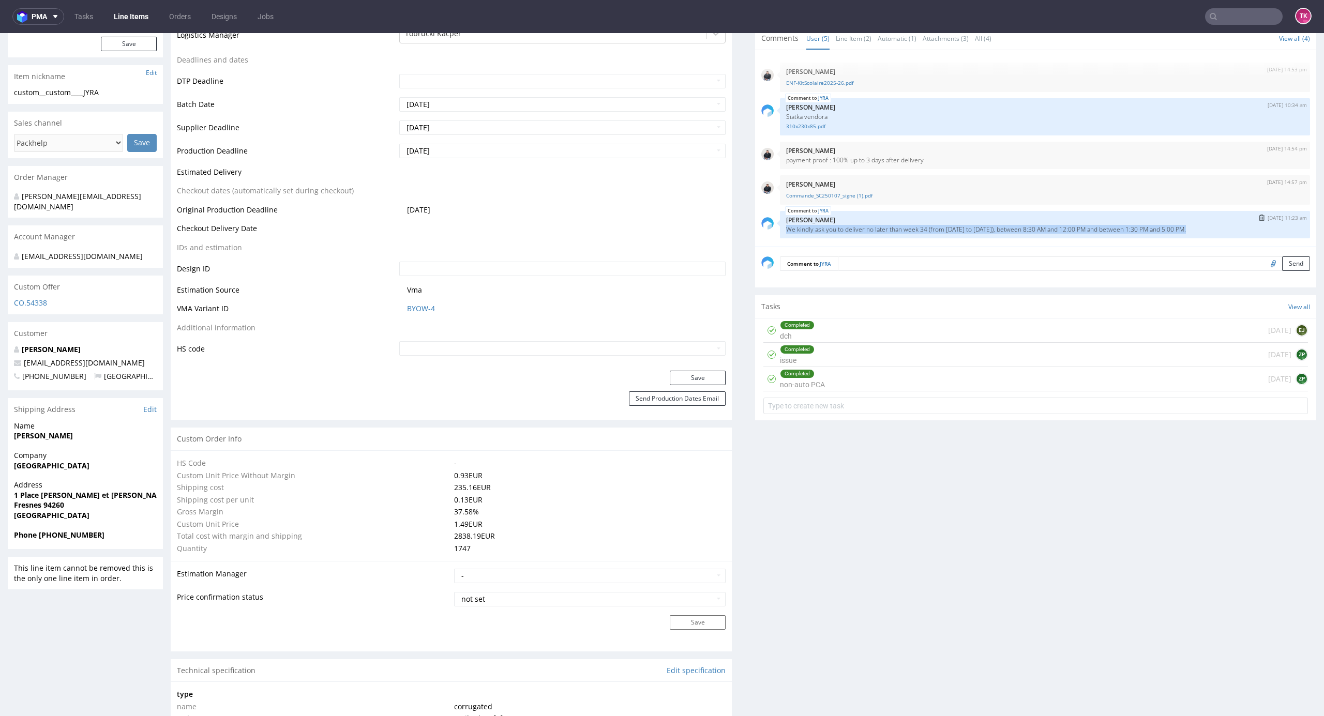
drag, startPoint x: 794, startPoint y: 228, endPoint x: 1170, endPoint y: 228, distance: 375.4
click at [1170, 228] on div "JYRA 28th Jul 25 | 11:23 am Zuzanna Pawlicka-Sabak We kindly ask you to deliver…" at bounding box center [1045, 224] width 530 height 27
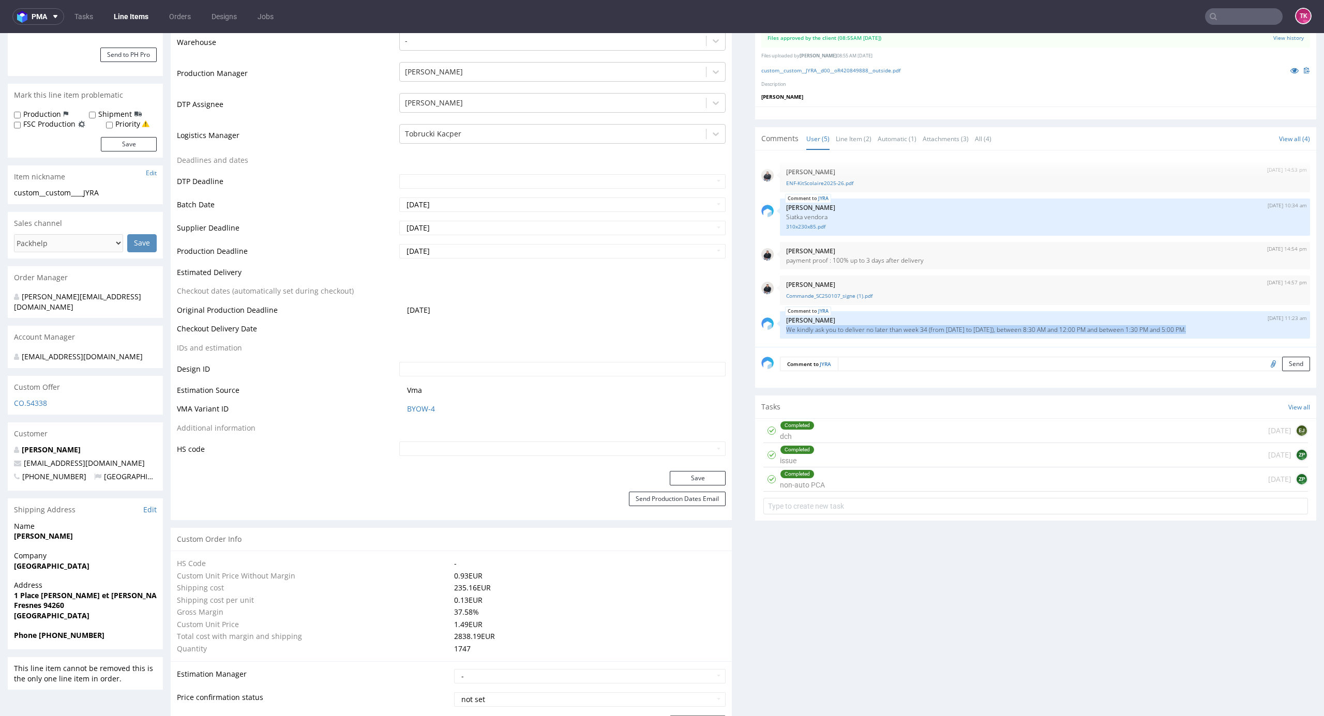
scroll to position [138, 0]
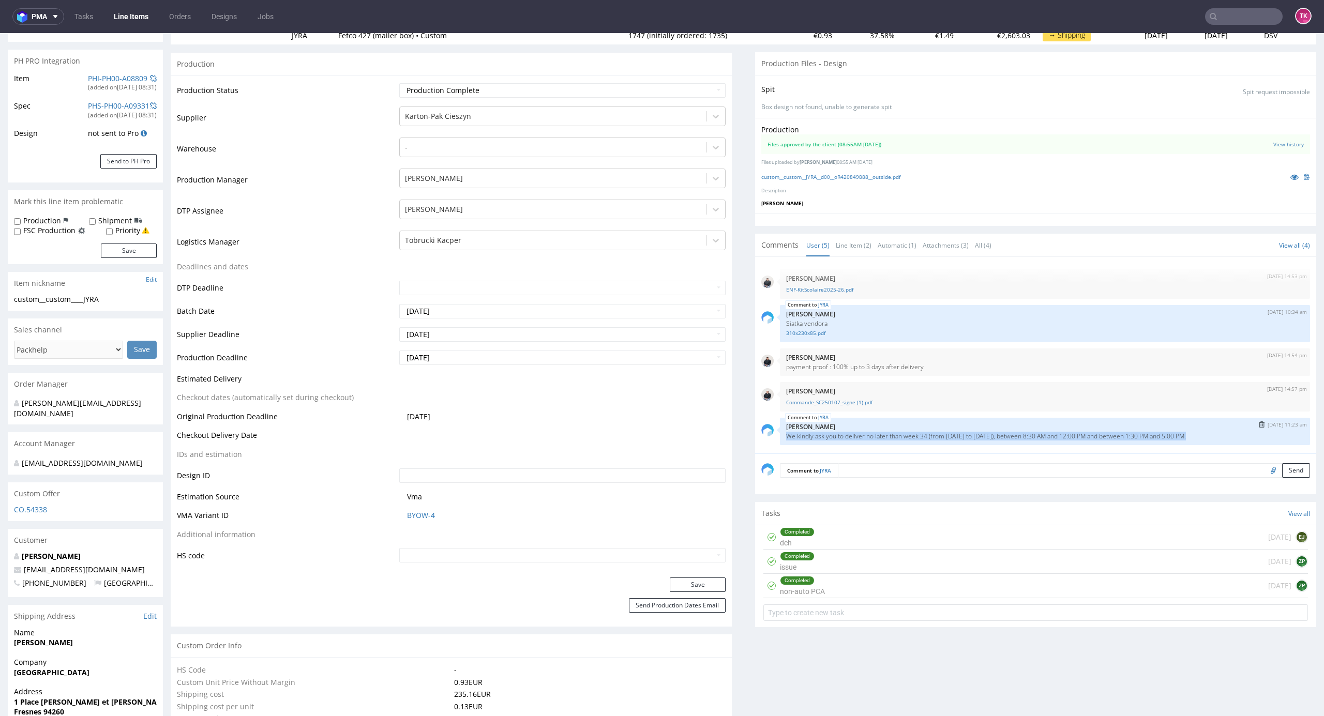
drag, startPoint x: 1196, startPoint y: 434, endPoint x: 773, endPoint y: 433, distance: 422.4
click at [780, 432] on div "JYRA 28th Jul 25 | 11:23 am Zuzanna Pawlicka-Sabak We kindly ask you to deliver…" at bounding box center [1045, 431] width 530 height 27
copy p "We kindly ask you to deliver no later than week 34 (from August 18 to 22, 2025)…"
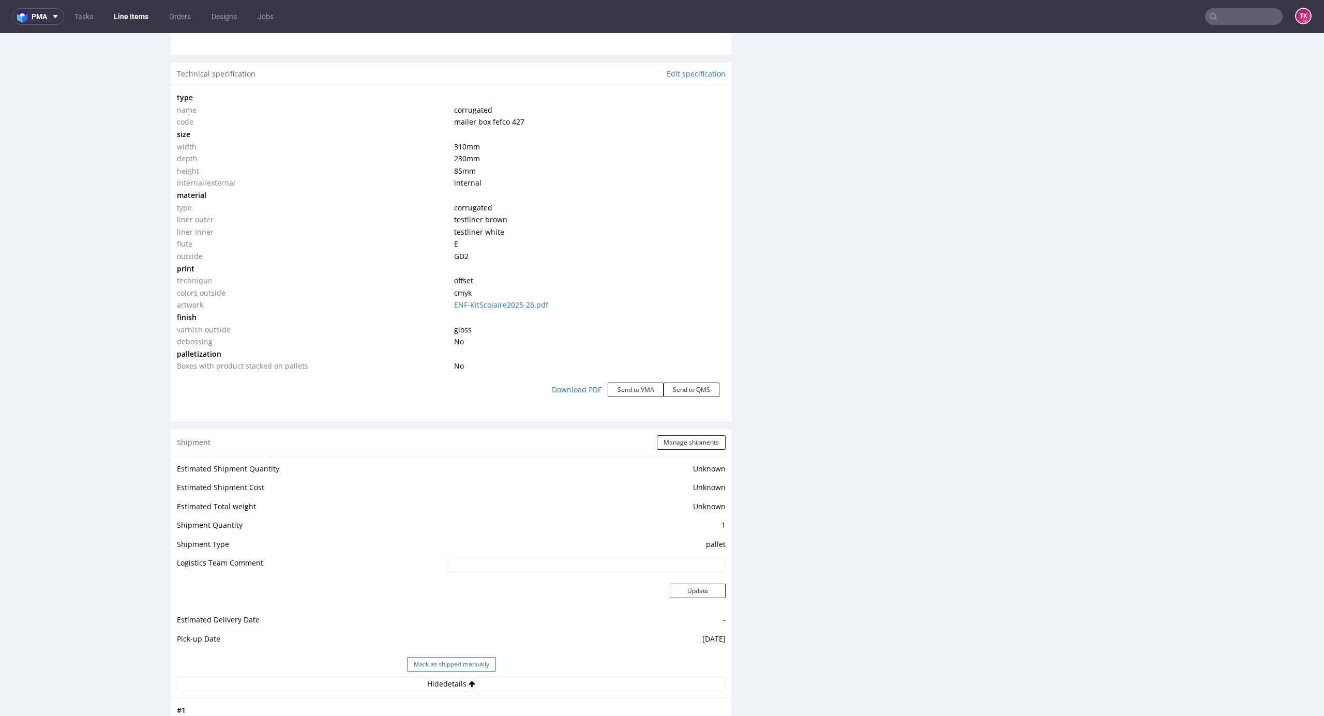
scroll to position [1034, 0]
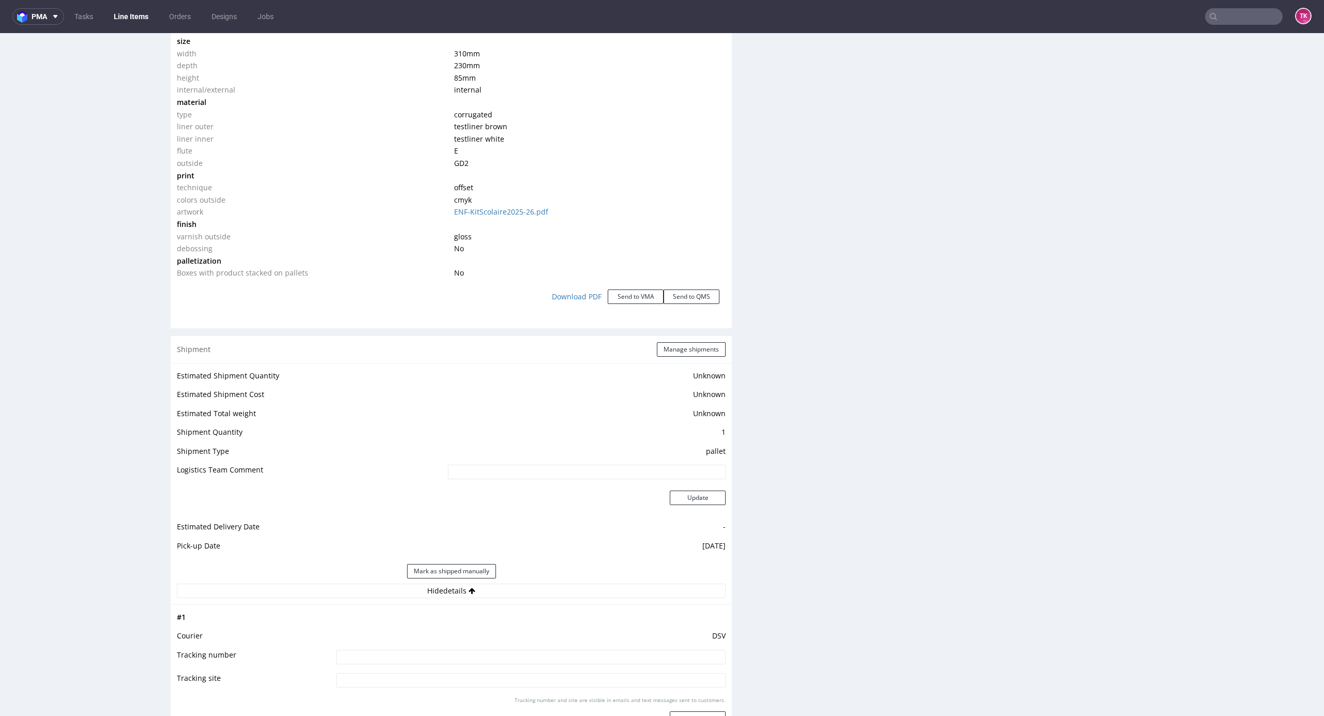
drag, startPoint x: 463, startPoint y: 671, endPoint x: 467, endPoint y: 664, distance: 7.9
click at [466, 670] on td at bounding box center [529, 660] width 392 height 23
click at [468, 662] on input at bounding box center [530, 657] width 389 height 14
paste input "40257145950400803274"
type input "40257145950400803274"
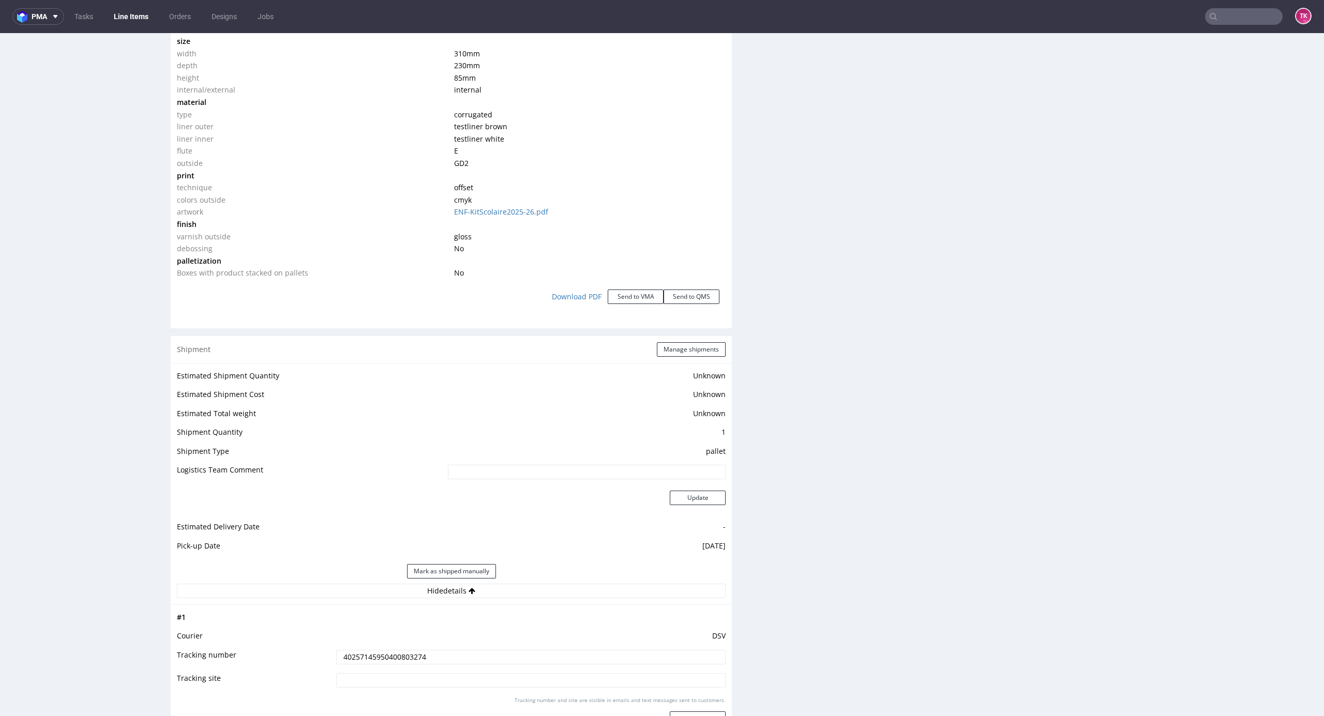
click at [1035, 566] on div "Production Files - Design Spit Spit request impossible Box design not found, un…" at bounding box center [1035, 147] width 561 height 1982
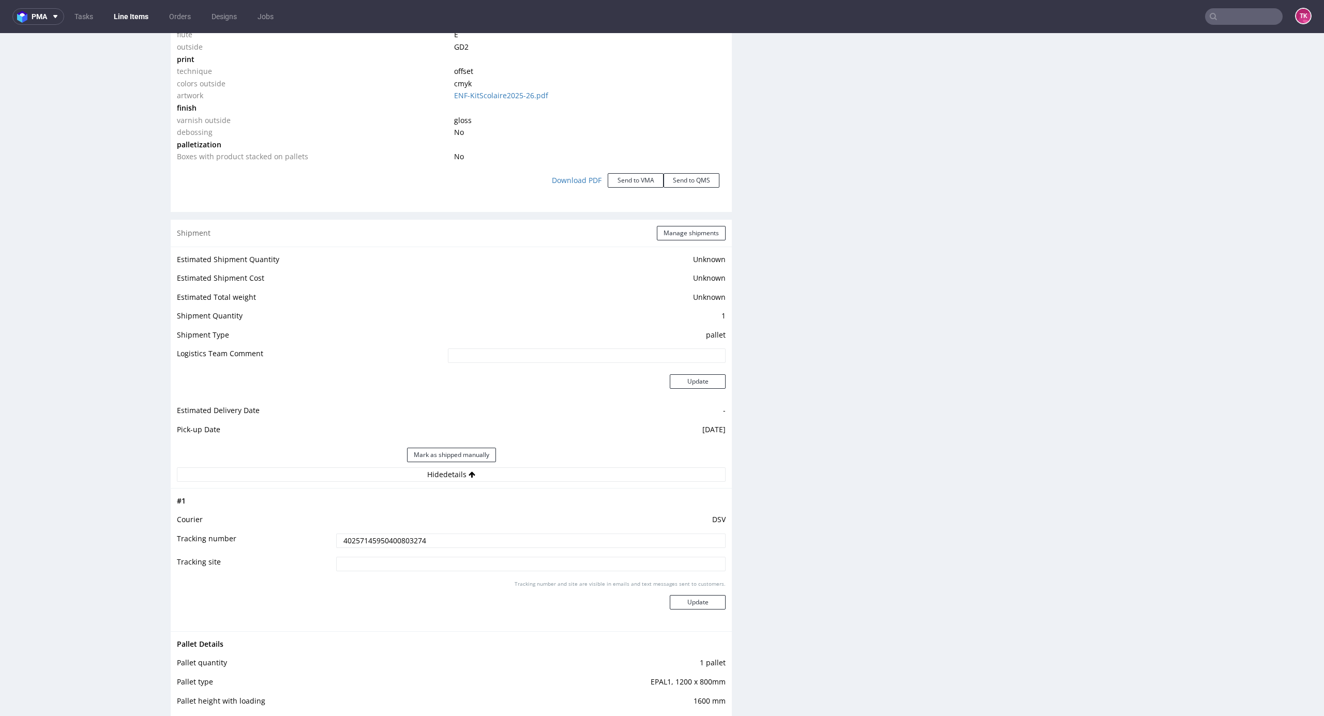
scroll to position [1310, 0]
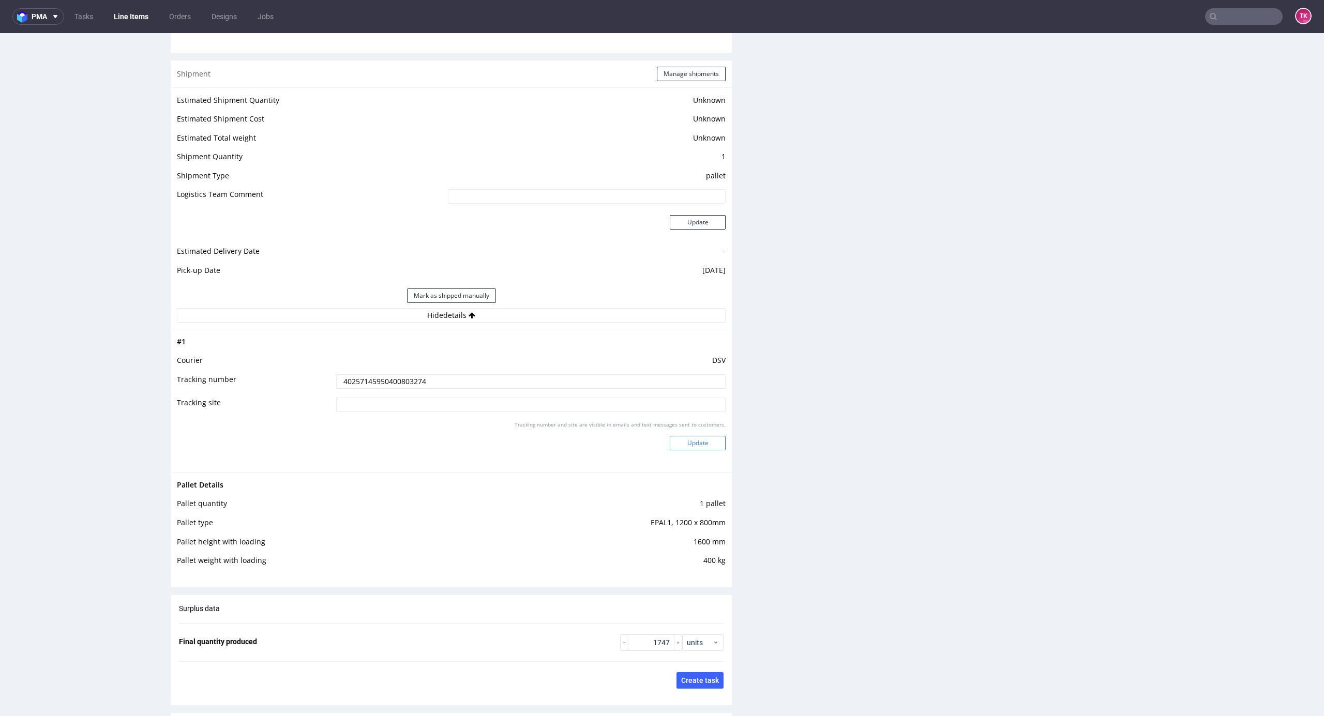
click at [670, 447] on button "Update" at bounding box center [698, 443] width 56 height 14
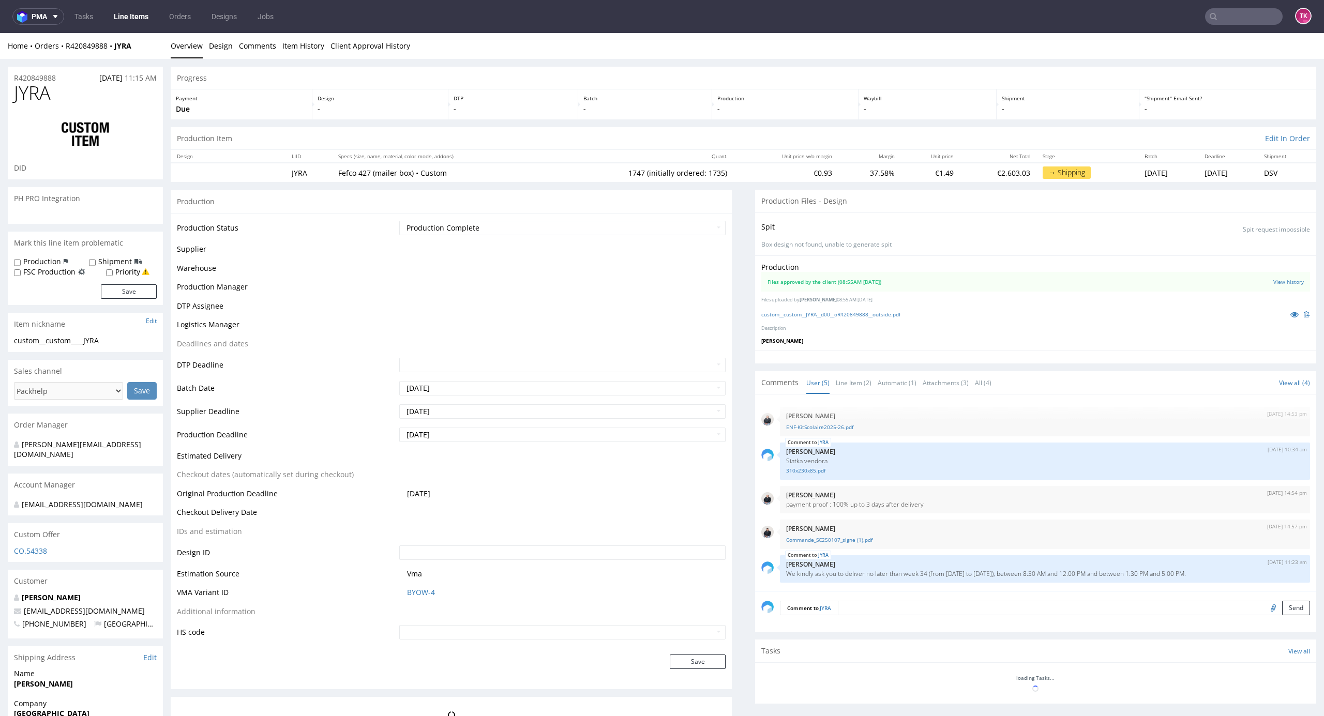
scroll to position [801, 0]
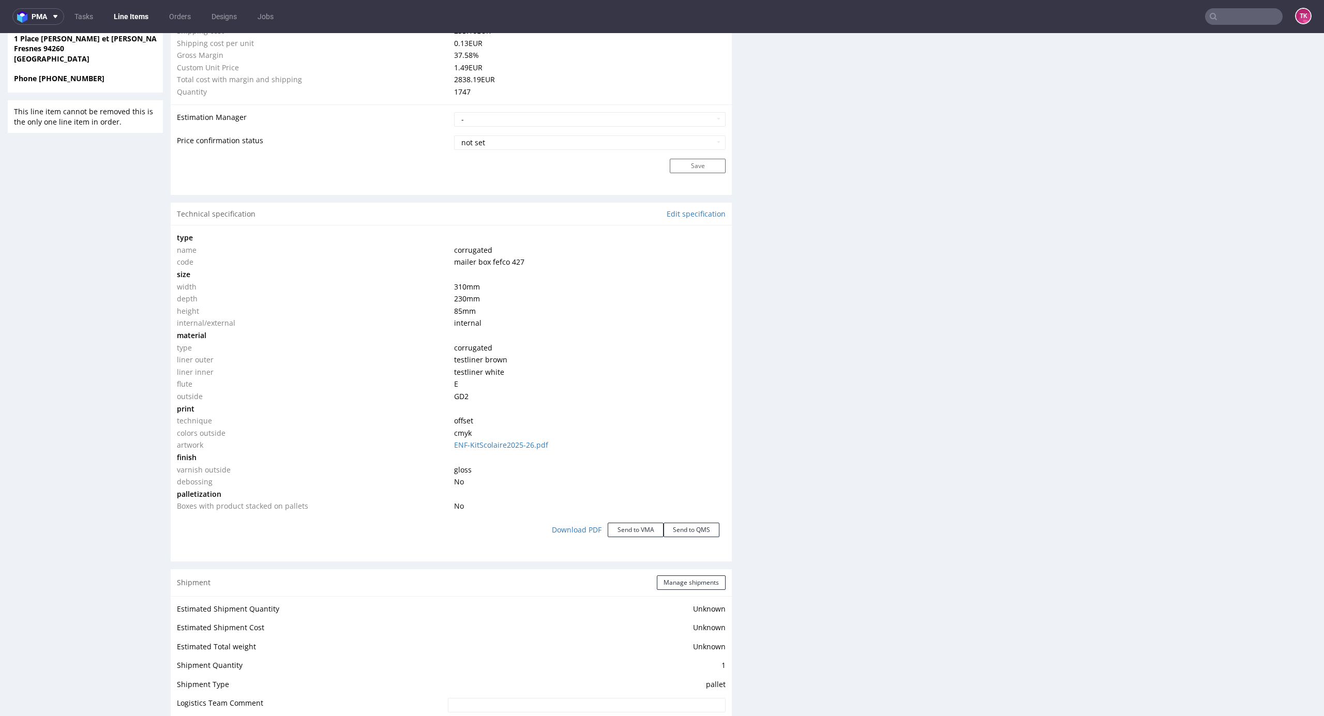
click at [132, 19] on link "Line Items" at bounding box center [131, 16] width 47 height 17
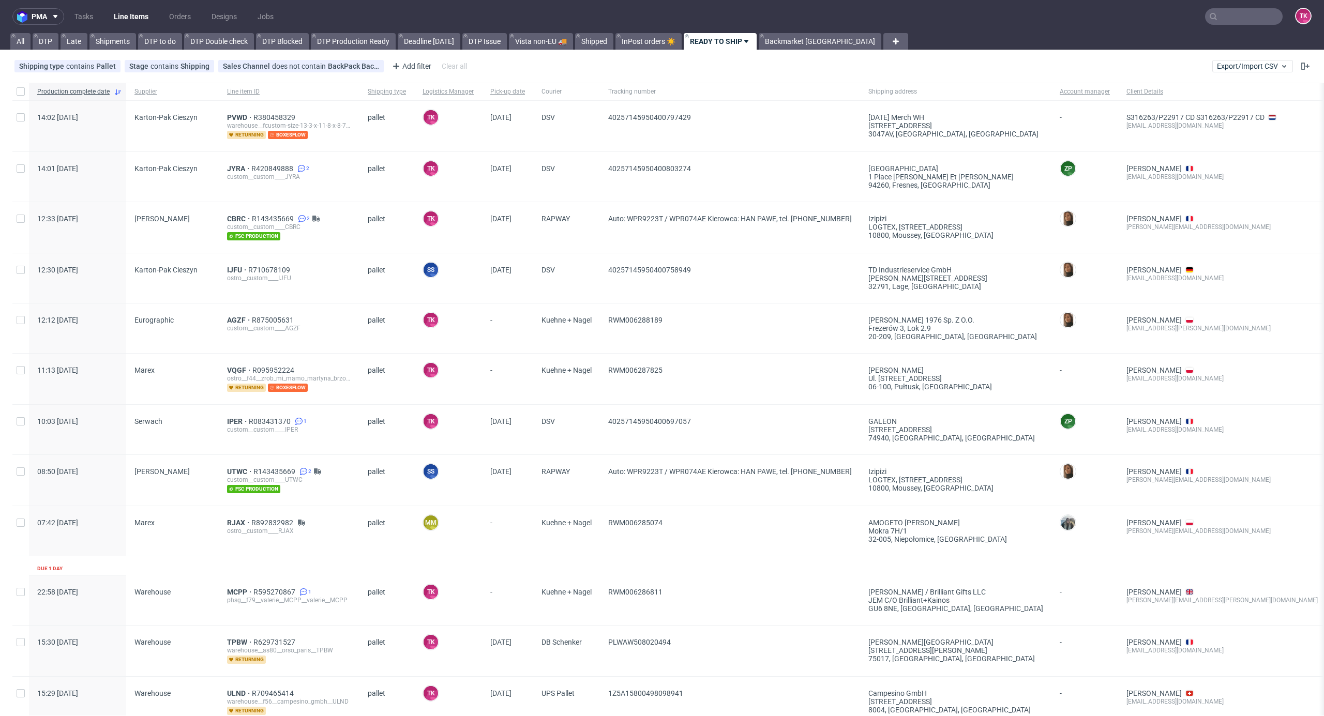
click at [127, 22] on link "Line Items" at bounding box center [131, 16] width 47 height 17
drag, startPoint x: 123, startPoint y: 1, endPoint x: 131, endPoint y: 11, distance: 12.5
click at [125, 7] on nav "pma Tasks Line Items Orders Designs Jobs TK" at bounding box center [662, 16] width 1324 height 33
click at [131, 11] on link "Line Items" at bounding box center [131, 16] width 47 height 17
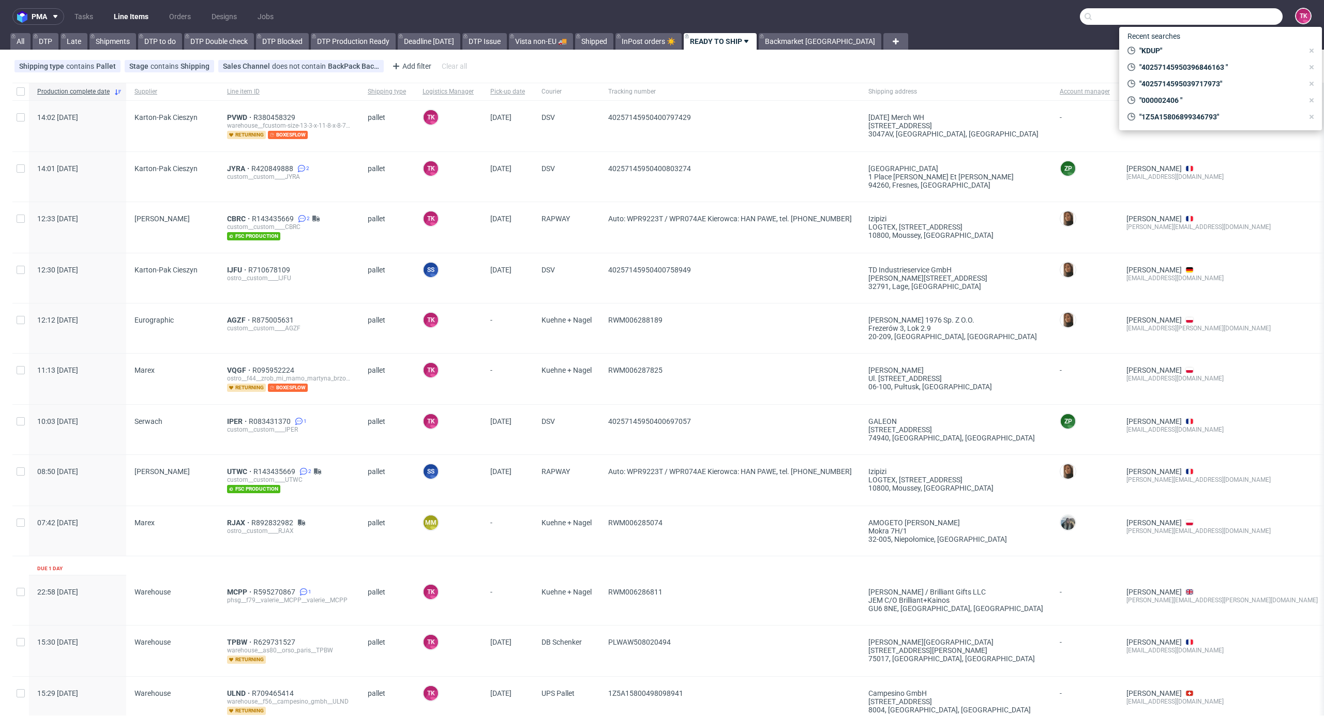
click at [1239, 18] on input "text" at bounding box center [1181, 16] width 203 height 17
click at [1153, 9] on input "text" at bounding box center [1181, 16] width 203 height 17
click at [1136, 17] on input "text" at bounding box center [1181, 16] width 203 height 17
paste input "CAUH"
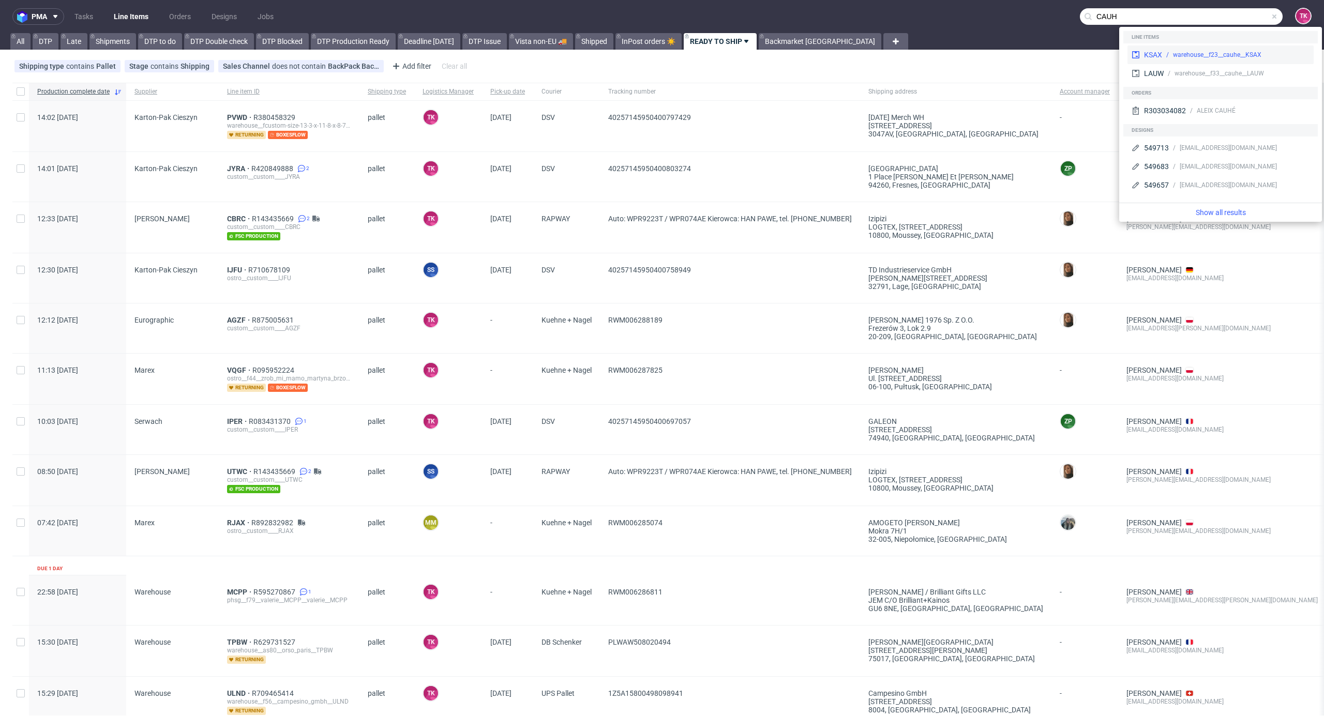
type input "CAUH"
click at [1165, 48] on div "KSAX warehouse__f23__cauhe__KSAX" at bounding box center [1220, 54] width 186 height 19
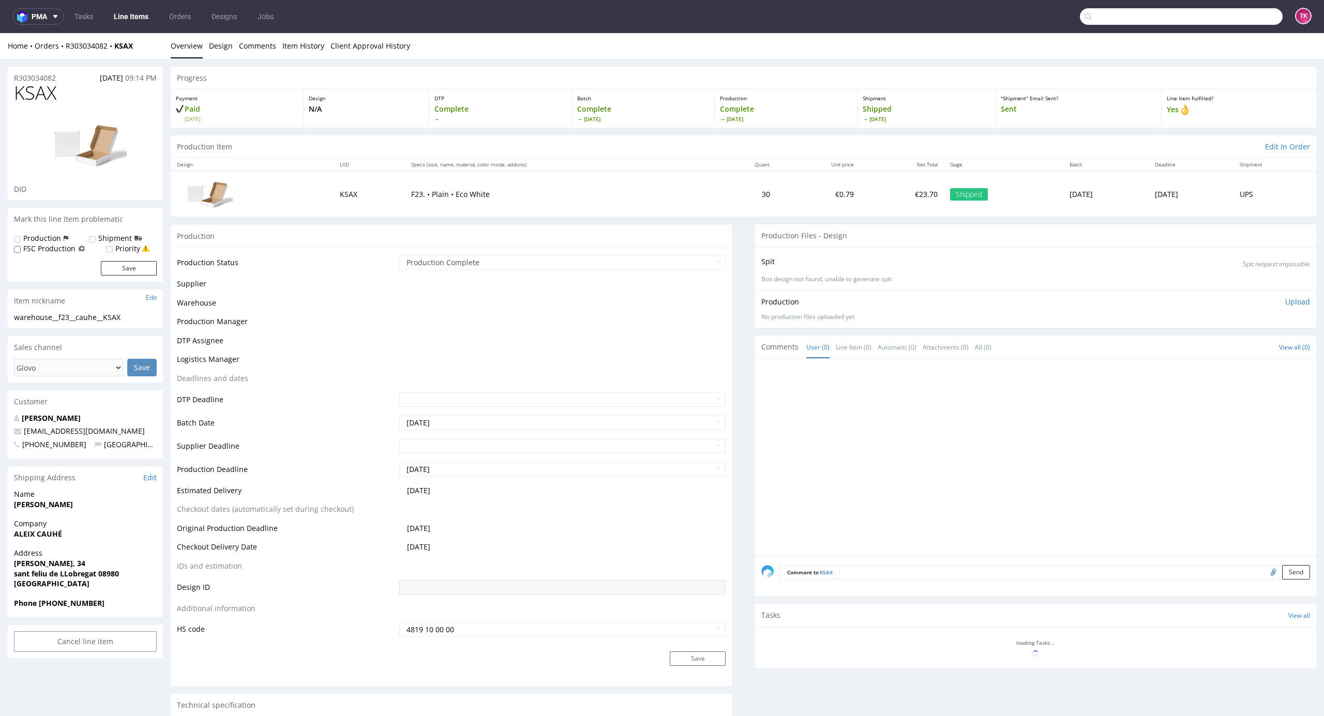
click at [1221, 18] on input "text" at bounding box center [1181, 16] width 203 height 17
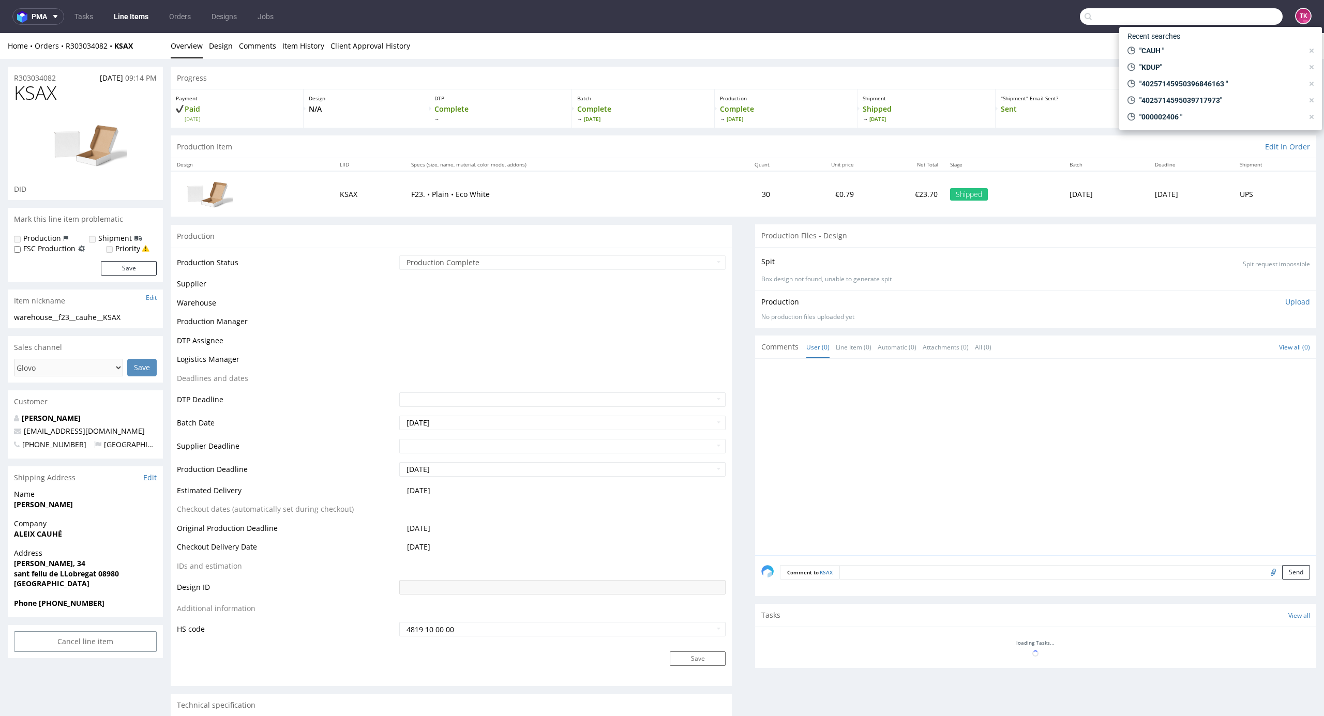
paste input "CAUH"
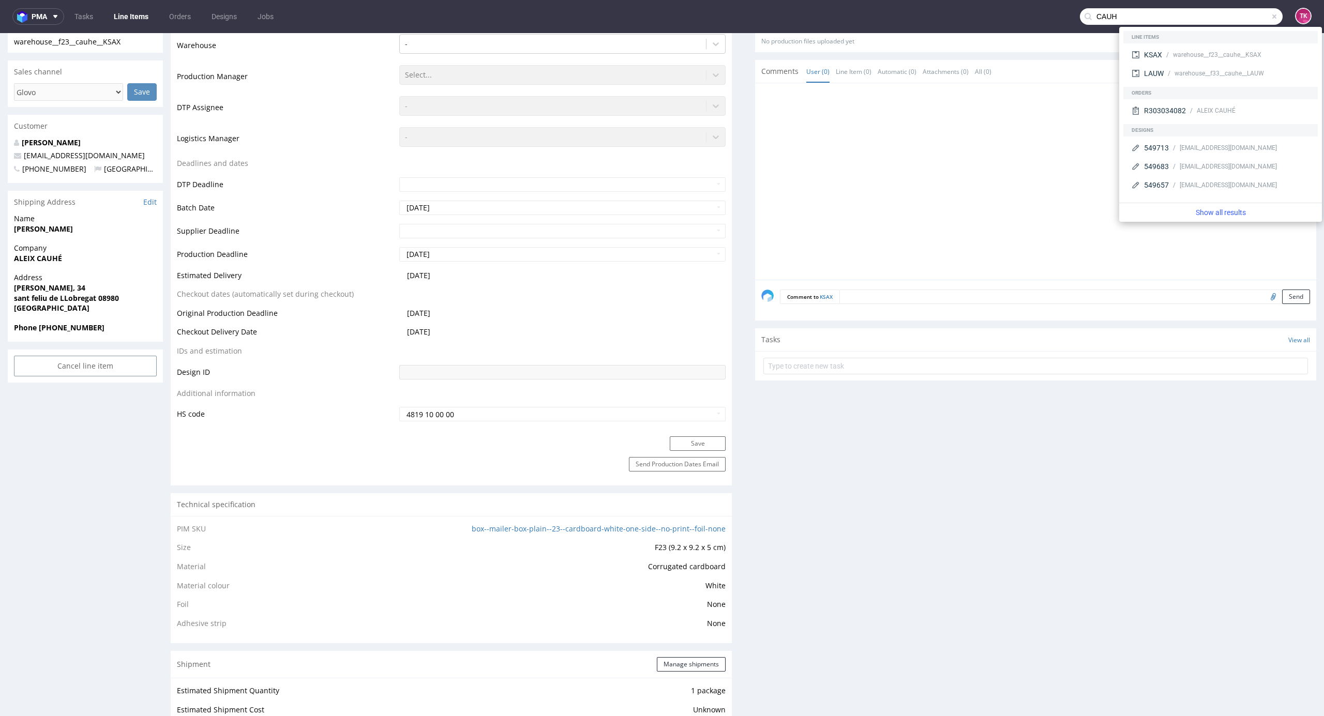
scroll to position [414, 0]
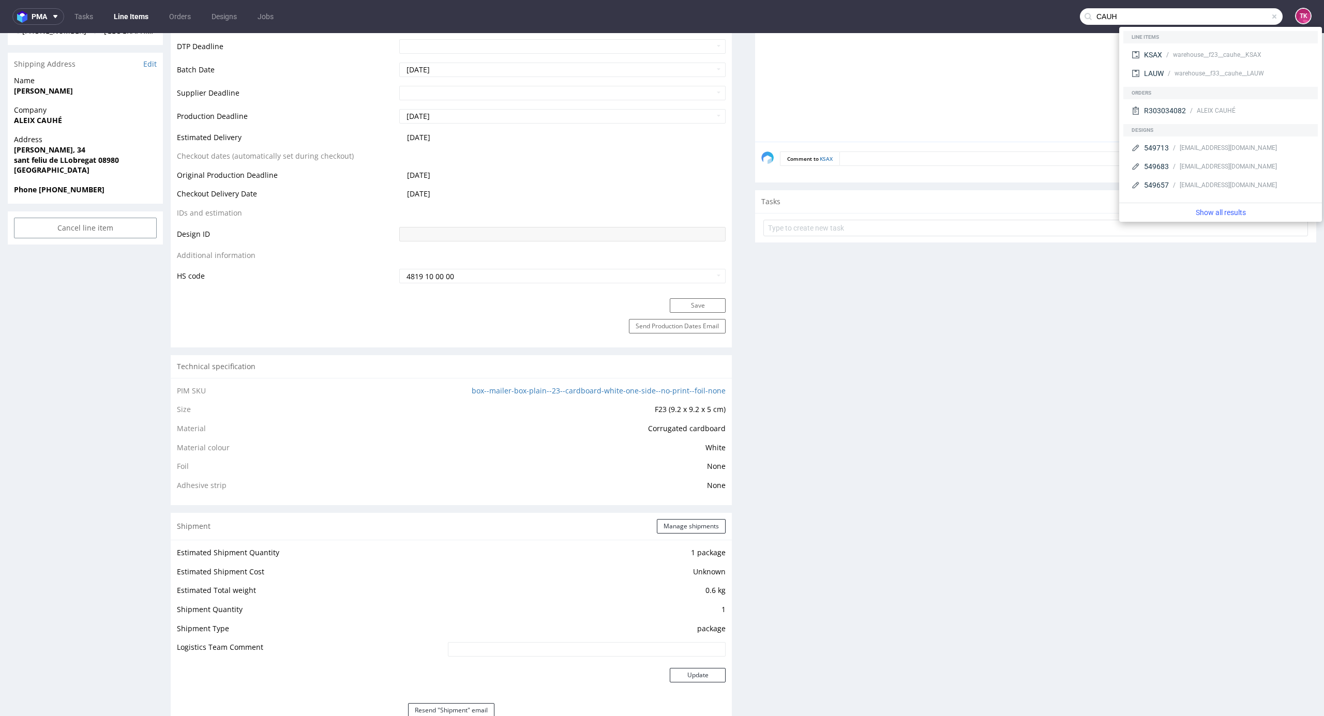
type input "CAUH"
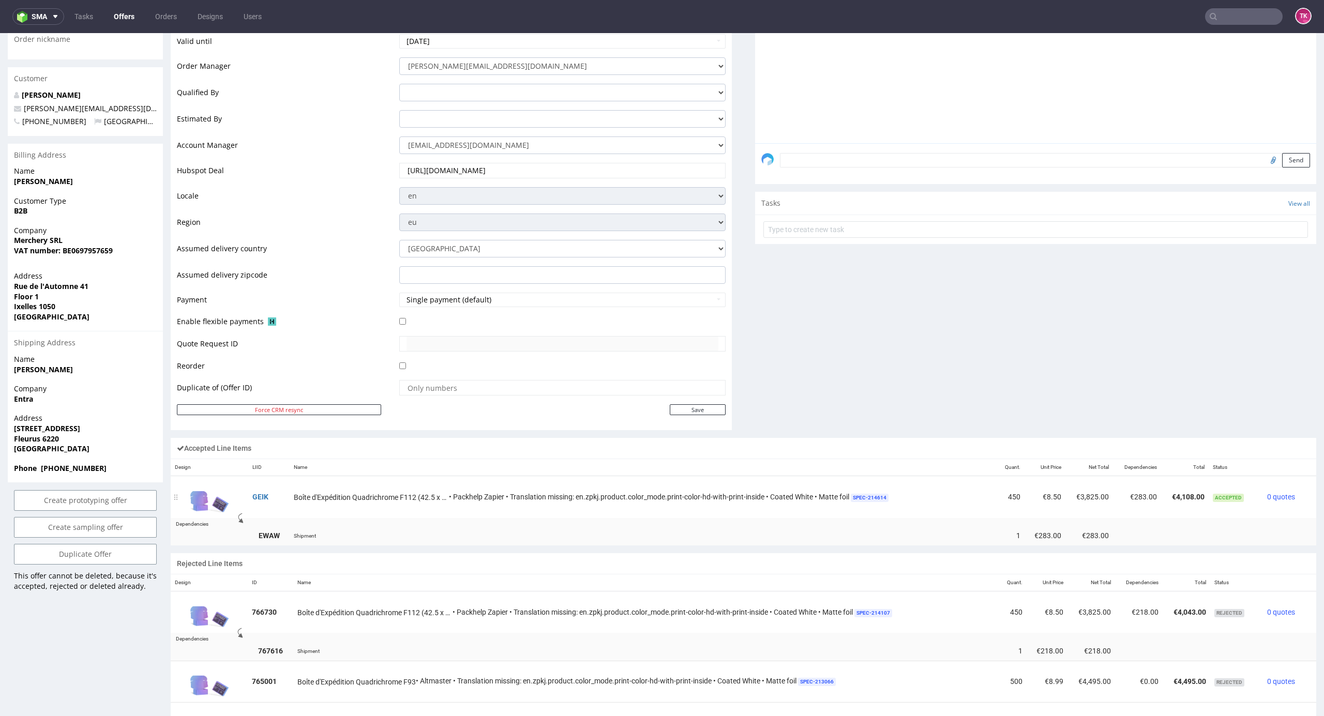
scroll to position [207, 0]
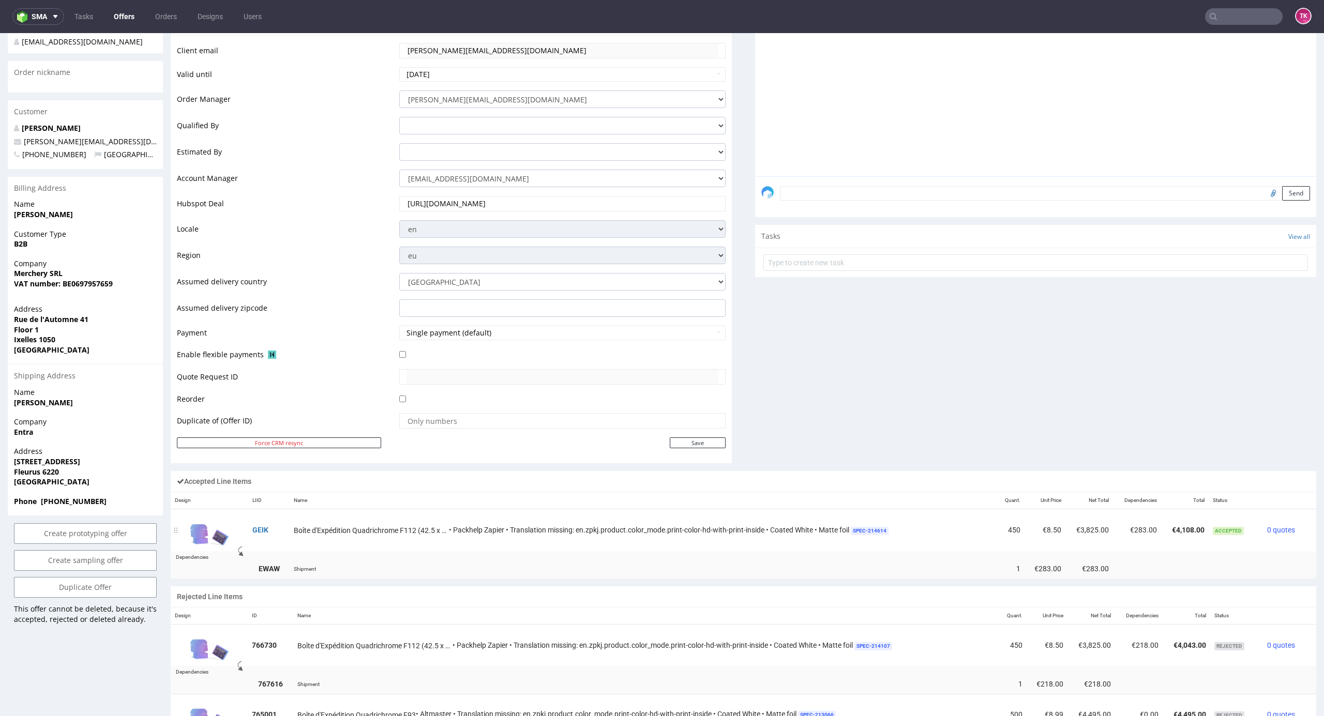
click at [263, 525] on td "GEIK" at bounding box center [269, 530] width 42 height 42
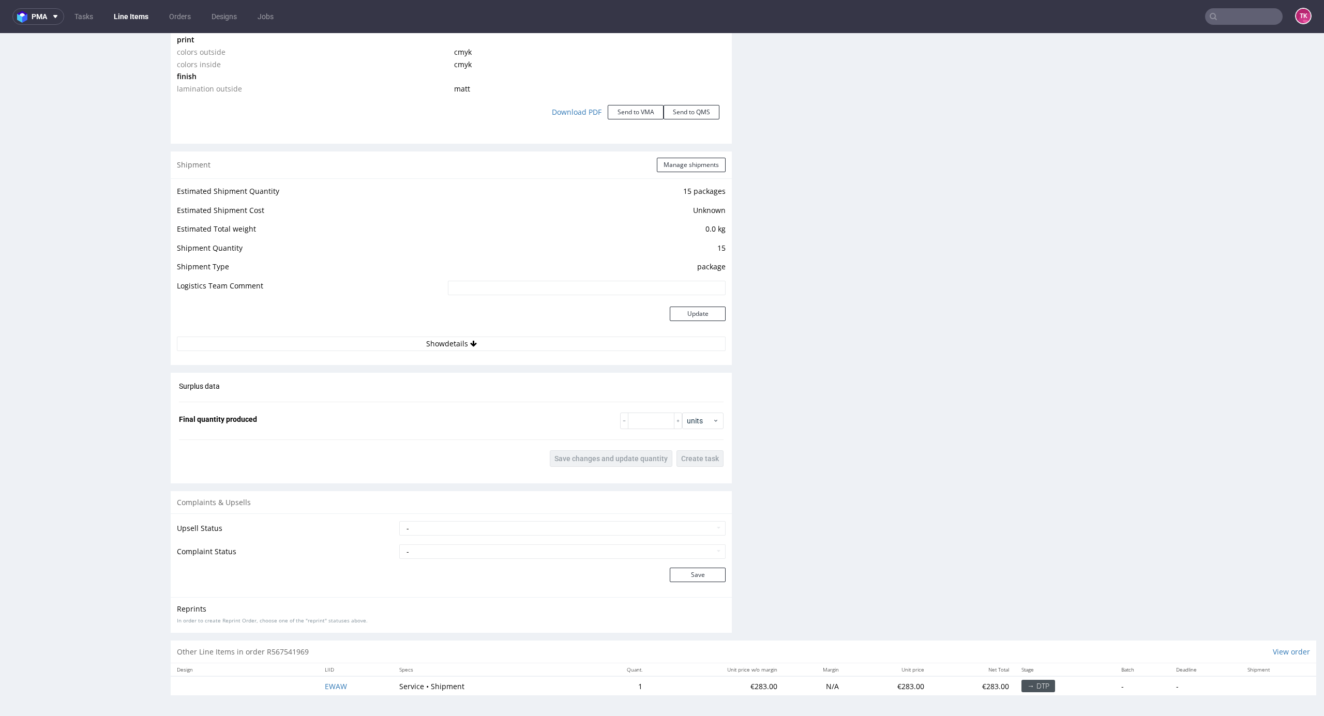
scroll to position [3, 0]
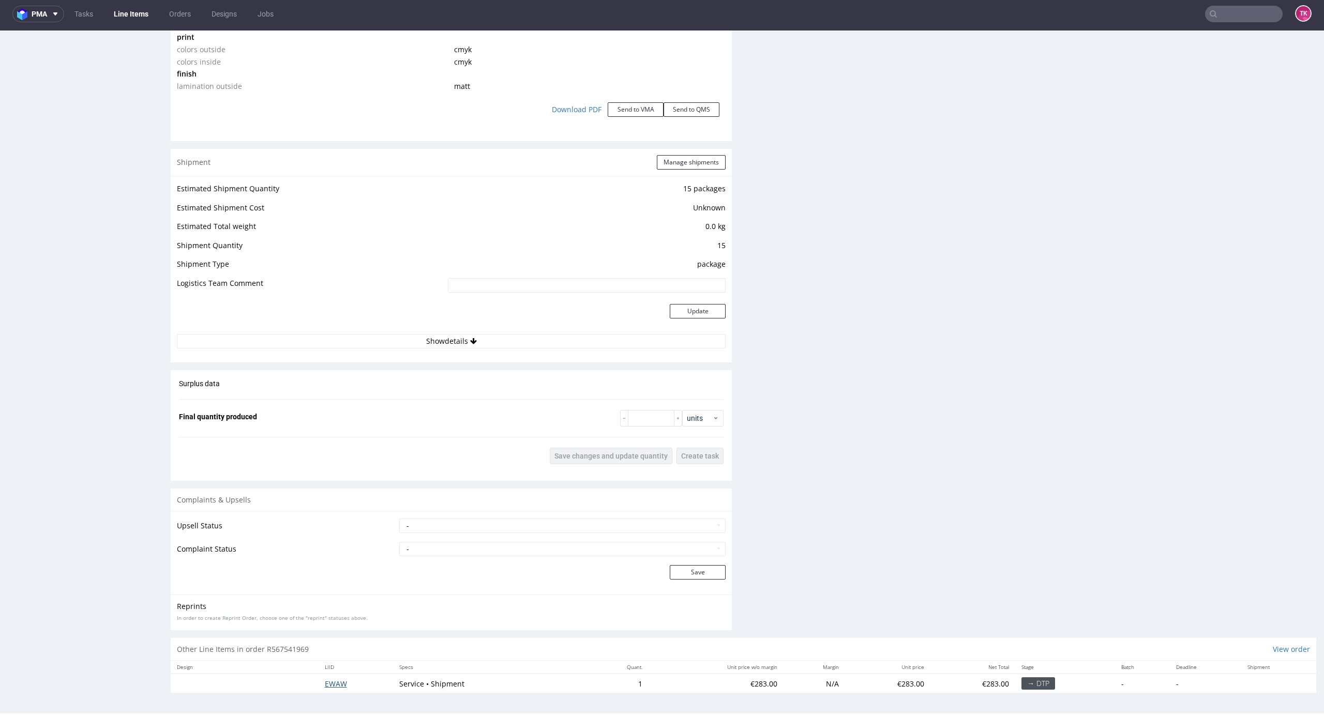
click at [328, 685] on span "EWAW" at bounding box center [336, 684] width 22 height 10
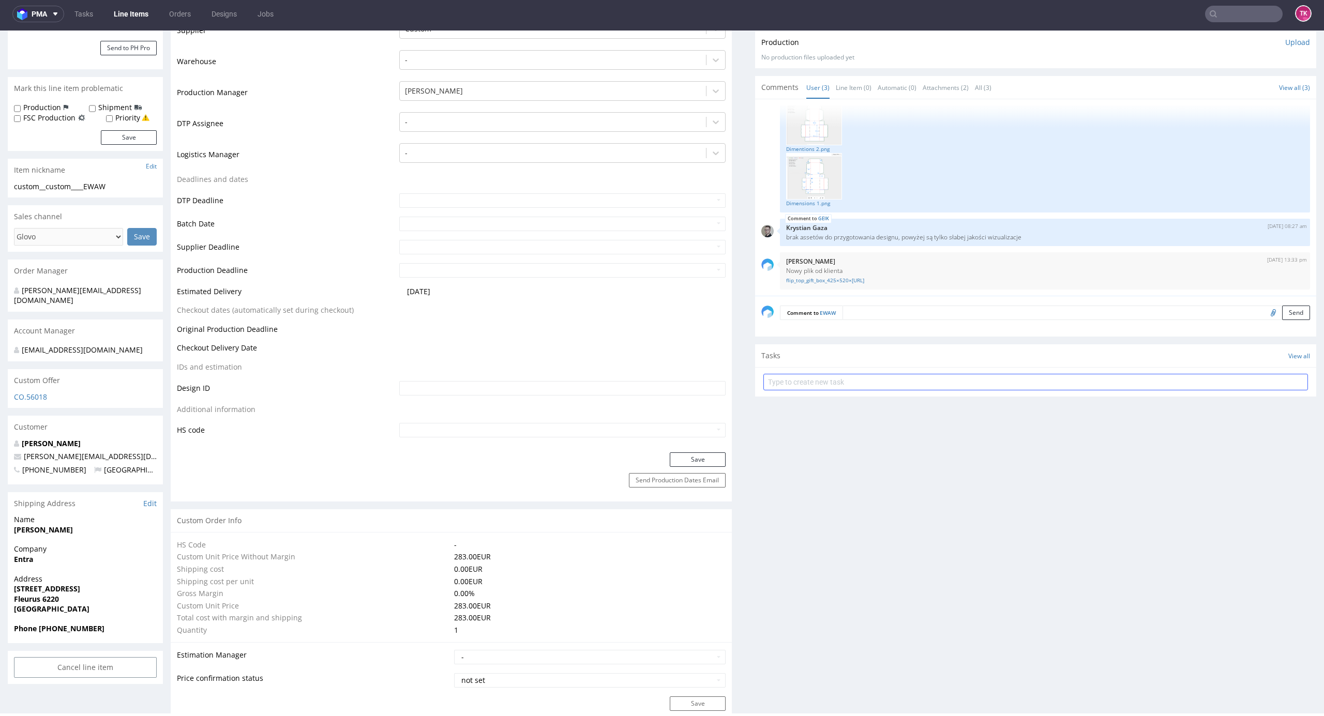
scroll to position [207, 0]
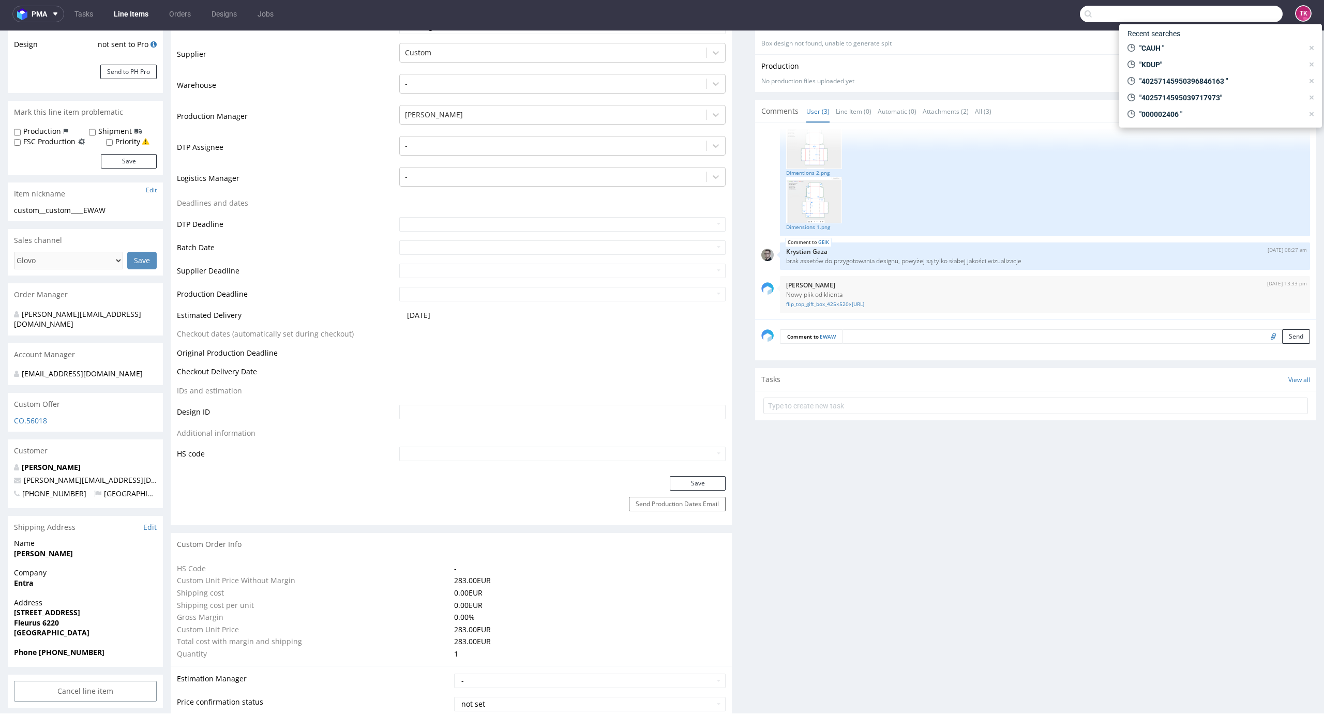
click at [1215, 16] on input "text" at bounding box center [1181, 14] width 203 height 17
paste input "R978363312"
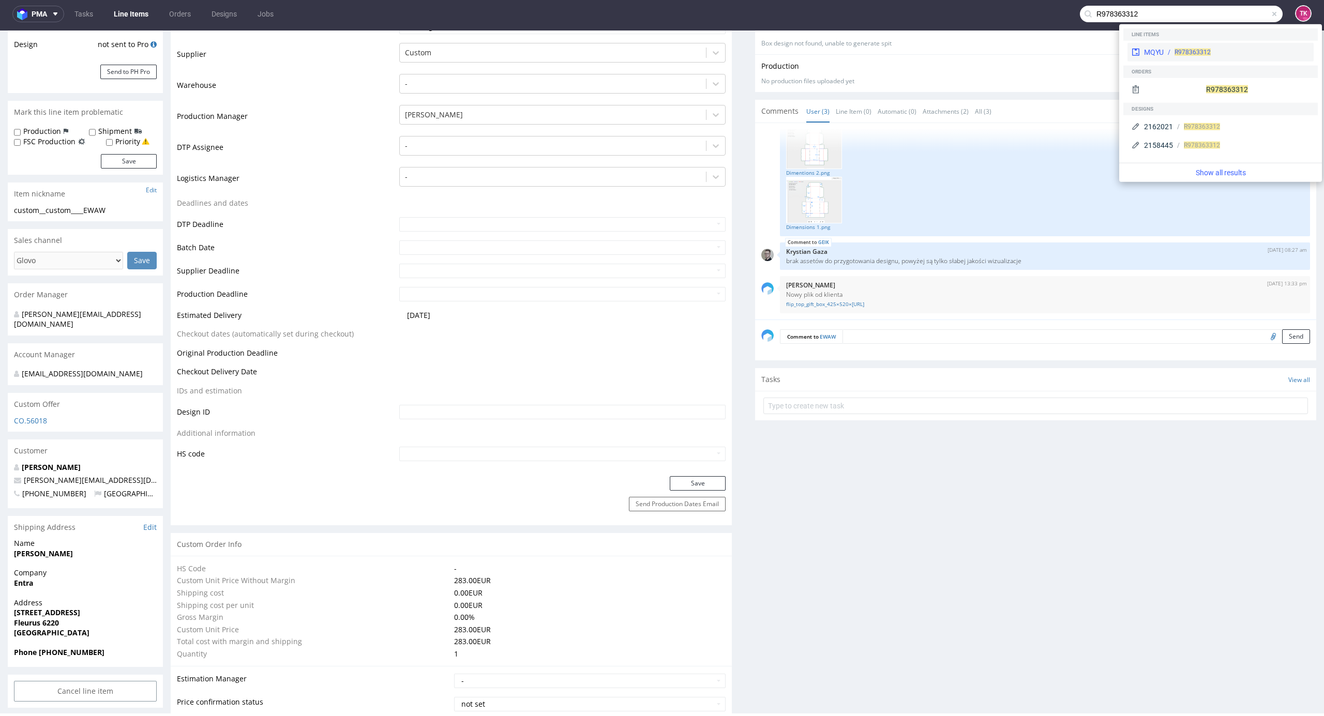
type input "R978363312"
click at [1154, 52] on div "MQYU" at bounding box center [1154, 52] width 20 height 10
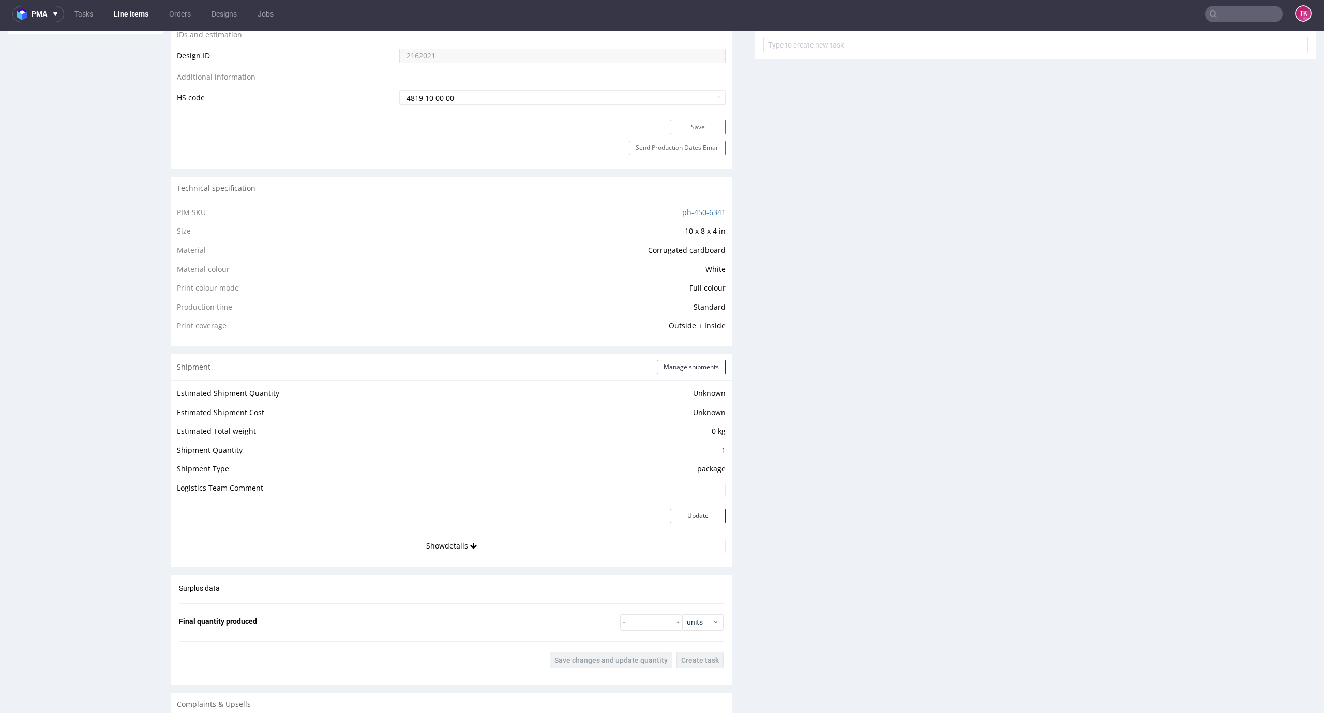
scroll to position [758, 0]
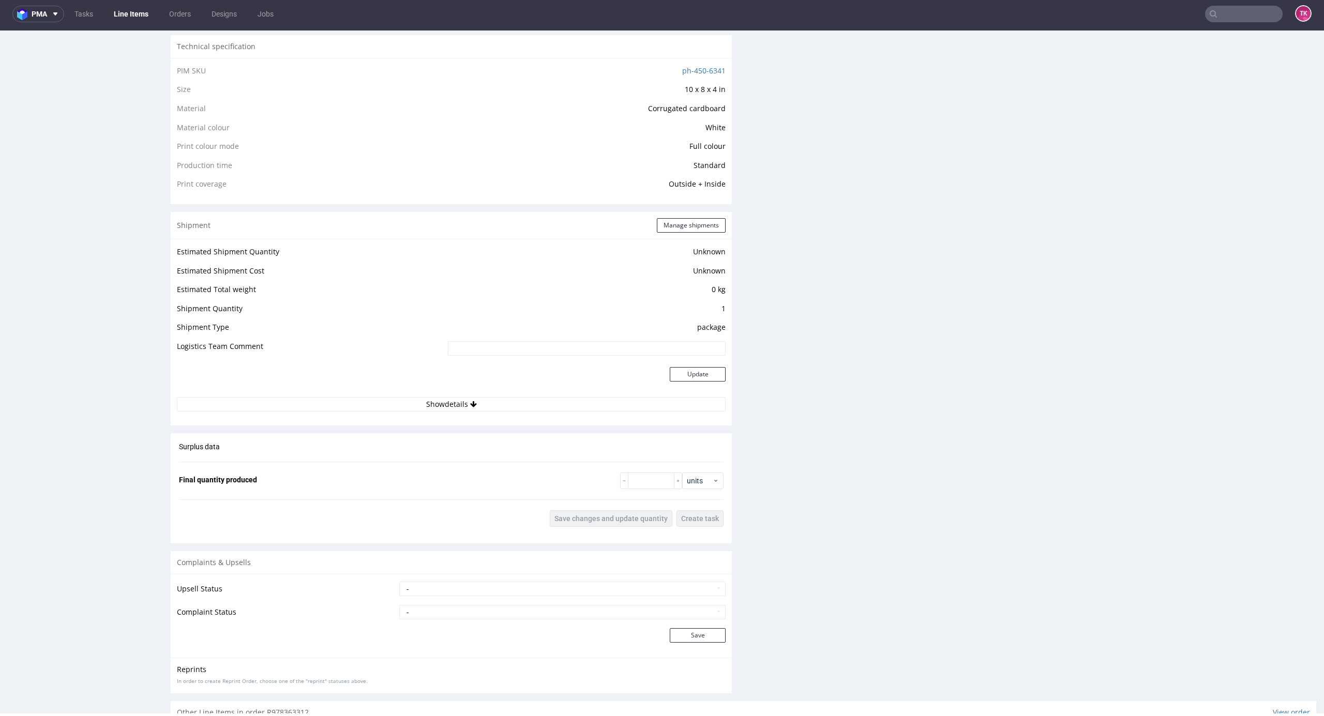
click at [581, 412] on div "Estimated Shipment Quantity Unknown Estimated Shipment Cost Unknown Estimated T…" at bounding box center [451, 328] width 561 height 179
click at [580, 410] on button "Show details" at bounding box center [451, 404] width 549 height 14
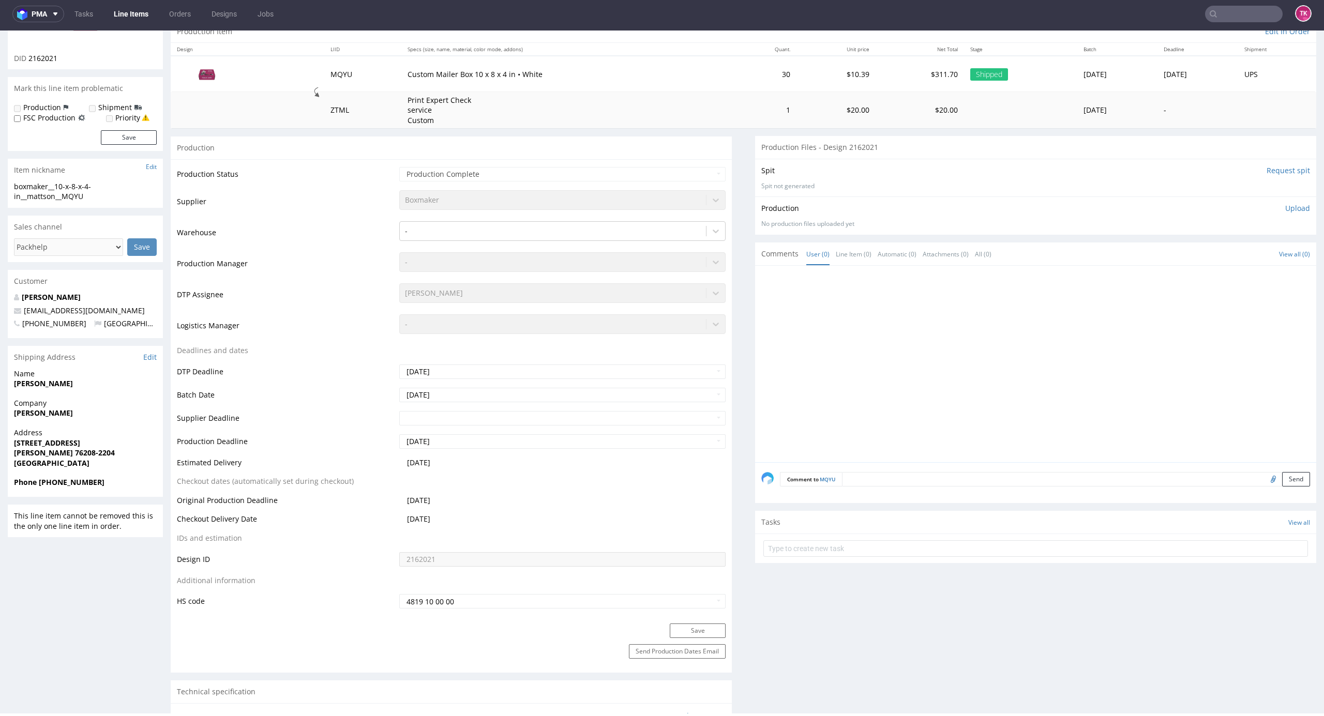
scroll to position [69, 0]
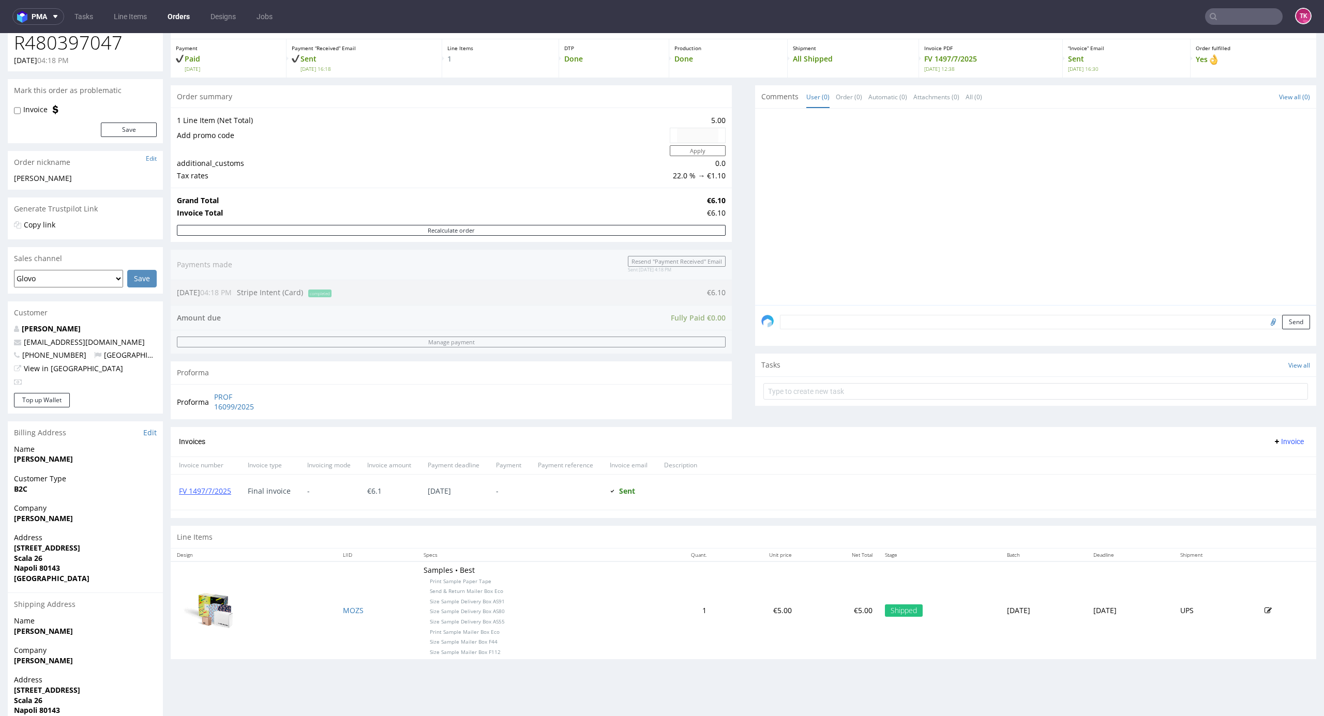
scroll to position [101, 0]
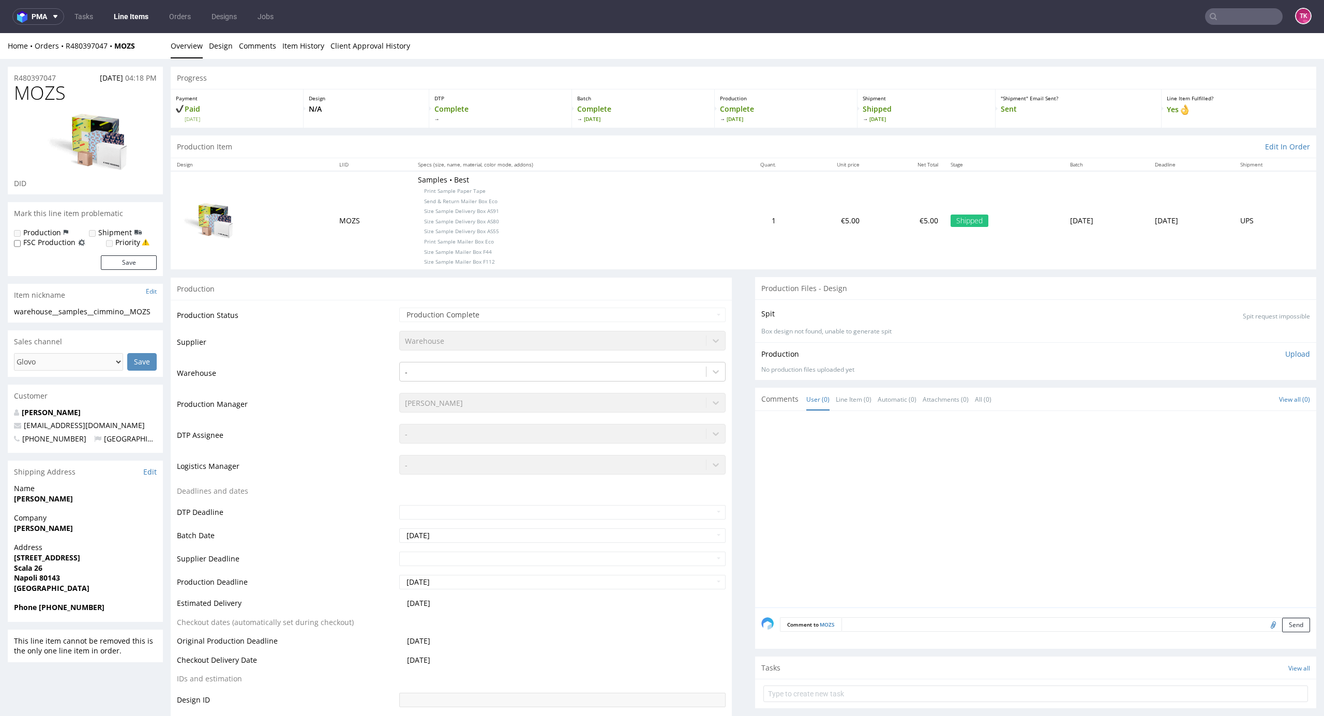
click at [131, 22] on link "Line Items" at bounding box center [131, 16] width 47 height 17
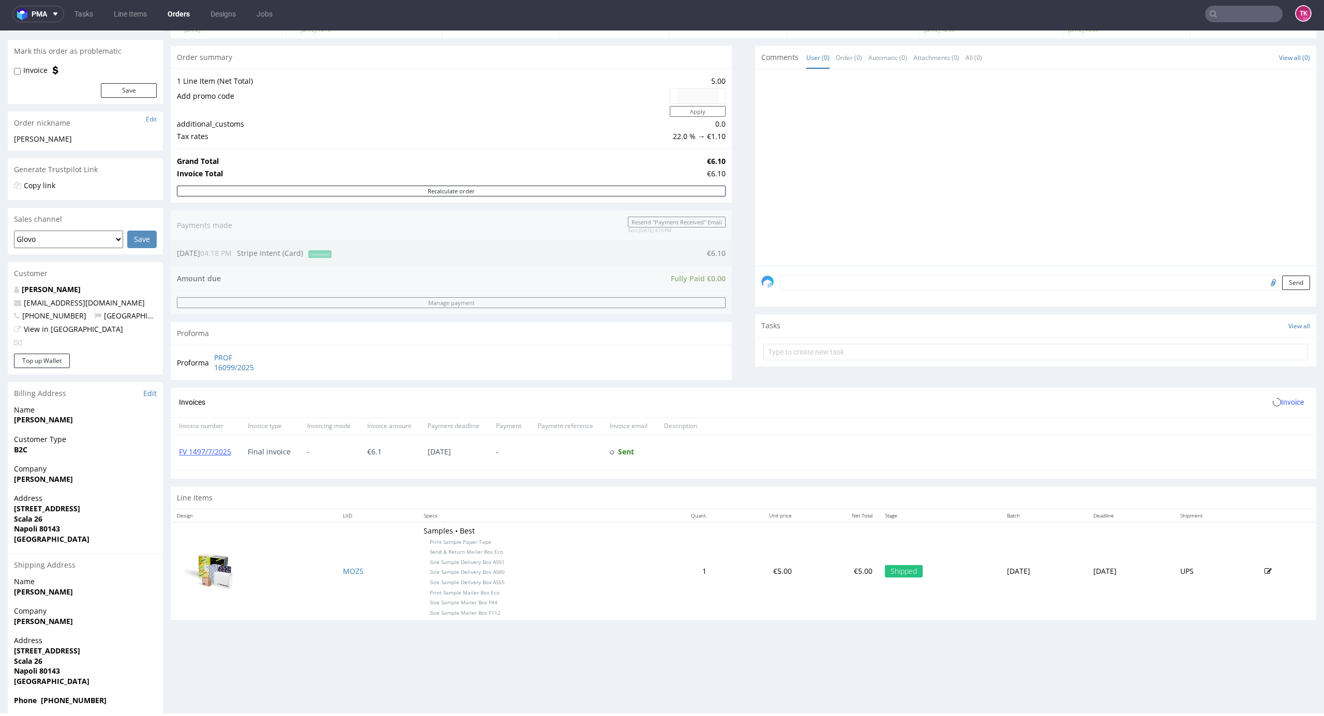
scroll to position [101, 0]
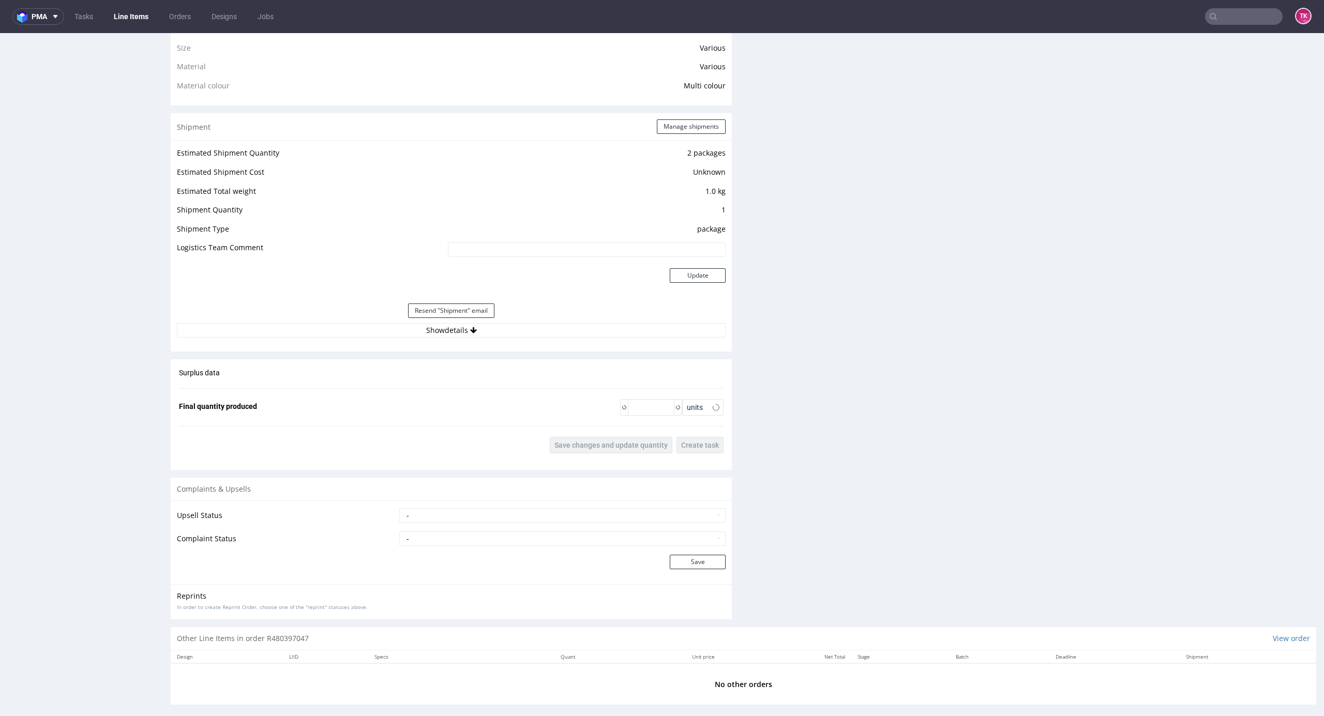
scroll to position [838, 0]
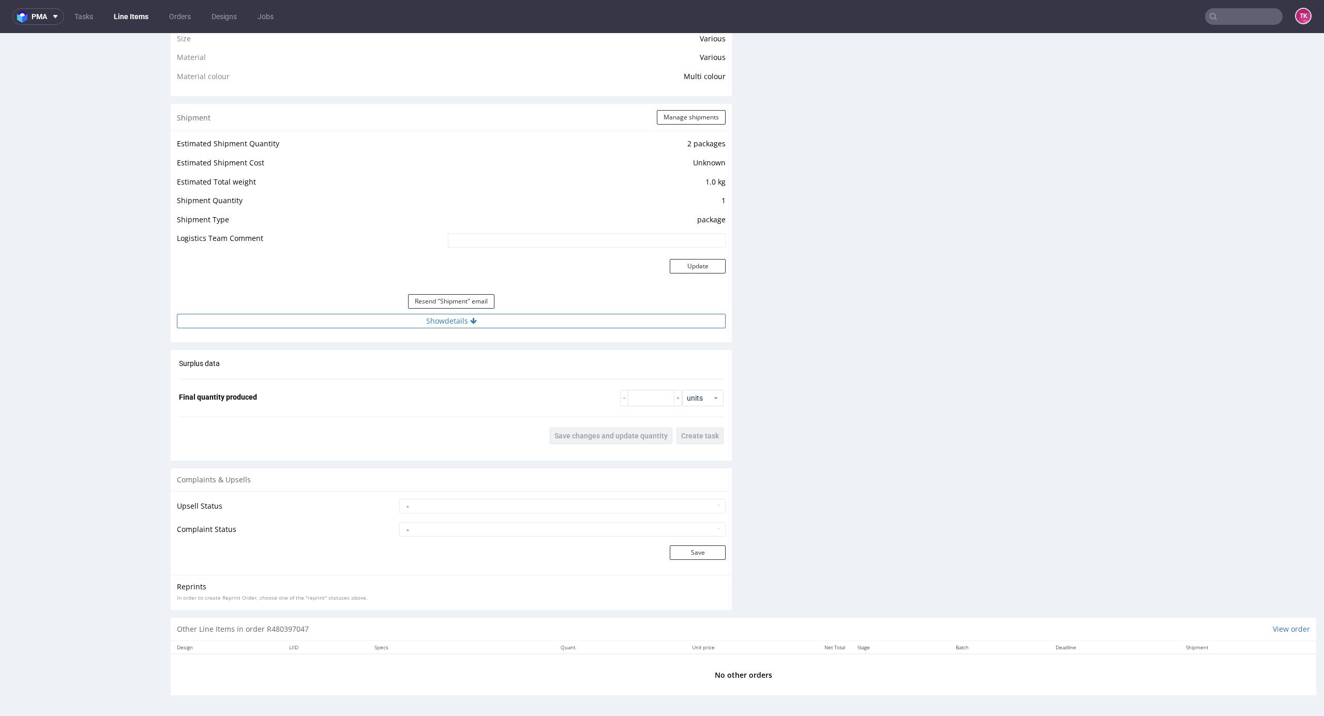
click at [474, 329] on div "Estimated Shipment Quantity 2 packages Estimated Shipment Cost Unknown Estimate…" at bounding box center [451, 233] width 561 height 204
click at [471, 325] on button "Show details" at bounding box center [451, 321] width 549 height 14
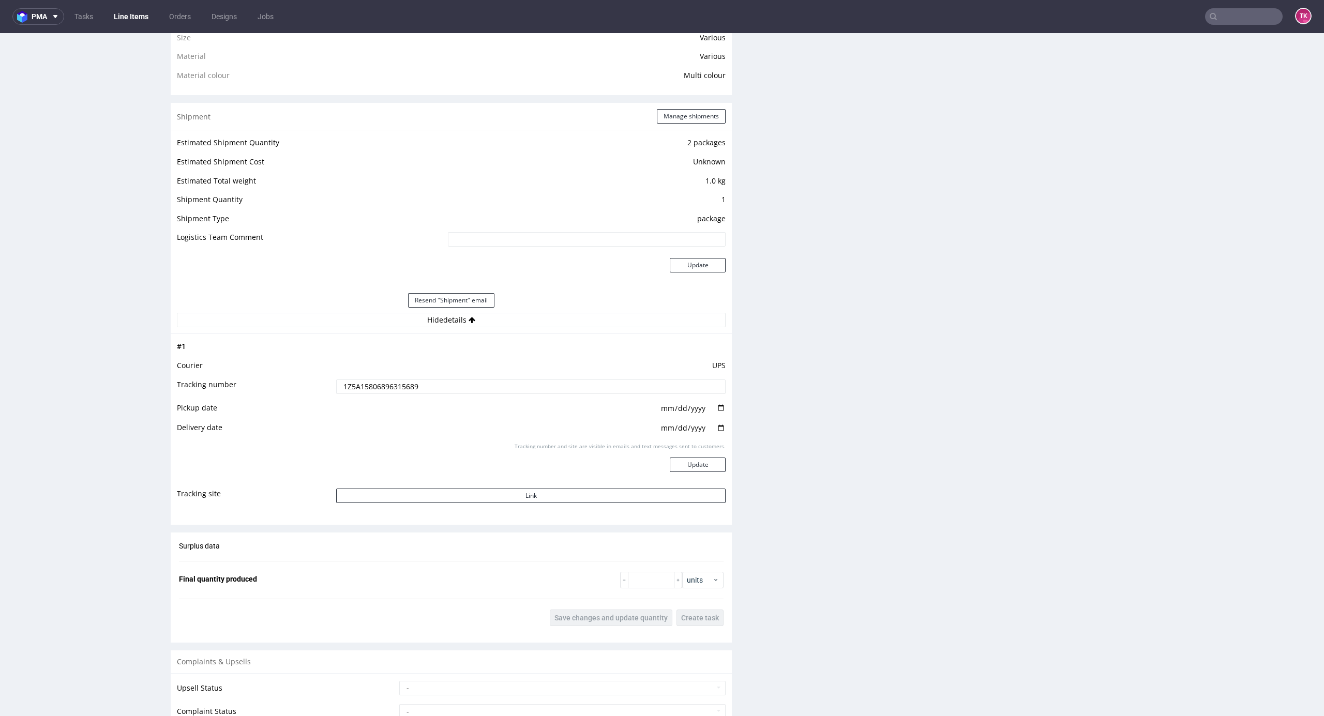
click at [393, 381] on input "1Z5A15806896315689" at bounding box center [530, 387] width 389 height 14
click at [373, 394] on td "1Z5A15806896315689" at bounding box center [529, 389] width 392 height 23
click at [373, 390] on input "1Z5A15806896315689" at bounding box center [530, 387] width 389 height 14
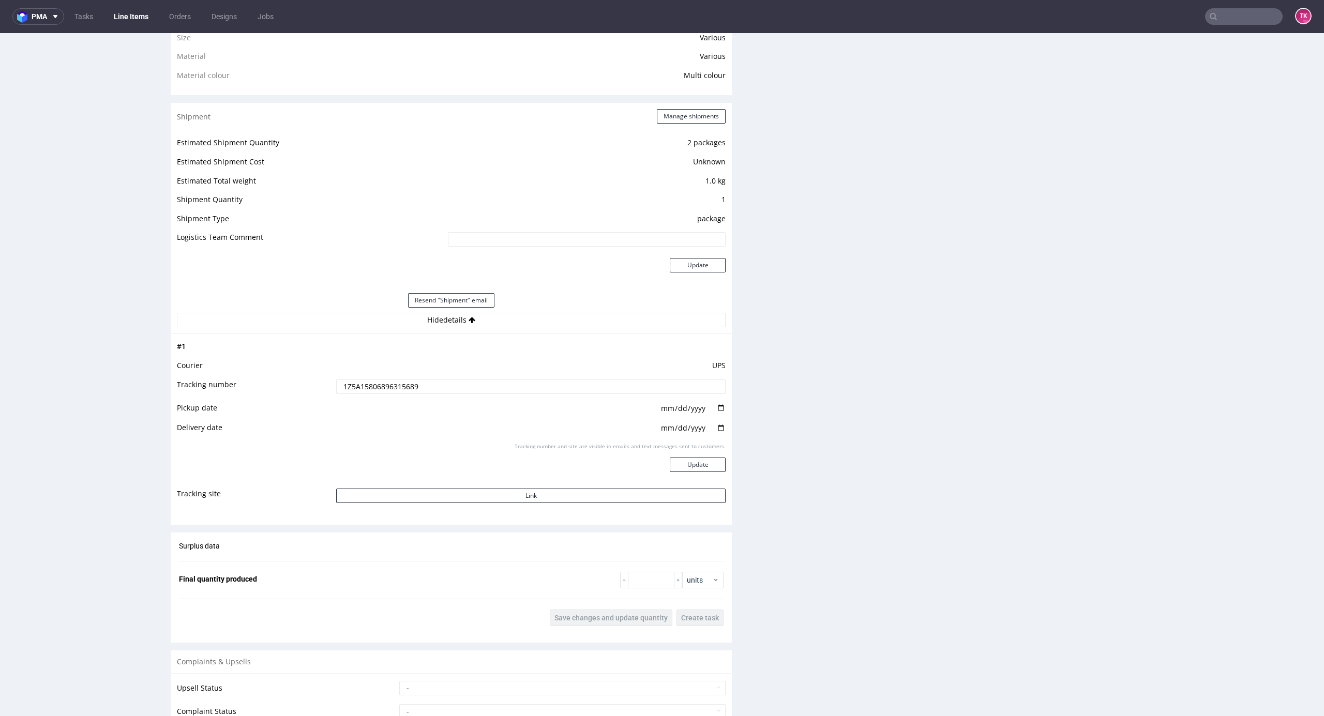
click at [377, 384] on input "1Z5A15806896315689" at bounding box center [530, 387] width 389 height 14
click at [406, 380] on input "1Z5A15806896315689" at bounding box center [530, 387] width 389 height 14
click at [405, 383] on input "1Z5A15806896315689" at bounding box center [530, 387] width 389 height 14
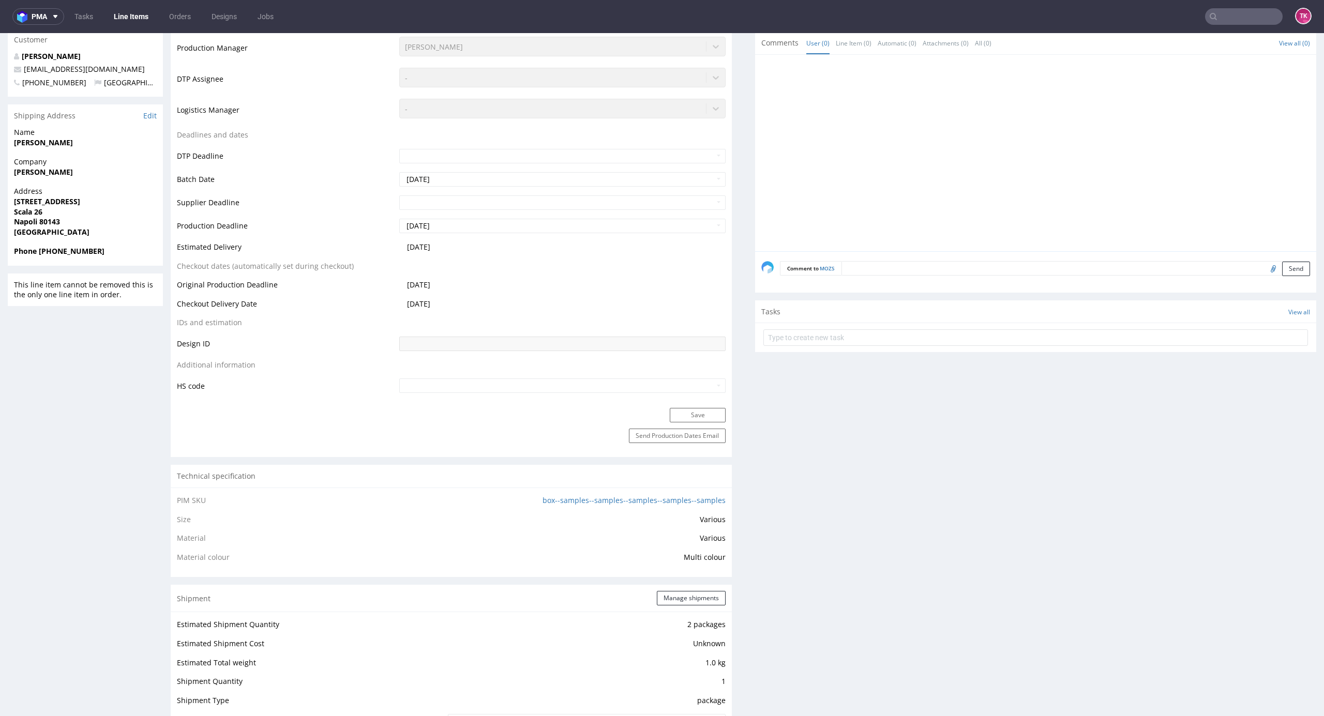
scroll to position [356, 0]
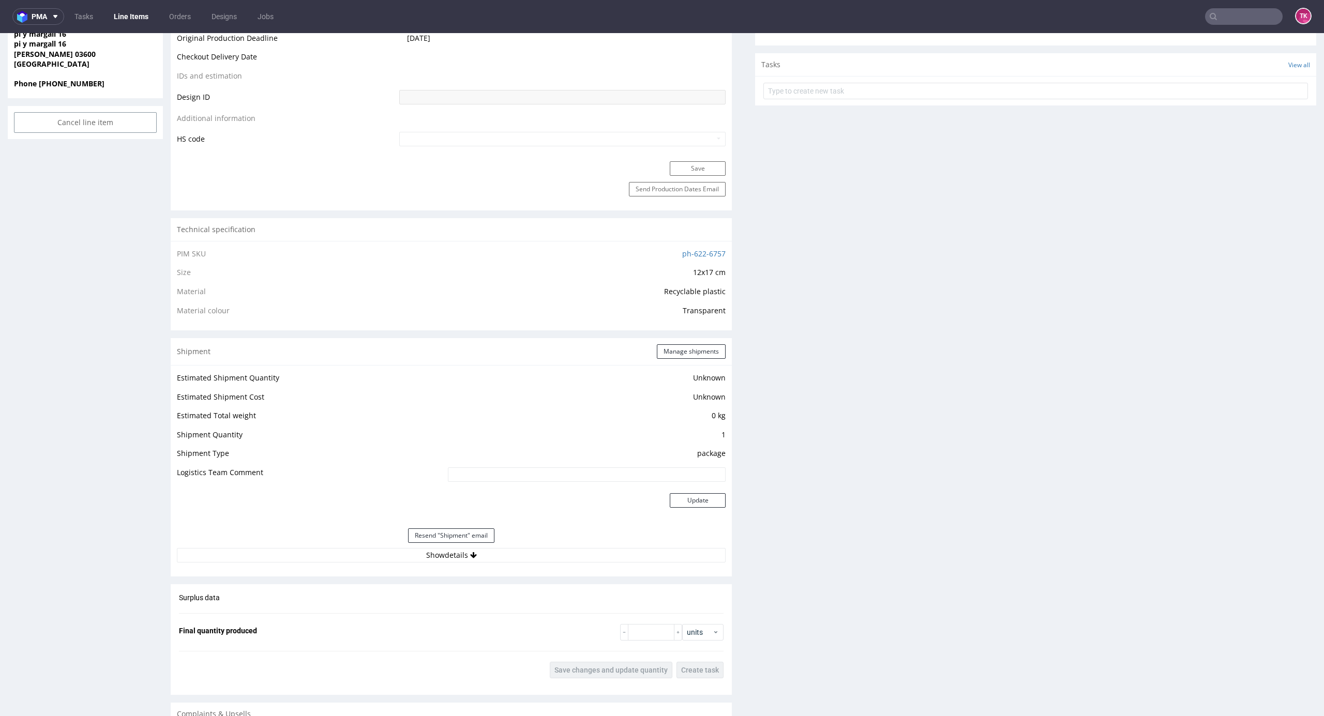
scroll to position [689, 0]
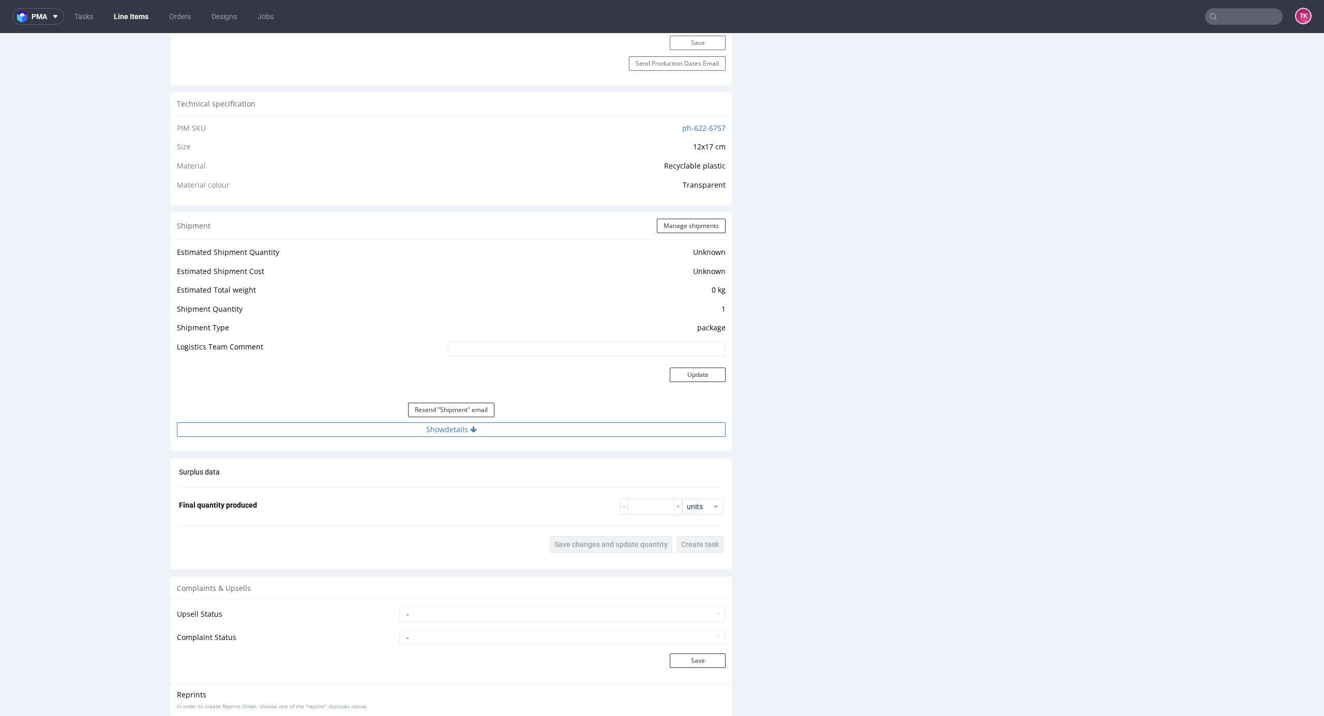
click at [598, 429] on button "Show details" at bounding box center [451, 429] width 549 height 14
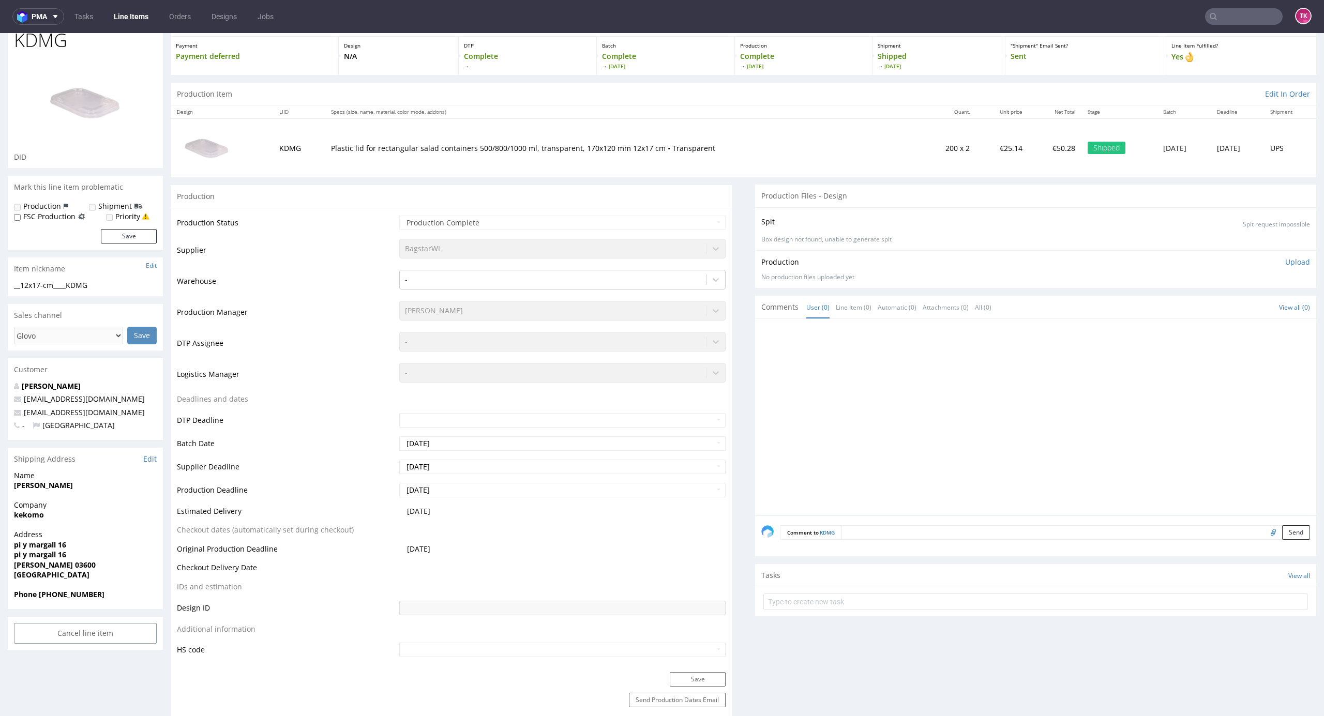
scroll to position [0, 0]
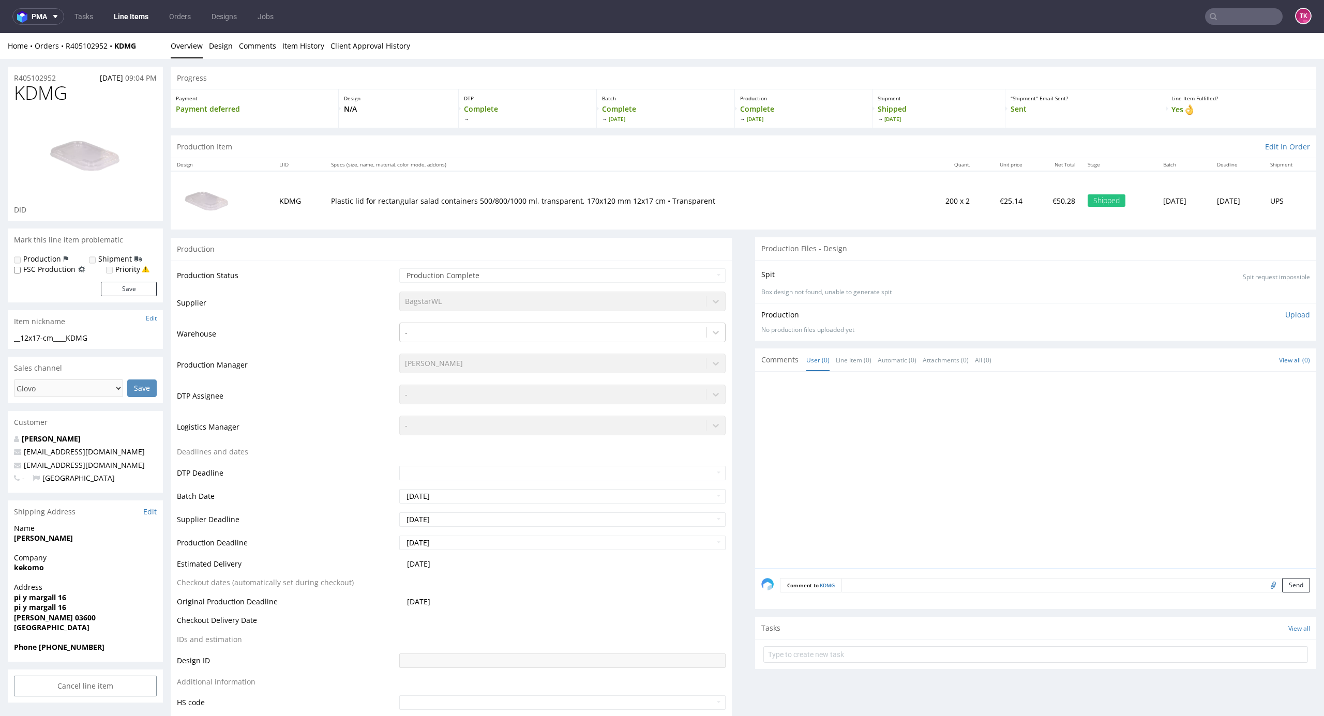
click at [140, 7] on nav "pma Tasks Line Items Orders Designs Jobs TK" at bounding box center [662, 16] width 1324 height 33
click at [138, 11] on link "Line Items" at bounding box center [131, 16] width 47 height 17
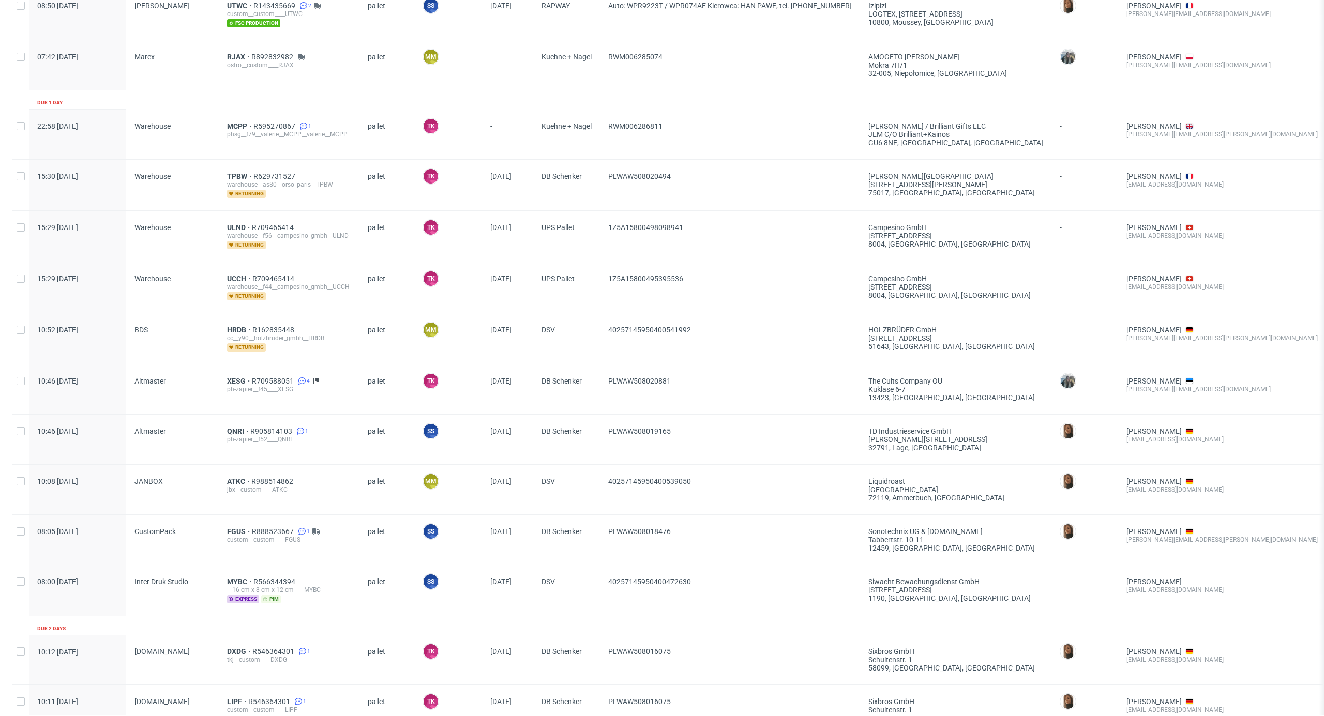
scroll to position [689, 0]
